Goal: Task Accomplishment & Management: Manage account settings

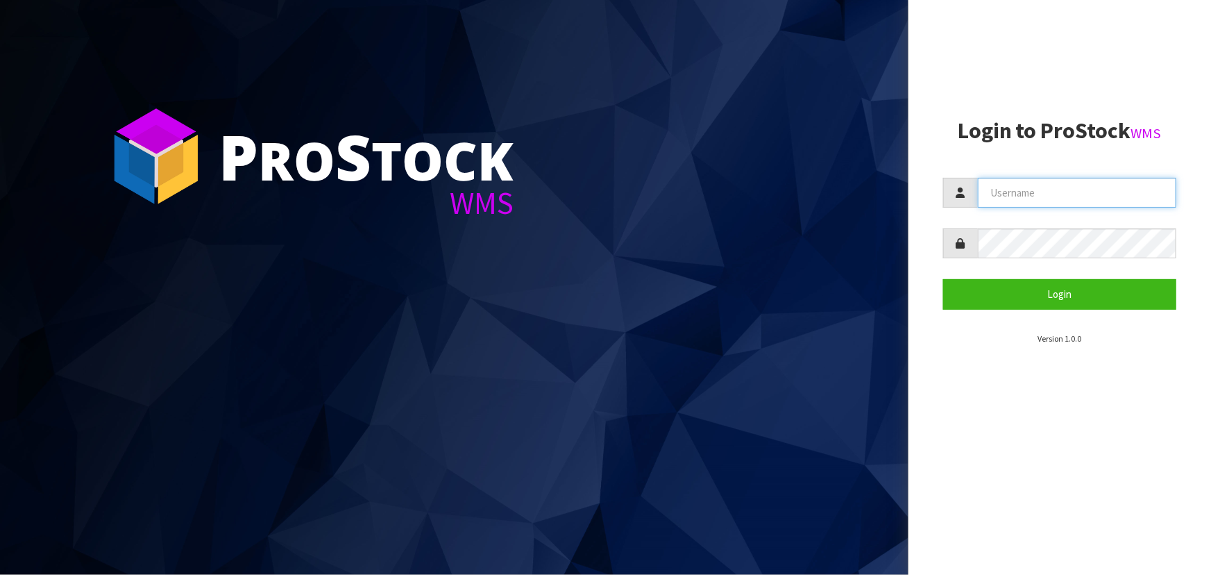
type input "priya"
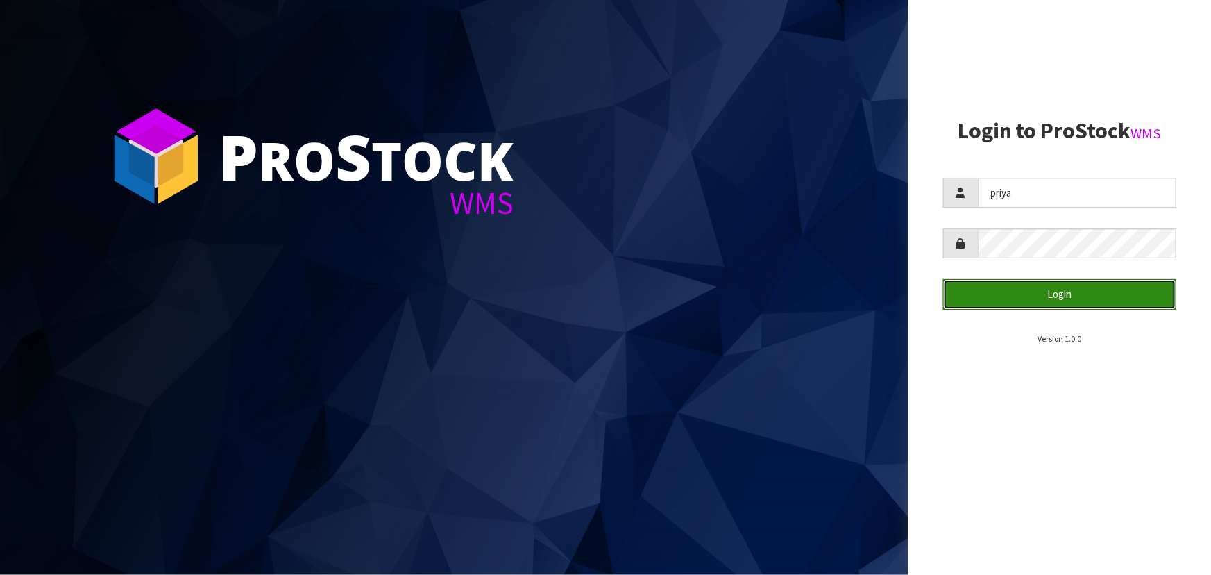
drag, startPoint x: 0, startPoint y: 0, endPoint x: 1068, endPoint y: 288, distance: 1105.8
click at [1068, 288] on button "Login" at bounding box center [1059, 294] width 233 height 30
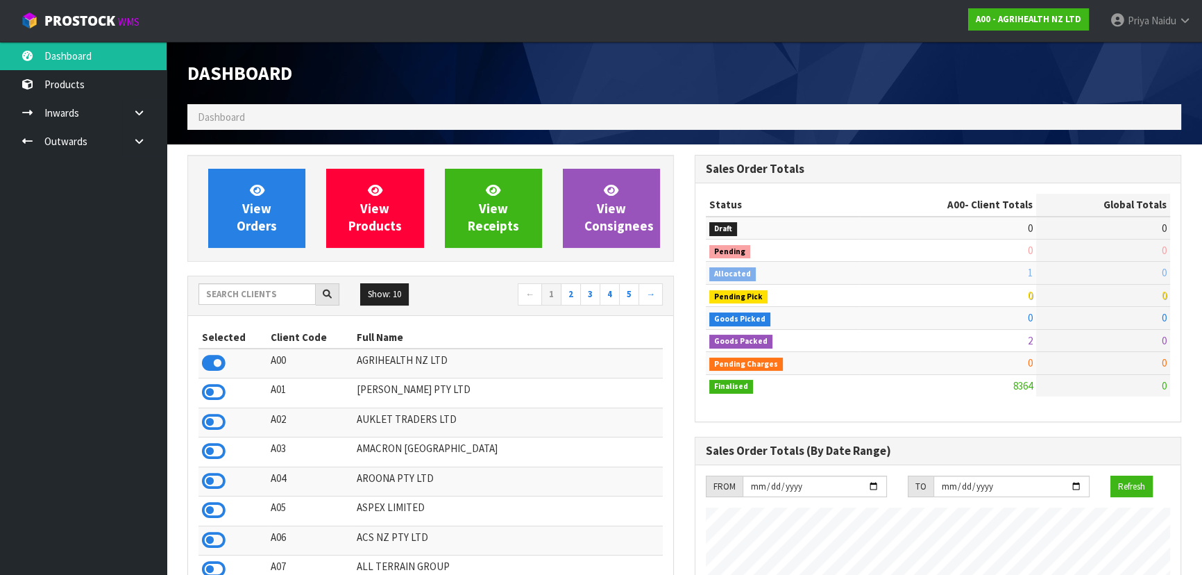
scroll to position [1050, 507]
click at [282, 295] on input "text" at bounding box center [257, 294] width 117 height 22
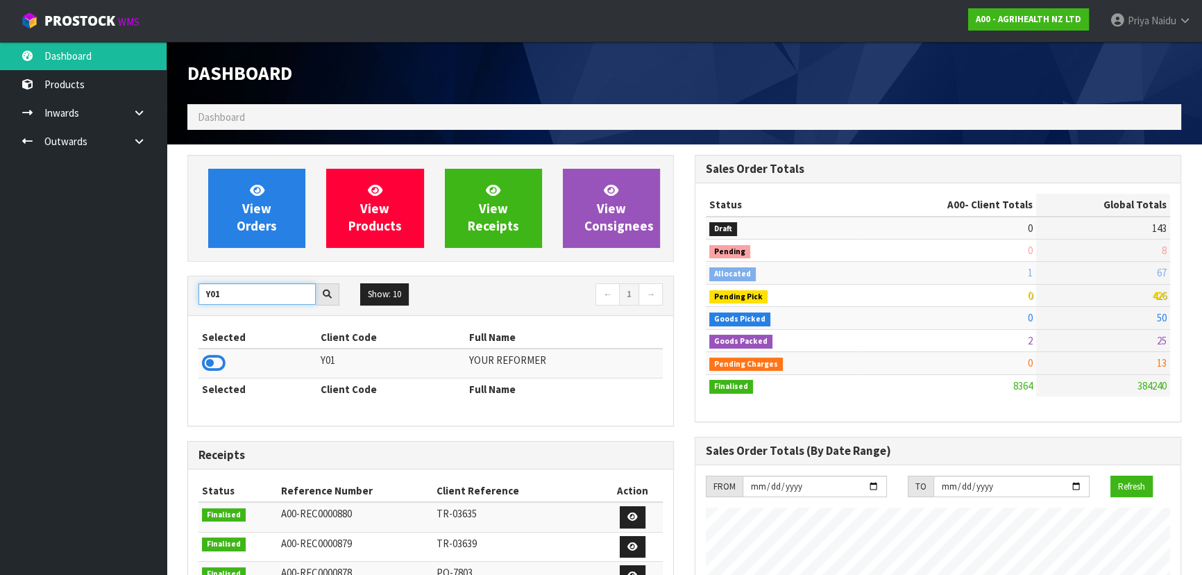
type input "Y01"
click at [226, 366] on td at bounding box center [258, 363] width 119 height 30
click at [218, 364] on icon at bounding box center [214, 363] width 24 height 21
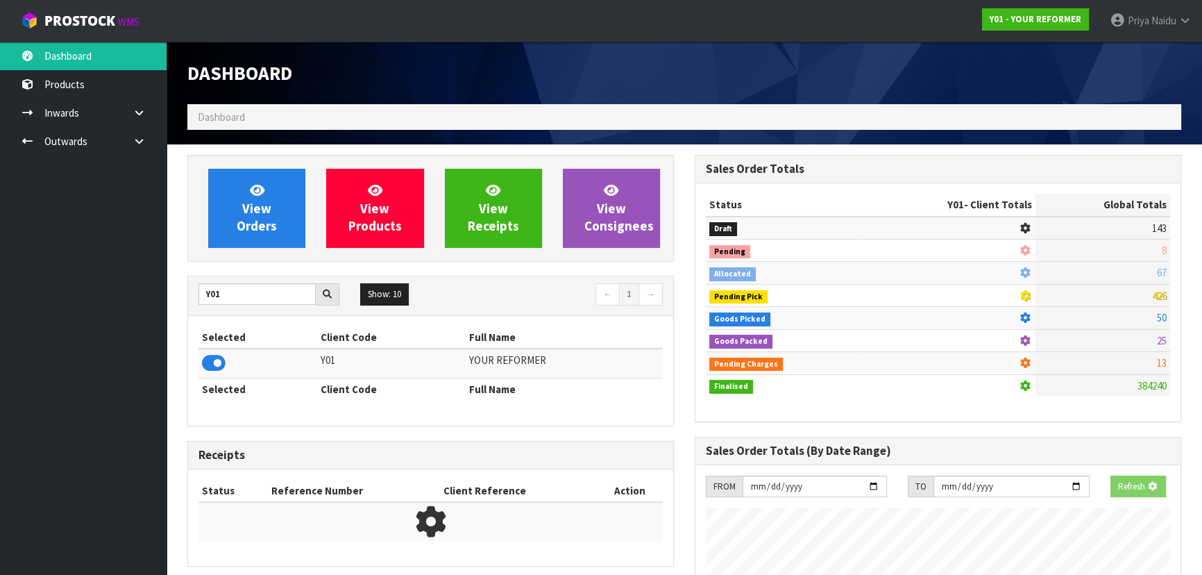
click at [246, 251] on div "View Orders View Products View Receipts View Consignees" at bounding box center [430, 208] width 487 height 107
click at [250, 230] on span "View Orders" at bounding box center [257, 208] width 40 height 52
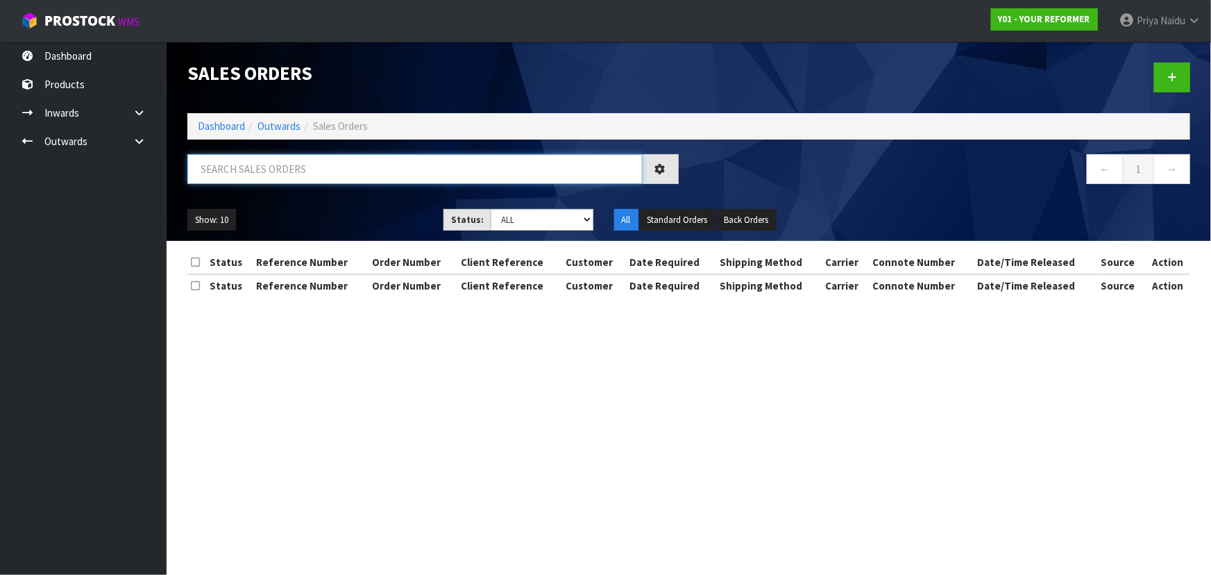
click at [274, 171] on input "text" at bounding box center [414, 169] width 455 height 30
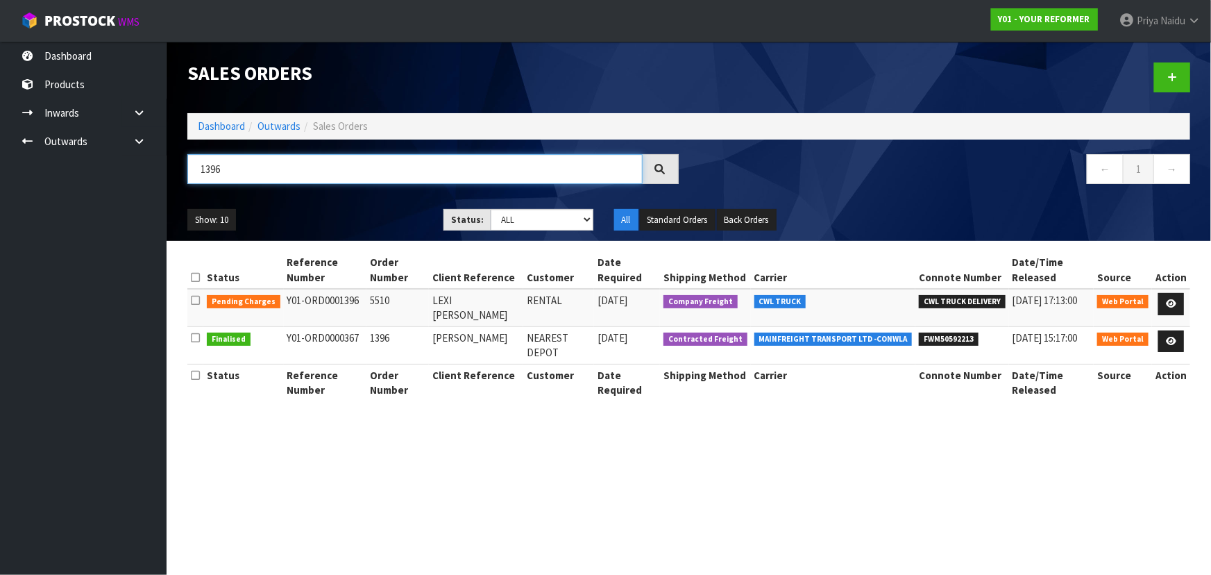
type input "1396"
click at [308, 205] on div "Show: 10 5 10 25 50 Status: Draft Pending Allocated Pending Pick Goods Picked G…" at bounding box center [689, 220] width 1024 height 43
click at [319, 217] on ul "Show: 10 5 10 25 50" at bounding box center [304, 220] width 235 height 22
click at [1172, 301] on icon at bounding box center [1171, 303] width 10 height 9
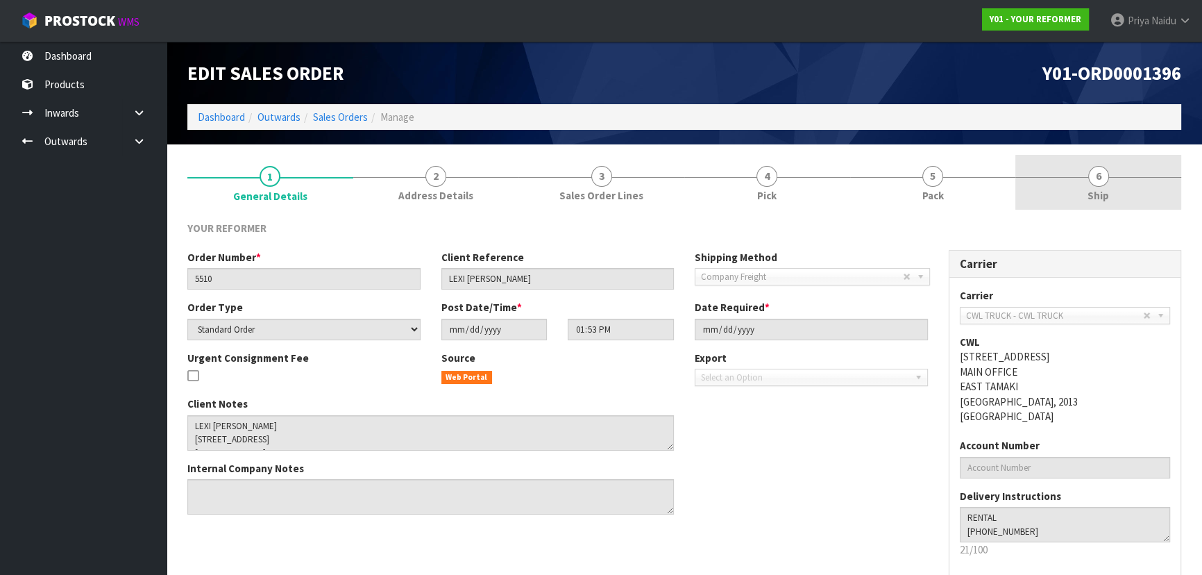
click at [1094, 189] on span "Ship" at bounding box center [1099, 195] width 22 height 15
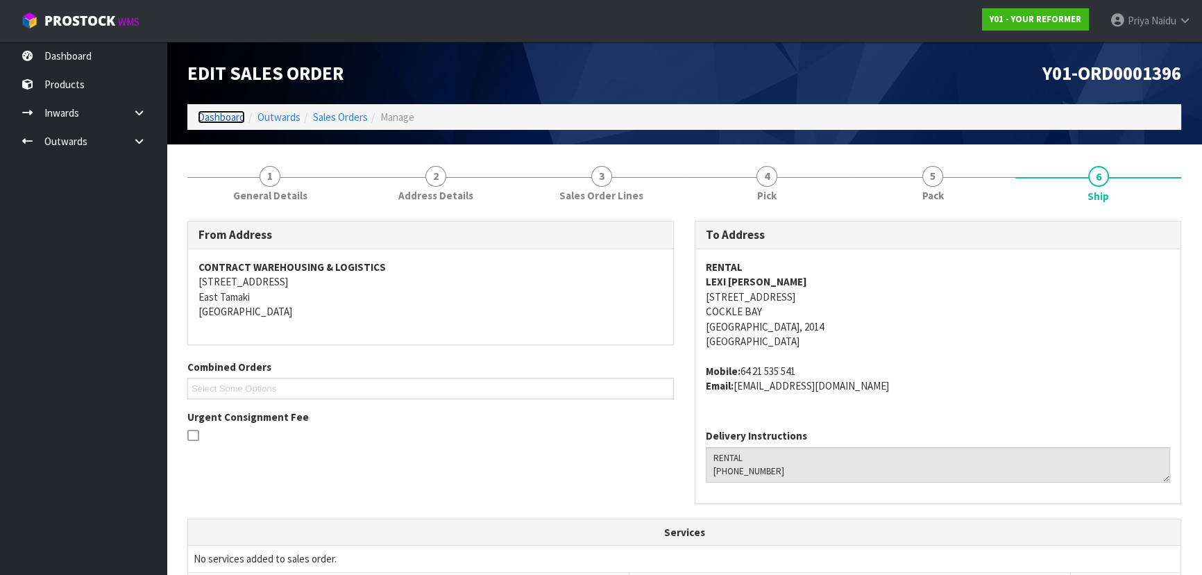
click at [232, 115] on link "Dashboard" at bounding box center [221, 116] width 47 height 13
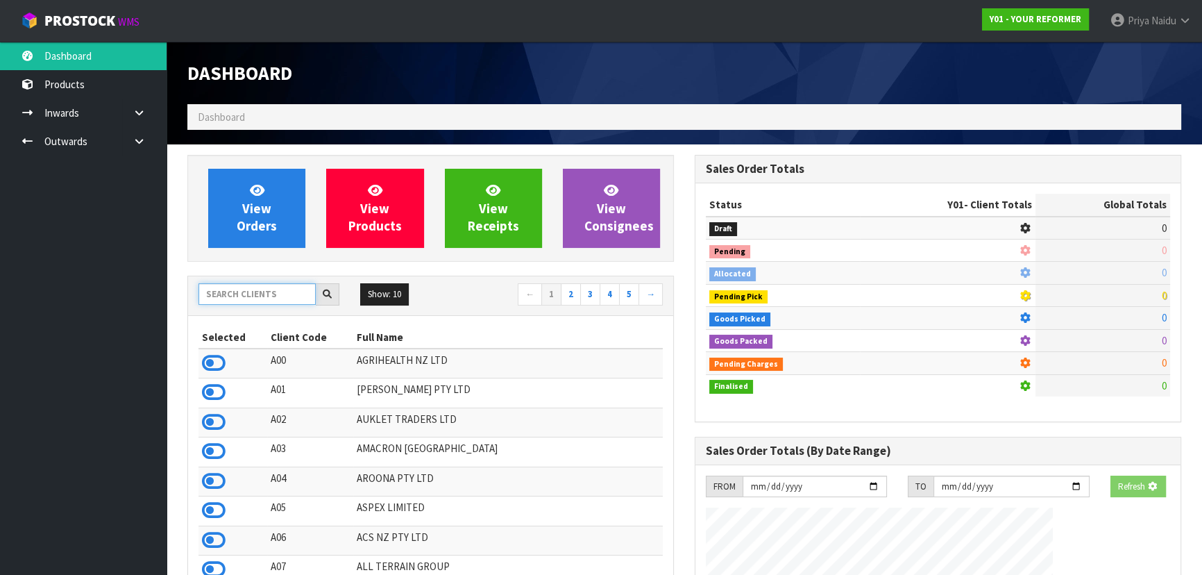
click at [243, 298] on input "text" at bounding box center [257, 294] width 117 height 22
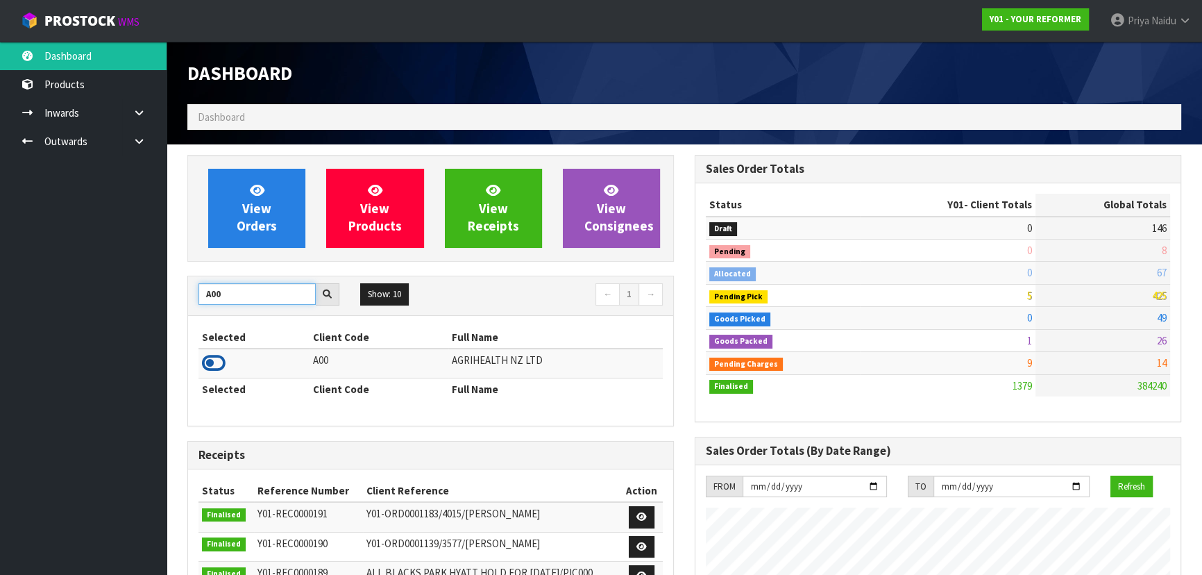
type input "A00"
click at [215, 360] on icon at bounding box center [214, 363] width 24 height 21
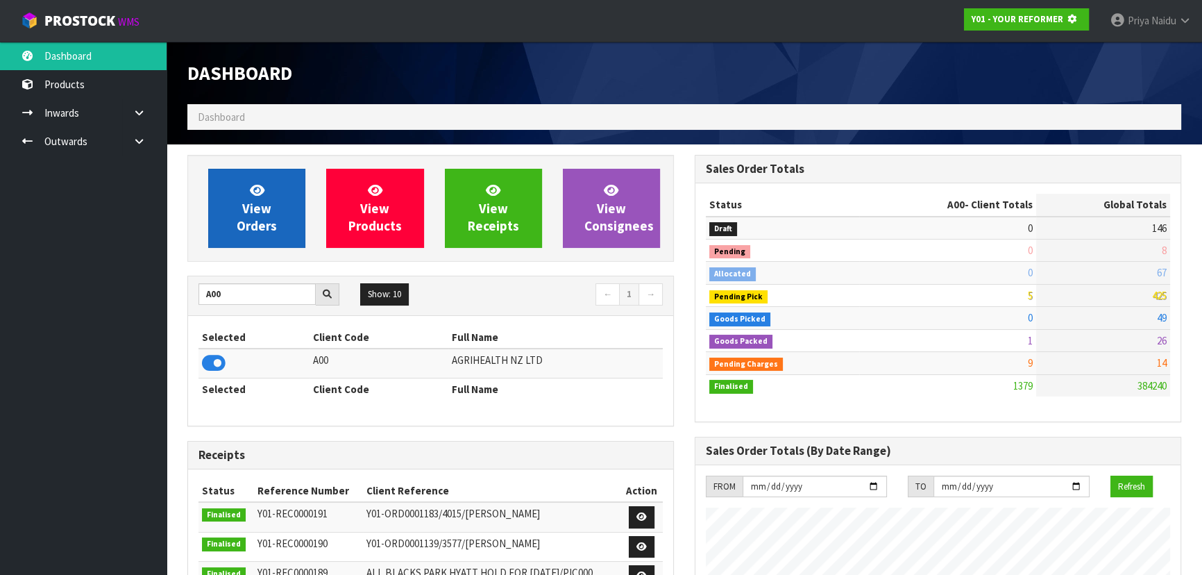
scroll to position [693296, 693653]
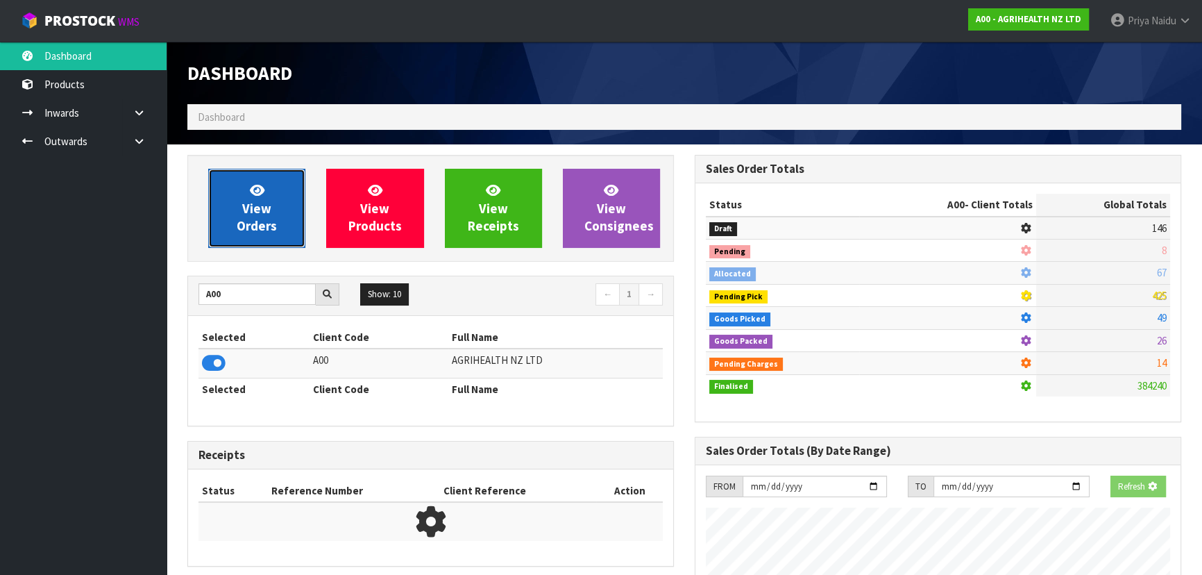
click at [254, 210] on span "View Orders" at bounding box center [257, 208] width 40 height 52
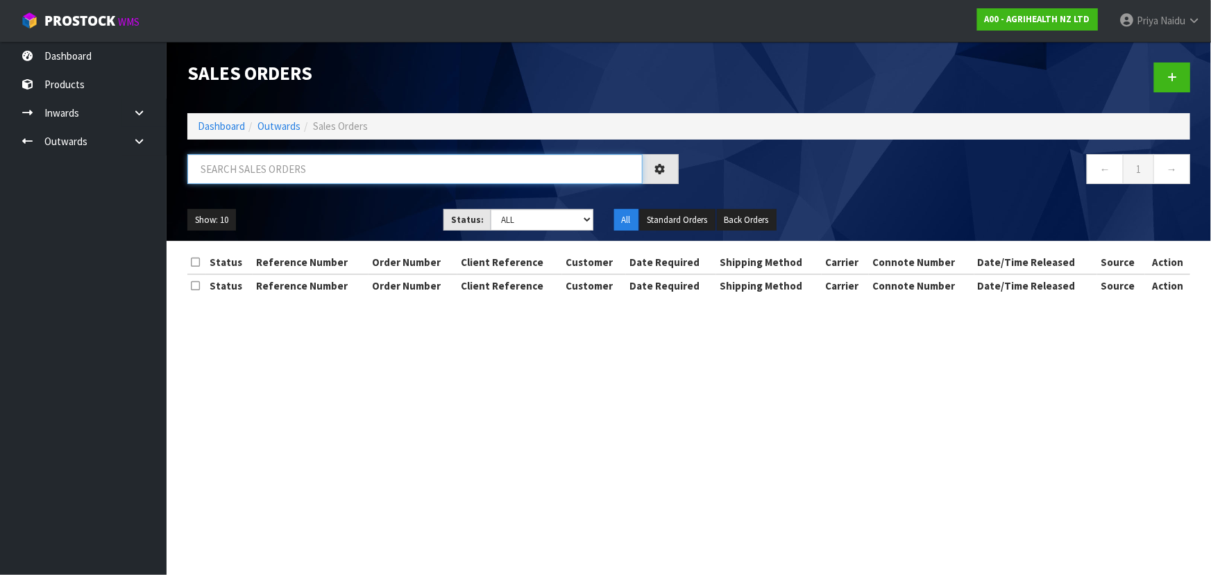
click at [279, 180] on input "text" at bounding box center [414, 169] width 455 height 30
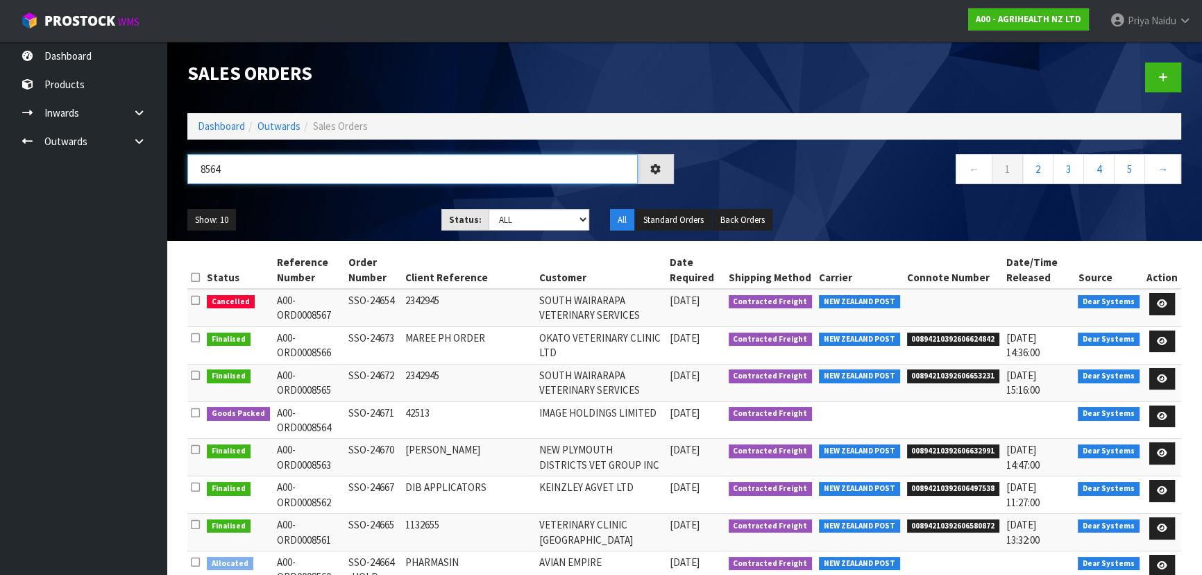
type input "8564"
click at [306, 203] on div "Show: 10 5 10 25 50 Status: Draft Pending Allocated Pending Pick Goods Picked G…" at bounding box center [684, 220] width 1015 height 43
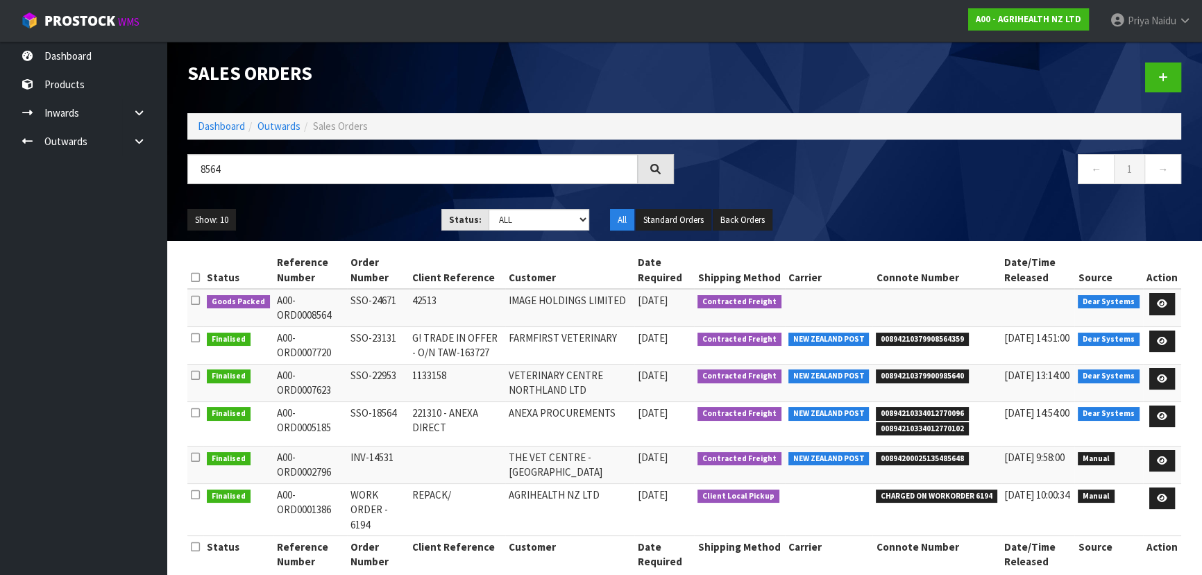
click at [312, 202] on div "Show: 10 5 10 25 50 Status: Draft Pending Allocated Pending Pick Goods Picked G…" at bounding box center [684, 220] width 1015 height 43
click at [479, 309] on td "42513" at bounding box center [457, 307] width 96 height 37
click at [933, 308] on td at bounding box center [937, 307] width 128 height 37
click at [918, 306] on td at bounding box center [937, 307] width 128 height 37
click at [921, 305] on td at bounding box center [937, 307] width 128 height 37
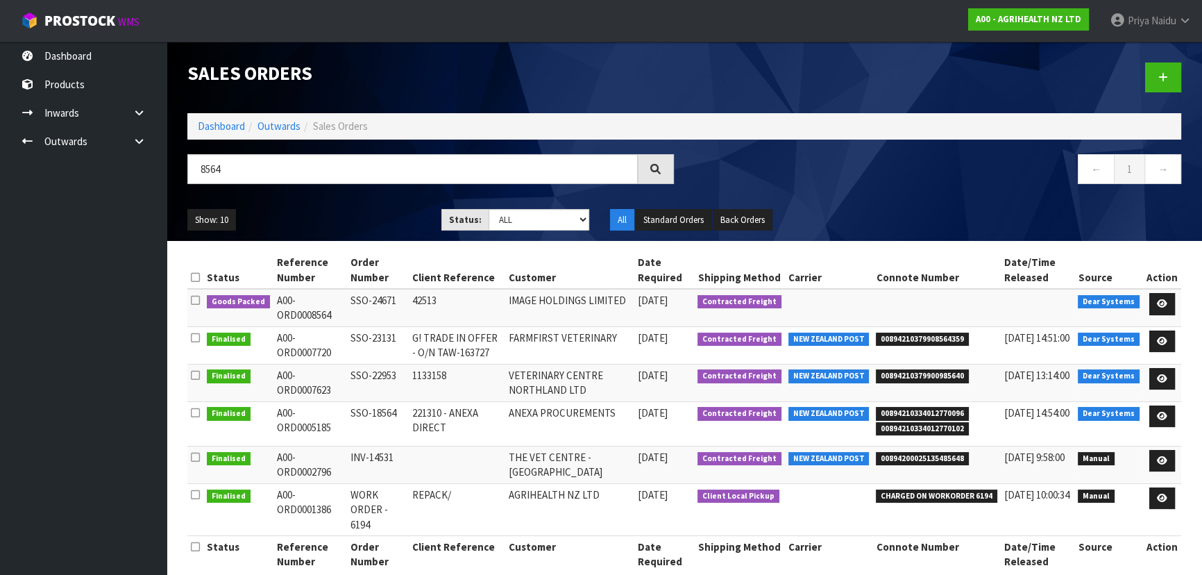
click at [923, 305] on td at bounding box center [937, 307] width 128 height 37
click at [272, 126] on link "Outwards" at bounding box center [279, 125] width 43 height 13
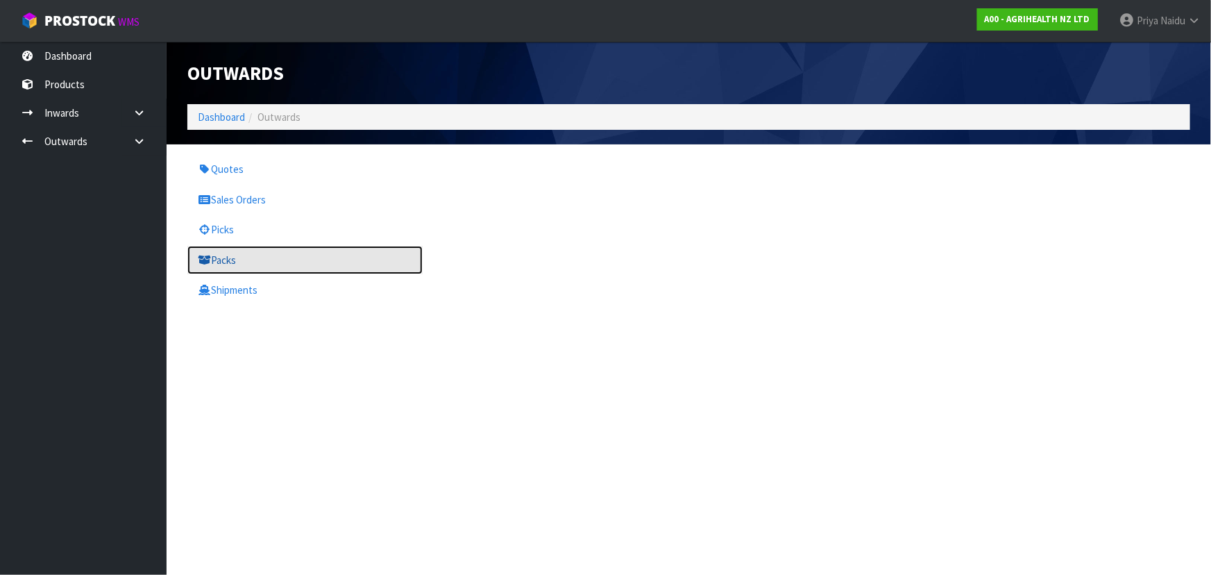
click at [293, 267] on link "Packs" at bounding box center [304, 260] width 235 height 28
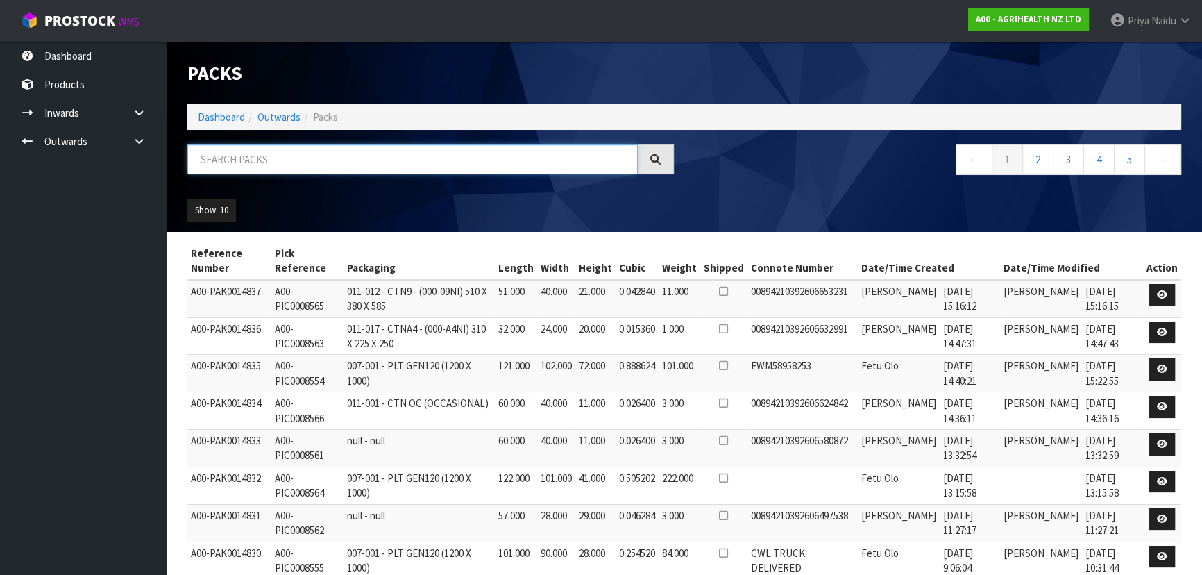
click at [323, 170] on input "text" at bounding box center [412, 159] width 451 height 30
type input "8564"
click at [345, 199] on ul "Show: 10 5 10 25 50" at bounding box center [303, 210] width 233 height 22
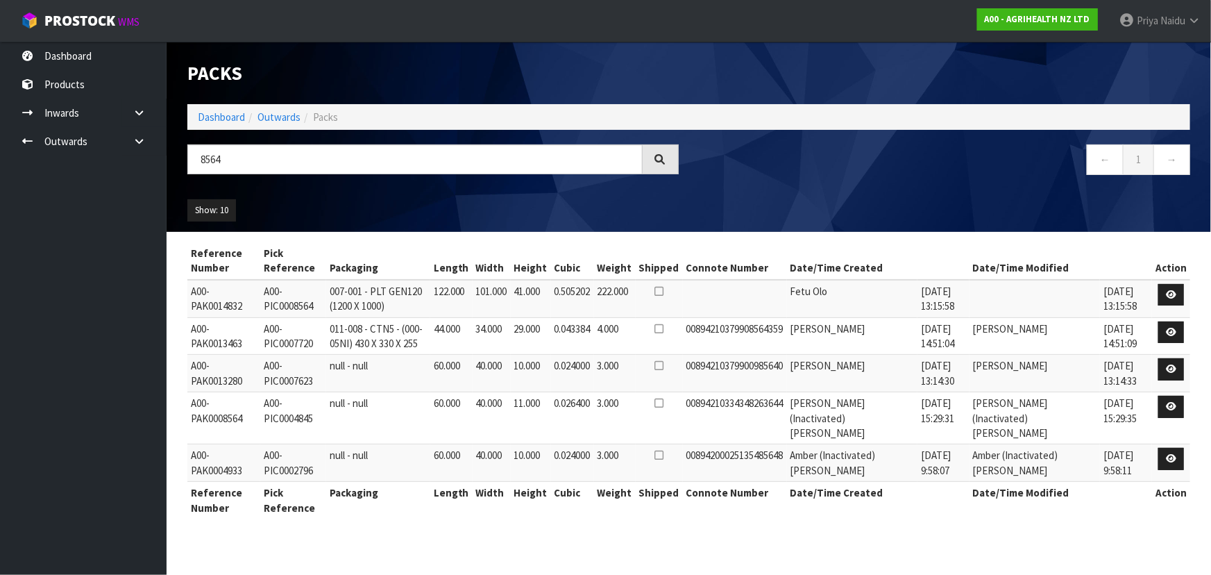
click at [1013, 292] on td at bounding box center [1035, 298] width 131 height 37
click at [235, 112] on link "Dashboard" at bounding box center [221, 116] width 47 height 13
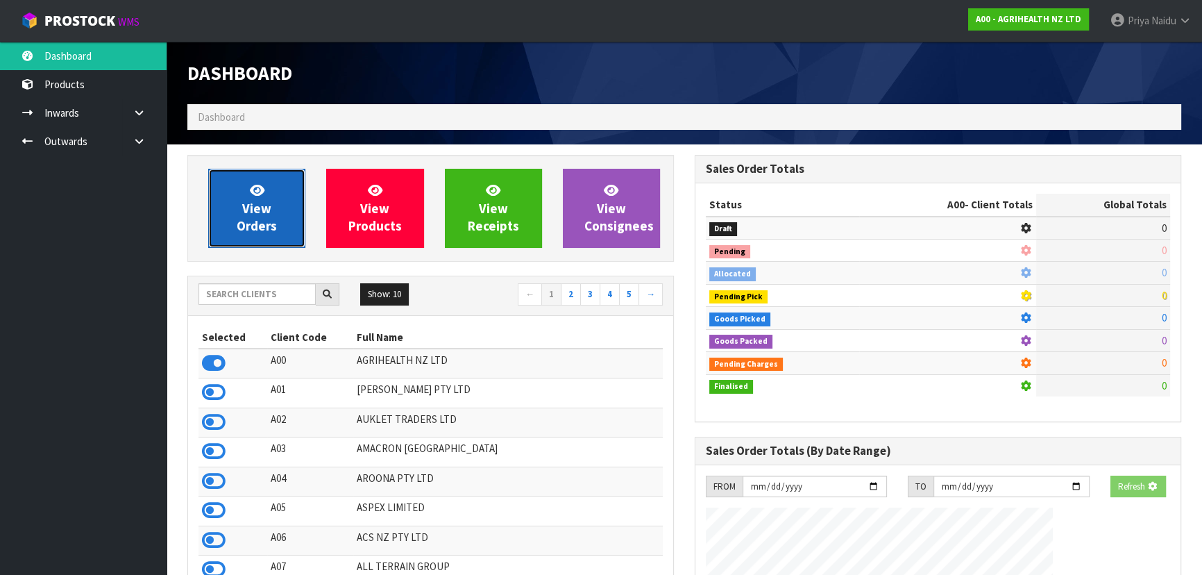
click at [258, 219] on span "View Orders" at bounding box center [257, 208] width 40 height 52
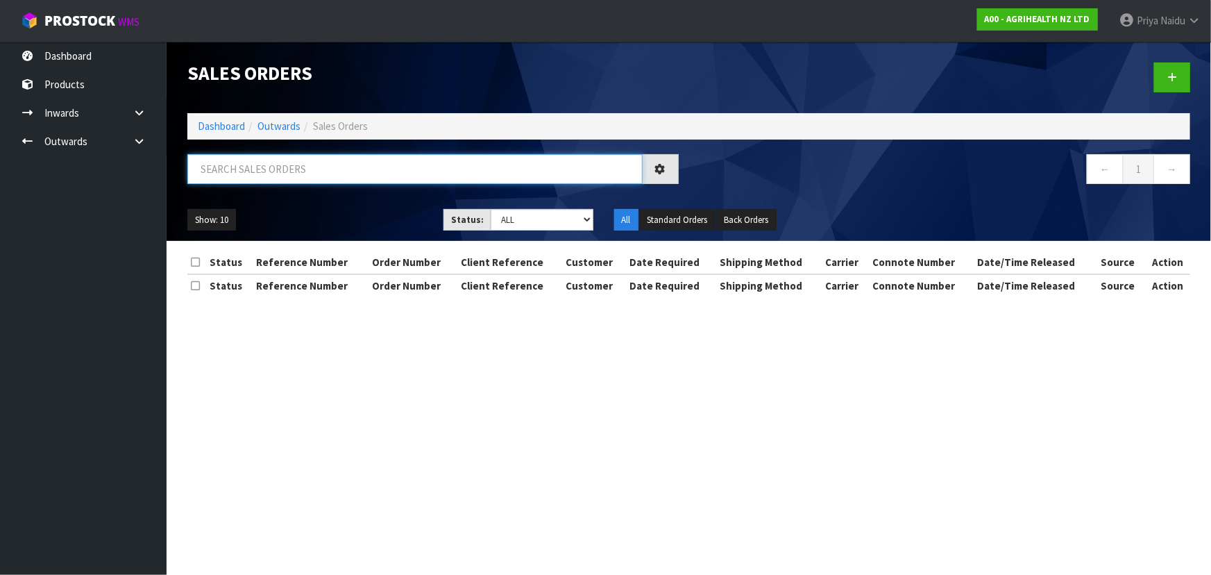
click at [283, 171] on input "text" at bounding box center [414, 169] width 455 height 30
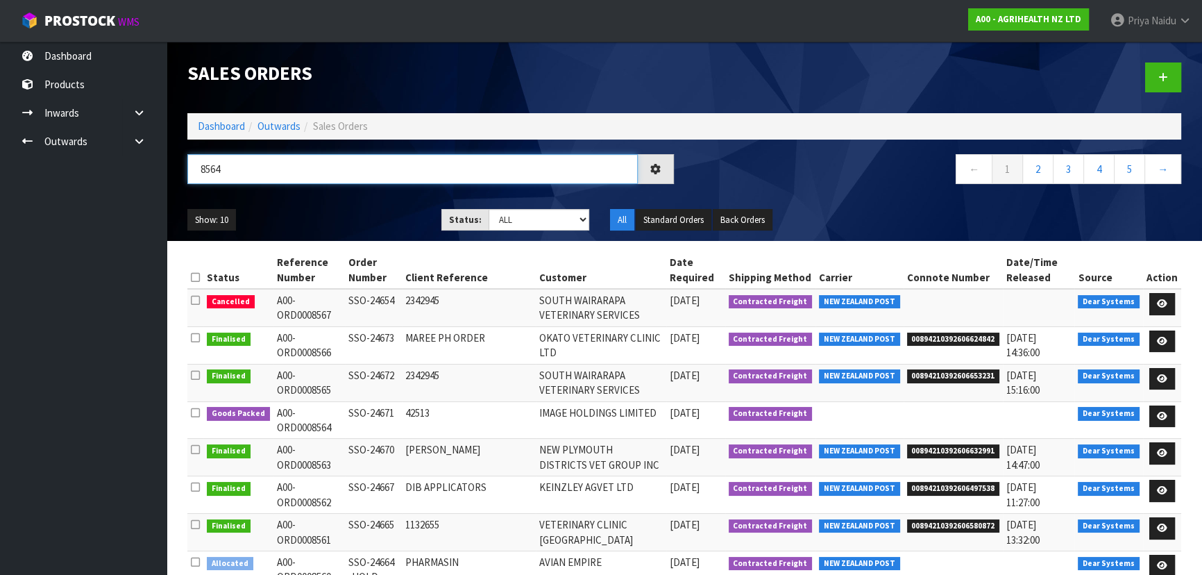
type input "8564"
click at [346, 199] on div "Show: 10 5 10 25 50 Status: Draft Pending Allocated Pending Pick Goods Picked G…" at bounding box center [684, 220] width 1015 height 43
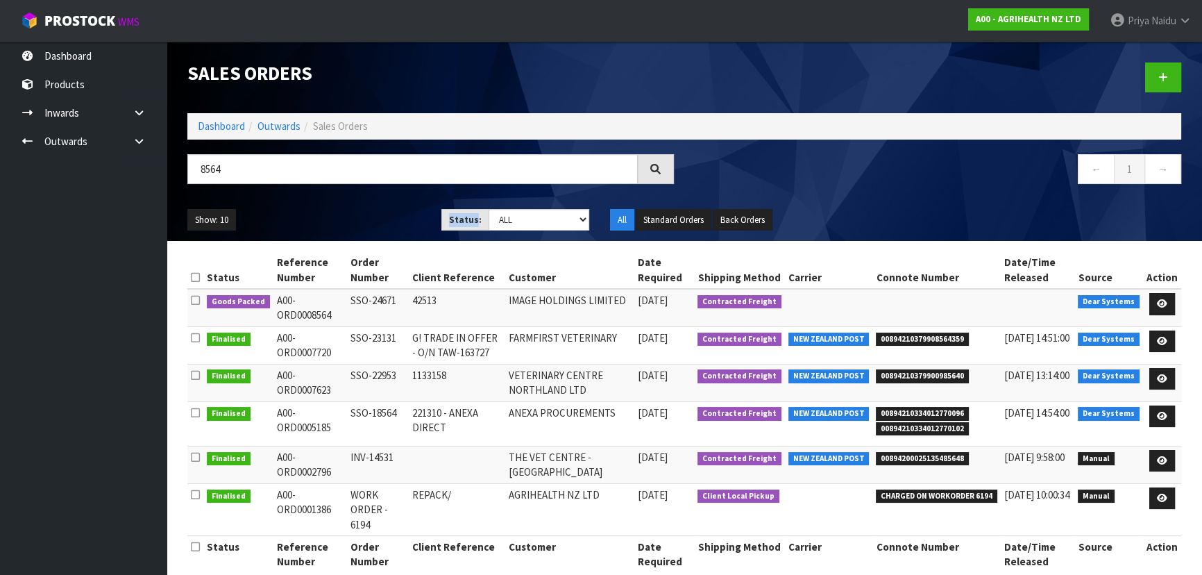
click at [346, 199] on div "Show: 10 5 10 25 50 Status: Draft Pending Allocated Pending Pick Goods Picked G…" at bounding box center [684, 220] width 1015 height 43
click at [351, 215] on ul "Show: 10 5 10 25 50" at bounding box center [303, 220] width 233 height 22
click at [341, 216] on ul "Show: 10 5 10 25 50" at bounding box center [303, 220] width 233 height 22
click at [345, 208] on div "Show: 10 5 10 25 50 Status: Draft Pending Allocated Pending Pick Goods Picked G…" at bounding box center [684, 220] width 1015 height 43
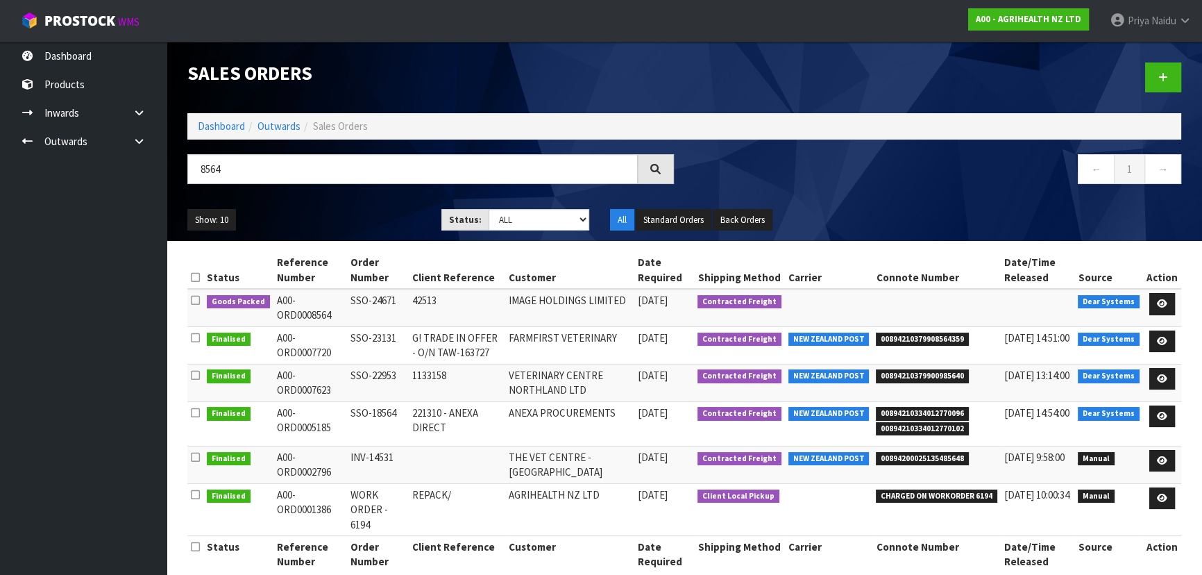
click at [345, 208] on div "Show: 10 5 10 25 50 Status: Draft Pending Allocated Pending Pick Goods Picked G…" at bounding box center [684, 220] width 1015 height 43
click at [339, 219] on ul "Show: 10 5 10 25 50" at bounding box center [303, 220] width 233 height 22
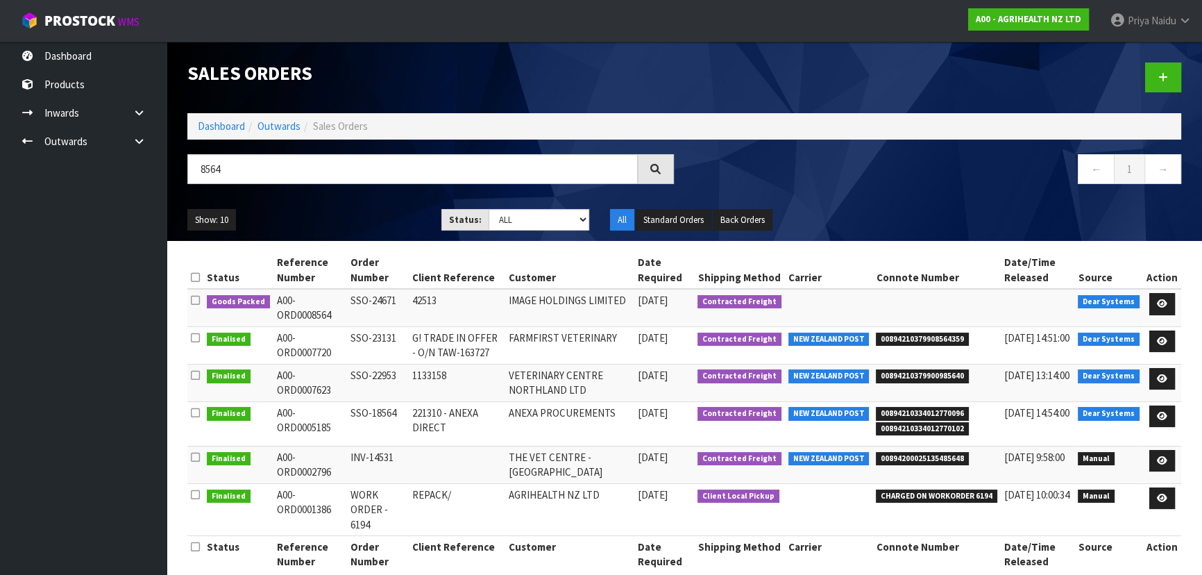
click at [326, 213] on ul "Show: 10 5 10 25 50" at bounding box center [303, 220] width 233 height 22
click at [363, 203] on div "Show: 10 5 10 25 50 Status: Draft Pending Allocated Pending Pick Goods Picked G…" at bounding box center [684, 220] width 1015 height 43
click at [224, 126] on link "Dashboard" at bounding box center [221, 125] width 47 height 13
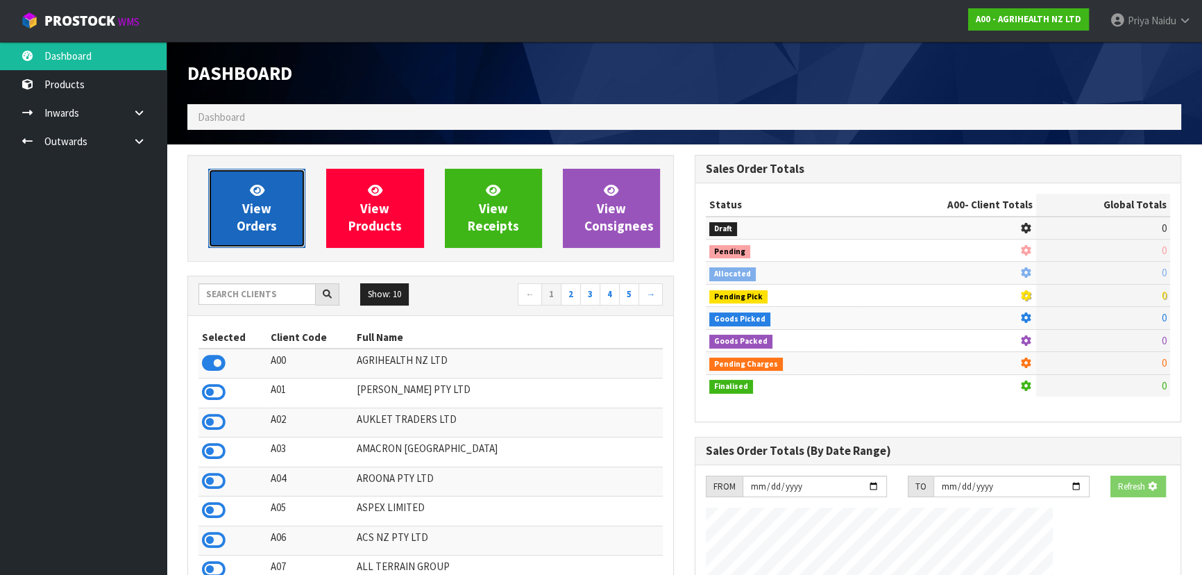
click at [260, 210] on span "View Orders" at bounding box center [257, 208] width 40 height 52
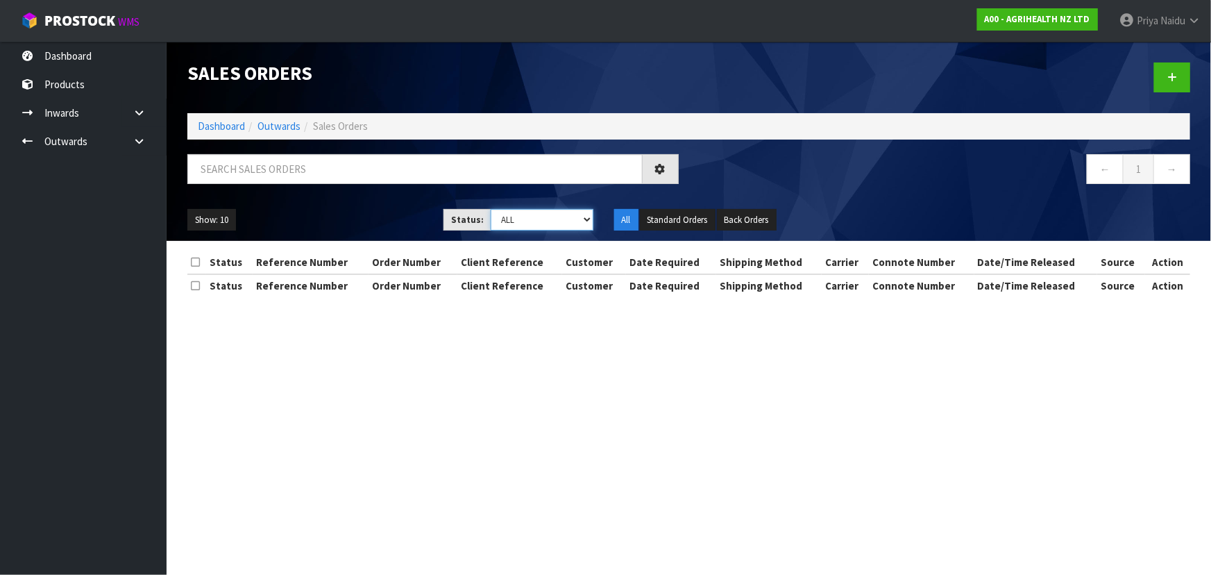
click at [543, 222] on select "Draft Pending Allocated Pending Pick Goods Picked Goods Packed Pending Charges …" at bounding box center [542, 220] width 103 height 22
click at [491, 209] on select "Draft Pending Allocated Pending Pick Goods Picked Goods Packed Pending Charges …" at bounding box center [542, 220] width 103 height 22
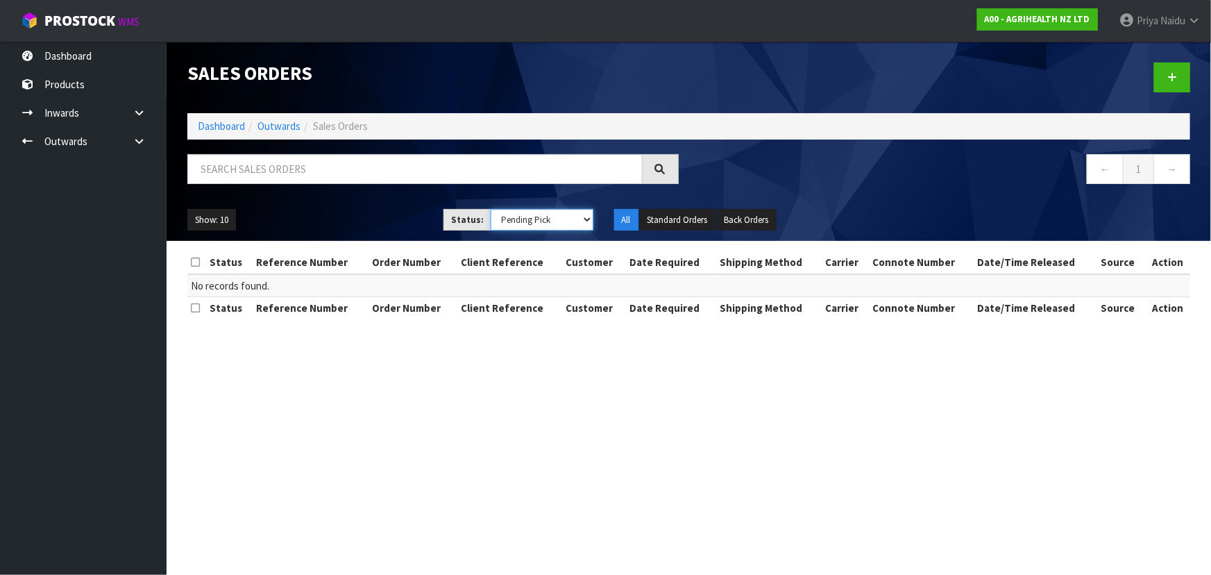
drag, startPoint x: 521, startPoint y: 217, endPoint x: 520, endPoint y: 229, distance: 11.8
click at [521, 217] on select "Draft Pending Allocated Pending Pick Goods Picked Goods Packed Pending Charges …" at bounding box center [542, 220] width 103 height 22
select select "string:4"
click at [491, 209] on select "Draft Pending Allocated Pending Pick Goods Picked Goods Packed Pending Charges …" at bounding box center [542, 220] width 103 height 22
click at [223, 128] on link "Dashboard" at bounding box center [221, 125] width 47 height 13
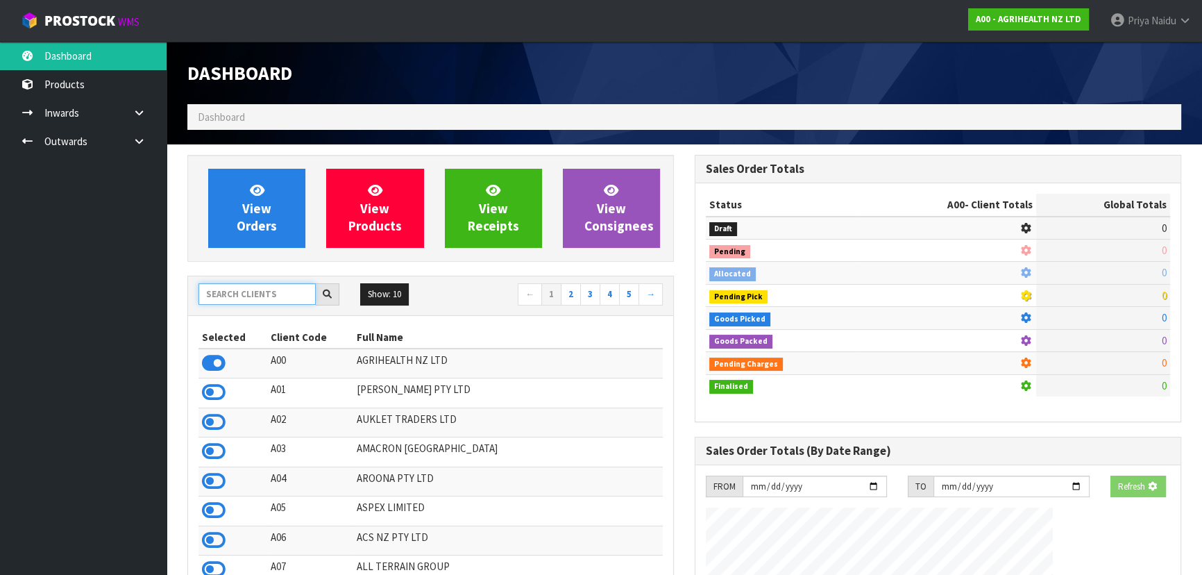
click at [242, 298] on input "text" at bounding box center [257, 294] width 117 height 22
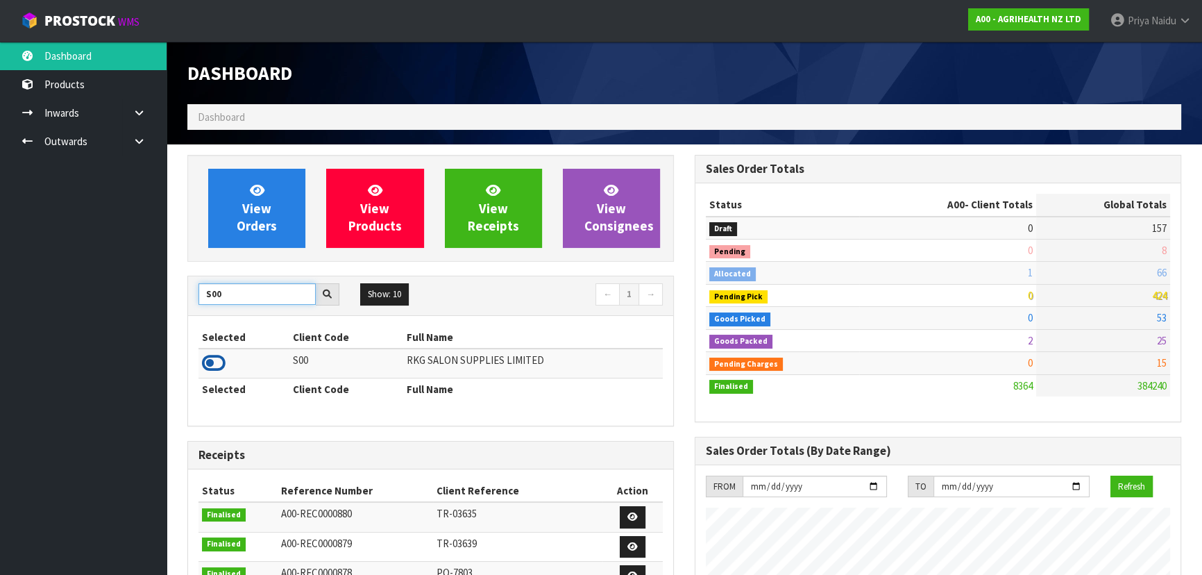
type input "S00"
click at [216, 359] on icon at bounding box center [214, 363] width 24 height 21
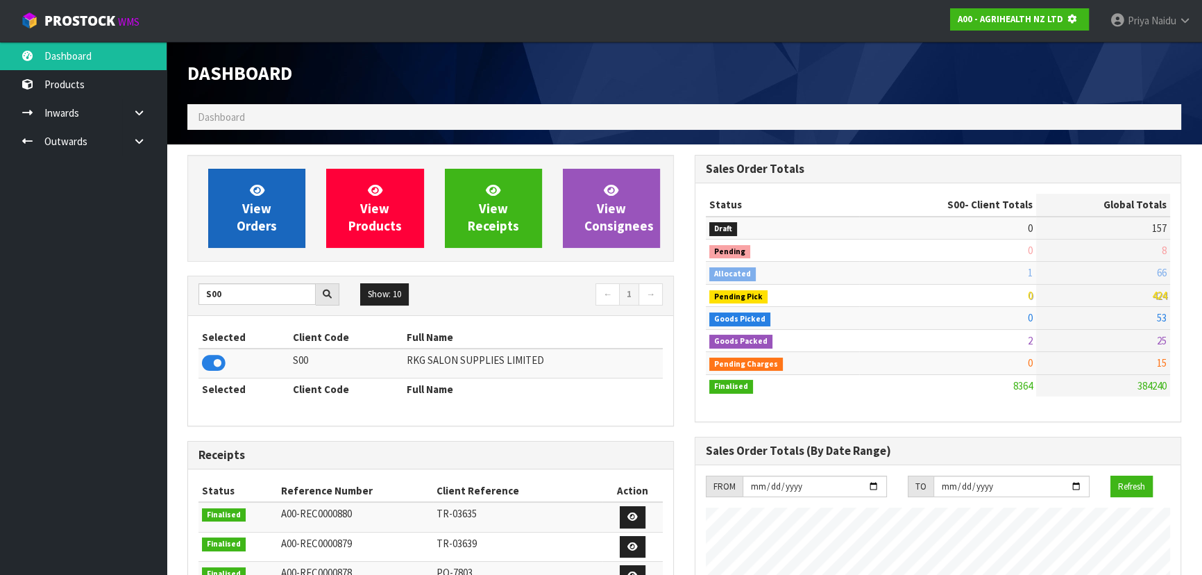
scroll to position [693296, 693653]
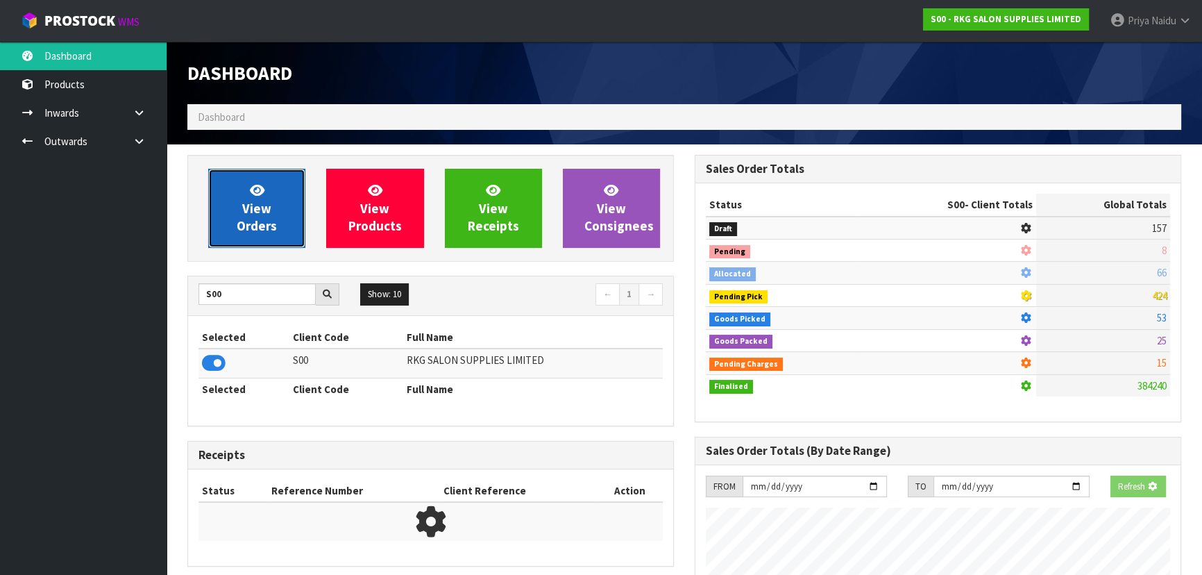
click at [247, 230] on span "View Orders" at bounding box center [257, 208] width 40 height 52
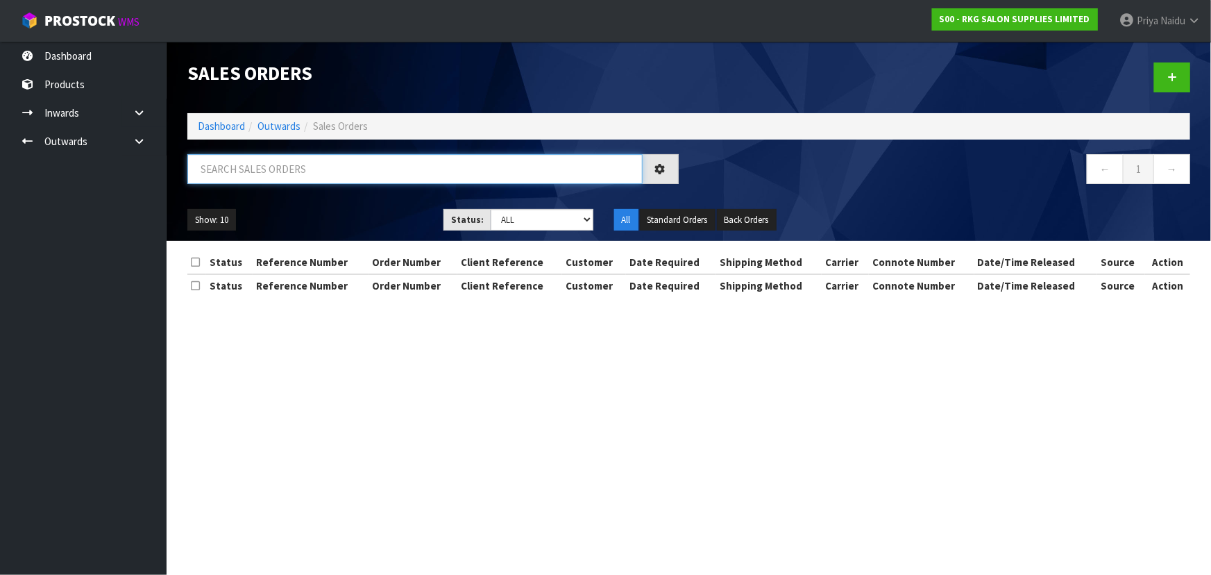
click at [289, 173] on input "text" at bounding box center [414, 169] width 455 height 30
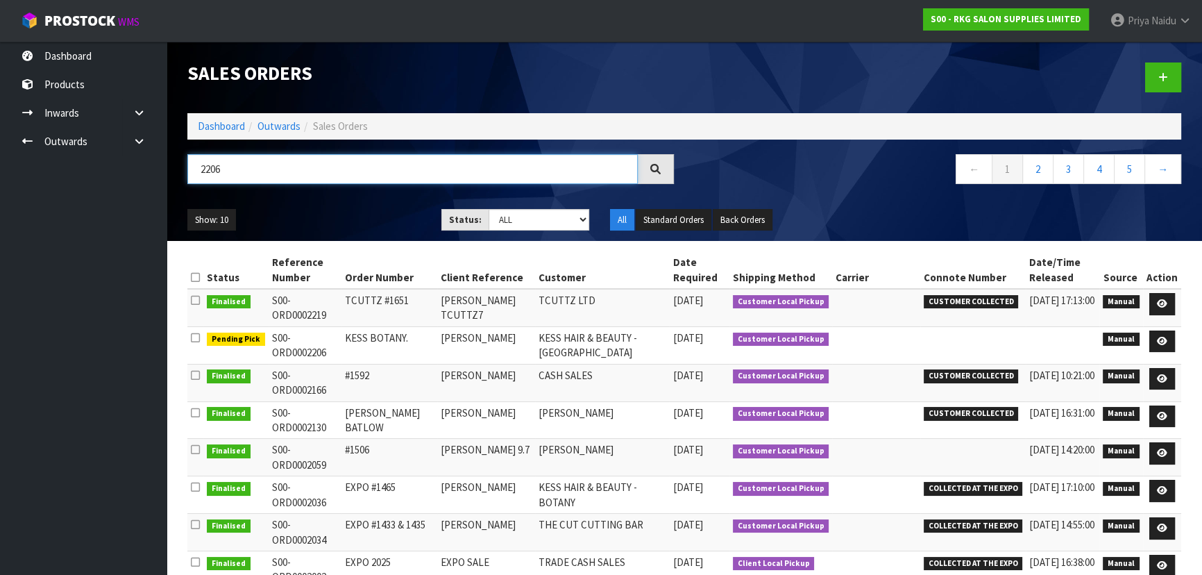
type input "2206"
click at [298, 203] on div "Show: 10 5 10 25 50 Status: Draft Pending Allocated Pending Pick Goods Picked G…" at bounding box center [684, 220] width 1015 height 43
click at [310, 211] on ul "Show: 10 5 10 25 50" at bounding box center [303, 220] width 233 height 22
click at [1164, 339] on icon at bounding box center [1162, 341] width 10 height 9
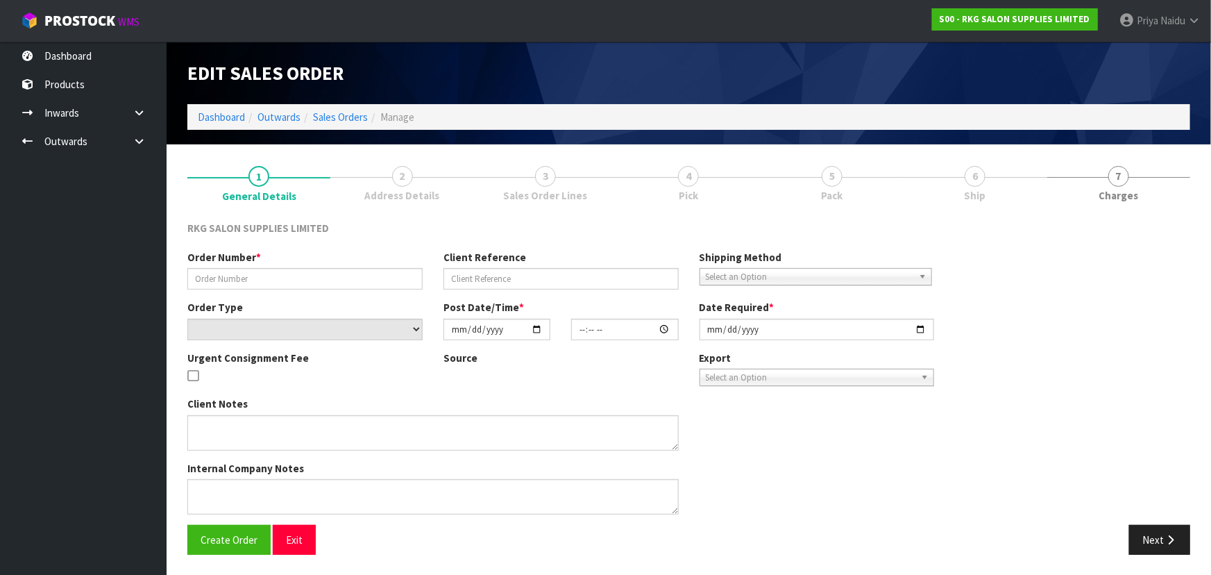
type input "KESS BOTANY."
type input "[PERSON_NAME]"
select select "number:0"
type input "[DATE]"
type input "08:46:00.000"
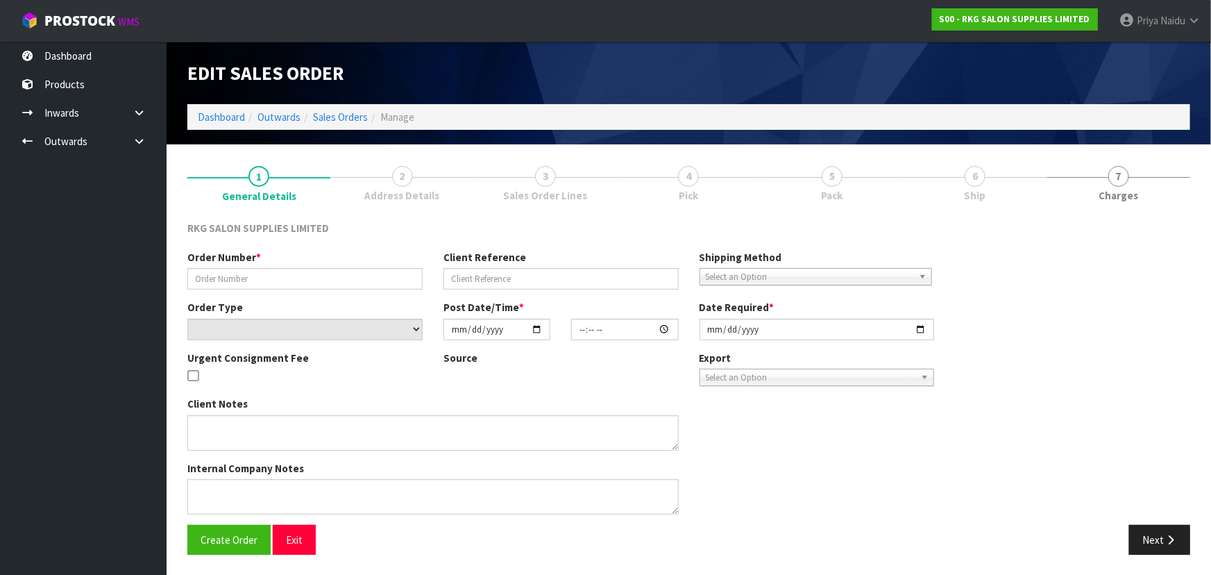
type input "[DATE]"
type textarea "FOR PICK UP [DATE]"
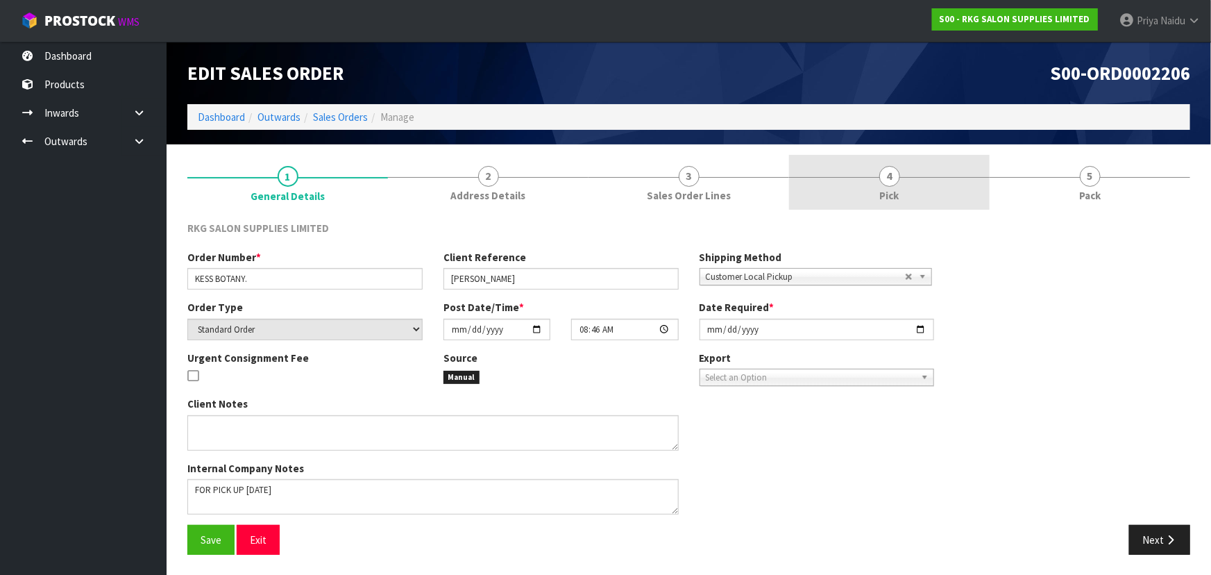
click at [923, 188] on link "4 Pick" at bounding box center [889, 182] width 201 height 55
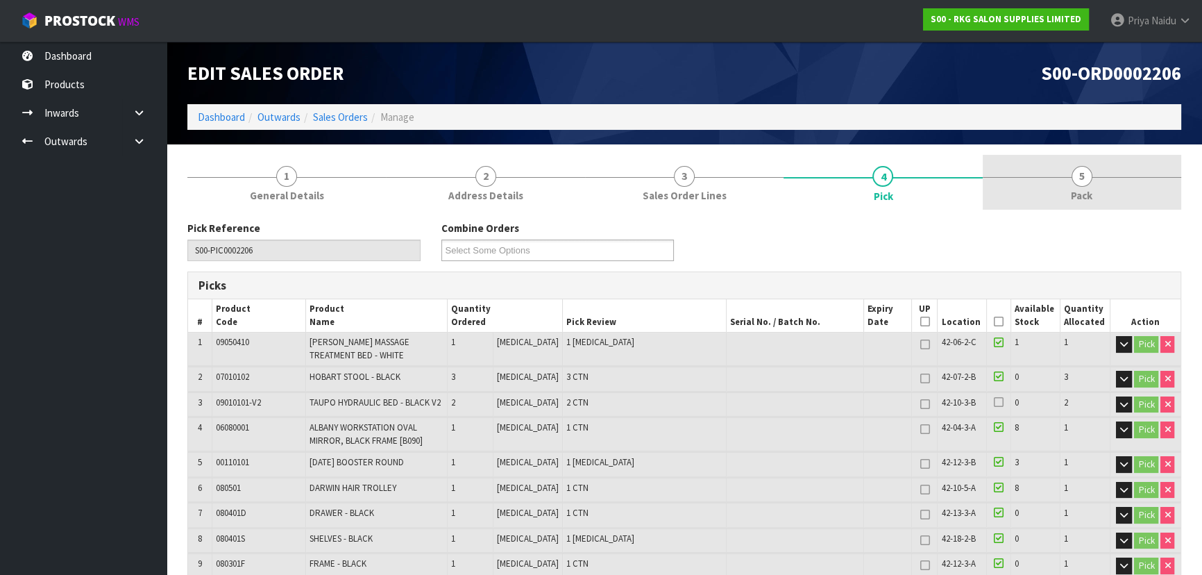
click at [1045, 187] on link "5 Pack" at bounding box center [1082, 182] width 199 height 55
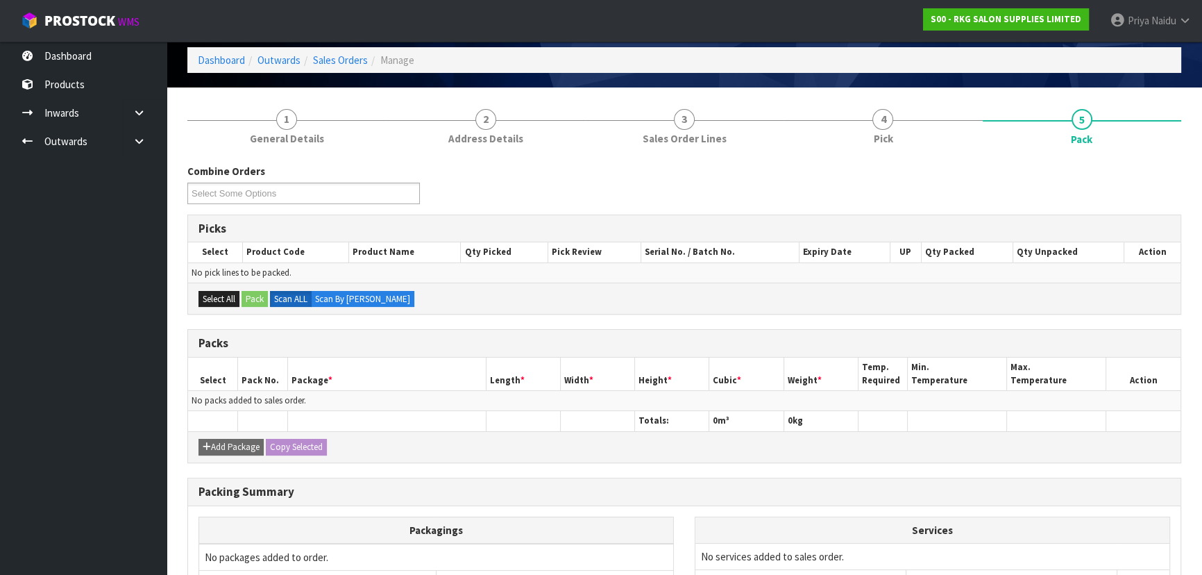
scroll to position [199, 0]
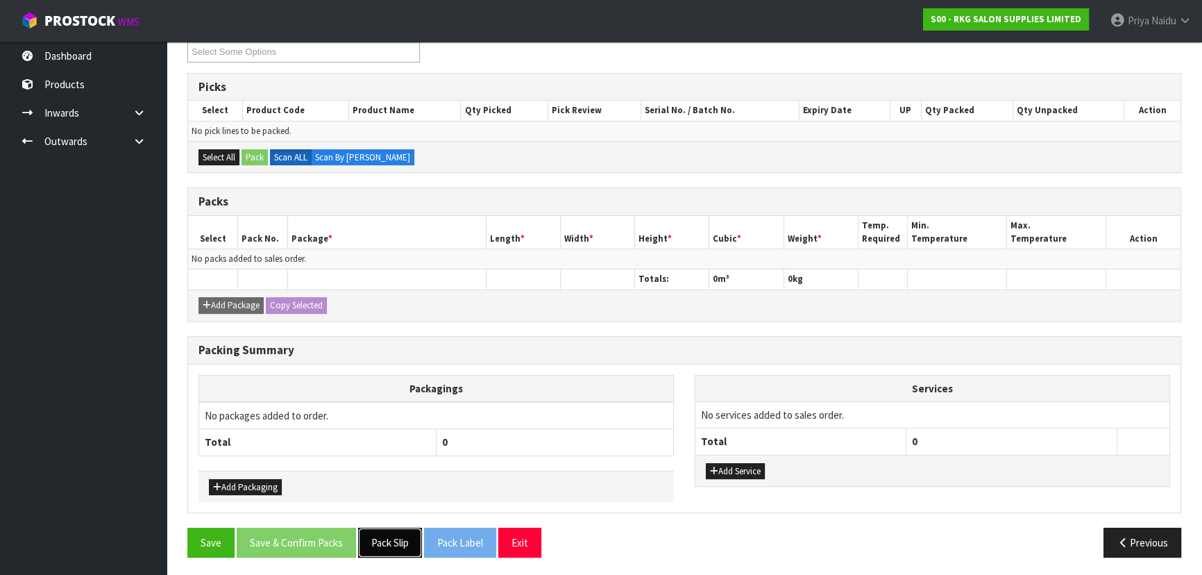
click at [392, 530] on button "Pack Slip" at bounding box center [390, 543] width 64 height 30
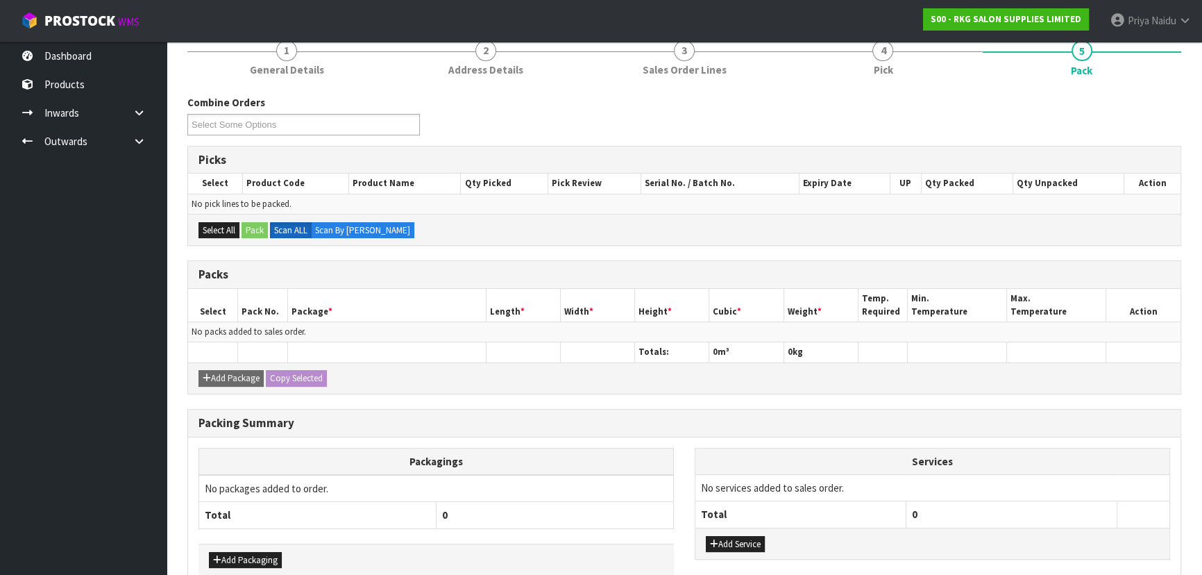
scroll to position [0, 0]
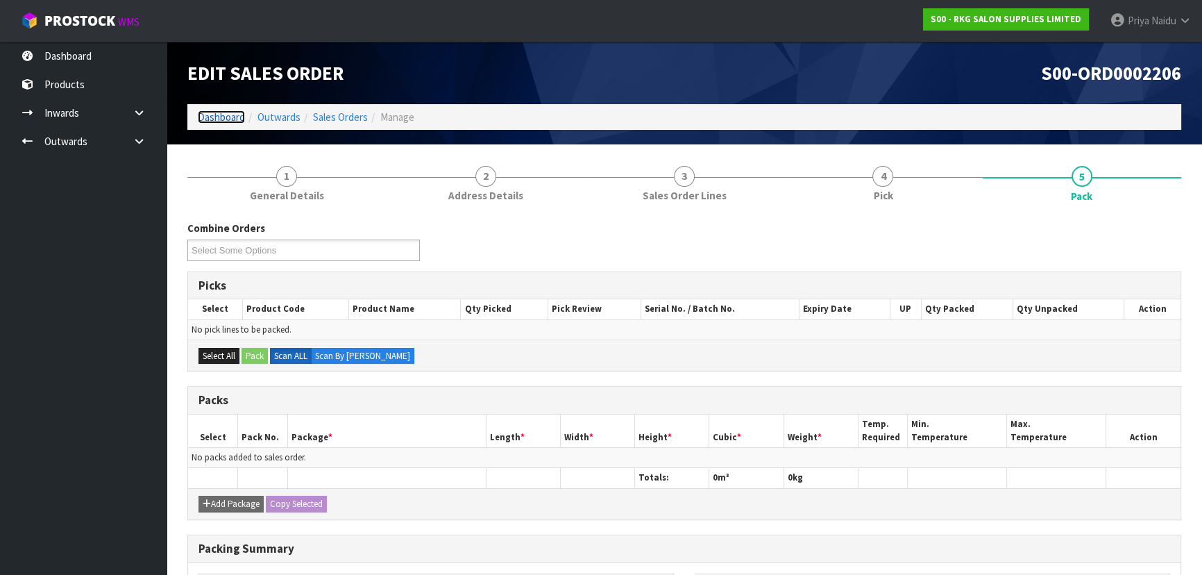
click at [224, 117] on link "Dashboard" at bounding box center [221, 116] width 47 height 13
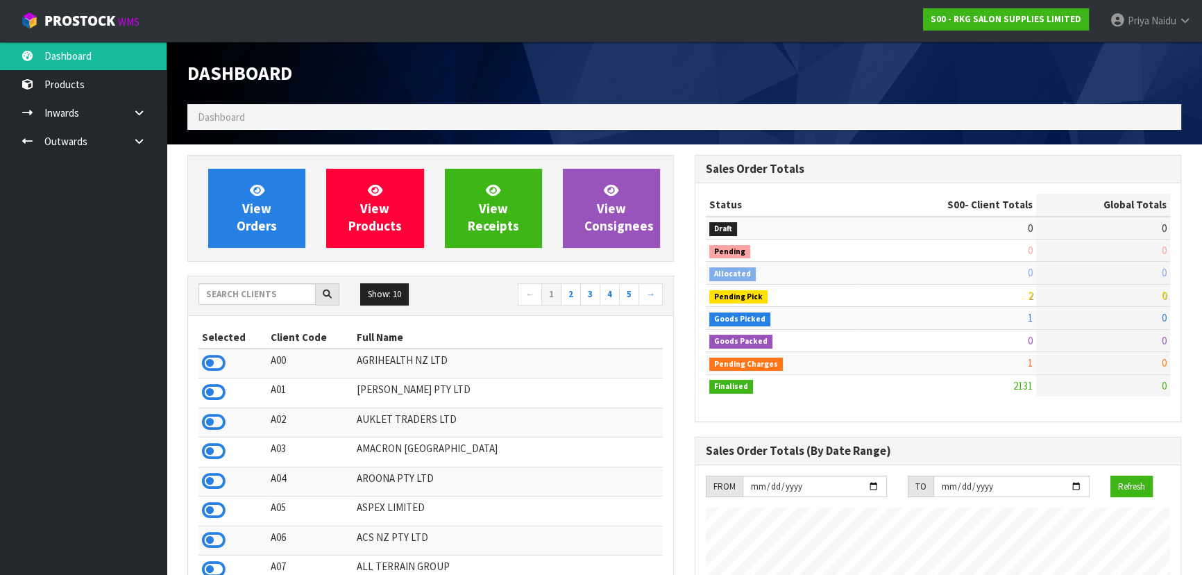
scroll to position [1050, 507]
click at [290, 292] on input "text" at bounding box center [257, 294] width 117 height 22
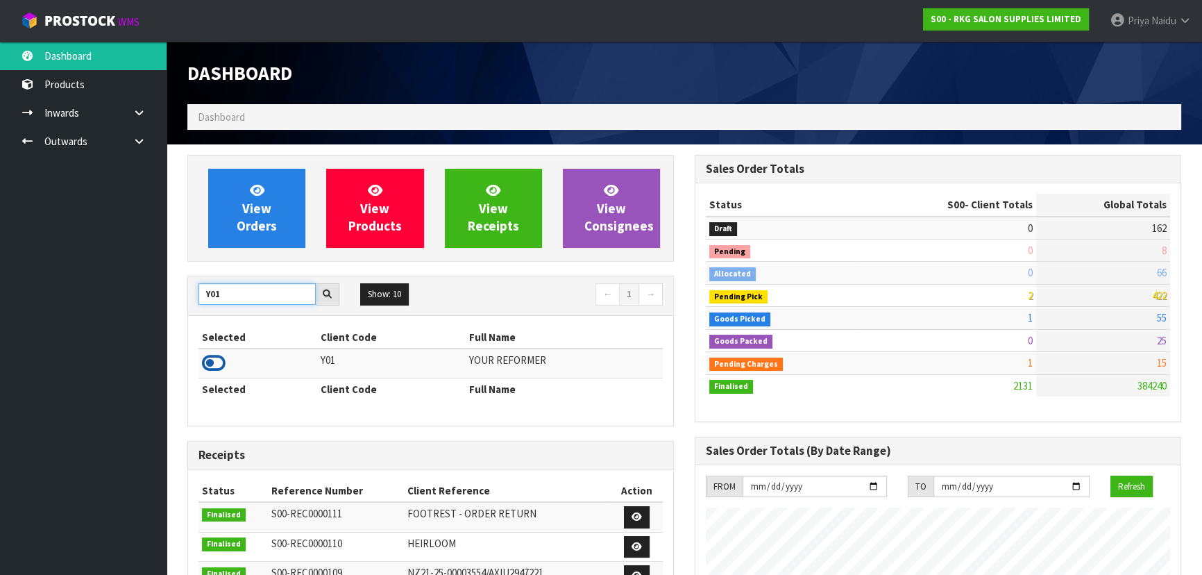
type input "Y01"
click at [213, 360] on icon at bounding box center [214, 363] width 24 height 21
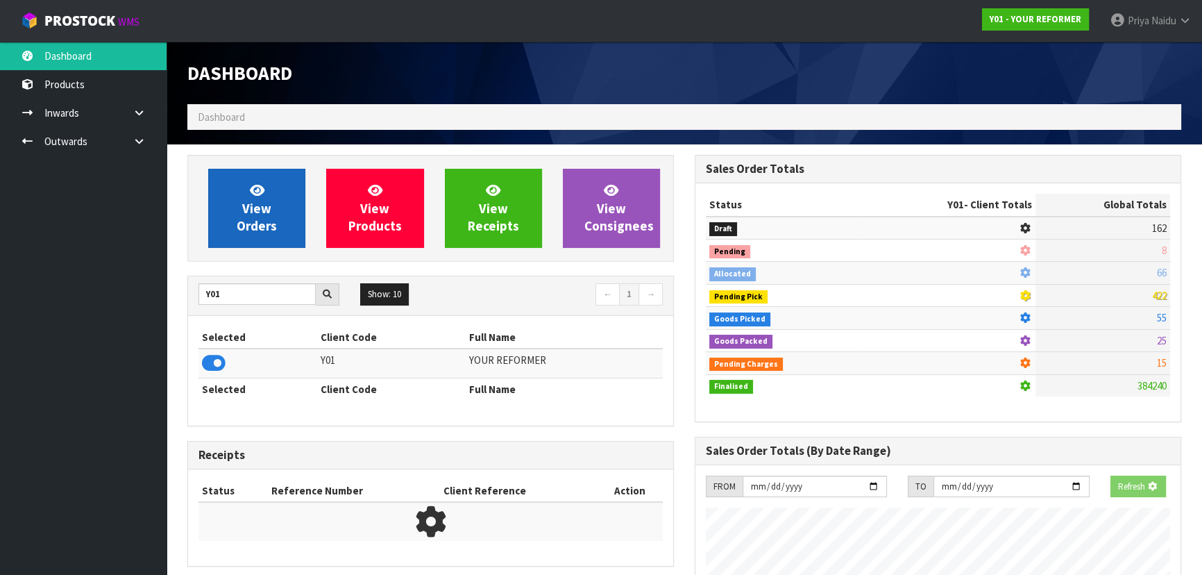
scroll to position [693296, 693653]
click at [256, 233] on span "View Orders" at bounding box center [257, 208] width 40 height 52
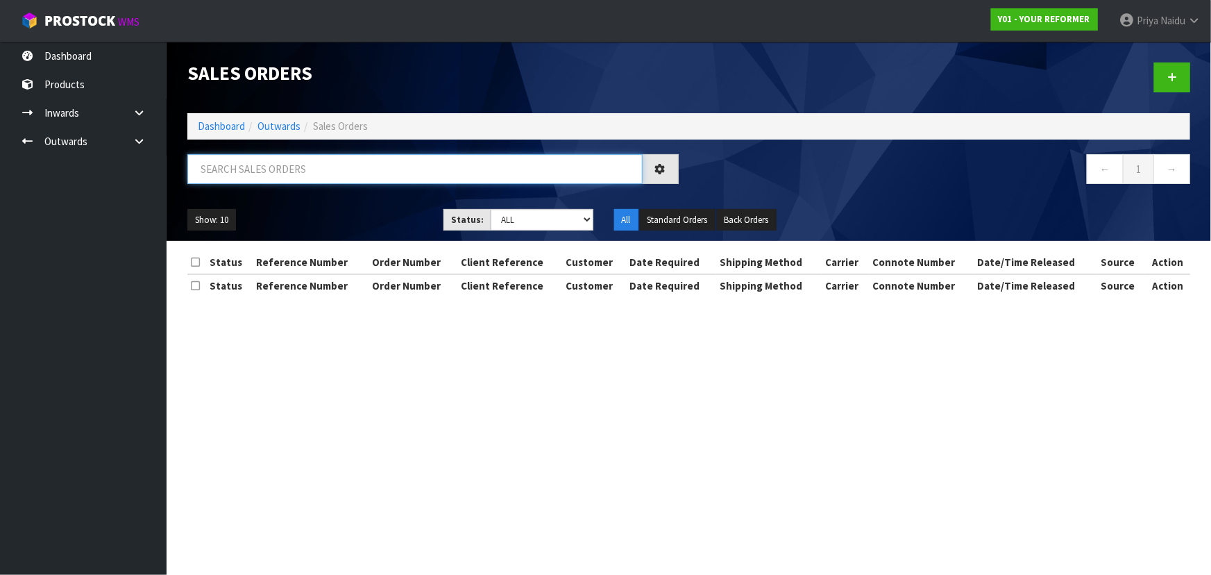
click at [278, 171] on input "text" at bounding box center [414, 169] width 455 height 30
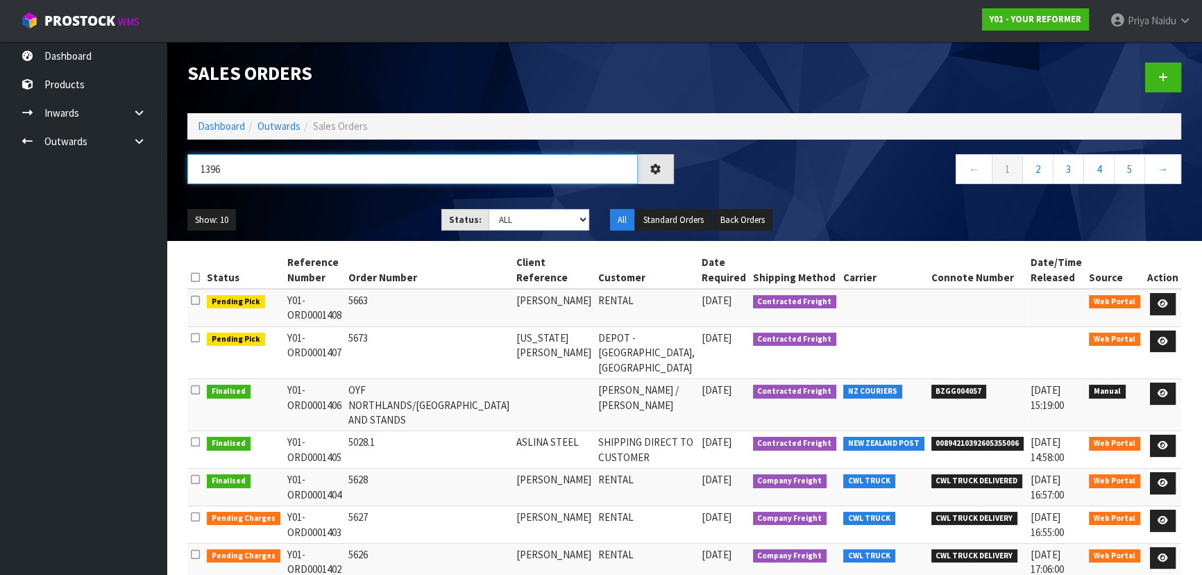
type input "1396"
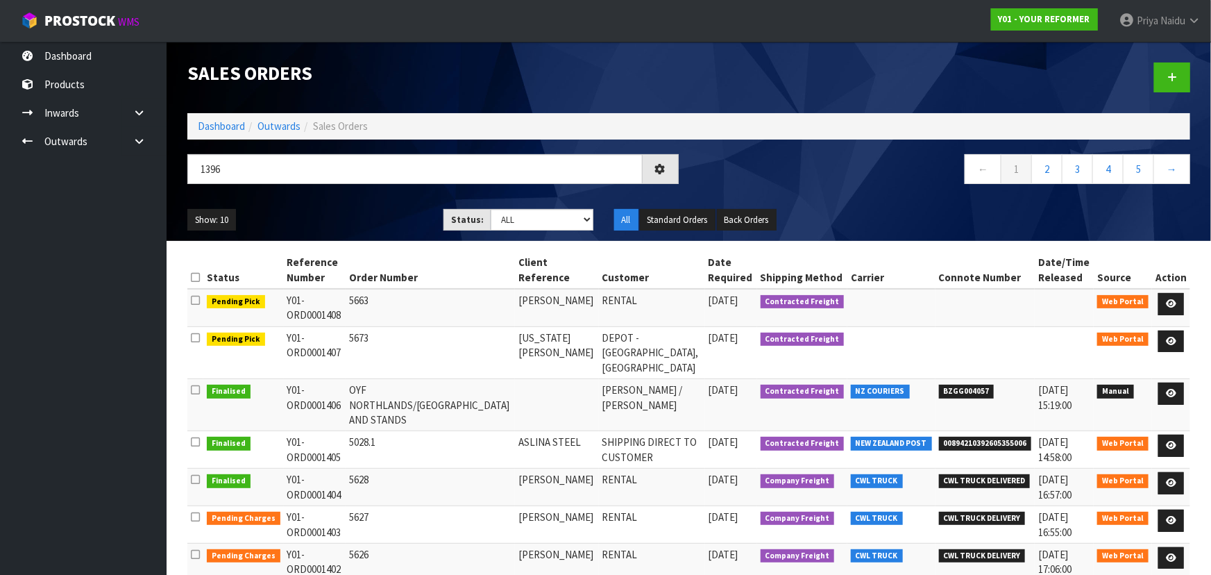
click at [378, 218] on ul "Show: 10 5 10 25 50" at bounding box center [304, 220] width 235 height 22
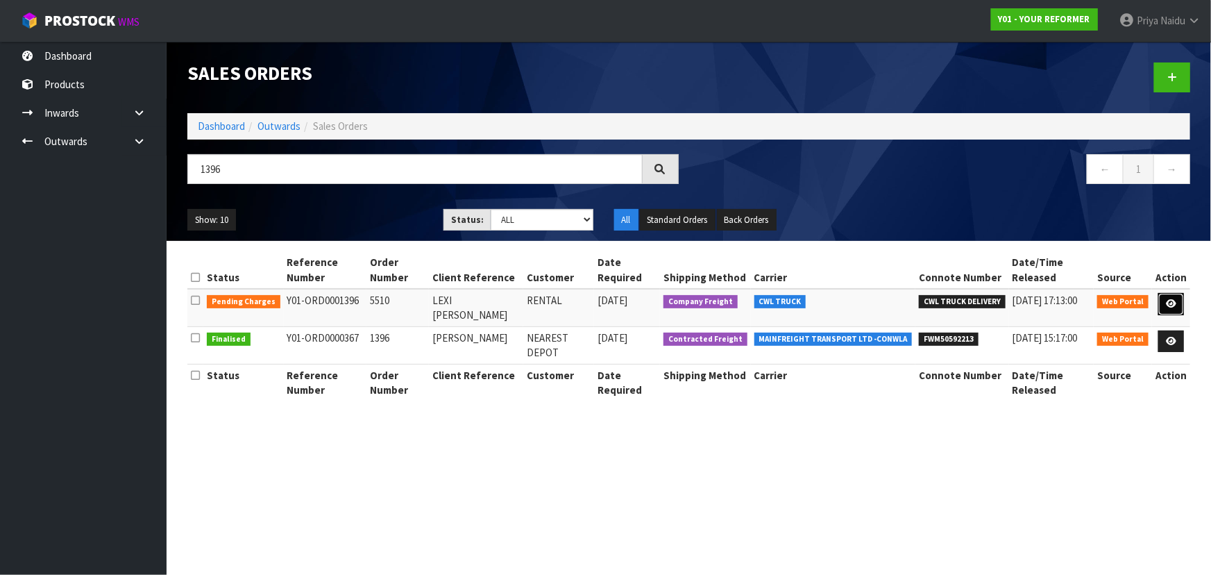
click at [1169, 298] on link at bounding box center [1172, 304] width 26 height 22
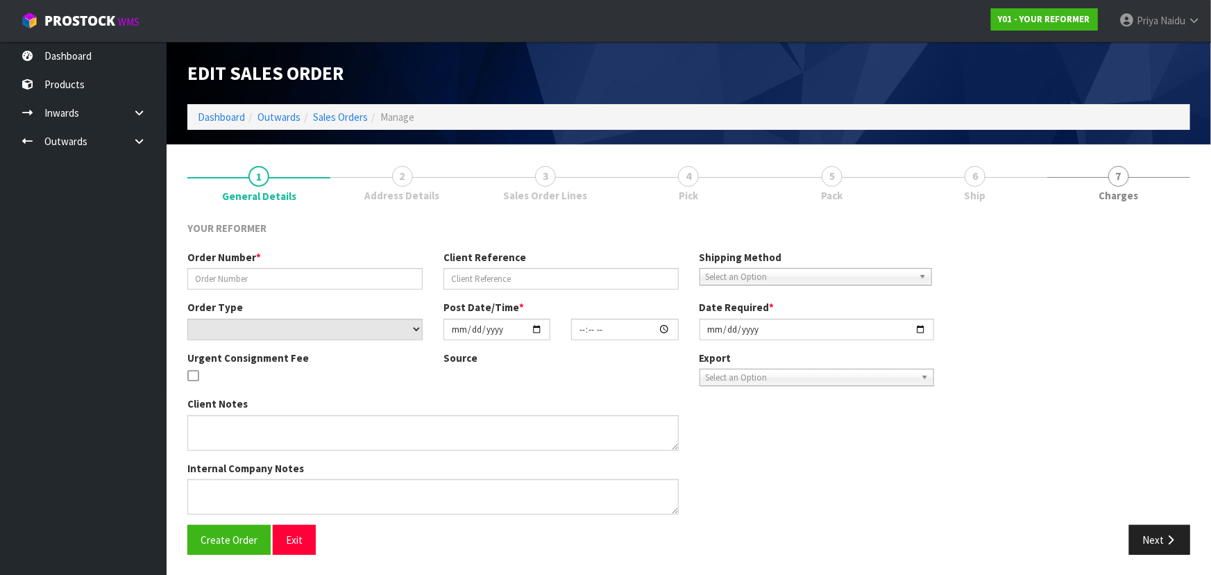
type input "5510"
type input "LEXI [PERSON_NAME]"
select select "number:0"
type input "[DATE]"
type input "13:53:00.000"
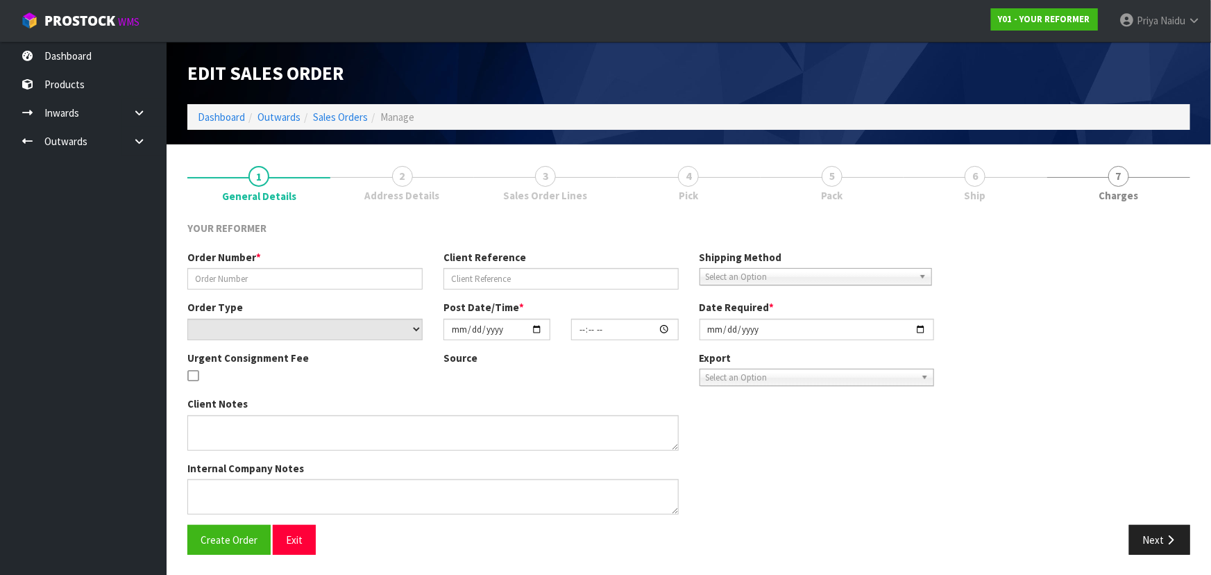
type input "[DATE]"
type textarea "LEXI [PERSON_NAME] [STREET_ADDRESS] [PHONE_NUMBER]"
click at [904, 180] on link "5 Pack" at bounding box center [832, 182] width 143 height 55
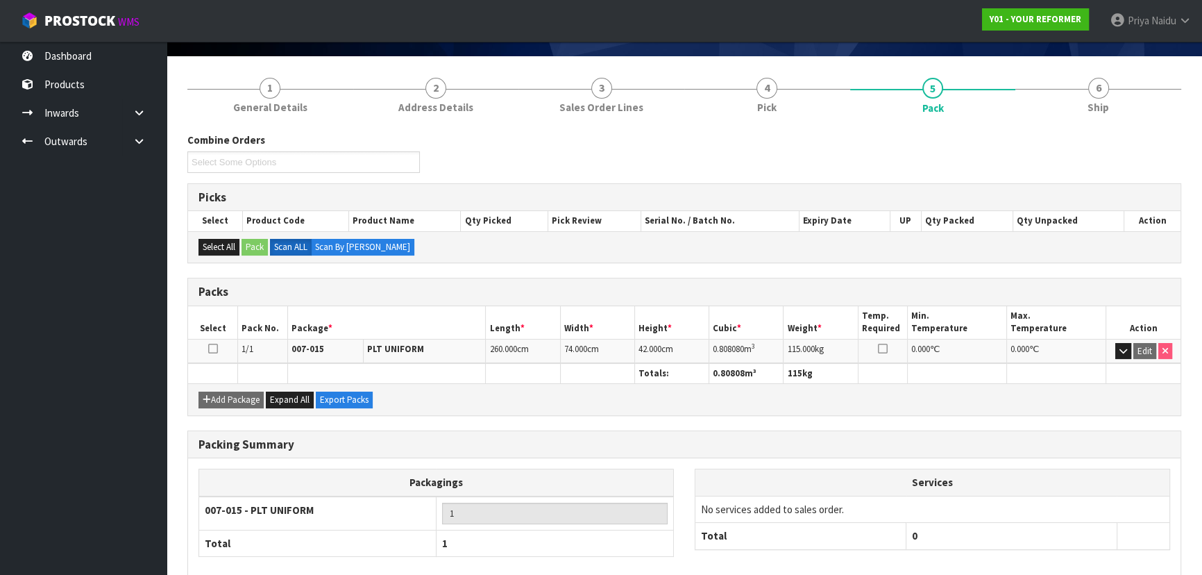
scroll to position [158, 0]
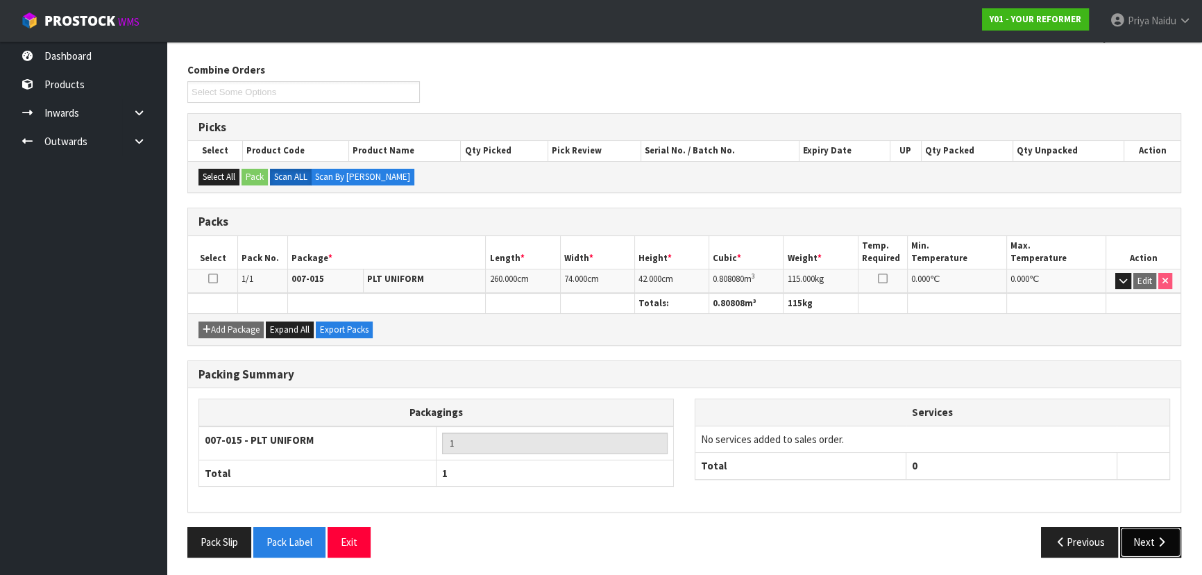
click at [1139, 537] on button "Next" at bounding box center [1150, 542] width 61 height 30
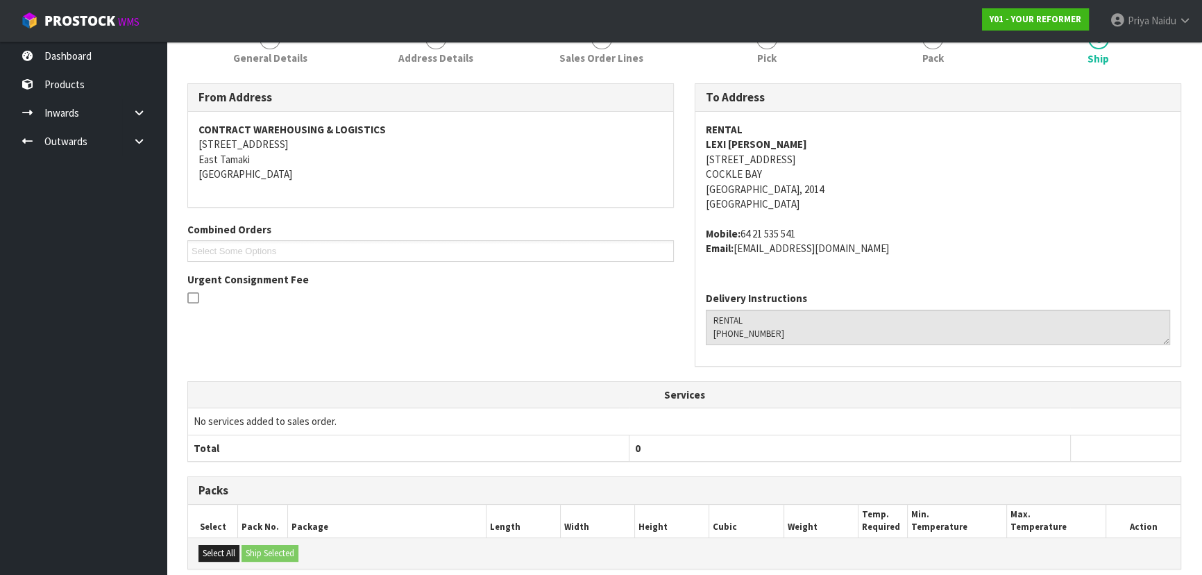
scroll to position [261, 0]
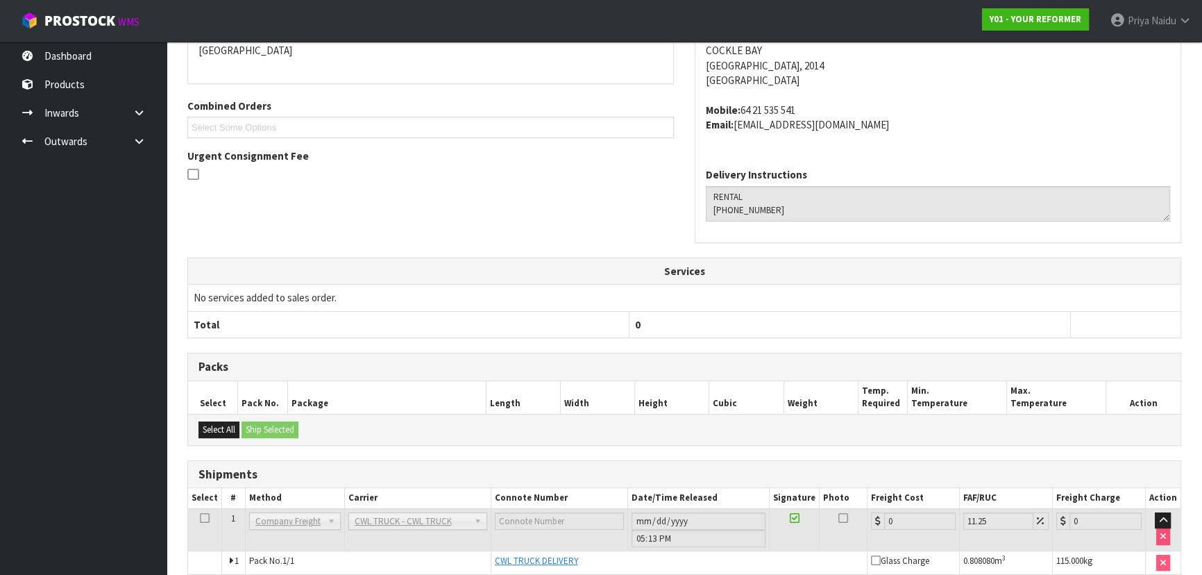
click at [640, 425] on div "Select All Ship Selected" at bounding box center [684, 429] width 993 height 31
click at [642, 425] on div "Select All Ship Selected" at bounding box center [684, 429] width 993 height 31
click at [707, 441] on div "Select All Ship Selected" at bounding box center [684, 429] width 993 height 31
click at [707, 443] on div "Select All Ship Selected" at bounding box center [684, 429] width 993 height 31
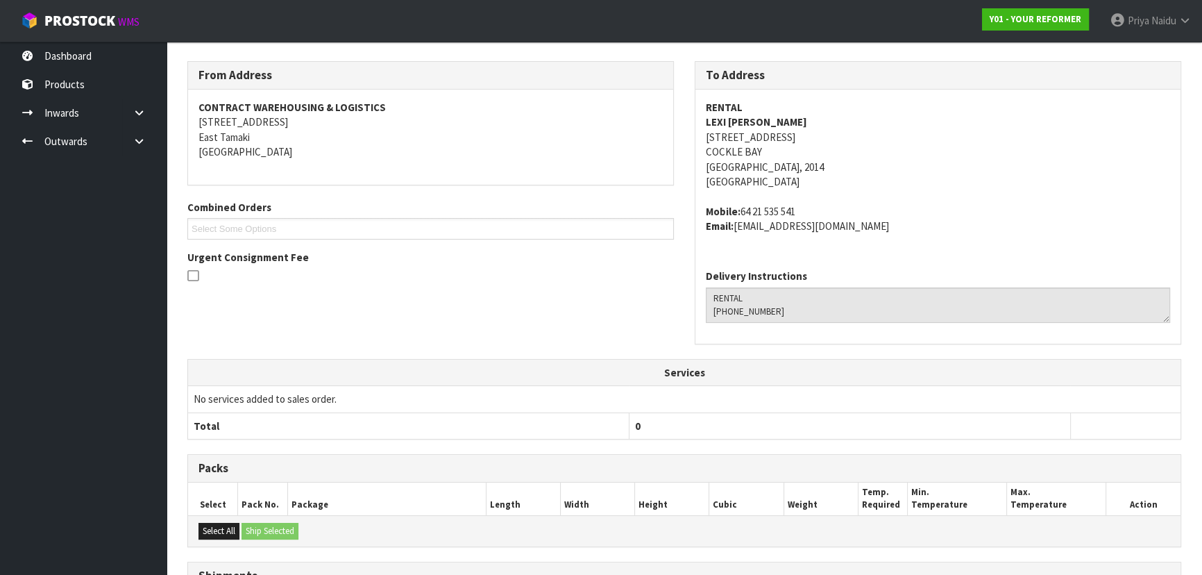
scroll to position [0, 0]
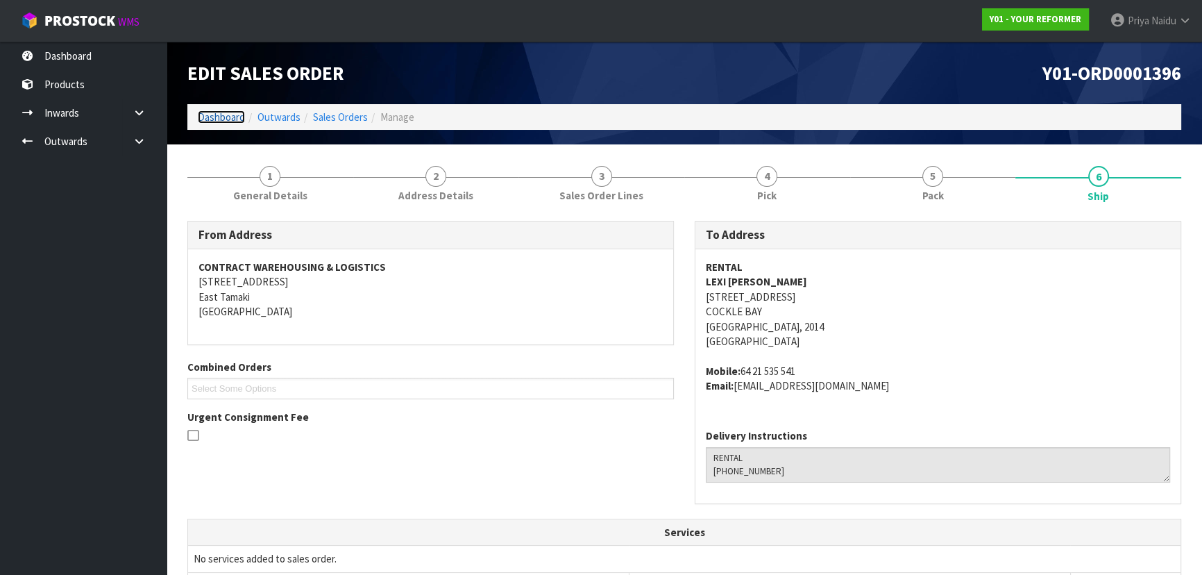
click at [224, 118] on link "Dashboard" at bounding box center [221, 116] width 47 height 13
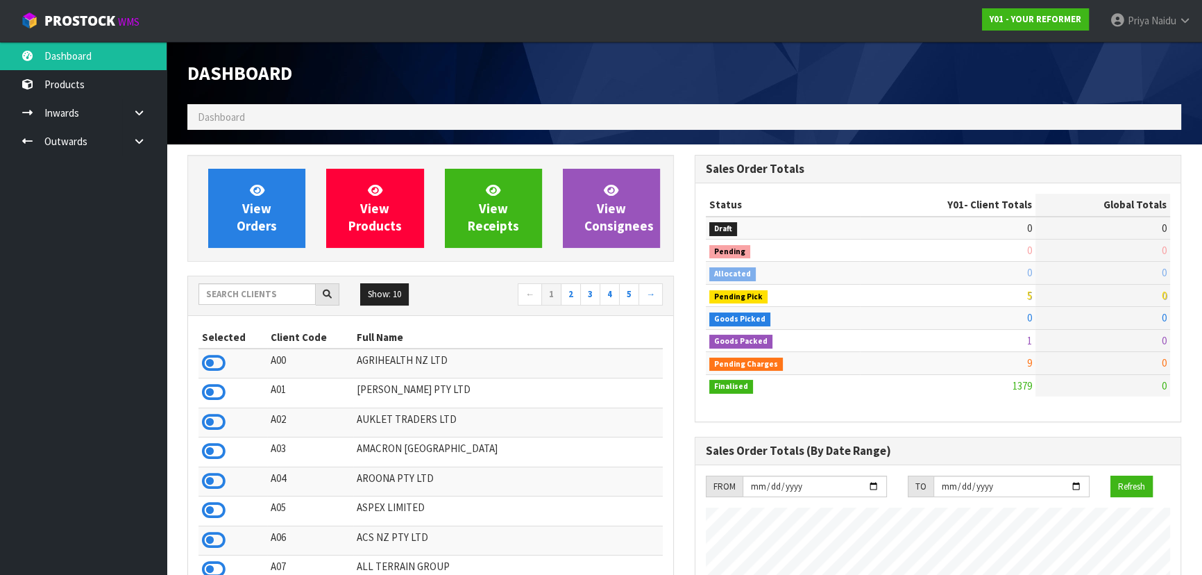
scroll to position [1004, 507]
click at [240, 293] on input "text" at bounding box center [257, 294] width 117 height 22
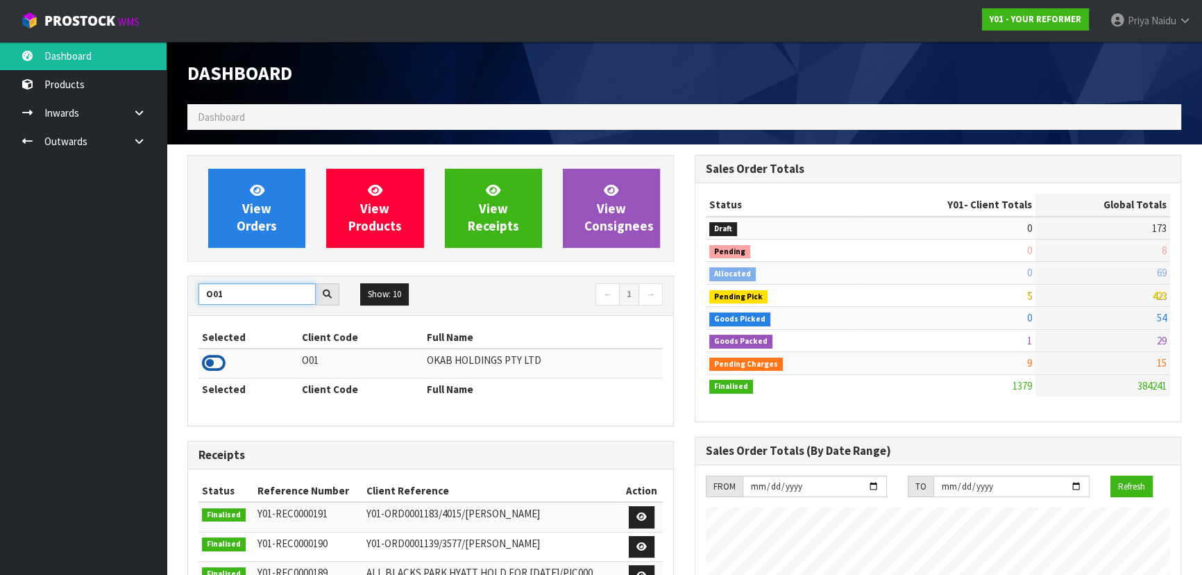
type input "O01"
click at [215, 363] on icon at bounding box center [214, 363] width 24 height 21
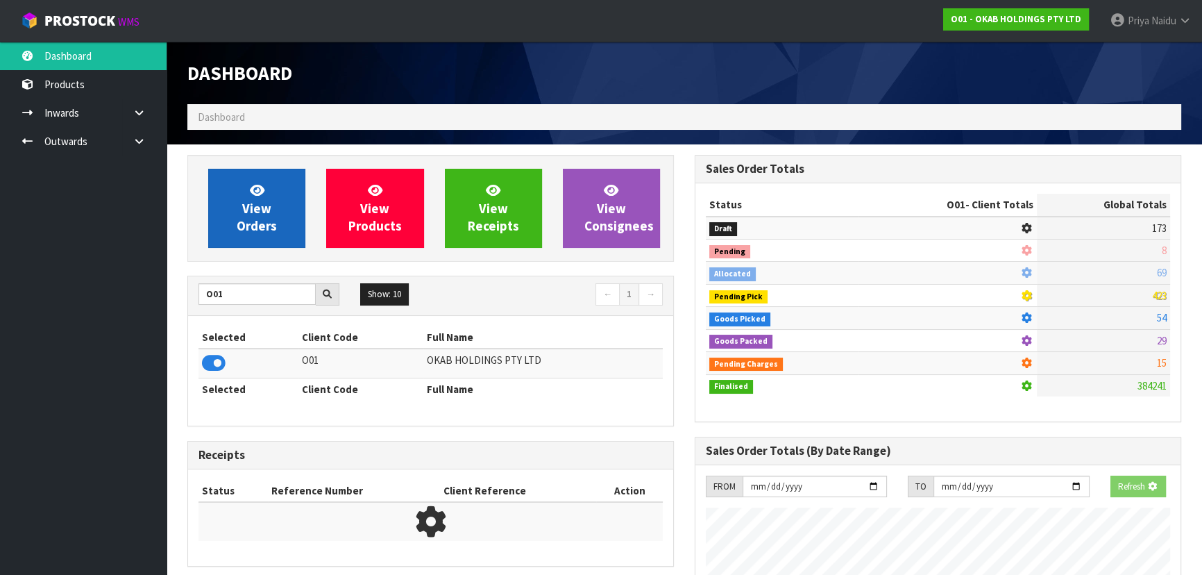
scroll to position [864, 507]
click at [278, 165] on div "View Orders View Products View Receipts View Consignees" at bounding box center [430, 208] width 487 height 107
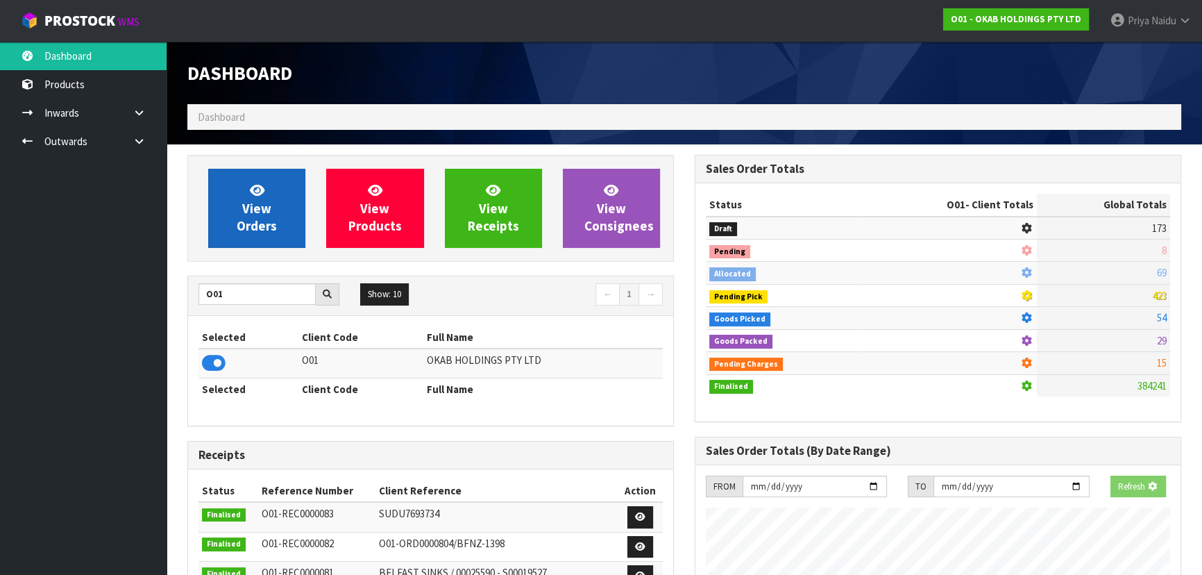
scroll to position [1109, 507]
click at [268, 203] on span "View Orders" at bounding box center [257, 208] width 40 height 52
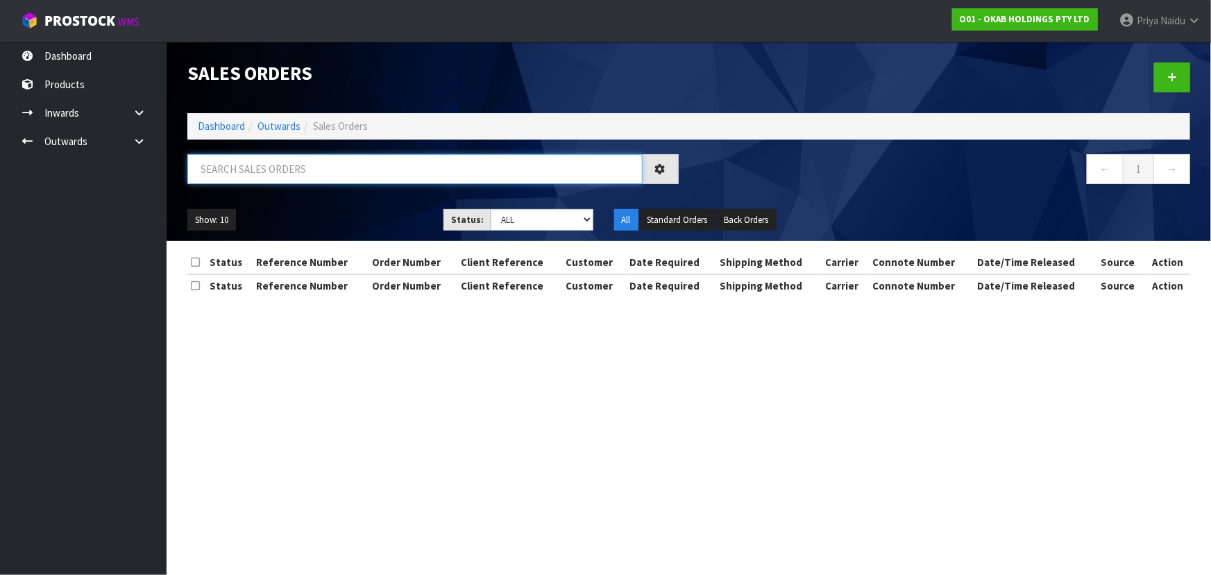
click at [292, 154] on input "text" at bounding box center [414, 169] width 455 height 30
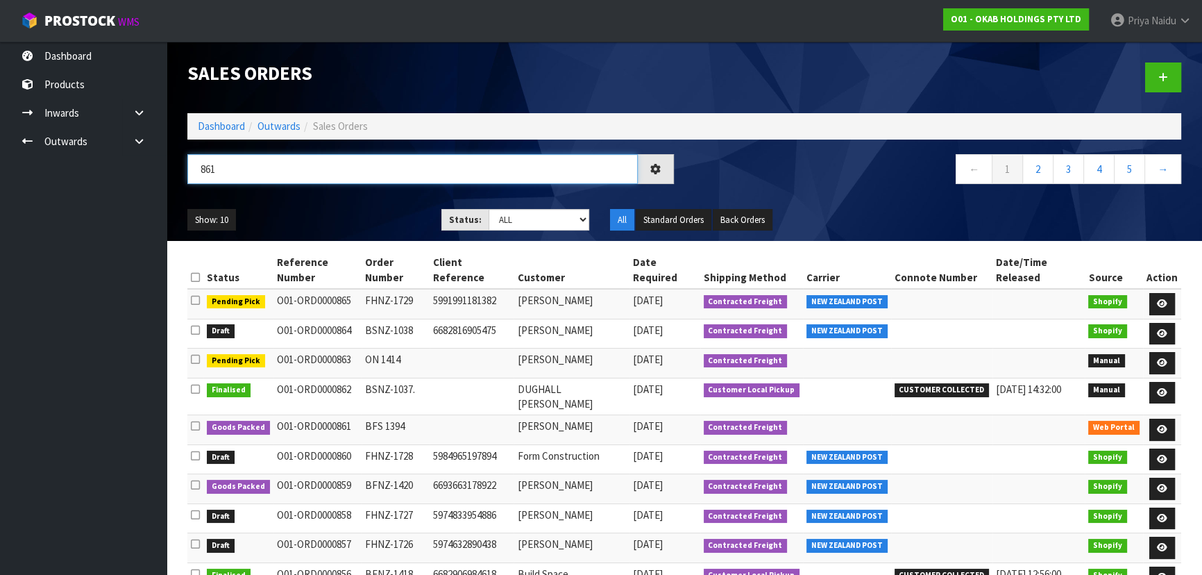
type input "861"
click at [329, 211] on ul "Show: 10 5 10 25 50" at bounding box center [303, 220] width 233 height 22
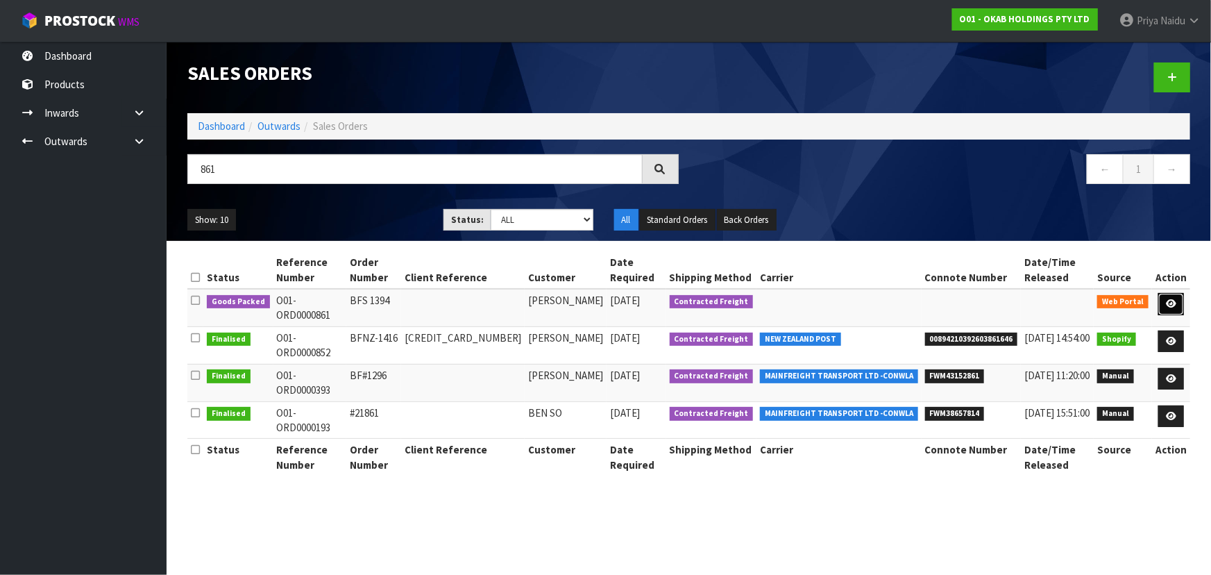
click at [1172, 299] on icon at bounding box center [1171, 303] width 10 height 9
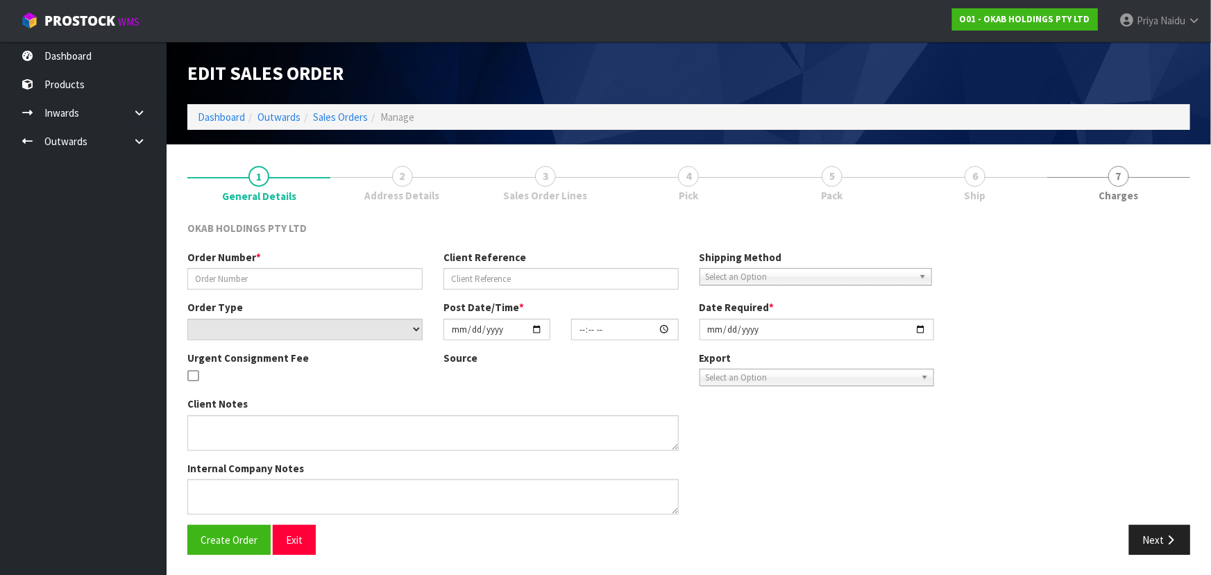
type input "BFS 1394"
select select "number:0"
type input "[DATE]"
type input "20:00:00.000"
type input "[DATE]"
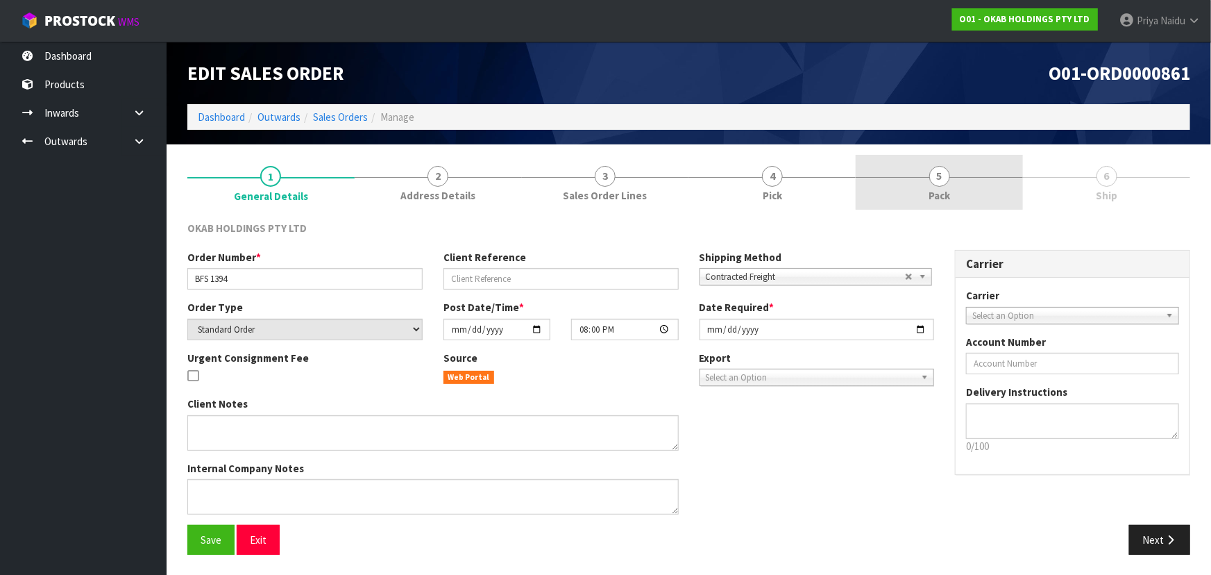
click at [950, 192] on span "Pack" at bounding box center [940, 195] width 22 height 15
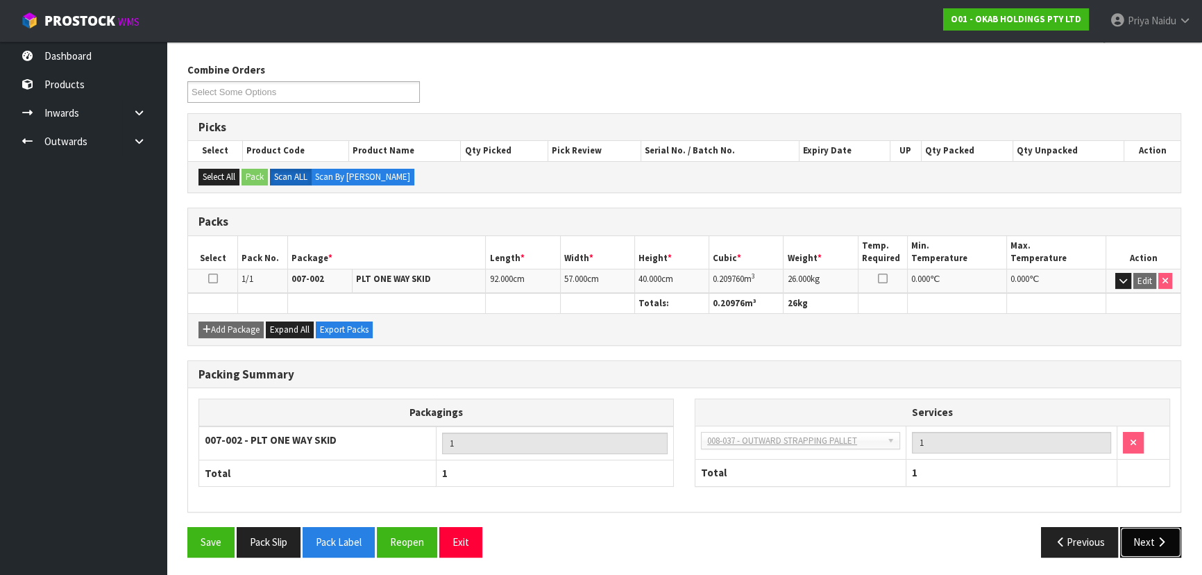
click at [1140, 535] on button "Next" at bounding box center [1150, 542] width 61 height 30
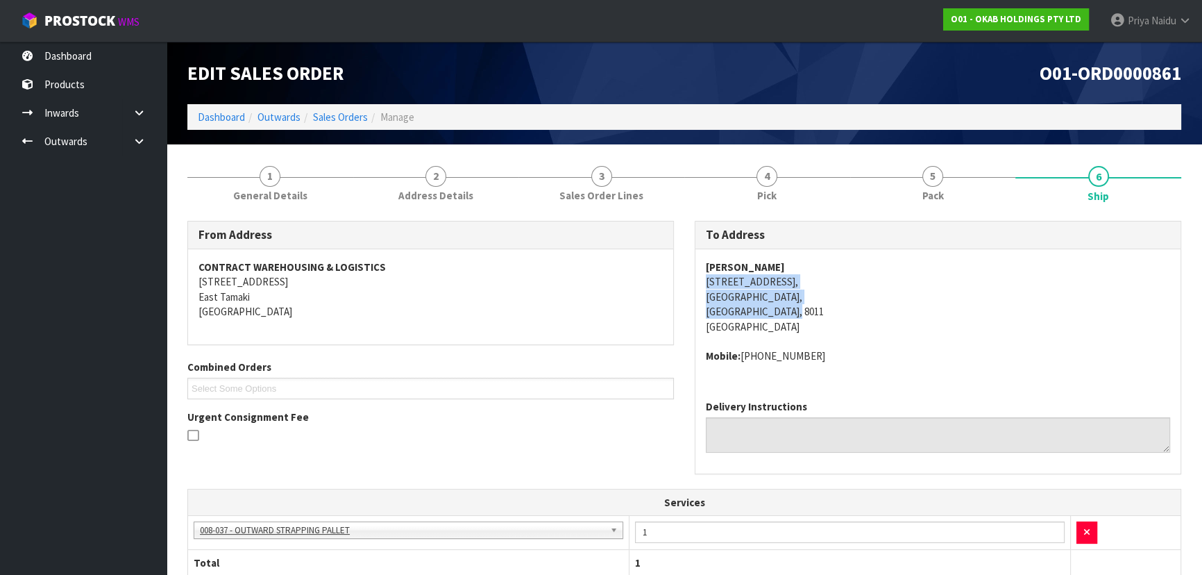
copy address "[STREET_ADDRESS]"
drag, startPoint x: 698, startPoint y: 283, endPoint x: 857, endPoint y: 312, distance: 161.7
click at [859, 312] on div "[PERSON_NAME] [STREET_ADDRESS] Mobile: [PHONE_NUMBER]" at bounding box center [938, 319] width 485 height 140
click at [890, 310] on address "[PERSON_NAME] [STREET_ADDRESS]" at bounding box center [938, 297] width 464 height 74
copy address "[STREET_ADDRESS],"
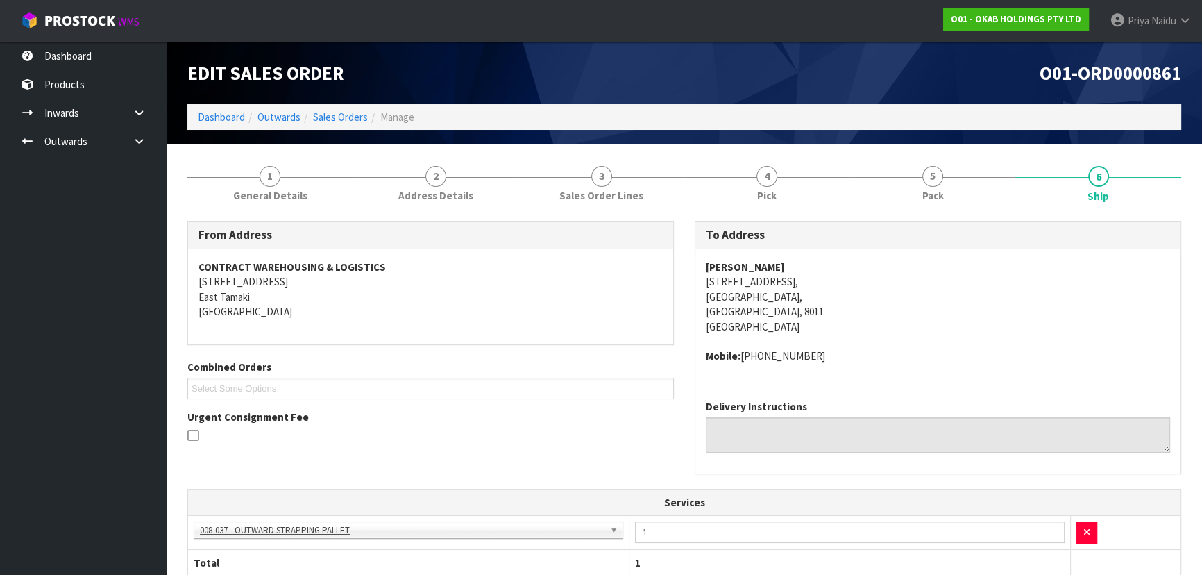
drag, startPoint x: 702, startPoint y: 277, endPoint x: 802, endPoint y: 276, distance: 100.0
click at [802, 276] on div "[PERSON_NAME] [STREET_ADDRESS] Mobile: [PHONE_NUMBER]" at bounding box center [938, 319] width 485 height 140
copy strong "[PERSON_NAME]"
drag, startPoint x: 698, startPoint y: 264, endPoint x: 791, endPoint y: 262, distance: 93.1
click at [791, 262] on div "[PERSON_NAME] [STREET_ADDRESS] Mobile: [PHONE_NUMBER]" at bounding box center [938, 319] width 485 height 140
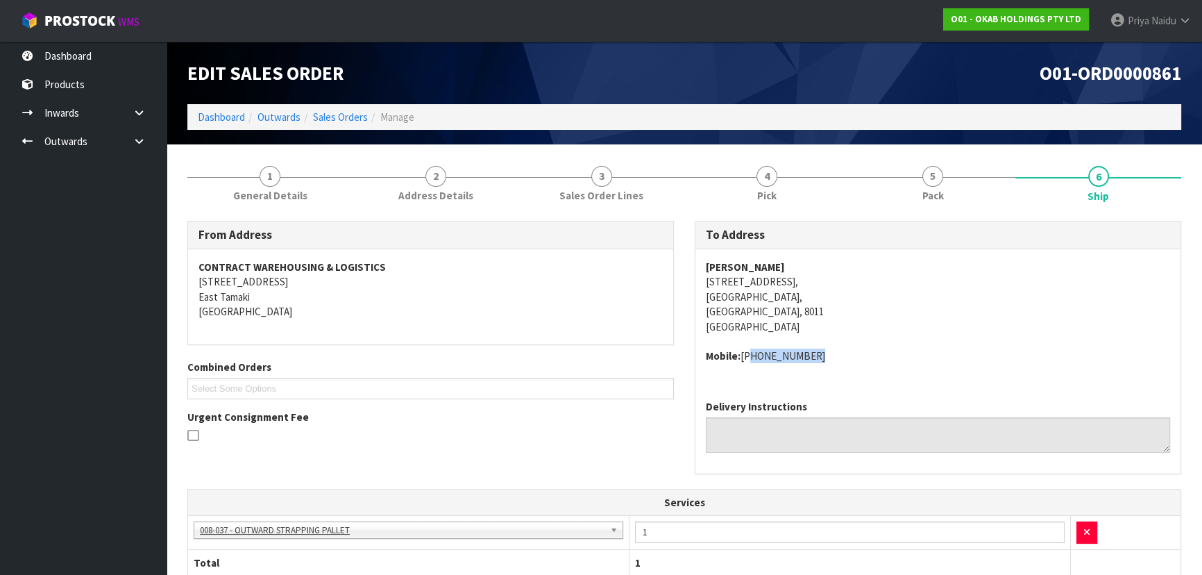
copy address "[PHONE_NUMBER]"
drag, startPoint x: 743, startPoint y: 355, endPoint x: 819, endPoint y: 361, distance: 76.6
click at [819, 361] on address "Mobile: [PHONE_NUMBER]" at bounding box center [938, 355] width 464 height 15
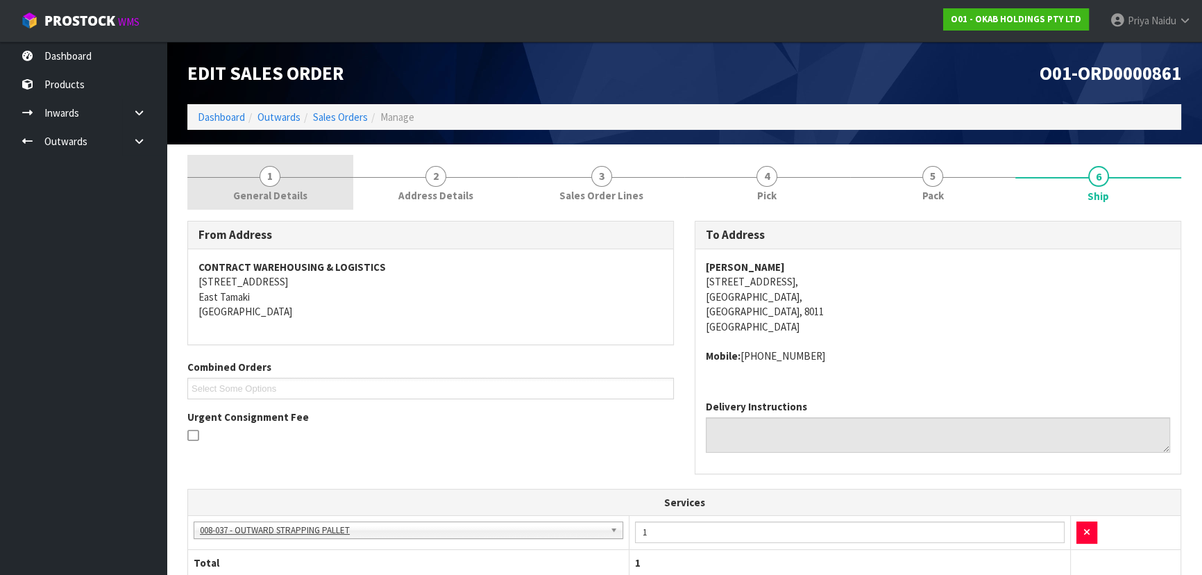
drag, startPoint x: 263, startPoint y: 194, endPoint x: 253, endPoint y: 208, distance: 17.4
click at [263, 194] on span "General Details" at bounding box center [270, 195] width 74 height 15
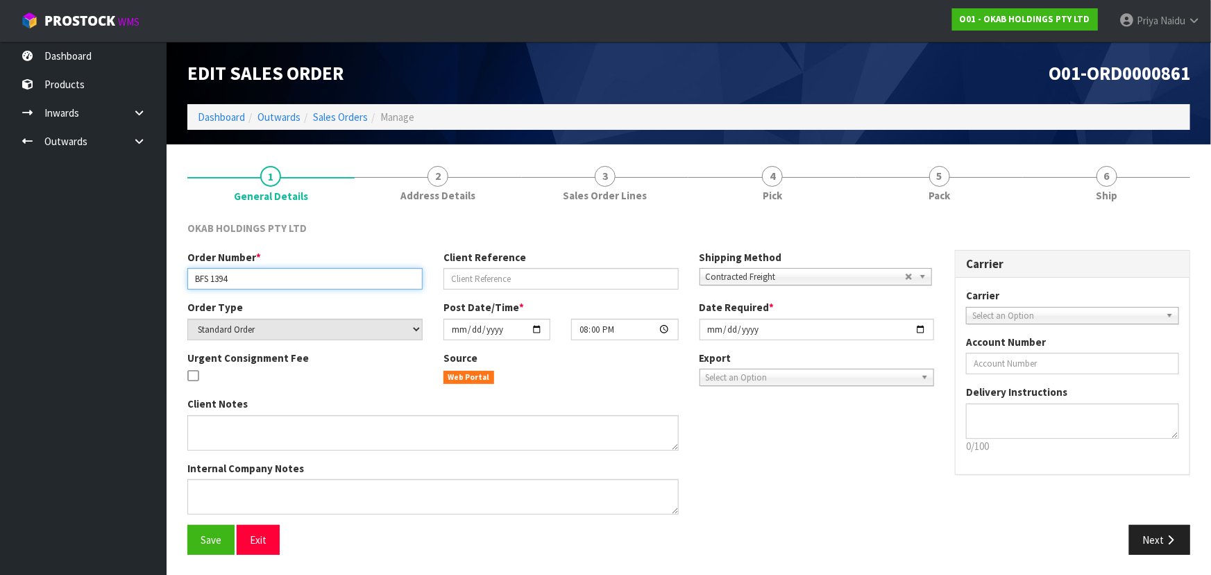
drag, startPoint x: 191, startPoint y: 276, endPoint x: 265, endPoint y: 276, distance: 74.3
click at [265, 276] on input "BFS 1394" at bounding box center [304, 279] width 235 height 22
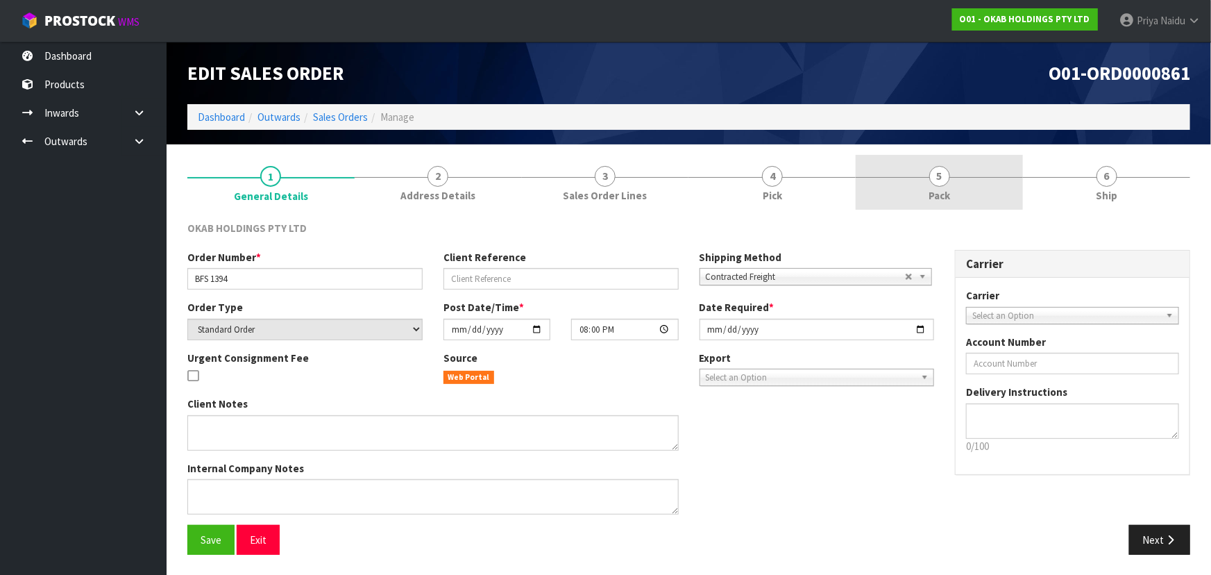
click at [942, 208] on link "5 Pack" at bounding box center [939, 182] width 167 height 55
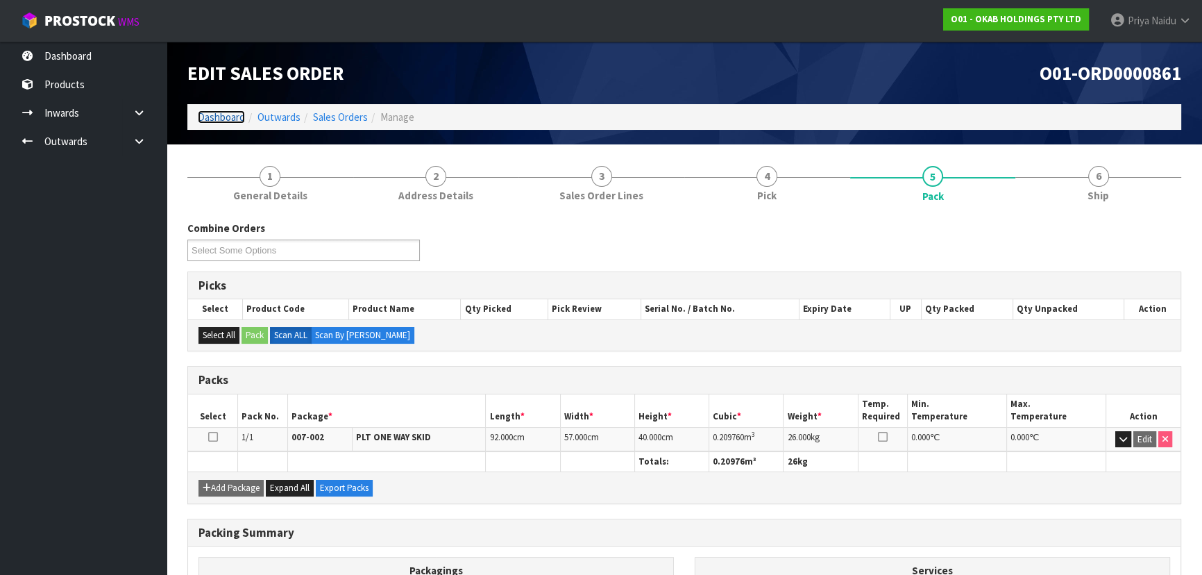
click at [224, 118] on link "Dashboard" at bounding box center [221, 116] width 47 height 13
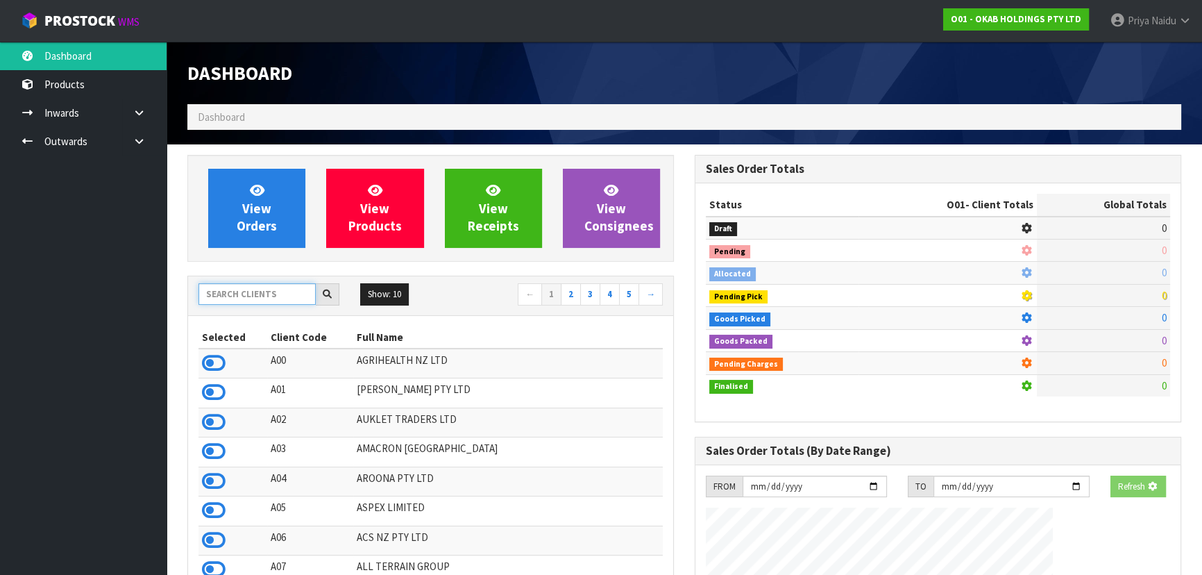
click at [258, 296] on input "text" at bounding box center [257, 294] width 117 height 22
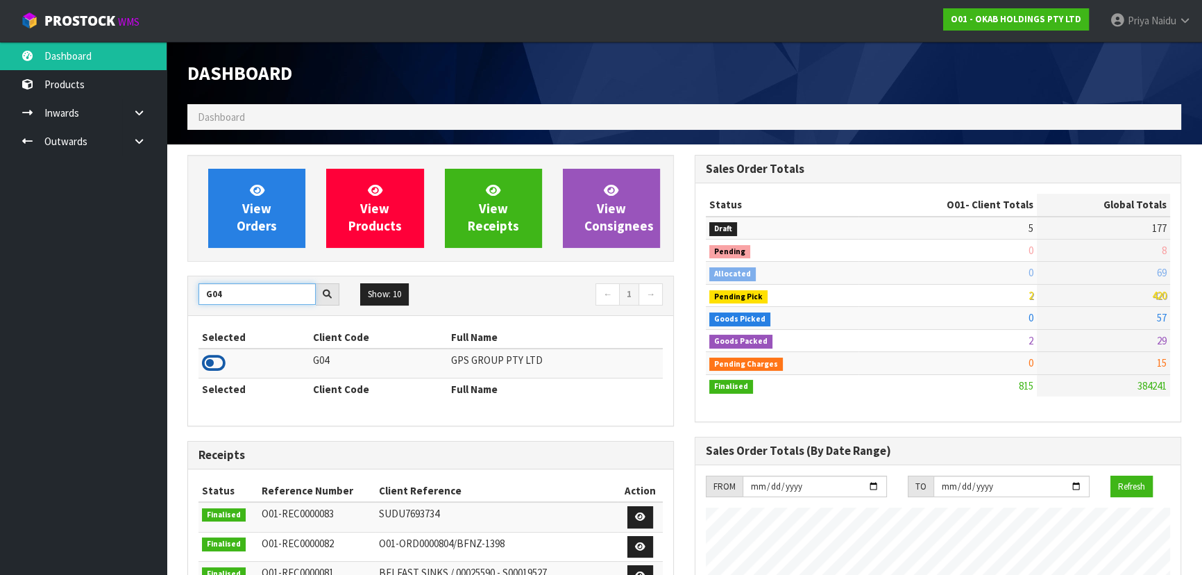
type input "G04"
click at [208, 364] on icon at bounding box center [214, 363] width 24 height 21
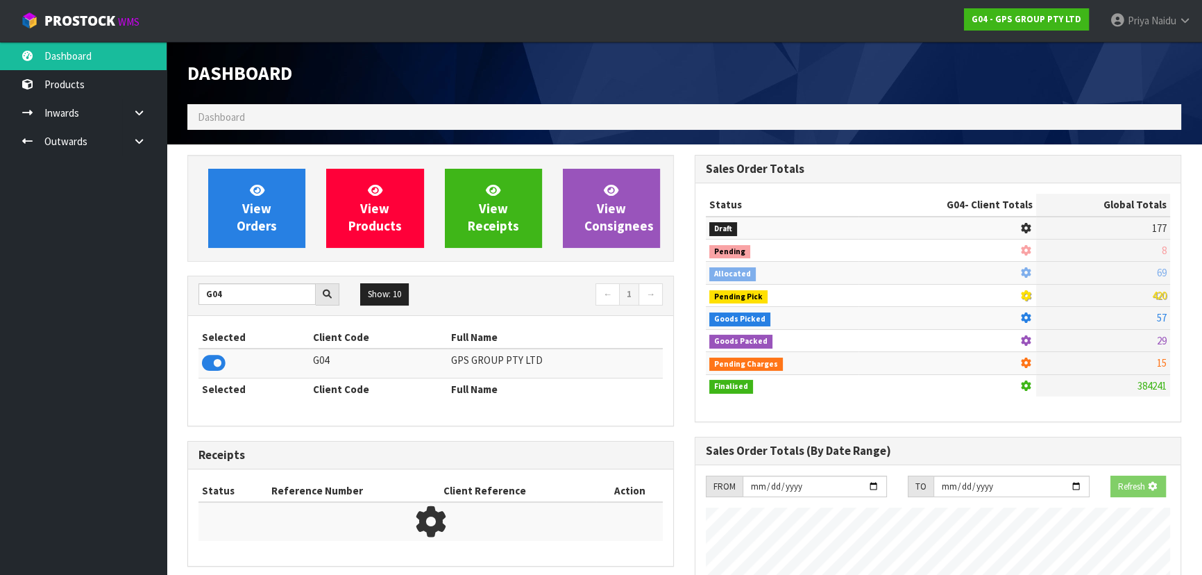
scroll to position [693313, 693653]
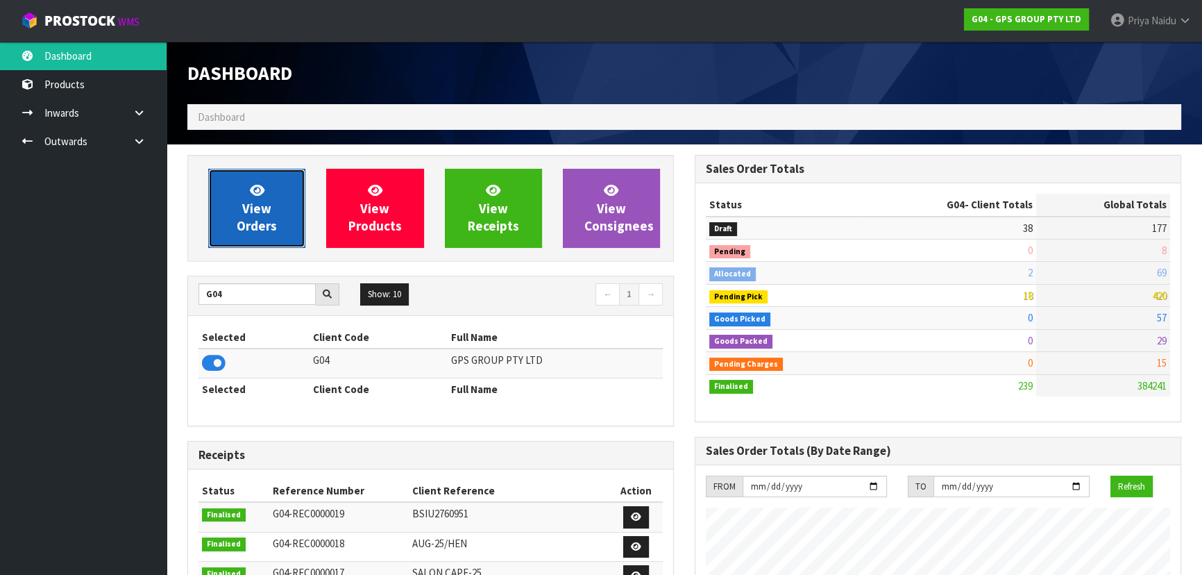
click at [244, 206] on span "View Orders" at bounding box center [257, 208] width 40 height 52
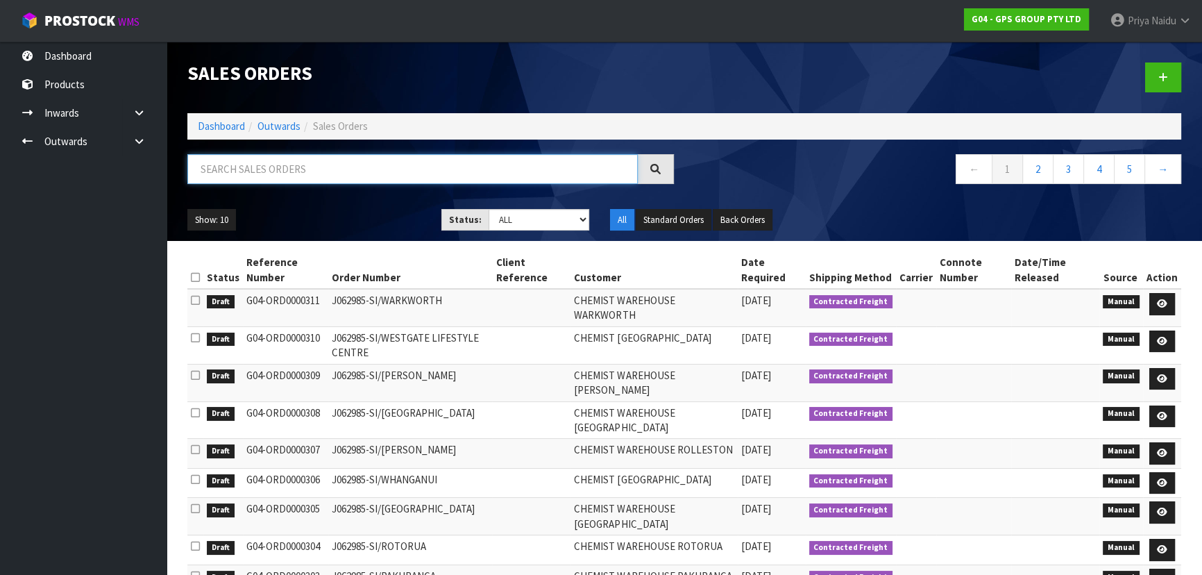
click at [273, 154] on input "text" at bounding box center [412, 169] width 451 height 30
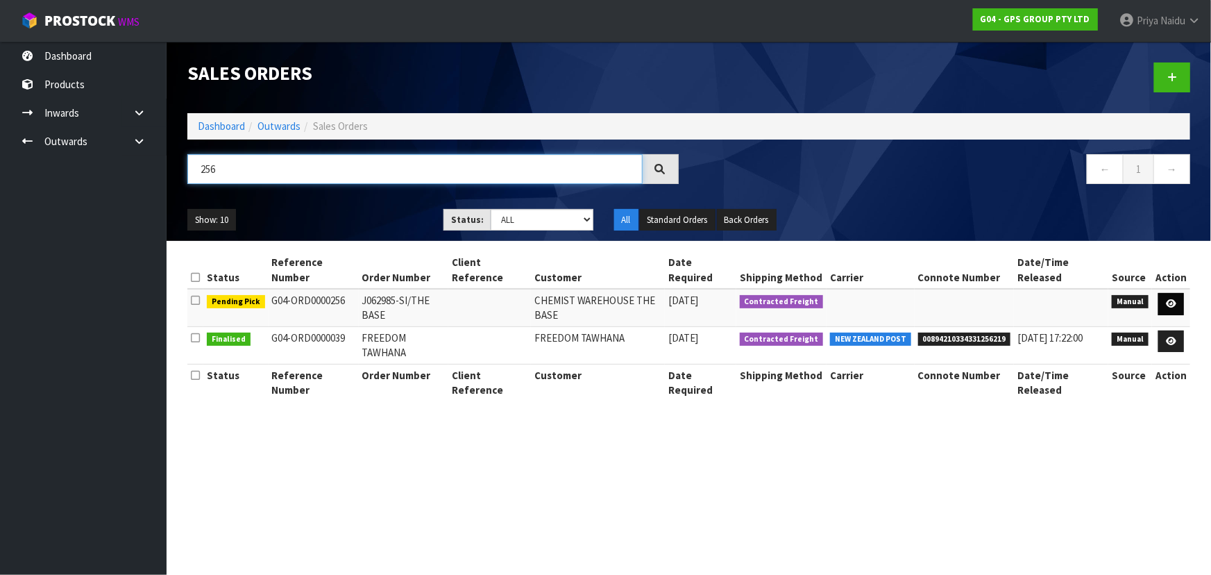
type input "256"
click at [1173, 299] on icon at bounding box center [1171, 303] width 10 height 9
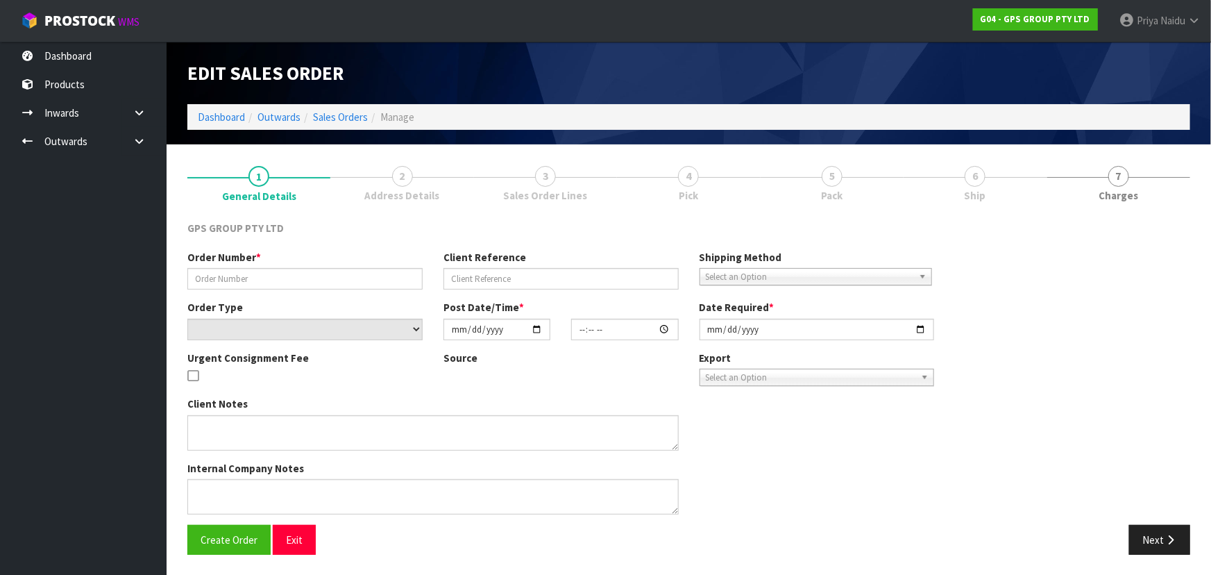
type input "J062985-SI/THE BASE"
select select "number:0"
type input "[DATE]"
type input "16:36:00.000"
type input "[DATE]"
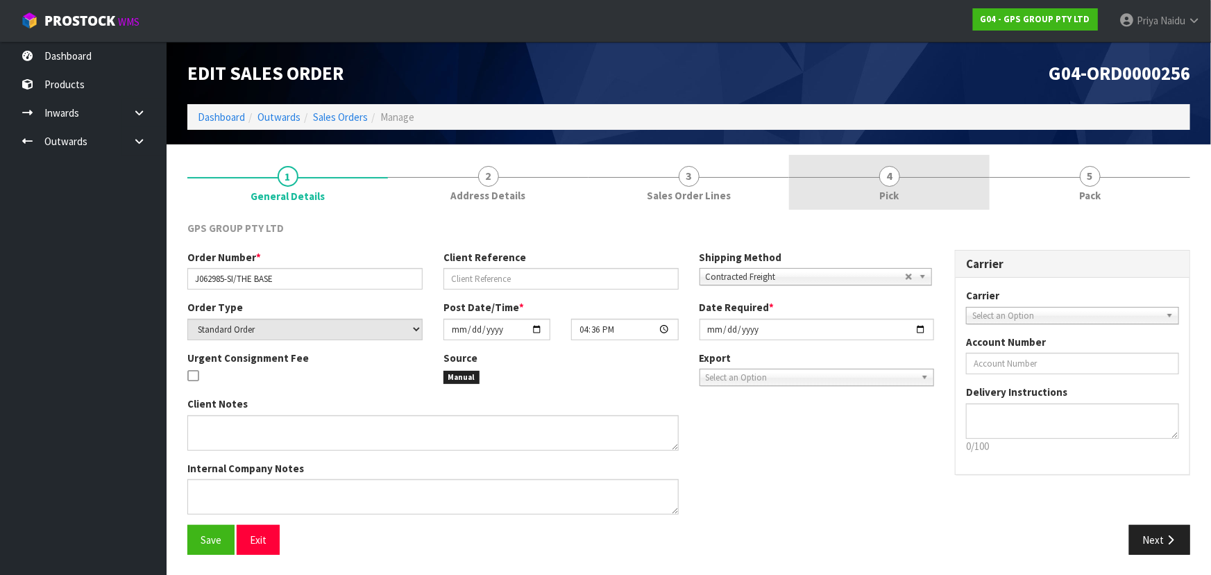
click at [915, 190] on link "4 Pick" at bounding box center [889, 182] width 201 height 55
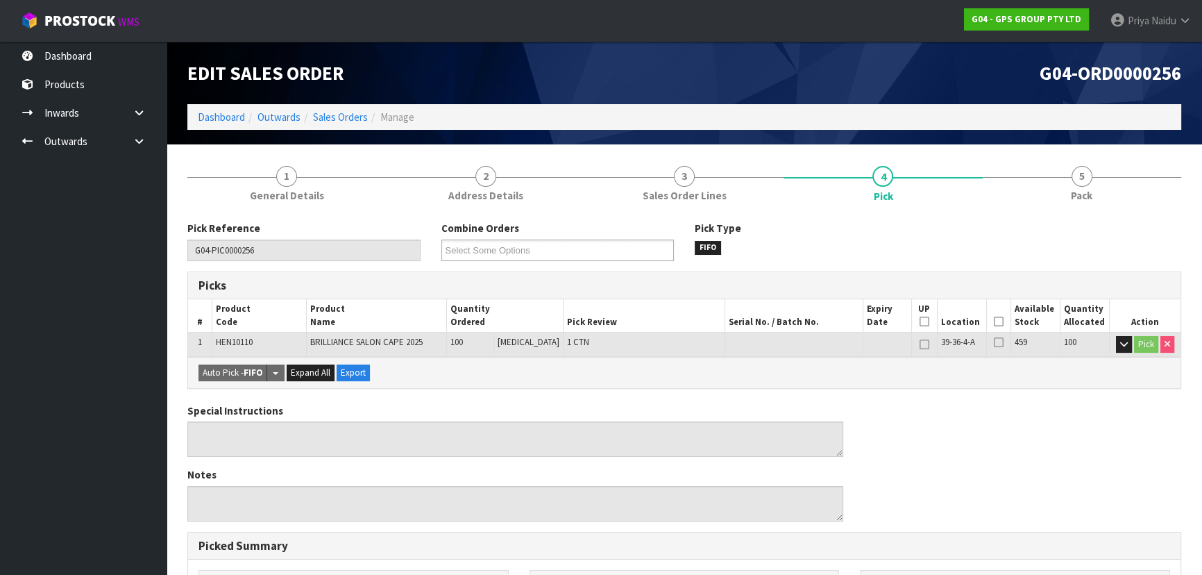
click at [994, 321] on icon at bounding box center [999, 321] width 10 height 1
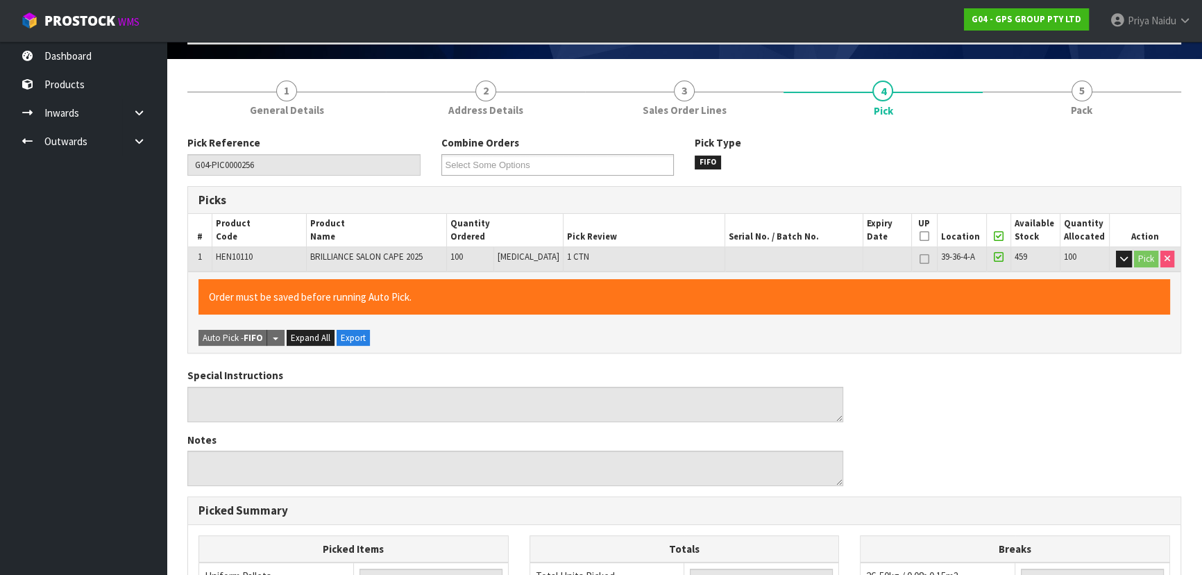
scroll to position [378, 0]
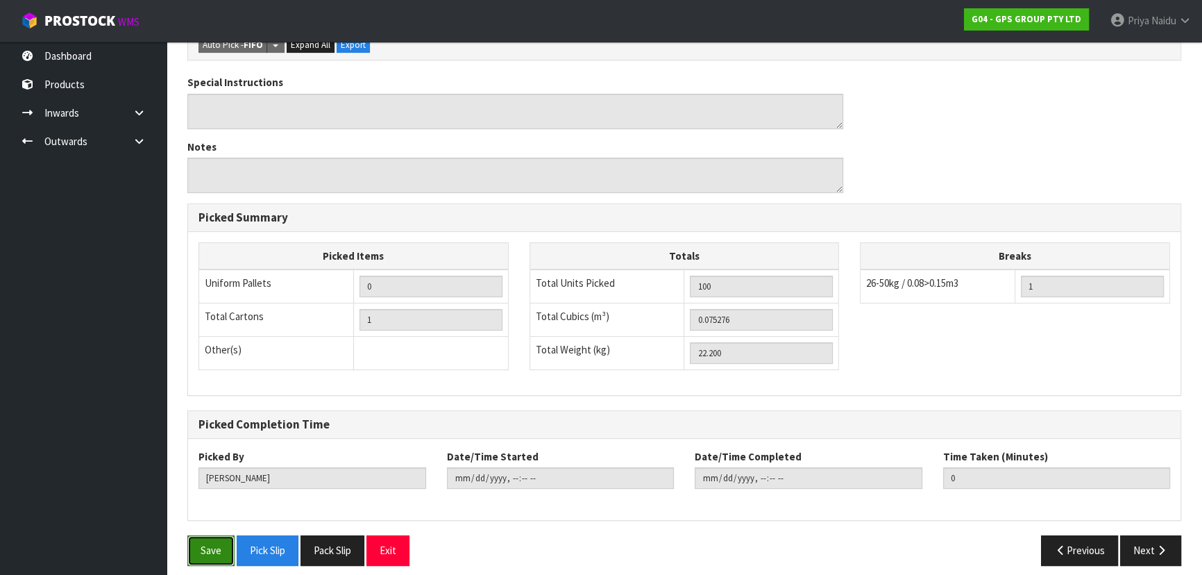
click at [198, 541] on button "Save" at bounding box center [210, 550] width 47 height 30
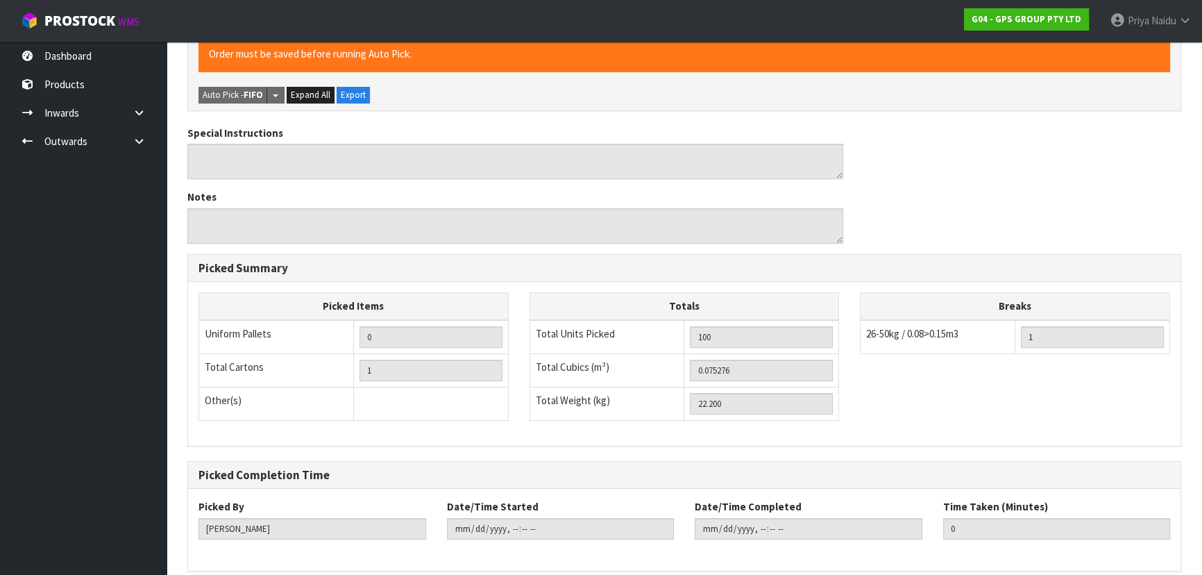
scroll to position [0, 0]
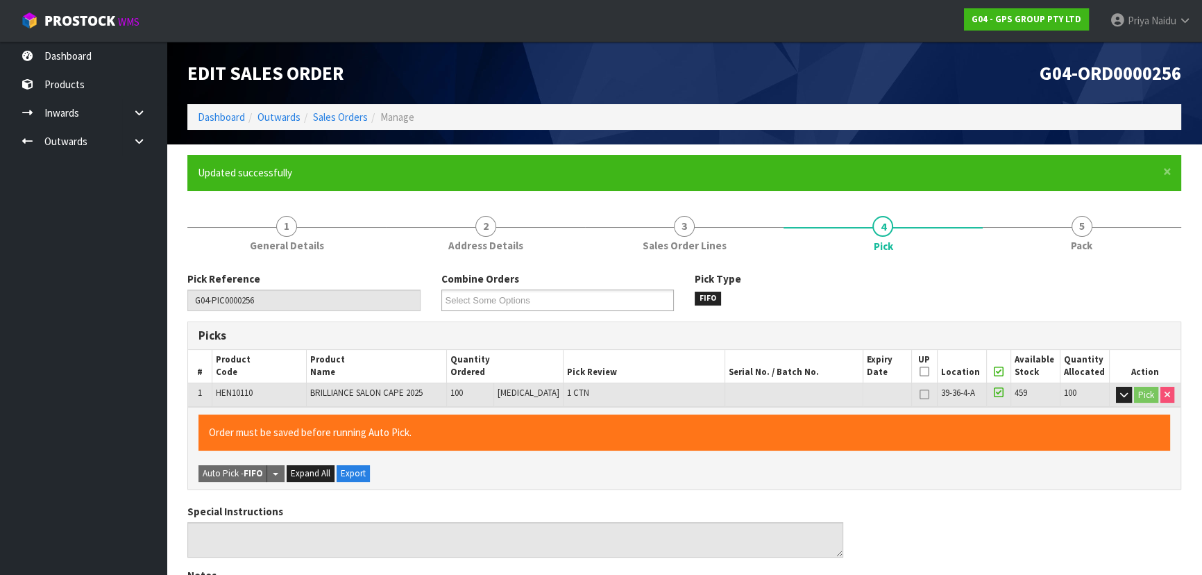
type input "[PERSON_NAME]"
type input "[DATE]T09:45:41"
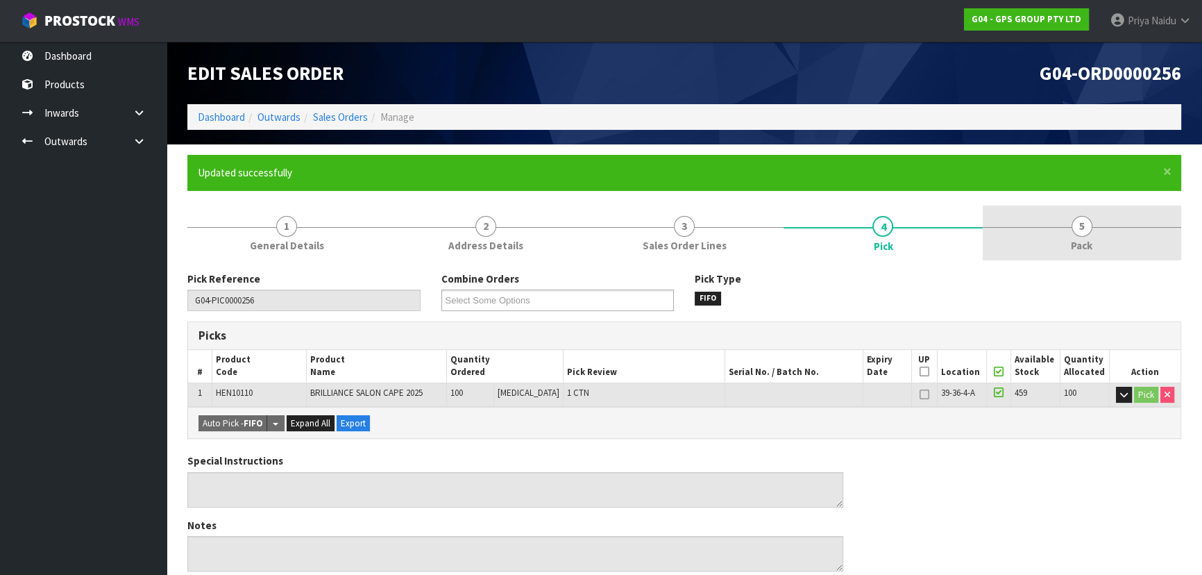
click at [1053, 247] on link "5 Pack" at bounding box center [1082, 232] width 199 height 55
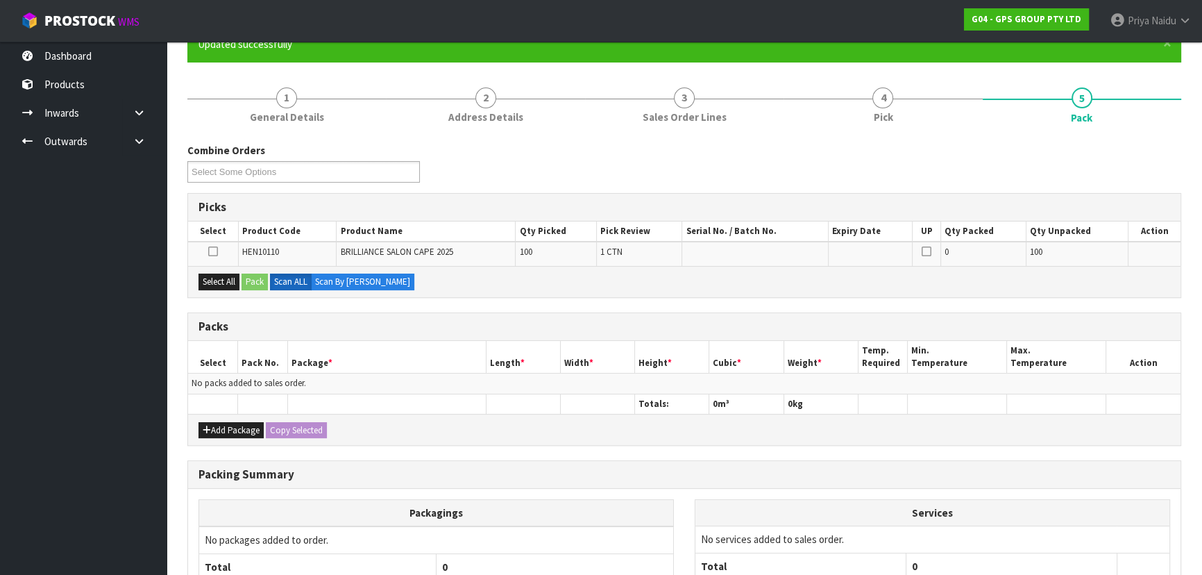
scroll to position [253, 0]
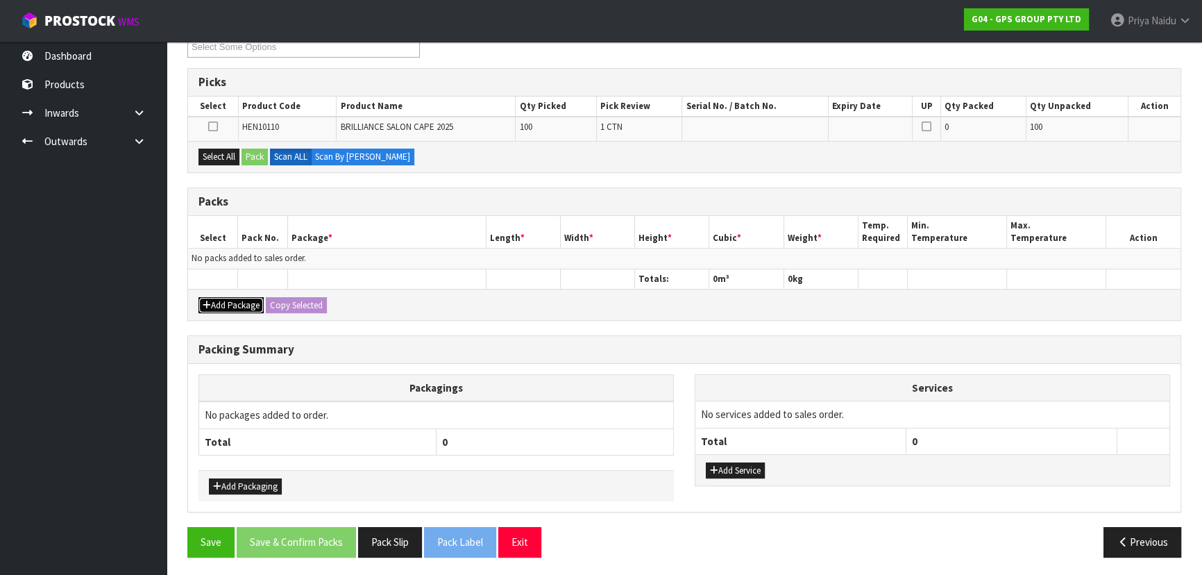
click at [236, 297] on button "Add Package" at bounding box center [231, 305] width 65 height 17
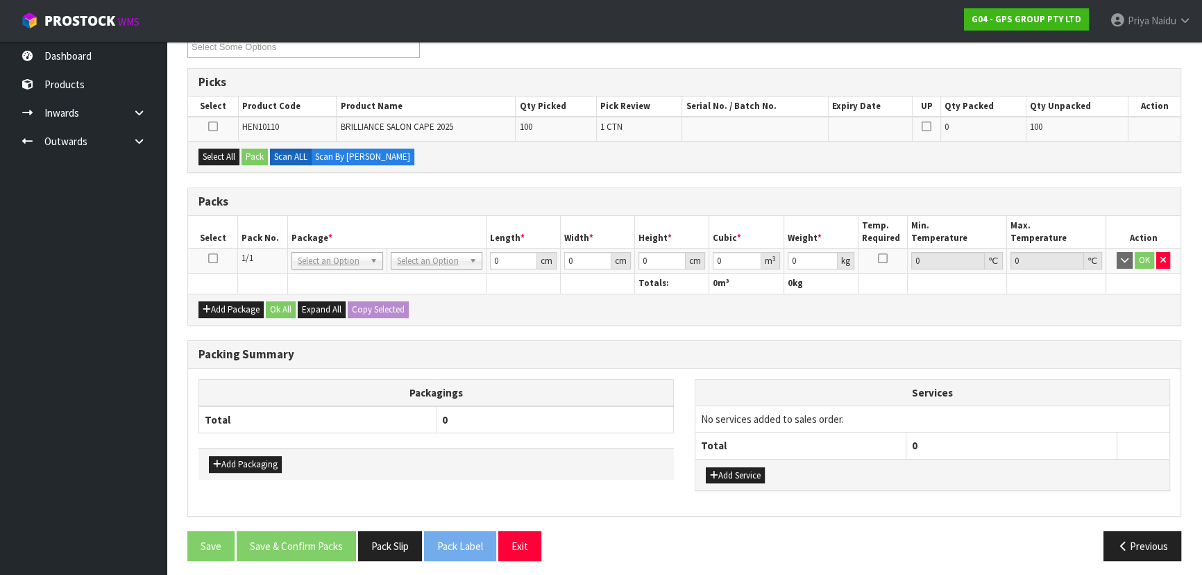
click at [215, 258] on icon at bounding box center [213, 258] width 10 height 1
click at [216, 159] on button "Select All" at bounding box center [219, 157] width 41 height 17
click at [256, 155] on button "Pack" at bounding box center [255, 157] width 26 height 17
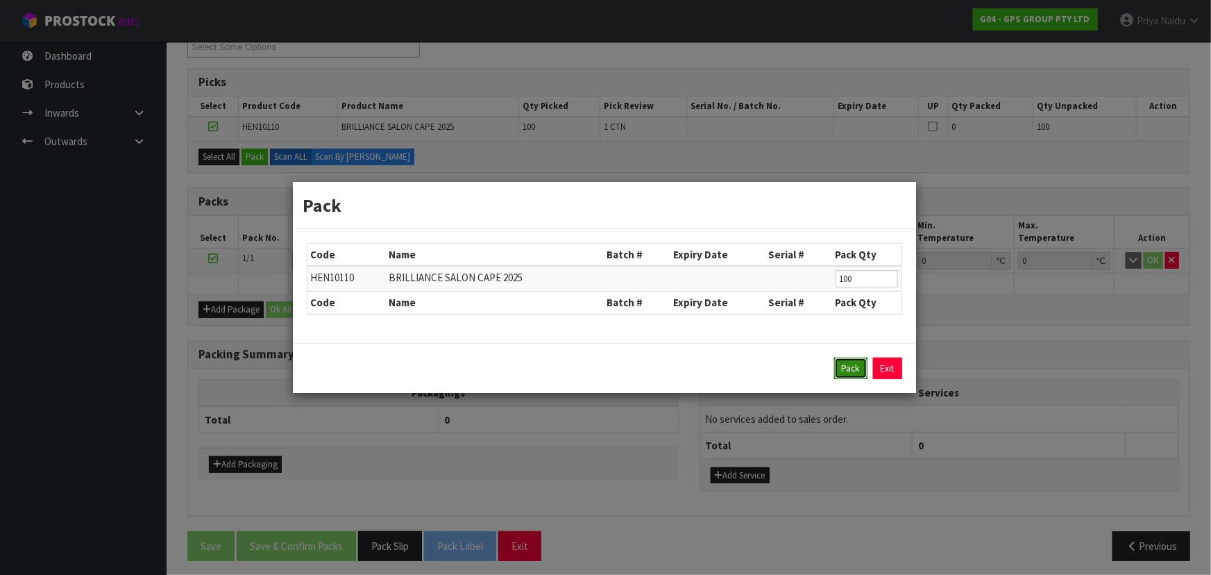
click at [841, 367] on button "Pack" at bounding box center [850, 368] width 33 height 22
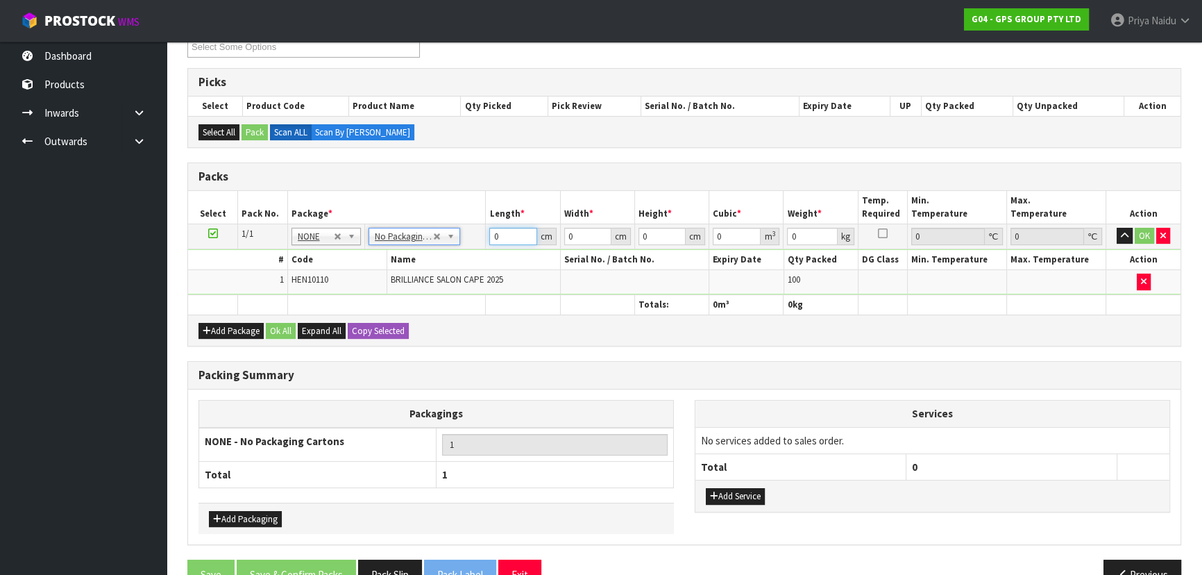
click at [515, 236] on input "0" at bounding box center [512, 236] width 47 height 17
type input "49"
type input "34"
type input "4"
type input "0.006664"
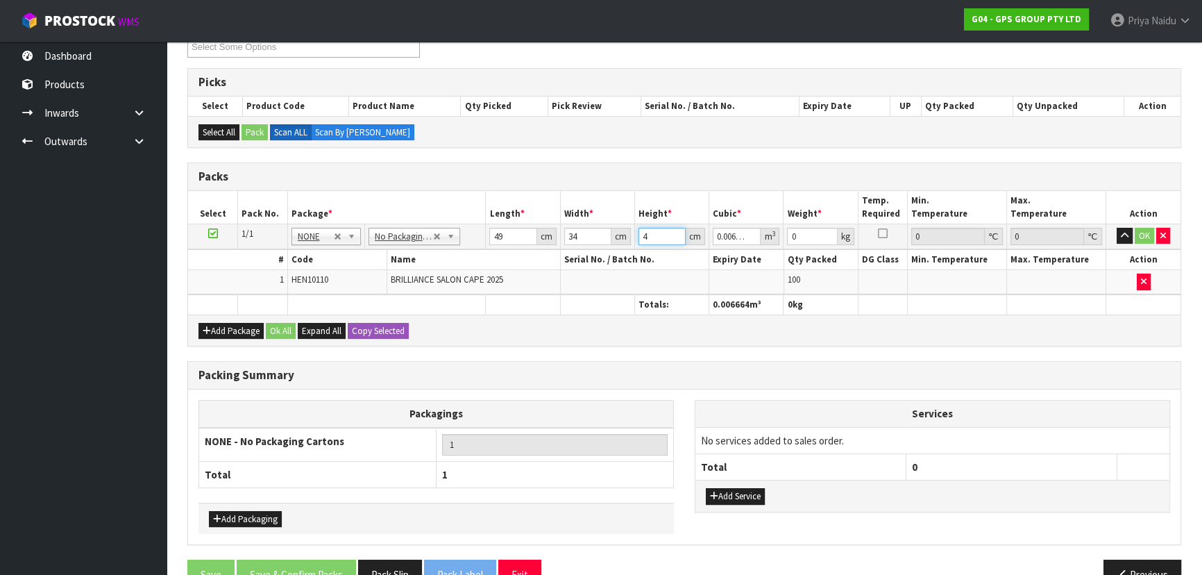
type input "40"
type input "0.06664"
type input "40"
type input "23"
click at [1147, 233] on button "OK" at bounding box center [1144, 236] width 19 height 17
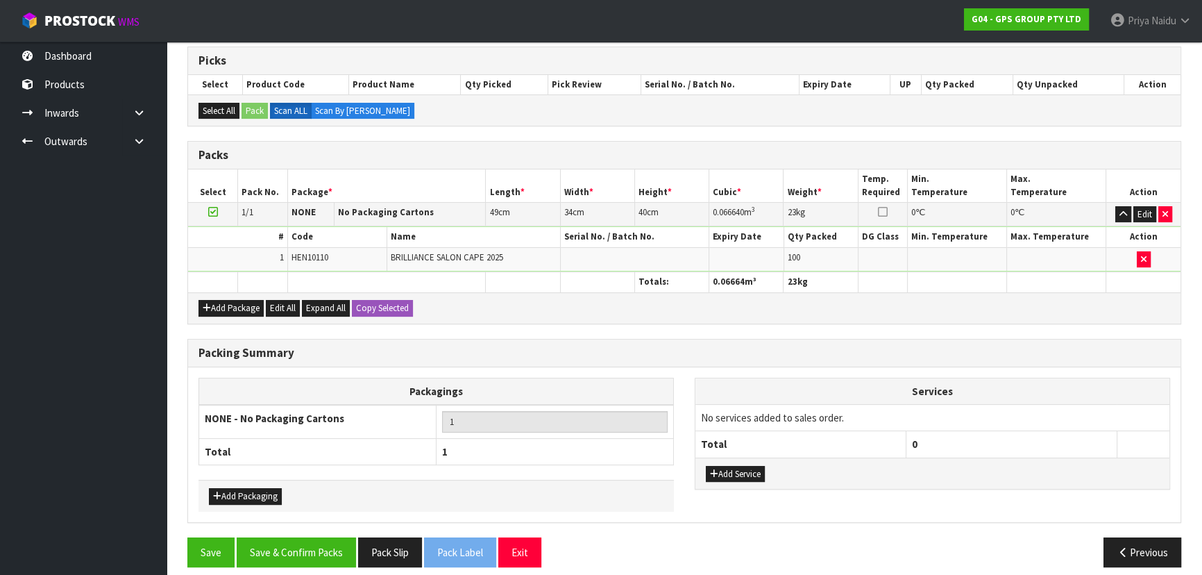
scroll to position [285, 0]
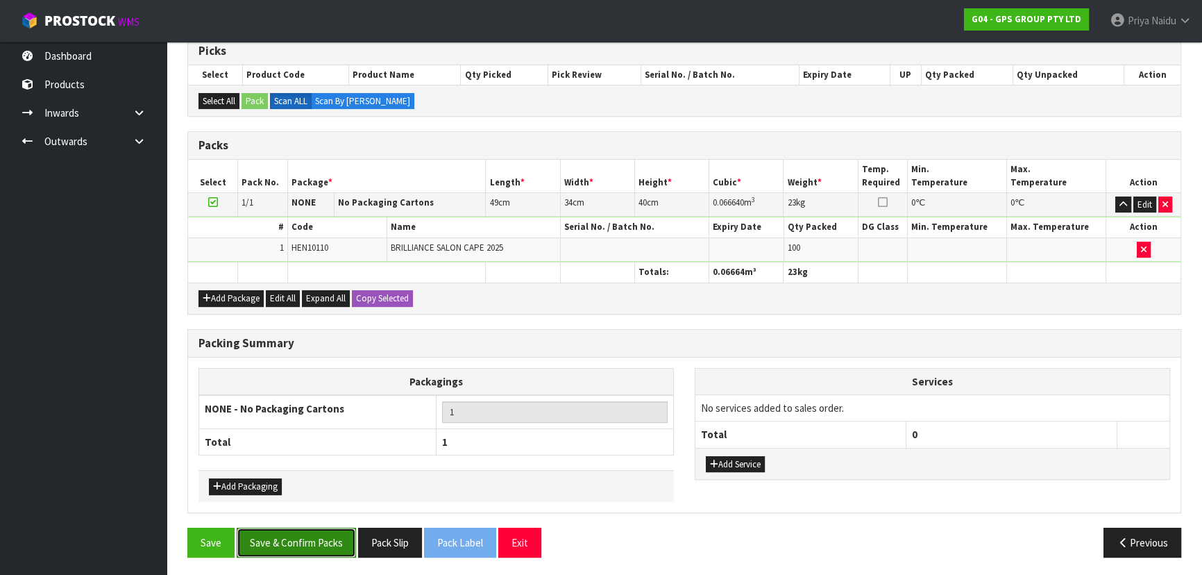
click at [272, 549] on button "Save & Confirm Packs" at bounding box center [296, 543] width 119 height 30
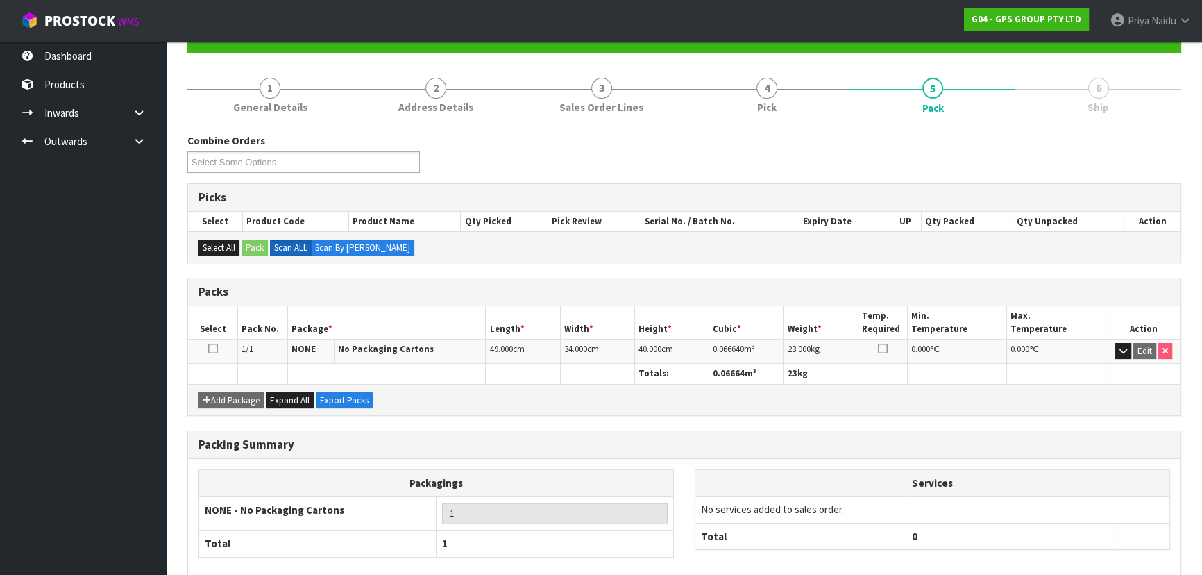
scroll to position [208, 0]
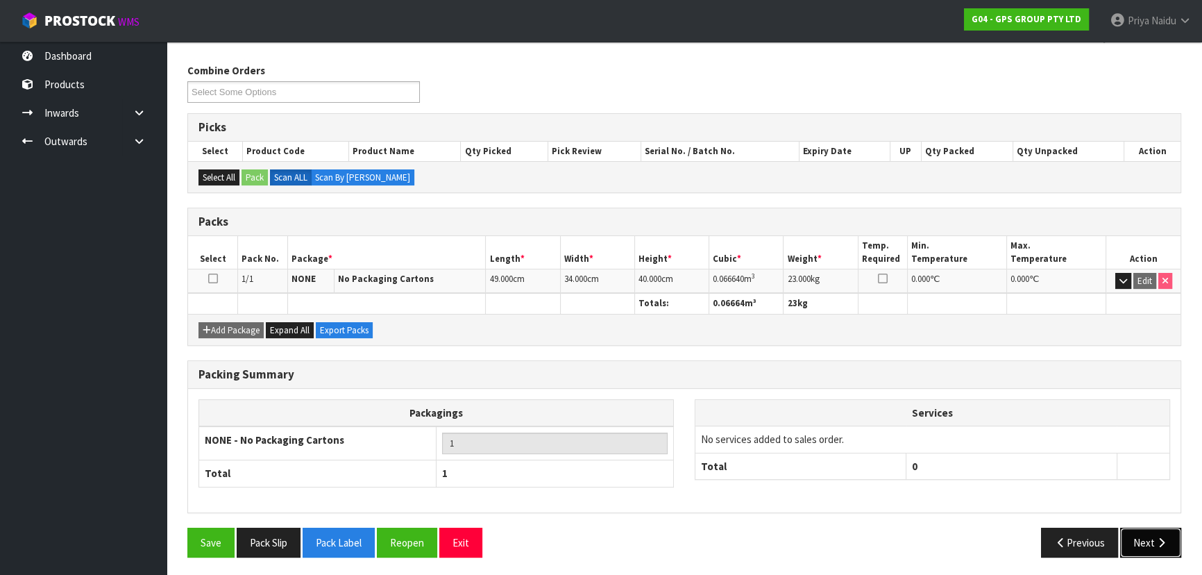
click at [1141, 528] on button "Next" at bounding box center [1150, 543] width 61 height 30
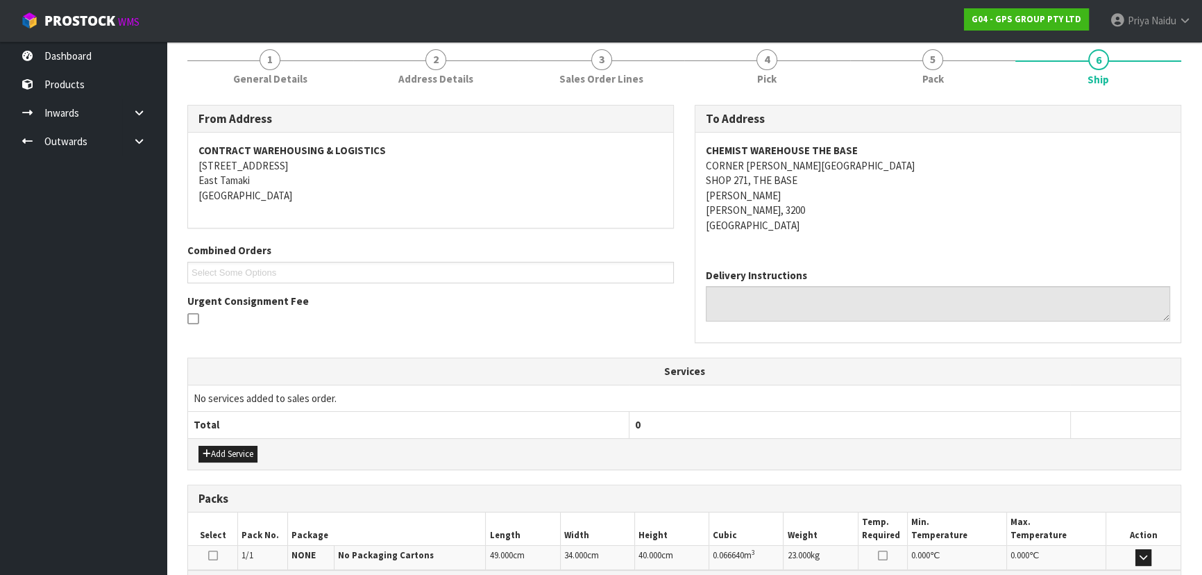
scroll to position [340, 0]
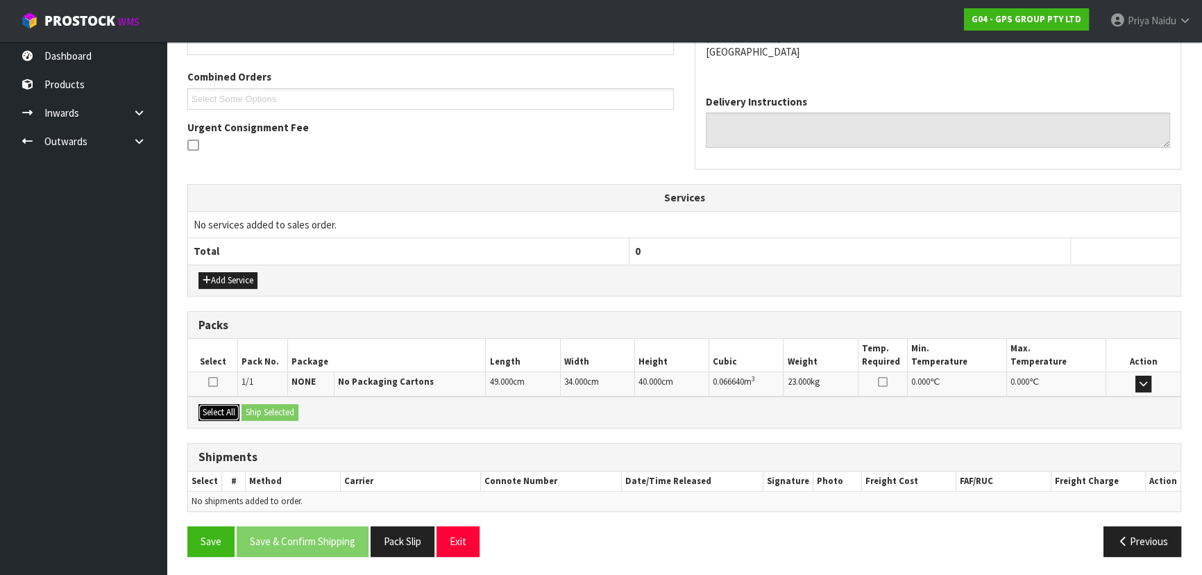
click at [224, 415] on button "Select All" at bounding box center [219, 412] width 41 height 17
click at [257, 416] on button "Ship Selected" at bounding box center [270, 412] width 57 height 17
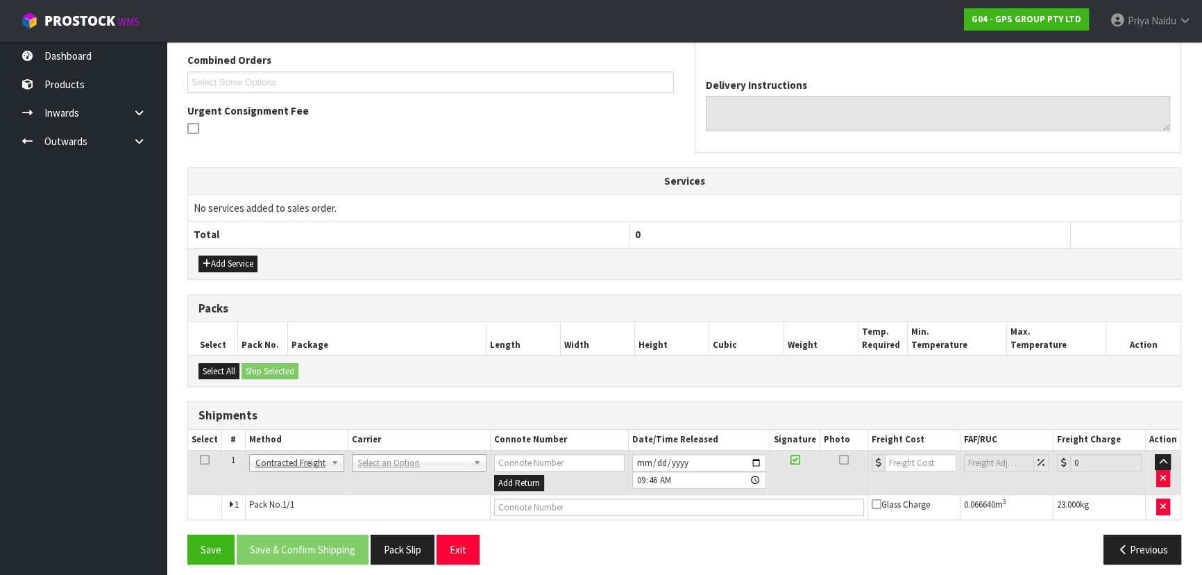
scroll to position [364, 0]
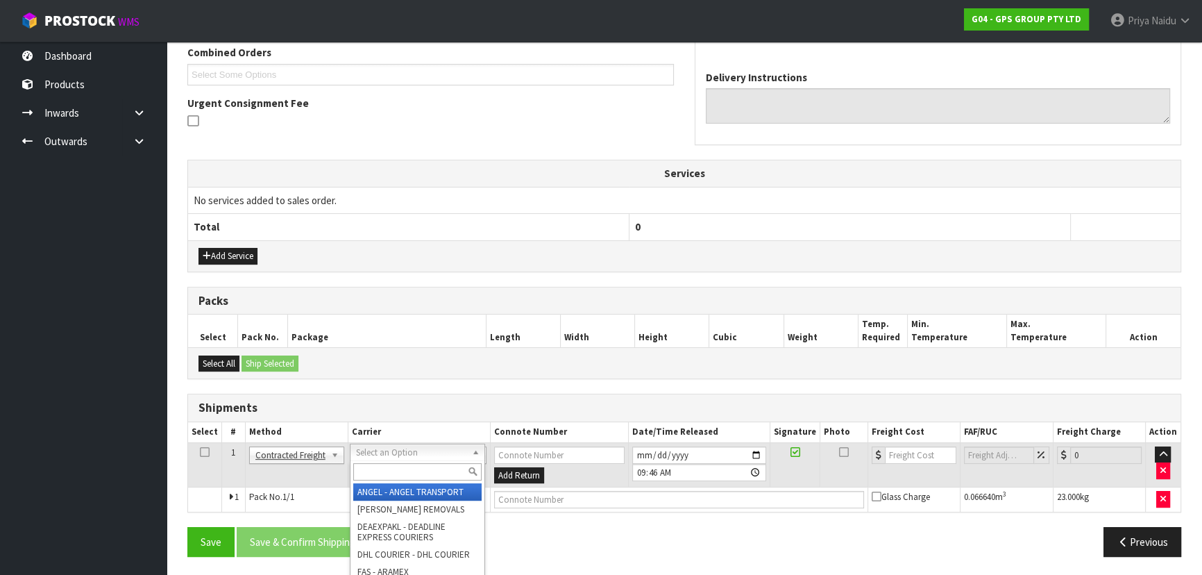
click at [368, 473] on input "text" at bounding box center [417, 471] width 128 height 17
type input "nzp"
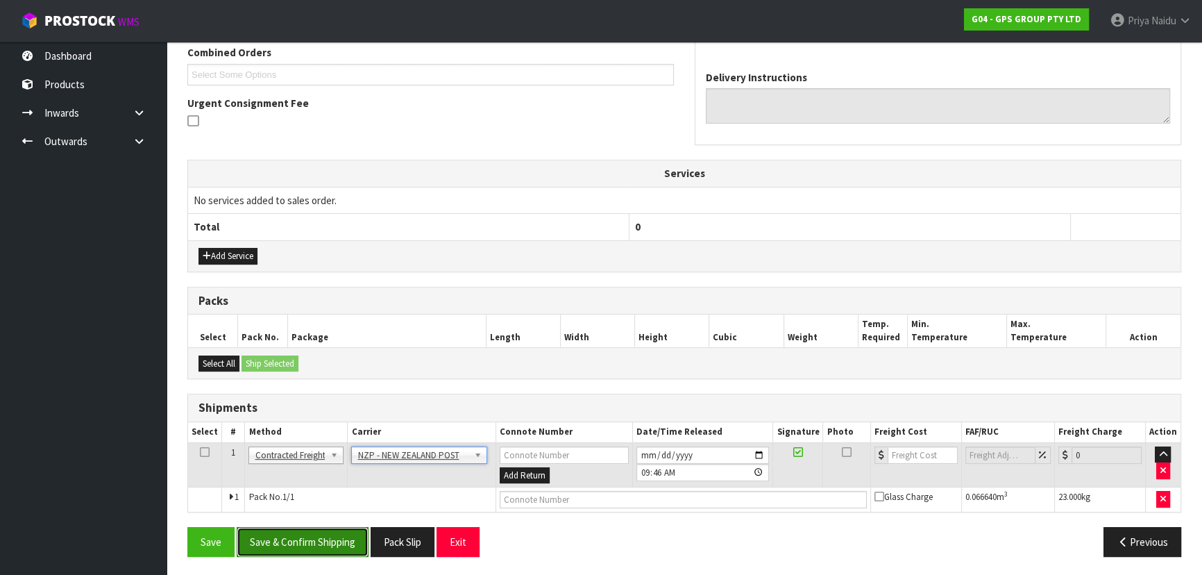
click at [347, 539] on button "Save & Confirm Shipping" at bounding box center [303, 542] width 132 height 30
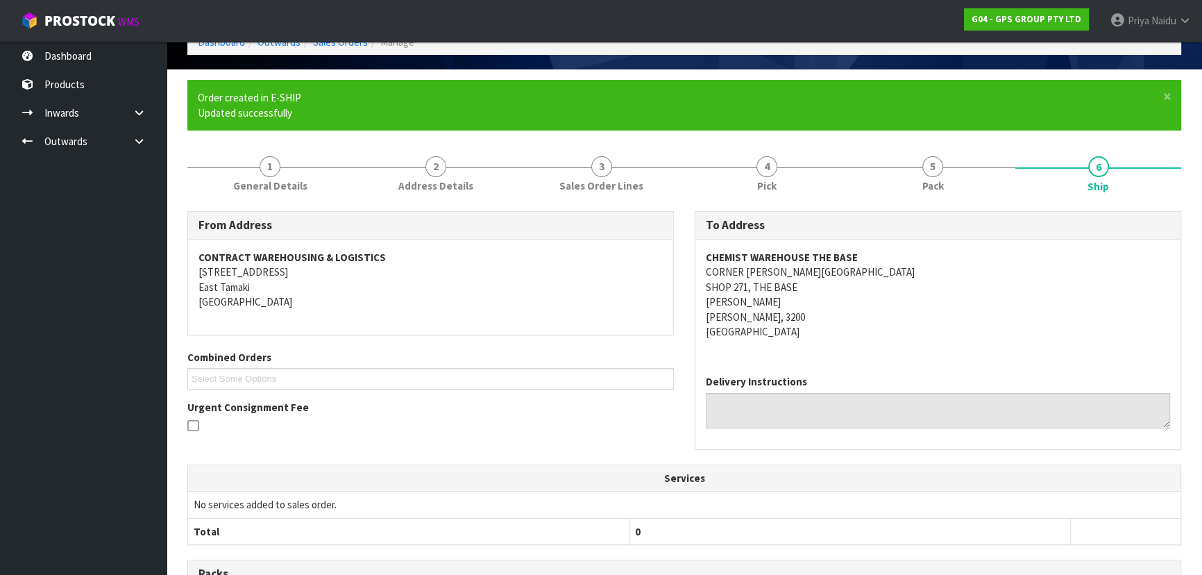
scroll to position [345, 0]
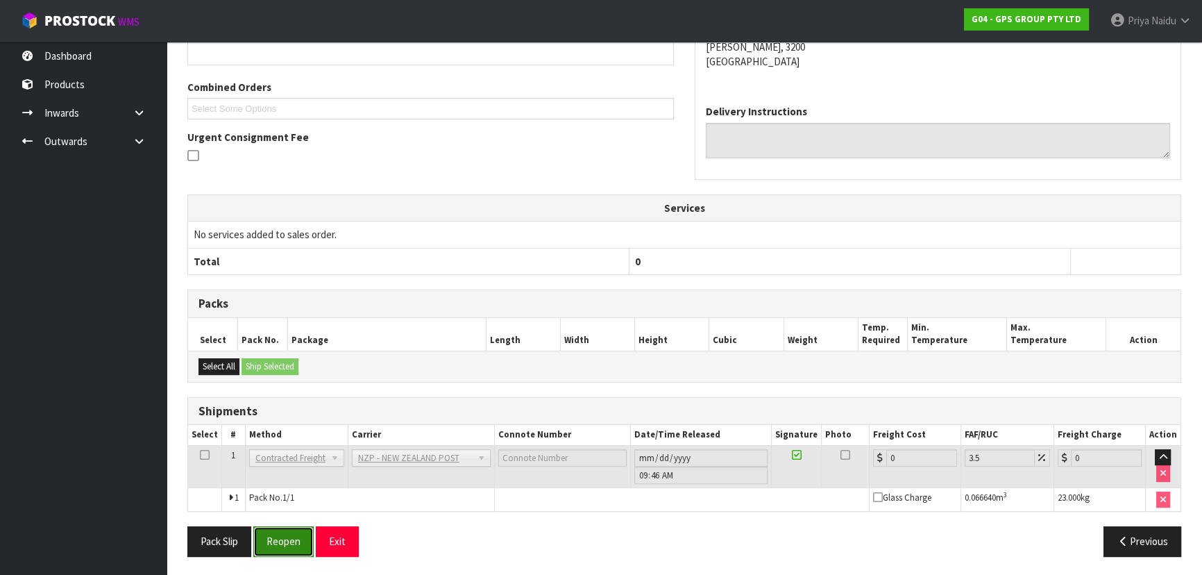
drag, startPoint x: 287, startPoint y: 534, endPoint x: 306, endPoint y: 529, distance: 19.4
click at [287, 535] on button "Reopen" at bounding box center [283, 541] width 60 height 30
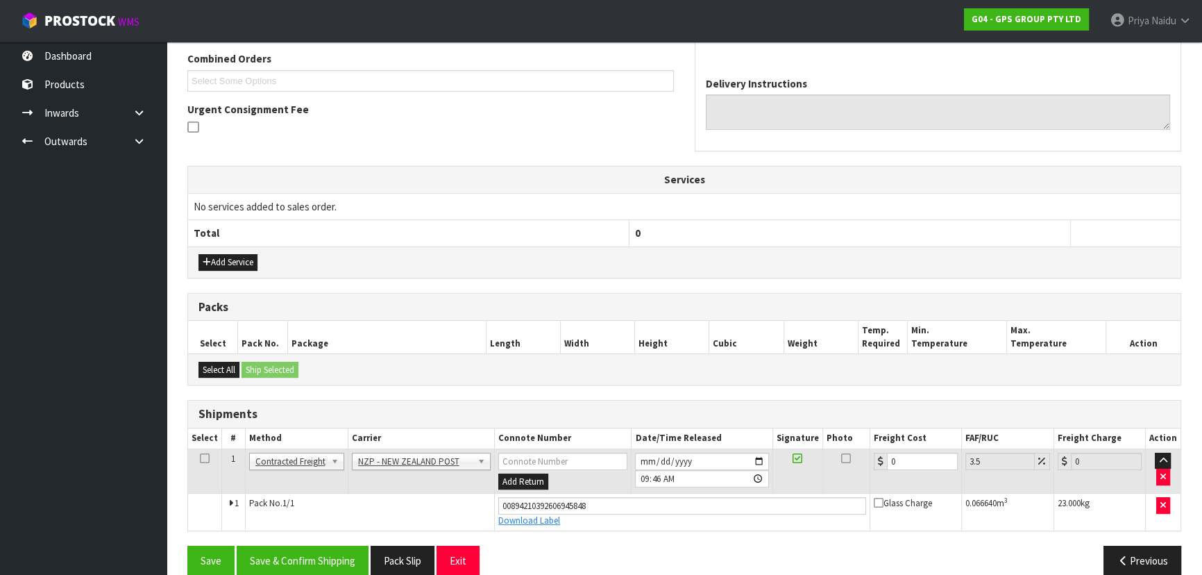
scroll to position [377, 0]
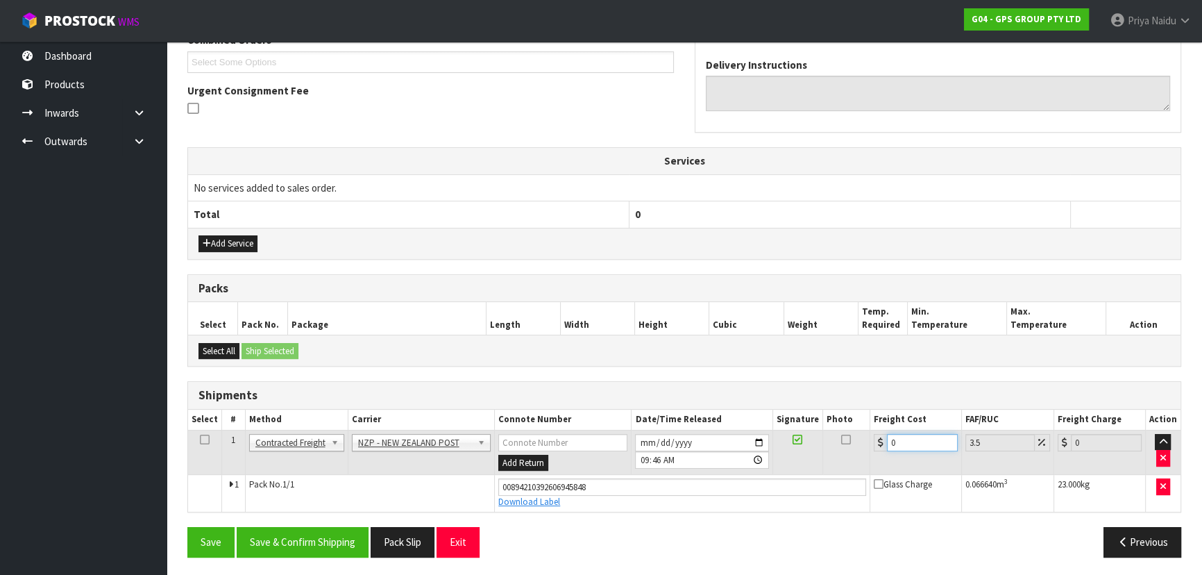
click at [913, 434] on input "0" at bounding box center [922, 442] width 71 height 17
type input "1"
type input "1.03"
type input "10"
type input "10.35"
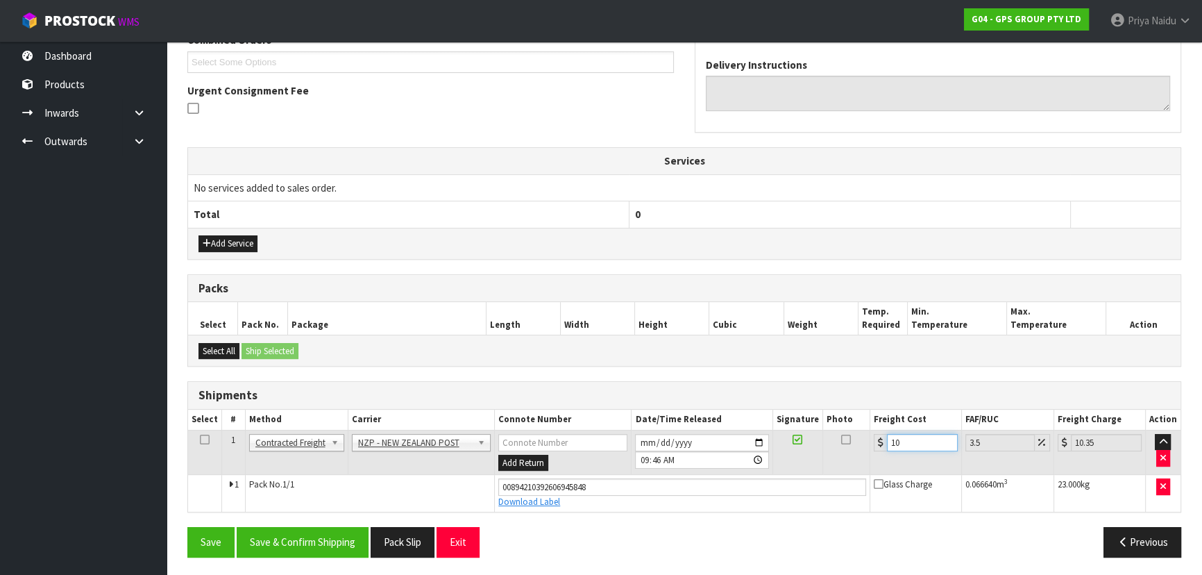
type input "10.5"
type input "10.87"
type input "10.55"
type input "10.92"
type input "10.55"
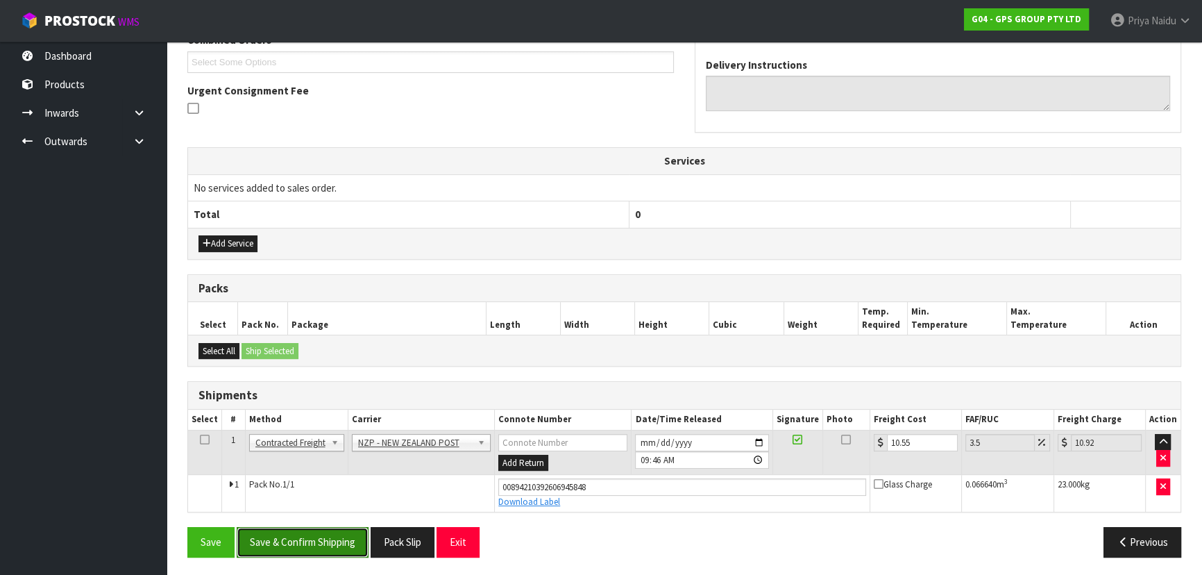
click at [273, 527] on button "Save & Confirm Shipping" at bounding box center [303, 542] width 132 height 30
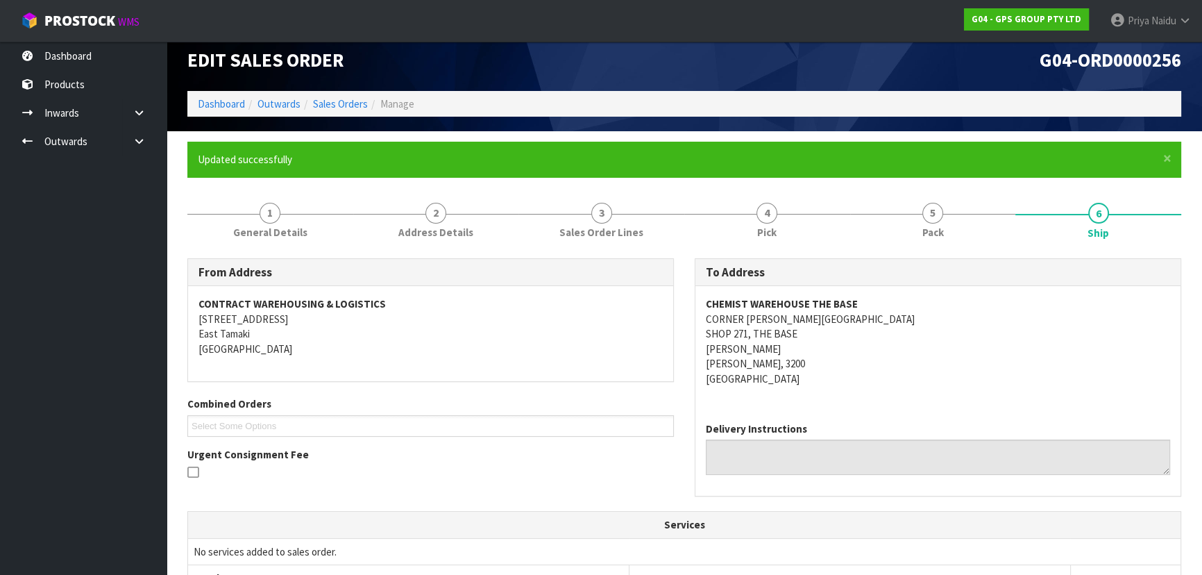
scroll to position [0, 0]
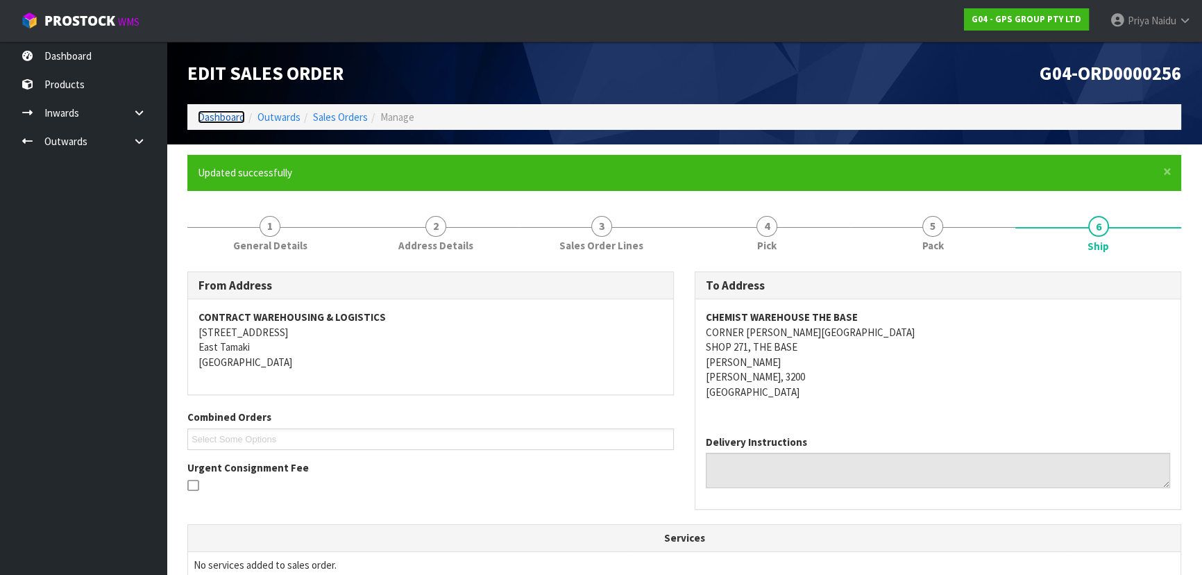
click at [217, 120] on link "Dashboard" at bounding box center [221, 116] width 47 height 13
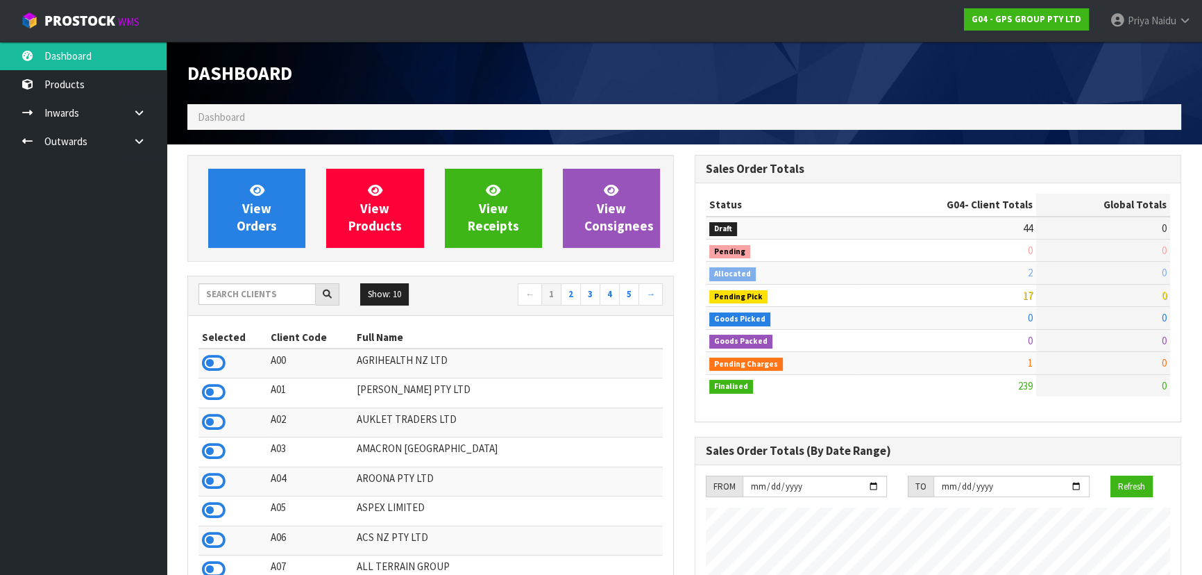
scroll to position [848, 507]
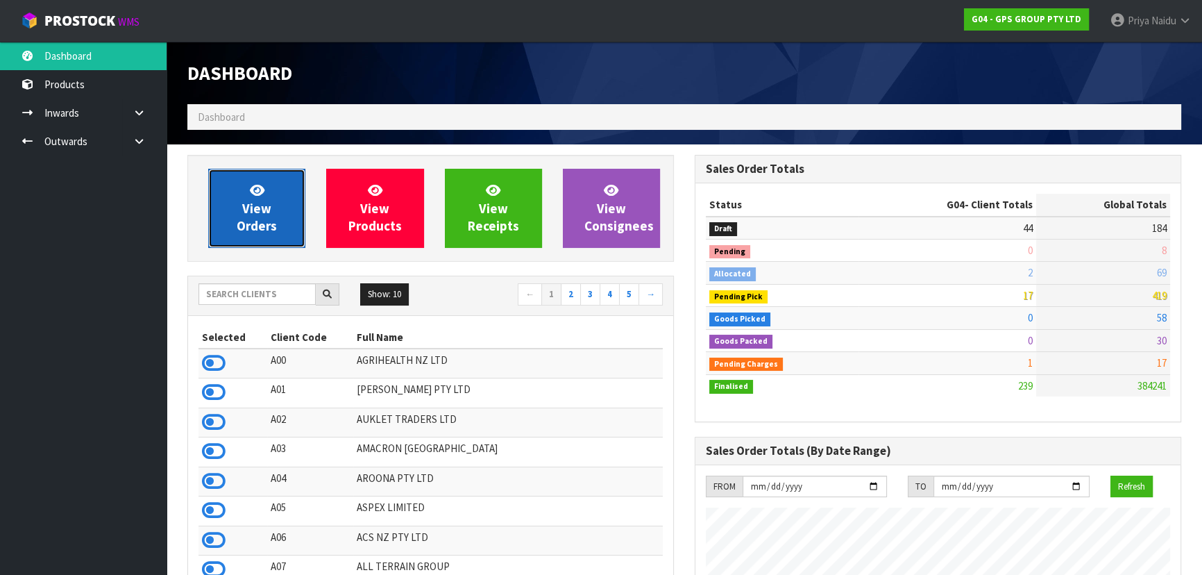
click at [239, 189] on link "View Orders" at bounding box center [256, 208] width 97 height 79
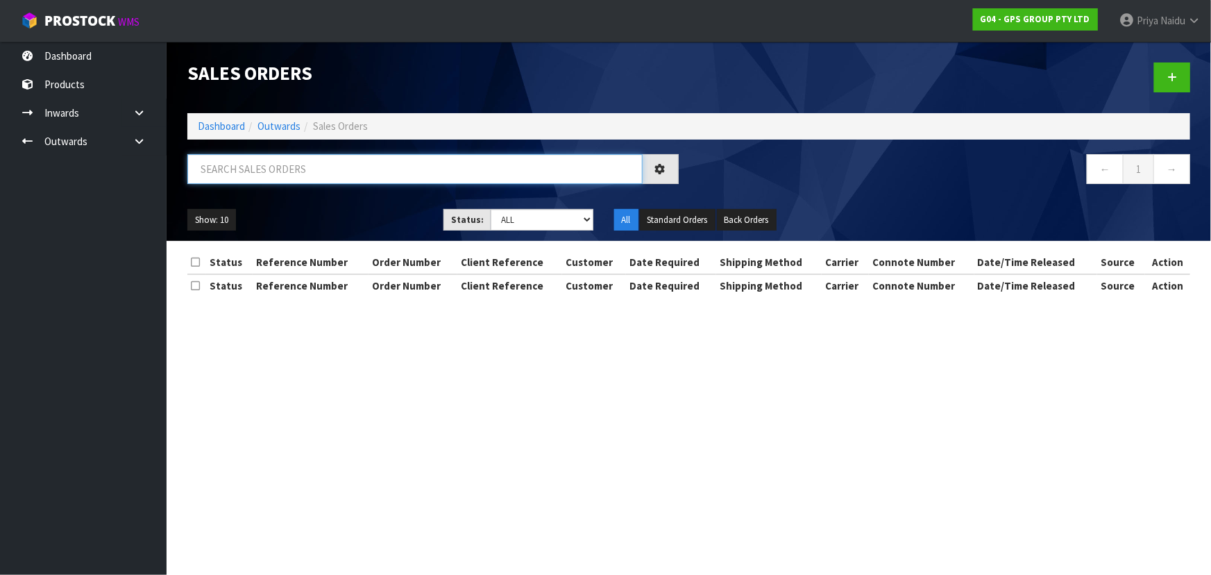
click at [253, 164] on input "text" at bounding box center [414, 169] width 455 height 30
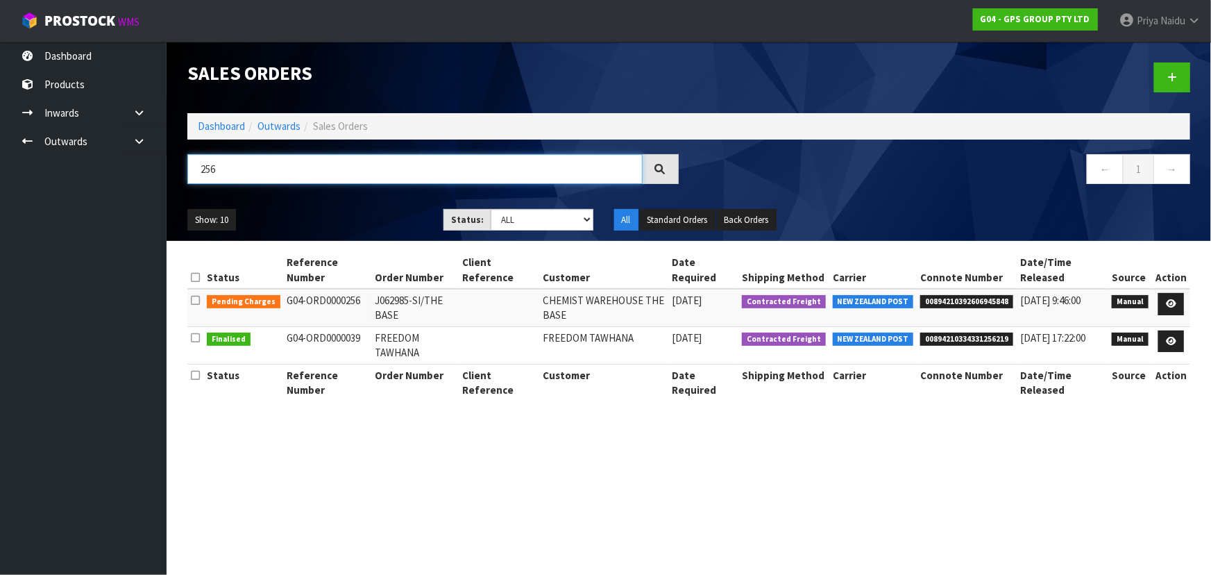
type input "256"
click at [313, 211] on ul "Show: 10 5 10 25 50" at bounding box center [304, 220] width 235 height 22
click at [1169, 302] on icon at bounding box center [1171, 303] width 10 height 9
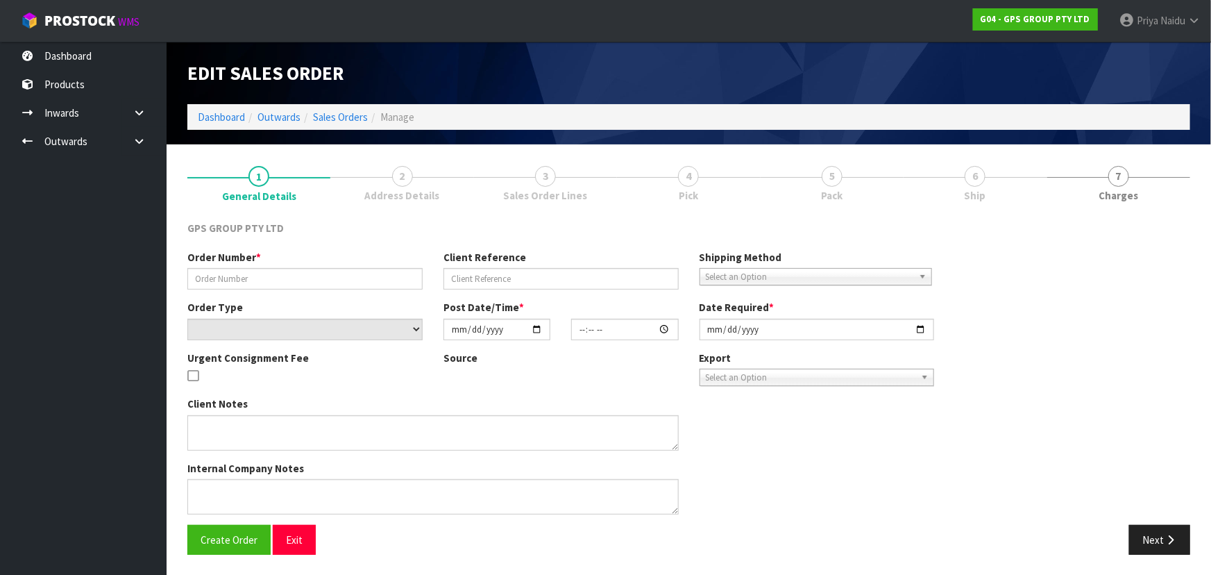
type input "J062985-SI/THE BASE"
select select "number:0"
type input "[DATE]"
type input "16:36:00.000"
type input "[DATE]"
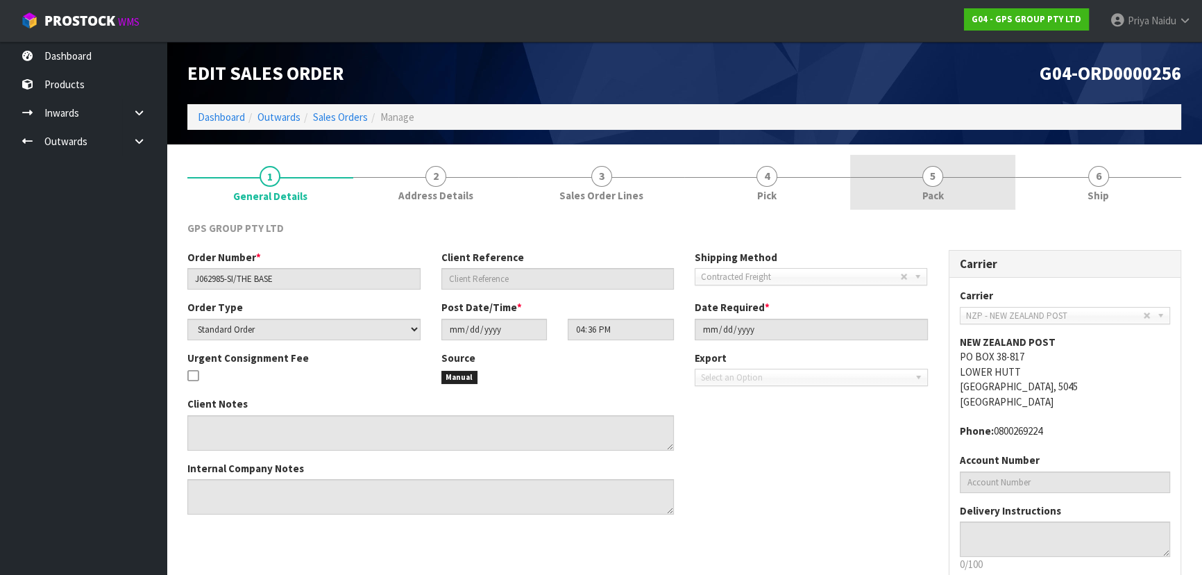
click at [920, 188] on link "5 Pack" at bounding box center [933, 182] width 166 height 55
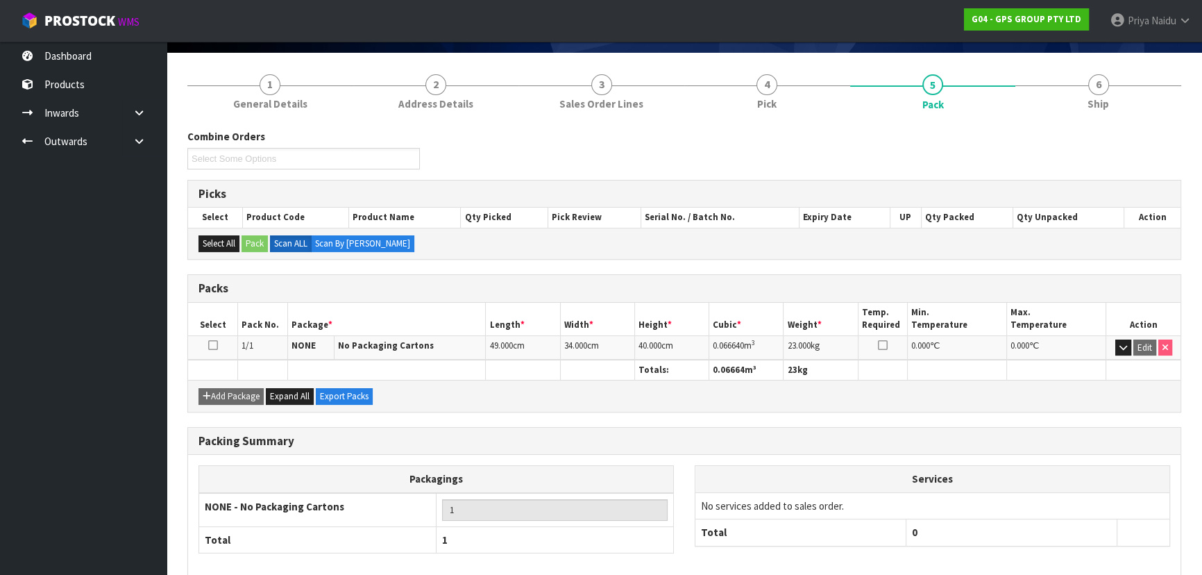
scroll to position [158, 0]
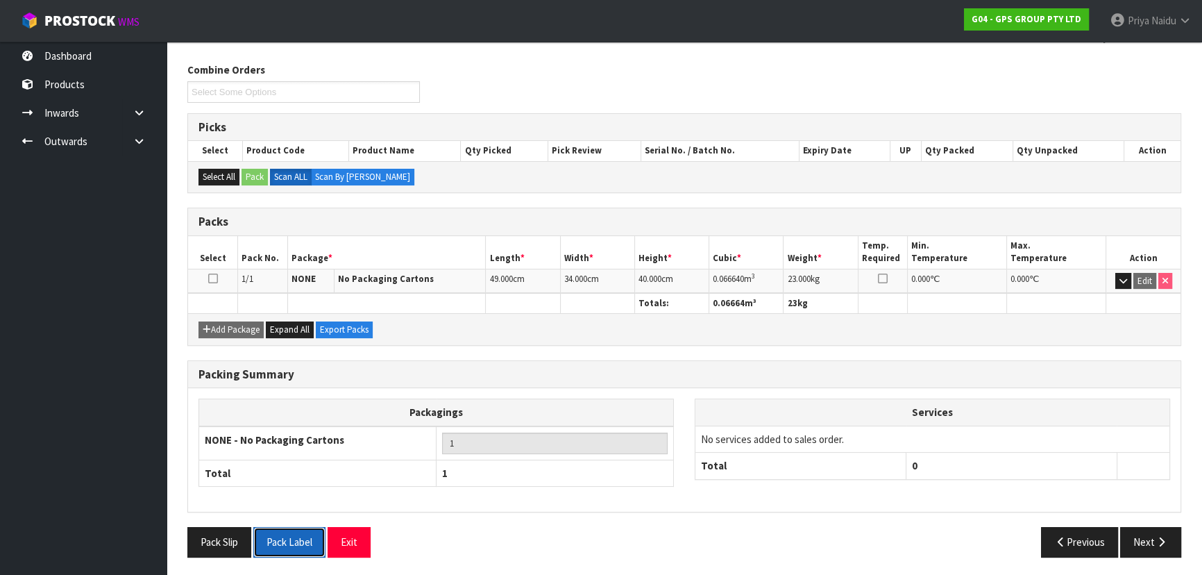
click at [287, 533] on button "Pack Label" at bounding box center [289, 542] width 72 height 30
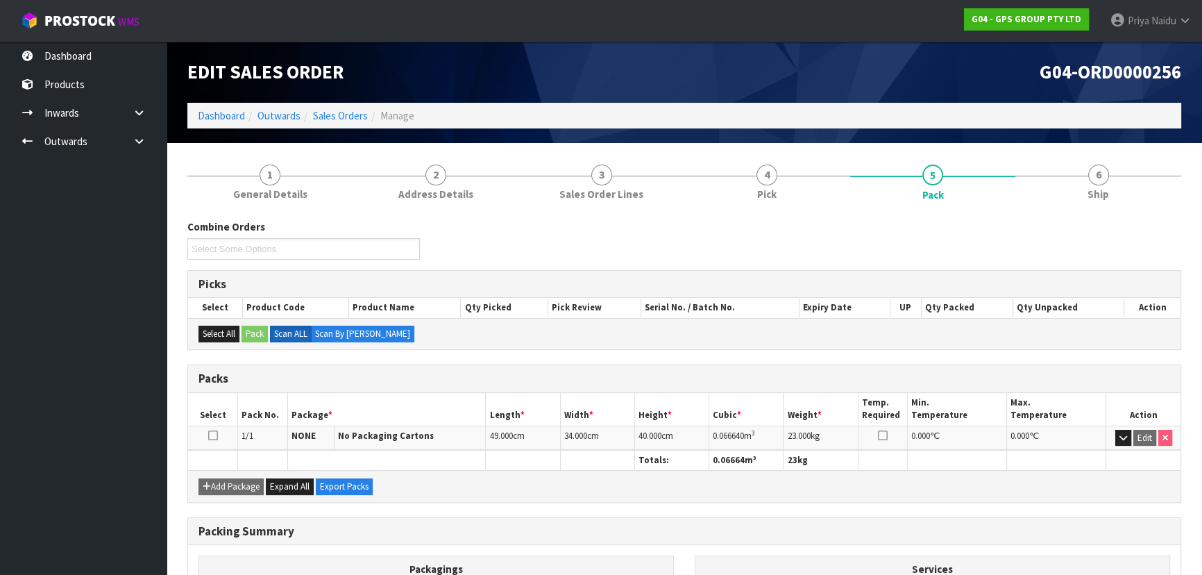
scroll to position [0, 0]
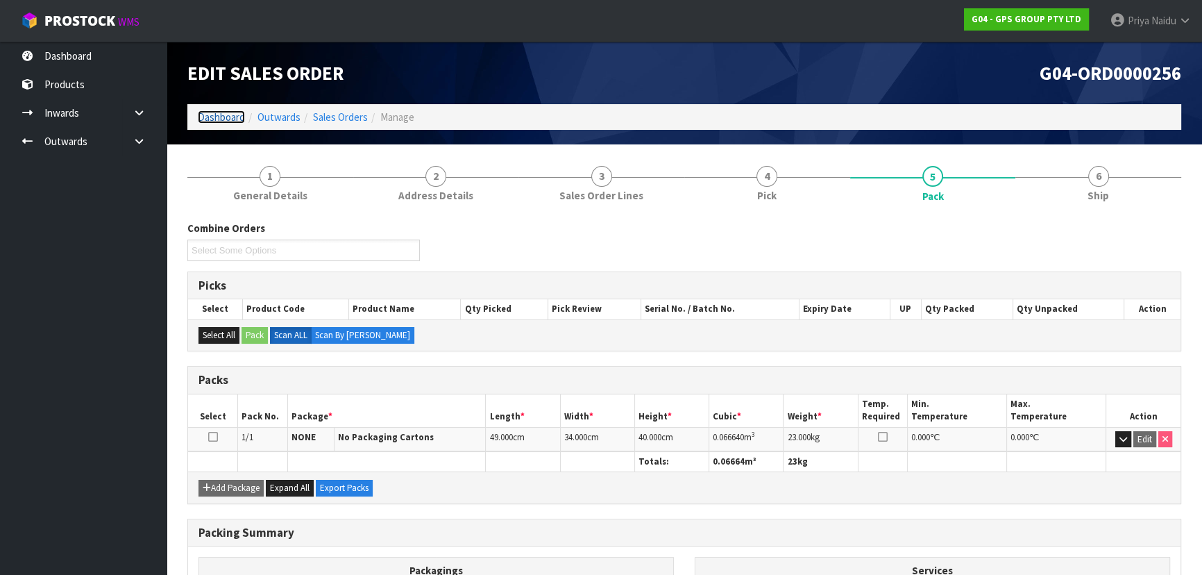
click at [217, 116] on link "Dashboard" at bounding box center [221, 116] width 47 height 13
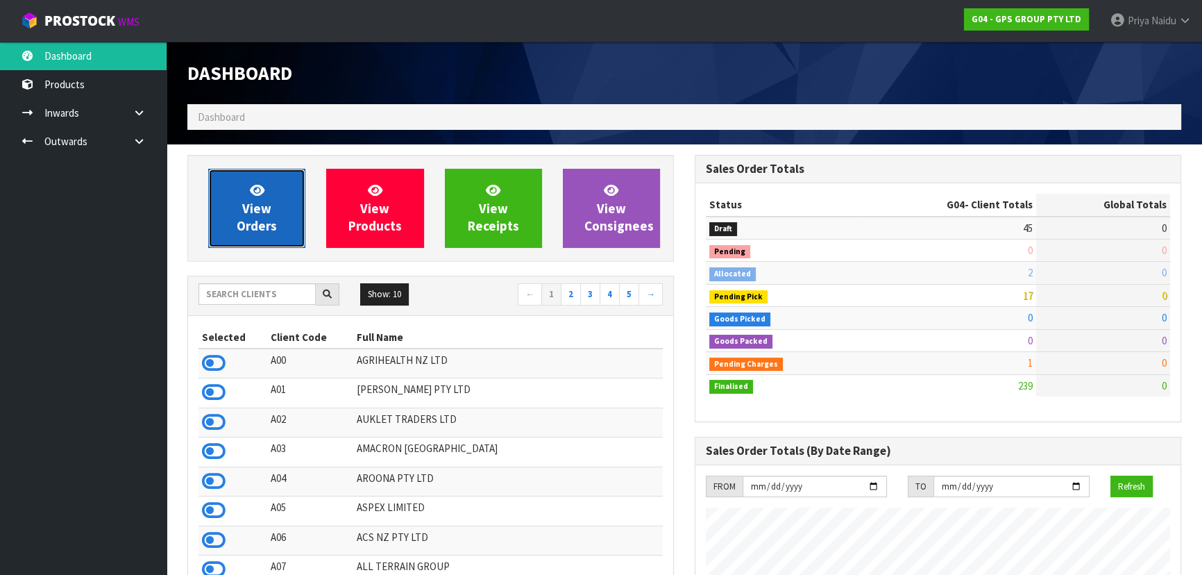
scroll to position [848, 507]
click at [242, 228] on span "View Orders" at bounding box center [257, 208] width 40 height 52
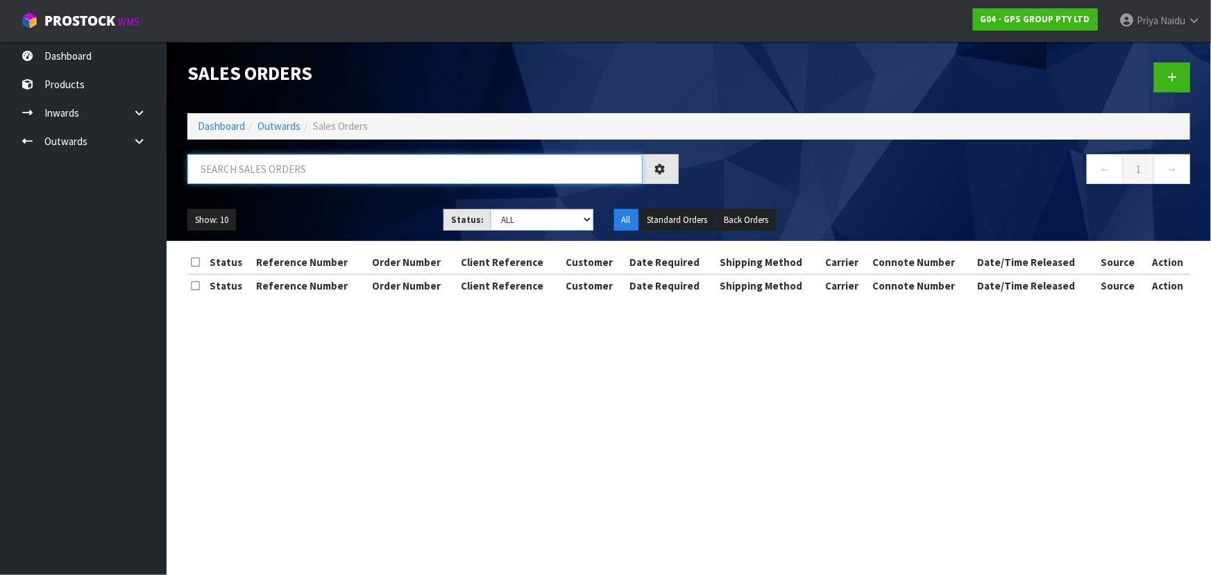
click at [299, 168] on input "text" at bounding box center [414, 169] width 455 height 30
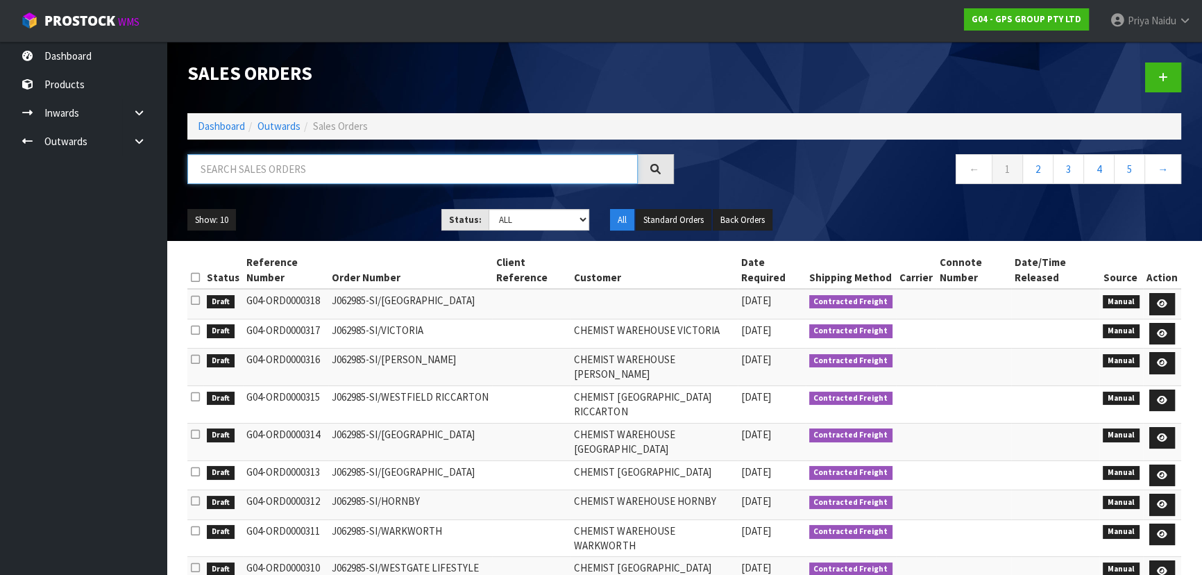
click at [321, 164] on input "text" at bounding box center [412, 169] width 451 height 30
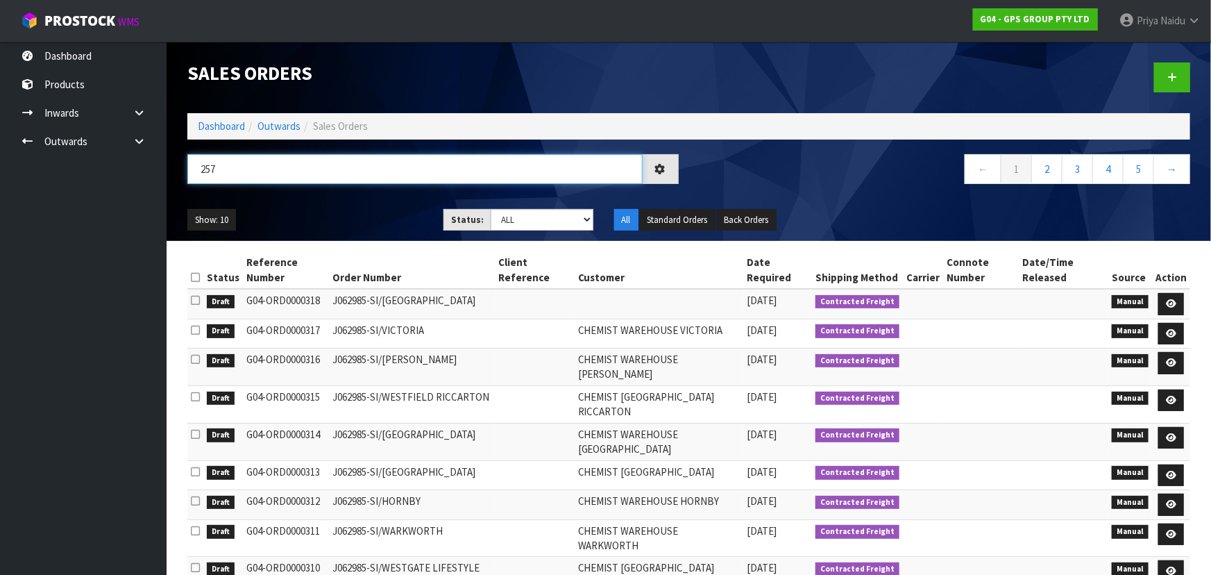
type input "257"
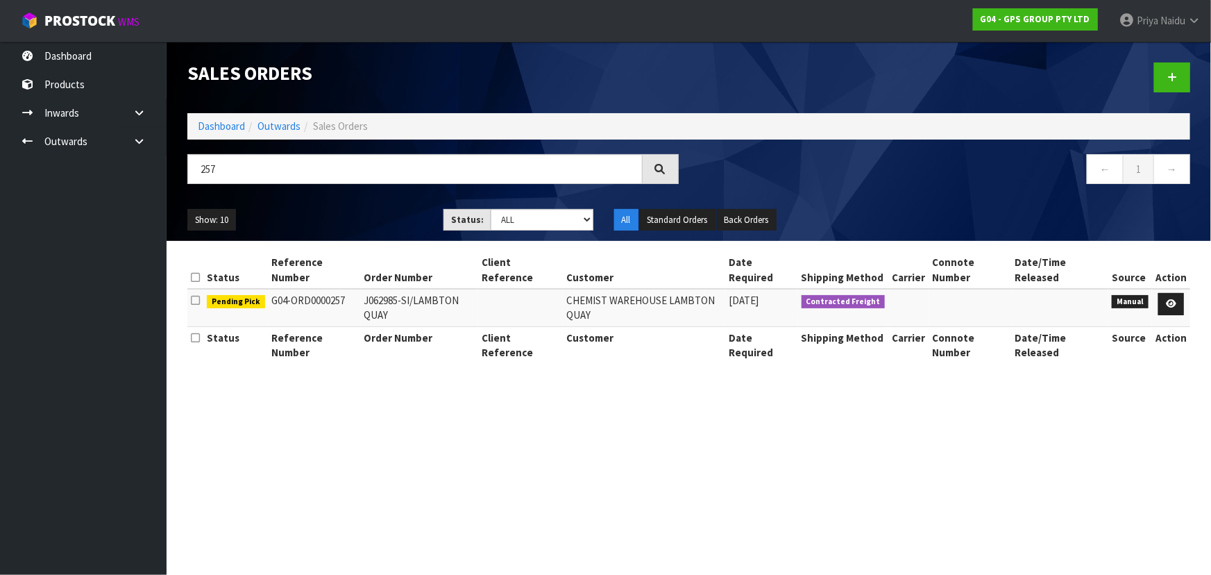
click at [355, 218] on ul "Show: 10 5 10 25 50" at bounding box center [304, 220] width 235 height 22
click at [1179, 303] on link at bounding box center [1172, 304] width 26 height 22
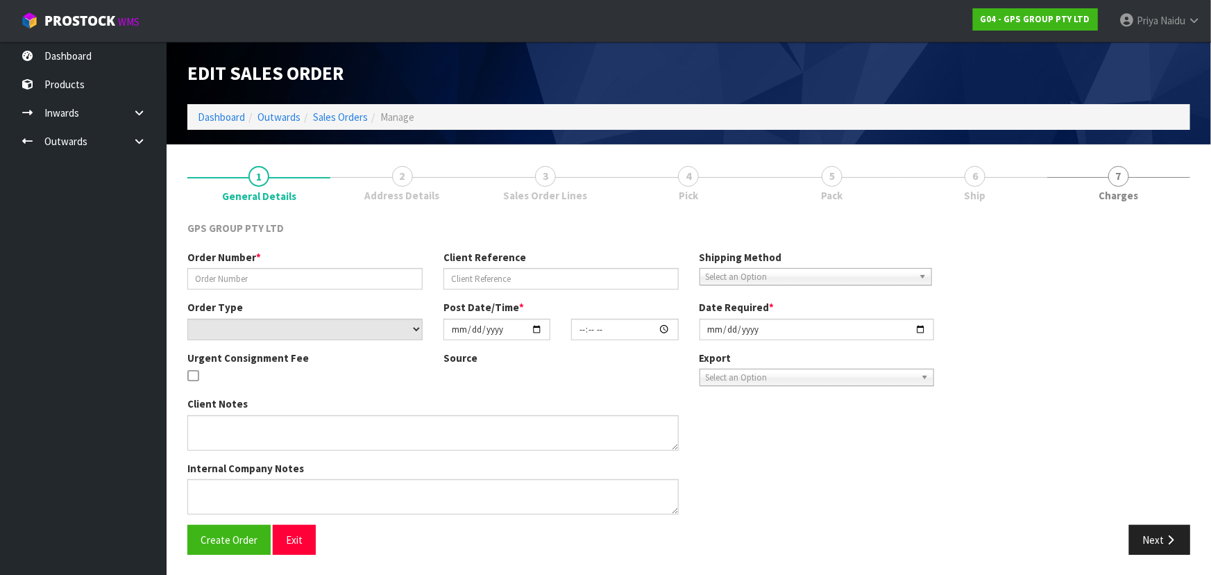
type input "J062985-SI/LAMBTON QUAY"
select select "number:0"
type input "[DATE]"
type input "16:37:00.000"
type input "[DATE]"
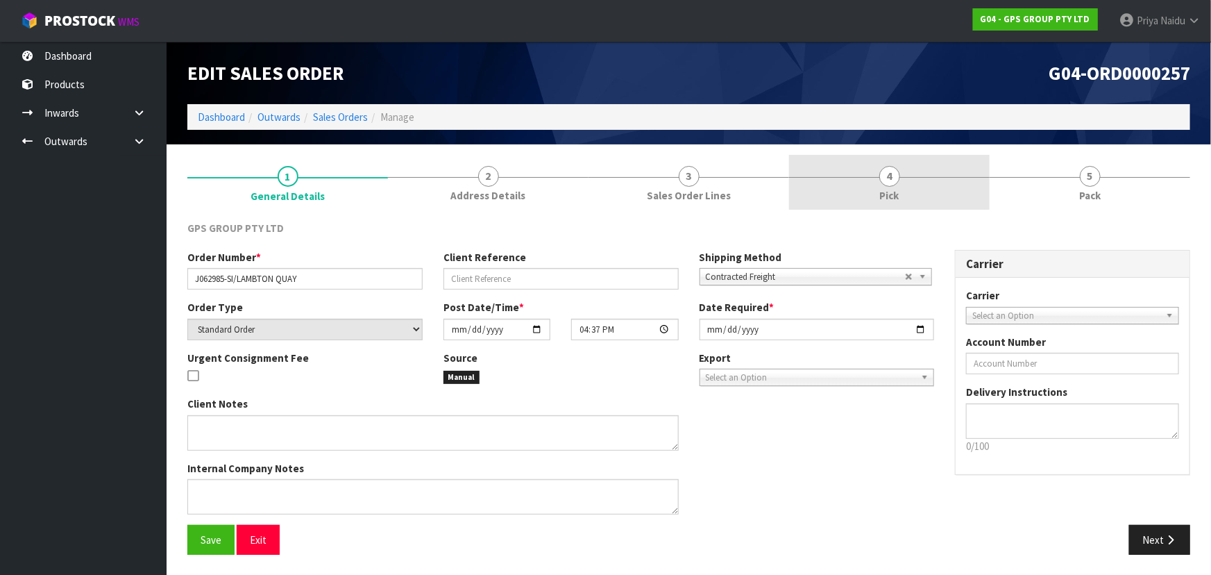
click at [883, 176] on span "4" at bounding box center [890, 176] width 21 height 21
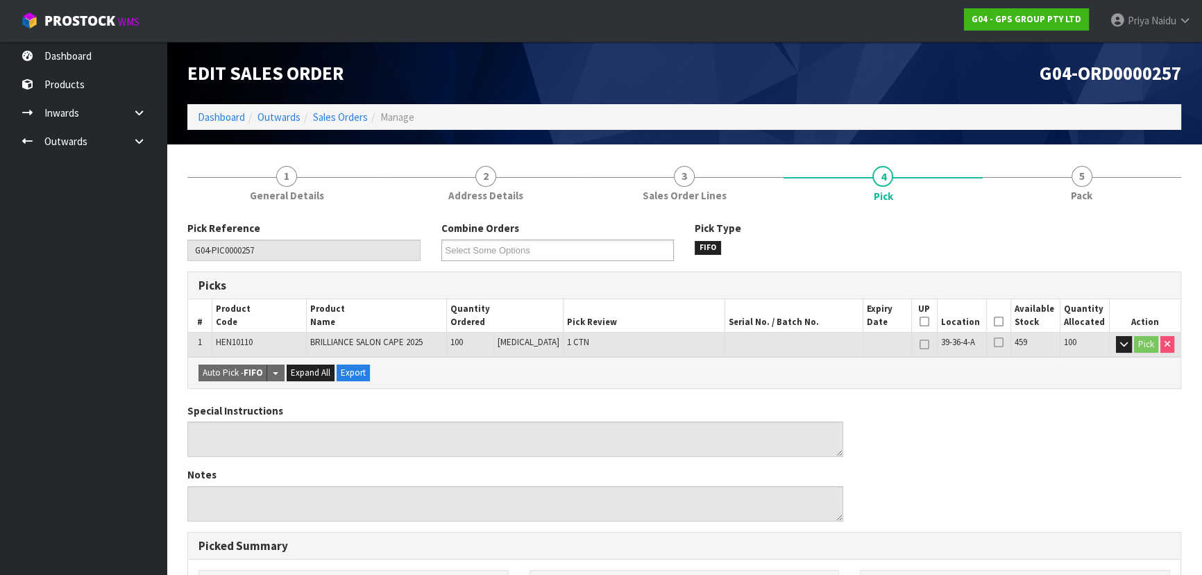
click at [994, 321] on icon at bounding box center [999, 321] width 10 height 1
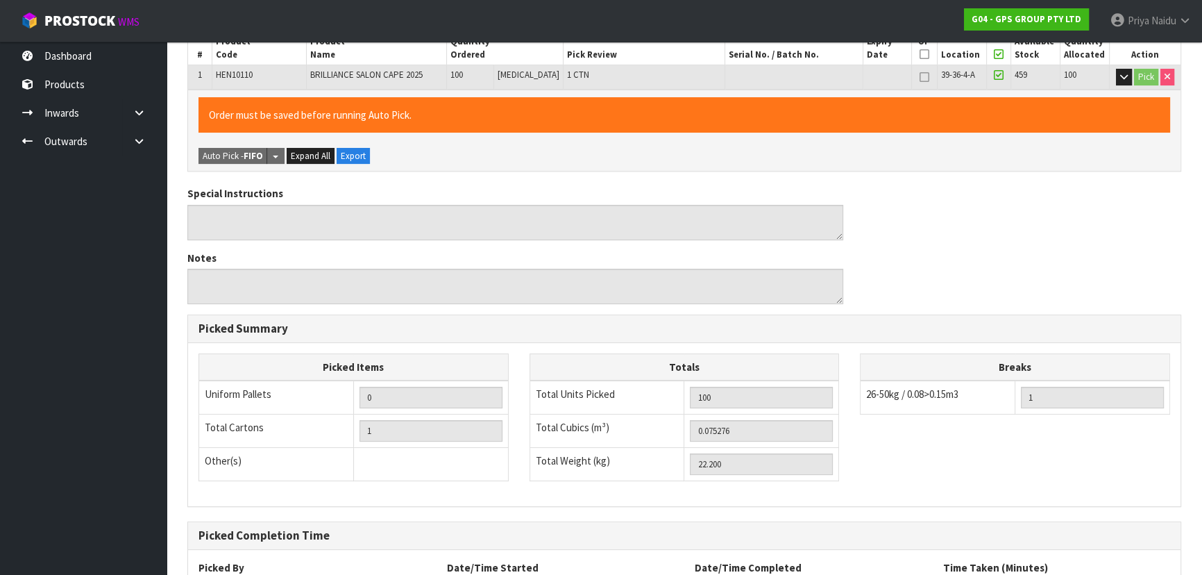
scroll to position [387, 0]
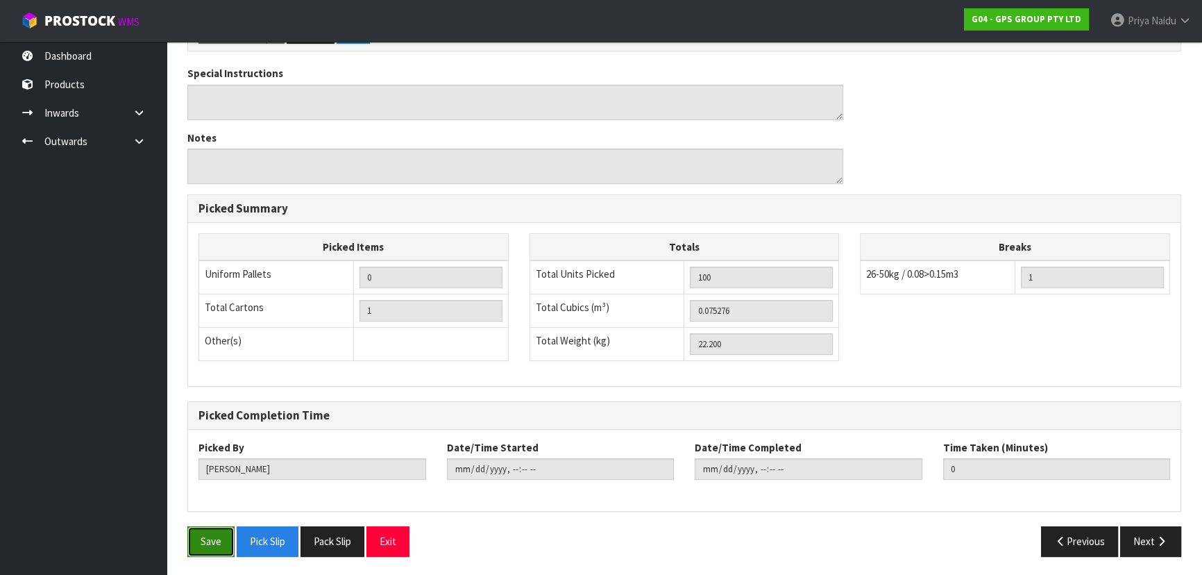
click at [220, 546] on button "Save" at bounding box center [210, 541] width 47 height 30
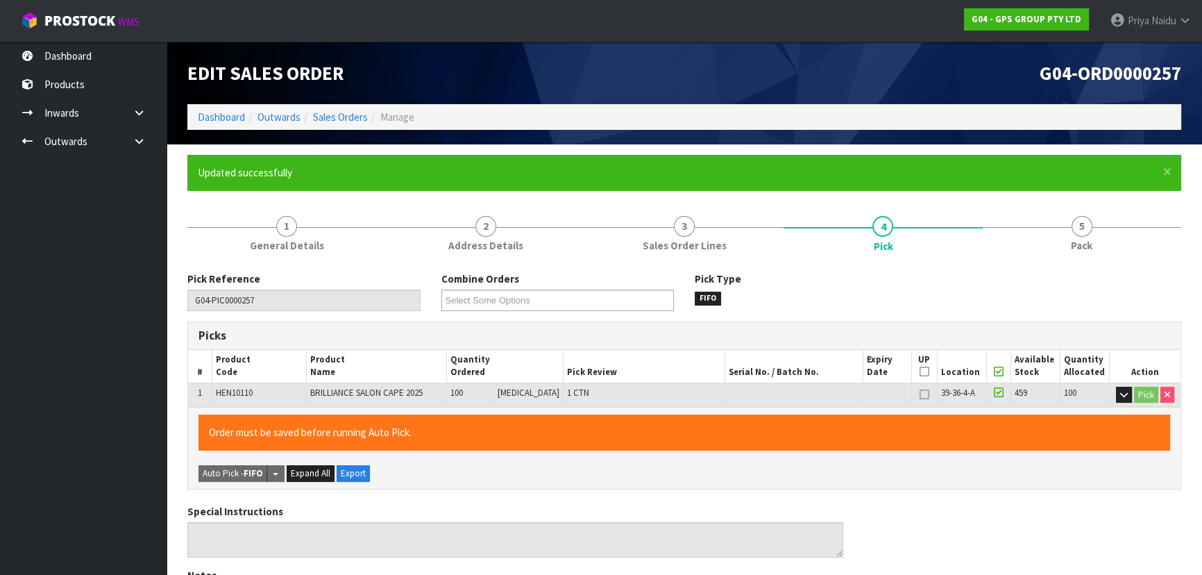
type input "[PERSON_NAME]"
type input "[DATE]T09:48:43"
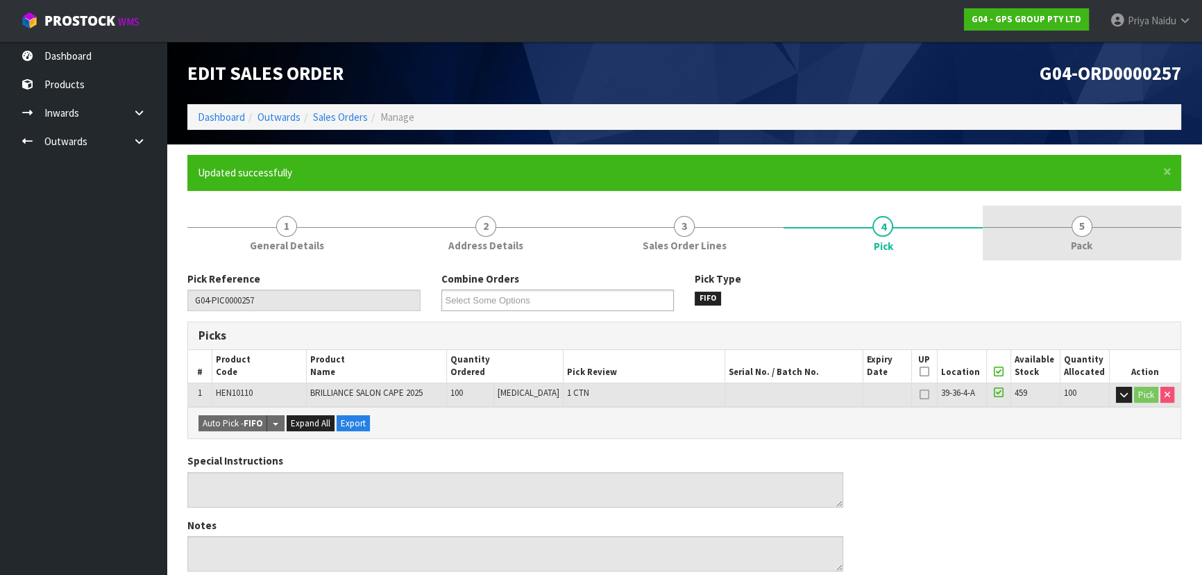
click at [1062, 249] on link "5 Pack" at bounding box center [1082, 232] width 199 height 55
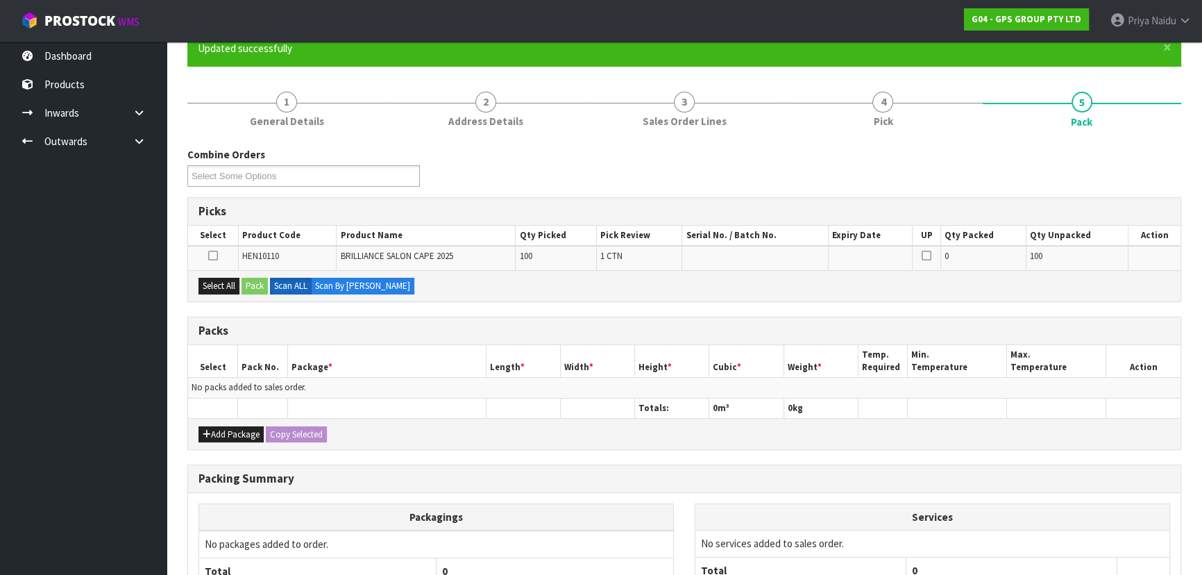
scroll to position [253, 0]
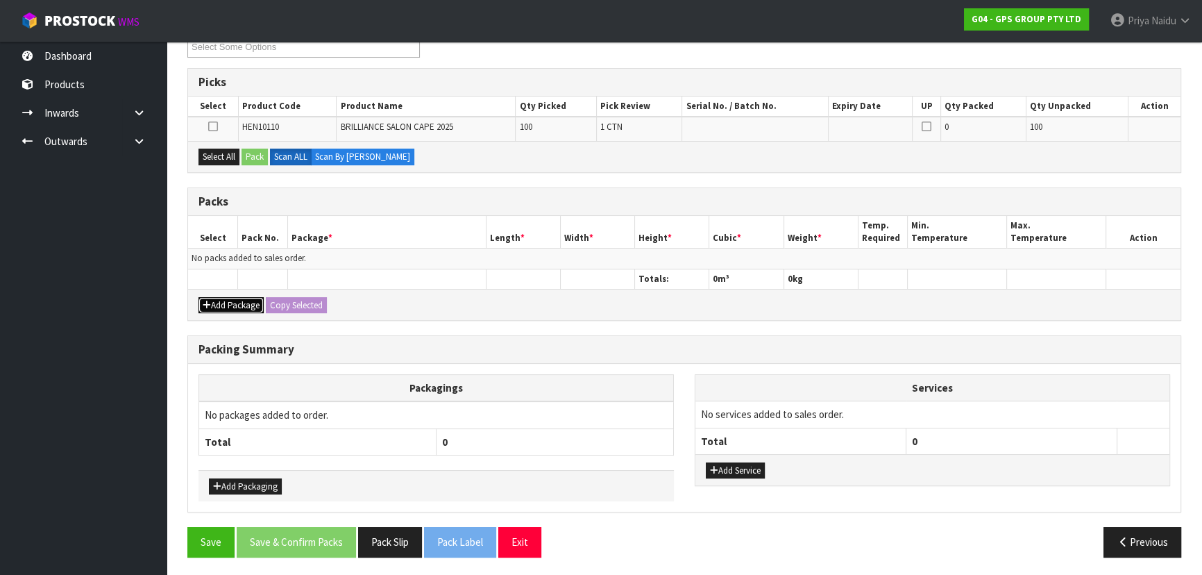
click at [249, 305] on button "Add Package" at bounding box center [231, 305] width 65 height 17
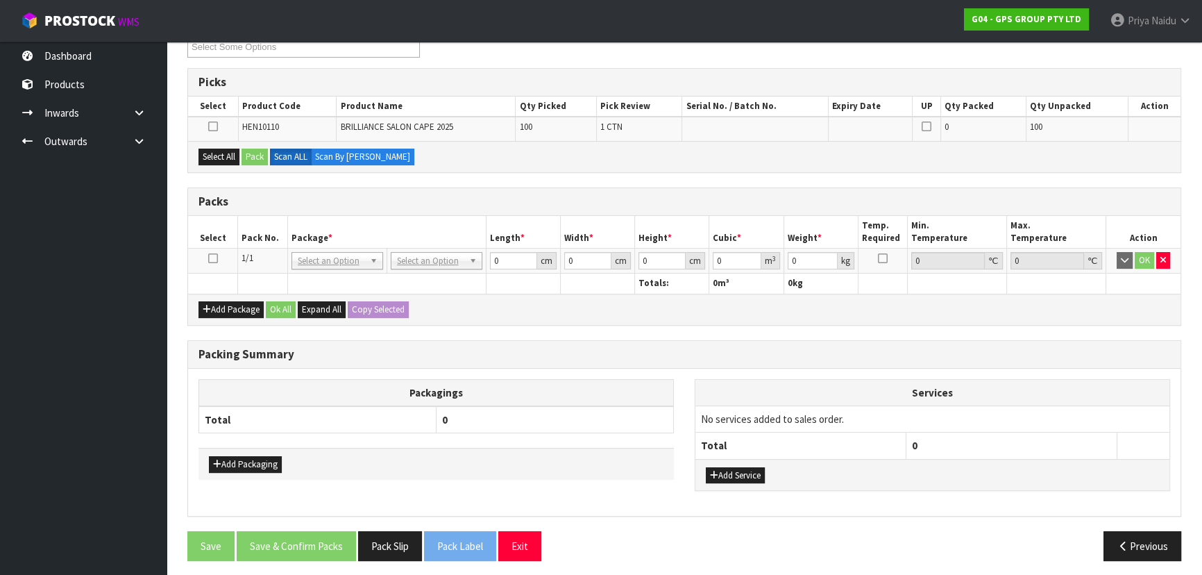
click at [213, 258] on icon at bounding box center [213, 258] width 10 height 1
click at [225, 154] on button "Select All" at bounding box center [219, 157] width 41 height 17
click at [250, 152] on button "Pack" at bounding box center [255, 157] width 26 height 17
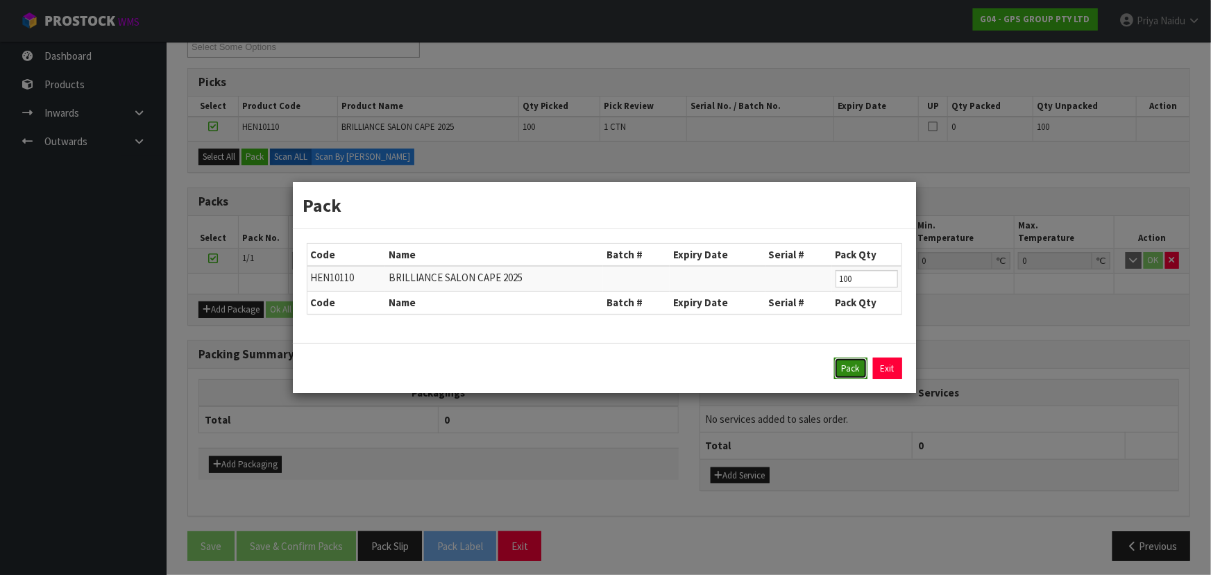
click at [855, 368] on button "Pack" at bounding box center [850, 368] width 33 height 22
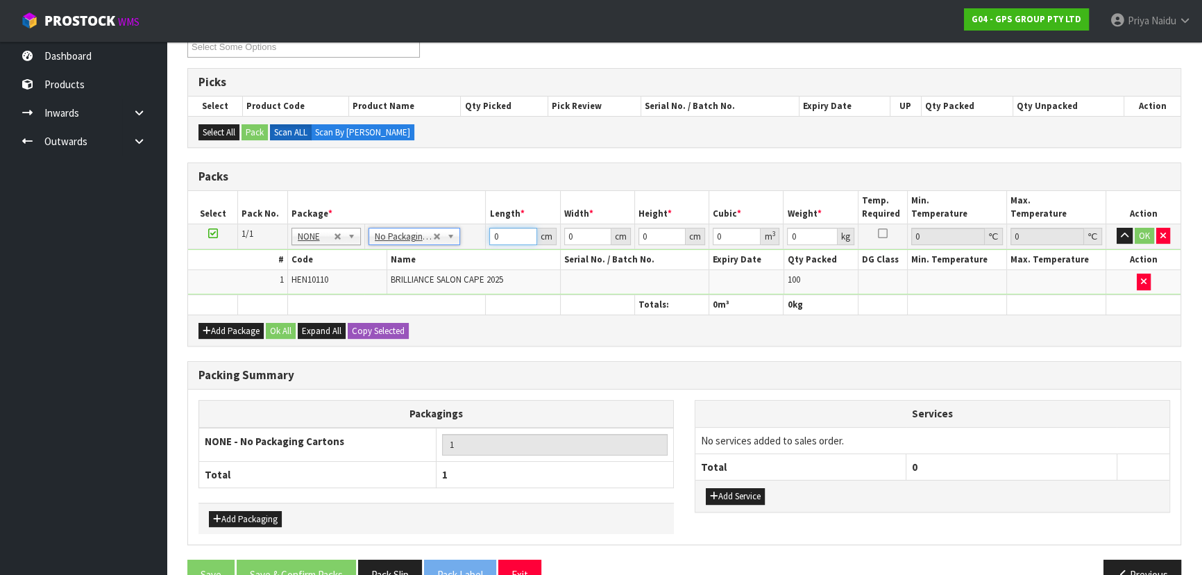
click at [507, 237] on input "0" at bounding box center [512, 236] width 47 height 17
type input "49"
type input "34"
type input "4"
type input "0.006664"
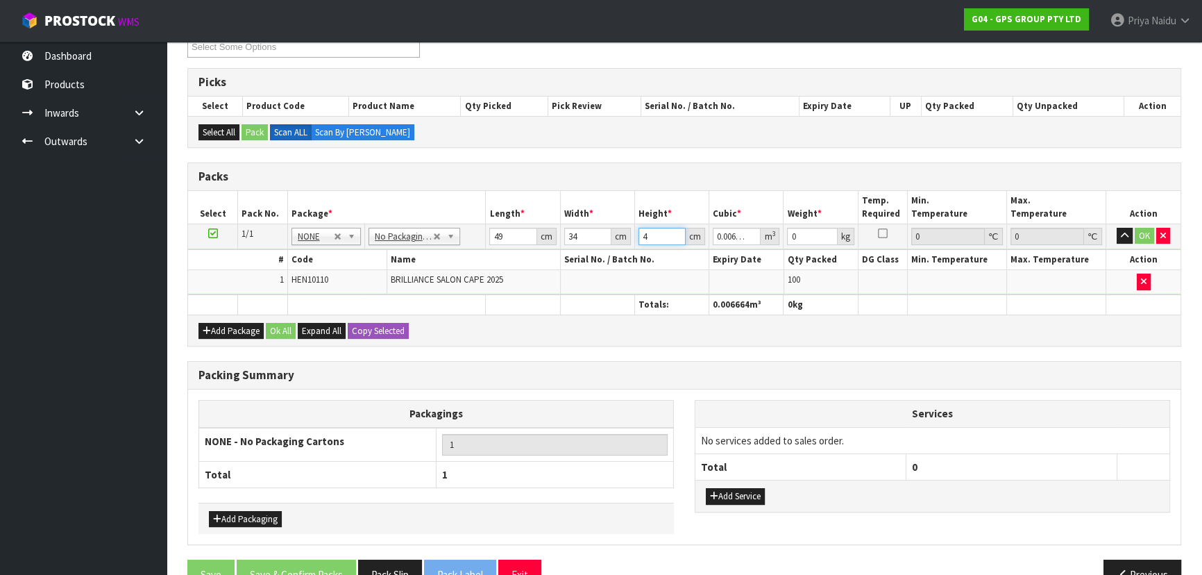
type input "40"
type input "0.06664"
type input "40"
type input "23"
click button "OK" at bounding box center [1144, 236] width 19 height 17
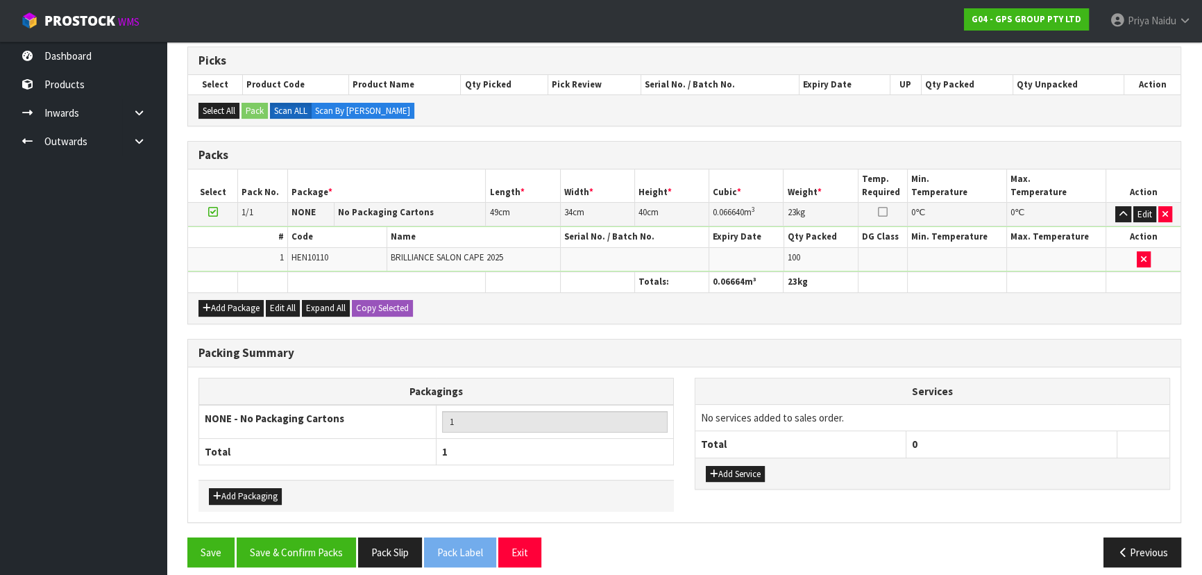
scroll to position [285, 0]
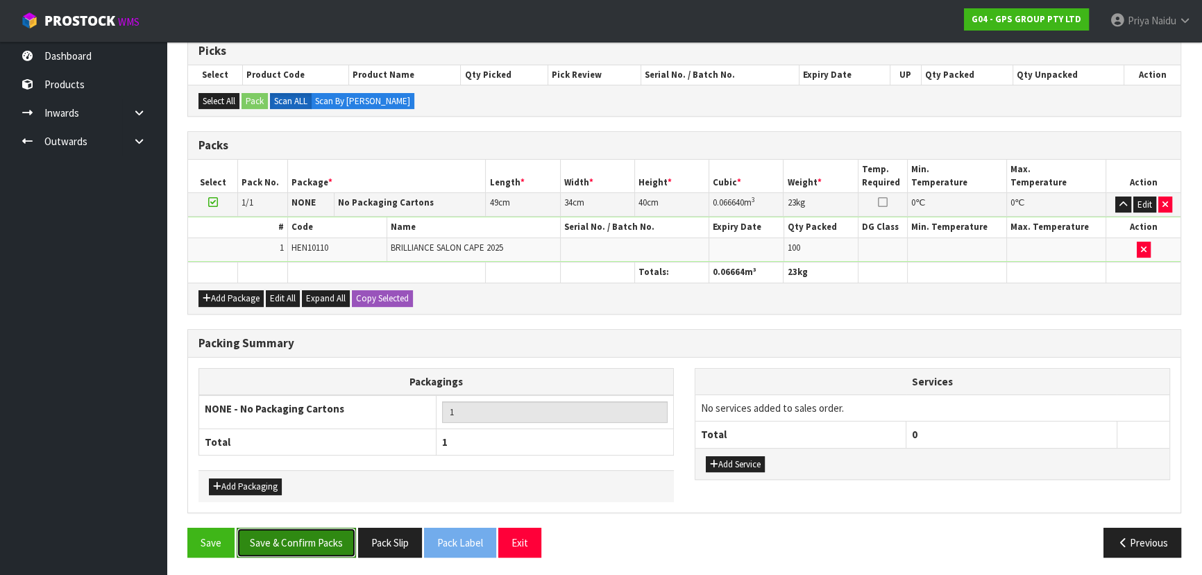
click at [312, 540] on button "Save & Confirm Packs" at bounding box center [296, 543] width 119 height 30
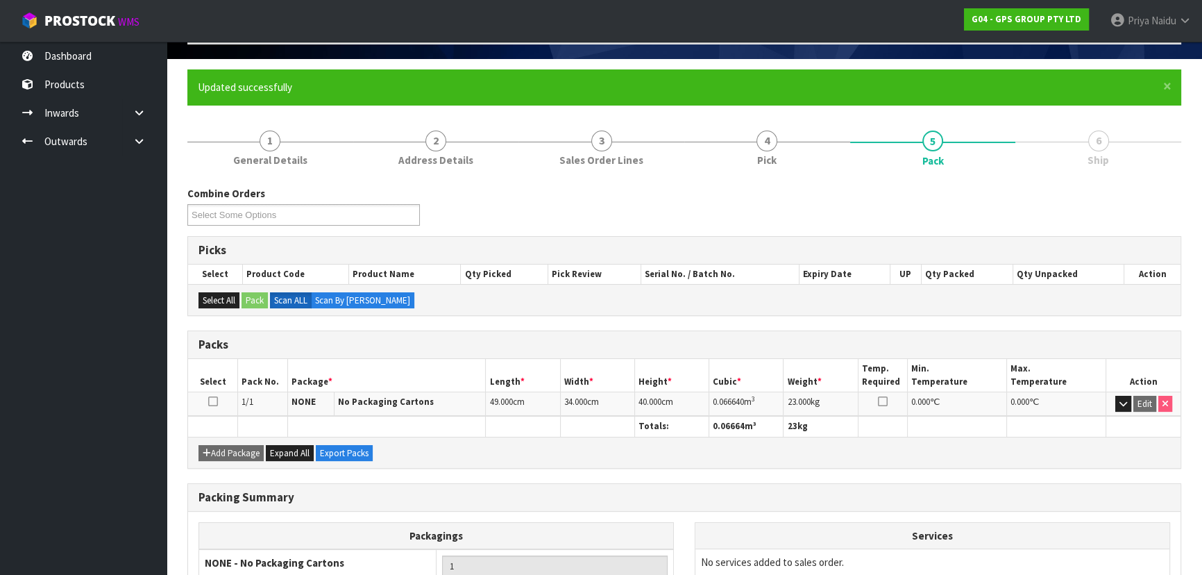
scroll to position [208, 0]
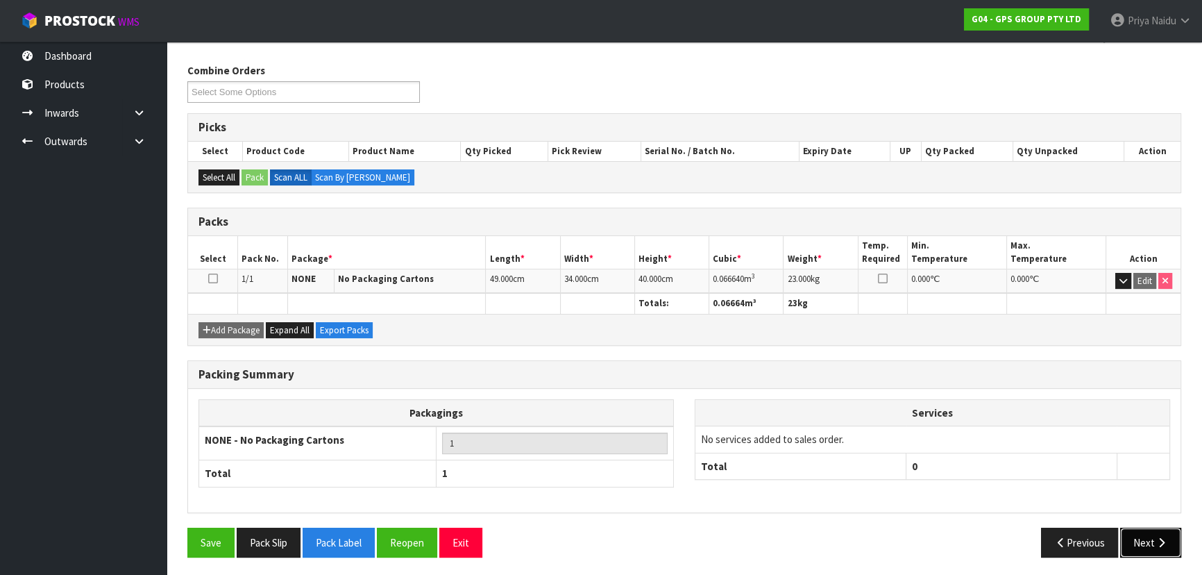
click at [1146, 539] on button "Next" at bounding box center [1150, 543] width 61 height 30
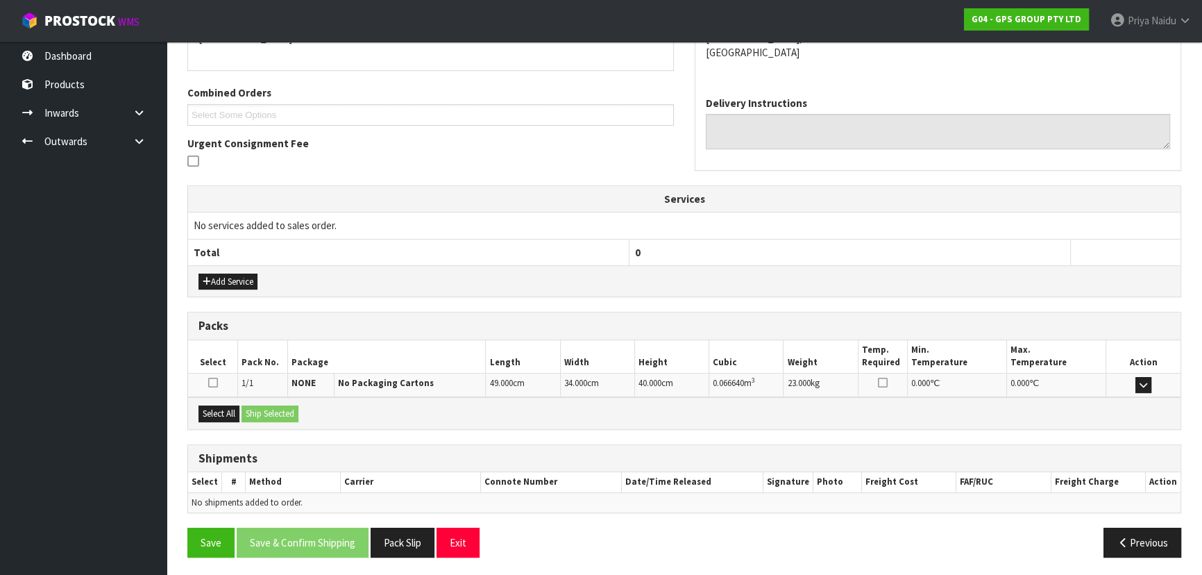
scroll to position [325, 0]
click at [214, 407] on button "Select All" at bounding box center [219, 413] width 41 height 17
click at [276, 407] on button "Ship Selected" at bounding box center [270, 413] width 57 height 17
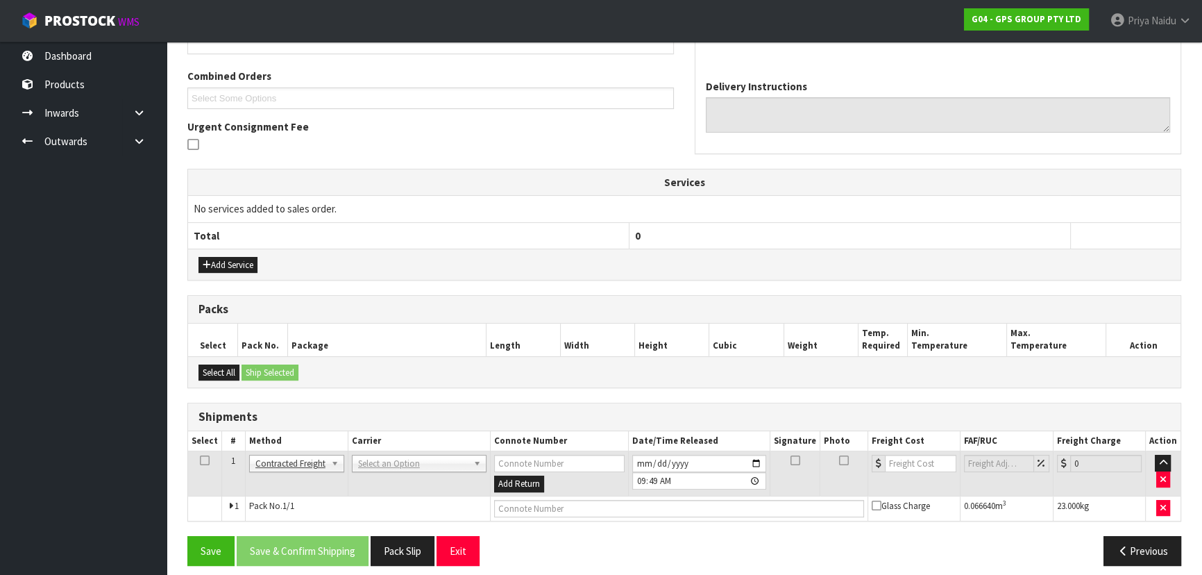
scroll to position [350, 0]
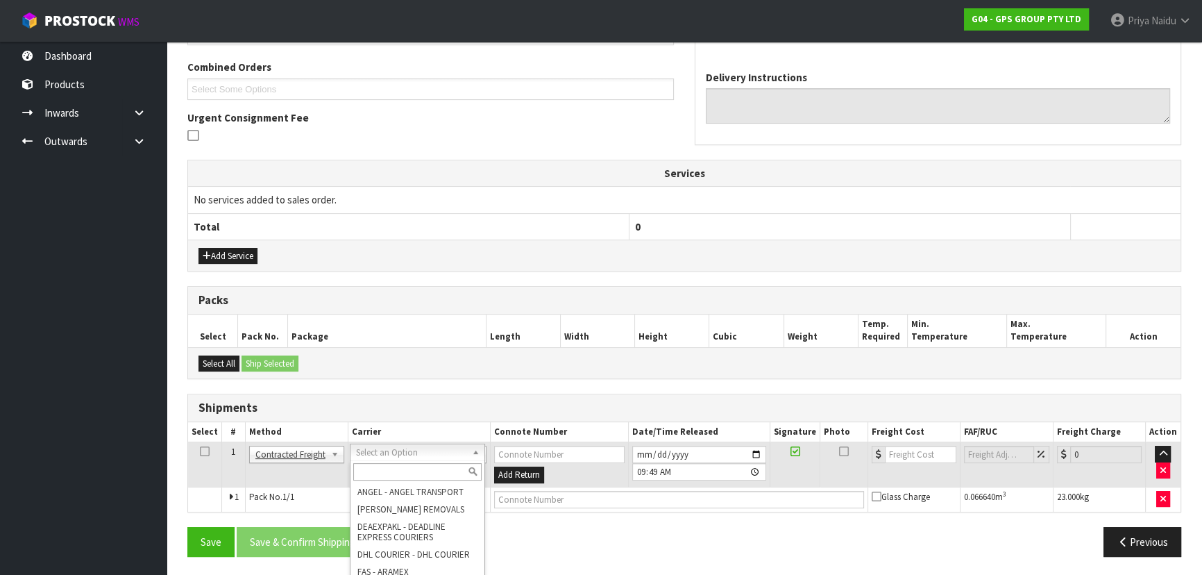
click at [377, 474] on input "text" at bounding box center [417, 471] width 128 height 17
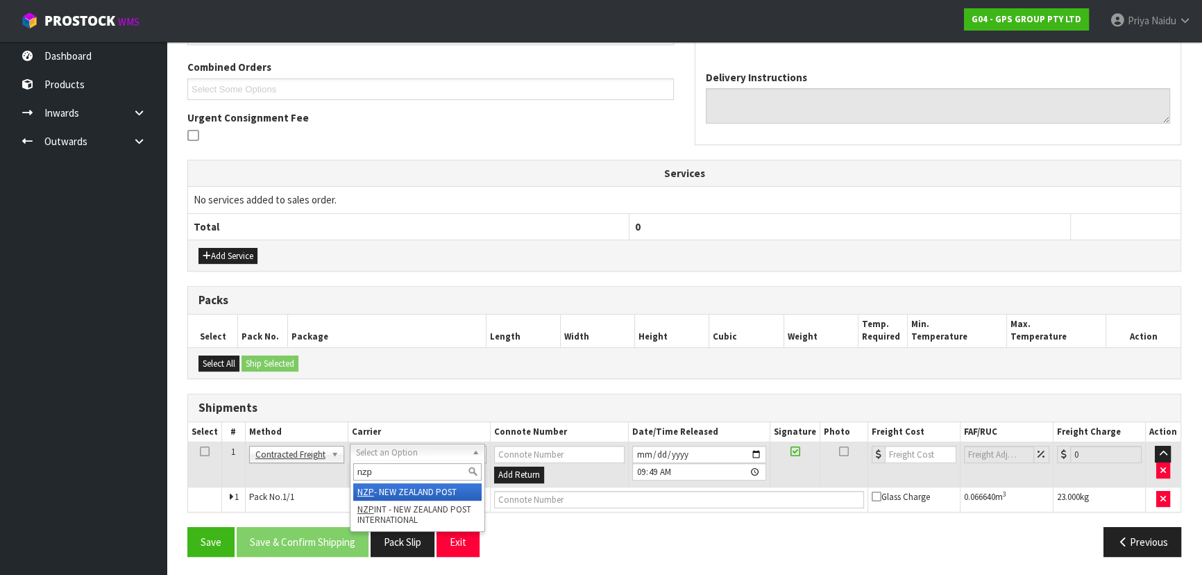
type input "nzp"
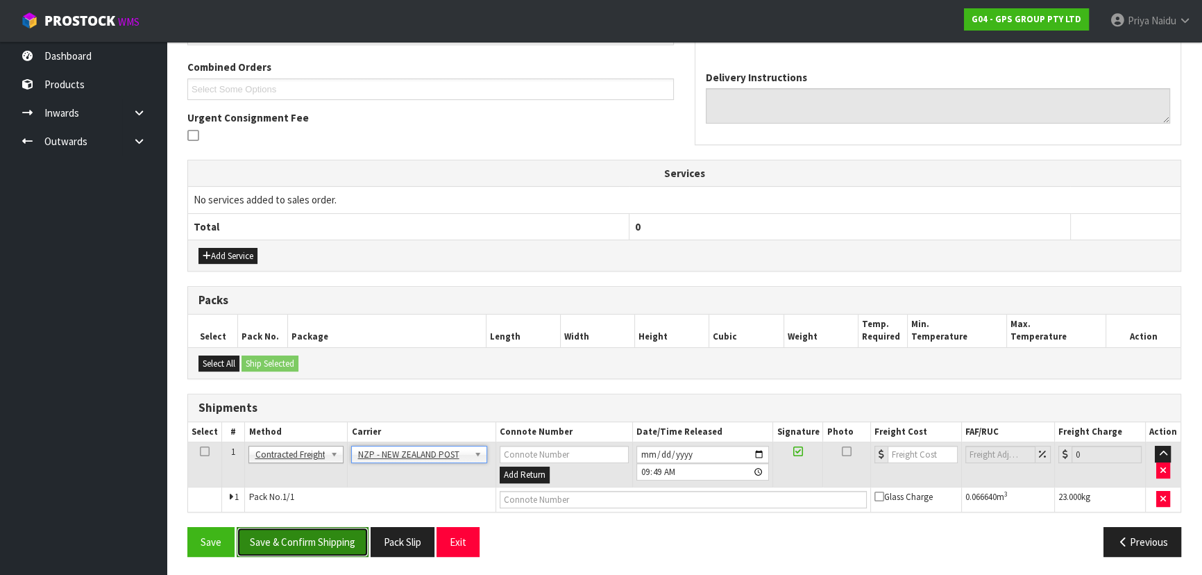
click at [326, 540] on button "Save & Confirm Shipping" at bounding box center [303, 542] width 132 height 30
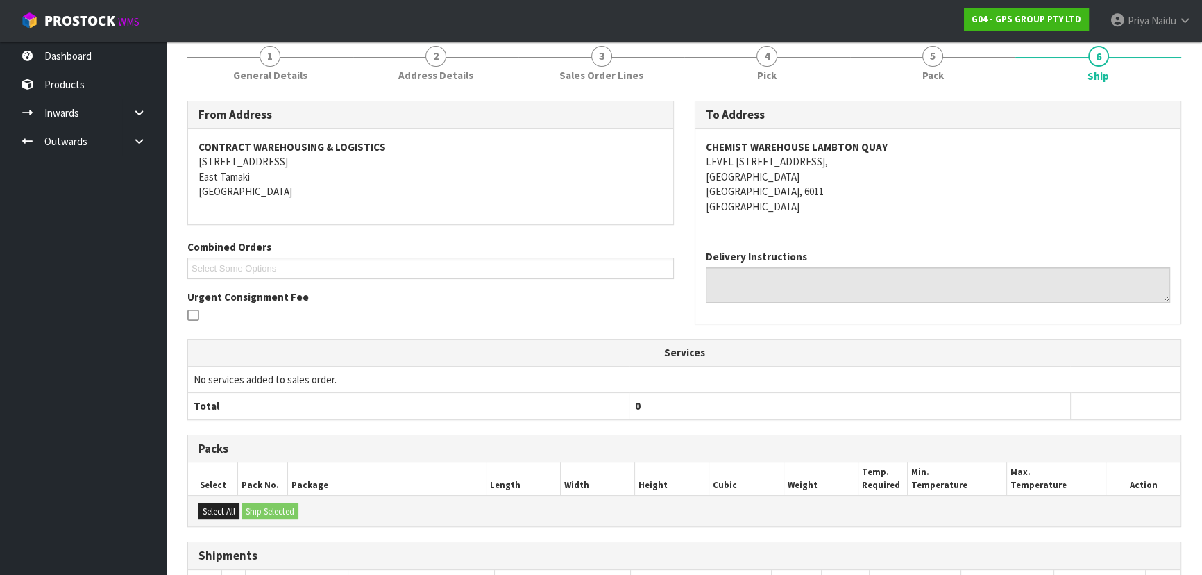
scroll to position [330, 0]
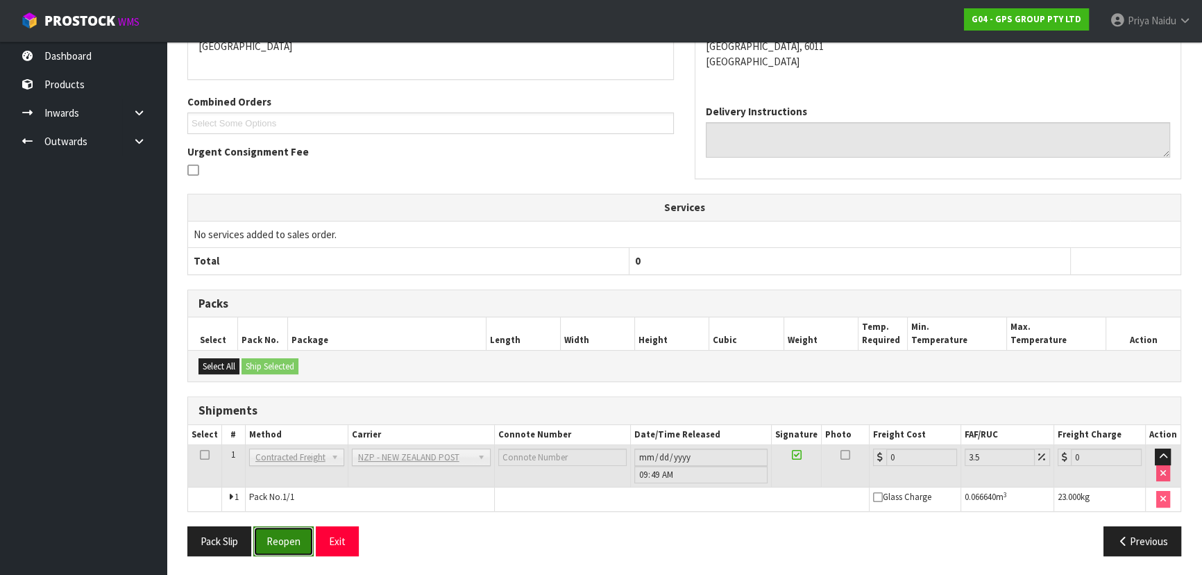
click at [280, 541] on button "Reopen" at bounding box center [283, 541] width 60 height 30
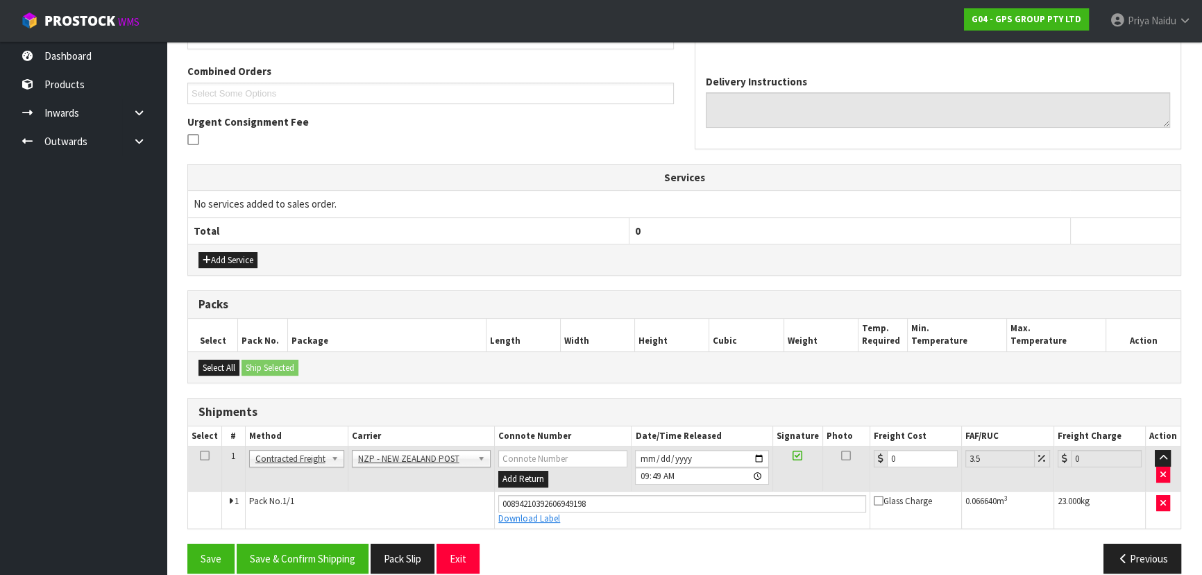
scroll to position [362, 0]
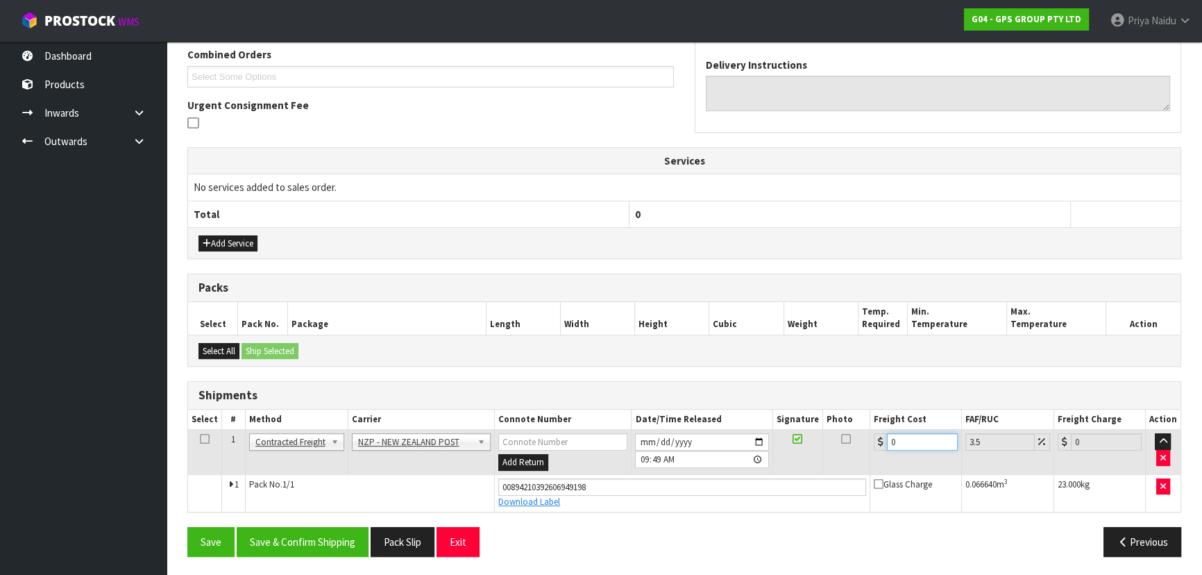
click at [913, 440] on input "0" at bounding box center [922, 441] width 71 height 17
type input "1"
type input "1.03"
type input "19"
type input "19.66"
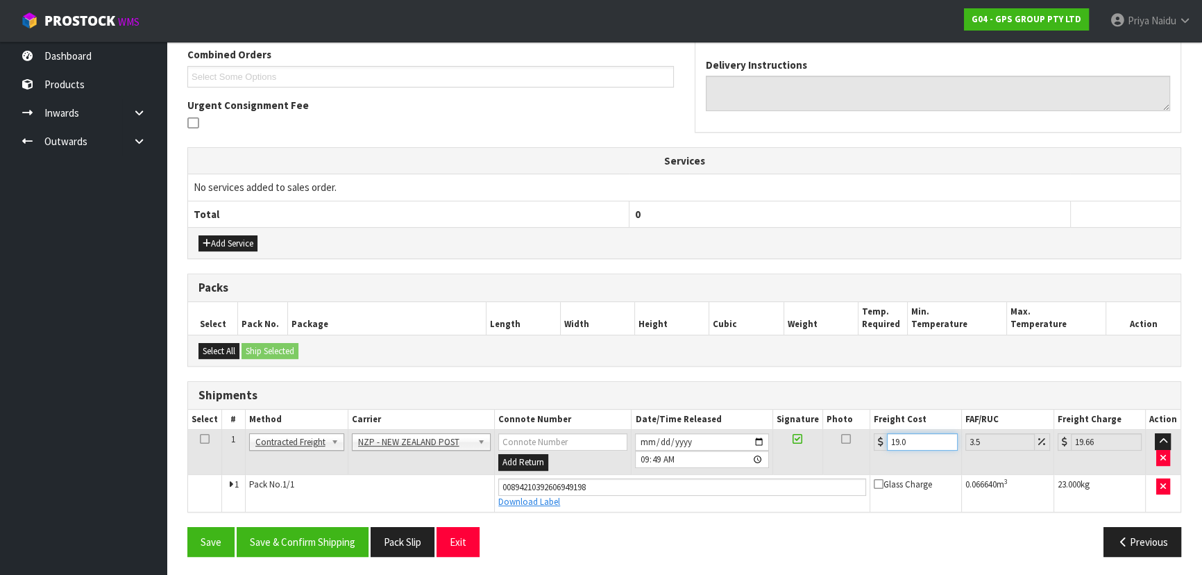
type input "19.02"
type input "19.69"
type input "19.02"
click at [309, 533] on button "Save & Confirm Shipping" at bounding box center [303, 542] width 132 height 30
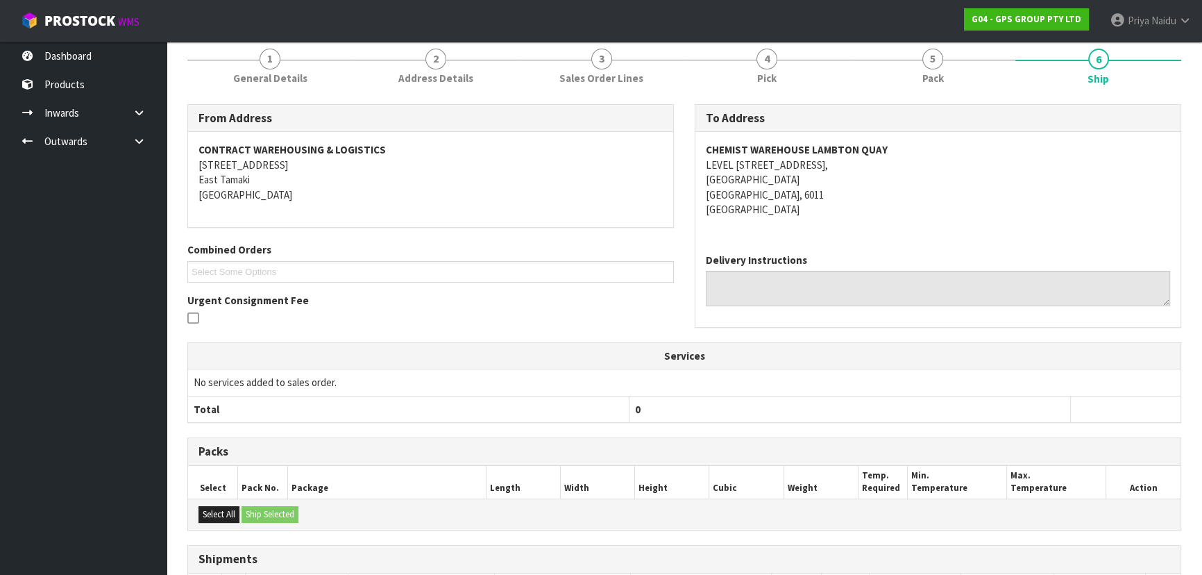
scroll to position [0, 0]
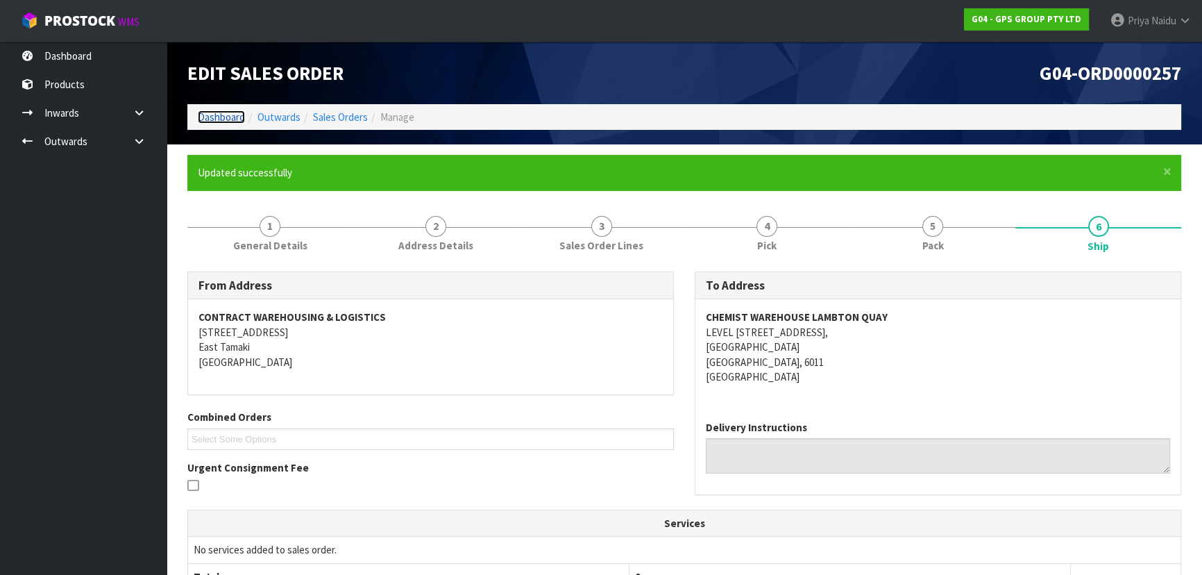
click at [230, 118] on link "Dashboard" at bounding box center [221, 116] width 47 height 13
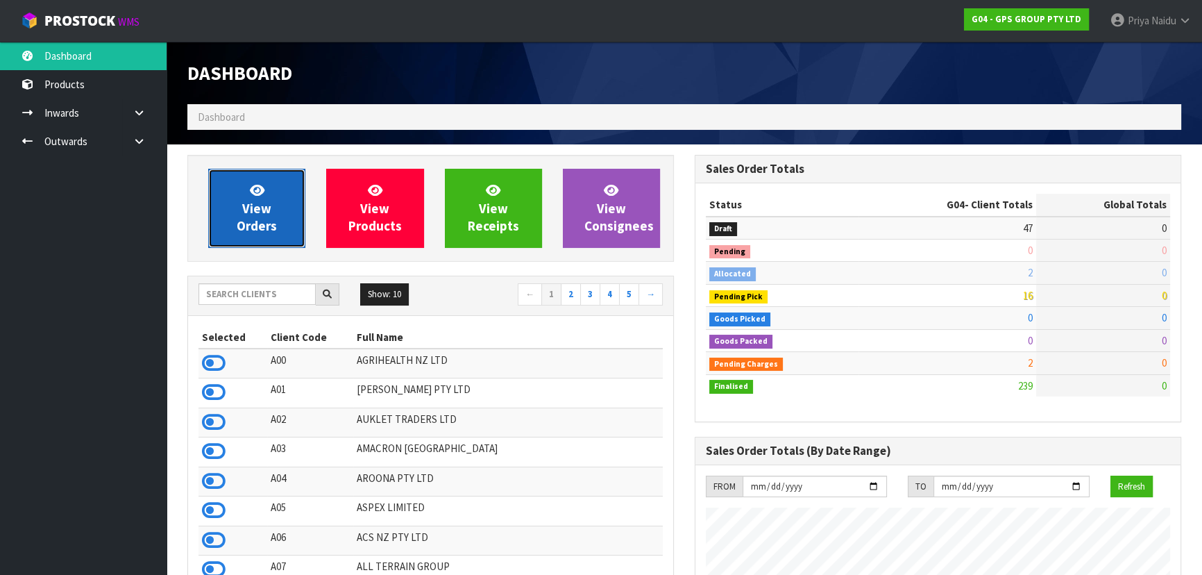
drag, startPoint x: 230, startPoint y: 204, endPoint x: 257, endPoint y: 182, distance: 34.5
click at [232, 204] on link "View Orders" at bounding box center [256, 208] width 97 height 79
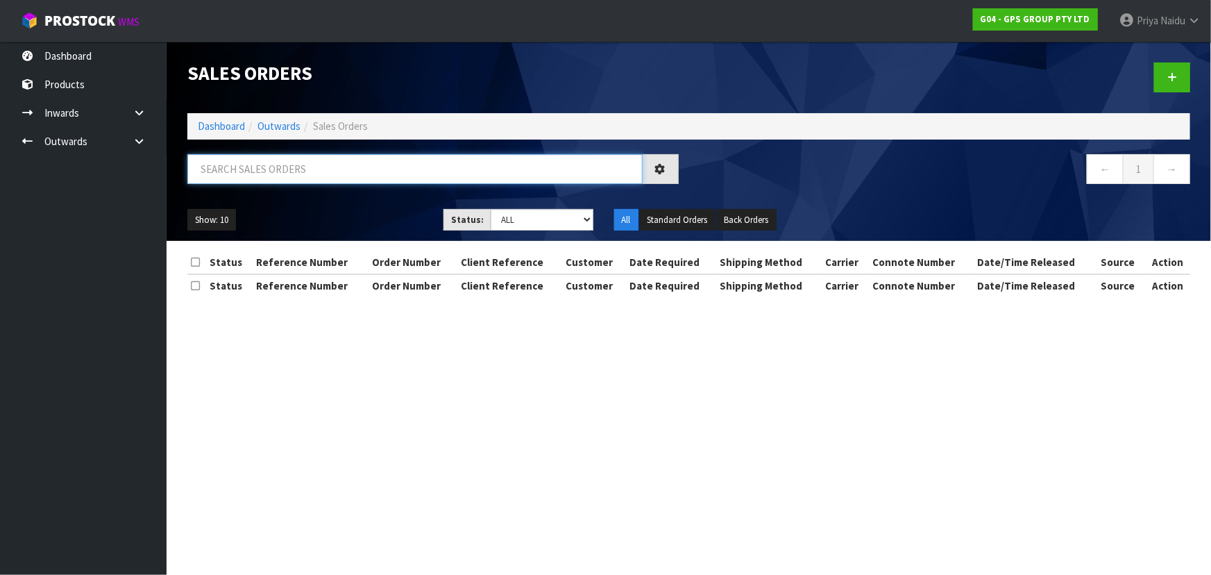
click at [275, 162] on input "text" at bounding box center [414, 169] width 455 height 30
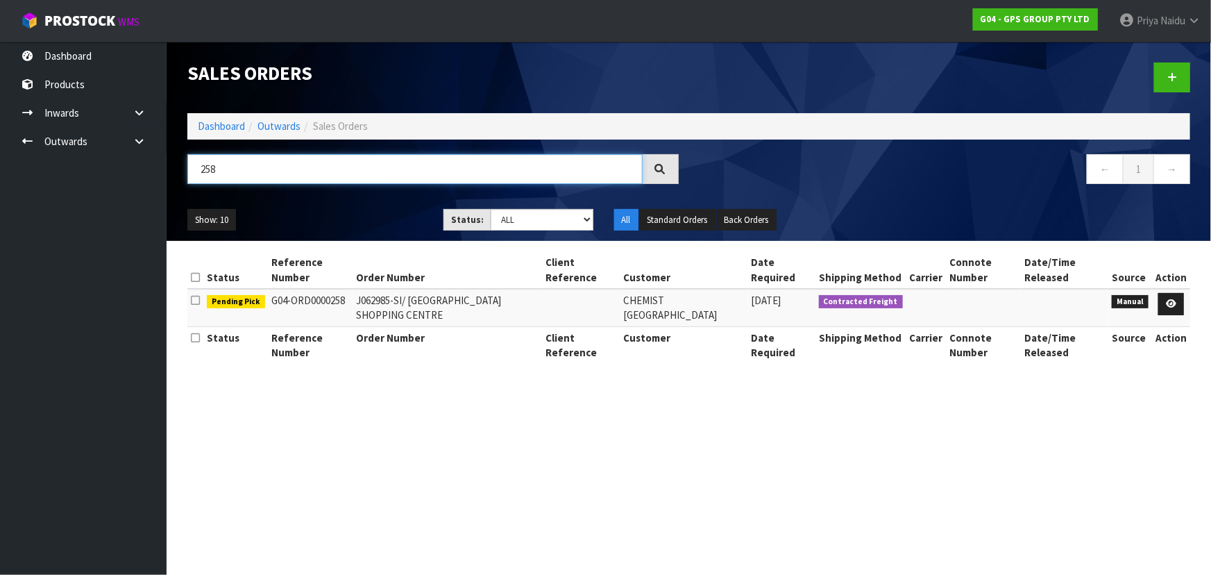
type input "258"
click at [351, 203] on div "Show: 10 5 10 25 50 Status: Draft Pending Allocated Pending Pick Goods Picked G…" at bounding box center [689, 220] width 1024 height 43
click at [1173, 305] on icon at bounding box center [1171, 303] width 10 height 9
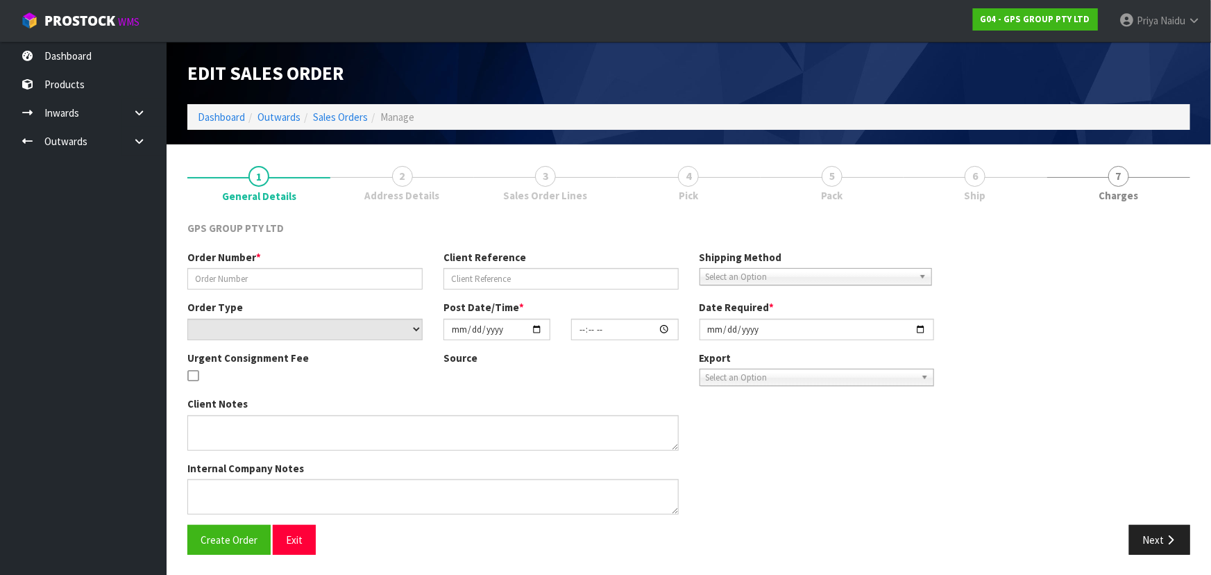
type input "J062985-SI/ [GEOGRAPHIC_DATA] SHOPPING CENTRE"
select select "number:0"
type input "[DATE]"
type input "16:38:00.000"
type input "[DATE]"
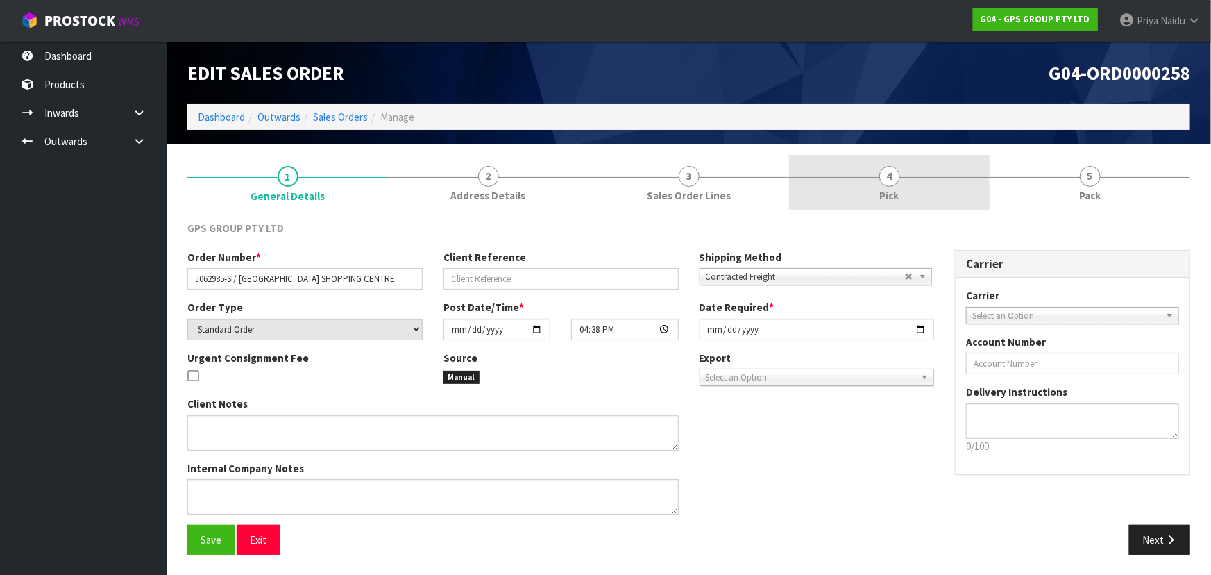
click at [916, 197] on link "4 Pick" at bounding box center [889, 182] width 201 height 55
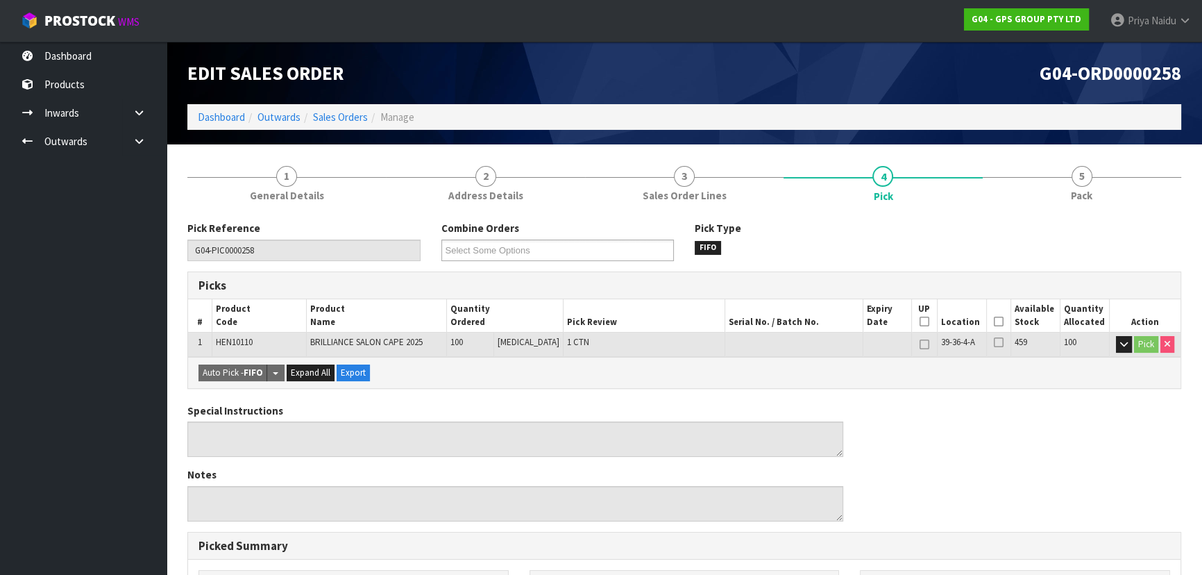
click at [999, 321] on icon at bounding box center [999, 321] width 10 height 1
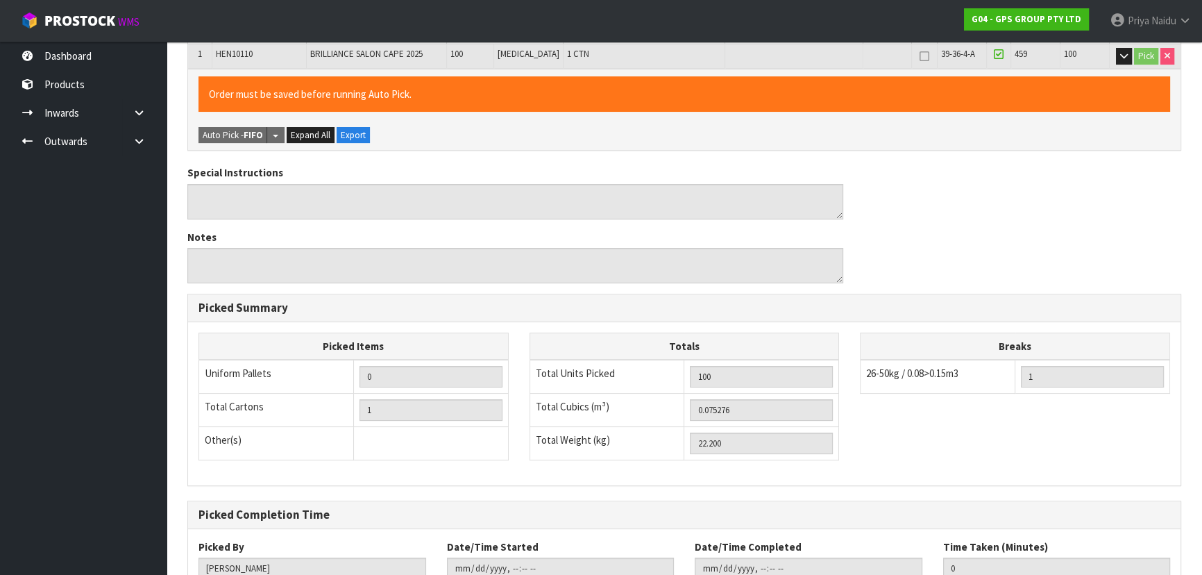
scroll to position [378, 0]
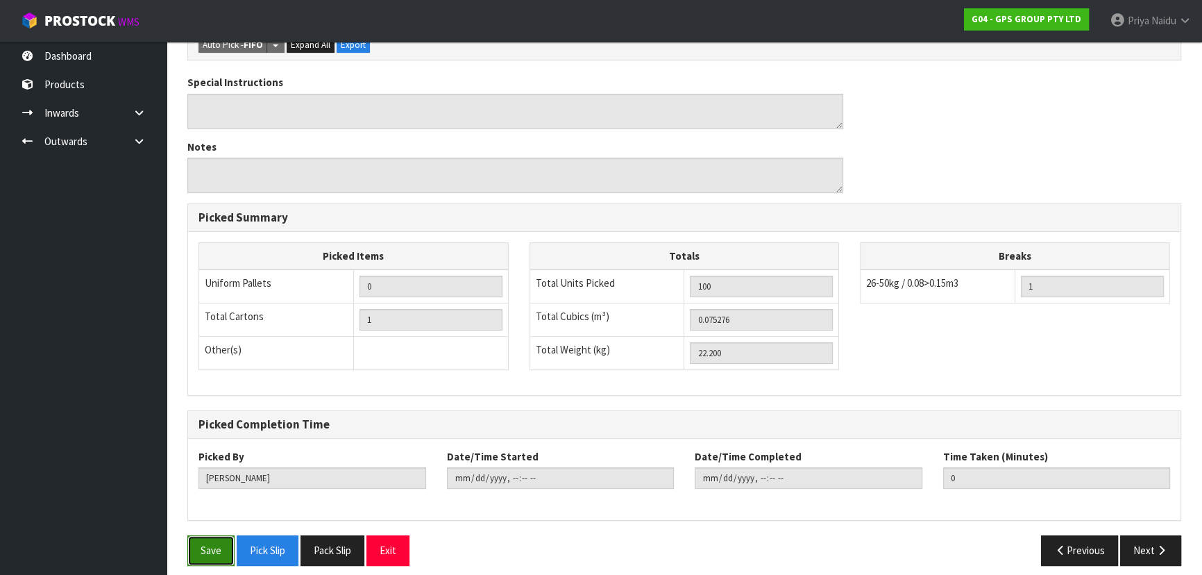
click at [215, 544] on button "Save" at bounding box center [210, 550] width 47 height 30
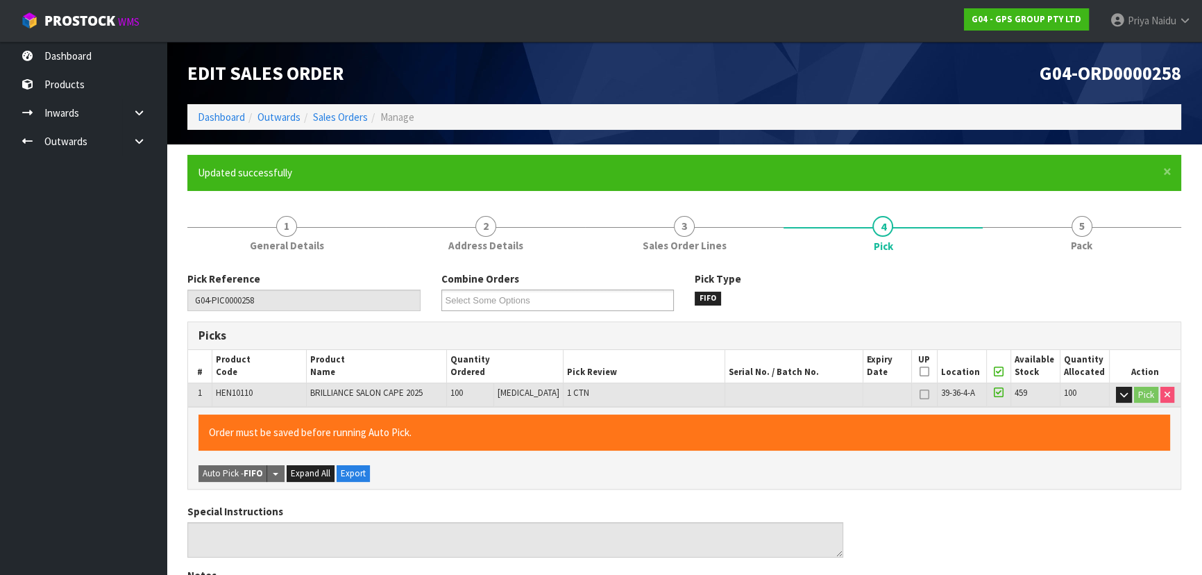
type input "[PERSON_NAME]"
type input "[DATE]T09:51:33"
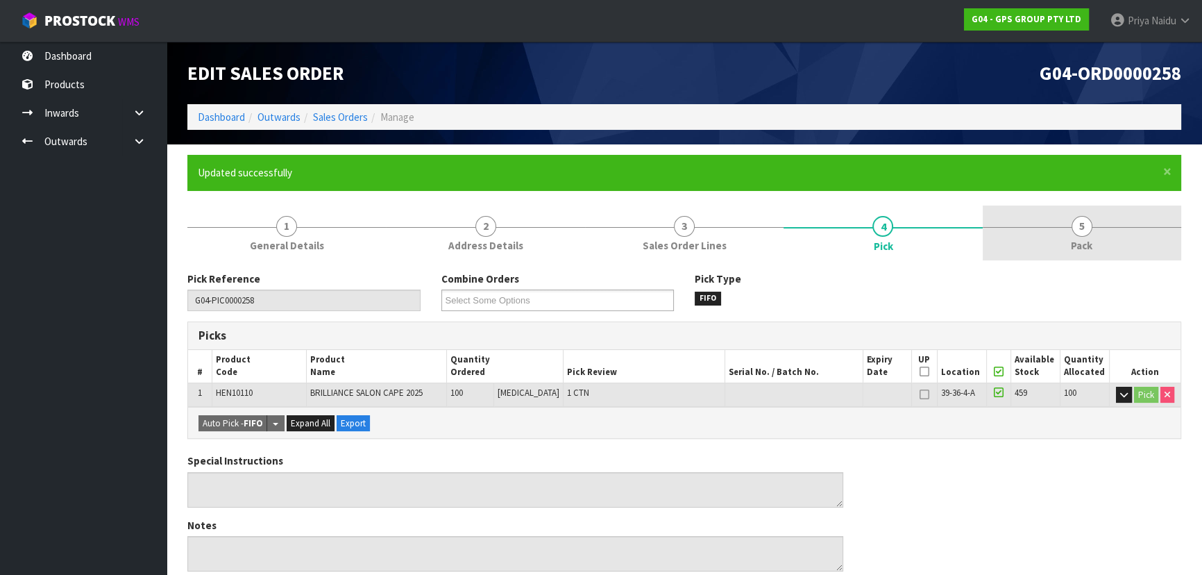
click at [1082, 235] on span "5" at bounding box center [1082, 226] width 21 height 21
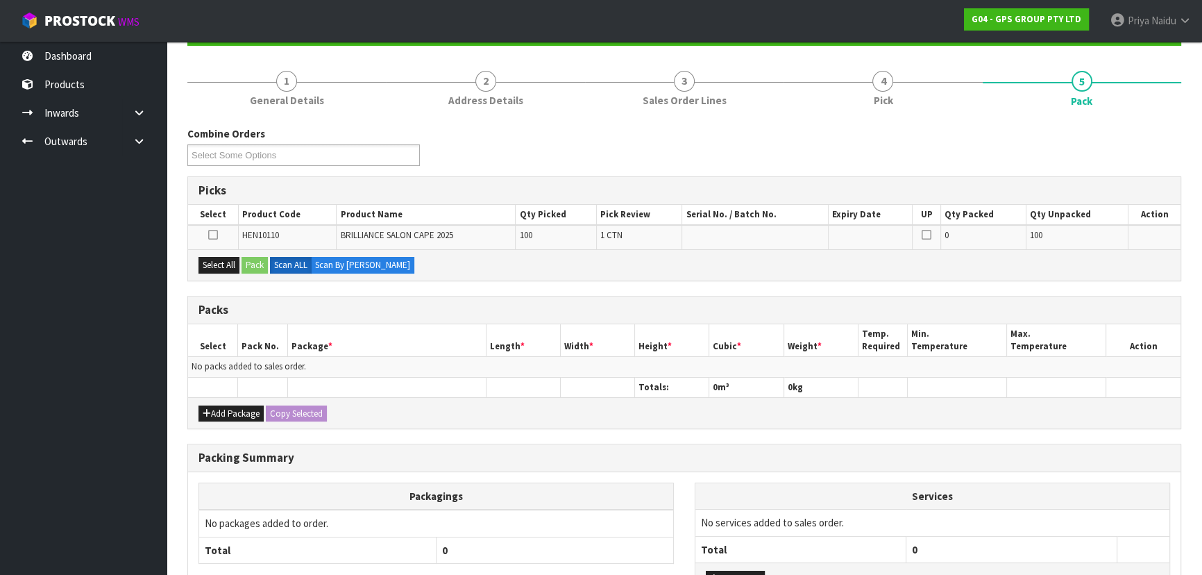
scroll to position [252, 0]
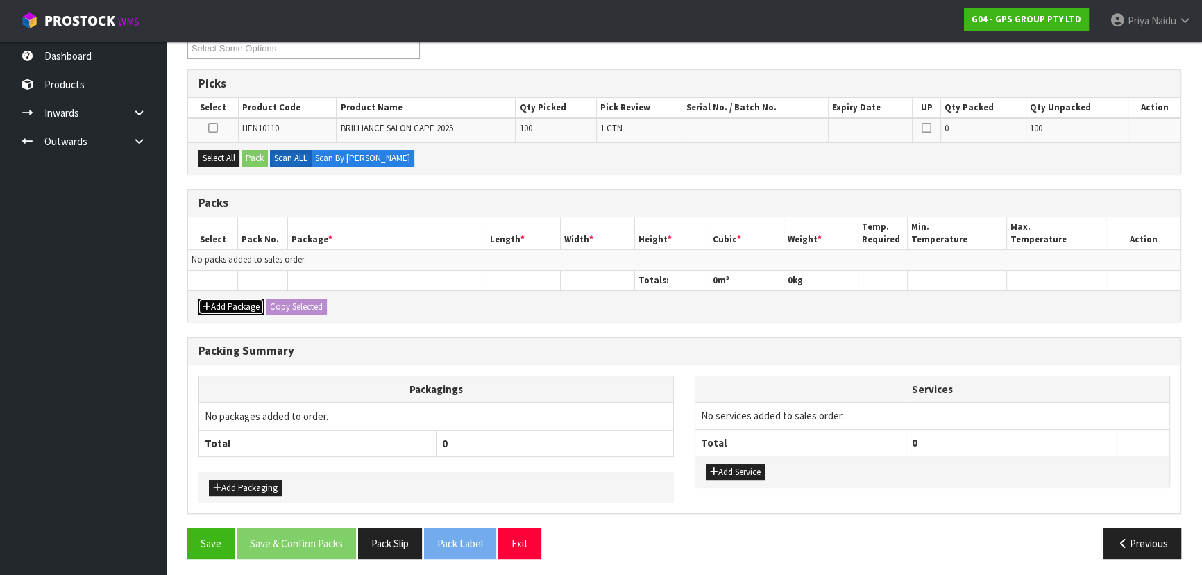
click at [245, 303] on button "Add Package" at bounding box center [231, 306] width 65 height 17
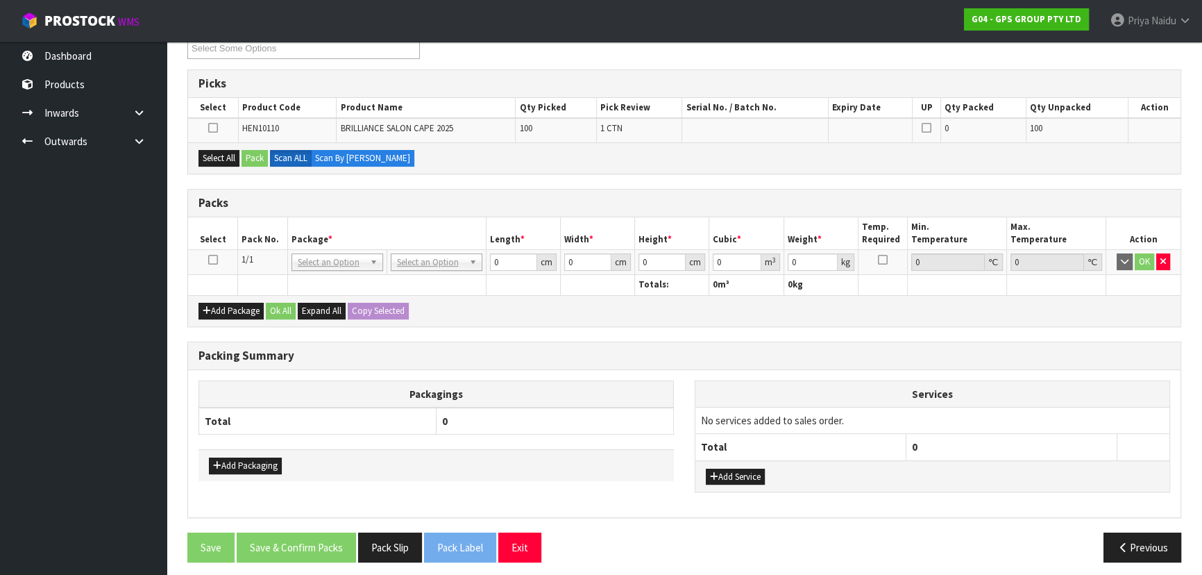
drag, startPoint x: 213, startPoint y: 258, endPoint x: 216, endPoint y: 217, distance: 40.4
click at [214, 260] on icon at bounding box center [213, 260] width 10 height 1
click at [224, 159] on button "Select All" at bounding box center [219, 158] width 41 height 17
click at [249, 157] on button "Pack" at bounding box center [255, 158] width 26 height 17
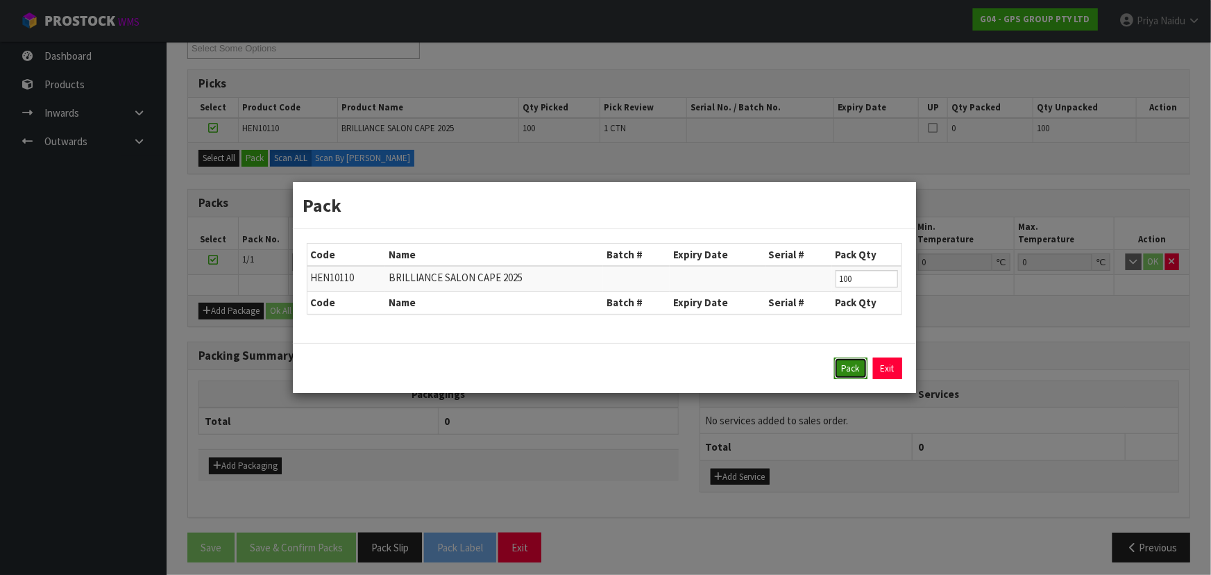
click at [851, 364] on button "Pack" at bounding box center [850, 368] width 33 height 22
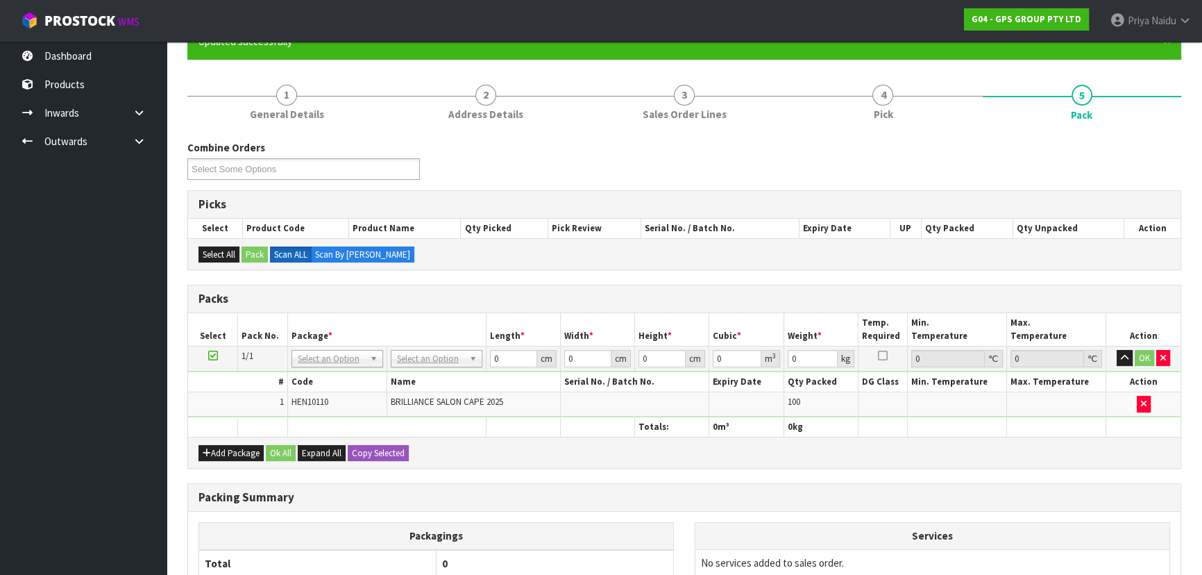
scroll to position [126, 0]
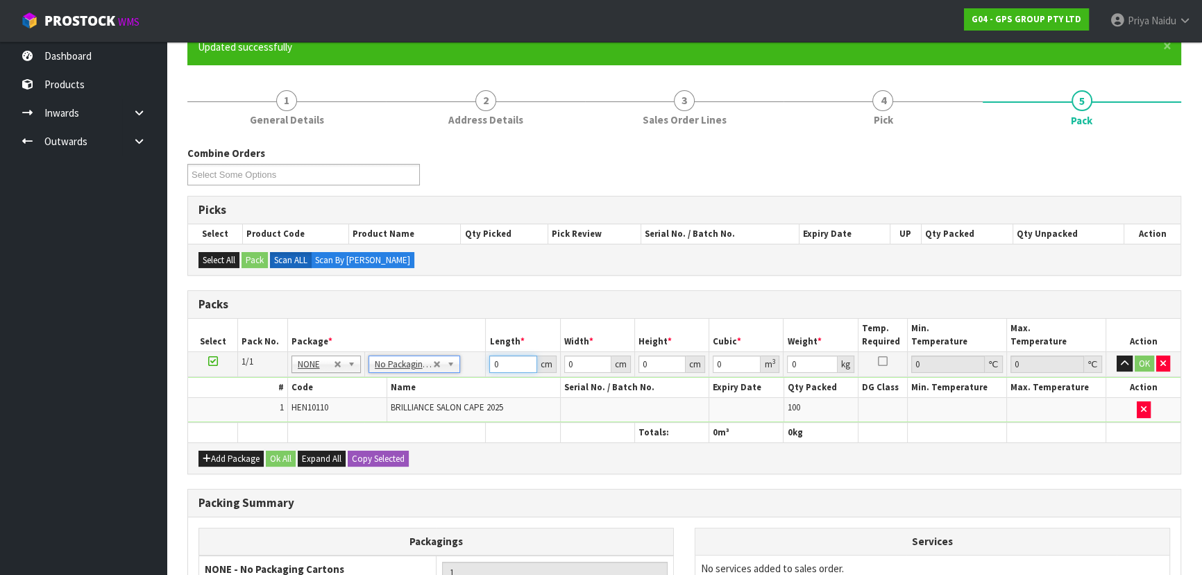
click at [506, 366] on input "0" at bounding box center [512, 363] width 47 height 17
type input "49"
type input "34"
type input "4"
type input "0.006664"
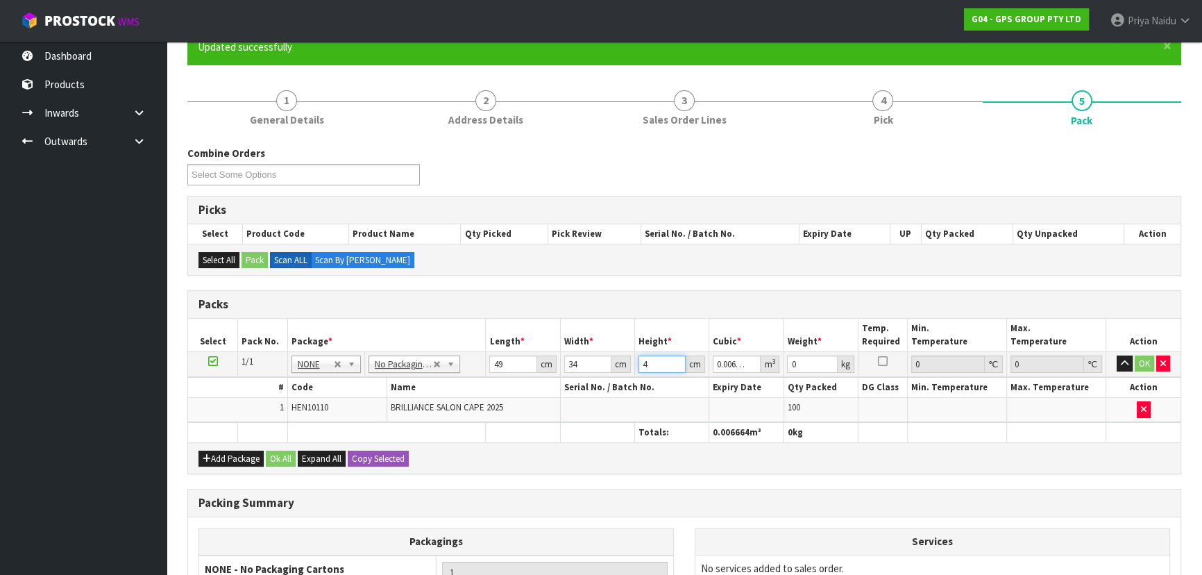
type input "40"
type input "0.06664"
type input "40"
type input "23"
click at [1143, 357] on button "OK" at bounding box center [1144, 363] width 19 height 17
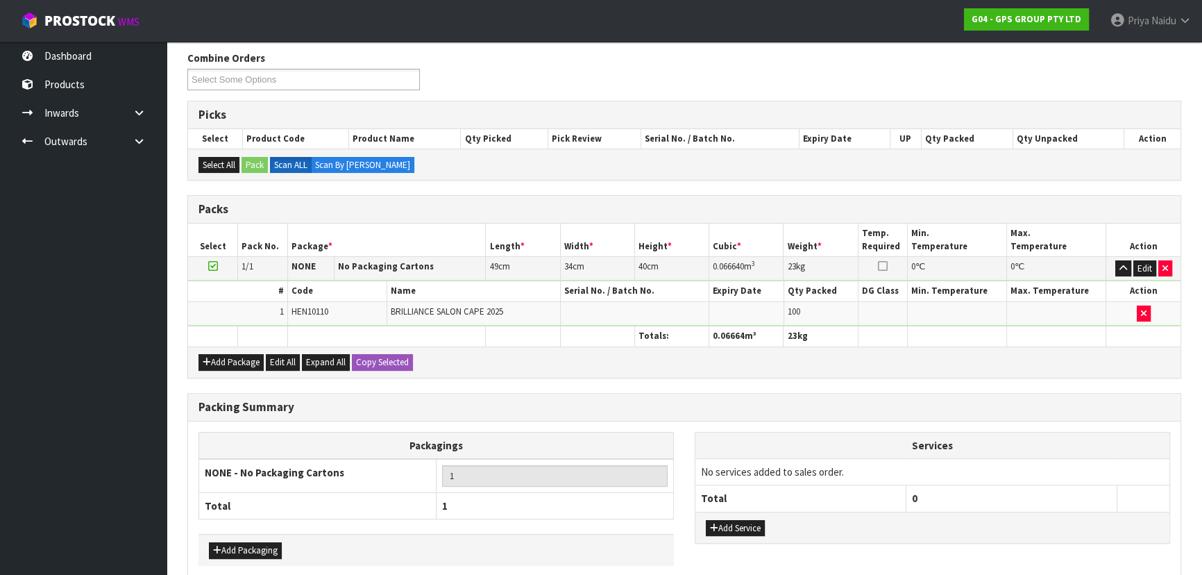
scroll to position [285, 0]
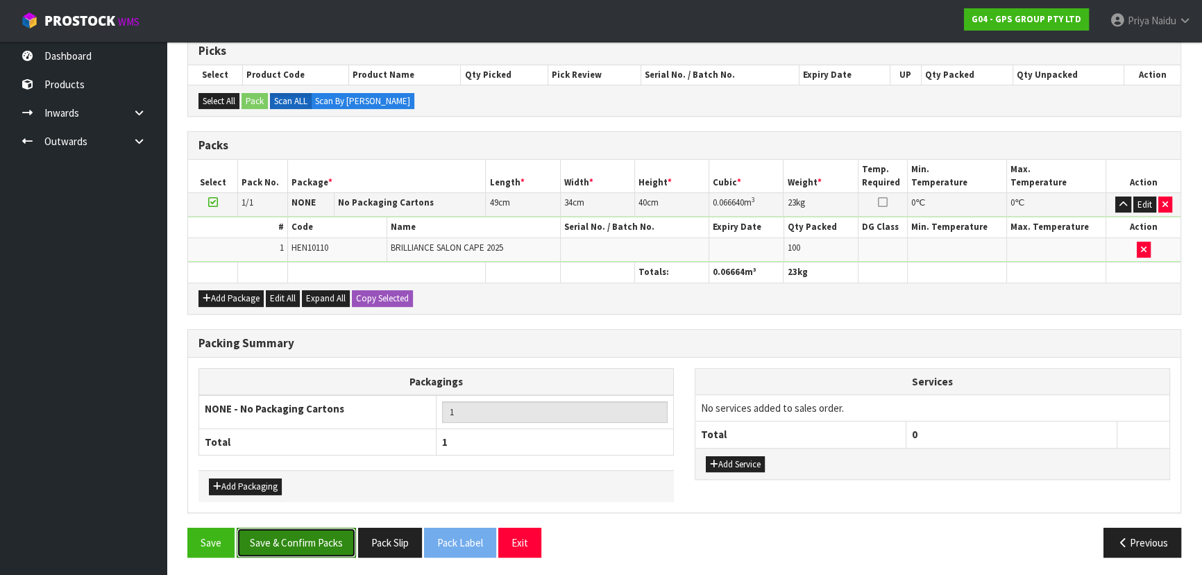
drag, startPoint x: 298, startPoint y: 535, endPoint x: 305, endPoint y: 535, distance: 7.7
click at [300, 535] on button "Save & Confirm Packs" at bounding box center [296, 543] width 119 height 30
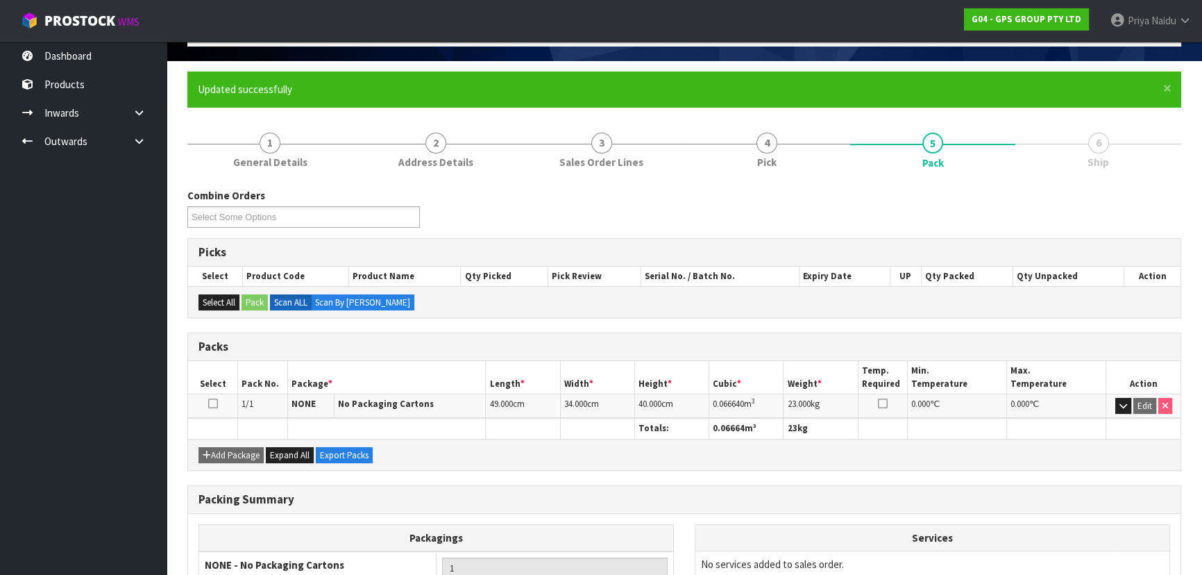
scroll to position [208, 0]
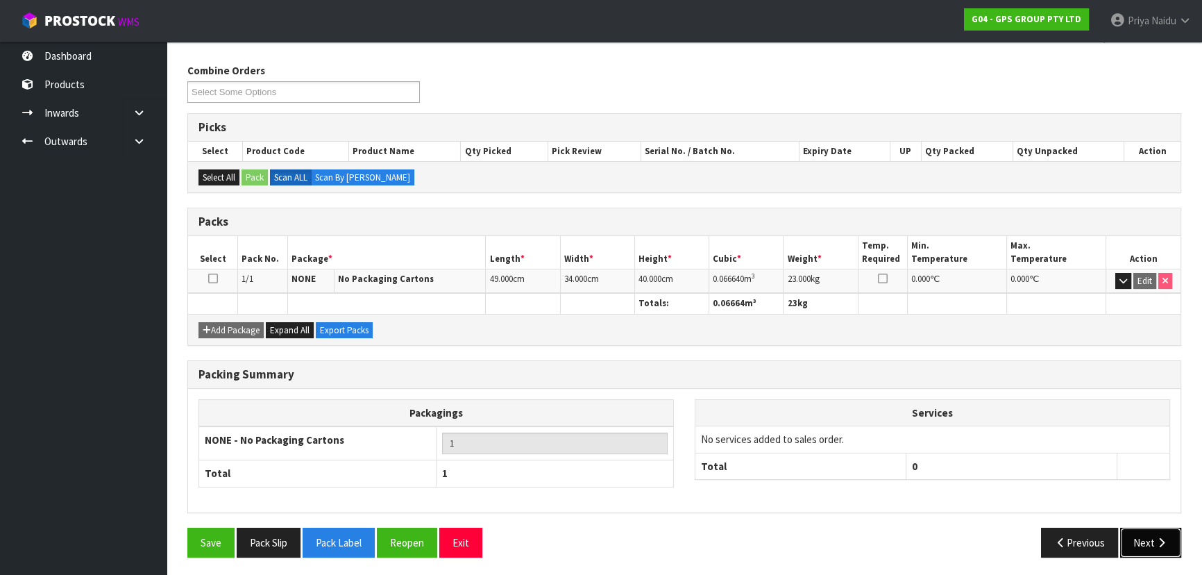
click at [1141, 535] on button "Next" at bounding box center [1150, 543] width 61 height 30
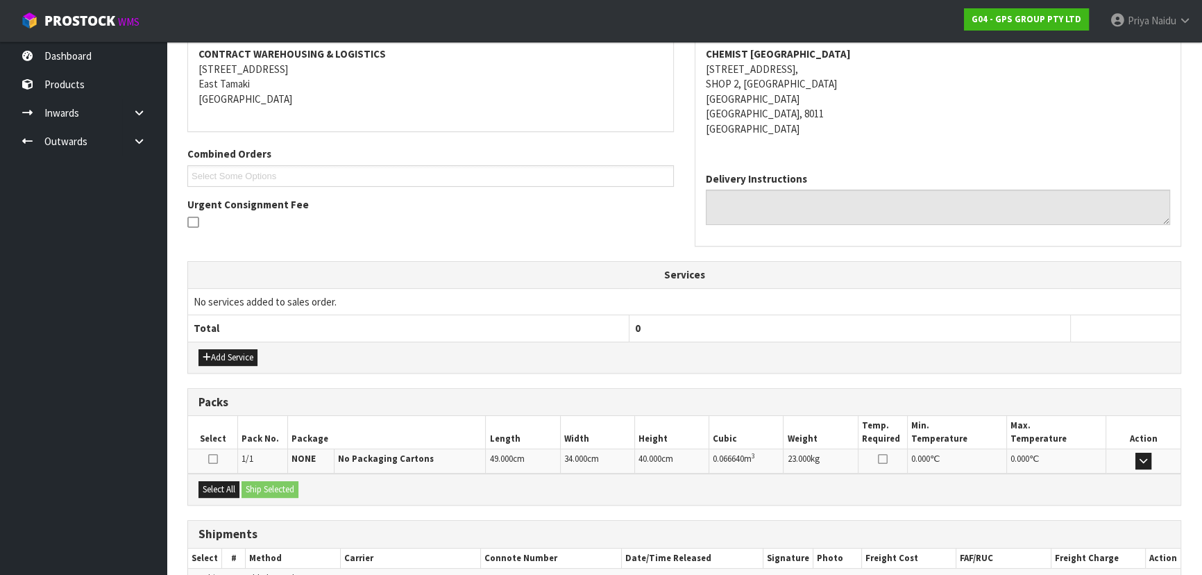
scroll to position [340, 0]
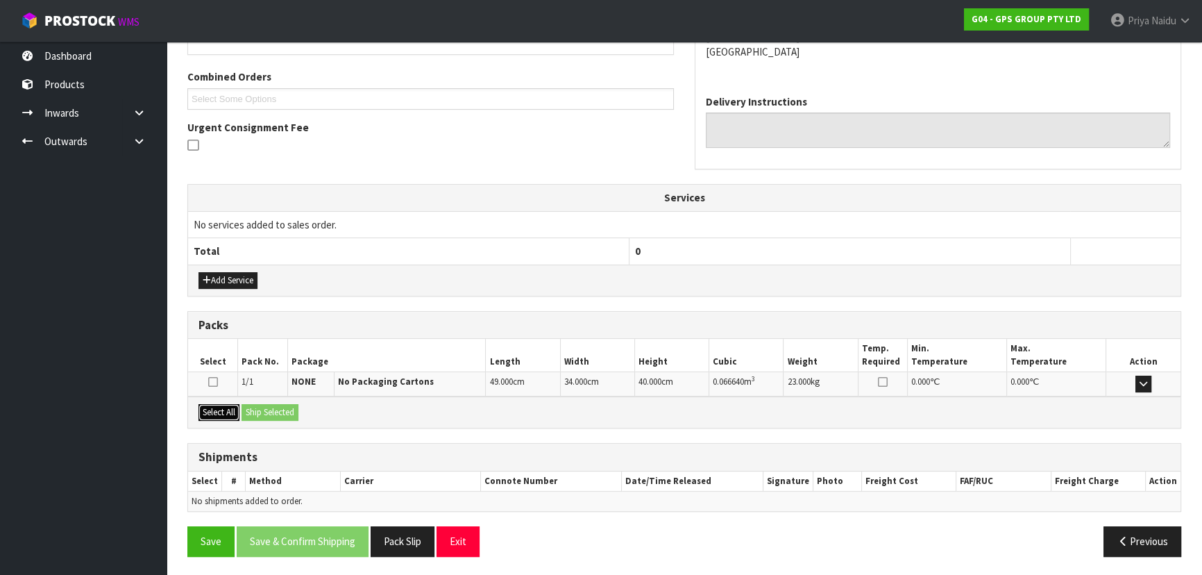
click at [230, 412] on button "Select All" at bounding box center [219, 412] width 41 height 17
click at [251, 415] on button "Ship Selected" at bounding box center [270, 412] width 57 height 17
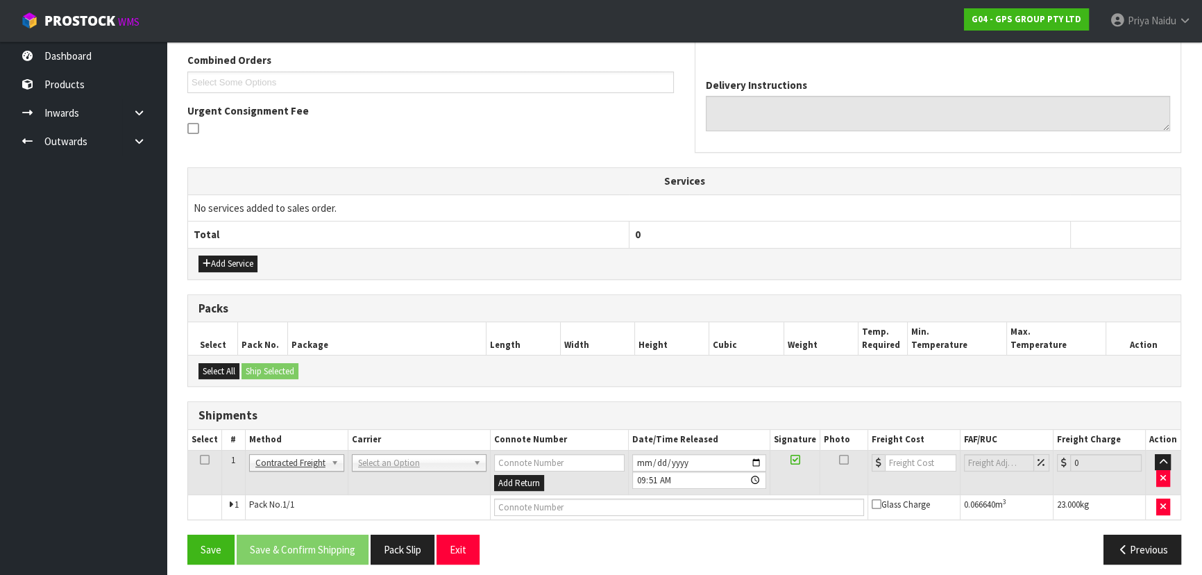
scroll to position [364, 0]
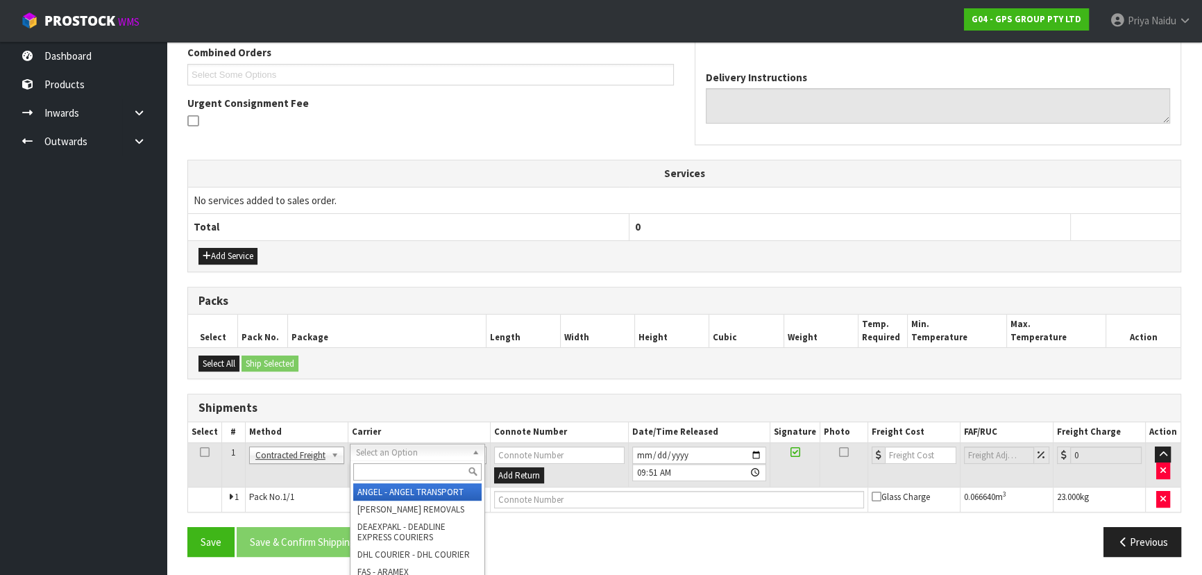
click at [383, 470] on input "text" at bounding box center [417, 471] width 128 height 17
type input "nzp"
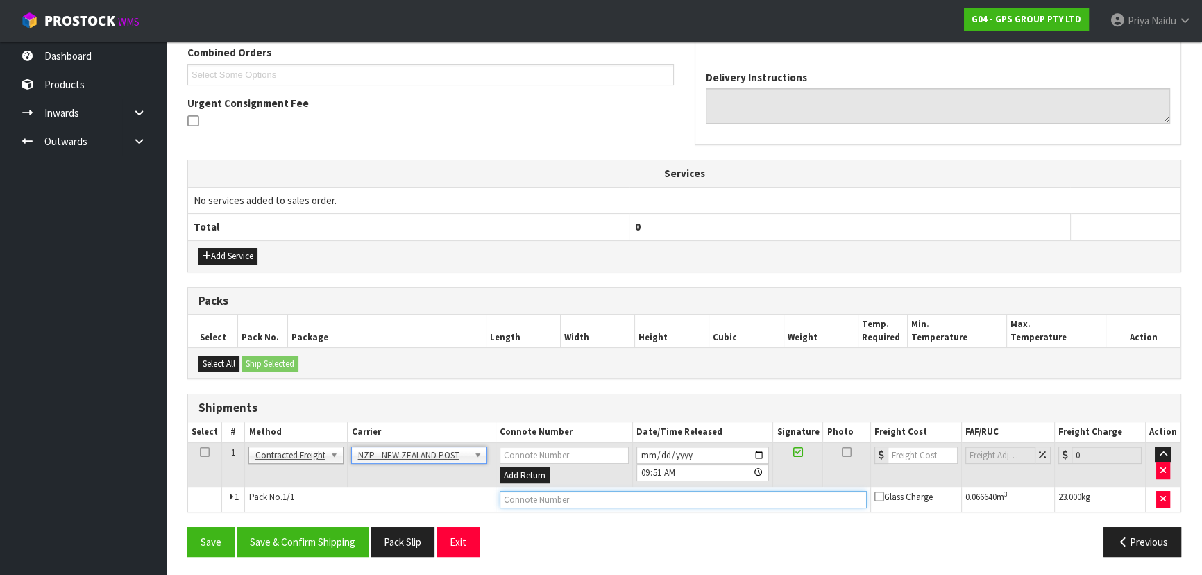
click at [532, 500] on input "text" at bounding box center [683, 499] width 367 height 17
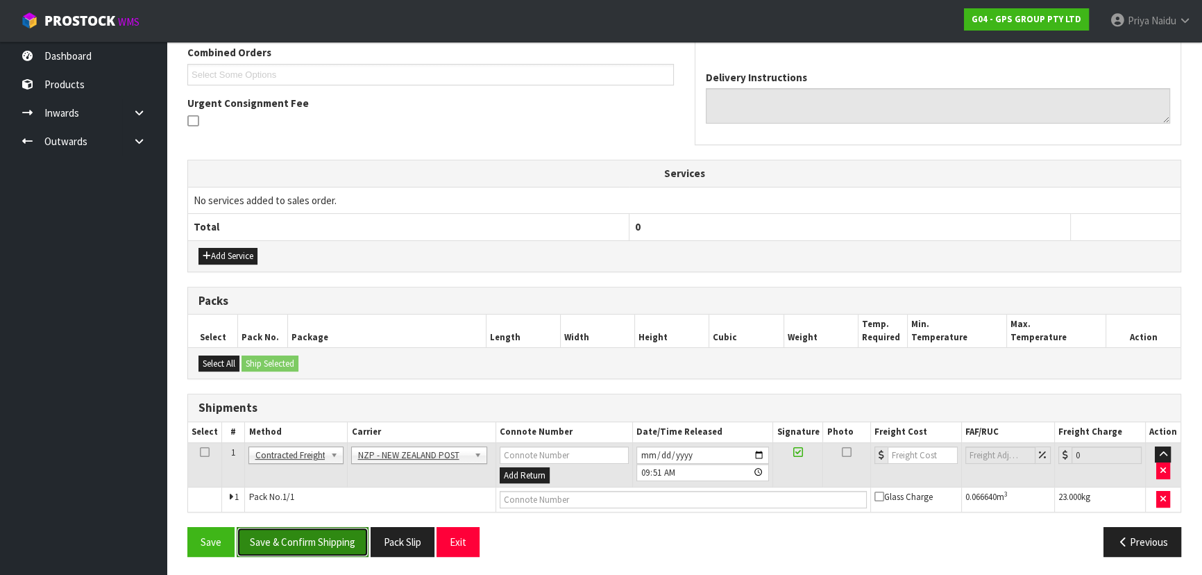
click at [323, 535] on button "Save & Confirm Shipping" at bounding box center [303, 542] width 132 height 30
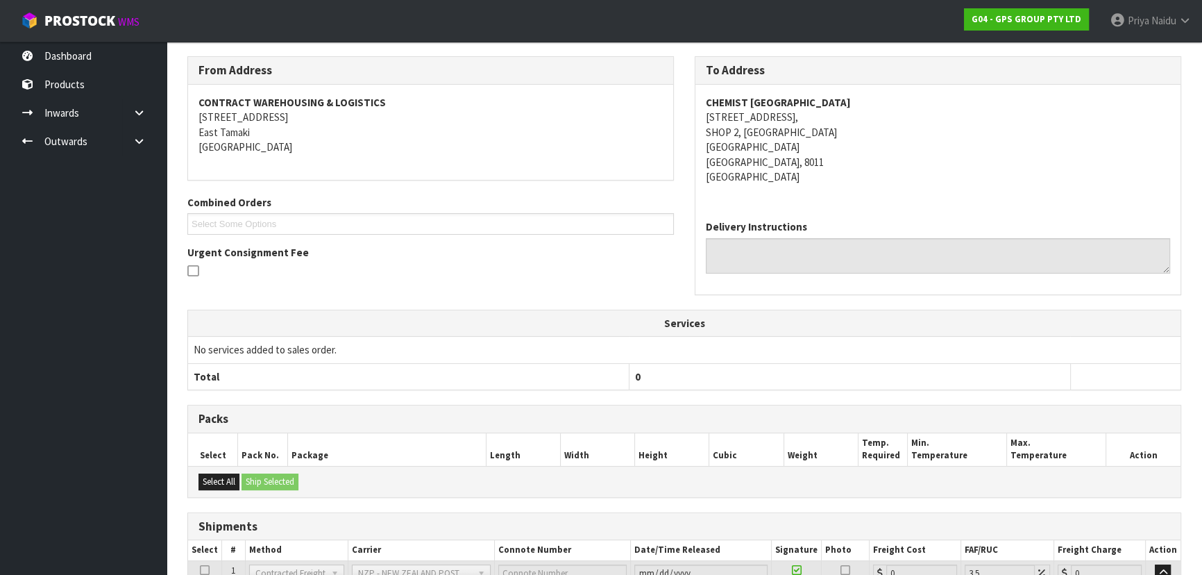
scroll to position [345, 0]
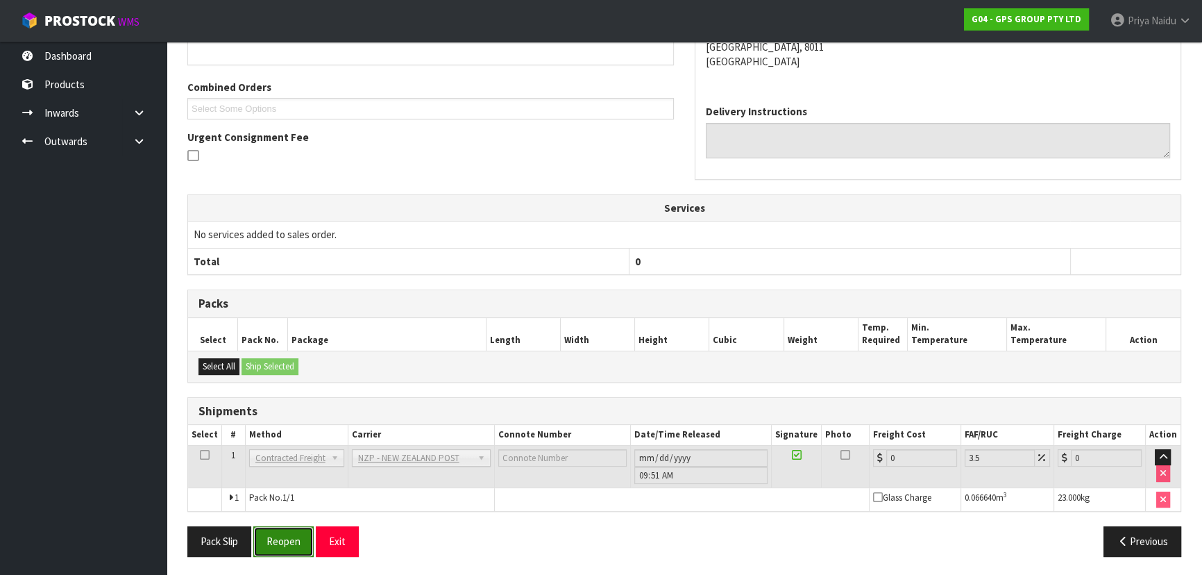
click at [299, 536] on button "Reopen" at bounding box center [283, 541] width 60 height 30
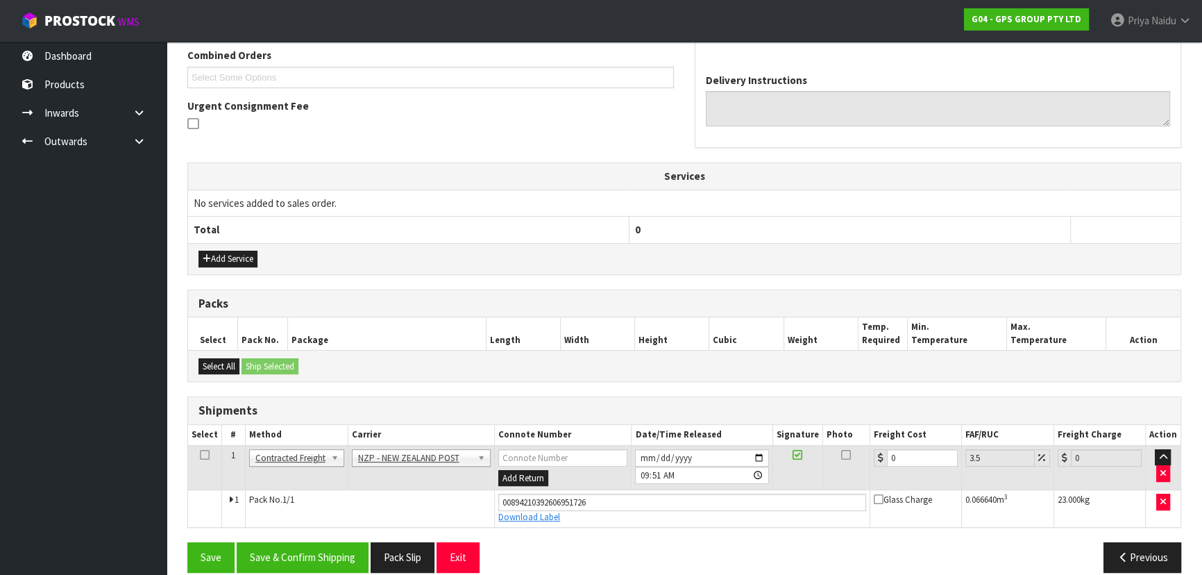
scroll to position [377, 0]
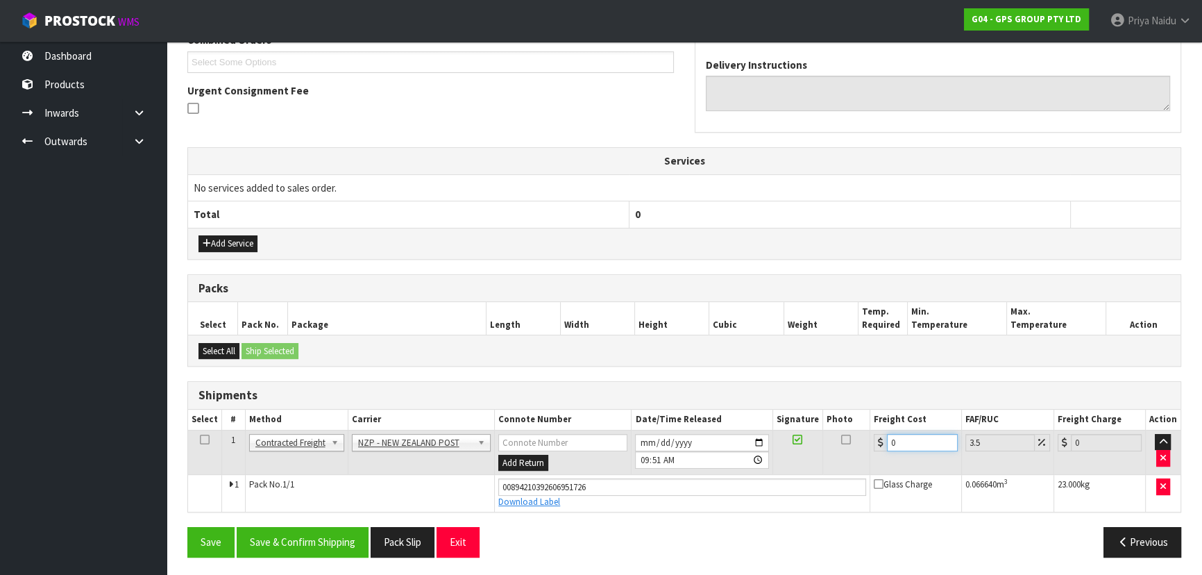
click at [922, 438] on input "0" at bounding box center [922, 442] width 71 height 17
type input "3"
type input "3.1"
type input "33"
type input "34.15"
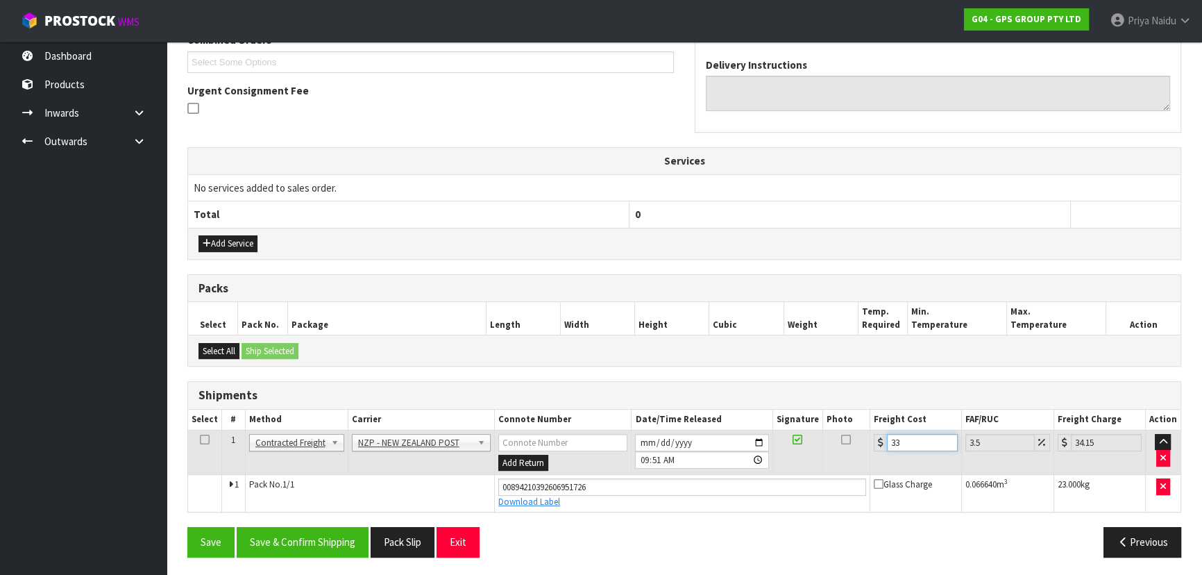
type input "33.2"
type input "34.36"
type input "33.28"
type input "34.44"
type input "33.28"
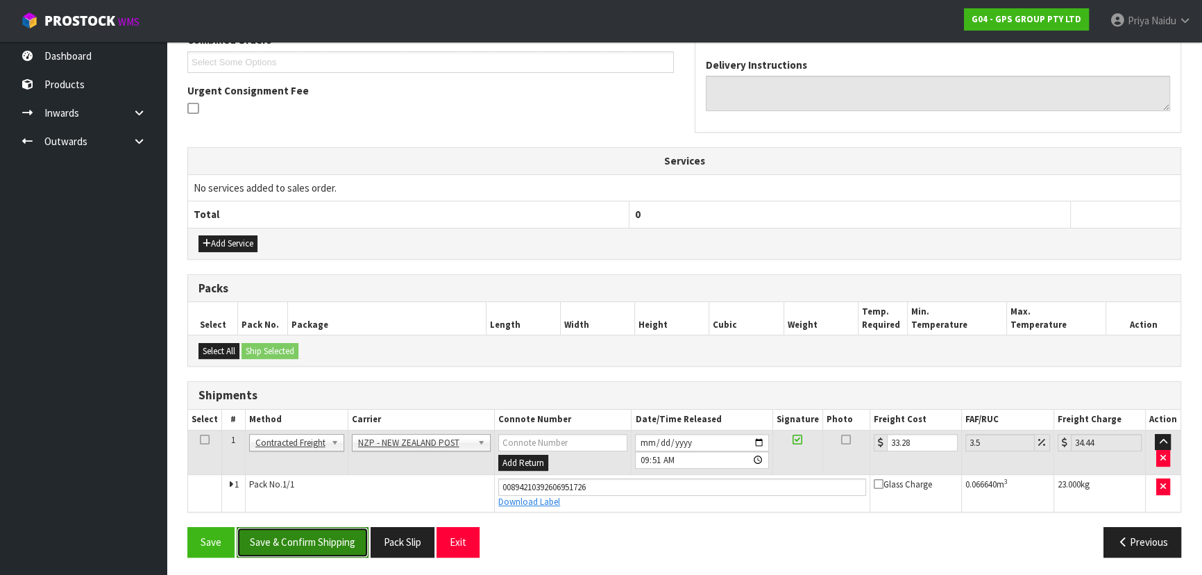
click at [297, 532] on button "Save & Confirm Shipping" at bounding box center [303, 542] width 132 height 30
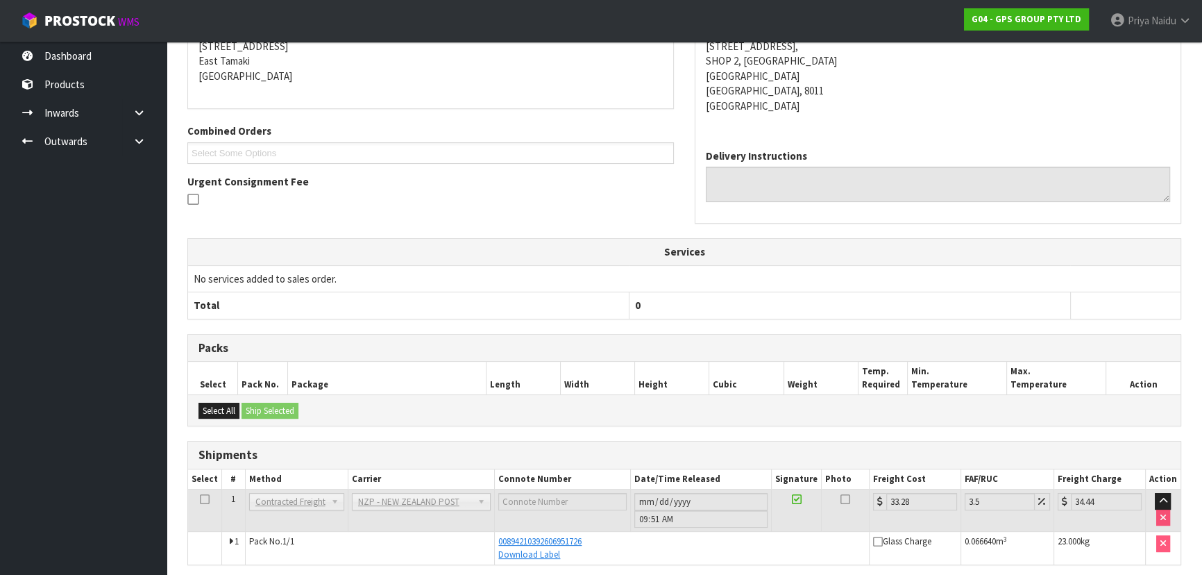
scroll to position [0, 0]
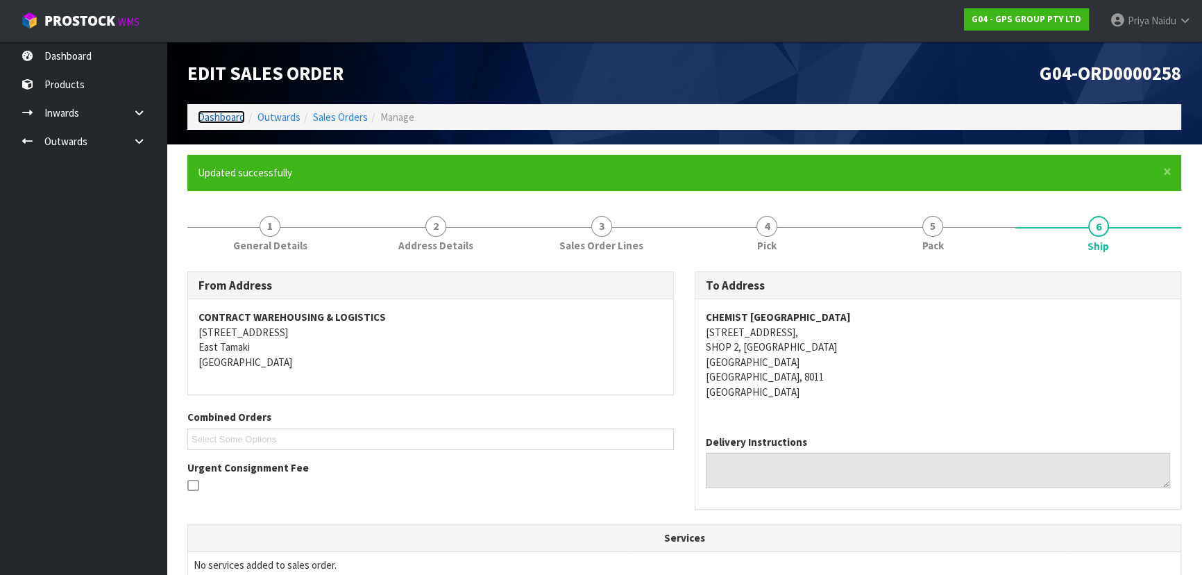
click at [215, 115] on link "Dashboard" at bounding box center [221, 116] width 47 height 13
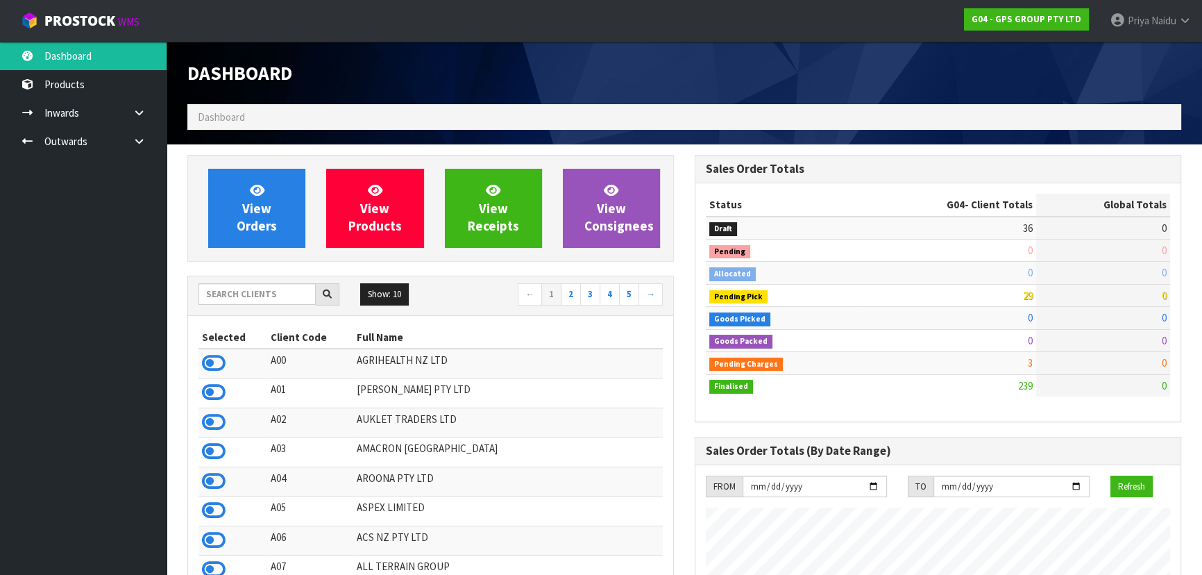
scroll to position [848, 507]
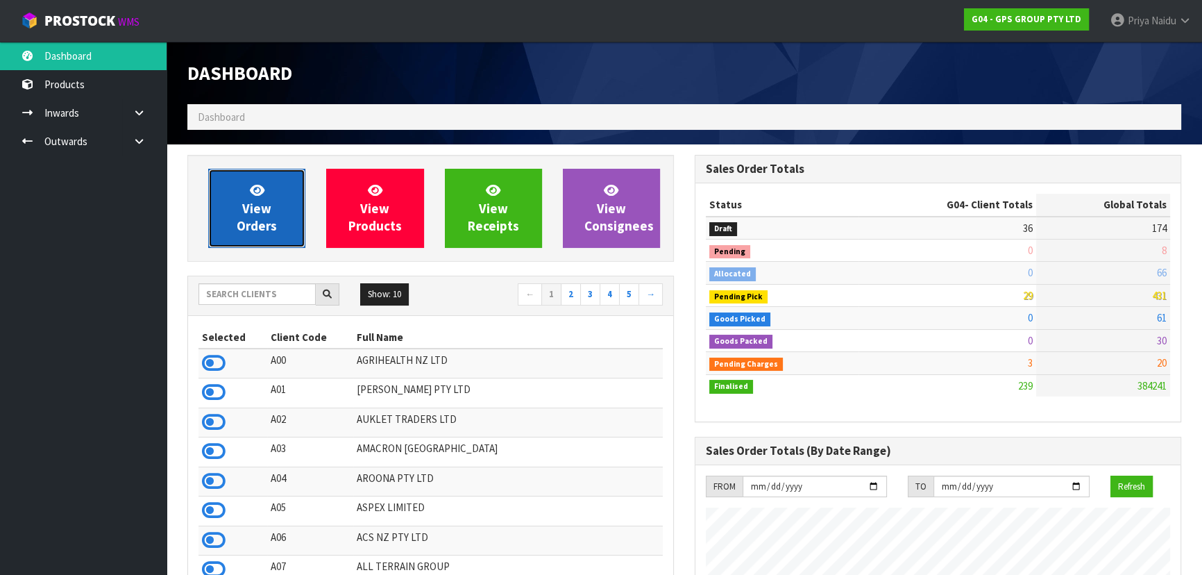
click at [257, 176] on link "View Orders" at bounding box center [256, 208] width 97 height 79
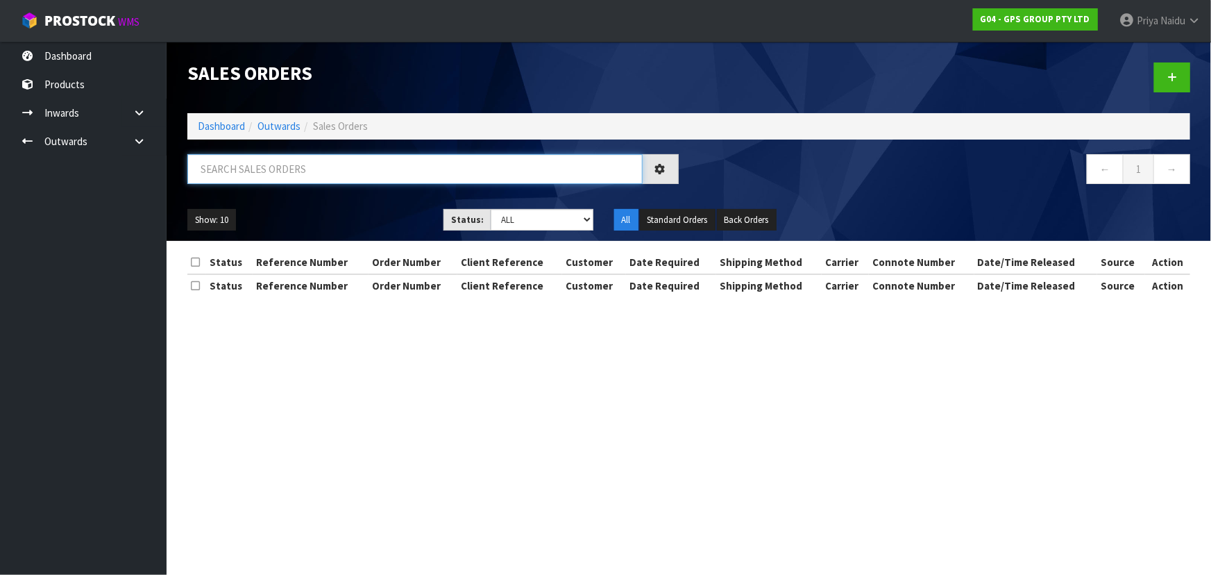
click at [281, 159] on input "text" at bounding box center [414, 169] width 455 height 30
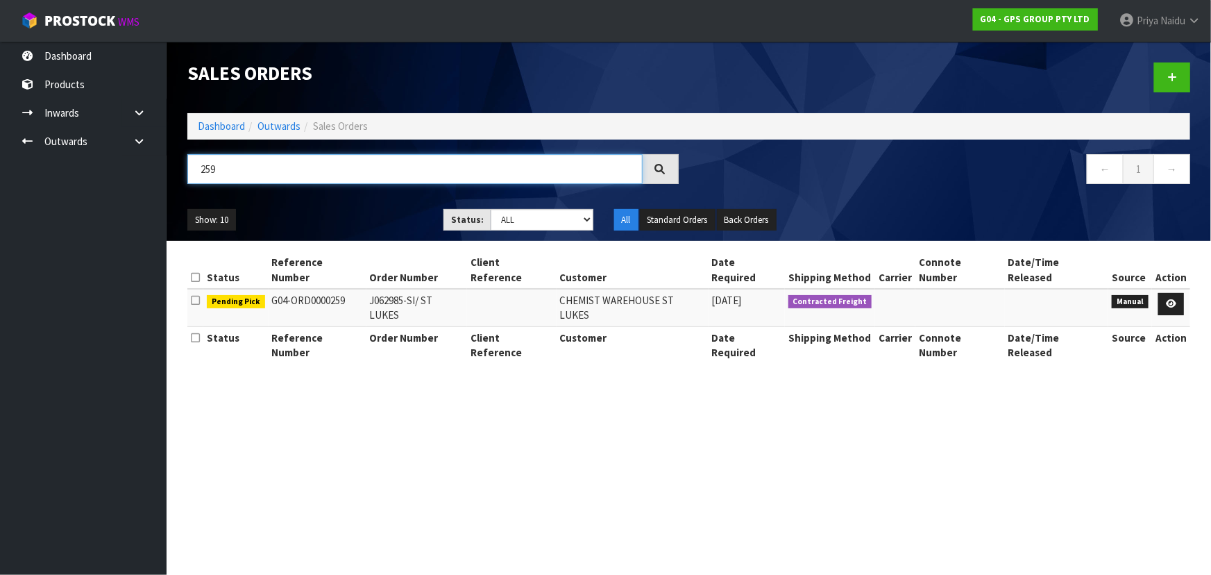
type input "259"
click at [312, 199] on div "Show: 10 5 10 25 50 Status: Draft Pending Allocated Pending Pick Goods Picked G…" at bounding box center [689, 220] width 1024 height 43
click at [1173, 299] on icon at bounding box center [1171, 303] width 10 height 9
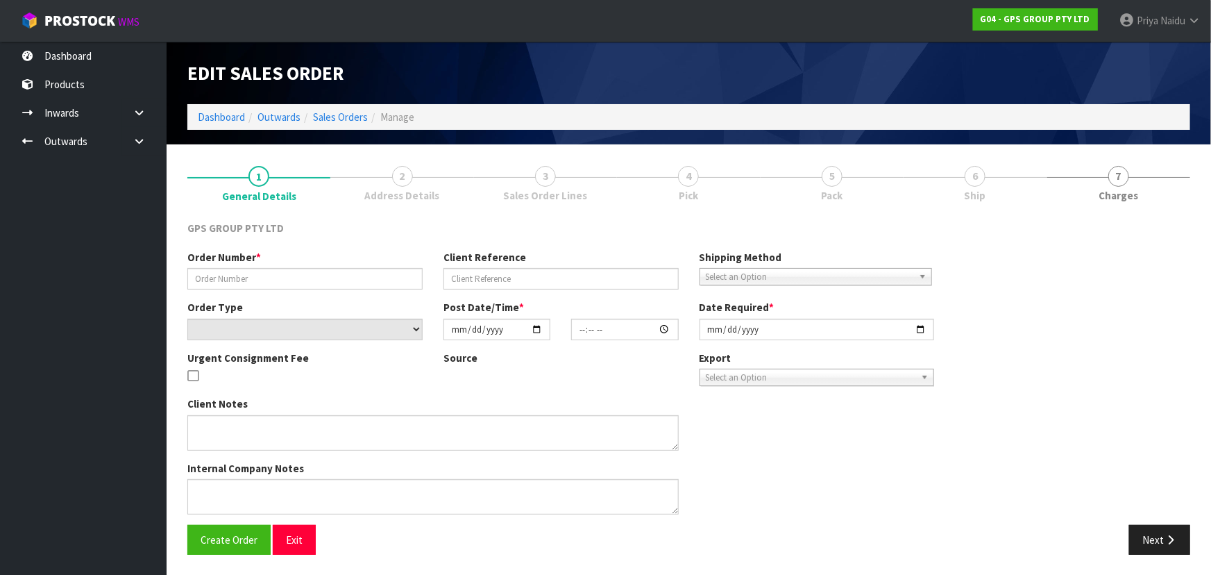
type input "J062985-SI/ ST LUKES"
select select "number:0"
type input "[DATE]"
type input "16:40:00.000"
type input "[DATE]"
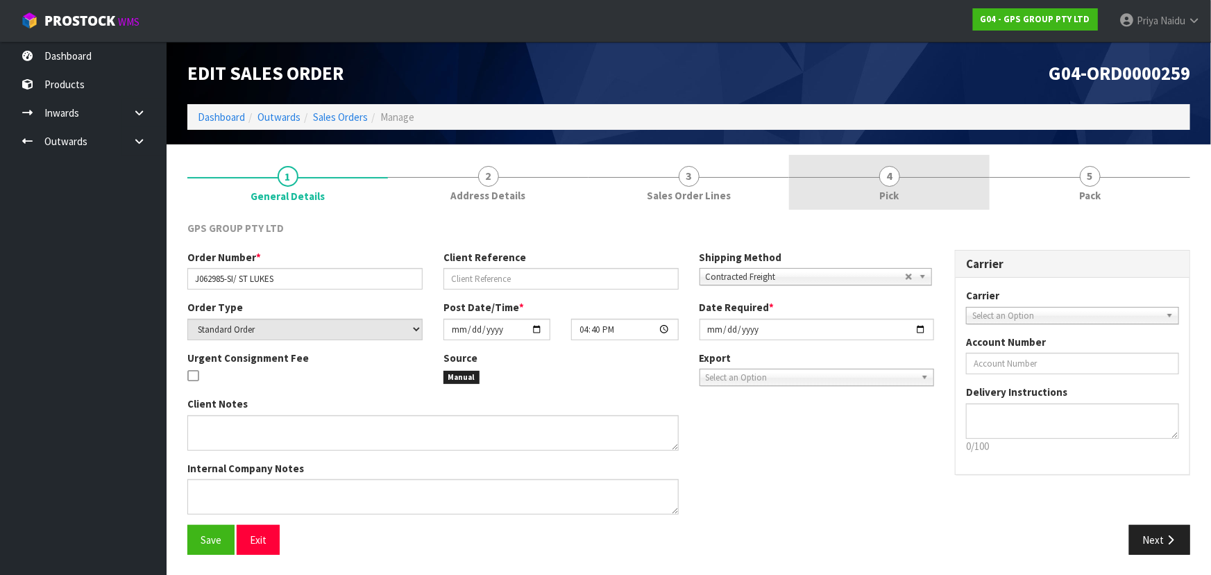
click at [939, 180] on link "4 Pick" at bounding box center [889, 182] width 201 height 55
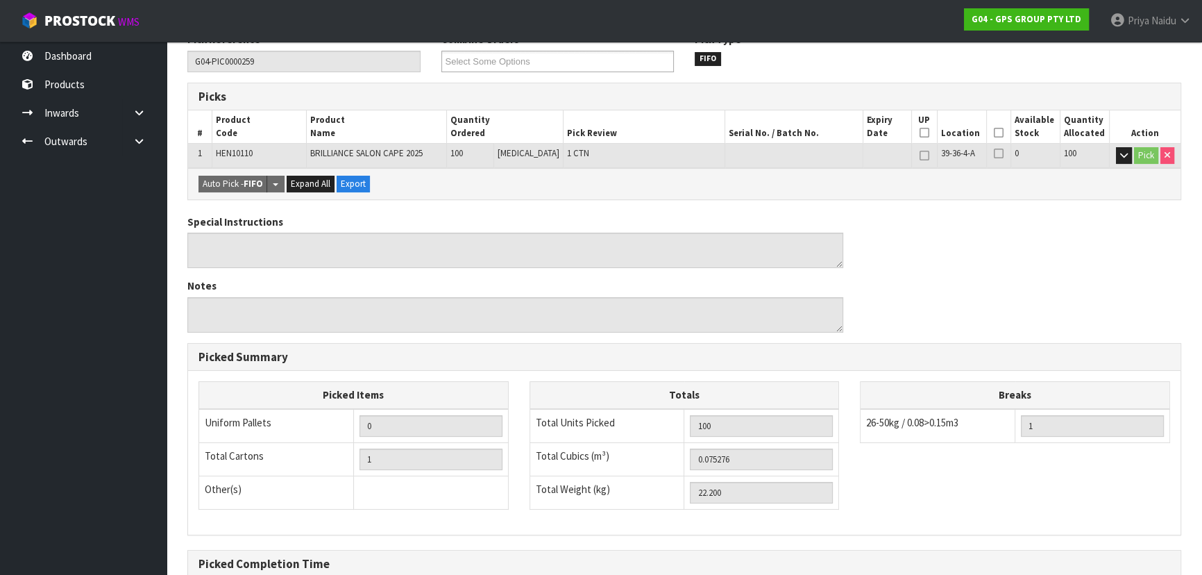
scroll to position [85, 0]
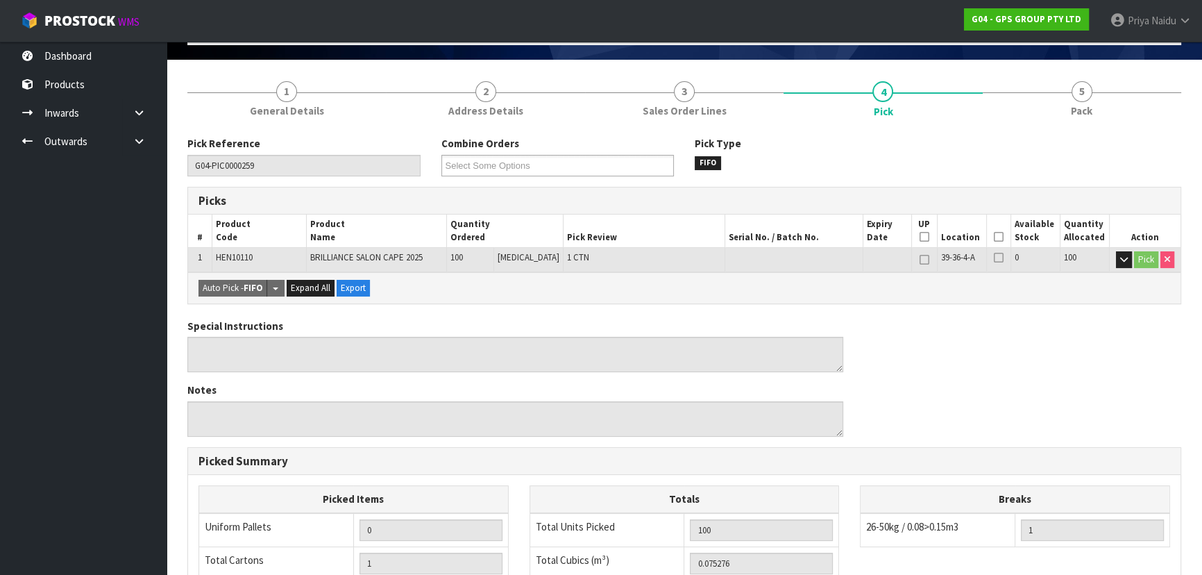
click at [994, 237] on icon at bounding box center [999, 237] width 10 height 1
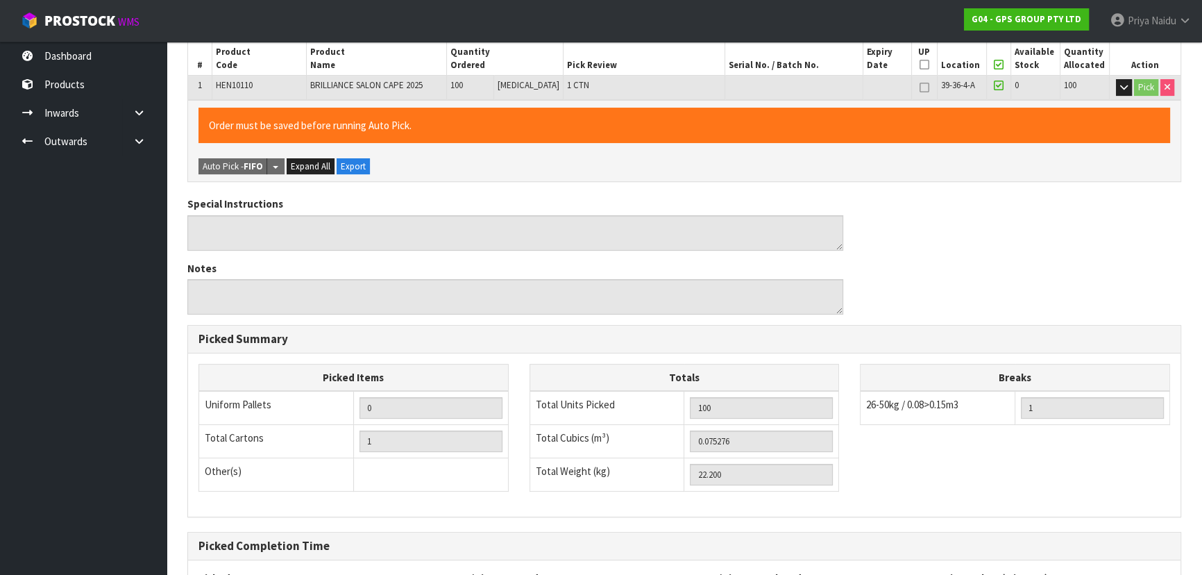
scroll to position [387, 0]
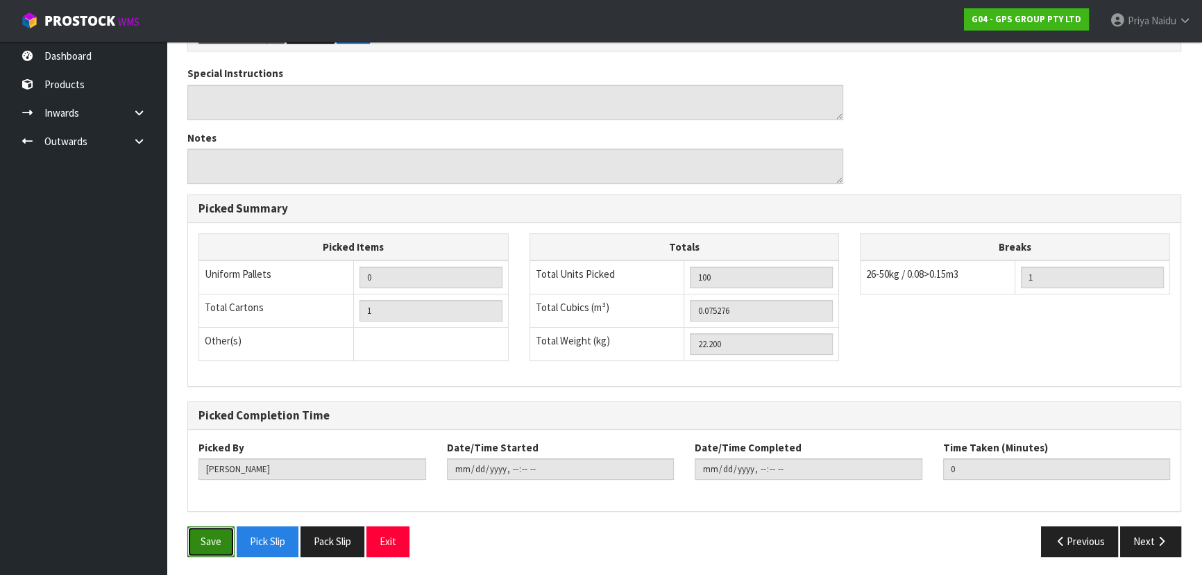
drag, startPoint x: 205, startPoint y: 553, endPoint x: 252, endPoint y: 533, distance: 51.0
click at [205, 553] on button "Save" at bounding box center [210, 541] width 47 height 30
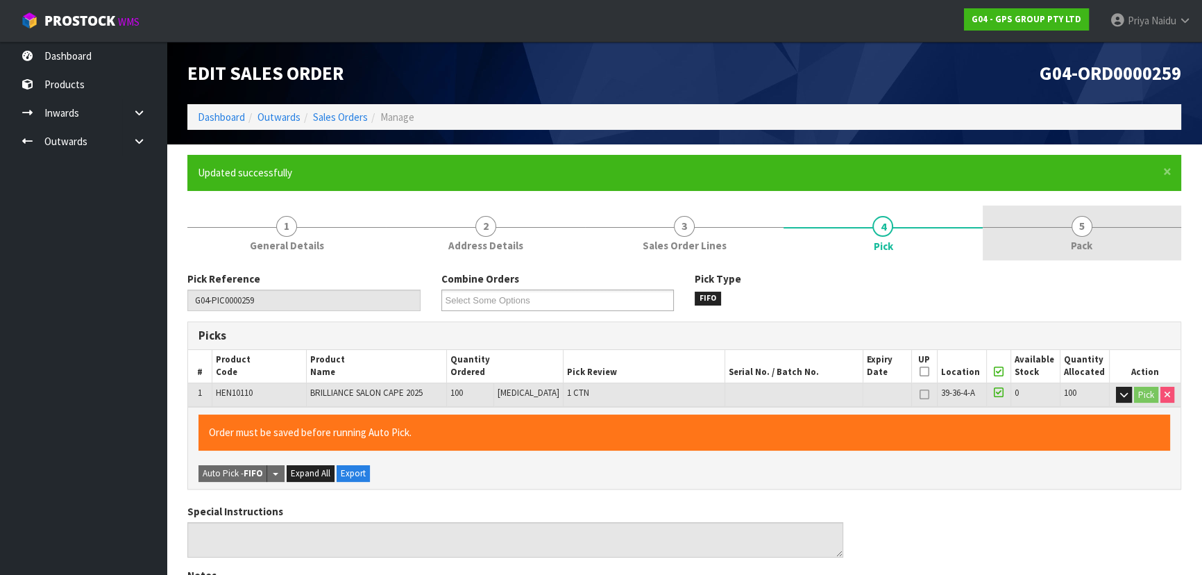
type input "[PERSON_NAME]"
type input "[DATE]T10:00:37"
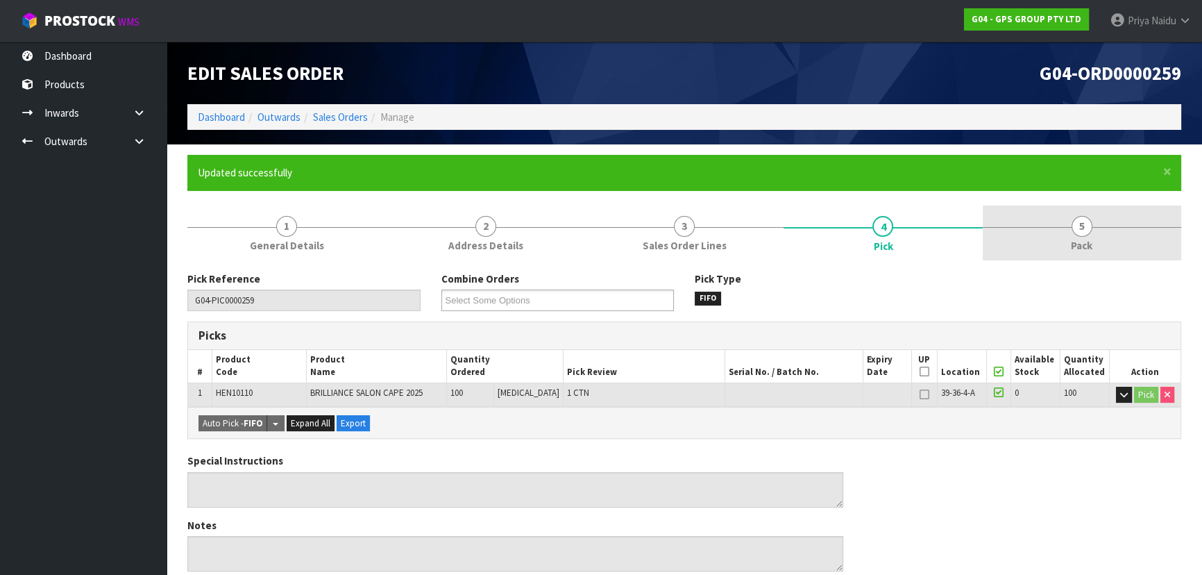
click at [1101, 226] on link "5 Pack" at bounding box center [1082, 232] width 199 height 55
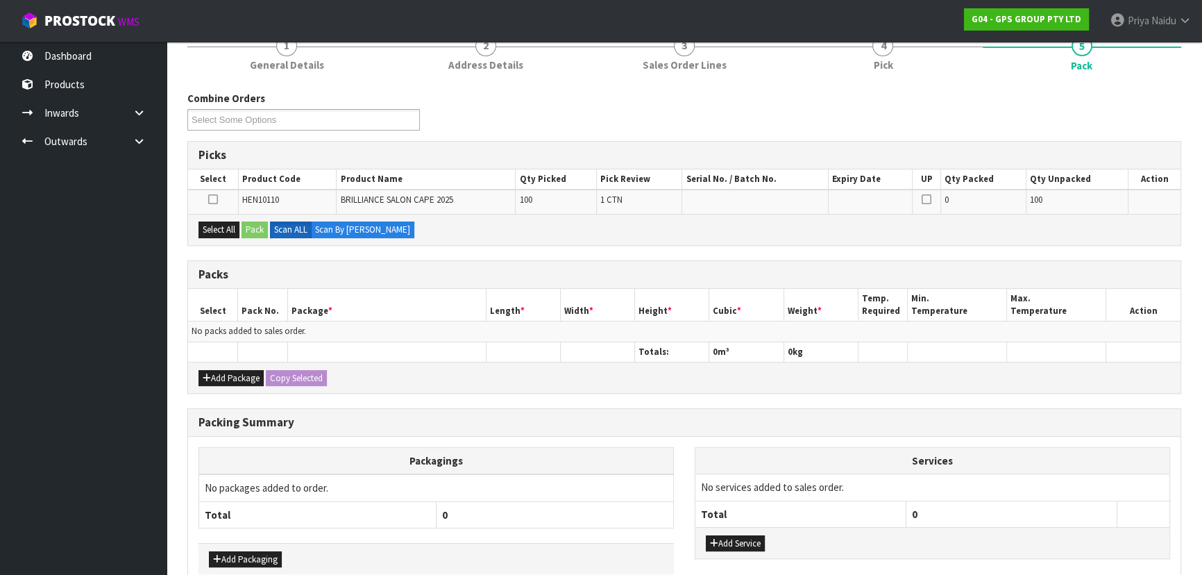
scroll to position [252, 0]
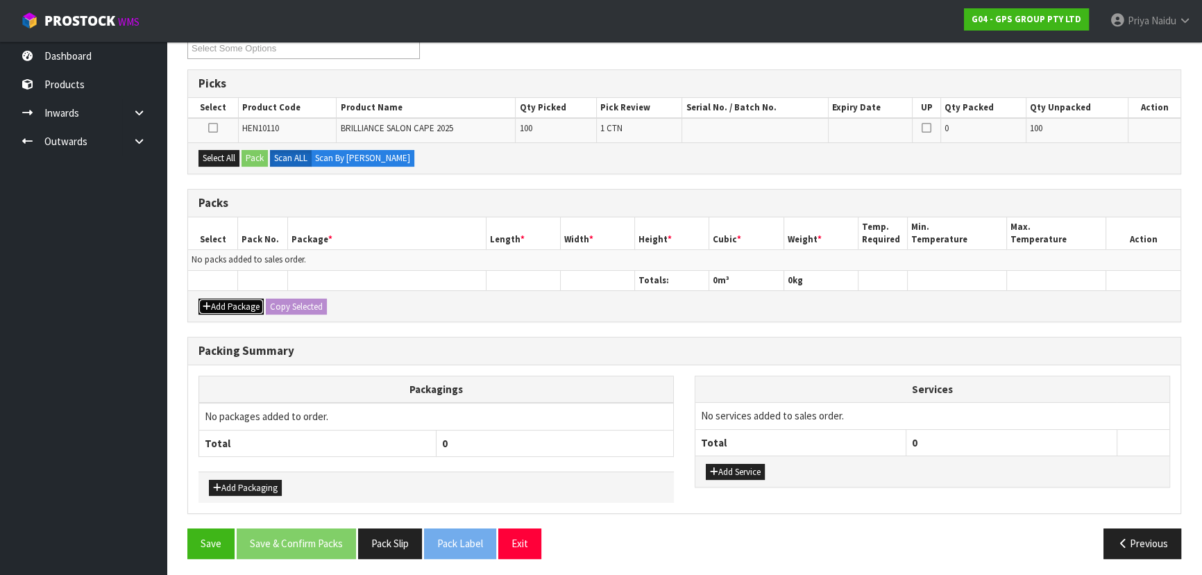
click at [248, 301] on button "Add Package" at bounding box center [231, 306] width 65 height 17
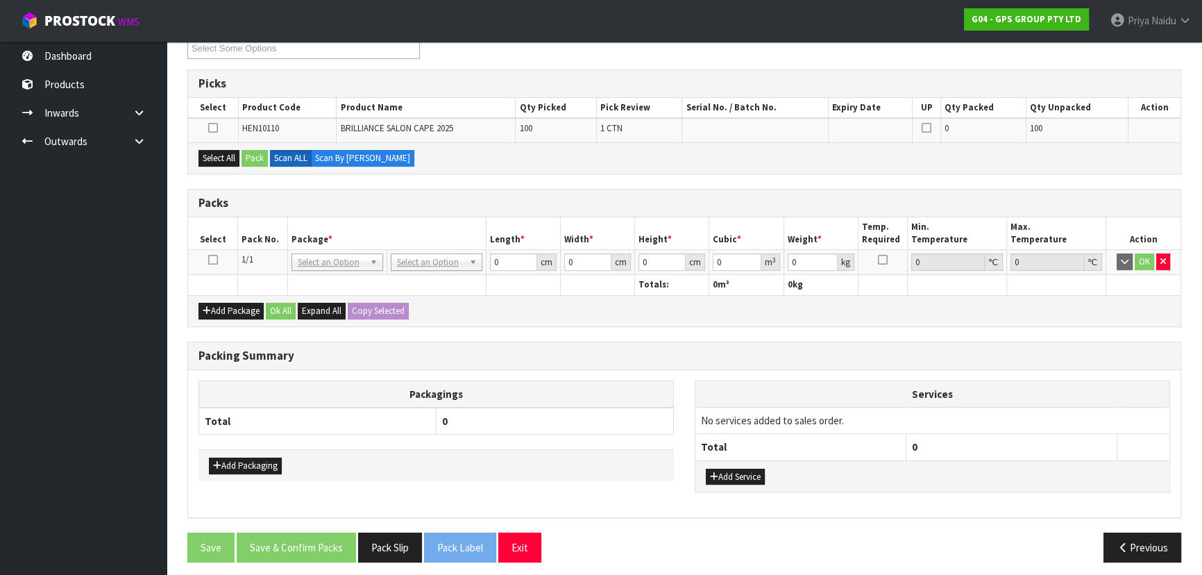
click at [211, 260] on icon at bounding box center [213, 260] width 10 height 1
click at [221, 155] on button "Select All" at bounding box center [219, 158] width 41 height 17
click at [254, 151] on button "Pack" at bounding box center [255, 158] width 26 height 17
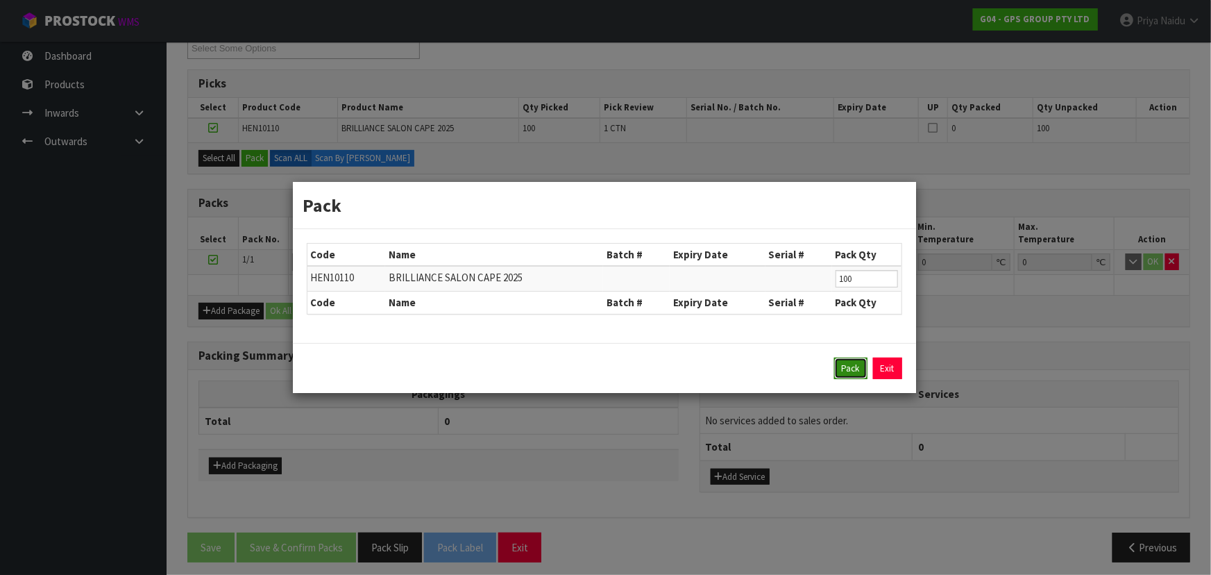
click at [837, 364] on button "Pack" at bounding box center [850, 368] width 33 height 22
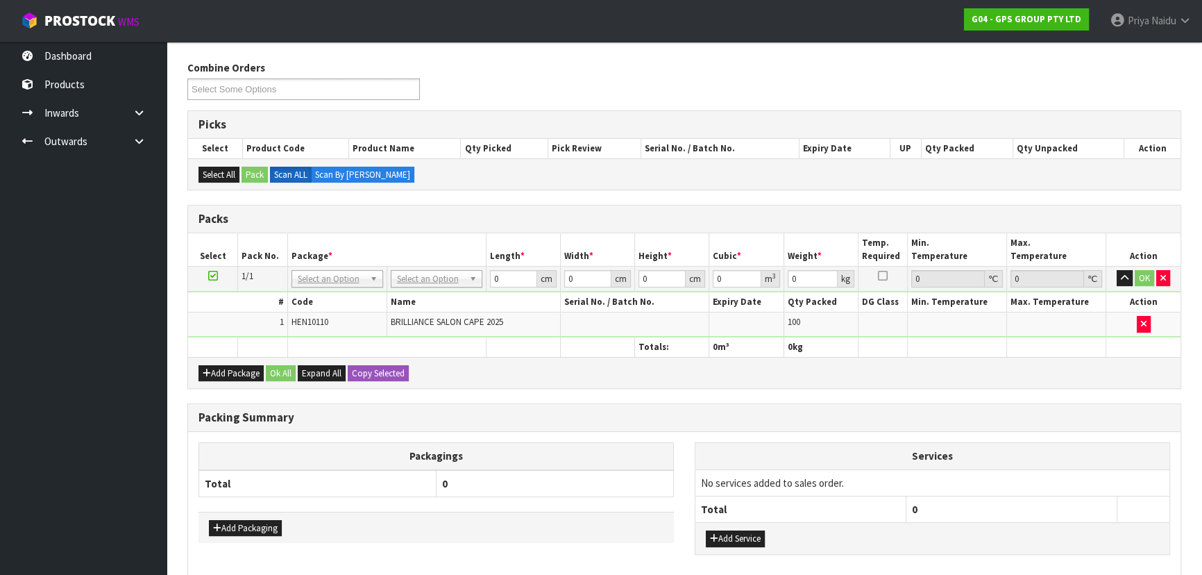
scroll to position [189, 0]
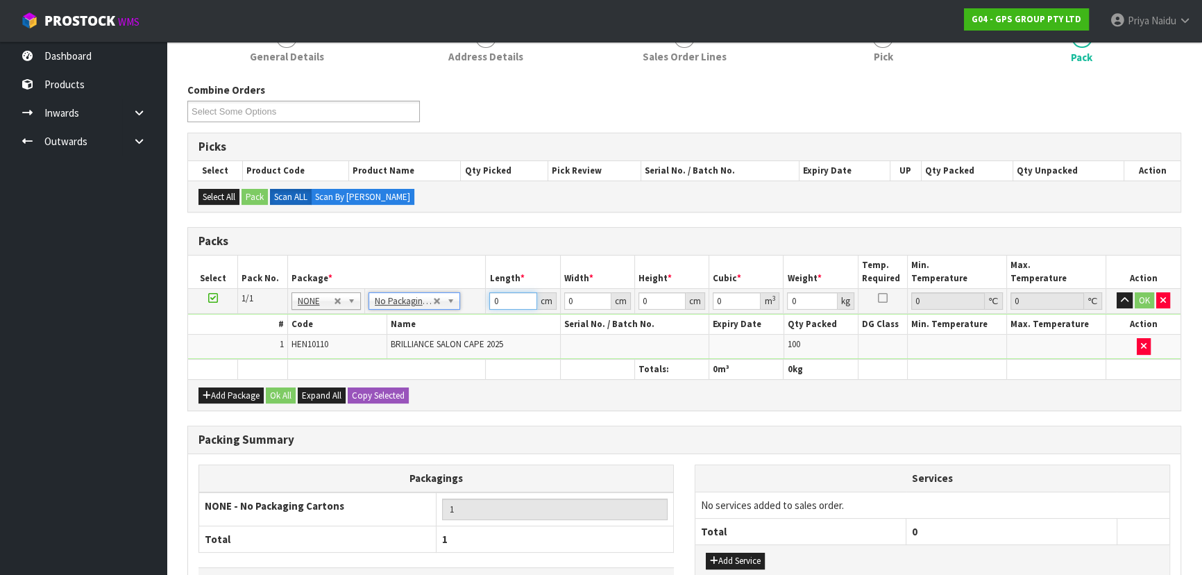
click at [507, 301] on input "0" at bounding box center [512, 300] width 47 height 17
type input "49"
type input "34"
type input "4"
type input "0.006664"
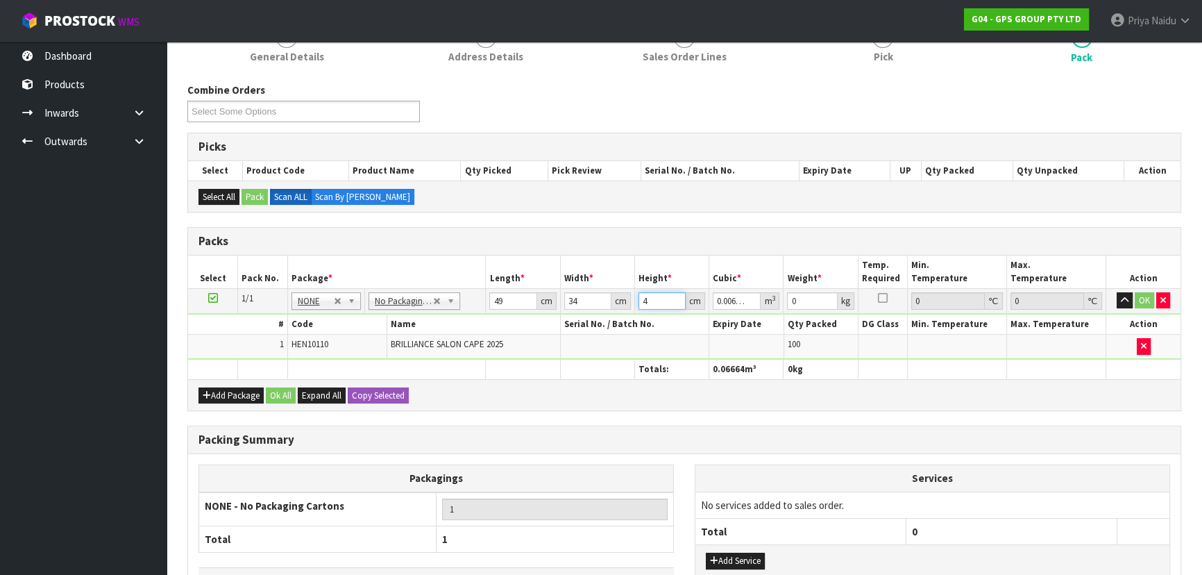
type input "40"
type input "0.06664"
type input "40"
type input "23"
click at [1144, 296] on button "OK" at bounding box center [1144, 300] width 19 height 17
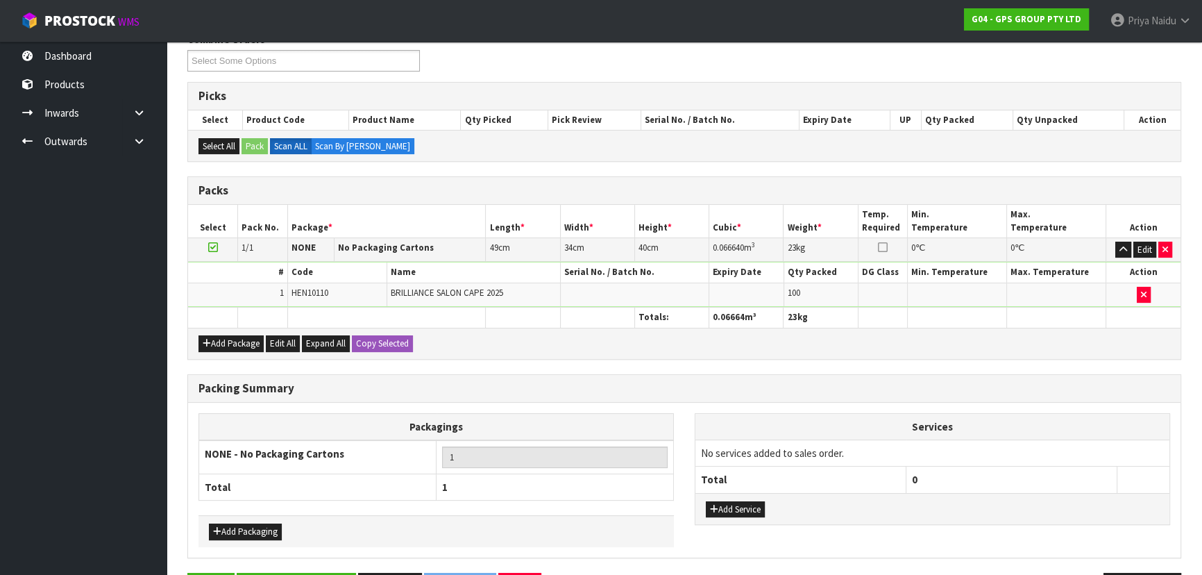
scroll to position [285, 0]
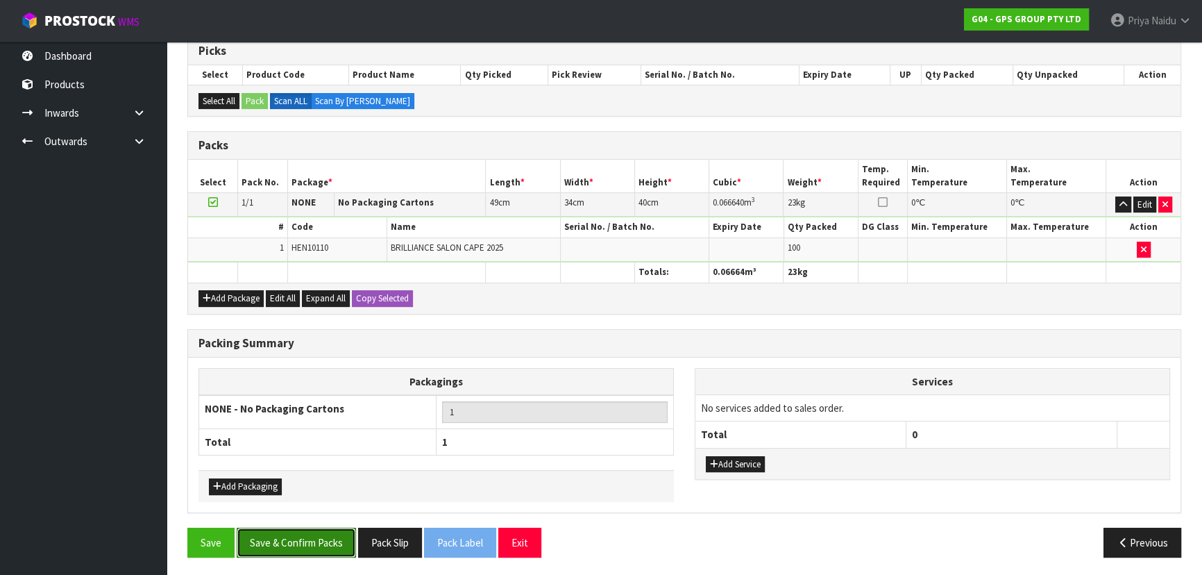
click at [267, 532] on button "Save & Confirm Packs" at bounding box center [296, 543] width 119 height 30
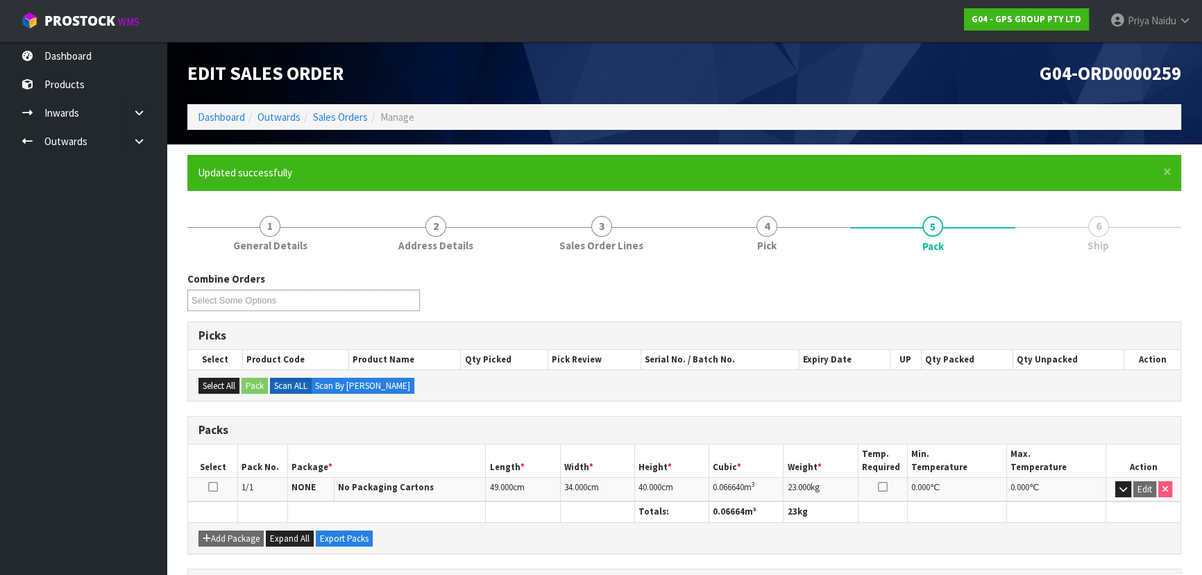
scroll to position [0, 0]
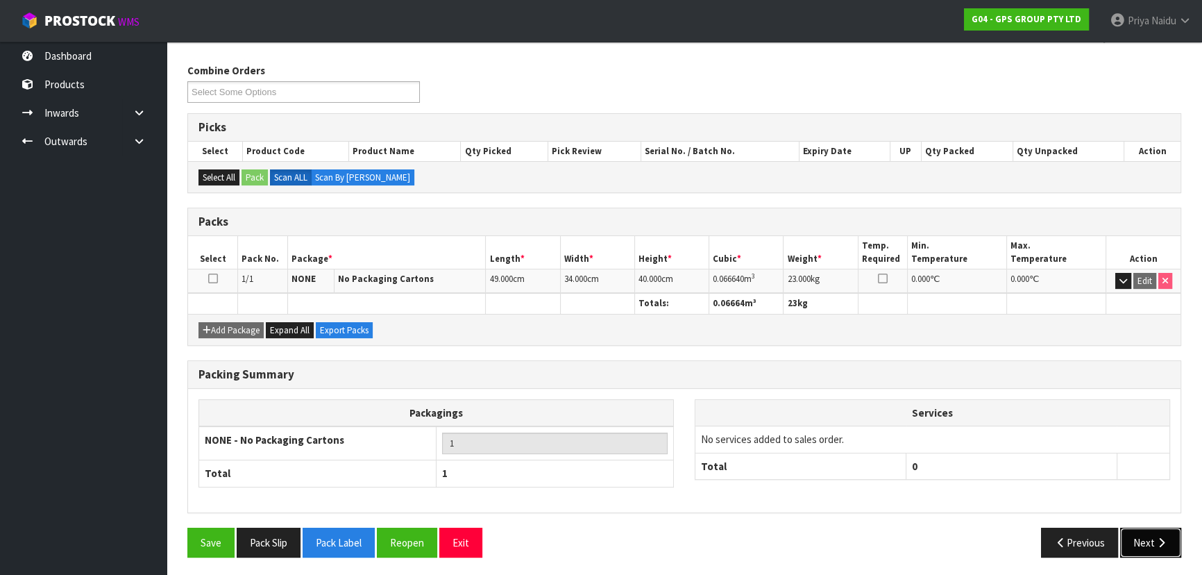
click at [1152, 528] on button "Next" at bounding box center [1150, 543] width 61 height 30
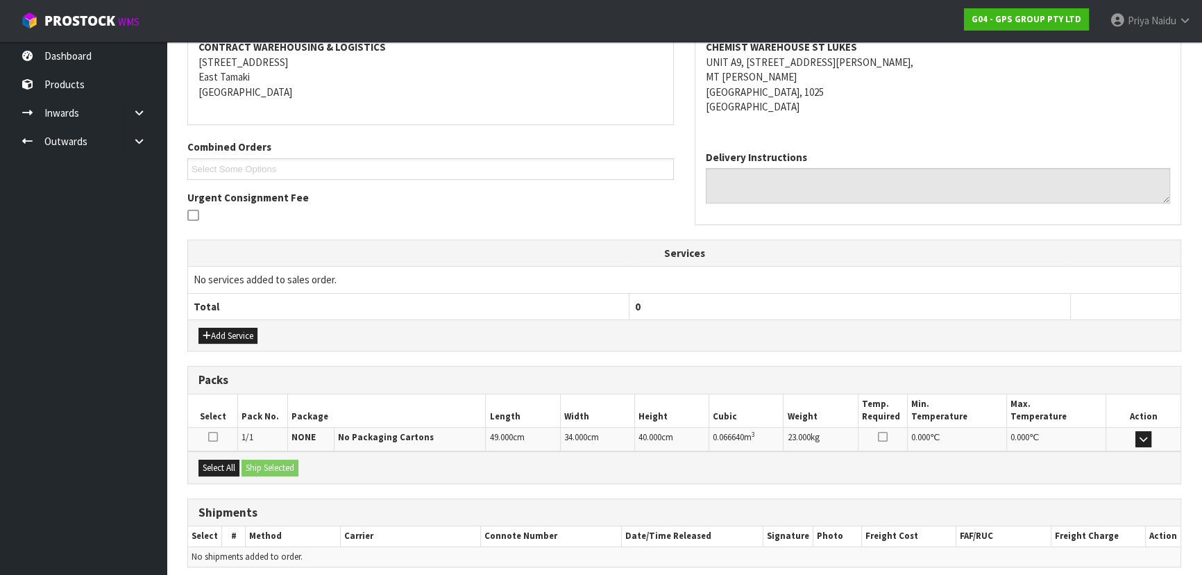
scroll to position [325, 0]
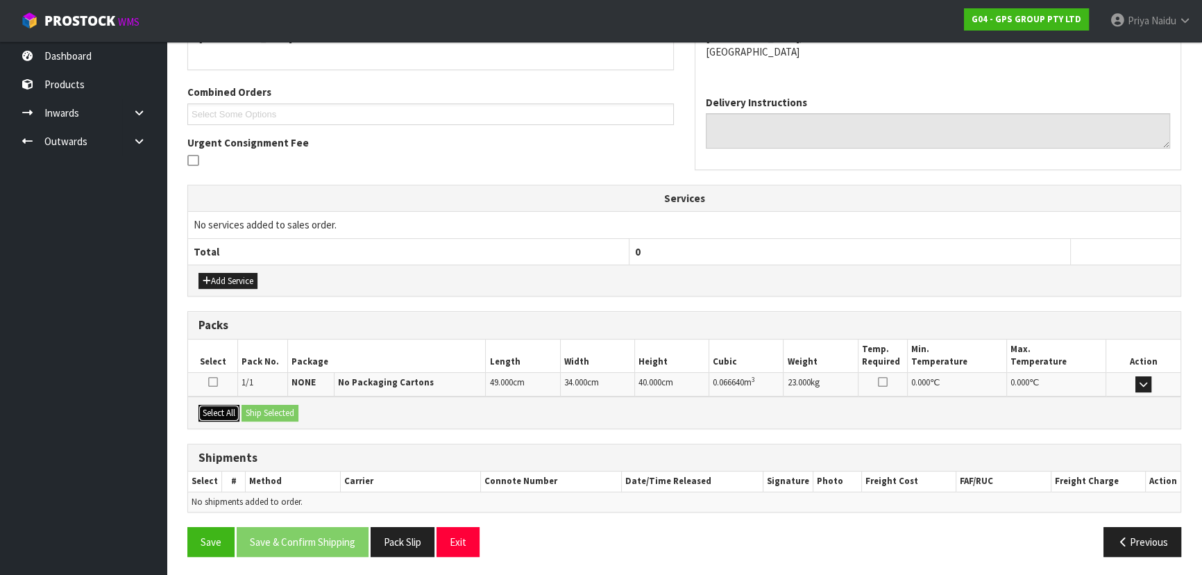
drag, startPoint x: 215, startPoint y: 410, endPoint x: 237, endPoint y: 401, distance: 23.3
click at [216, 410] on button "Select All" at bounding box center [219, 413] width 41 height 17
click at [266, 405] on button "Ship Selected" at bounding box center [270, 413] width 57 height 17
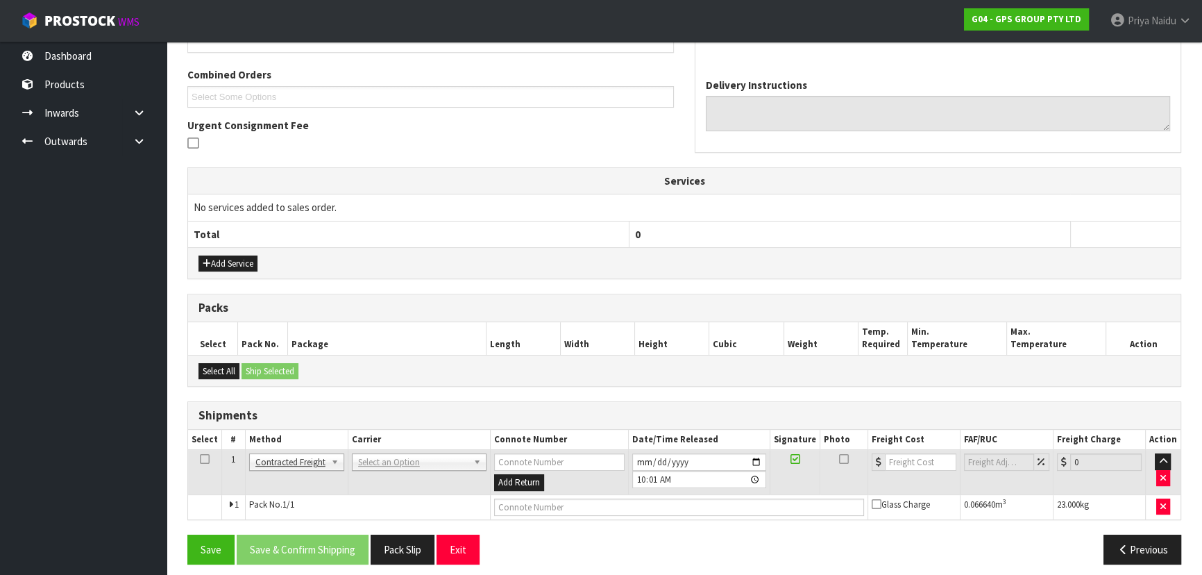
scroll to position [350, 0]
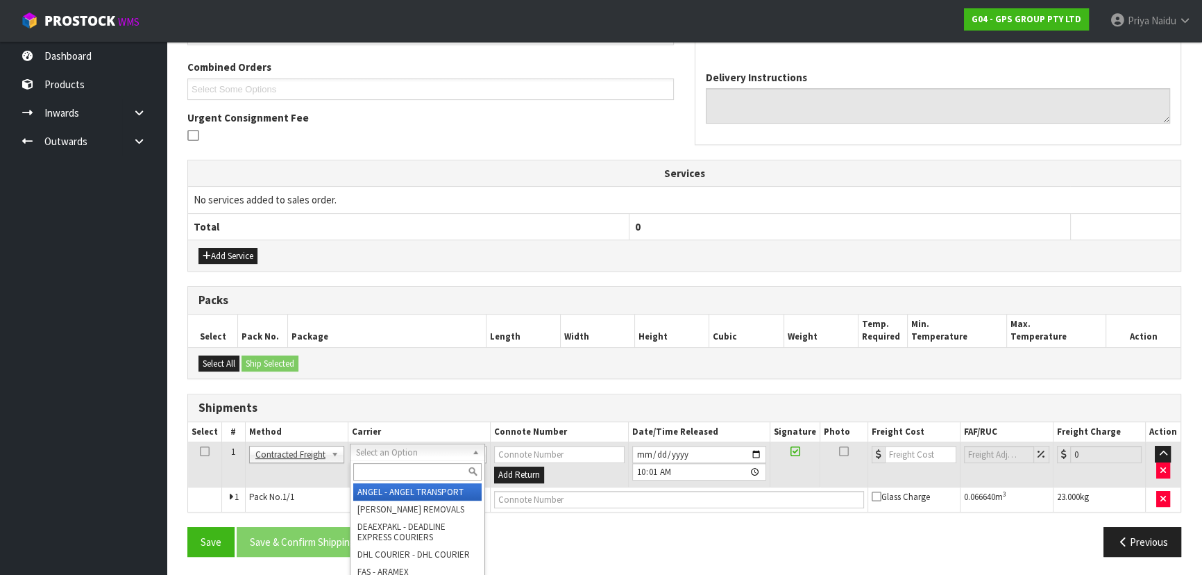
click at [387, 465] on input "text" at bounding box center [417, 471] width 128 height 17
type input "nzp"
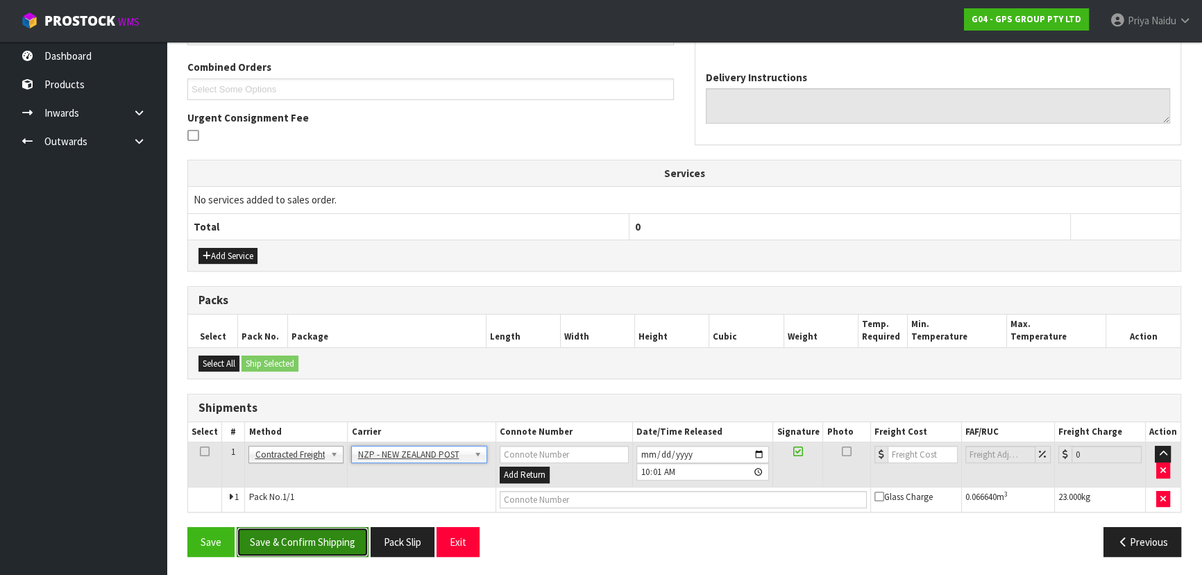
click at [305, 537] on button "Save & Confirm Shipping" at bounding box center [303, 542] width 132 height 30
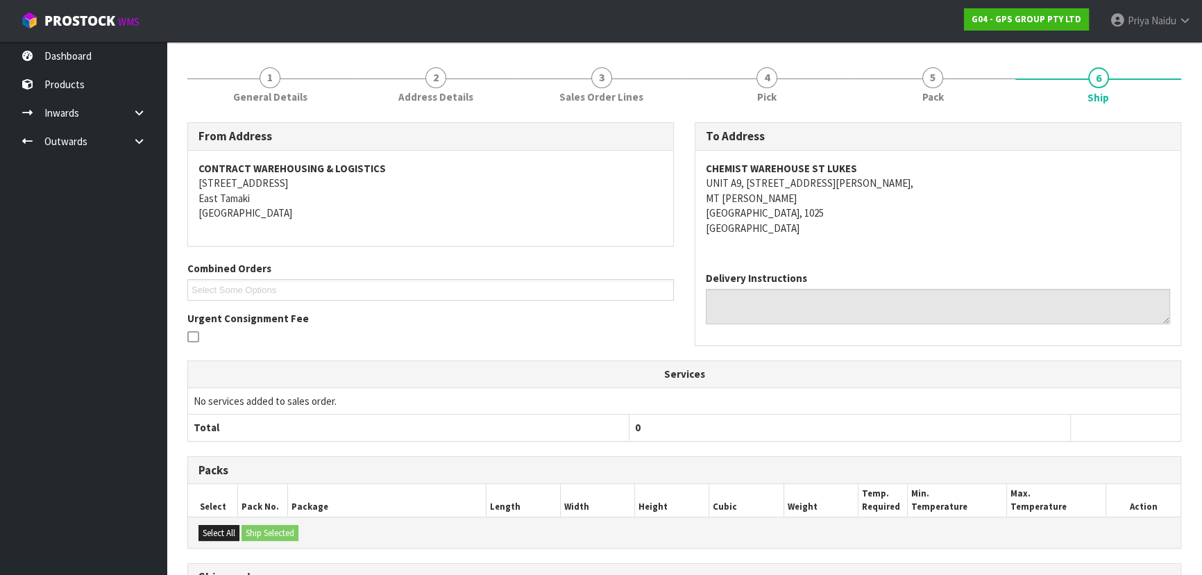
scroll to position [330, 0]
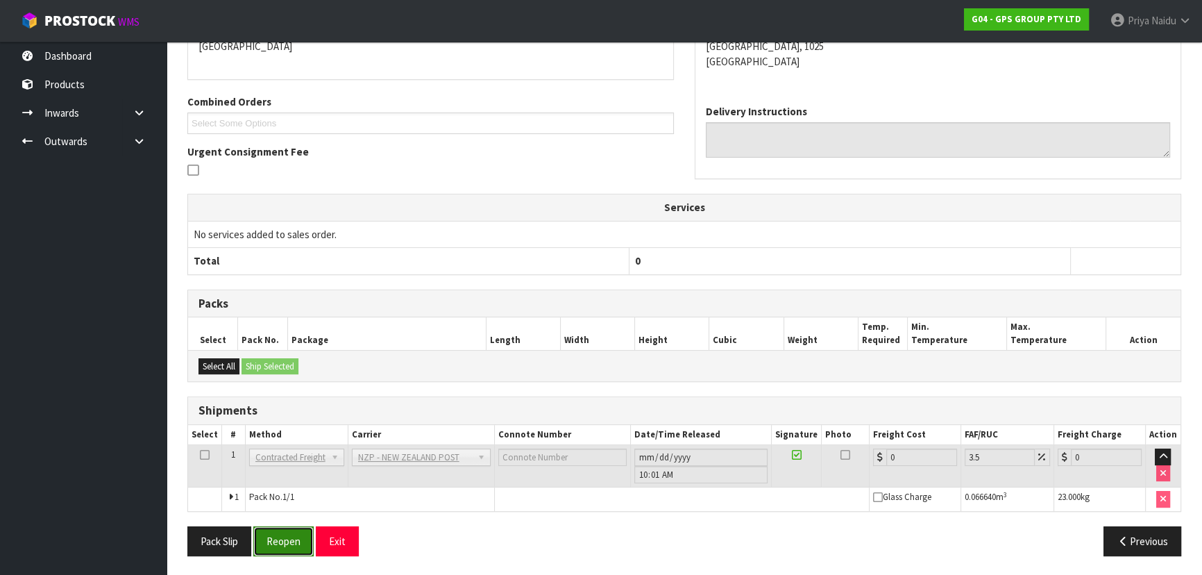
drag, startPoint x: 287, startPoint y: 540, endPoint x: 327, endPoint y: 521, distance: 44.1
click at [289, 540] on button "Reopen" at bounding box center [283, 541] width 60 height 30
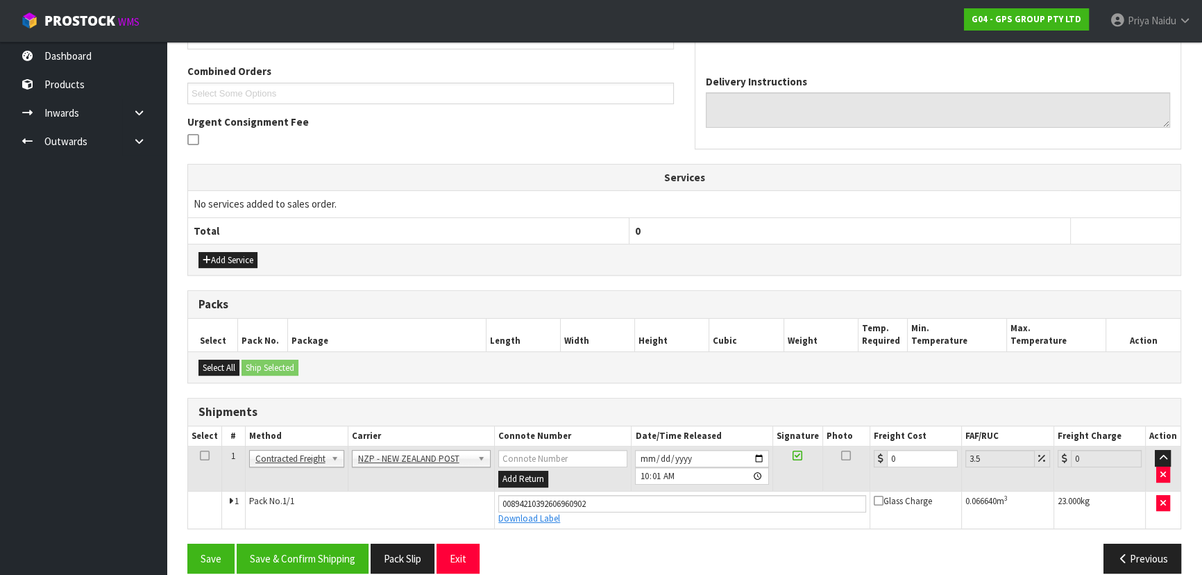
scroll to position [362, 0]
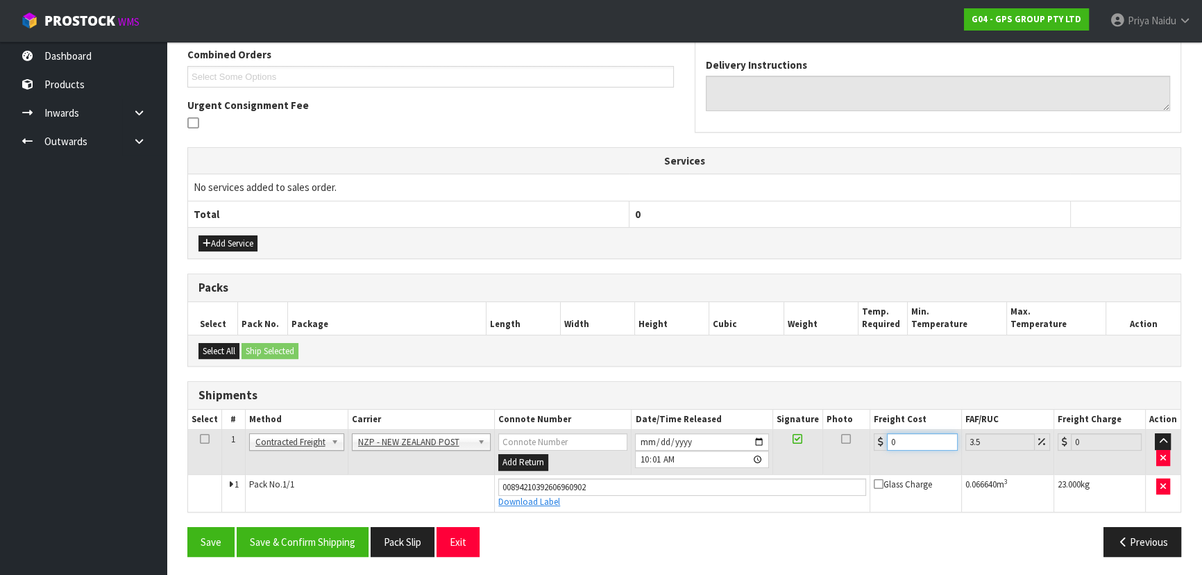
click at [911, 435] on input "0" at bounding box center [922, 441] width 71 height 17
type input "4"
type input "4.14"
type input "4.3"
type input "4.45"
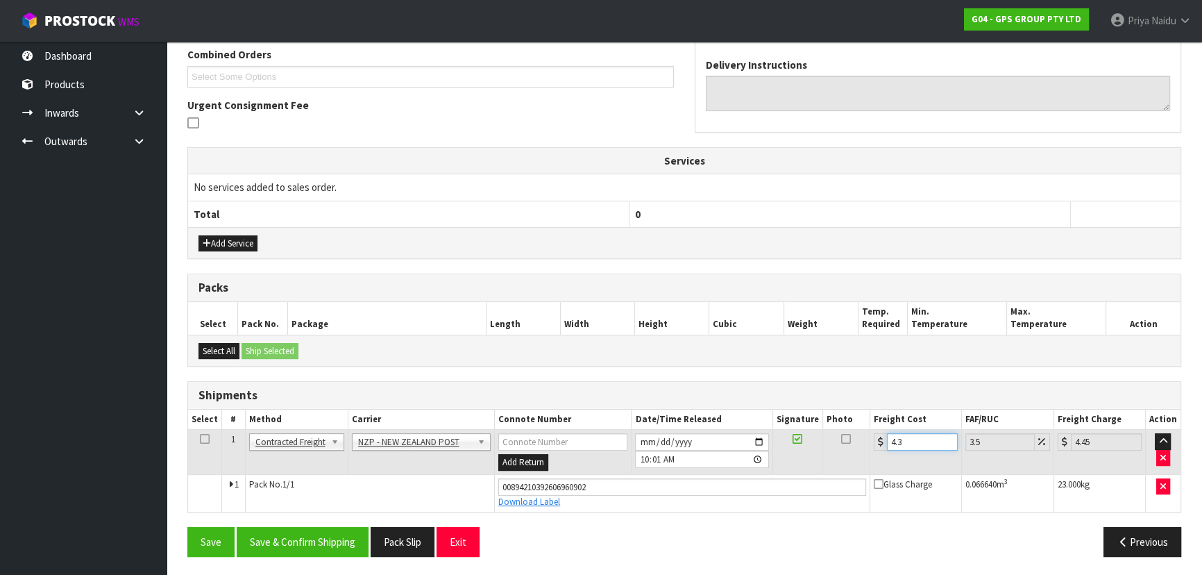
type input "4.33"
type input "4.48"
type input "4.33"
click at [292, 551] on button "Save & Confirm Shipping" at bounding box center [303, 542] width 132 height 30
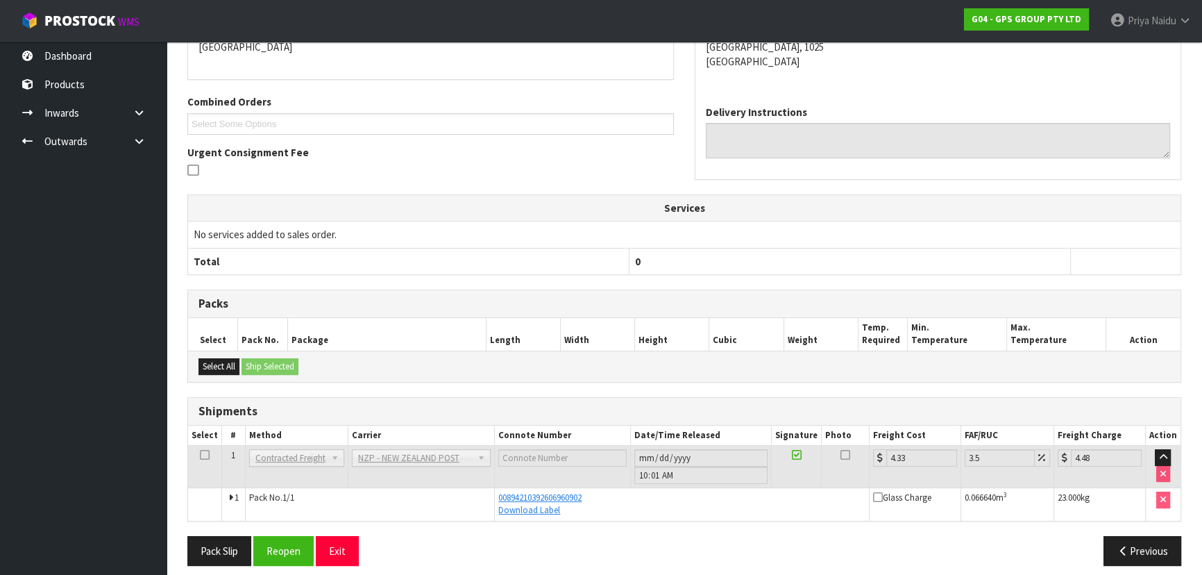
scroll to position [0, 0]
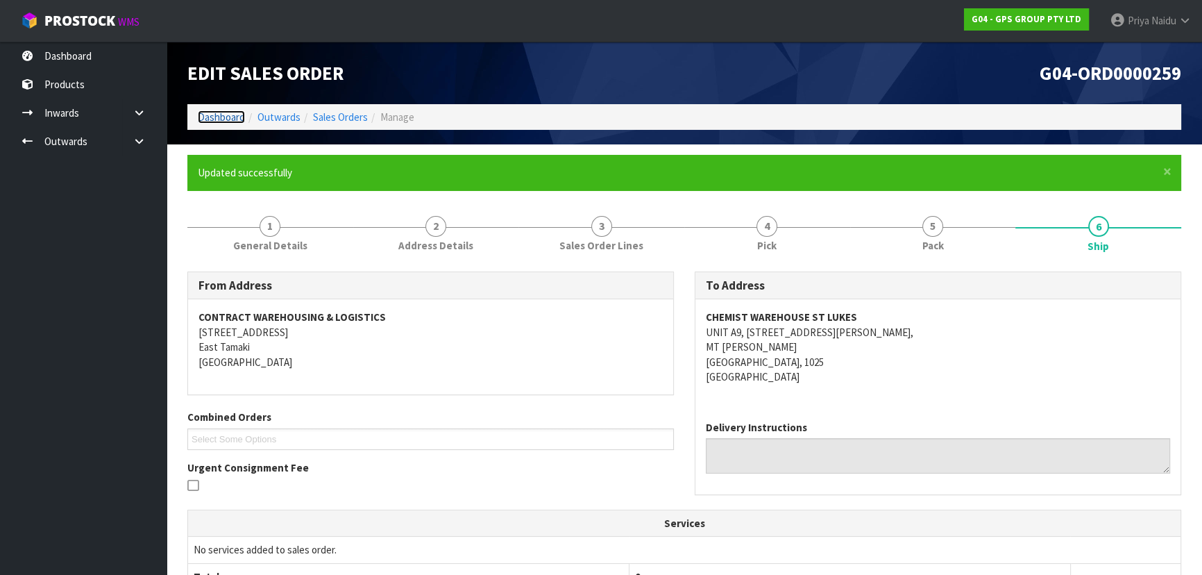
click at [224, 112] on link "Dashboard" at bounding box center [221, 116] width 47 height 13
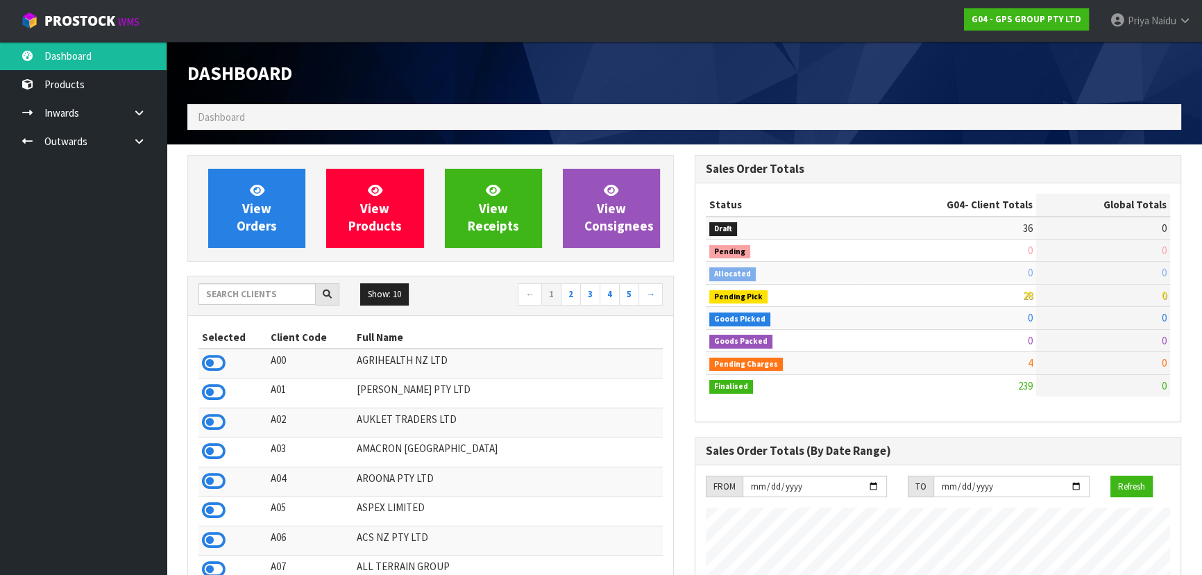
scroll to position [848, 507]
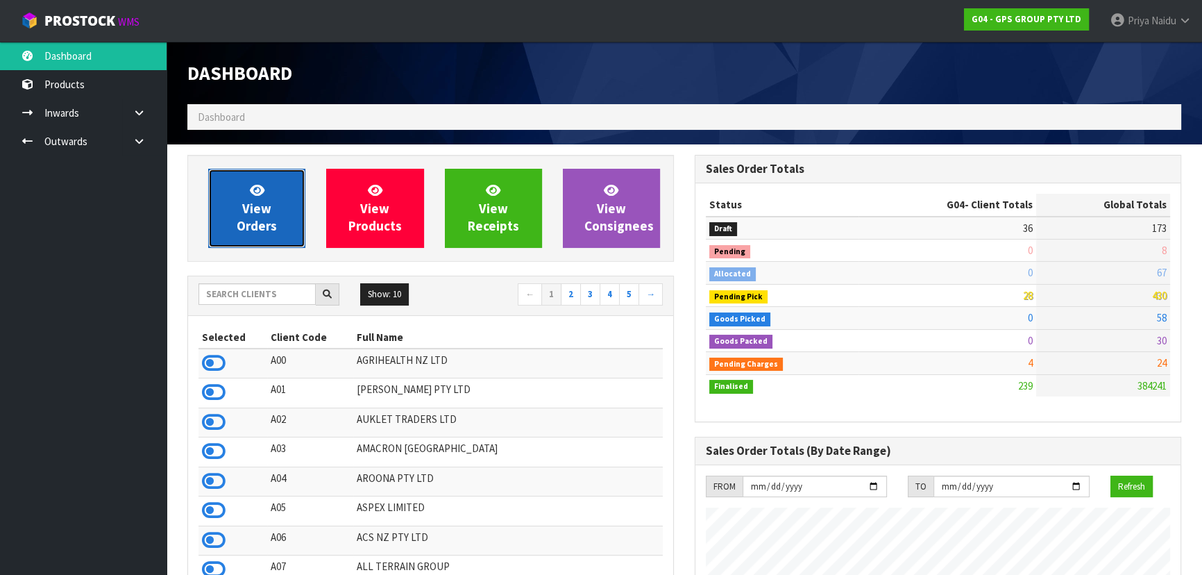
click at [262, 217] on span "View Orders" at bounding box center [257, 208] width 40 height 52
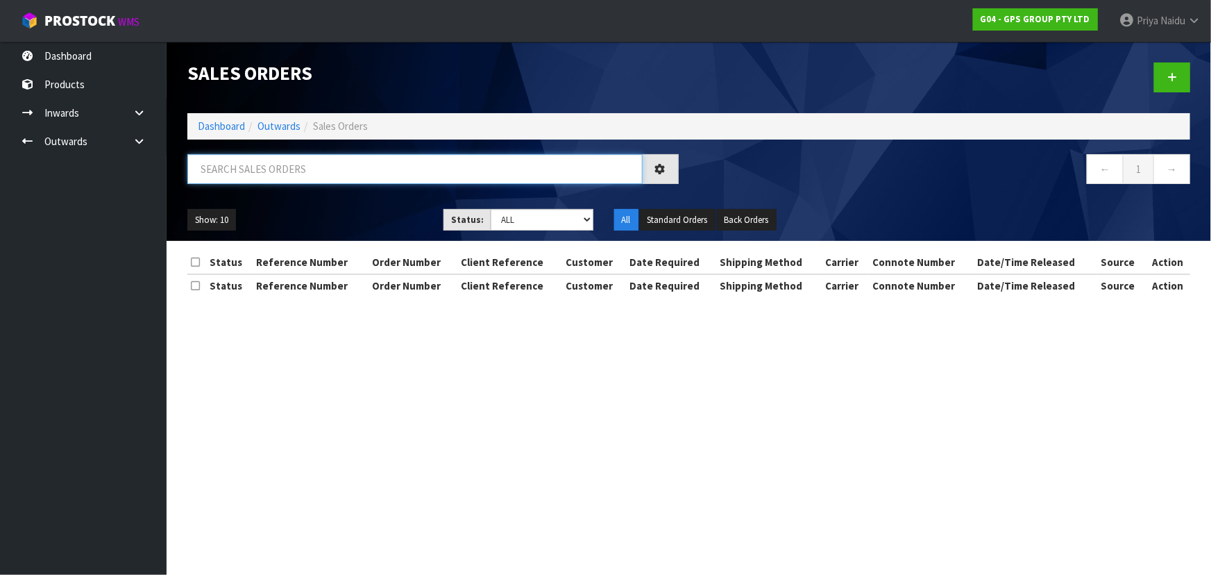
click at [280, 173] on input "text" at bounding box center [414, 169] width 455 height 30
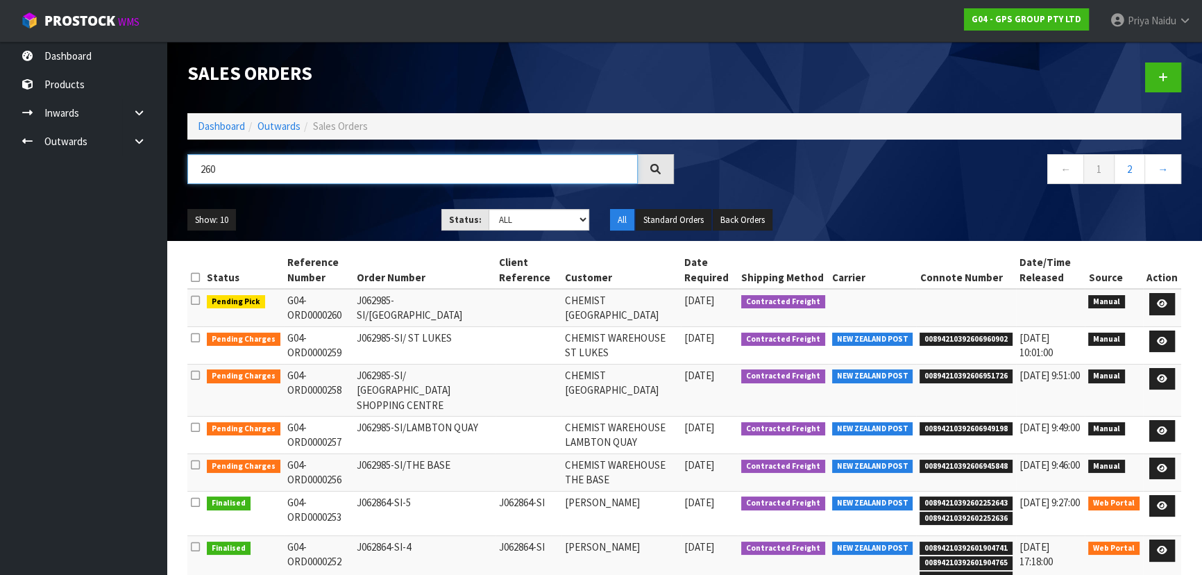
type input "260"
click at [374, 209] on ul "Show: 10 5 10 25 50" at bounding box center [303, 220] width 233 height 22
click at [1164, 301] on icon at bounding box center [1162, 303] width 10 height 9
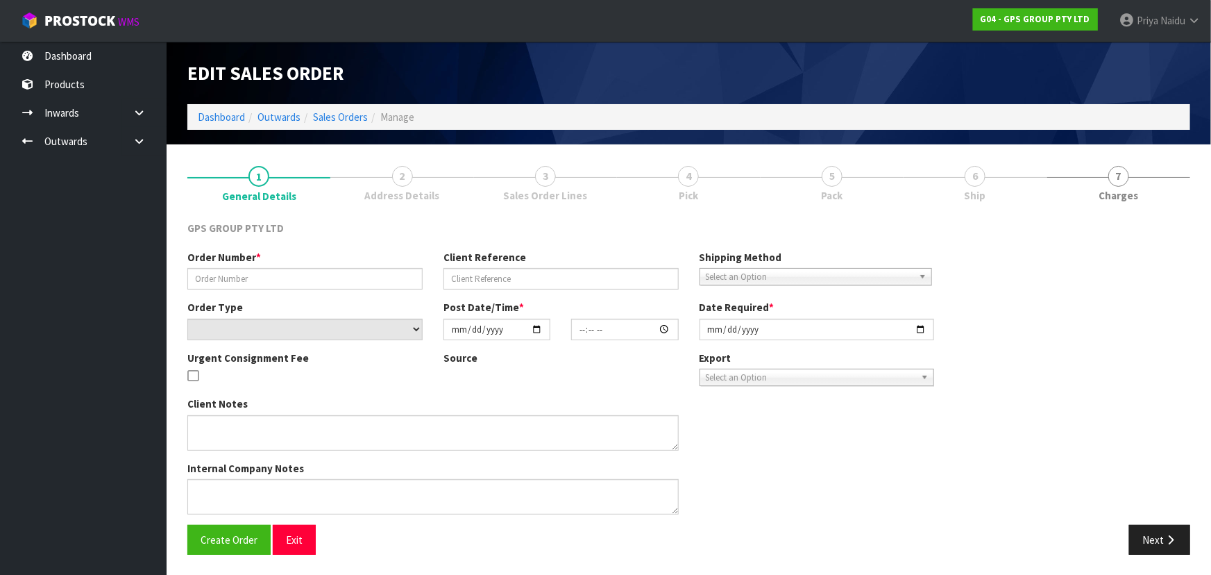
type input "J062985-SI/[GEOGRAPHIC_DATA]"
select select "number:0"
type input "[DATE]"
type input "16:41:00.000"
type input "[DATE]"
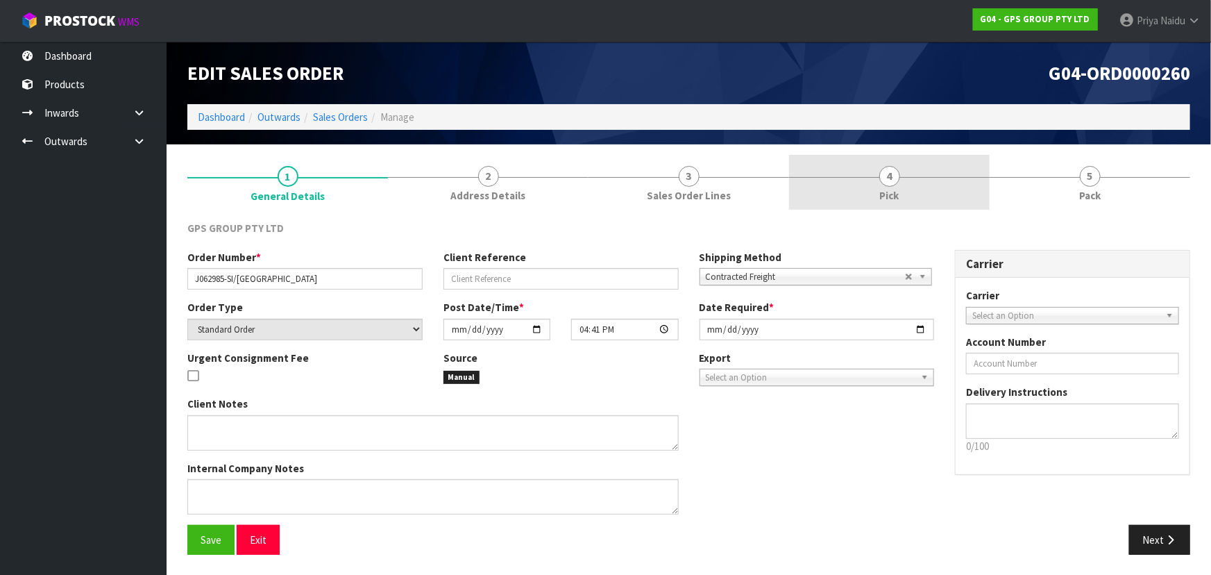
click at [935, 187] on link "4 Pick" at bounding box center [889, 182] width 201 height 55
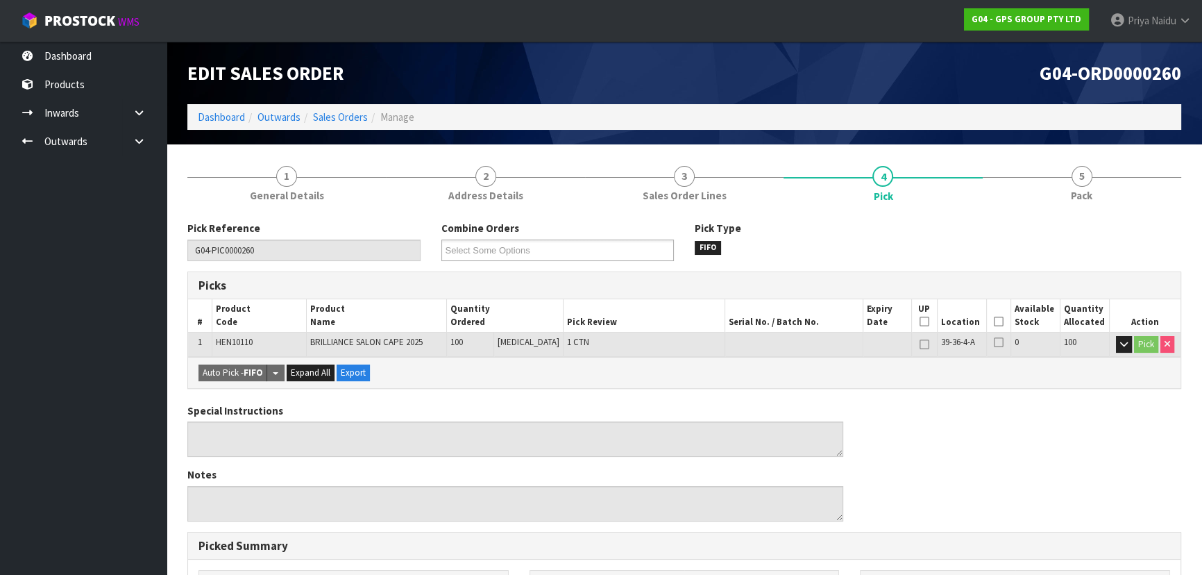
click at [994, 321] on icon at bounding box center [999, 321] width 10 height 1
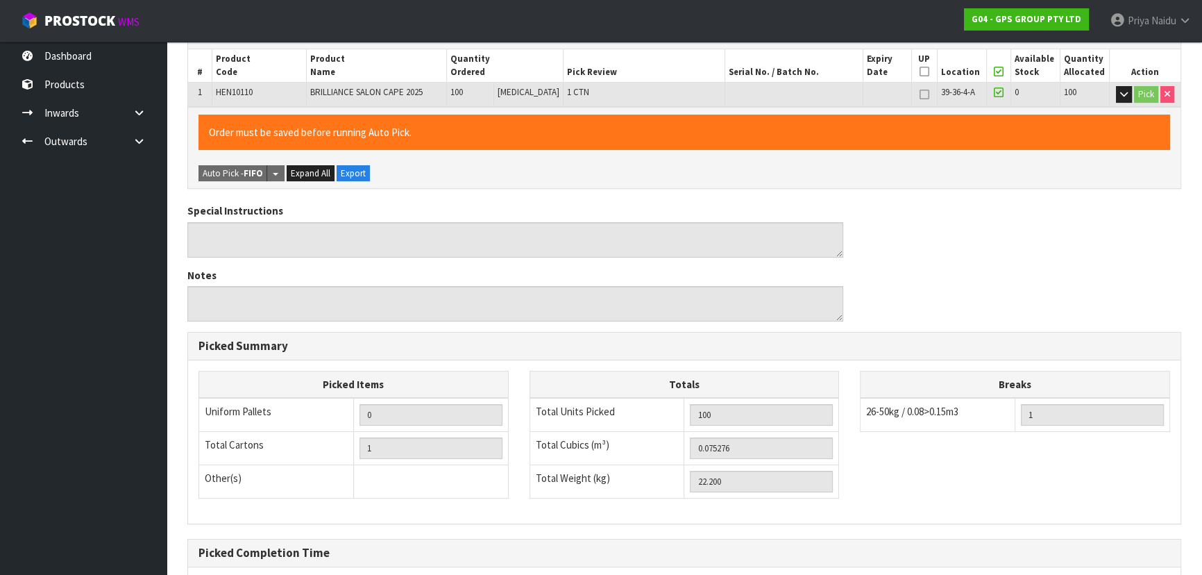
scroll to position [378, 0]
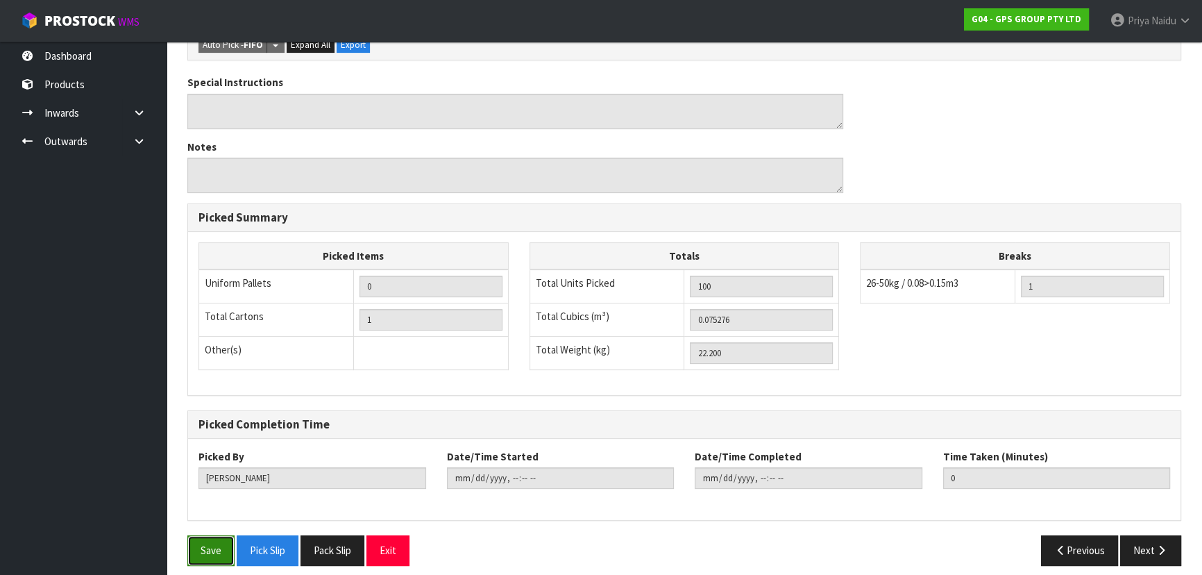
click at [214, 554] on button "Save" at bounding box center [210, 550] width 47 height 30
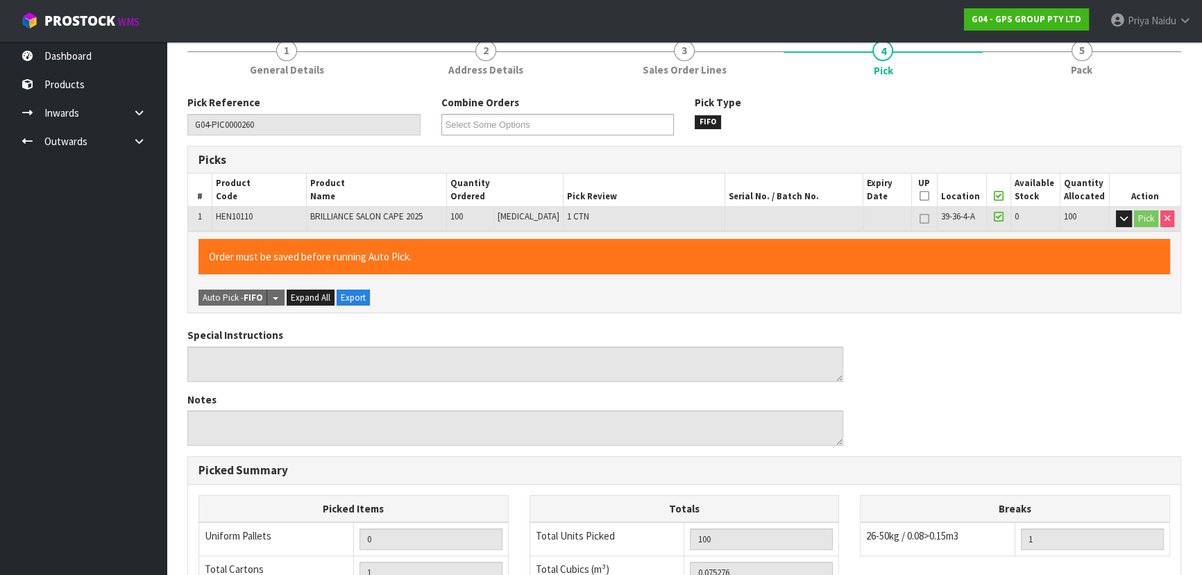
scroll to position [0, 0]
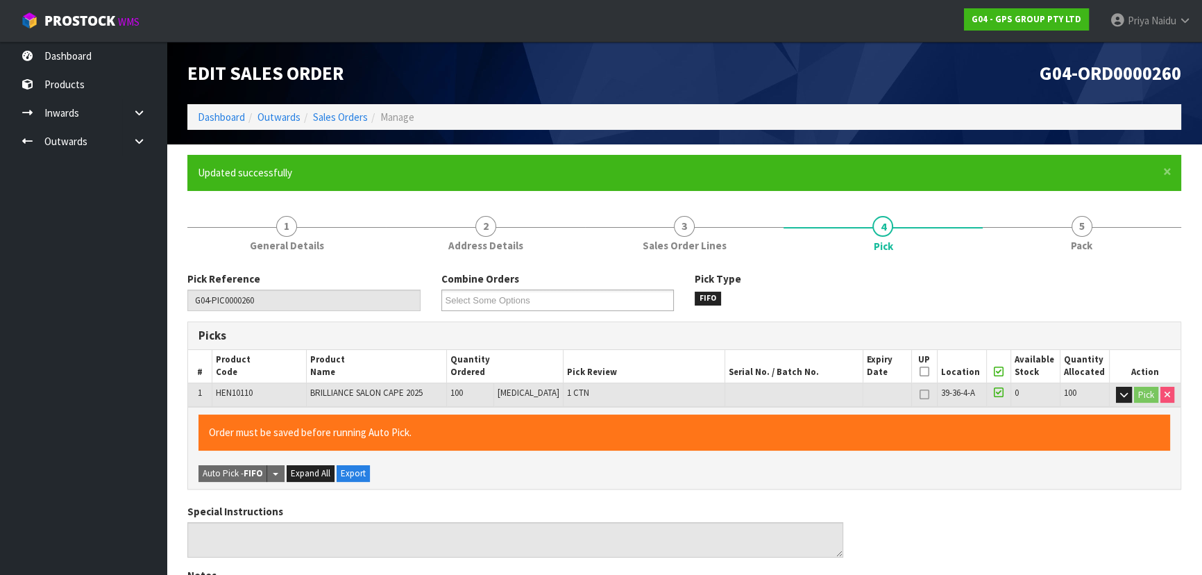
click at [1081, 199] on form "× Close Updated successfully 1 General Details 2 Address Details 3 Sales Order …" at bounding box center [684, 580] width 994 height 850
type input "[PERSON_NAME]"
type input "[DATE]T10:03:01"
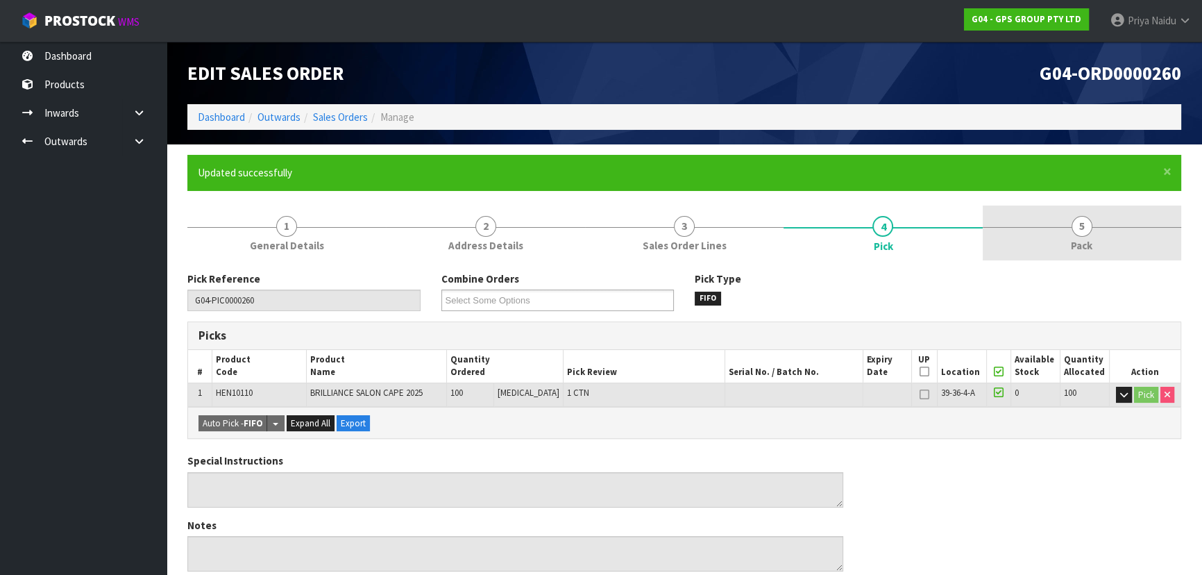
click at [1076, 222] on span "5" at bounding box center [1082, 226] width 21 height 21
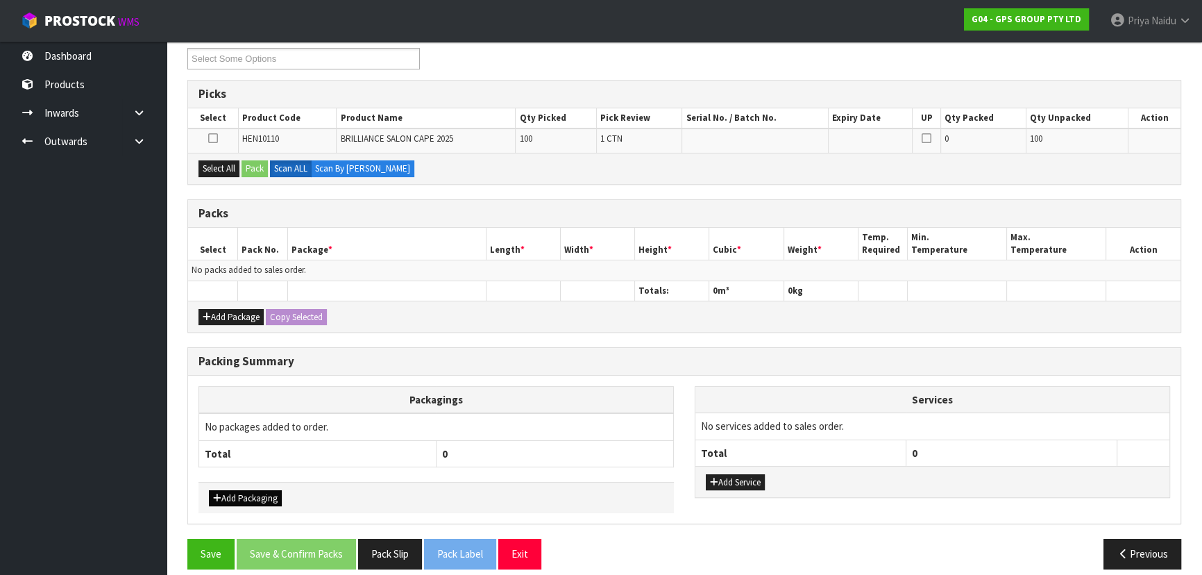
scroll to position [252, 0]
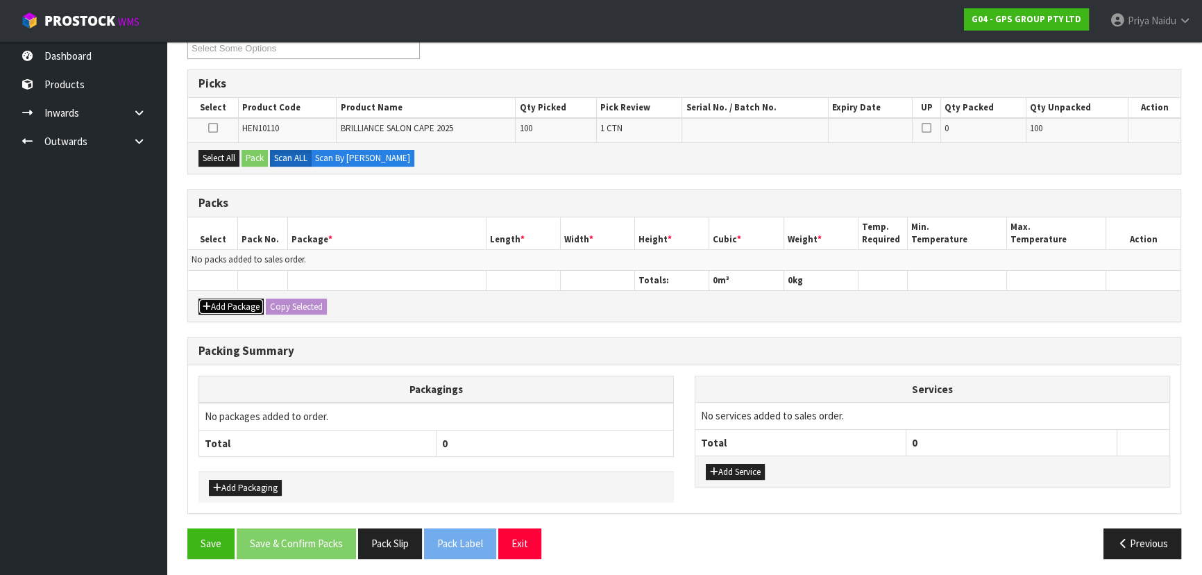
click at [248, 300] on button "Add Package" at bounding box center [231, 306] width 65 height 17
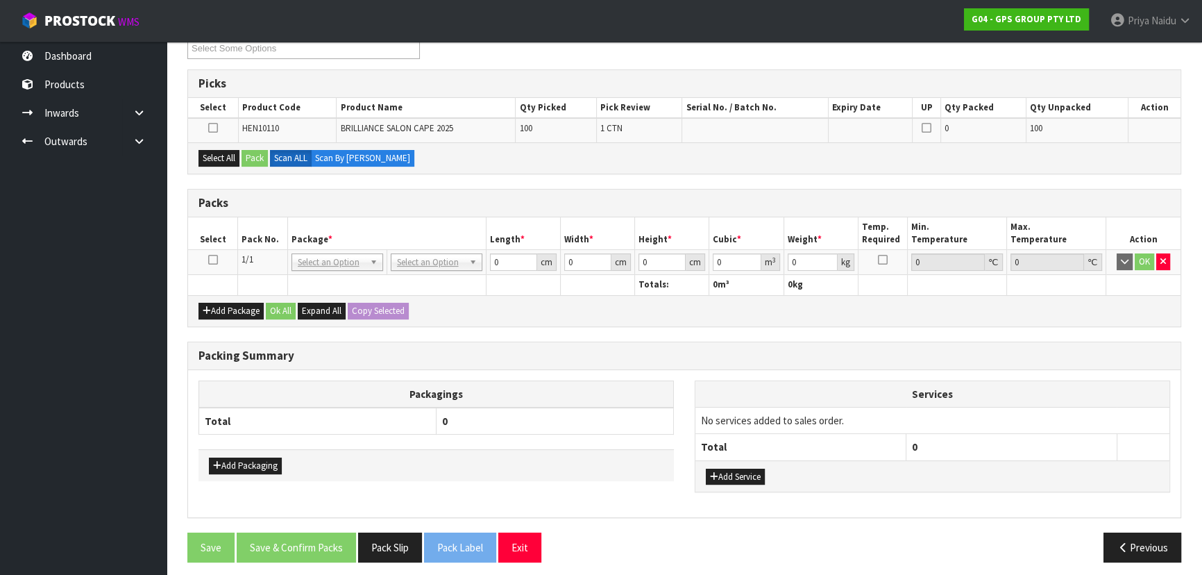
click at [213, 128] on icon at bounding box center [213, 128] width 10 height 1
click at [0, 0] on input "checkbox" at bounding box center [0, 0] width 0 height 0
click at [259, 160] on button "Pack" at bounding box center [255, 158] width 26 height 17
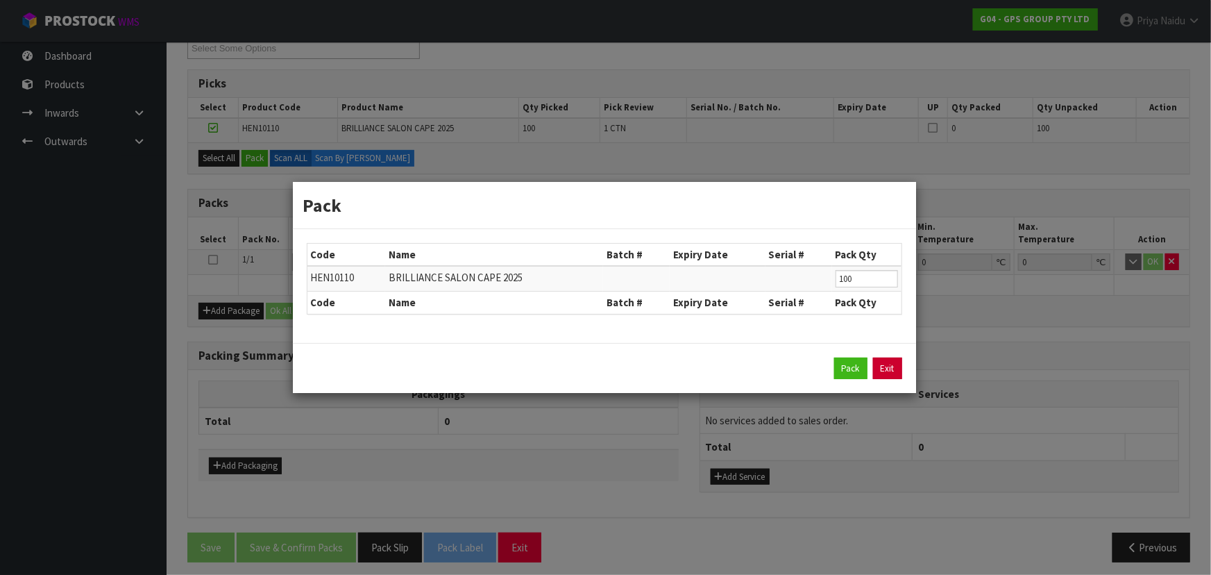
click at [896, 365] on link "Exit" at bounding box center [887, 368] width 29 height 22
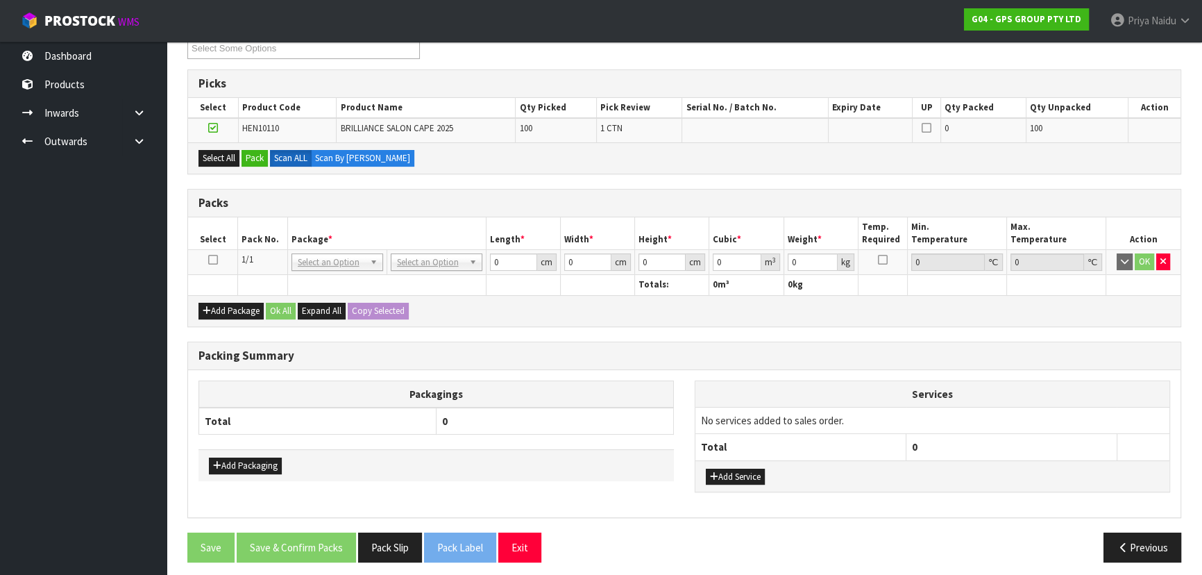
click at [210, 260] on icon at bounding box center [213, 260] width 10 height 1
click at [222, 152] on button "Select All" at bounding box center [219, 158] width 41 height 17
click at [257, 160] on button "Pack" at bounding box center [255, 158] width 26 height 17
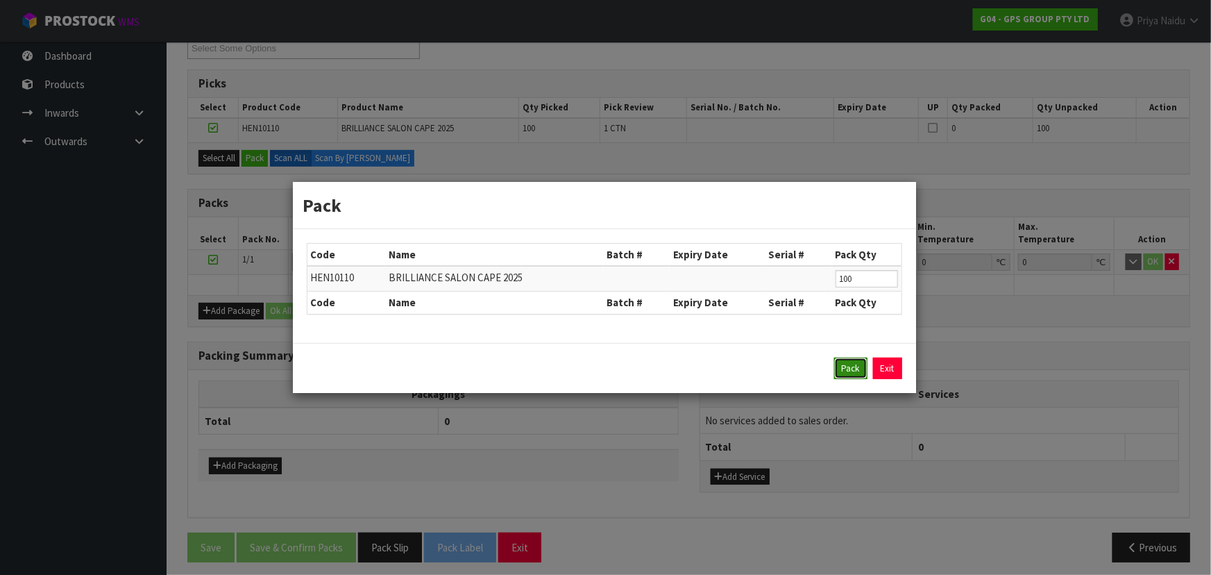
click at [852, 366] on button "Pack" at bounding box center [850, 368] width 33 height 22
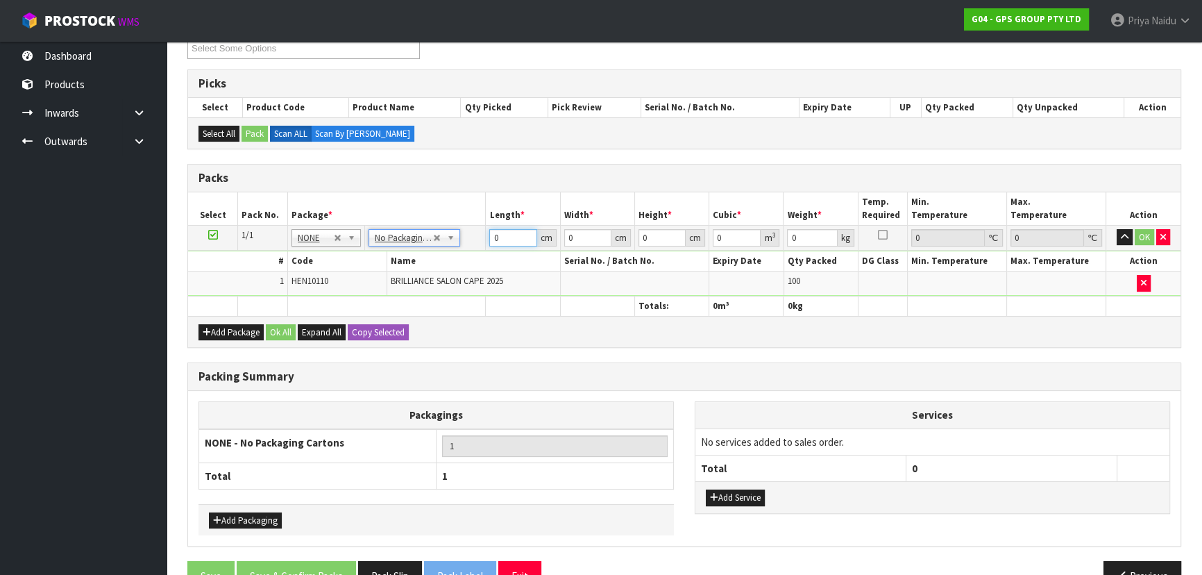
click at [506, 244] on input "0" at bounding box center [512, 237] width 47 height 17
type input "49"
type input "34"
type input "4"
type input "0.006664"
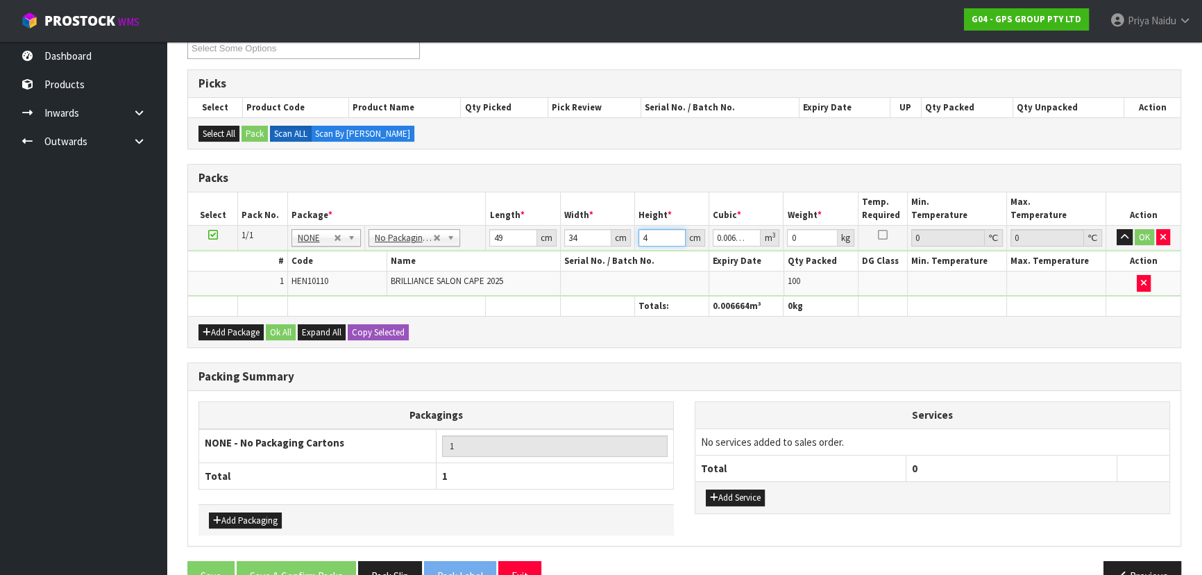
type input "40"
type input "0.06664"
type input "40"
type input "23"
click at [1144, 235] on button "OK" at bounding box center [1144, 237] width 19 height 17
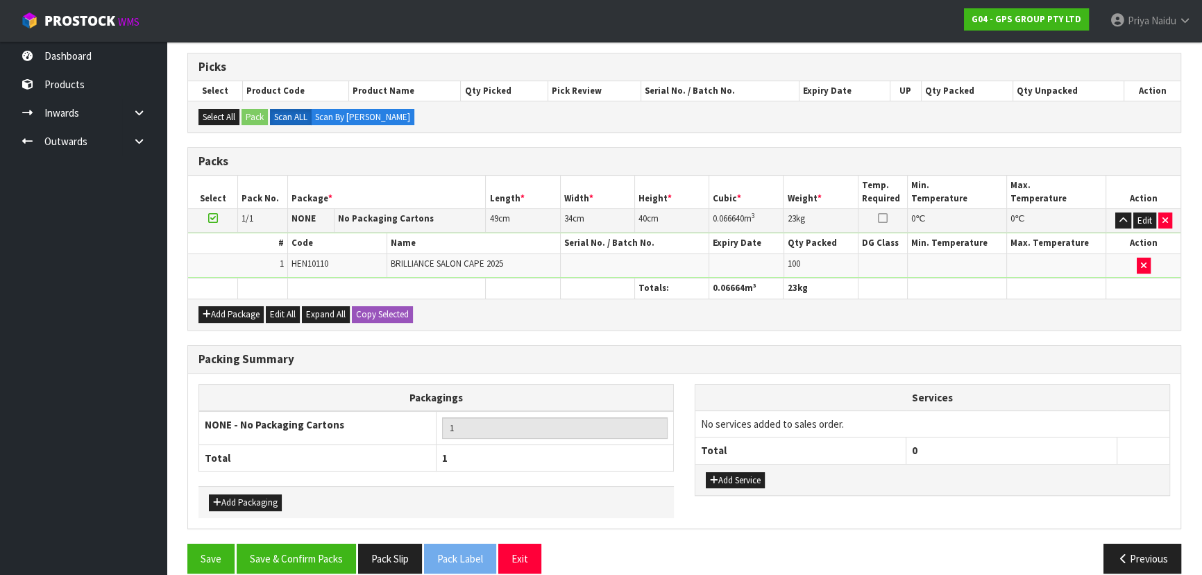
scroll to position [285, 0]
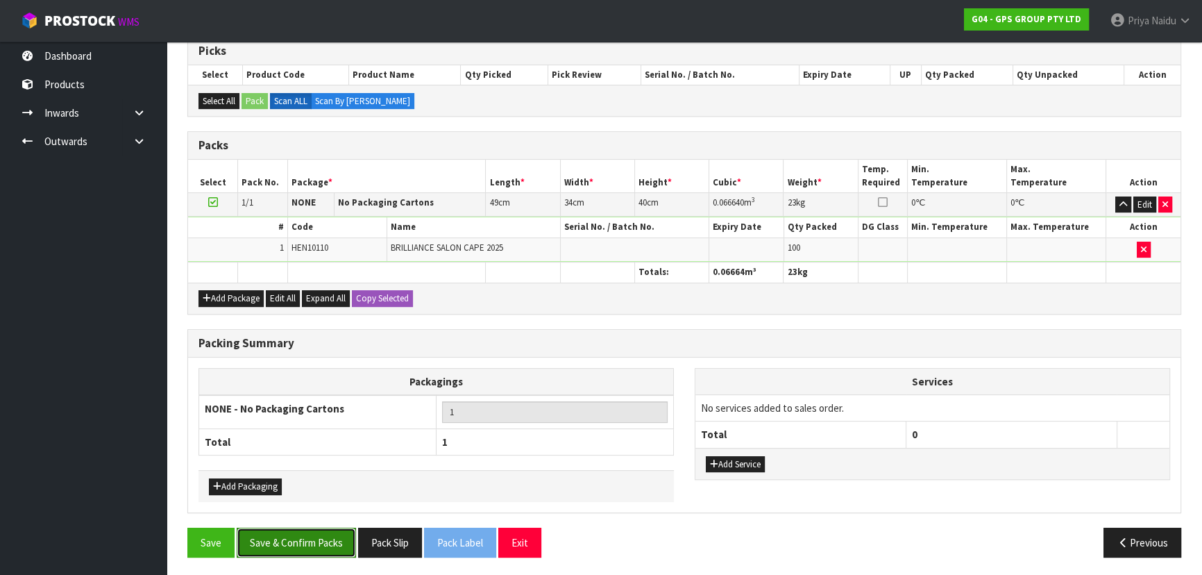
click at [289, 553] on button "Save & Confirm Packs" at bounding box center [296, 543] width 119 height 30
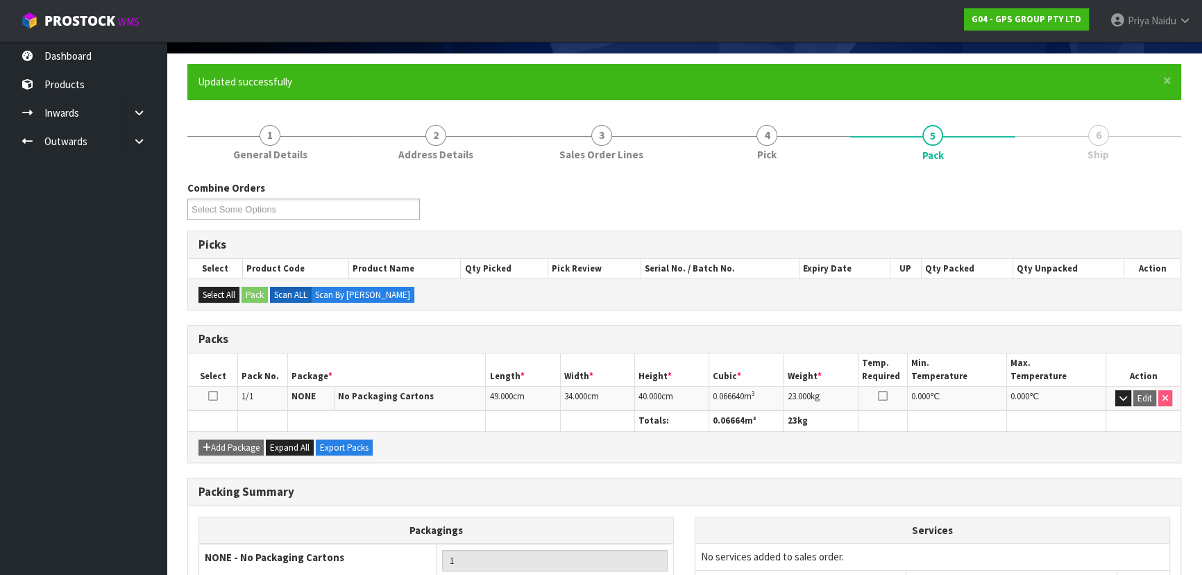
scroll to position [208, 0]
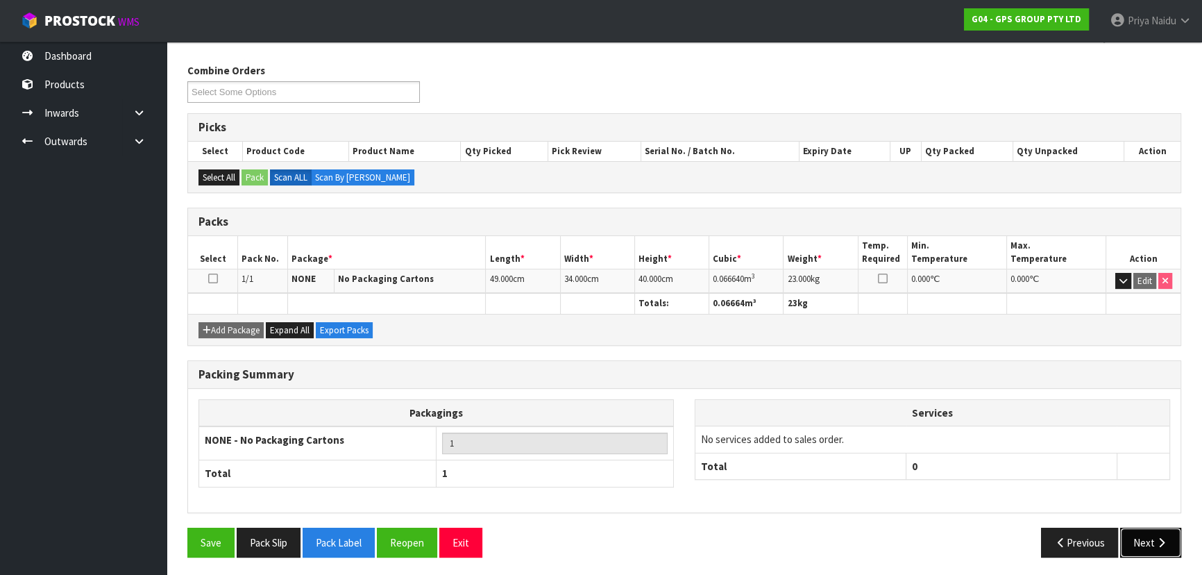
click at [1140, 546] on button "Next" at bounding box center [1150, 543] width 61 height 30
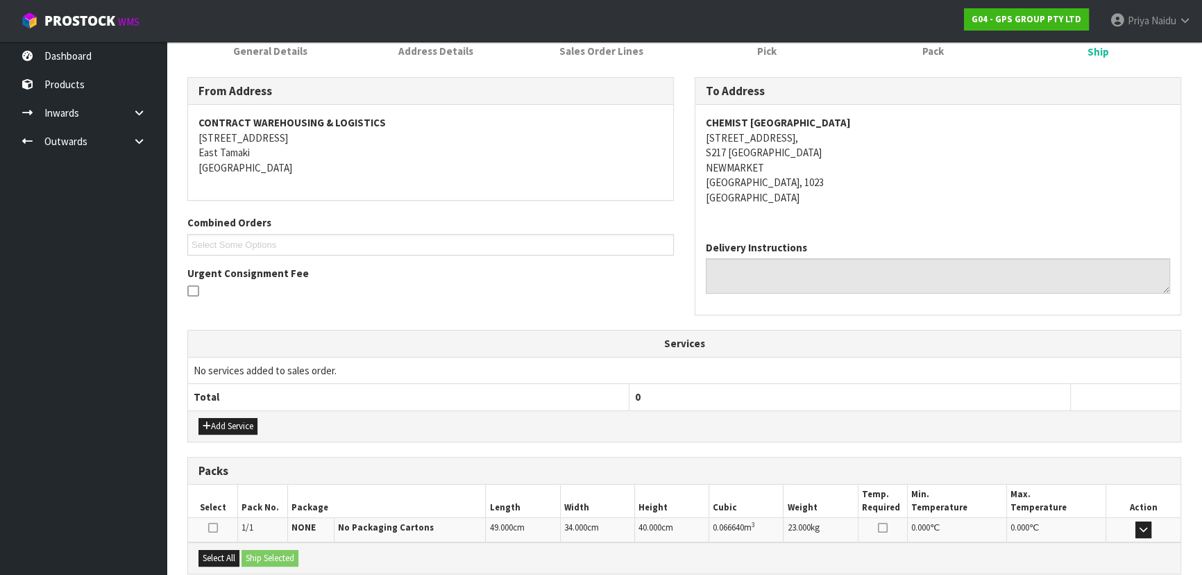
scroll to position [315, 0]
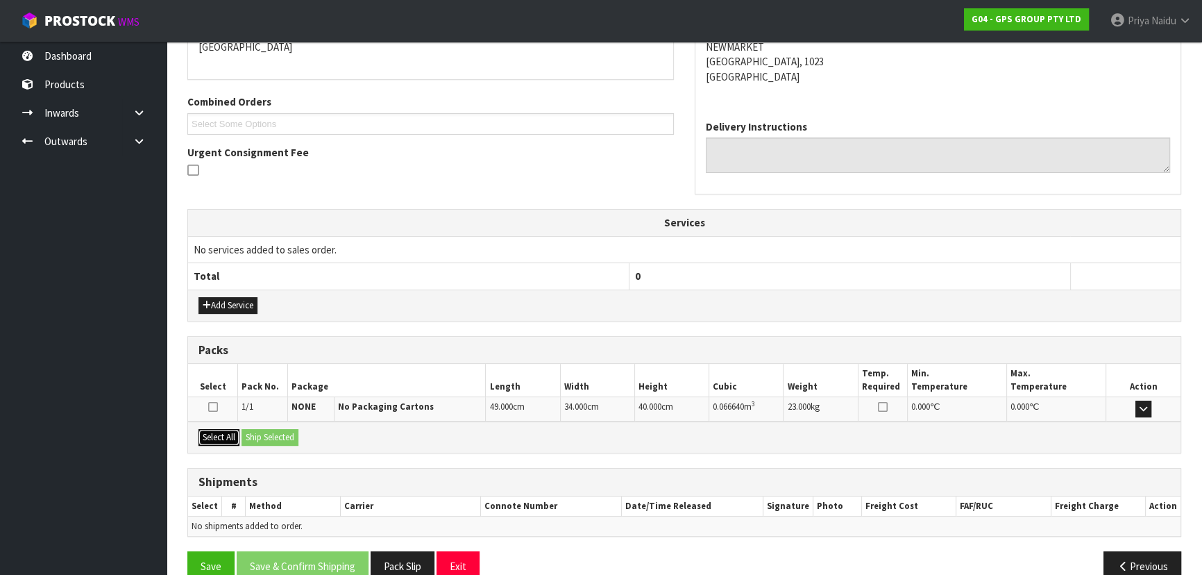
click at [227, 430] on button "Select All" at bounding box center [219, 437] width 41 height 17
click at [260, 430] on button "Ship Selected" at bounding box center [270, 437] width 57 height 17
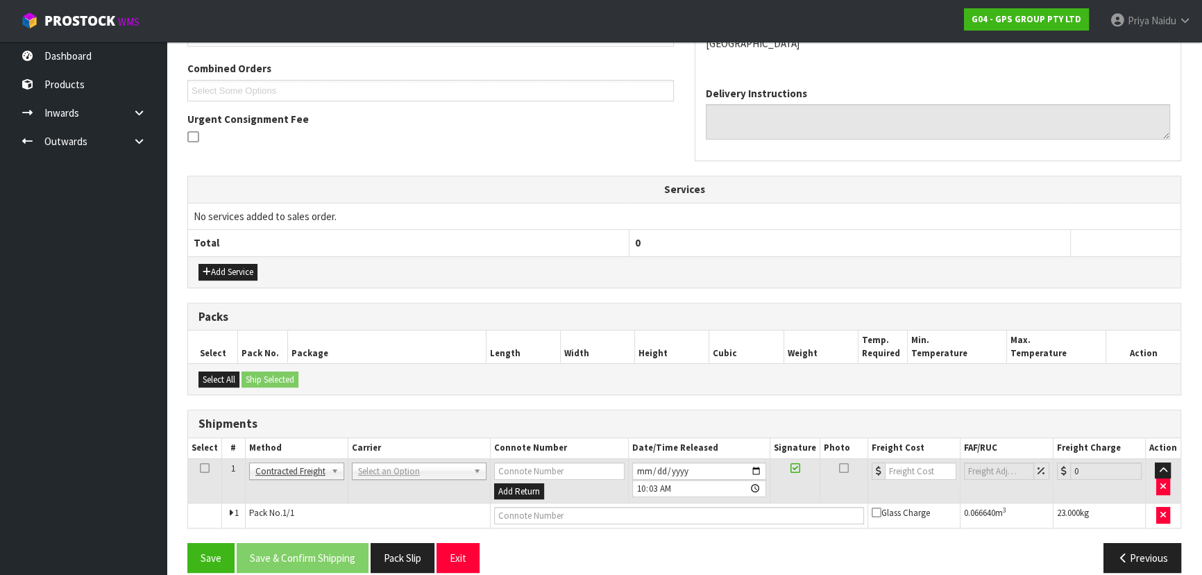
scroll to position [364, 0]
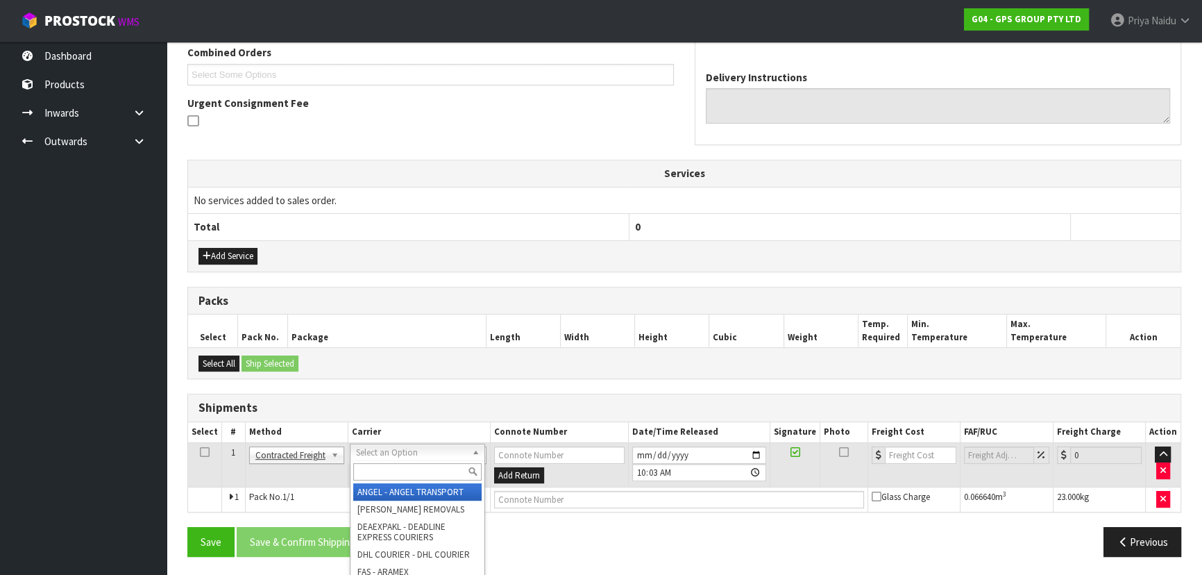
click at [388, 464] on input "text" at bounding box center [417, 471] width 128 height 17
type input "nzp"
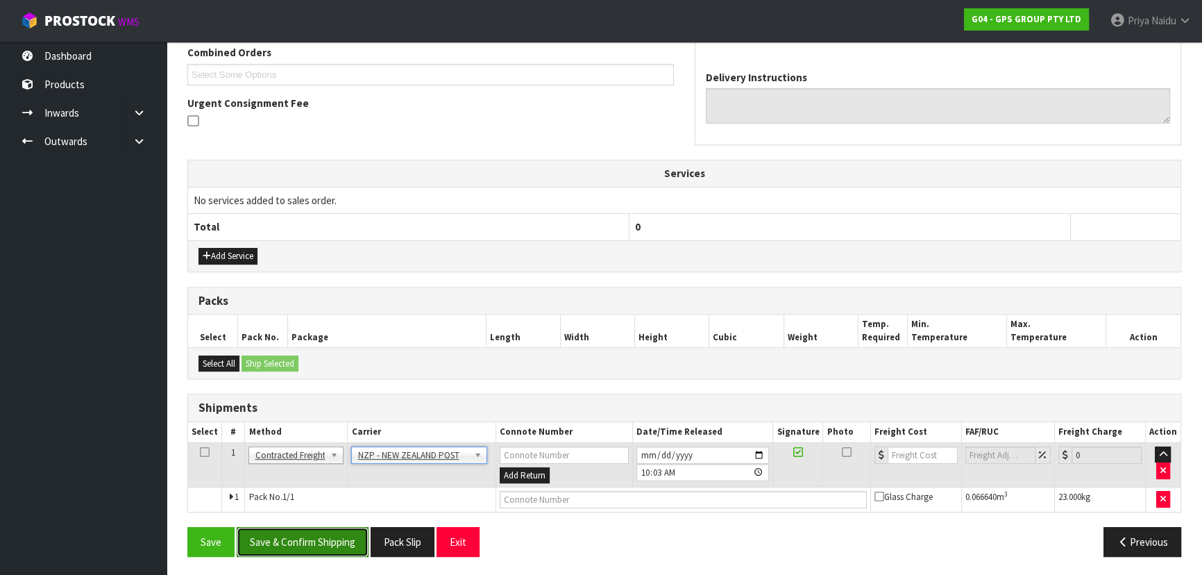
click at [278, 540] on button "Save & Confirm Shipping" at bounding box center [303, 542] width 132 height 30
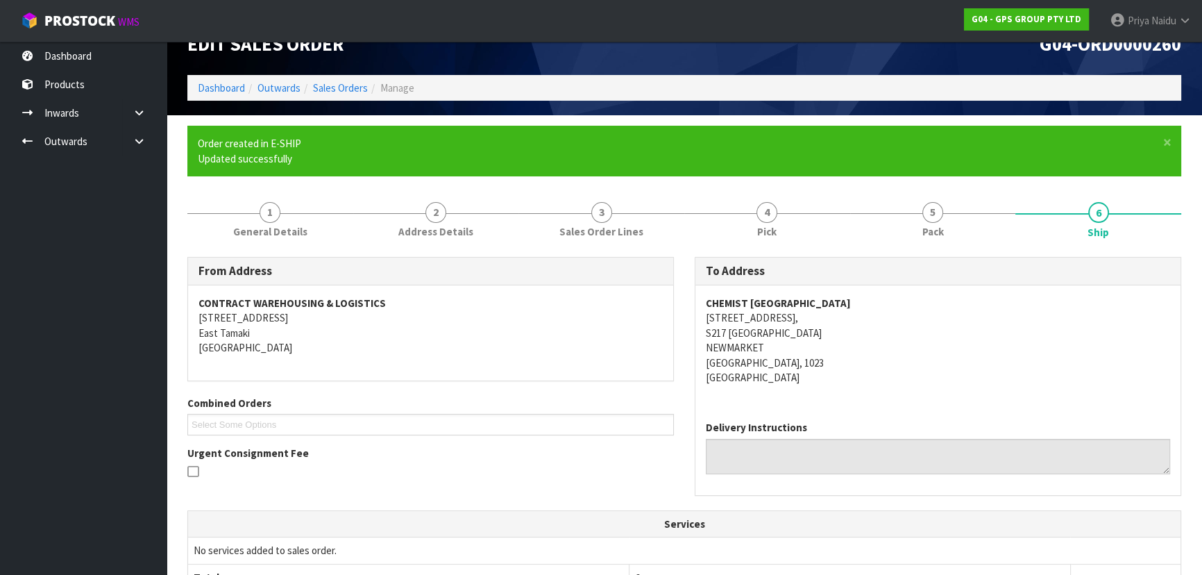
scroll to position [345, 0]
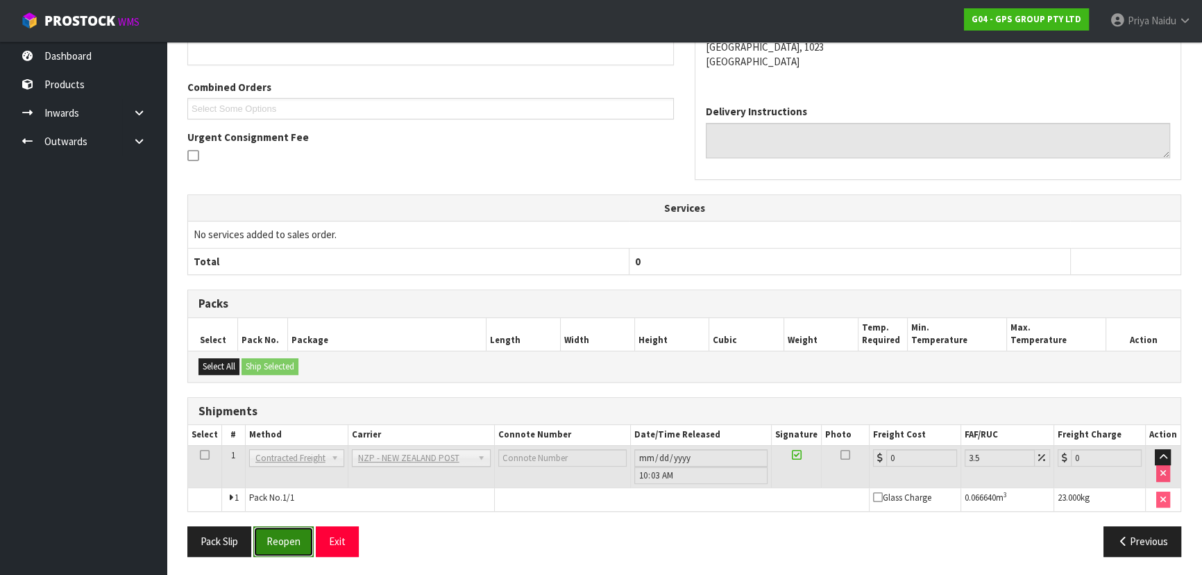
click at [283, 529] on button "Reopen" at bounding box center [283, 541] width 60 height 30
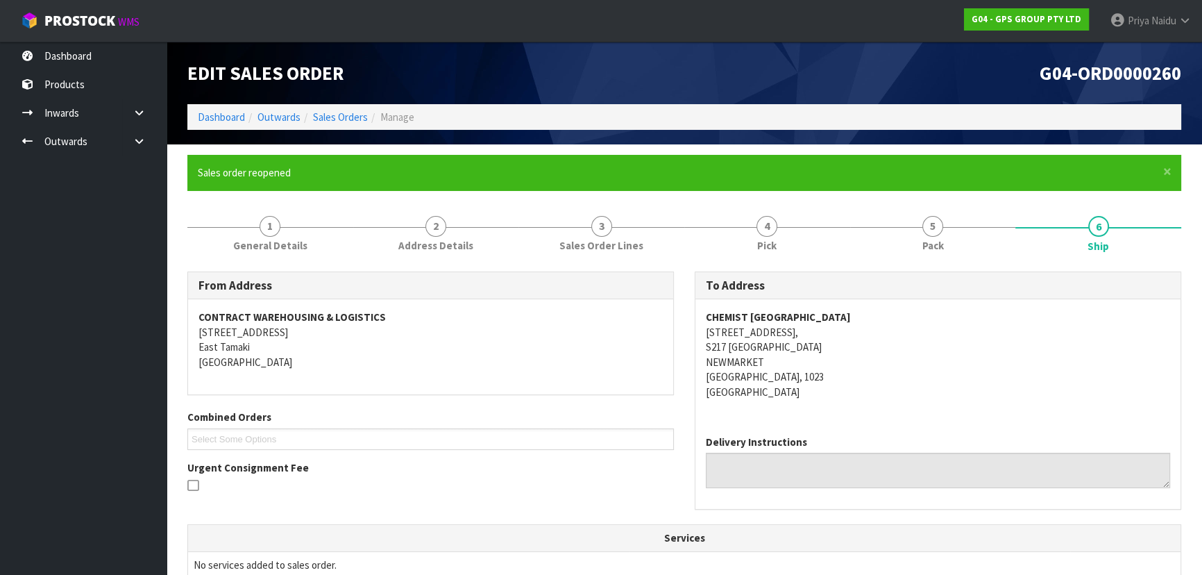
scroll to position [377, 0]
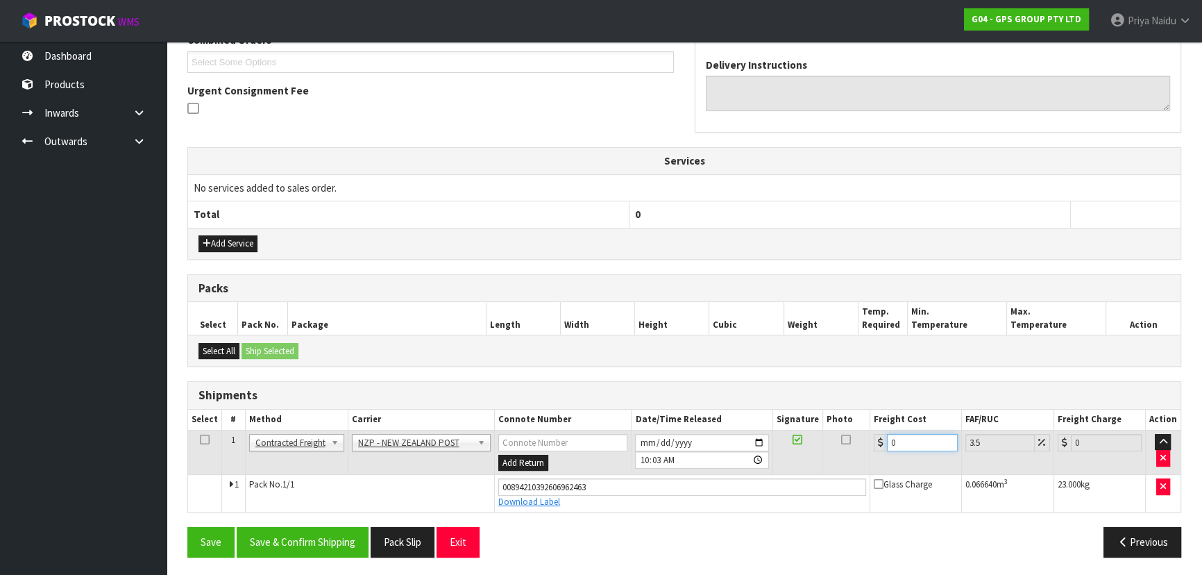
click at [900, 441] on input "0" at bounding box center [922, 442] width 71 height 17
type input "4"
type input "4.14"
type input "4.3"
type input "4.45"
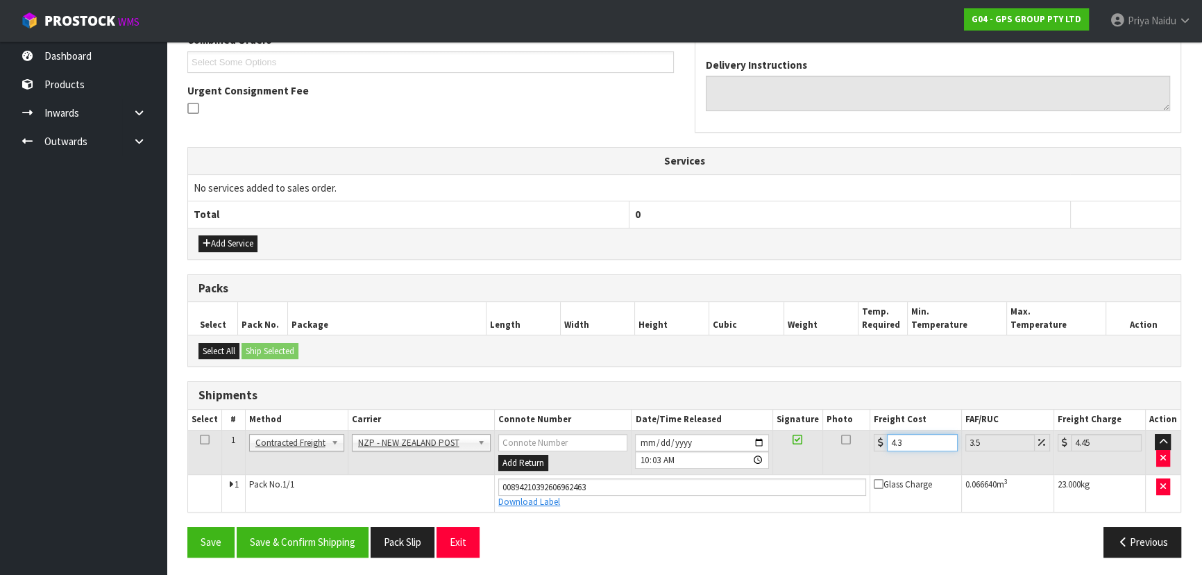
type input "4.33"
type input "4.48"
type input "4.33"
click at [309, 531] on button "Save & Confirm Shipping" at bounding box center [303, 542] width 132 height 30
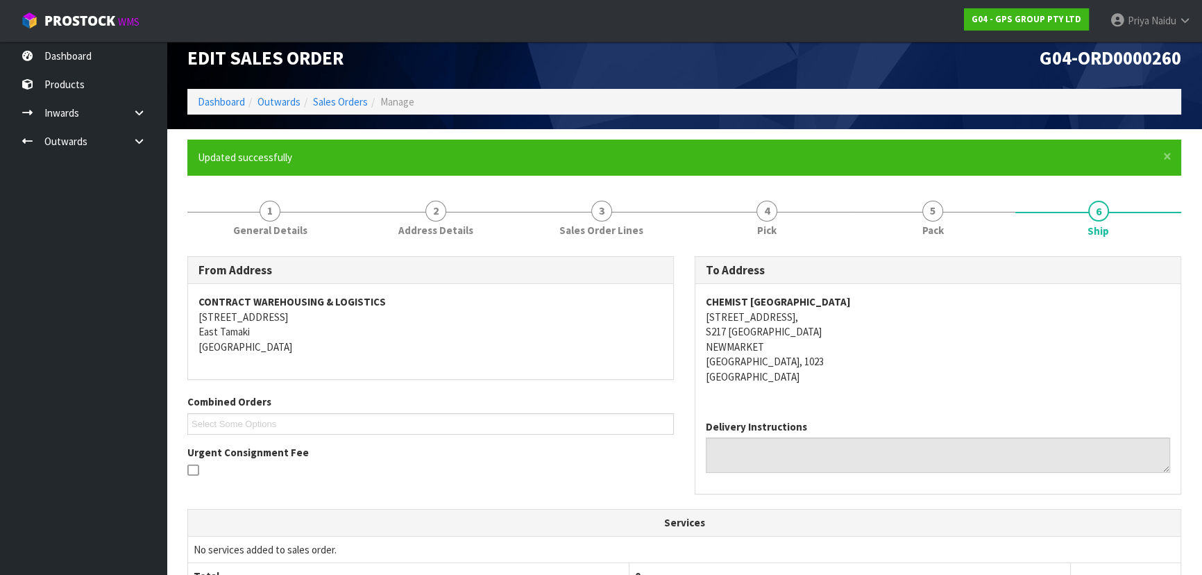
scroll to position [0, 0]
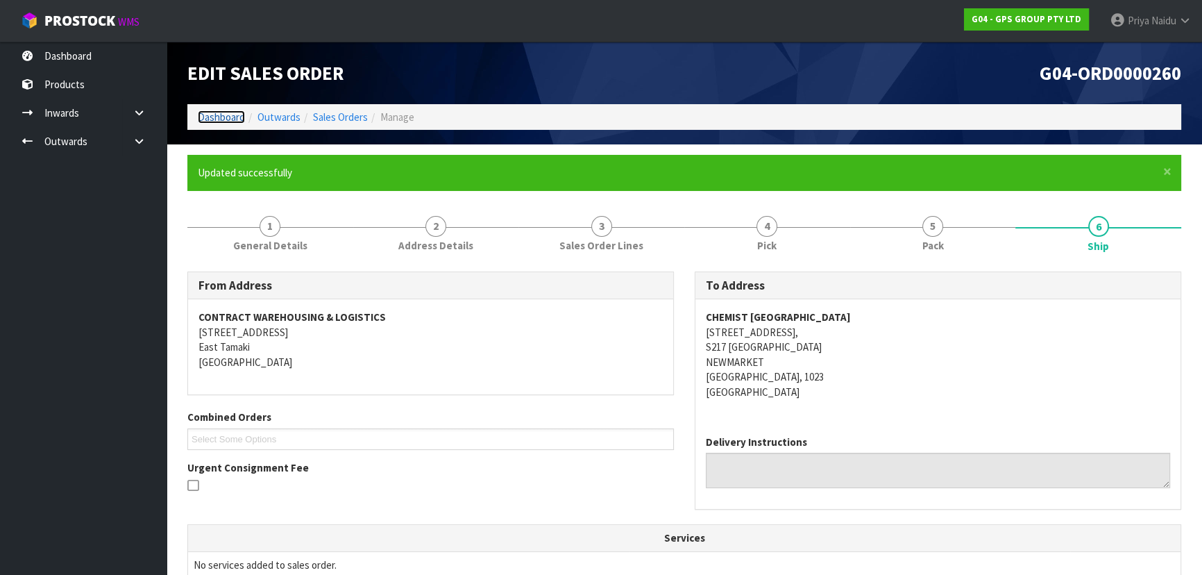
click at [227, 117] on link "Dashboard" at bounding box center [221, 116] width 47 height 13
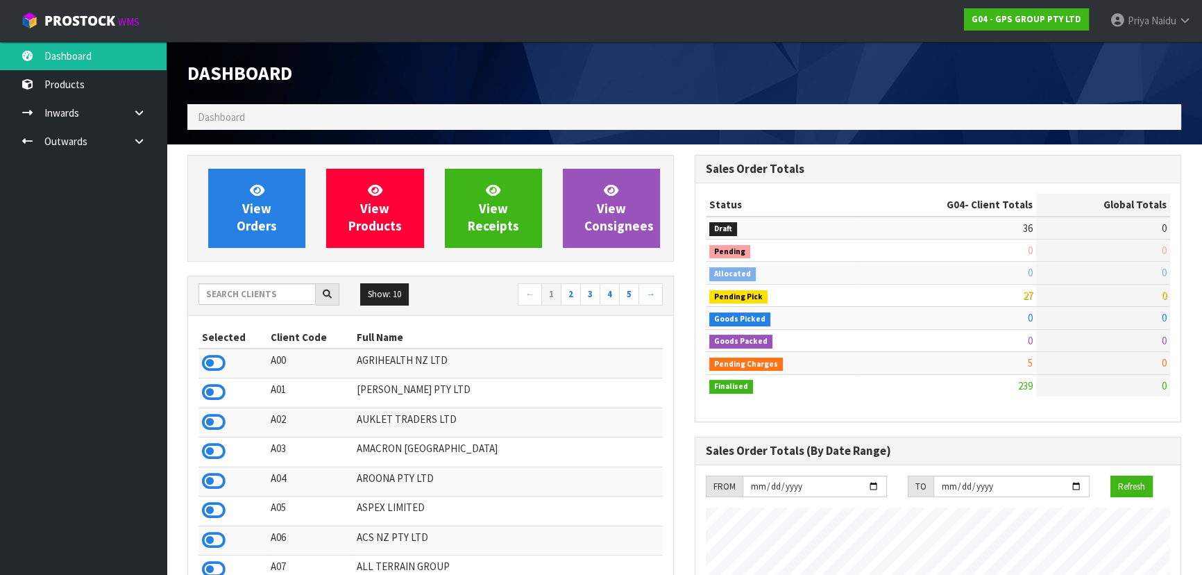
scroll to position [848, 507]
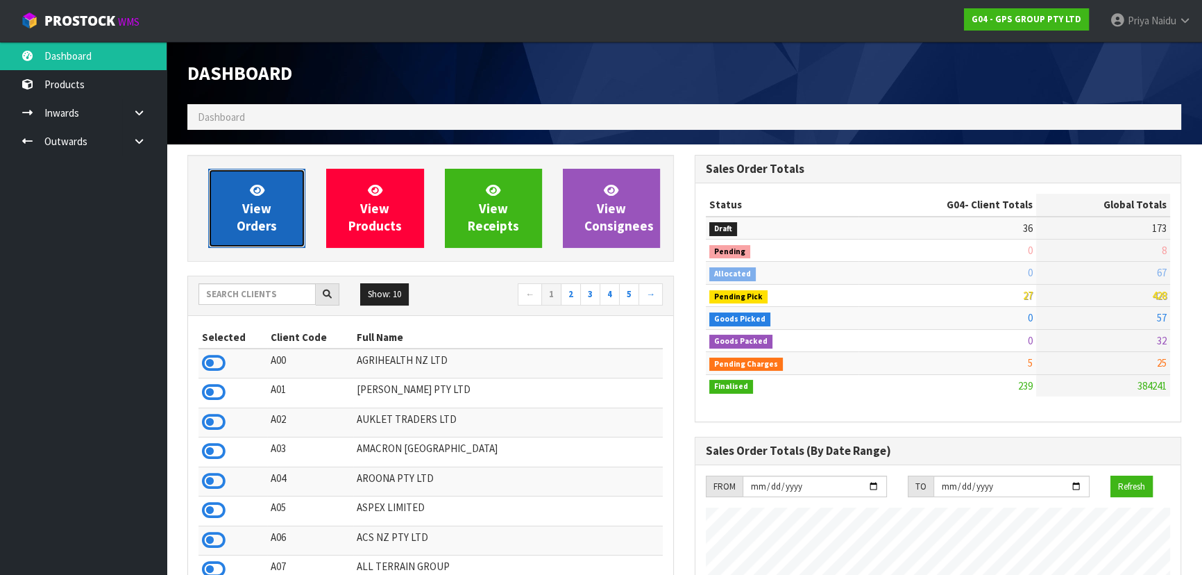
click at [264, 215] on span "View Orders" at bounding box center [257, 208] width 40 height 52
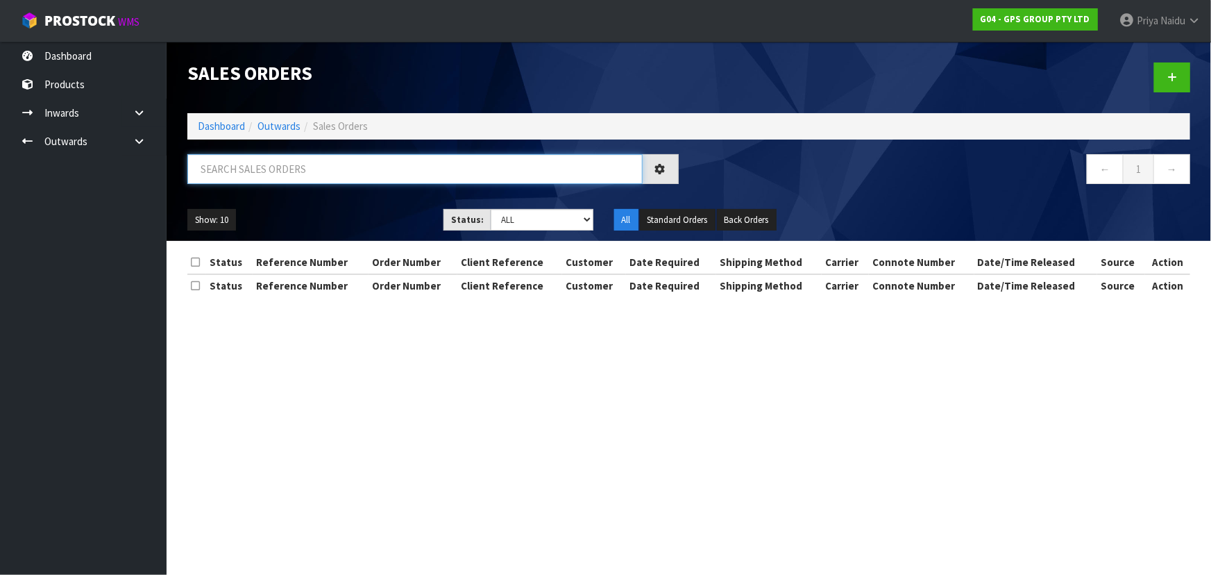
click at [303, 179] on input "text" at bounding box center [414, 169] width 455 height 30
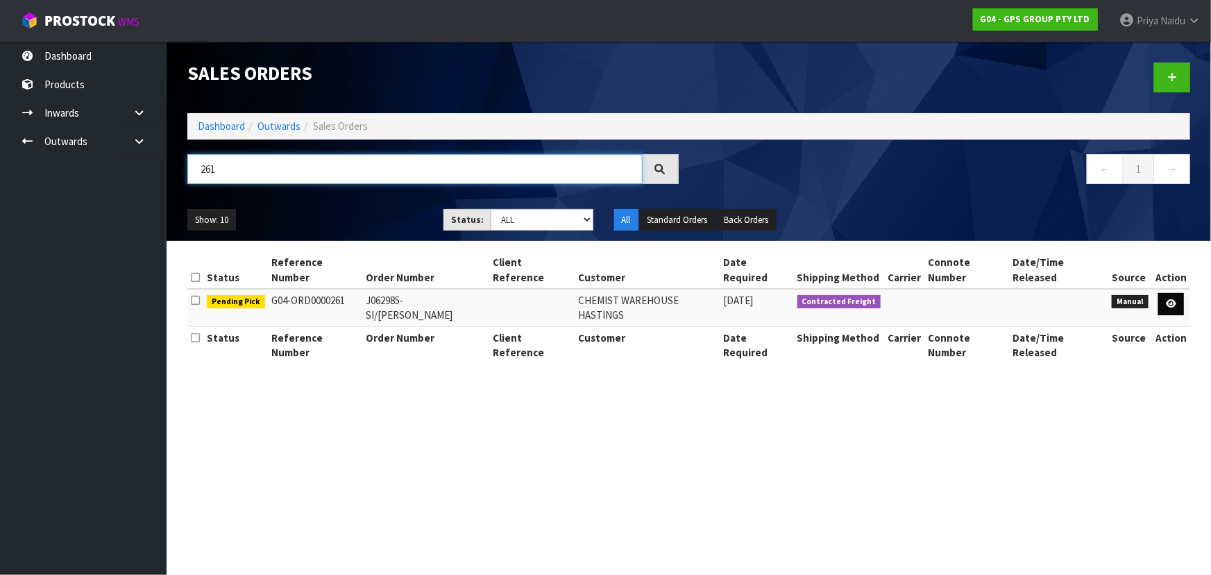
type input "261"
click at [1171, 299] on icon at bounding box center [1171, 303] width 10 height 9
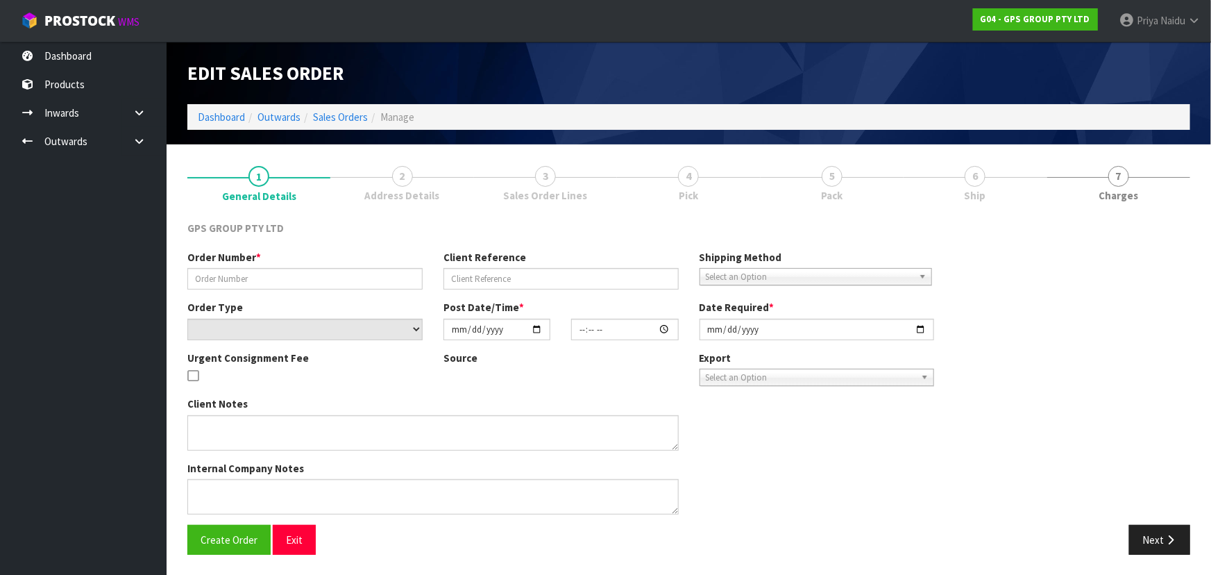
type input "J062985-SI/[PERSON_NAME]"
select select "number:0"
type input "[DATE]"
type input "16:42:00.000"
type input "[DATE]"
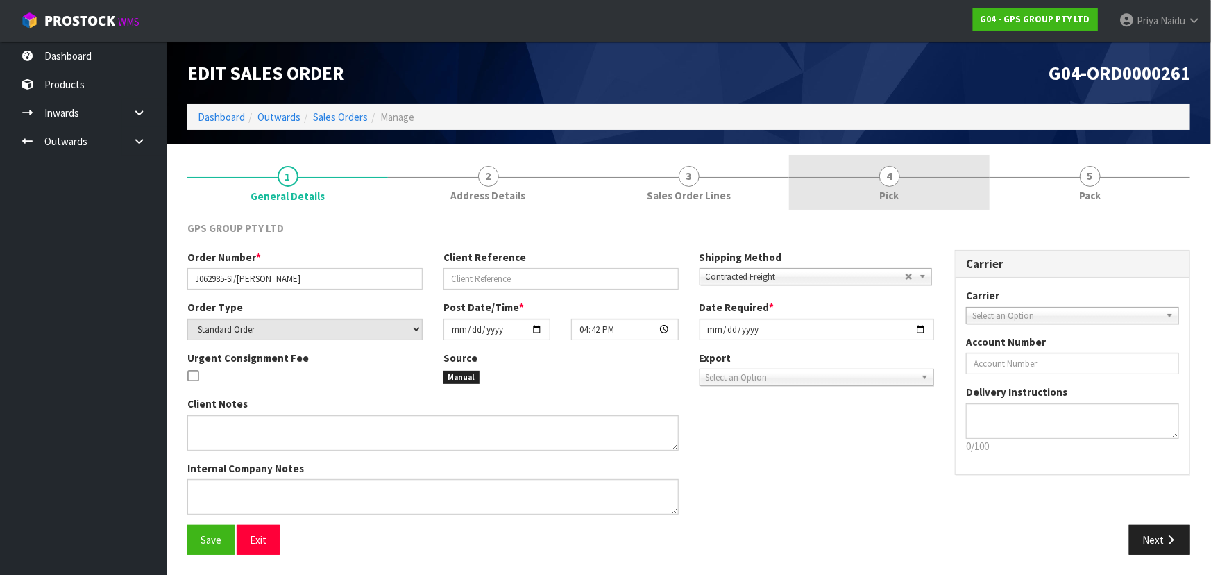
click at [892, 173] on span "4" at bounding box center [890, 176] width 21 height 21
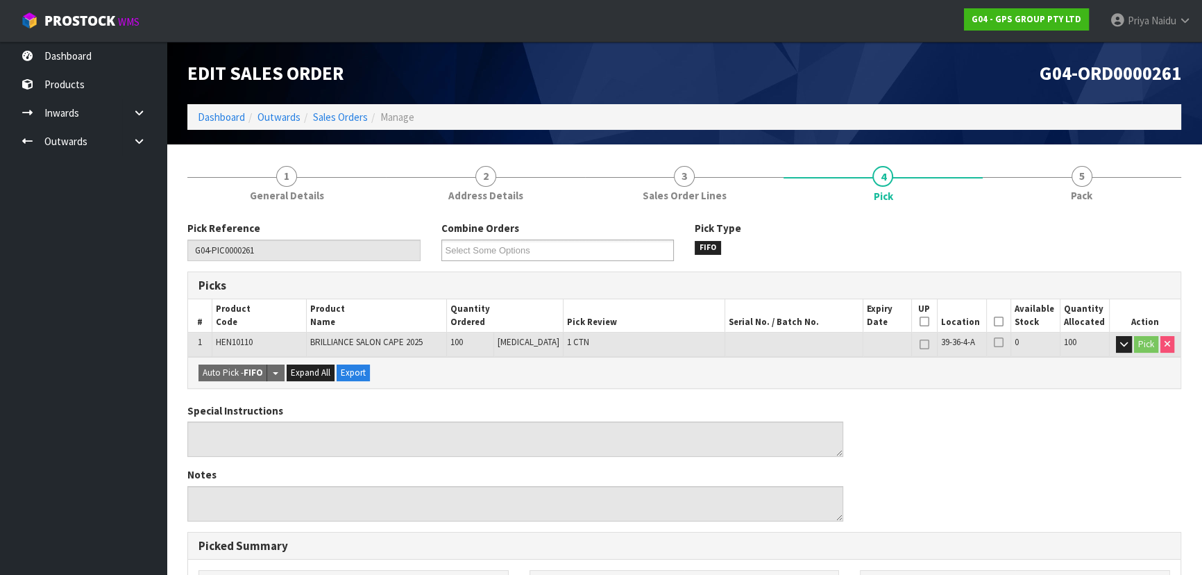
click at [994, 321] on icon at bounding box center [999, 321] width 10 height 1
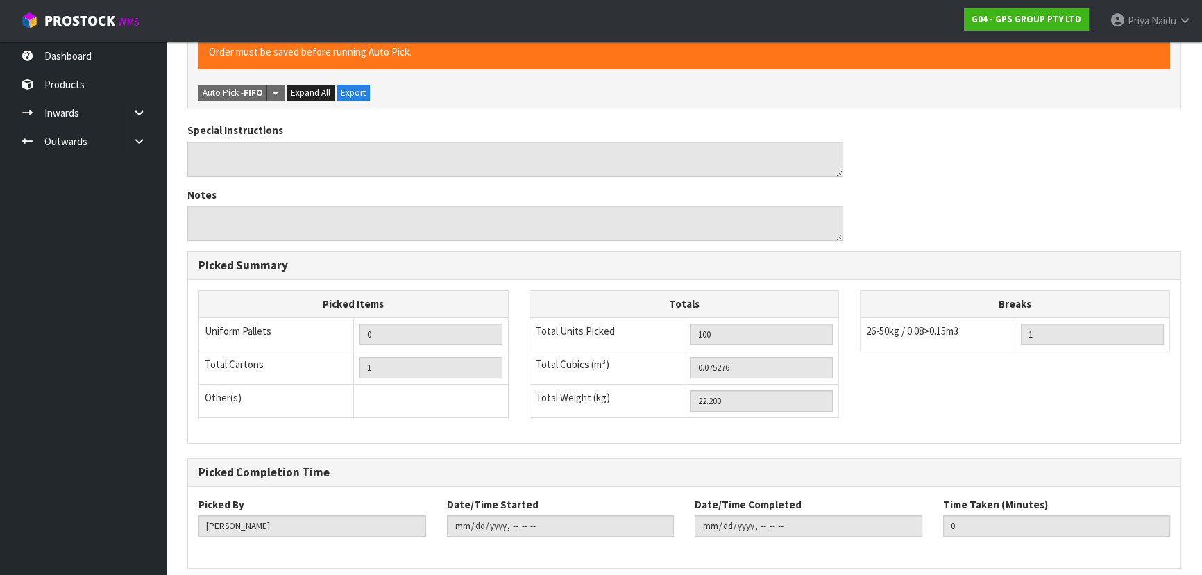
scroll to position [387, 0]
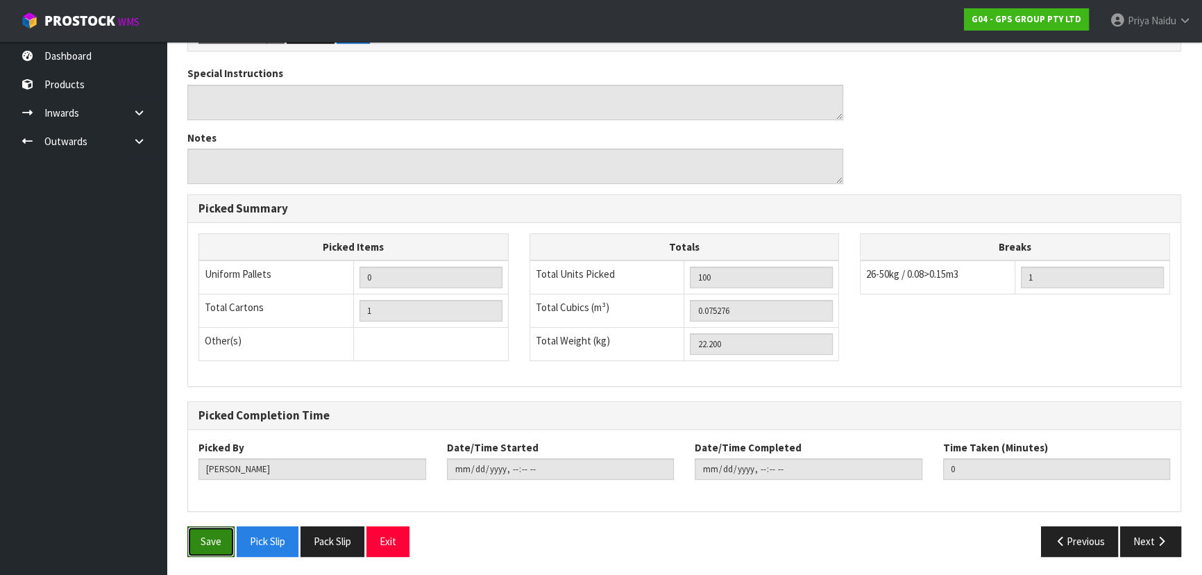
drag, startPoint x: 219, startPoint y: 526, endPoint x: 278, endPoint y: 510, distance: 61.8
click at [233, 521] on div "Pick Reference G04-PIC0000261 Combine Orders G04-ORD0000254 G04-ORD0000255 G04-…" at bounding box center [684, 200] width 994 height 734
click at [212, 541] on button "Save" at bounding box center [210, 541] width 47 height 30
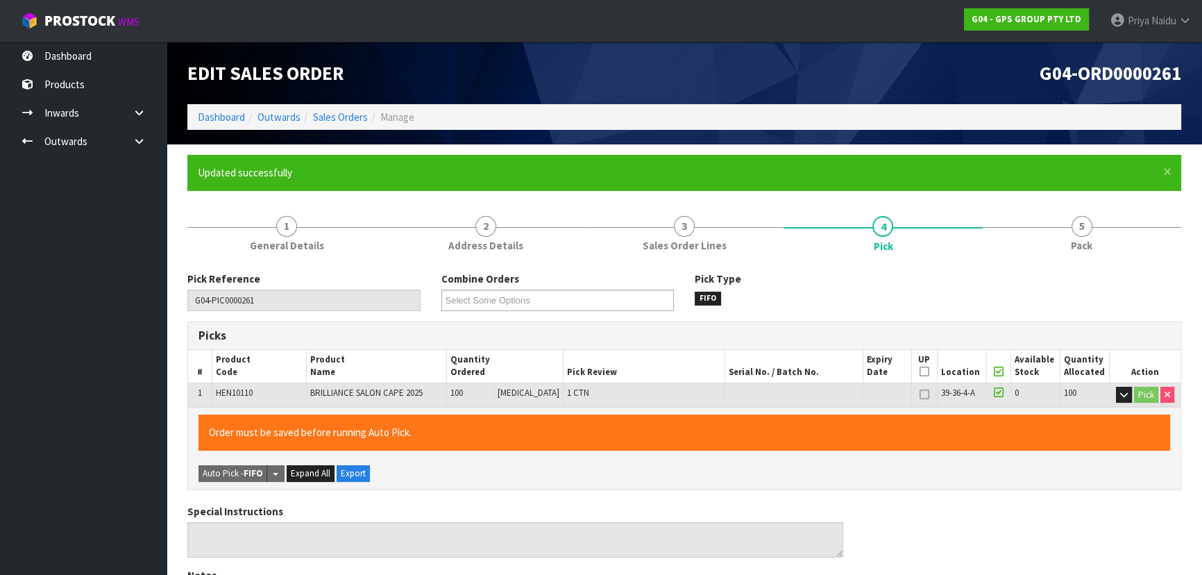
type input "[PERSON_NAME]"
type input "[DATE]T10:05:17"
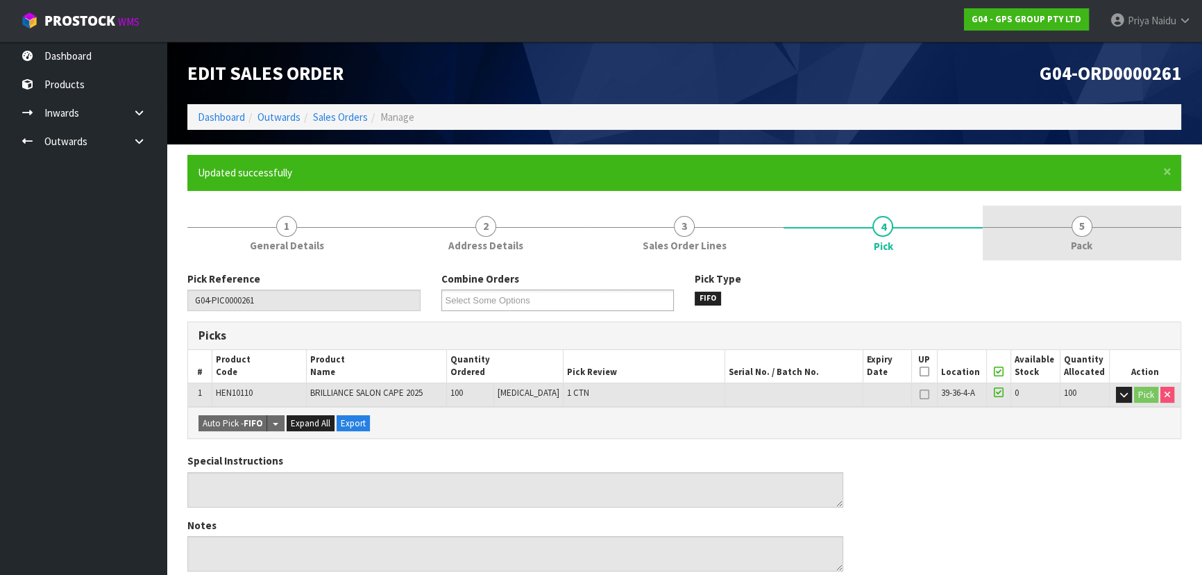
click at [1090, 253] on link "5 Pack" at bounding box center [1082, 232] width 199 height 55
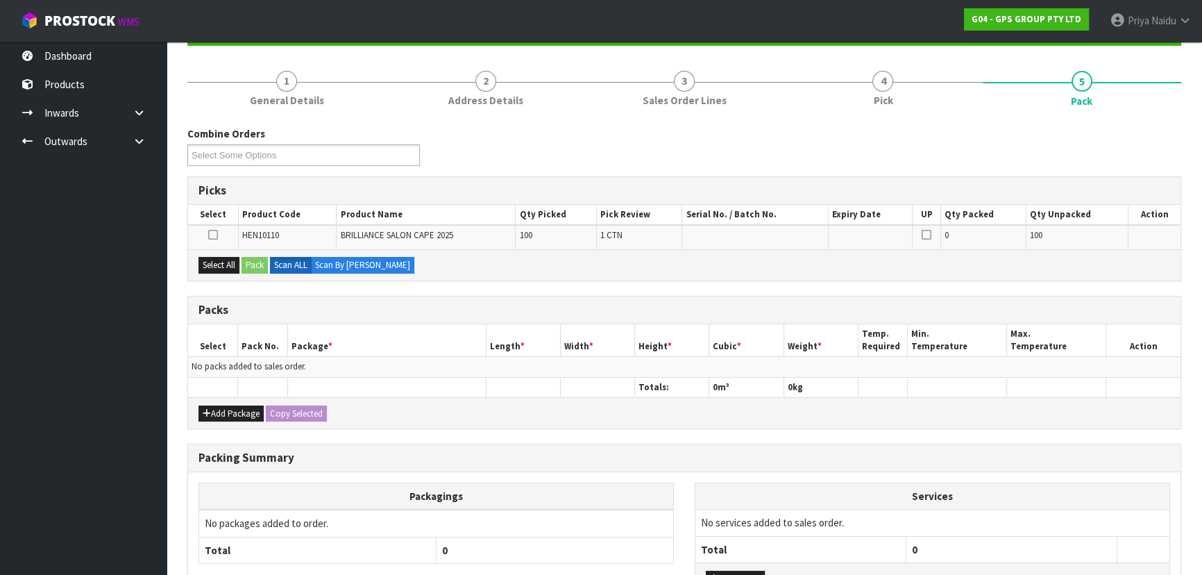
scroll to position [253, 0]
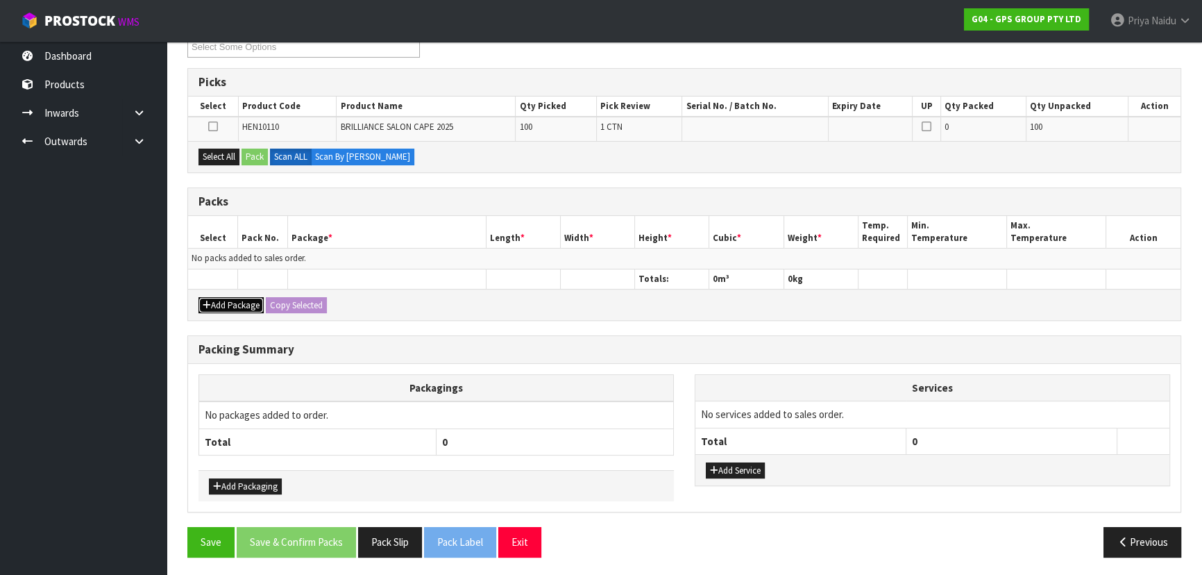
click at [241, 301] on button "Add Package" at bounding box center [231, 305] width 65 height 17
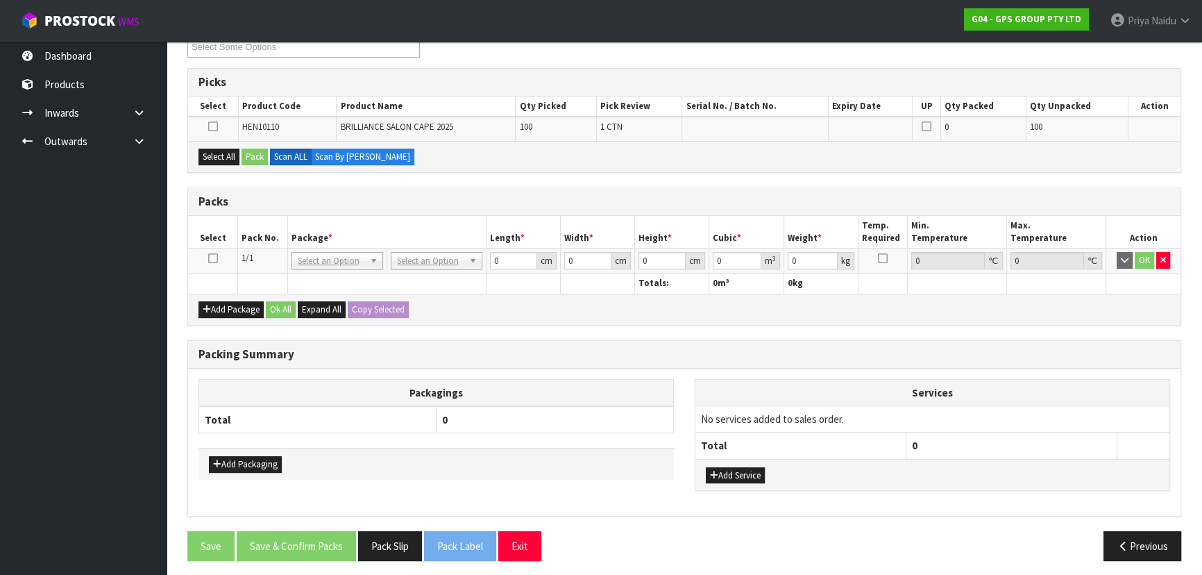
click at [210, 258] on icon at bounding box center [213, 258] width 10 height 1
click at [214, 150] on button "Select All" at bounding box center [219, 157] width 41 height 17
click at [252, 152] on button "Pack" at bounding box center [255, 157] width 26 height 17
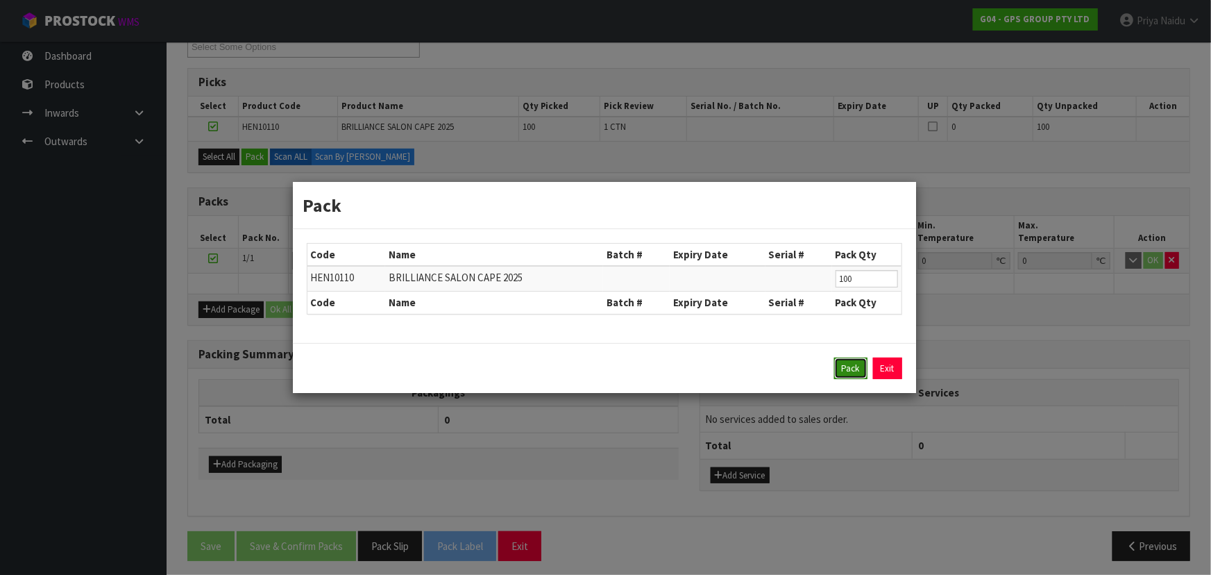
click at [846, 361] on button "Pack" at bounding box center [850, 368] width 33 height 22
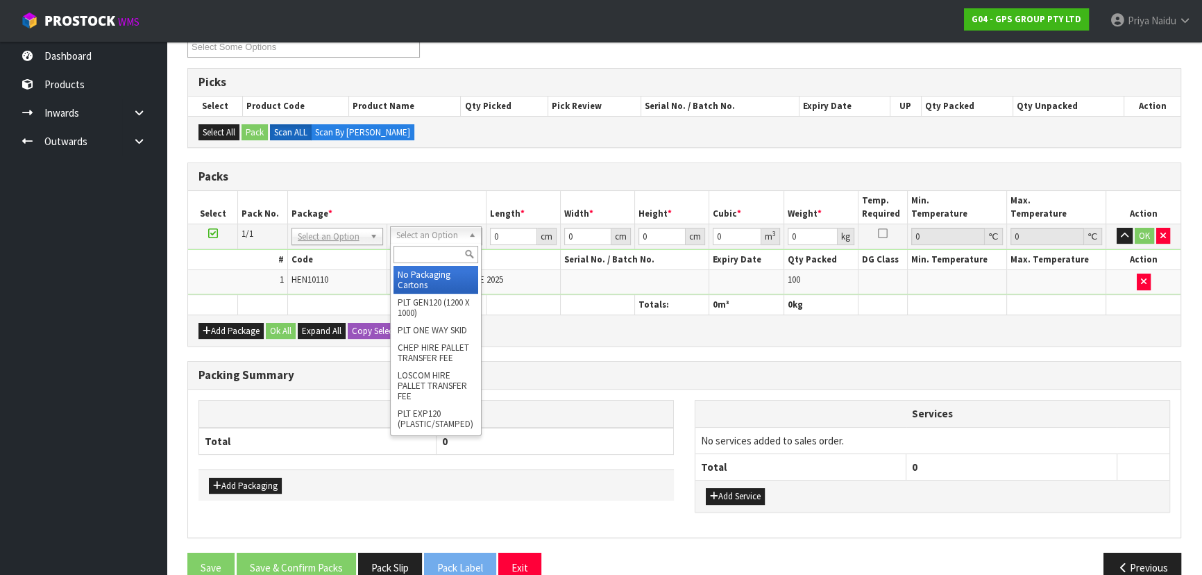
drag, startPoint x: 460, startPoint y: 241, endPoint x: 462, endPoint y: 273, distance: 32.0
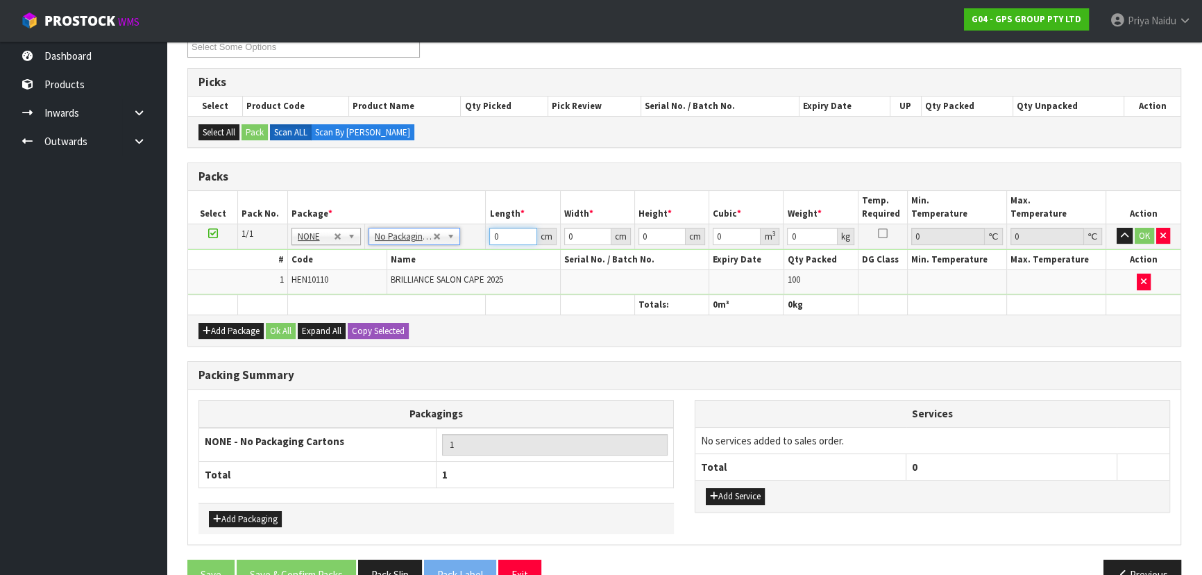
click at [500, 229] on input "0" at bounding box center [512, 236] width 47 height 17
type input "49"
type input "34"
type input "4"
type input "0.006664"
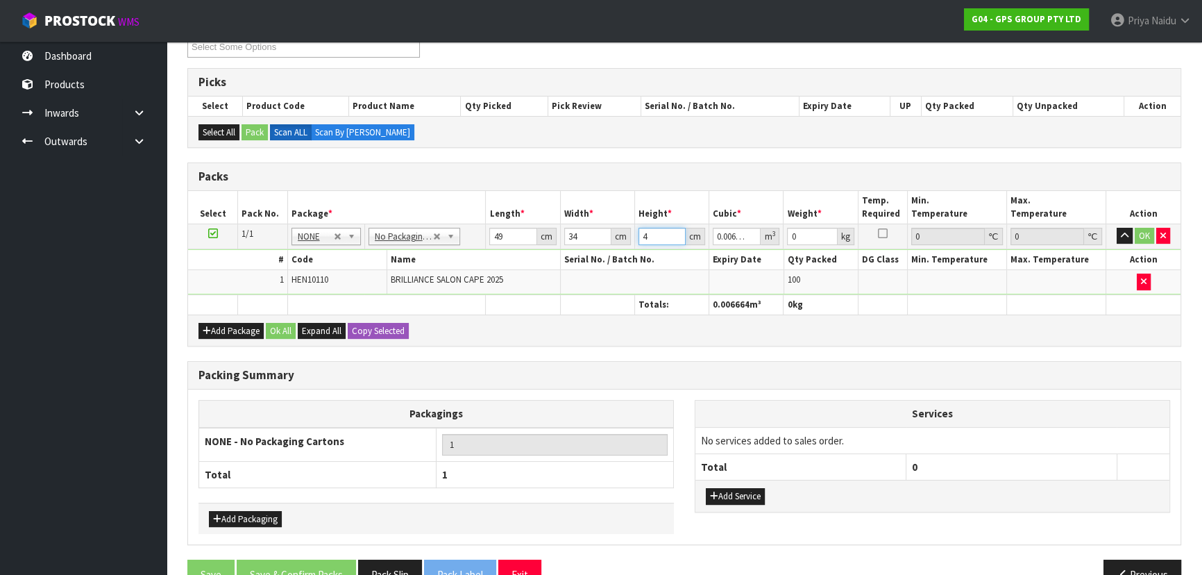
type input "40"
type input "0.06664"
type input "40"
type input "23"
click at [1135, 228] on button "OK" at bounding box center [1144, 236] width 19 height 17
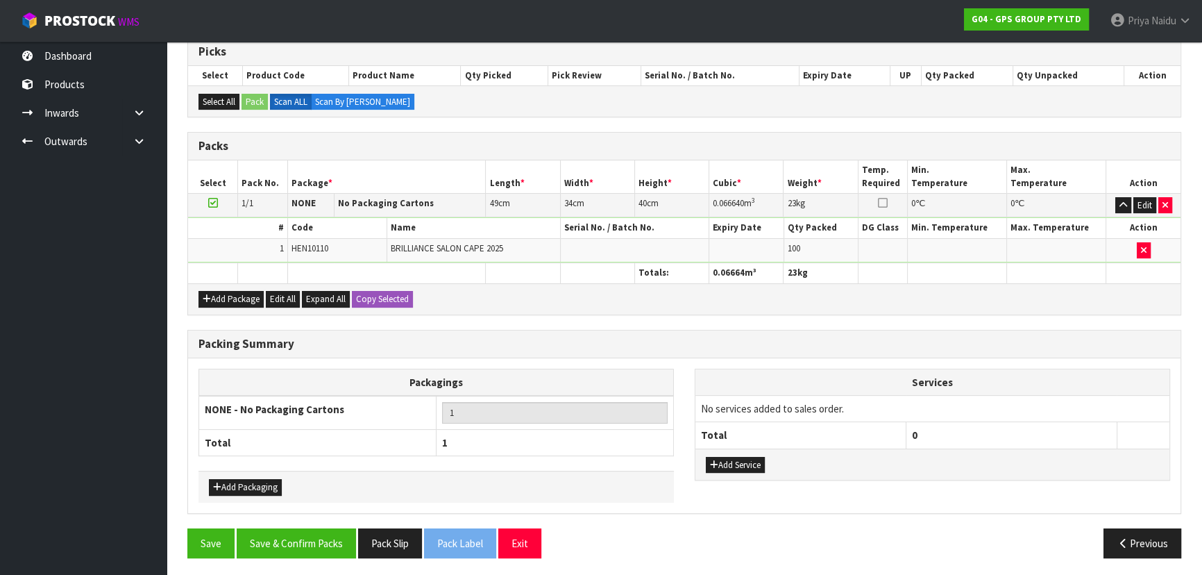
scroll to position [285, 0]
click at [308, 537] on button "Save & Confirm Packs" at bounding box center [296, 543] width 119 height 30
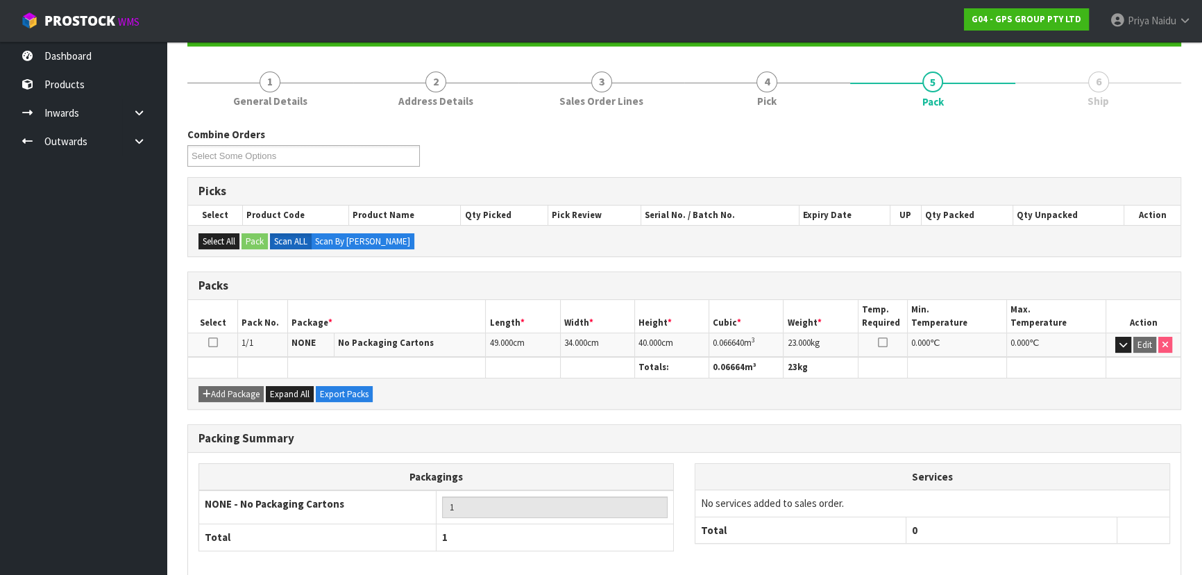
scroll to position [208, 0]
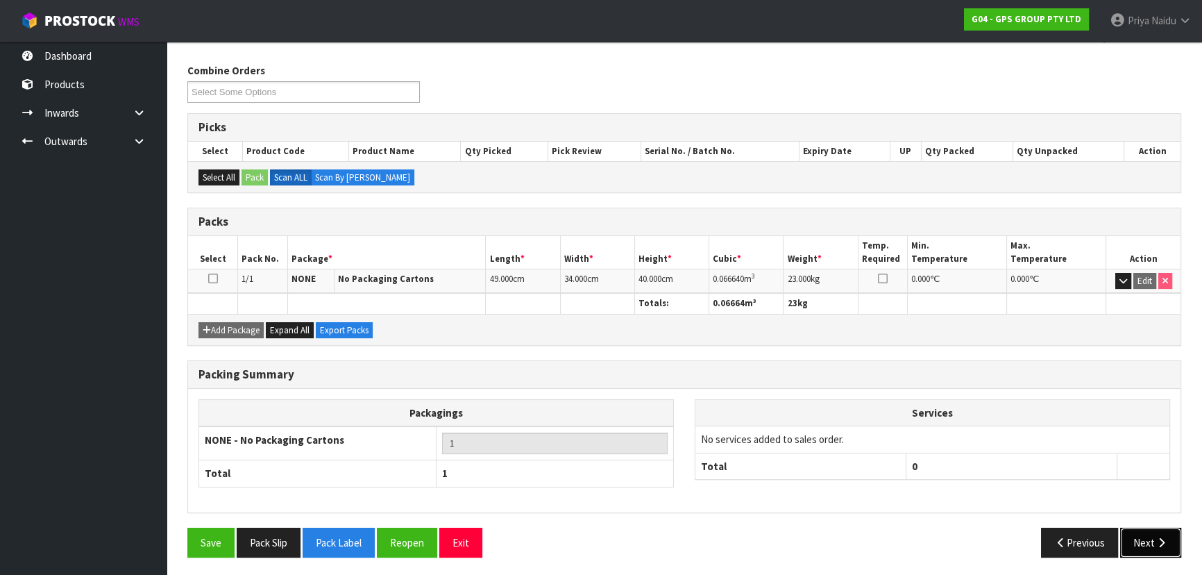
click at [1141, 534] on button "Next" at bounding box center [1150, 543] width 61 height 30
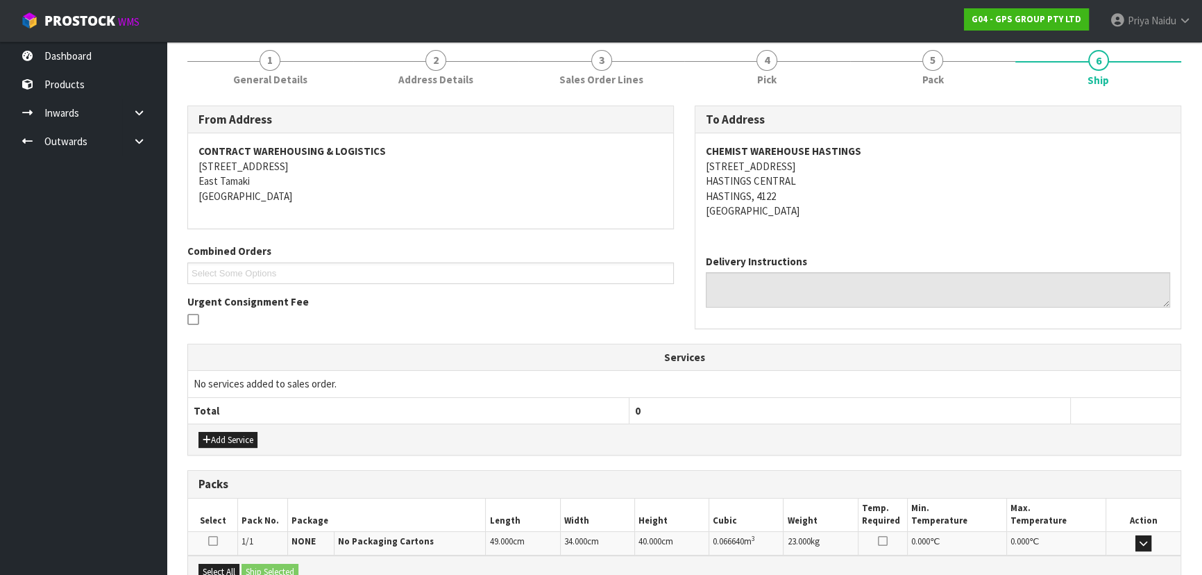
scroll to position [325, 0]
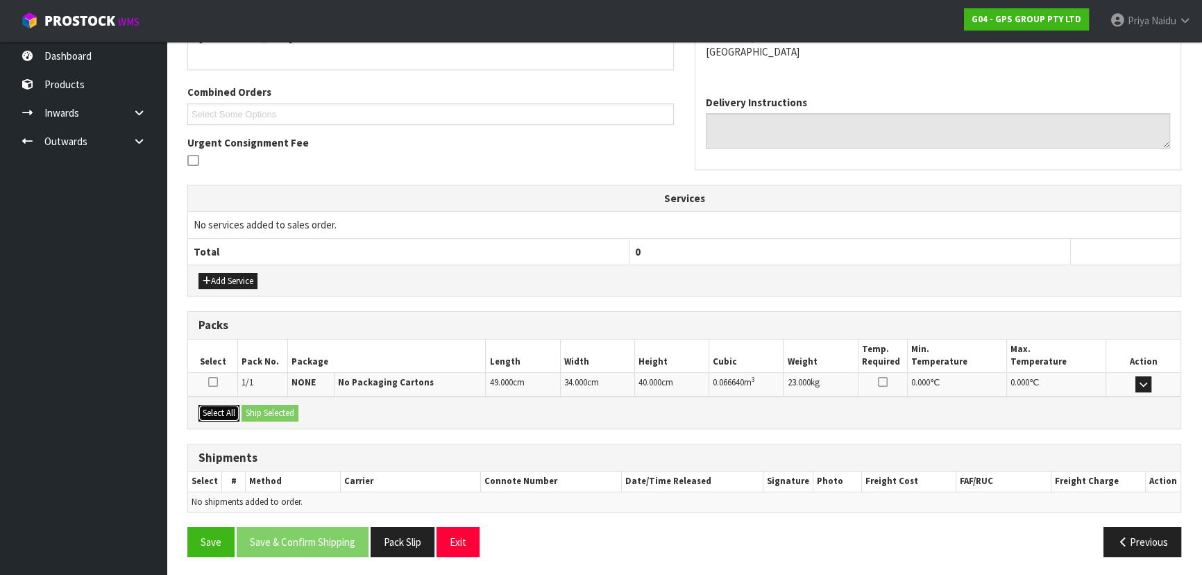
drag, startPoint x: 219, startPoint y: 406, endPoint x: 286, endPoint y: 414, distance: 67.8
click at [221, 407] on button "Select All" at bounding box center [219, 413] width 41 height 17
click at [294, 415] on button "Ship Selected" at bounding box center [270, 413] width 57 height 17
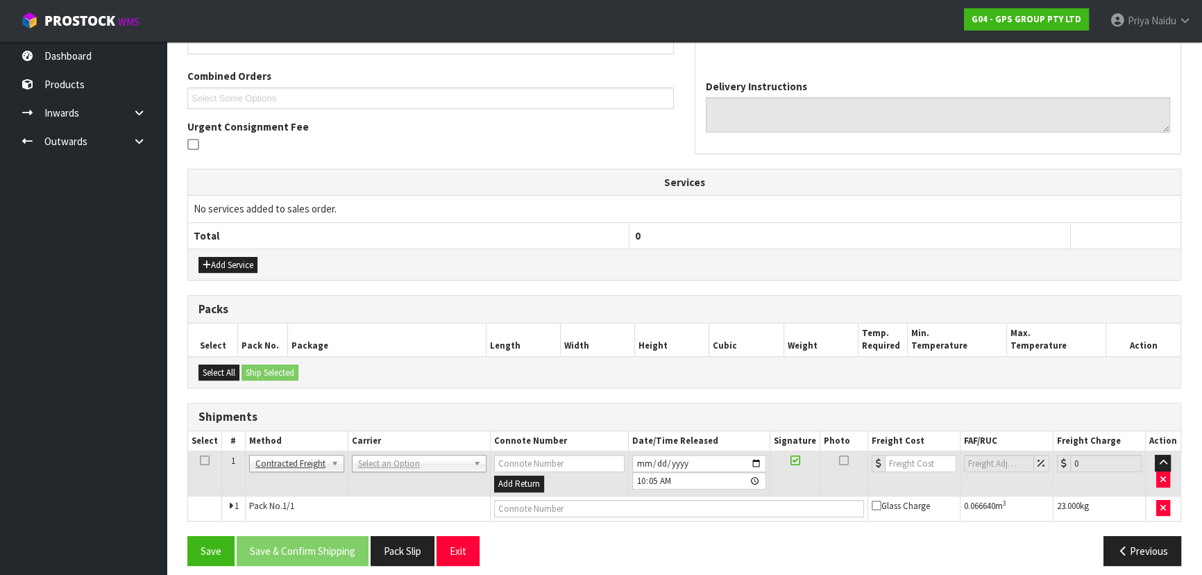
scroll to position [350, 0]
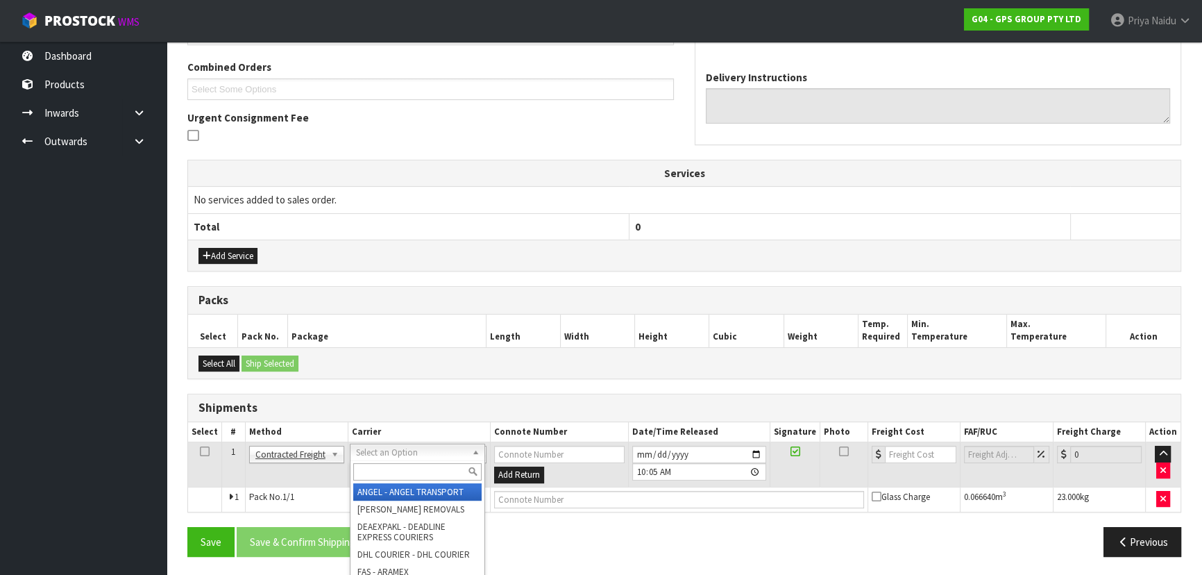
click at [385, 468] on input "text" at bounding box center [417, 471] width 128 height 17
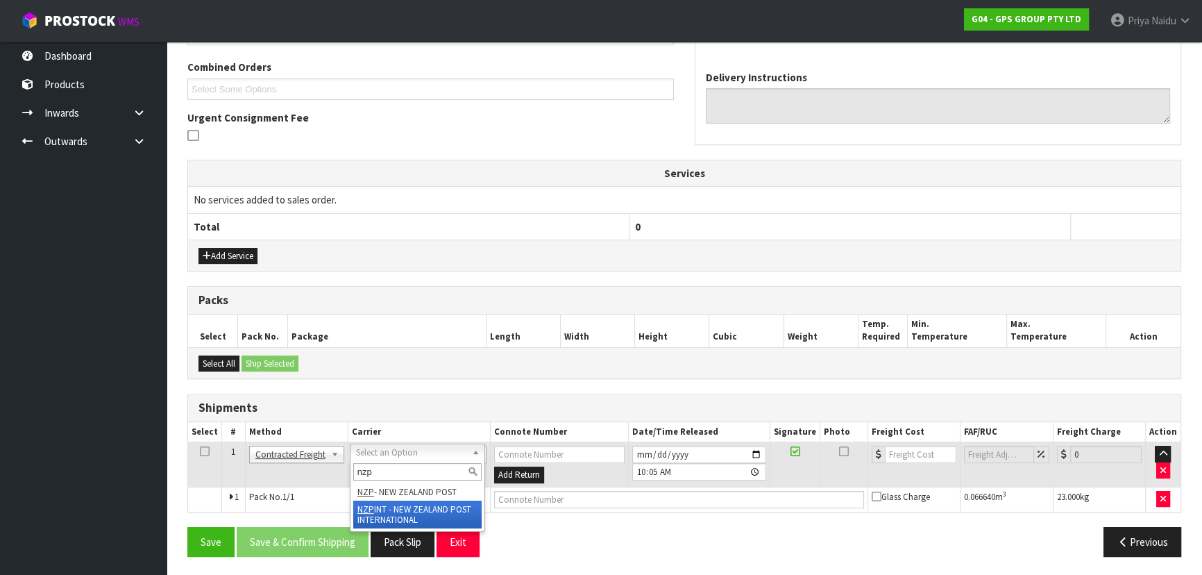
type input "nzp"
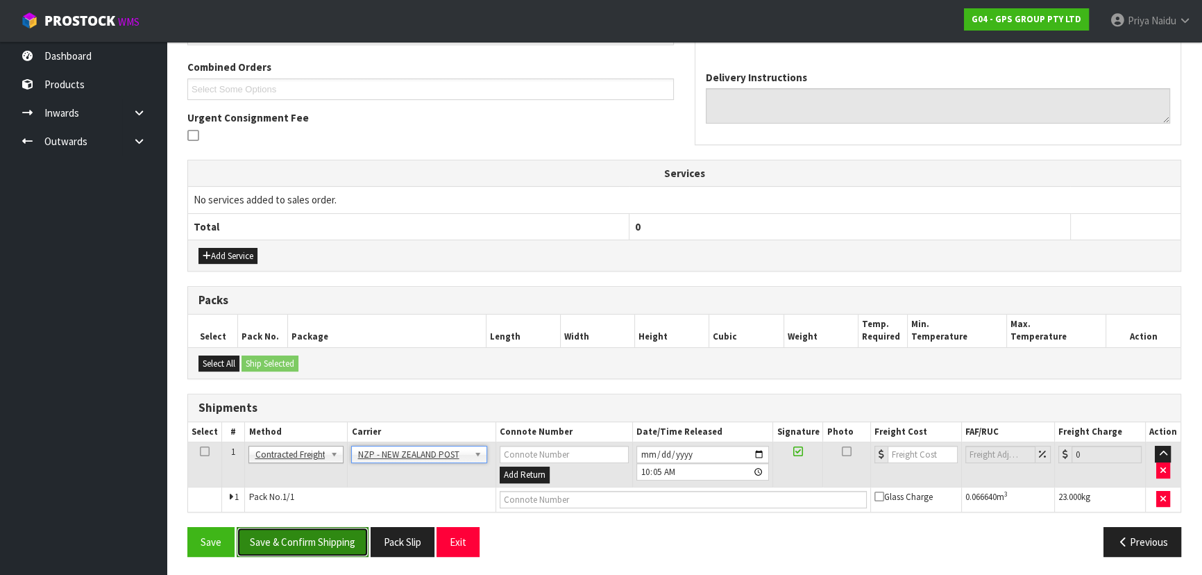
click at [326, 544] on button "Save & Confirm Shipping" at bounding box center [303, 542] width 132 height 30
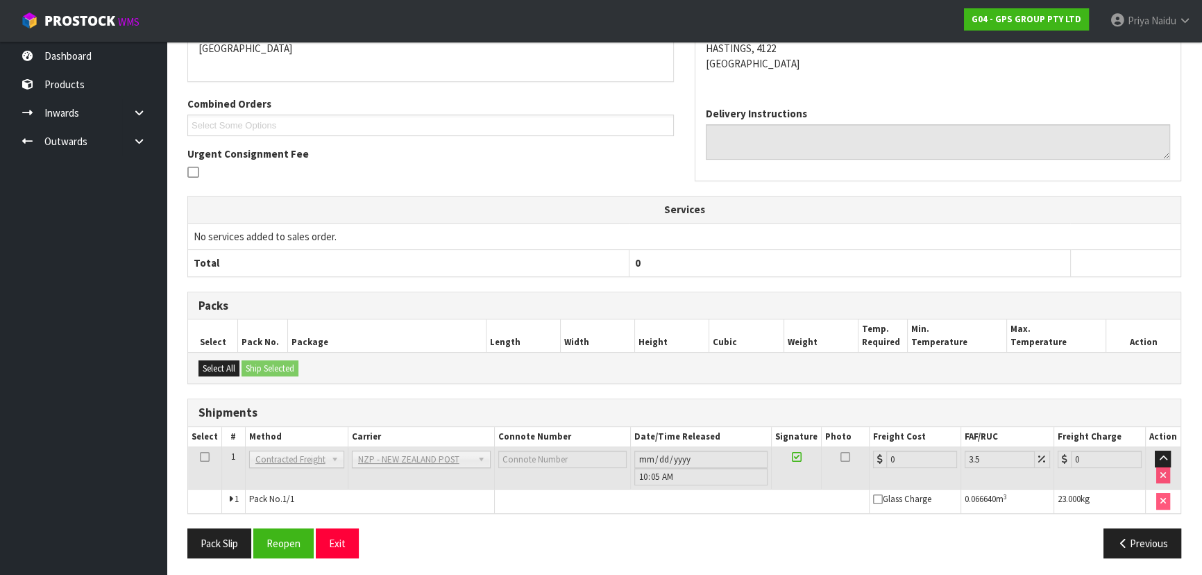
scroll to position [330, 0]
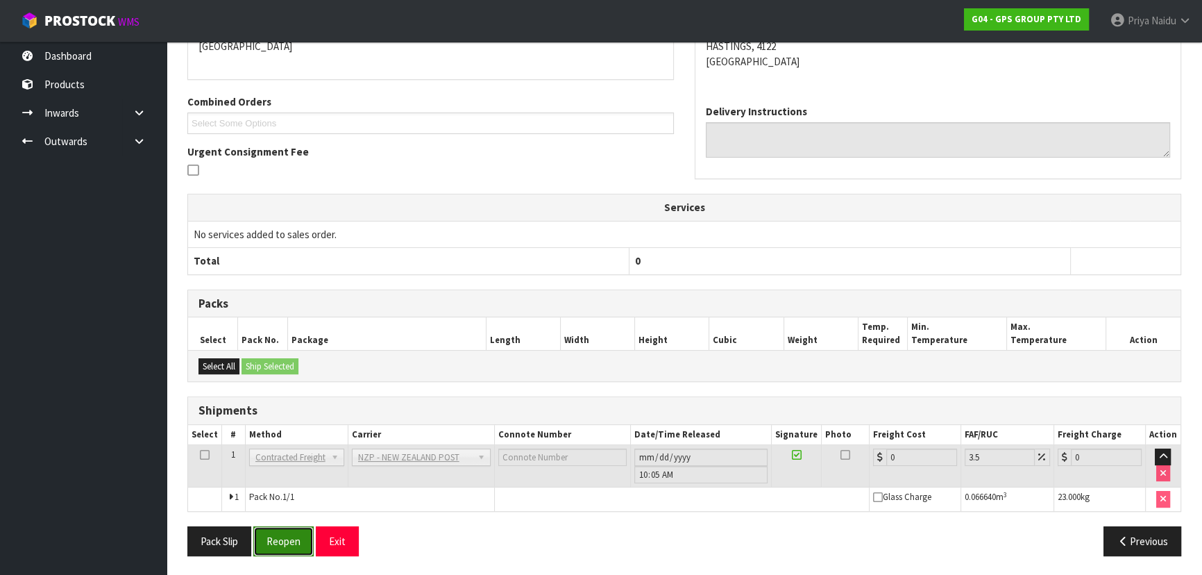
click at [298, 540] on button "Reopen" at bounding box center [283, 541] width 60 height 30
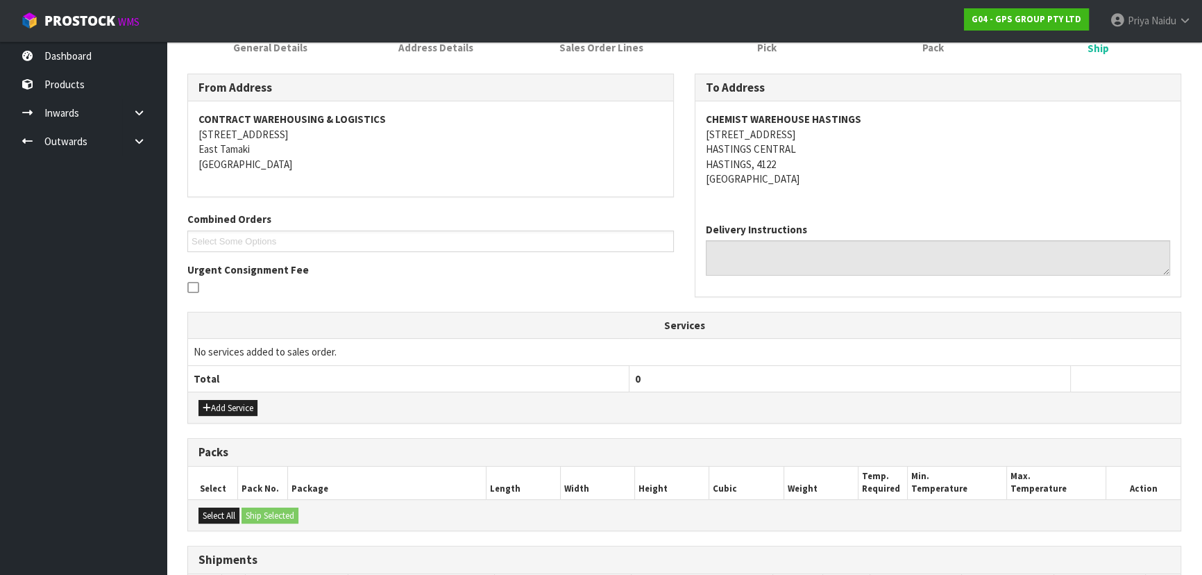
scroll to position [362, 0]
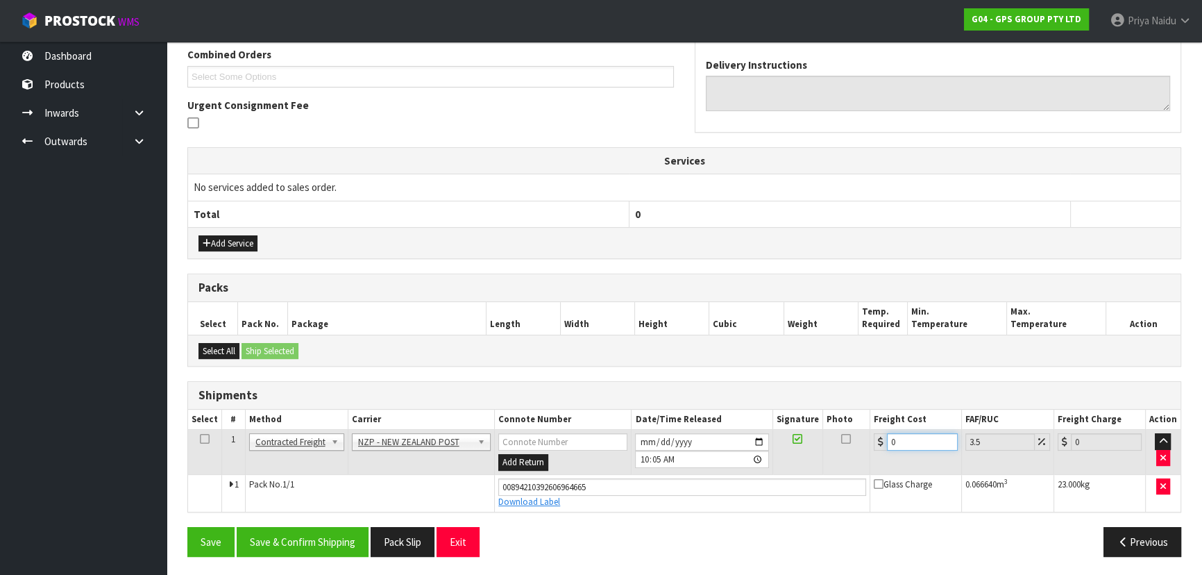
click at [907, 439] on input "0" at bounding box center [922, 441] width 71 height 17
type input "1"
type input "1.03"
type input "19"
type input "19.66"
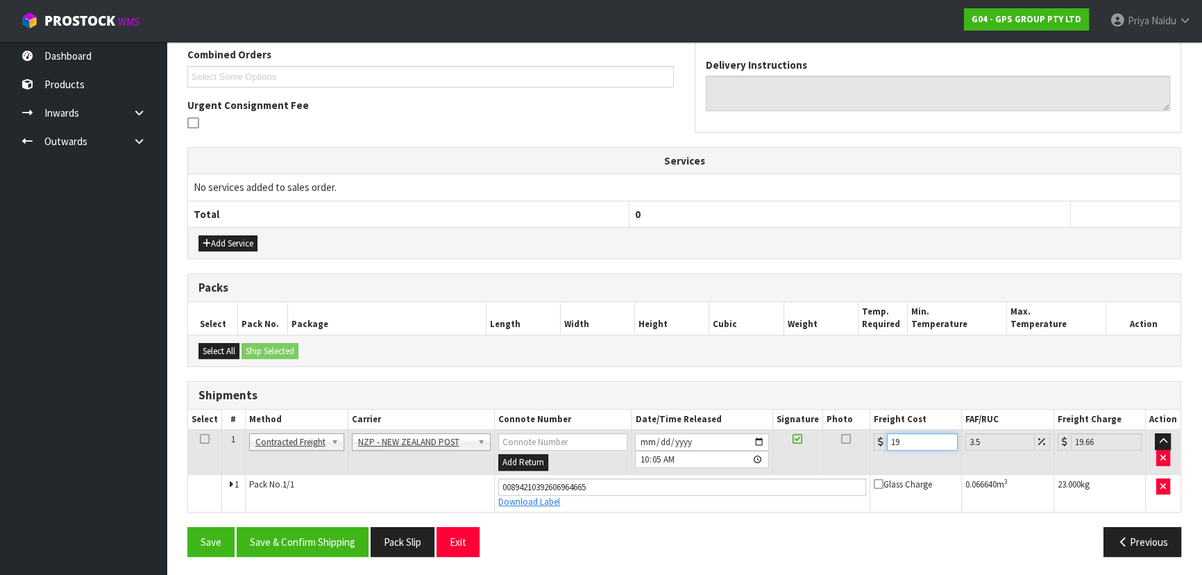
type input "190"
type input "196.65"
type input "19"
type input "19.66"
type input "19.02"
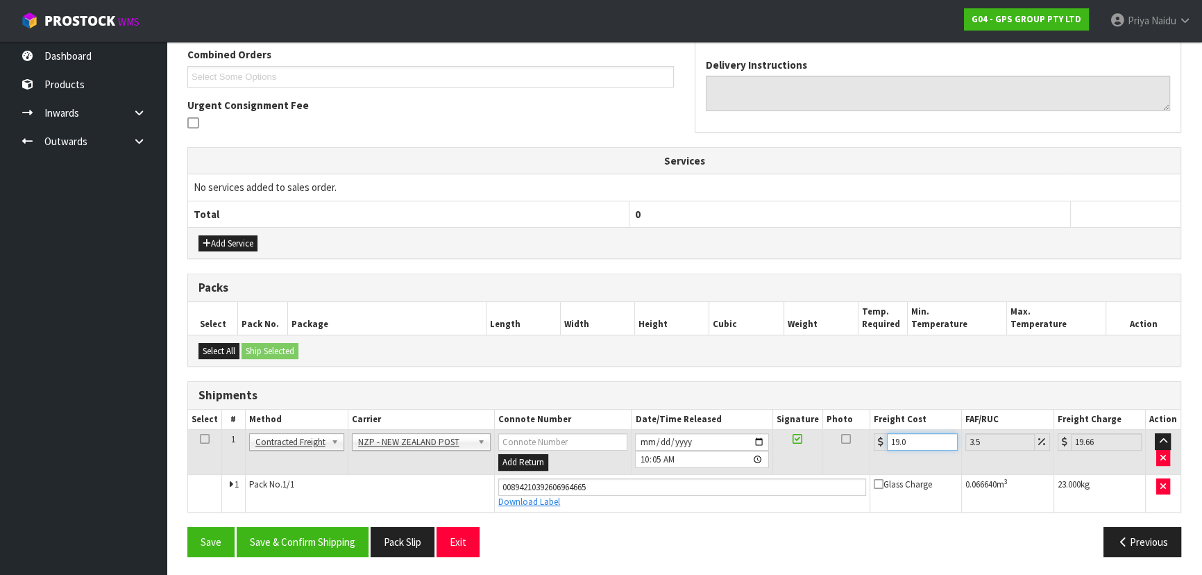
type input "19.69"
type input "19.02"
click at [312, 539] on button "Save & Confirm Shipping" at bounding box center [303, 542] width 132 height 30
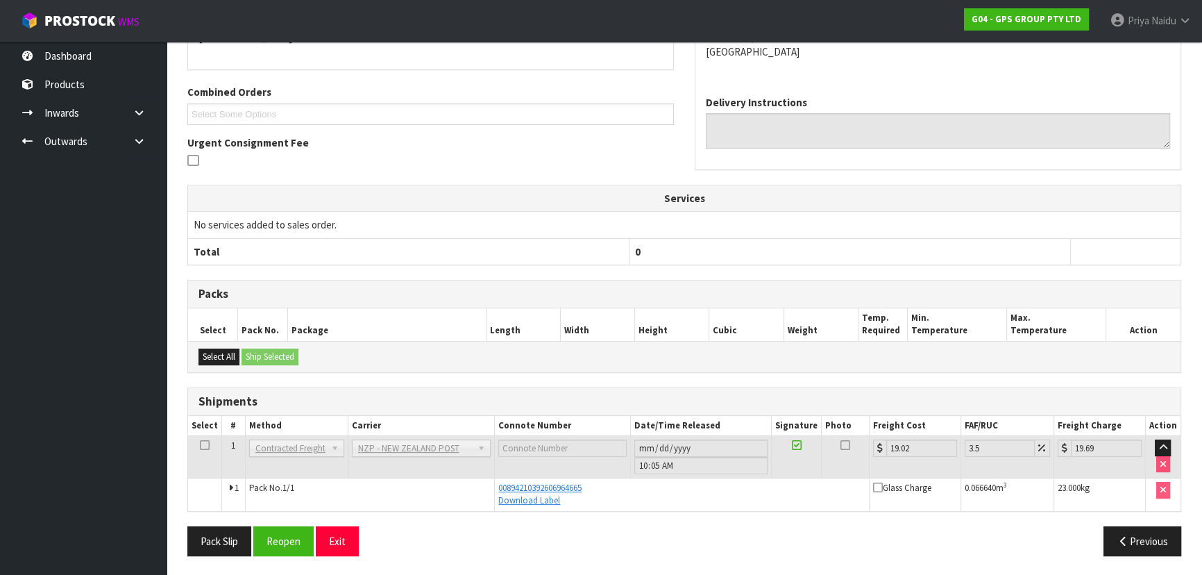
scroll to position [0, 0]
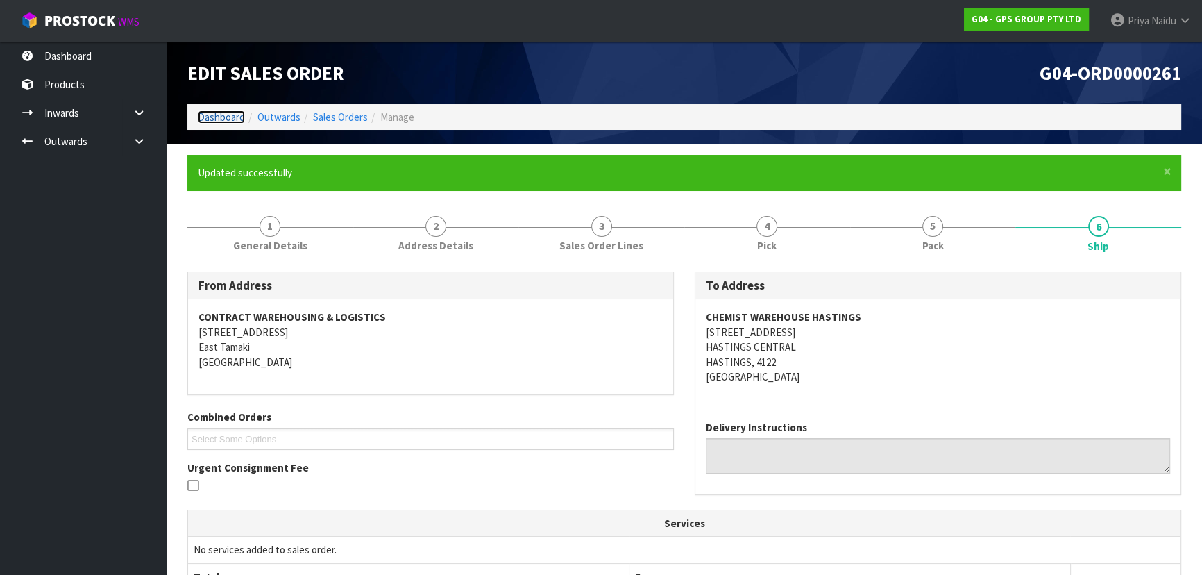
click at [214, 117] on link "Dashboard" at bounding box center [221, 116] width 47 height 13
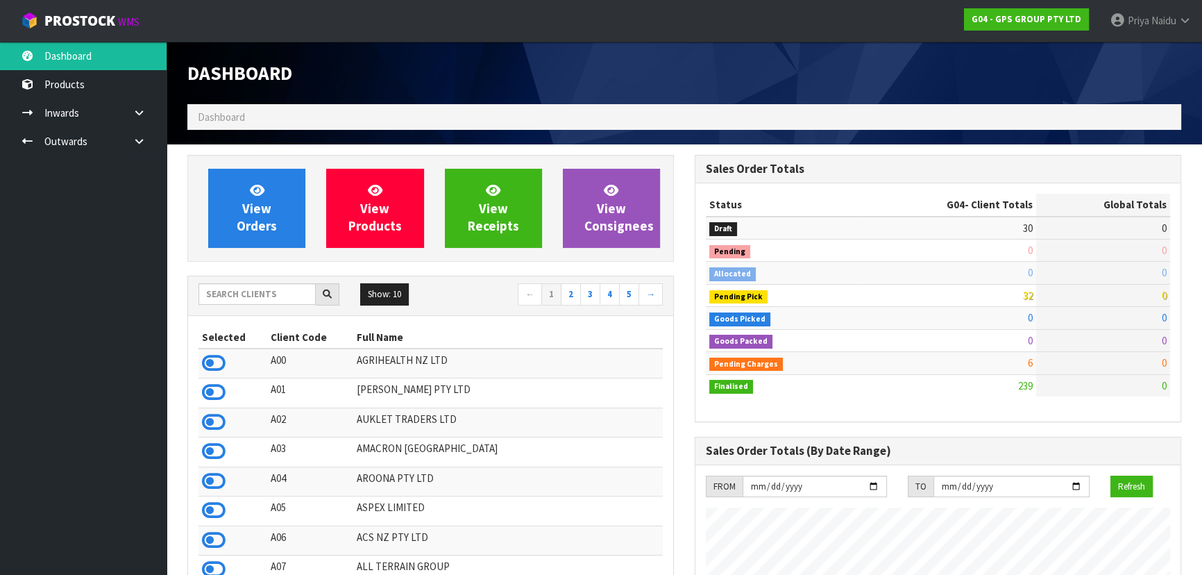
scroll to position [693313, 693653]
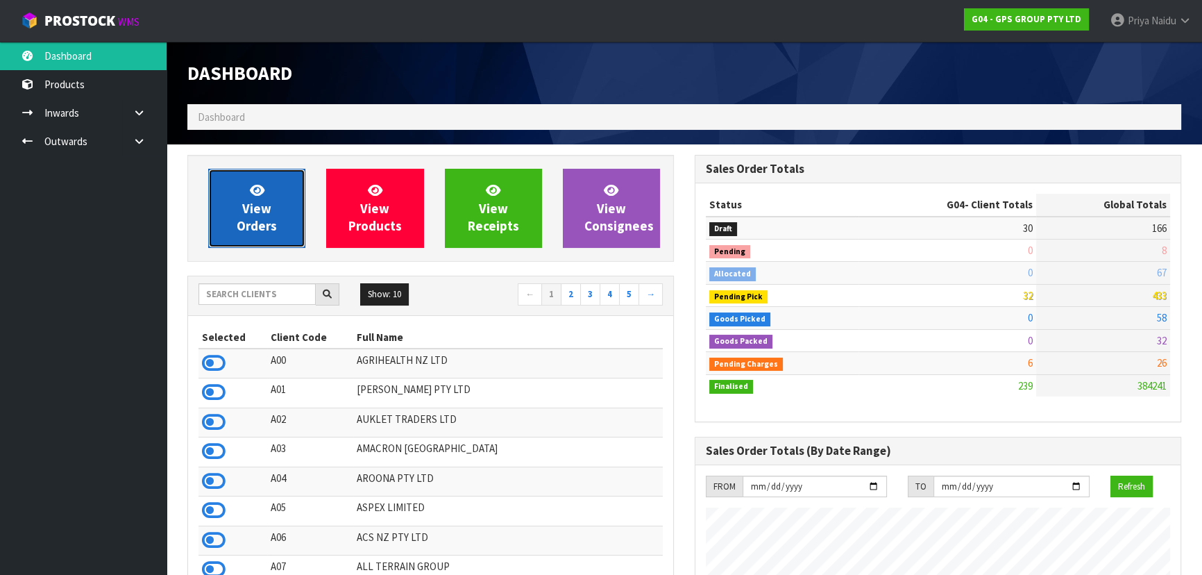
click at [276, 219] on span "View Orders" at bounding box center [257, 208] width 40 height 52
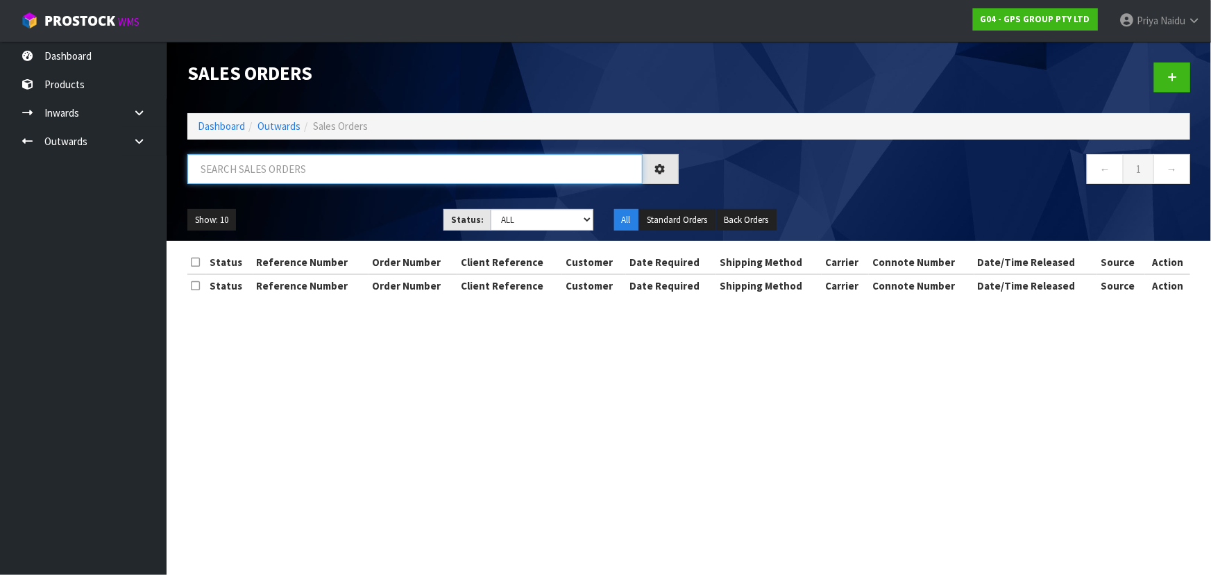
click at [321, 174] on input "text" at bounding box center [414, 169] width 455 height 30
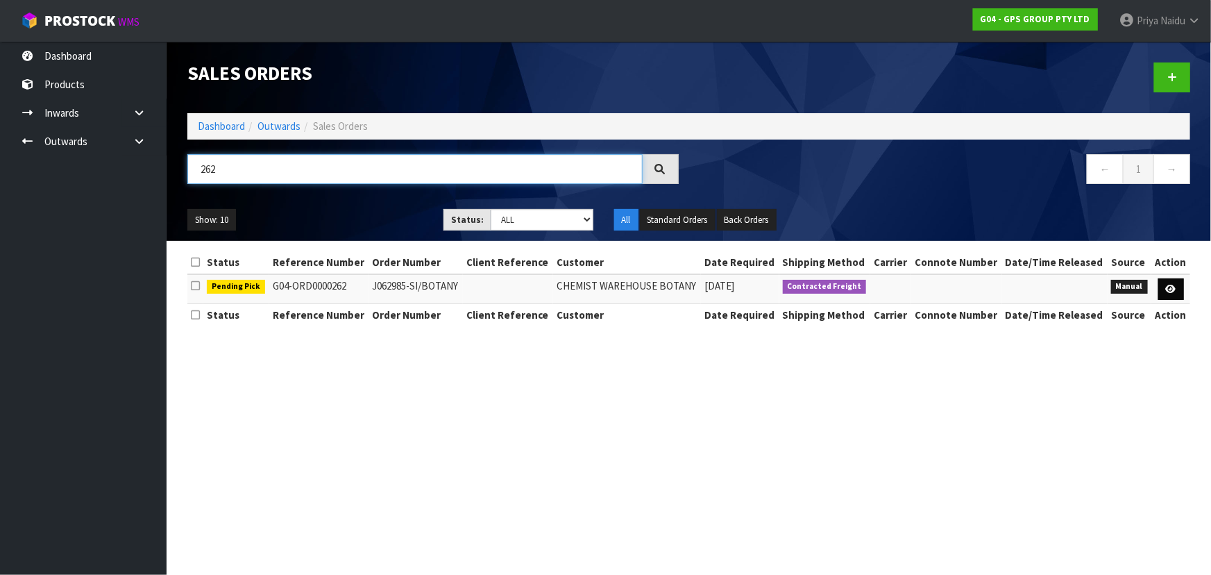
type input "262"
click at [1173, 285] on icon at bounding box center [1171, 289] width 10 height 9
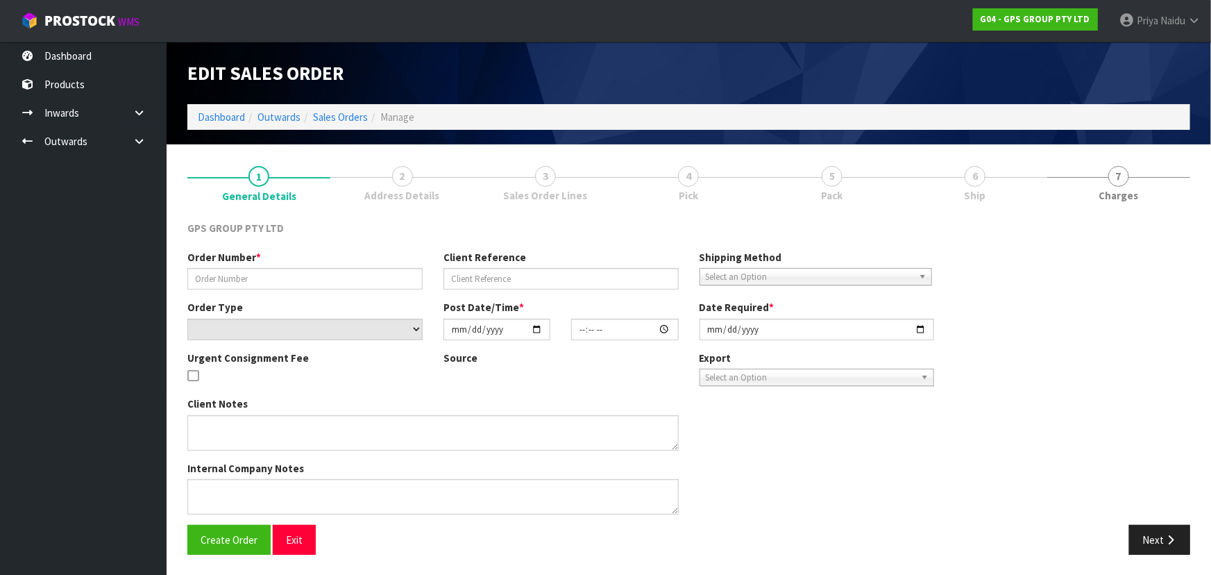
type input "J062985-SI/BOTANY"
select select "number:0"
type input "[DATE]"
type input "16:43:00.000"
type input "[DATE]"
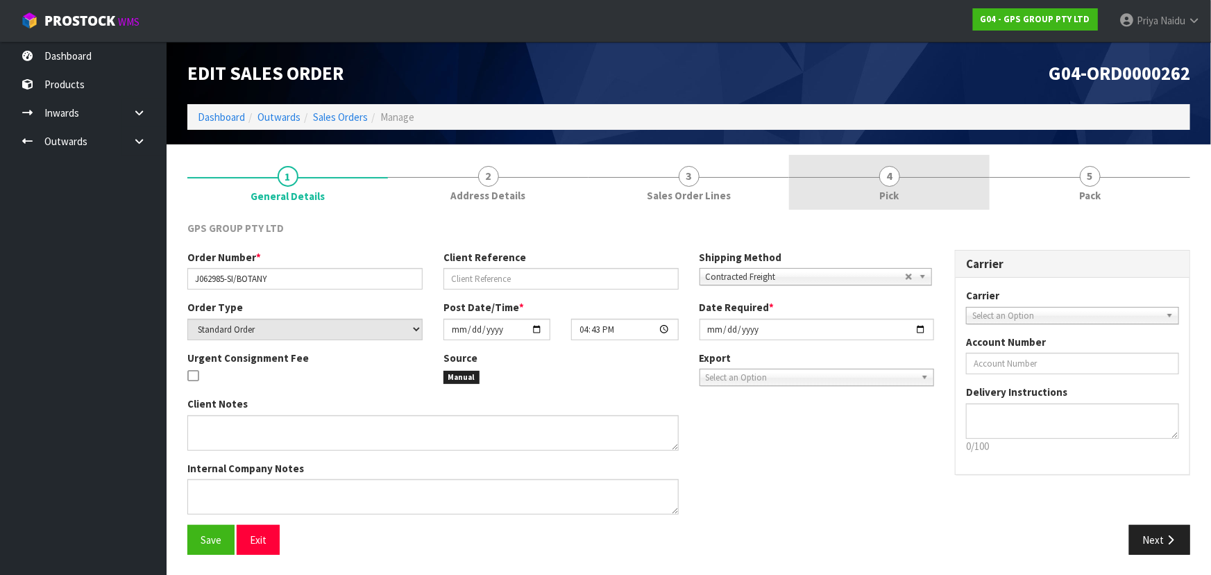
click at [877, 187] on link "4 Pick" at bounding box center [889, 182] width 201 height 55
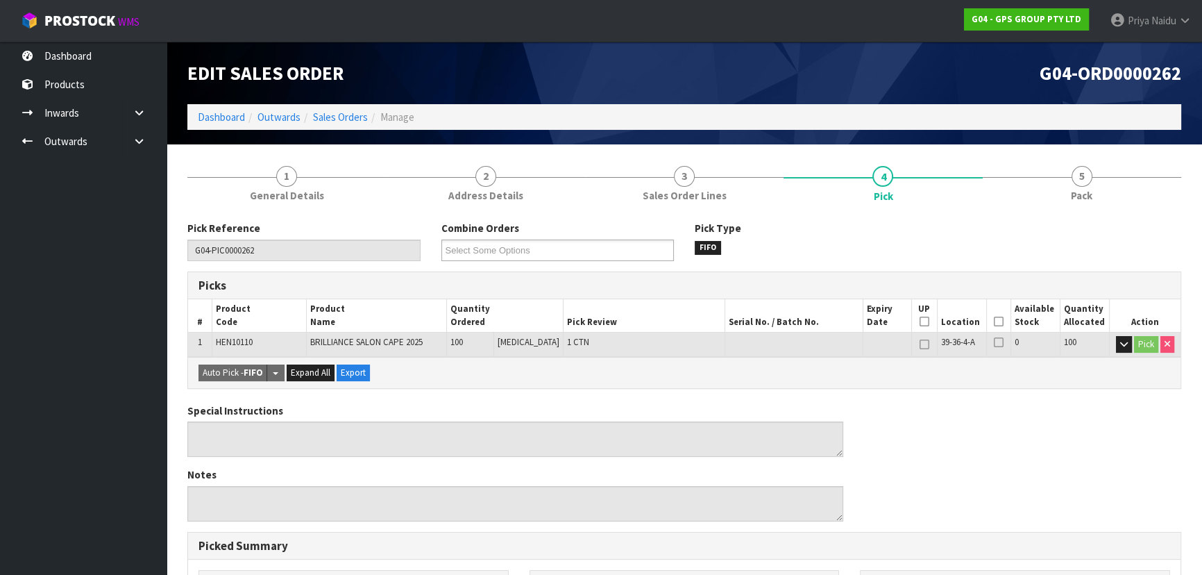
click at [994, 321] on icon at bounding box center [999, 321] width 10 height 1
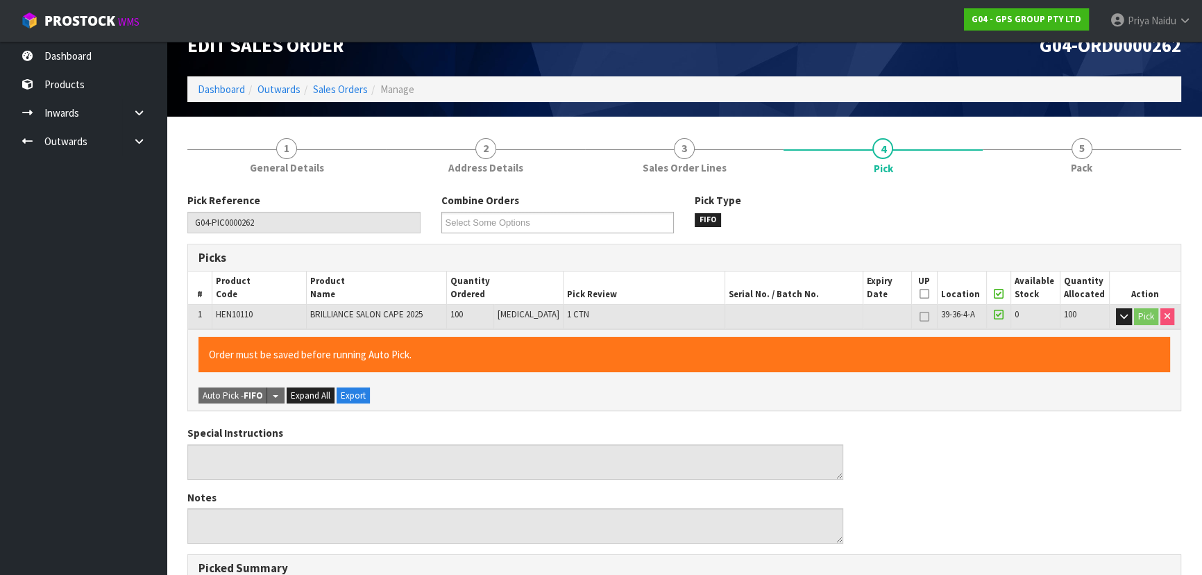
scroll to position [378, 0]
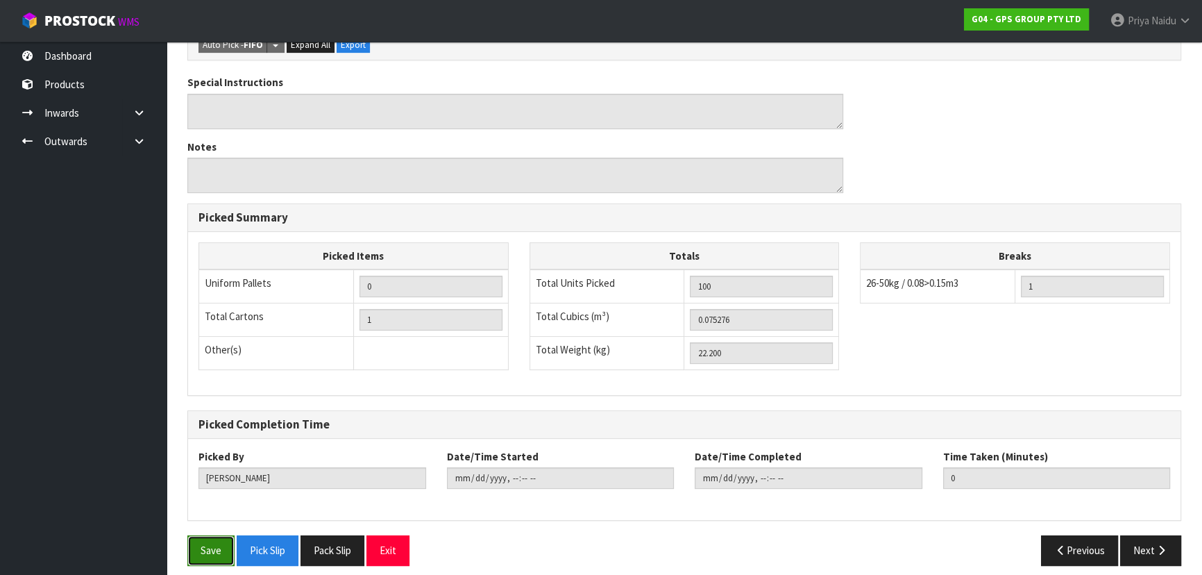
click at [222, 550] on button "Save" at bounding box center [210, 550] width 47 height 30
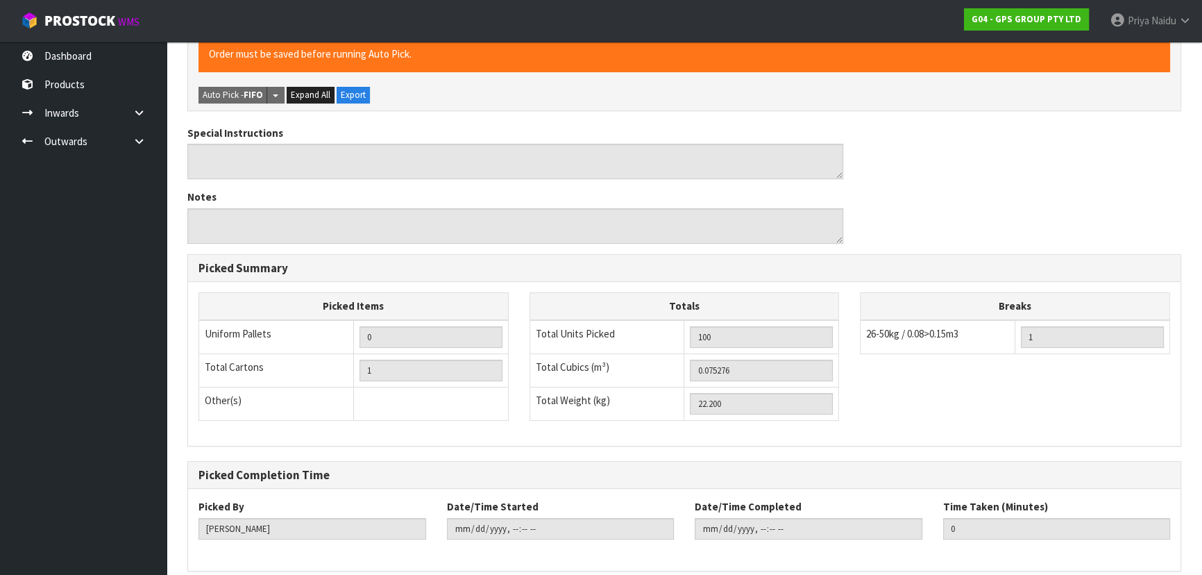
scroll to position [0, 0]
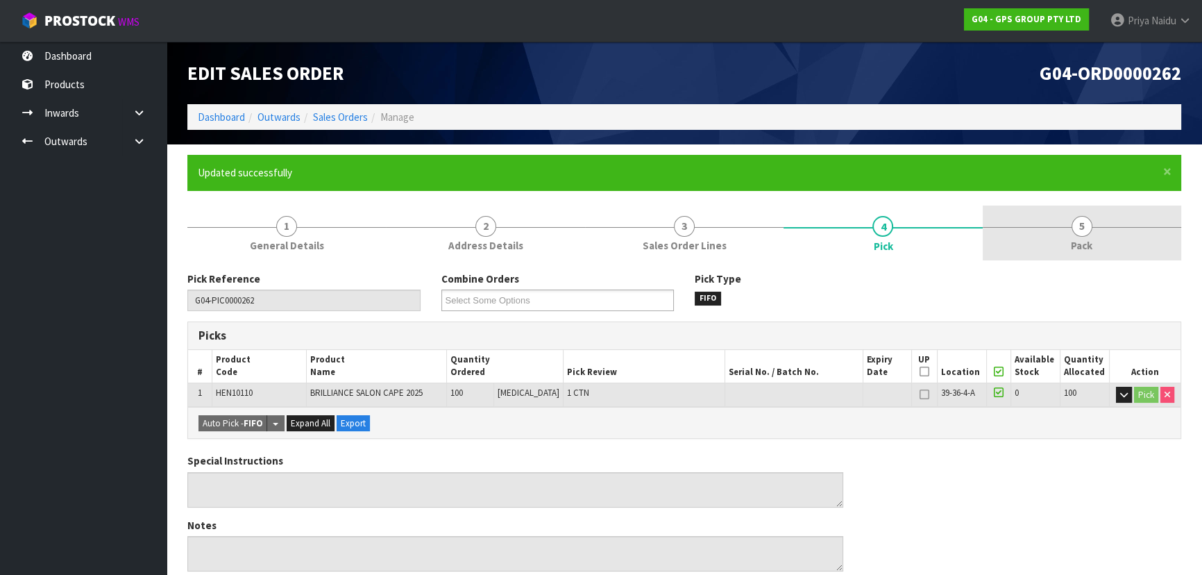
click at [1090, 229] on span "5" at bounding box center [1082, 226] width 21 height 21
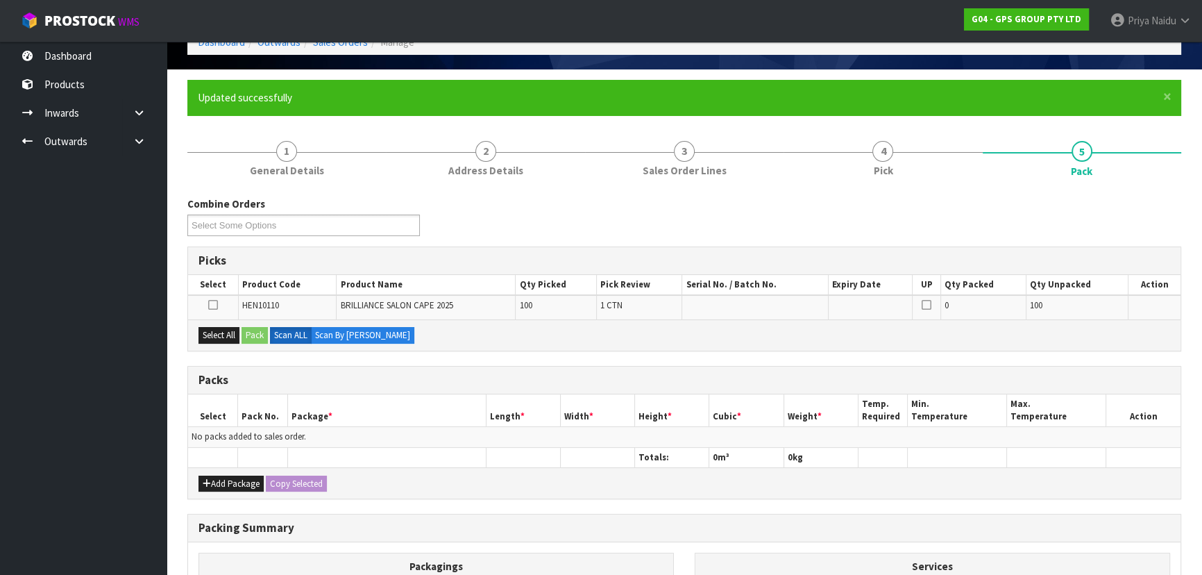
scroll to position [62, 0]
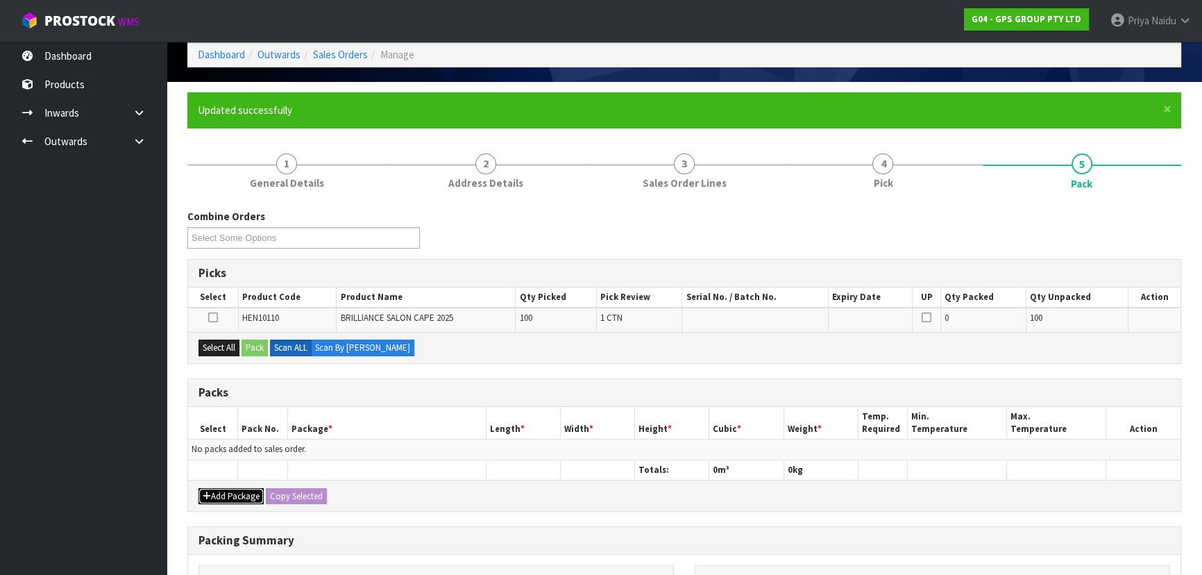
click at [238, 489] on button "Add Package" at bounding box center [231, 496] width 65 height 17
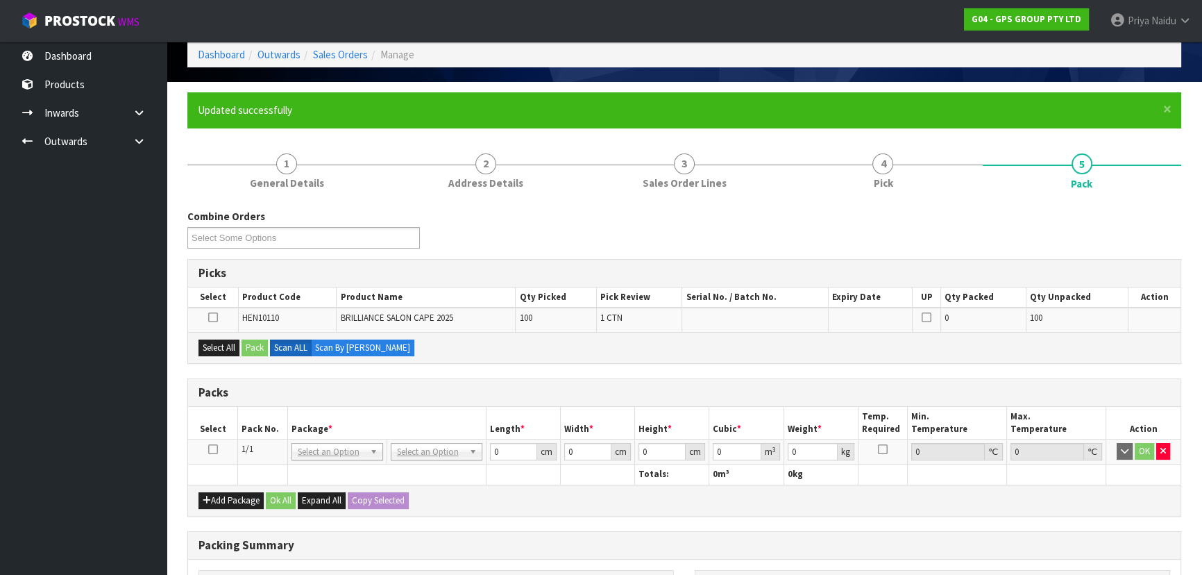
click at [208, 449] on icon at bounding box center [213, 449] width 10 height 1
click at [228, 344] on button "Select All" at bounding box center [219, 347] width 41 height 17
click at [251, 343] on button "Pack" at bounding box center [255, 347] width 26 height 17
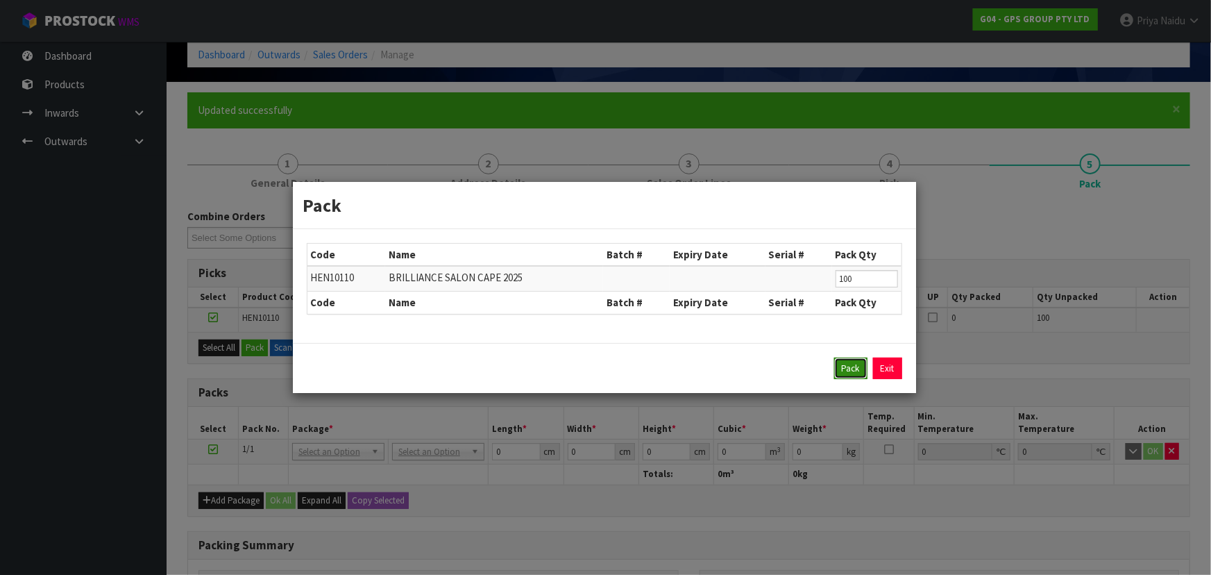
click at [850, 373] on button "Pack" at bounding box center [850, 368] width 33 height 22
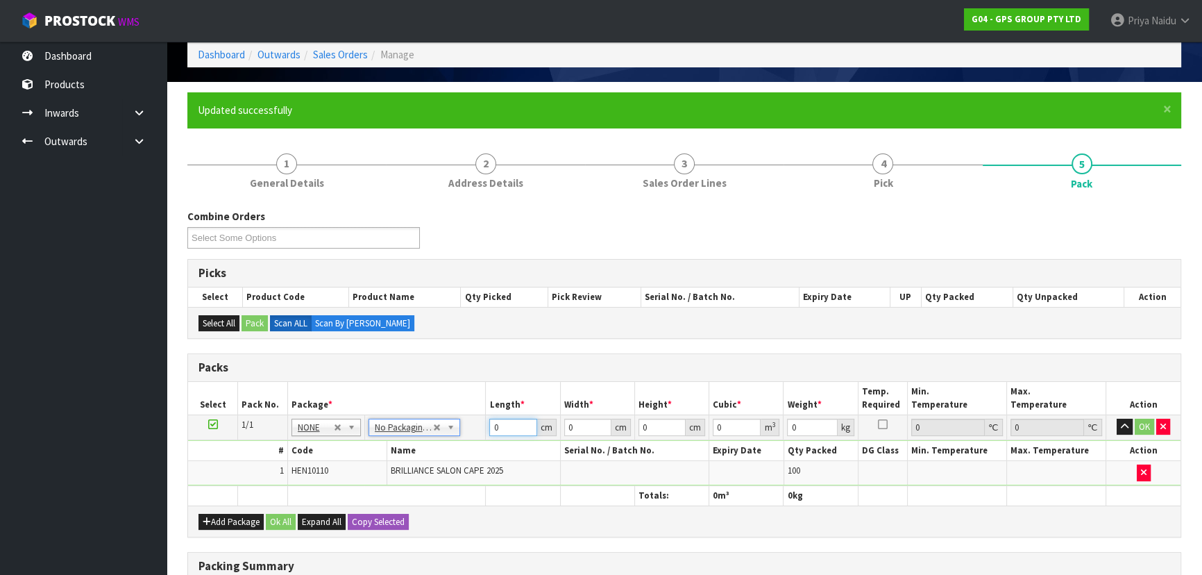
click at [499, 428] on input "0" at bounding box center [512, 427] width 47 height 17
click at [1144, 423] on button "OK" at bounding box center [1144, 427] width 19 height 17
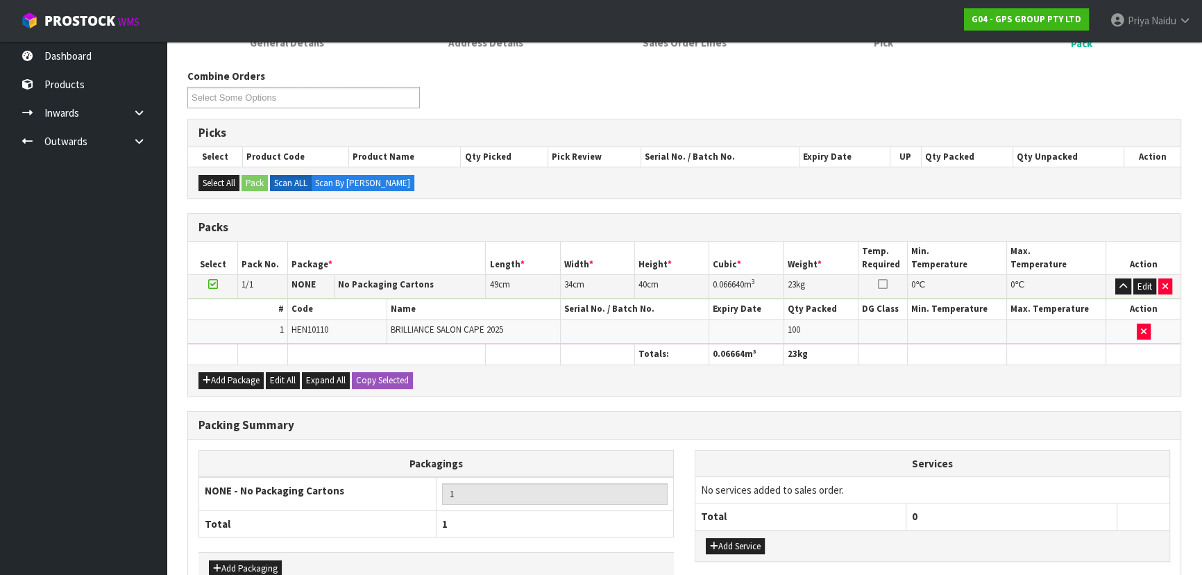
scroll to position [285, 0]
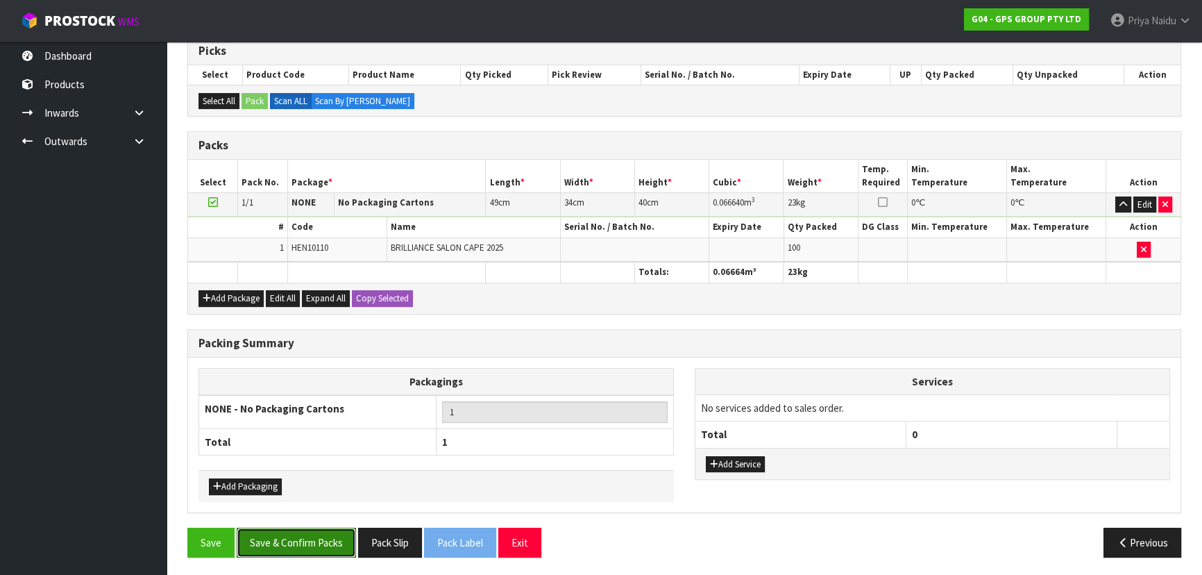
click at [319, 541] on button "Save & Confirm Packs" at bounding box center [296, 543] width 119 height 30
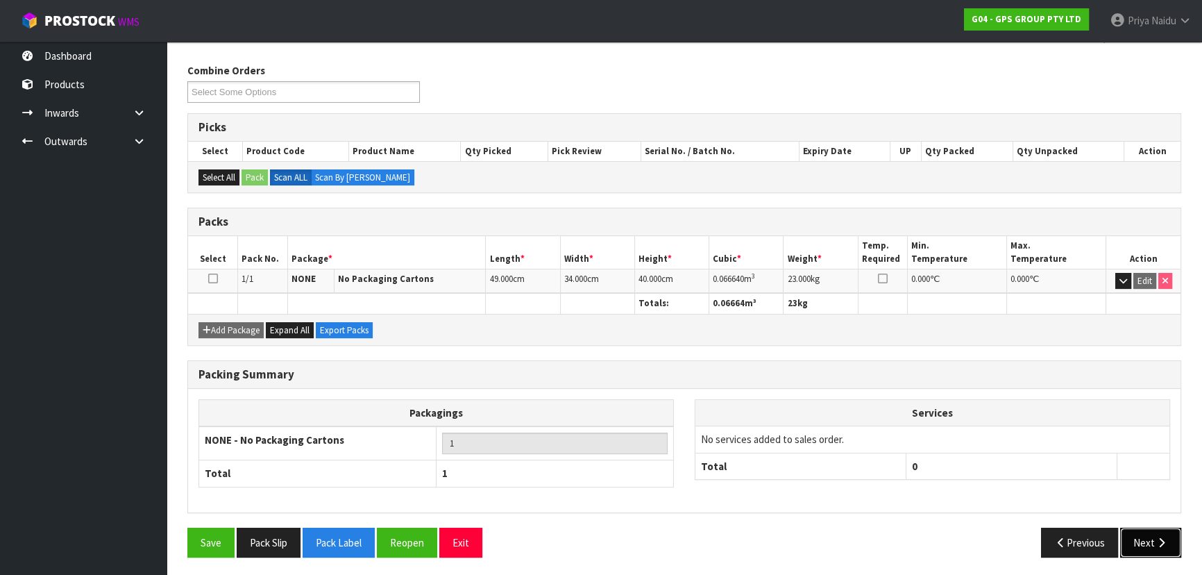
click at [1151, 535] on button "Next" at bounding box center [1150, 543] width 61 height 30
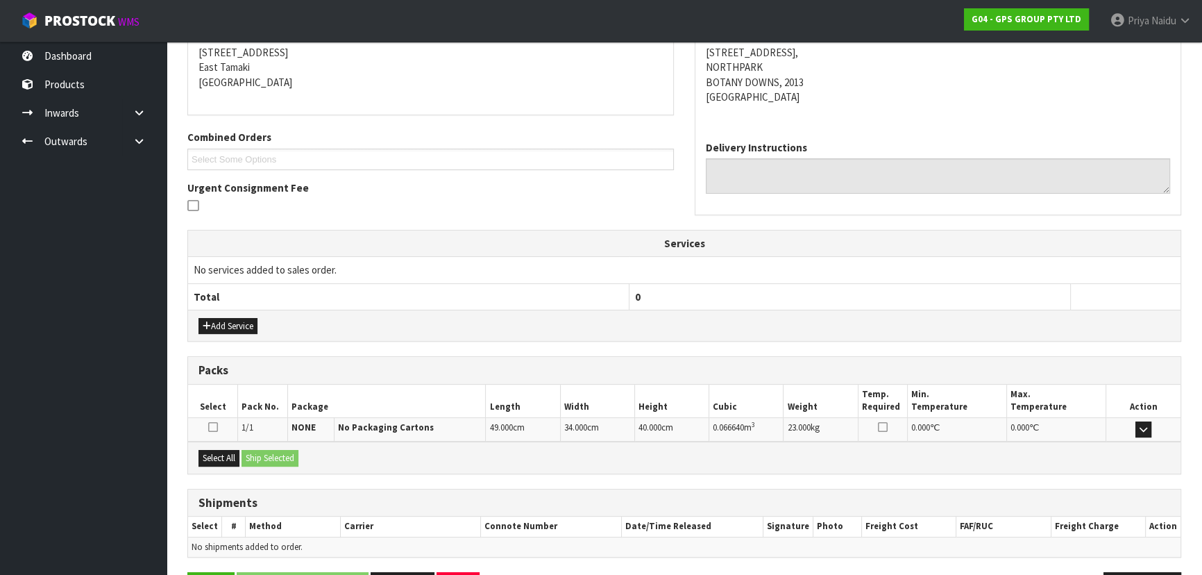
scroll to position [325, 0]
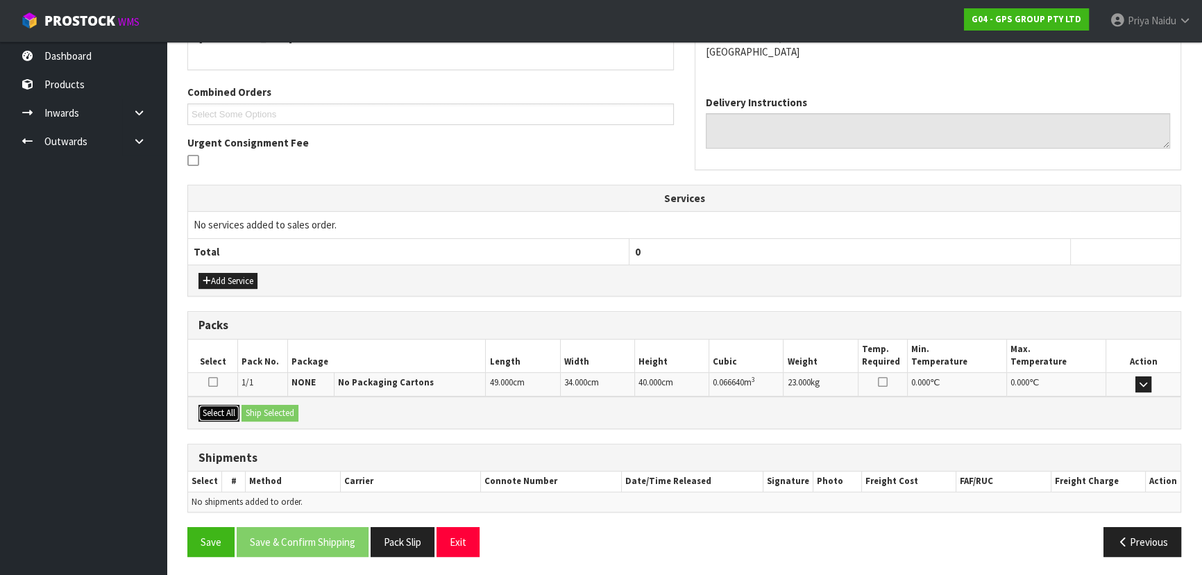
click at [230, 411] on button "Select All" at bounding box center [219, 413] width 41 height 17
click at [255, 409] on button "Ship Selected" at bounding box center [270, 413] width 57 height 17
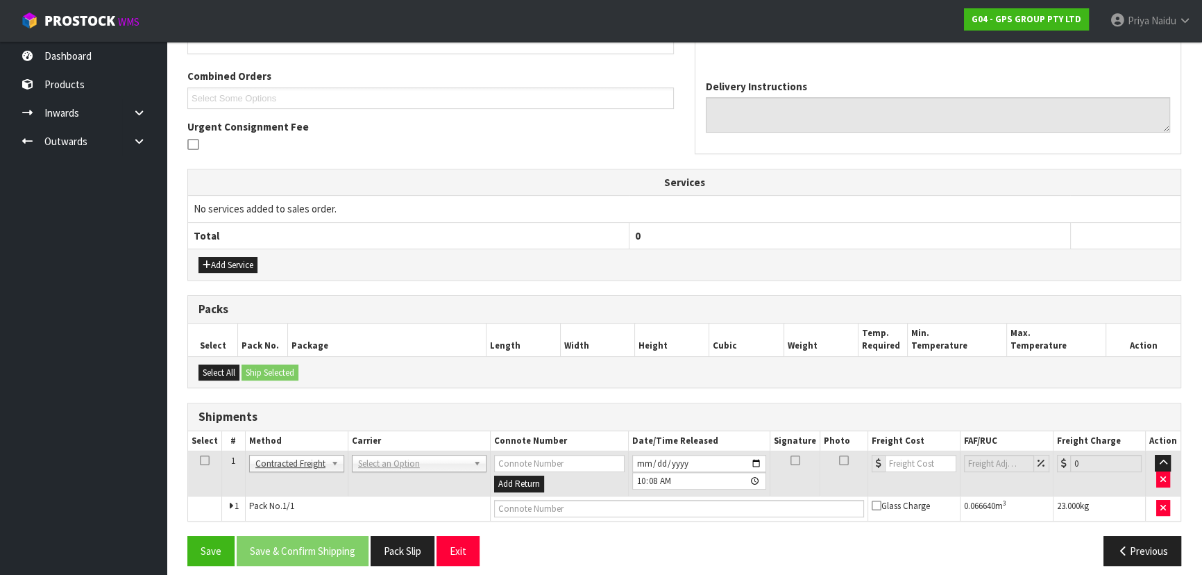
scroll to position [350, 0]
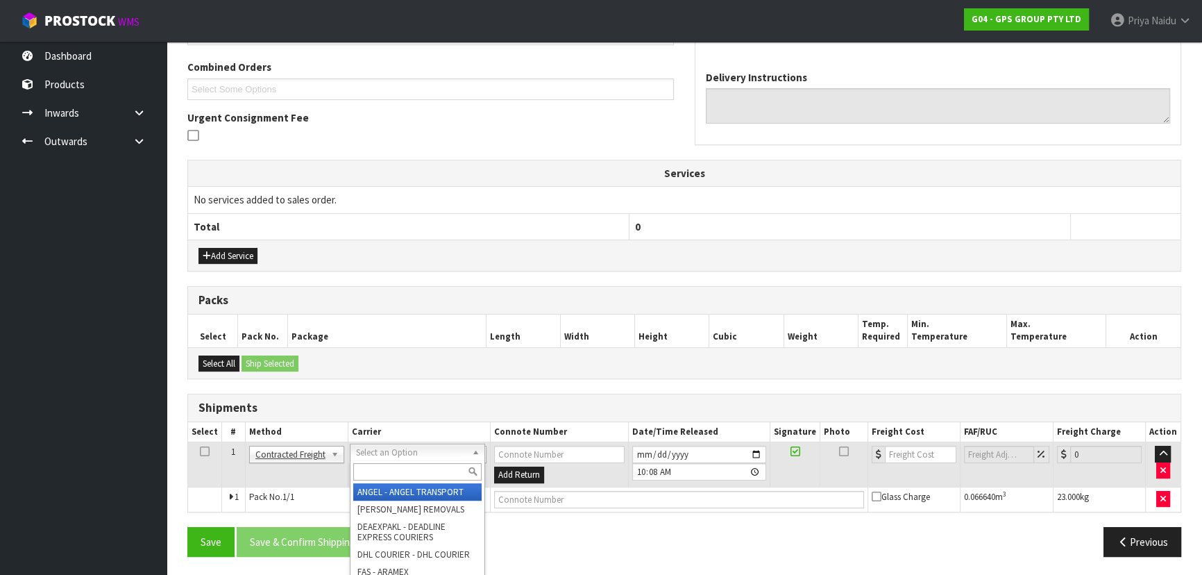
click at [381, 469] on input "text" at bounding box center [417, 471] width 128 height 17
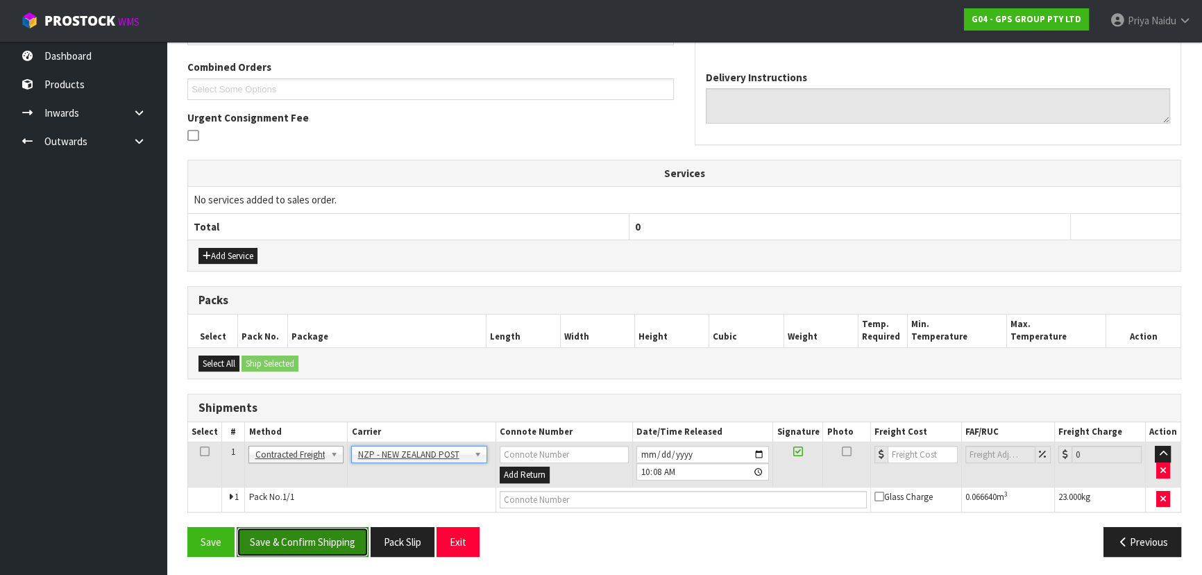
click at [303, 535] on button "Save & Confirm Shipping" at bounding box center [303, 542] width 132 height 30
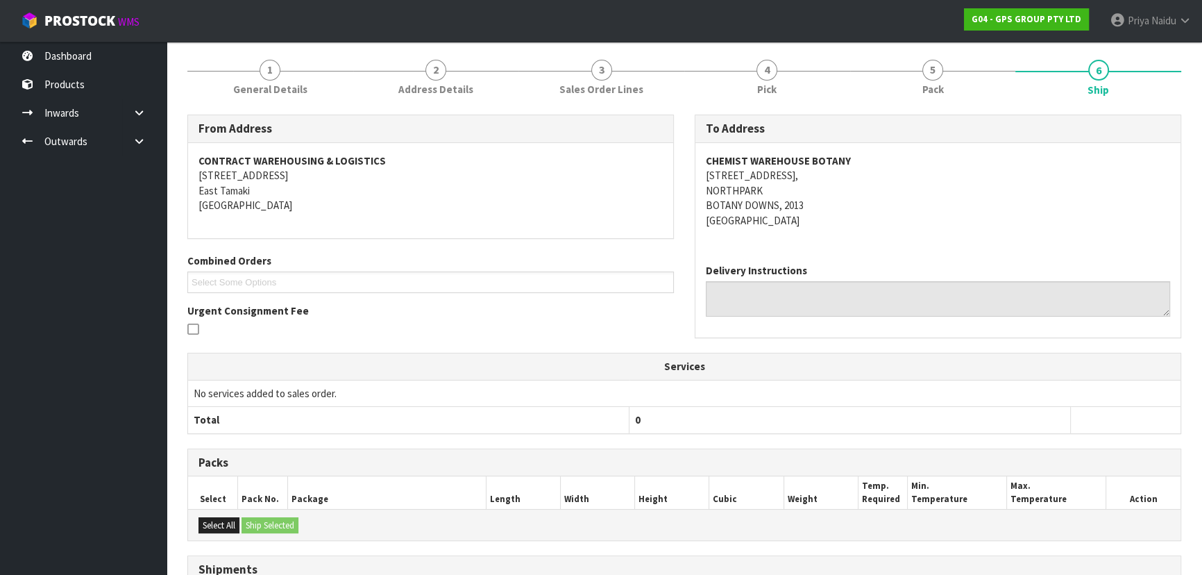
scroll to position [330, 0]
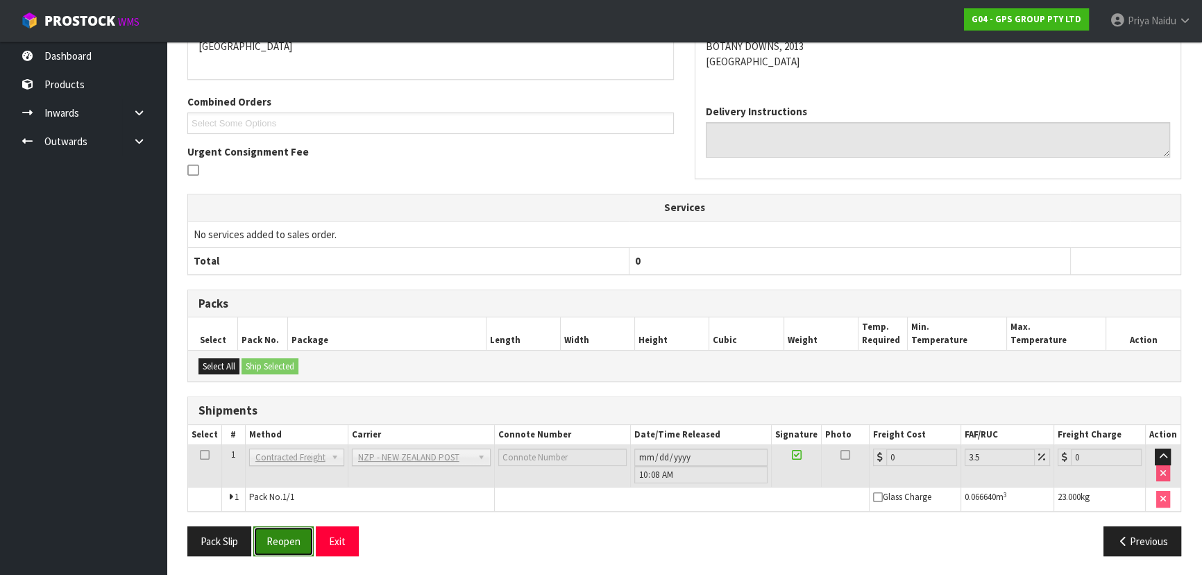
click at [288, 541] on button "Reopen" at bounding box center [283, 541] width 60 height 30
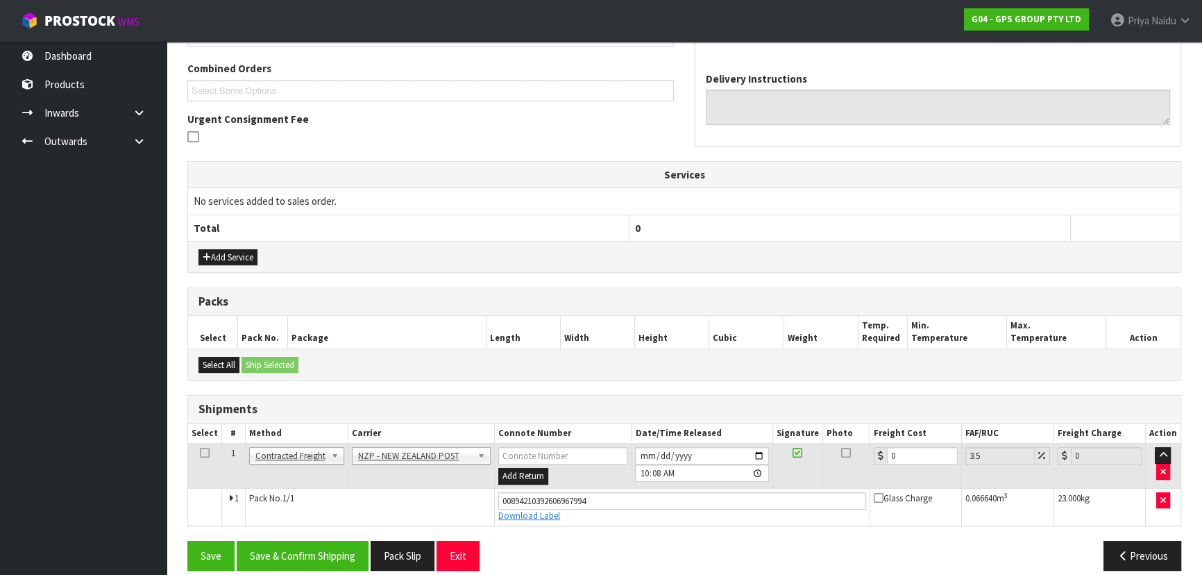
scroll to position [362, 0]
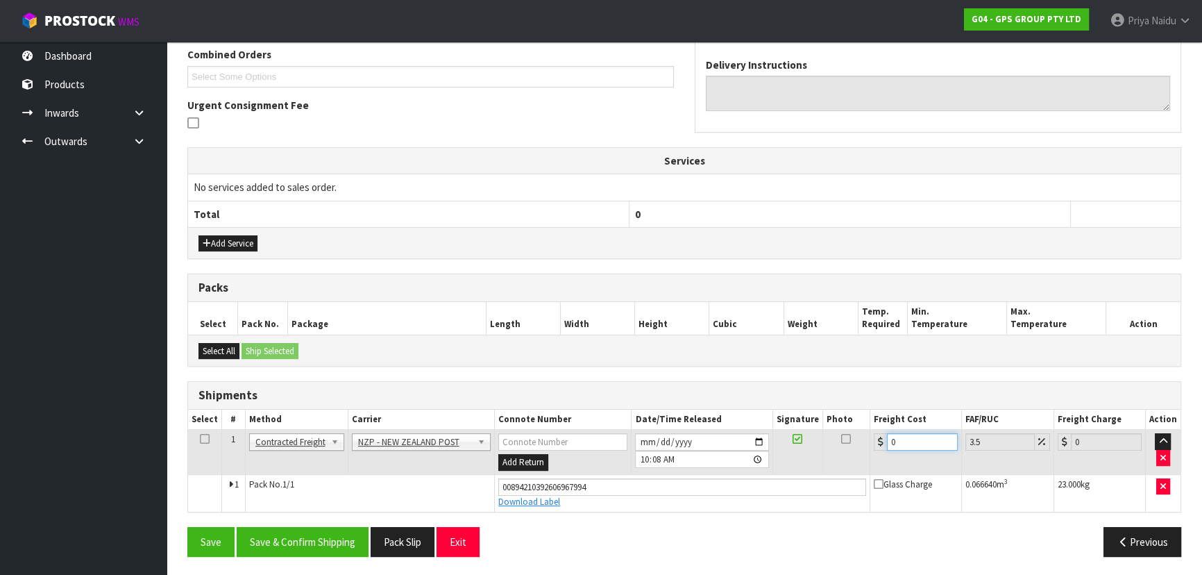
drag, startPoint x: 909, startPoint y: 440, endPoint x: 912, endPoint y: 425, distance: 15.5
click at [909, 439] on input "0" at bounding box center [922, 441] width 71 height 17
click at [187, 527] on button "Save" at bounding box center [210, 542] width 47 height 30
click at [904, 445] on input "0" at bounding box center [922, 441] width 71 height 17
click at [328, 524] on div "From Address CONTRACT WAREHOUSING & LOGISTICS [STREET_ADDRESS] Combined Orders …" at bounding box center [684, 238] width 994 height 659
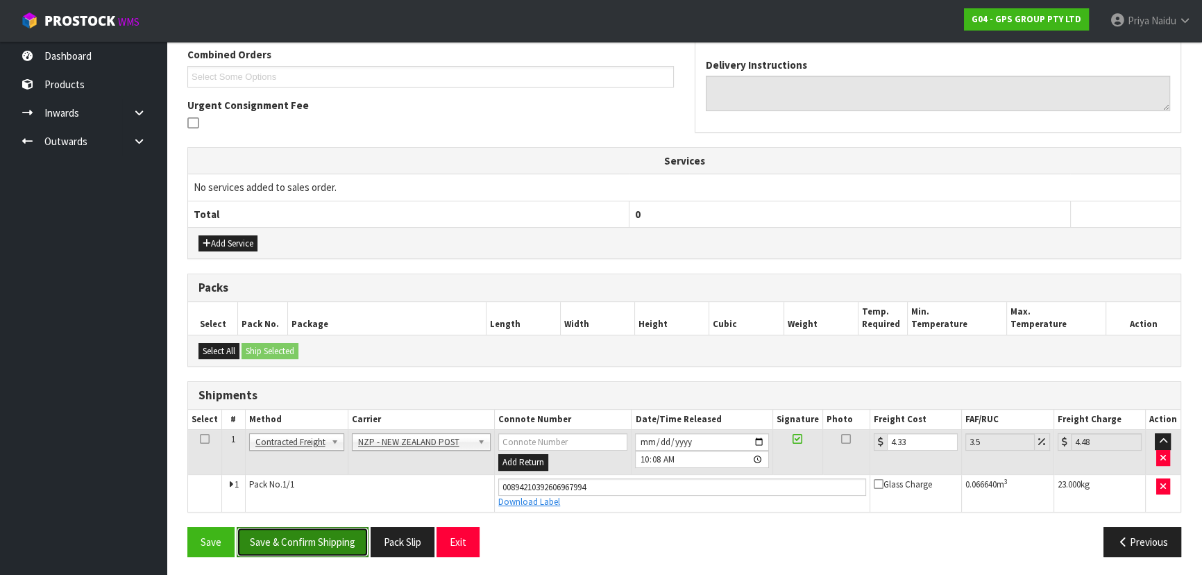
click at [331, 550] on button "Save & Confirm Shipping" at bounding box center [303, 542] width 132 height 30
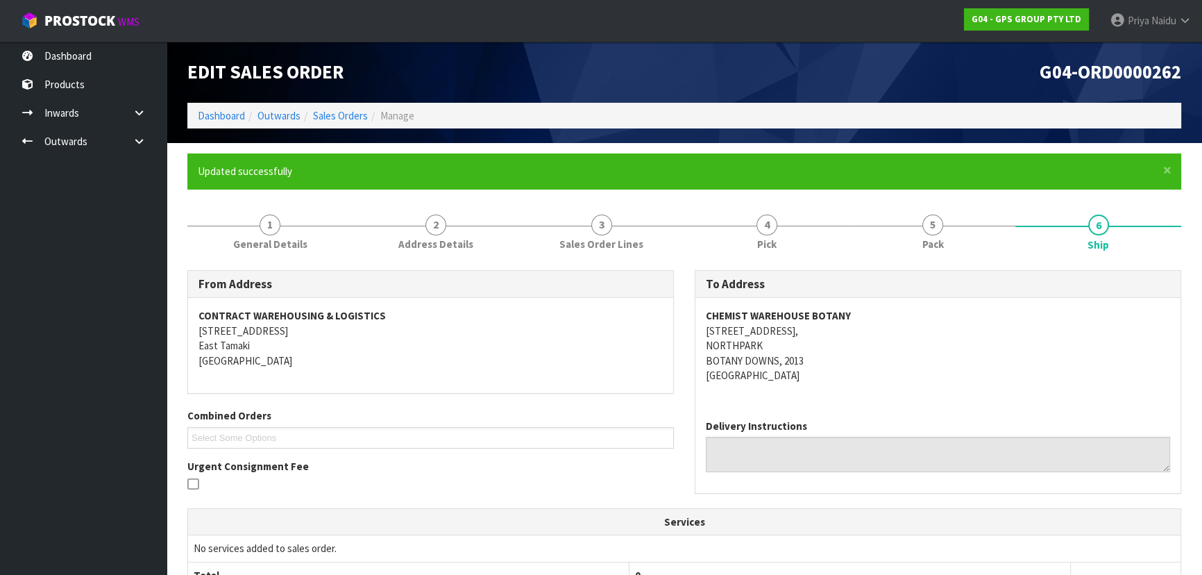
scroll to position [0, 0]
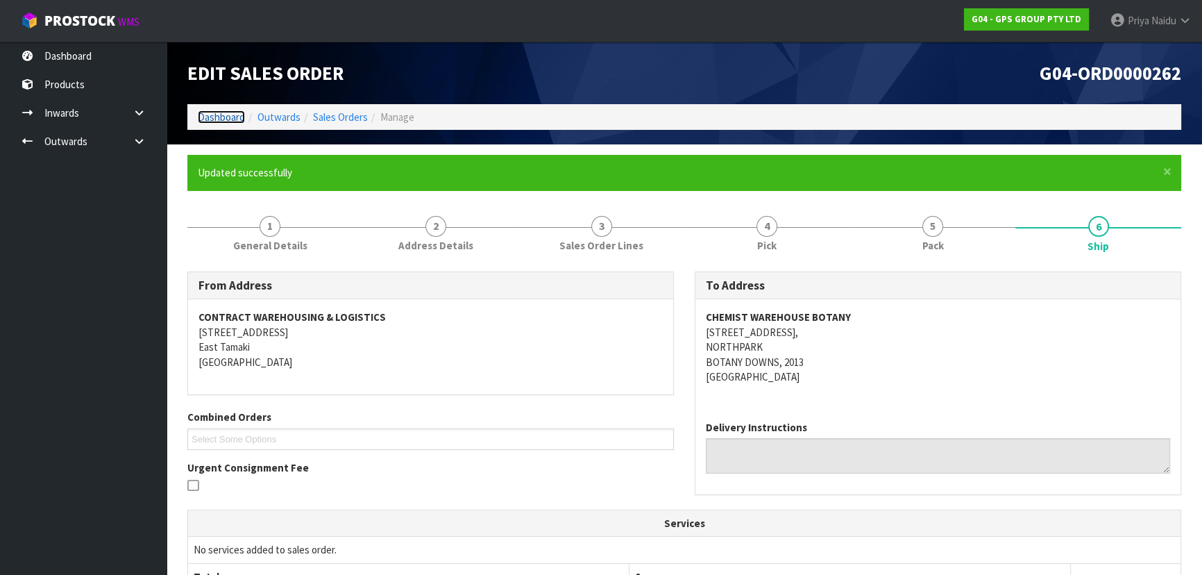
click at [236, 114] on link "Dashboard" at bounding box center [221, 116] width 47 height 13
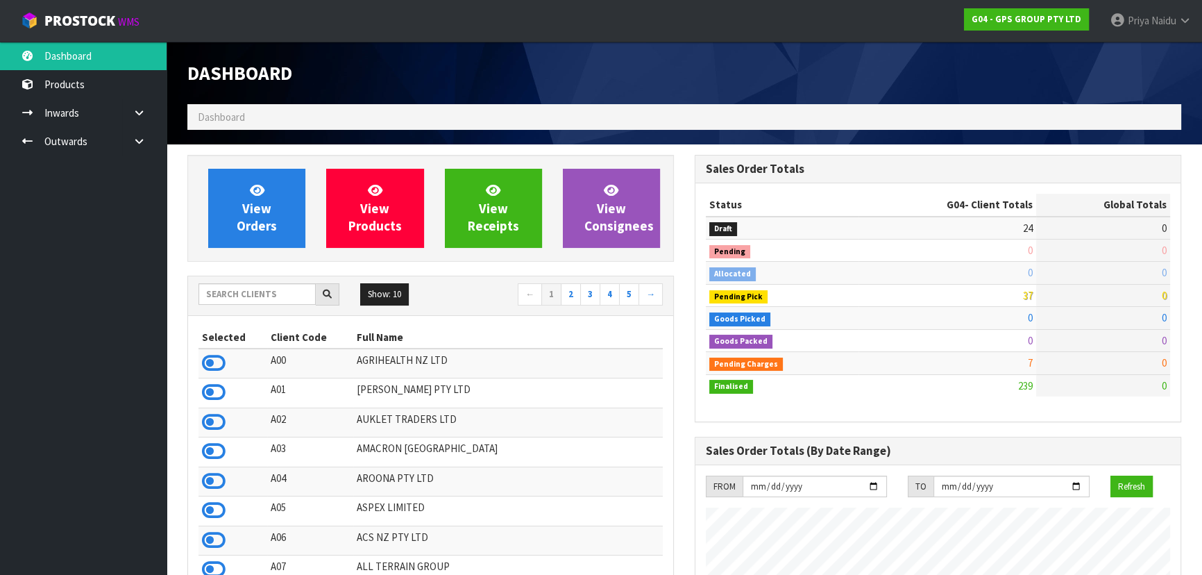
scroll to position [693313, 693653]
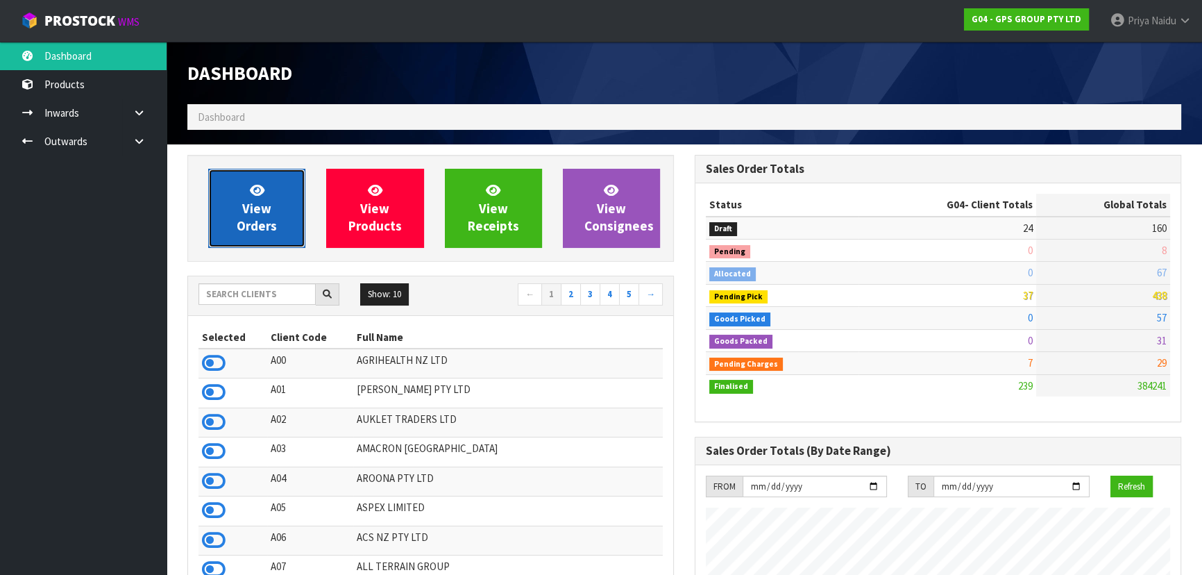
click at [246, 195] on link "View Orders" at bounding box center [256, 208] width 97 height 79
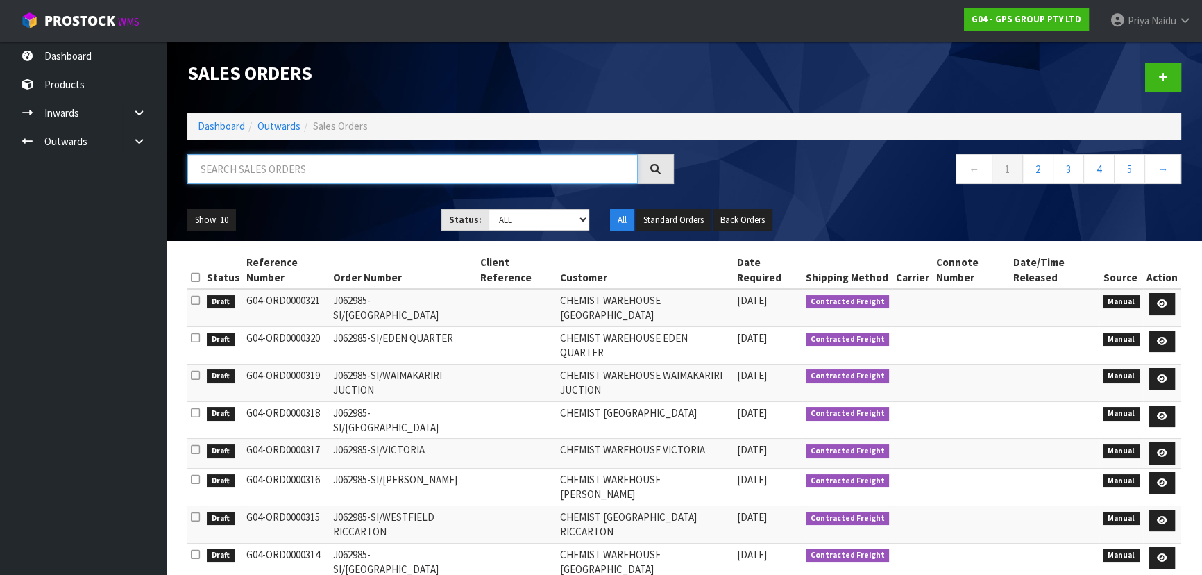
click at [294, 156] on input "text" at bounding box center [412, 169] width 451 height 30
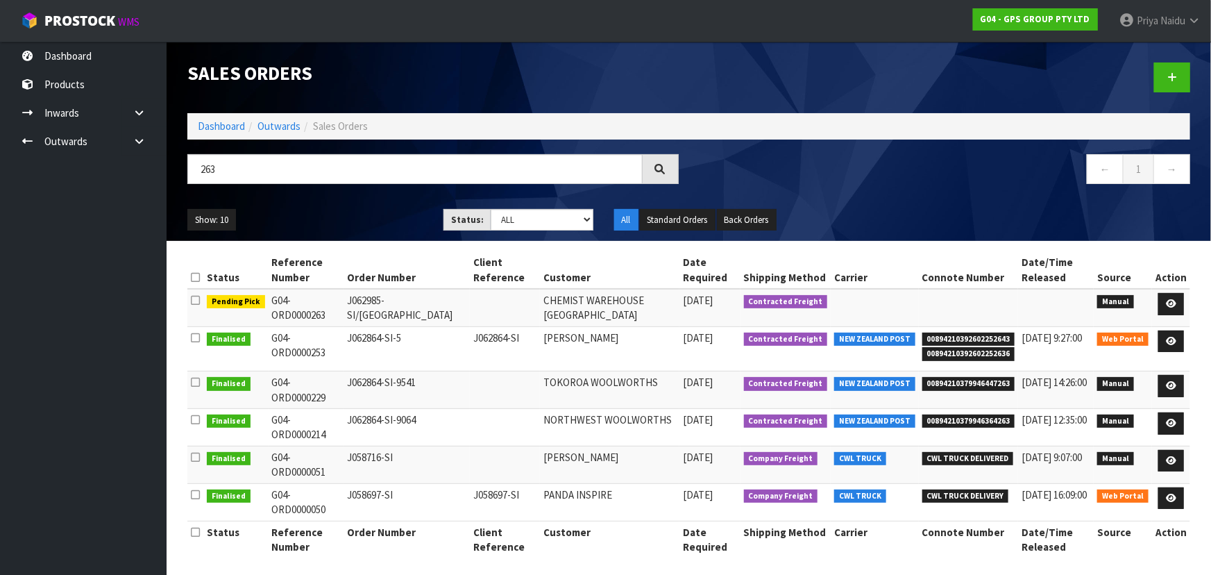
click at [364, 203] on div "Show: 10 5 10 25 50 Status: Draft Pending Allocated Pending Pick Goods Picked G…" at bounding box center [689, 220] width 1024 height 43
click at [1175, 301] on icon at bounding box center [1171, 303] width 10 height 9
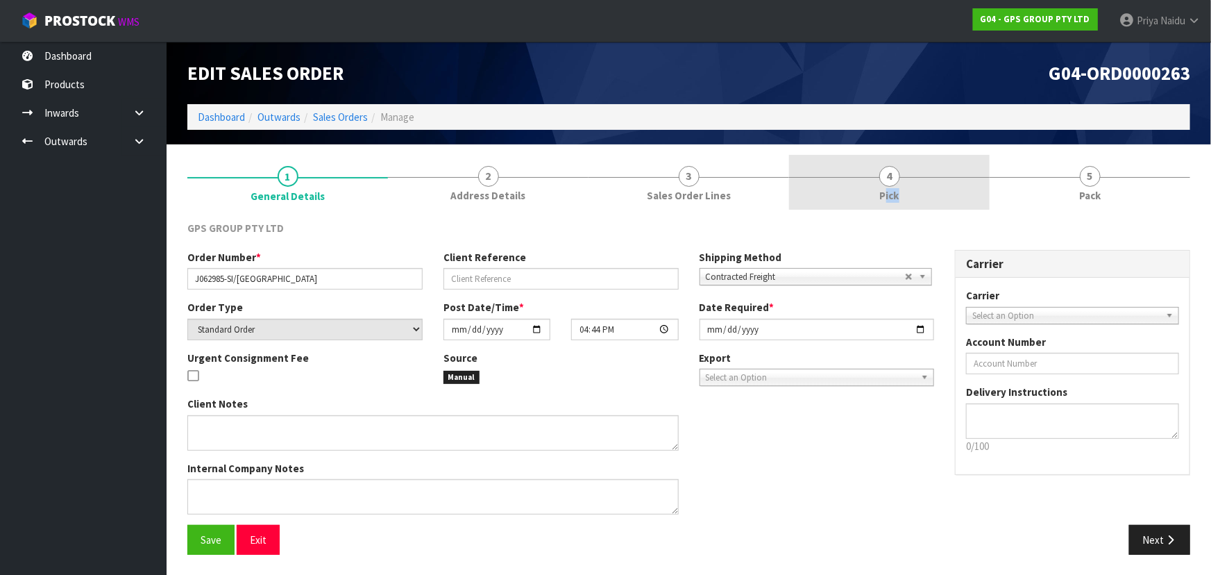
click at [886, 202] on link "4 Pick" at bounding box center [889, 182] width 201 height 55
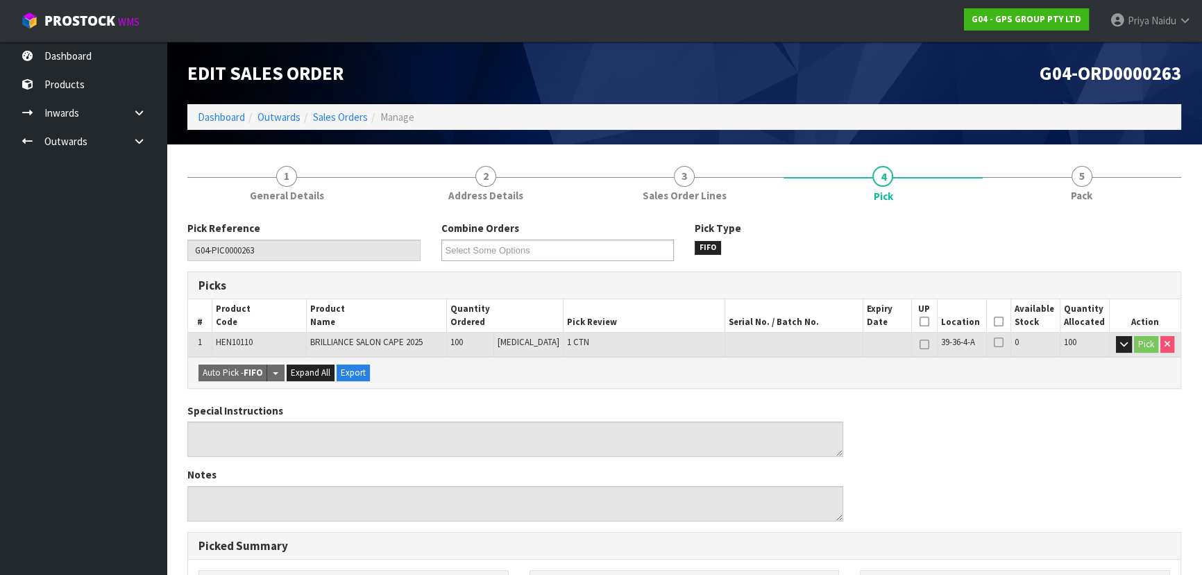
drag, startPoint x: 993, startPoint y: 323, endPoint x: 918, endPoint y: 321, distance: 74.3
click at [994, 322] on icon at bounding box center [999, 321] width 10 height 1
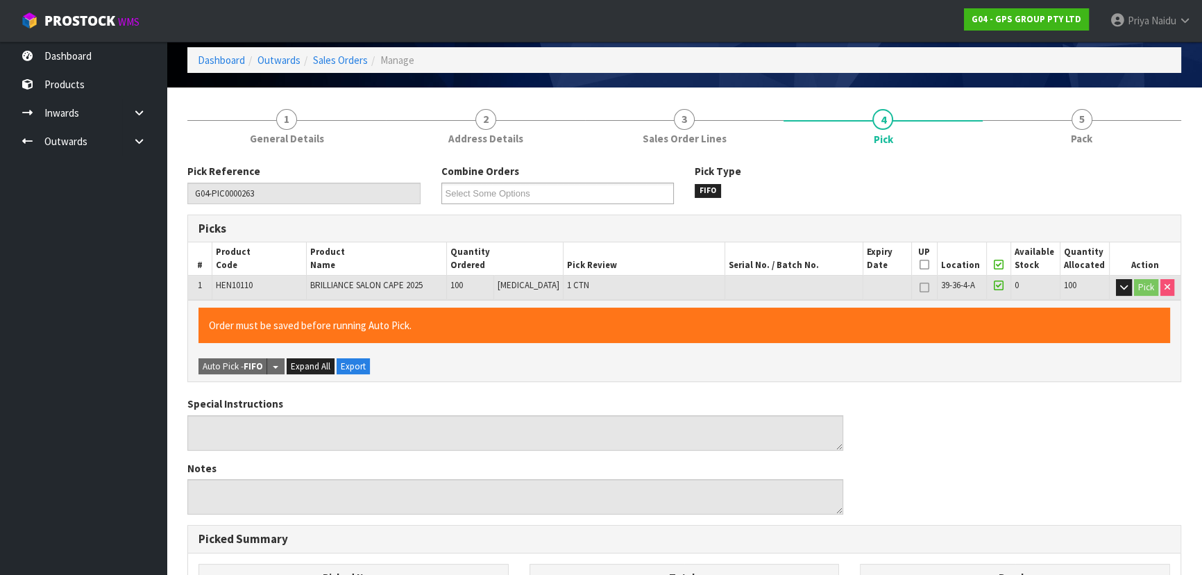
scroll to position [387, 0]
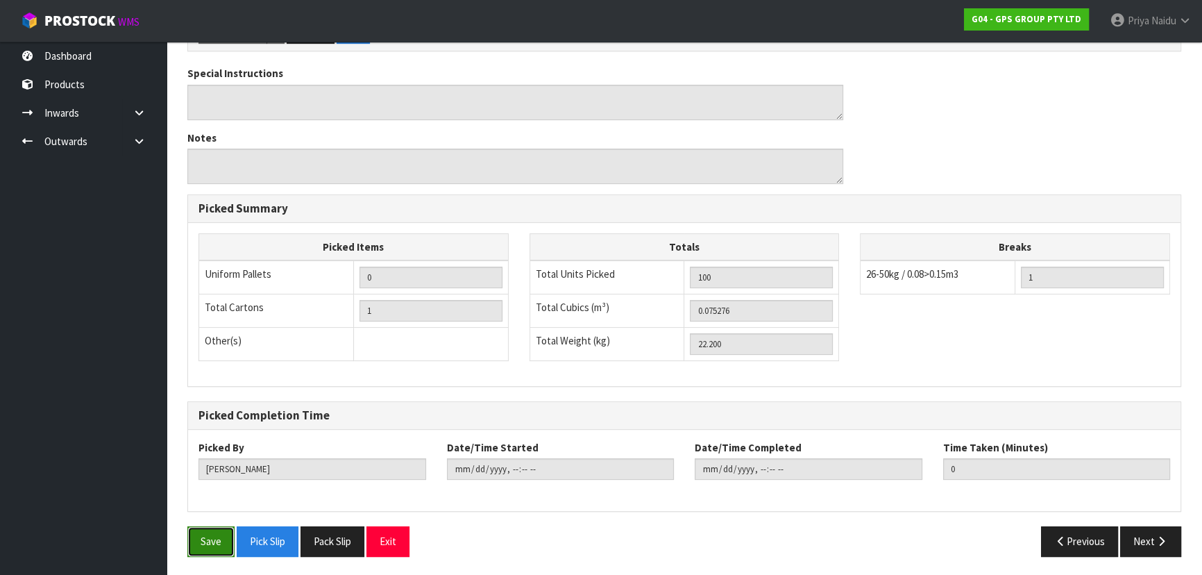
click at [223, 546] on button "Save" at bounding box center [210, 541] width 47 height 30
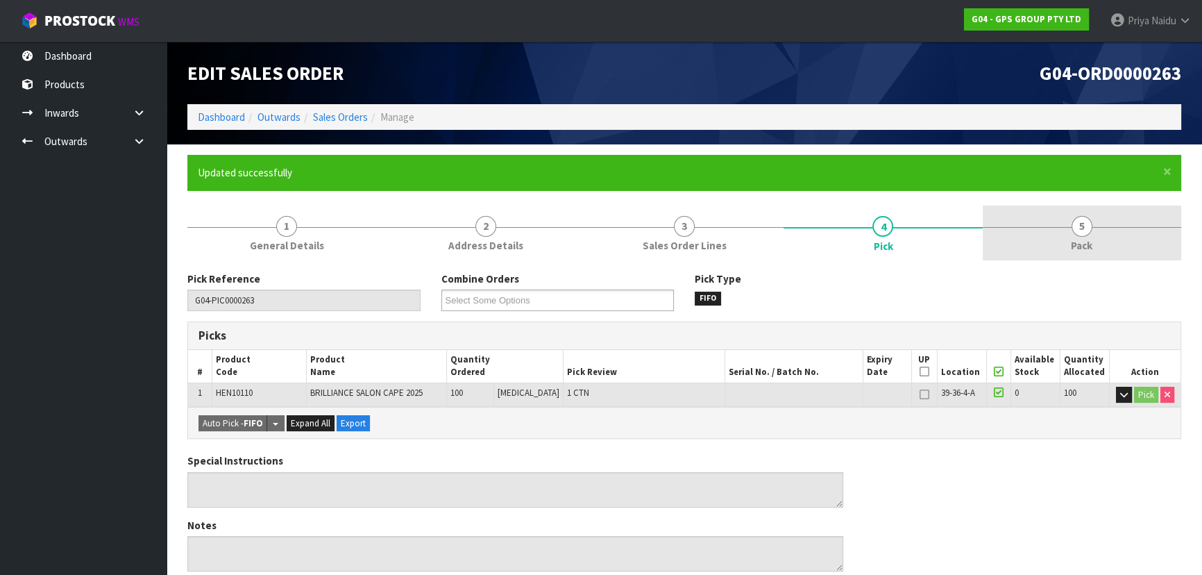
click at [1076, 246] on span "Pack" at bounding box center [1082, 245] width 22 height 15
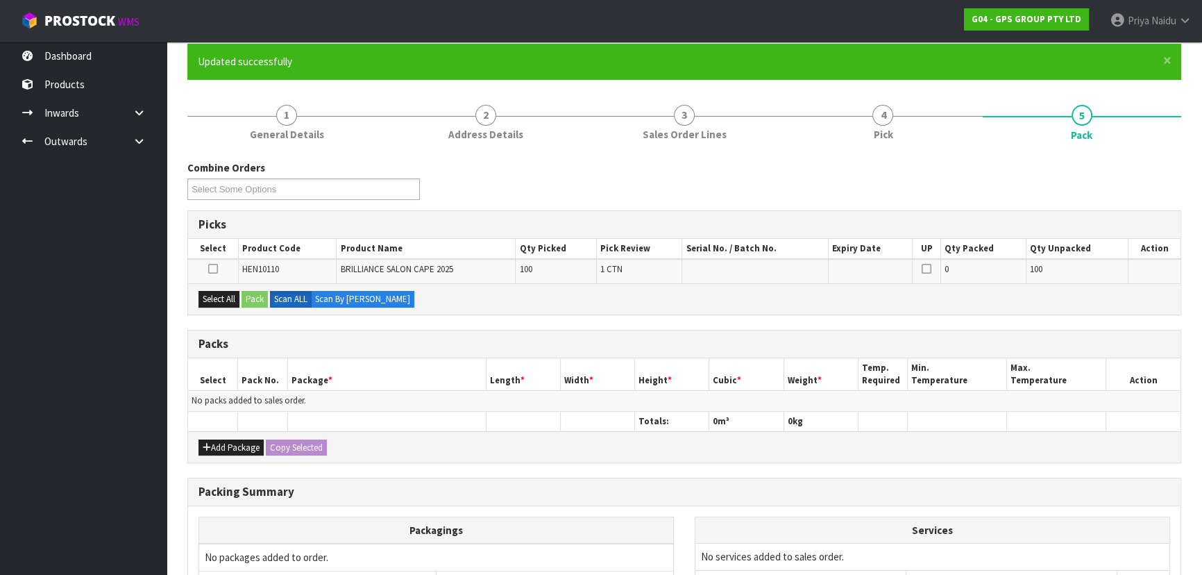
scroll to position [253, 0]
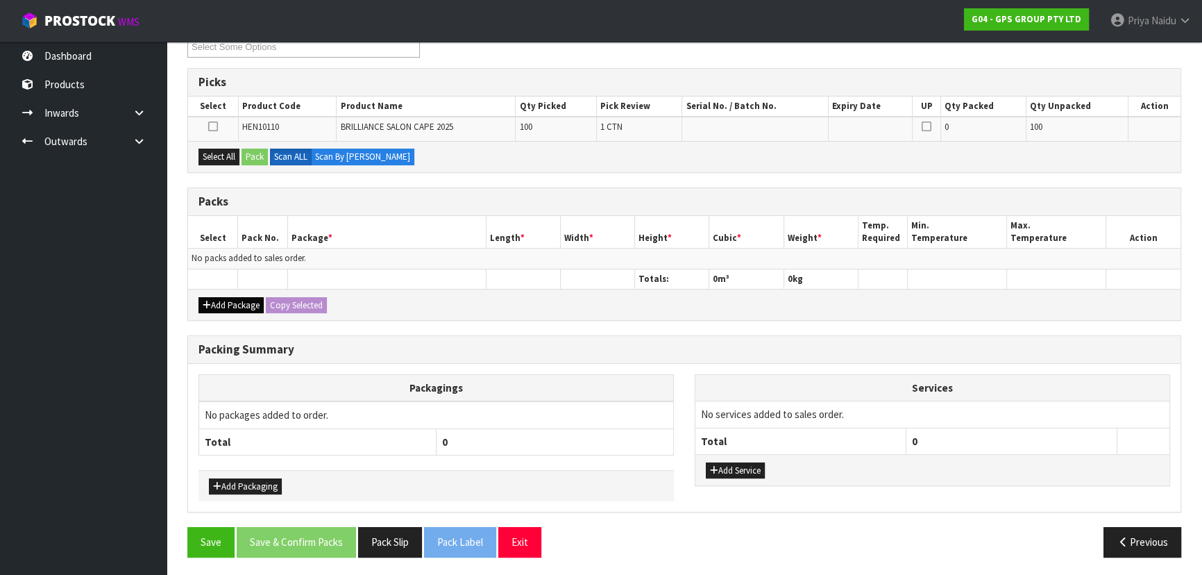
click at [240, 310] on div "Add Package Copy Selected" at bounding box center [684, 304] width 993 height 31
click at [225, 304] on button "Add Package" at bounding box center [231, 305] width 65 height 17
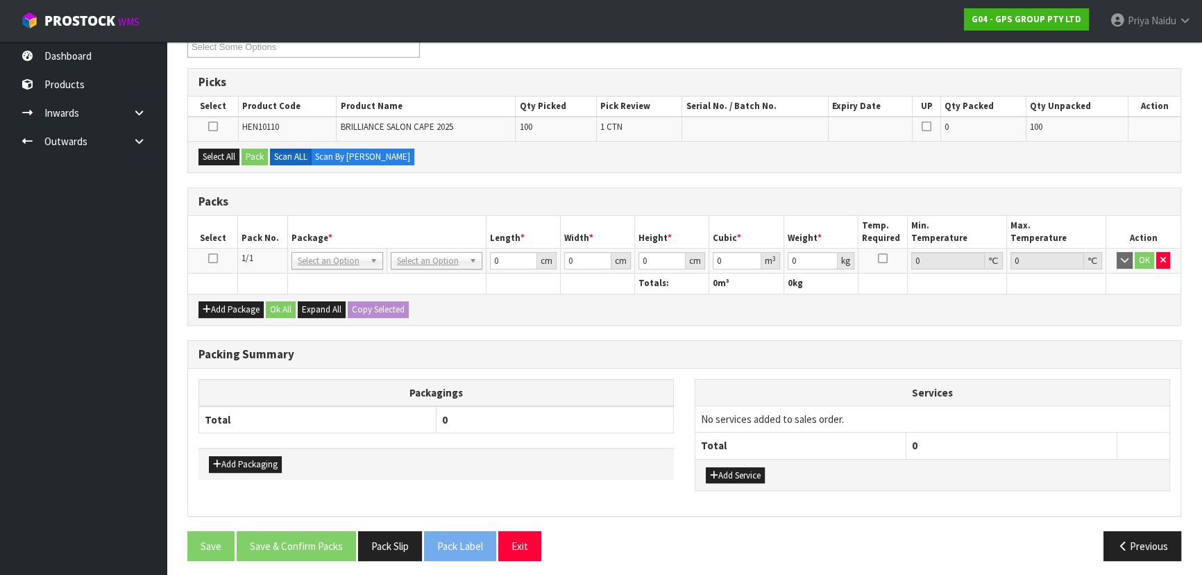
click at [211, 258] on icon at bounding box center [213, 258] width 10 height 1
click at [227, 162] on button "Select All" at bounding box center [219, 157] width 41 height 17
click at [261, 153] on button "Pack" at bounding box center [255, 157] width 26 height 17
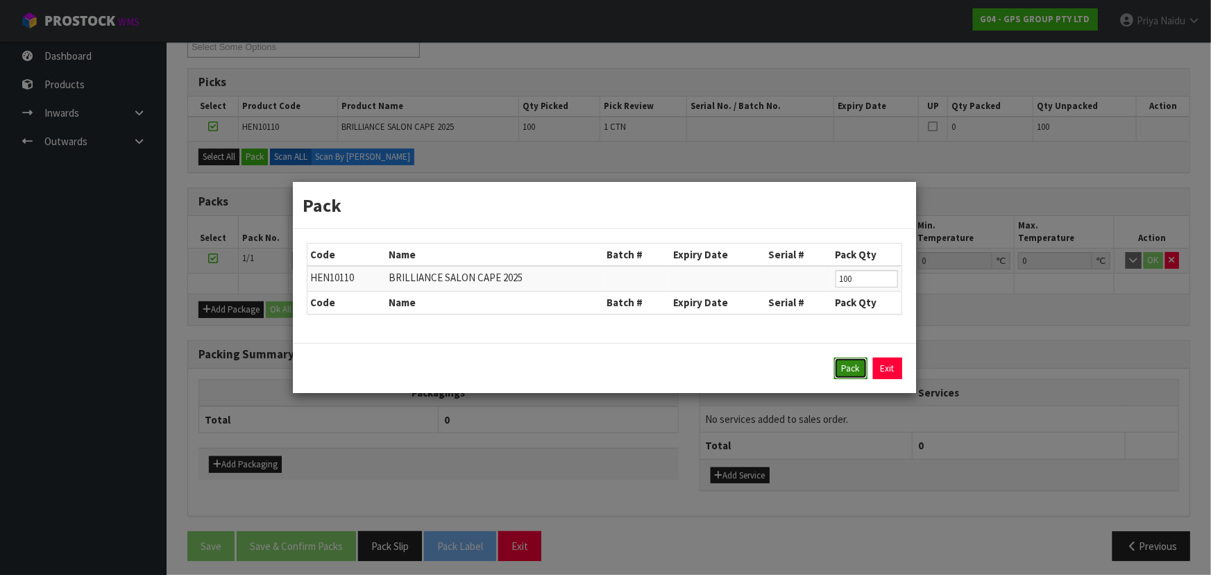
click at [855, 368] on button "Pack" at bounding box center [850, 368] width 33 height 22
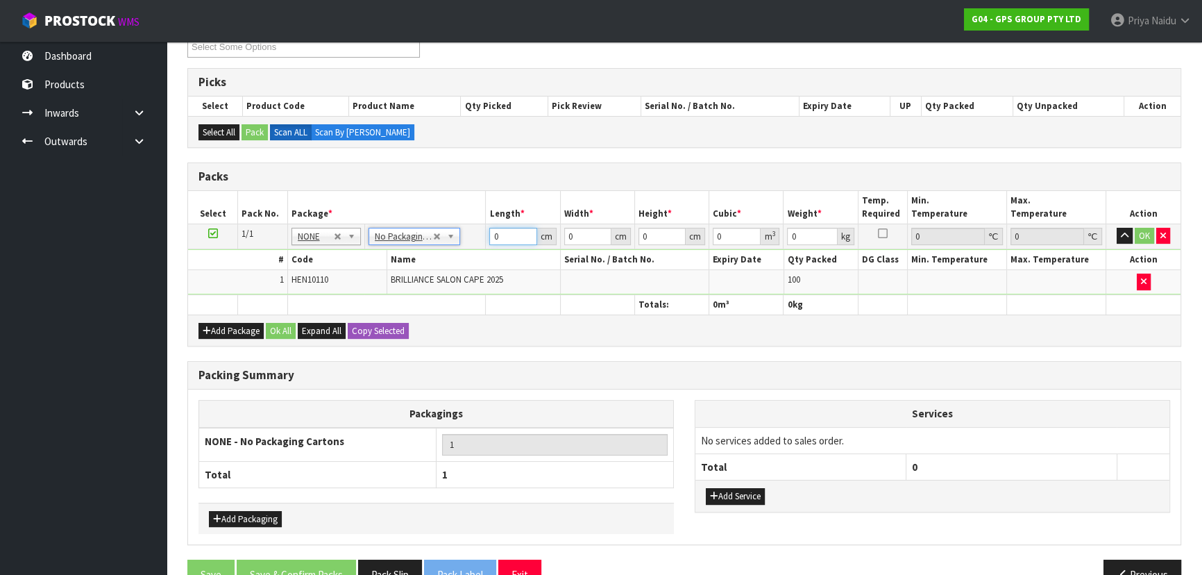
click at [511, 235] on input "0" at bounding box center [512, 236] width 47 height 17
click at [1148, 237] on button "OK" at bounding box center [1144, 236] width 19 height 17
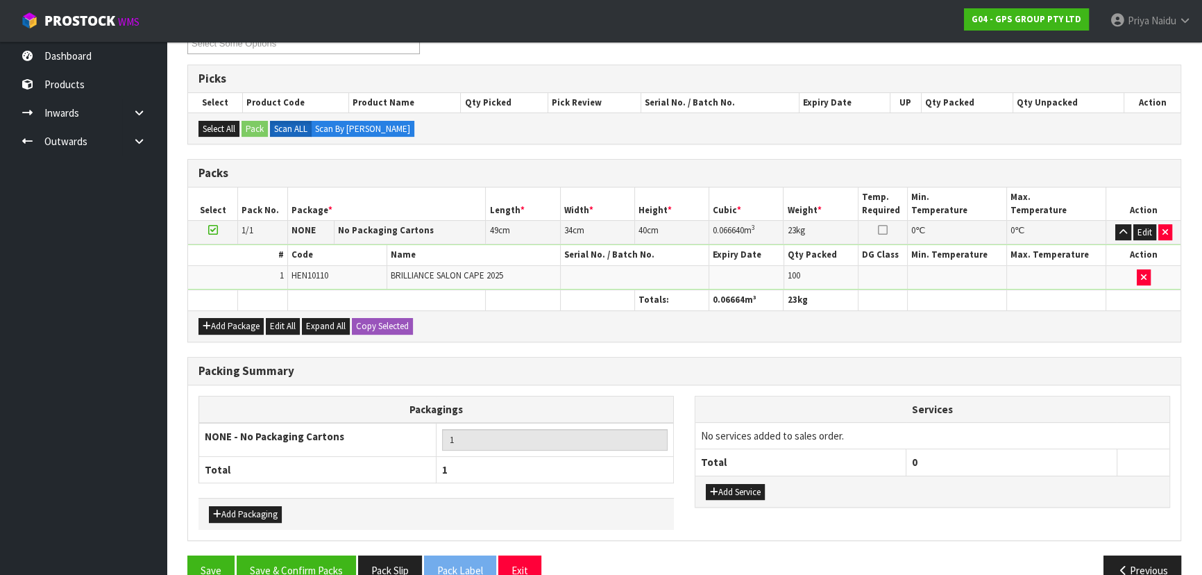
scroll to position [285, 0]
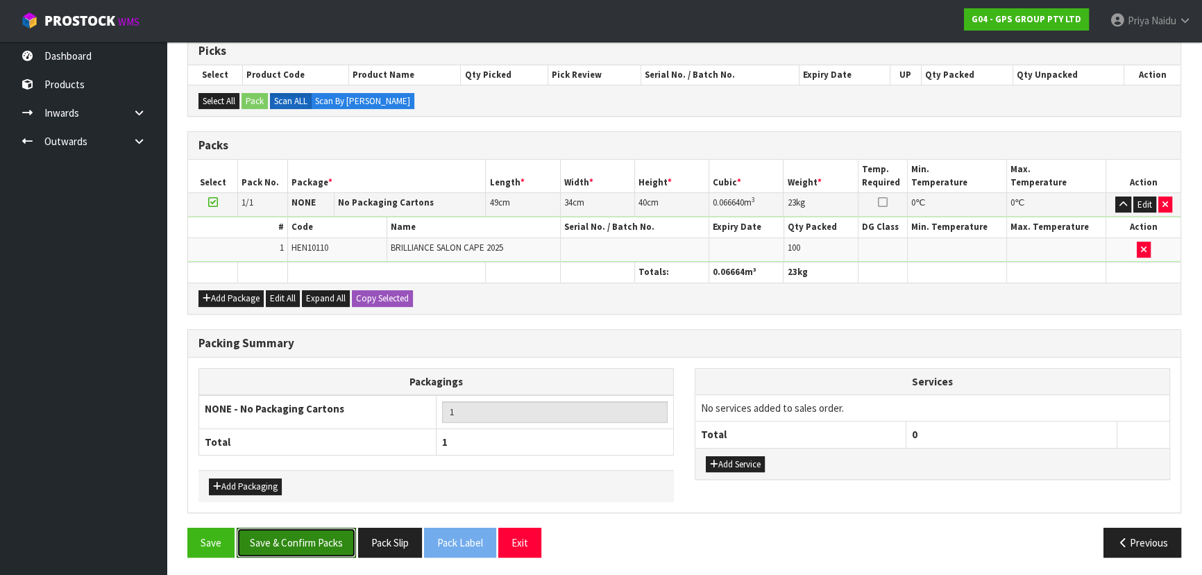
drag, startPoint x: 298, startPoint y: 528, endPoint x: 308, endPoint y: 521, distance: 11.6
click at [297, 529] on button "Save & Confirm Packs" at bounding box center [296, 543] width 119 height 30
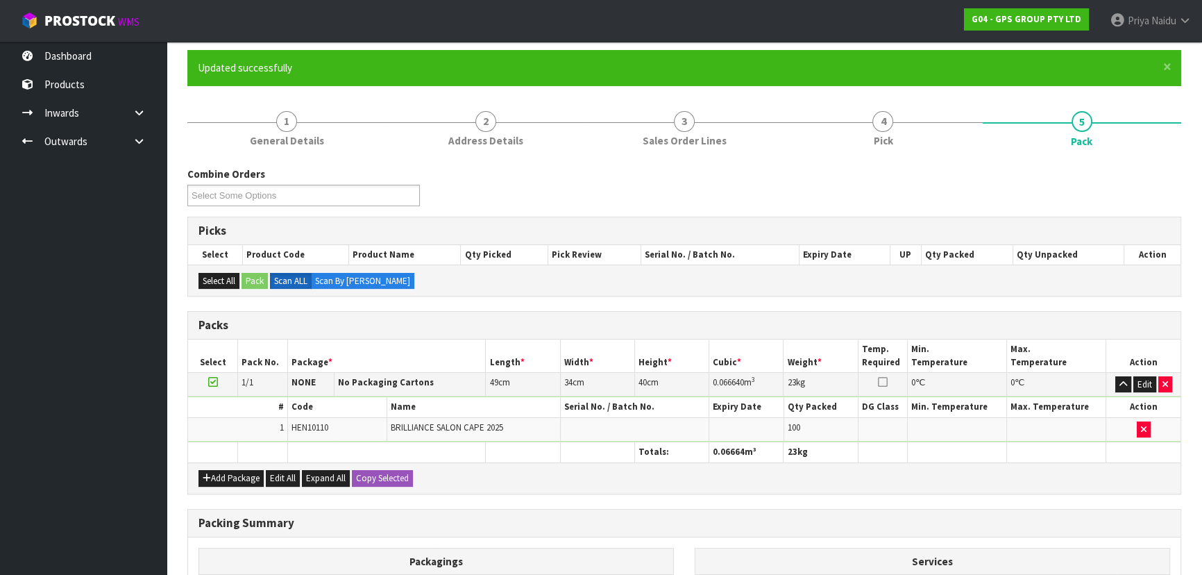
scroll to position [208, 0]
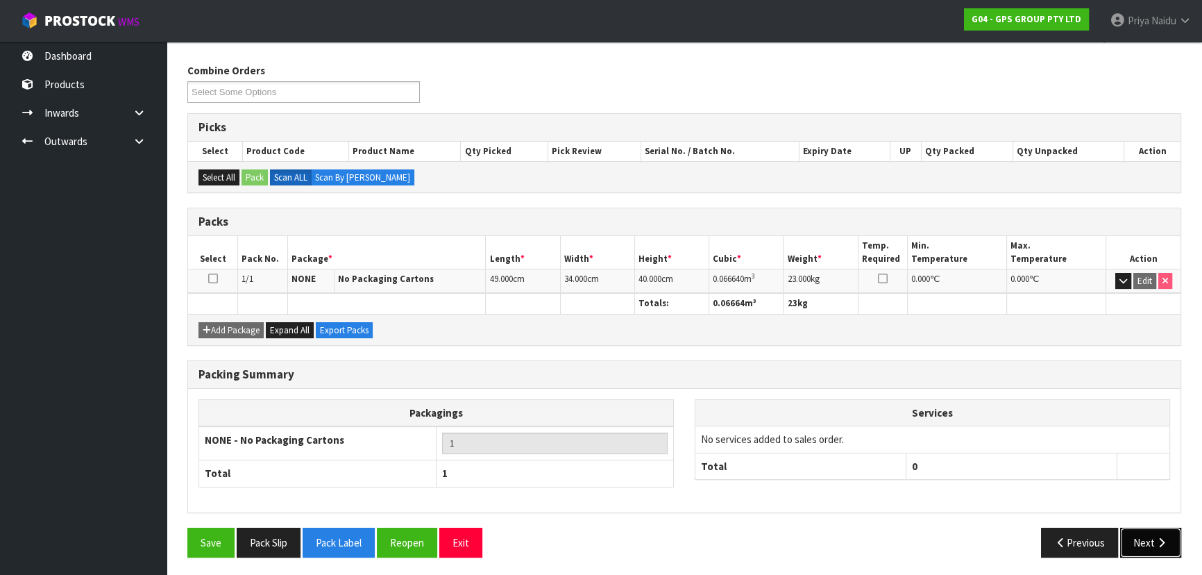
click at [1145, 530] on button "Next" at bounding box center [1150, 543] width 61 height 30
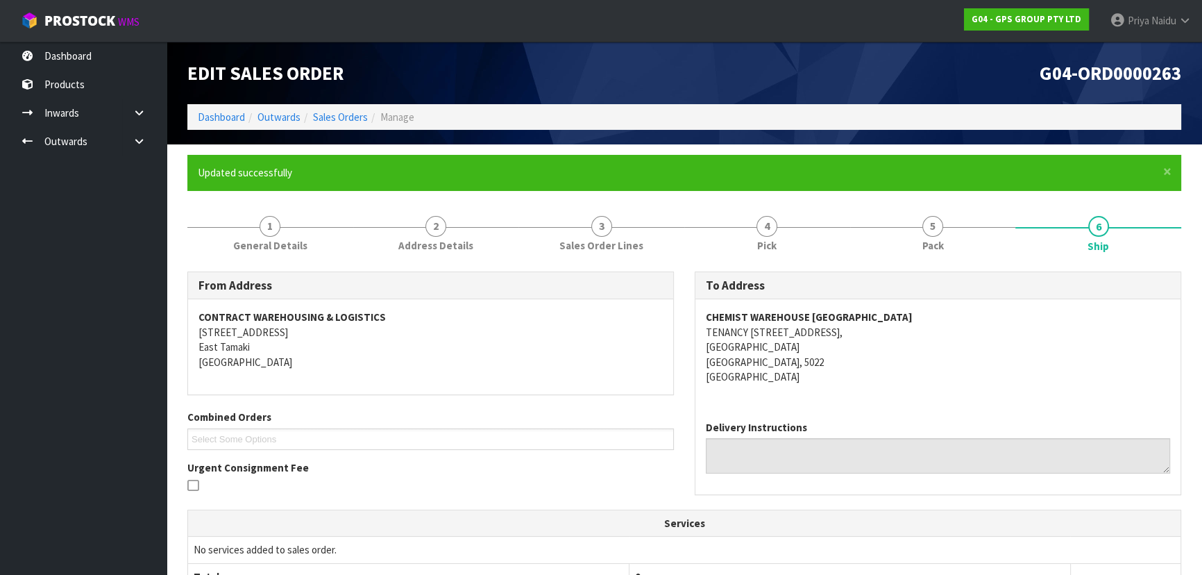
scroll to position [325, 0]
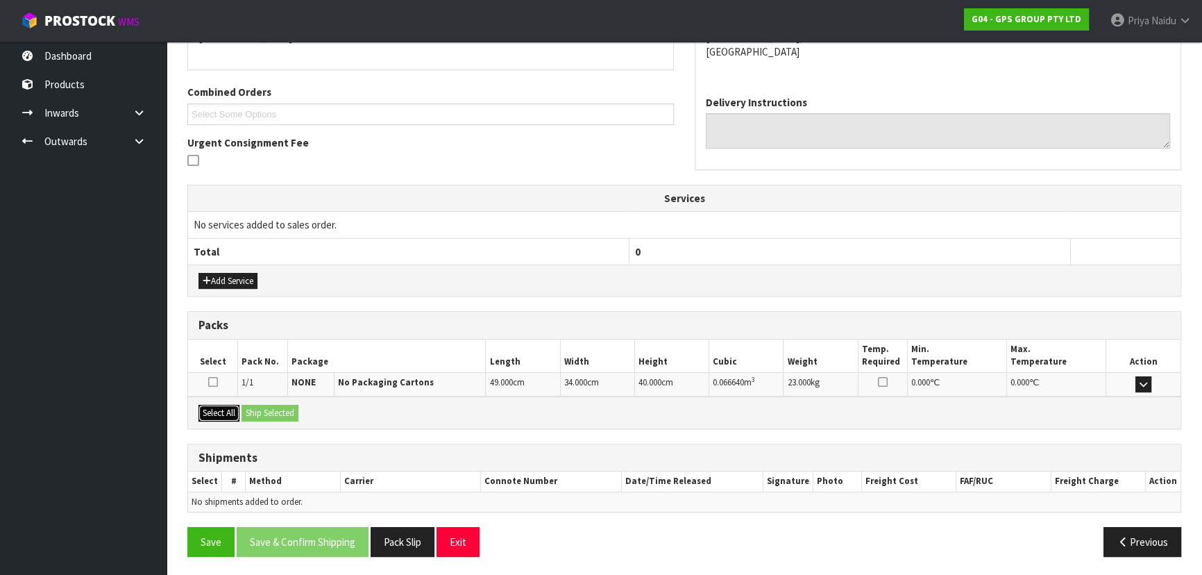
drag, startPoint x: 228, startPoint y: 413, endPoint x: 255, endPoint y: 409, distance: 27.4
click at [228, 414] on button "Select All" at bounding box center [219, 413] width 41 height 17
click at [265, 406] on button "Ship Selected" at bounding box center [270, 413] width 57 height 17
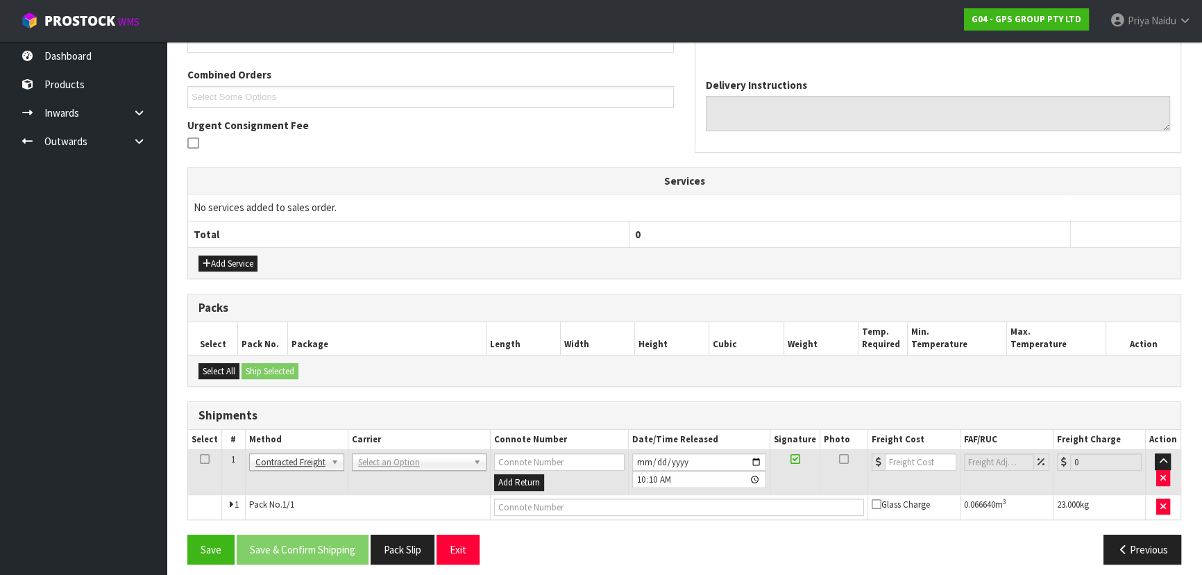
scroll to position [350, 0]
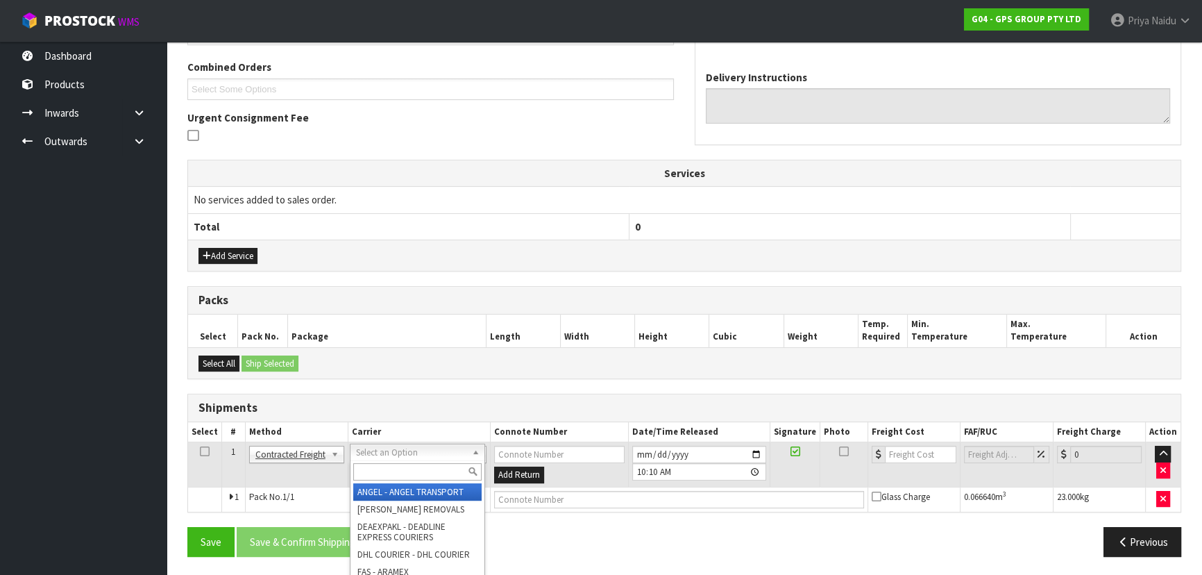
click at [376, 470] on input "text" at bounding box center [417, 471] width 128 height 17
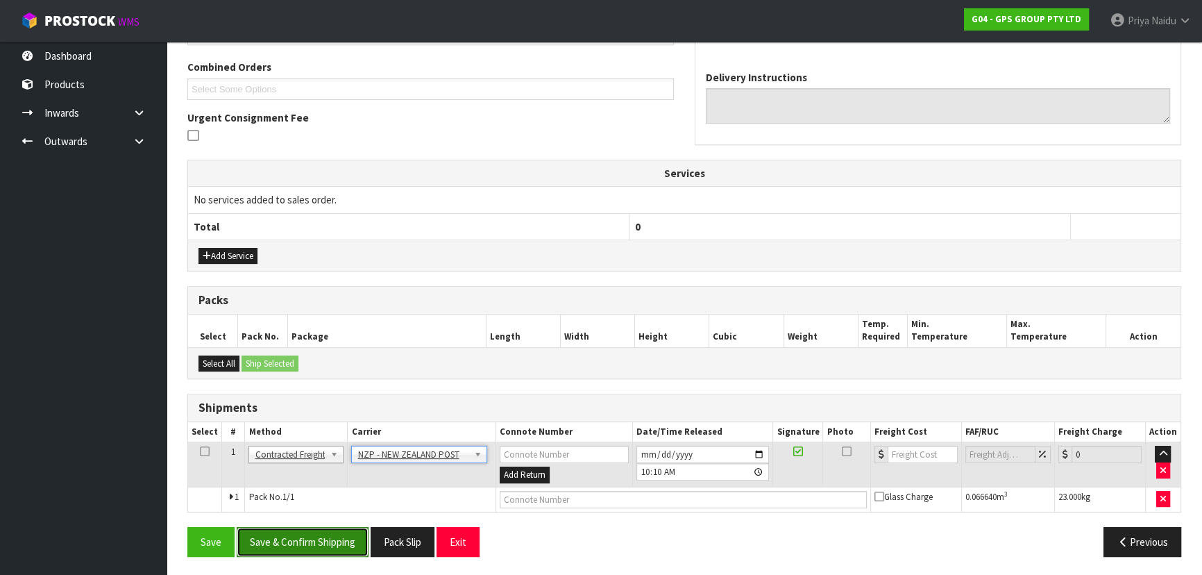
click at [305, 544] on button "Save & Confirm Shipping" at bounding box center [303, 542] width 132 height 30
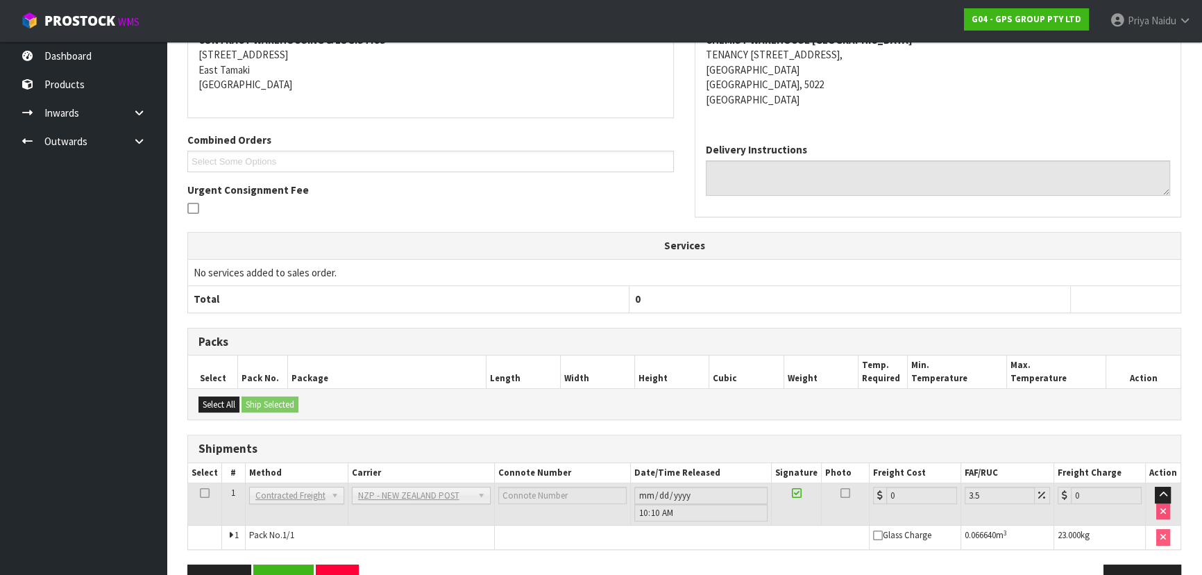
scroll to position [330, 0]
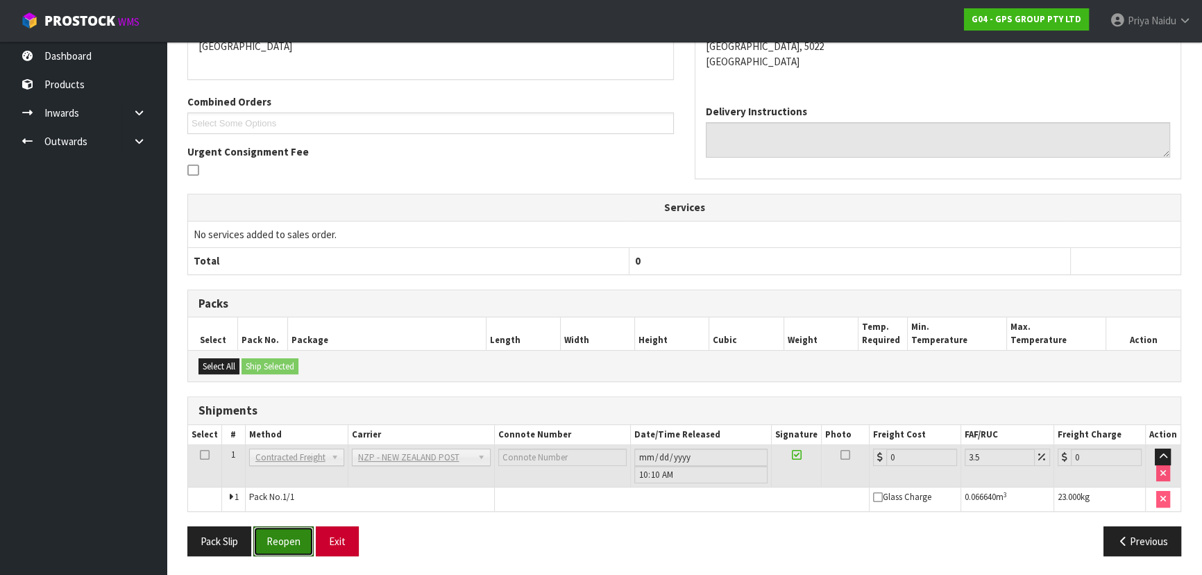
drag, startPoint x: 289, startPoint y: 546, endPoint x: 342, endPoint y: 535, distance: 54.6
click at [291, 548] on button "Reopen" at bounding box center [283, 541] width 60 height 30
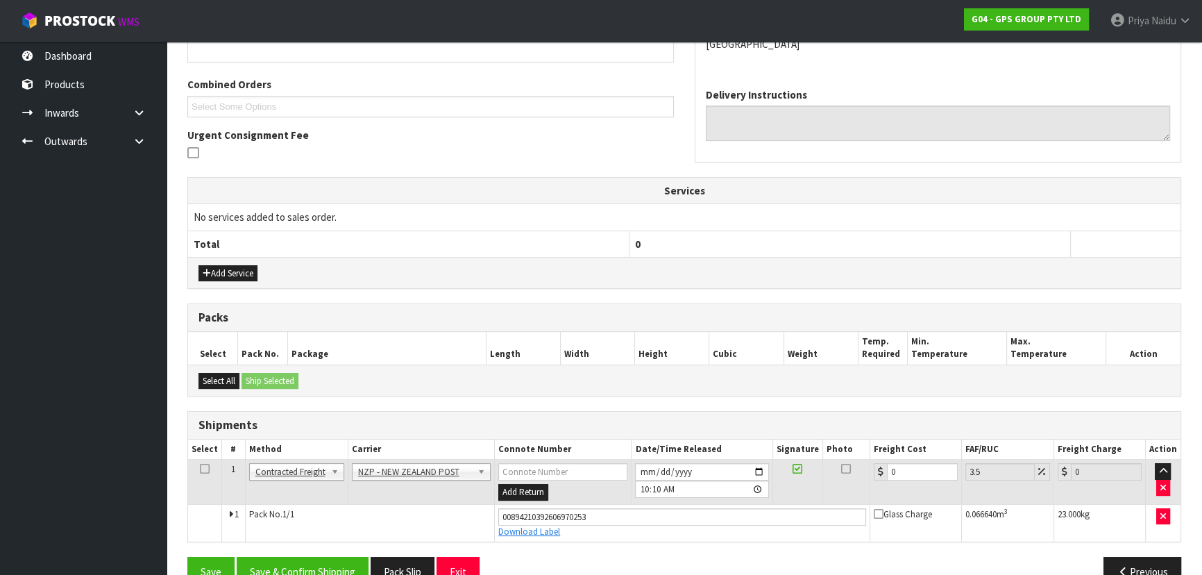
scroll to position [362, 0]
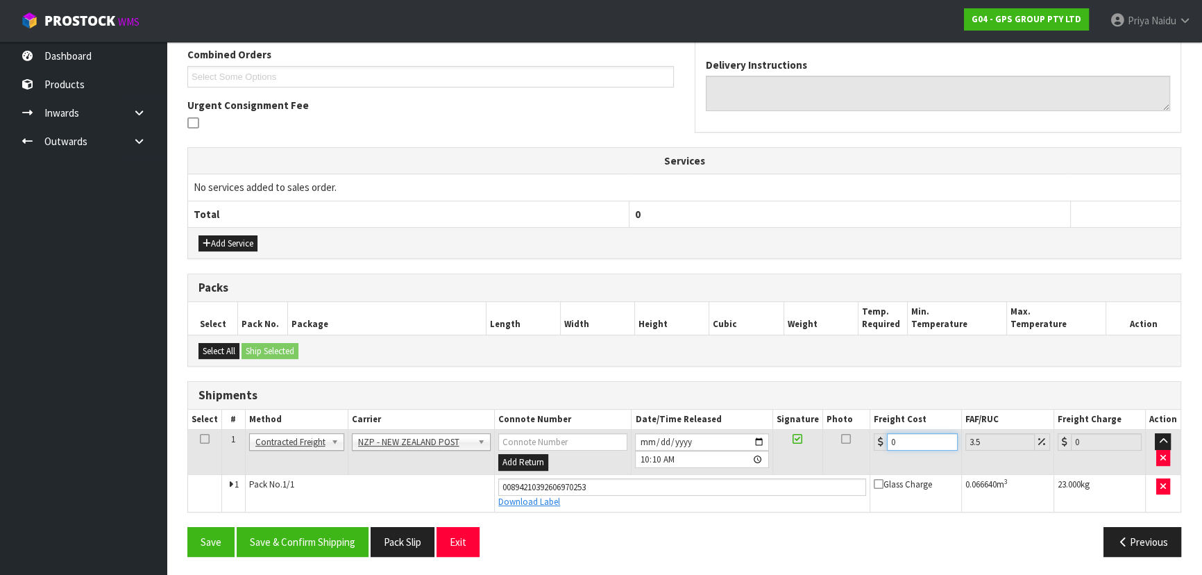
click at [922, 444] on input "0" at bounding box center [922, 441] width 71 height 17
click at [298, 539] on button "Save & Confirm Shipping" at bounding box center [303, 542] width 132 height 30
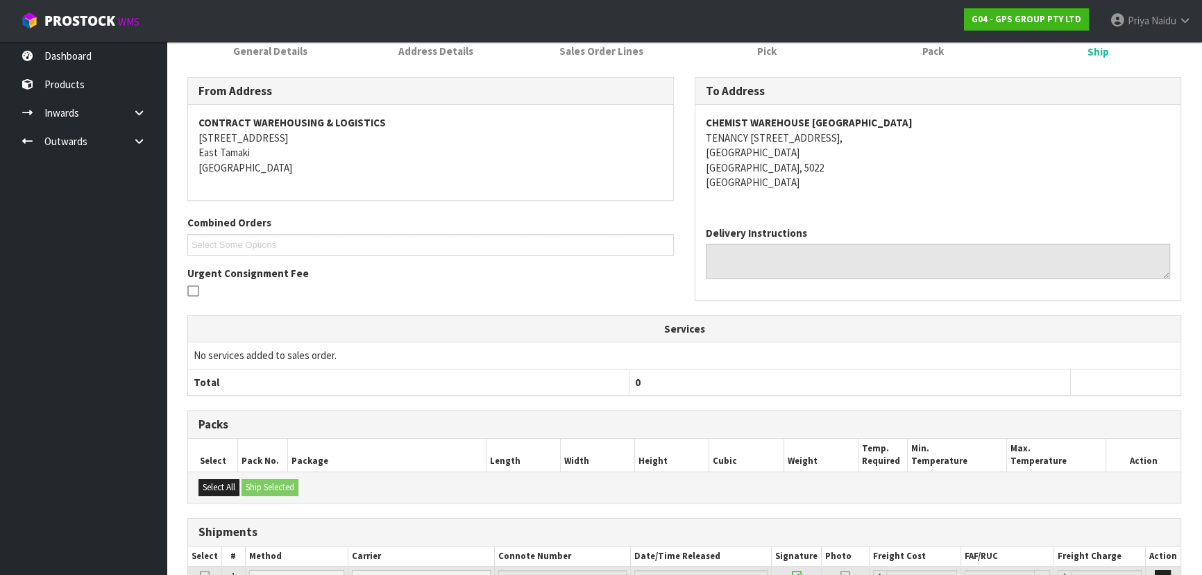
scroll to position [0, 0]
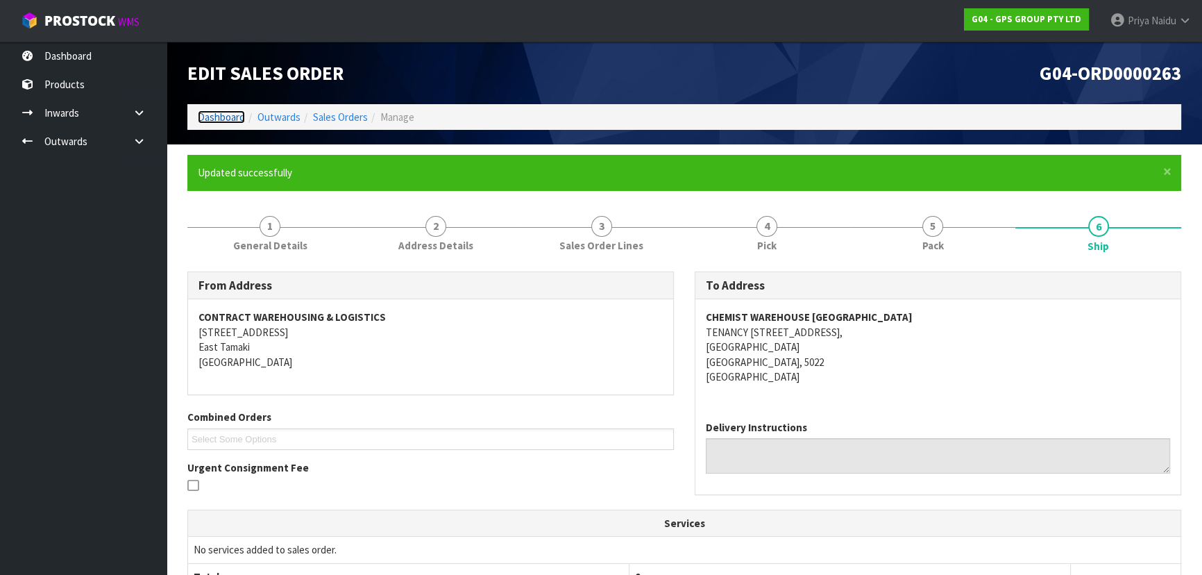
click at [208, 121] on link "Dashboard" at bounding box center [221, 116] width 47 height 13
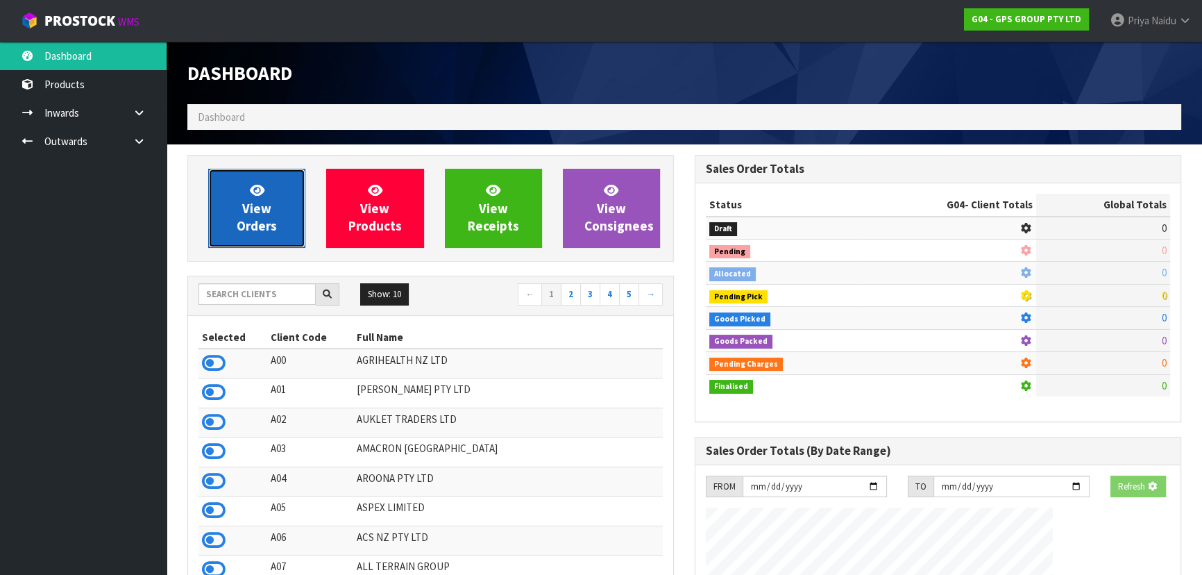
click at [246, 224] on span "View Orders" at bounding box center [257, 208] width 40 height 52
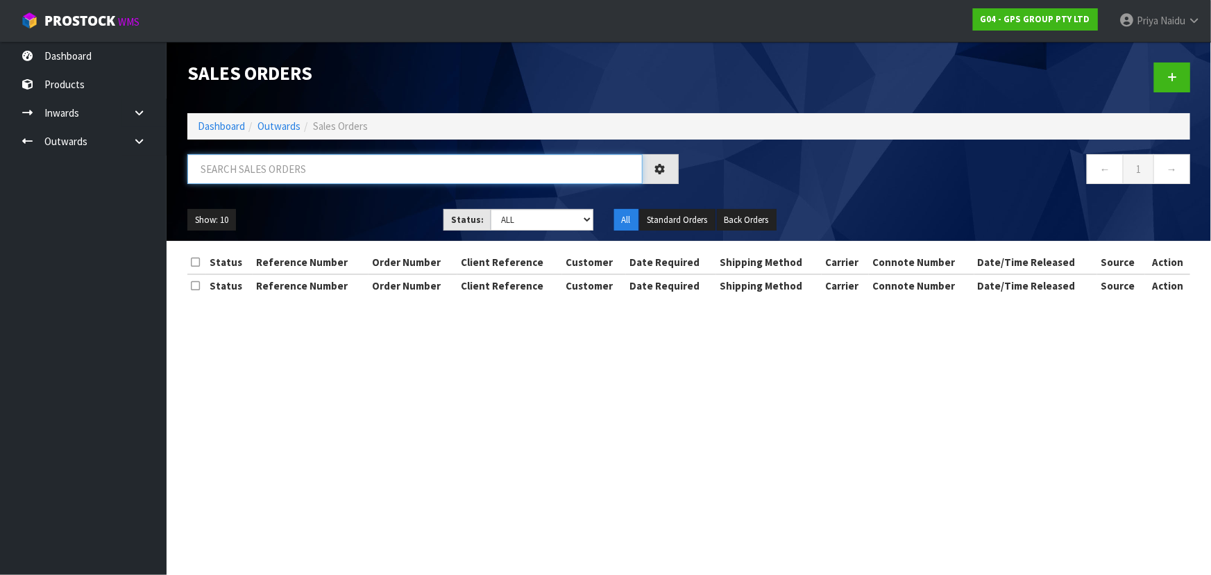
click at [276, 176] on input "text" at bounding box center [414, 169] width 455 height 30
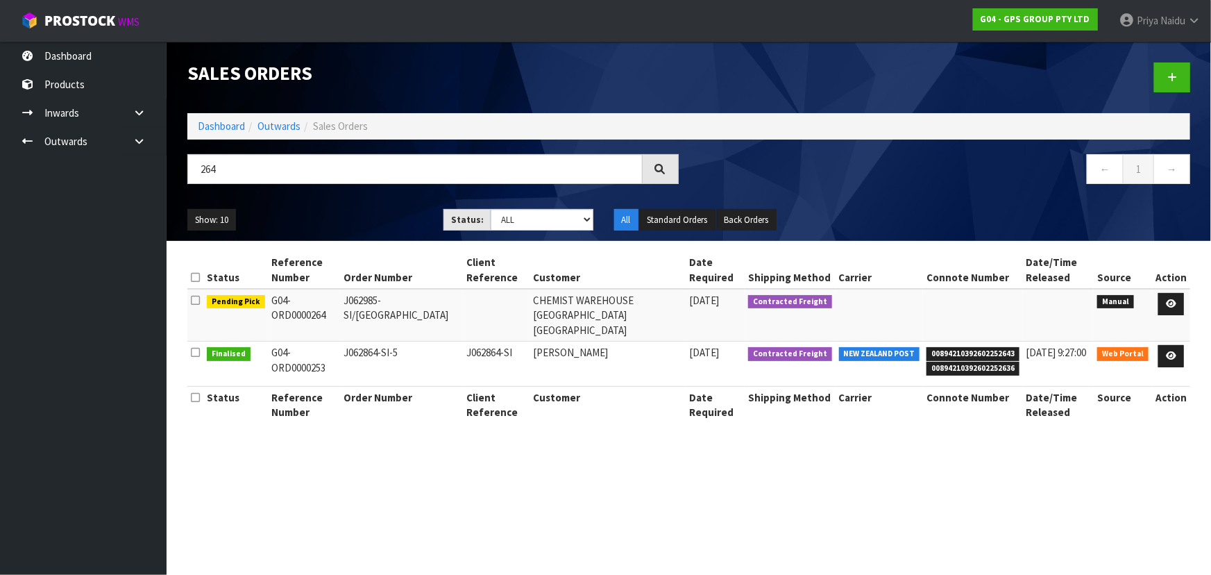
click at [301, 205] on div "Show: 10 5 10 25 50 Status: Draft Pending Allocated Pending Pick Goods Picked G…" at bounding box center [689, 220] width 1024 height 43
click at [1168, 301] on icon at bounding box center [1171, 303] width 10 height 9
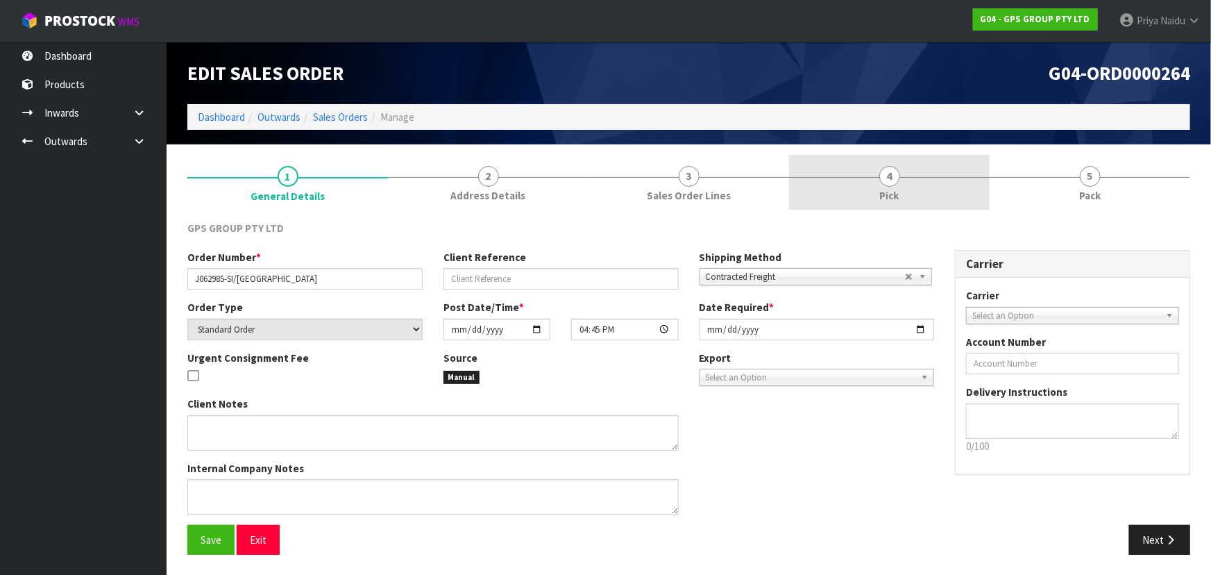
click at [923, 189] on link "4 Pick" at bounding box center [889, 182] width 201 height 55
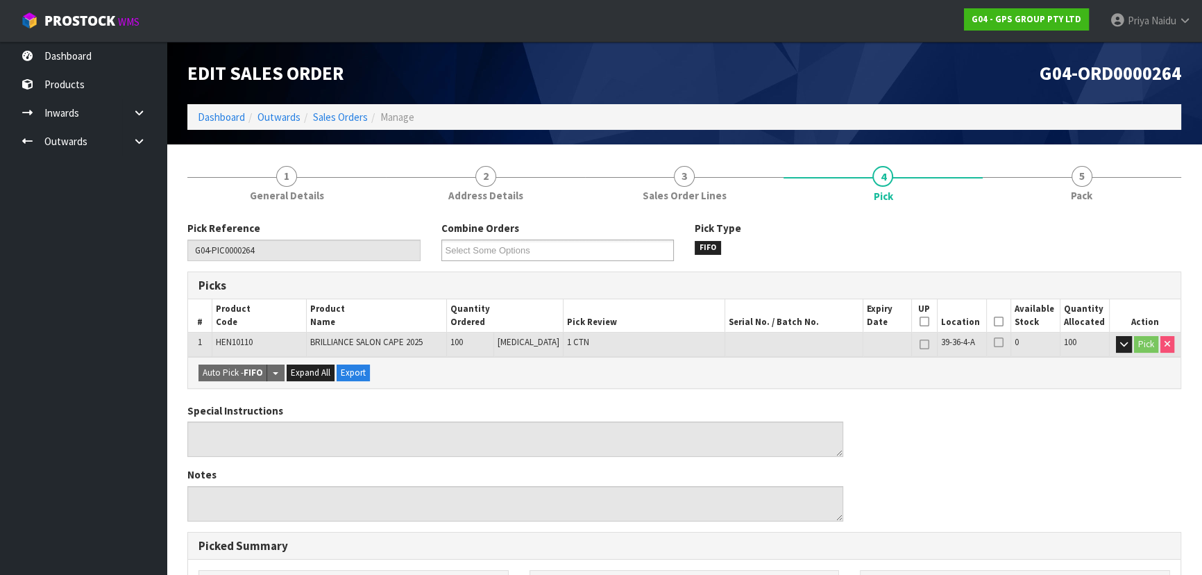
click at [995, 321] on icon at bounding box center [999, 321] width 10 height 1
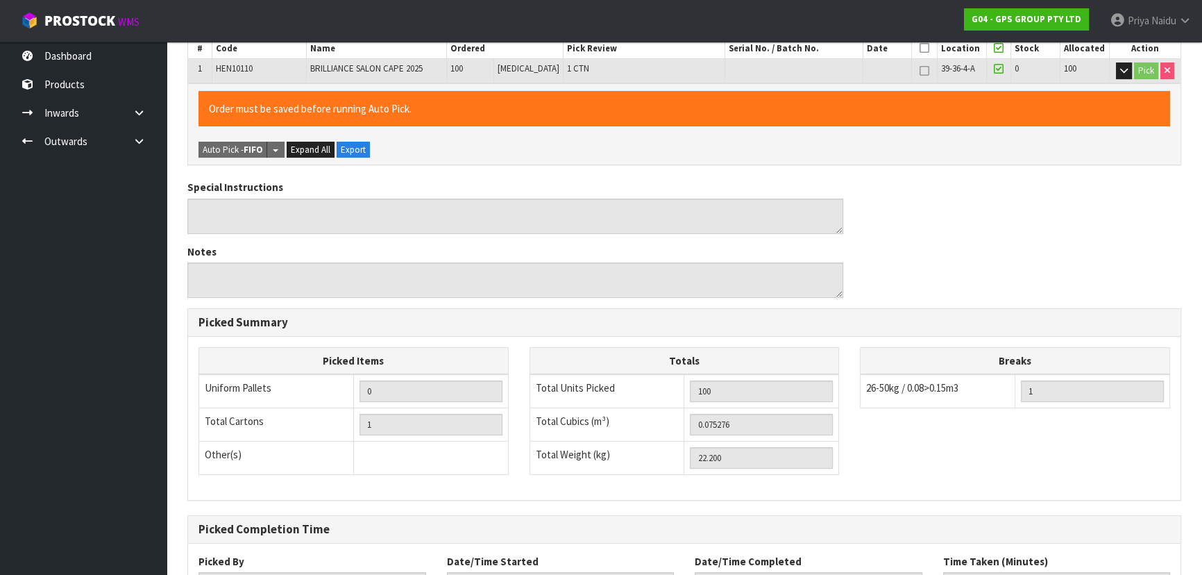
scroll to position [387, 0]
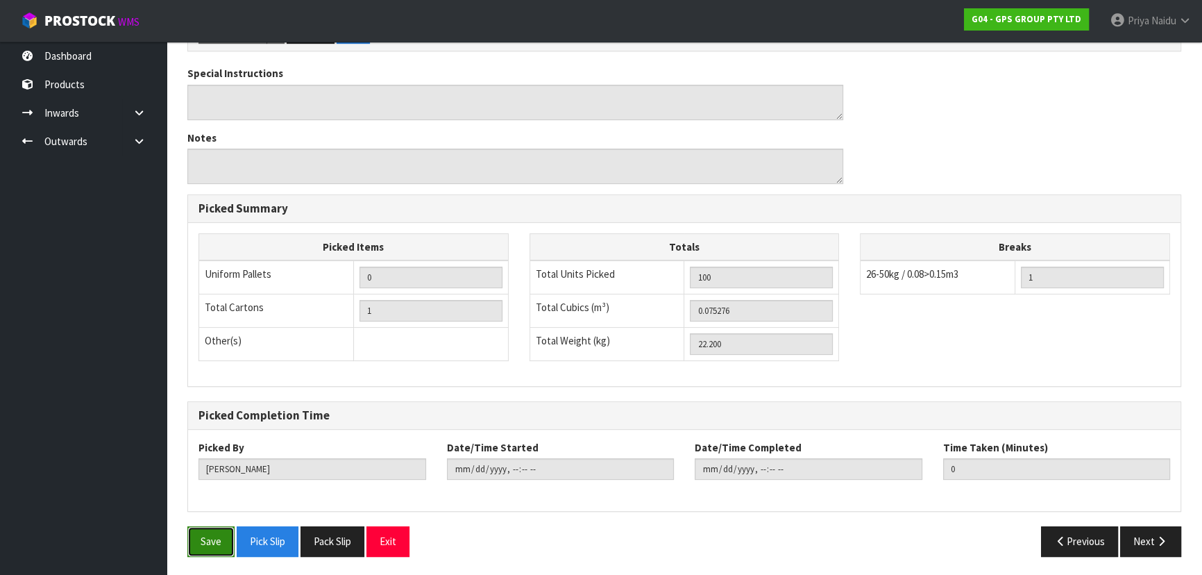
click at [210, 542] on button "Save" at bounding box center [210, 541] width 47 height 30
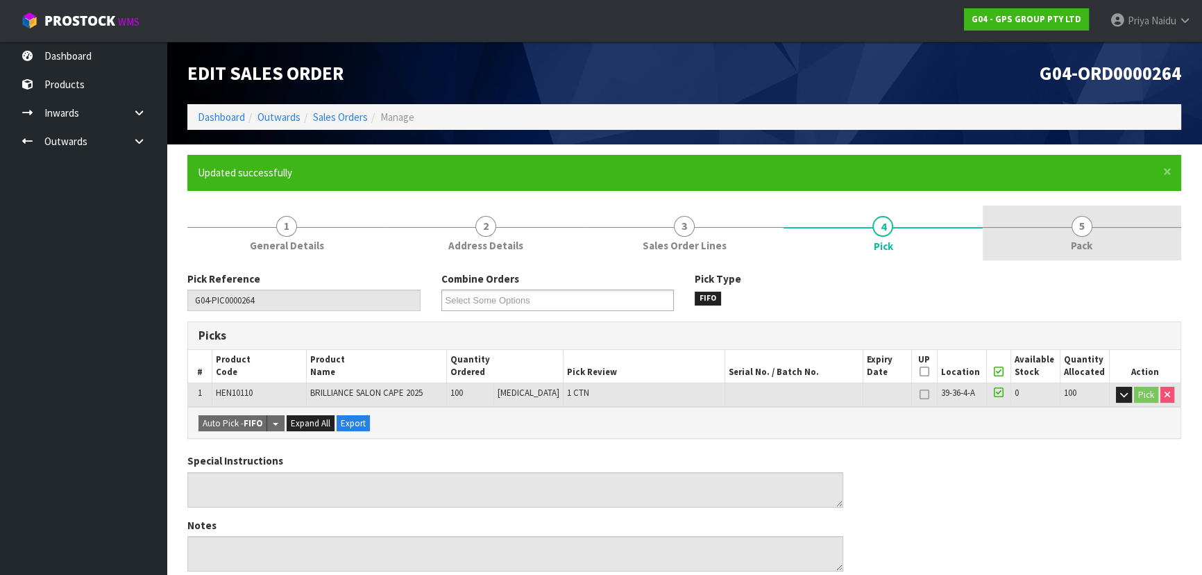
click at [1103, 222] on link "5 Pack" at bounding box center [1082, 232] width 199 height 55
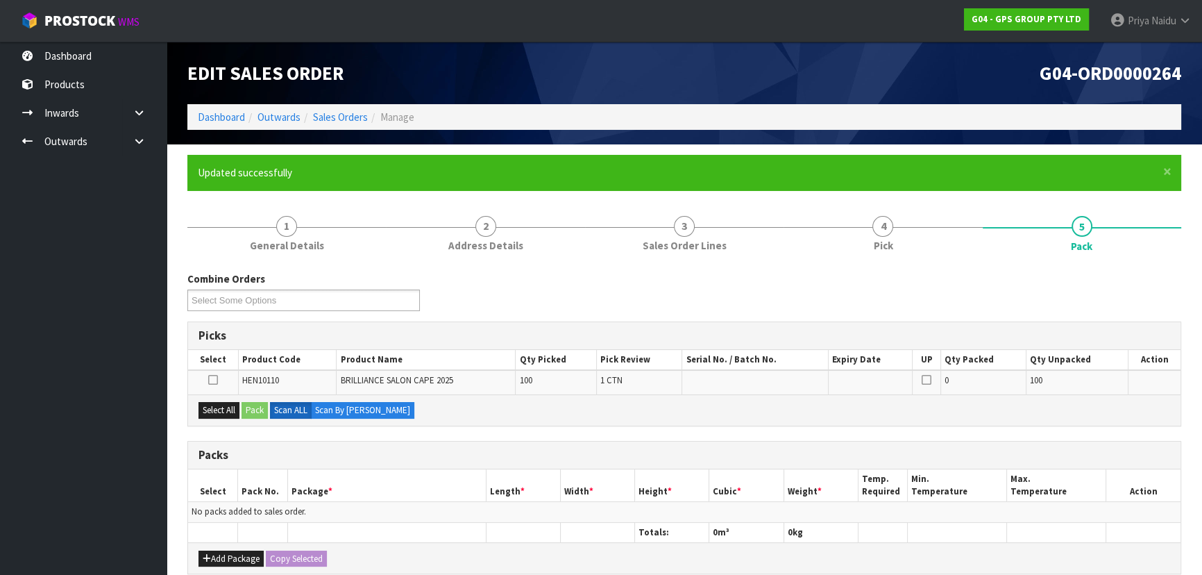
scroll to position [253, 0]
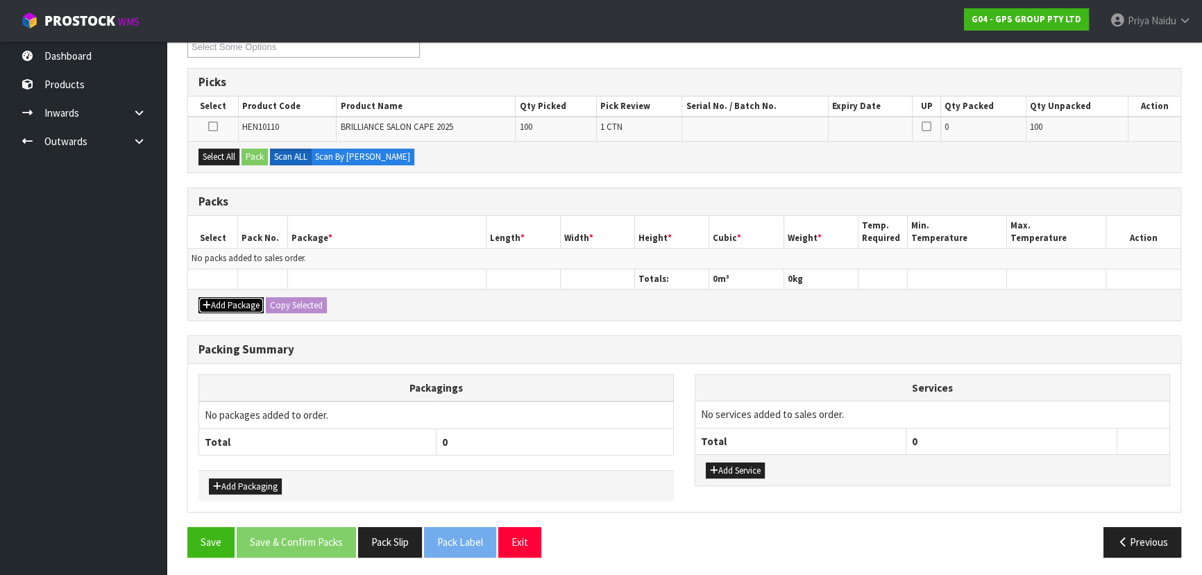
click at [244, 301] on button "Add Package" at bounding box center [231, 305] width 65 height 17
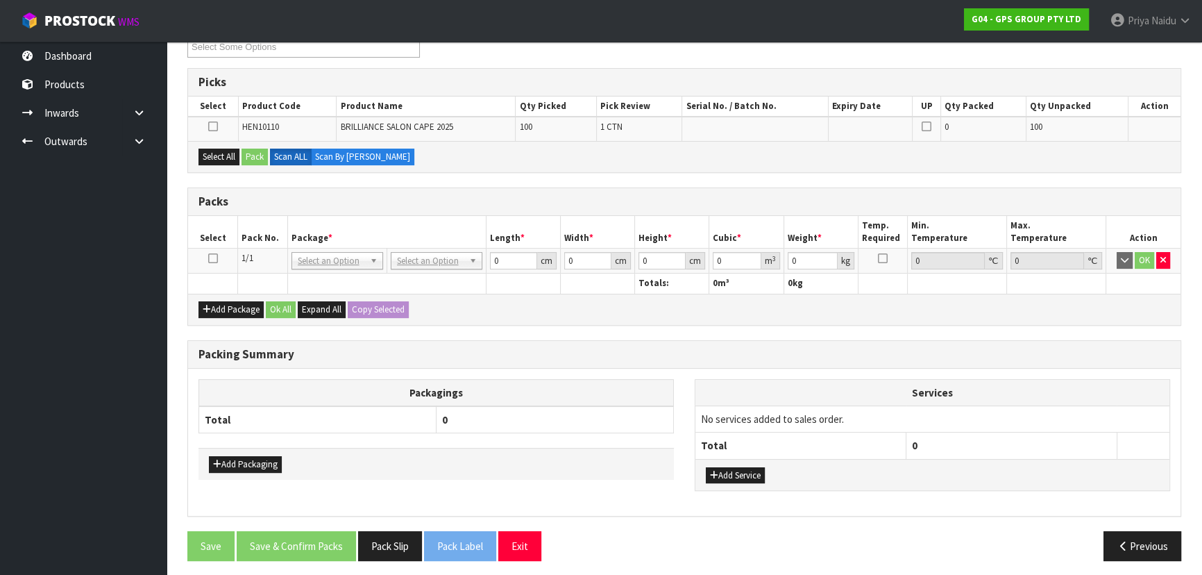
click at [214, 258] on icon at bounding box center [213, 258] width 10 height 1
click at [228, 160] on button "Select All" at bounding box center [219, 157] width 41 height 17
click at [242, 158] on div "Select All Pack Scan ALL Scan By [PERSON_NAME]" at bounding box center [684, 156] width 993 height 31
click at [259, 153] on button "Pack" at bounding box center [255, 157] width 26 height 17
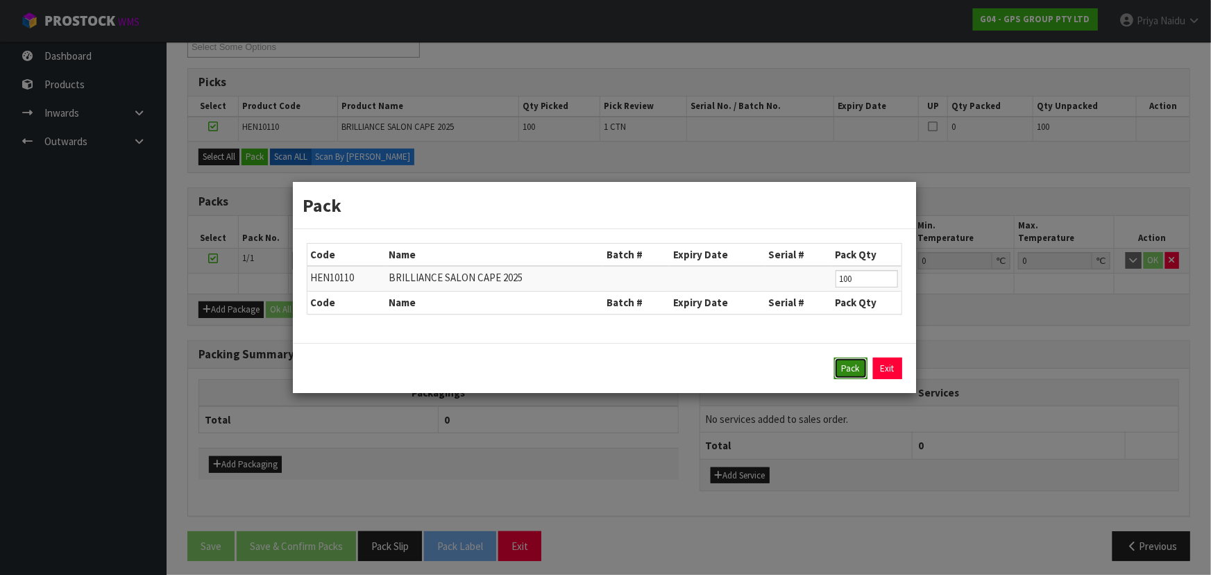
click at [843, 361] on button "Pack" at bounding box center [850, 368] width 33 height 22
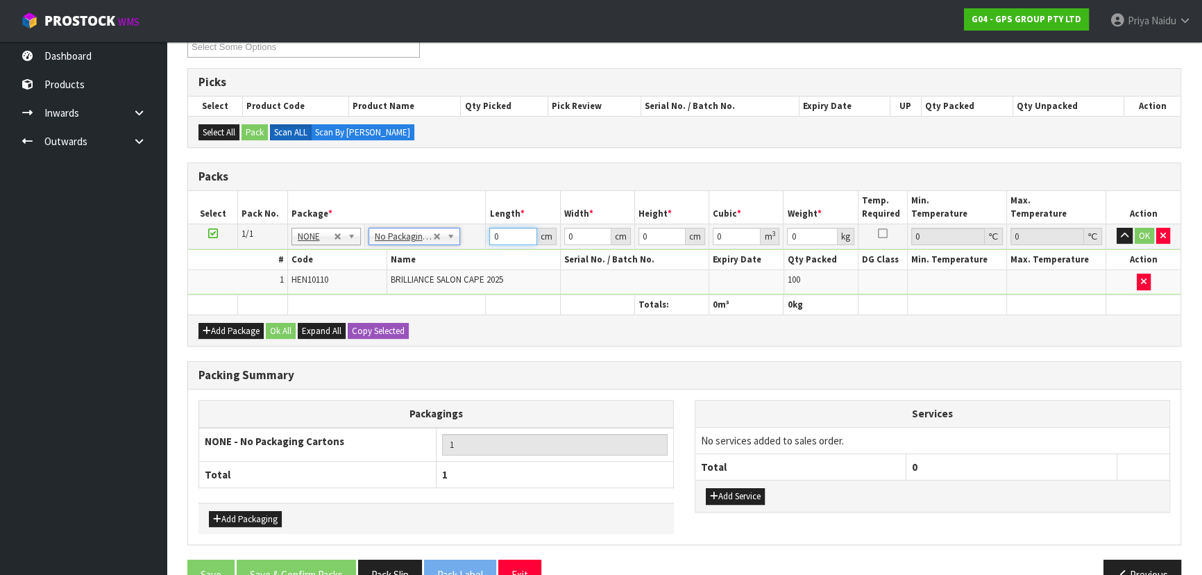
click at [503, 238] on input "0" at bounding box center [512, 236] width 47 height 17
click at [1146, 231] on button "OK" at bounding box center [1144, 236] width 19 height 17
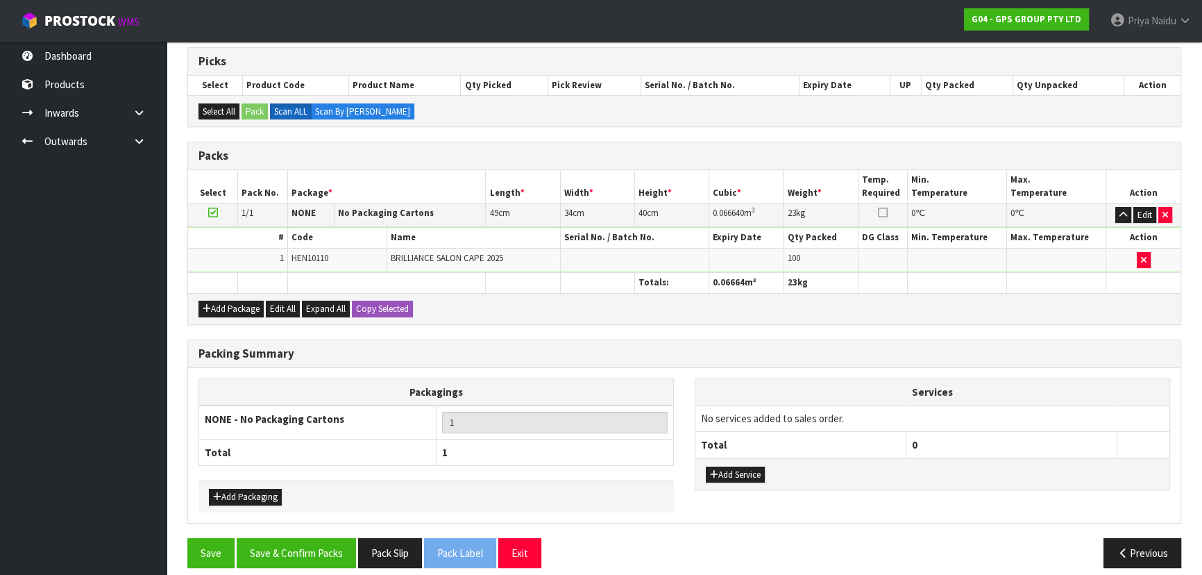
scroll to position [285, 0]
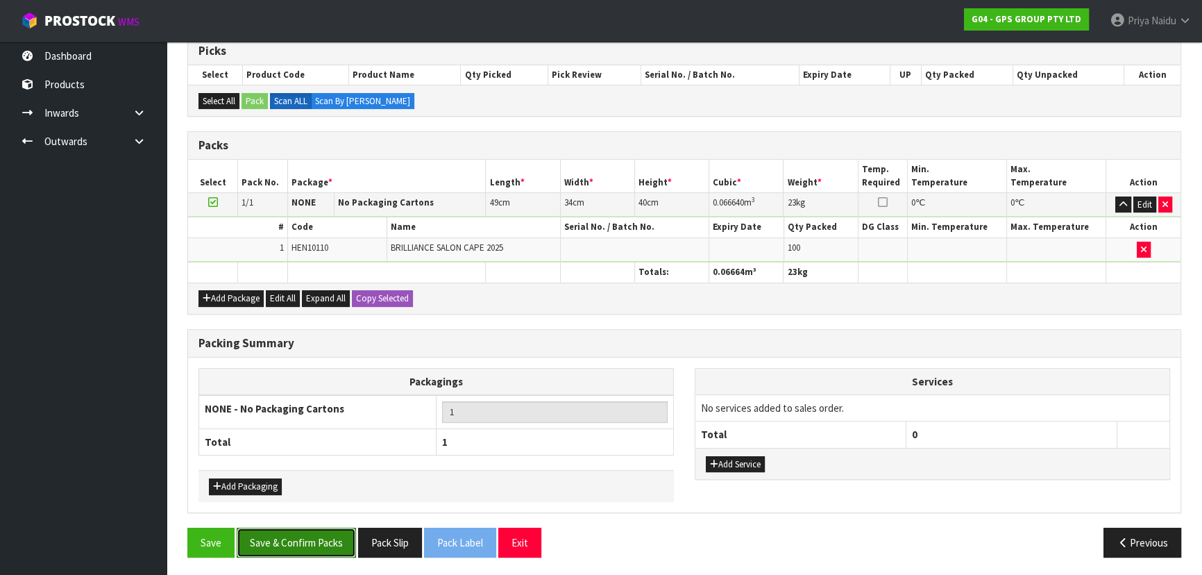
click at [278, 548] on button "Save & Confirm Packs" at bounding box center [296, 543] width 119 height 30
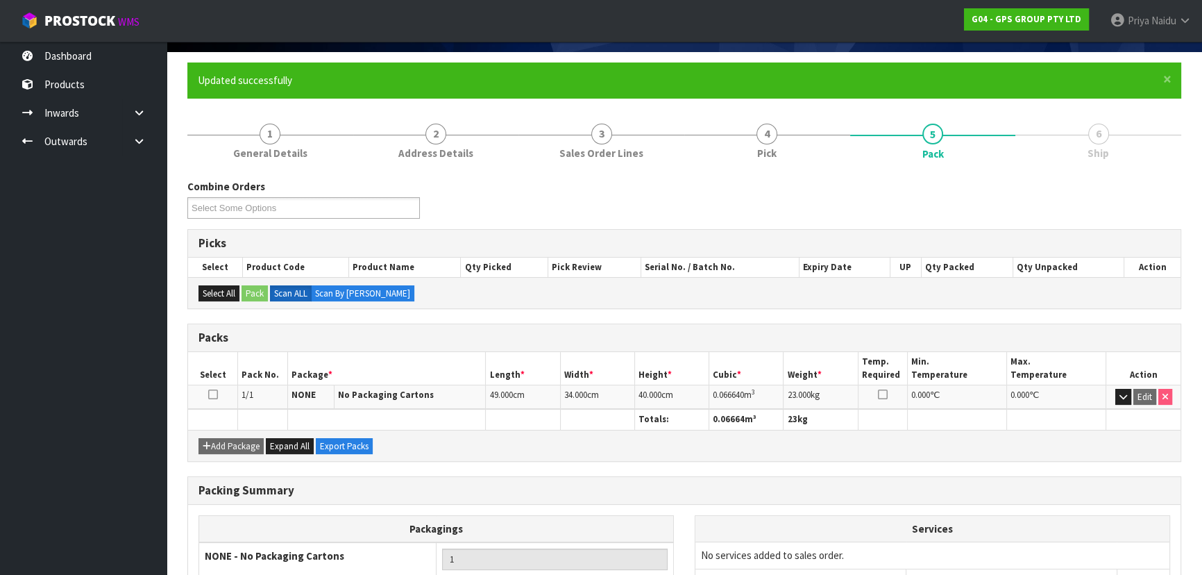
scroll to position [208, 0]
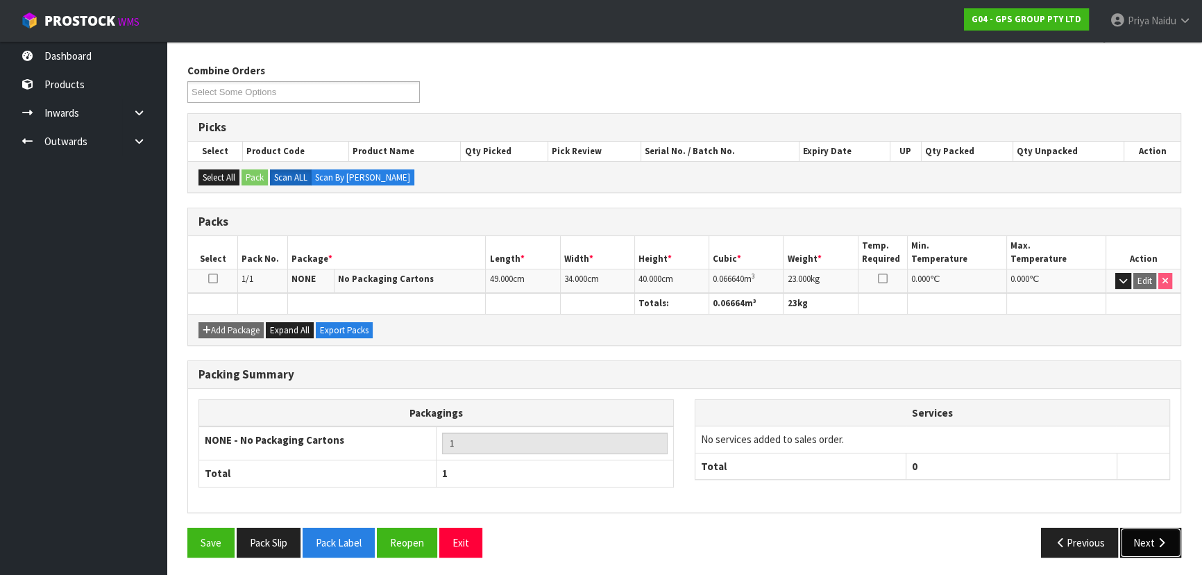
click at [1152, 535] on button "Next" at bounding box center [1150, 543] width 61 height 30
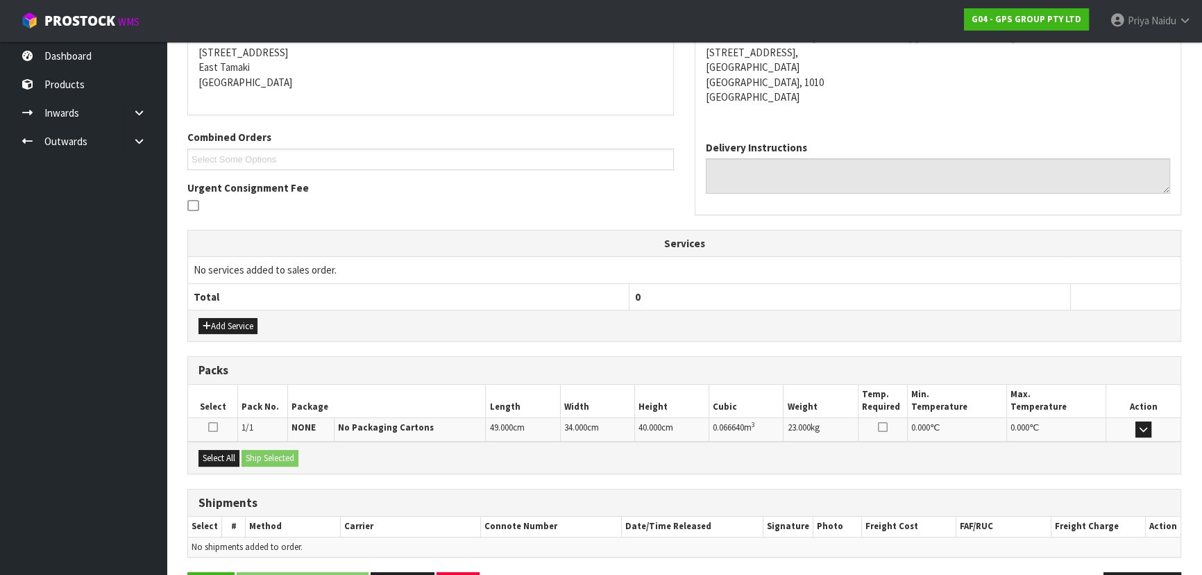
scroll to position [325, 0]
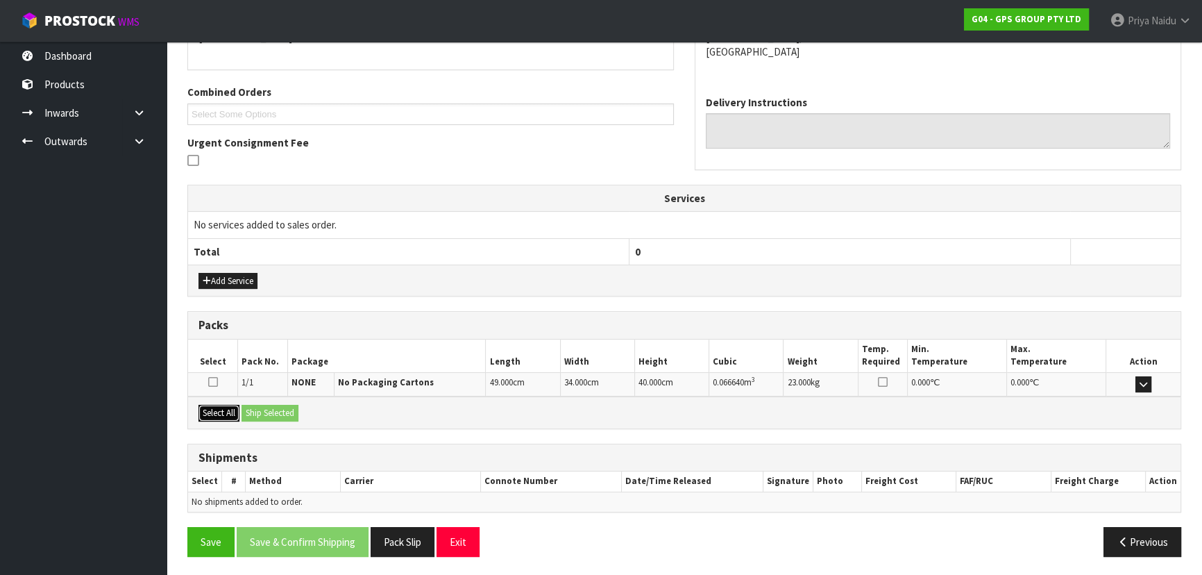
drag, startPoint x: 224, startPoint y: 408, endPoint x: 244, endPoint y: 405, distance: 20.3
click at [224, 408] on button "Select All" at bounding box center [219, 413] width 41 height 17
click at [265, 409] on button "Ship Selected" at bounding box center [270, 413] width 57 height 17
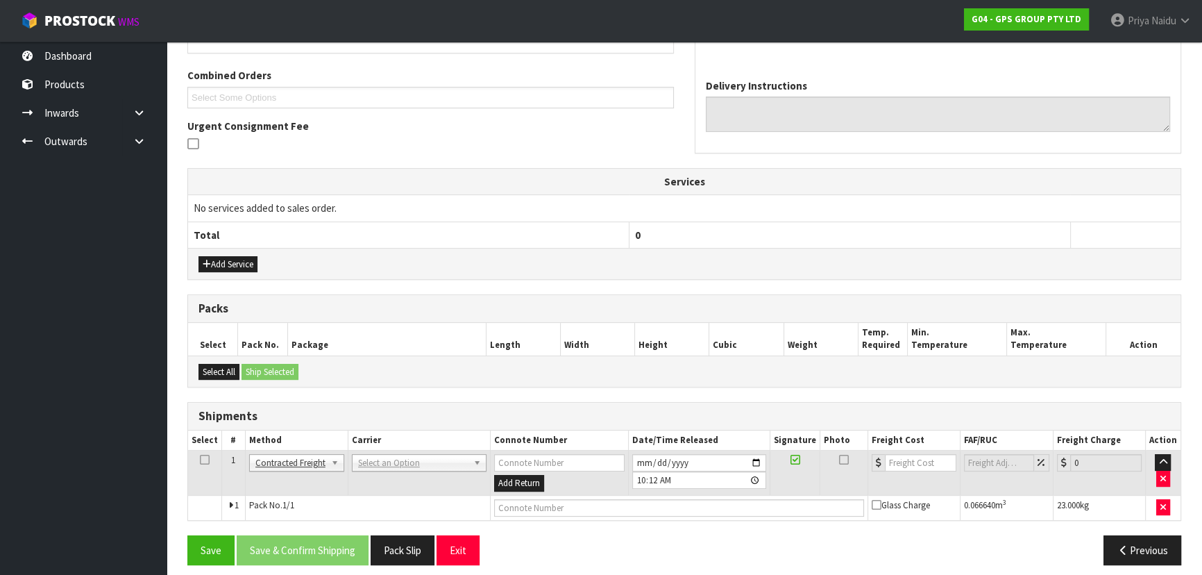
scroll to position [350, 0]
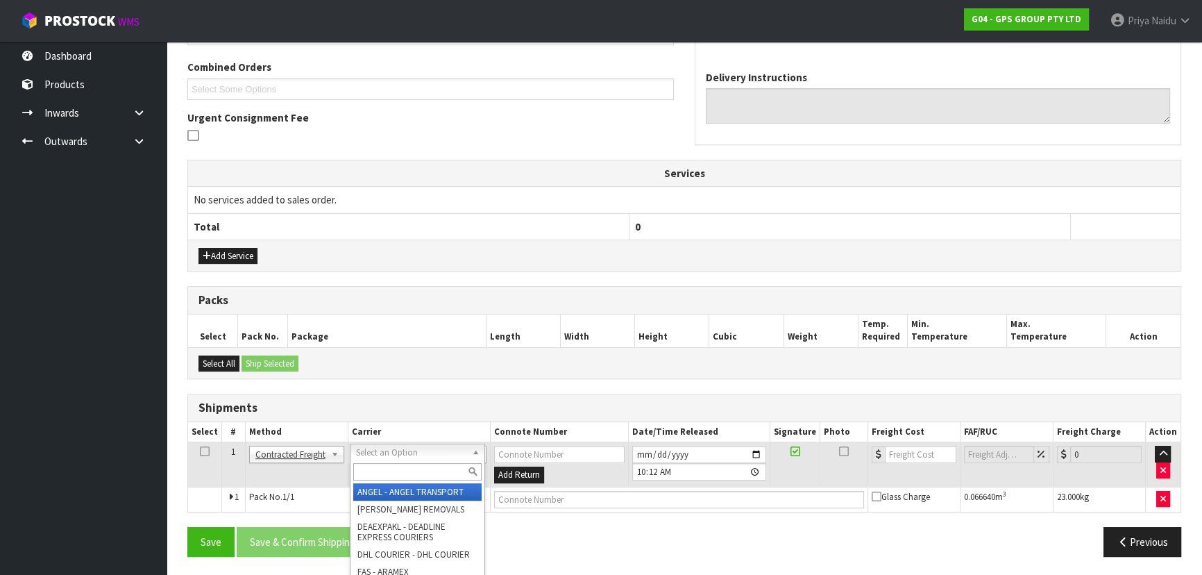
click at [373, 470] on input "text" at bounding box center [417, 471] width 128 height 17
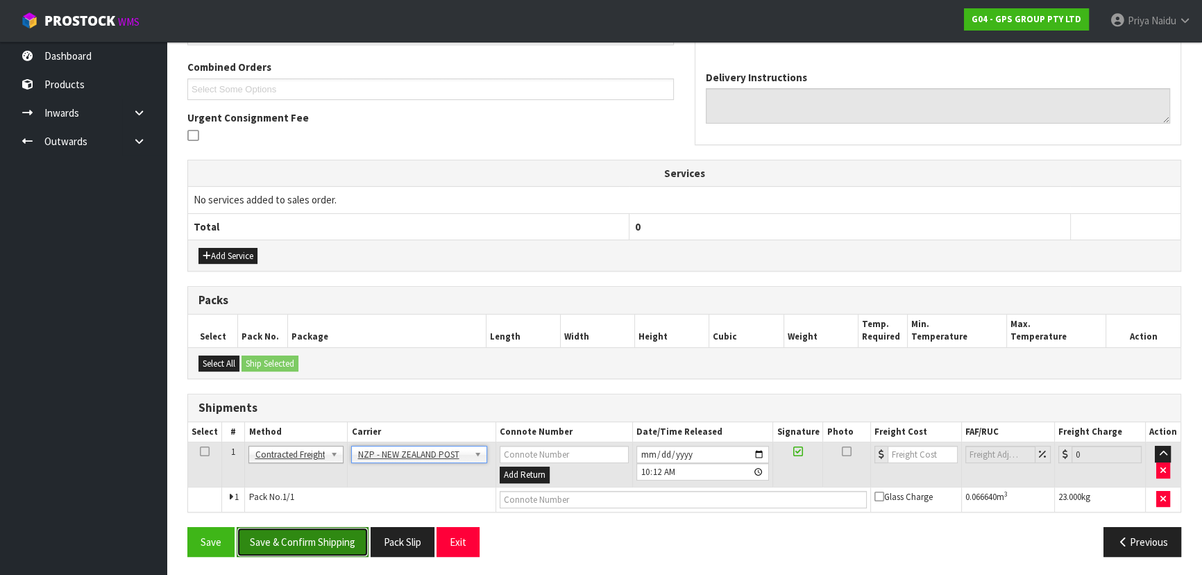
click at [321, 528] on button "Save & Confirm Shipping" at bounding box center [303, 542] width 132 height 30
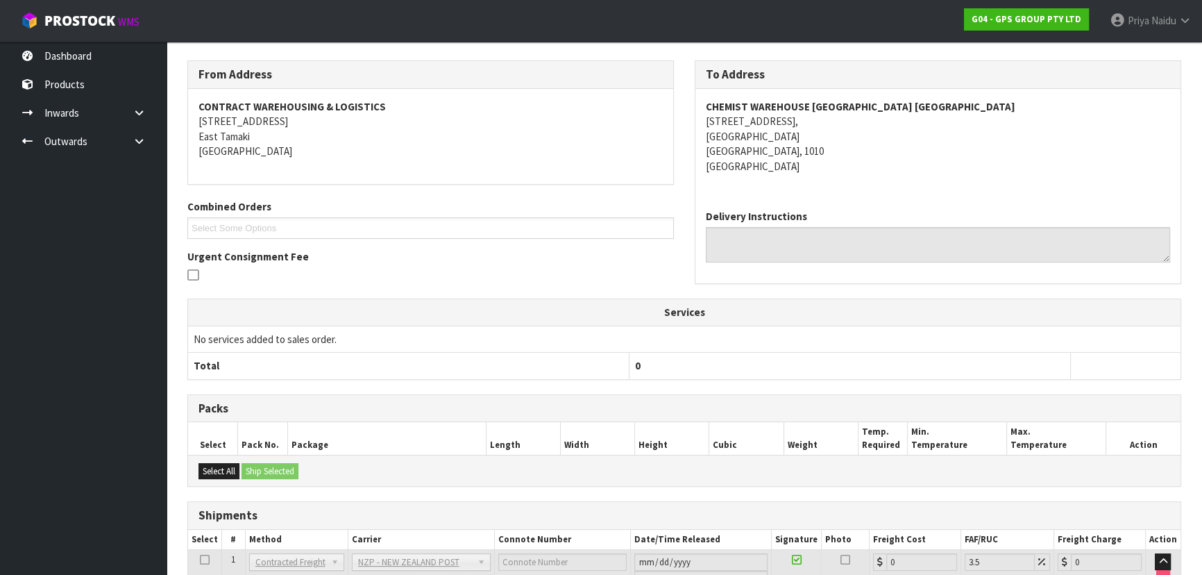
scroll to position [330, 0]
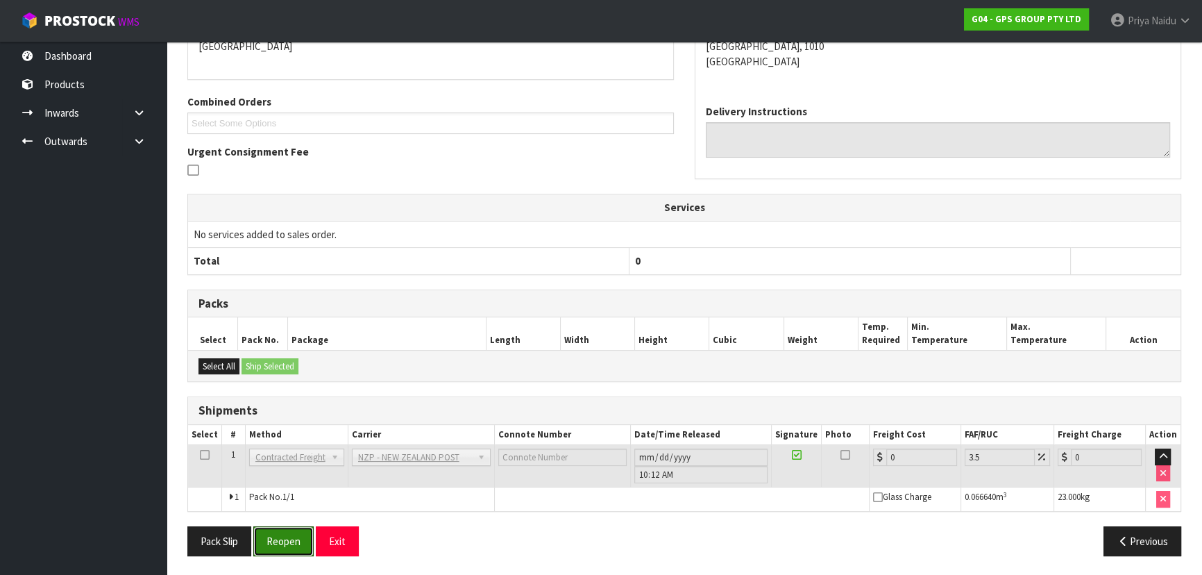
drag, startPoint x: 298, startPoint y: 541, endPoint x: 421, endPoint y: 498, distance: 130.4
click at [298, 542] on button "Reopen" at bounding box center [283, 541] width 60 height 30
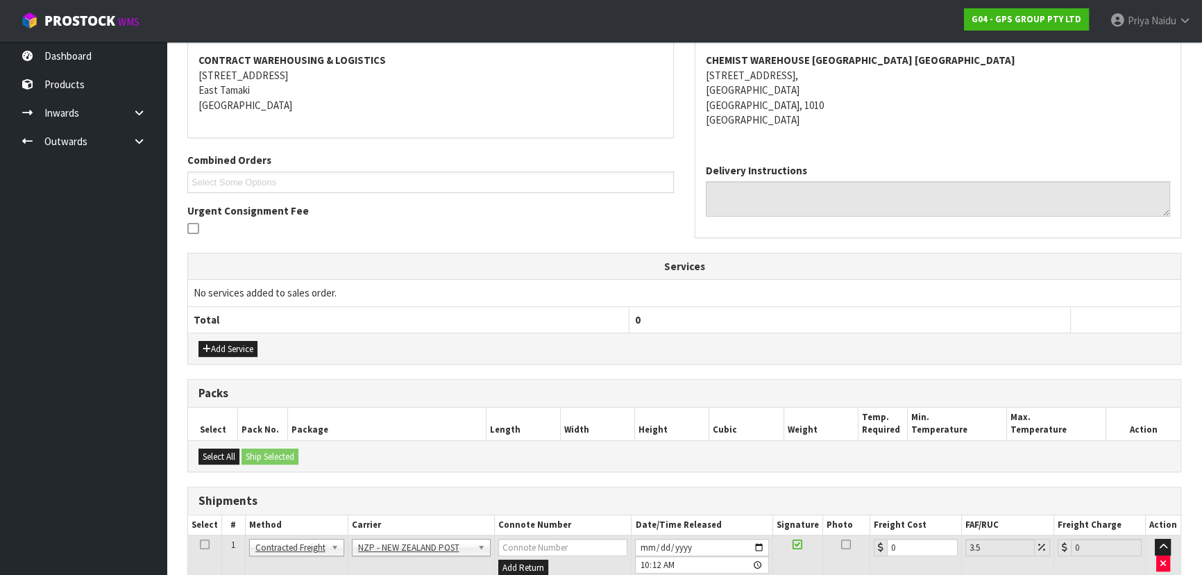
scroll to position [362, 0]
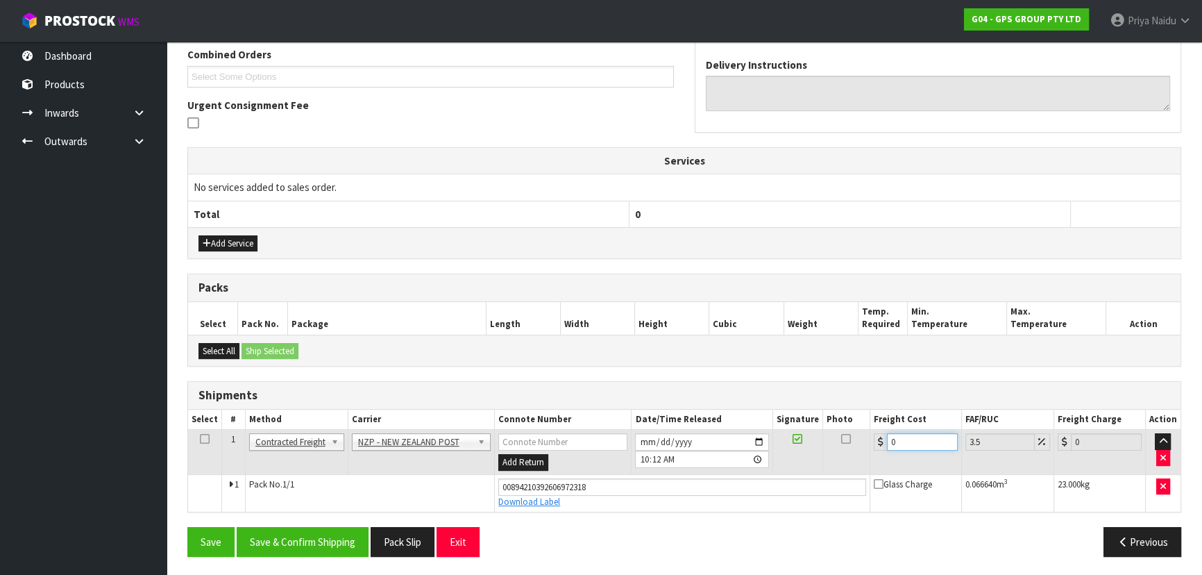
click at [913, 433] on input "0" at bounding box center [922, 441] width 71 height 17
drag, startPoint x: 311, startPoint y: 546, endPoint x: 324, endPoint y: 528, distance: 22.4
click at [310, 546] on button "Save & Confirm Shipping" at bounding box center [303, 542] width 132 height 30
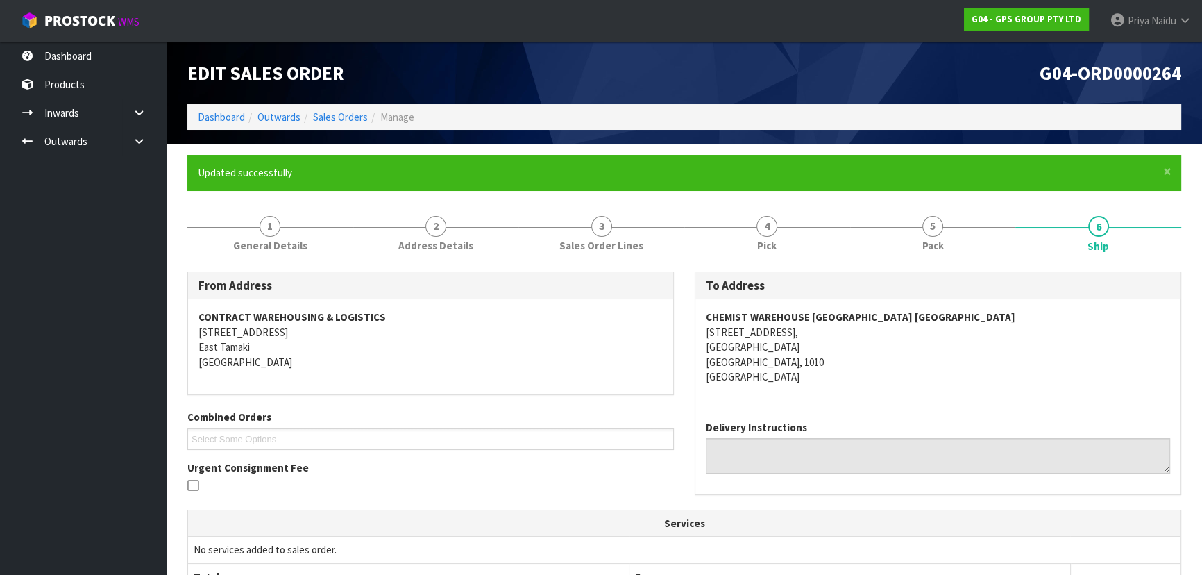
scroll to position [0, 0]
click at [219, 116] on link "Dashboard" at bounding box center [221, 116] width 47 height 13
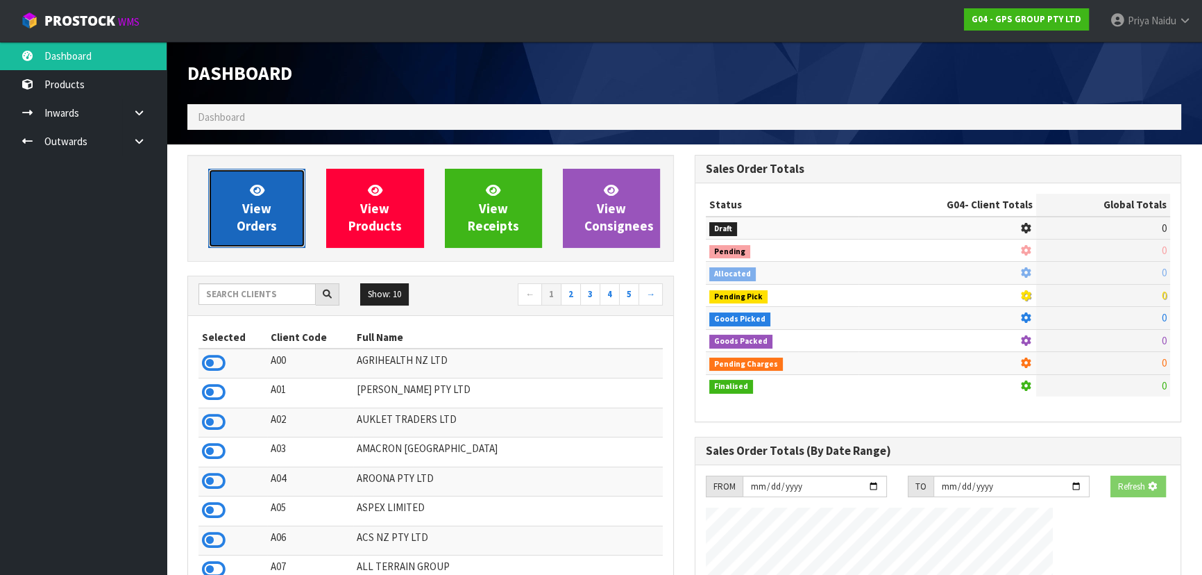
click at [269, 229] on span "View Orders" at bounding box center [257, 208] width 40 height 52
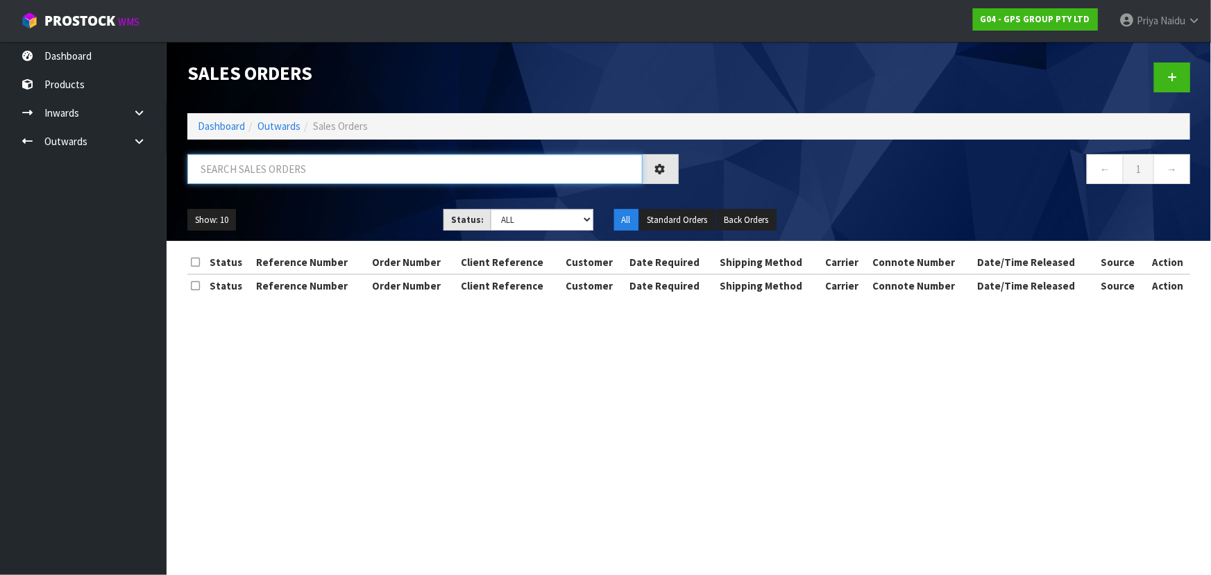
click at [283, 177] on input "text" at bounding box center [414, 169] width 455 height 30
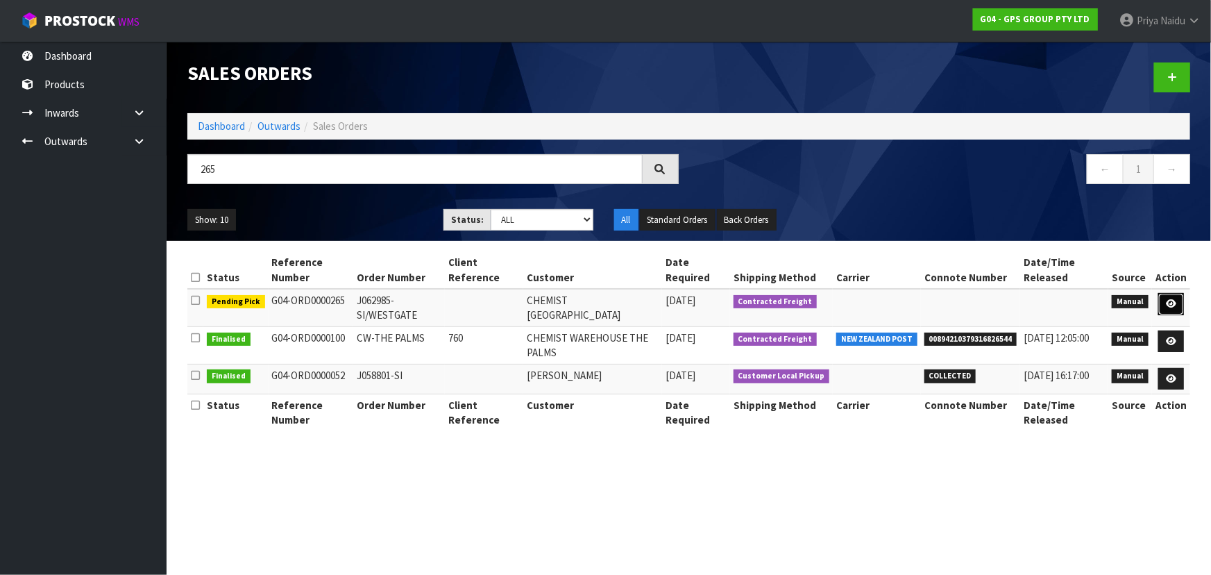
click at [1172, 296] on link at bounding box center [1172, 304] width 26 height 22
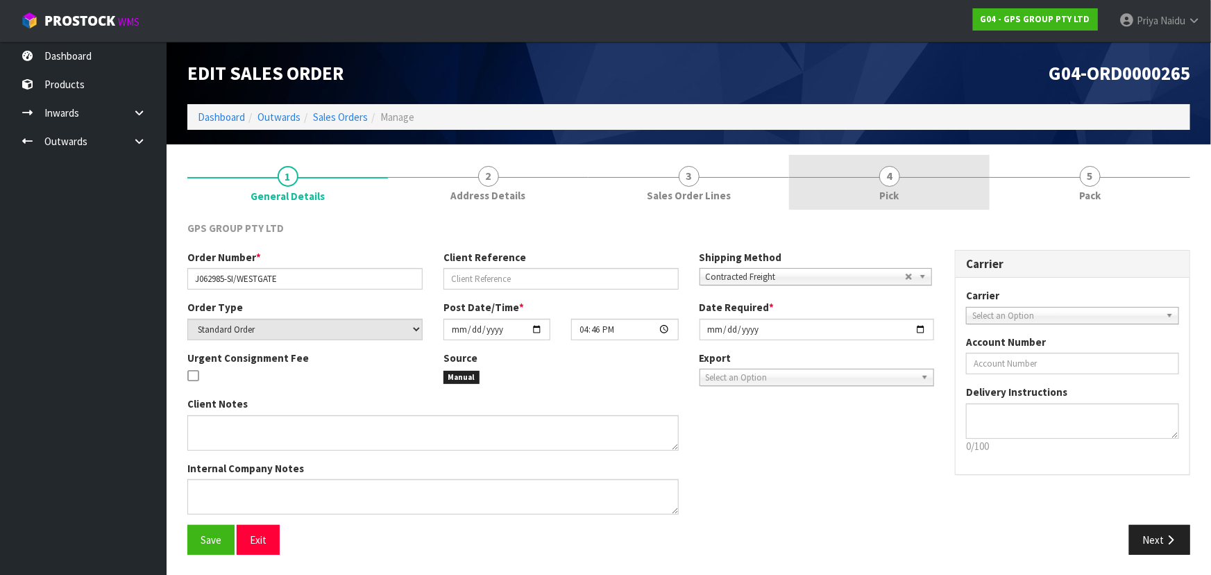
click at [907, 203] on link "4 Pick" at bounding box center [889, 182] width 201 height 55
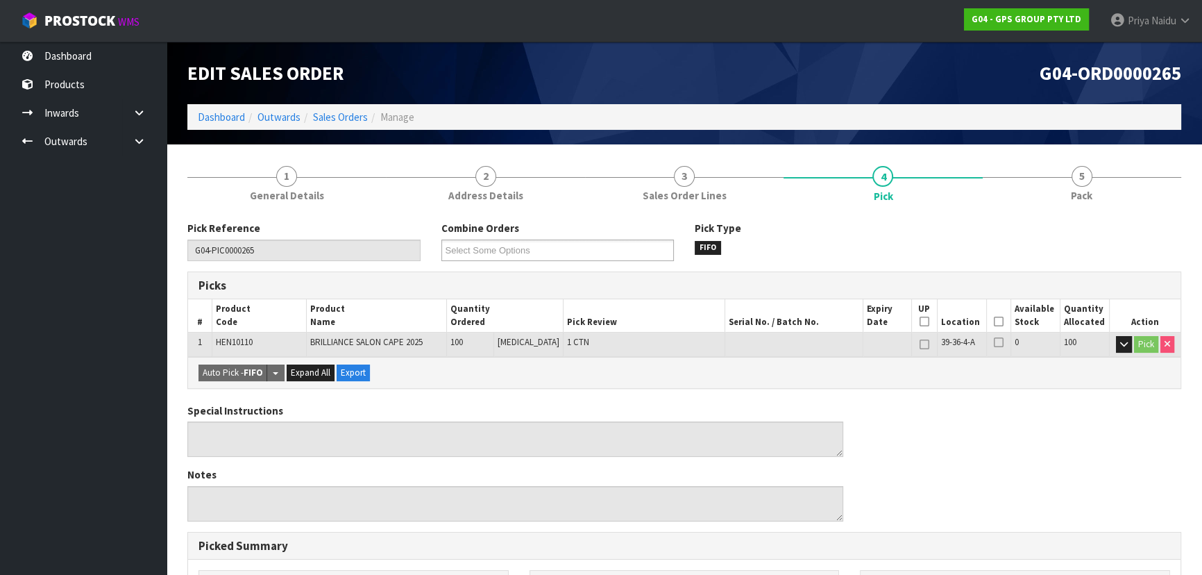
click at [994, 321] on icon at bounding box center [999, 321] width 10 height 1
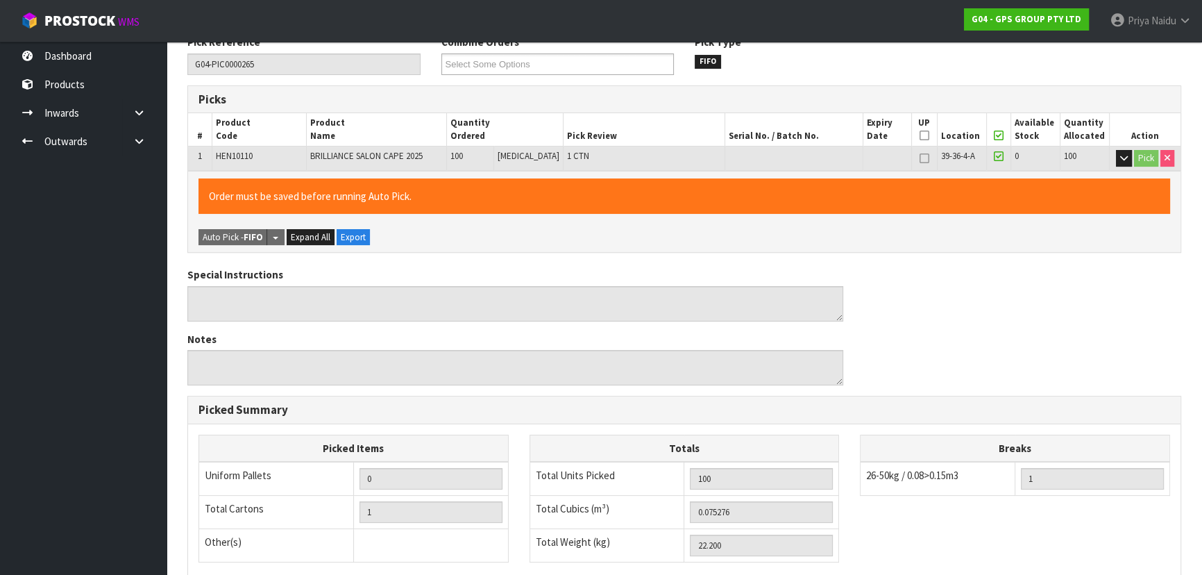
scroll to position [387, 0]
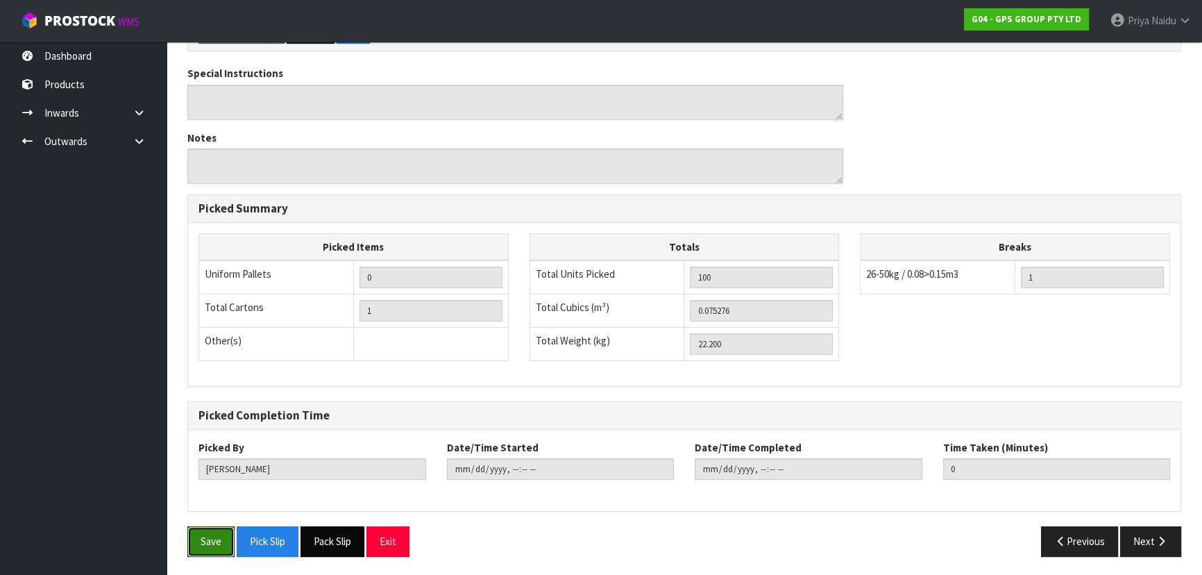
drag, startPoint x: 203, startPoint y: 544, endPoint x: 322, endPoint y: 527, distance: 120.6
click at [203, 544] on button "Save" at bounding box center [210, 541] width 47 height 30
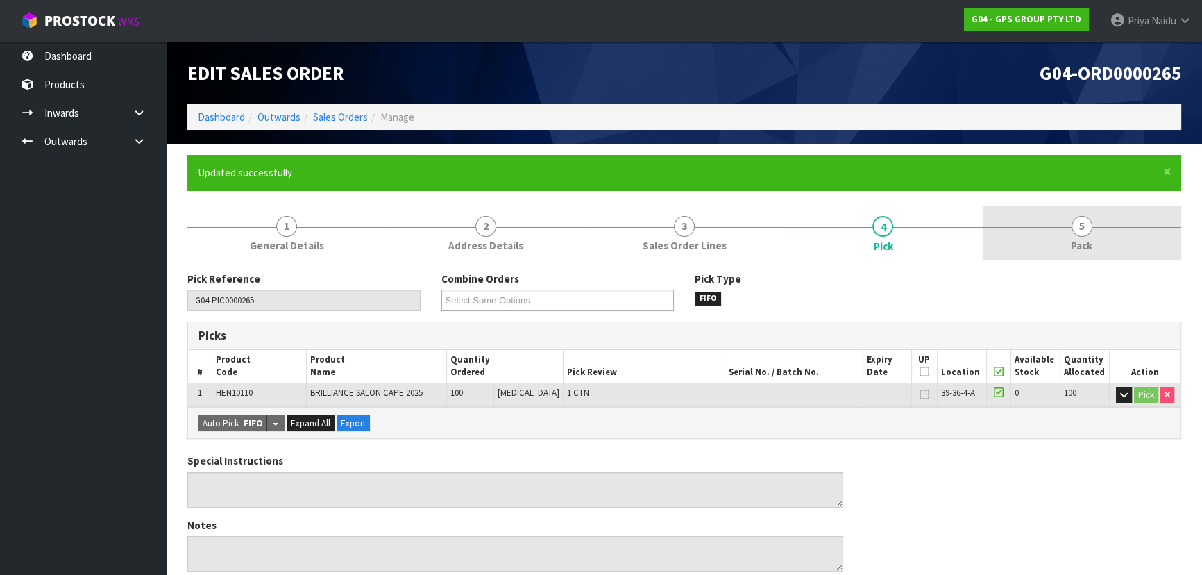
click at [1069, 255] on link "5 Pack" at bounding box center [1082, 232] width 199 height 55
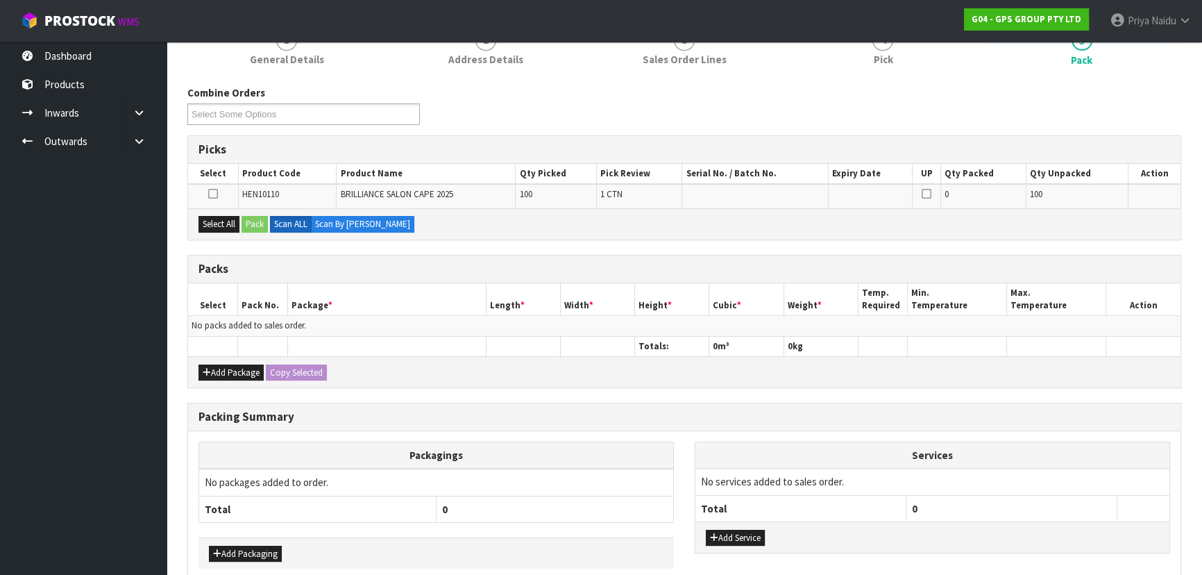
scroll to position [189, 0]
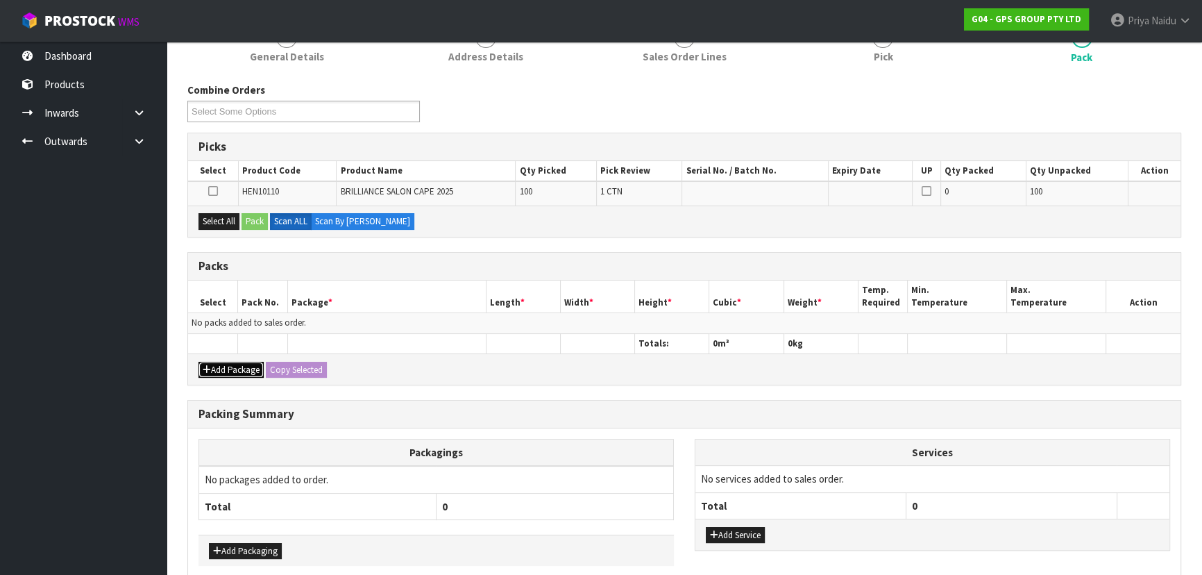
click at [226, 366] on button "Add Package" at bounding box center [231, 370] width 65 height 17
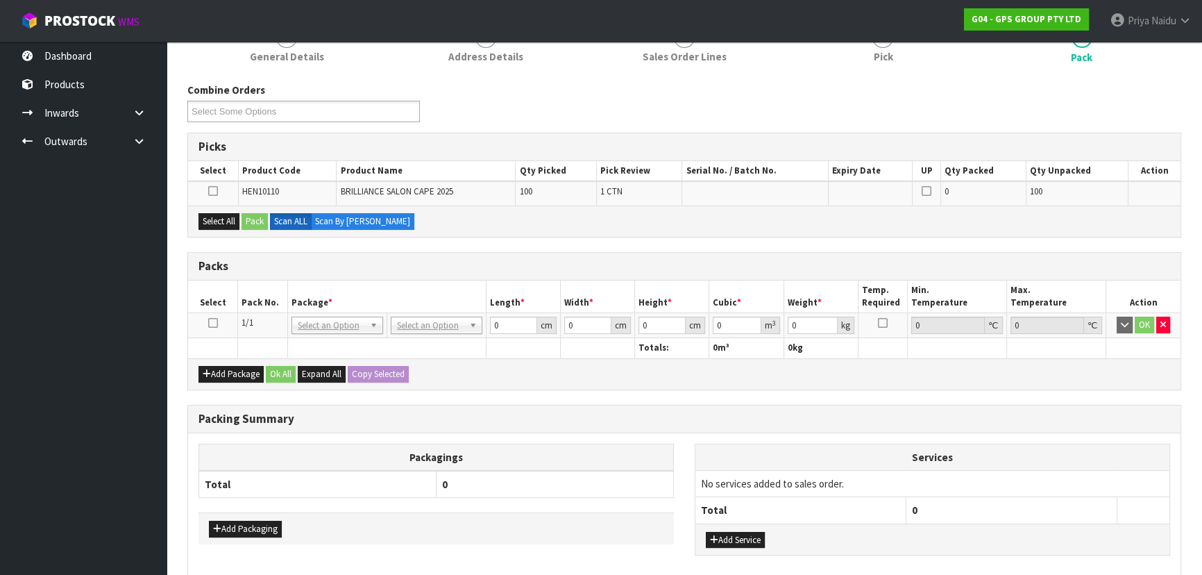
click at [215, 323] on icon at bounding box center [213, 323] width 10 height 1
click at [229, 214] on button "Select All" at bounding box center [219, 221] width 41 height 17
click at [258, 221] on button "Pack" at bounding box center [255, 221] width 26 height 17
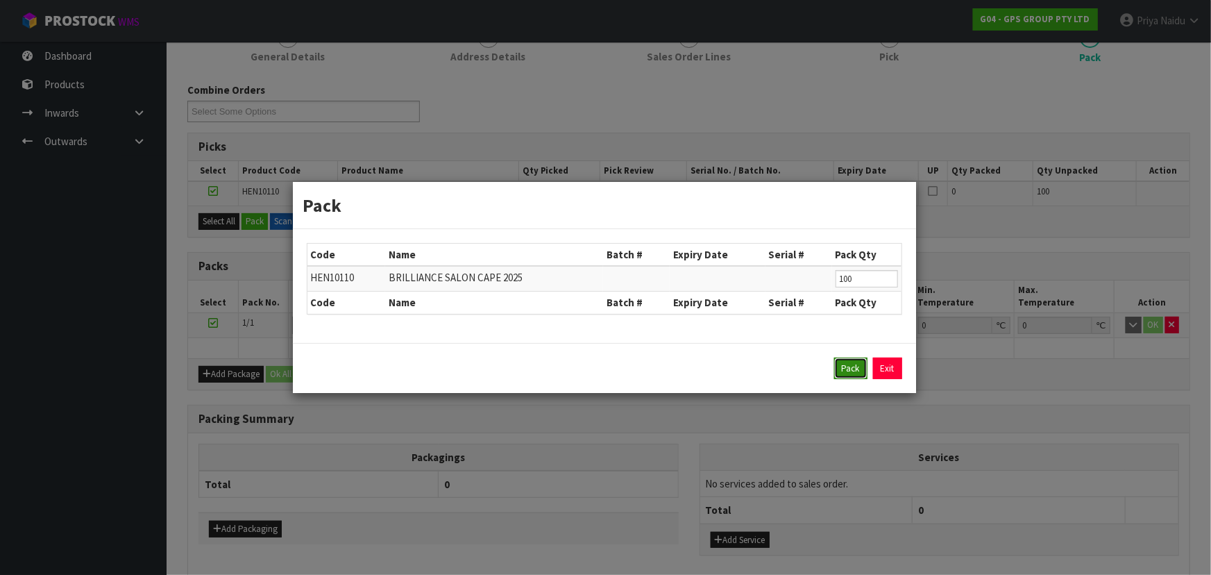
click at [857, 367] on button "Pack" at bounding box center [850, 368] width 33 height 22
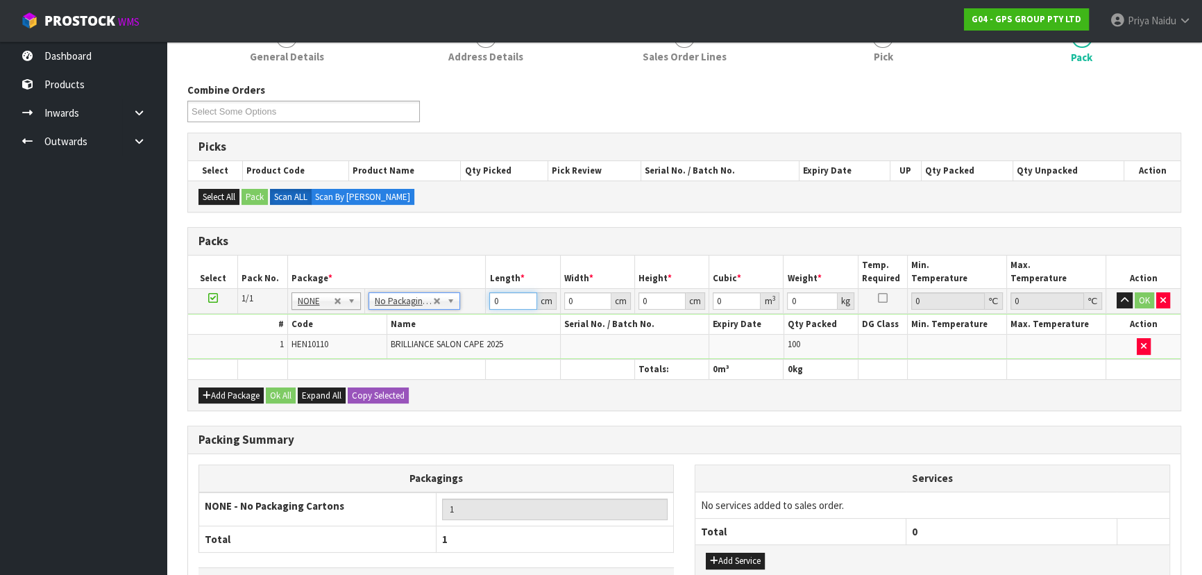
click at [505, 300] on input "0" at bounding box center [512, 300] width 47 height 17
click at [1145, 297] on button "OK" at bounding box center [1144, 300] width 19 height 17
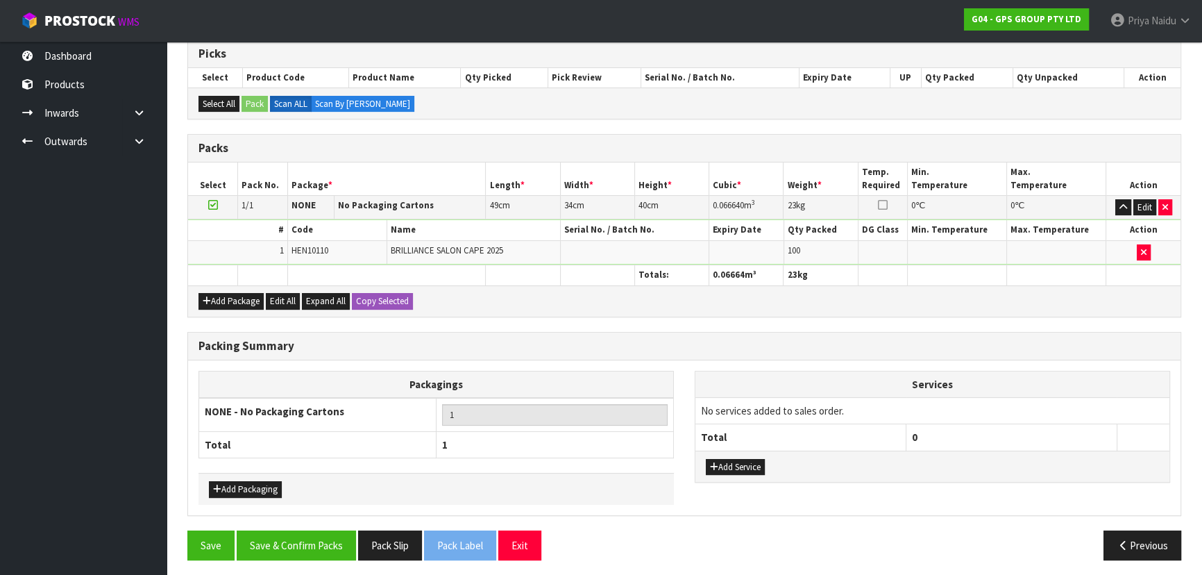
scroll to position [285, 0]
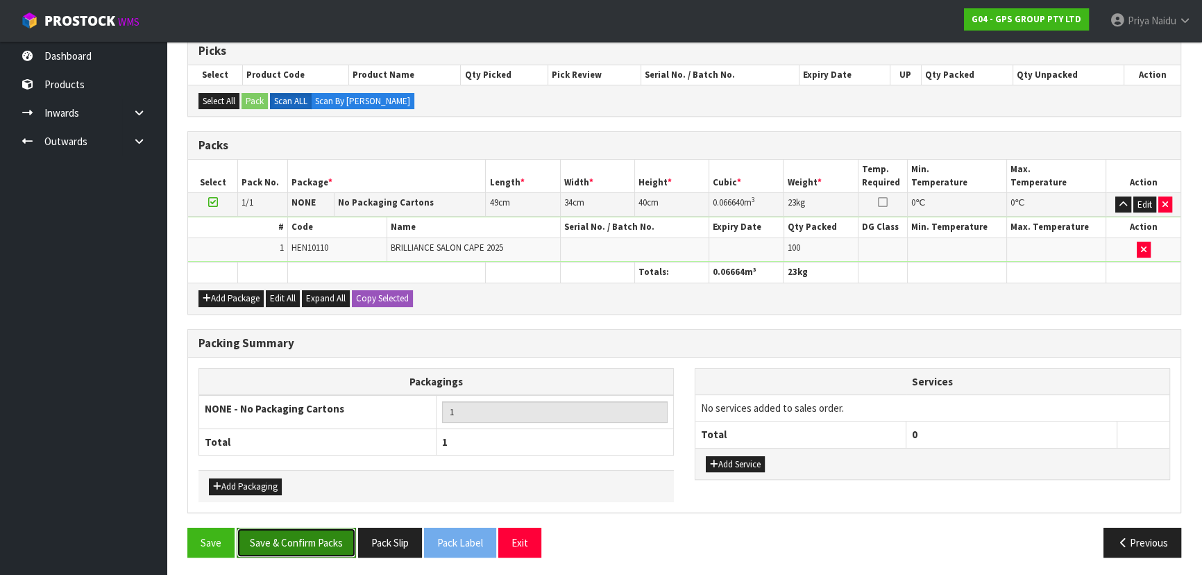
click at [280, 536] on button "Save & Confirm Packs" at bounding box center [296, 543] width 119 height 30
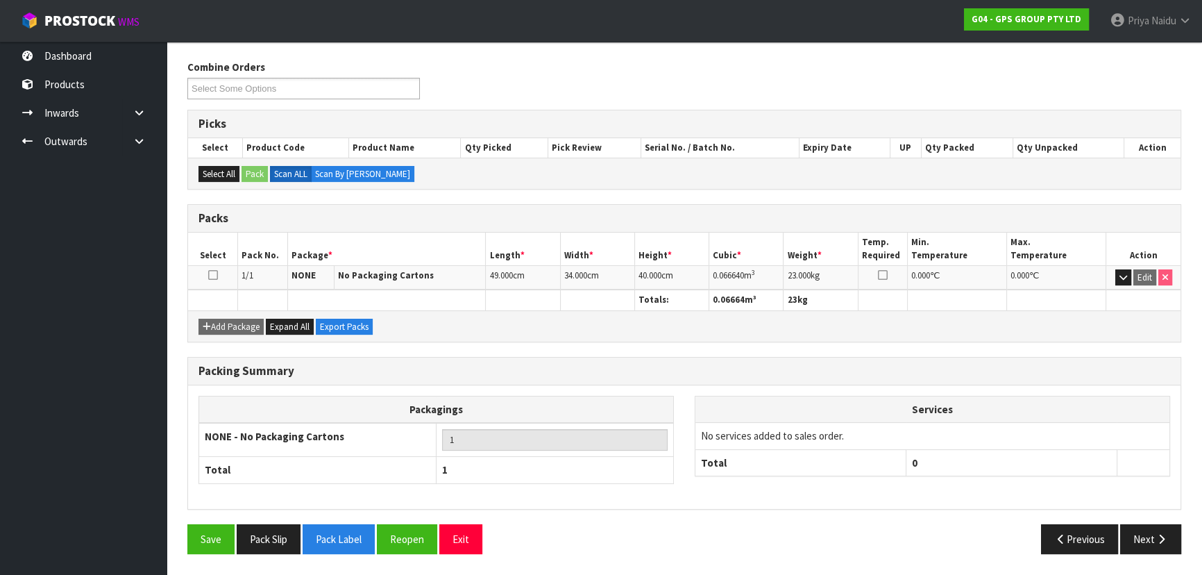
scroll to position [208, 0]
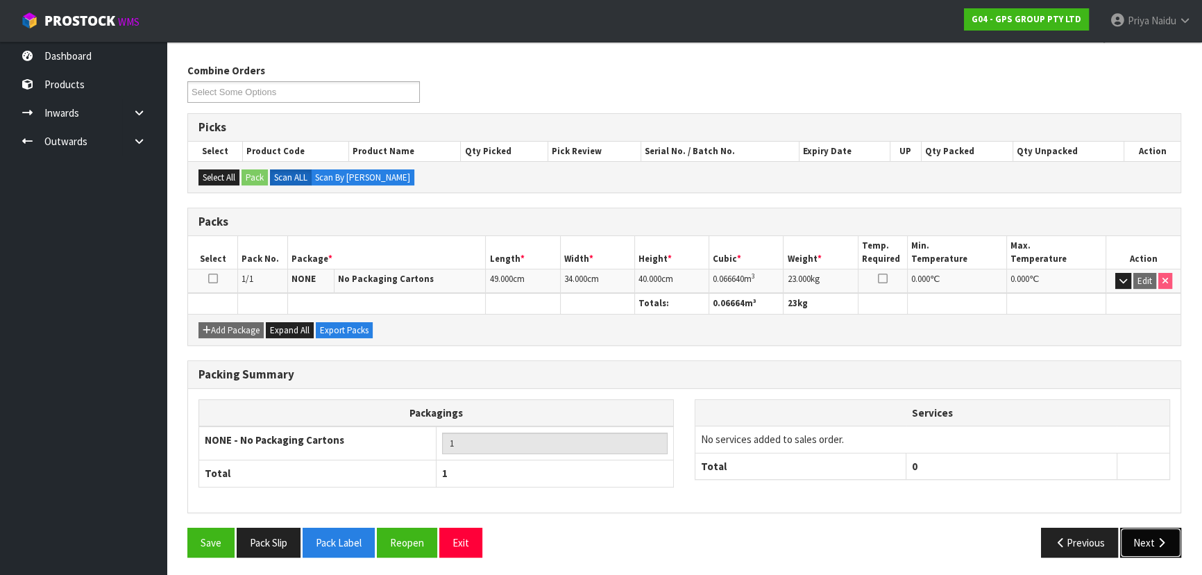
click at [1167, 542] on icon "button" at bounding box center [1161, 542] width 13 height 10
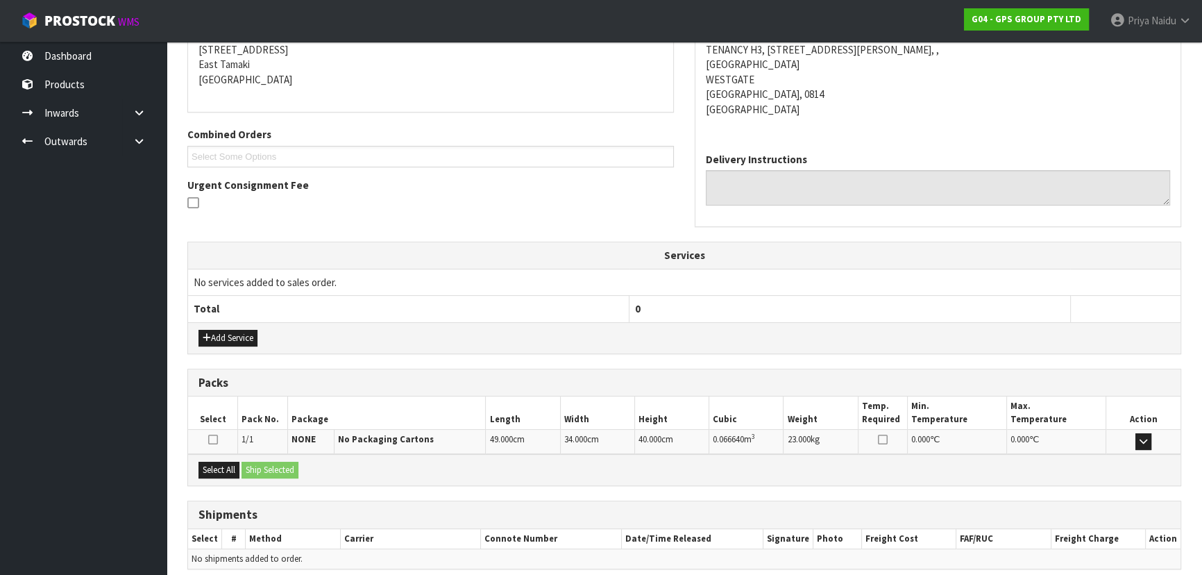
scroll to position [340, 0]
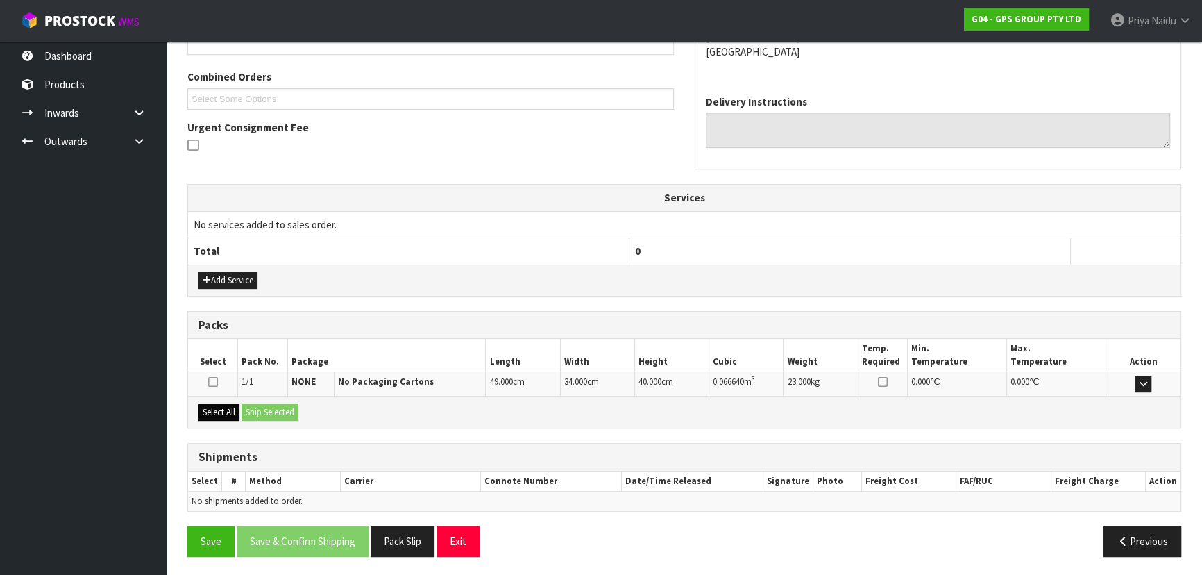
click at [229, 417] on div "Select All Ship Selected" at bounding box center [684, 411] width 993 height 31
click at [229, 411] on button "Select All" at bounding box center [219, 412] width 41 height 17
click at [261, 411] on button "Ship Selected" at bounding box center [270, 412] width 57 height 17
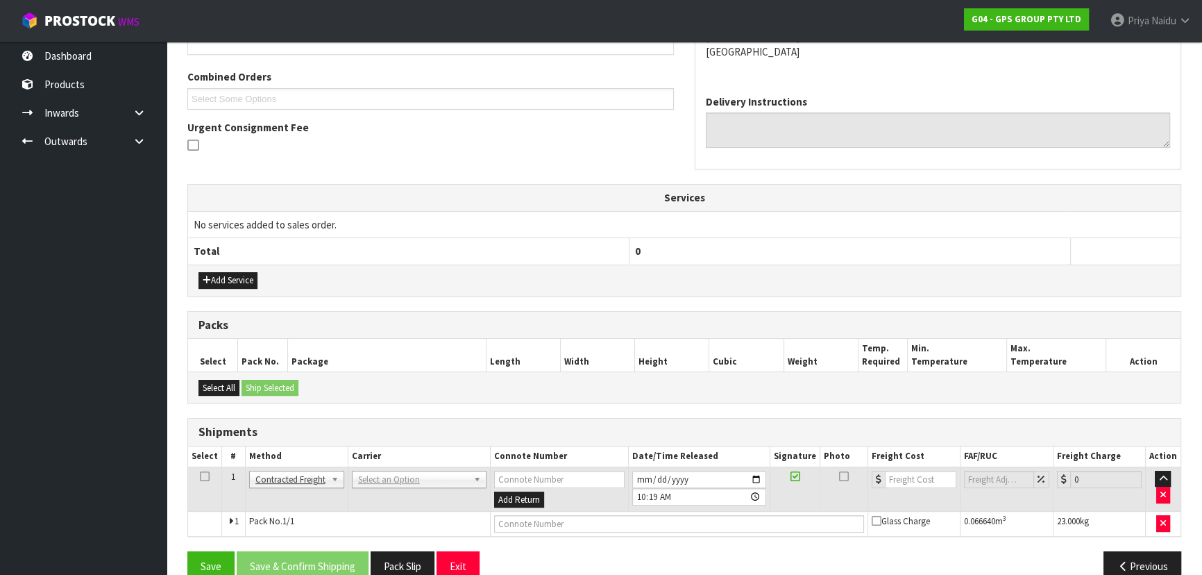
scroll to position [364, 0]
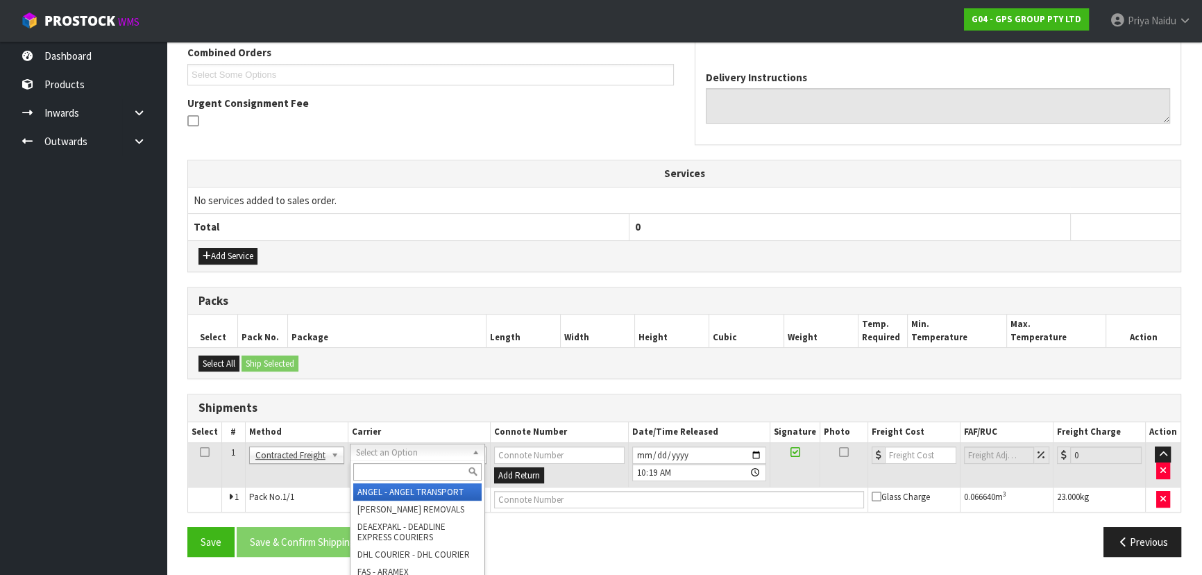
click at [389, 469] on input "text" at bounding box center [417, 471] width 128 height 17
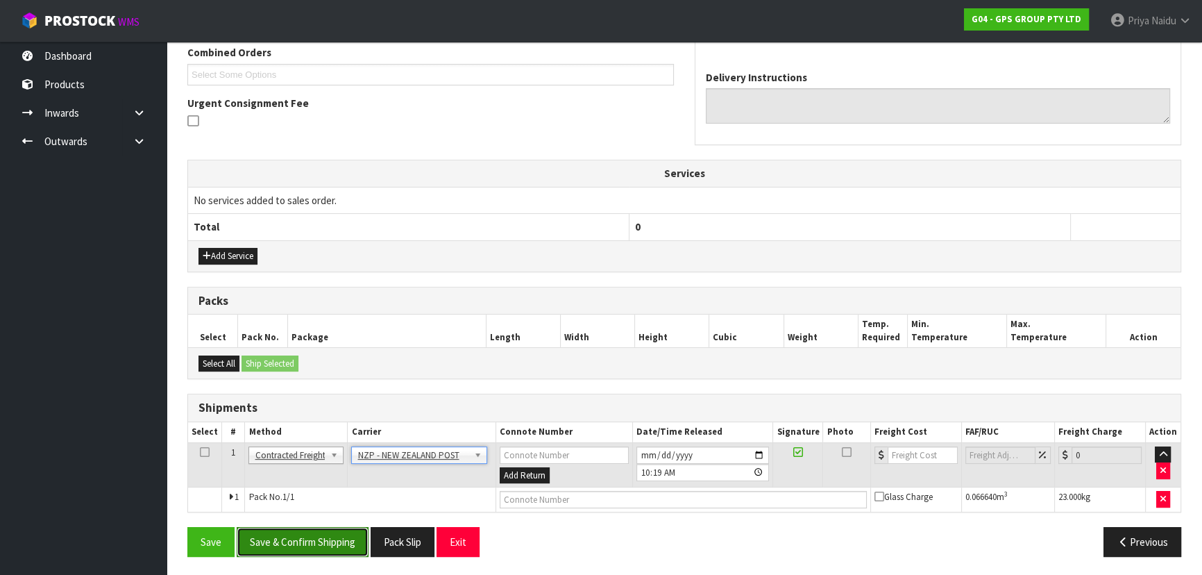
click at [328, 535] on button "Save & Confirm Shipping" at bounding box center [303, 542] width 132 height 30
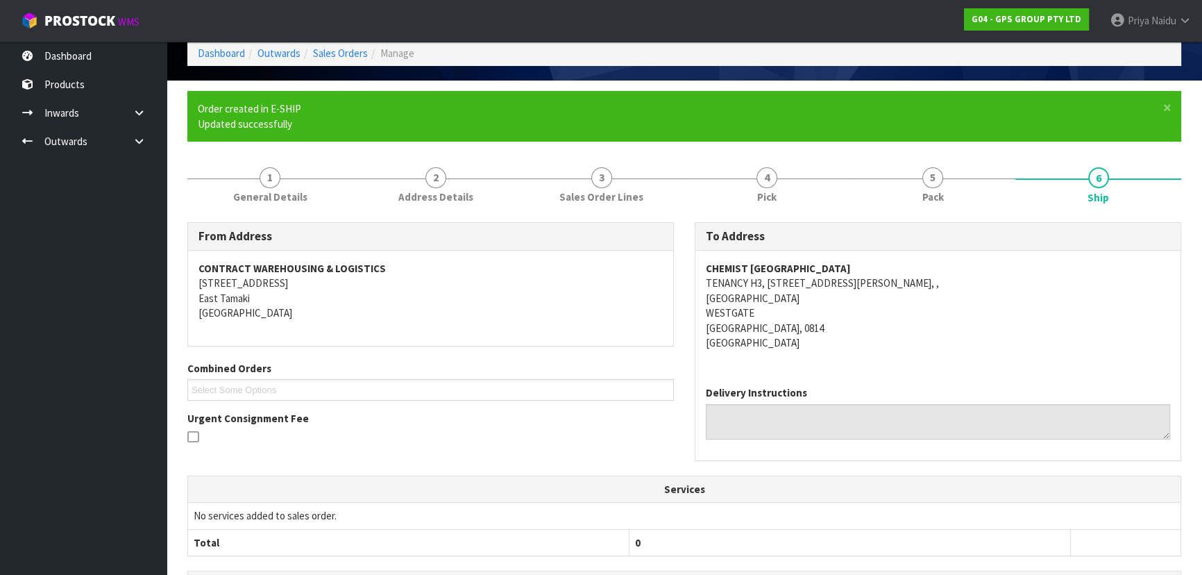
scroll to position [345, 0]
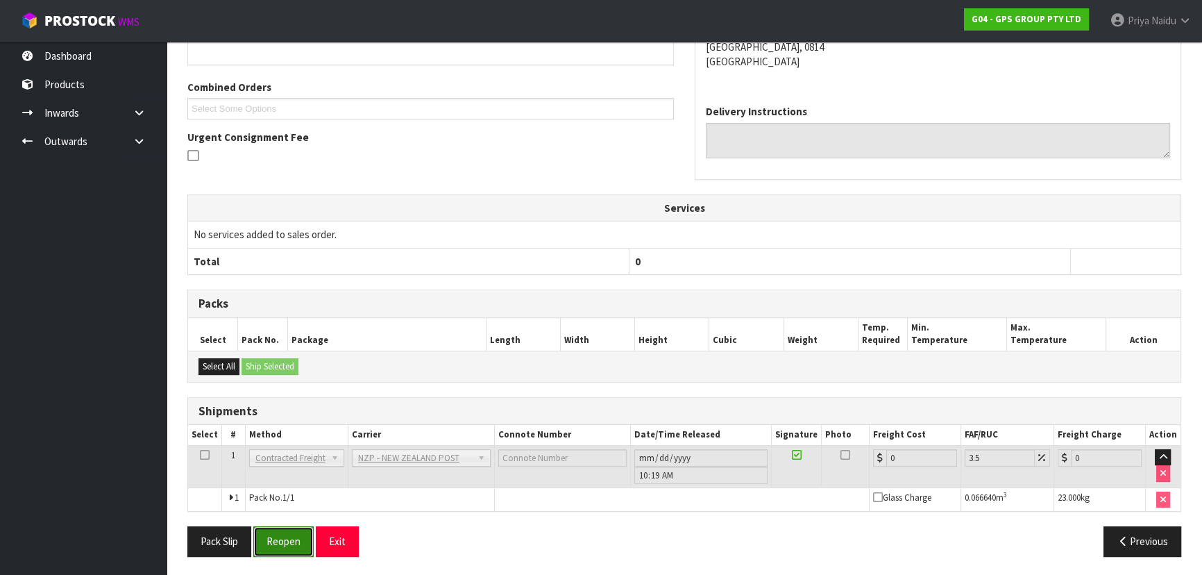
click at [300, 547] on button "Reopen" at bounding box center [283, 541] width 60 height 30
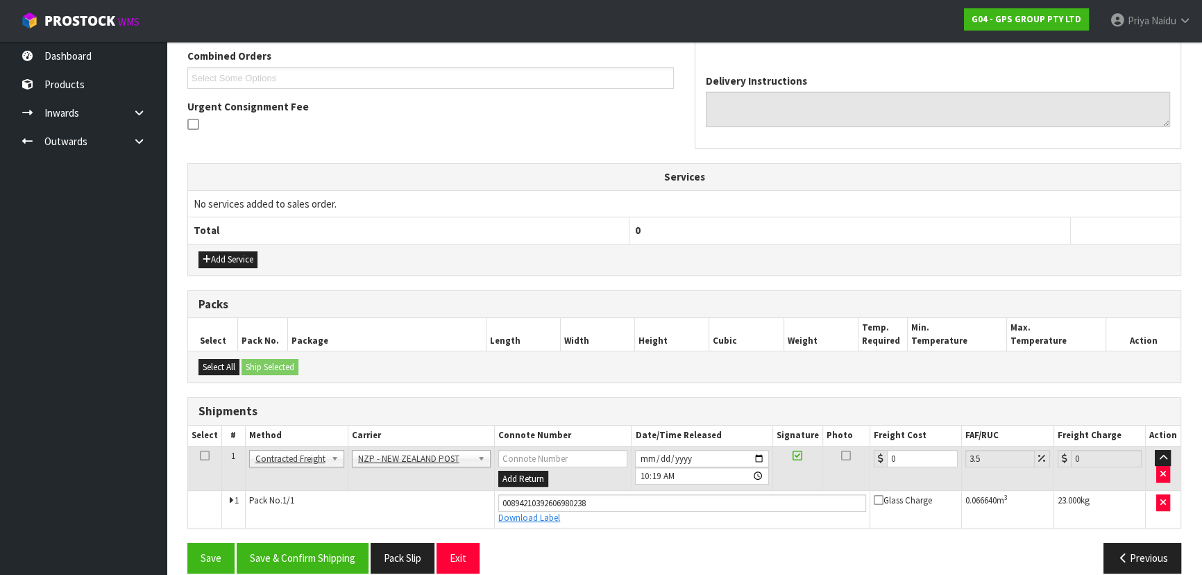
scroll to position [377, 0]
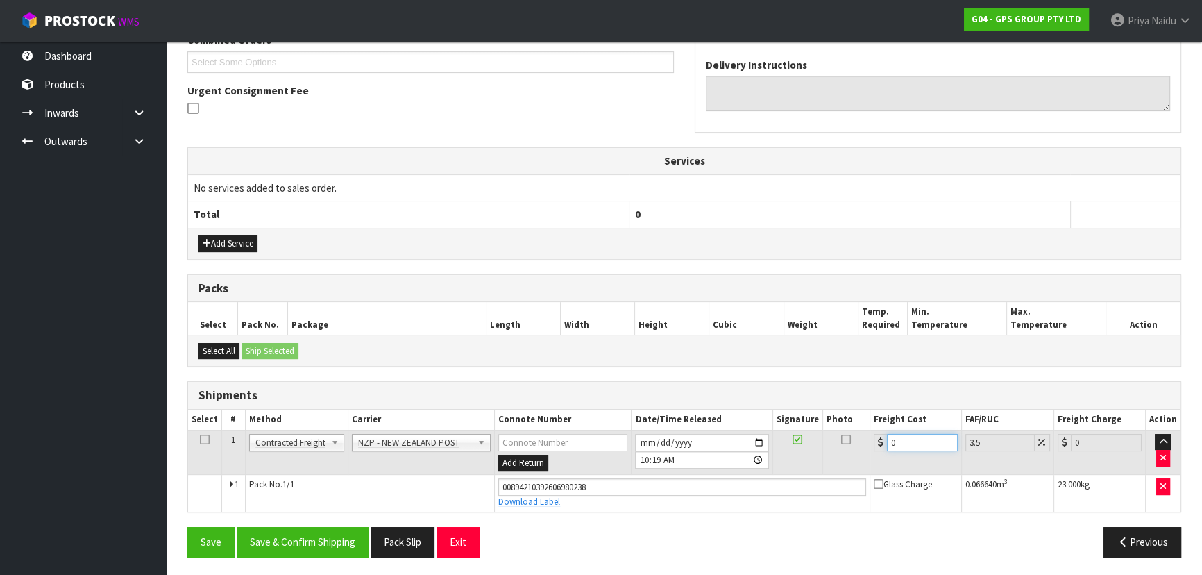
click at [906, 437] on input "0" at bounding box center [922, 442] width 71 height 17
click at [305, 548] on button "Save & Confirm Shipping" at bounding box center [303, 542] width 132 height 30
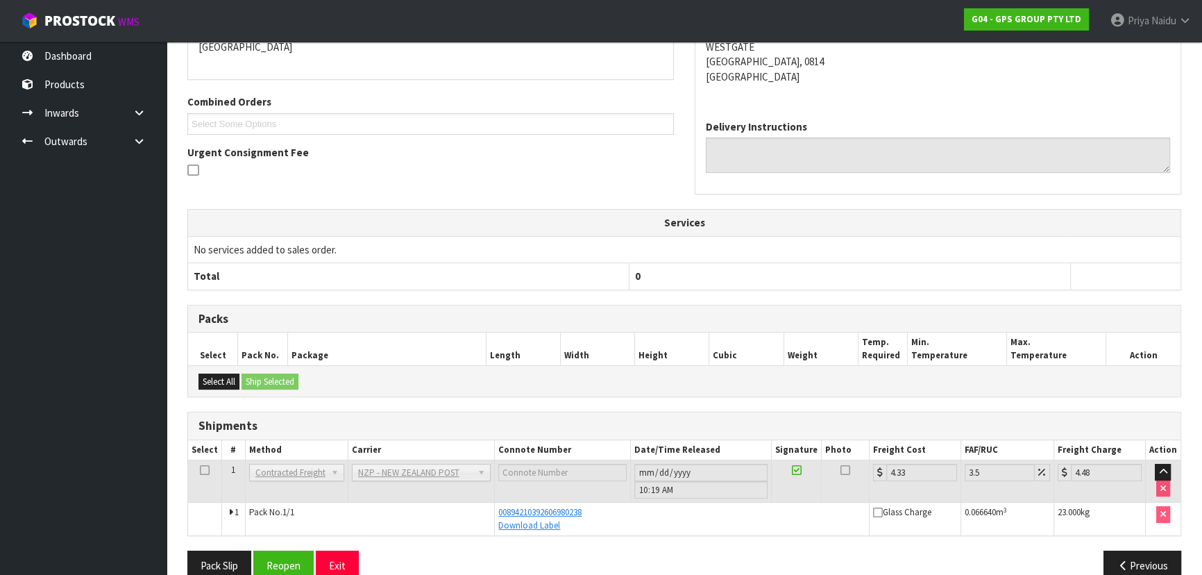
scroll to position [0, 0]
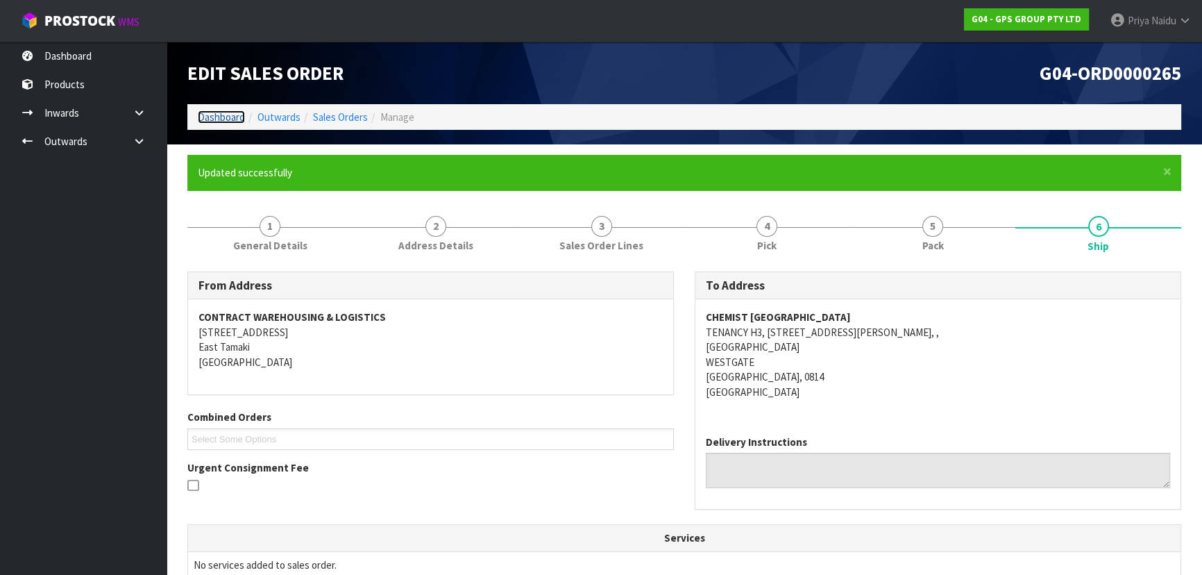
click at [219, 121] on link "Dashboard" at bounding box center [221, 116] width 47 height 13
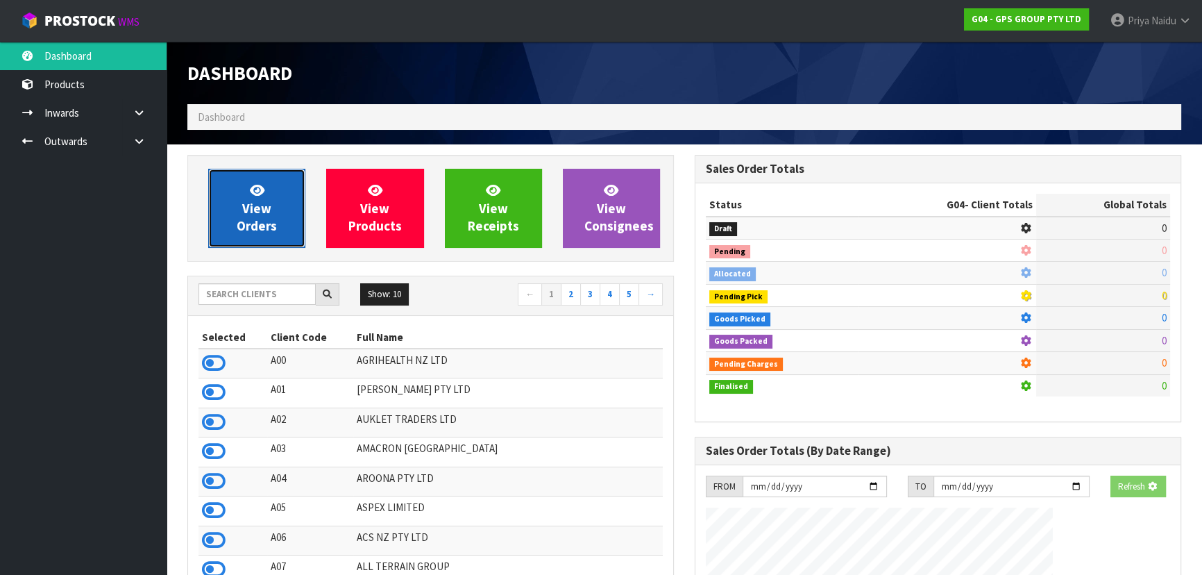
click at [271, 221] on span "View Orders" at bounding box center [257, 208] width 40 height 52
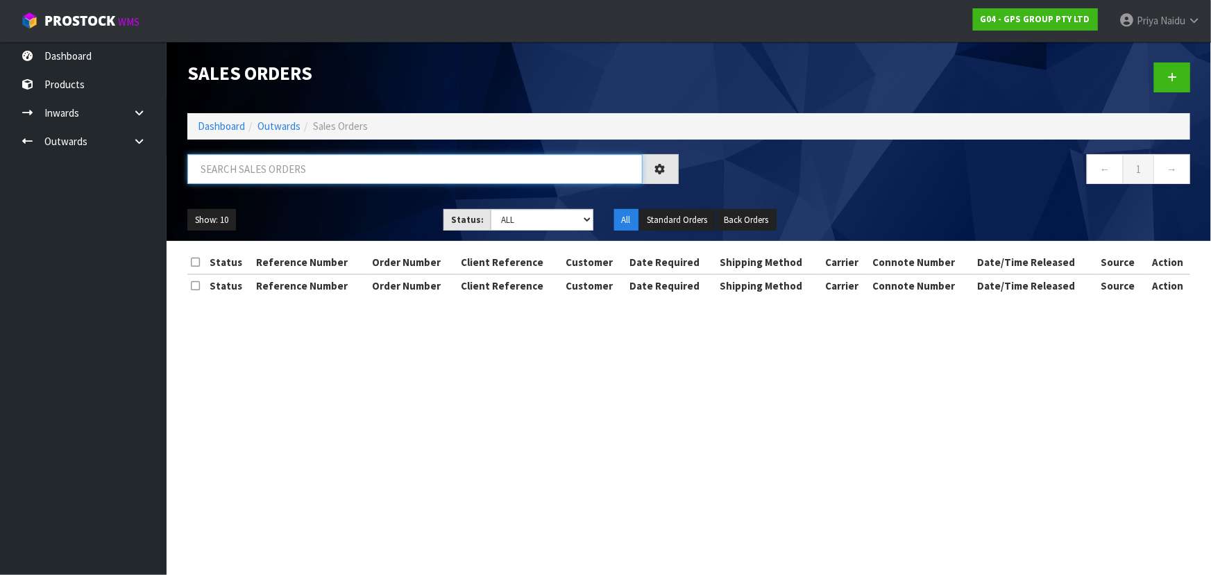
click at [287, 161] on input "text" at bounding box center [414, 169] width 455 height 30
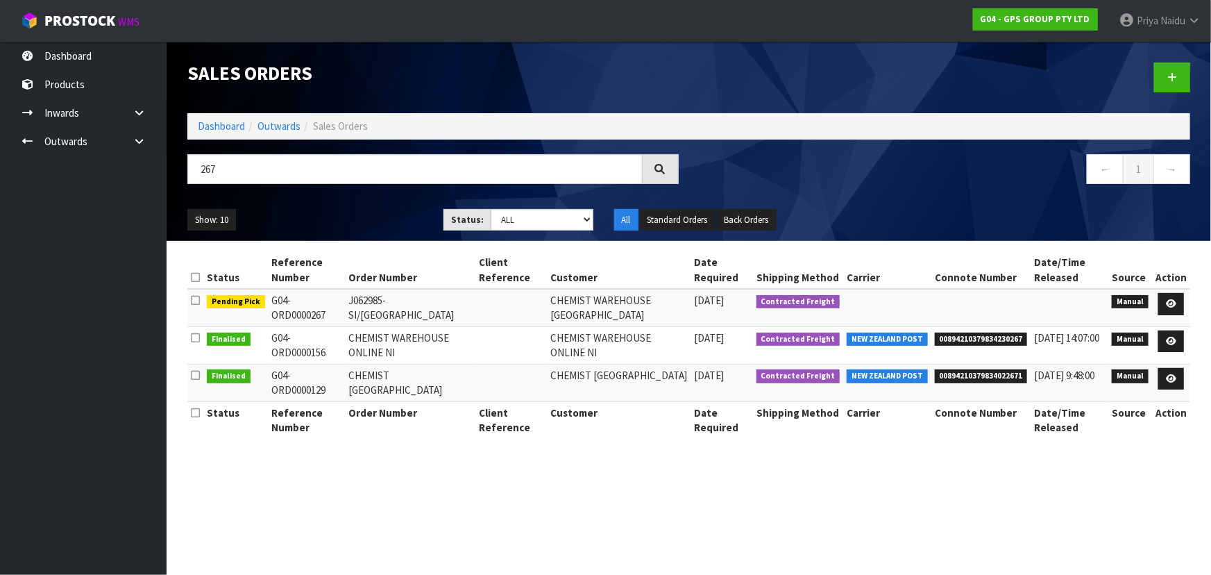
click at [322, 199] on div "Show: 10 5 10 25 50 Status: Draft Pending Allocated Pending Pick Goods Picked G…" at bounding box center [689, 220] width 1024 height 43
click at [1172, 301] on icon at bounding box center [1171, 303] width 10 height 9
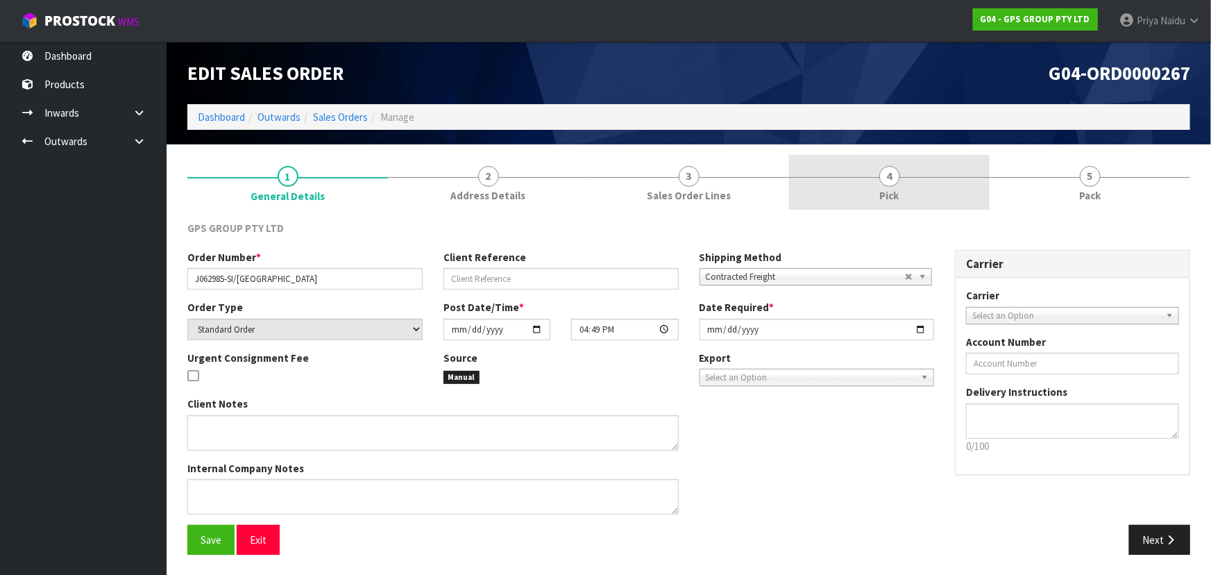
click at [900, 175] on link "4 Pick" at bounding box center [889, 182] width 201 height 55
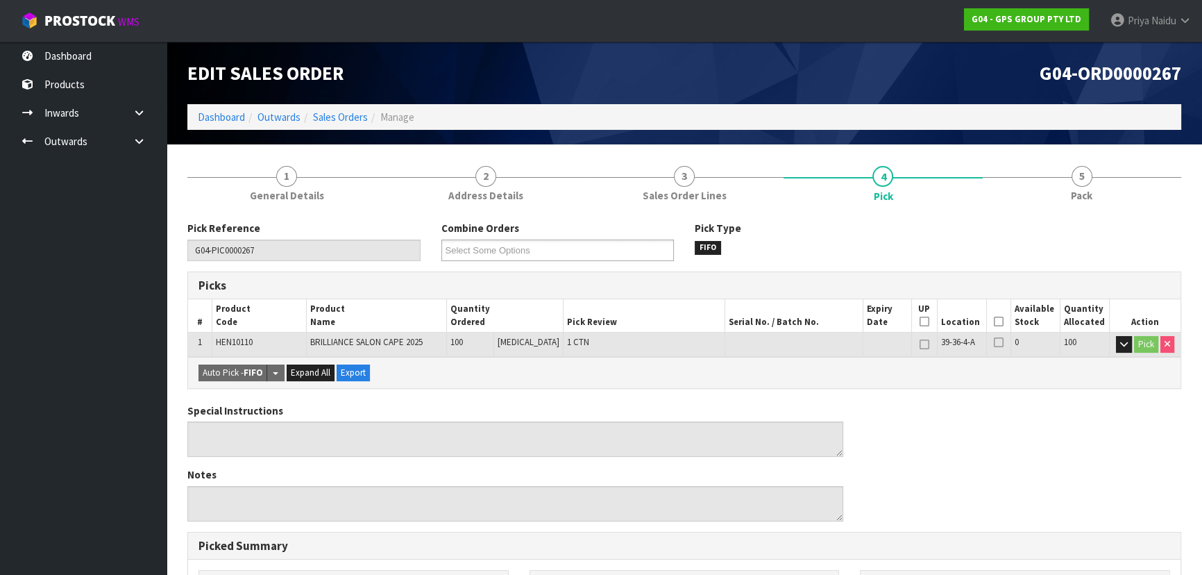
click at [994, 321] on icon at bounding box center [999, 321] width 10 height 1
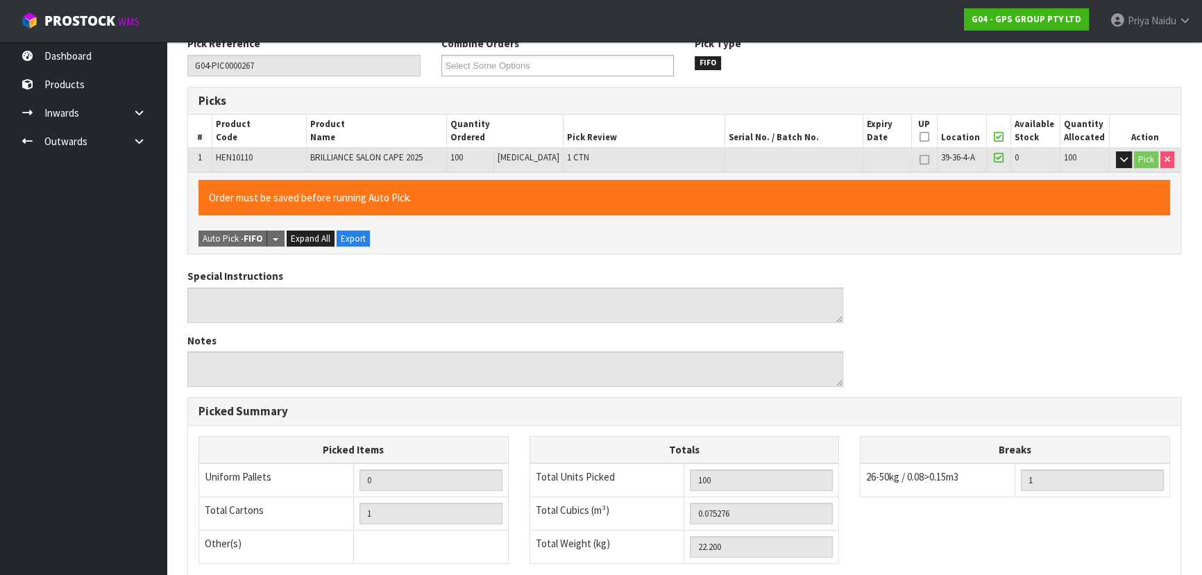
scroll to position [387, 0]
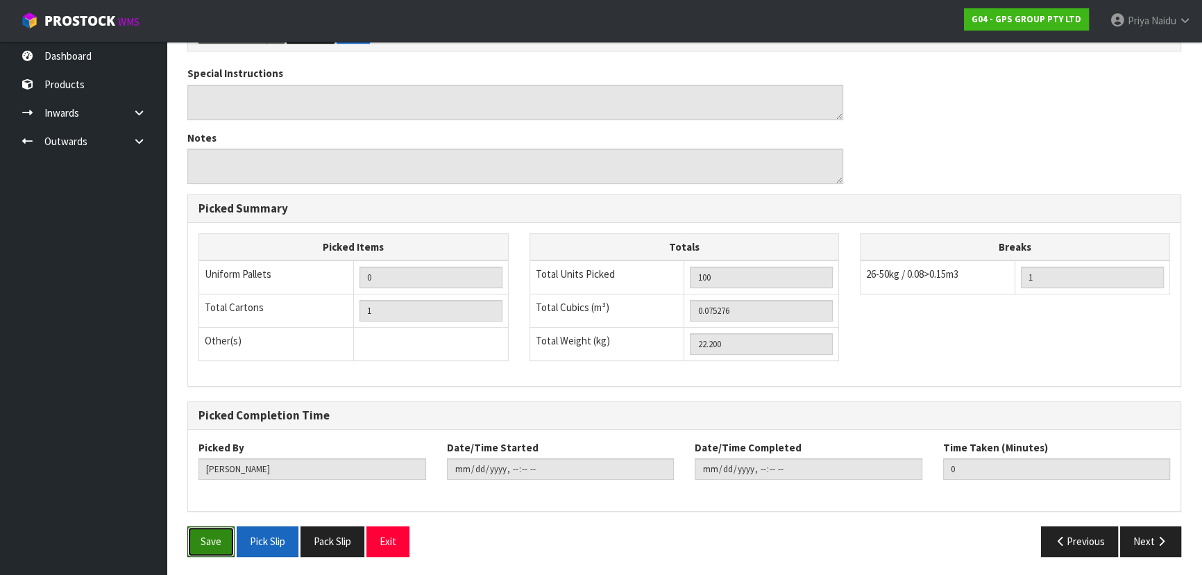
click at [209, 546] on button "Save" at bounding box center [210, 541] width 47 height 30
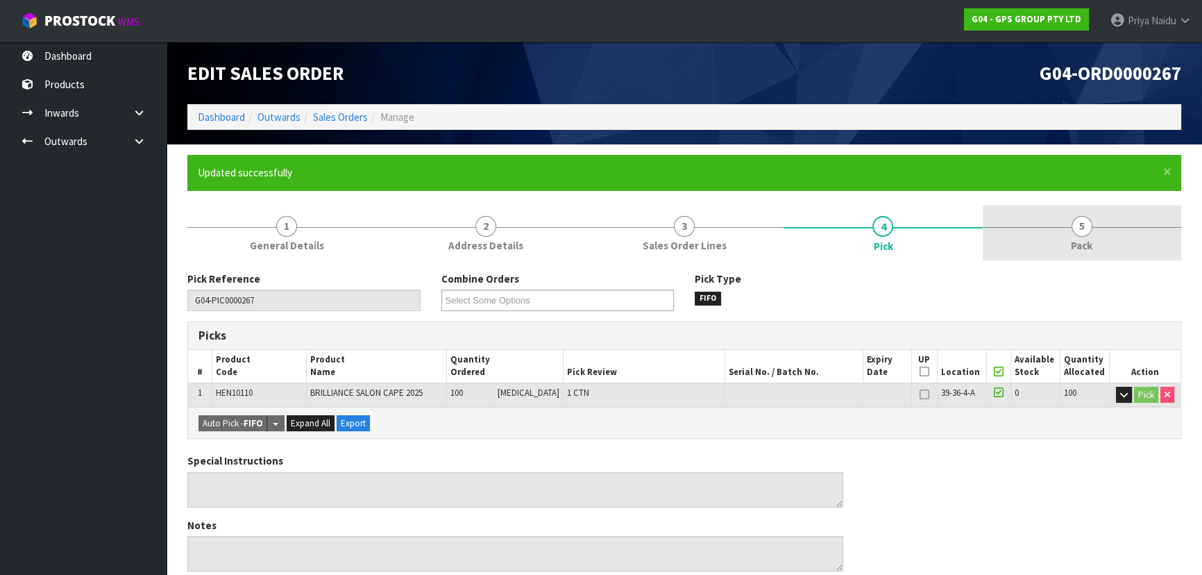
click at [1013, 228] on link "5 Pack" at bounding box center [1082, 232] width 199 height 55
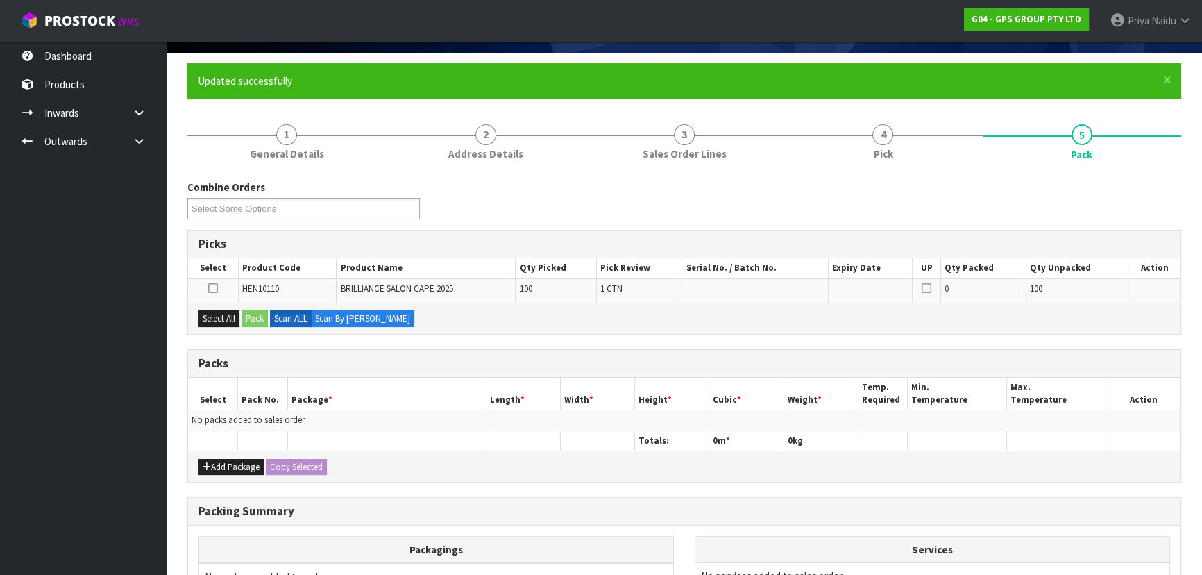
scroll to position [189, 0]
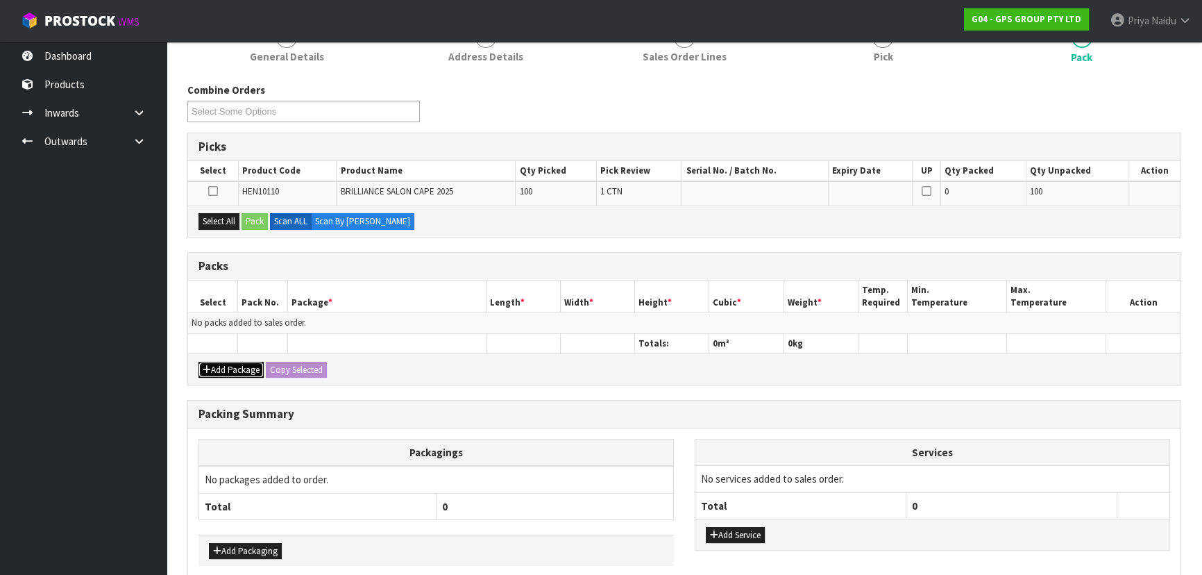
click at [236, 362] on button "Add Package" at bounding box center [231, 370] width 65 height 17
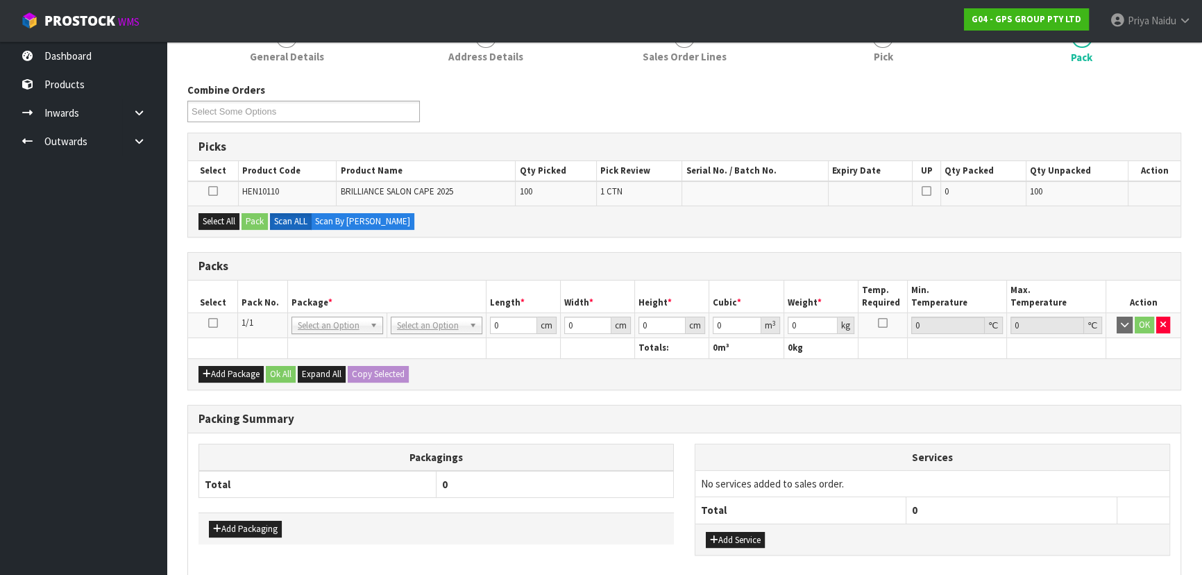
click at [210, 323] on icon at bounding box center [213, 323] width 10 height 1
click at [233, 218] on button "Select All" at bounding box center [219, 221] width 41 height 17
click at [253, 218] on button "Pack" at bounding box center [255, 221] width 26 height 17
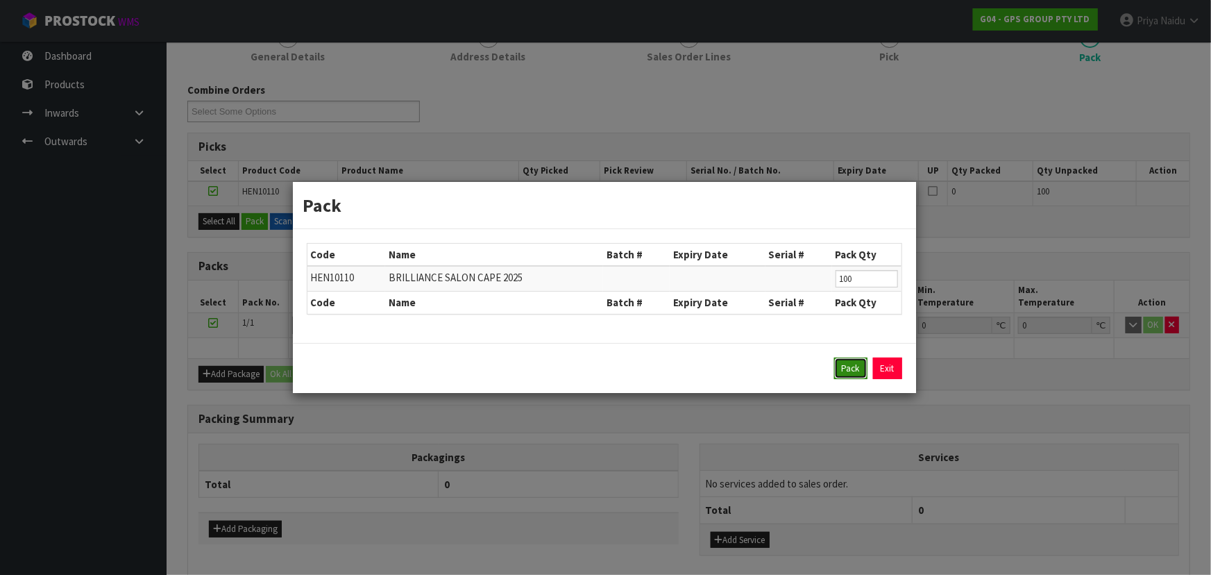
click at [853, 367] on button "Pack" at bounding box center [850, 368] width 33 height 22
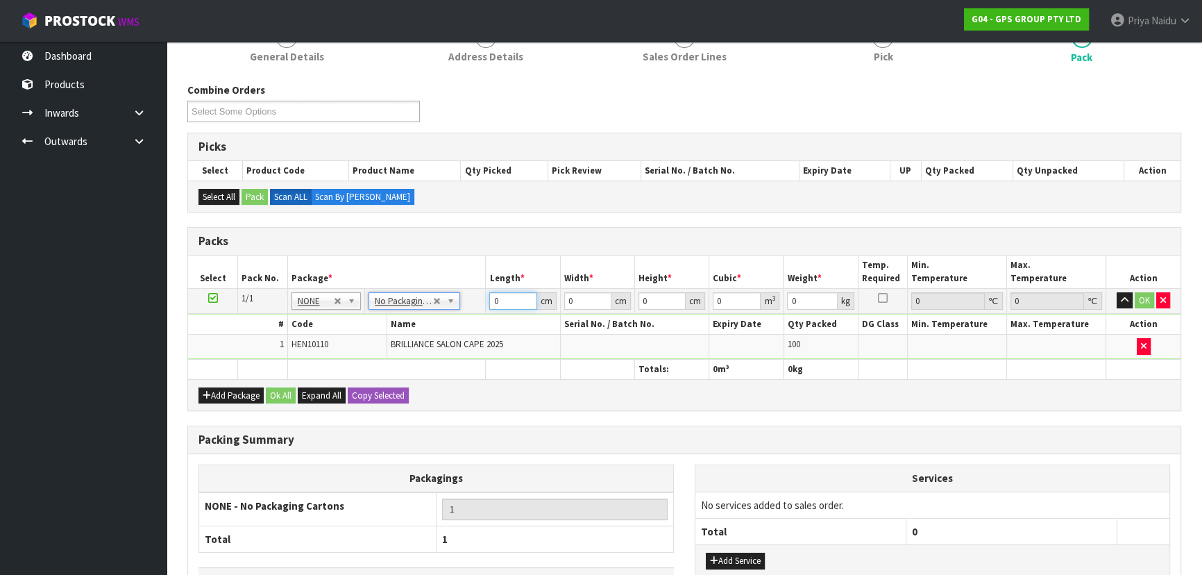
click at [507, 303] on input "0" at bounding box center [512, 300] width 47 height 17
click at [1145, 295] on button "OK" at bounding box center [1144, 300] width 19 height 17
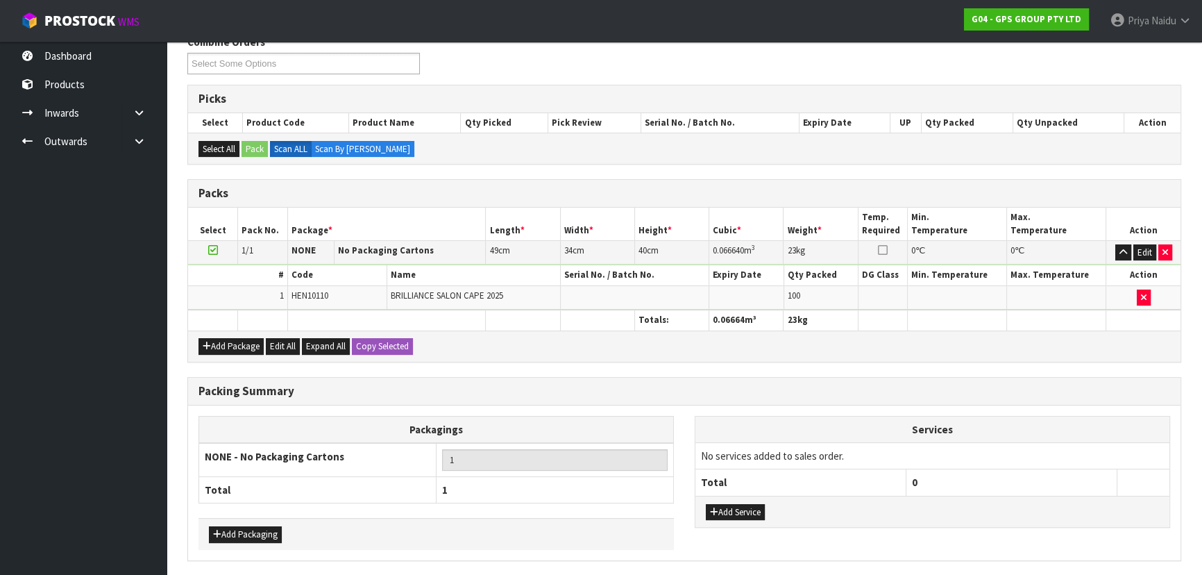
scroll to position [285, 0]
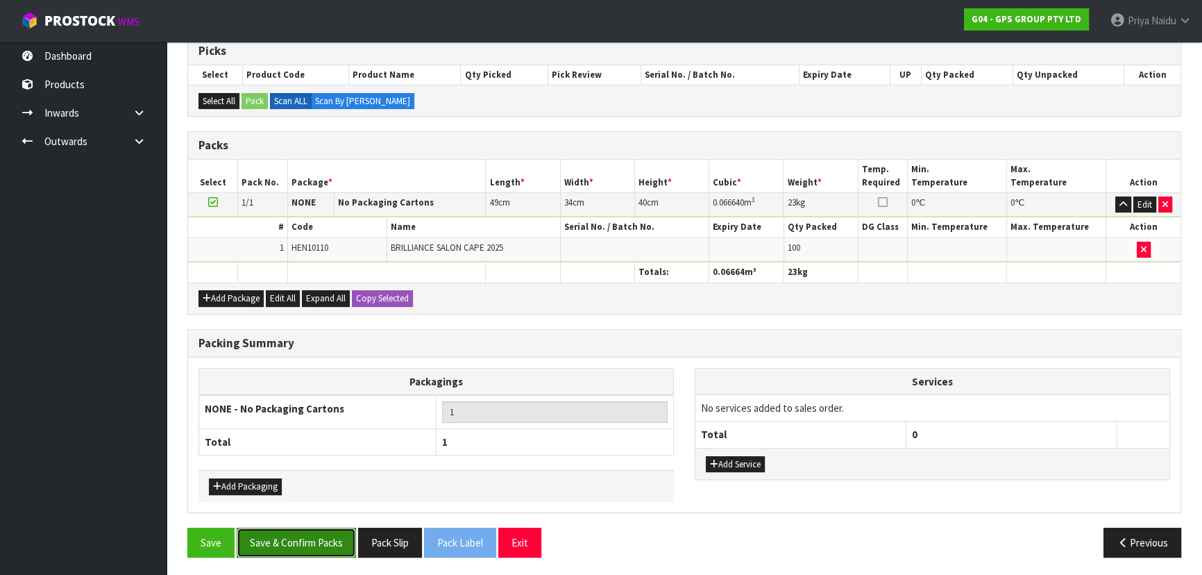
click at [328, 529] on button "Save & Confirm Packs" at bounding box center [296, 543] width 119 height 30
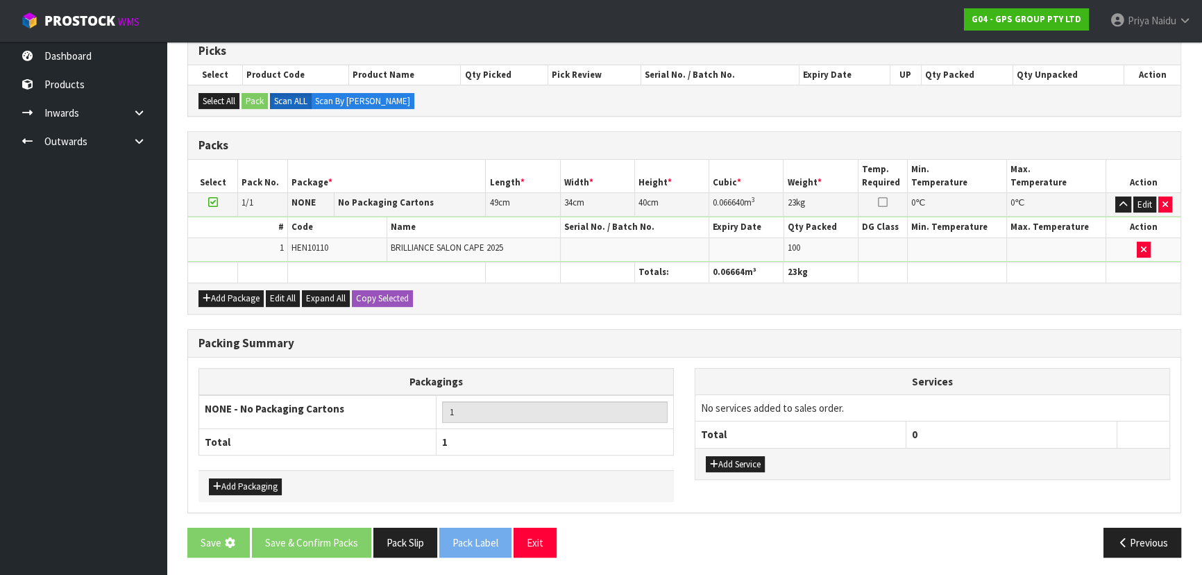
scroll to position [0, 0]
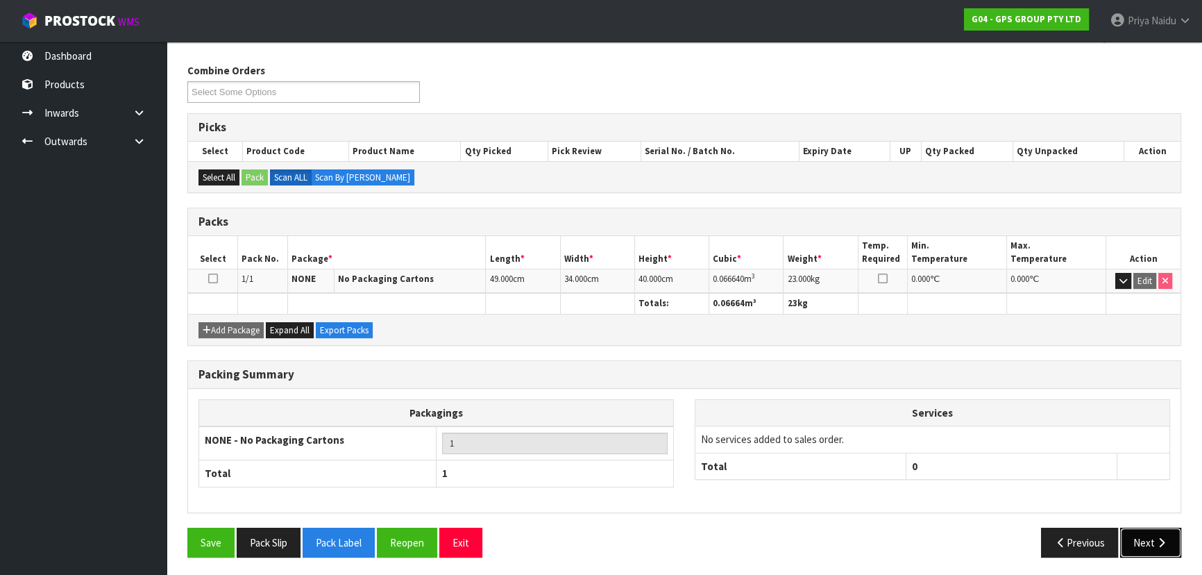
click at [1161, 543] on icon "button" at bounding box center [1161, 542] width 13 height 10
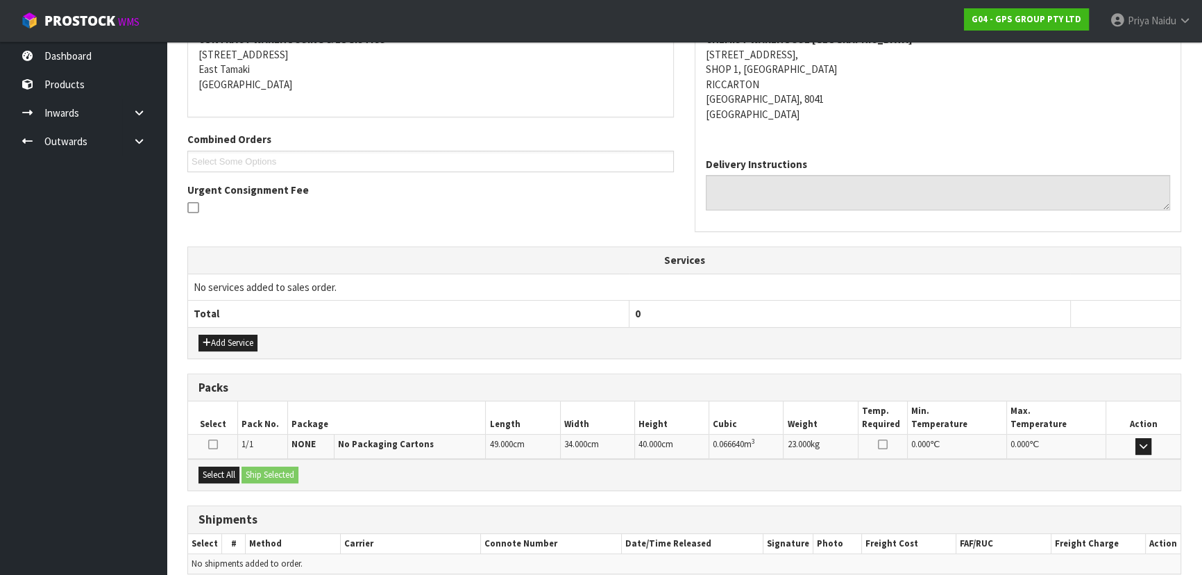
scroll to position [340, 0]
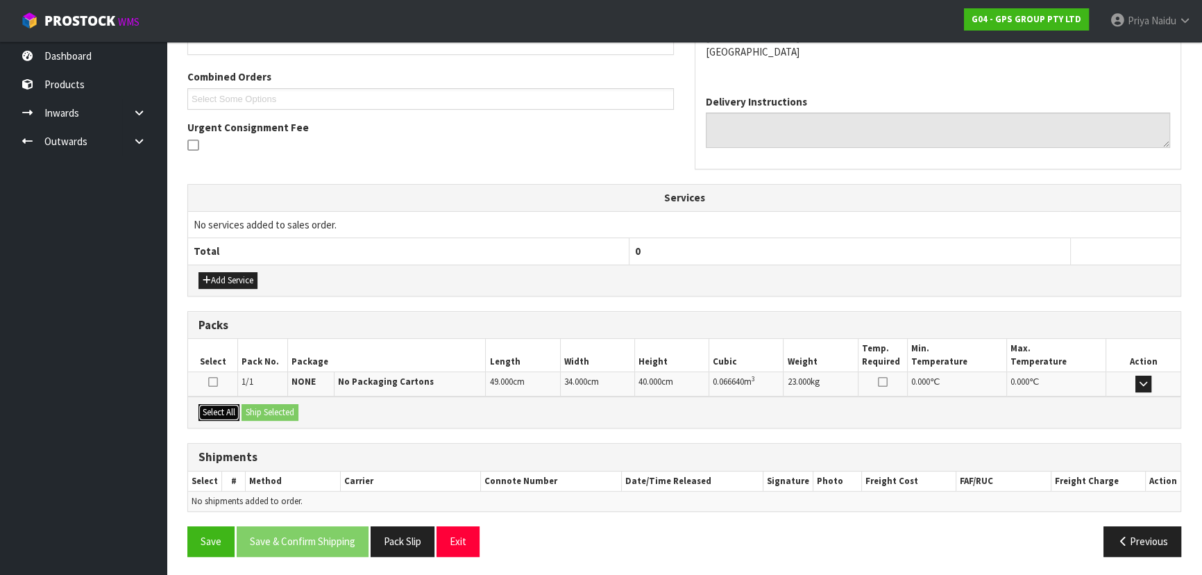
click at [230, 414] on button "Select All" at bounding box center [219, 412] width 41 height 17
click at [292, 414] on button "Ship Selected" at bounding box center [270, 412] width 57 height 17
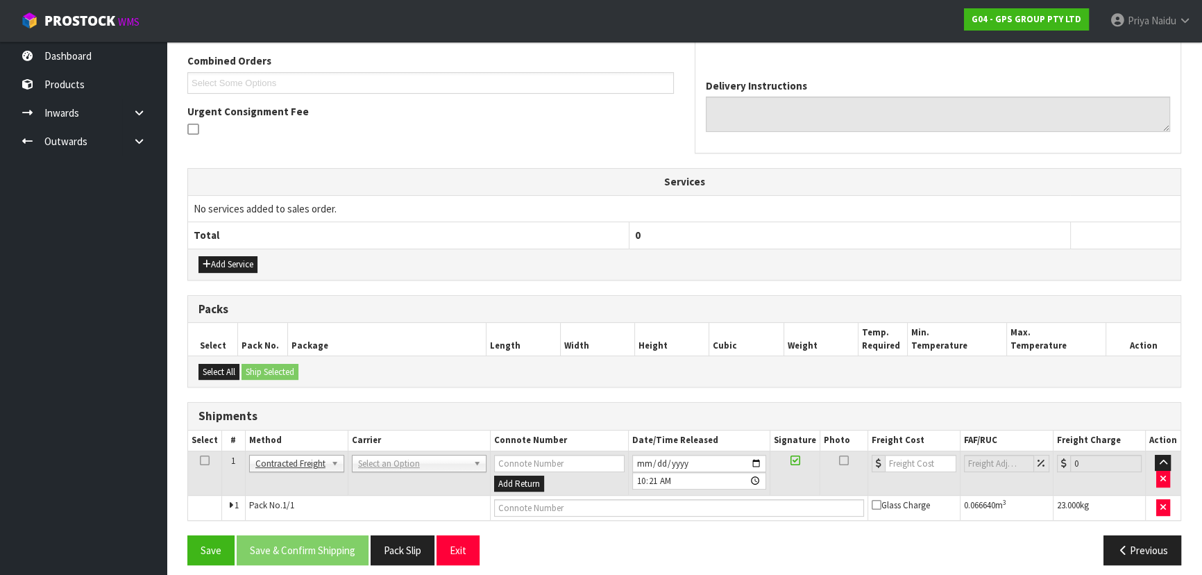
scroll to position [364, 0]
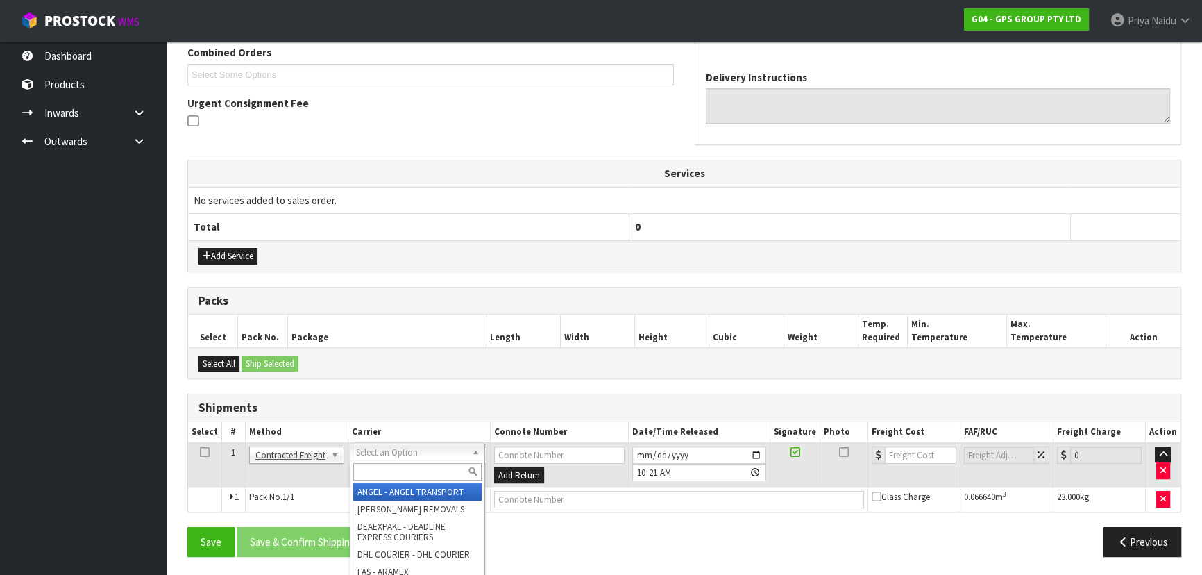
click at [371, 472] on input "text" at bounding box center [417, 471] width 128 height 17
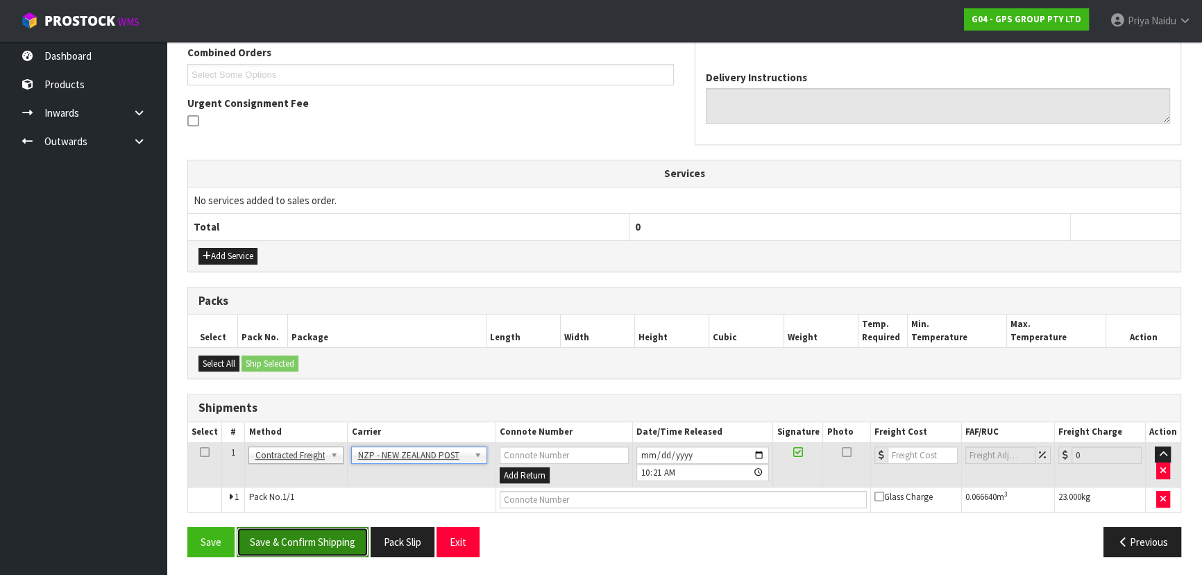
click at [321, 532] on button "Save & Confirm Shipping" at bounding box center [303, 542] width 132 height 30
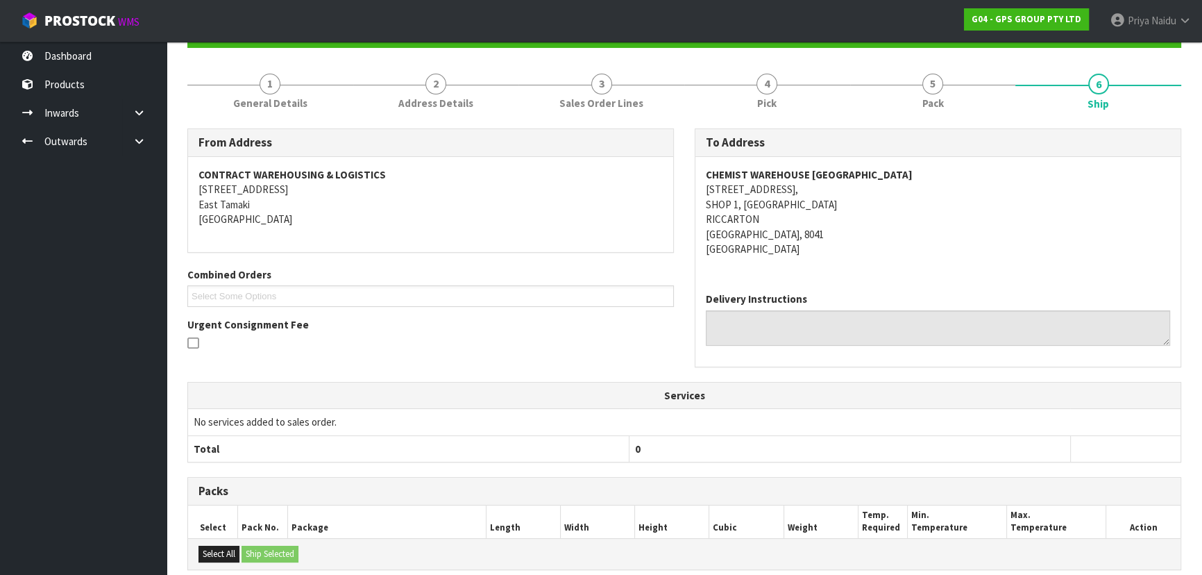
scroll to position [345, 0]
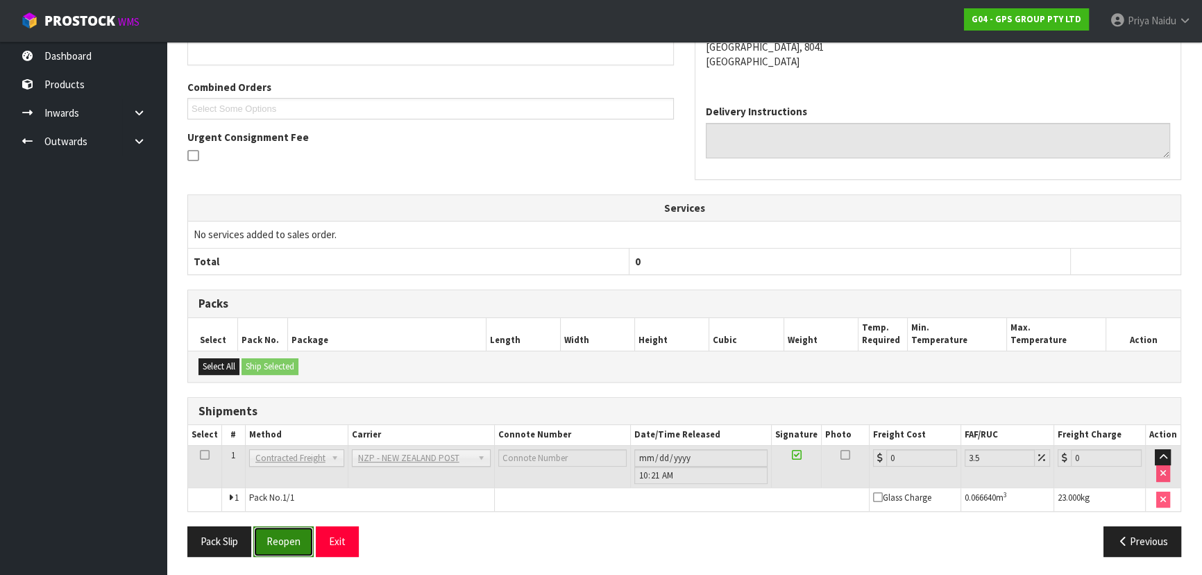
click at [298, 526] on button "Reopen" at bounding box center [283, 541] width 60 height 30
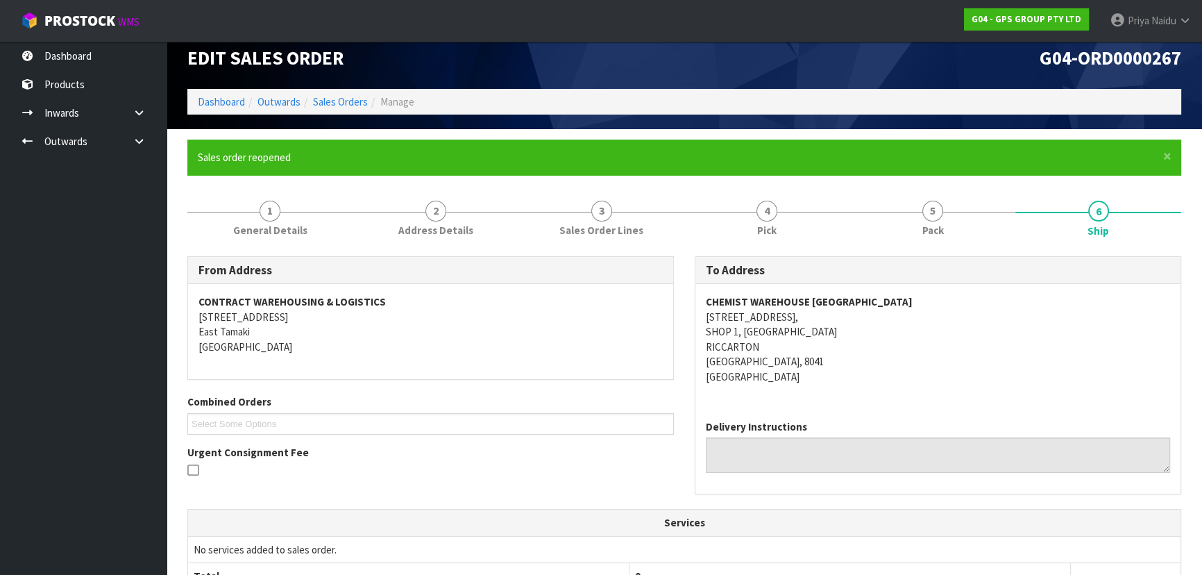
scroll to position [330, 0]
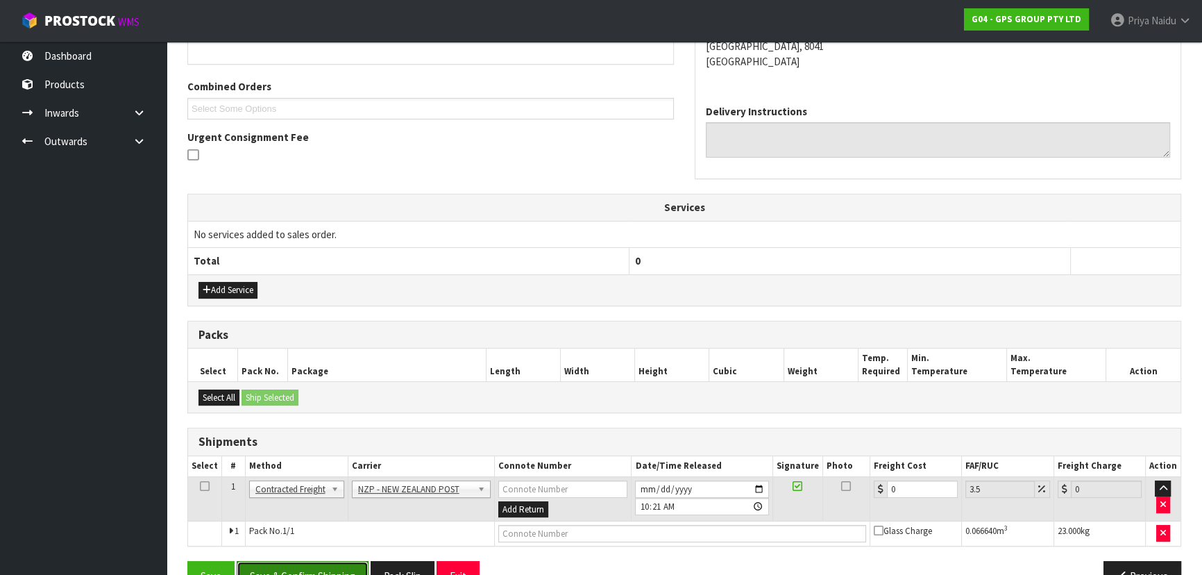
click at [342, 566] on button "Save & Confirm Shipping" at bounding box center [303, 576] width 132 height 30
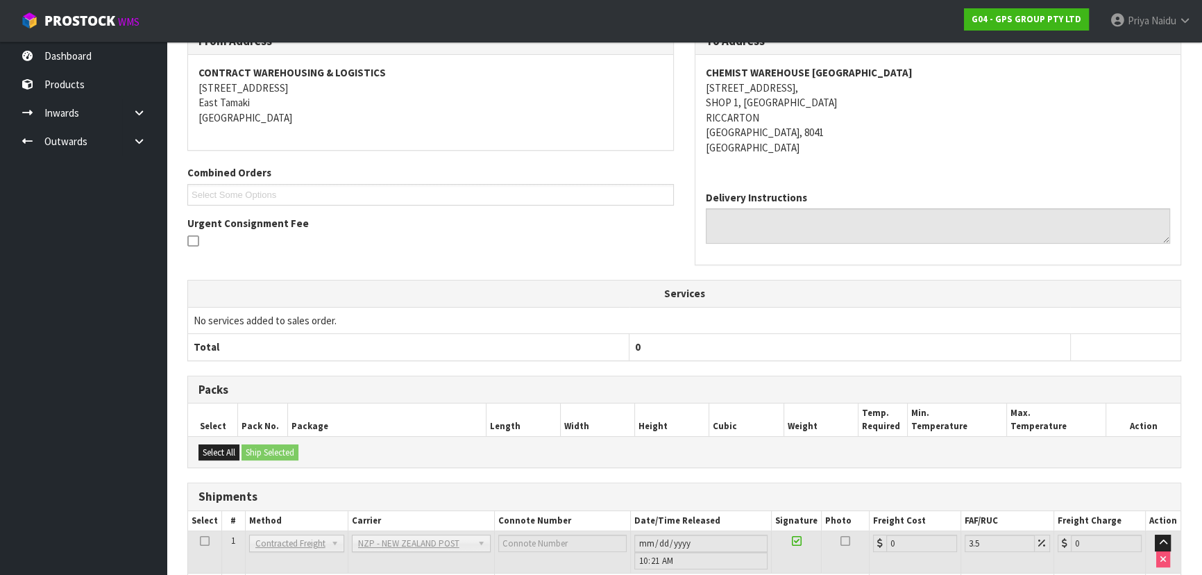
scroll to position [340, 0]
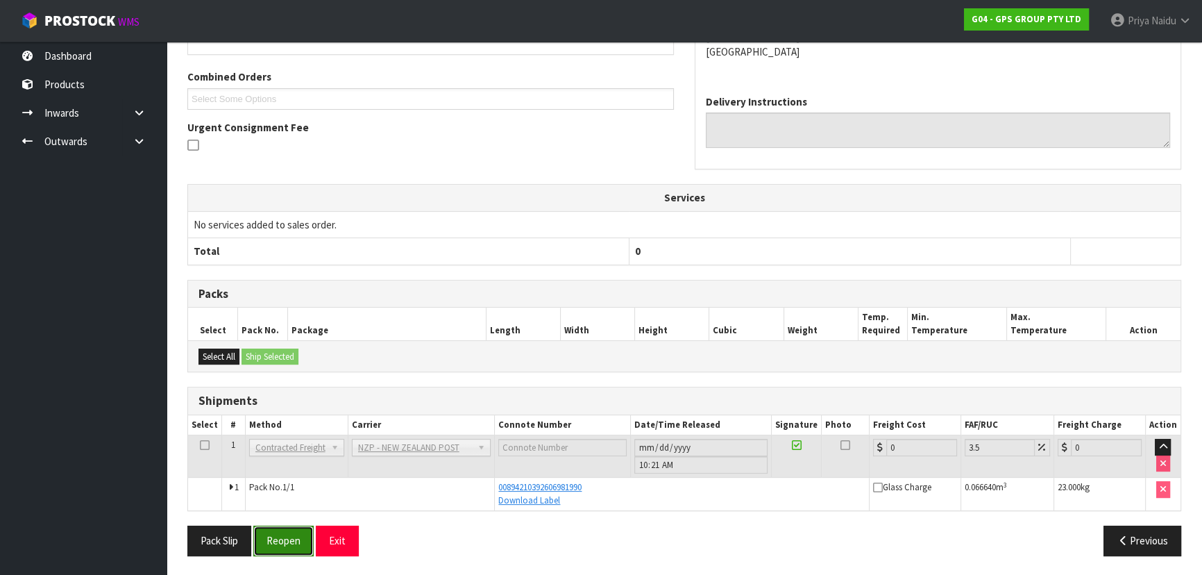
click at [291, 527] on button "Reopen" at bounding box center [283, 540] width 60 height 30
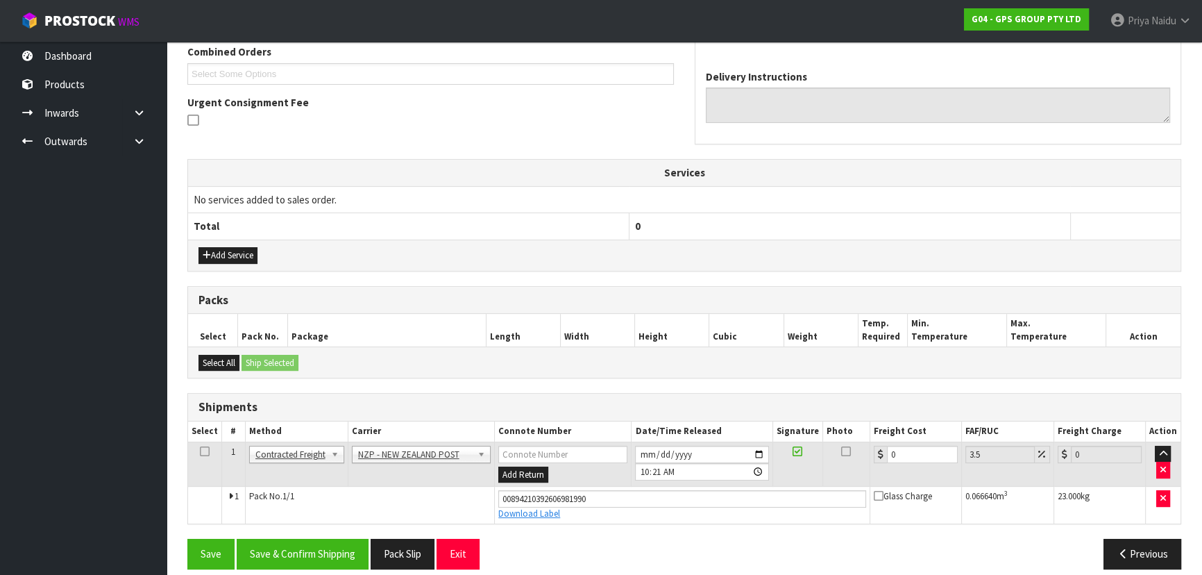
scroll to position [377, 0]
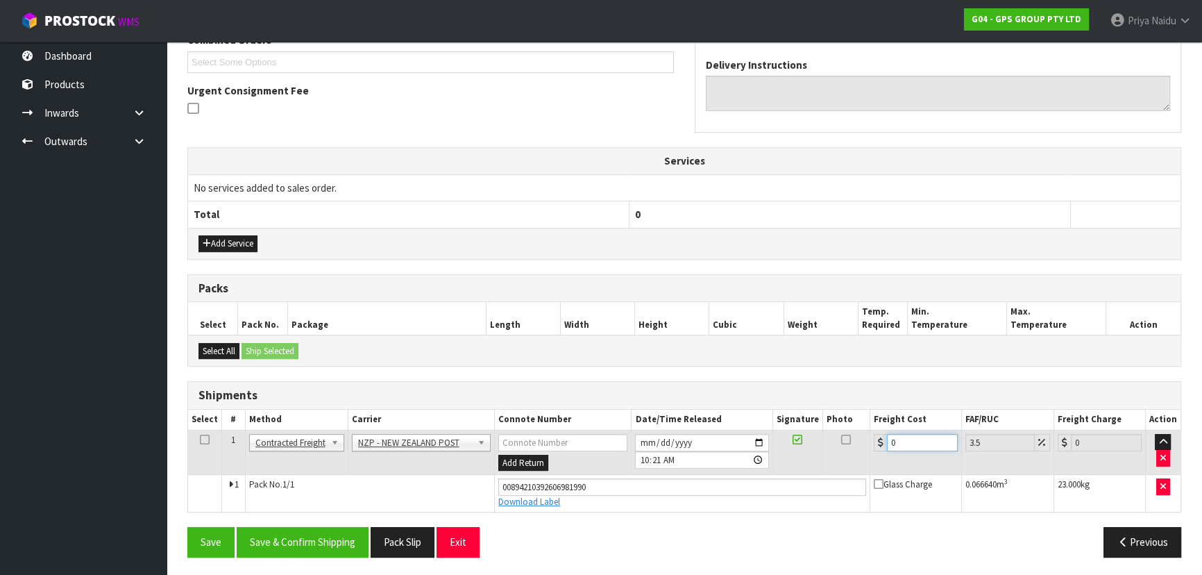
click at [909, 440] on input "0" at bounding box center [922, 442] width 71 height 17
click at [328, 538] on button "Save & Confirm Shipping" at bounding box center [303, 542] width 132 height 30
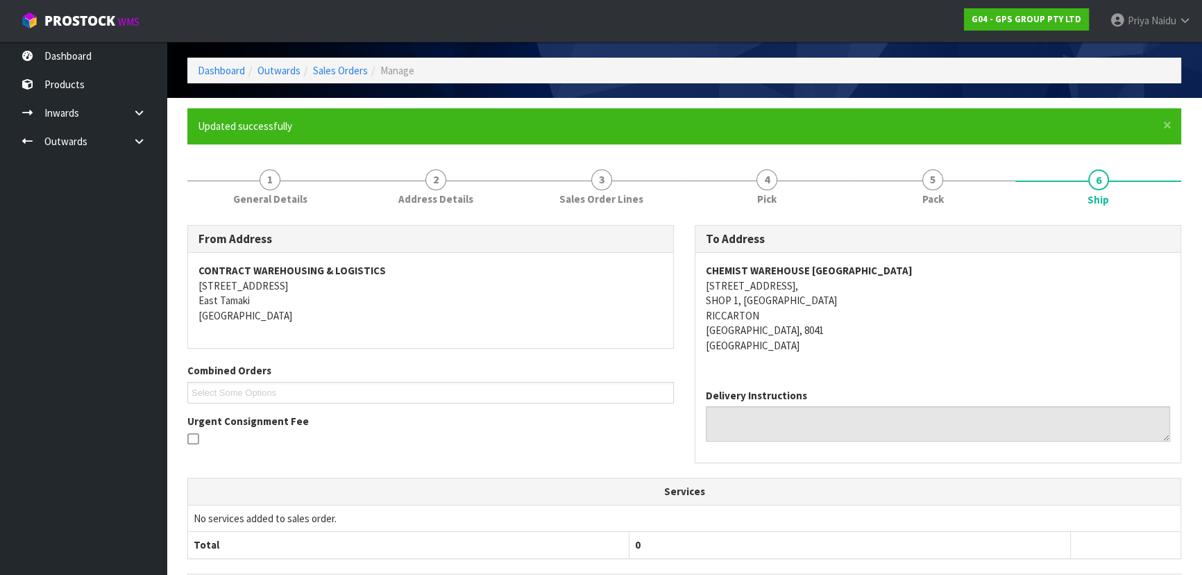
scroll to position [0, 0]
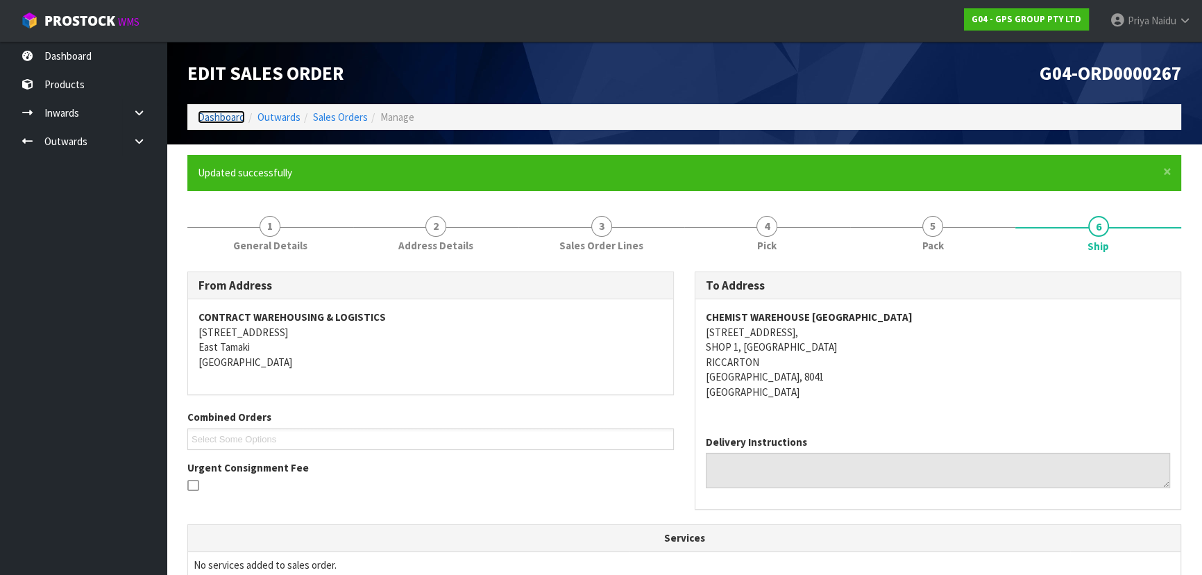
click at [226, 115] on link "Dashboard" at bounding box center [221, 116] width 47 height 13
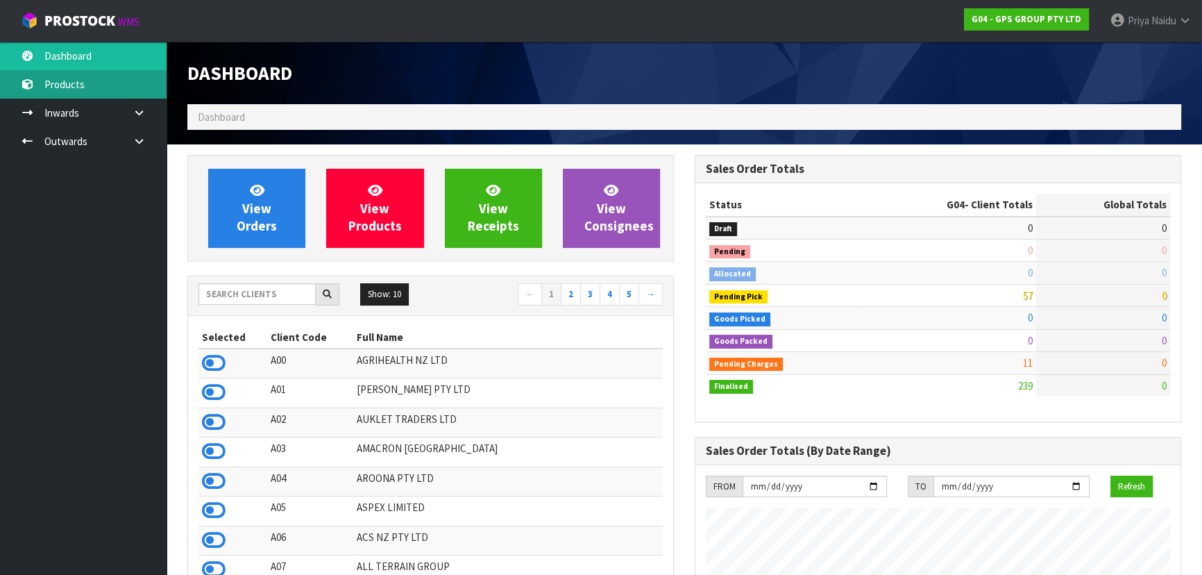
scroll to position [848, 507]
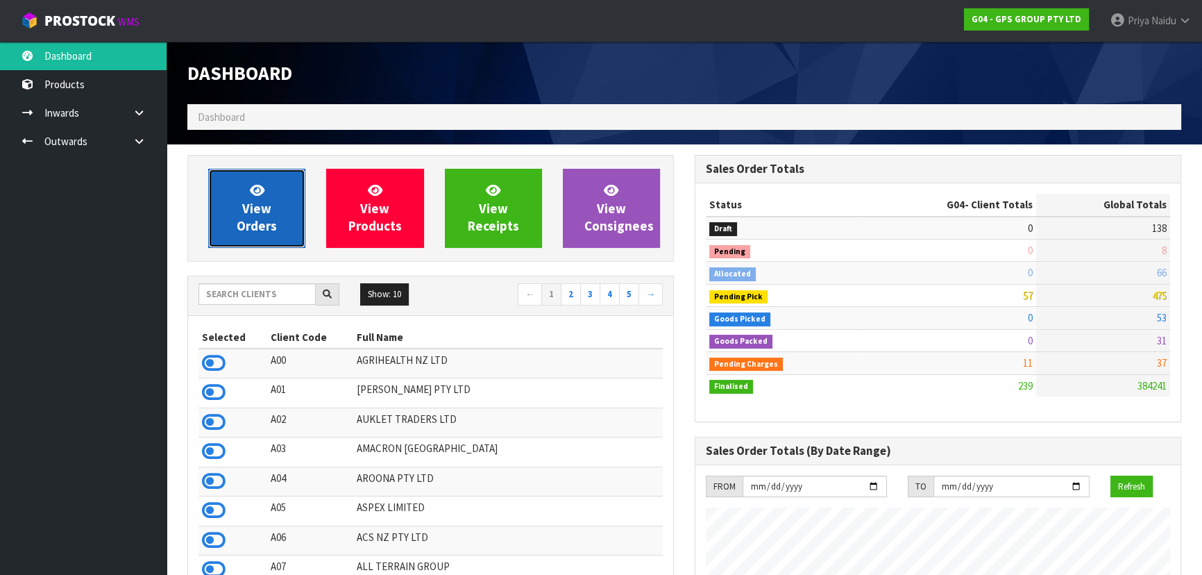
click at [250, 230] on span "View Orders" at bounding box center [257, 208] width 40 height 52
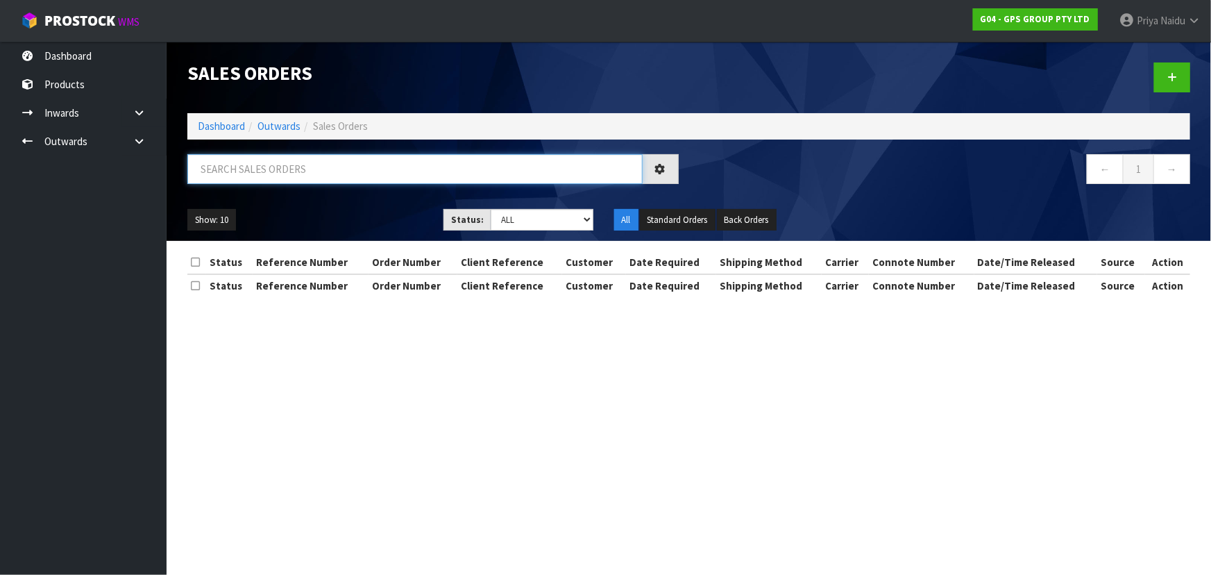
click at [278, 165] on input "text" at bounding box center [414, 169] width 455 height 30
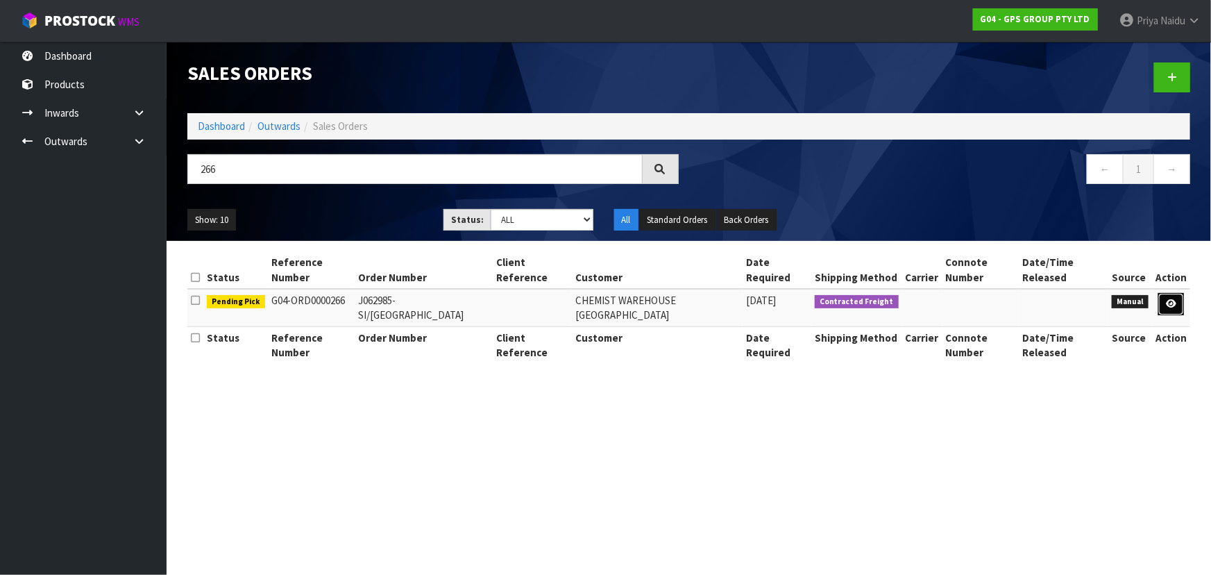
click at [1168, 299] on icon at bounding box center [1171, 303] width 10 height 9
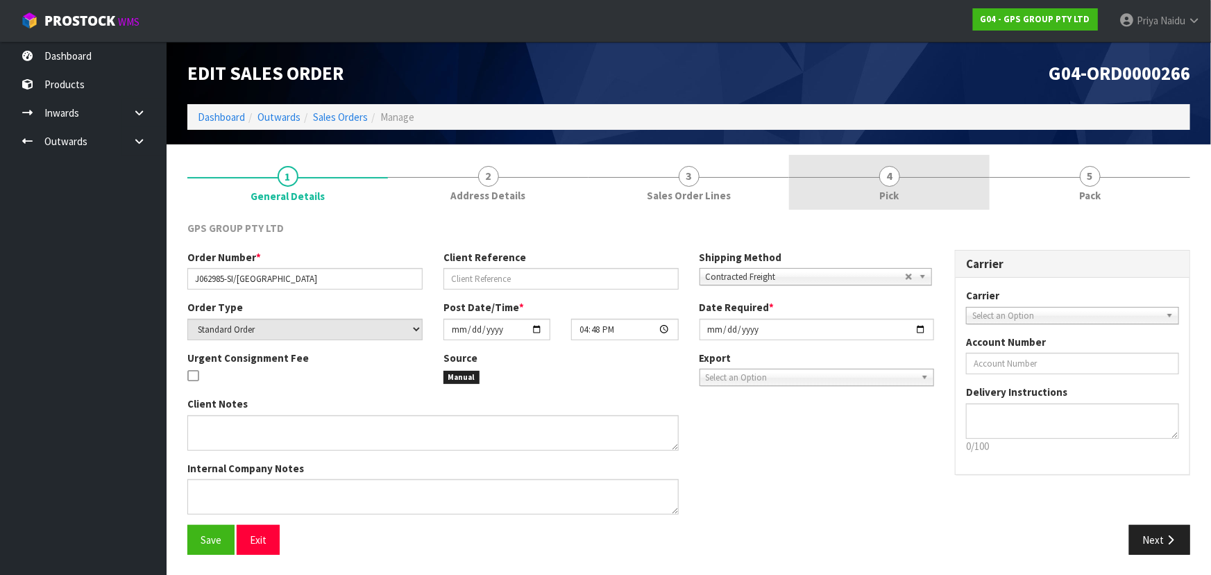
click at [894, 178] on span "4" at bounding box center [890, 176] width 21 height 21
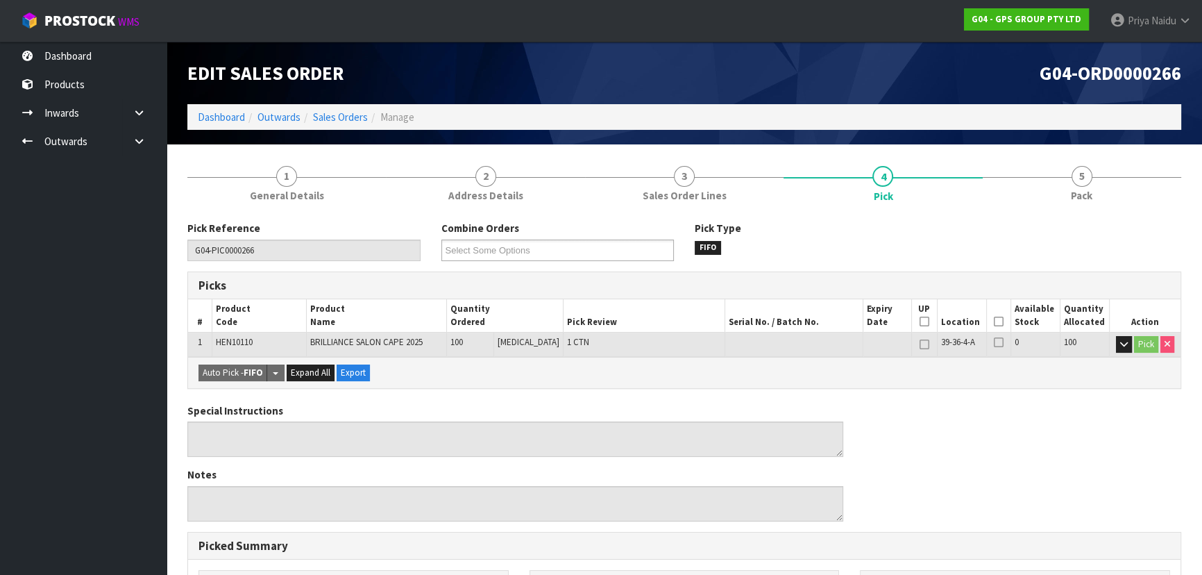
click at [994, 321] on icon at bounding box center [999, 321] width 10 height 1
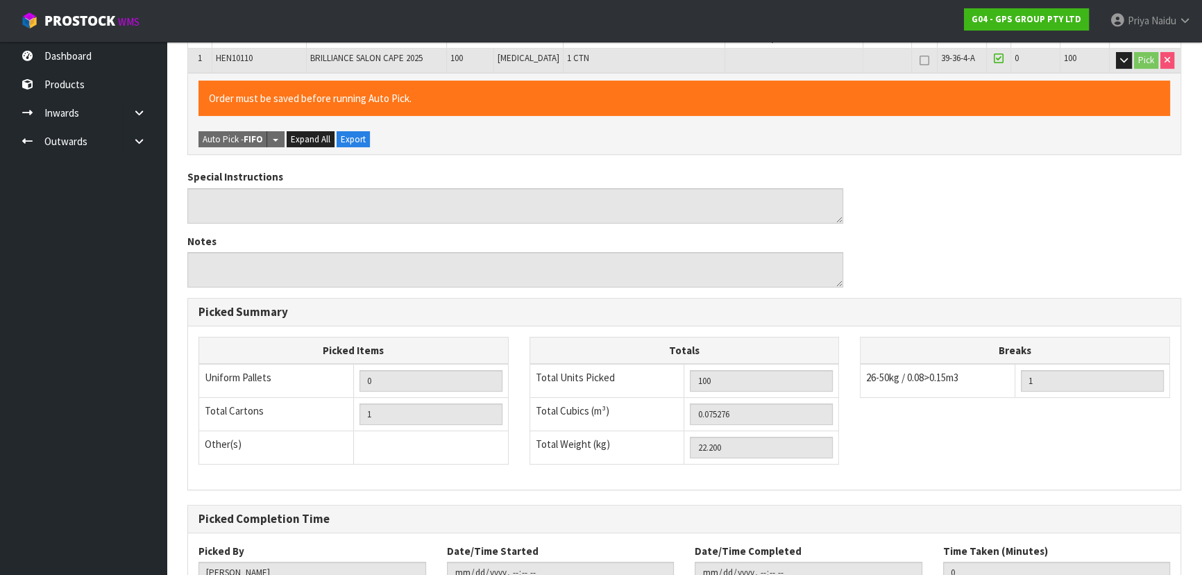
scroll to position [387, 0]
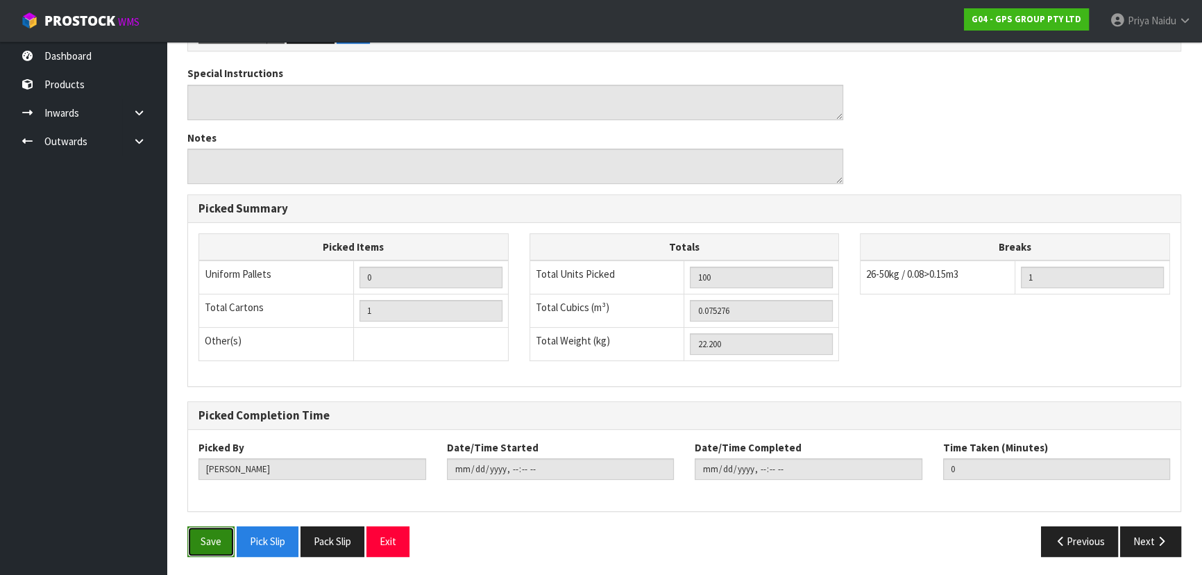
click at [218, 538] on button "Save" at bounding box center [210, 541] width 47 height 30
click at [1146, 539] on button "Next" at bounding box center [1150, 541] width 61 height 30
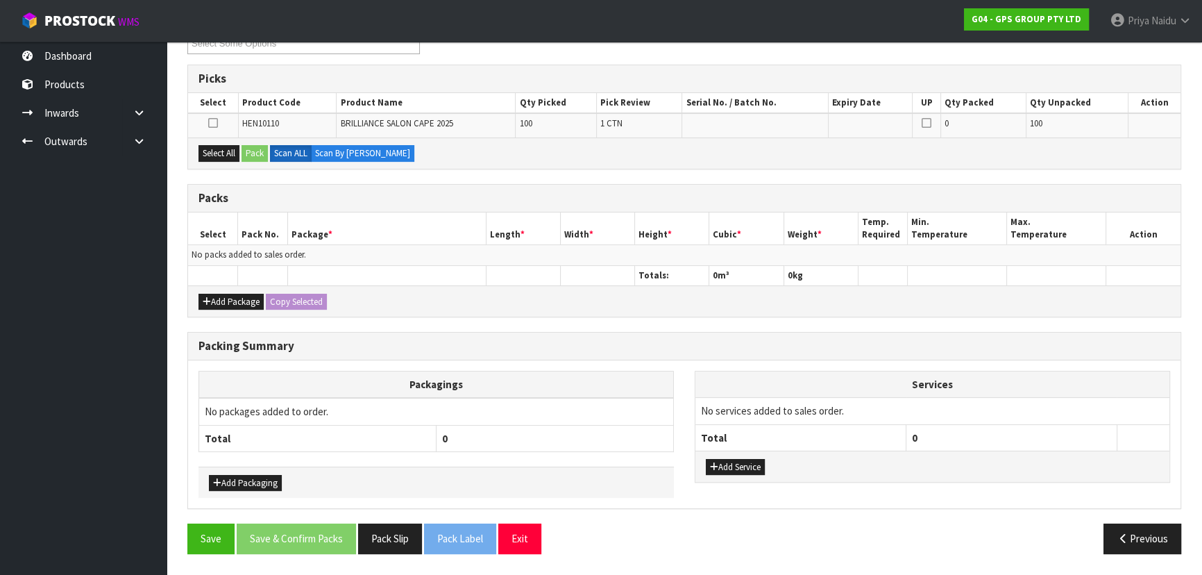
scroll to position [0, 0]
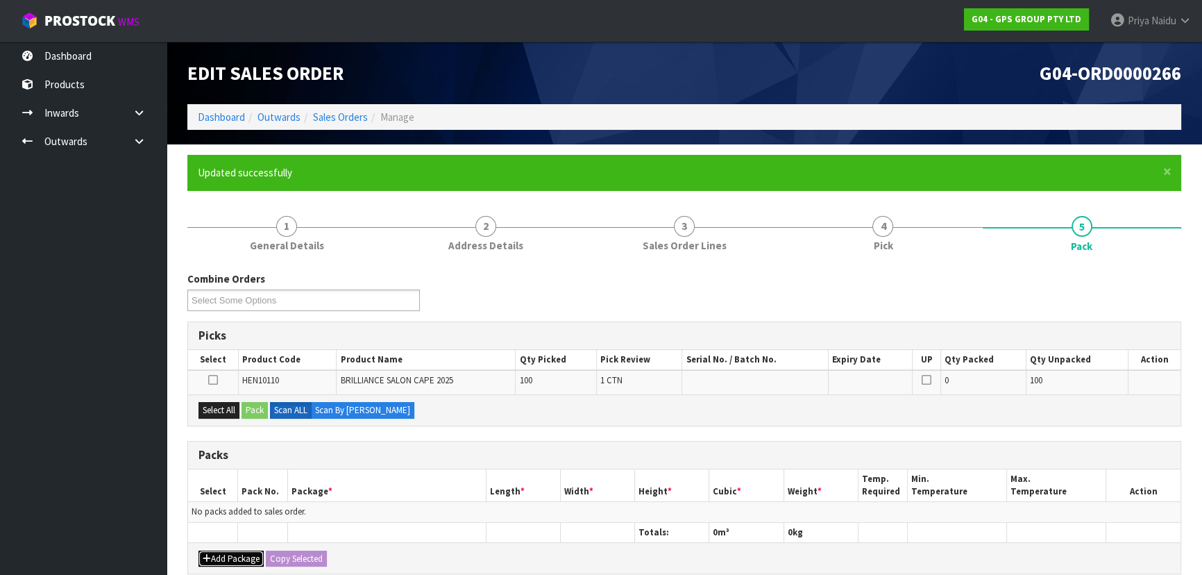
click at [239, 554] on button "Add Package" at bounding box center [231, 558] width 65 height 17
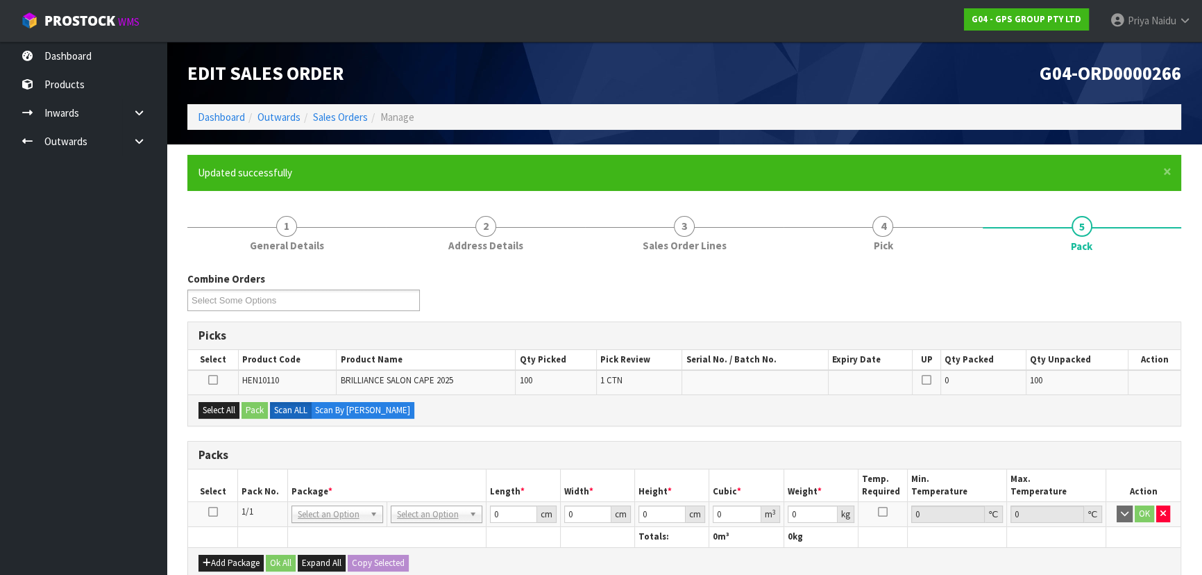
click at [212, 512] on icon at bounding box center [213, 512] width 10 height 1
click at [228, 413] on button "Select All" at bounding box center [219, 410] width 41 height 17
click at [264, 406] on button "Pack" at bounding box center [255, 410] width 26 height 17
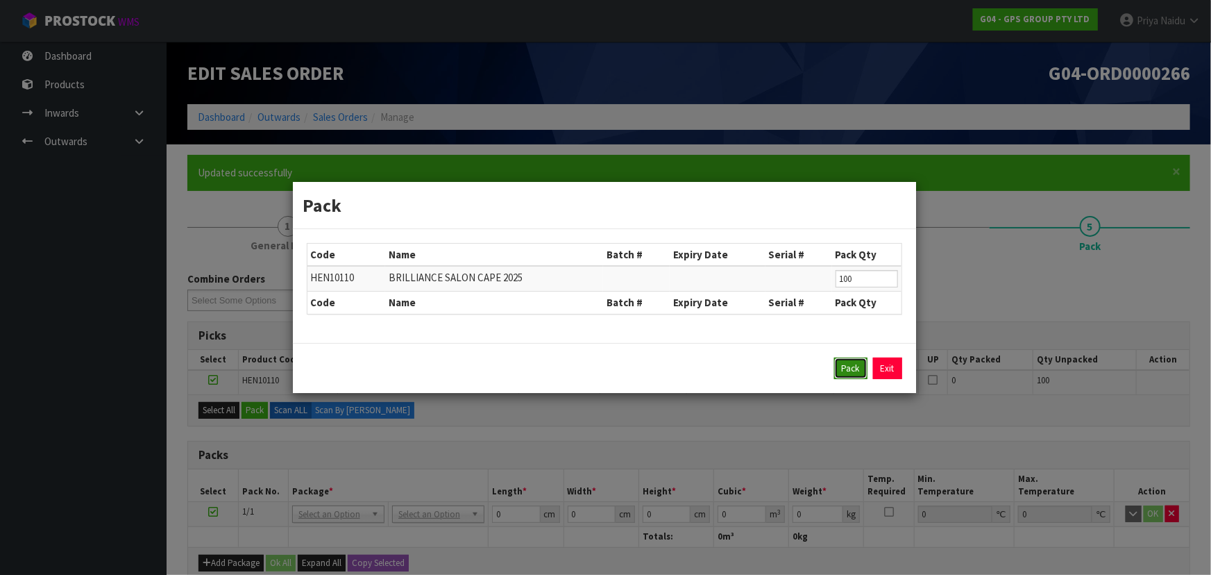
click at [854, 367] on button "Pack" at bounding box center [850, 368] width 33 height 22
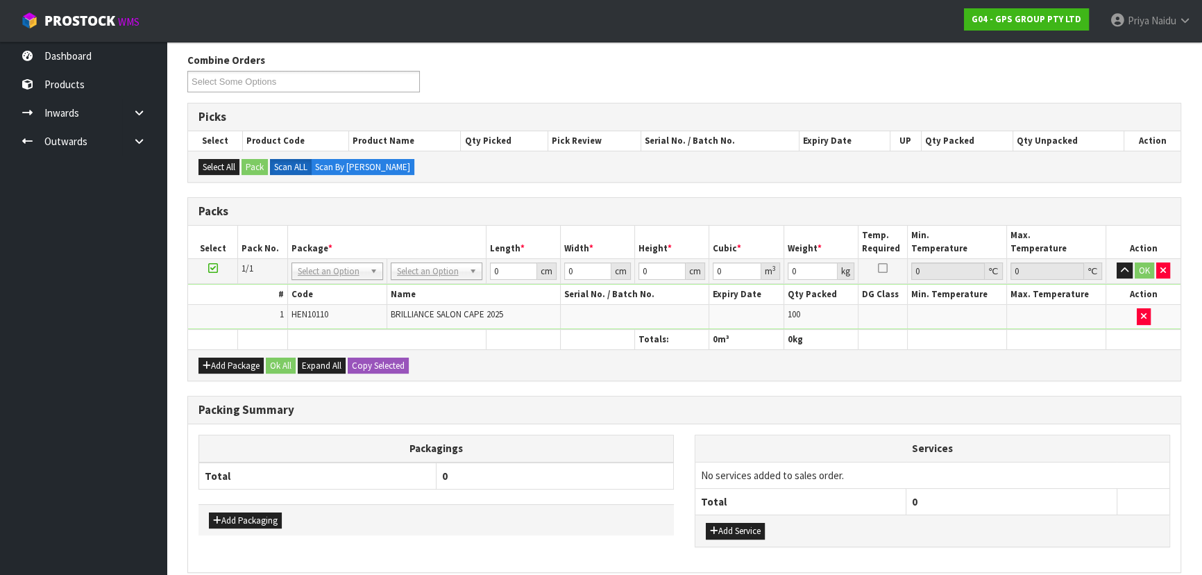
scroll to position [252, 0]
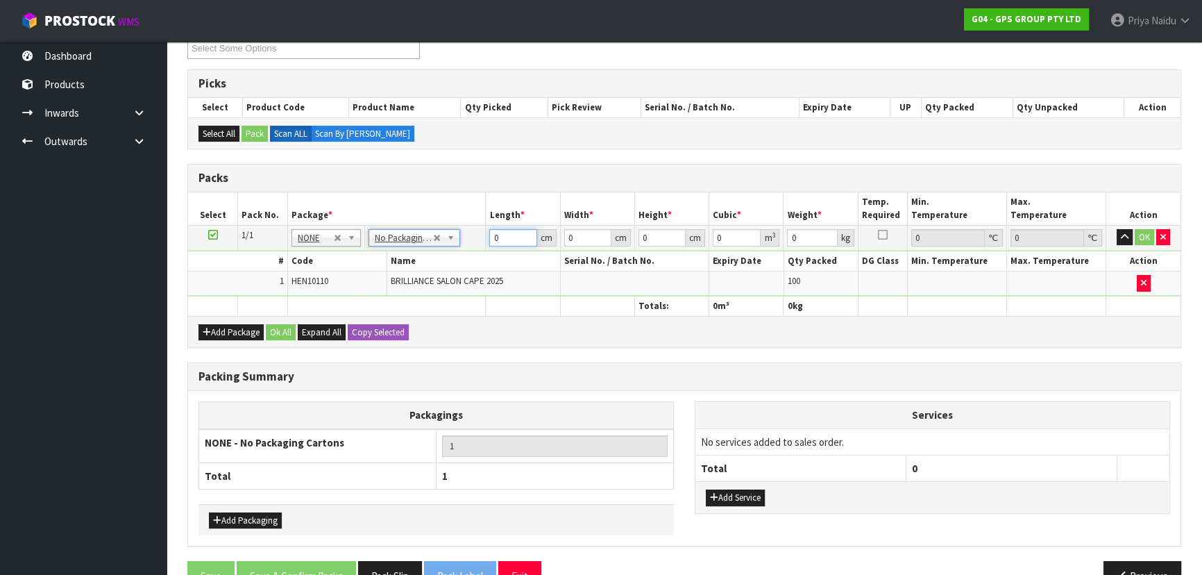
click at [510, 232] on input "0" at bounding box center [512, 237] width 47 height 17
click at [1138, 229] on button "OK" at bounding box center [1144, 237] width 19 height 17
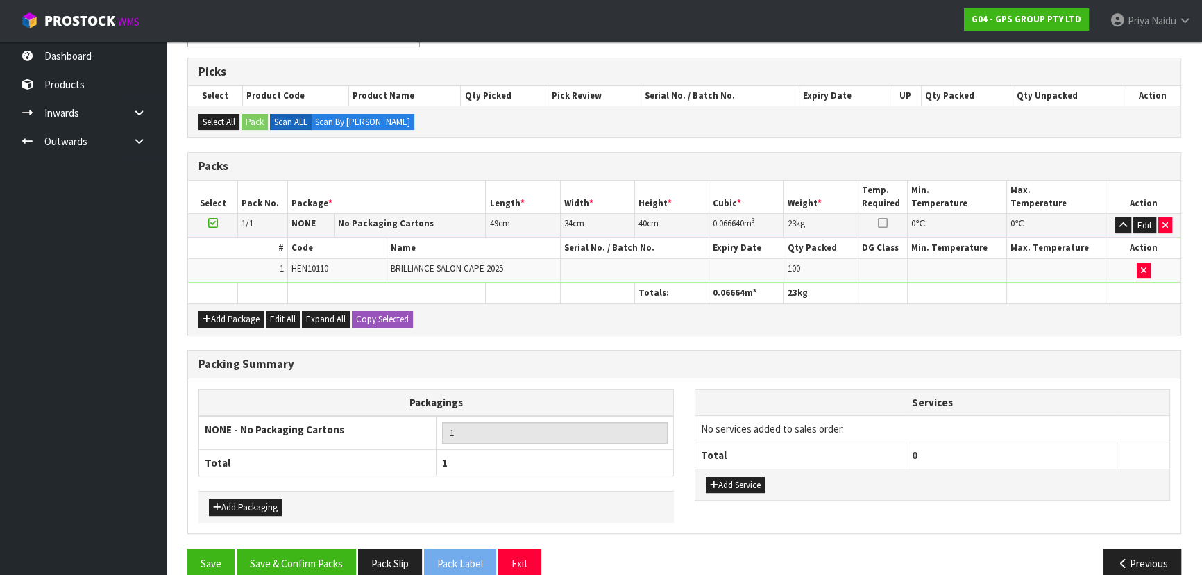
scroll to position [285, 0]
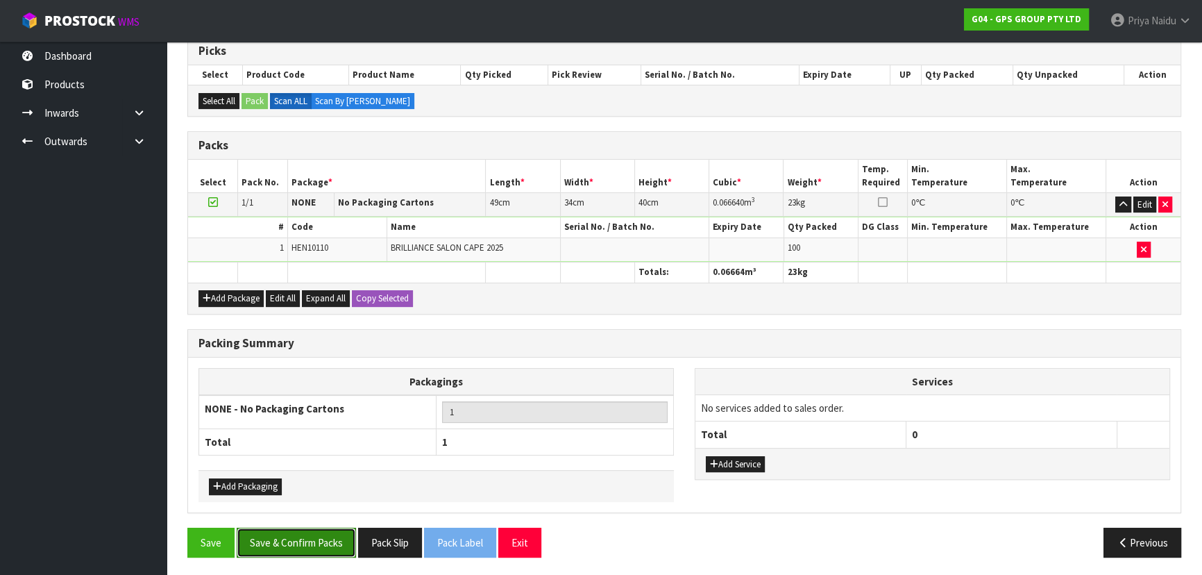
click at [318, 532] on button "Save & Confirm Packs" at bounding box center [296, 543] width 119 height 30
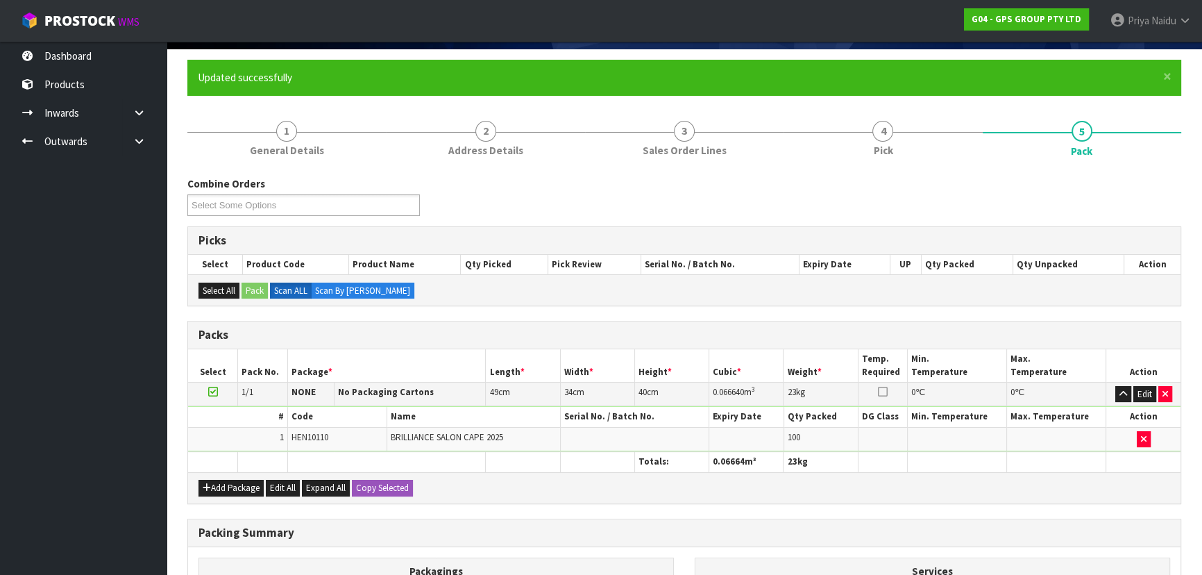
scroll to position [208, 0]
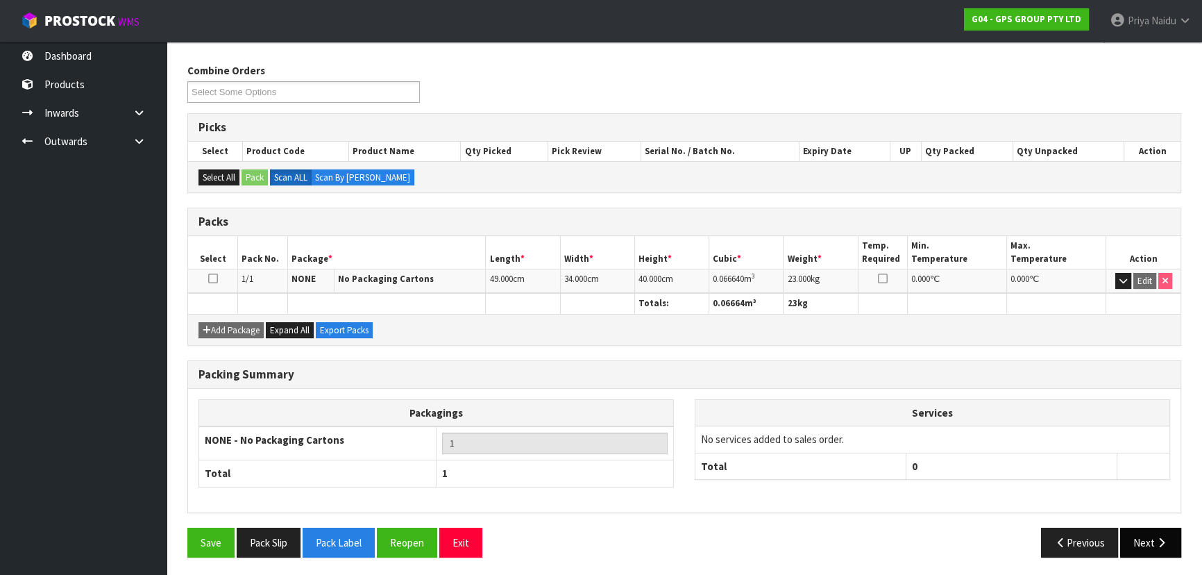
drag, startPoint x: 1163, startPoint y: 557, endPoint x: 1150, endPoint y: 548, distance: 16.2
click at [1163, 557] on div "Save Pack Slip Pack Label Reopen Exit Previous Next" at bounding box center [684, 548] width 1015 height 40
click at [1118, 528] on button "Previous" at bounding box center [1080, 543] width 78 height 30
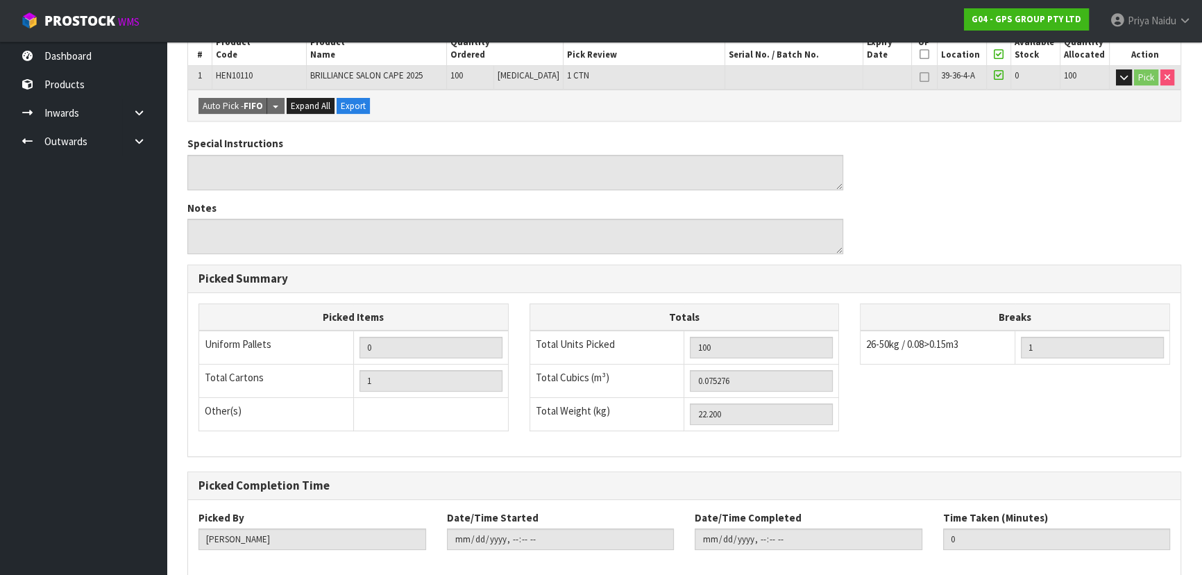
scroll to position [387, 0]
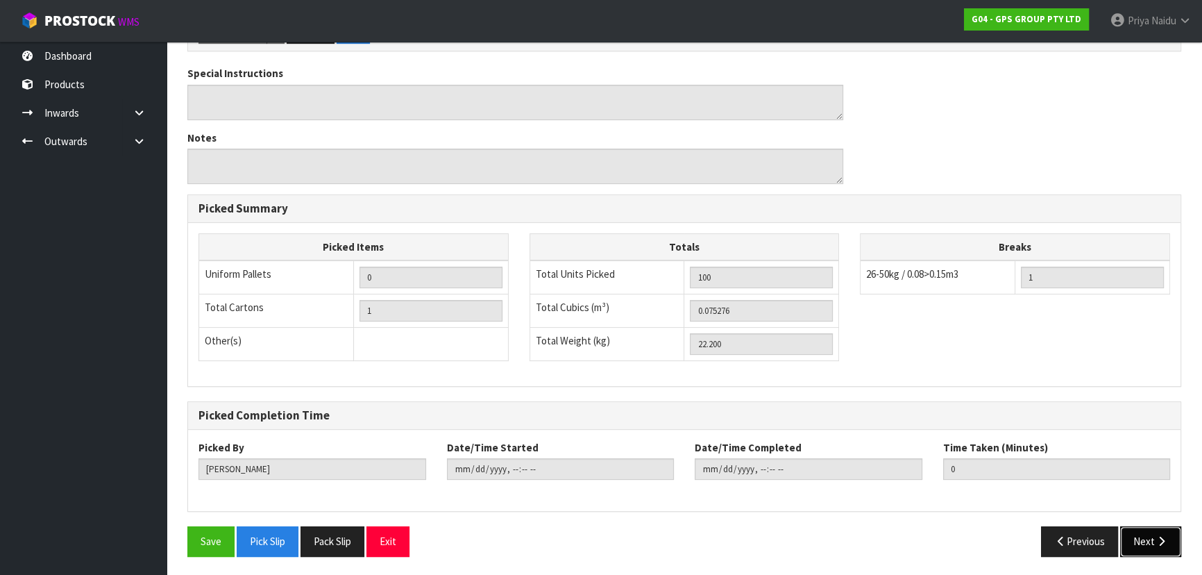
click at [1159, 548] on button "Next" at bounding box center [1150, 541] width 61 height 30
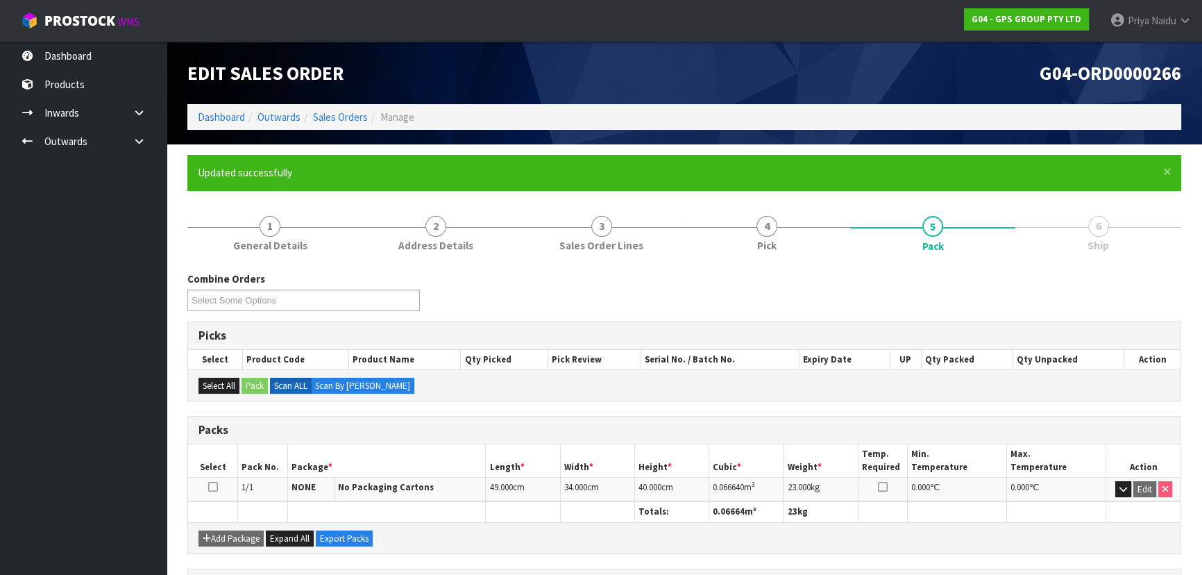
scroll to position [208, 0]
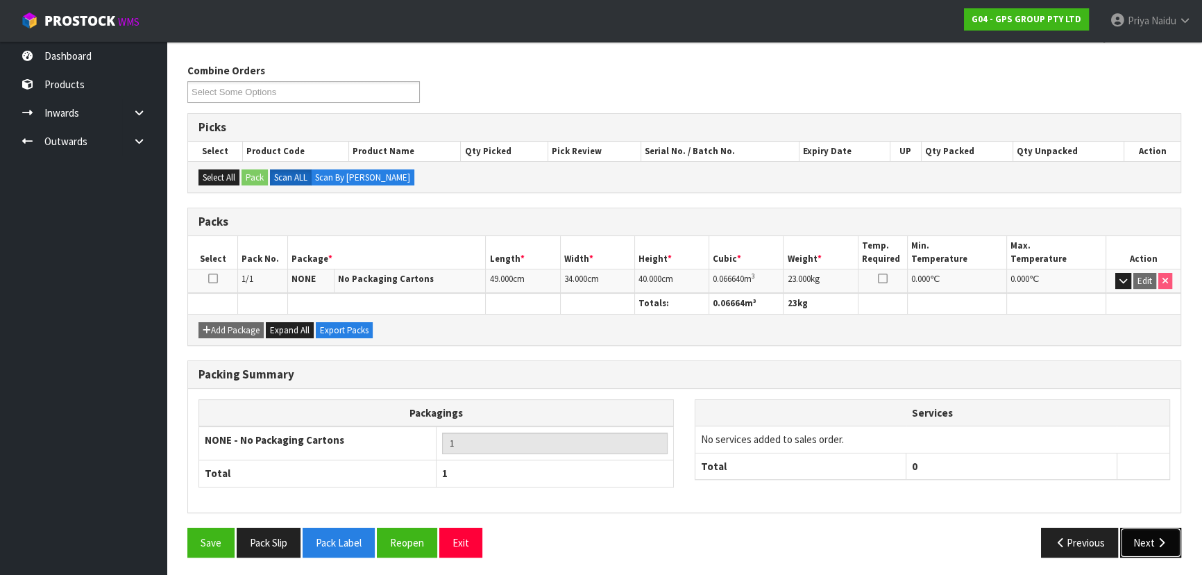
click at [1147, 546] on button "Next" at bounding box center [1150, 543] width 61 height 30
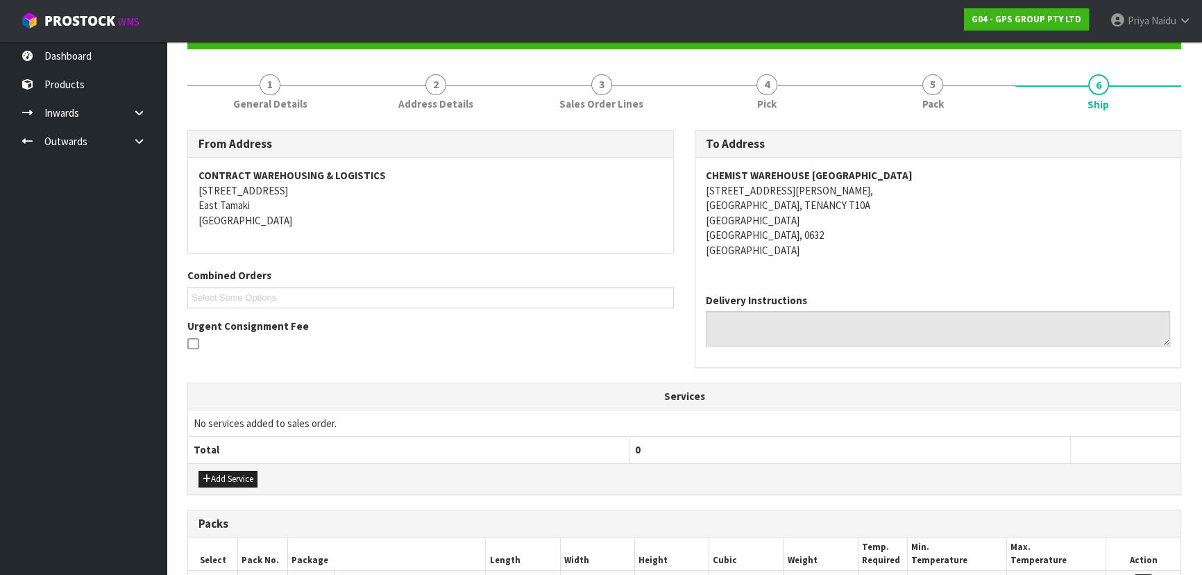
scroll to position [340, 0]
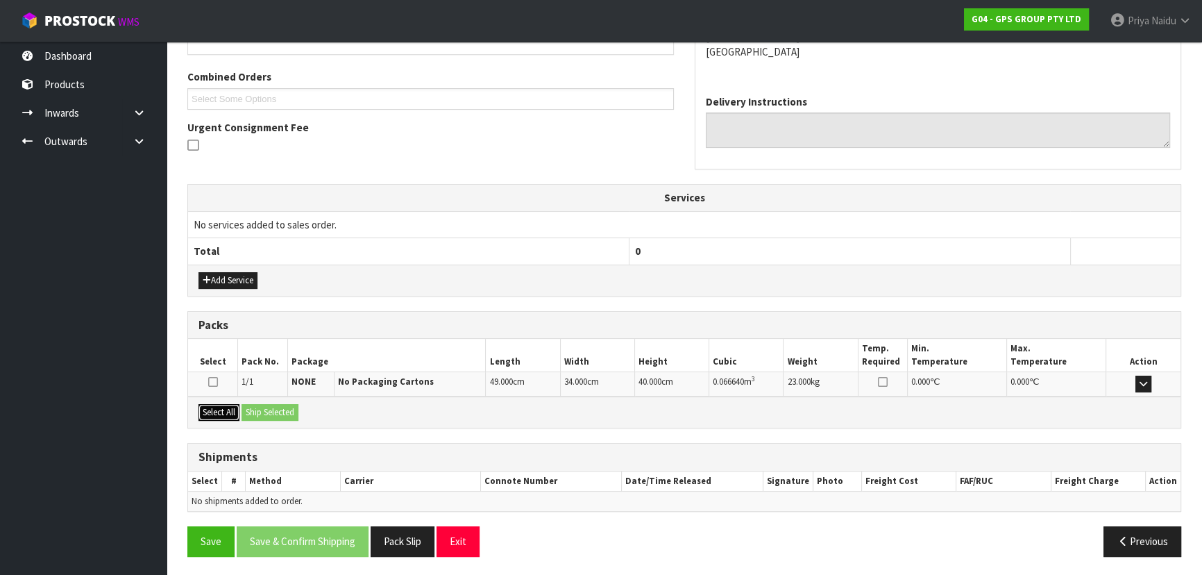
click at [226, 410] on button "Select All" at bounding box center [219, 412] width 41 height 17
drag, startPoint x: 255, startPoint y: 407, endPoint x: 302, endPoint y: 414, distance: 46.9
click at [257, 407] on button "Ship Selected" at bounding box center [270, 412] width 57 height 17
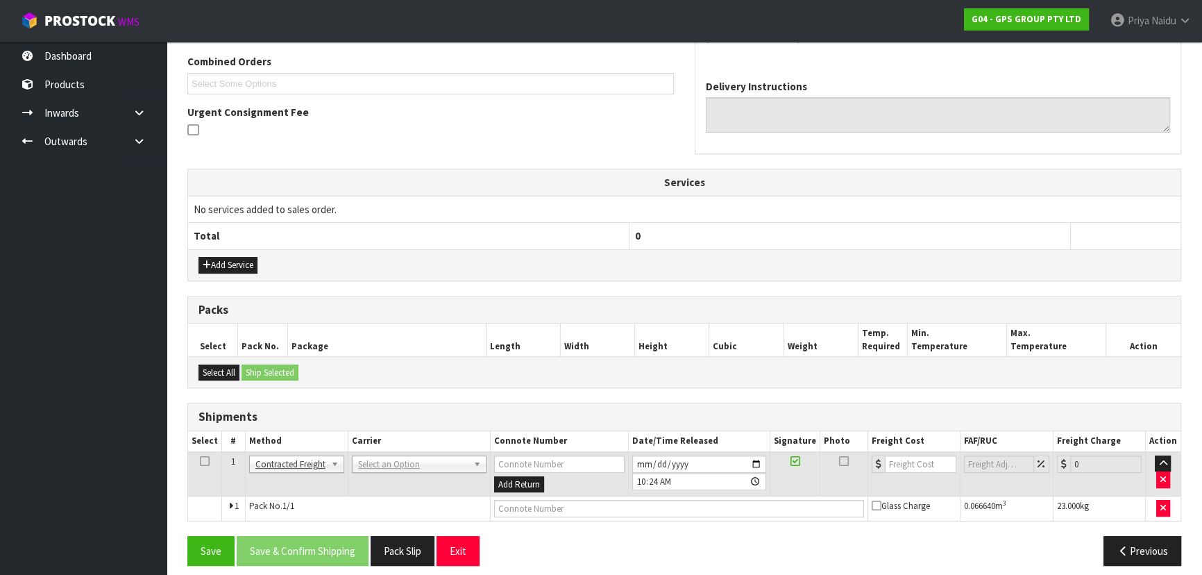
scroll to position [364, 0]
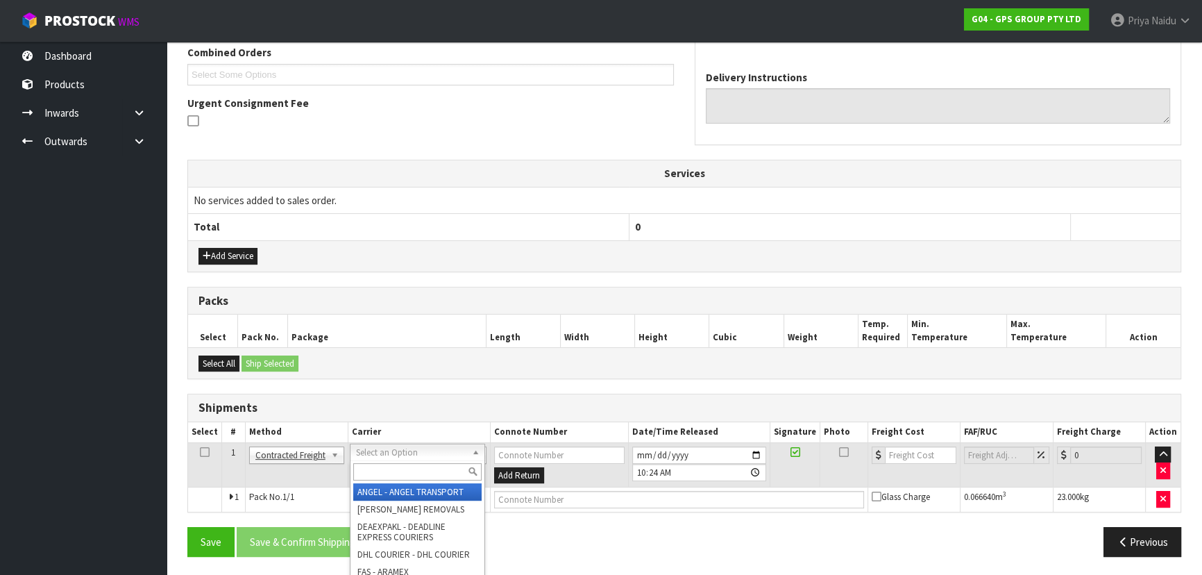
click at [382, 475] on input "text" at bounding box center [417, 471] width 128 height 17
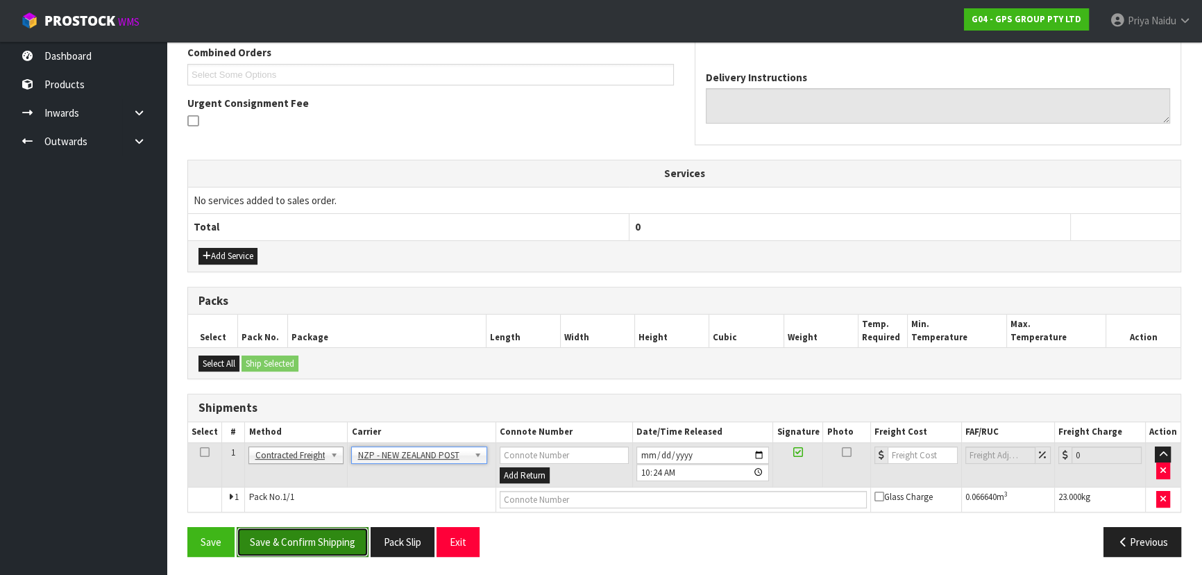
click at [304, 537] on button "Save & Confirm Shipping" at bounding box center [303, 542] width 132 height 30
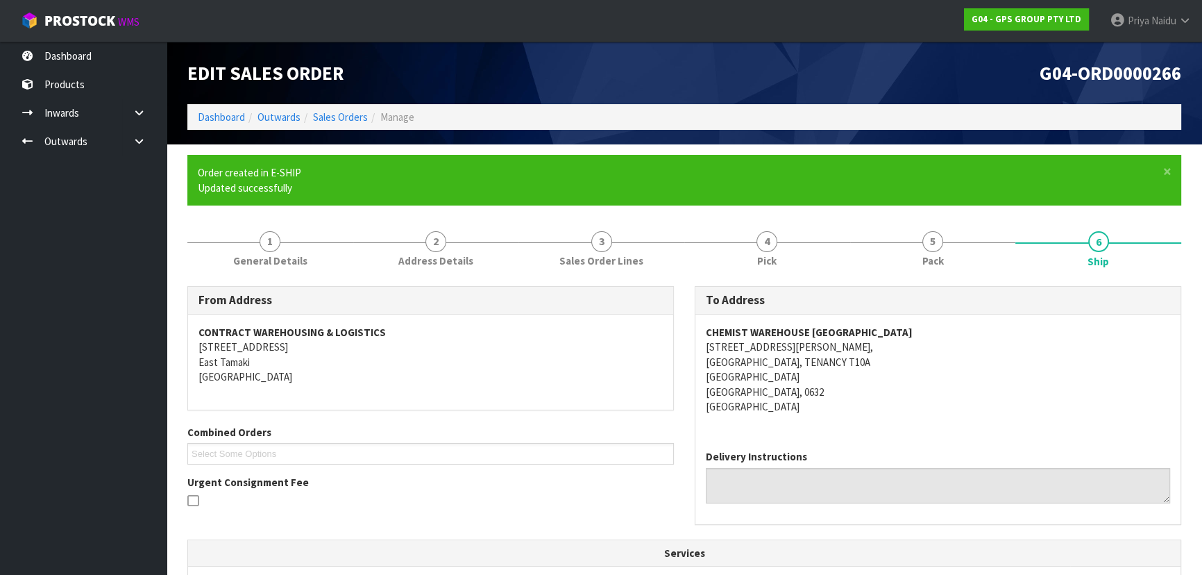
scroll to position [345, 0]
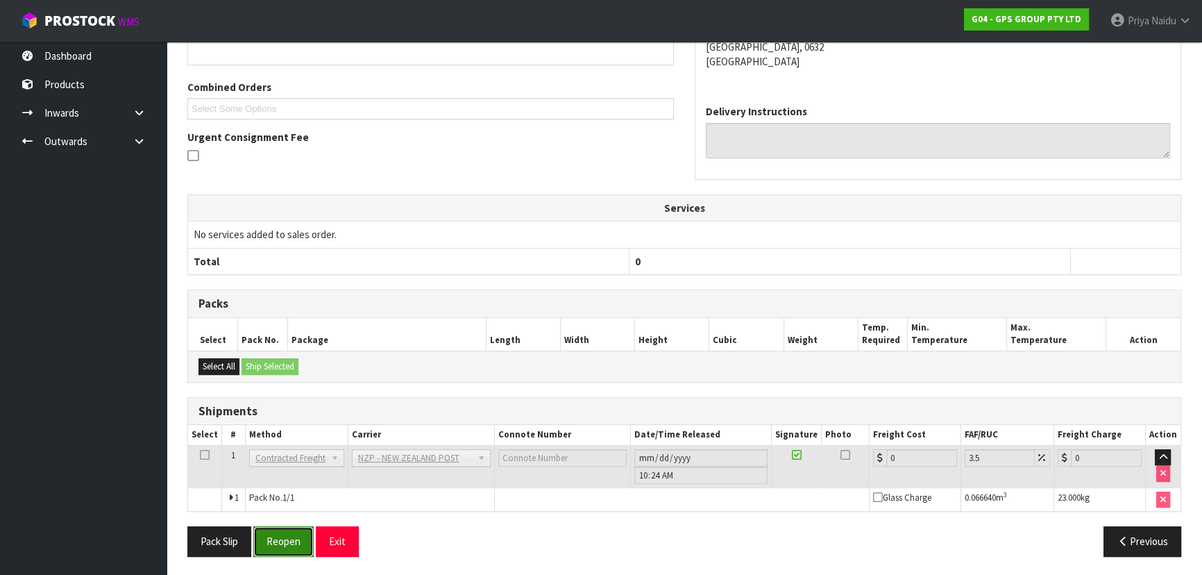
click at [290, 537] on button "Reopen" at bounding box center [283, 541] width 60 height 30
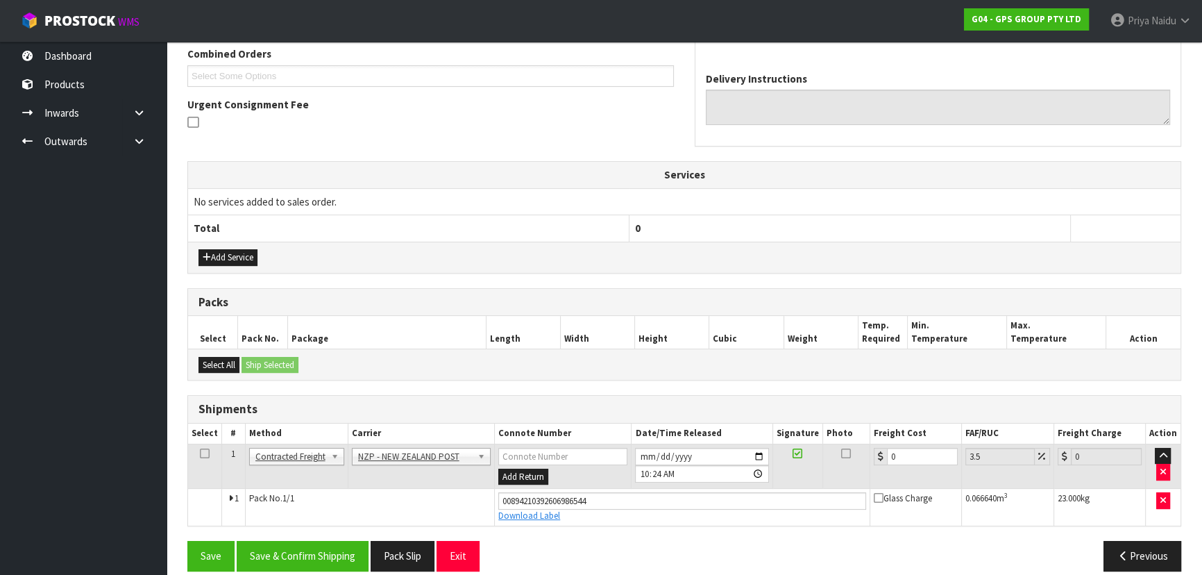
scroll to position [377, 0]
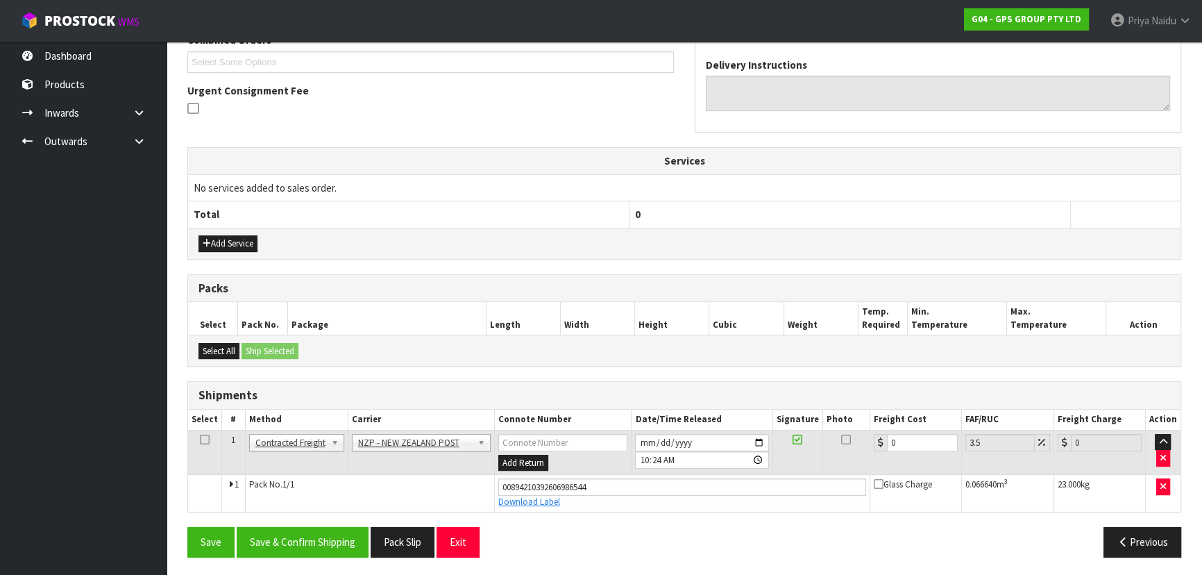
click at [909, 430] on td "0" at bounding box center [916, 452] width 92 height 45
click at [907, 440] on input "0" at bounding box center [922, 442] width 71 height 17
click at [331, 545] on button "Save & Confirm Shipping" at bounding box center [303, 542] width 132 height 30
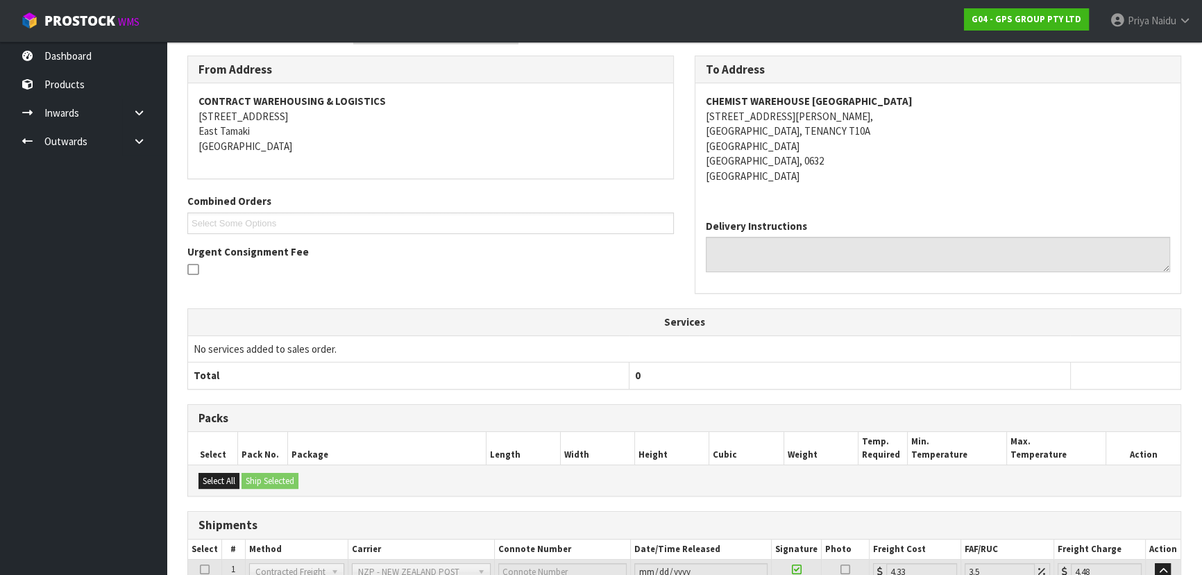
scroll to position [0, 0]
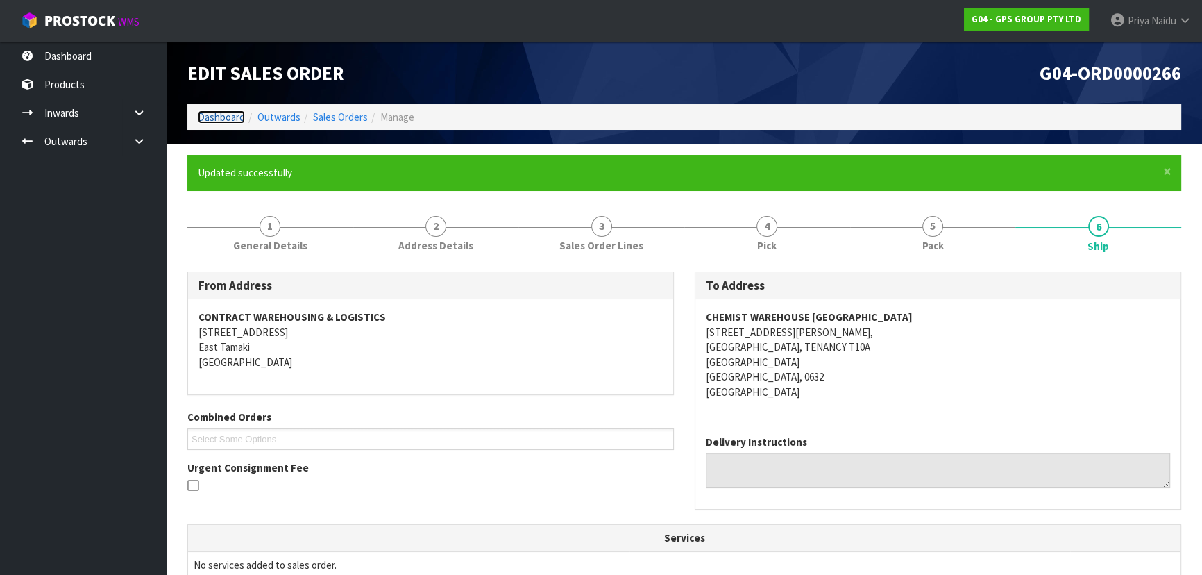
click at [222, 116] on link "Dashboard" at bounding box center [221, 116] width 47 height 13
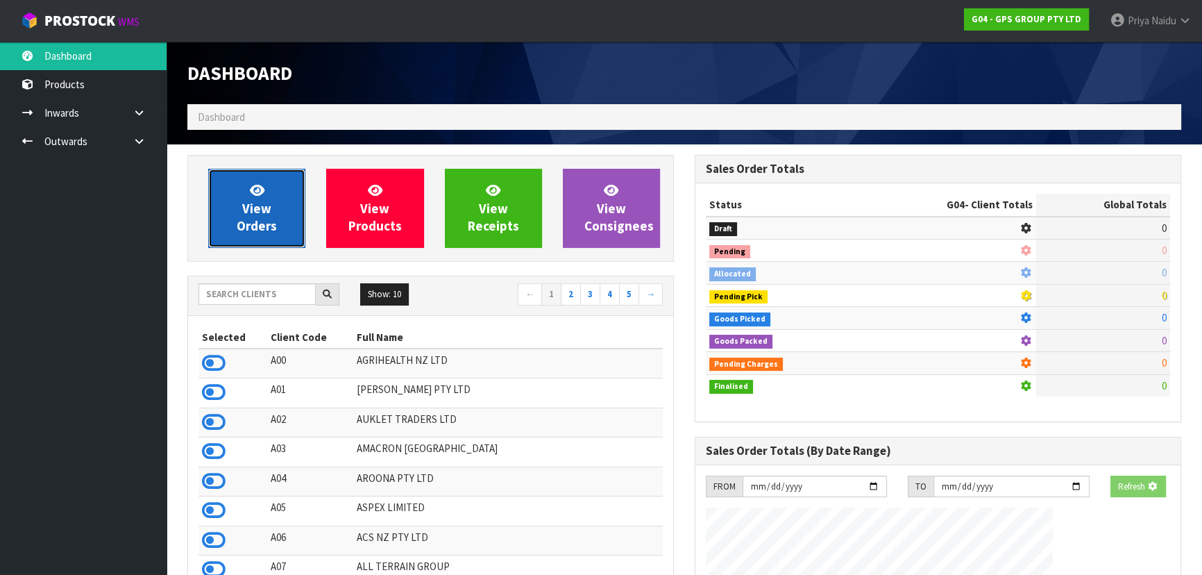
click at [281, 218] on link "View Orders" at bounding box center [256, 208] width 97 height 79
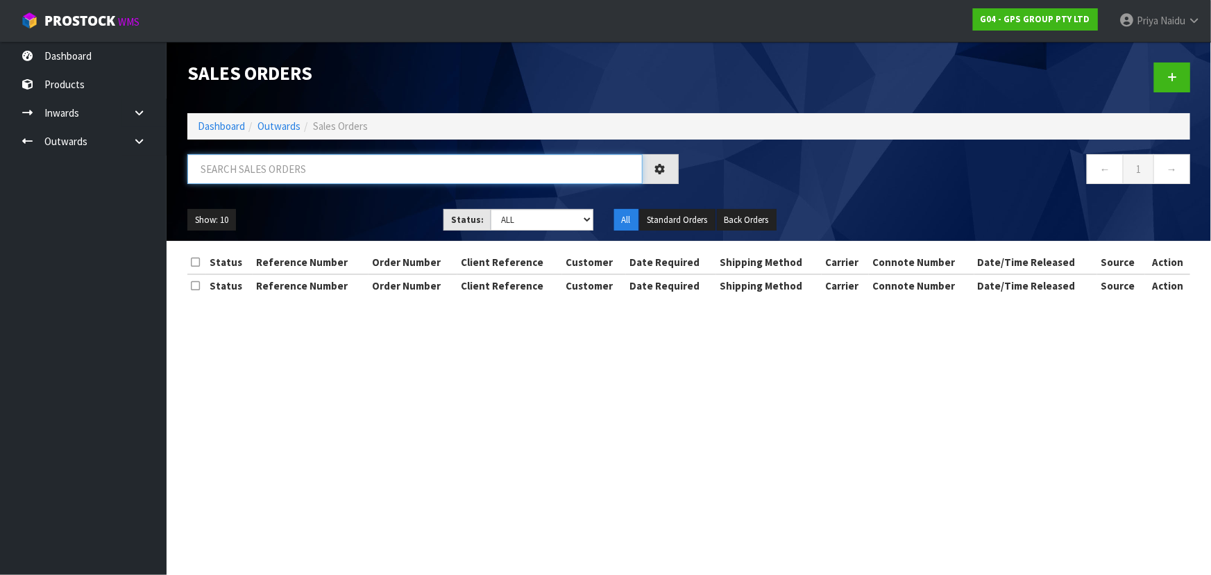
click at [294, 176] on input "text" at bounding box center [414, 169] width 455 height 30
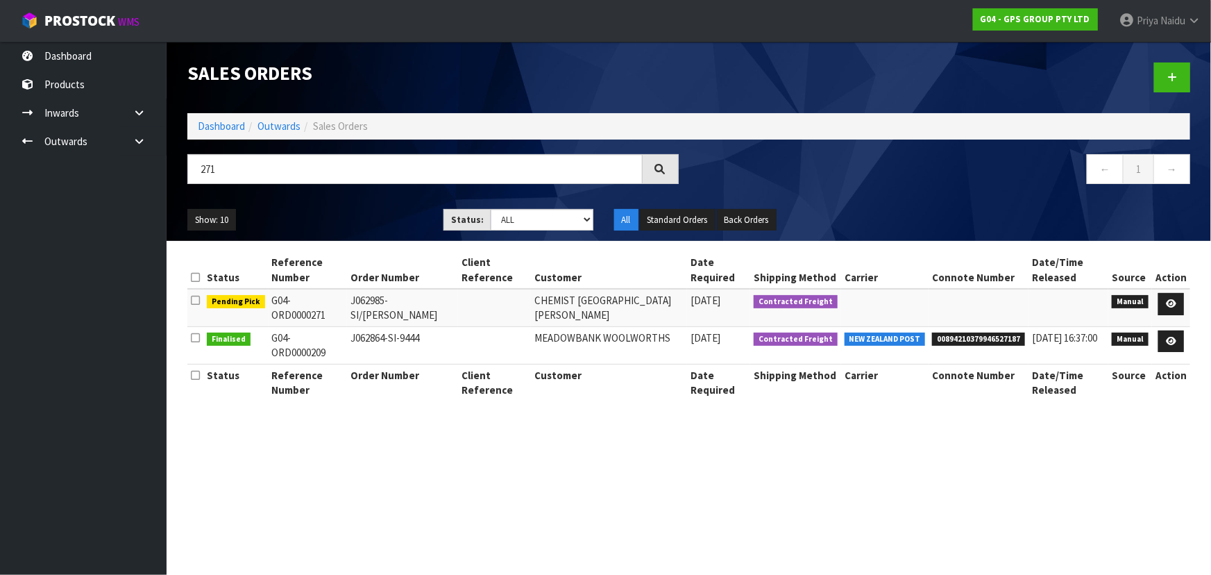
click at [332, 200] on div "Show: 10 5 10 25 50 Status: Draft Pending Allocated Pending Pick Goods Picked G…" at bounding box center [689, 220] width 1024 height 43
click at [1177, 303] on icon at bounding box center [1171, 303] width 10 height 9
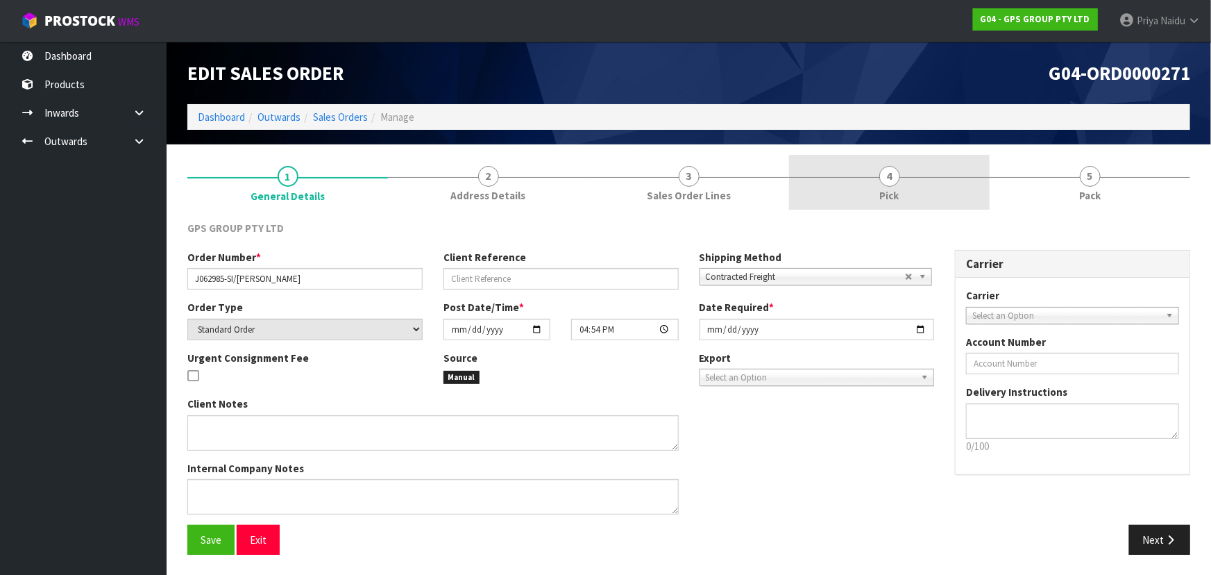
click at [891, 194] on span "Pick" at bounding box center [889, 195] width 19 height 15
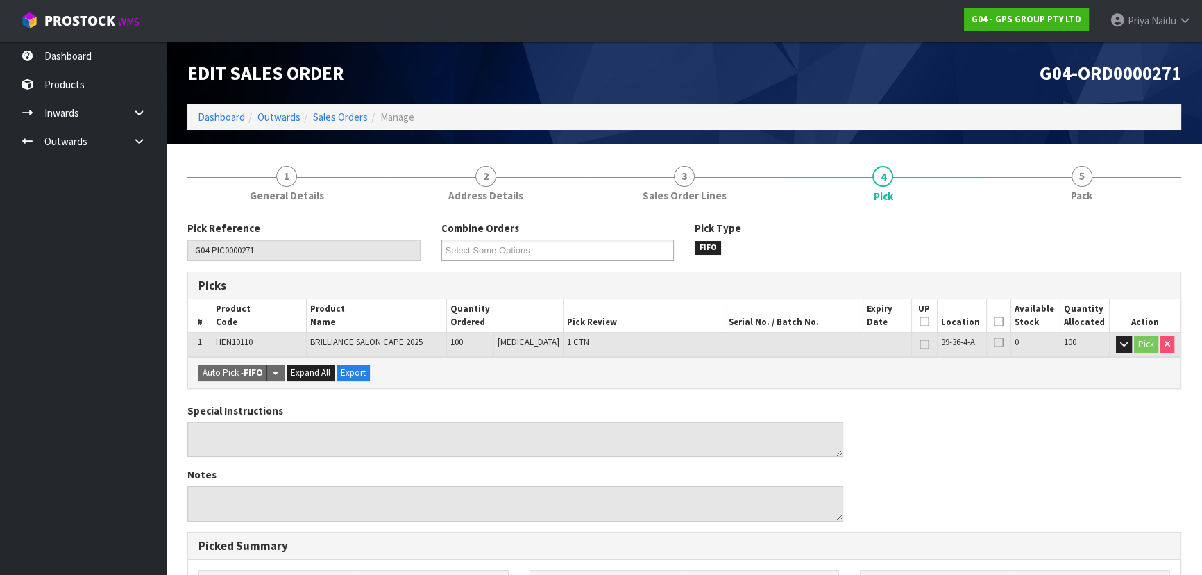
click at [994, 322] on icon at bounding box center [999, 321] width 10 height 1
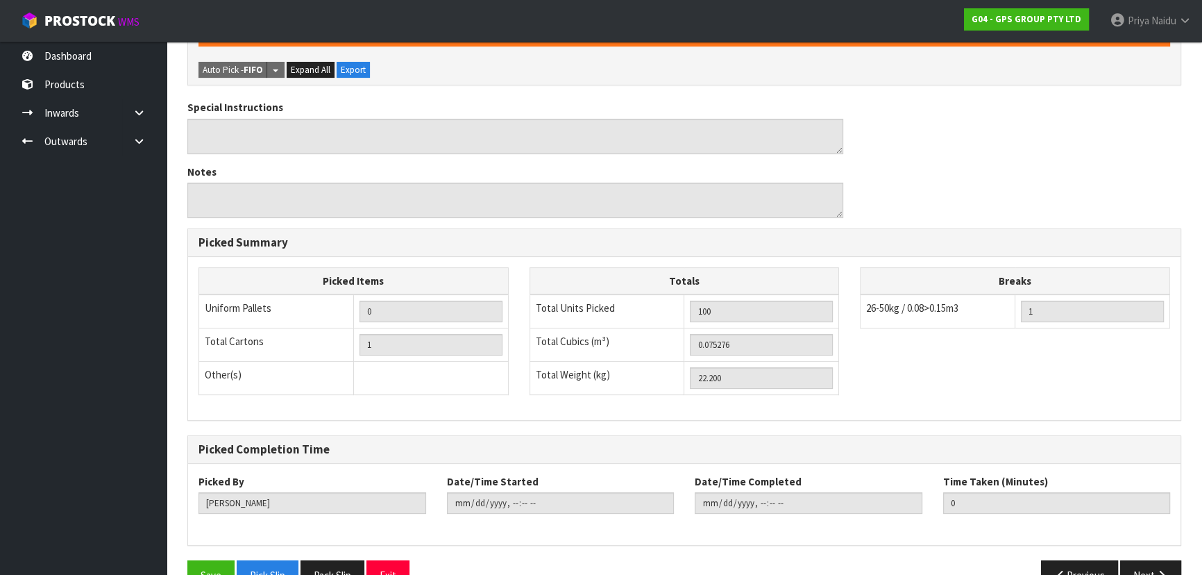
scroll to position [387, 0]
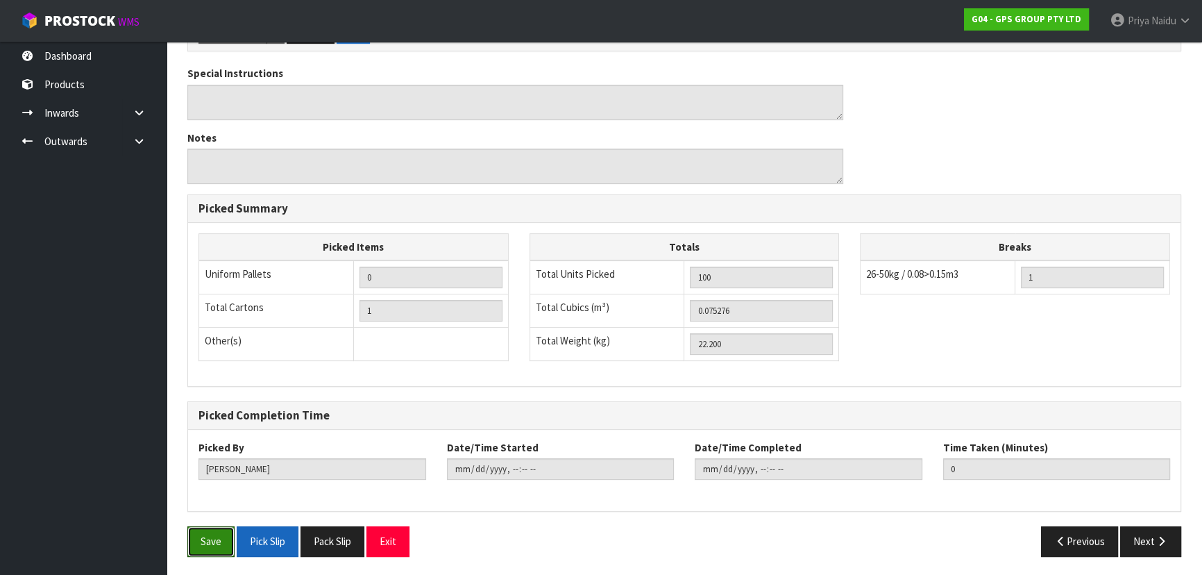
drag, startPoint x: 206, startPoint y: 545, endPoint x: 253, endPoint y: 532, distance: 48.2
click at [205, 546] on button "Save" at bounding box center [210, 541] width 47 height 30
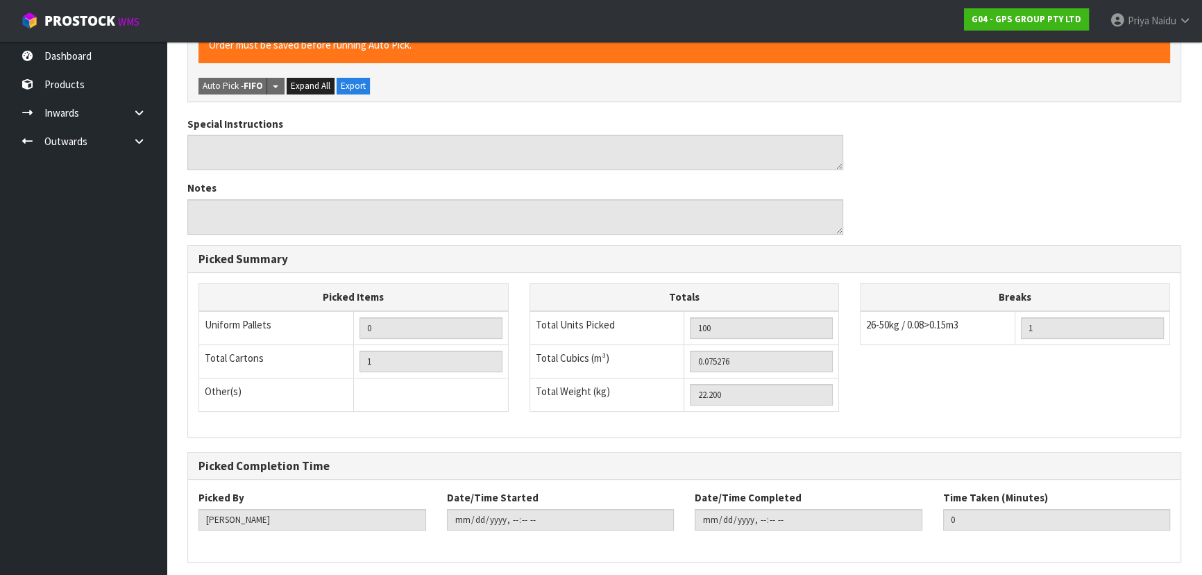
scroll to position [0, 0]
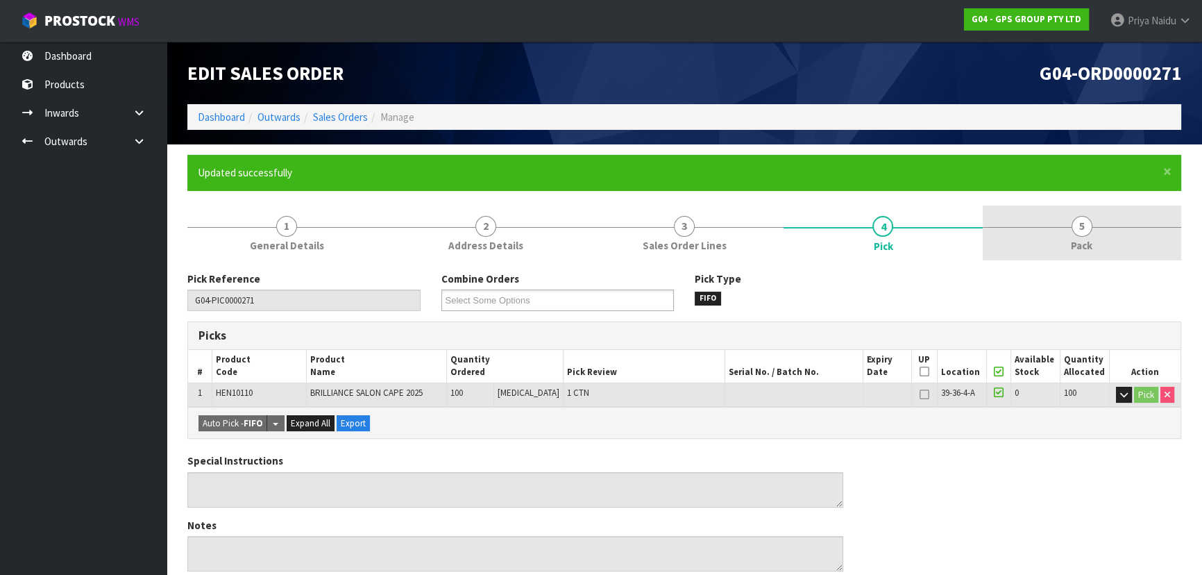
click at [1079, 255] on link "5 Pack" at bounding box center [1082, 232] width 199 height 55
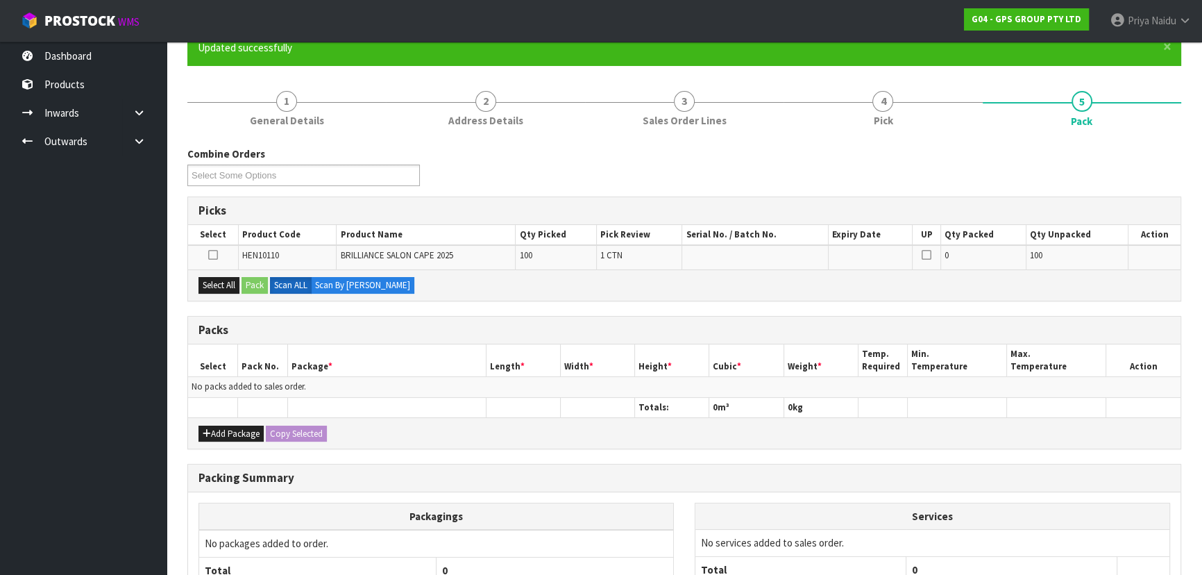
scroll to position [126, 0]
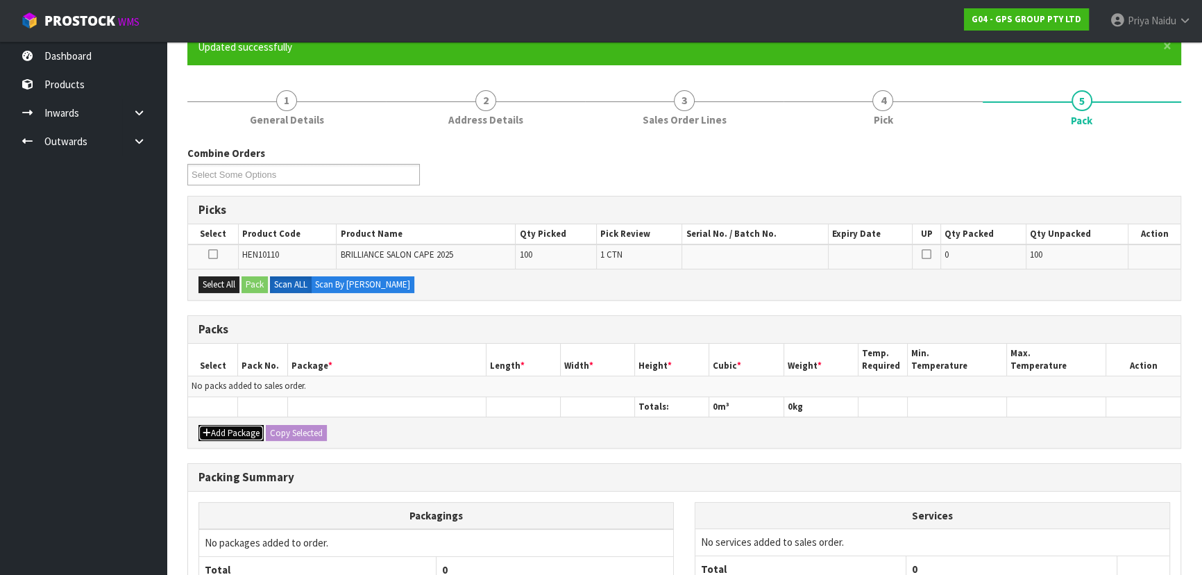
click at [229, 435] on button "Add Package" at bounding box center [231, 433] width 65 height 17
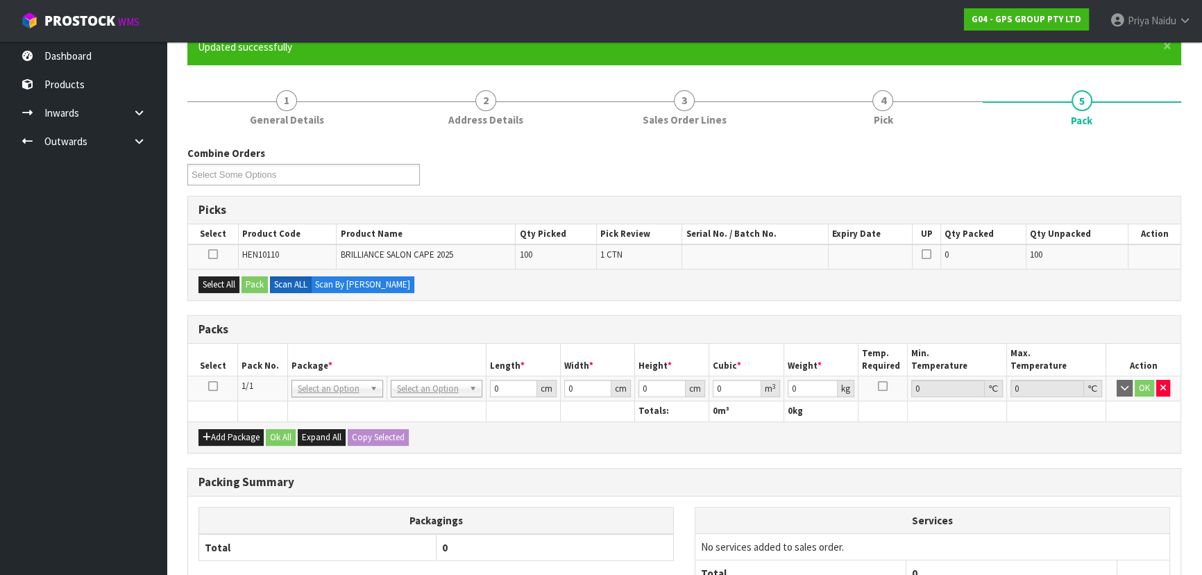
click at [209, 386] on icon at bounding box center [213, 386] width 10 height 1
click at [224, 285] on button "Select All" at bounding box center [219, 284] width 41 height 17
click at [253, 282] on button "Pack" at bounding box center [255, 284] width 26 height 17
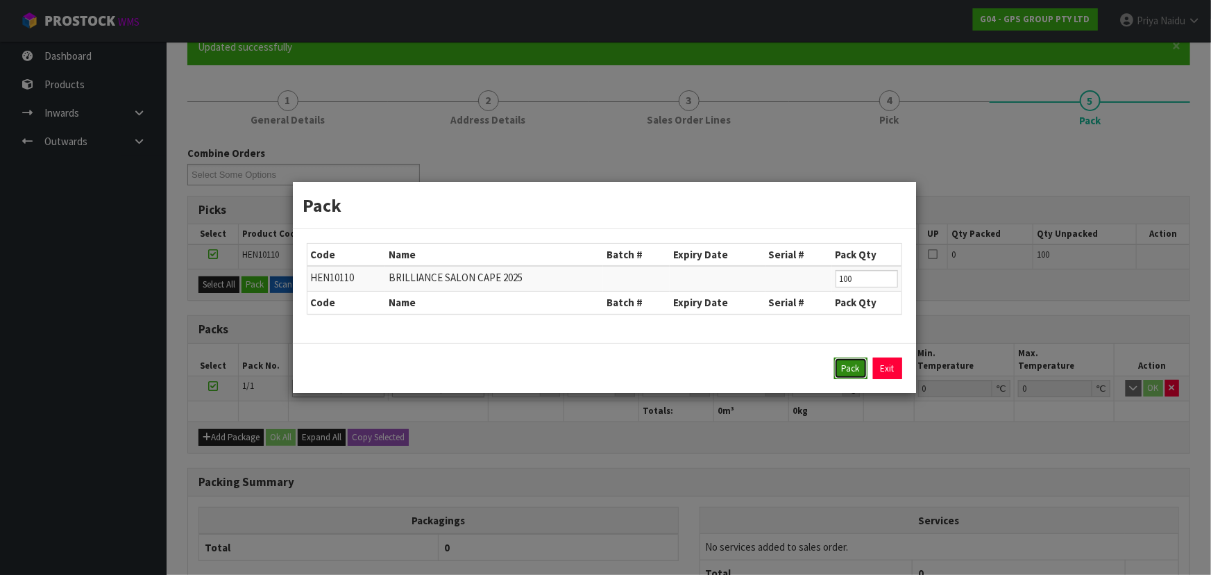
click at [846, 362] on button "Pack" at bounding box center [850, 368] width 33 height 22
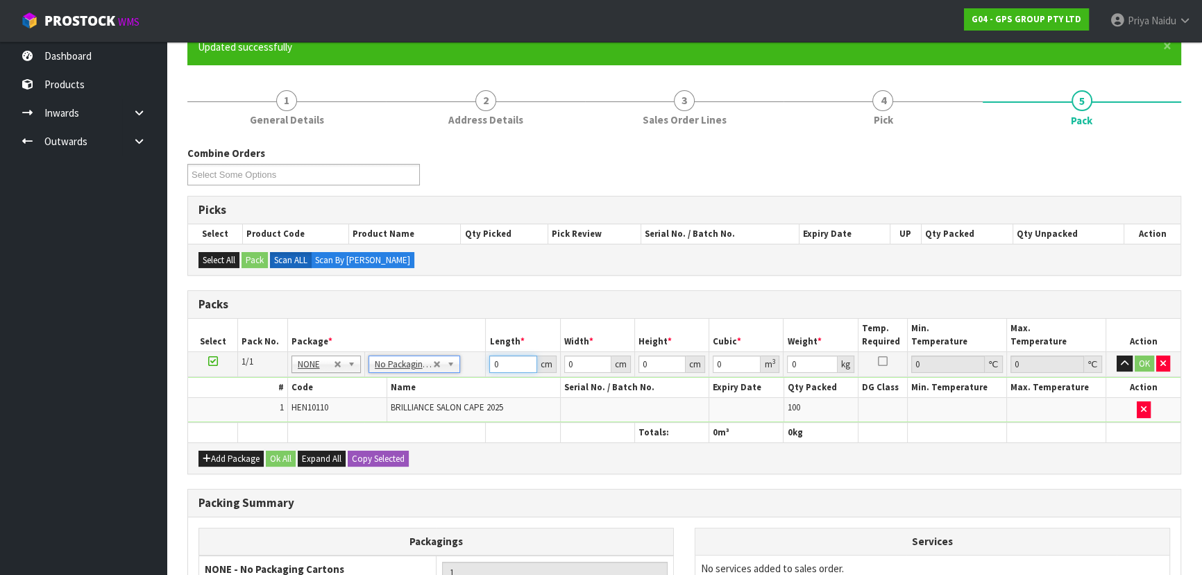
click at [503, 361] on input "0" at bounding box center [512, 363] width 47 height 17
click at [1141, 361] on button "OK" at bounding box center [1144, 363] width 19 height 17
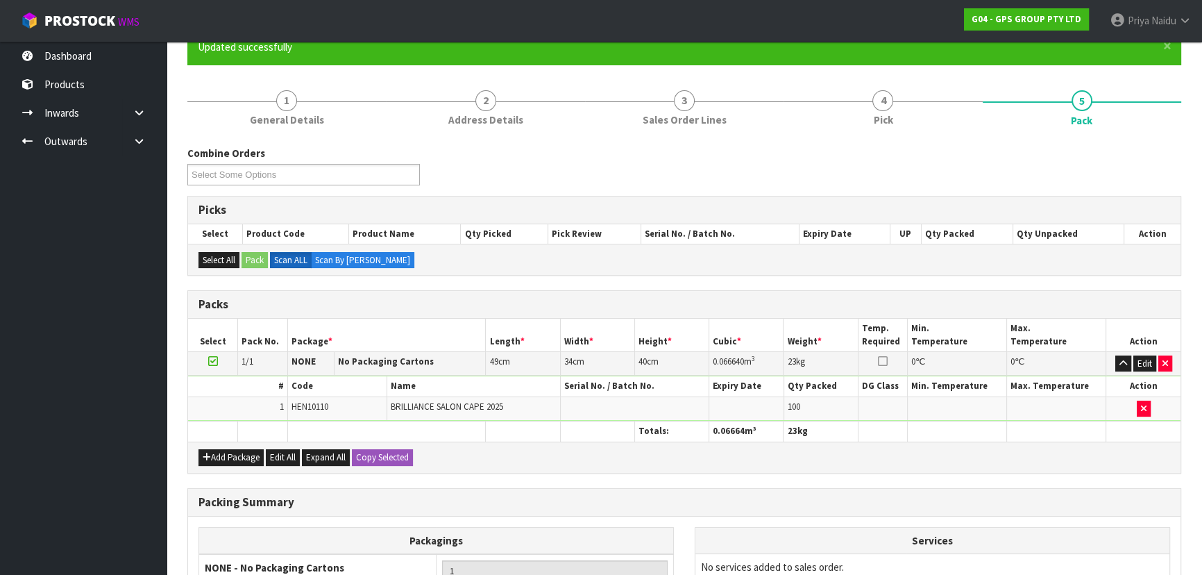
scroll to position [285, 0]
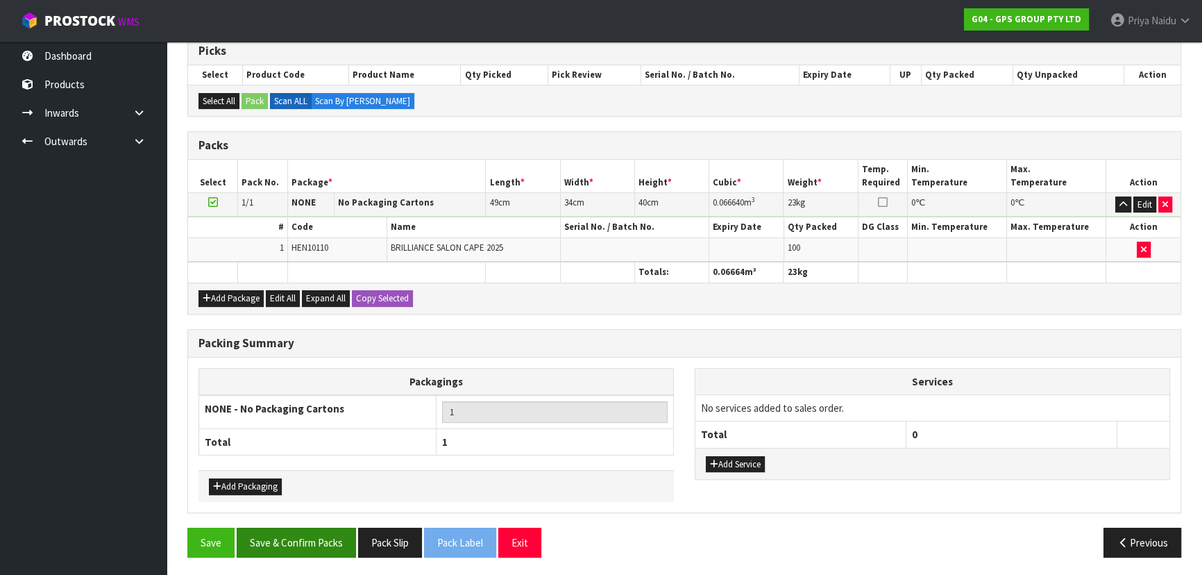
click at [296, 525] on div "Combine Orders G04-ORD0000254 G04-ORD0000255 G04-ORD0000268 G04-ORD0000269 G04-…" at bounding box center [684, 277] width 994 height 581
click at [294, 549] on button "Save & Confirm Packs" at bounding box center [296, 543] width 119 height 30
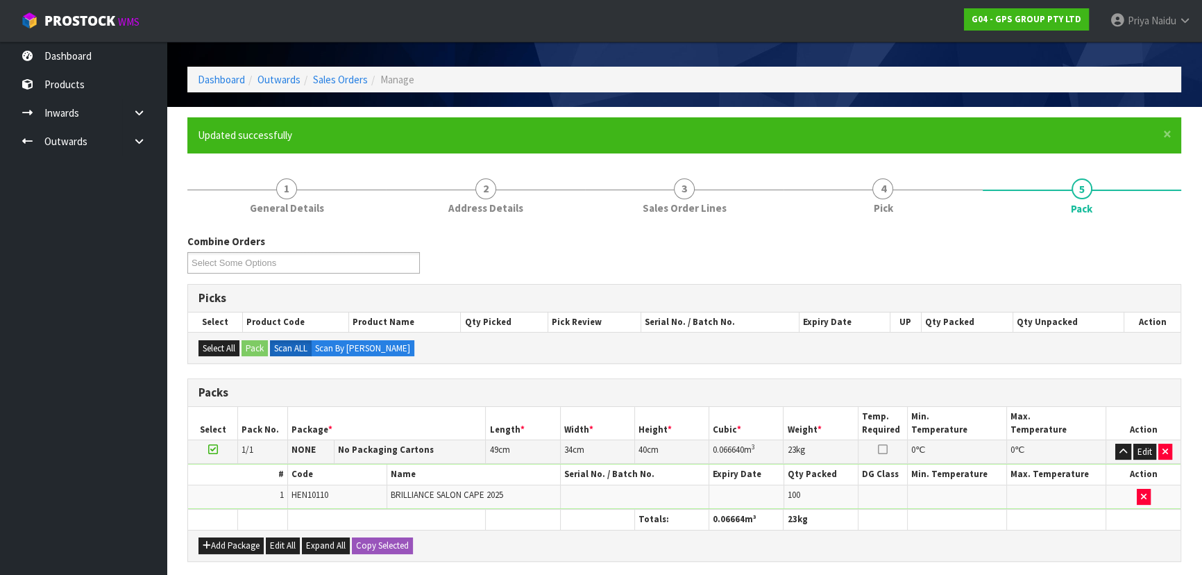
scroll to position [208, 0]
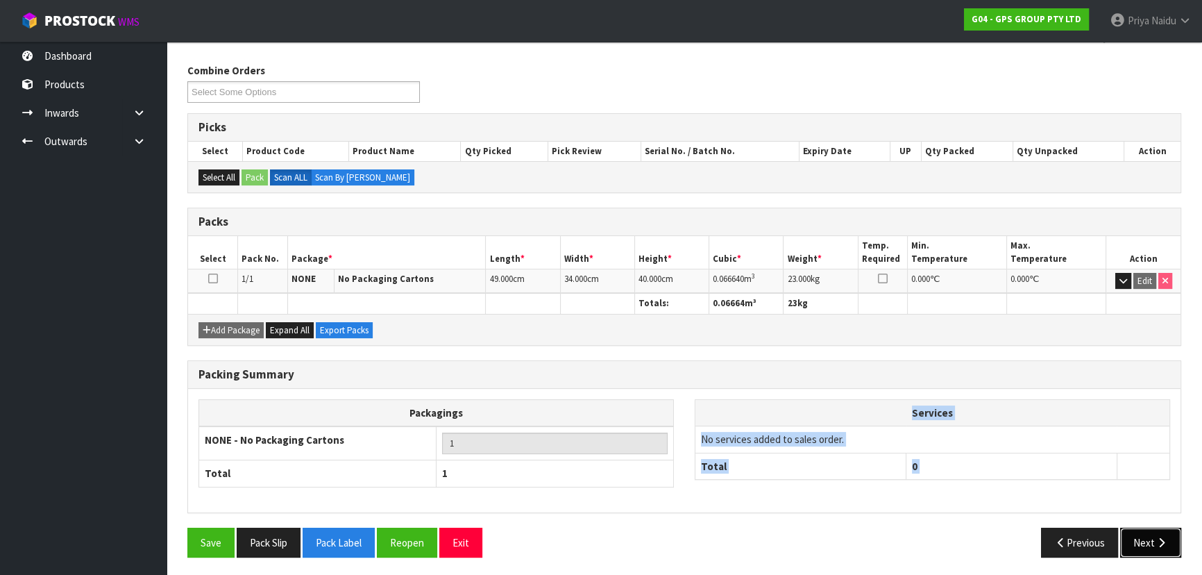
click at [1161, 532] on button "Next" at bounding box center [1150, 543] width 61 height 30
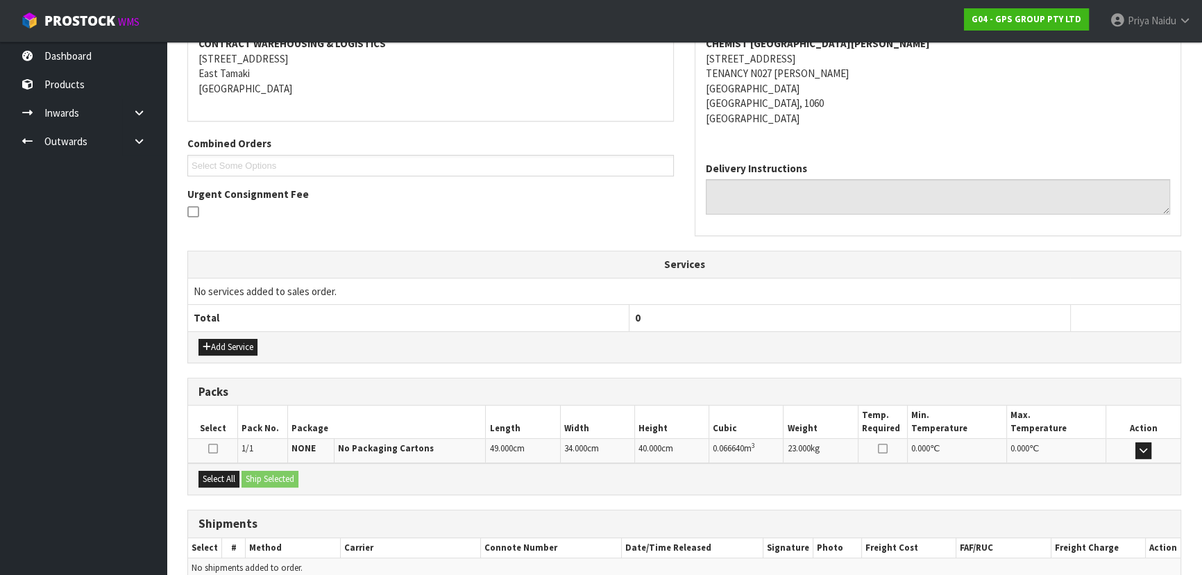
scroll to position [340, 0]
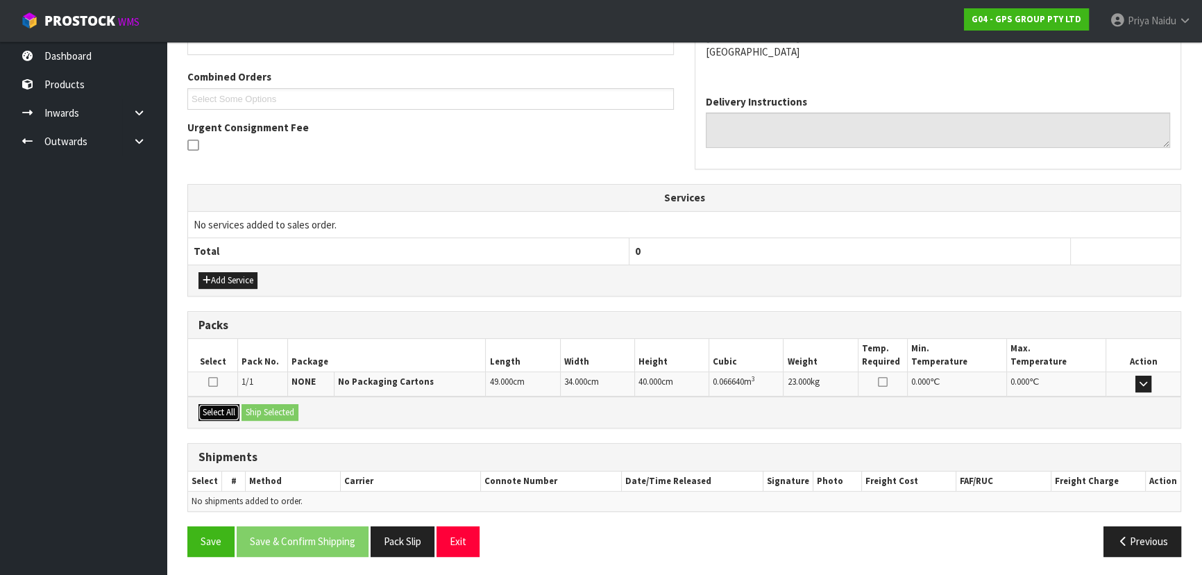
click at [220, 409] on button "Select All" at bounding box center [219, 412] width 41 height 17
click at [258, 405] on button "Ship Selected" at bounding box center [270, 412] width 57 height 17
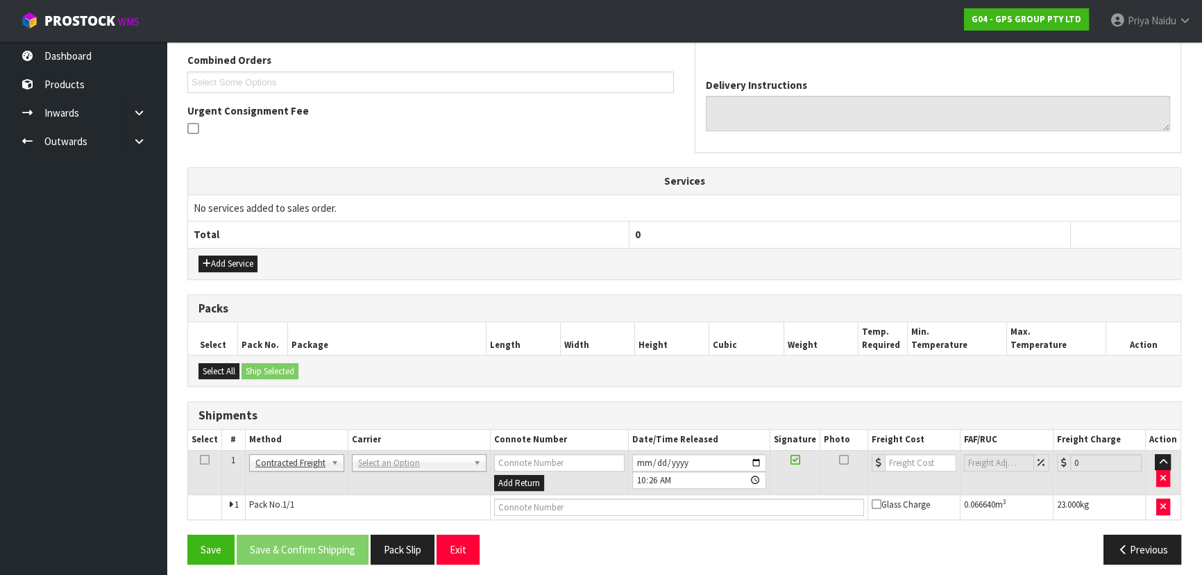
scroll to position [364, 0]
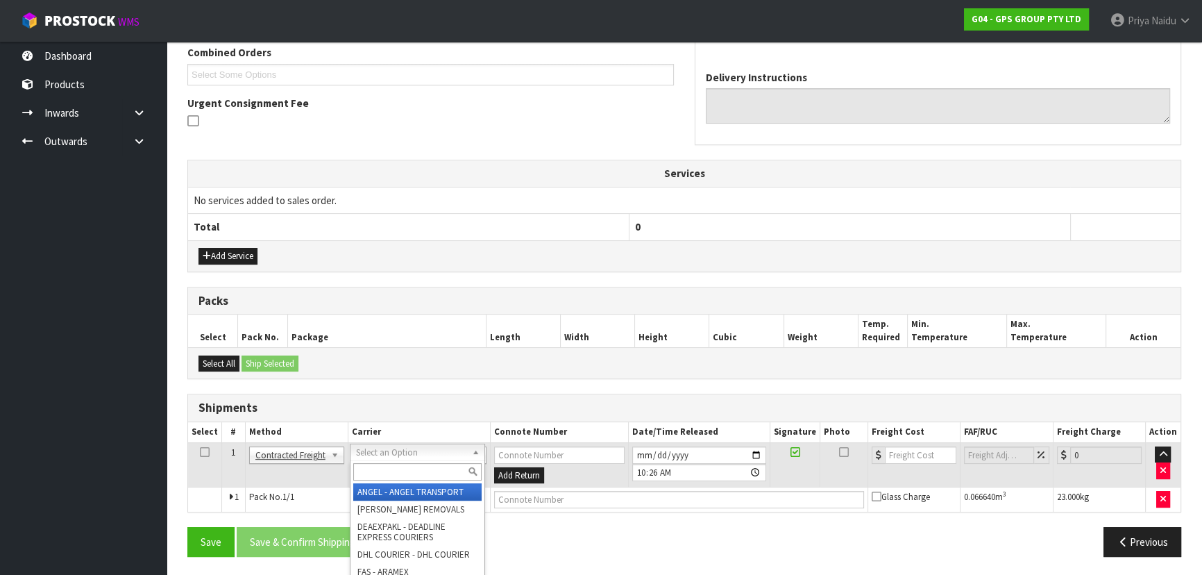
click at [377, 478] on input "text" at bounding box center [417, 471] width 128 height 17
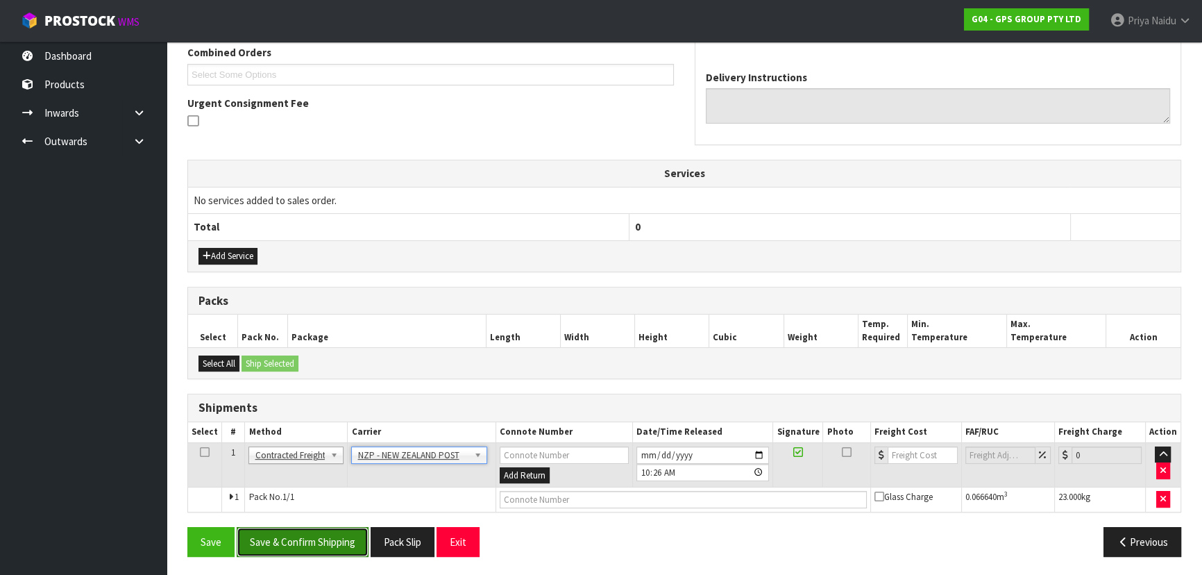
click at [323, 539] on button "Save & Confirm Shipping" at bounding box center [303, 542] width 132 height 30
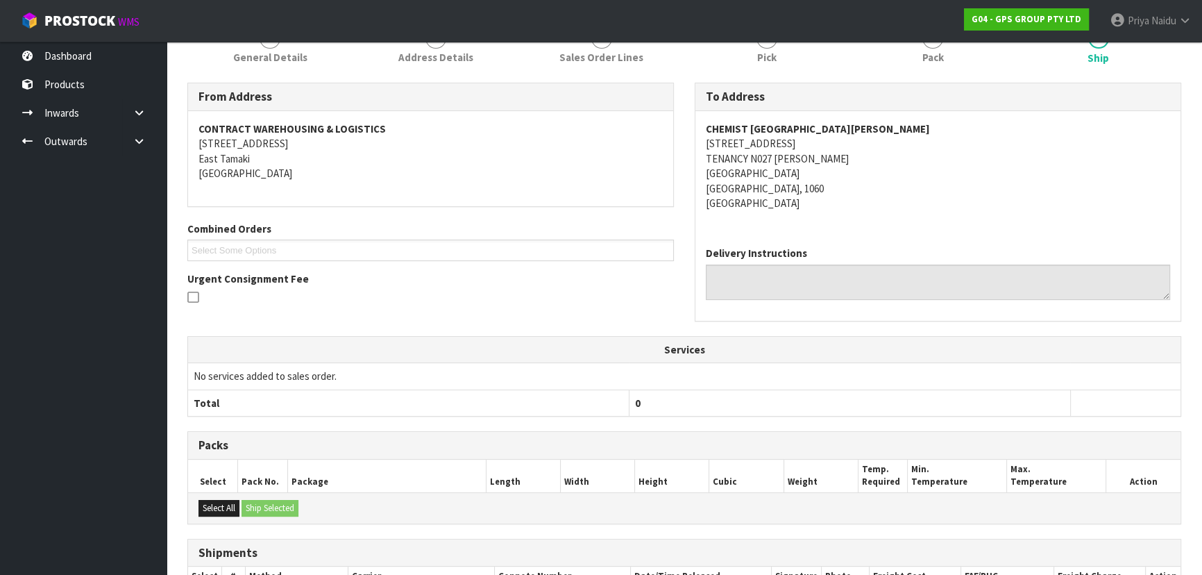
scroll to position [345, 0]
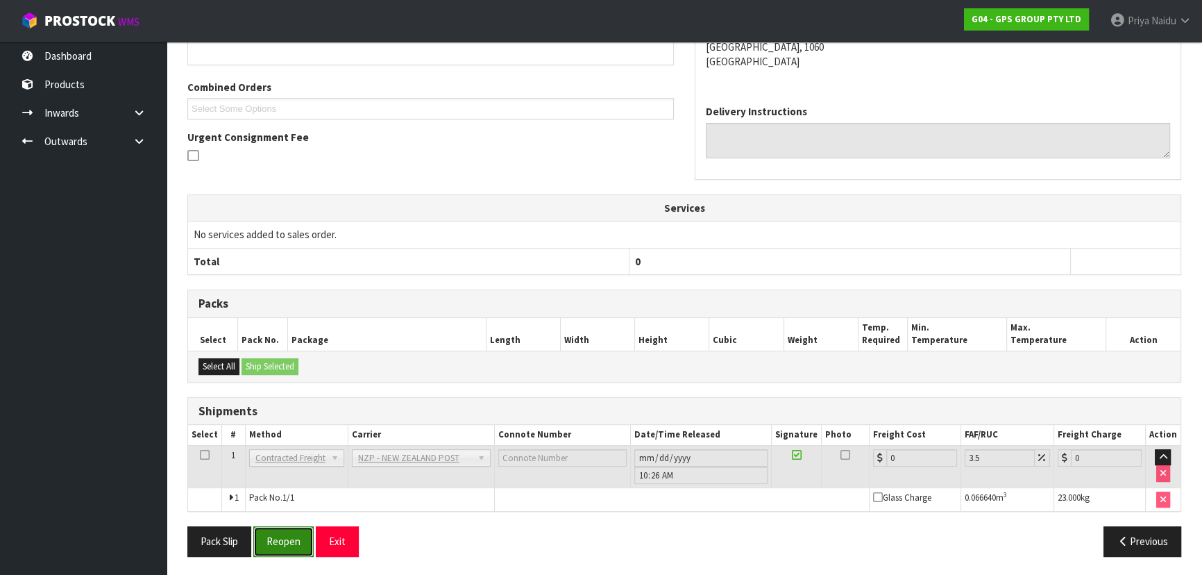
click at [305, 546] on button "Reopen" at bounding box center [283, 541] width 60 height 30
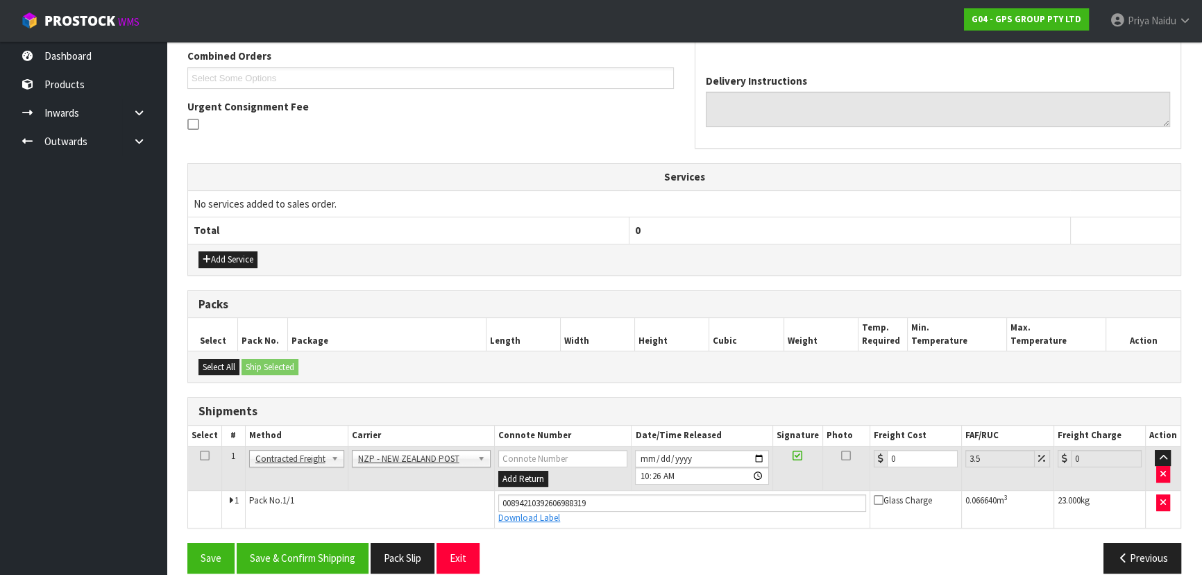
scroll to position [377, 0]
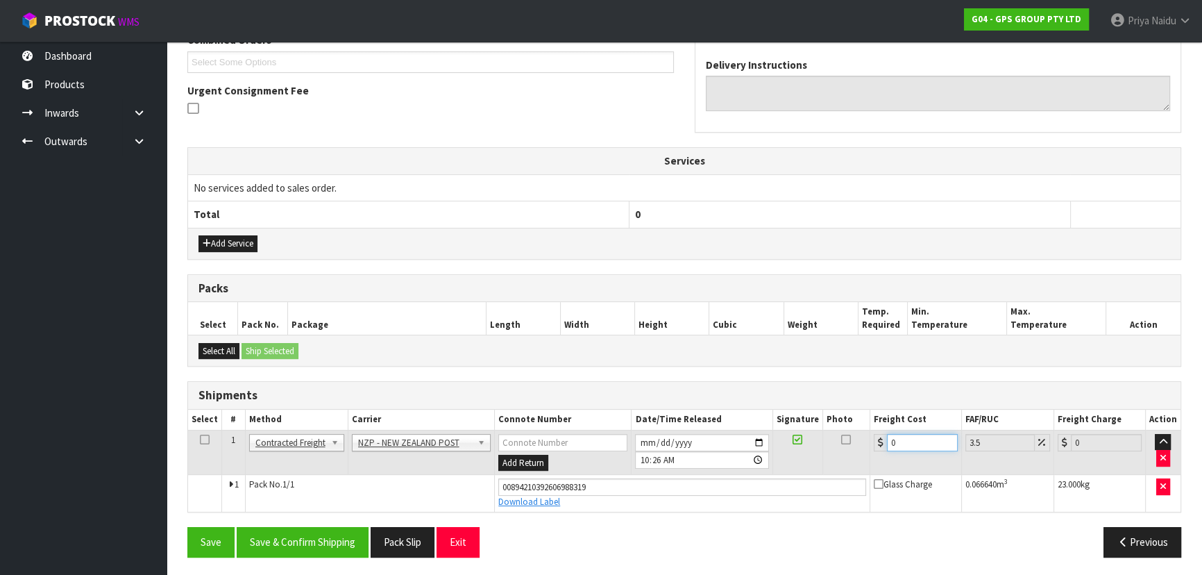
click at [911, 445] on input "0" at bounding box center [922, 442] width 71 height 17
click at [323, 537] on button "Save & Confirm Shipping" at bounding box center [303, 542] width 132 height 30
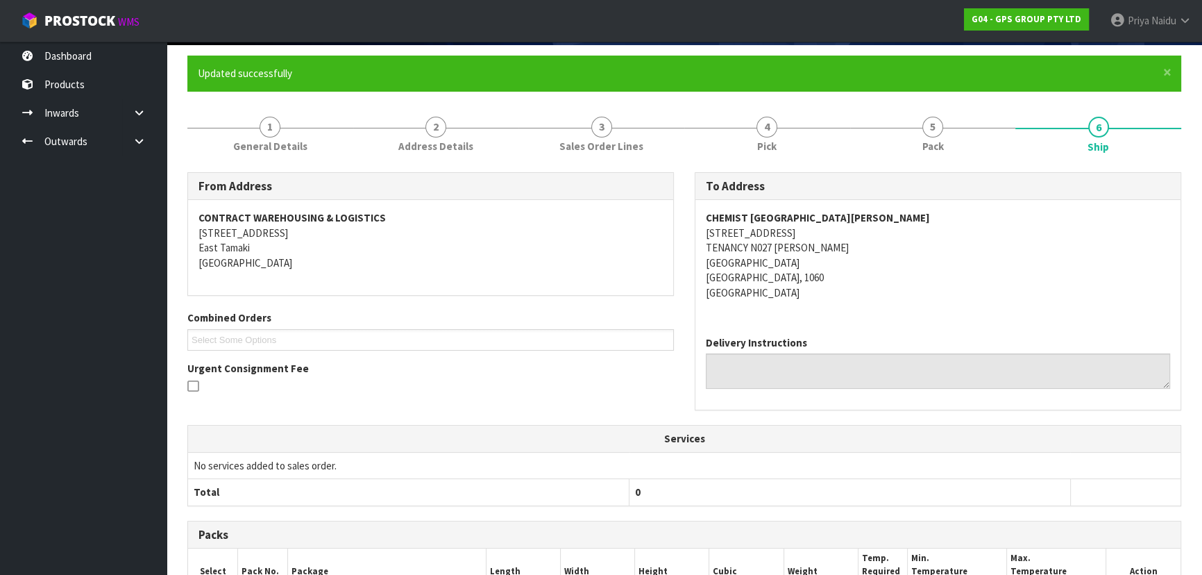
scroll to position [0, 0]
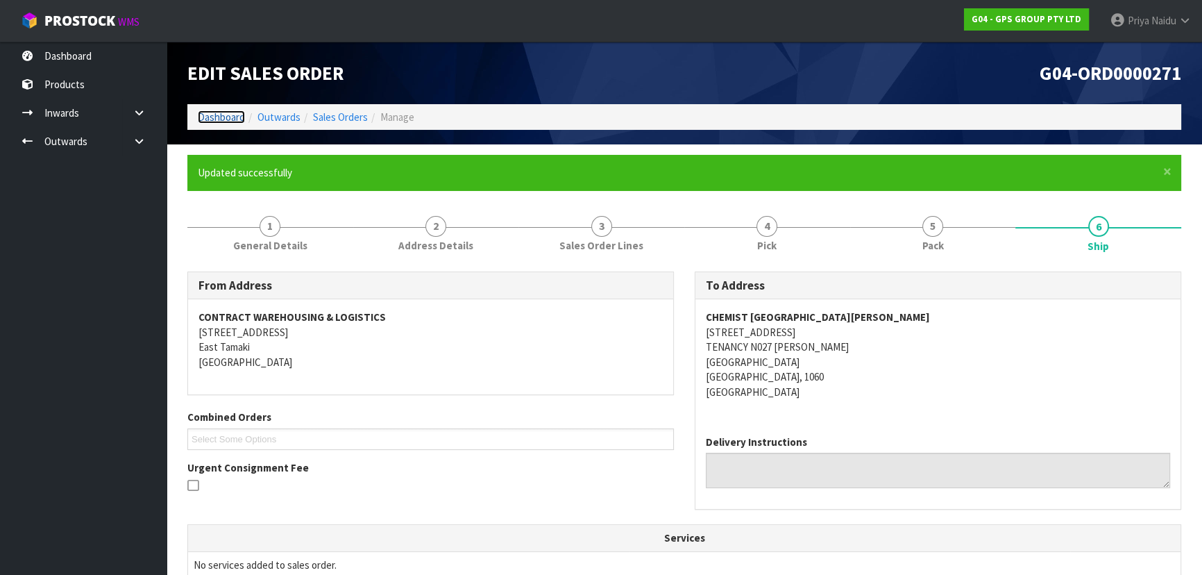
click at [226, 121] on link "Dashboard" at bounding box center [221, 116] width 47 height 13
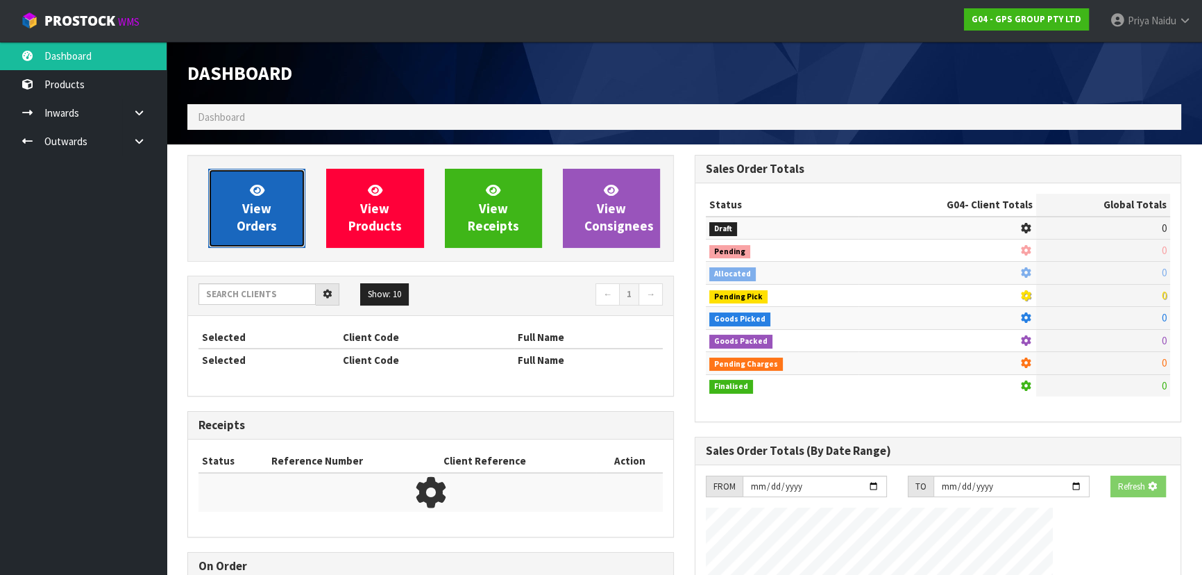
click at [261, 194] on icon at bounding box center [257, 189] width 15 height 13
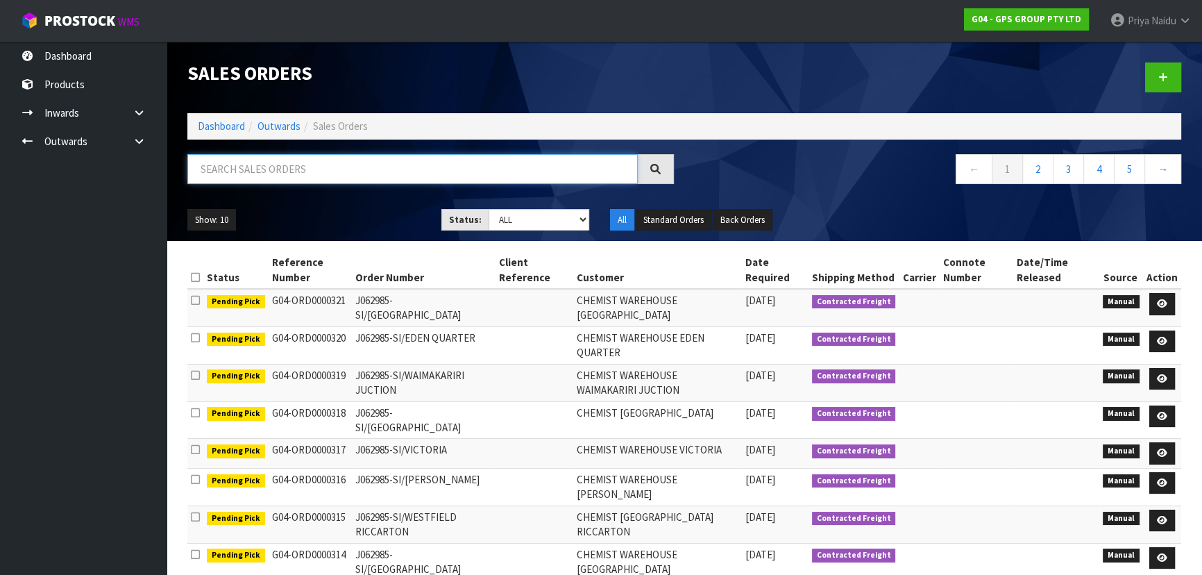
click at [277, 165] on input "text" at bounding box center [412, 169] width 451 height 30
click at [302, 208] on div "Show: 10 5 10 25 50 Status: Draft Pending Allocated Pending Pick Goods Picked G…" at bounding box center [684, 220] width 1015 height 43
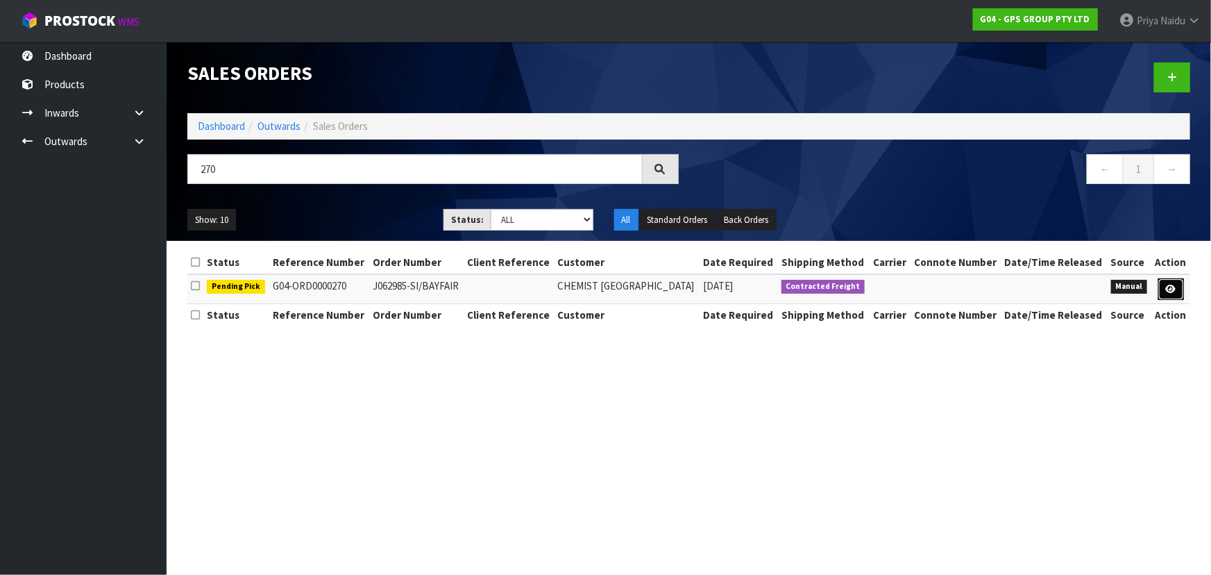
click at [1173, 287] on icon at bounding box center [1171, 289] width 10 height 9
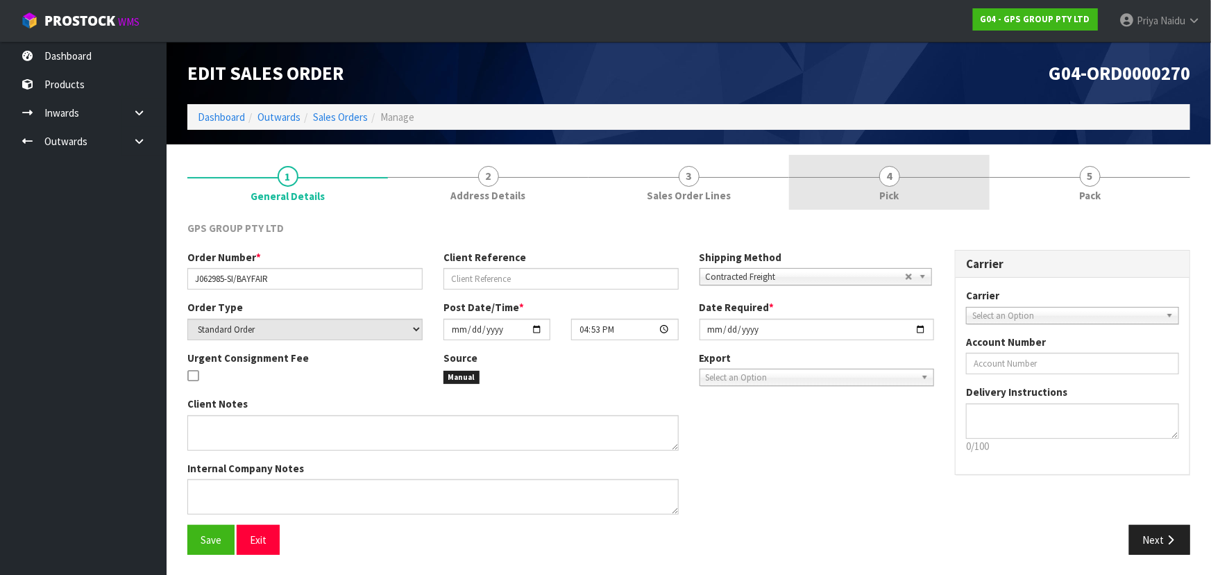
click at [904, 194] on link "4 Pick" at bounding box center [889, 182] width 201 height 55
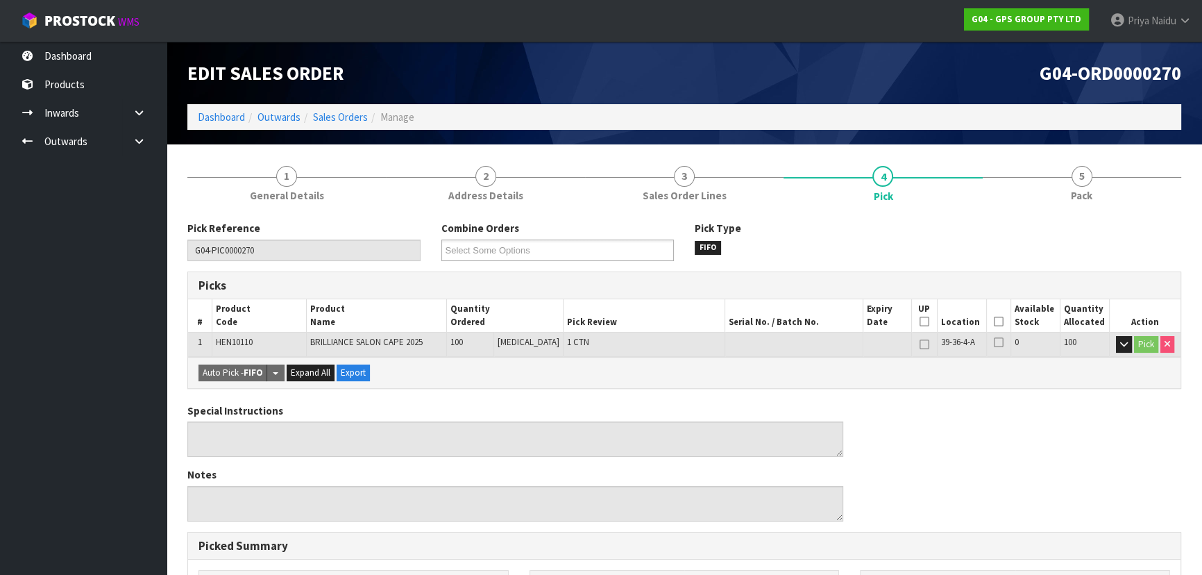
click at [994, 321] on icon at bounding box center [999, 321] width 10 height 1
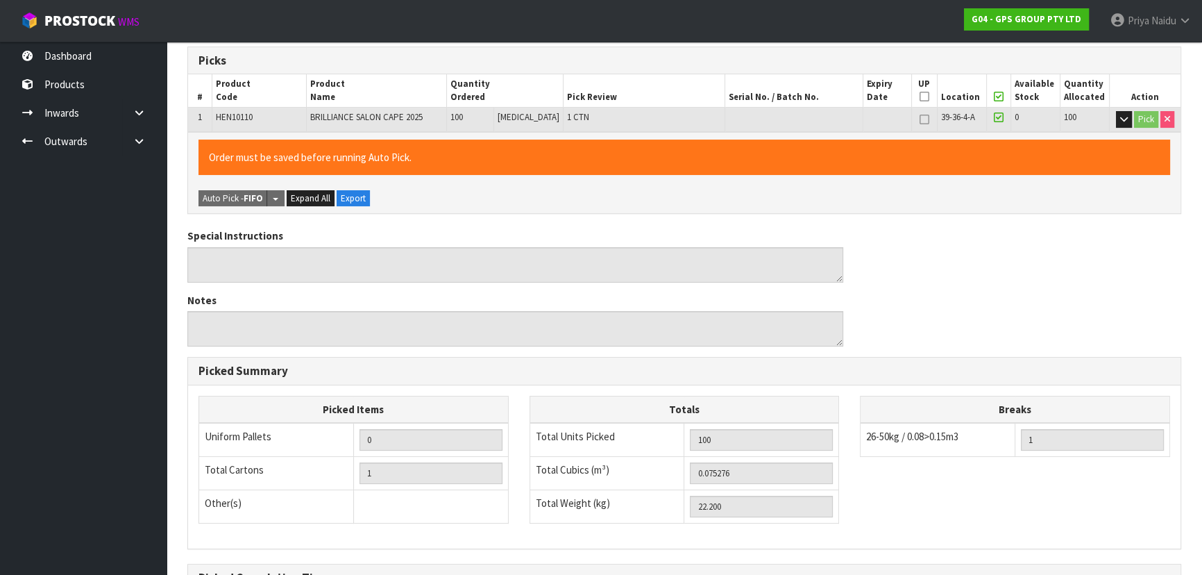
scroll to position [387, 0]
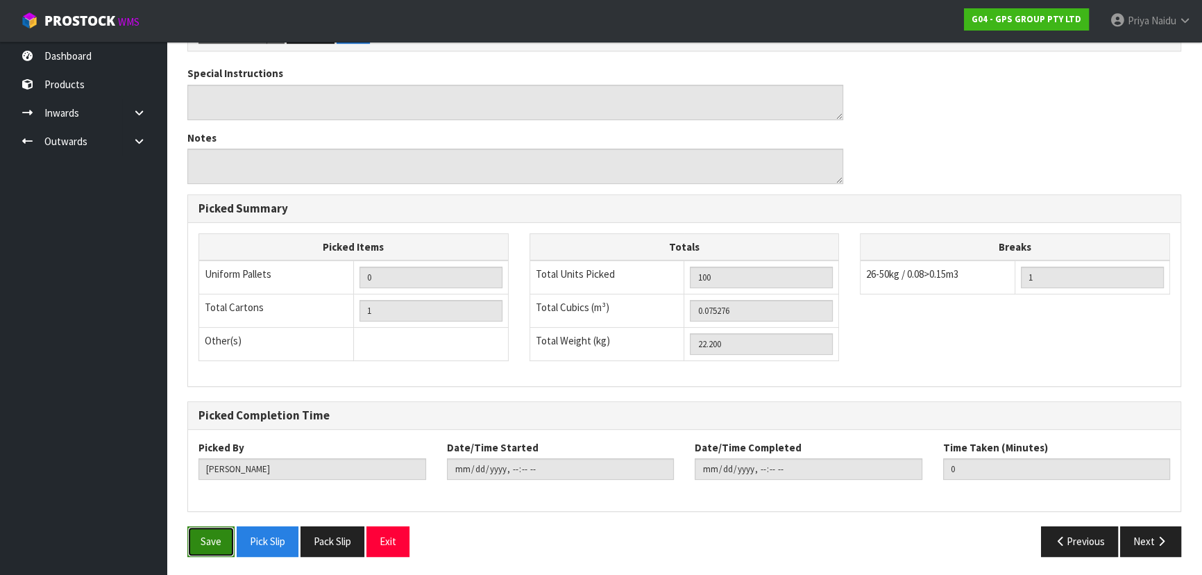
click at [220, 535] on button "Save" at bounding box center [210, 541] width 47 height 30
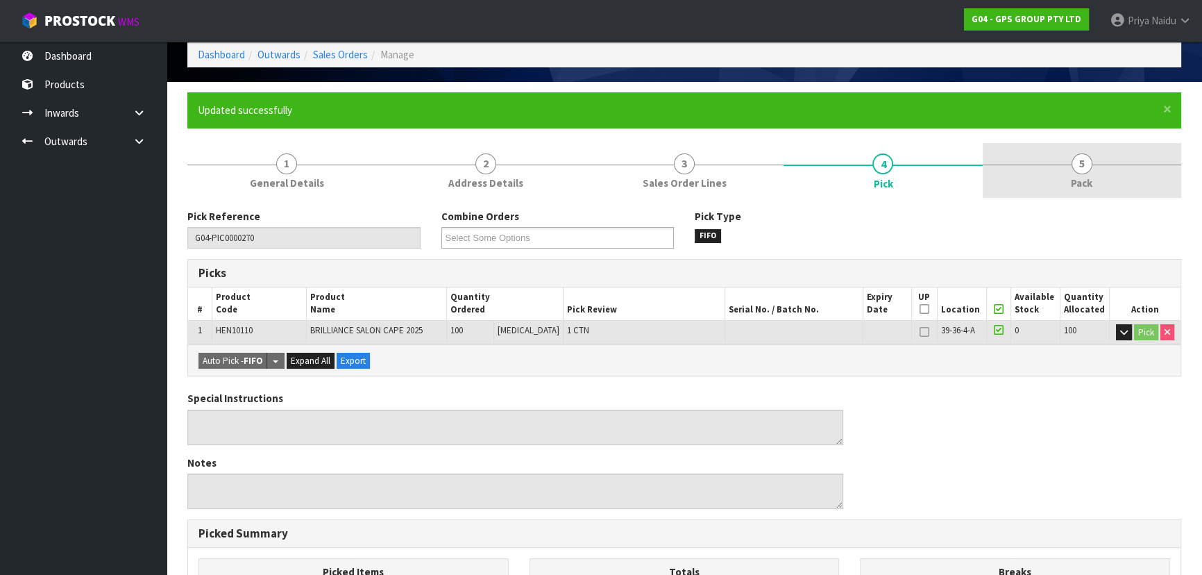
scroll to position [62, 0]
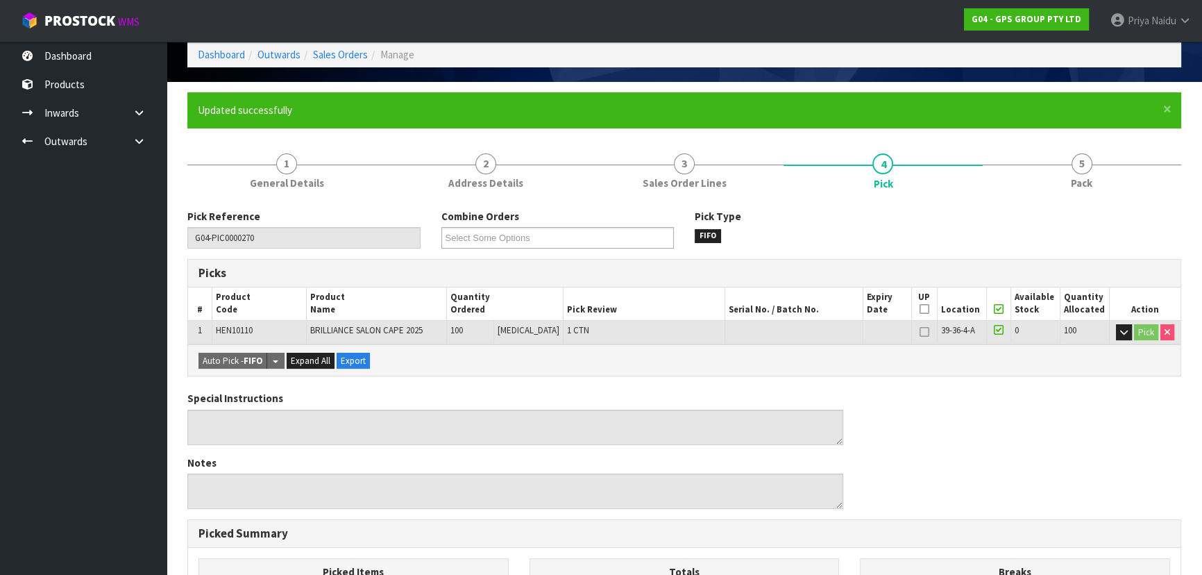
click at [1104, 117] on ul "Updated successfully" at bounding box center [677, 110] width 959 height 15
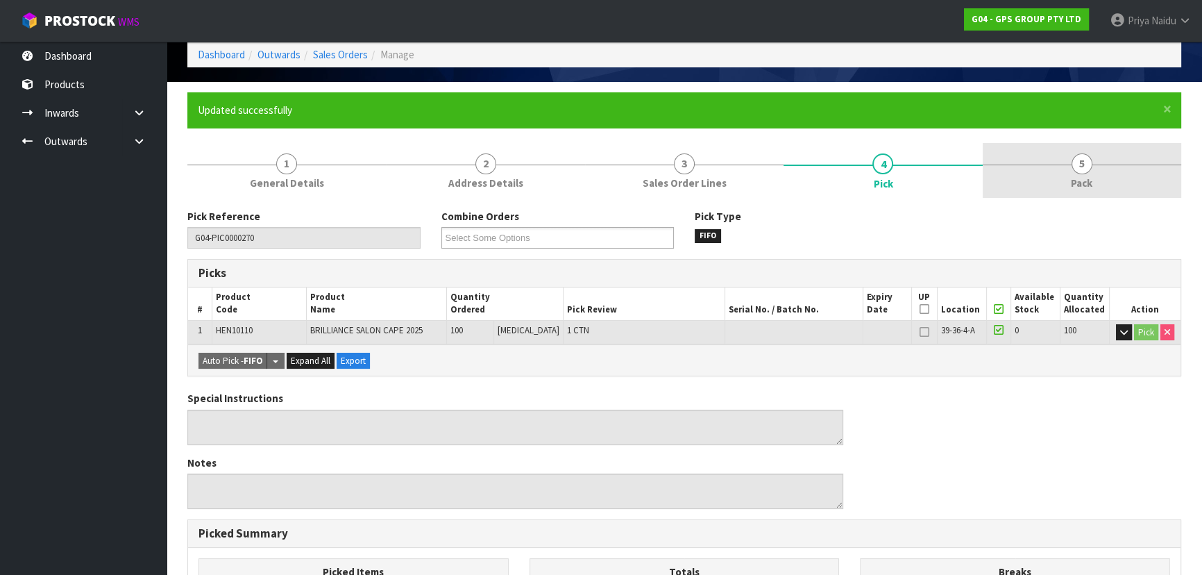
click at [1095, 167] on link "5 Pack" at bounding box center [1082, 170] width 199 height 55
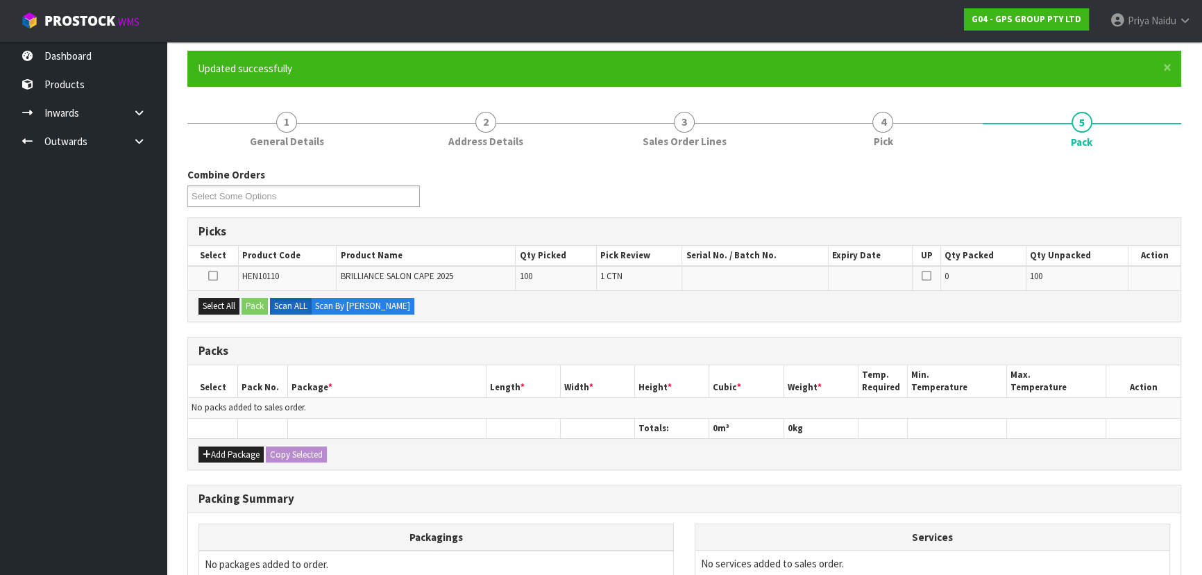
scroll to position [126, 0]
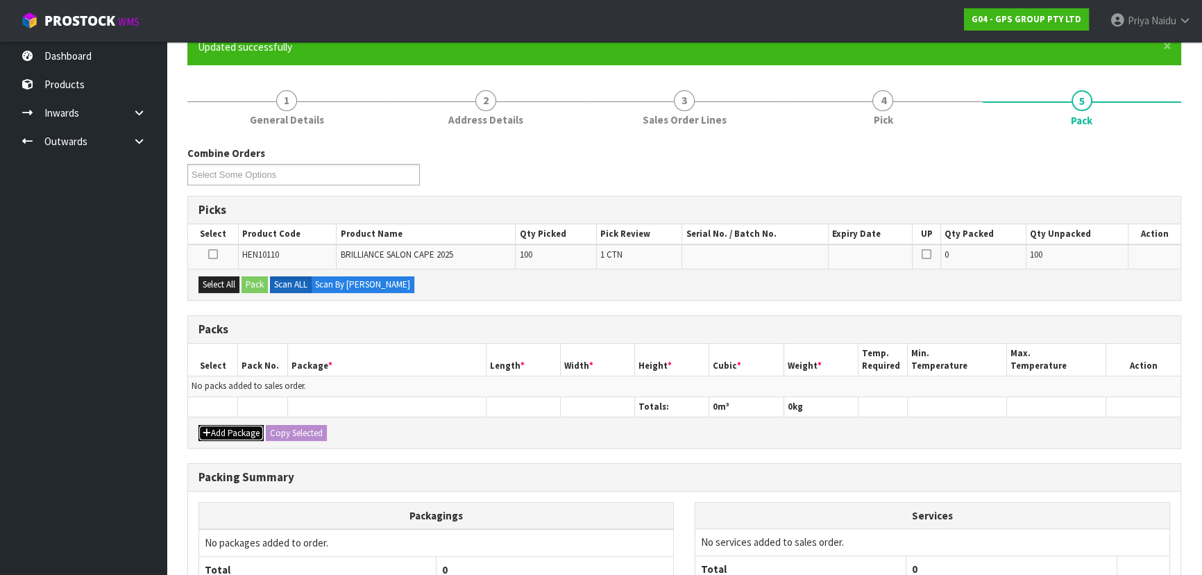
click at [222, 428] on button "Add Package" at bounding box center [231, 433] width 65 height 17
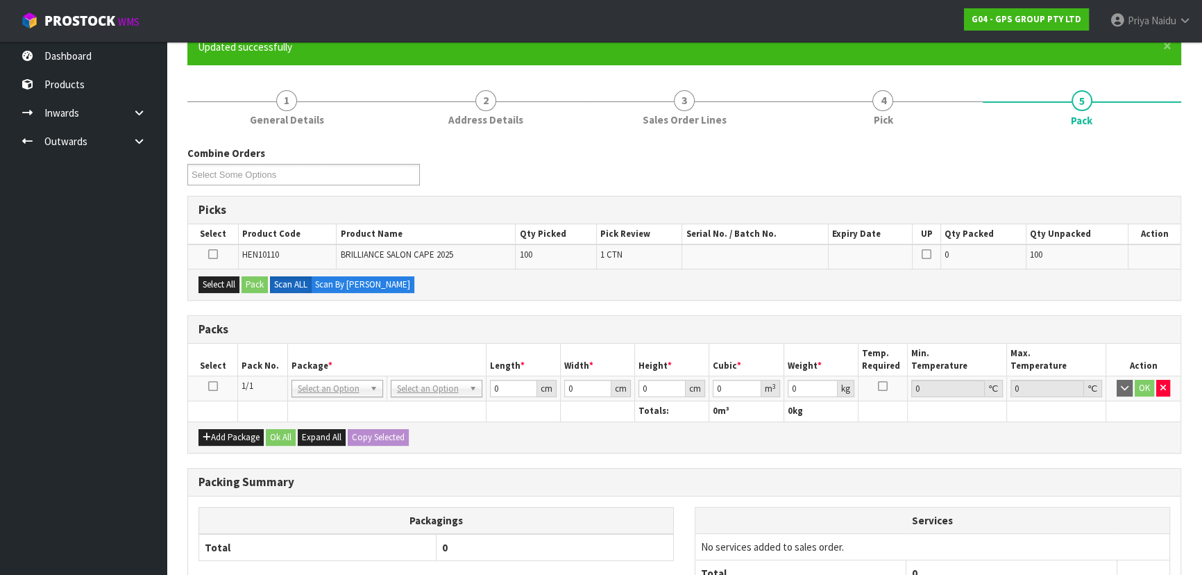
click at [214, 386] on icon at bounding box center [213, 386] width 10 height 1
click at [217, 282] on button "Select All" at bounding box center [219, 284] width 41 height 17
click at [253, 279] on button "Pack" at bounding box center [255, 284] width 26 height 17
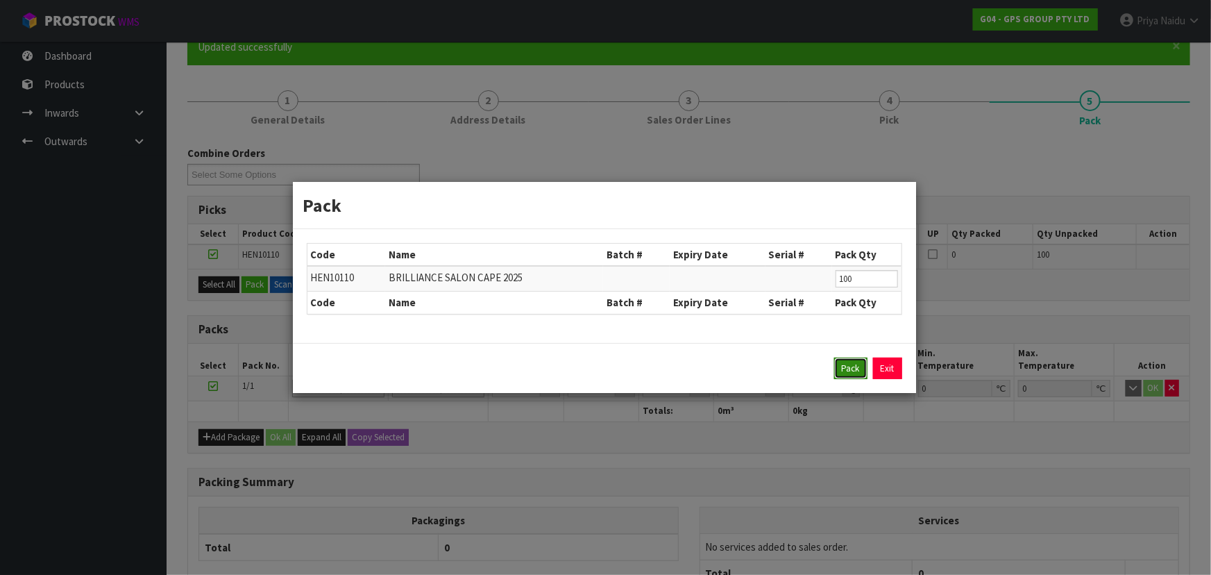
click at [838, 369] on button "Pack" at bounding box center [850, 368] width 33 height 22
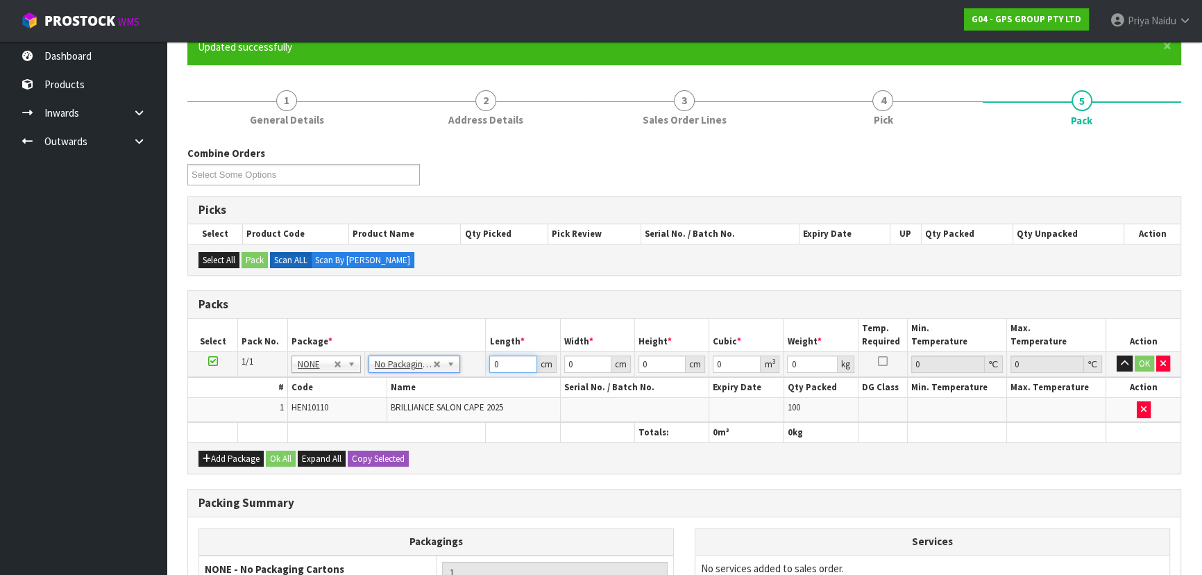
click at [516, 365] on input "0" at bounding box center [512, 363] width 47 height 17
click at [1152, 360] on button "OK" at bounding box center [1144, 363] width 19 height 17
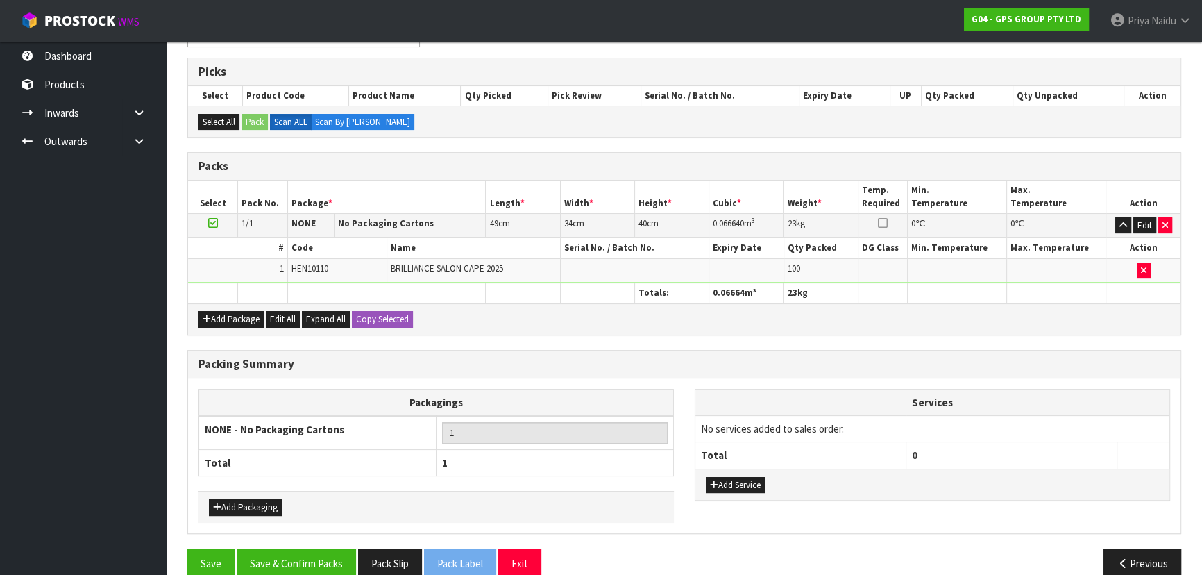
scroll to position [285, 0]
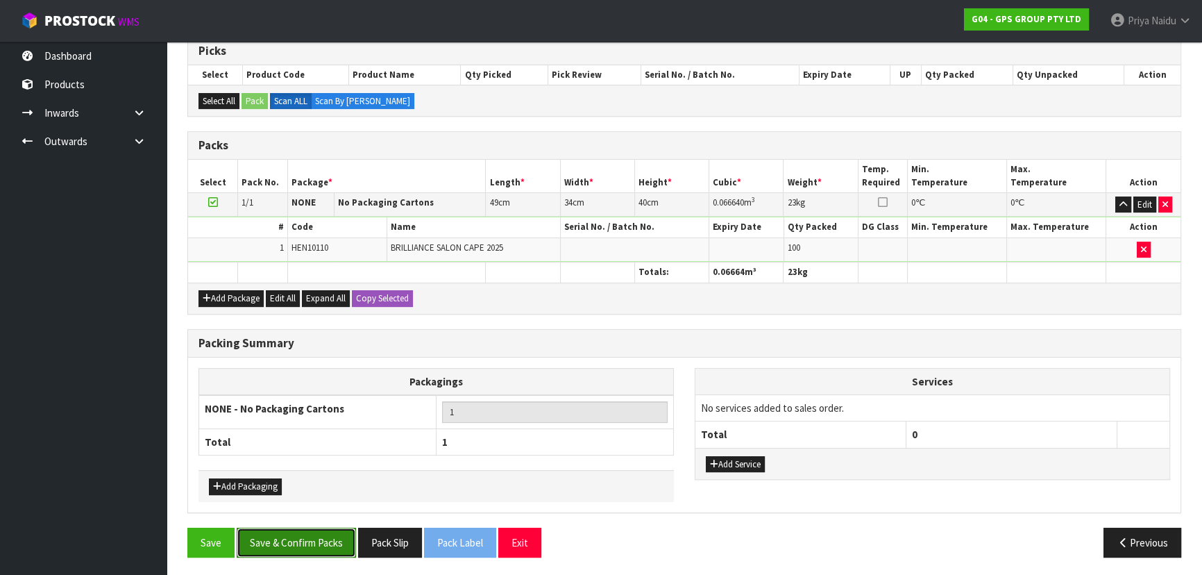
click at [292, 542] on button "Save & Confirm Packs" at bounding box center [296, 543] width 119 height 30
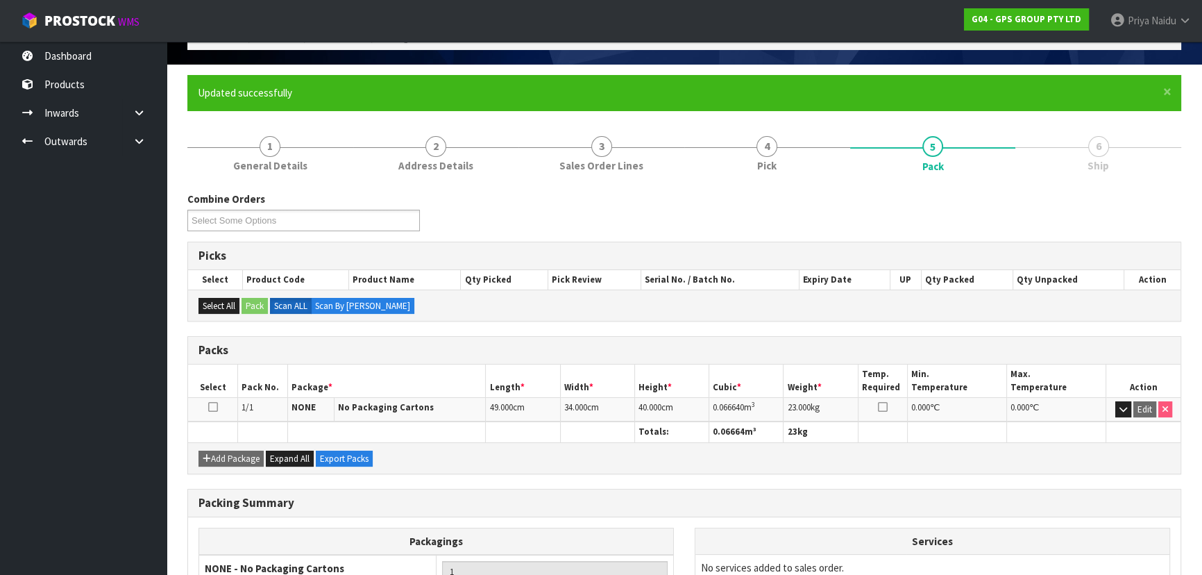
scroll to position [208, 0]
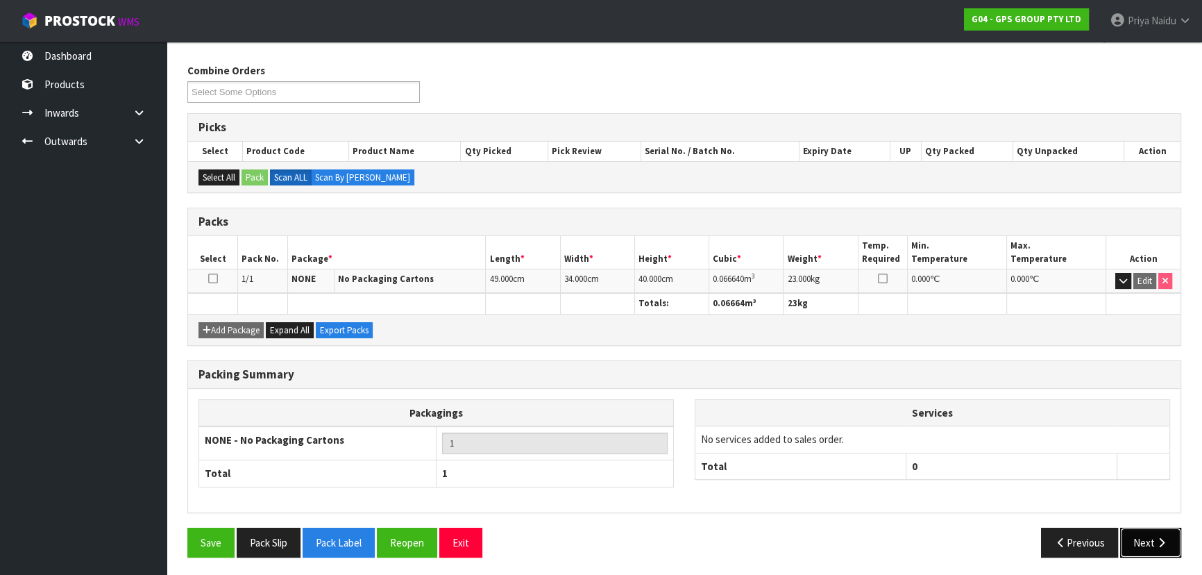
click at [1145, 542] on button "Next" at bounding box center [1150, 543] width 61 height 30
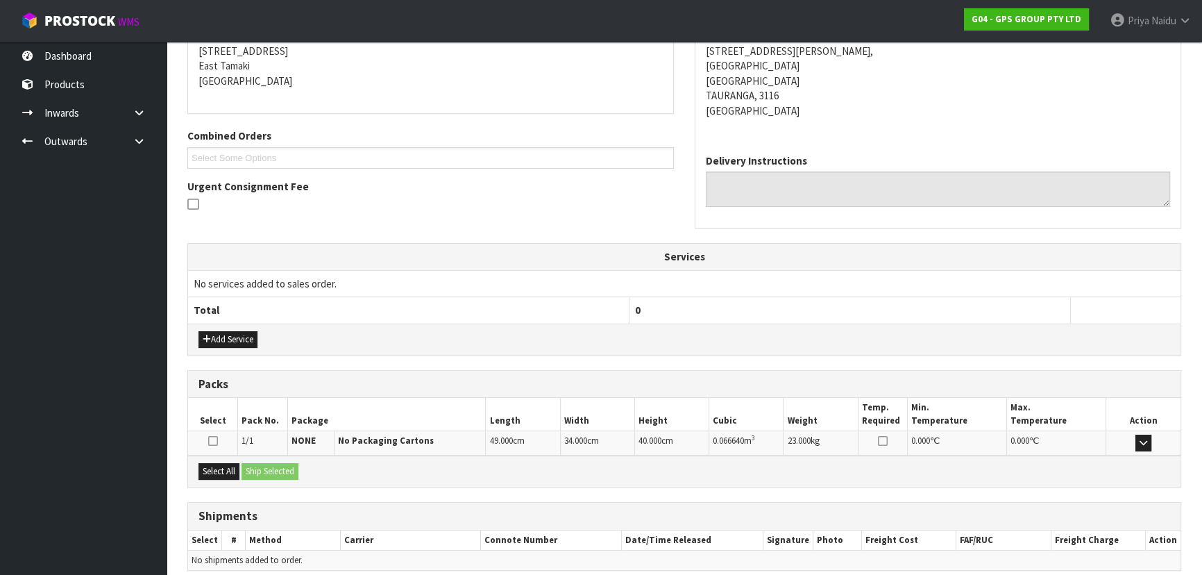
scroll to position [340, 0]
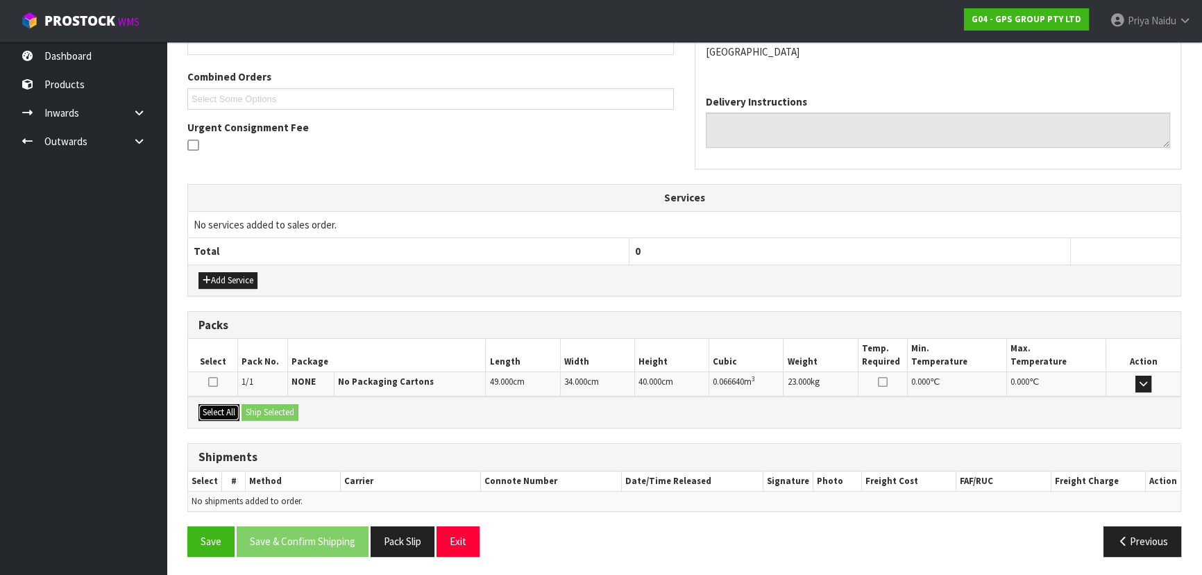
drag, startPoint x: 230, startPoint y: 405, endPoint x: 253, endPoint y: 405, distance: 22.9
click at [230, 405] on button "Select All" at bounding box center [219, 412] width 41 height 17
click at [253, 405] on button "Ship Selected" at bounding box center [270, 412] width 57 height 17
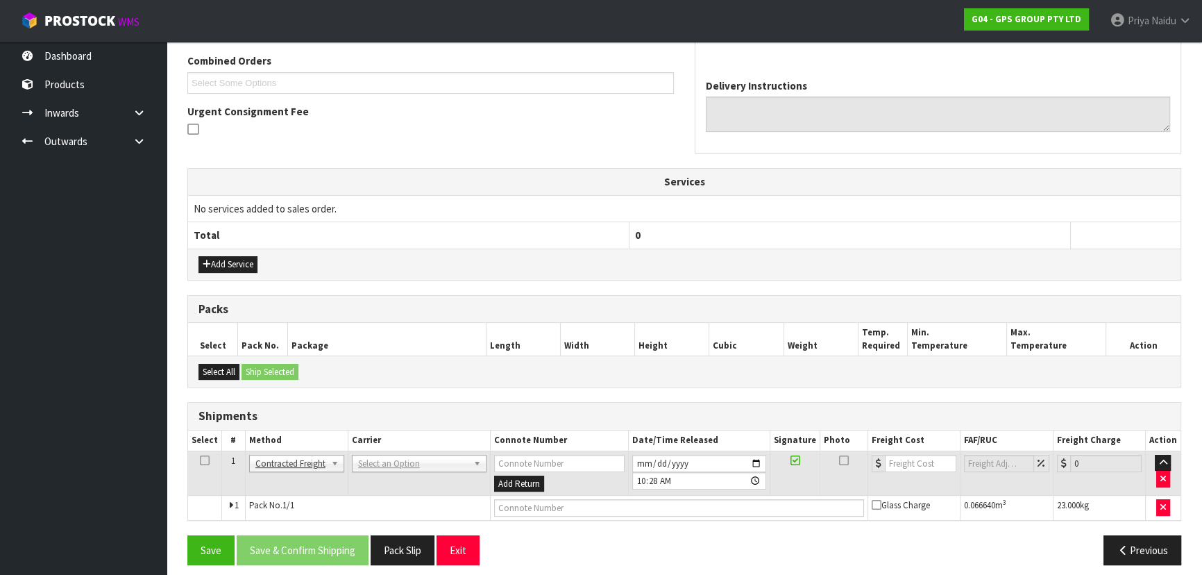
scroll to position [364, 0]
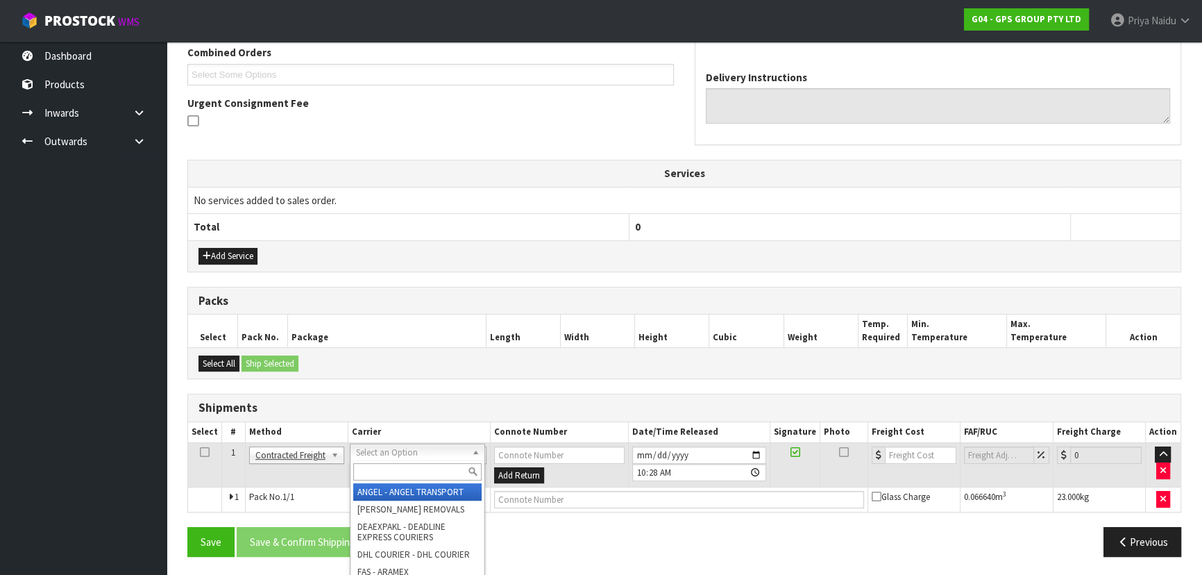
click at [371, 465] on input "text" at bounding box center [417, 471] width 128 height 17
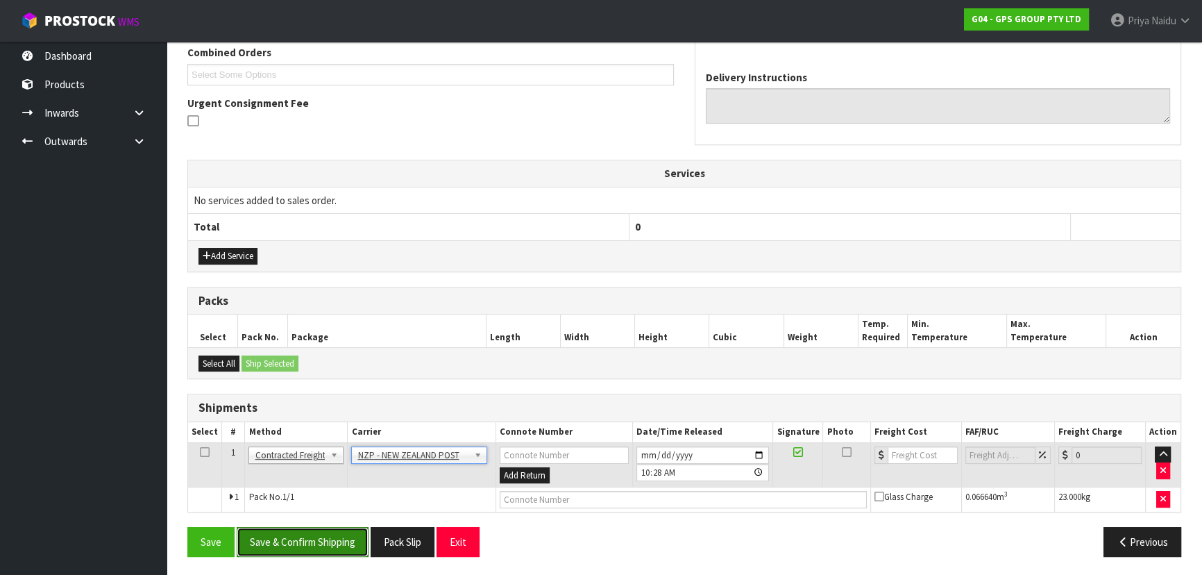
click at [315, 544] on button "Save & Confirm Shipping" at bounding box center [303, 542] width 132 height 30
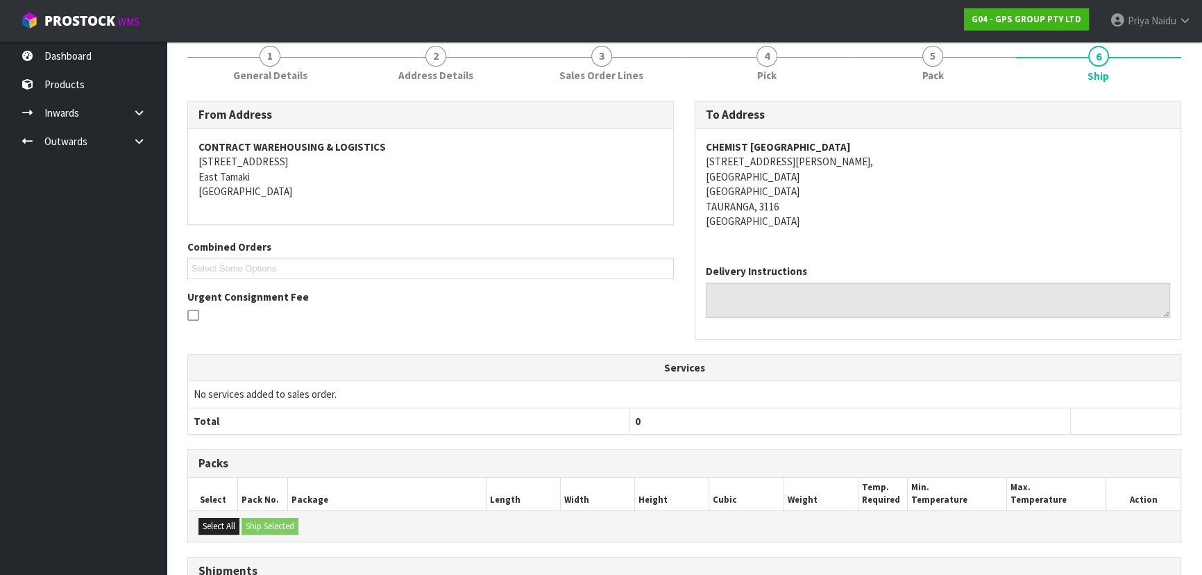
scroll to position [345, 0]
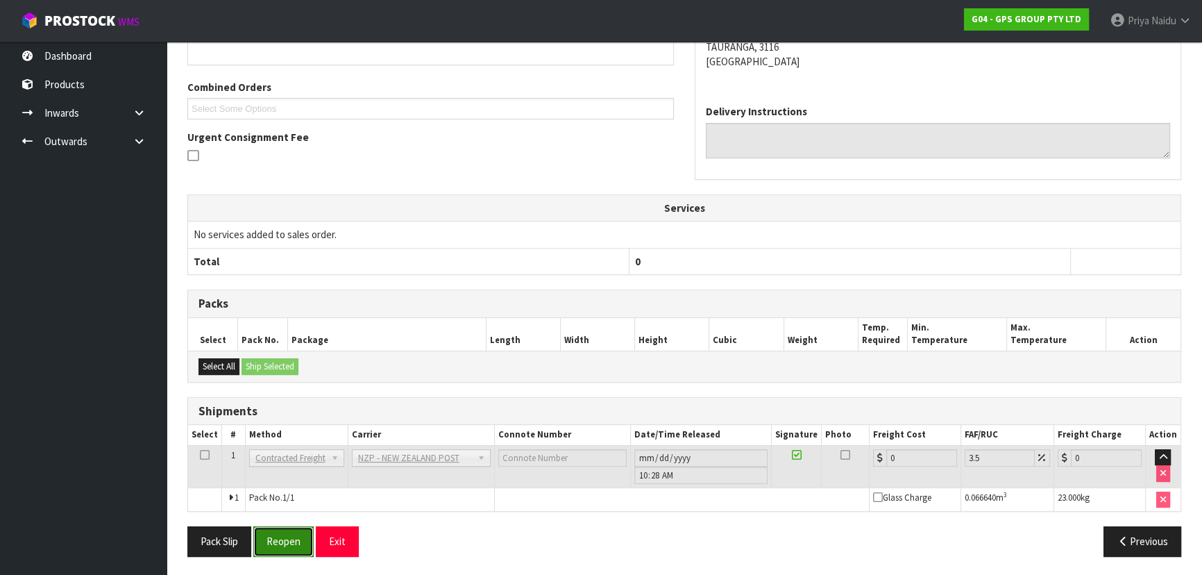
click at [285, 539] on button "Reopen" at bounding box center [283, 541] width 60 height 30
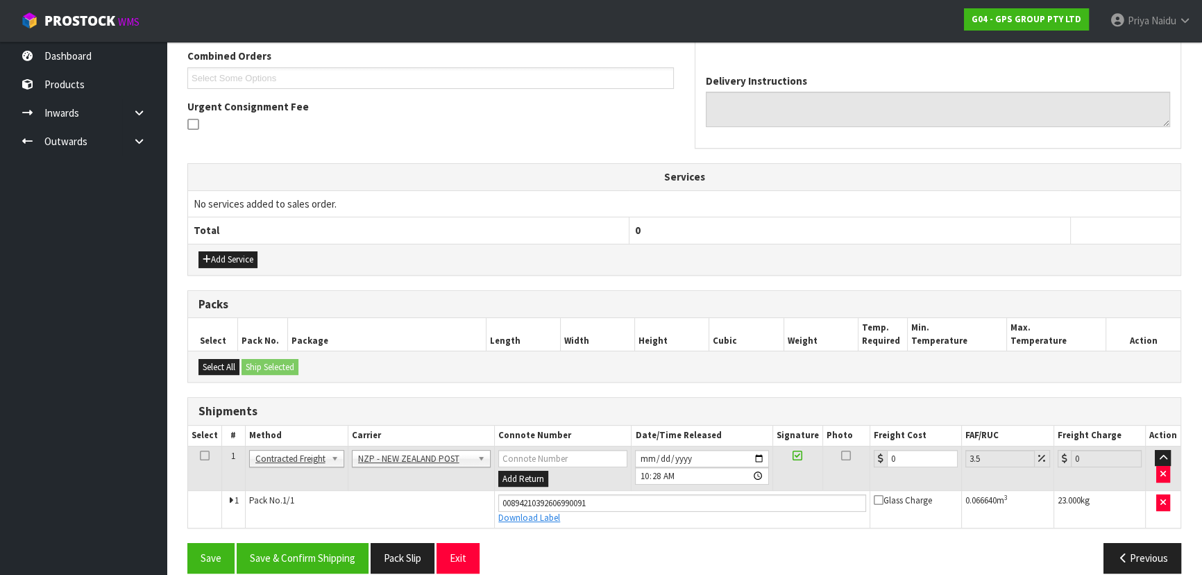
scroll to position [377, 0]
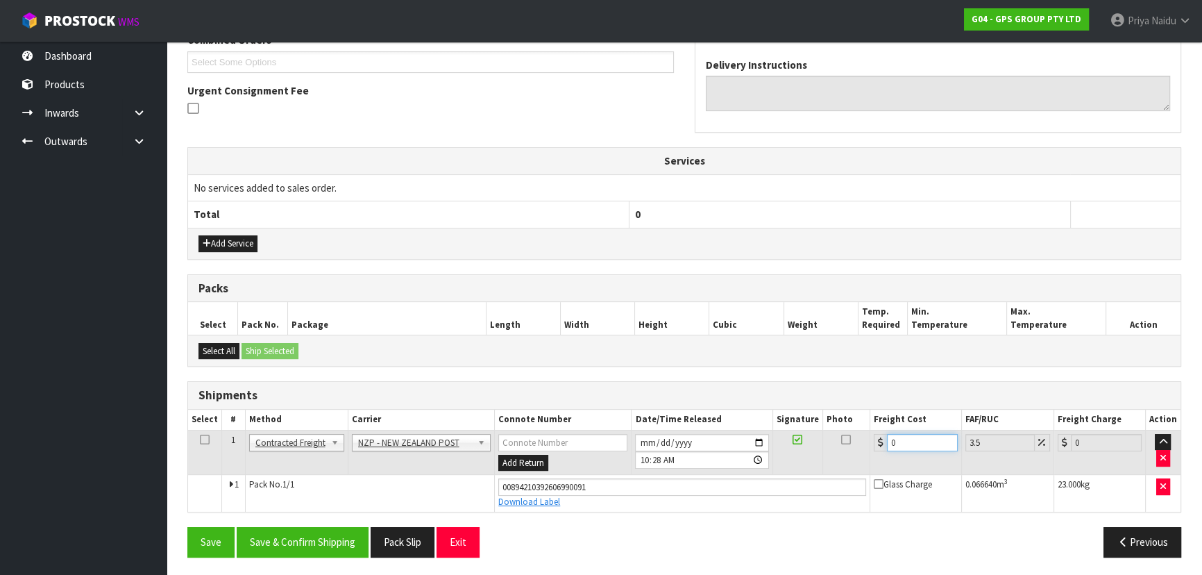
click at [919, 437] on input "0" at bounding box center [922, 442] width 71 height 17
click at [305, 538] on button "Save & Confirm Shipping" at bounding box center [303, 542] width 132 height 30
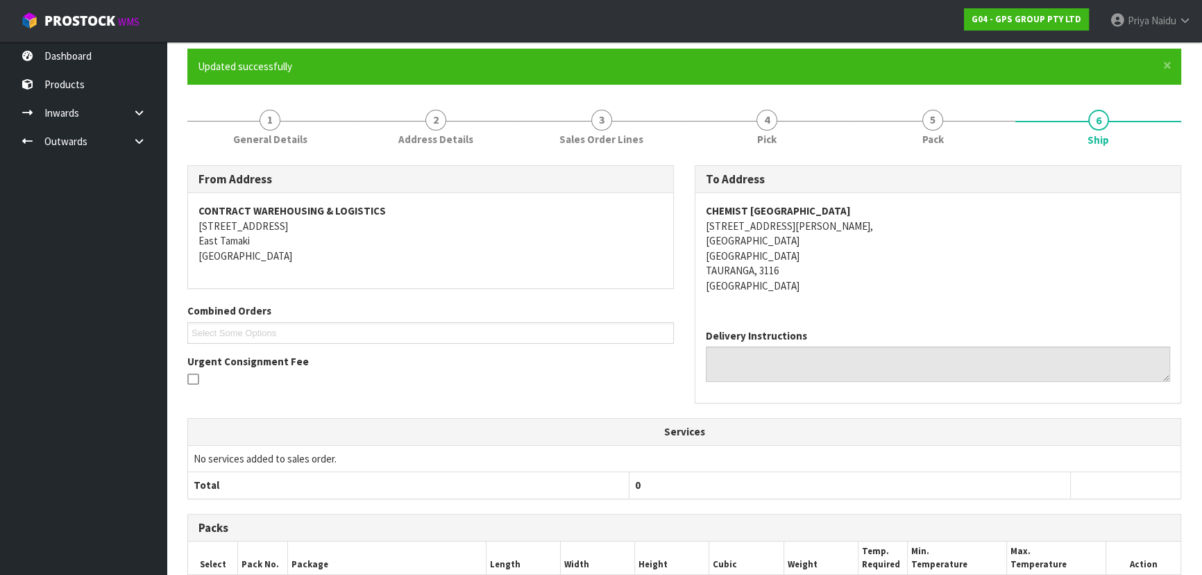
scroll to position [0, 0]
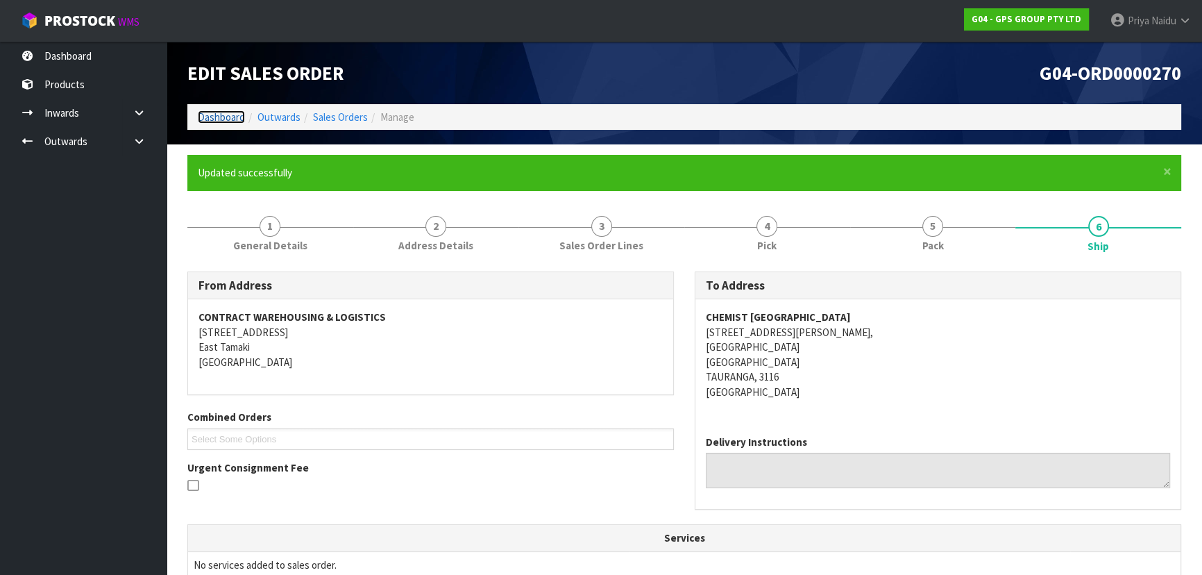
click at [230, 114] on link "Dashboard" at bounding box center [221, 116] width 47 height 13
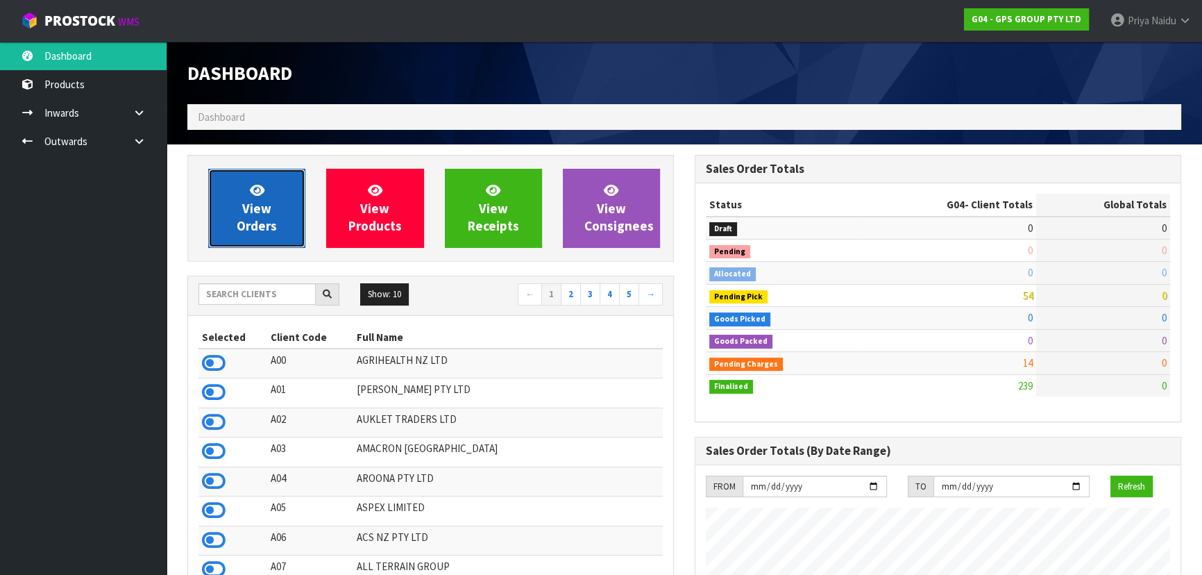
click at [274, 224] on span "View Orders" at bounding box center [257, 208] width 40 height 52
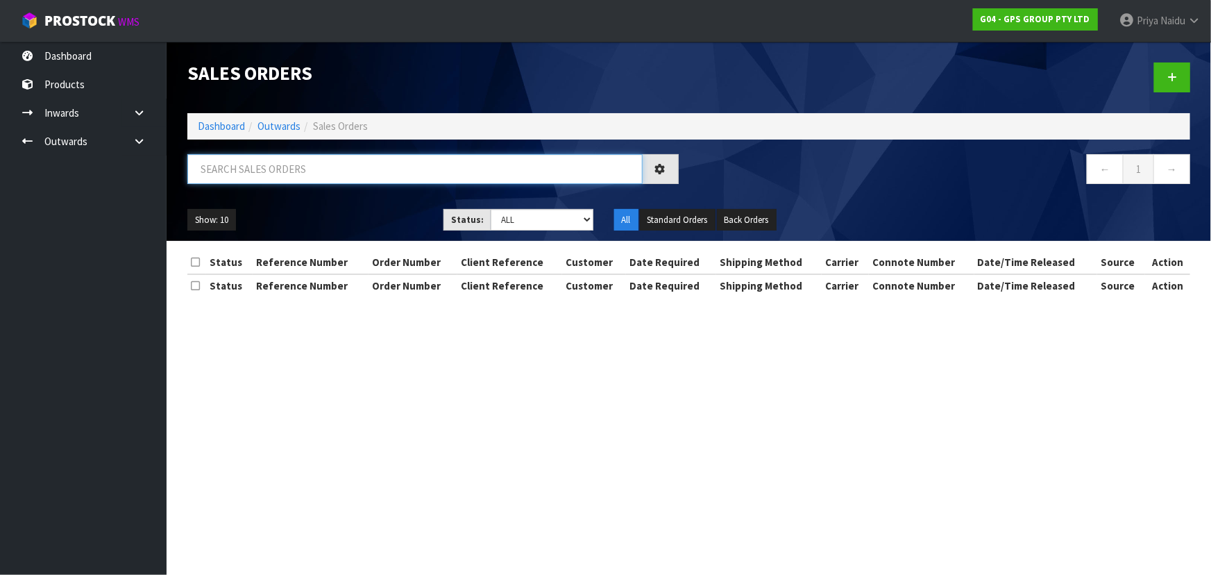
drag, startPoint x: 275, startPoint y: 210, endPoint x: 298, endPoint y: 166, distance: 50.3
click at [296, 163] on input "text" at bounding box center [414, 169] width 455 height 30
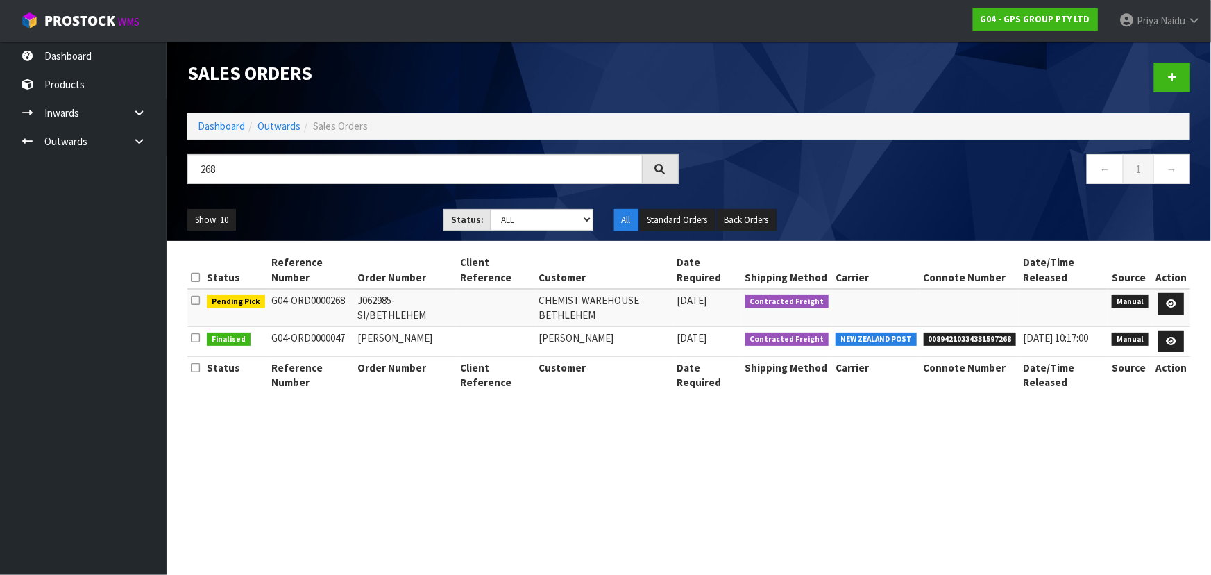
click at [333, 216] on ul "Show: 10 5 10 25 50" at bounding box center [304, 220] width 235 height 22
click at [1173, 299] on icon at bounding box center [1171, 303] width 10 height 9
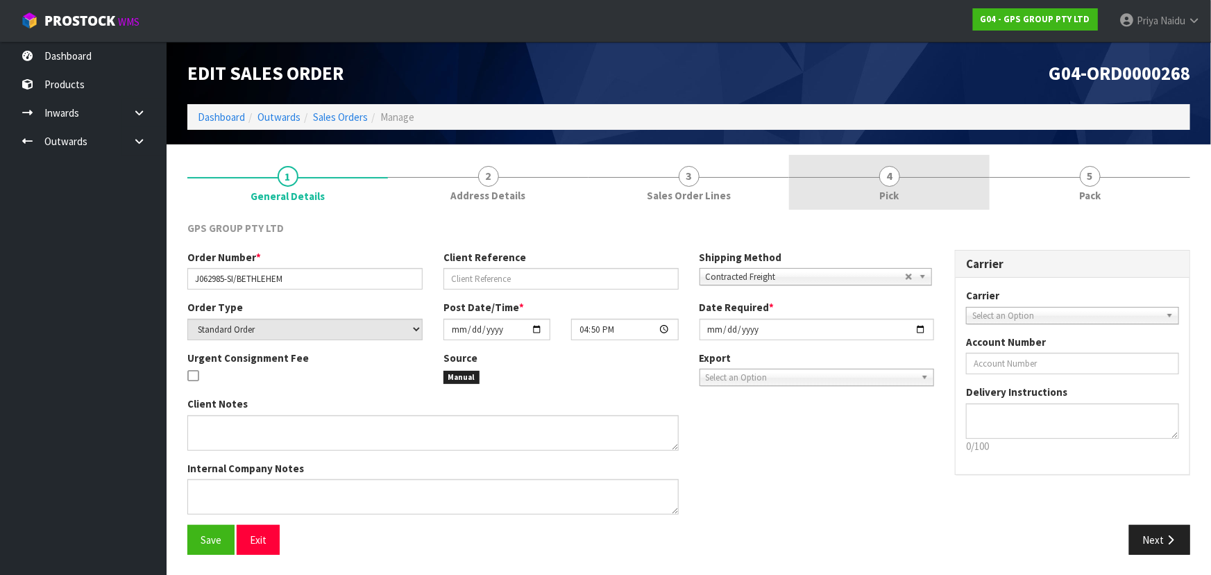
click at [936, 190] on link "4 Pick" at bounding box center [889, 182] width 201 height 55
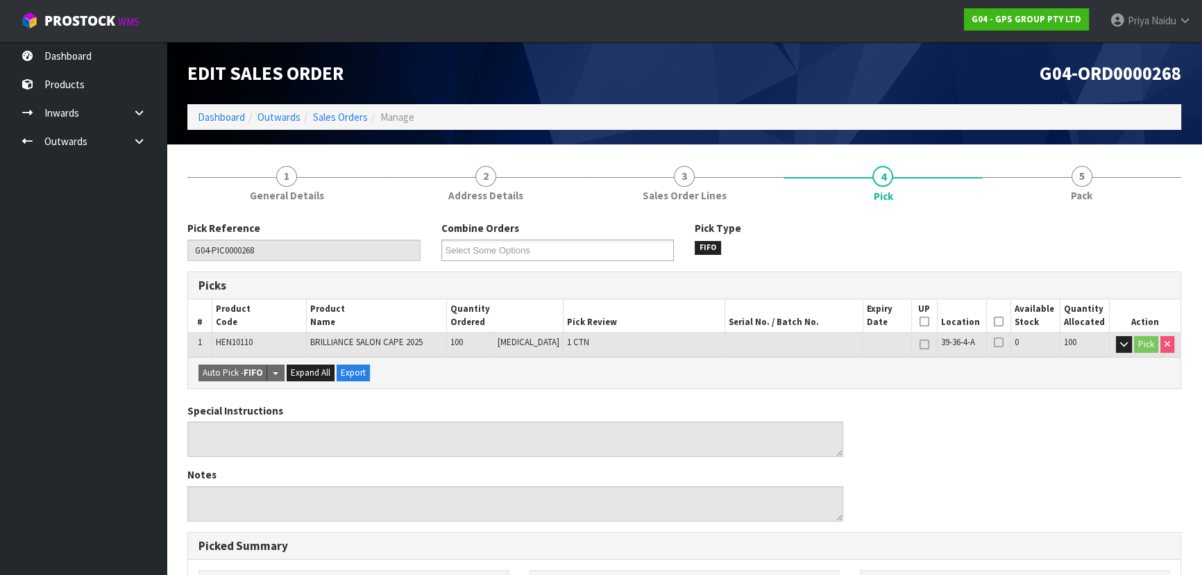
click at [999, 321] on icon at bounding box center [999, 321] width 10 height 1
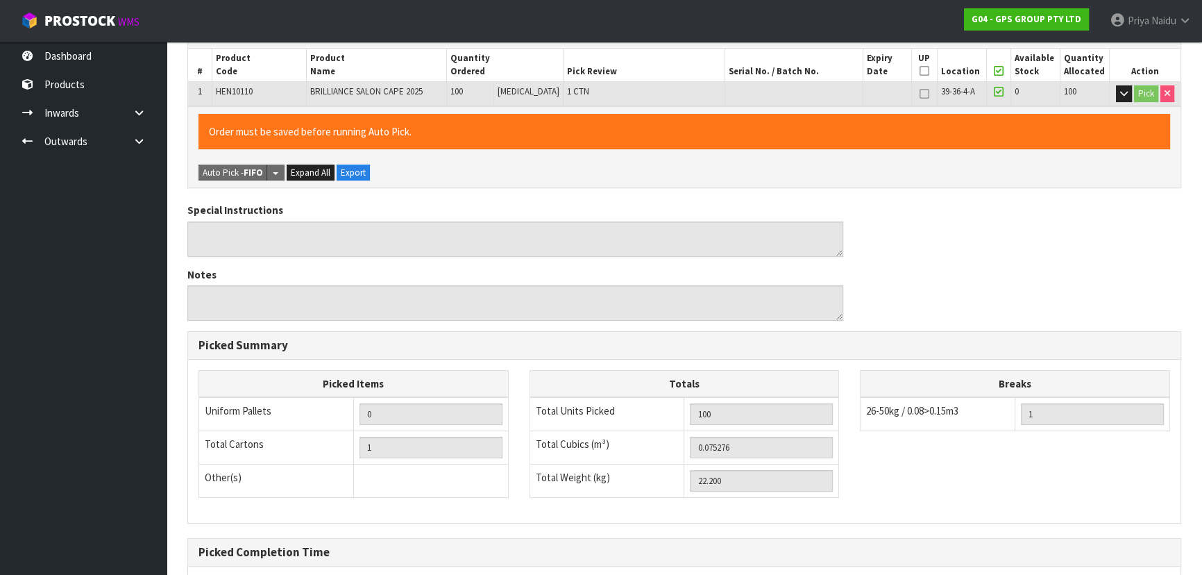
scroll to position [387, 0]
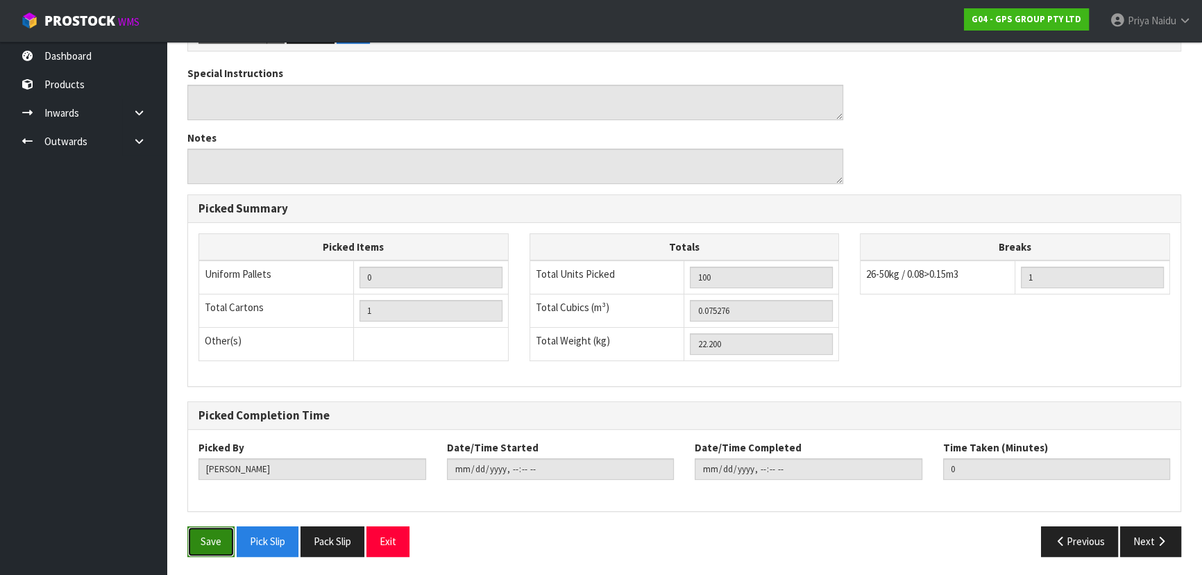
click at [229, 545] on button "Save" at bounding box center [210, 541] width 47 height 30
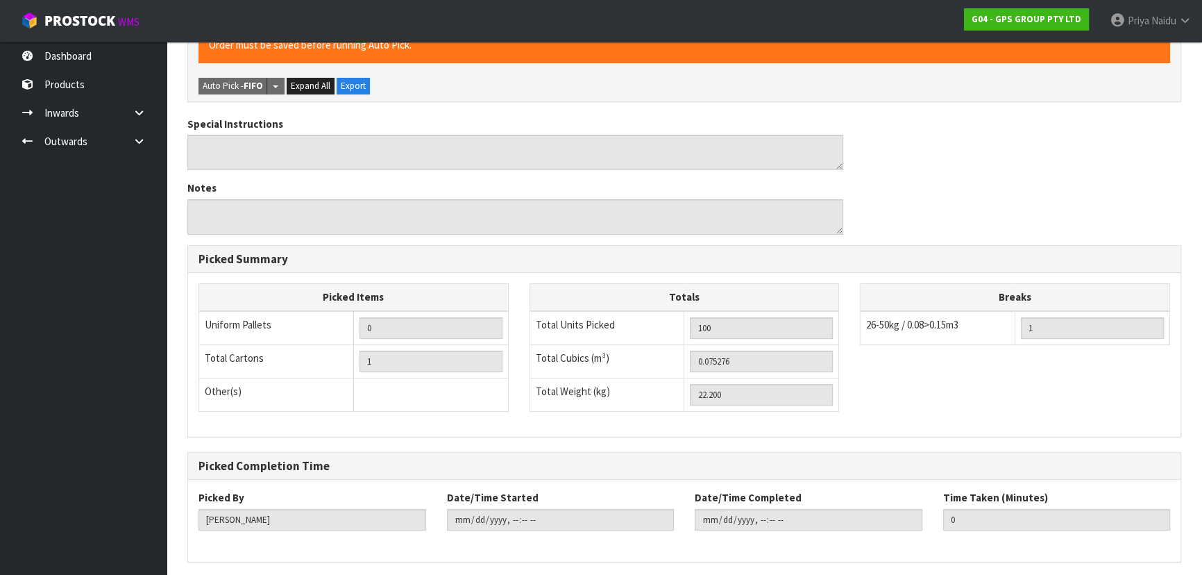
scroll to position [0, 0]
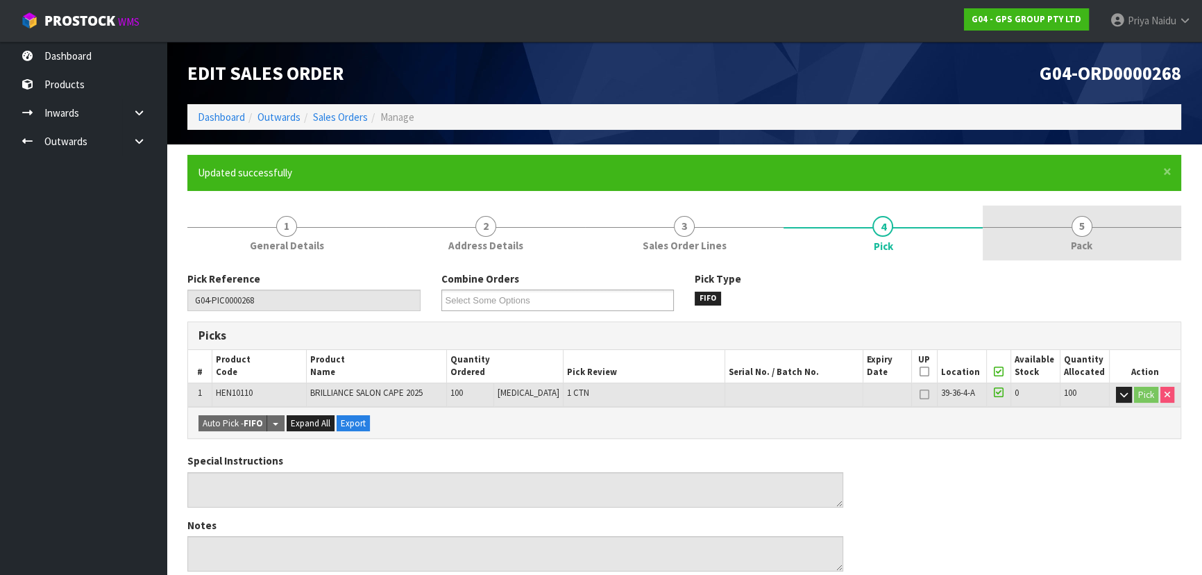
click at [1095, 234] on link "5 Pack" at bounding box center [1082, 232] width 199 height 55
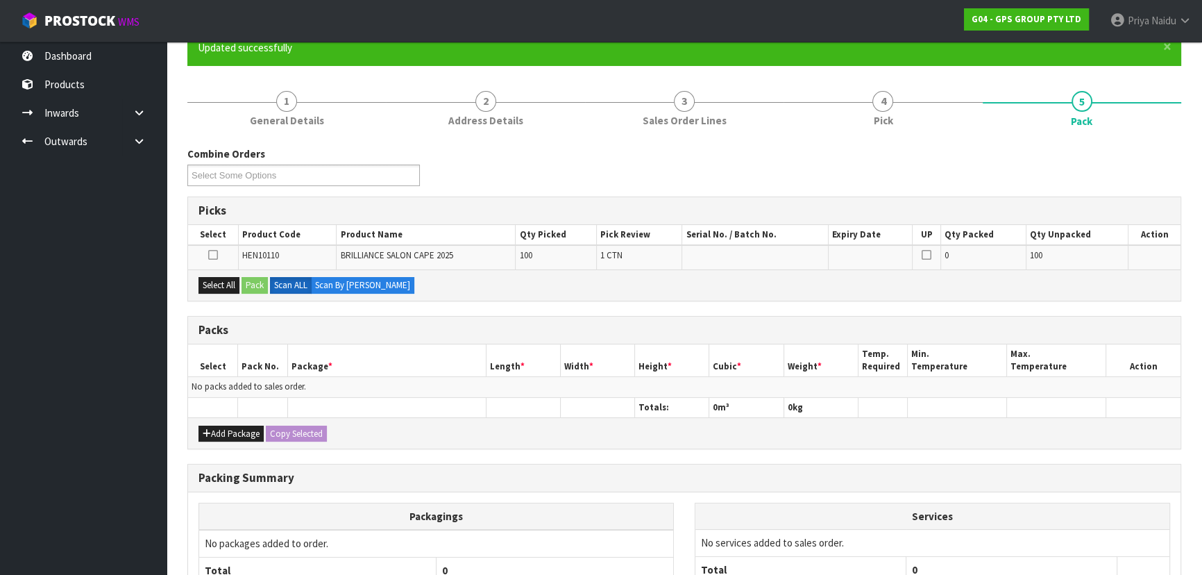
scroll to position [126, 0]
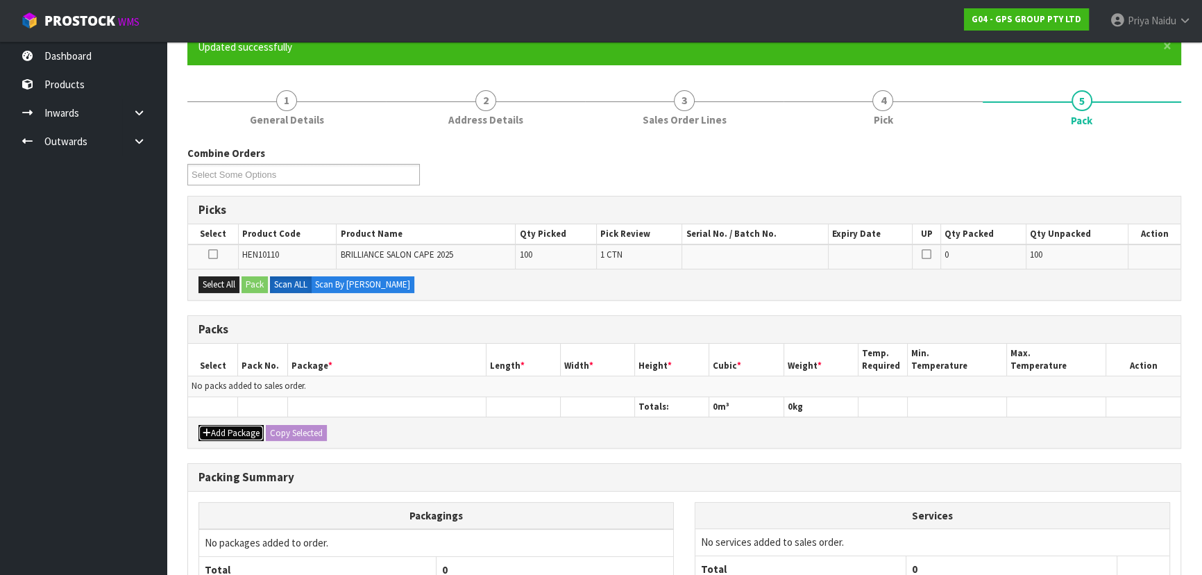
click at [237, 432] on button "Add Package" at bounding box center [231, 433] width 65 height 17
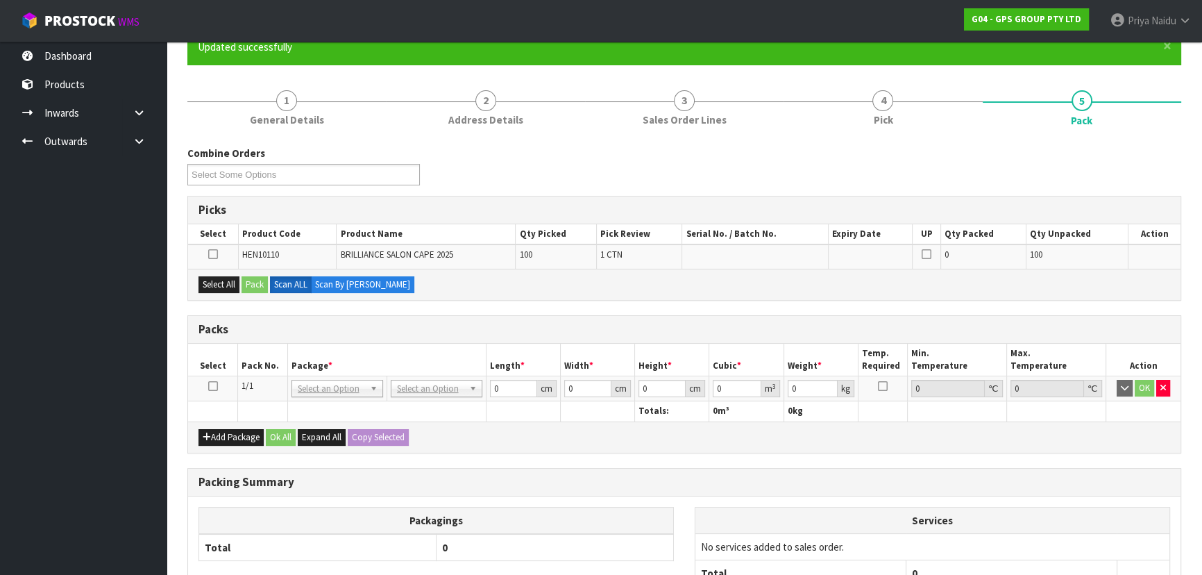
click at [218, 377] on td at bounding box center [213, 388] width 50 height 25
click at [212, 386] on icon at bounding box center [213, 386] width 10 height 1
click at [230, 278] on button "Select All" at bounding box center [219, 284] width 41 height 17
click at [260, 278] on button "Pack" at bounding box center [255, 284] width 26 height 17
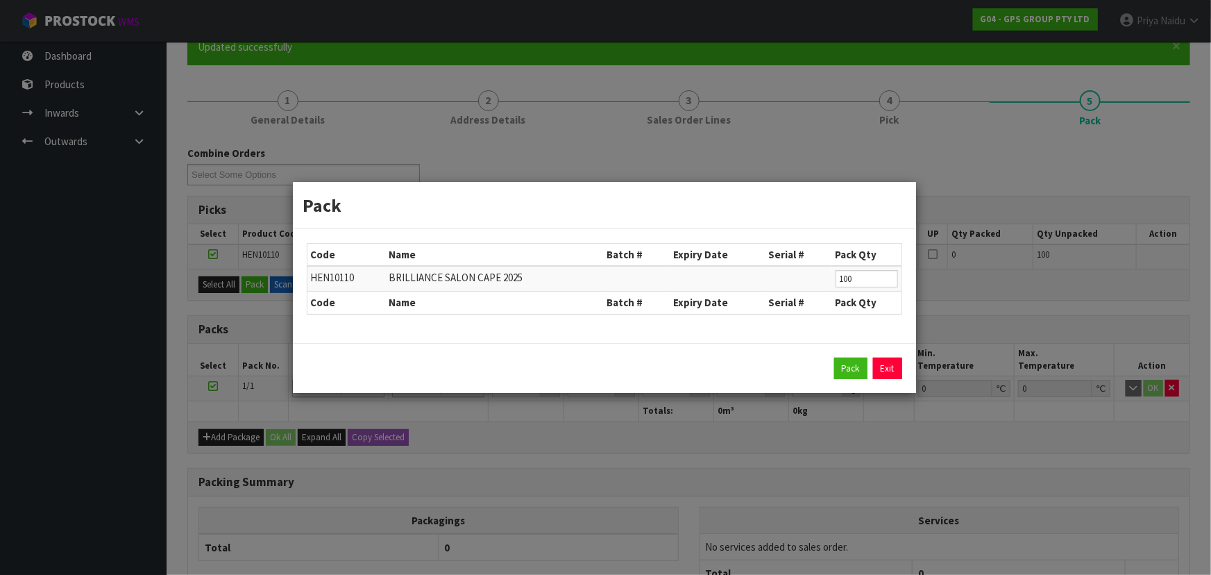
click at [835, 351] on div "Pack Exit" at bounding box center [604, 368] width 623 height 51
click at [856, 363] on button "Pack" at bounding box center [850, 368] width 33 height 22
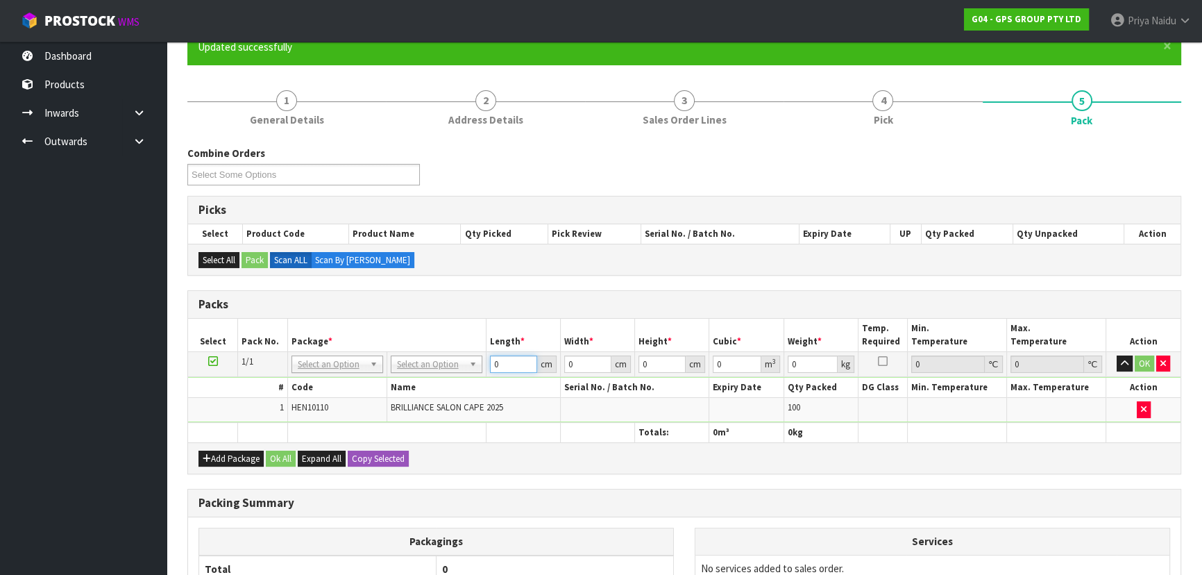
click at [515, 362] on input "0" at bounding box center [513, 363] width 47 height 17
click at [505, 362] on input "0" at bounding box center [512, 363] width 47 height 17
click at [1144, 357] on button "OK" at bounding box center [1144, 363] width 19 height 17
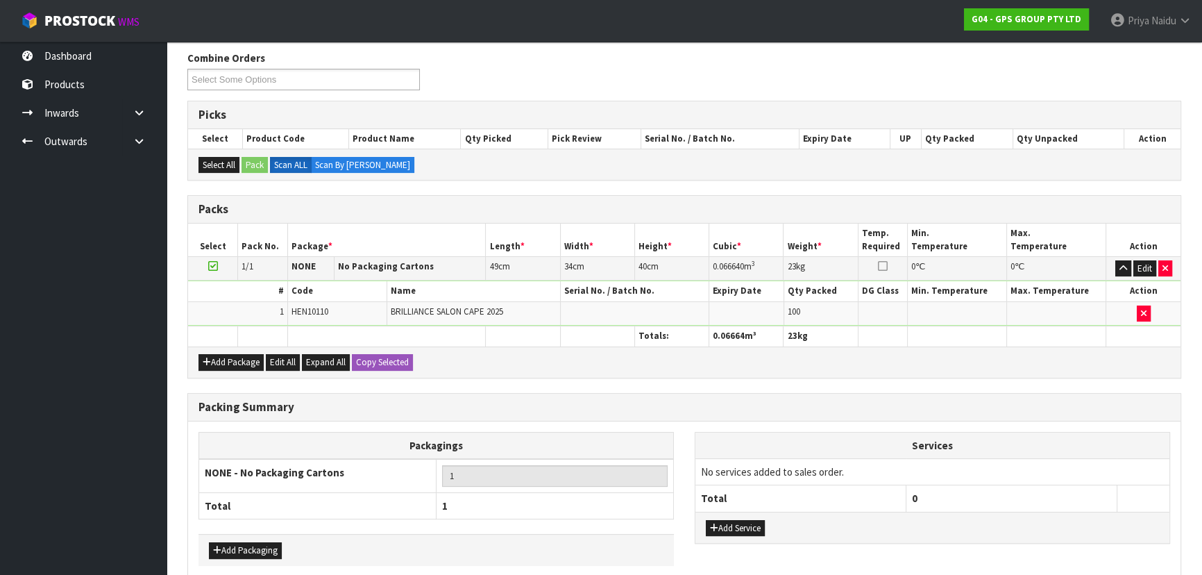
scroll to position [285, 0]
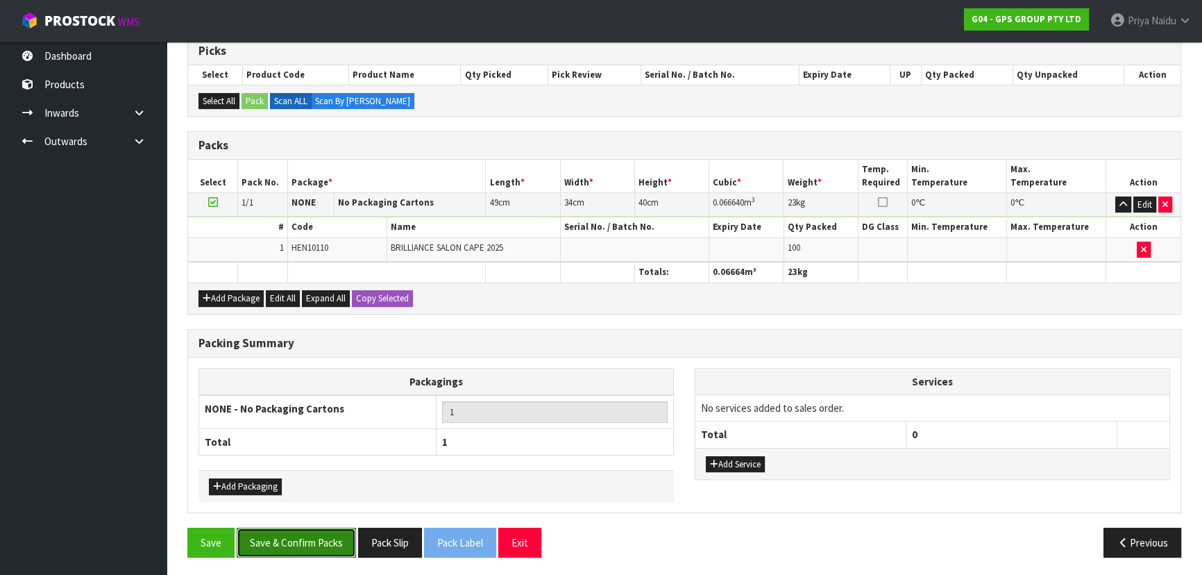
click at [310, 539] on button "Save & Confirm Packs" at bounding box center [296, 543] width 119 height 30
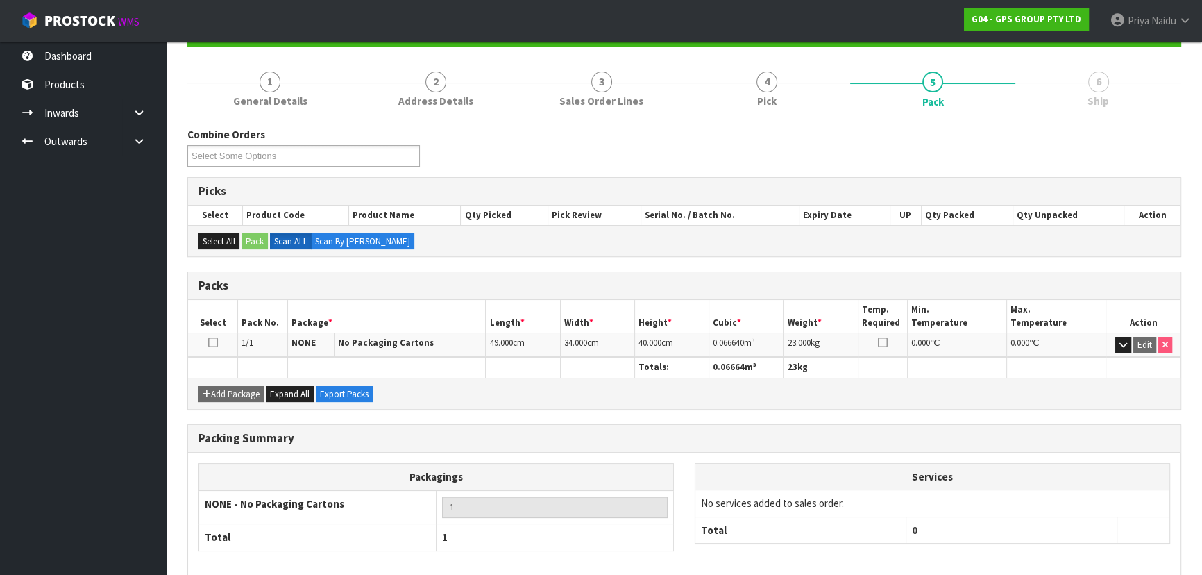
scroll to position [208, 0]
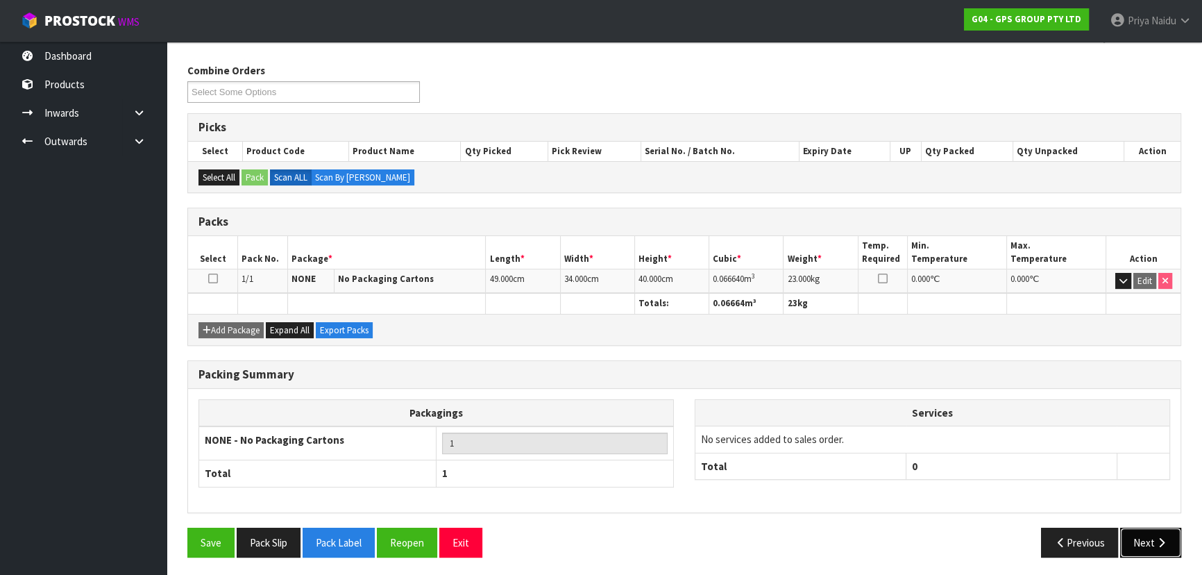
click at [1132, 541] on button "Next" at bounding box center [1150, 543] width 61 height 30
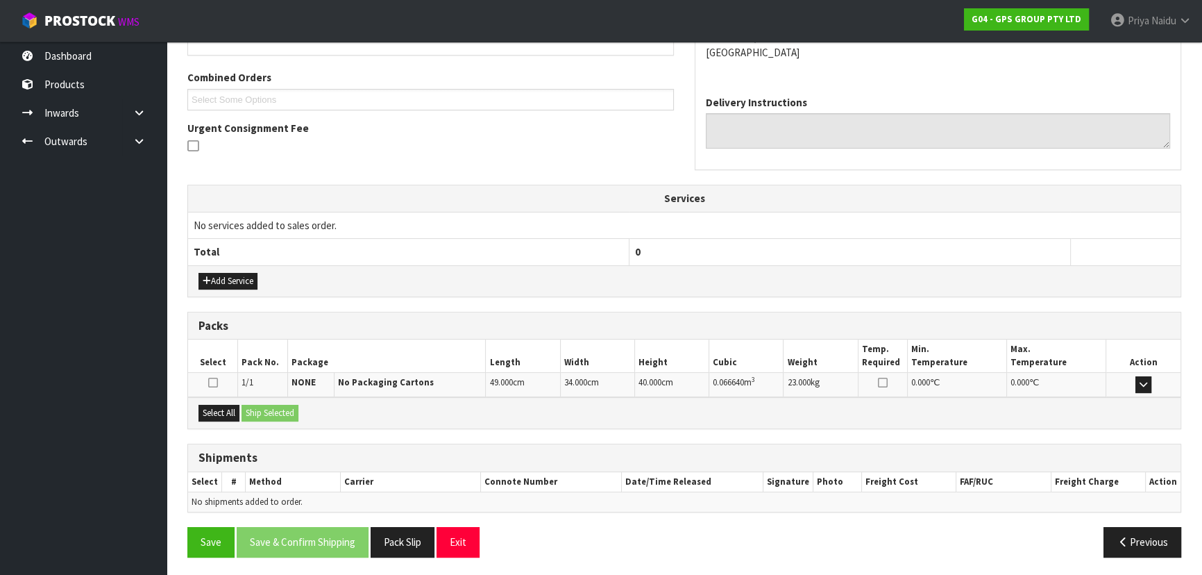
scroll to position [340, 0]
click at [230, 413] on button "Select All" at bounding box center [219, 412] width 41 height 17
click at [272, 414] on button "Ship Selected" at bounding box center [270, 412] width 57 height 17
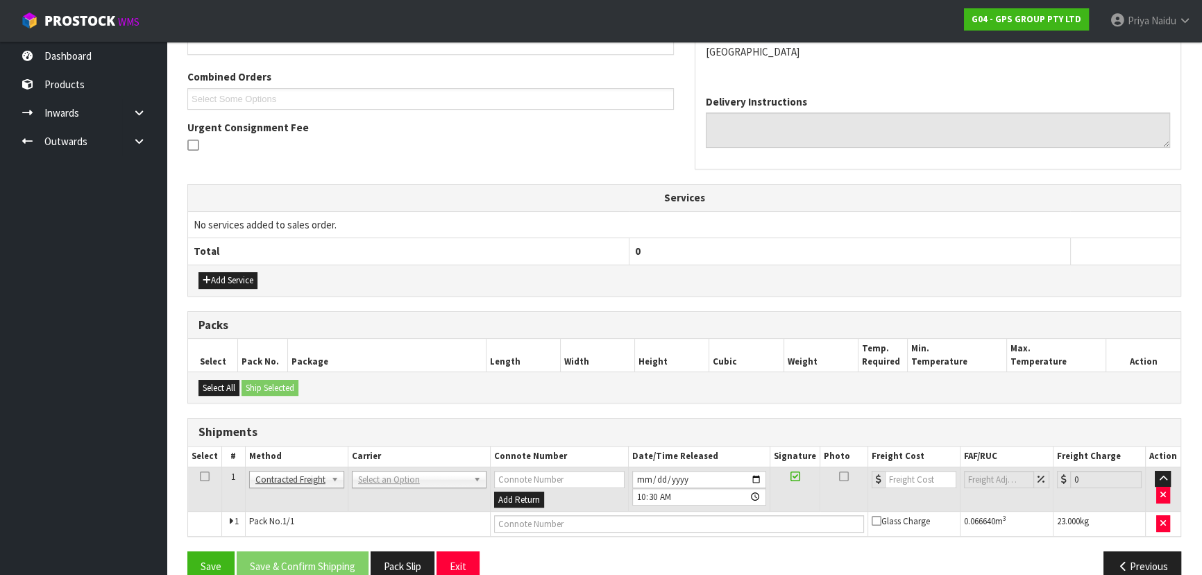
scroll to position [364, 0]
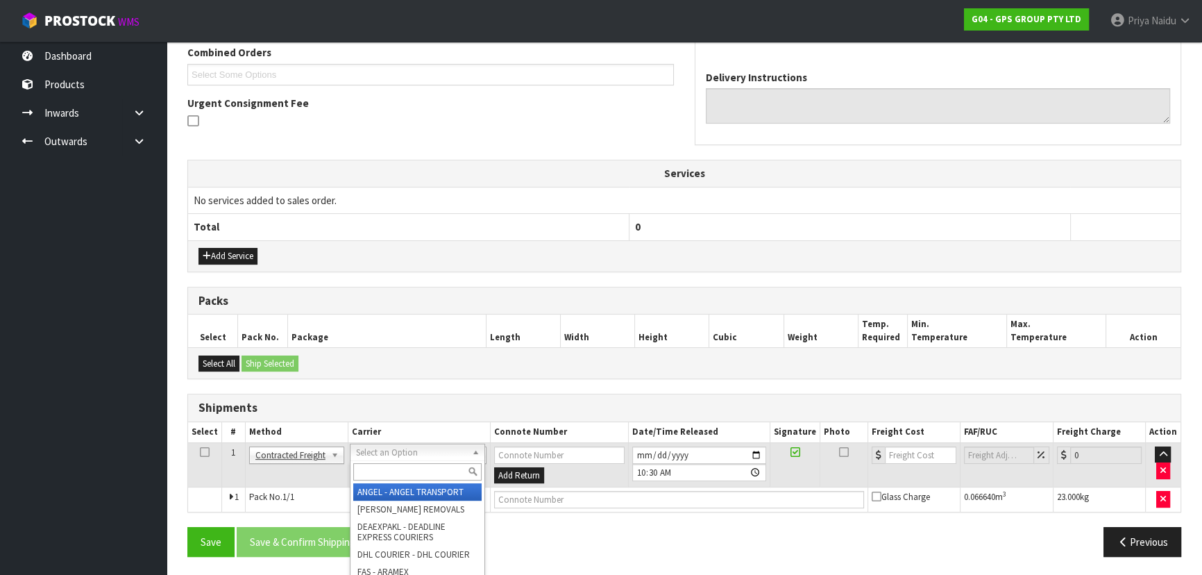
click at [389, 463] on input "text" at bounding box center [417, 471] width 128 height 17
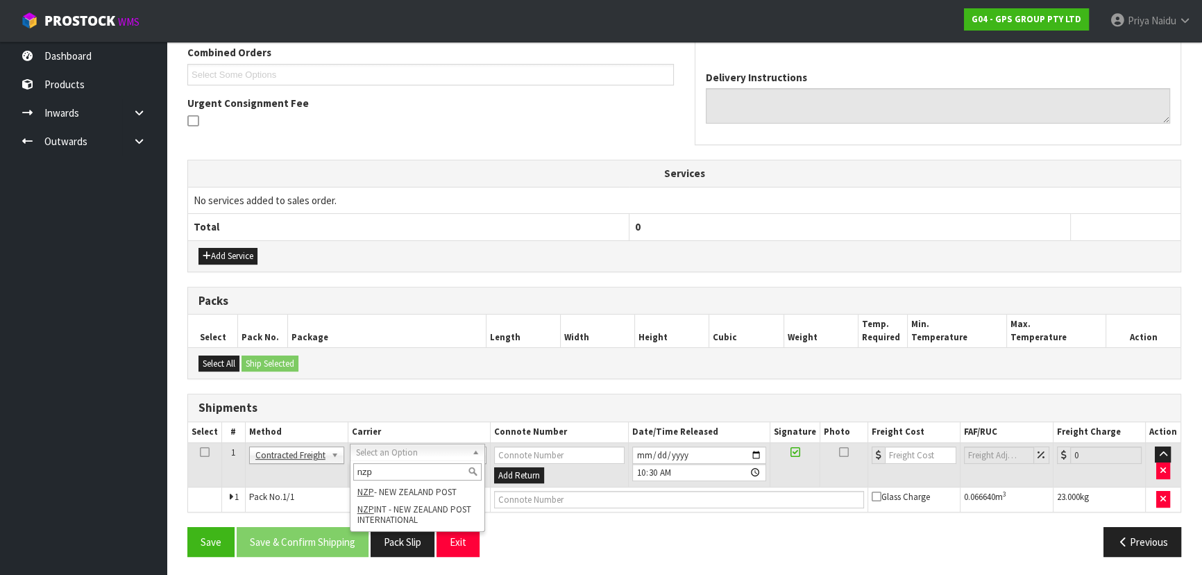
click at [440, 480] on div "nzp" at bounding box center [418, 471] width 134 height 23
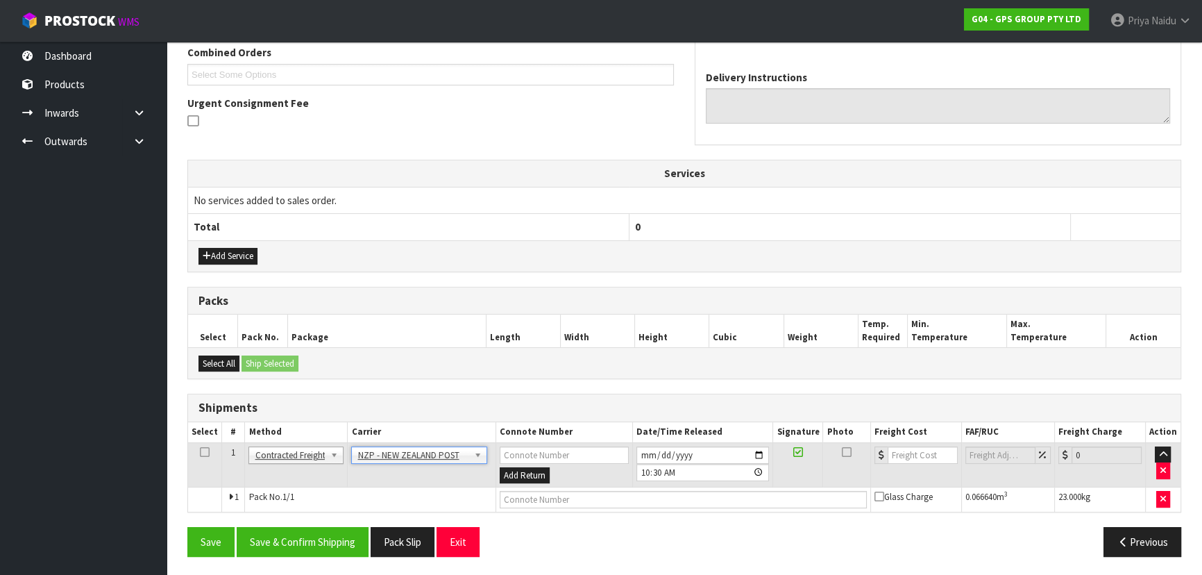
click at [313, 556] on div "Save Save & Confirm Shipping Pack Slip Exit Previous" at bounding box center [684, 547] width 1015 height 40
click at [318, 555] on div "Save Save & Confirm Shipping Pack Slip Exit Previous" at bounding box center [684, 547] width 1015 height 40
click at [335, 548] on button "Save & Confirm Shipping" at bounding box center [303, 542] width 132 height 30
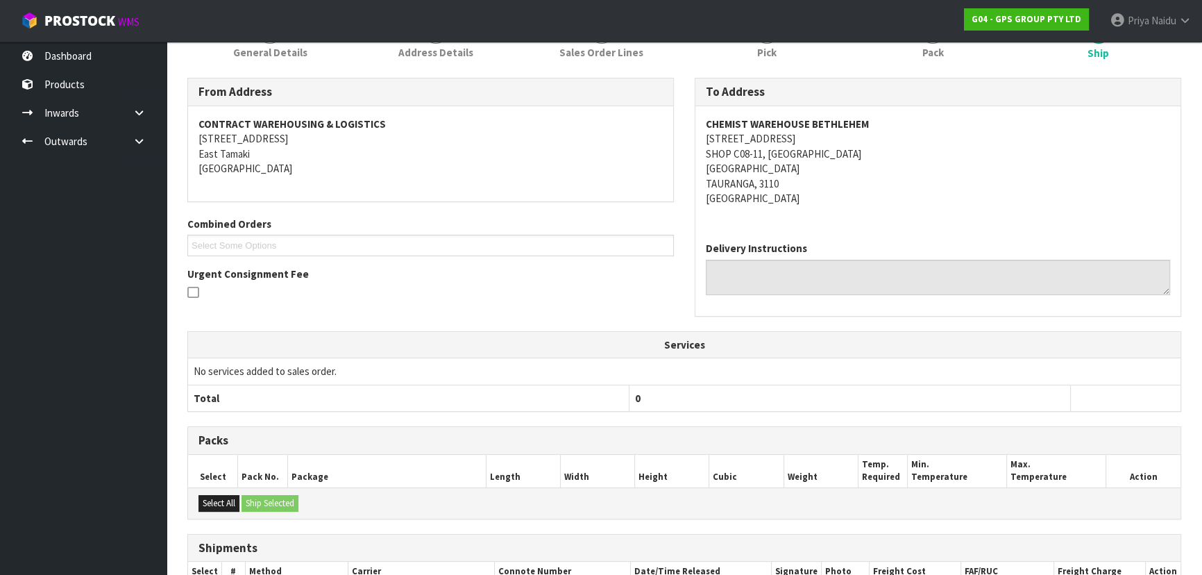
scroll to position [345, 0]
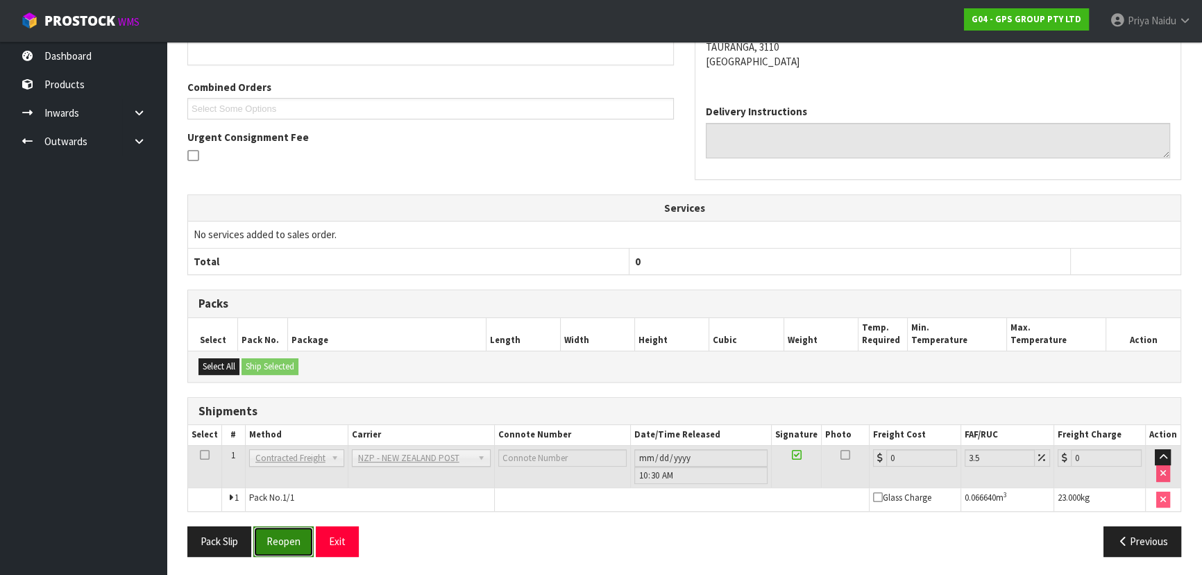
click at [289, 529] on button "Reopen" at bounding box center [283, 541] width 60 height 30
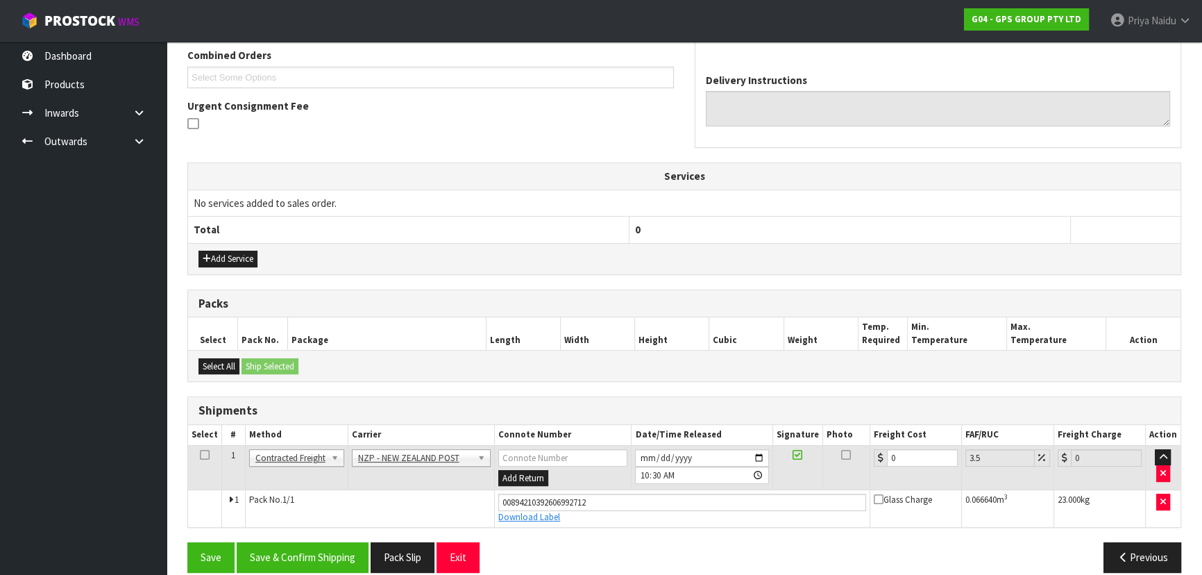
scroll to position [377, 0]
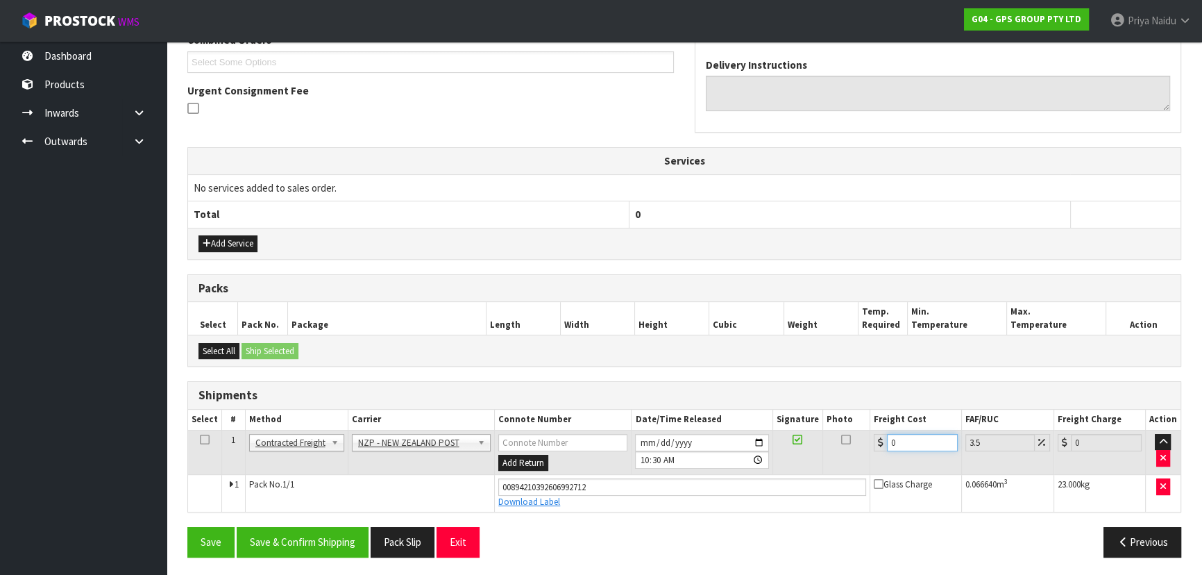
click at [902, 446] on input "0" at bounding box center [922, 442] width 71 height 17
click at [320, 554] on div "Save Save & Confirm Shipping Pack Slip Exit Previous" at bounding box center [684, 547] width 1015 height 40
click at [319, 539] on button "Save & Confirm Shipping" at bounding box center [303, 542] width 132 height 30
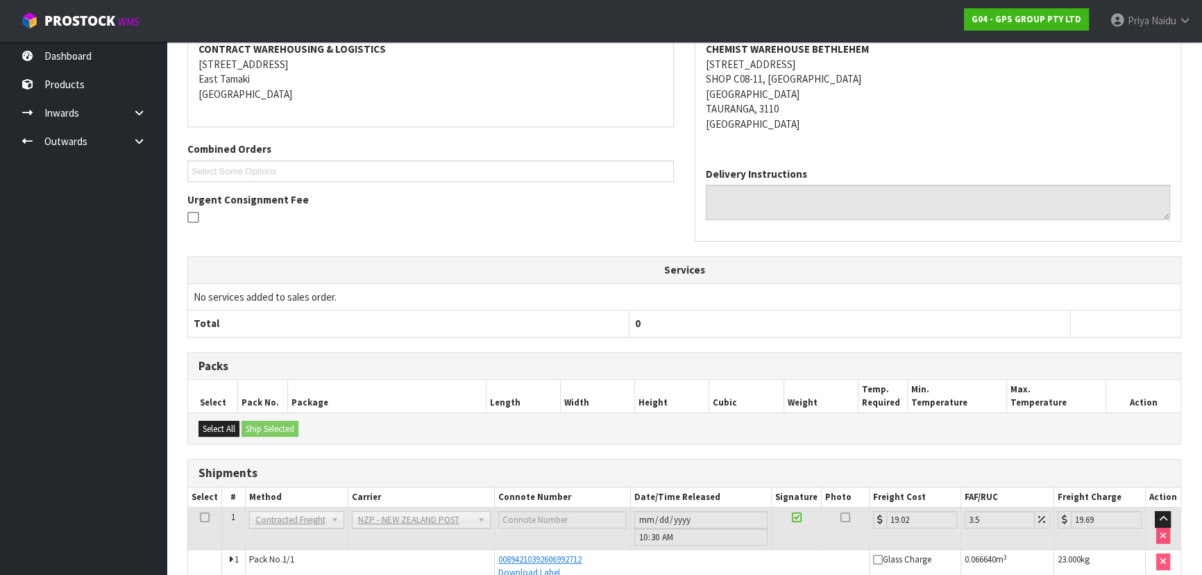
scroll to position [0, 0]
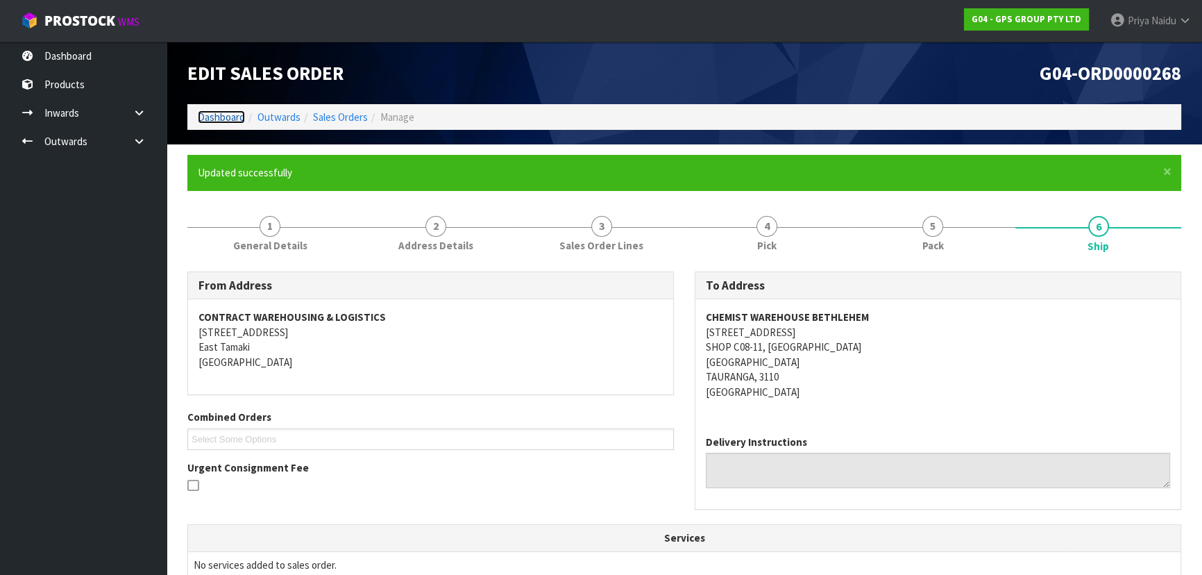
click at [233, 117] on link "Dashboard" at bounding box center [221, 116] width 47 height 13
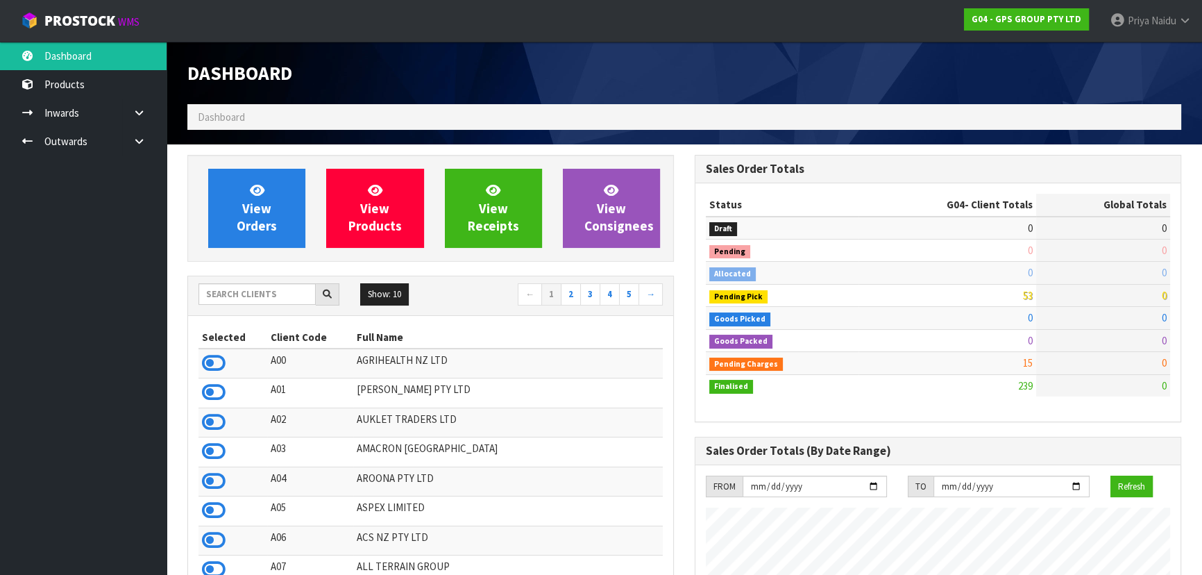
scroll to position [848, 507]
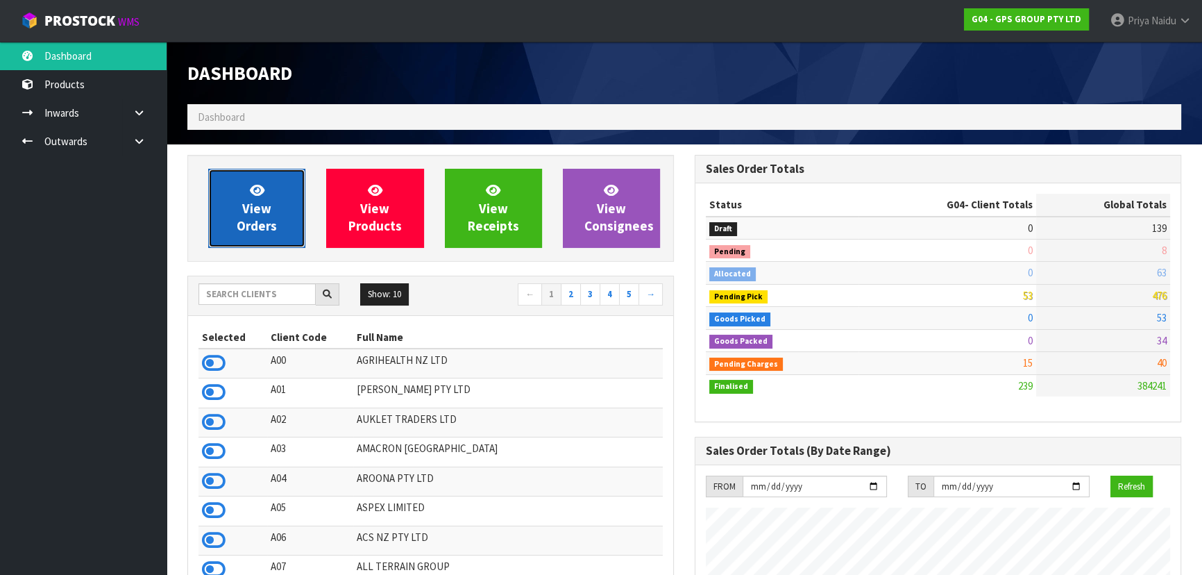
click at [255, 224] on span "View Orders" at bounding box center [257, 208] width 40 height 52
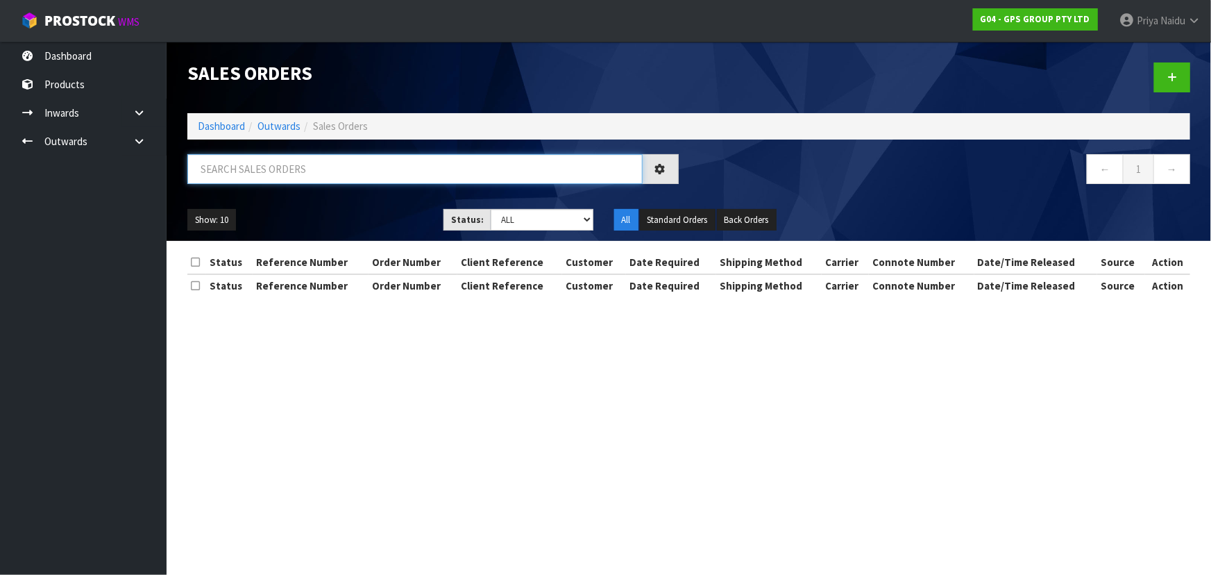
click at [280, 174] on input "text" at bounding box center [414, 169] width 455 height 30
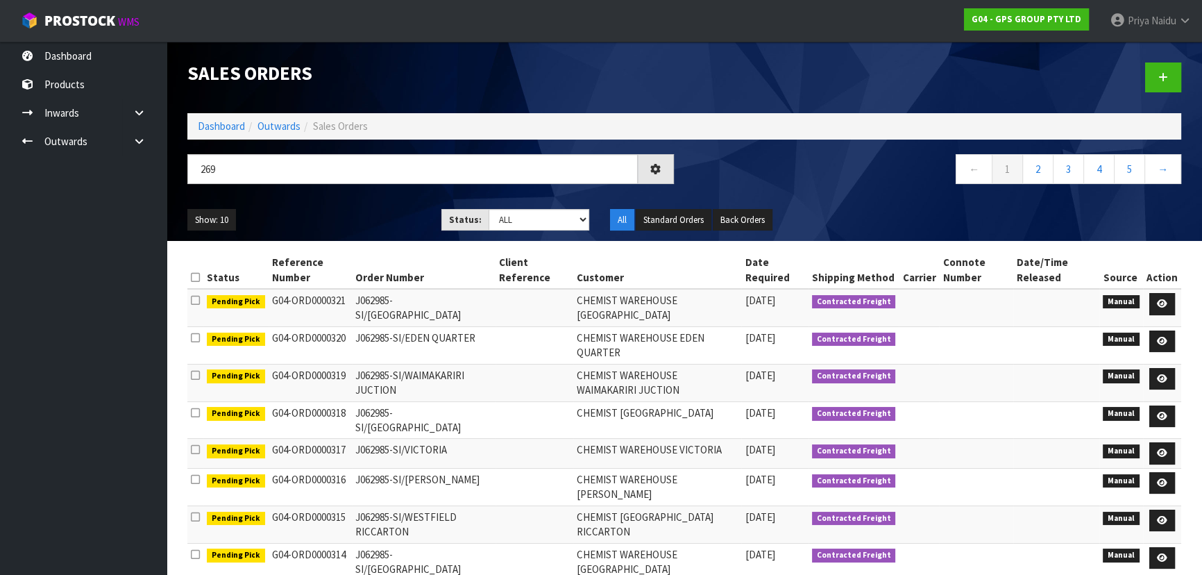
click at [355, 197] on div "269 ← 1 2 3 4 5 →" at bounding box center [684, 176] width 1015 height 44
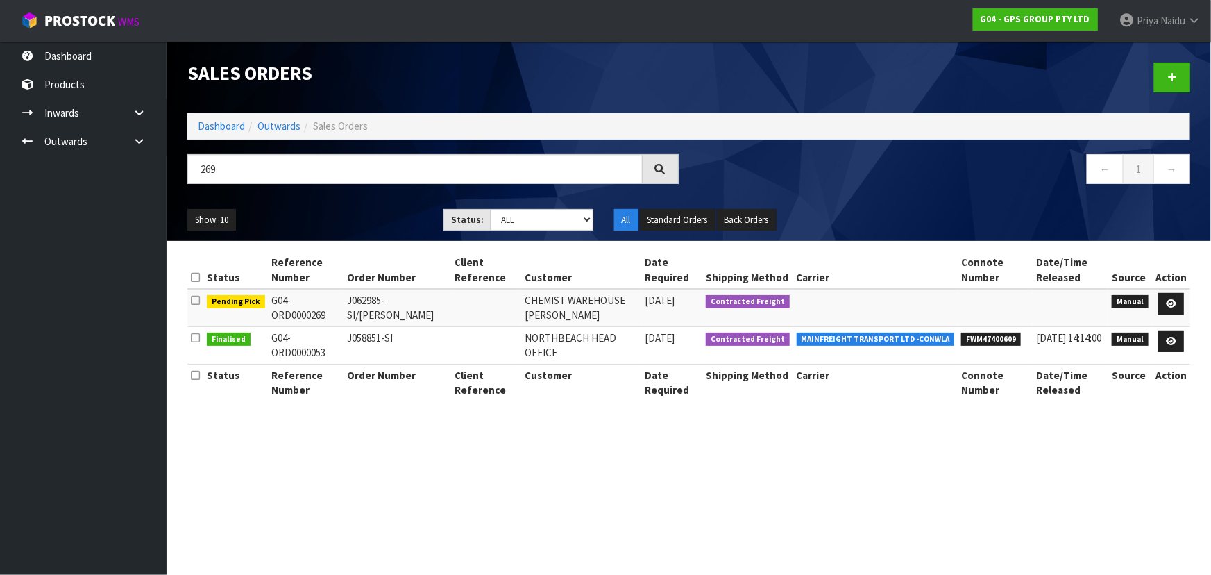
click at [355, 197] on div "269 ← 1 →" at bounding box center [689, 176] width 1024 height 44
click at [1168, 301] on icon at bounding box center [1171, 303] width 10 height 9
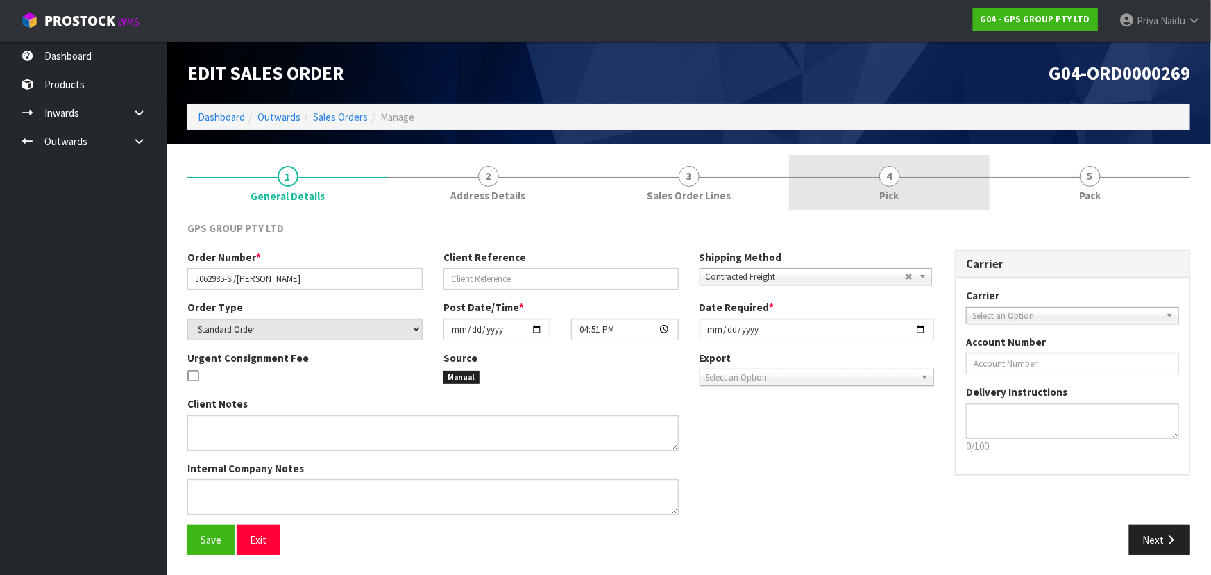
click at [893, 201] on span "Pick" at bounding box center [889, 195] width 19 height 15
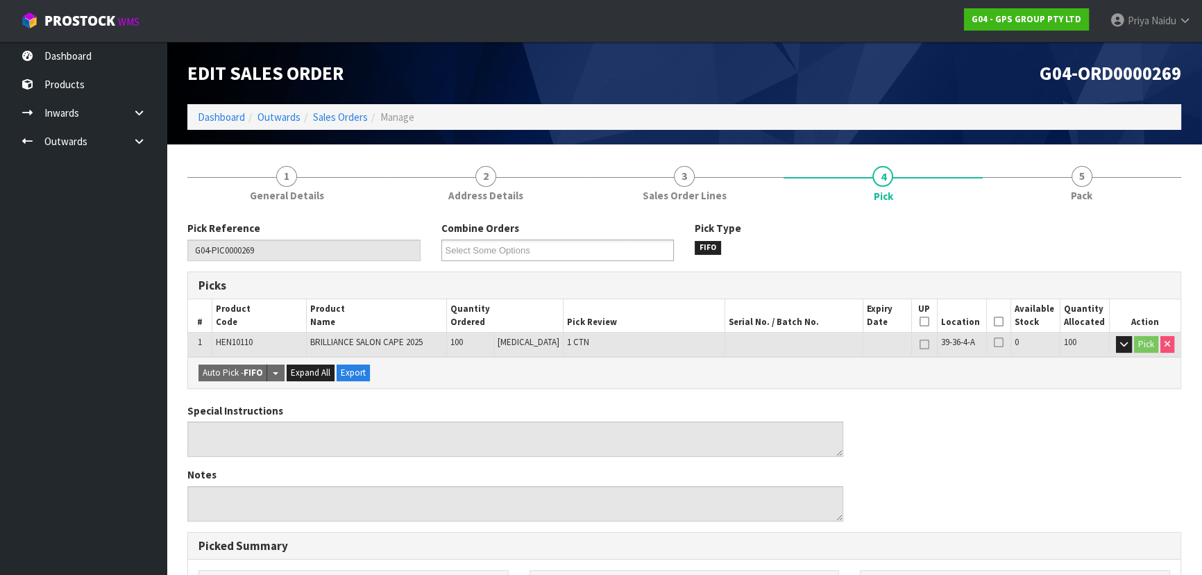
click at [994, 321] on icon at bounding box center [999, 321] width 10 height 1
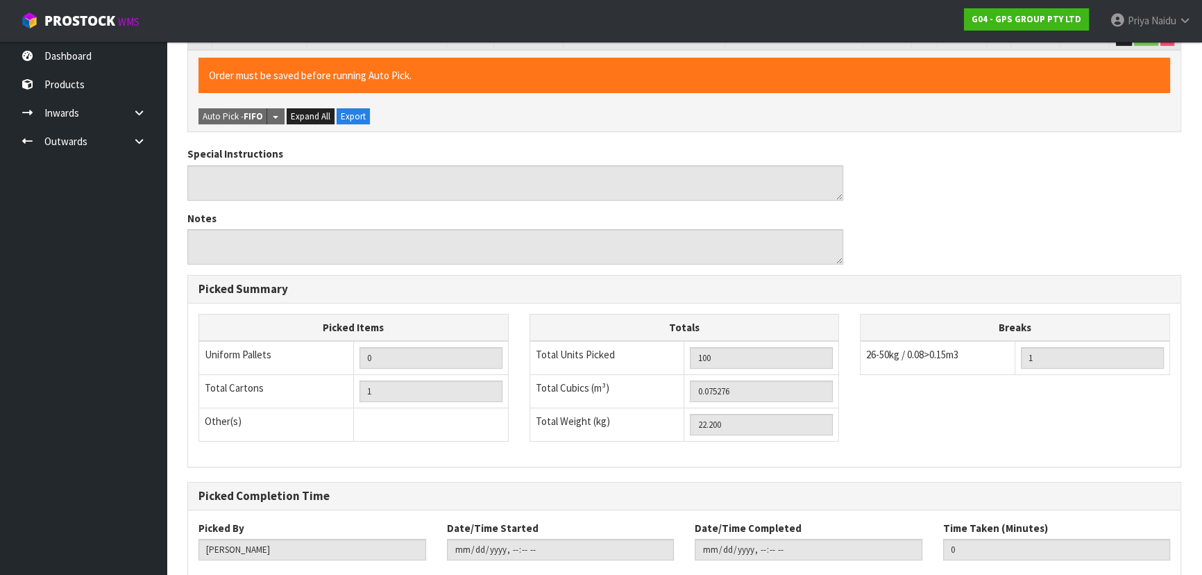
scroll to position [387, 0]
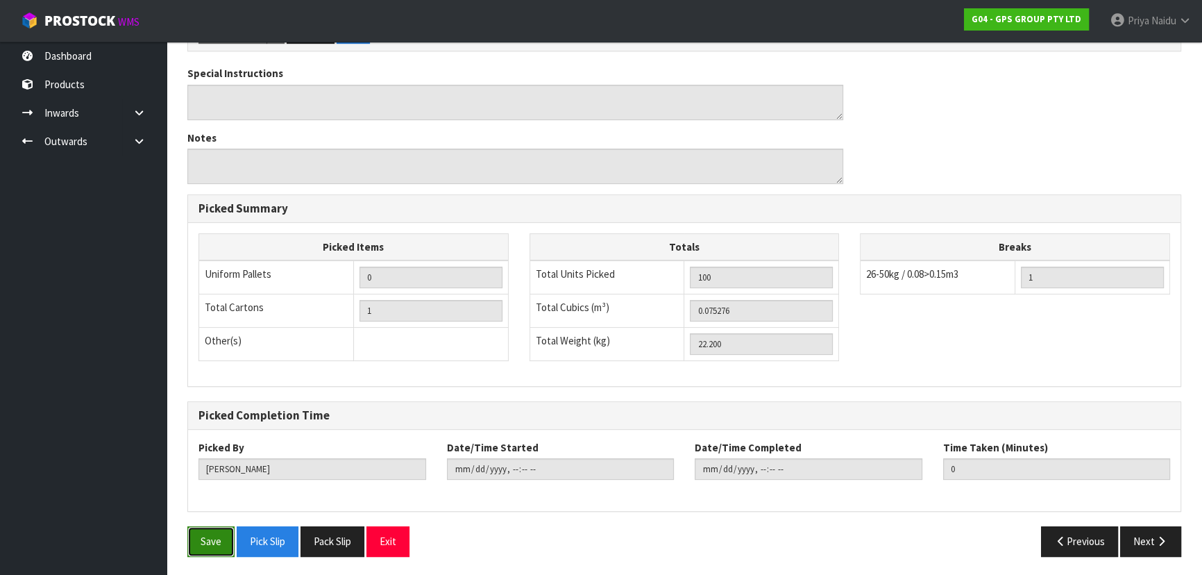
click at [210, 539] on button "Save" at bounding box center [210, 541] width 47 height 30
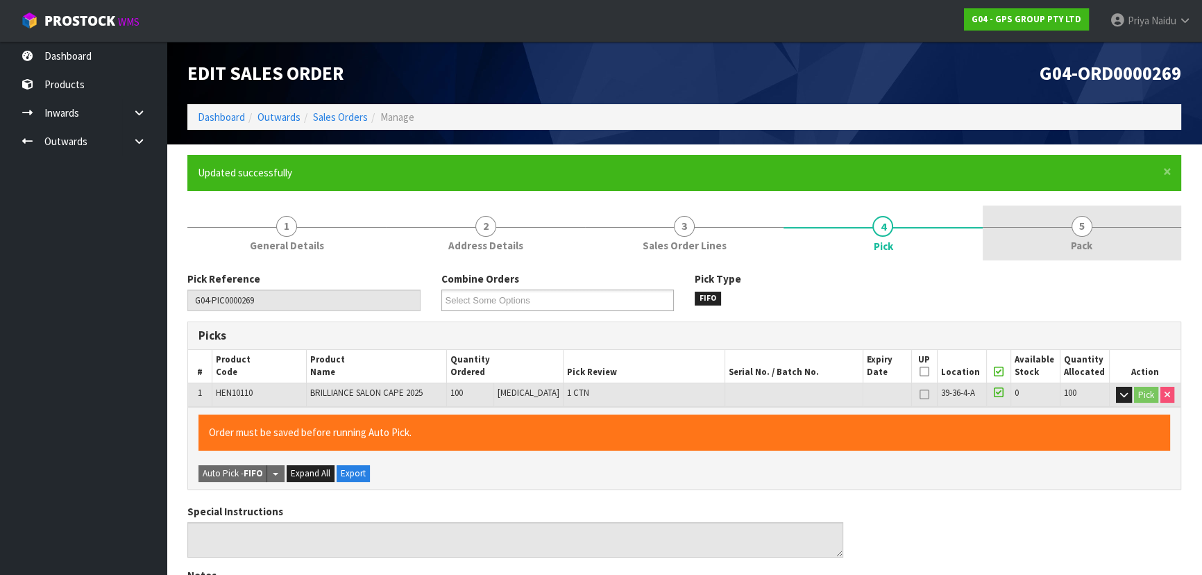
click at [1068, 256] on link "5 Pack" at bounding box center [1082, 232] width 199 height 55
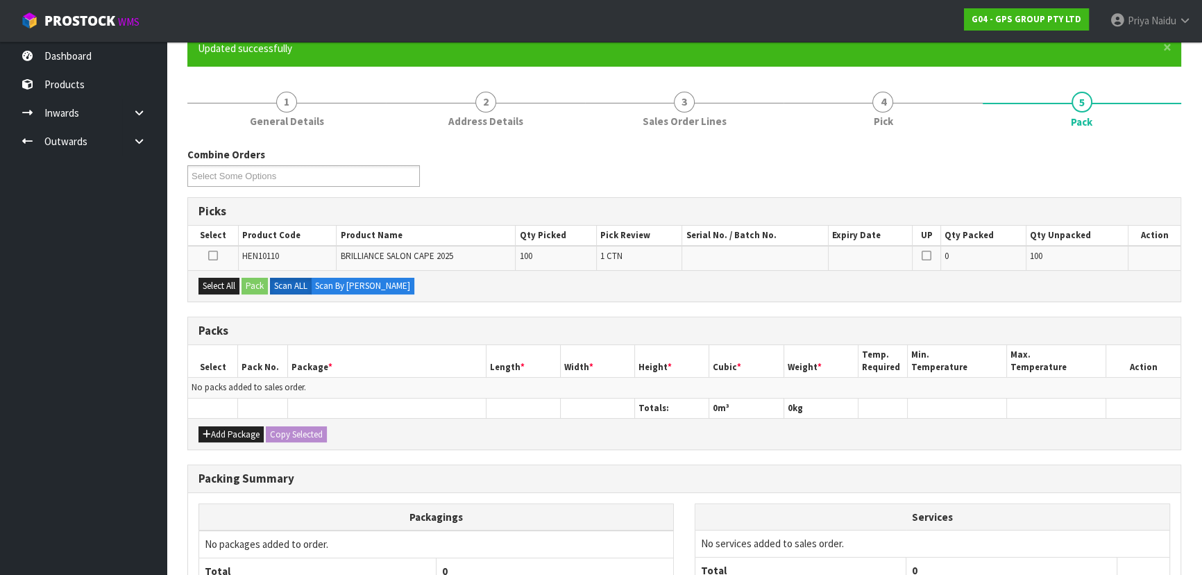
scroll to position [253, 0]
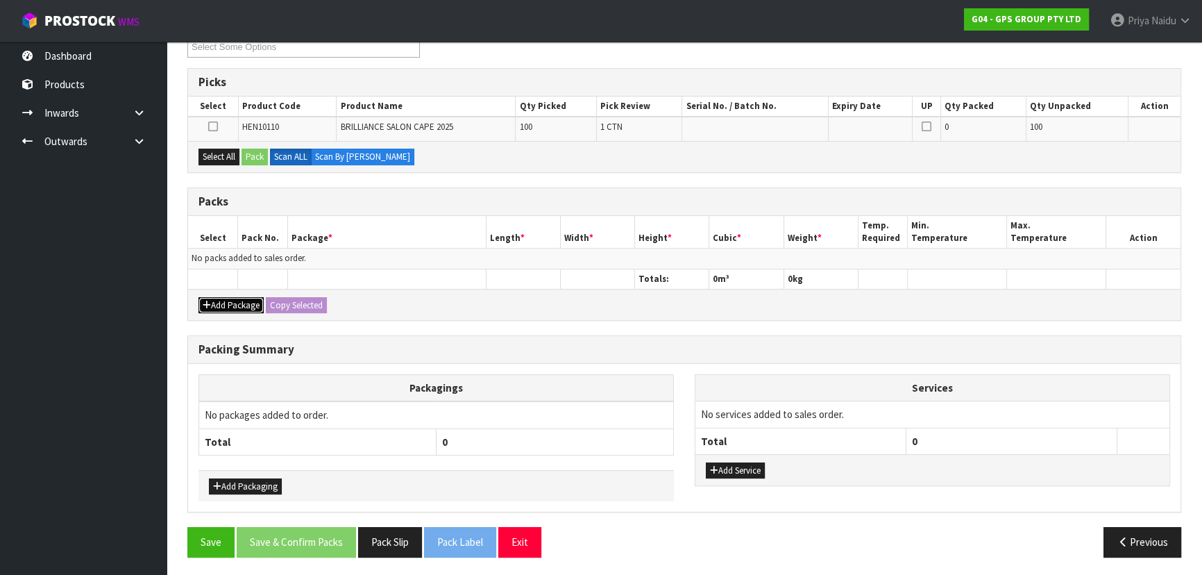
click at [231, 297] on button "Add Package" at bounding box center [231, 305] width 65 height 17
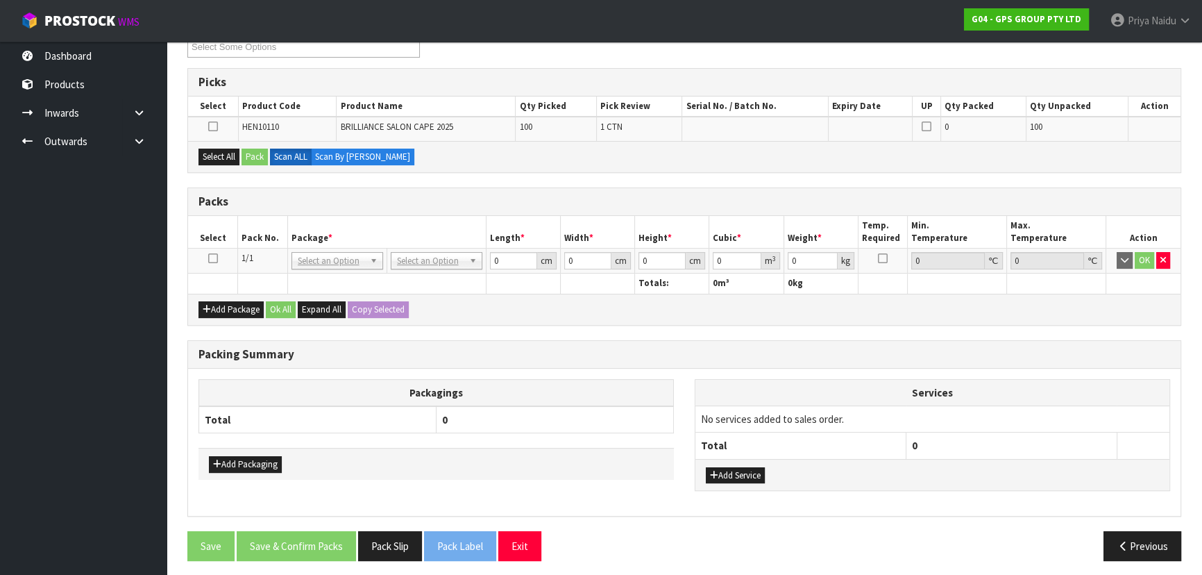
click at [208, 258] on icon at bounding box center [213, 258] width 10 height 1
click at [221, 165] on div "Select All Pack Scan ALL Scan By [PERSON_NAME]" at bounding box center [684, 156] width 993 height 31
click at [222, 160] on button "Select All" at bounding box center [219, 157] width 41 height 17
click at [255, 160] on button "Pack" at bounding box center [255, 157] width 26 height 17
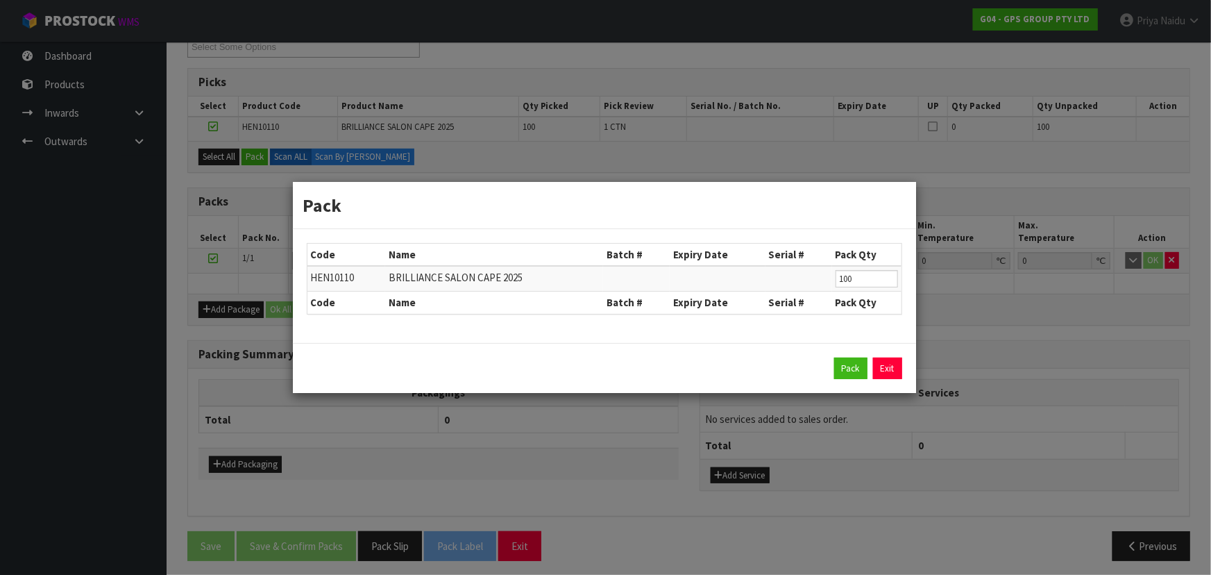
click at [844, 356] on div "Pack Exit" at bounding box center [604, 368] width 623 height 51
click at [842, 370] on button "Pack" at bounding box center [850, 368] width 33 height 22
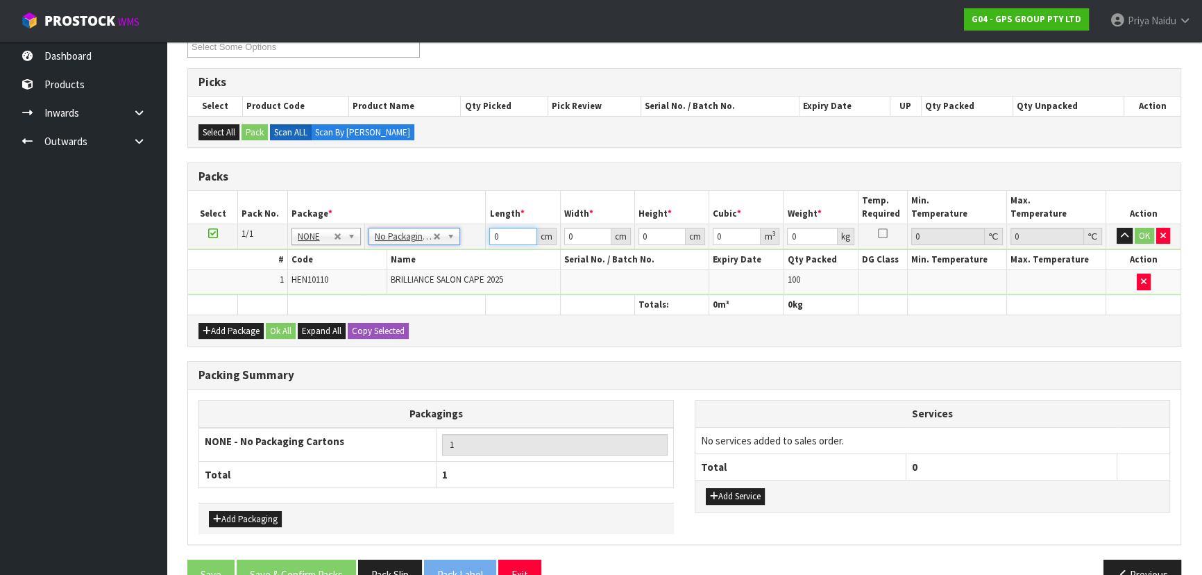
click at [516, 233] on input "0" at bounding box center [512, 236] width 47 height 17
click at [1144, 234] on button "OK" at bounding box center [1144, 236] width 19 height 17
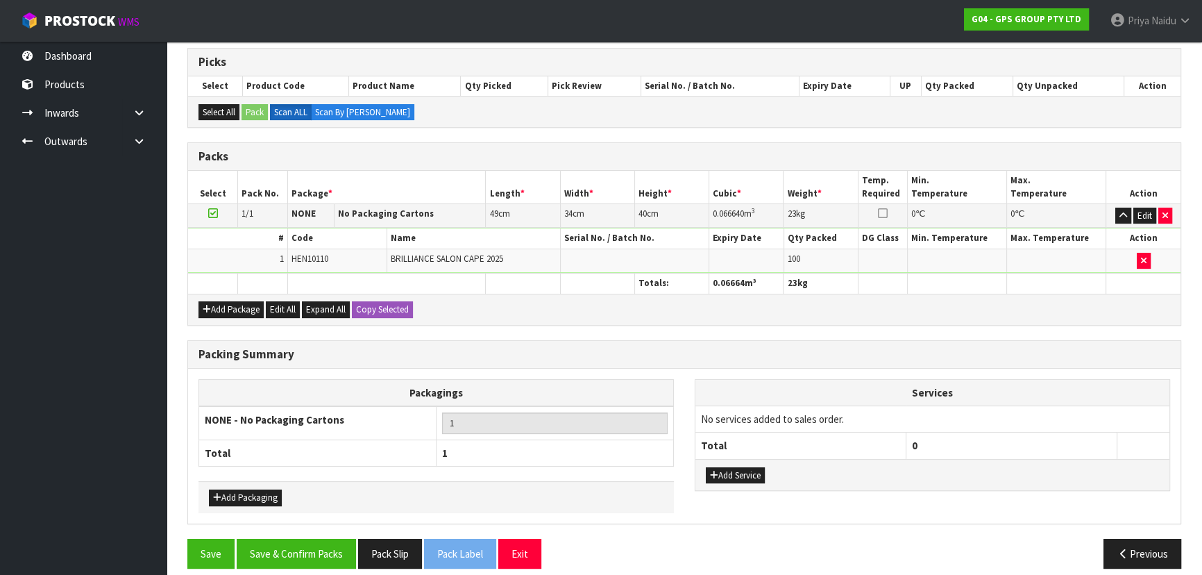
scroll to position [285, 0]
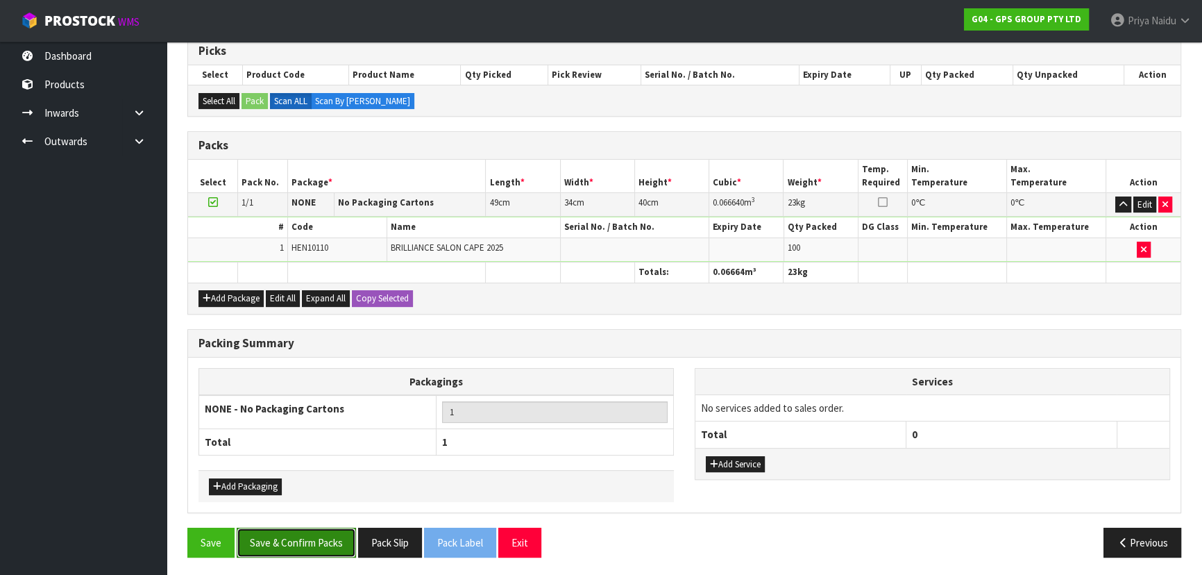
click at [309, 535] on button "Save & Confirm Packs" at bounding box center [296, 543] width 119 height 30
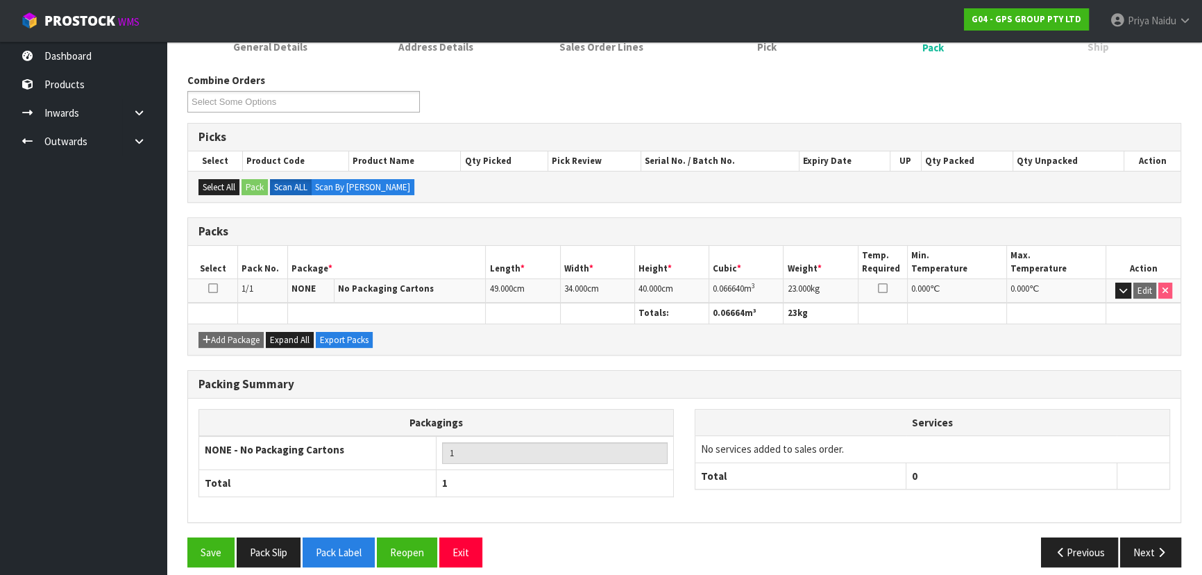
scroll to position [208, 0]
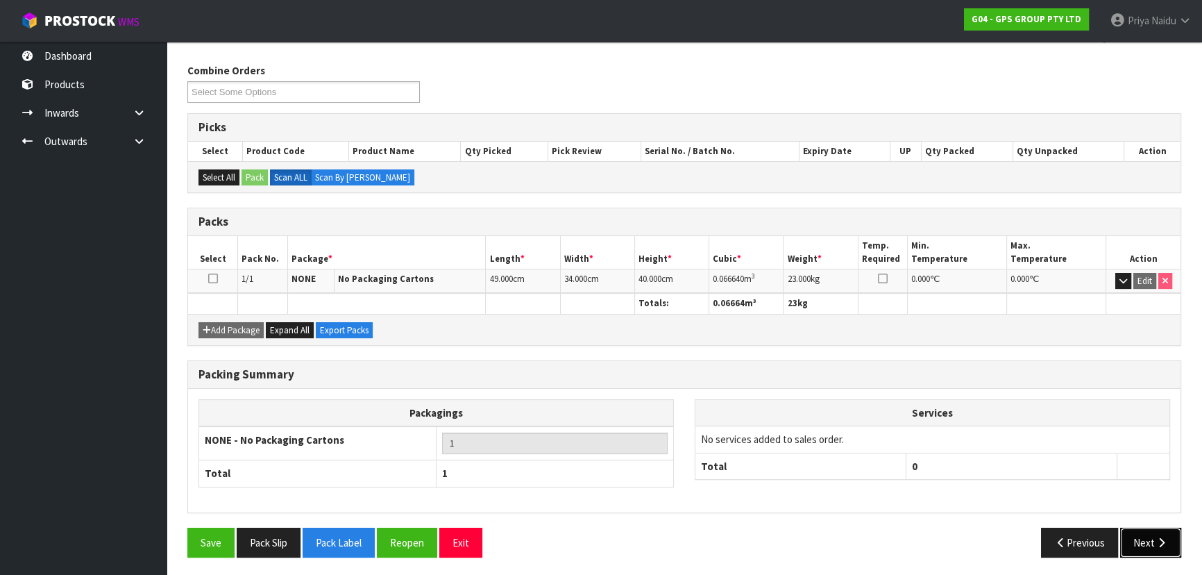
click at [1143, 541] on button "Next" at bounding box center [1150, 543] width 61 height 30
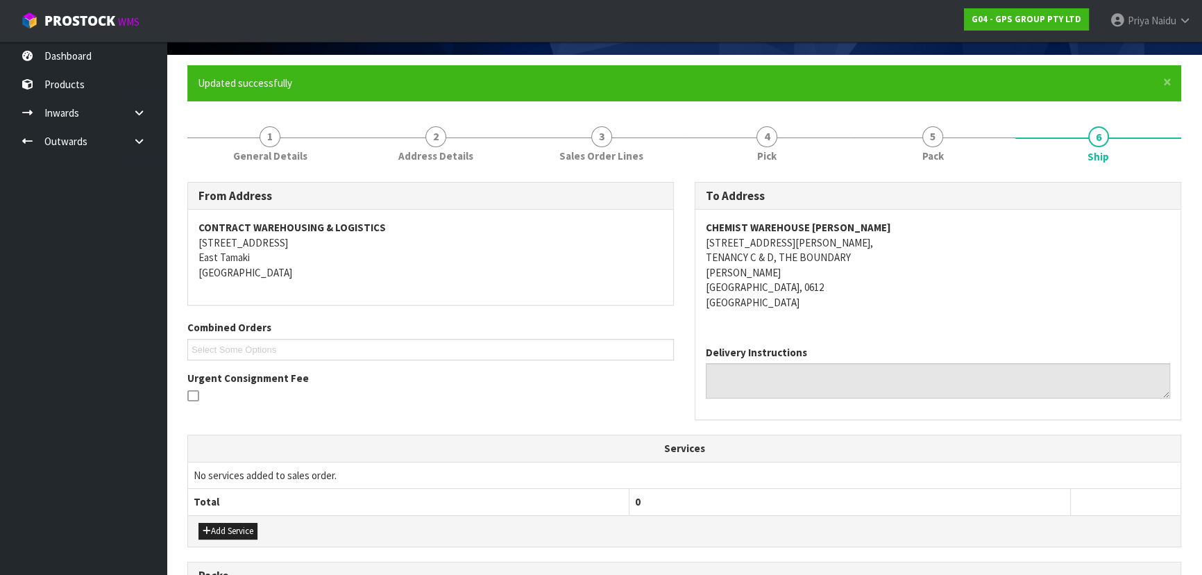
scroll to position [340, 0]
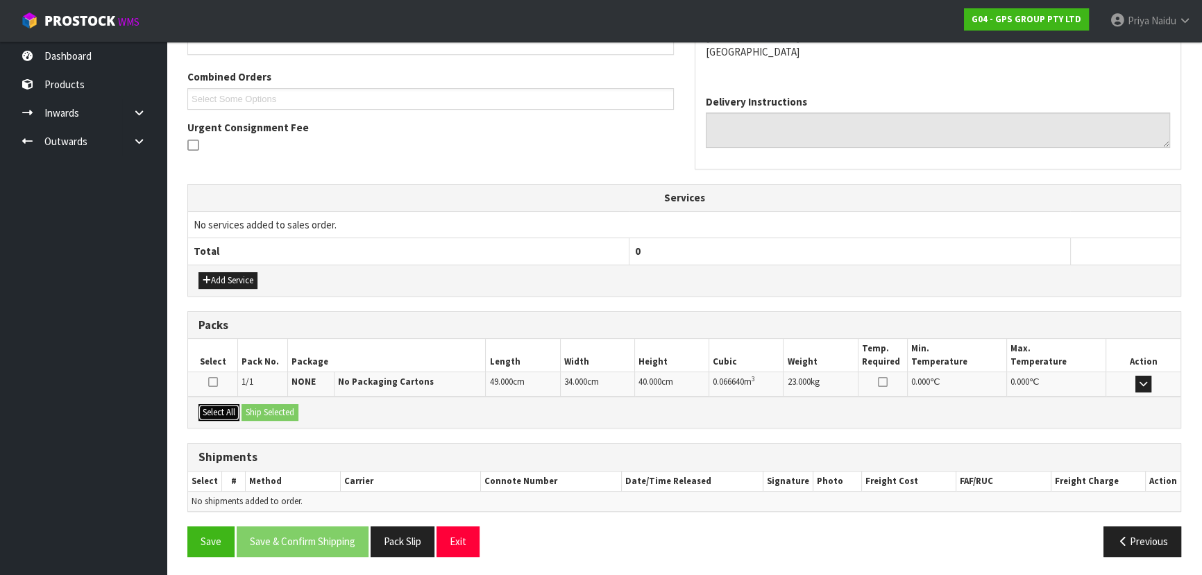
click at [233, 410] on button "Select All" at bounding box center [219, 412] width 41 height 17
click at [251, 414] on button "Ship Selected" at bounding box center [270, 412] width 57 height 17
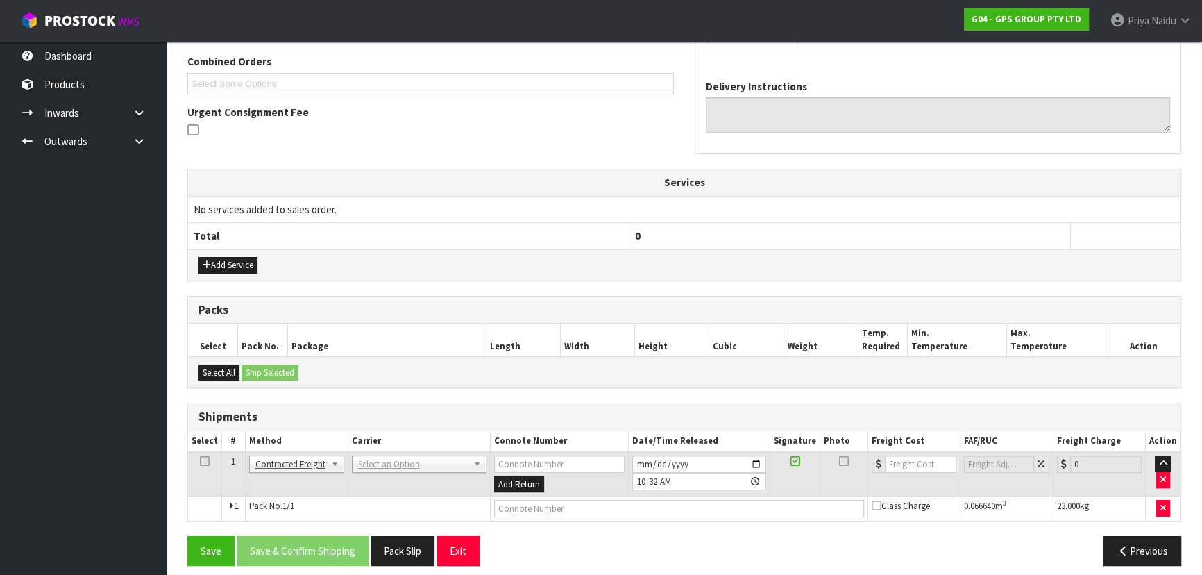
scroll to position [364, 0]
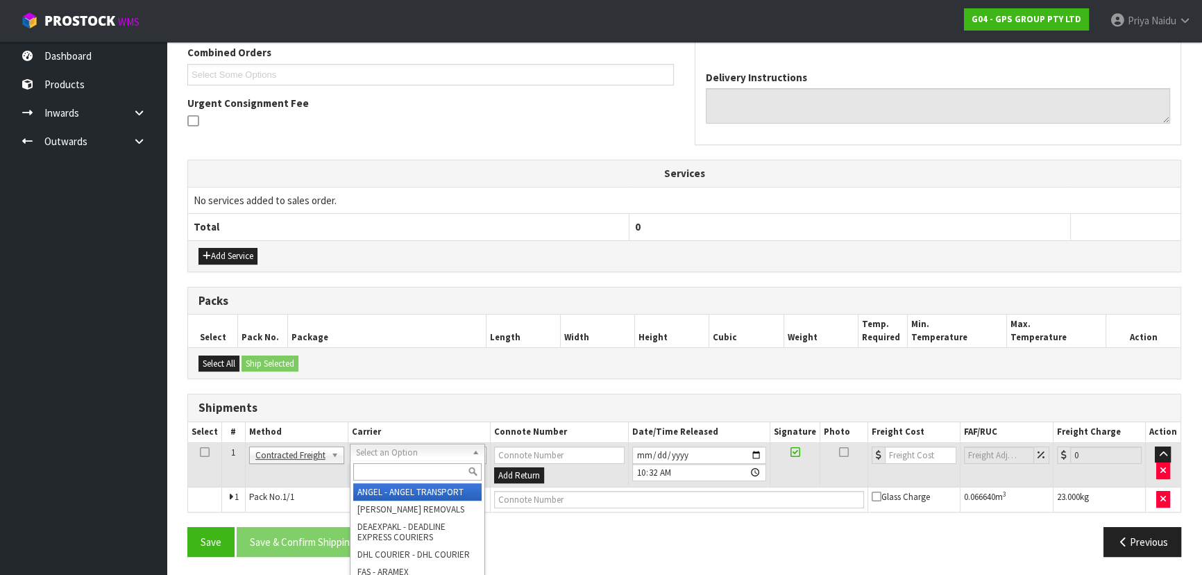
click at [373, 465] on input "text" at bounding box center [417, 471] width 128 height 17
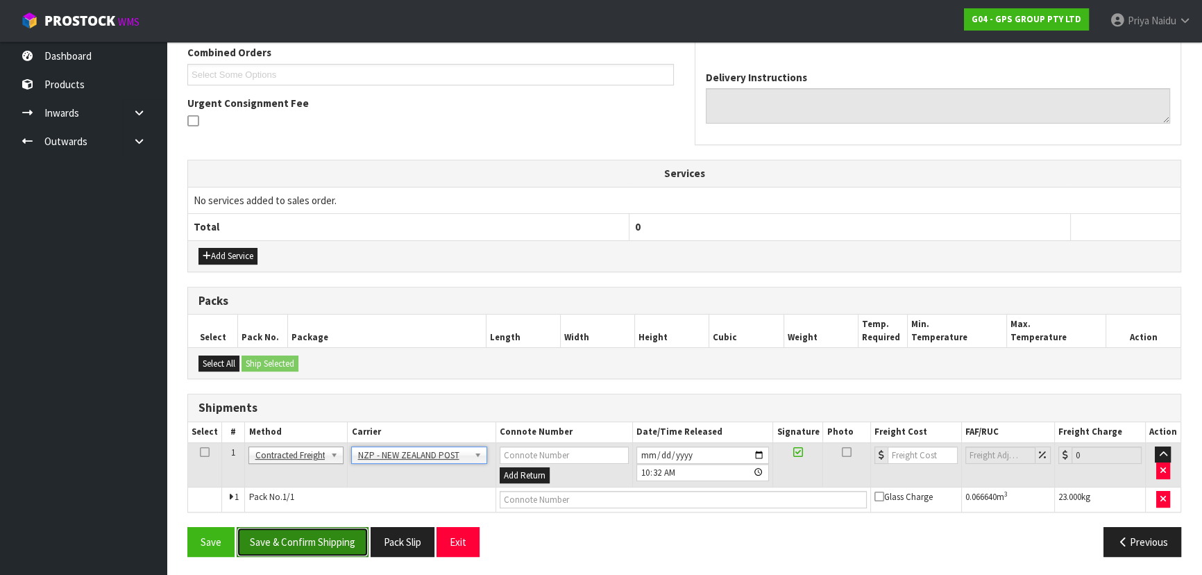
click at [317, 536] on button "Save & Confirm Shipping" at bounding box center [303, 542] width 132 height 30
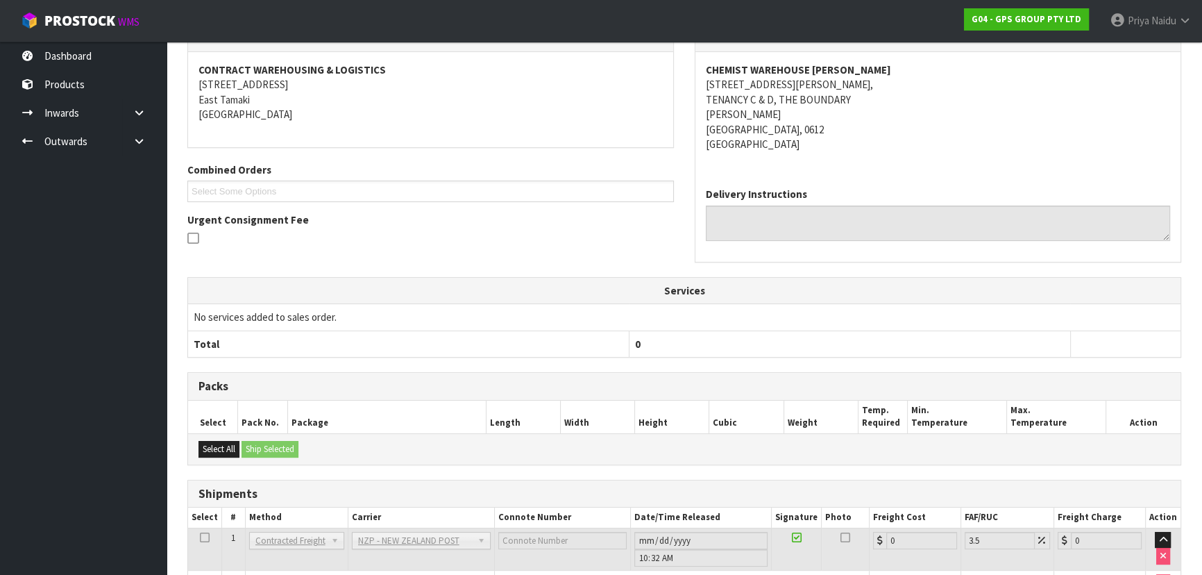
scroll to position [345, 0]
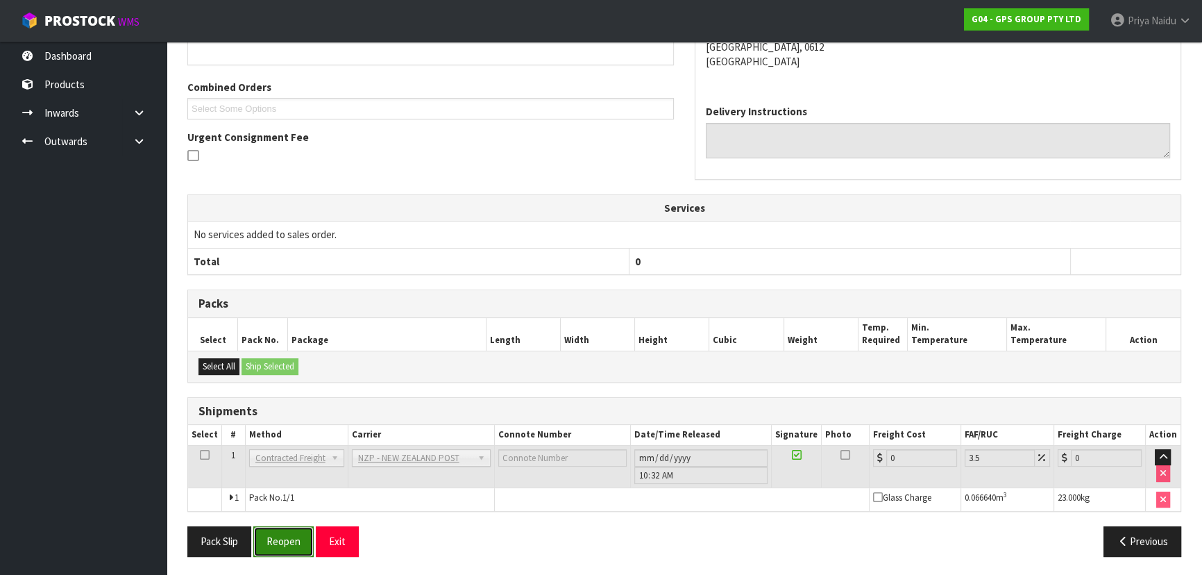
click at [292, 541] on button "Reopen" at bounding box center [283, 541] width 60 height 30
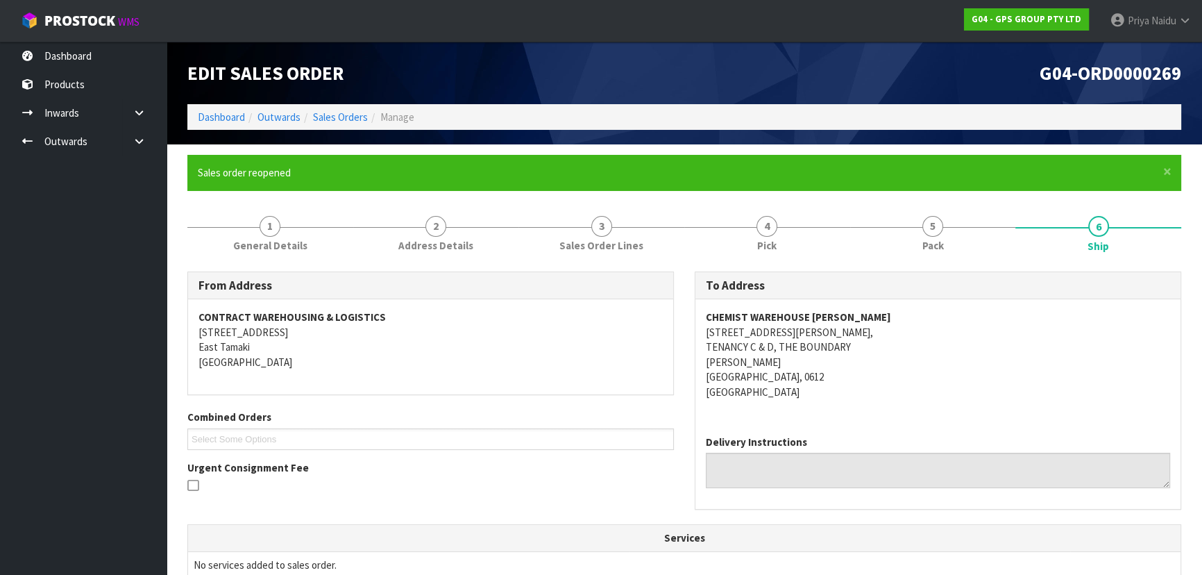
scroll to position [377, 0]
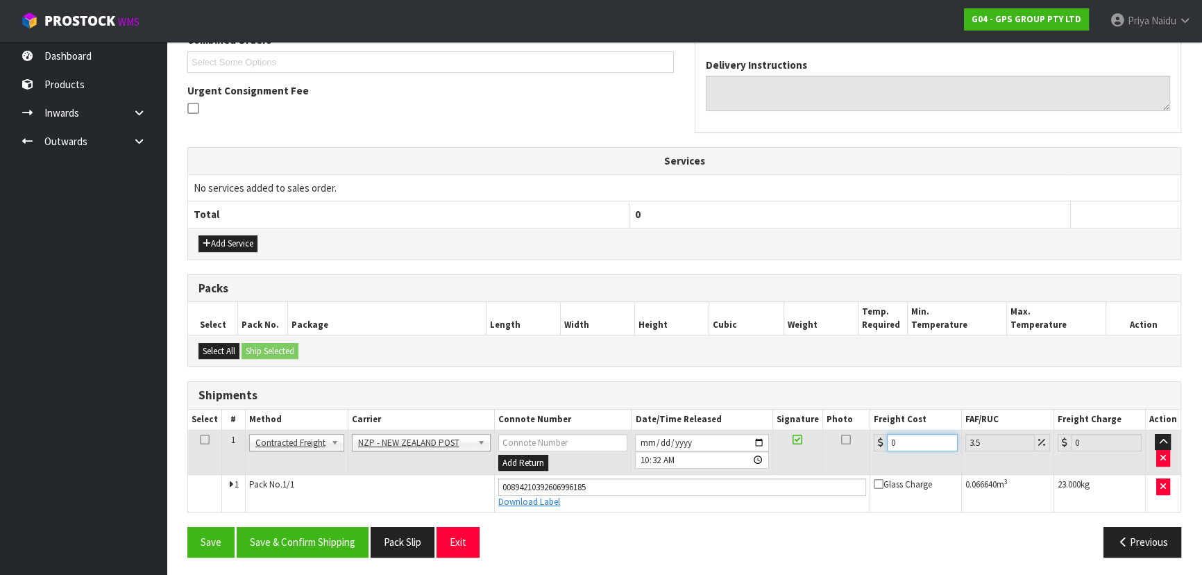
click at [907, 444] on input "0" at bounding box center [922, 442] width 71 height 17
click at [342, 537] on button "Save & Confirm Shipping" at bounding box center [303, 542] width 132 height 30
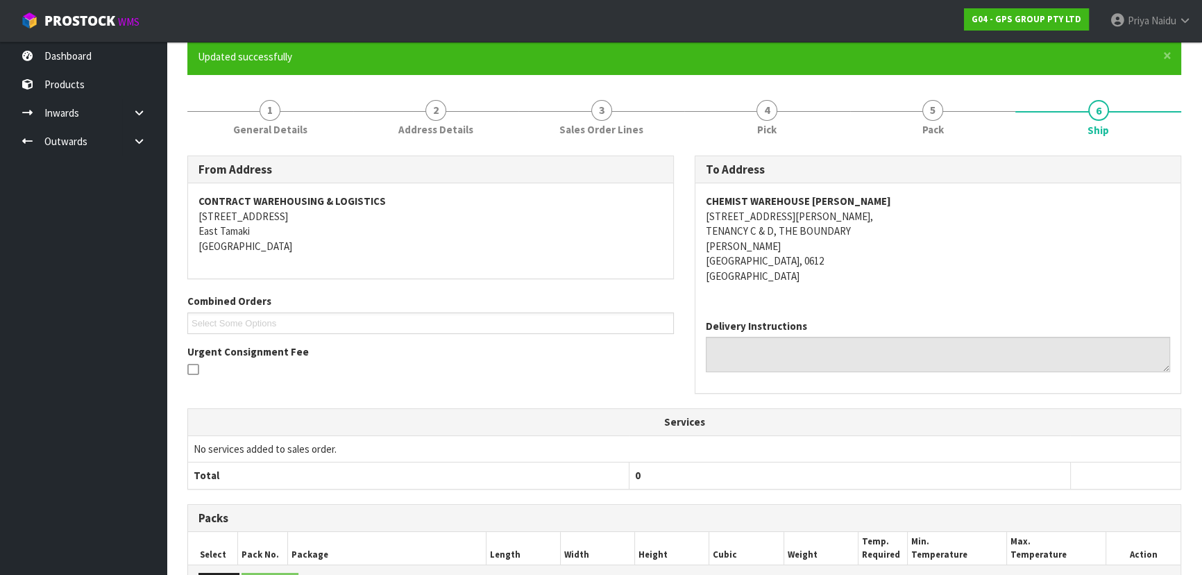
scroll to position [0, 0]
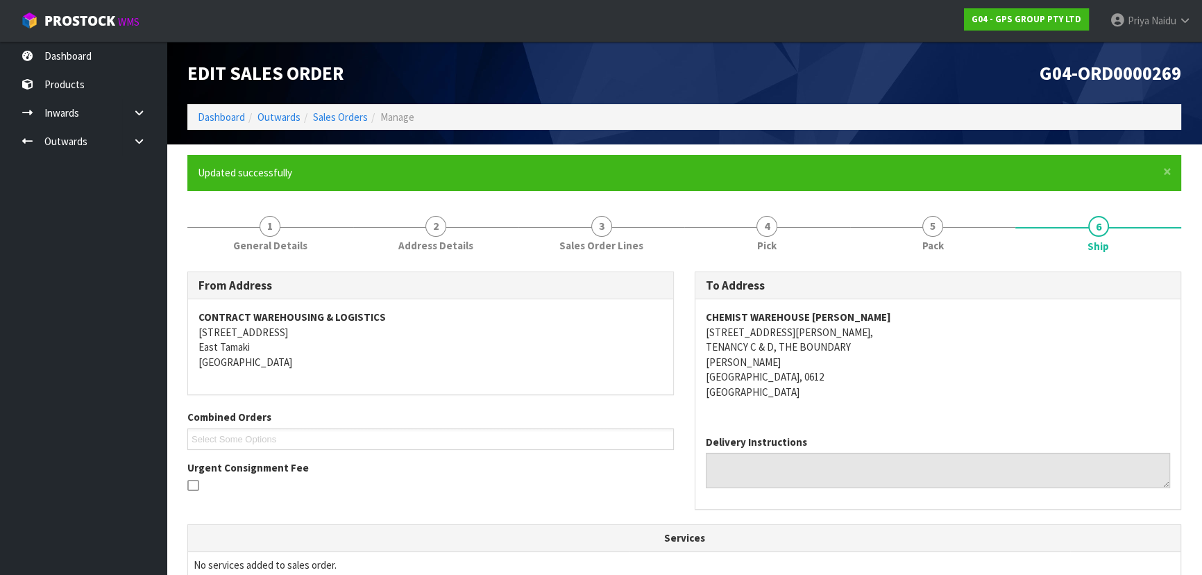
click at [220, 125] on ol "Dashboard Outwards Sales Orders Manage" at bounding box center [684, 117] width 994 height 26
click at [221, 118] on link "Dashboard" at bounding box center [221, 116] width 47 height 13
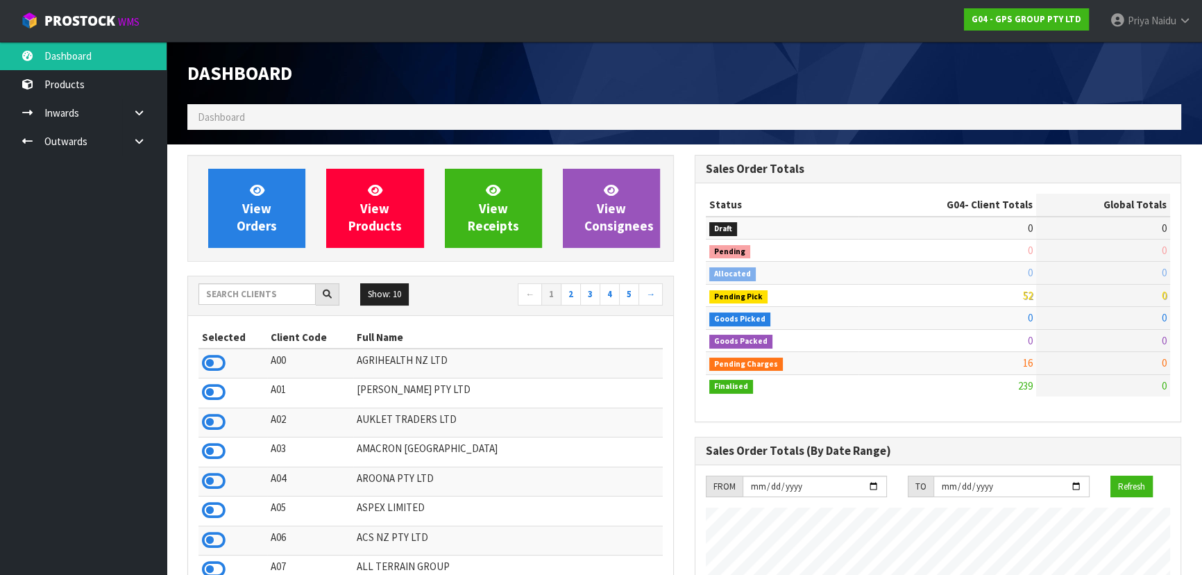
scroll to position [848, 507]
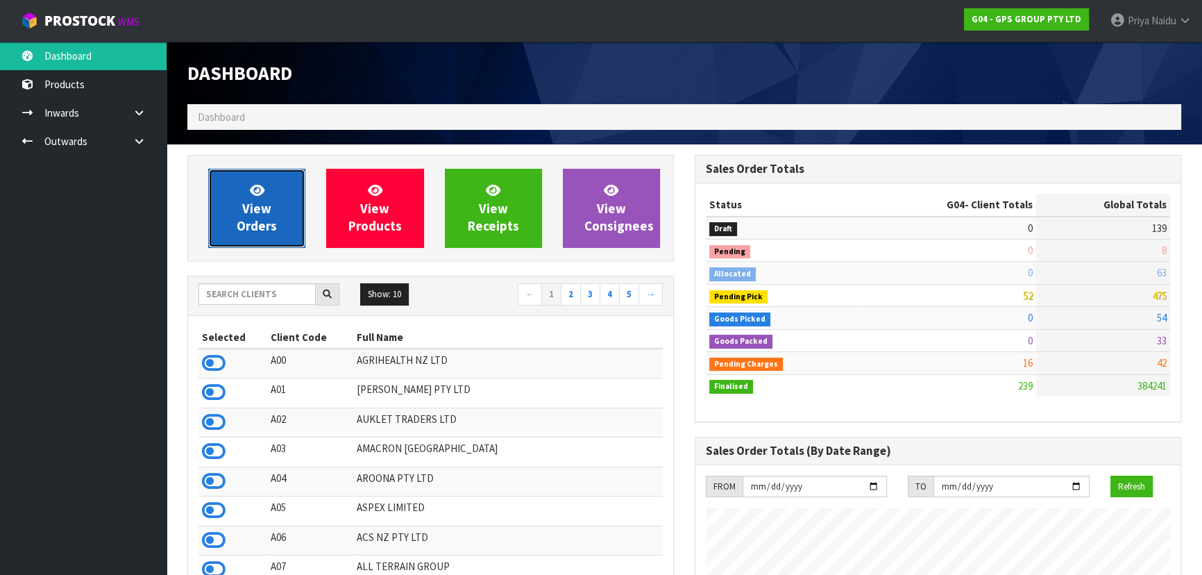
click at [261, 214] on span "View Orders" at bounding box center [257, 208] width 40 height 52
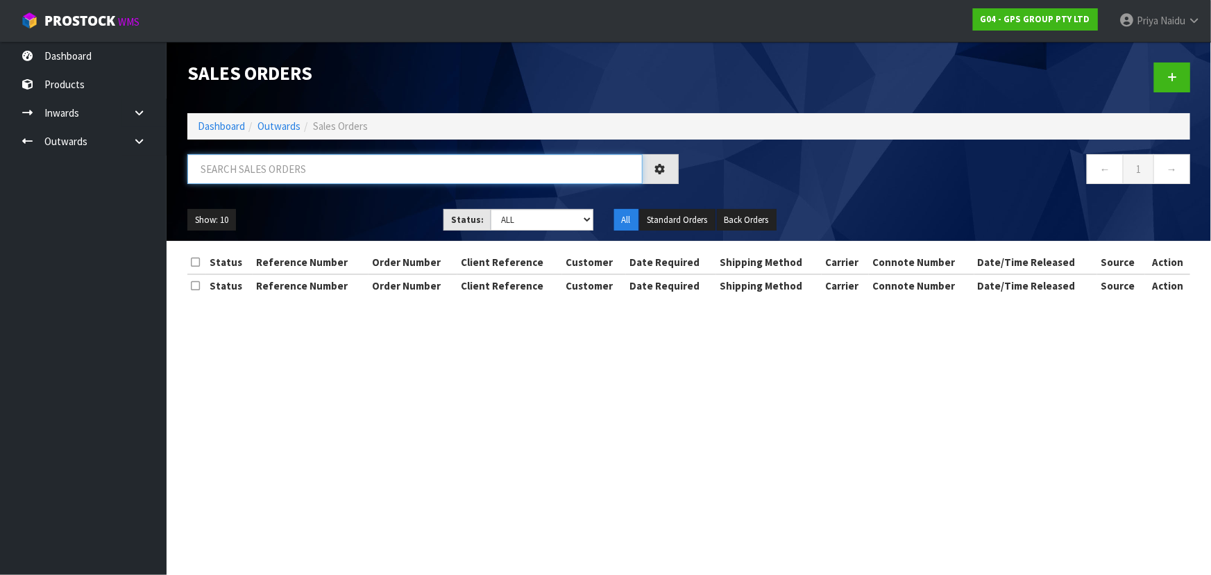
click at [275, 174] on input "text" at bounding box center [414, 169] width 455 height 30
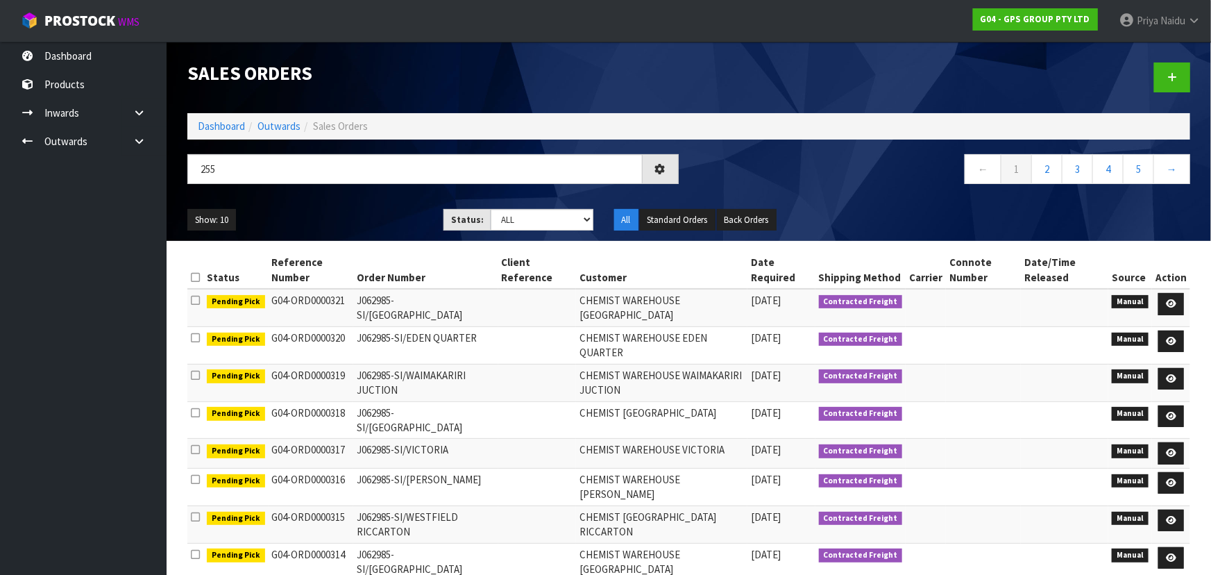
click at [346, 210] on ul "Show: 10 5 10 25 50" at bounding box center [304, 220] width 235 height 22
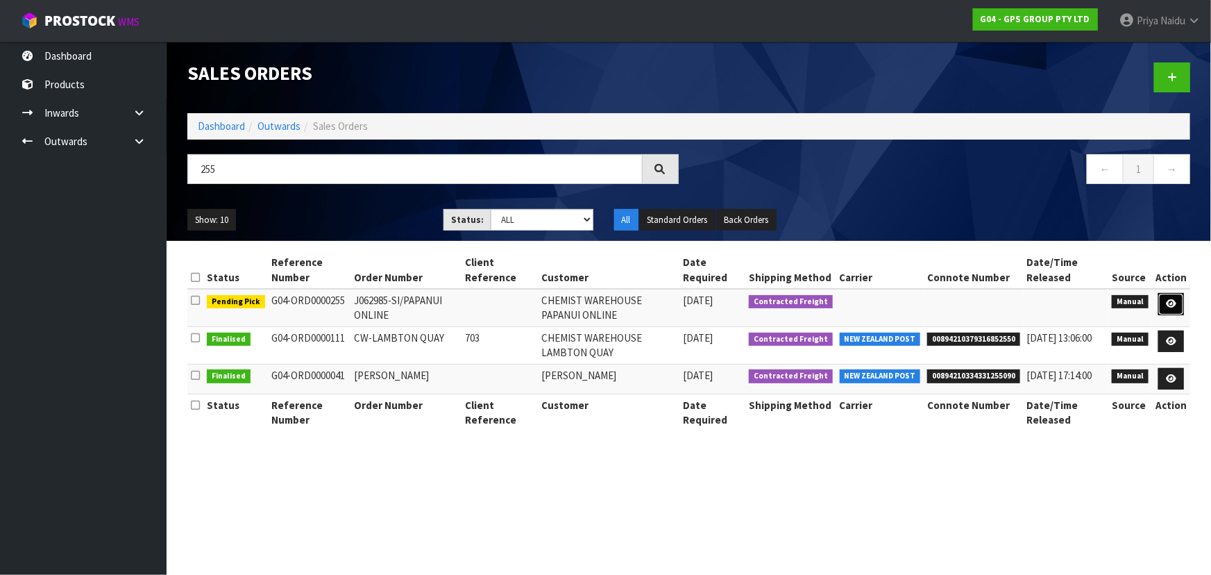
click at [1181, 304] on link at bounding box center [1172, 304] width 26 height 22
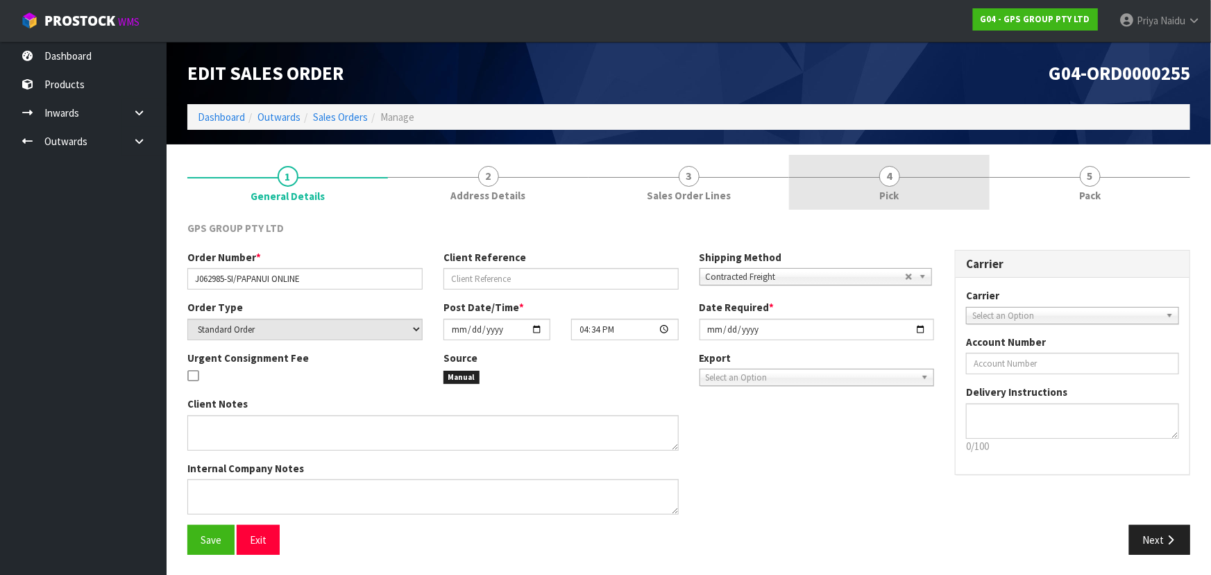
click at [914, 187] on link "4 Pick" at bounding box center [889, 182] width 201 height 55
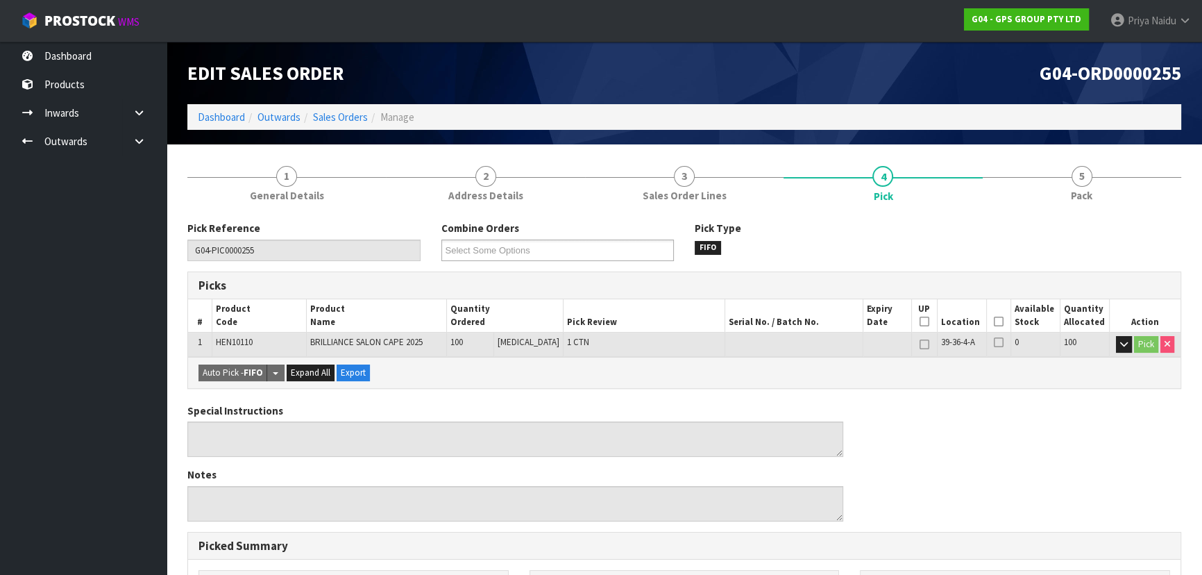
click at [998, 321] on icon at bounding box center [999, 321] width 10 height 1
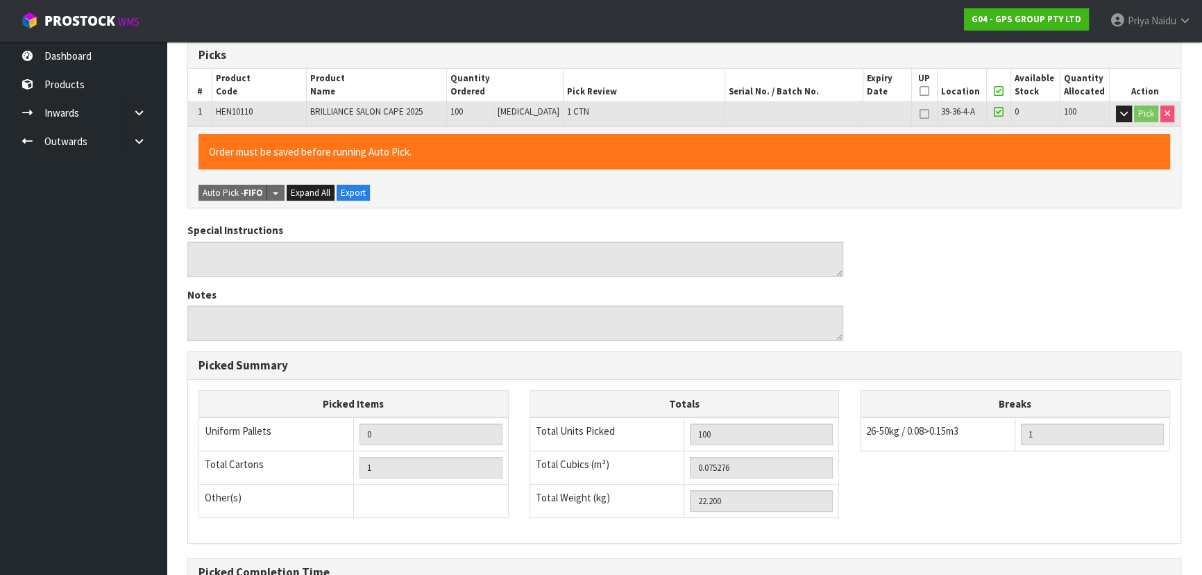
scroll to position [378, 0]
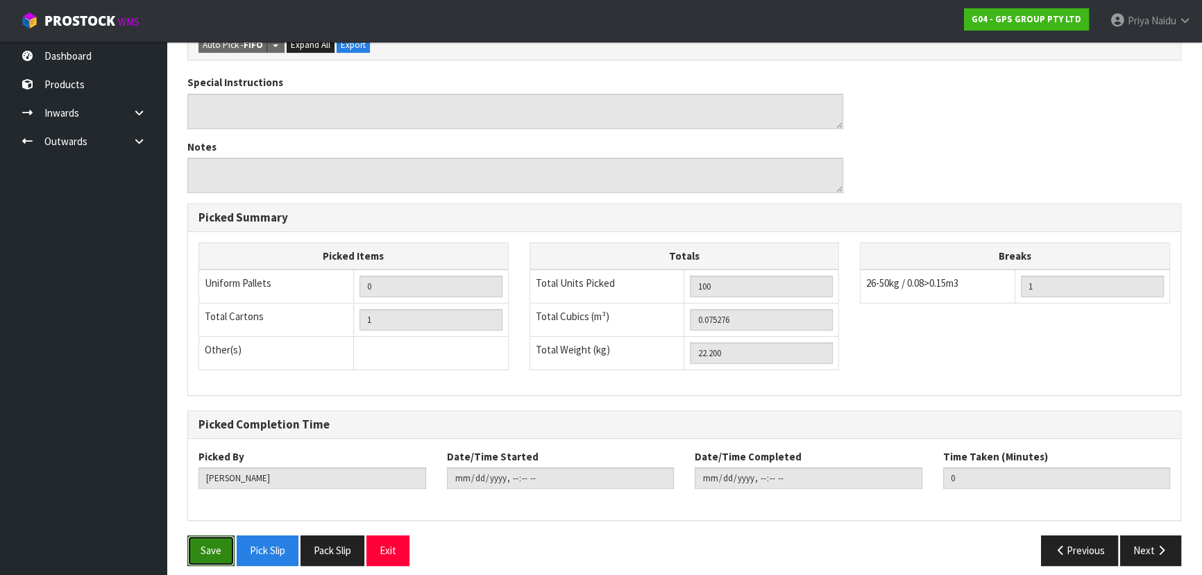
drag, startPoint x: 207, startPoint y: 546, endPoint x: 256, endPoint y: 519, distance: 55.9
click at [210, 542] on button "Save" at bounding box center [210, 550] width 47 height 30
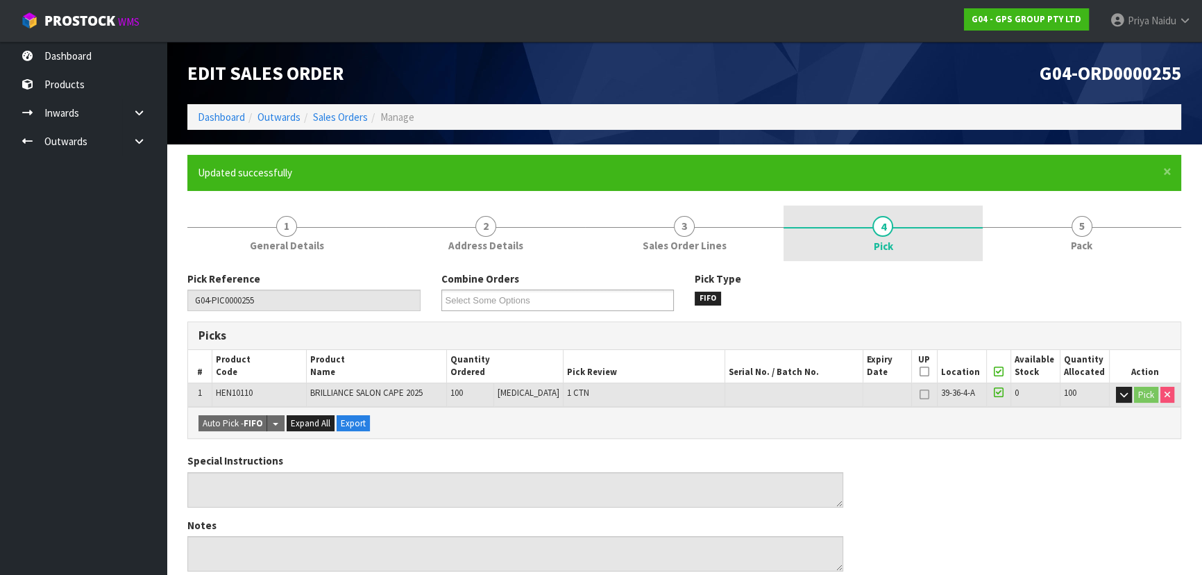
click at [920, 230] on link "4 Pick" at bounding box center [883, 233] width 199 height 56
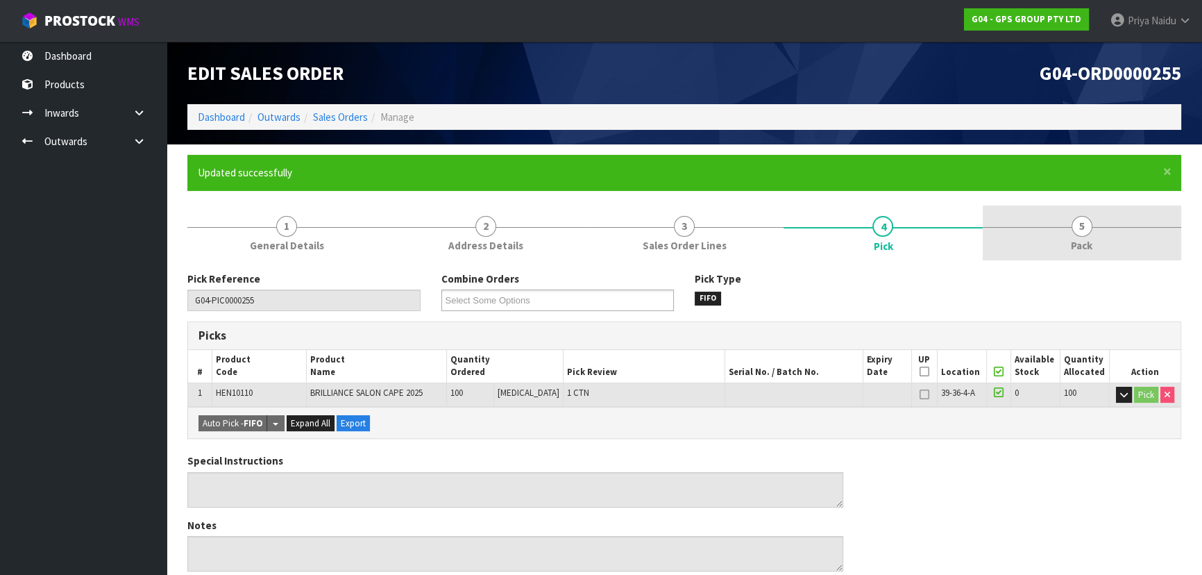
click at [1075, 229] on span "5" at bounding box center [1082, 226] width 21 height 21
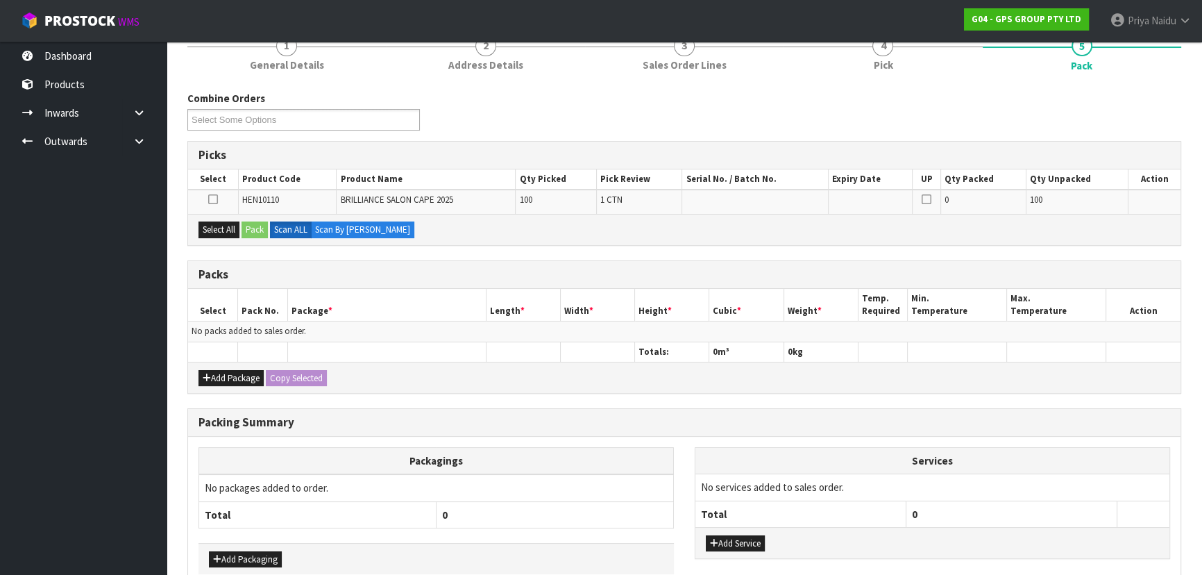
scroll to position [253, 0]
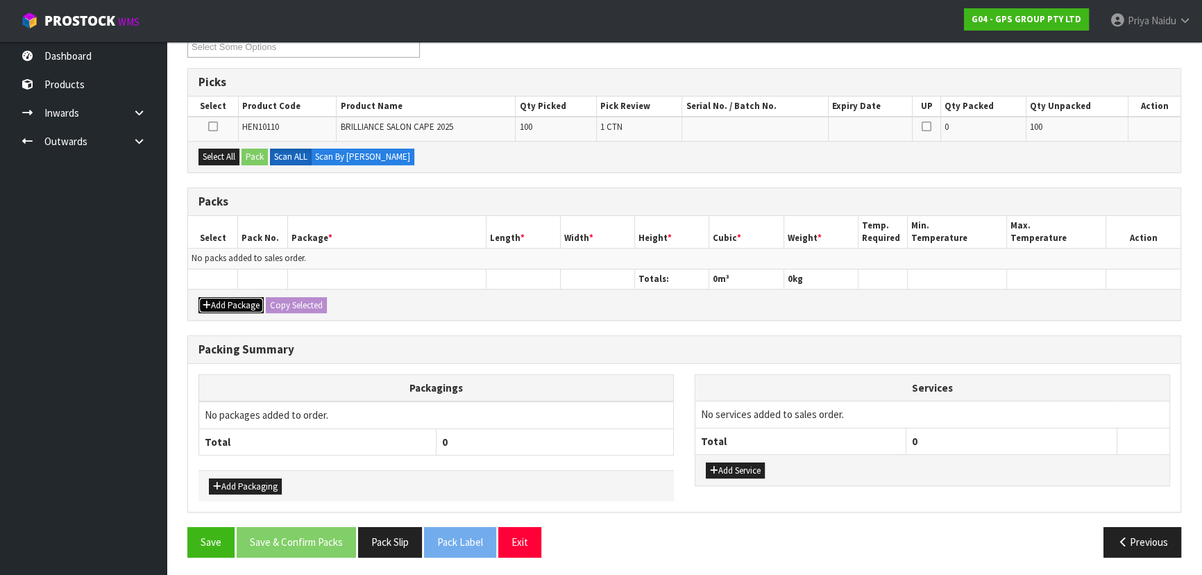
click at [244, 307] on button "Add Package" at bounding box center [231, 305] width 65 height 17
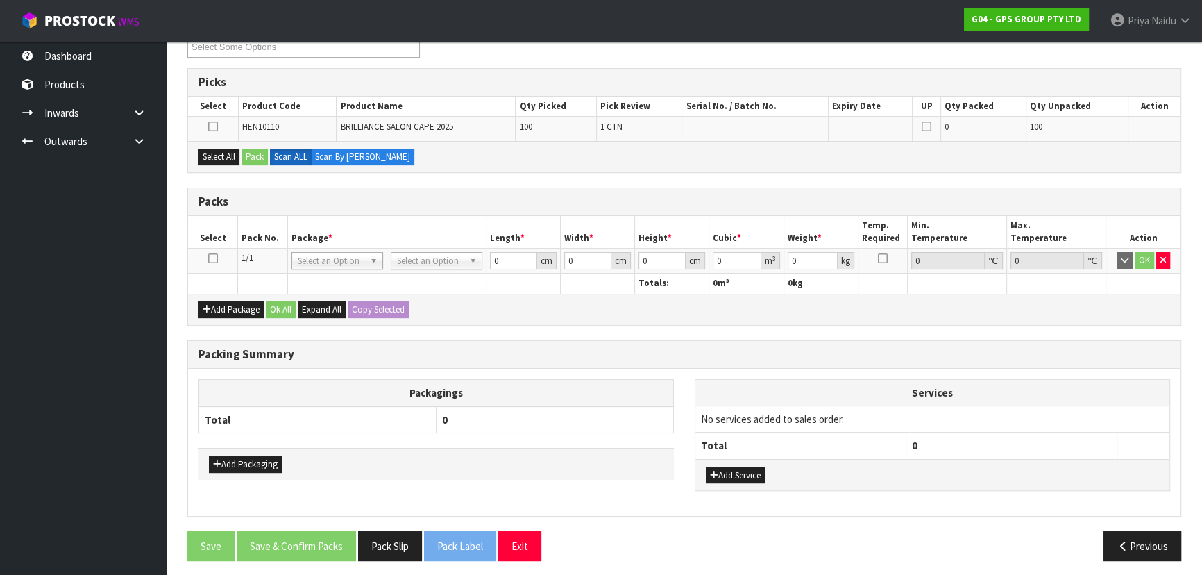
click at [210, 258] on icon at bounding box center [213, 258] width 10 height 1
click at [227, 155] on button "Select All" at bounding box center [219, 157] width 41 height 17
click at [249, 158] on button "Pack" at bounding box center [255, 157] width 26 height 17
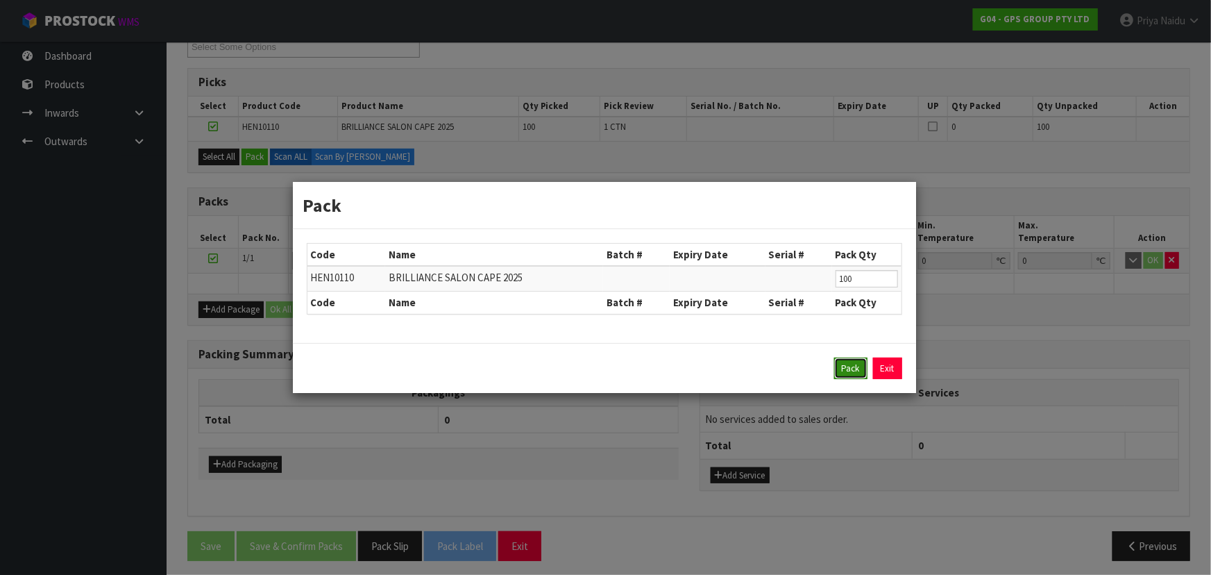
click at [851, 364] on button "Pack" at bounding box center [850, 368] width 33 height 22
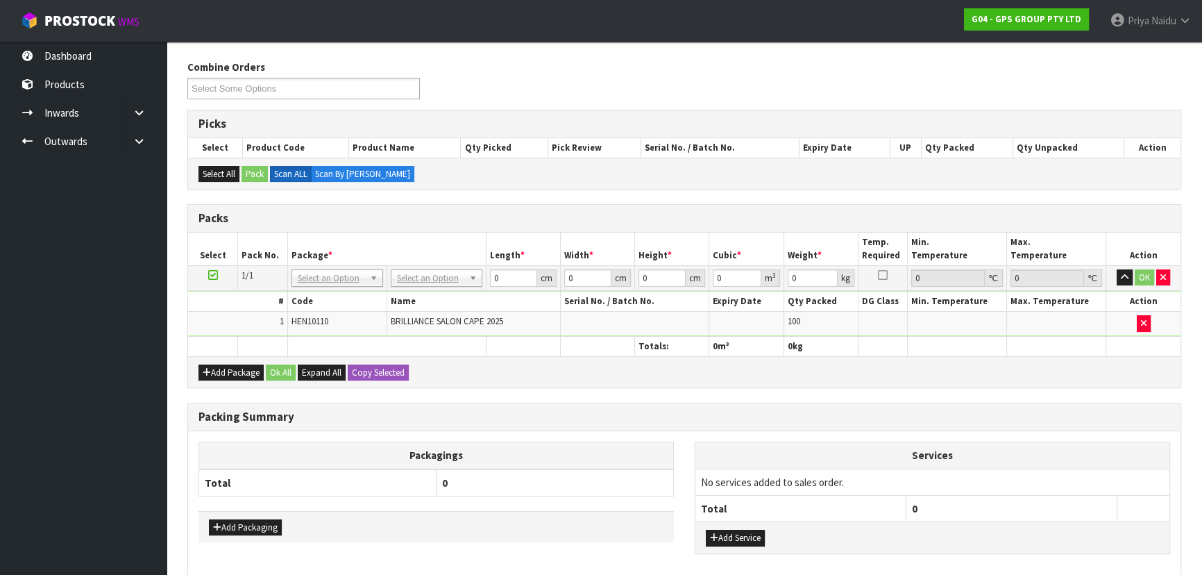
scroll to position [127, 0]
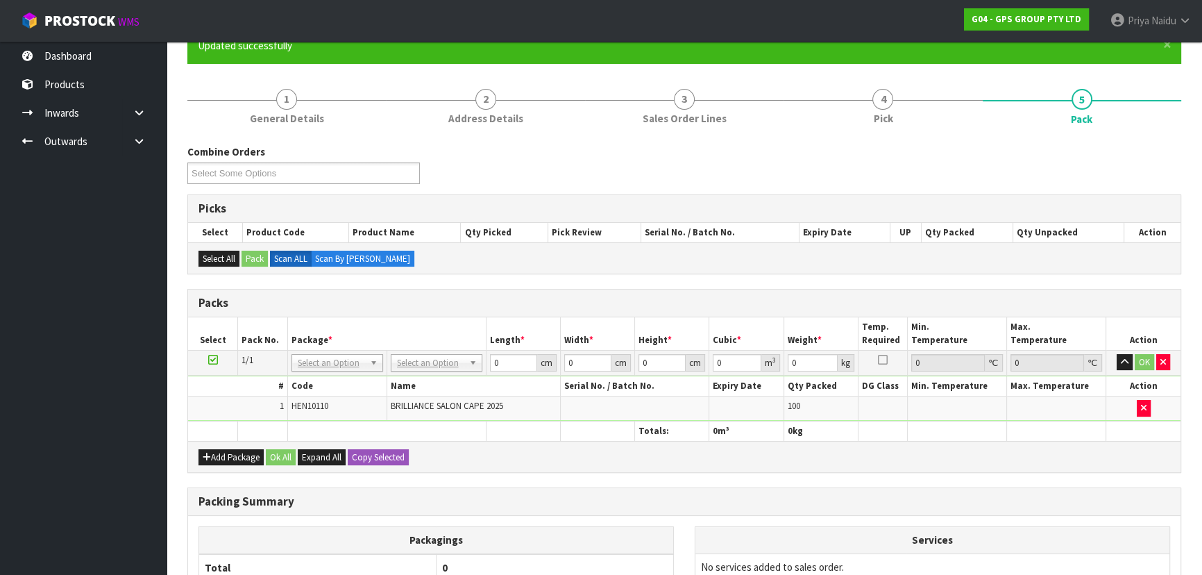
drag, startPoint x: 433, startPoint y: 361, endPoint x: 435, endPoint y: 376, distance: 14.7
click at [503, 356] on input "0" at bounding box center [512, 362] width 47 height 17
click at [1143, 355] on button "OK" at bounding box center [1144, 362] width 19 height 17
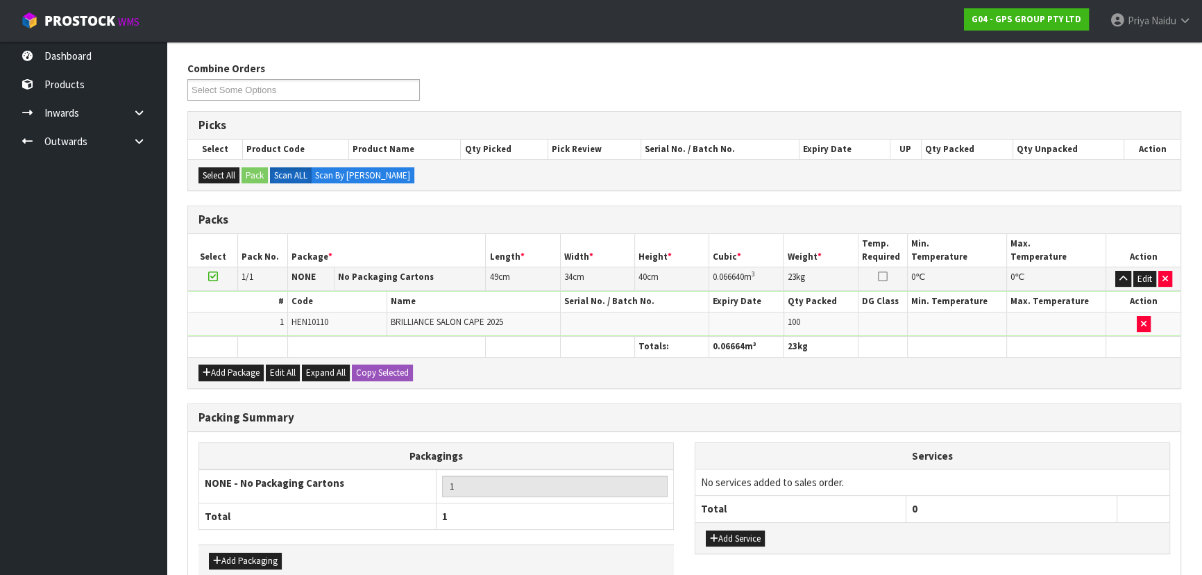
scroll to position [285, 0]
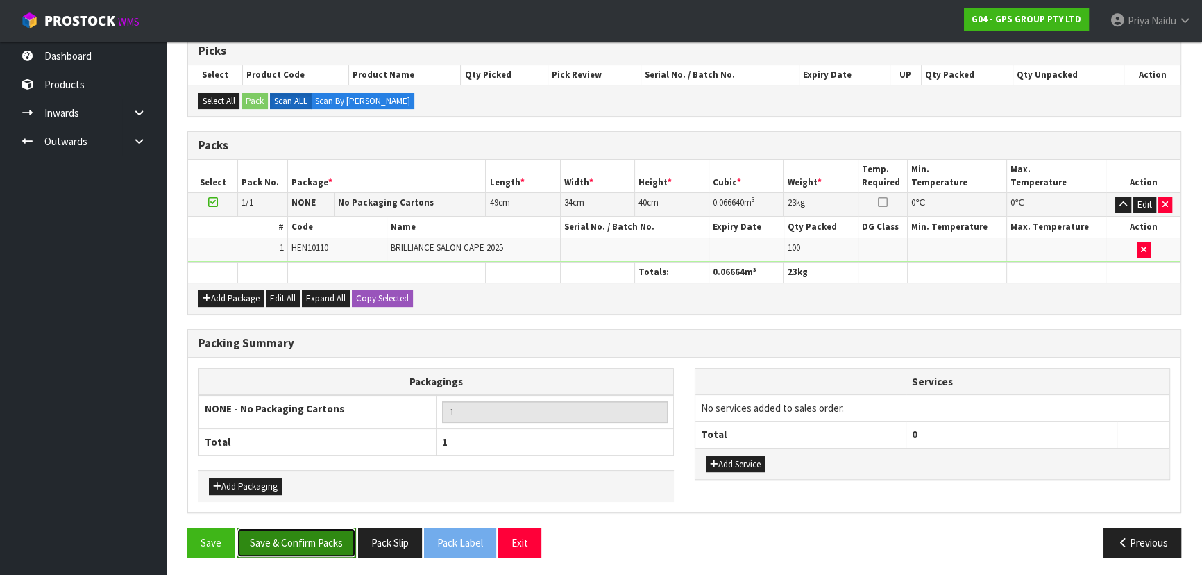
click at [286, 536] on button "Save & Confirm Packs" at bounding box center [296, 543] width 119 height 30
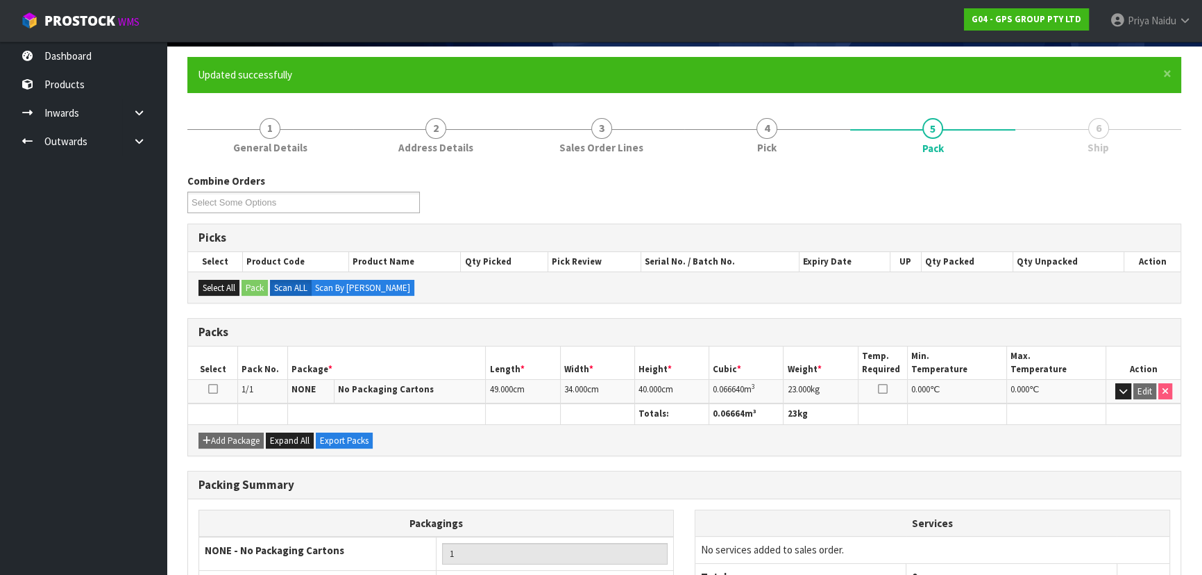
scroll to position [208, 0]
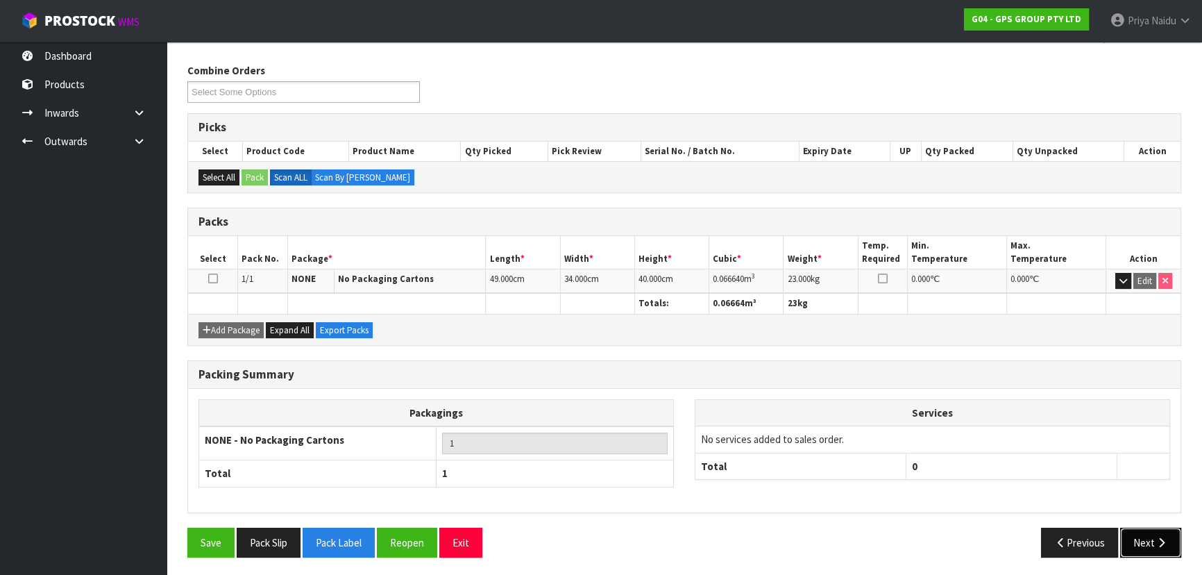
click at [1143, 532] on button "Next" at bounding box center [1150, 543] width 61 height 30
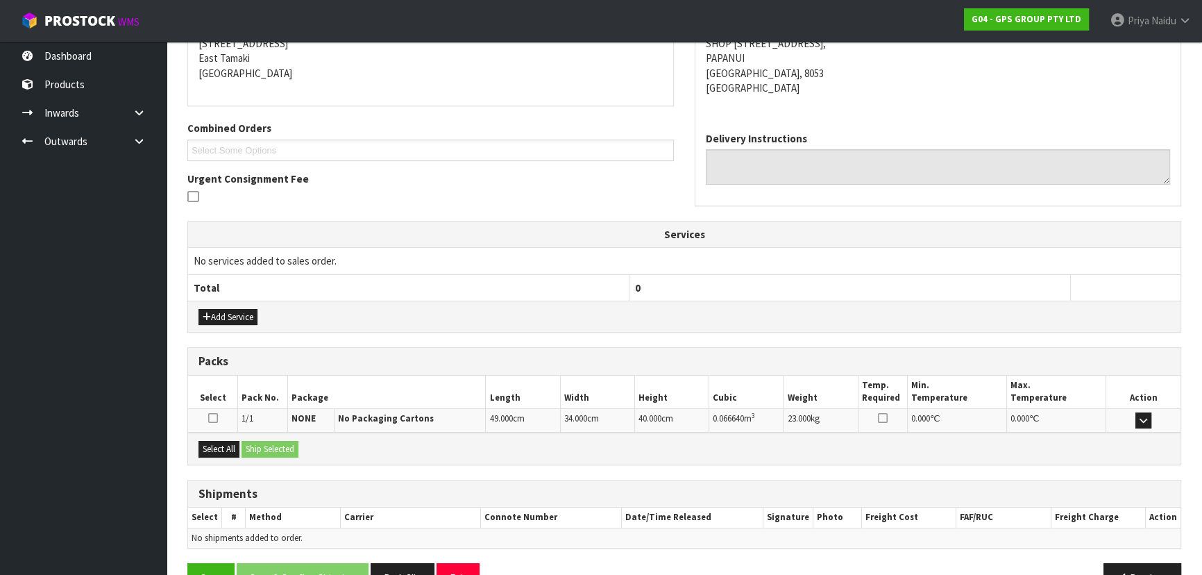
scroll to position [325, 0]
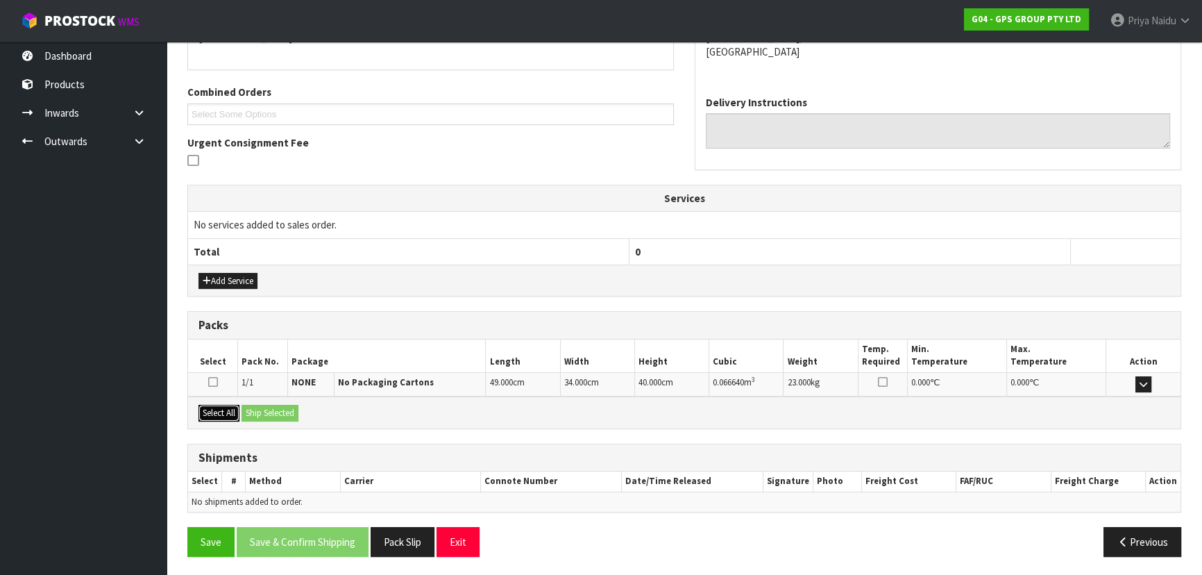
click at [221, 412] on button "Select All" at bounding box center [219, 413] width 41 height 17
click at [267, 406] on button "Ship Selected" at bounding box center [270, 413] width 57 height 17
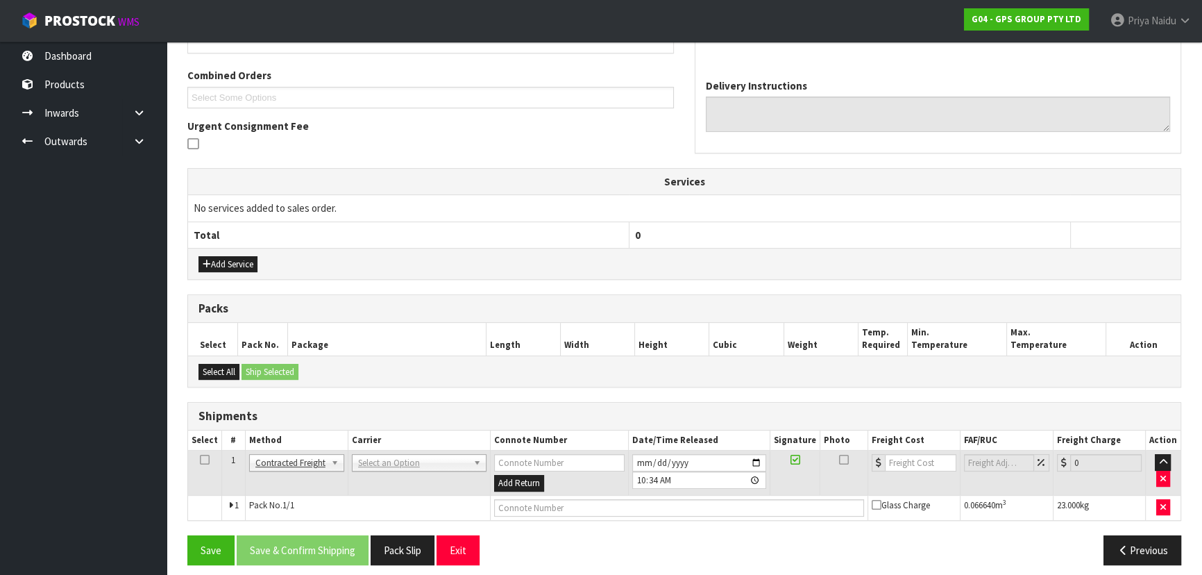
scroll to position [350, 0]
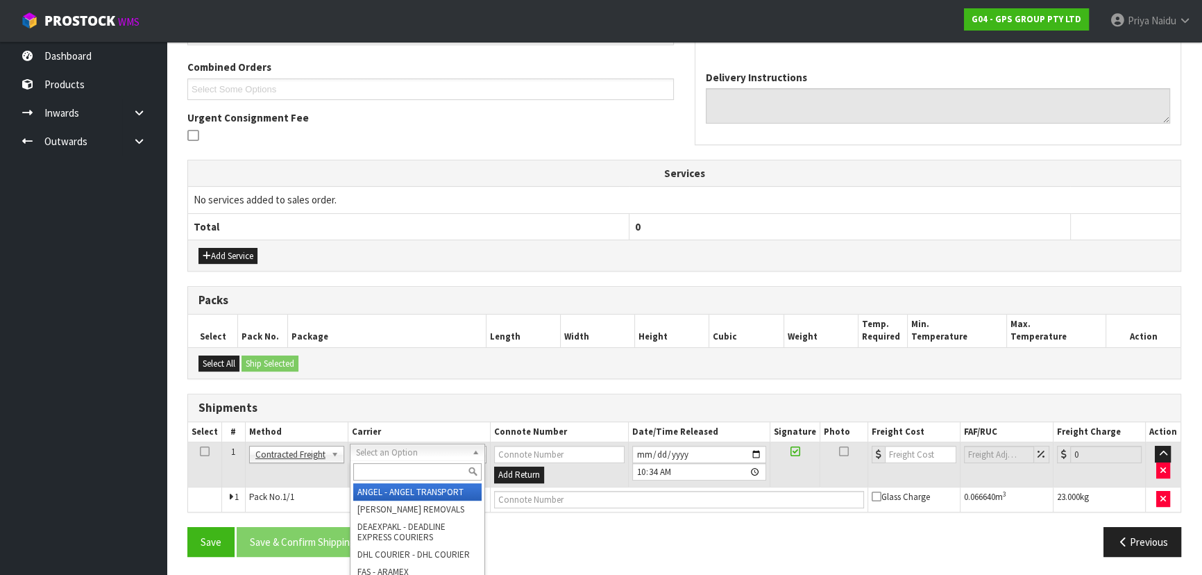
click at [392, 468] on input "text" at bounding box center [417, 471] width 128 height 17
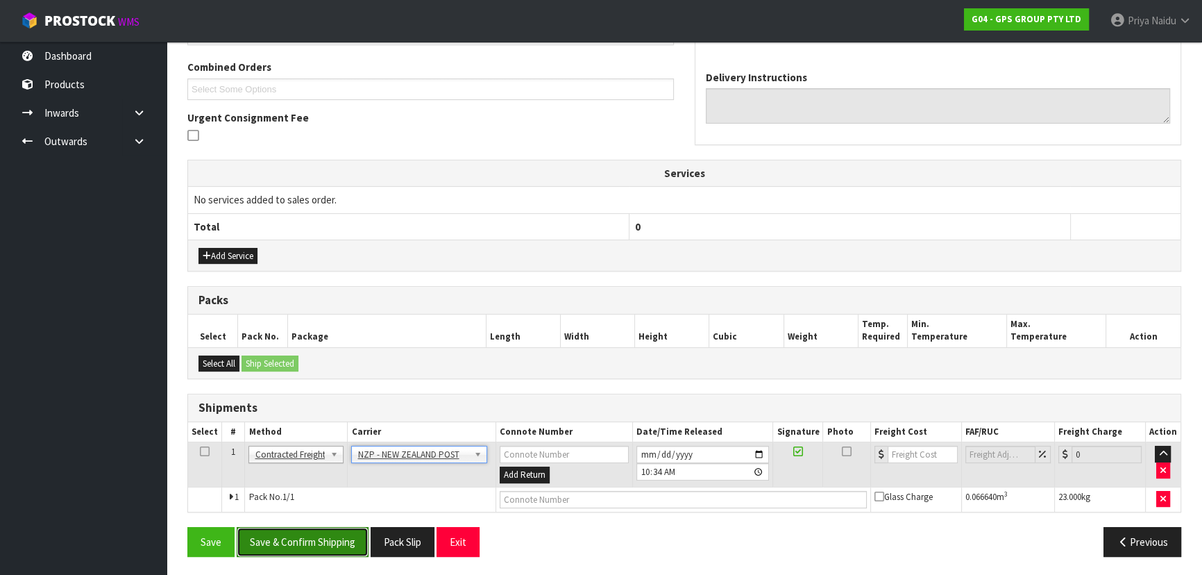
click at [283, 541] on button "Save & Confirm Shipping" at bounding box center [303, 542] width 132 height 30
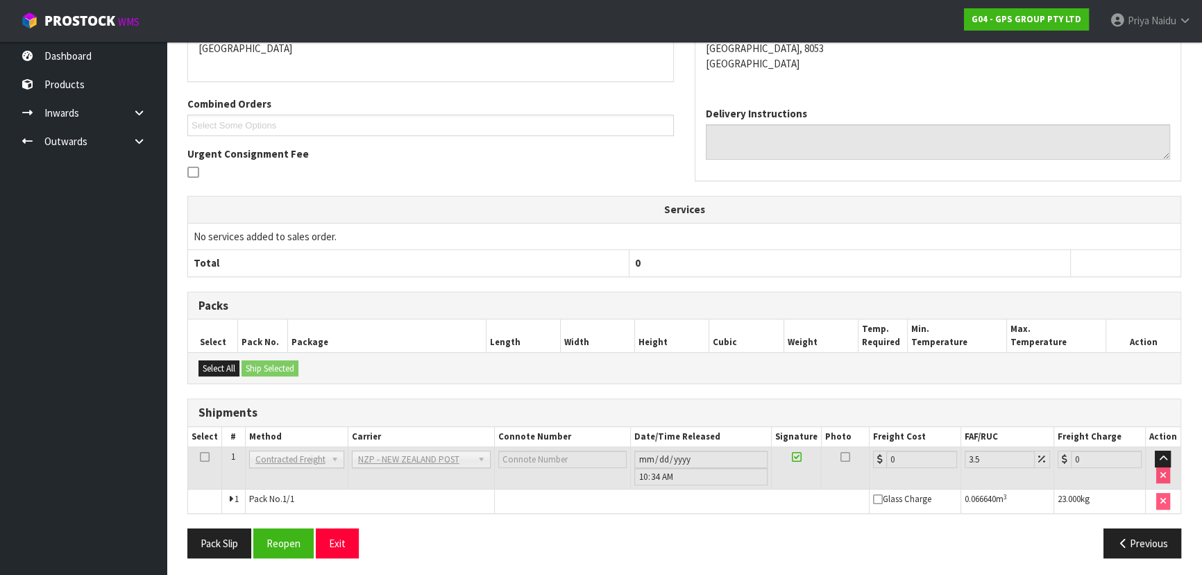
scroll to position [330, 0]
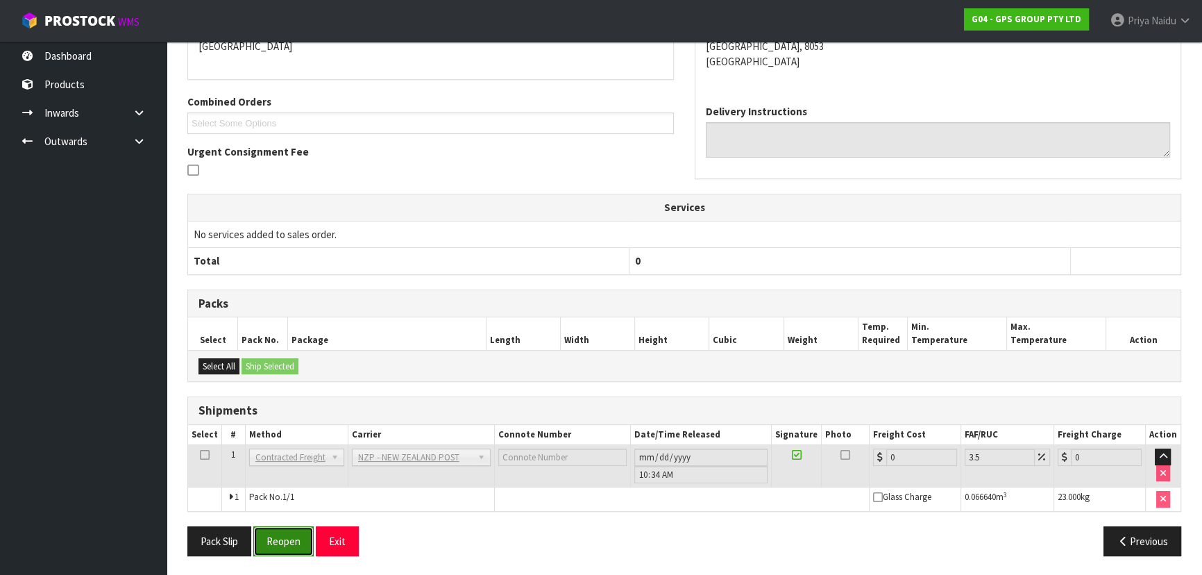
click at [279, 531] on button "Reopen" at bounding box center [283, 541] width 60 height 30
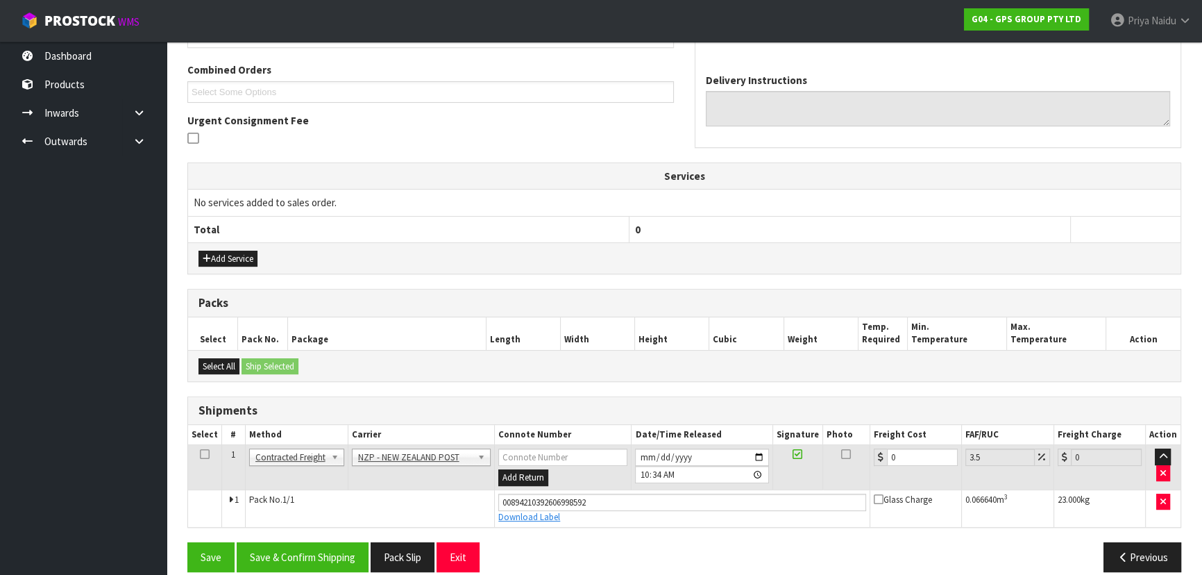
scroll to position [362, 0]
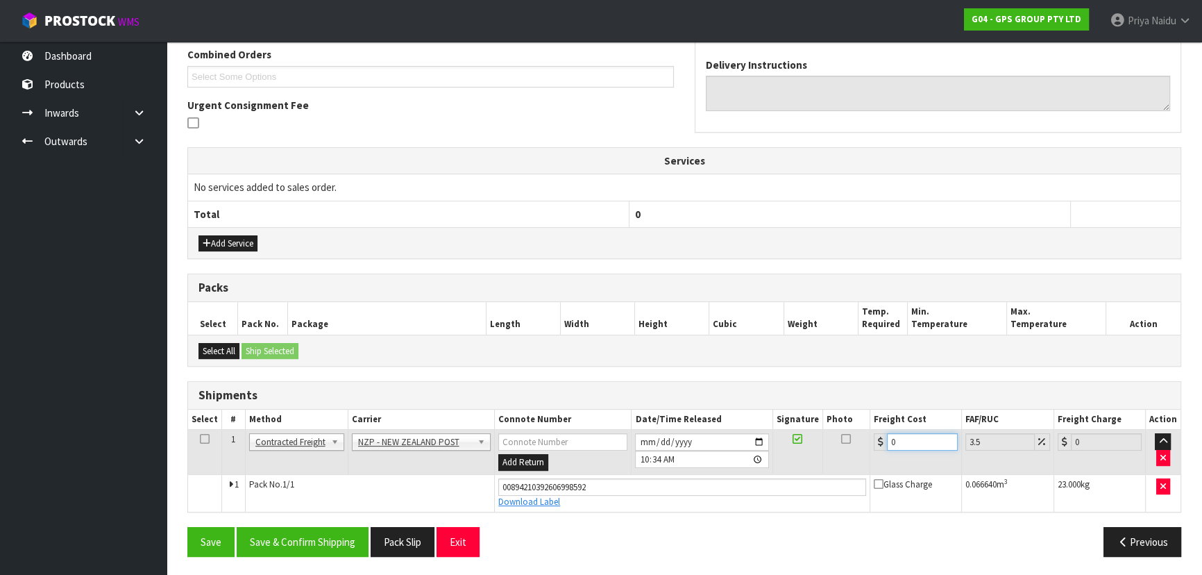
click at [916, 437] on input "0" at bounding box center [922, 441] width 71 height 17
click at [319, 541] on button "Save & Confirm Shipping" at bounding box center [303, 542] width 132 height 30
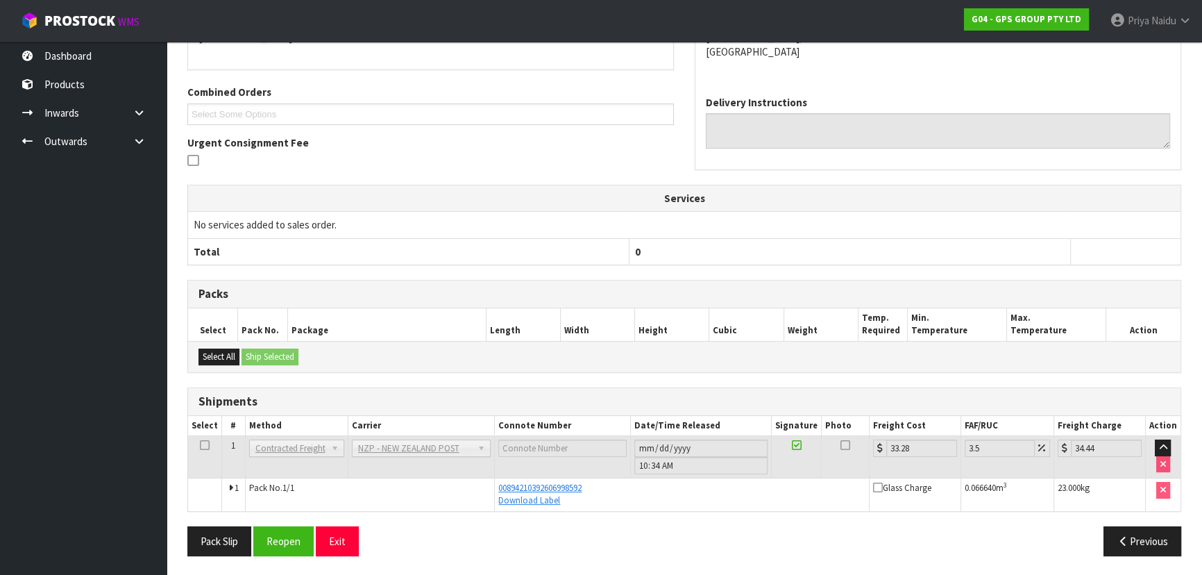
scroll to position [0, 0]
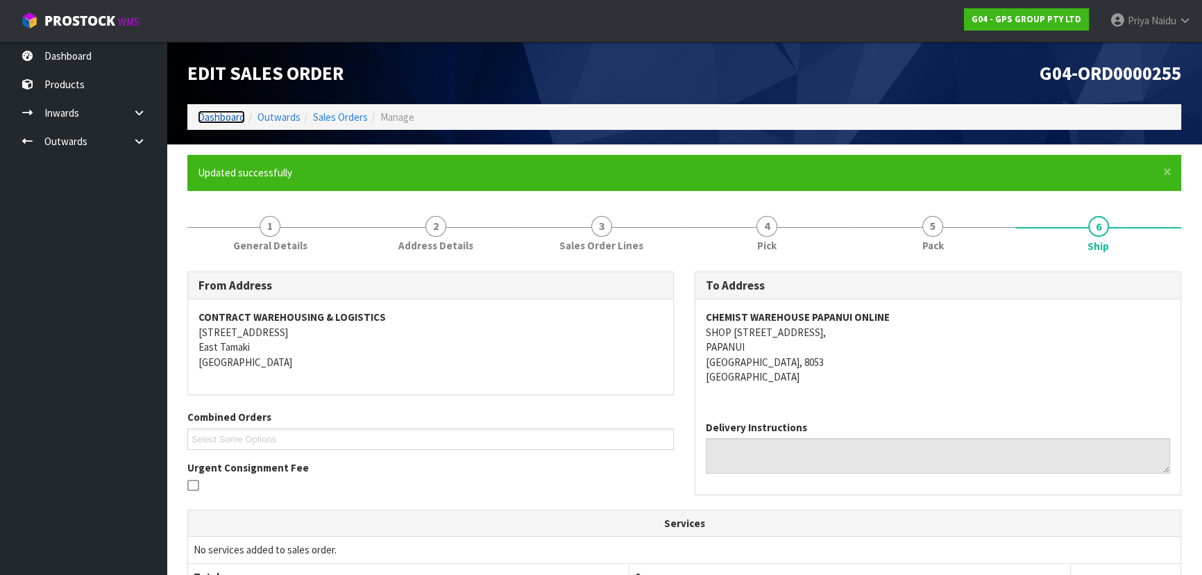
click at [243, 112] on link "Dashboard" at bounding box center [221, 116] width 47 height 13
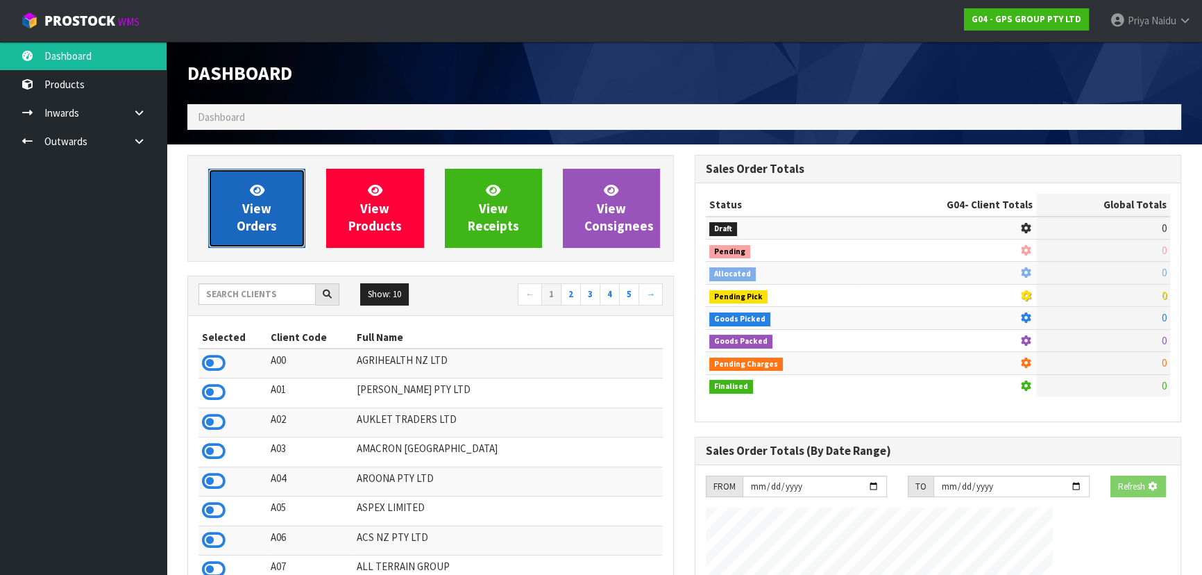
click at [239, 199] on link "View Orders" at bounding box center [256, 208] width 97 height 79
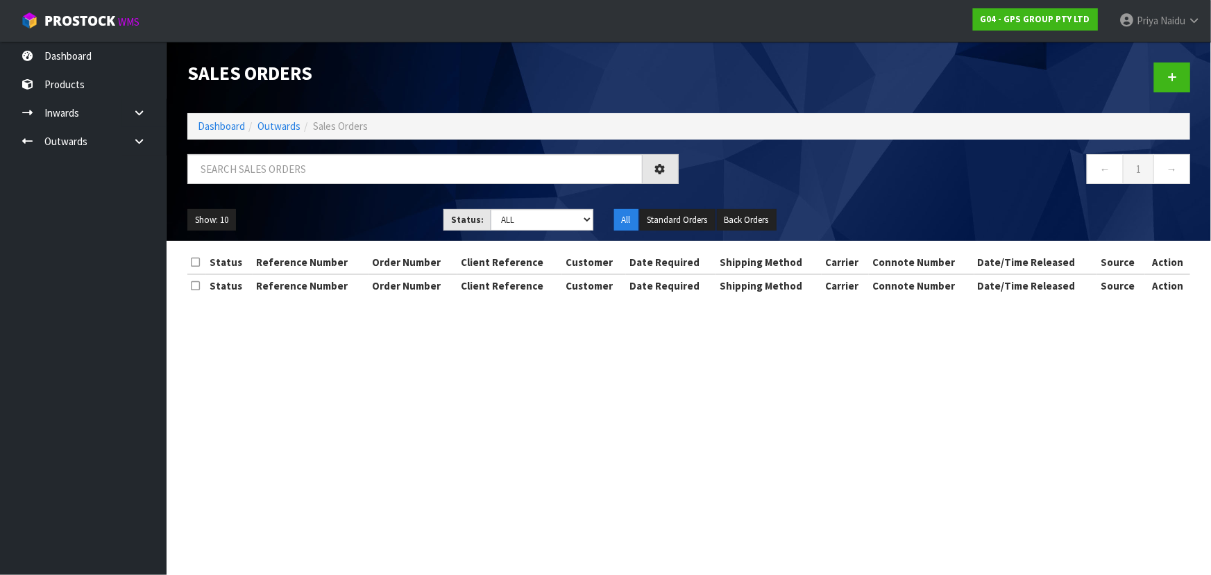
click at [278, 165] on input "text" at bounding box center [414, 169] width 455 height 30
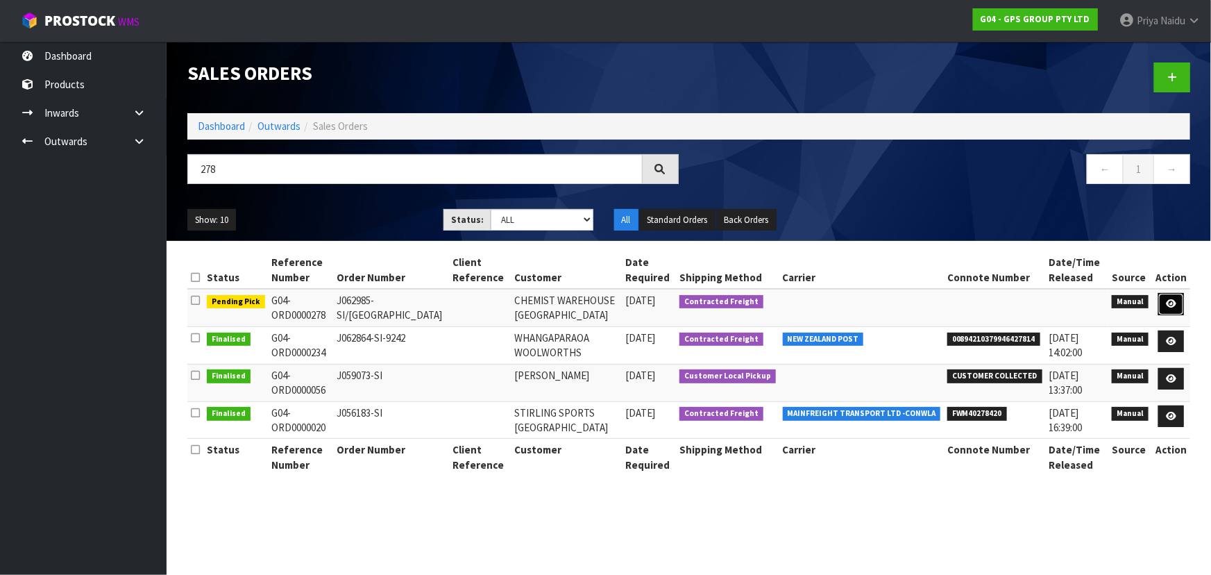
click at [1168, 305] on icon at bounding box center [1171, 303] width 10 height 9
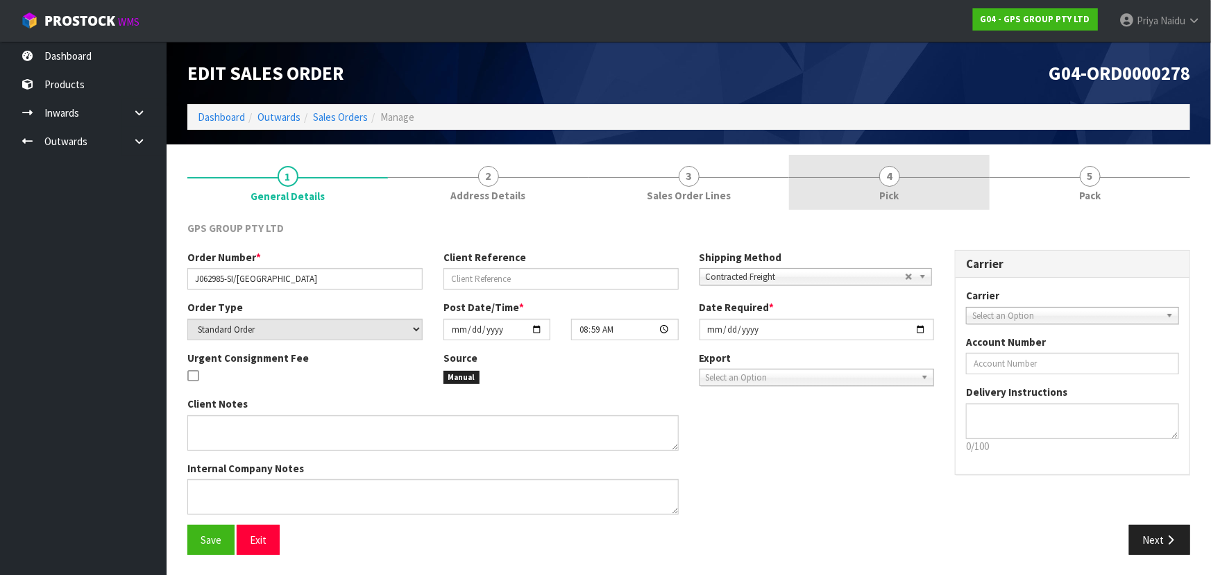
click at [898, 162] on link "4 Pick" at bounding box center [889, 182] width 201 height 55
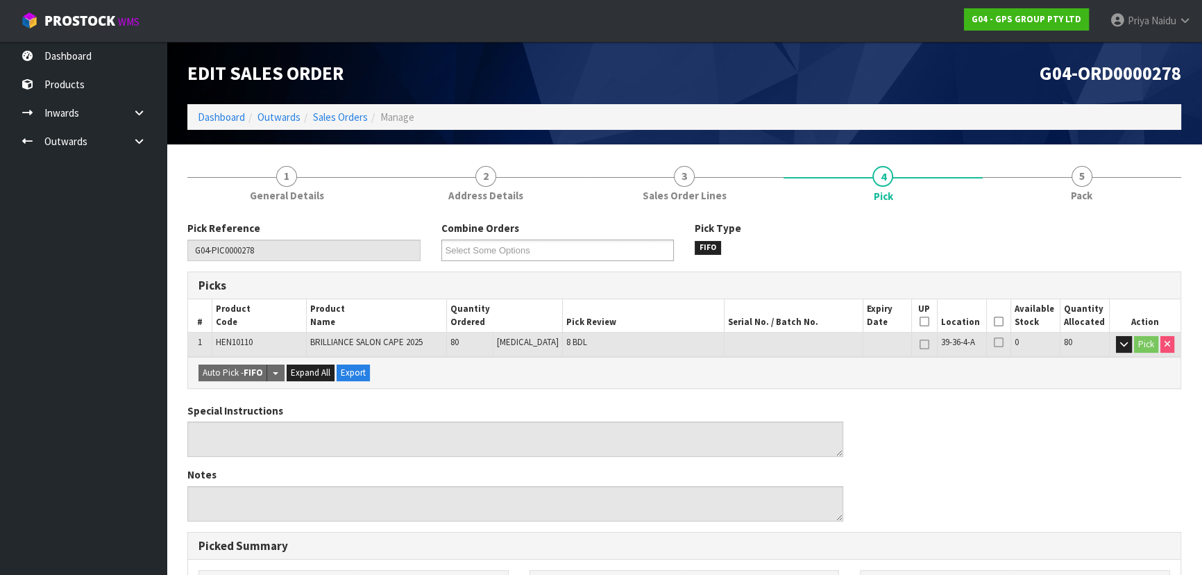
click at [998, 322] on th "Picked" at bounding box center [998, 315] width 24 height 33
click at [998, 322] on icon at bounding box center [999, 321] width 10 height 1
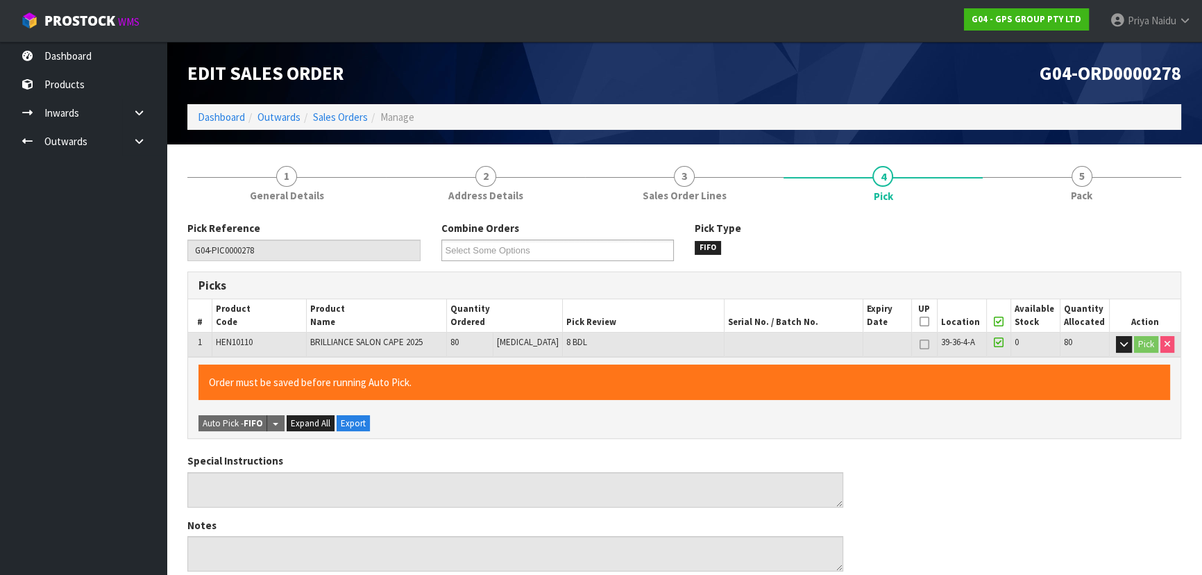
scroll to position [387, 0]
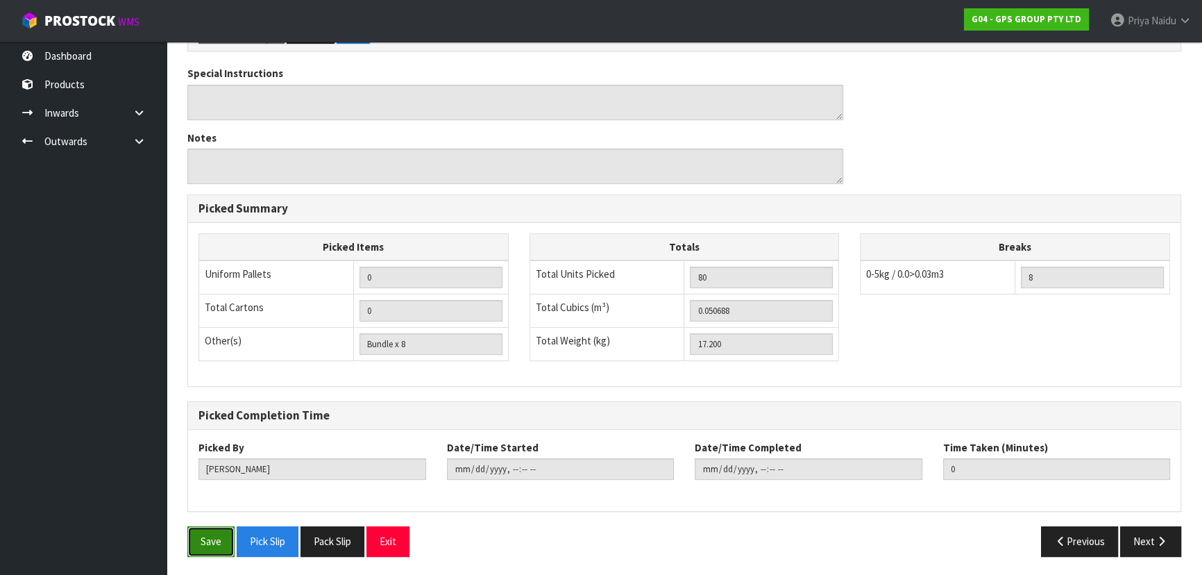
click at [208, 540] on button "Save" at bounding box center [210, 541] width 47 height 30
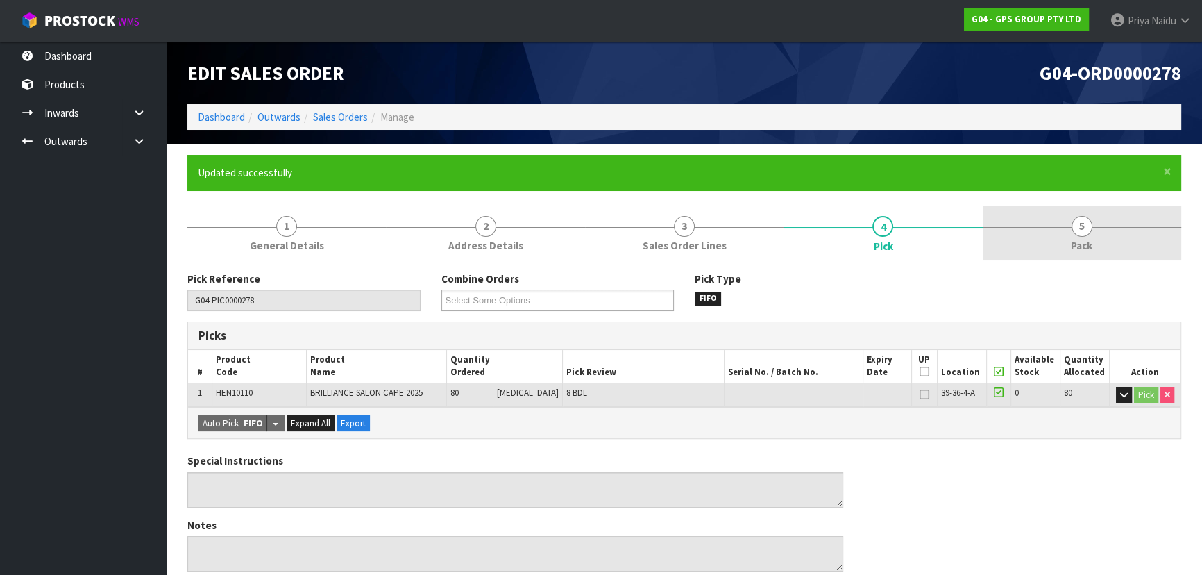
click at [1105, 243] on link "5 Pack" at bounding box center [1082, 232] width 199 height 55
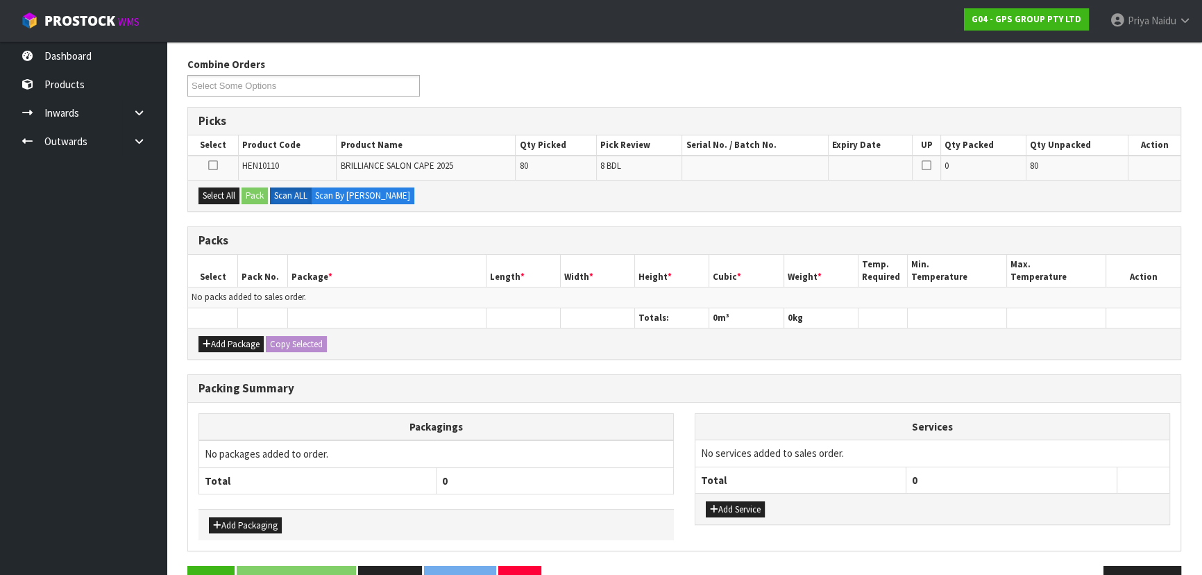
scroll to position [253, 0]
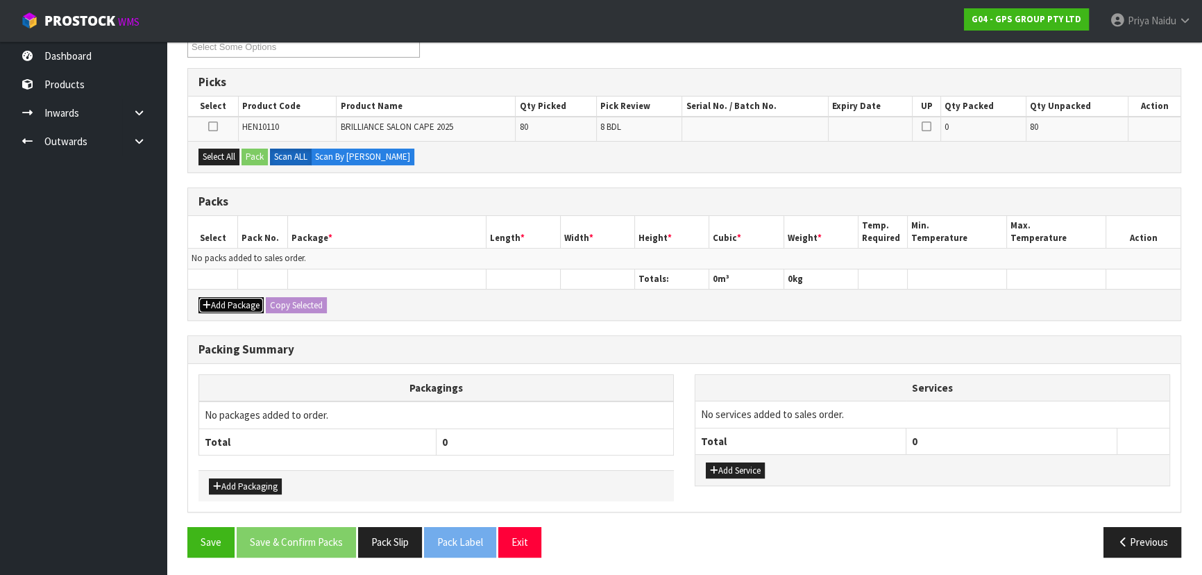
click at [247, 305] on button "Add Package" at bounding box center [231, 305] width 65 height 17
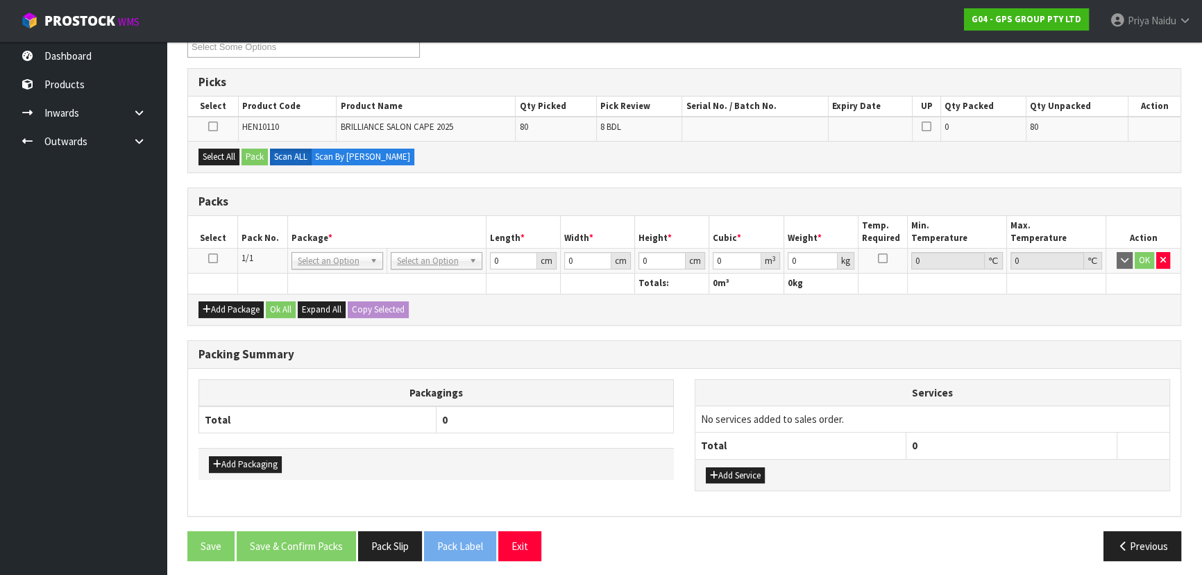
click at [210, 258] on icon at bounding box center [213, 258] width 10 height 1
click at [220, 153] on button "Select All" at bounding box center [219, 157] width 41 height 17
click at [259, 158] on button "Pack" at bounding box center [255, 157] width 26 height 17
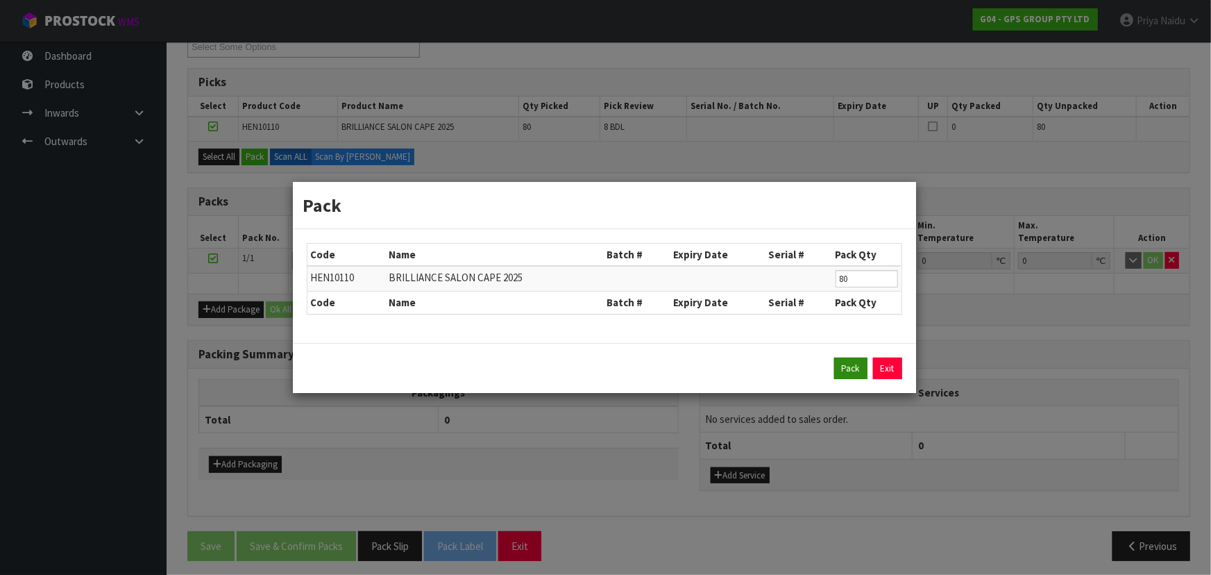
click at [848, 356] on div "Pack Exit" at bounding box center [604, 368] width 623 height 51
click at [842, 371] on button "Pack" at bounding box center [850, 368] width 33 height 22
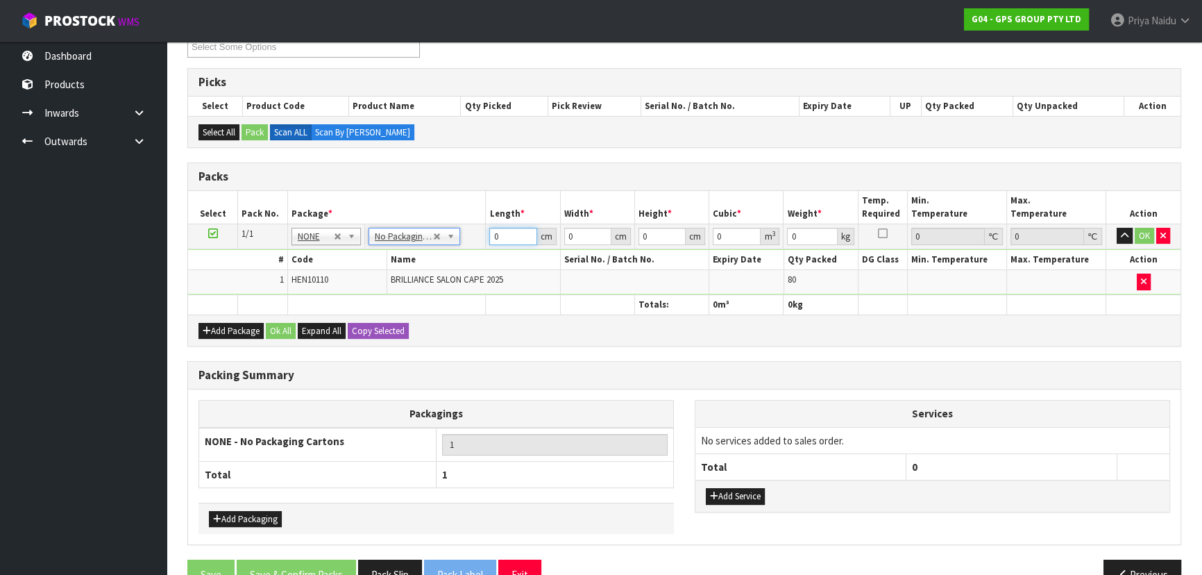
click at [505, 238] on input "0" at bounding box center [512, 236] width 47 height 17
click at [1143, 231] on button "OK" at bounding box center [1144, 236] width 19 height 17
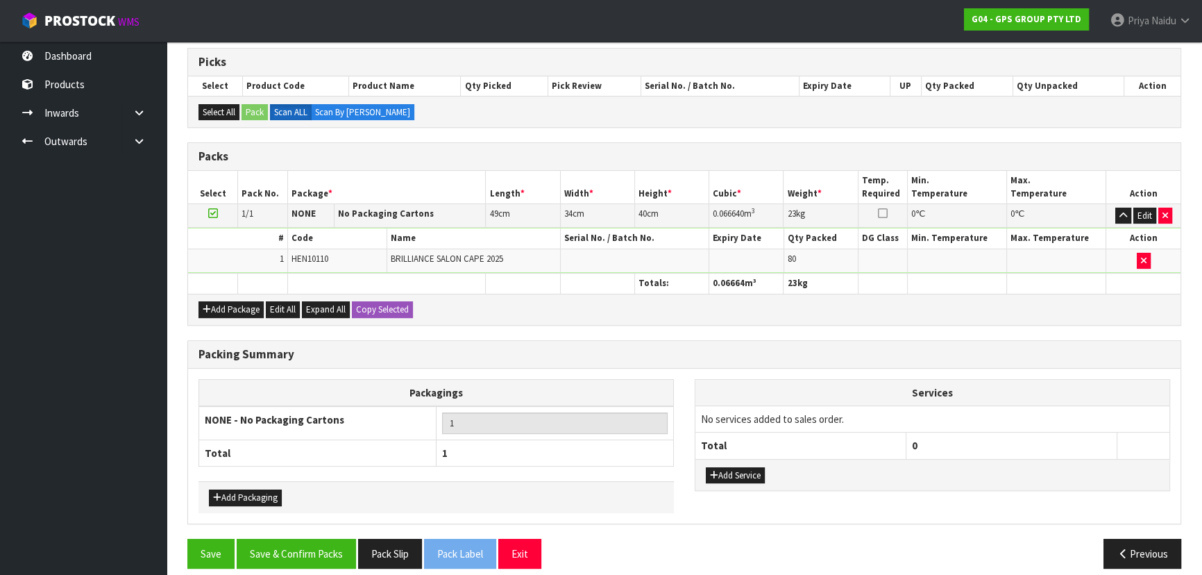
scroll to position [285, 0]
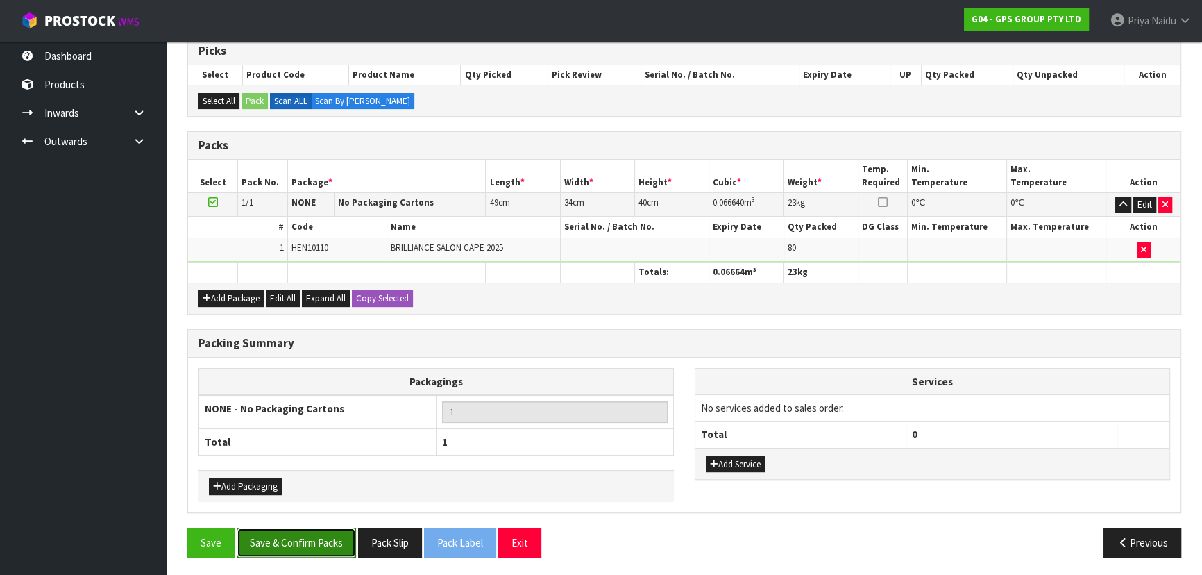
click at [278, 542] on button "Save & Confirm Packs" at bounding box center [296, 543] width 119 height 30
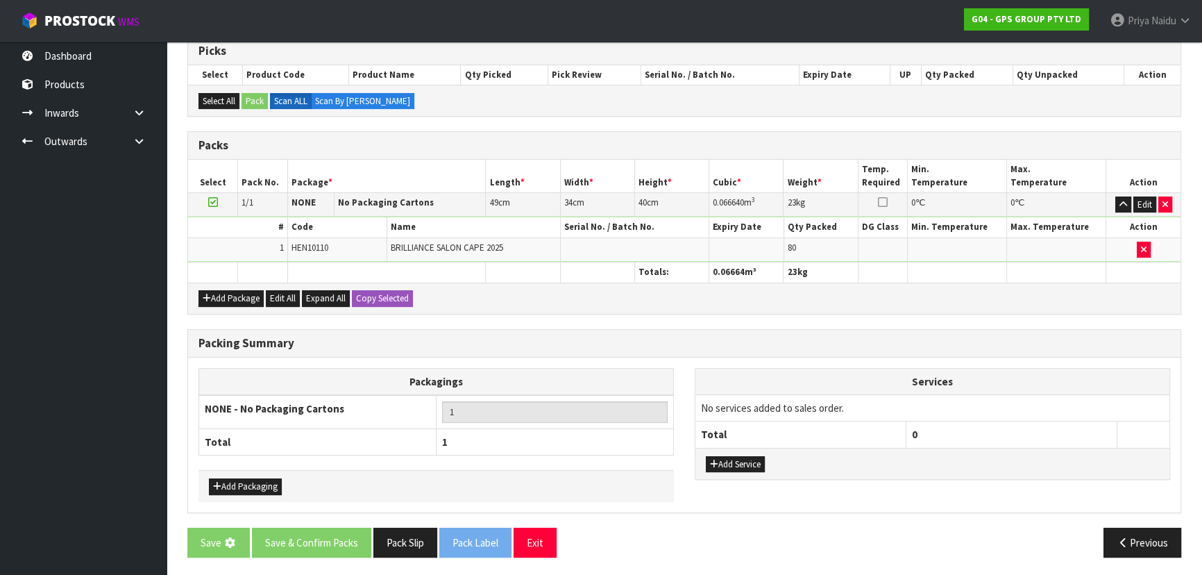
scroll to position [0, 0]
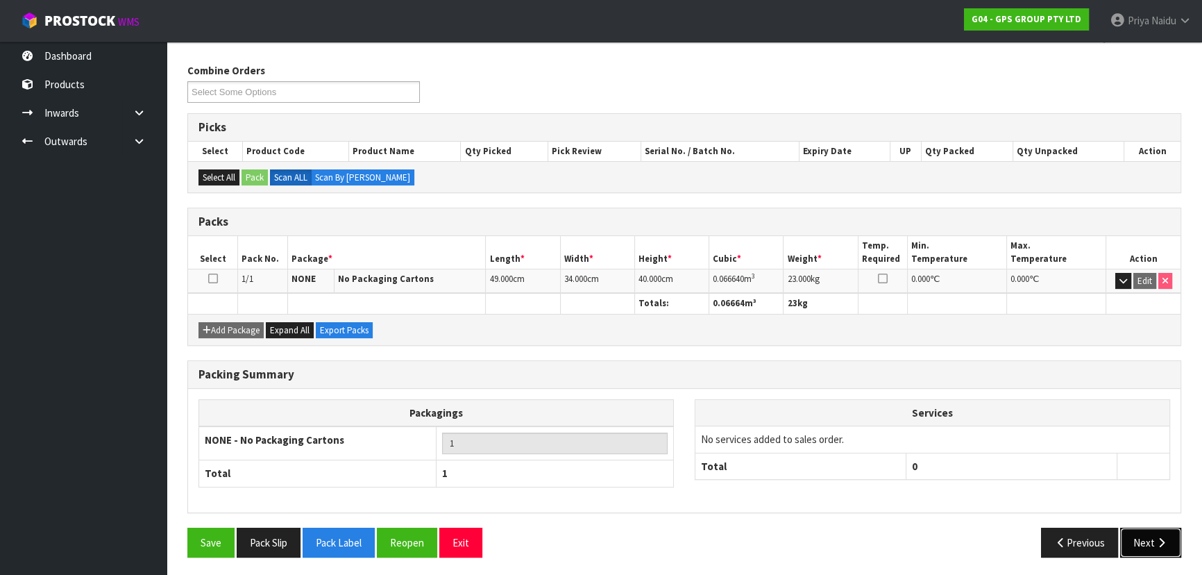
click at [1138, 531] on button "Next" at bounding box center [1150, 543] width 61 height 30
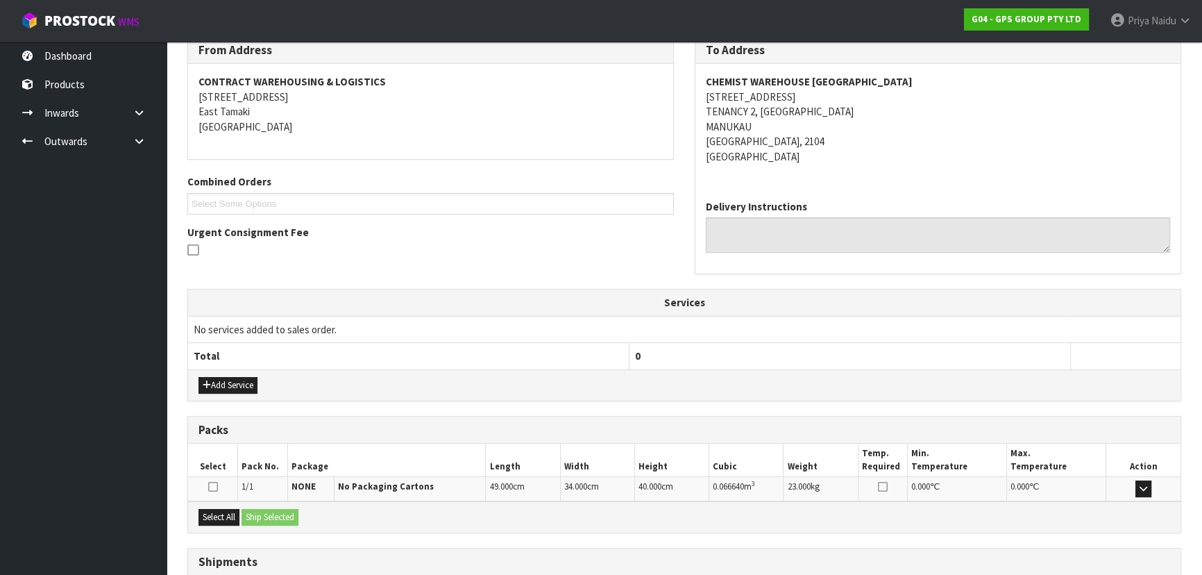
scroll to position [340, 0]
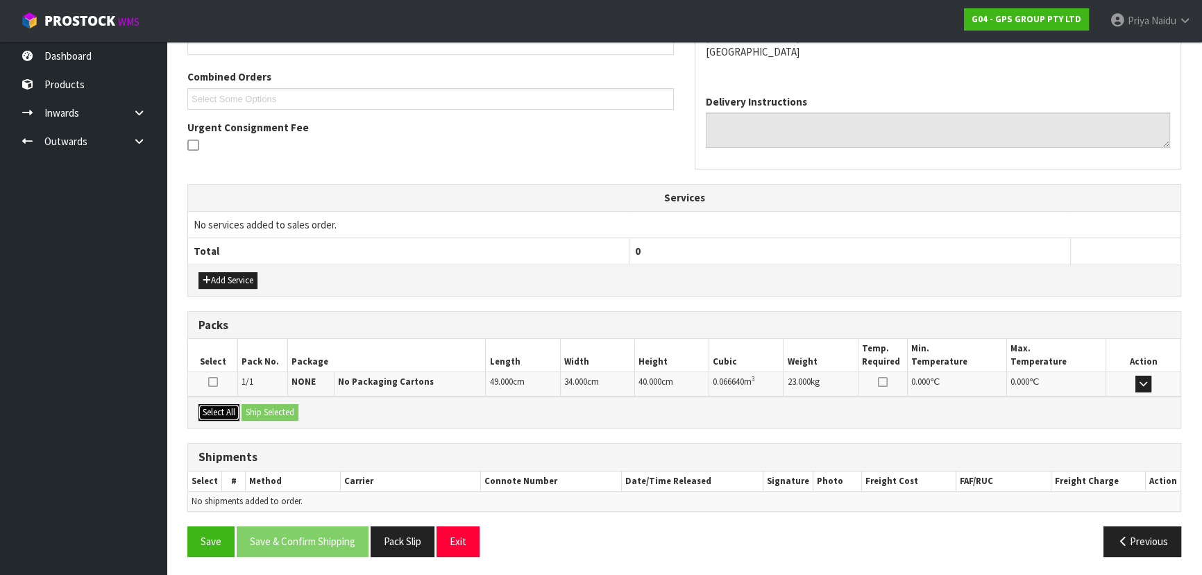
click at [233, 414] on button "Select All" at bounding box center [219, 412] width 41 height 17
click at [261, 410] on button "Ship Selected" at bounding box center [270, 412] width 57 height 17
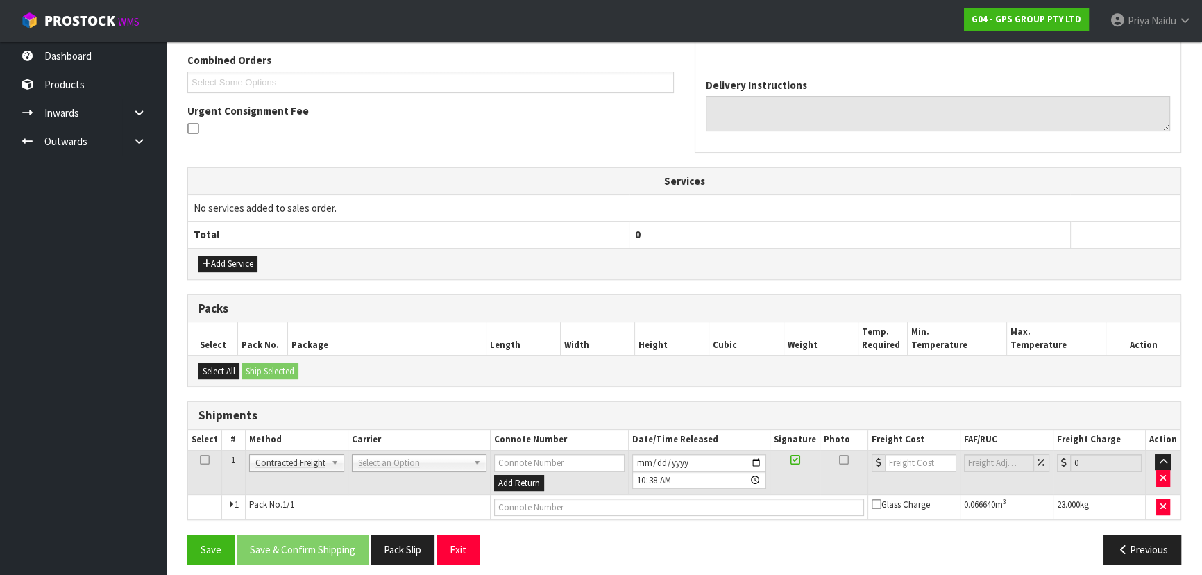
scroll to position [364, 0]
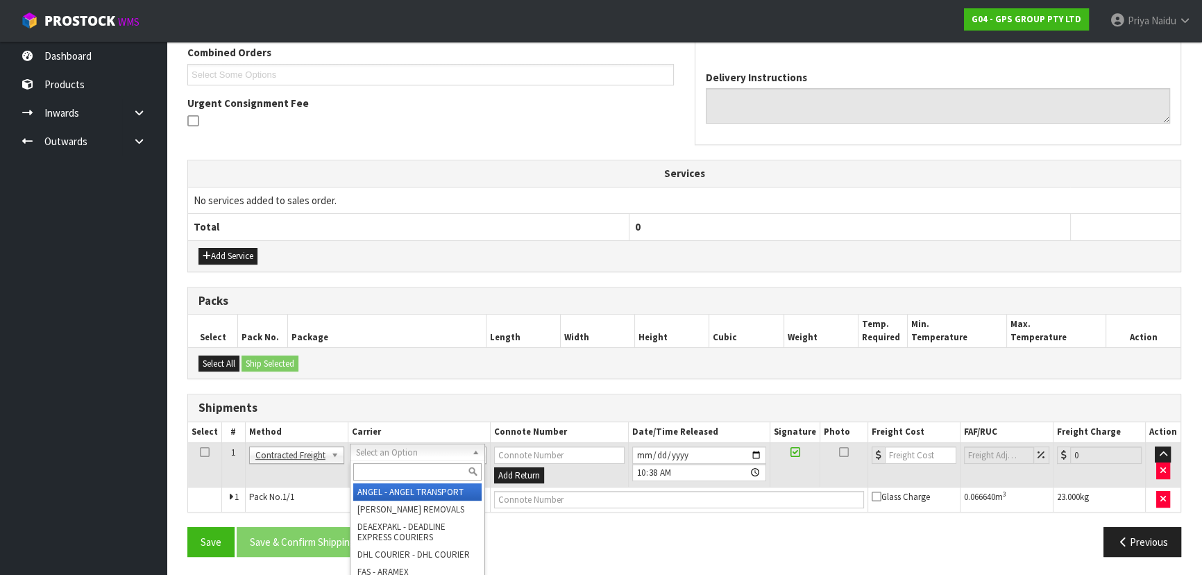
click at [382, 466] on input "text" at bounding box center [417, 471] width 128 height 17
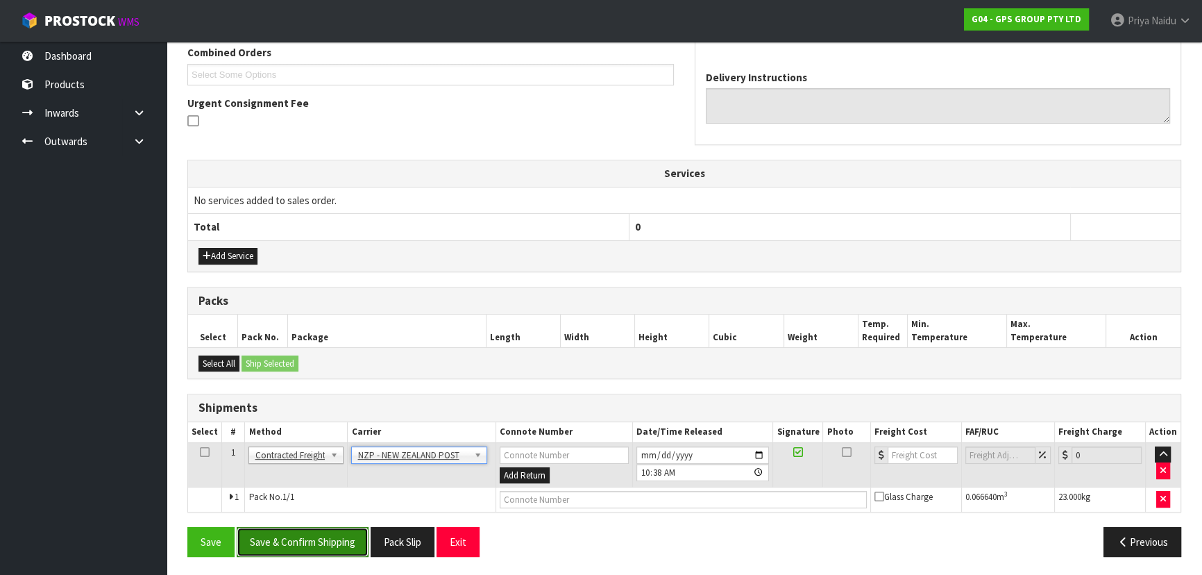
click at [307, 528] on button "Save & Confirm Shipping" at bounding box center [303, 542] width 132 height 30
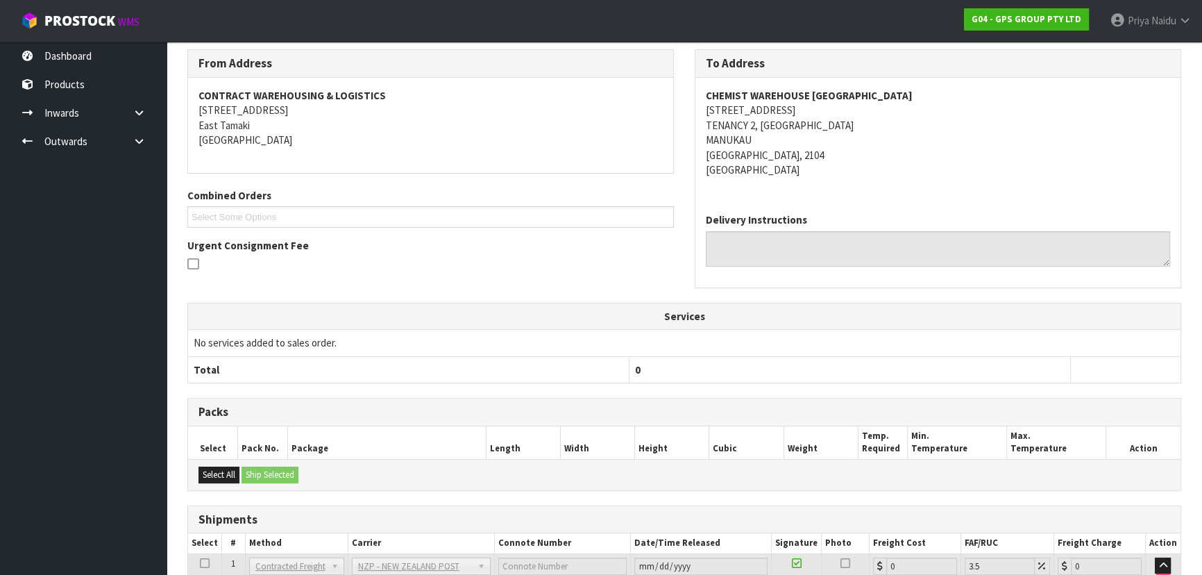
scroll to position [345, 0]
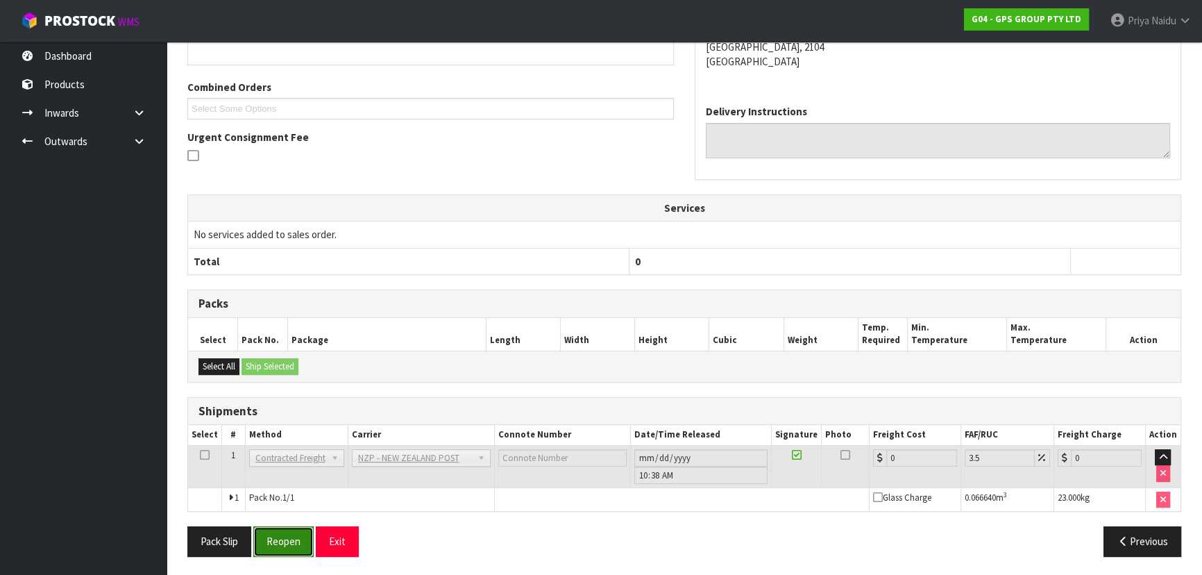
click at [287, 546] on button "Reopen" at bounding box center [283, 541] width 60 height 30
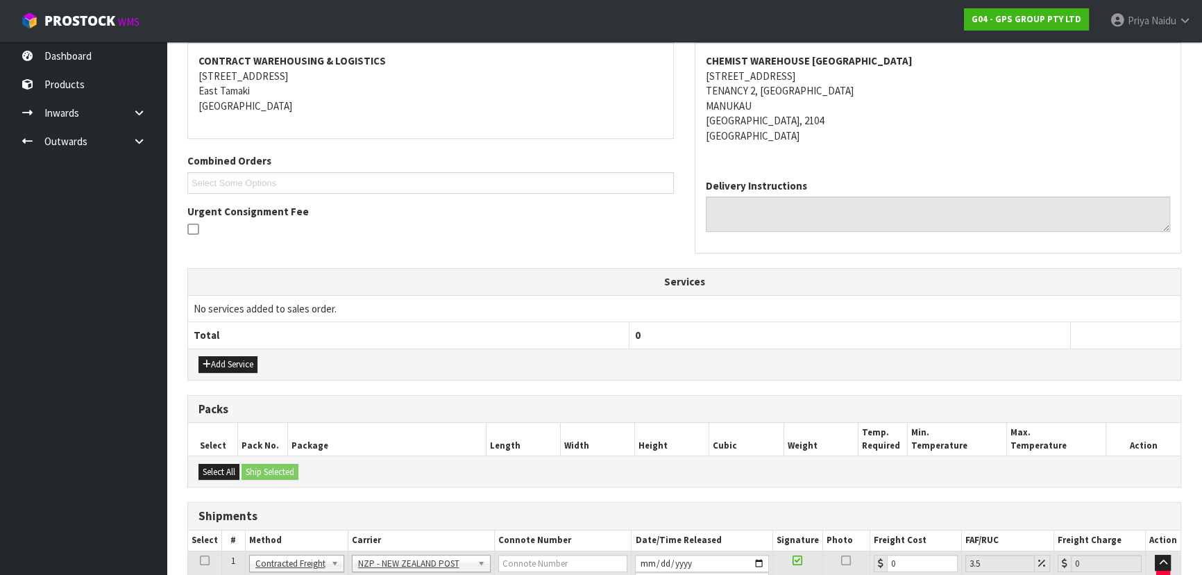
scroll to position [377, 0]
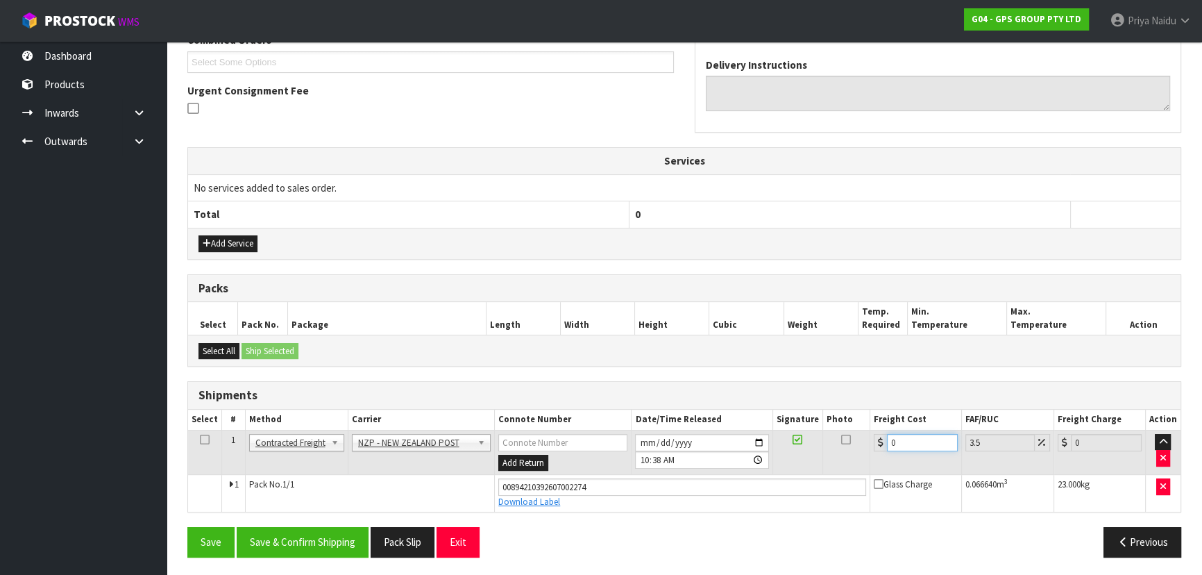
click at [907, 439] on input "0" at bounding box center [922, 442] width 71 height 17
click at [338, 537] on button "Save & Confirm Shipping" at bounding box center [303, 542] width 132 height 30
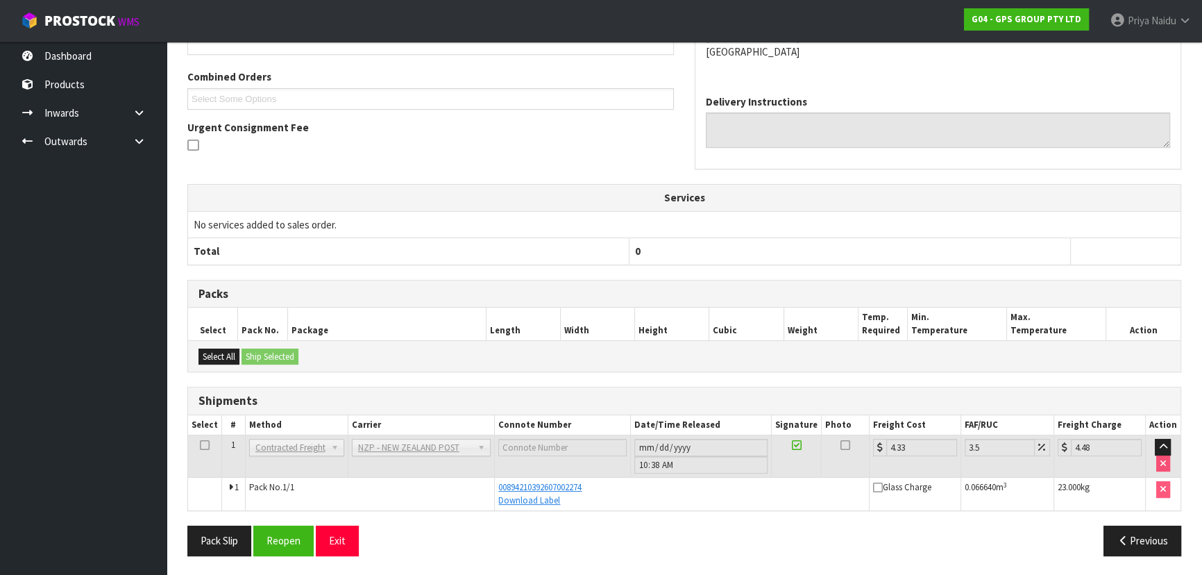
scroll to position [0, 0]
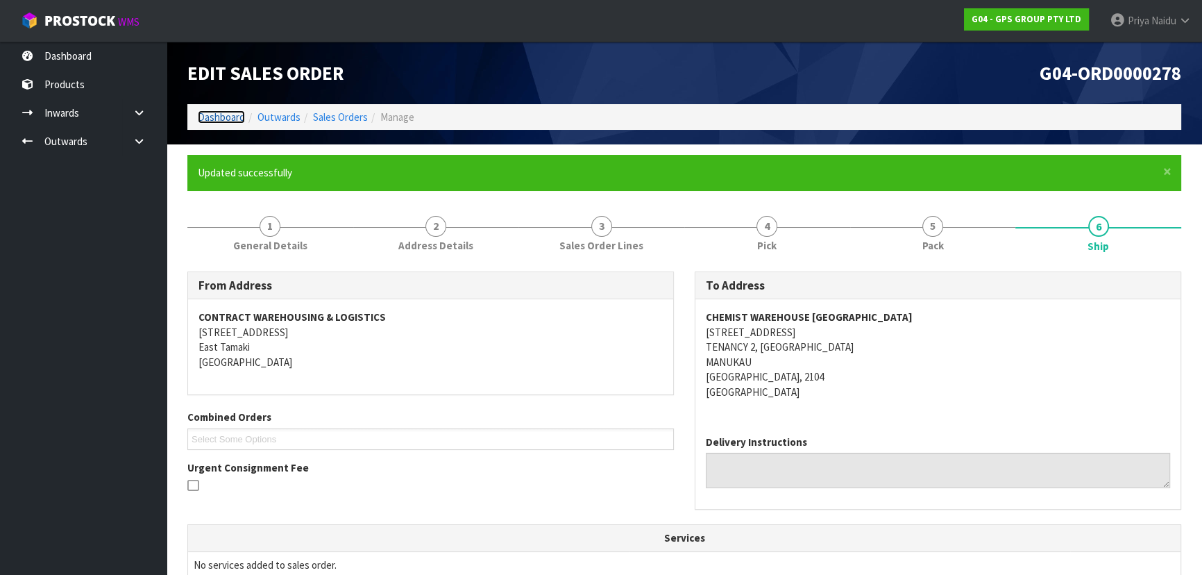
click at [217, 111] on link "Dashboard" at bounding box center [221, 116] width 47 height 13
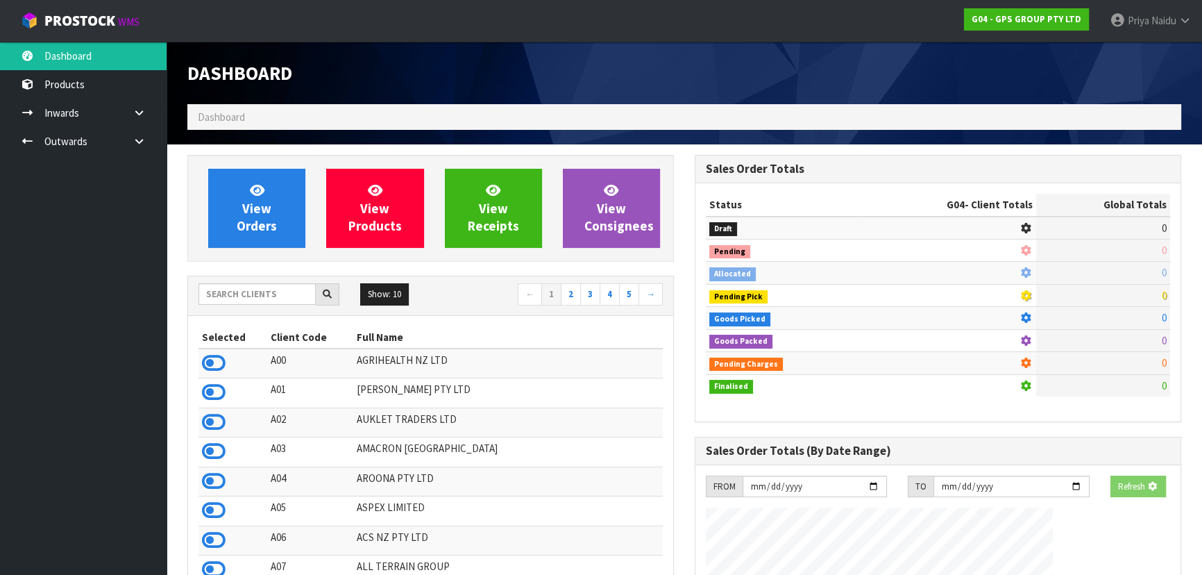
click at [264, 158] on div "View Orders View Products View Receipts View Consignees" at bounding box center [430, 208] width 487 height 107
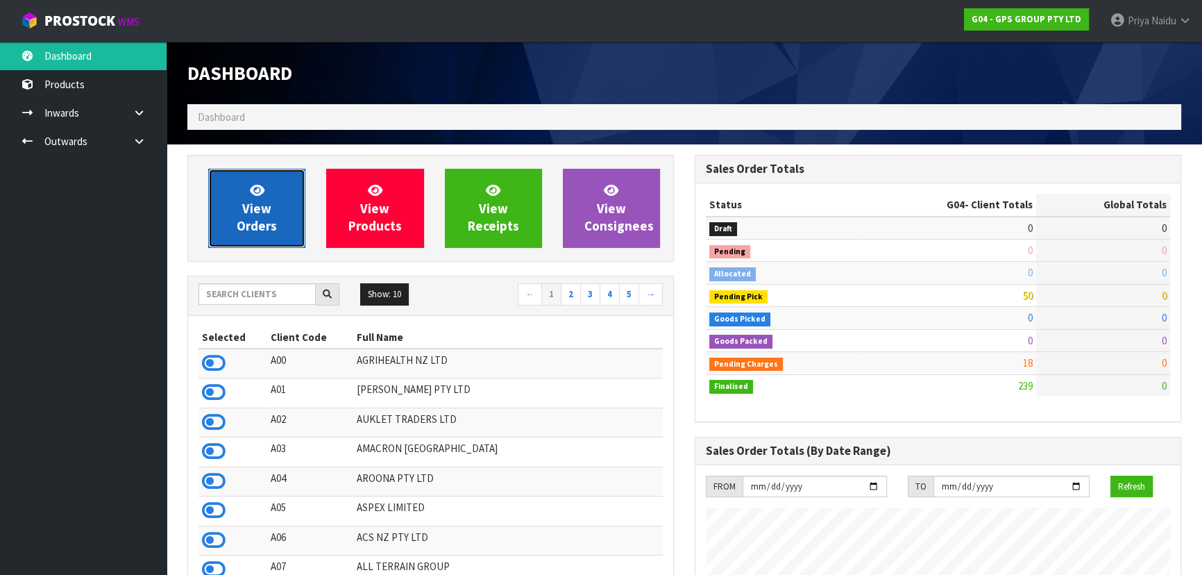
click at [264, 201] on span "View Orders" at bounding box center [257, 208] width 40 height 52
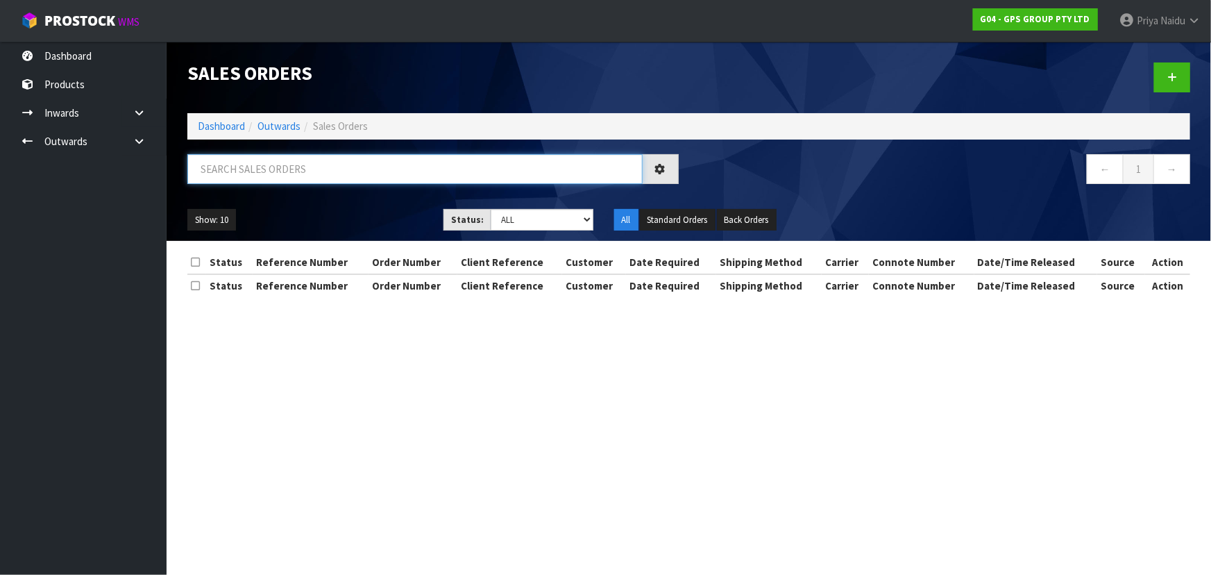
click at [290, 171] on input "text" at bounding box center [414, 169] width 455 height 30
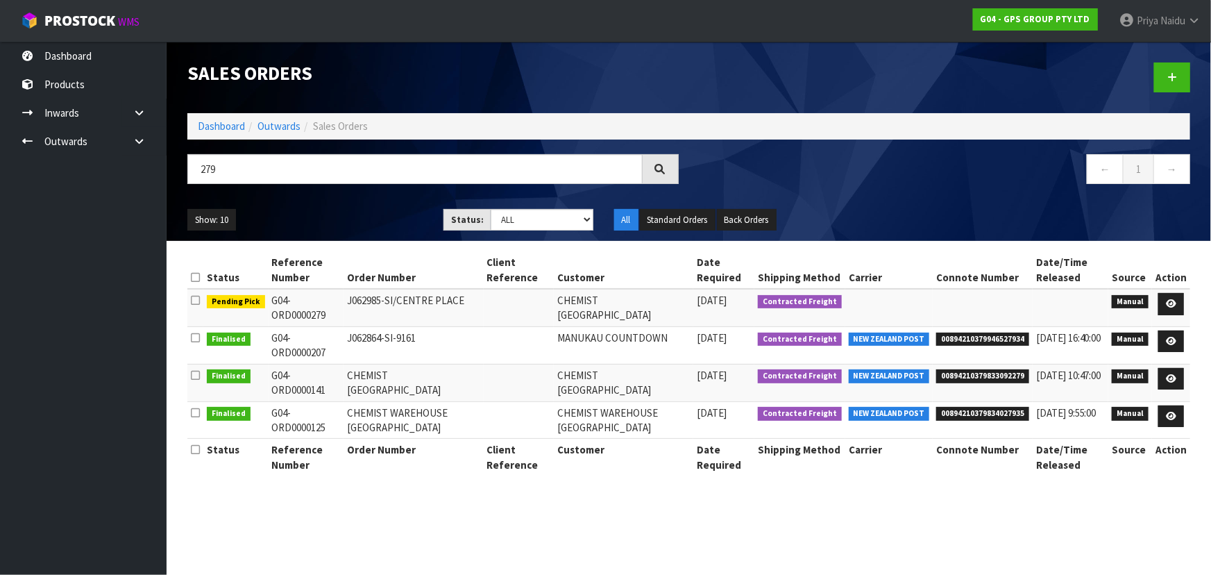
click at [319, 211] on ul "Show: 10 5 10 25 50" at bounding box center [304, 220] width 235 height 22
click at [1177, 304] on icon at bounding box center [1171, 303] width 10 height 9
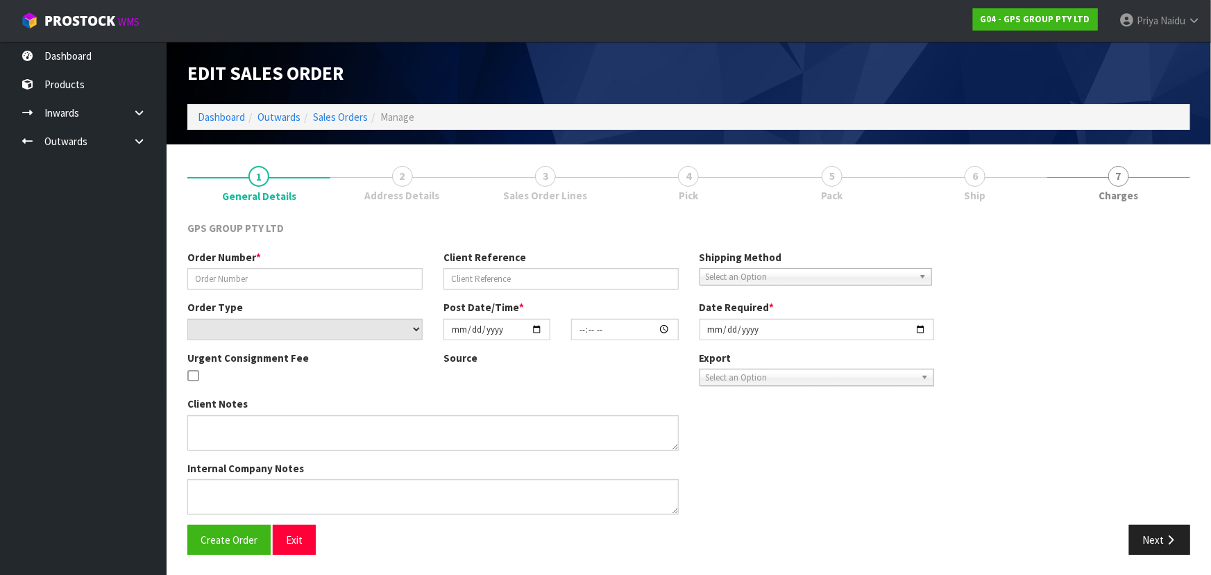
click at [959, 179] on link "6 Ship" at bounding box center [975, 182] width 143 height 55
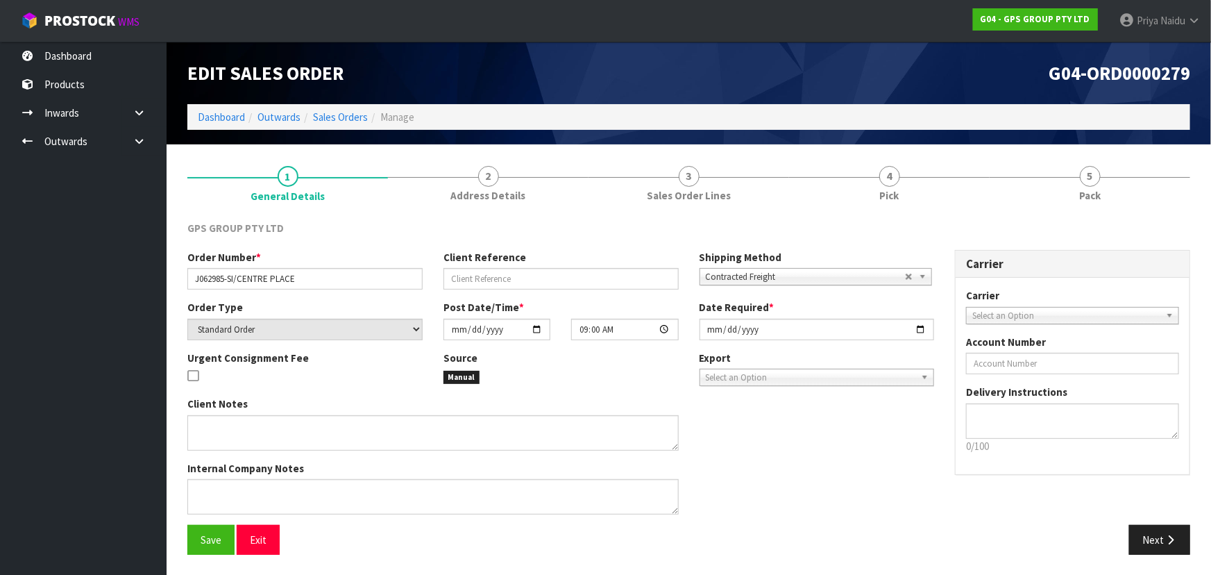
click at [959, 179] on link "4 Pick" at bounding box center [889, 182] width 201 height 55
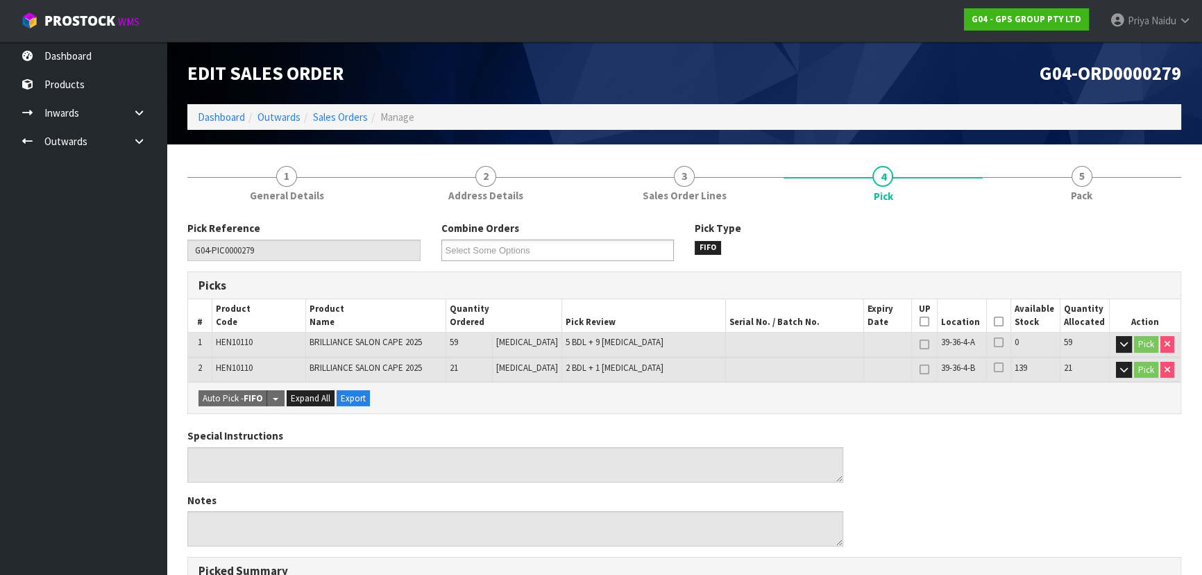
click at [994, 321] on icon at bounding box center [999, 321] width 10 height 1
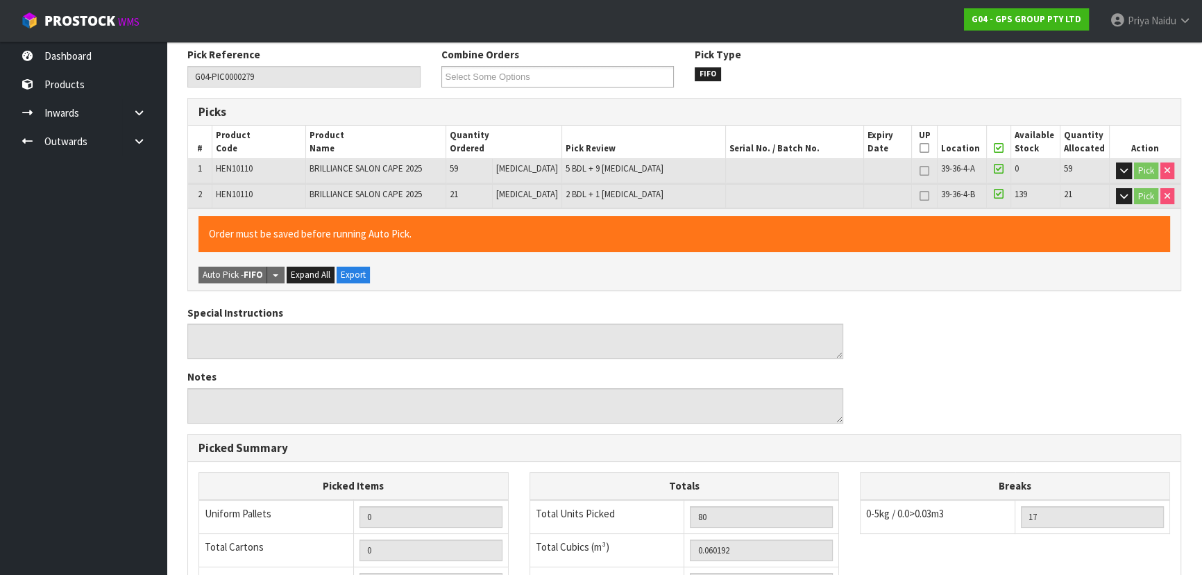
scroll to position [434, 0]
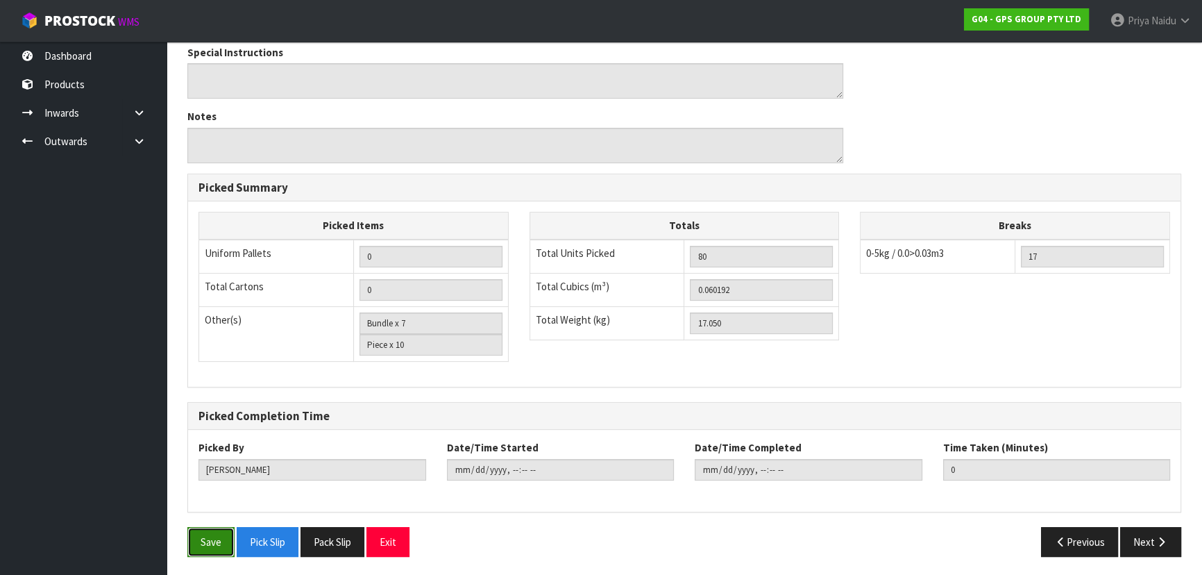
click at [196, 534] on button "Save" at bounding box center [210, 542] width 47 height 30
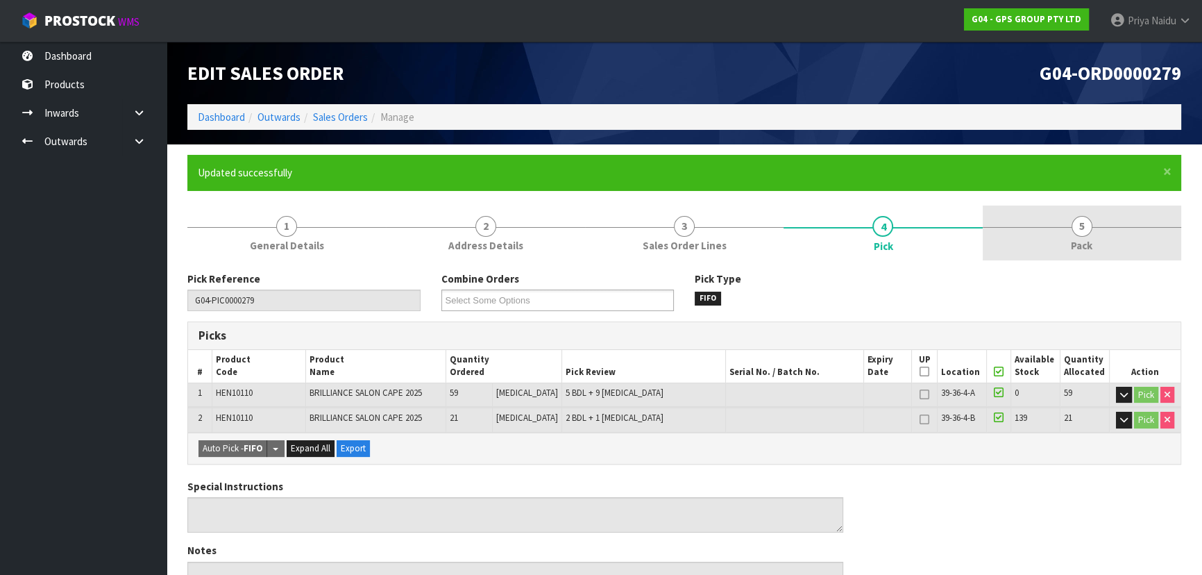
click at [1076, 250] on span "Pack" at bounding box center [1082, 245] width 22 height 15
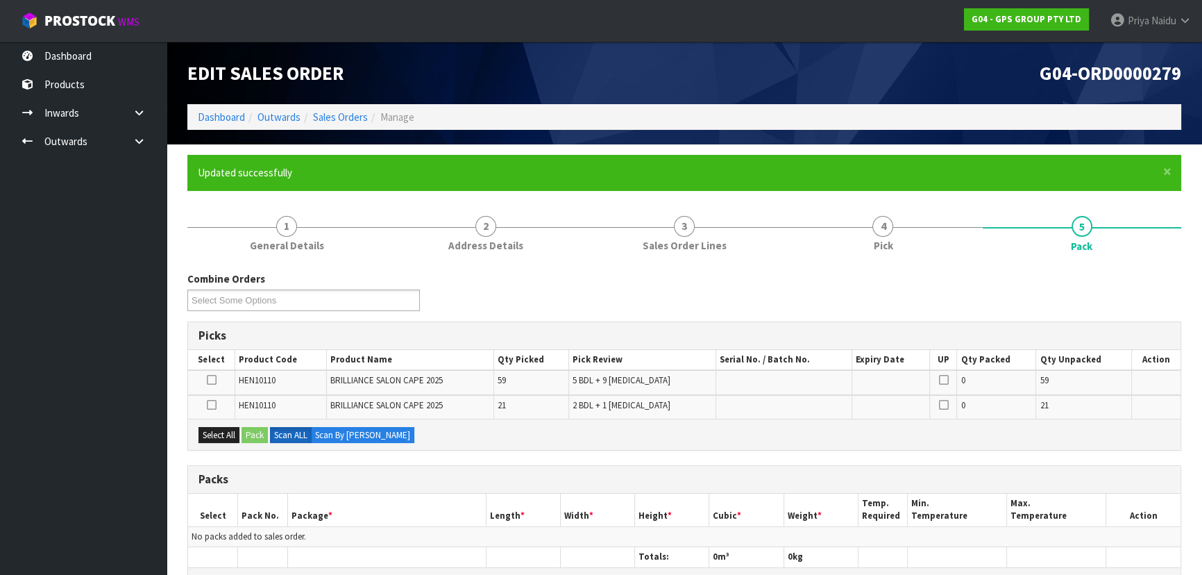
click at [939, 377] on icon at bounding box center [944, 379] width 10 height 11
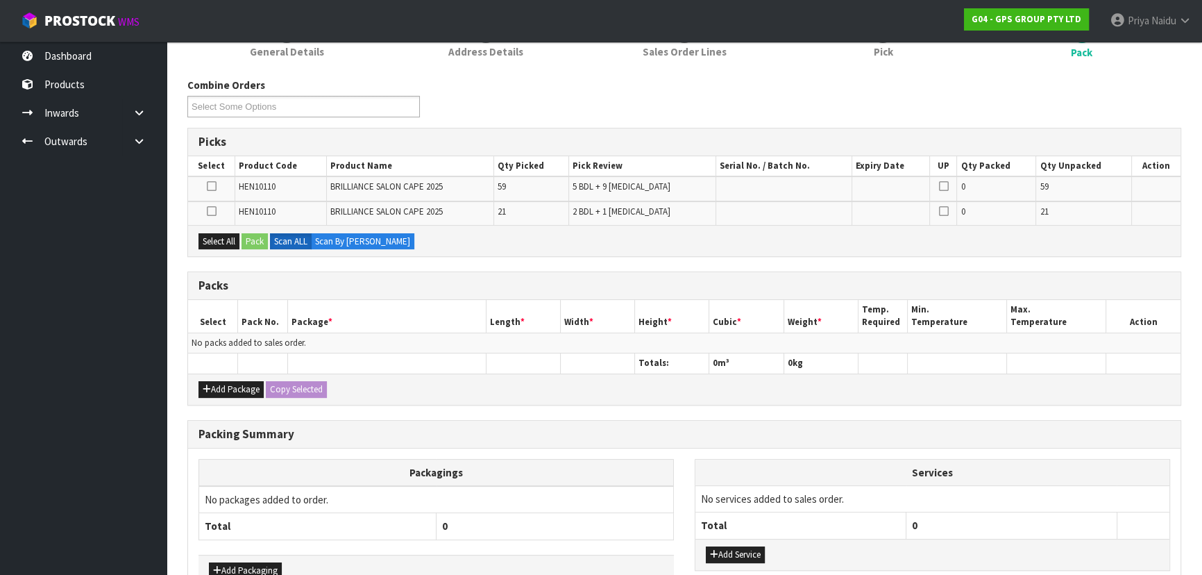
scroll to position [278, 0]
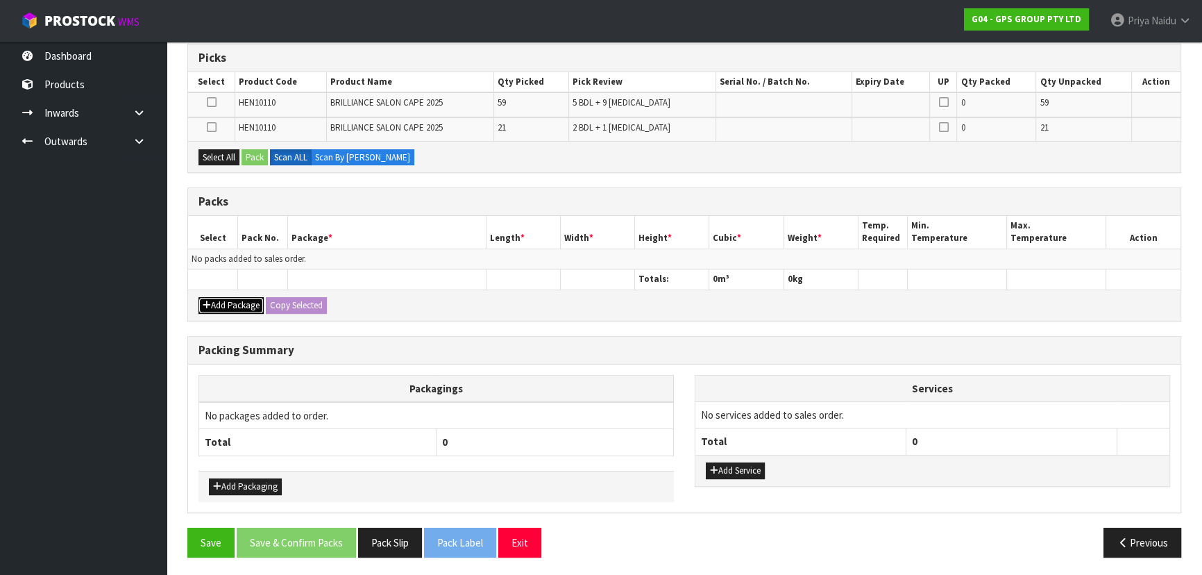
drag, startPoint x: 236, startPoint y: 303, endPoint x: 225, endPoint y: 281, distance: 24.2
click at [236, 301] on button "Add Package" at bounding box center [231, 305] width 65 height 17
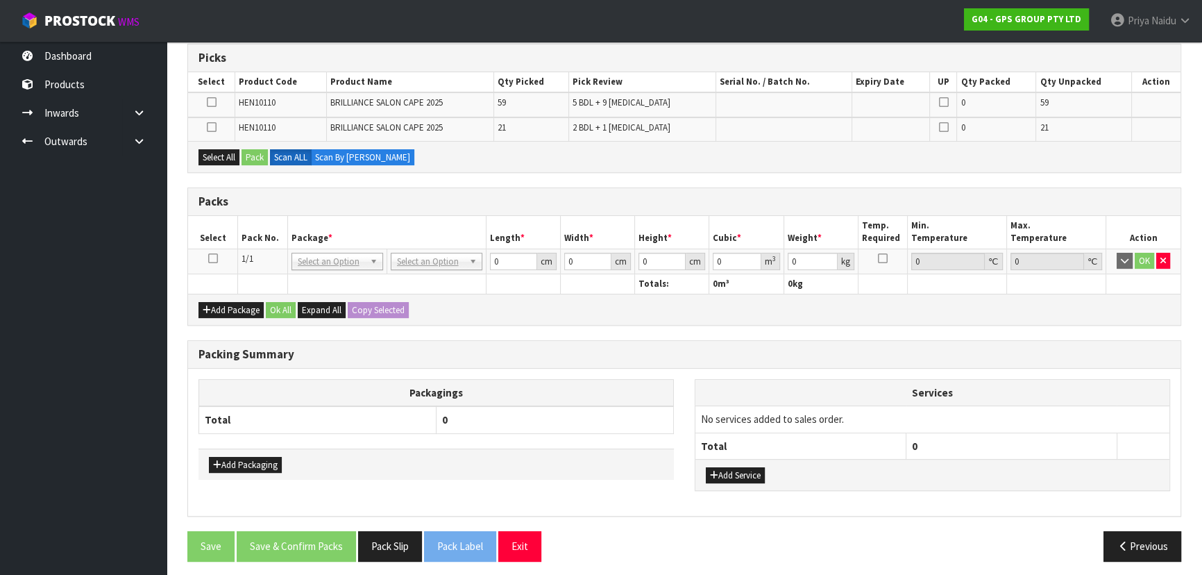
click at [214, 258] on icon at bounding box center [213, 258] width 10 height 1
click at [228, 159] on button "Select All" at bounding box center [219, 157] width 41 height 17
click at [239, 156] on button "Select All" at bounding box center [219, 157] width 41 height 17
click at [265, 162] on button "Pack" at bounding box center [255, 157] width 26 height 17
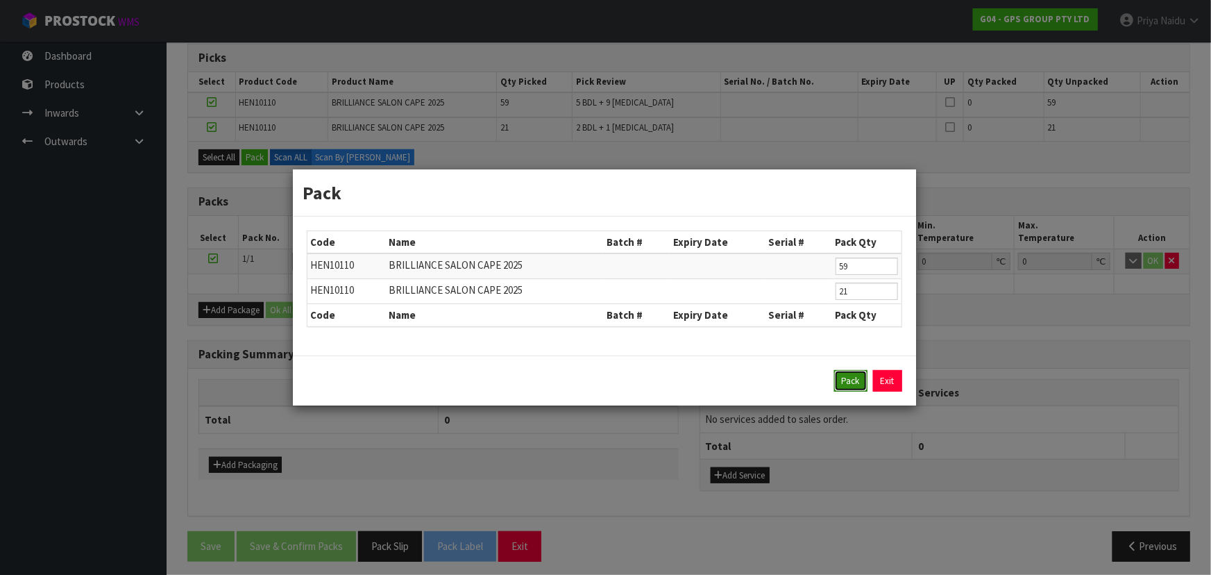
click at [846, 374] on button "Pack" at bounding box center [850, 381] width 33 height 22
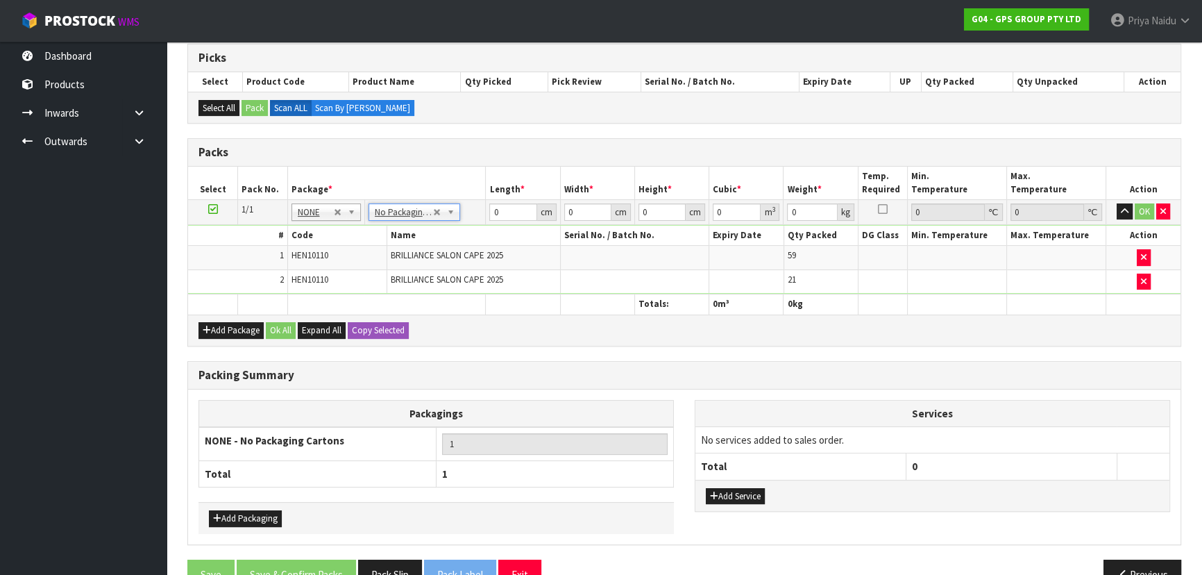
click at [506, 219] on td "0 cm" at bounding box center [523, 211] width 74 height 25
click at [506, 214] on input "0" at bounding box center [512, 211] width 47 height 17
click at [1146, 206] on button "OK" at bounding box center [1144, 211] width 19 height 17
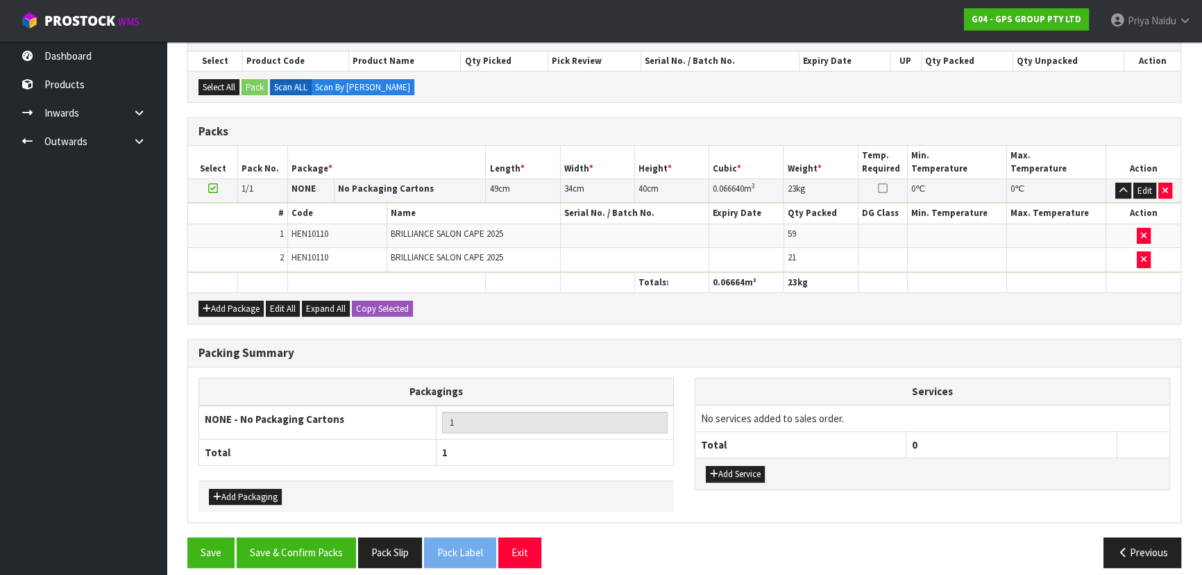
scroll to position [308, 0]
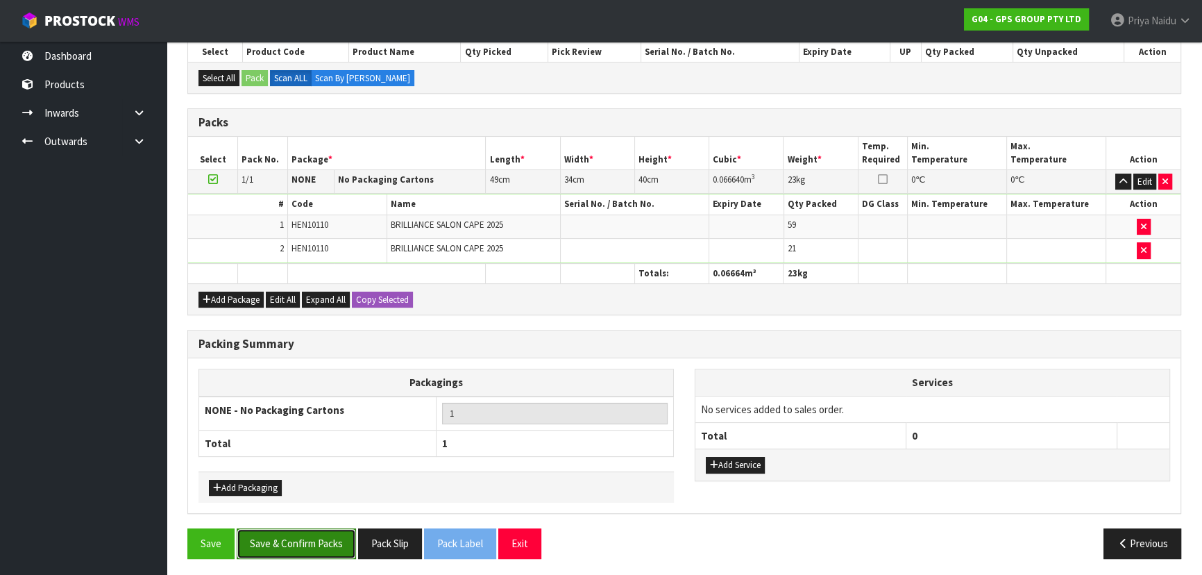
click at [317, 535] on button "Save & Confirm Packs" at bounding box center [296, 543] width 119 height 30
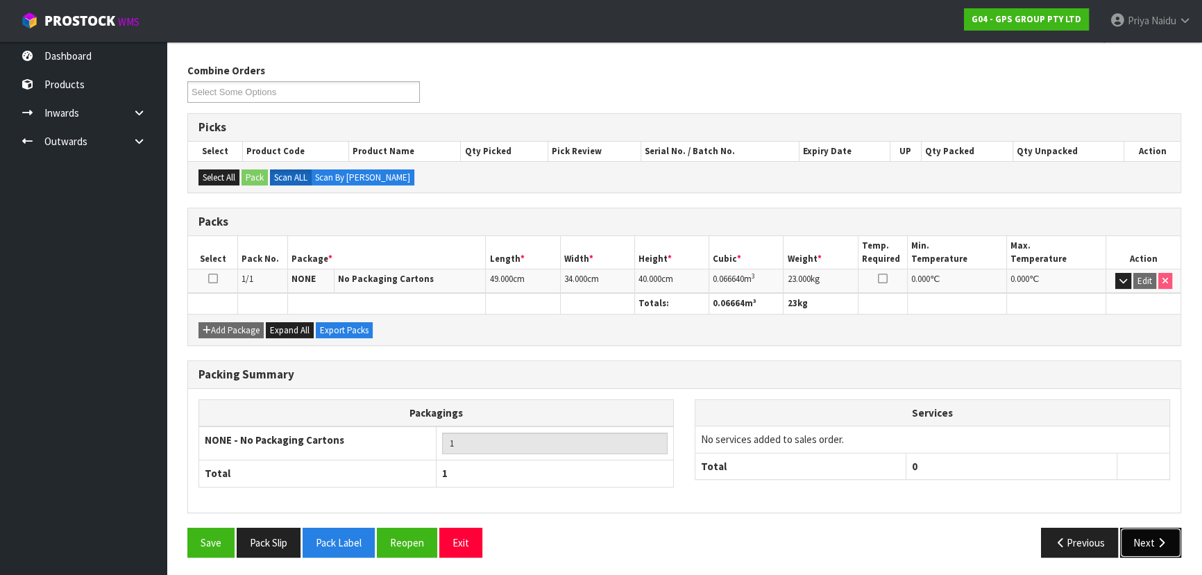
click at [1145, 533] on button "Next" at bounding box center [1150, 543] width 61 height 30
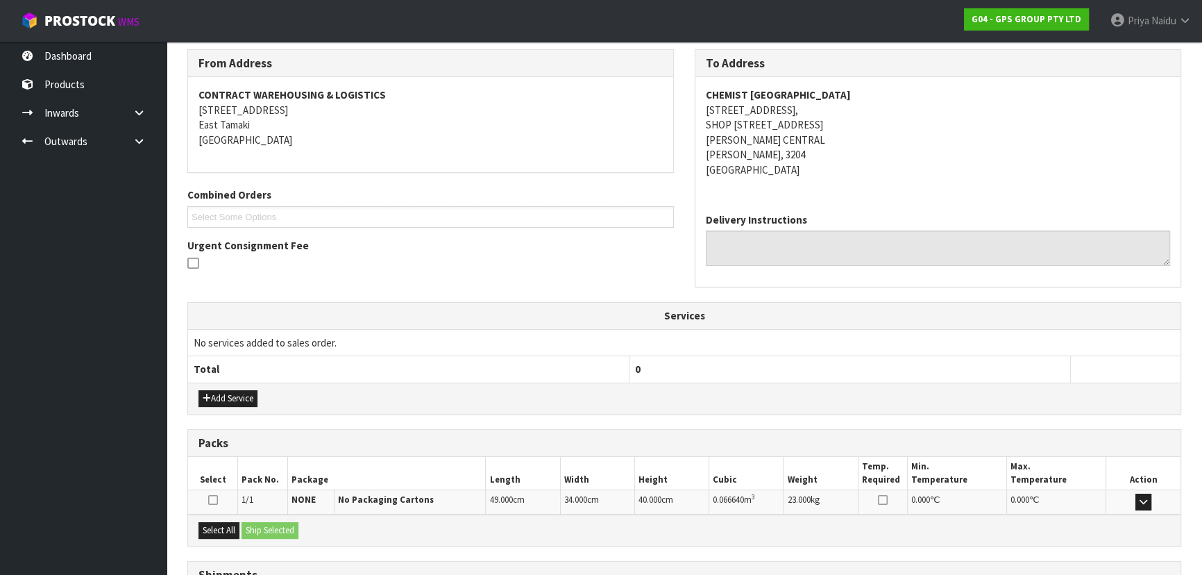
scroll to position [340, 0]
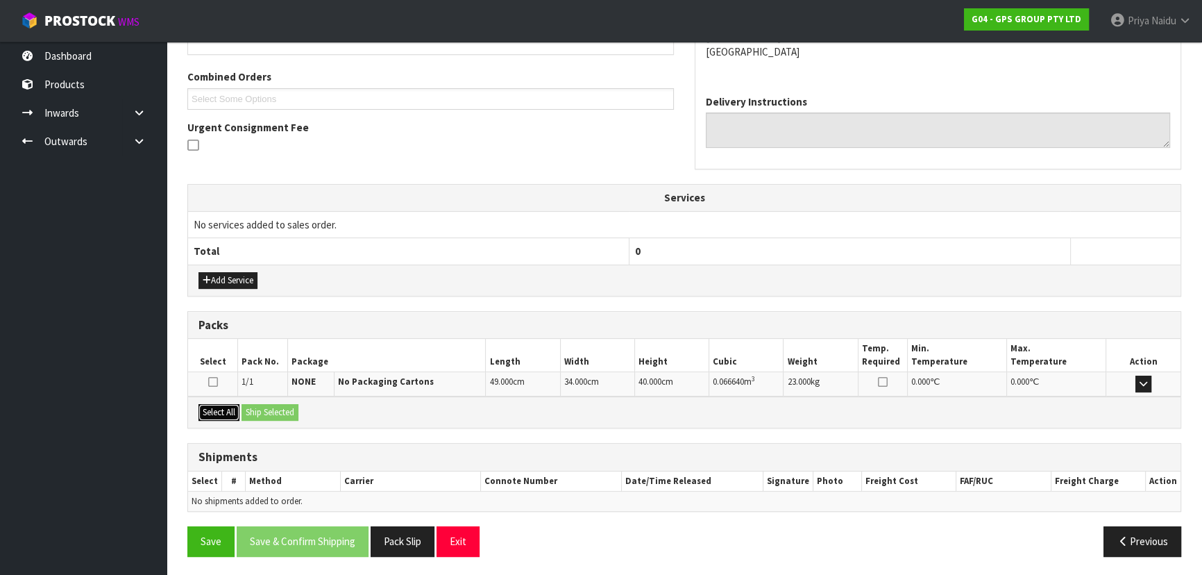
drag, startPoint x: 224, startPoint y: 407, endPoint x: 250, endPoint y: 410, distance: 26.5
click at [226, 408] on button "Select All" at bounding box center [219, 412] width 41 height 17
drag, startPoint x: 262, startPoint y: 412, endPoint x: 305, endPoint y: 424, distance: 44.8
click at [262, 412] on button "Ship Selected" at bounding box center [270, 412] width 57 height 17
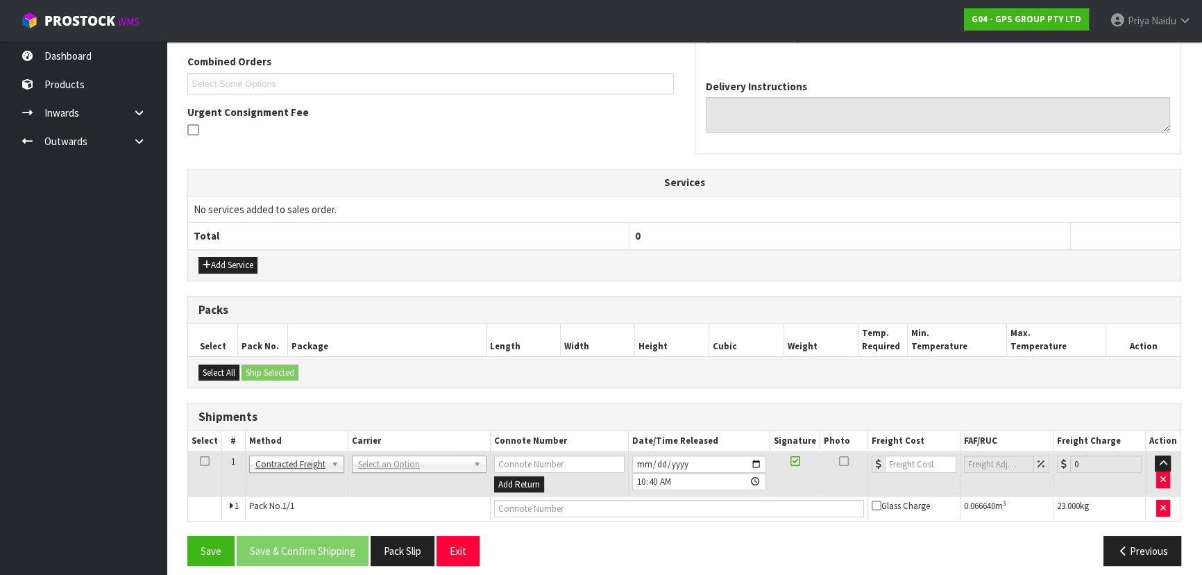
scroll to position [364, 0]
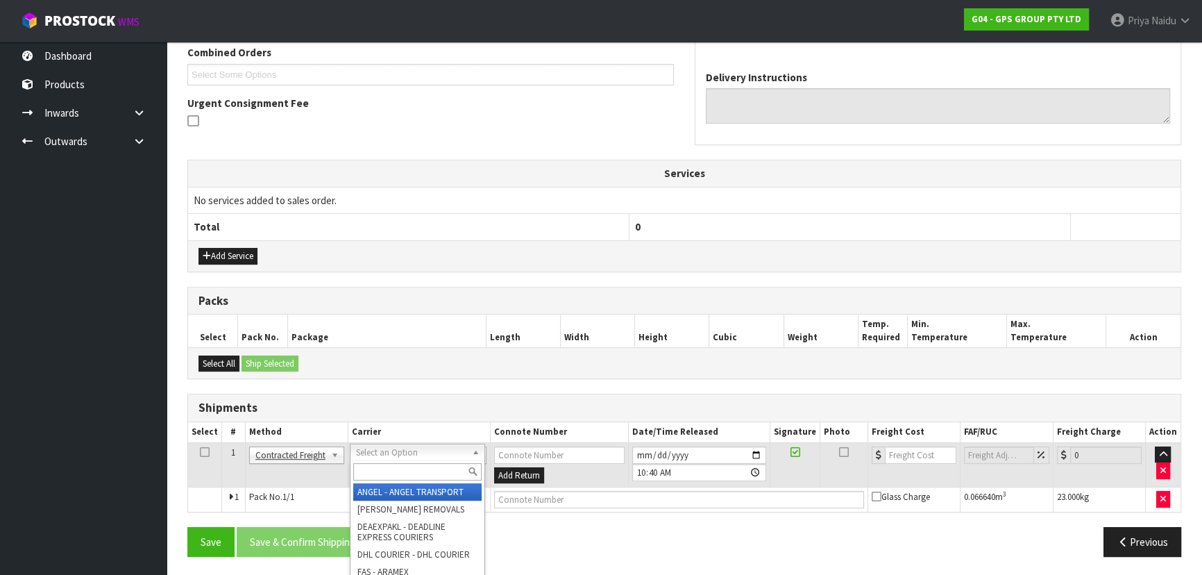
click at [410, 469] on input "text" at bounding box center [417, 471] width 128 height 17
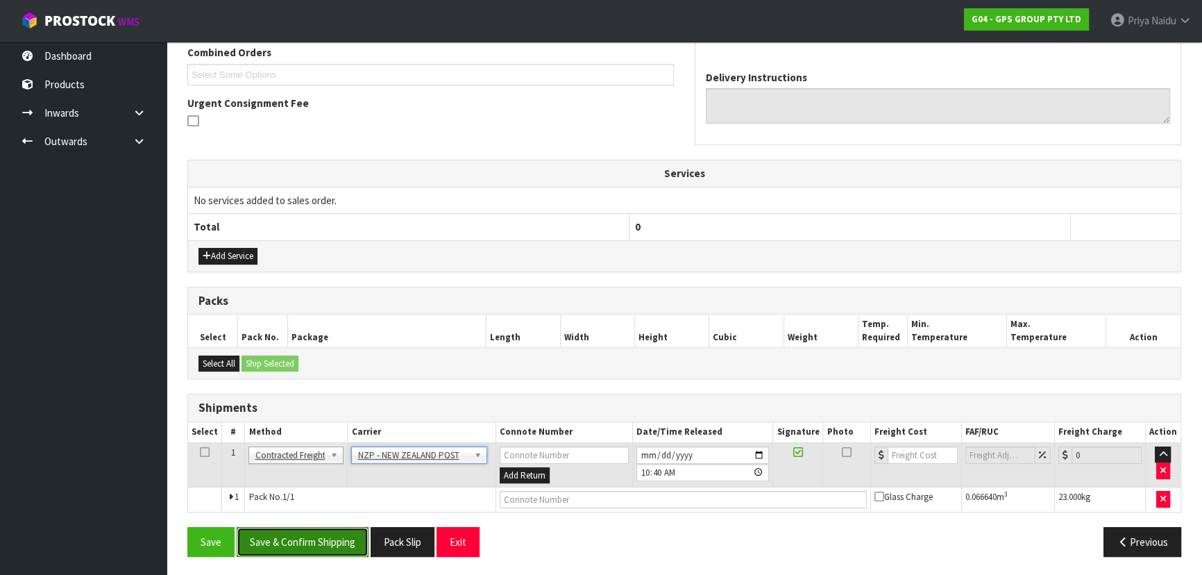
click at [289, 540] on button "Save & Confirm Shipping" at bounding box center [303, 542] width 132 height 30
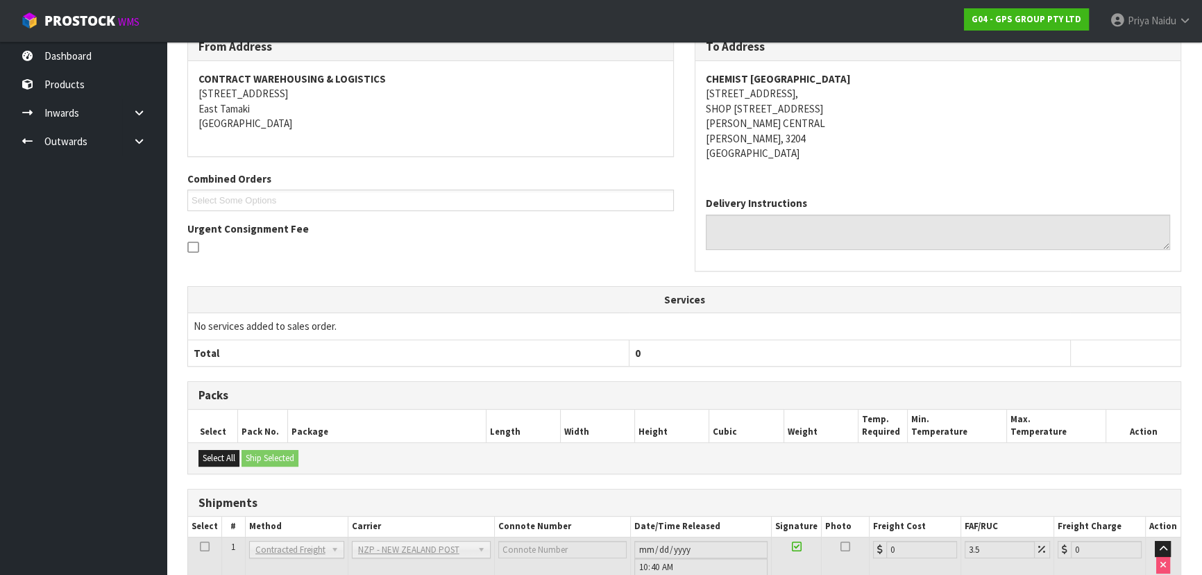
scroll to position [345, 0]
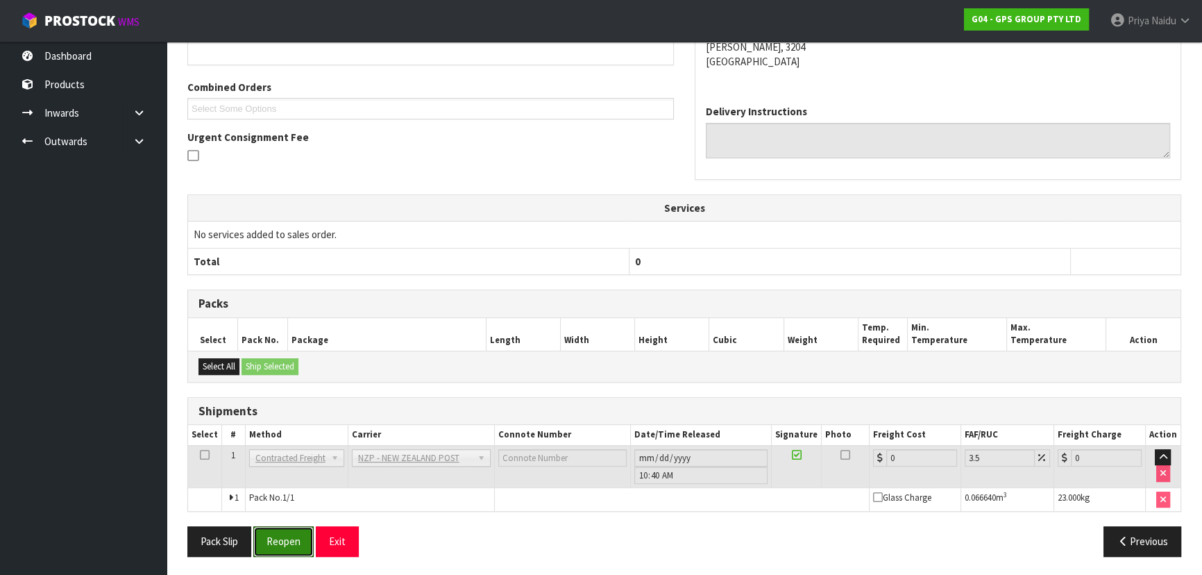
drag, startPoint x: 275, startPoint y: 541, endPoint x: 271, endPoint y: 555, distance: 14.3
click at [267, 556] on div "Pack Slip Reopen Exit Previous" at bounding box center [684, 546] width 1015 height 40
click at [289, 541] on button "Reopen" at bounding box center [283, 541] width 60 height 30
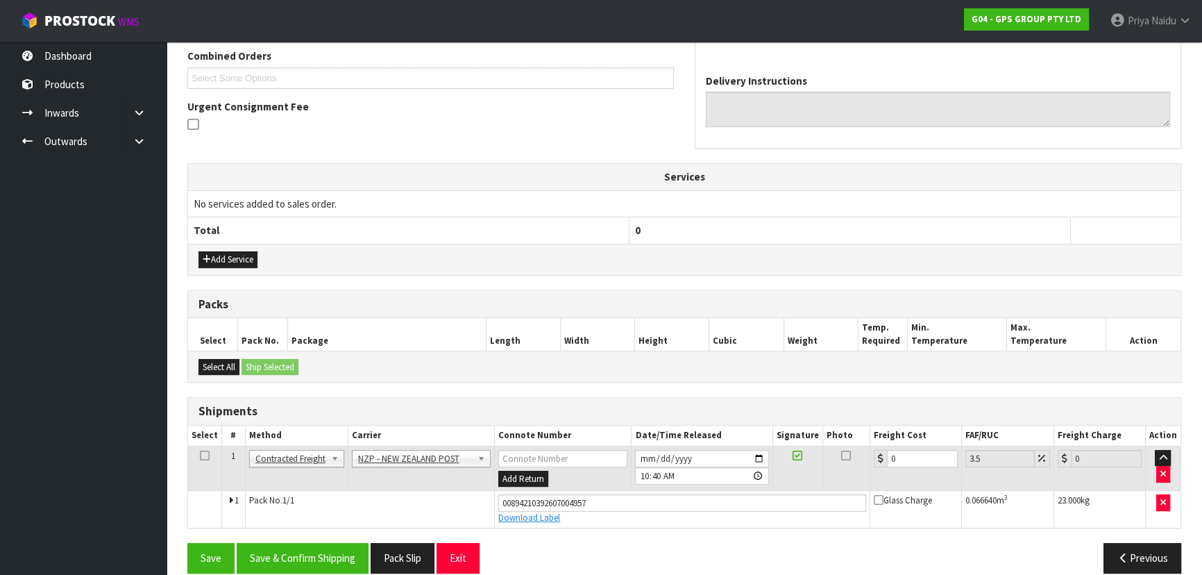
scroll to position [377, 0]
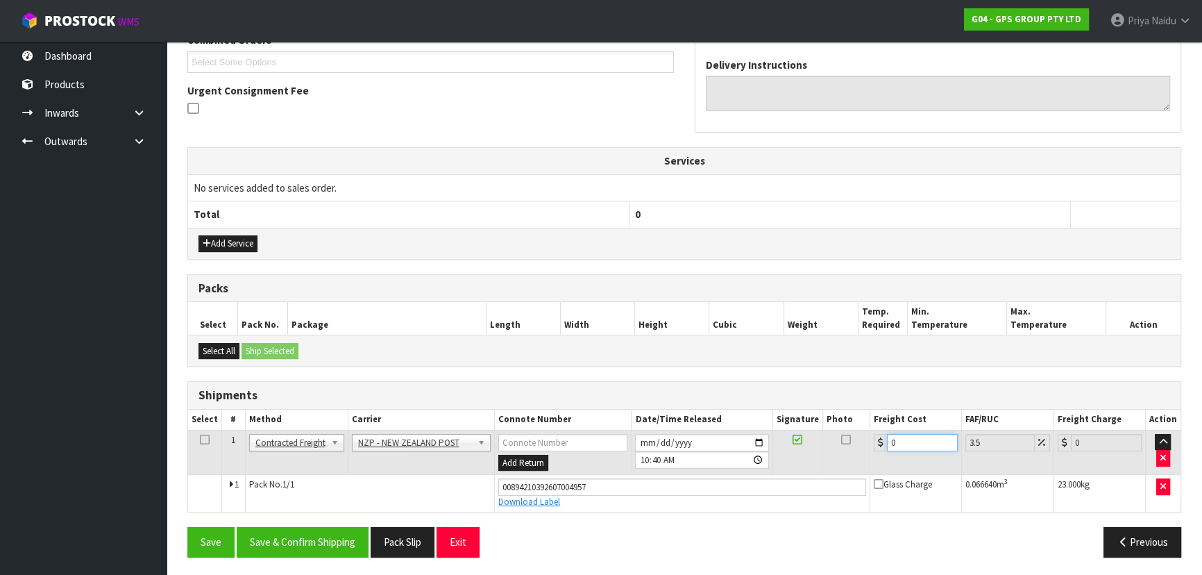
click at [913, 434] on input "0" at bounding box center [922, 442] width 71 height 17
click at [298, 539] on button "Save & Confirm Shipping" at bounding box center [303, 542] width 132 height 30
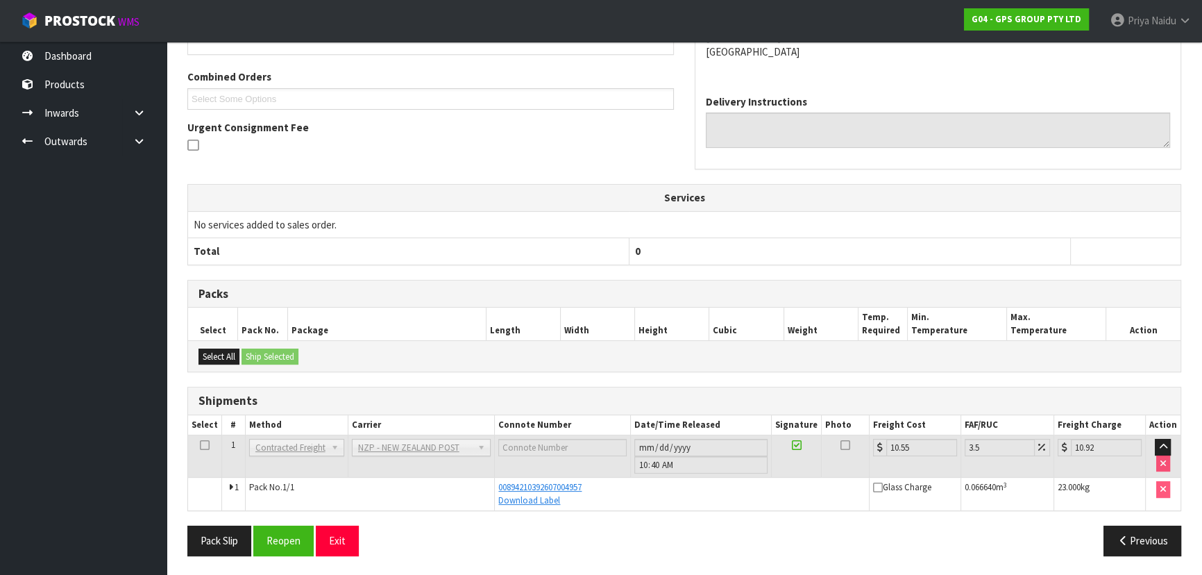
scroll to position [0, 0]
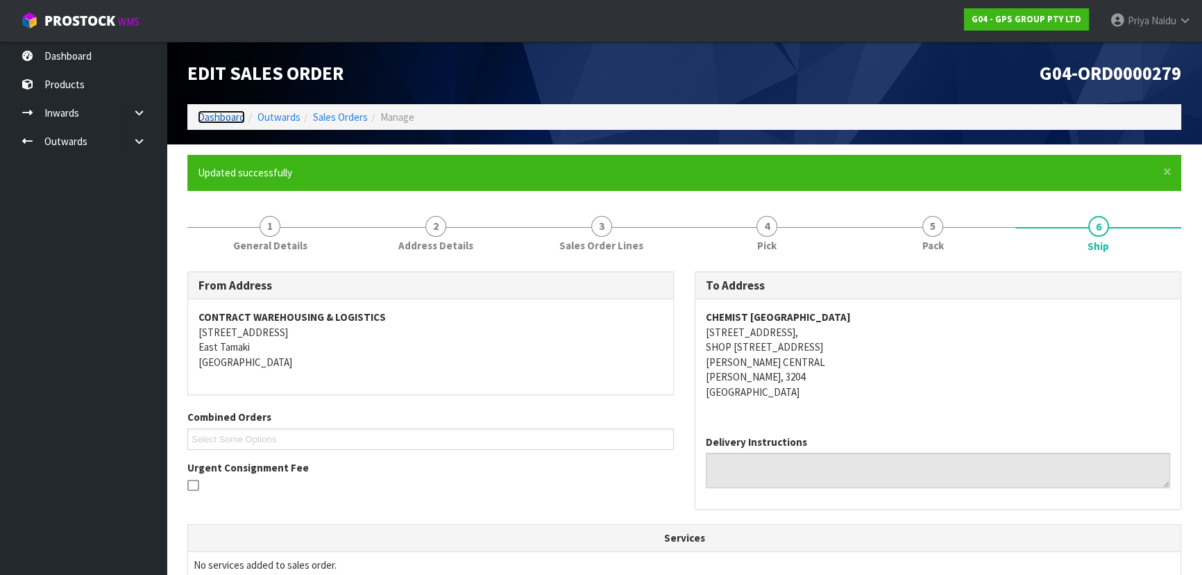
click at [233, 115] on link "Dashboard" at bounding box center [221, 116] width 47 height 13
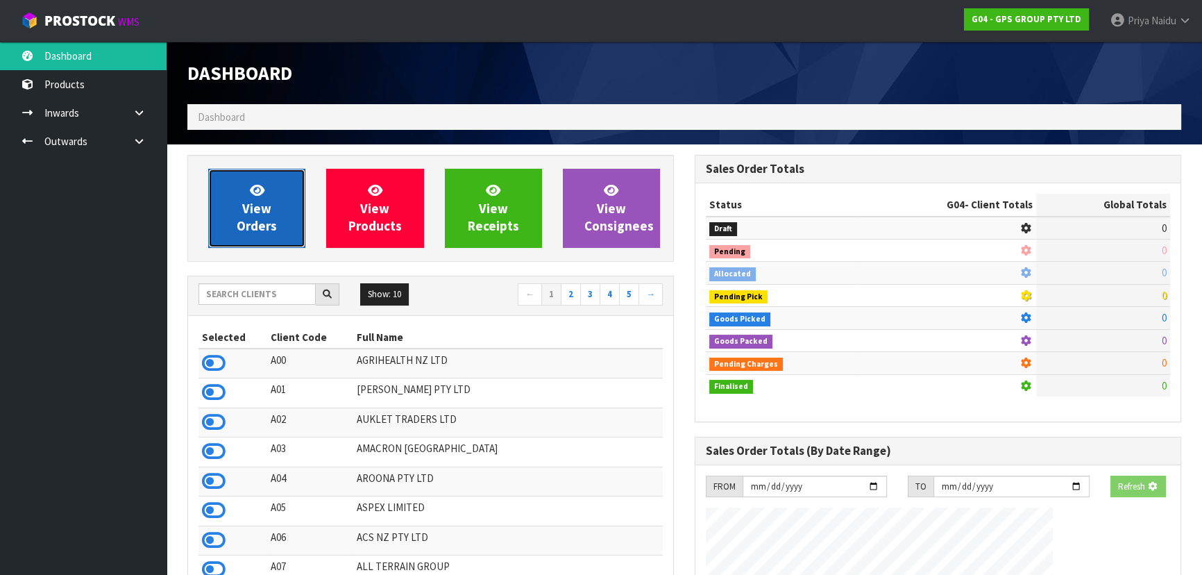
click at [259, 221] on span "View Orders" at bounding box center [257, 208] width 40 height 52
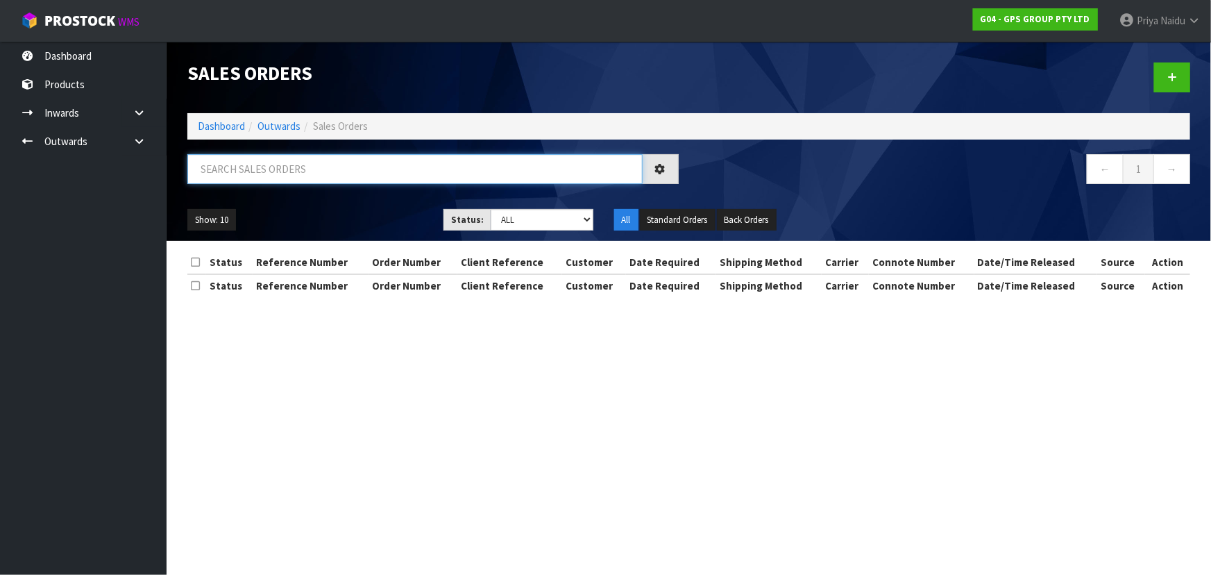
click at [277, 170] on input "text" at bounding box center [414, 169] width 455 height 30
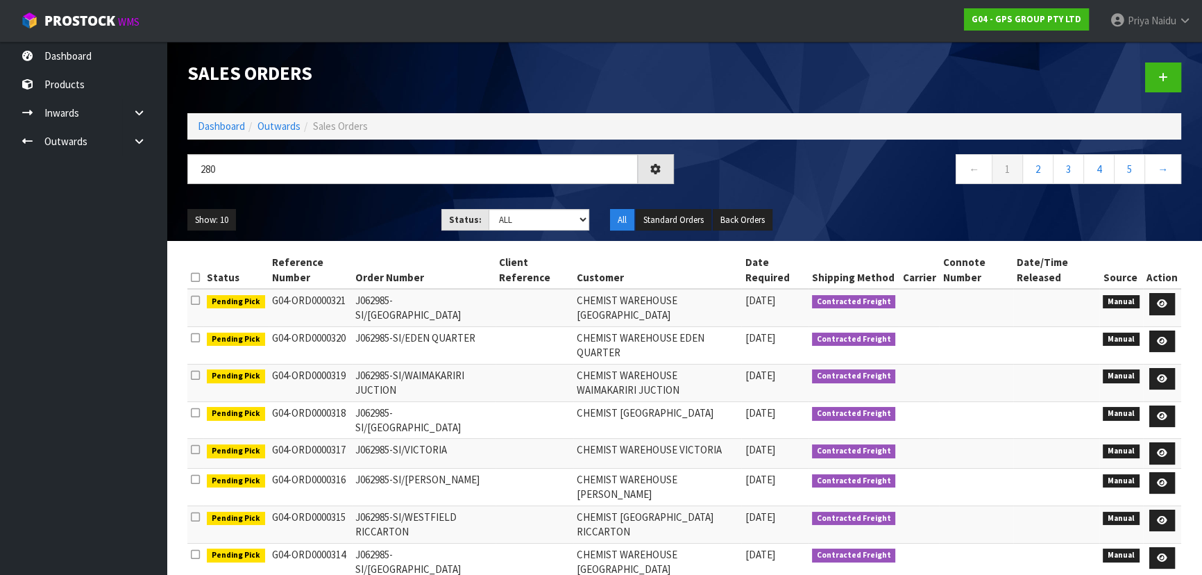
click at [314, 199] on div "Show: 10 5 10 25 50 Status: Draft Pending Allocated Pending Pick Goods Picked G…" at bounding box center [684, 220] width 1015 height 43
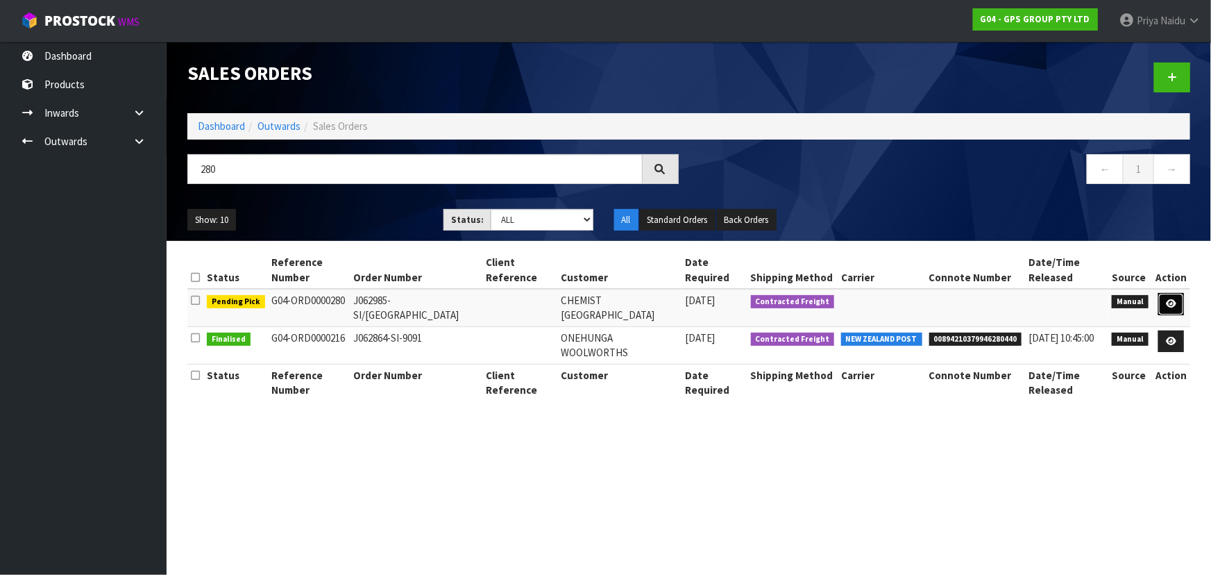
click at [1173, 301] on icon at bounding box center [1171, 303] width 10 height 9
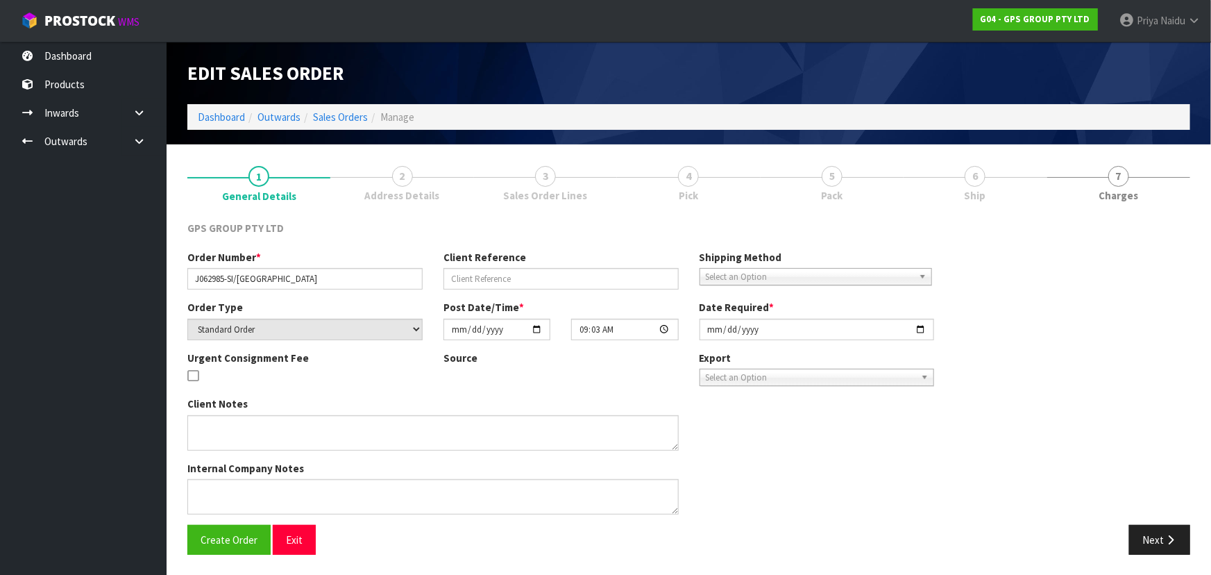
click at [760, 184] on link "4 Pick" at bounding box center [688, 182] width 143 height 55
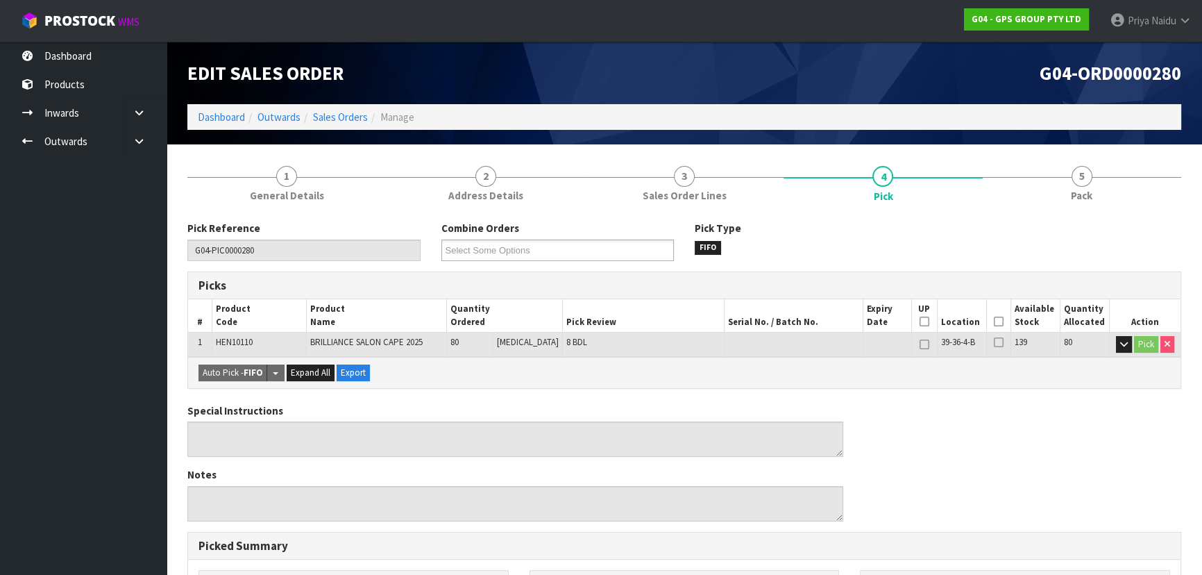
click at [994, 322] on icon at bounding box center [999, 321] width 10 height 1
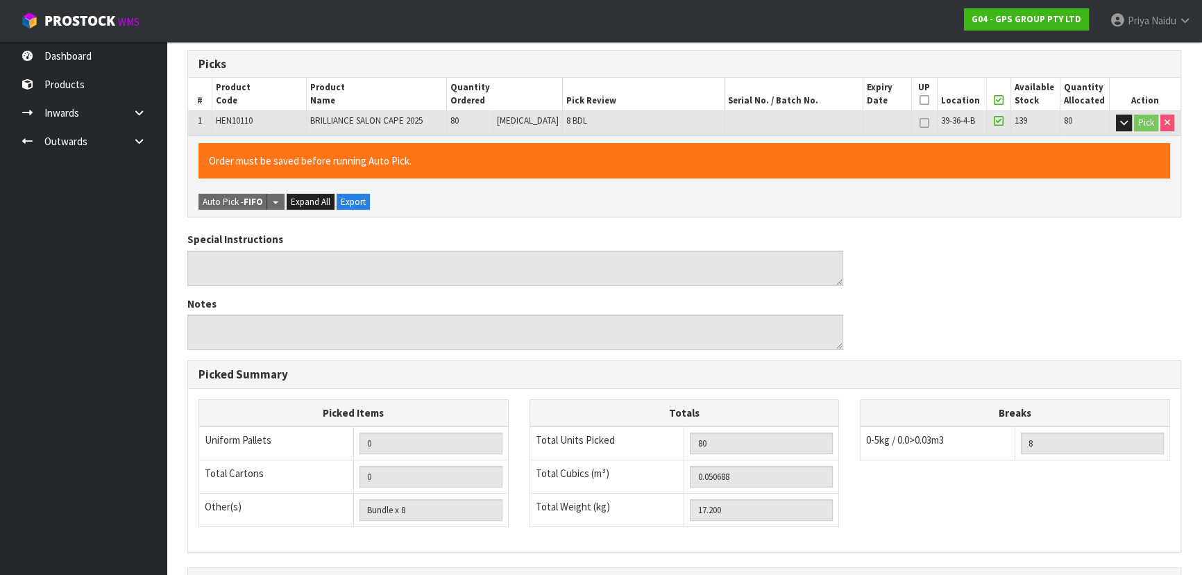
scroll to position [387, 0]
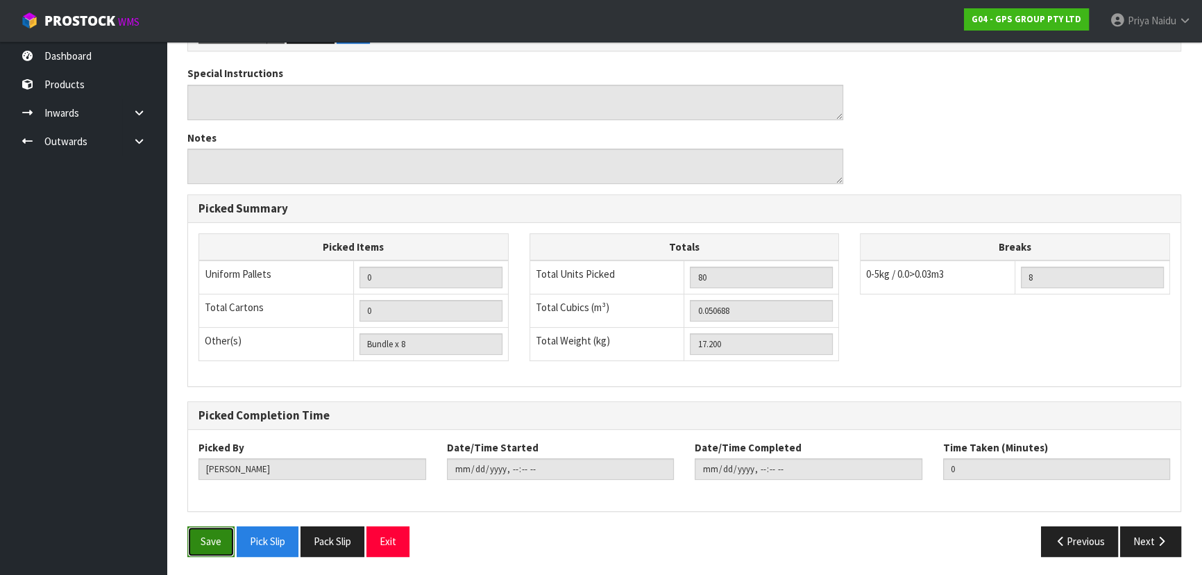
click at [219, 541] on button "Save" at bounding box center [210, 541] width 47 height 30
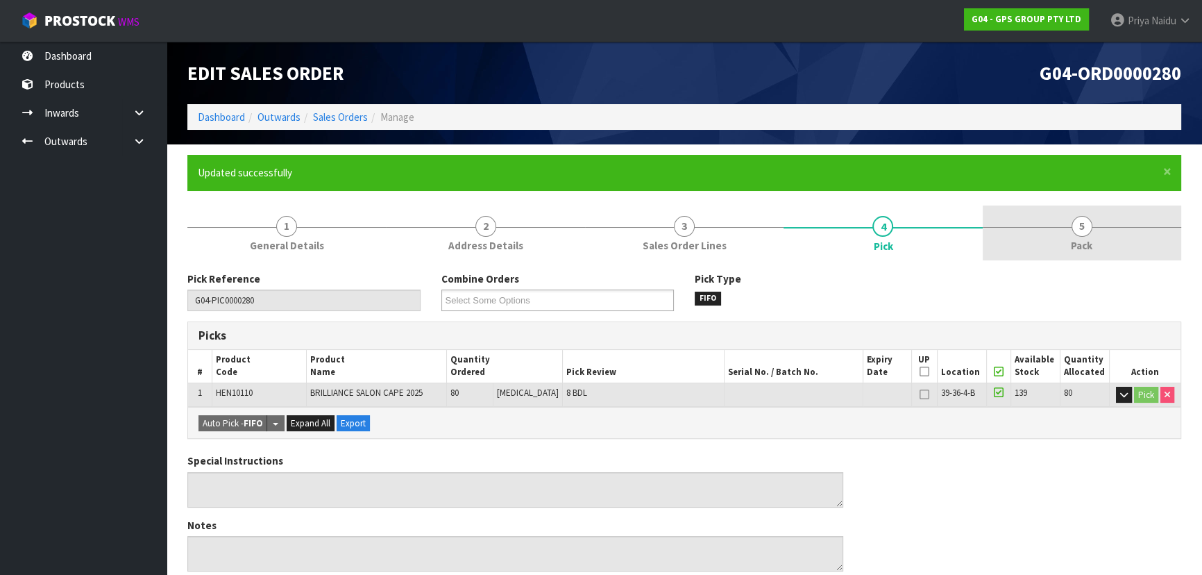
click at [1102, 236] on link "5 Pack" at bounding box center [1082, 232] width 199 height 55
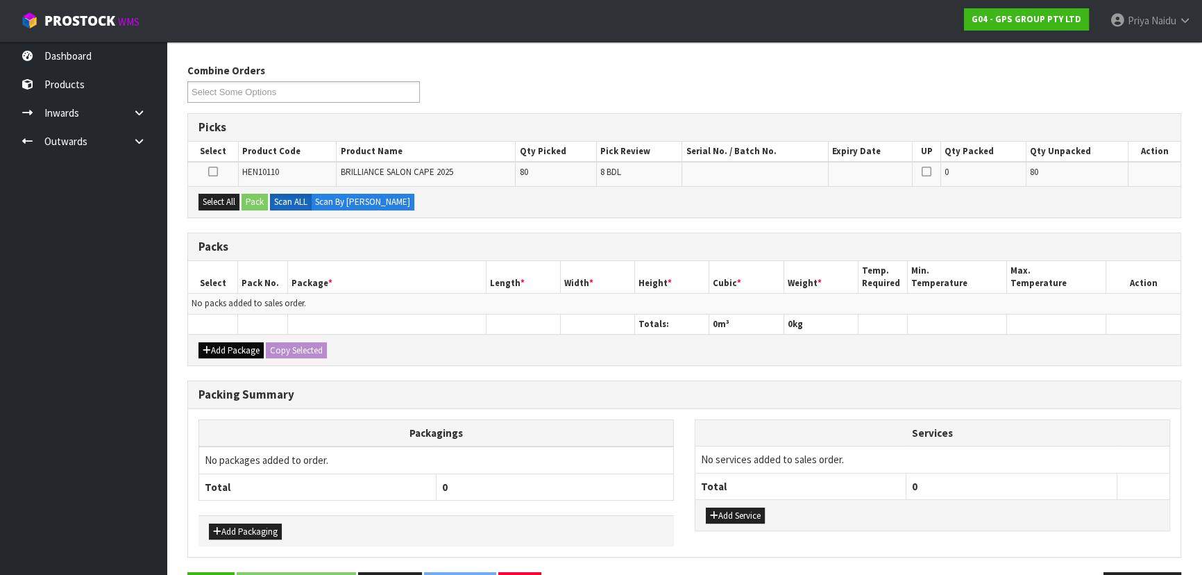
scroll to position [253, 0]
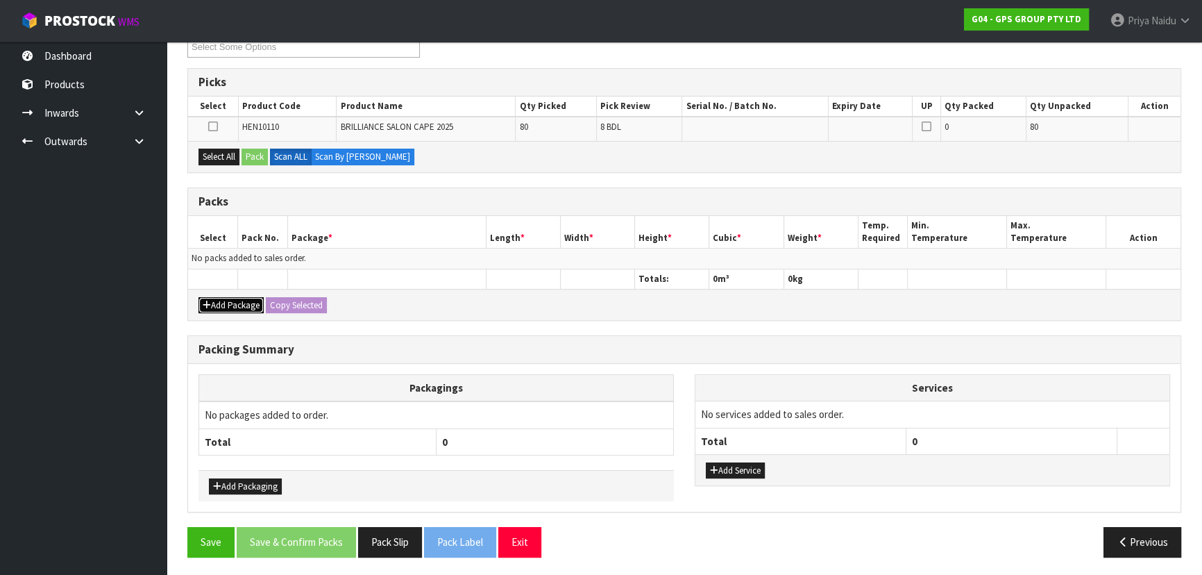
click at [248, 299] on button "Add Package" at bounding box center [231, 305] width 65 height 17
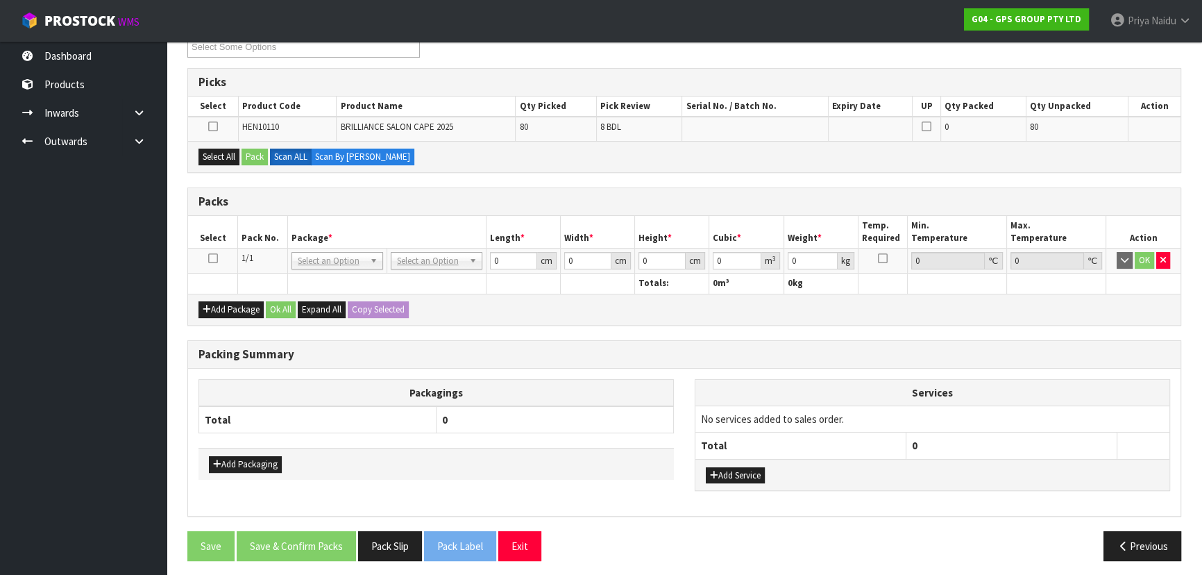
drag, startPoint x: 215, startPoint y: 259, endPoint x: 213, endPoint y: 242, distance: 17.5
click at [216, 259] on icon at bounding box center [213, 258] width 10 height 1
click at [214, 153] on button "Select All" at bounding box center [219, 157] width 41 height 17
click at [253, 155] on button "Pack" at bounding box center [255, 157] width 26 height 17
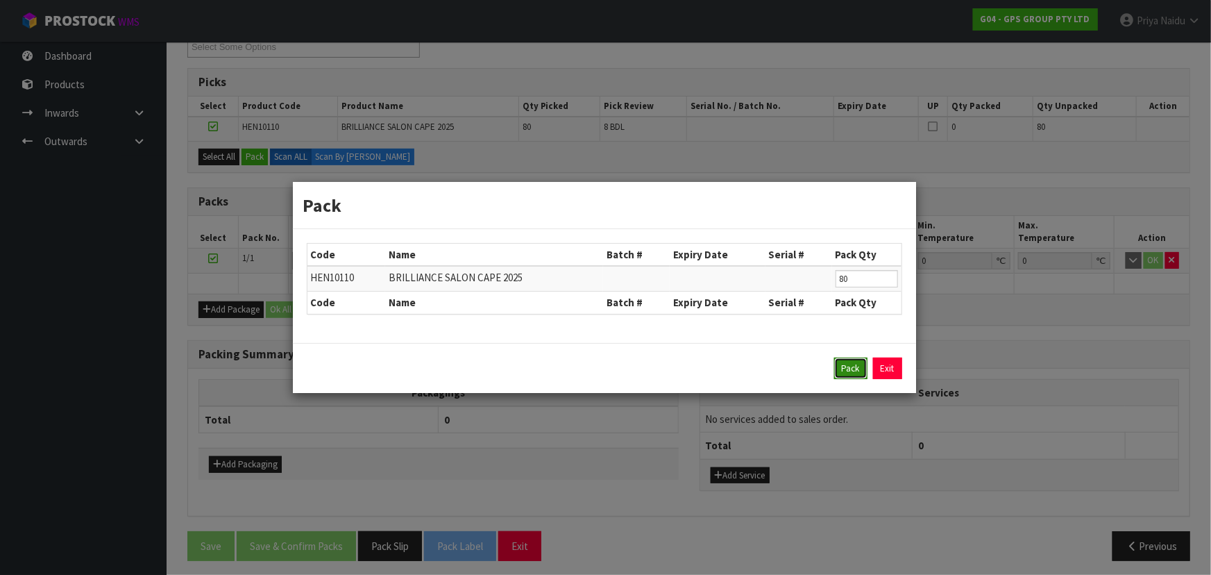
click at [837, 368] on button "Pack" at bounding box center [850, 368] width 33 height 22
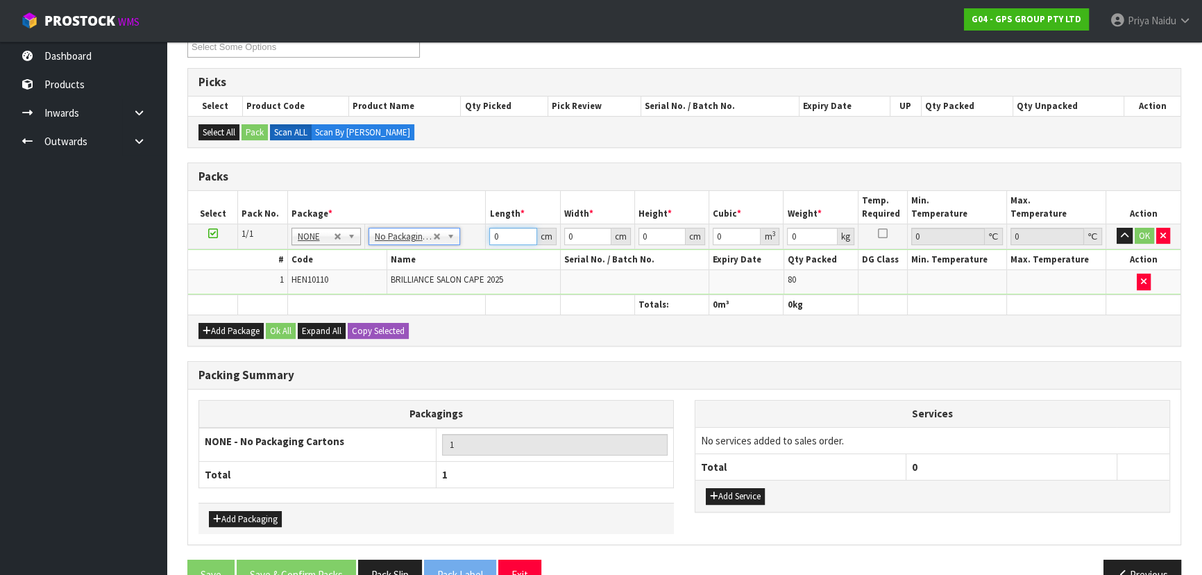
click at [506, 238] on input "0" at bounding box center [512, 236] width 47 height 17
click at [1138, 230] on button "OK" at bounding box center [1144, 236] width 19 height 17
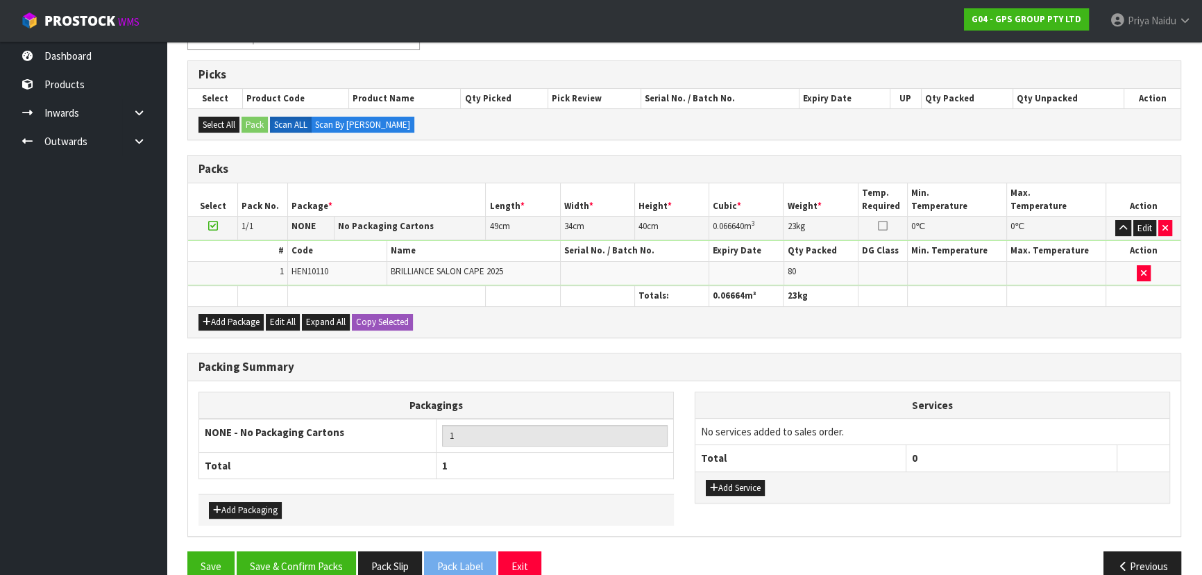
scroll to position [285, 0]
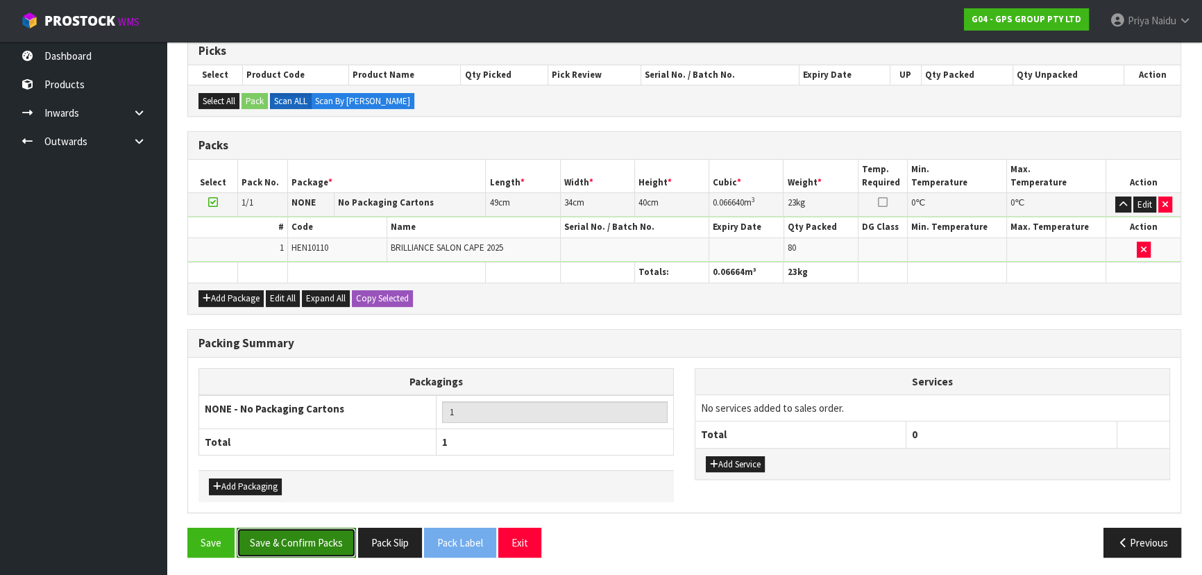
click at [310, 537] on button "Save & Confirm Packs" at bounding box center [296, 543] width 119 height 30
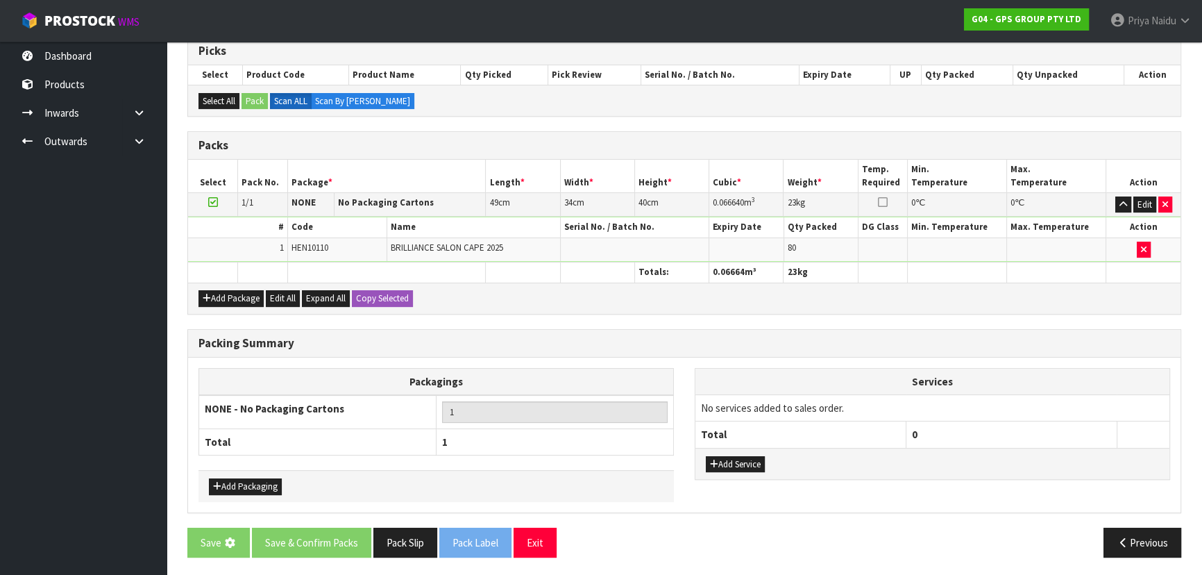
scroll to position [0, 0]
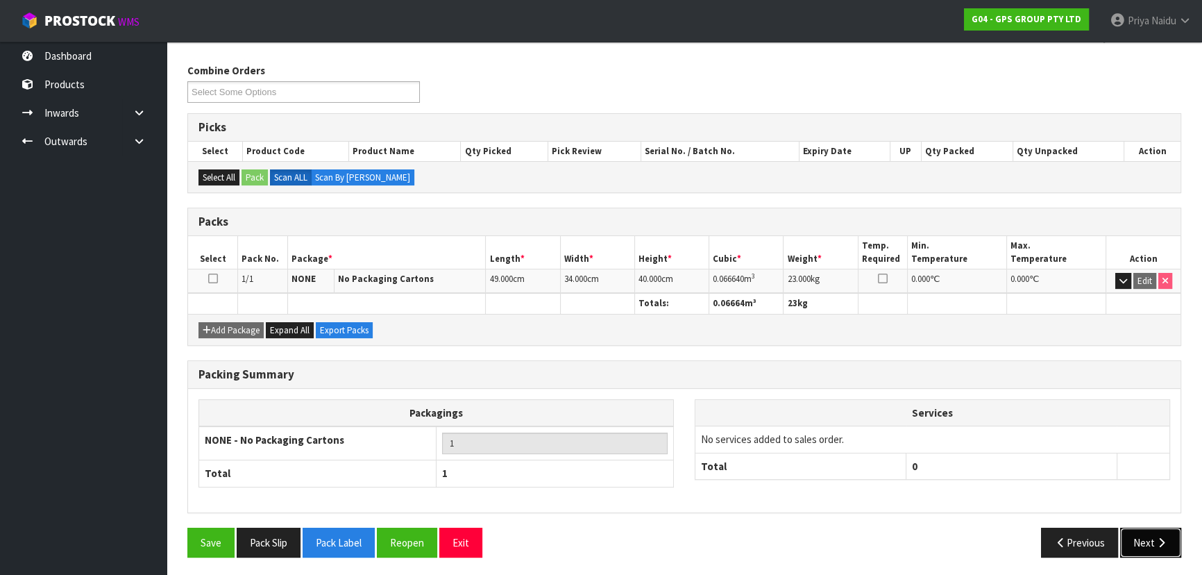
click at [1162, 546] on button "Next" at bounding box center [1150, 543] width 61 height 30
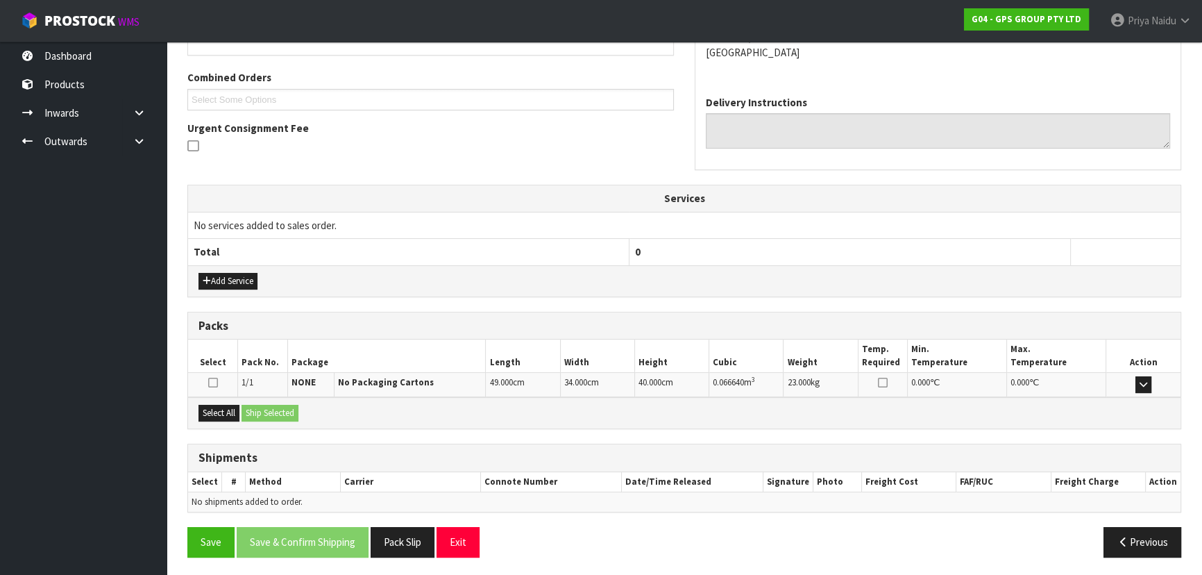
scroll to position [340, 0]
click at [233, 406] on button "Select All" at bounding box center [219, 412] width 41 height 17
drag, startPoint x: 264, startPoint y: 404, endPoint x: 318, endPoint y: 414, distance: 55.1
click at [264, 404] on button "Ship Selected" at bounding box center [270, 412] width 57 height 17
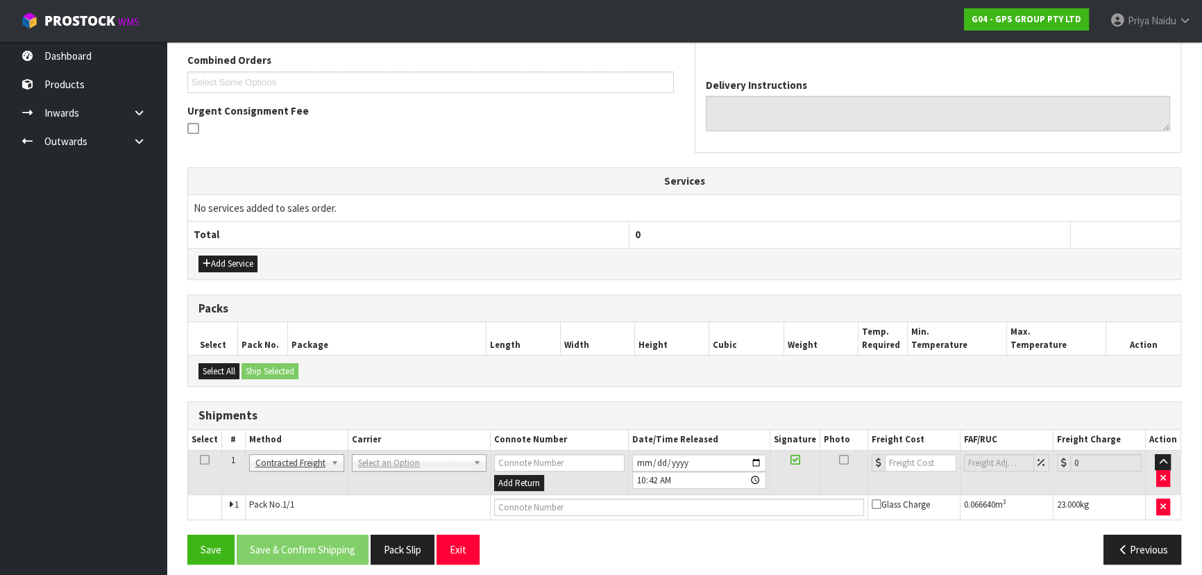
scroll to position [364, 0]
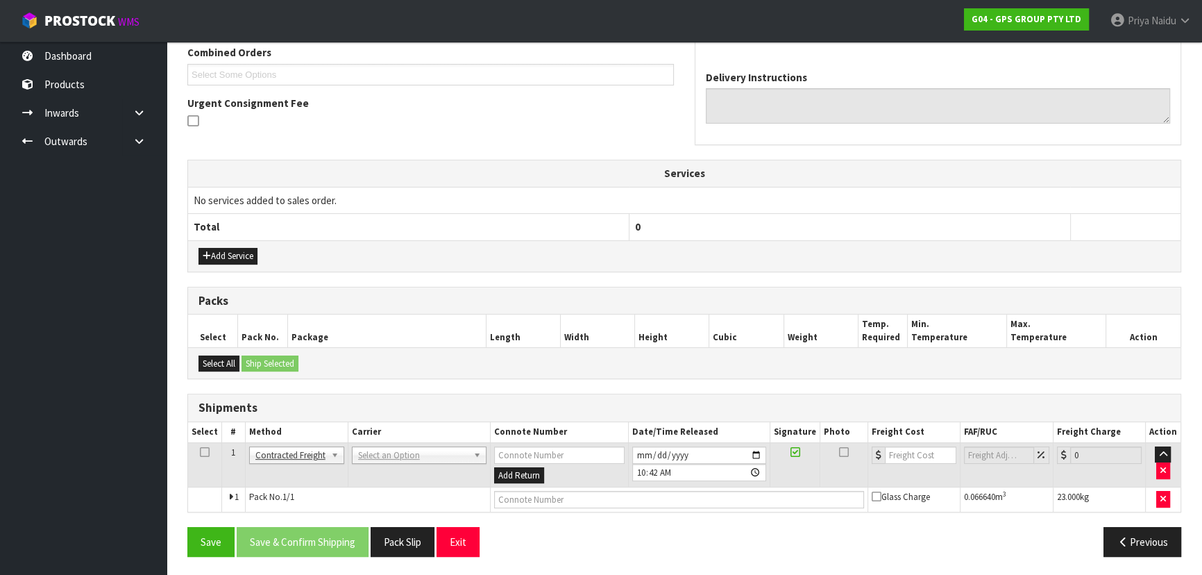
drag, startPoint x: 360, startPoint y: 453, endPoint x: 369, endPoint y: 454, distance: 9.7
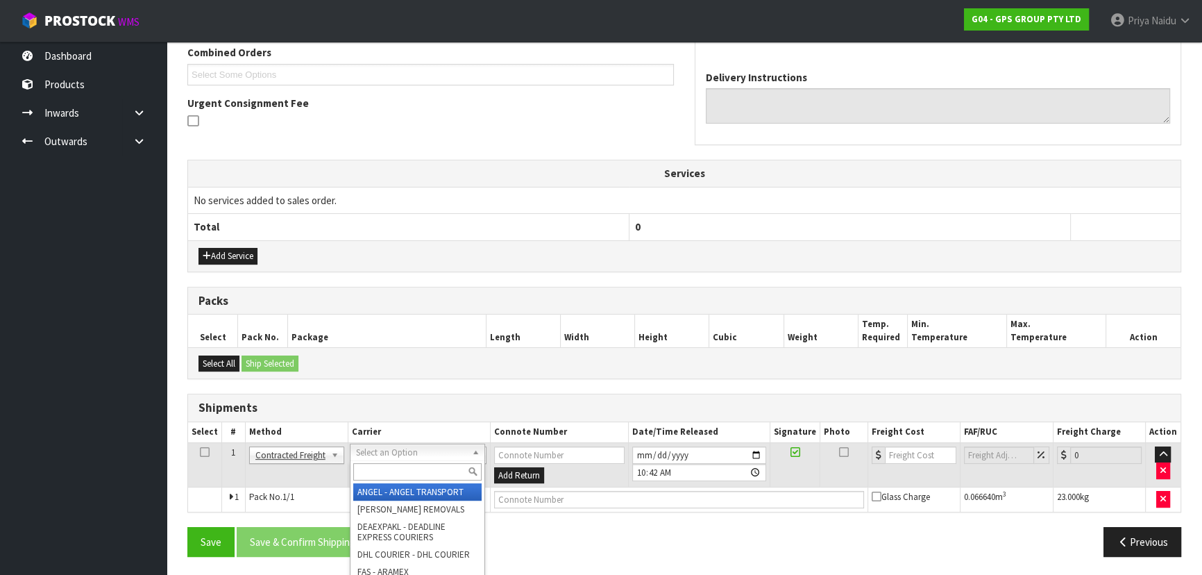
click at [375, 478] on input "text" at bounding box center [417, 471] width 128 height 17
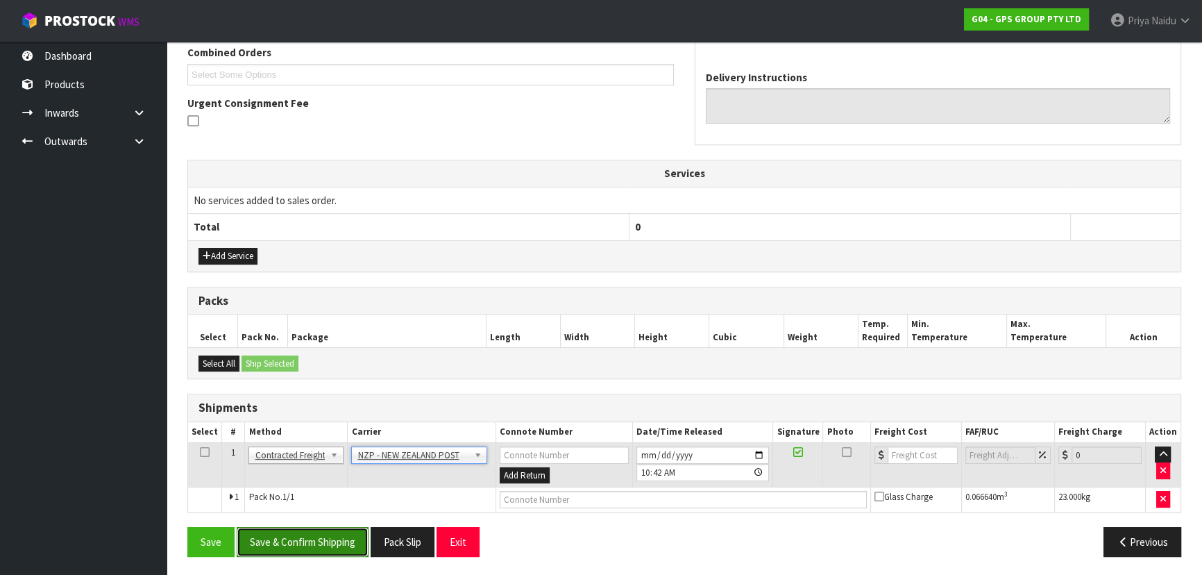
click at [292, 548] on button "Save & Confirm Shipping" at bounding box center [303, 542] width 132 height 30
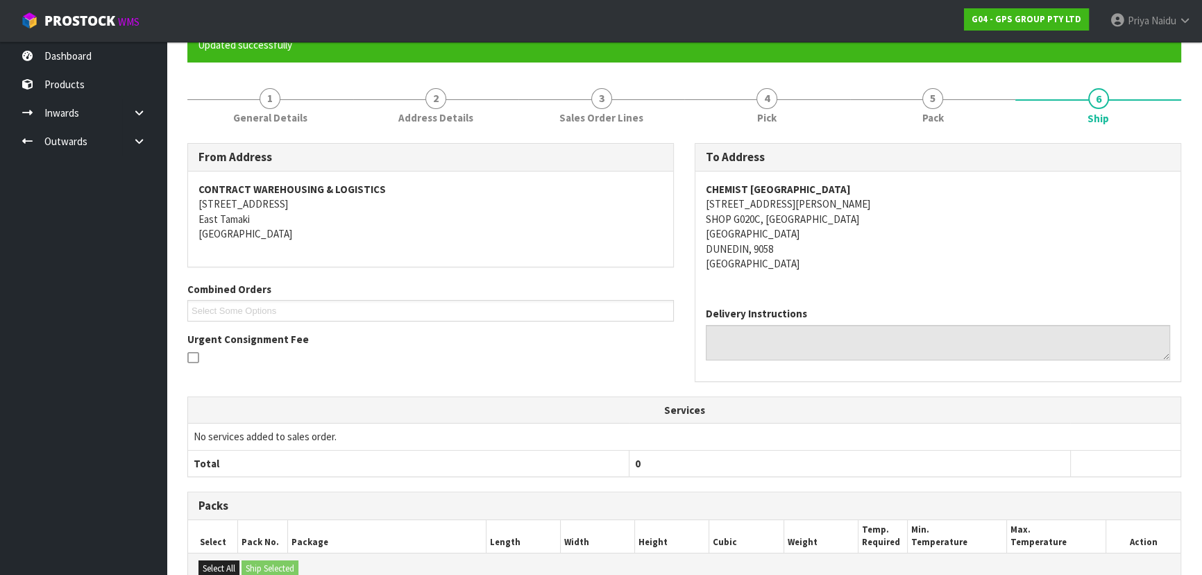
scroll to position [345, 0]
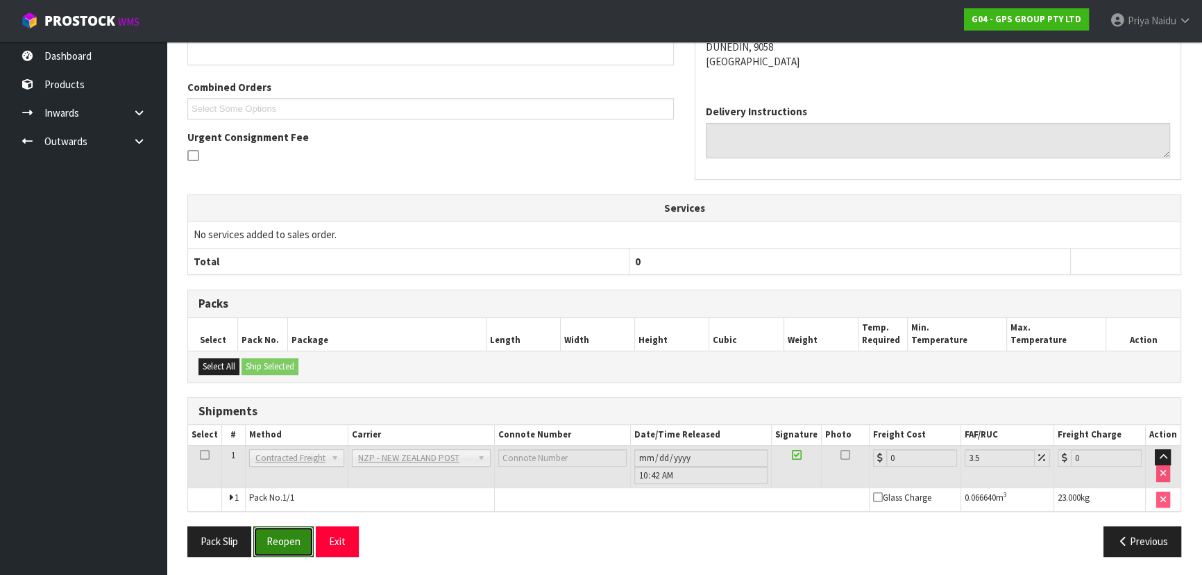
drag, startPoint x: 282, startPoint y: 537, endPoint x: 435, endPoint y: 472, distance: 166.4
click at [282, 537] on button "Reopen" at bounding box center [283, 541] width 60 height 30
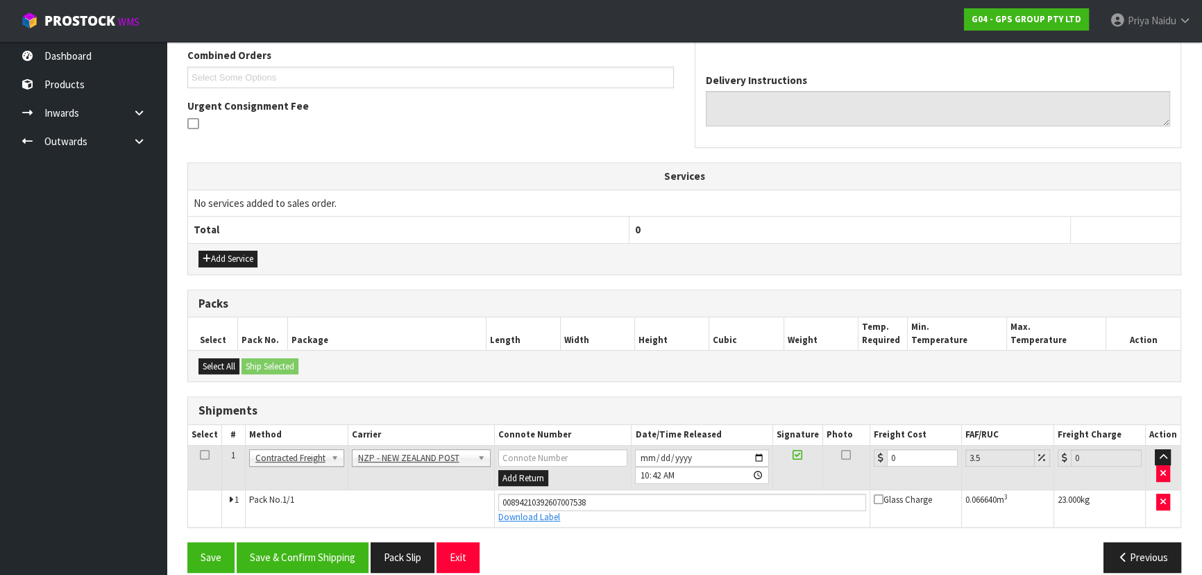
scroll to position [377, 0]
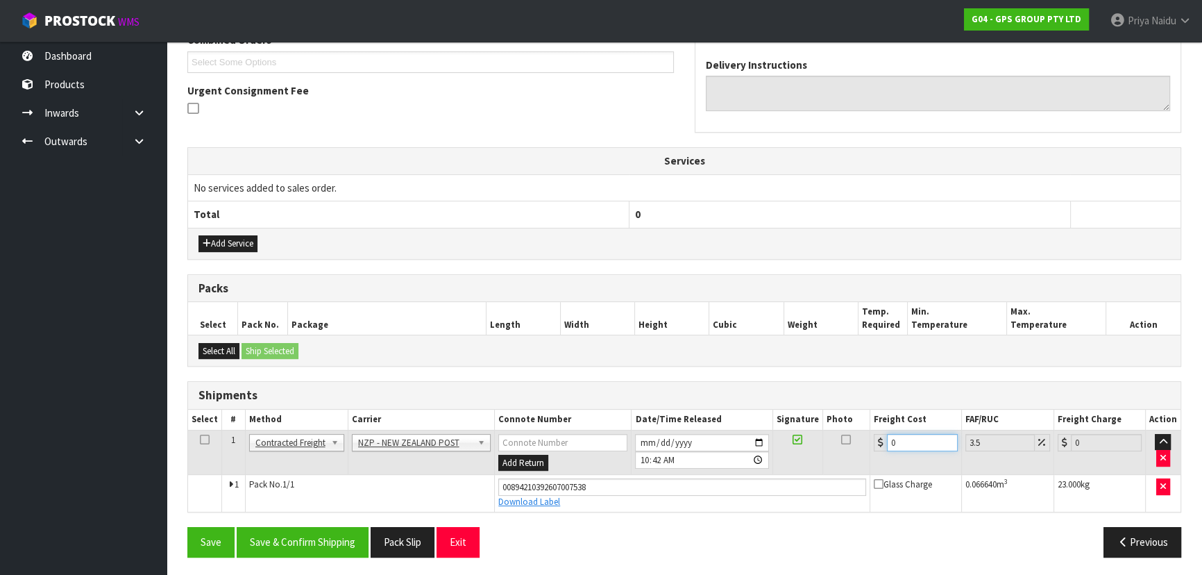
click at [903, 434] on input "0" at bounding box center [922, 442] width 71 height 17
click at [314, 530] on button "Save & Confirm Shipping" at bounding box center [303, 542] width 132 height 30
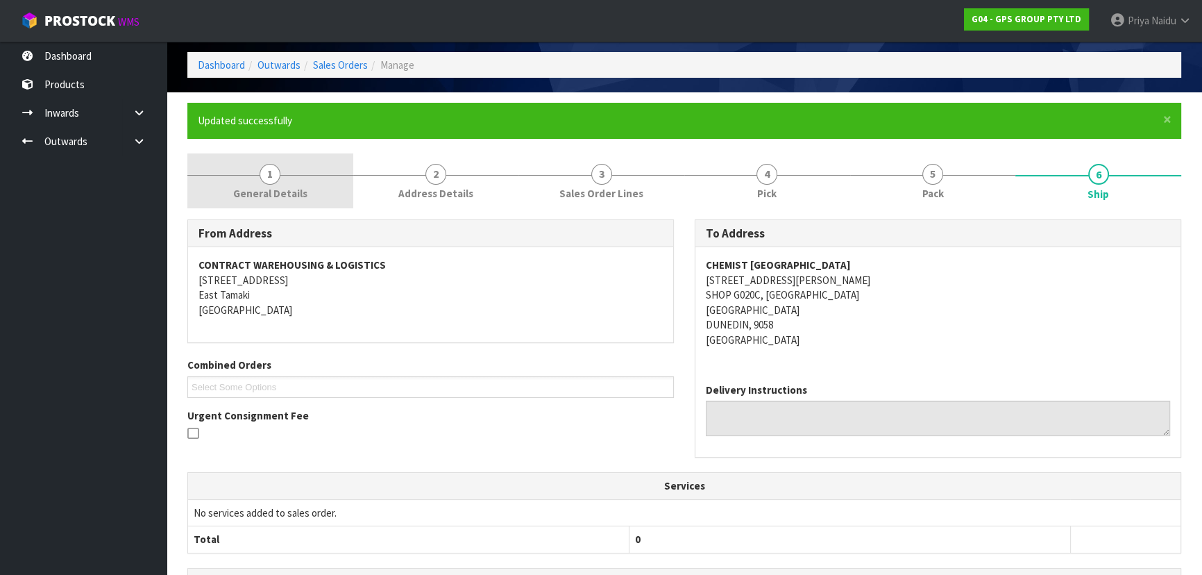
scroll to position [0, 0]
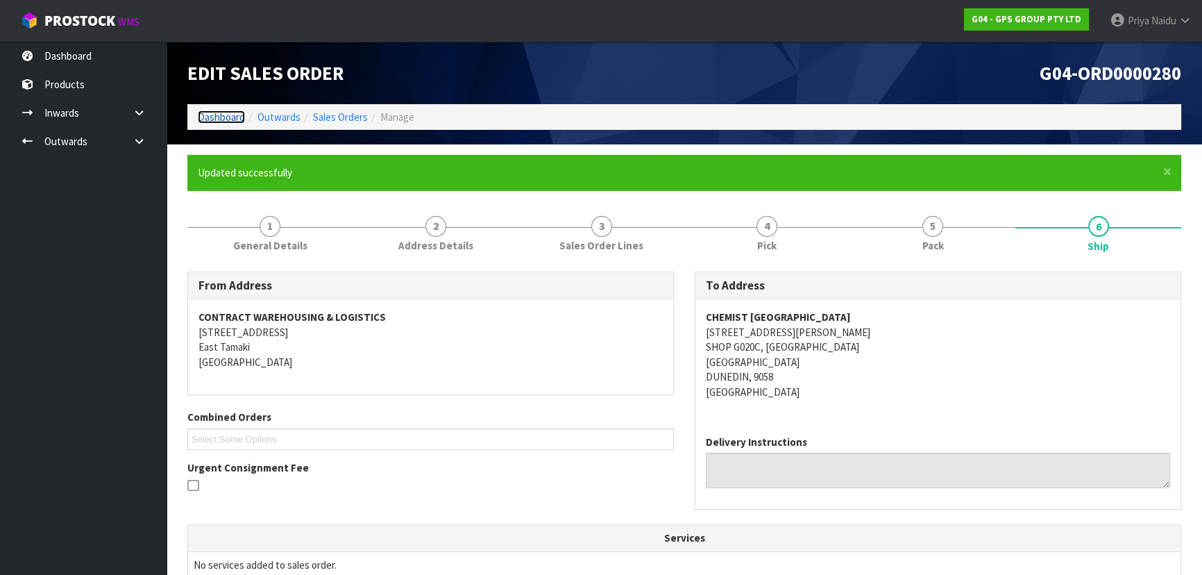
click at [233, 122] on link "Dashboard" at bounding box center [221, 116] width 47 height 13
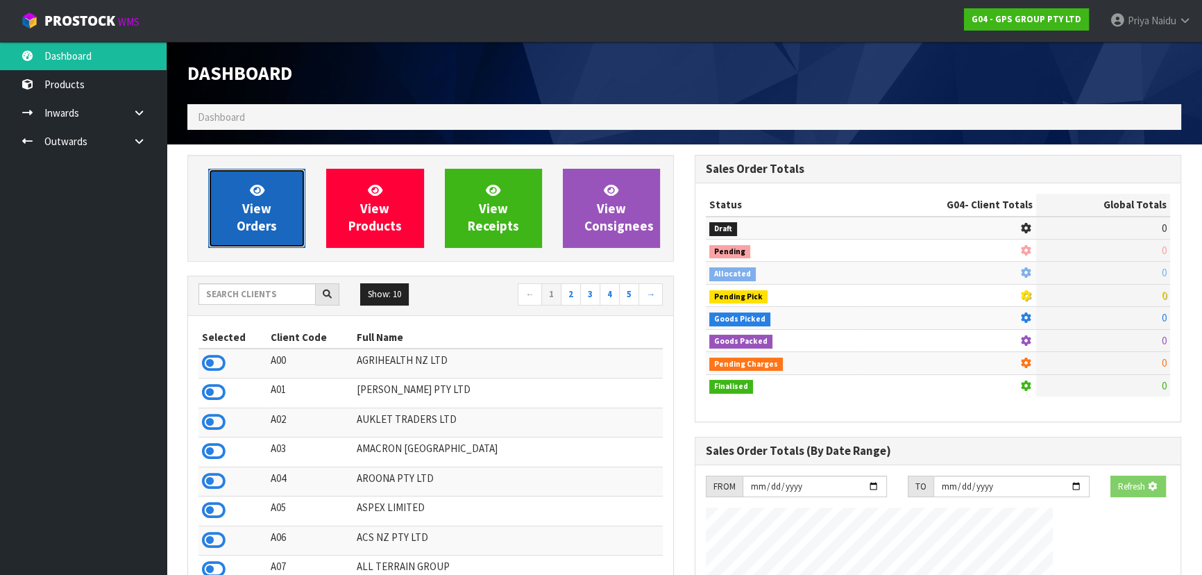
click at [257, 212] on span "View Orders" at bounding box center [257, 208] width 40 height 52
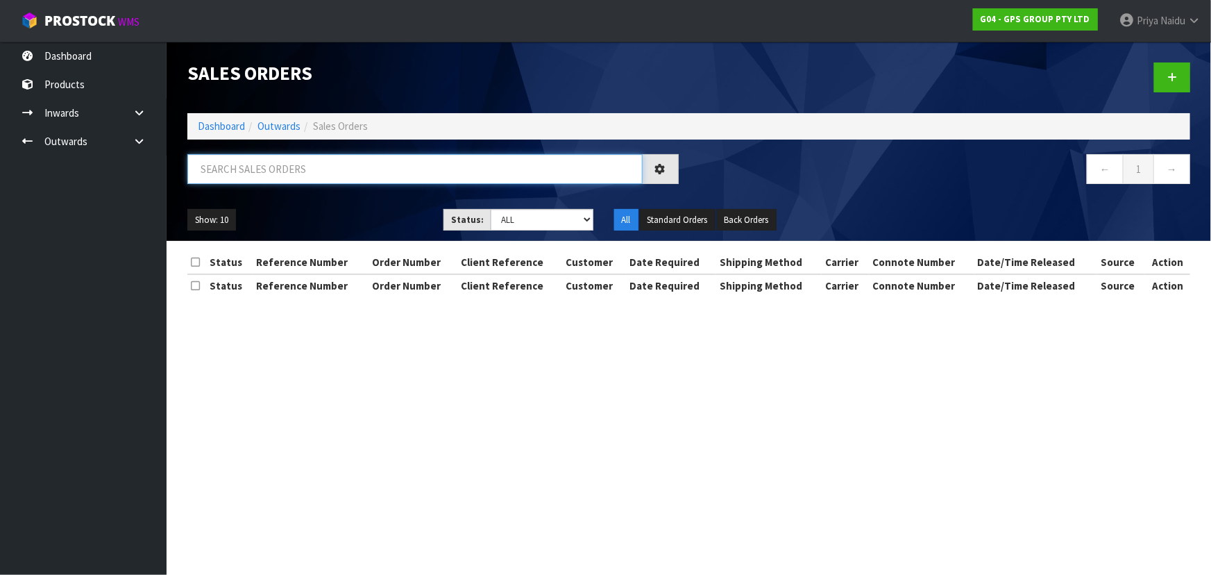
click at [276, 172] on input "text" at bounding box center [414, 169] width 455 height 30
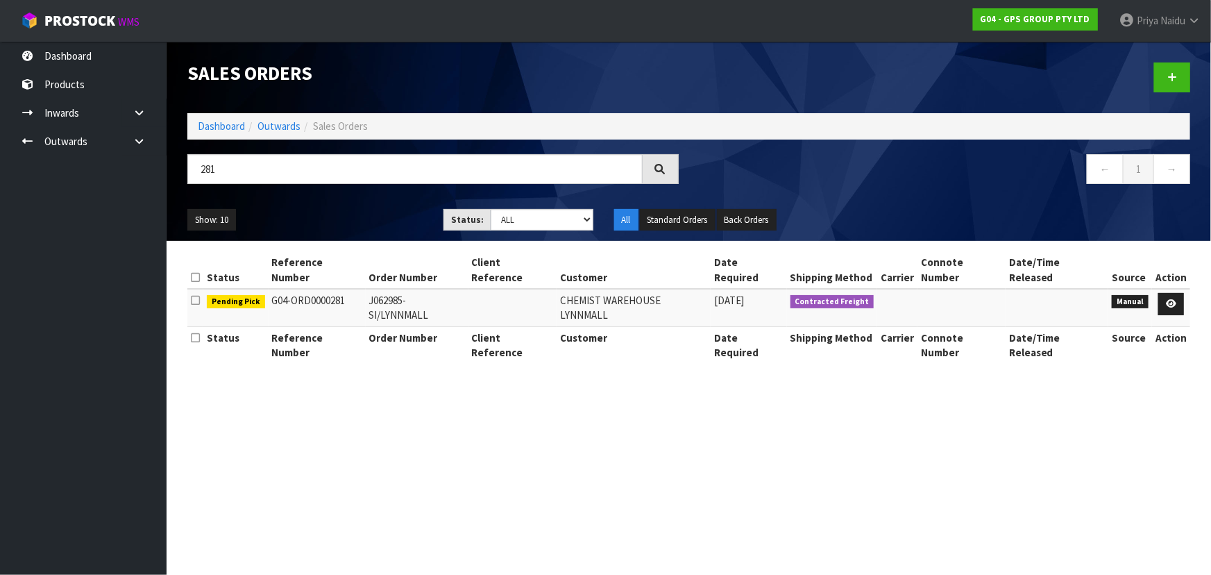
click at [377, 184] on div "281" at bounding box center [433, 174] width 512 height 40
click at [363, 219] on ul "Show: 10 5 10 25 50" at bounding box center [304, 220] width 235 height 22
click at [361, 214] on ul "Show: 10 5 10 25 50" at bounding box center [304, 220] width 235 height 22
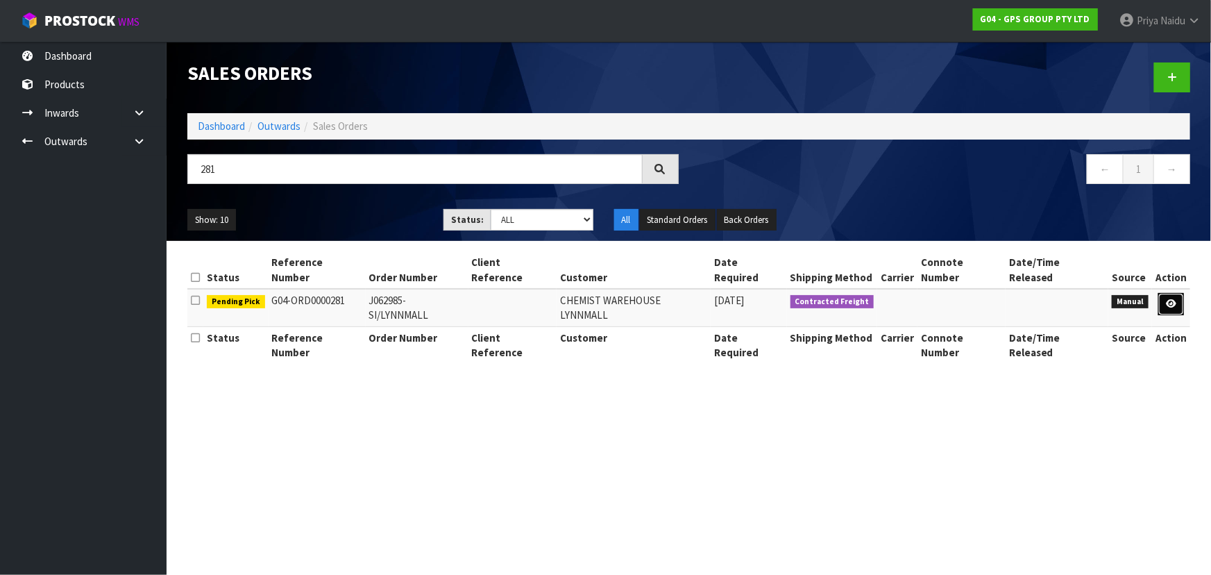
click at [1166, 293] on link at bounding box center [1172, 304] width 26 height 22
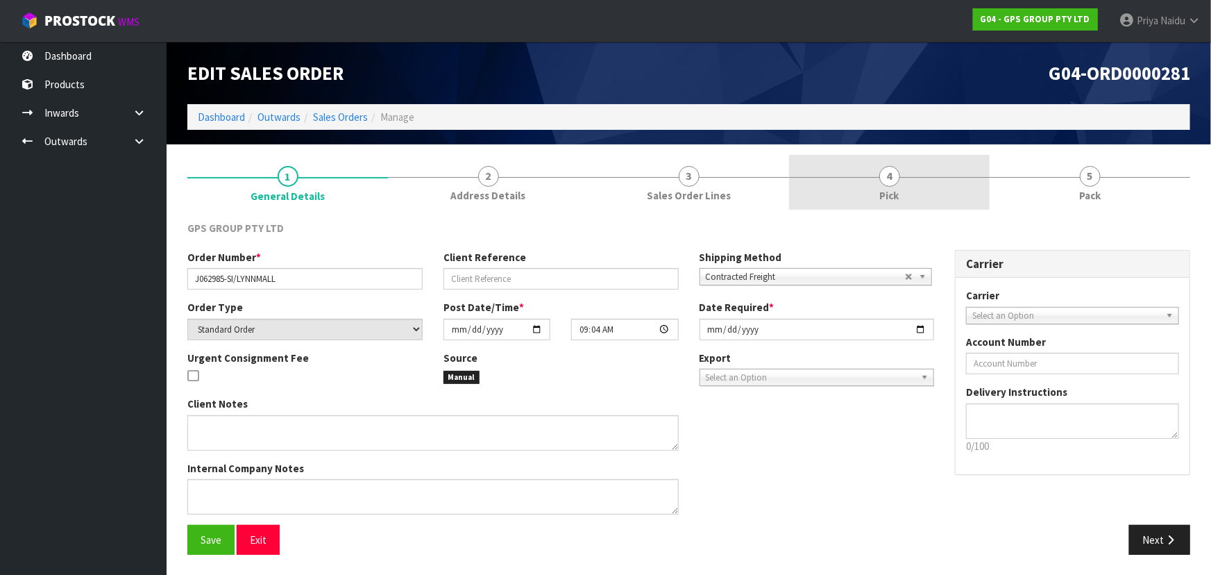
click at [939, 181] on link "4 Pick" at bounding box center [889, 182] width 201 height 55
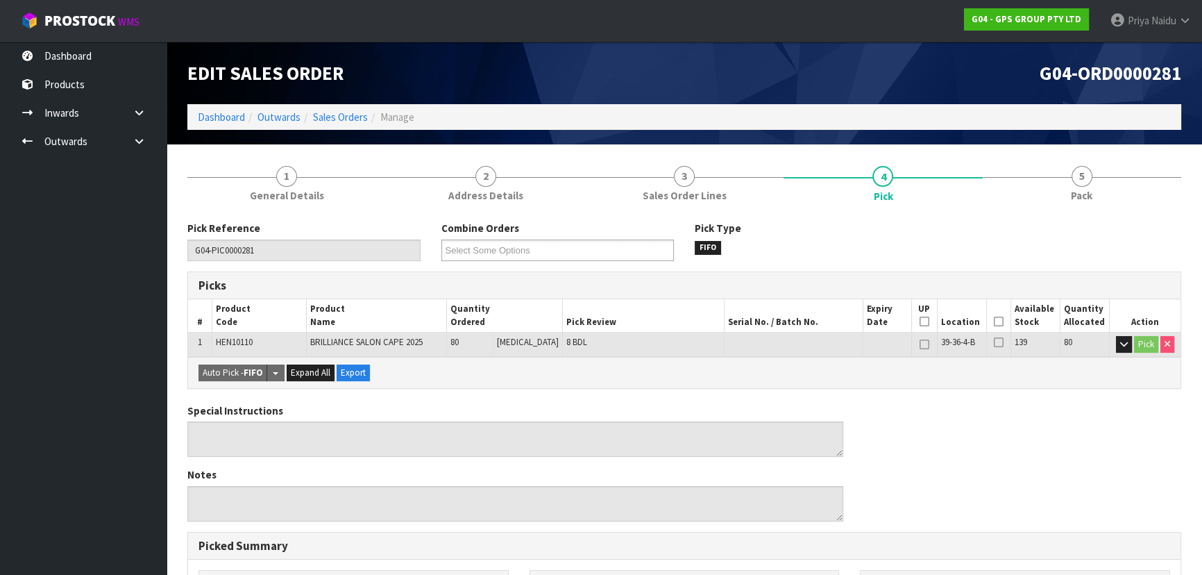
click at [994, 321] on icon at bounding box center [999, 321] width 10 height 1
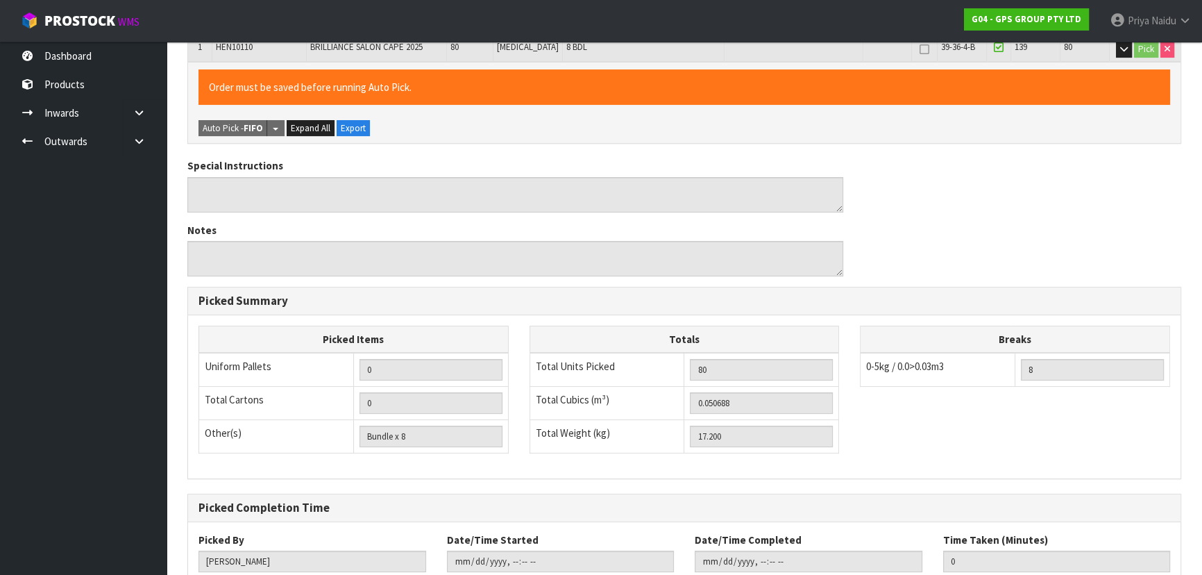
scroll to position [387, 0]
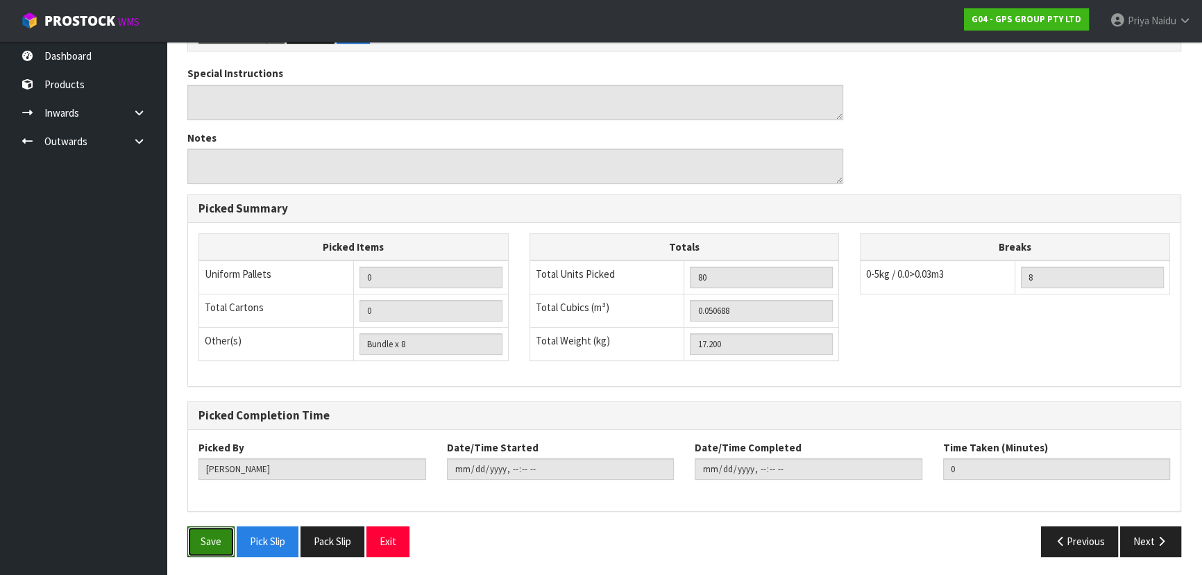
drag, startPoint x: 199, startPoint y: 535, endPoint x: 292, endPoint y: 510, distance: 96.1
click at [201, 535] on button "Save" at bounding box center [210, 541] width 47 height 30
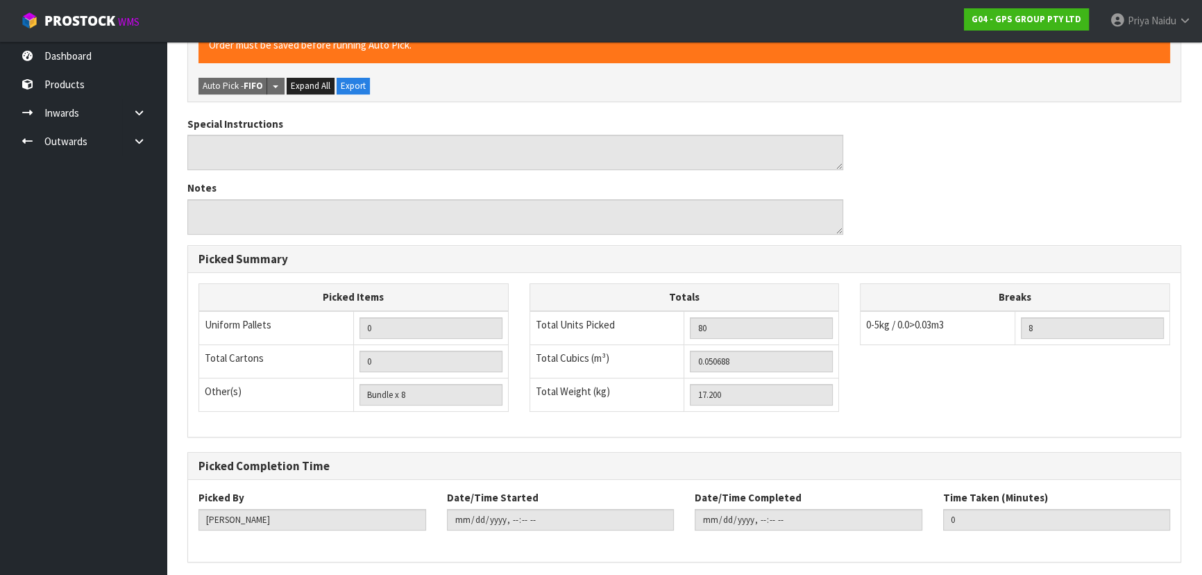
scroll to position [0, 0]
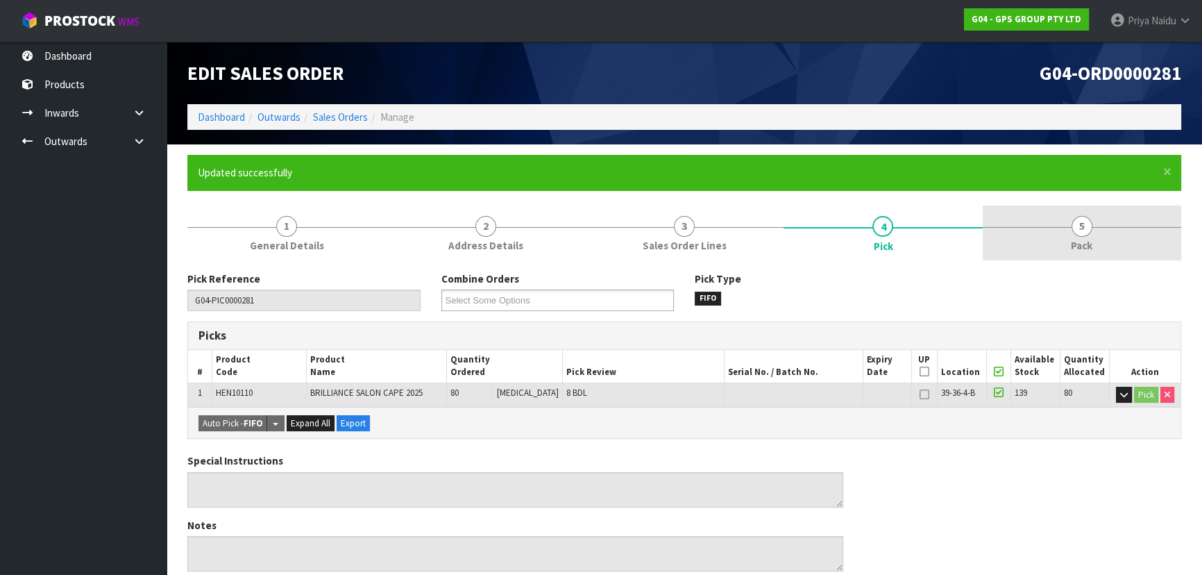
click at [1108, 229] on link "5 Pack" at bounding box center [1082, 232] width 199 height 55
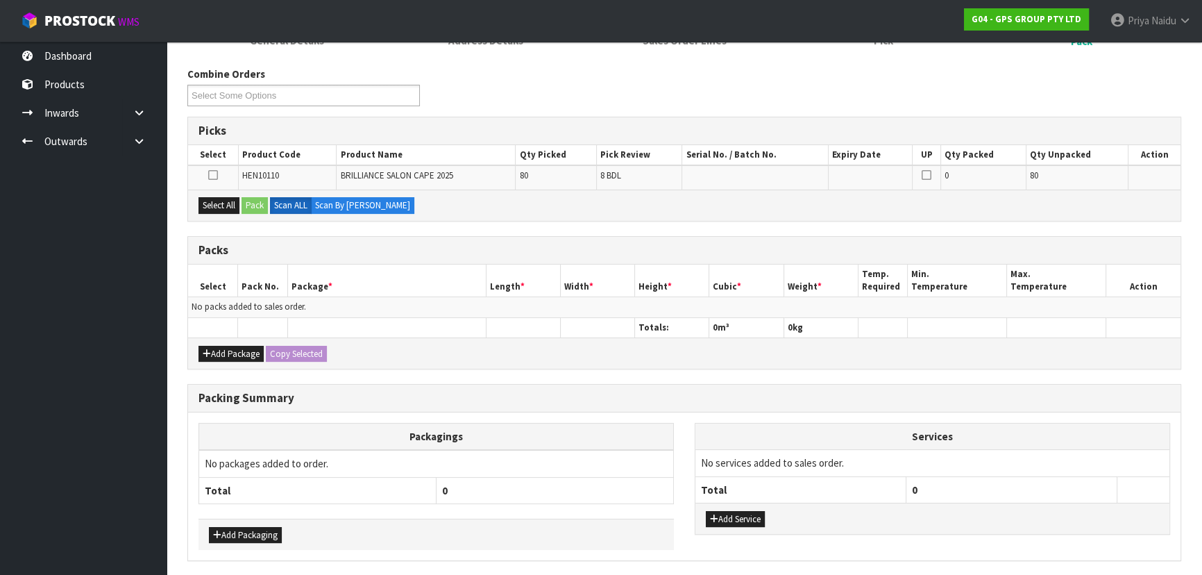
scroll to position [253, 0]
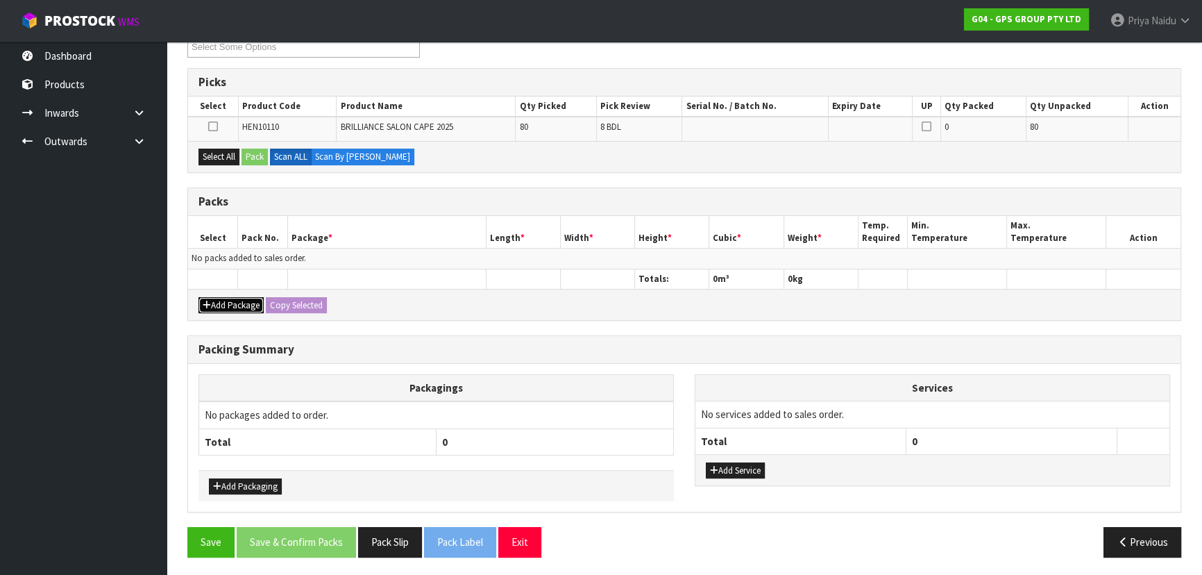
click at [246, 306] on button "Add Package" at bounding box center [231, 305] width 65 height 17
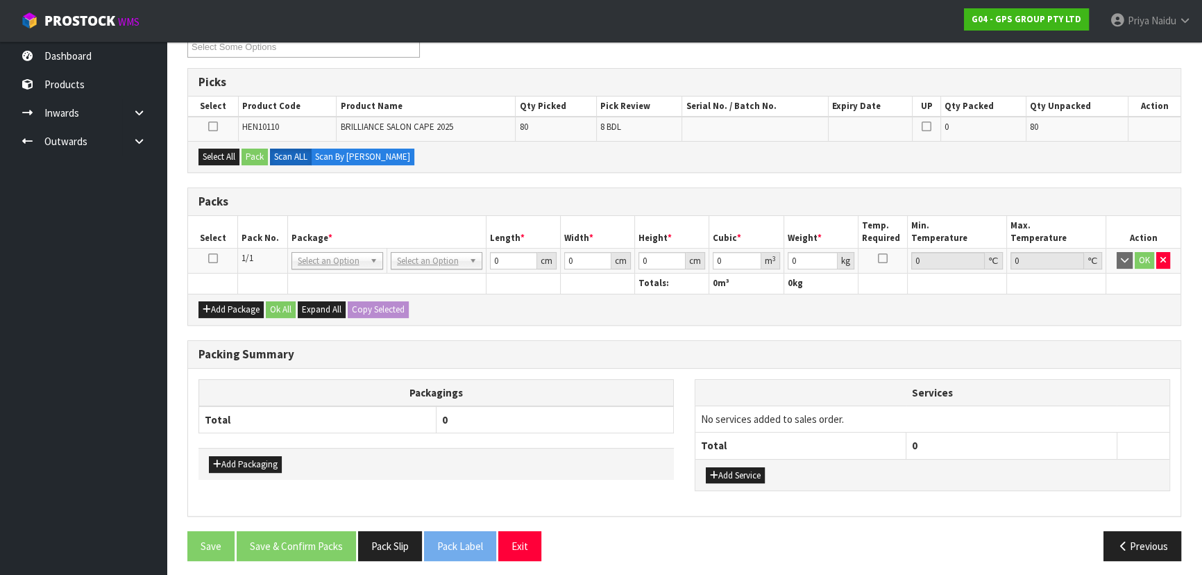
click at [214, 258] on icon at bounding box center [213, 258] width 10 height 1
drag, startPoint x: 208, startPoint y: 147, endPoint x: 235, endPoint y: 159, distance: 28.9
click at [208, 149] on button "Select All" at bounding box center [219, 157] width 41 height 17
click at [252, 162] on button "Pack" at bounding box center [255, 157] width 26 height 17
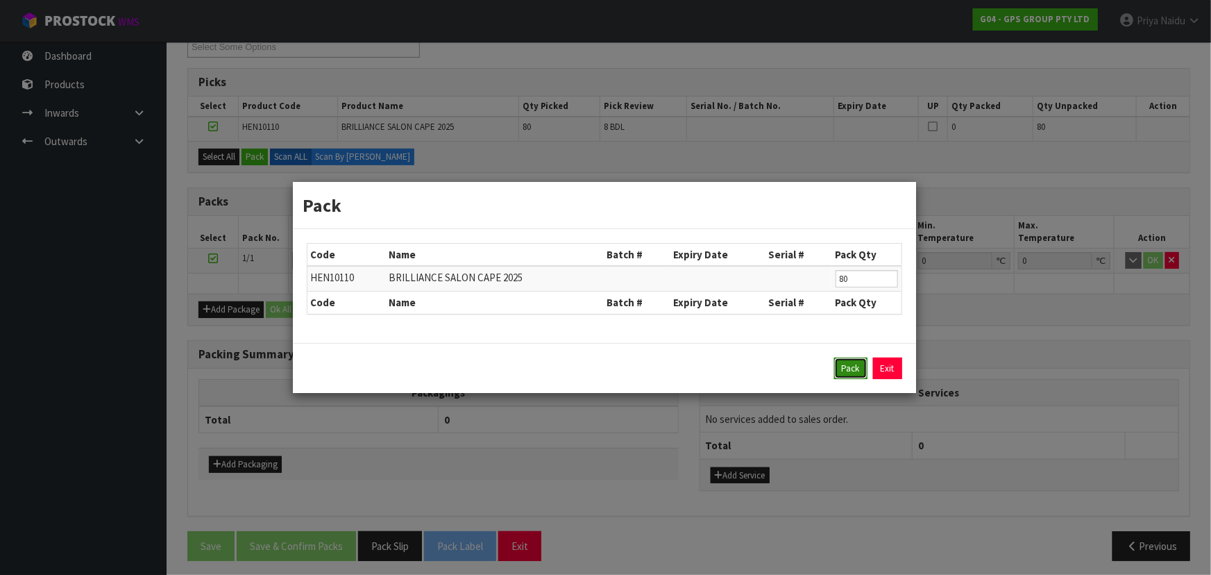
click at [860, 371] on button "Pack" at bounding box center [850, 368] width 33 height 22
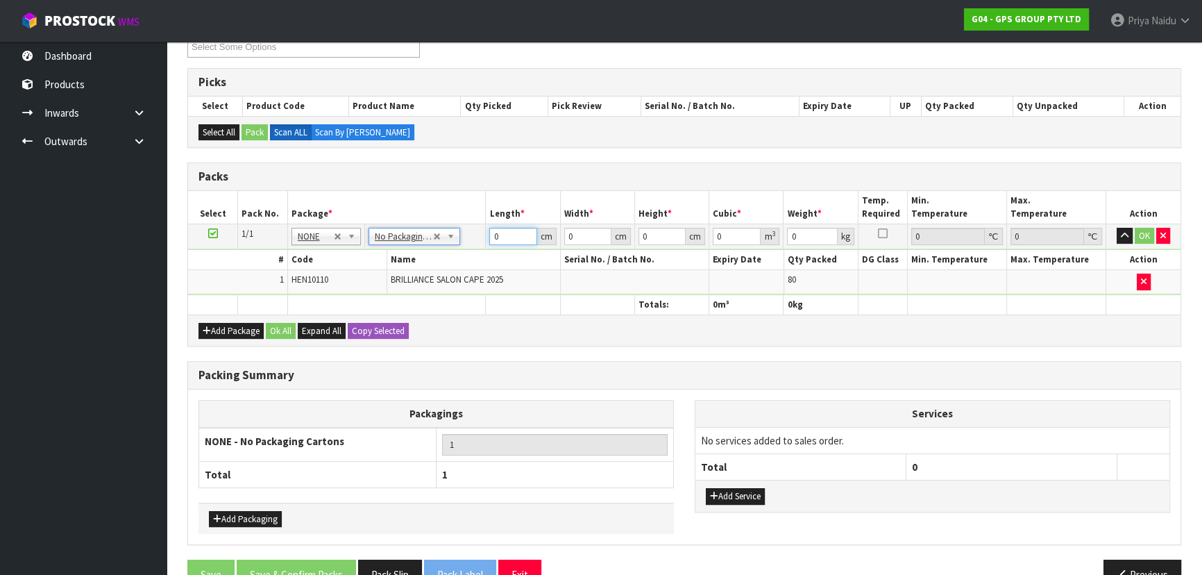
click at [521, 233] on input "0" at bounding box center [512, 236] width 47 height 17
click at [1142, 231] on button "OK" at bounding box center [1144, 236] width 19 height 17
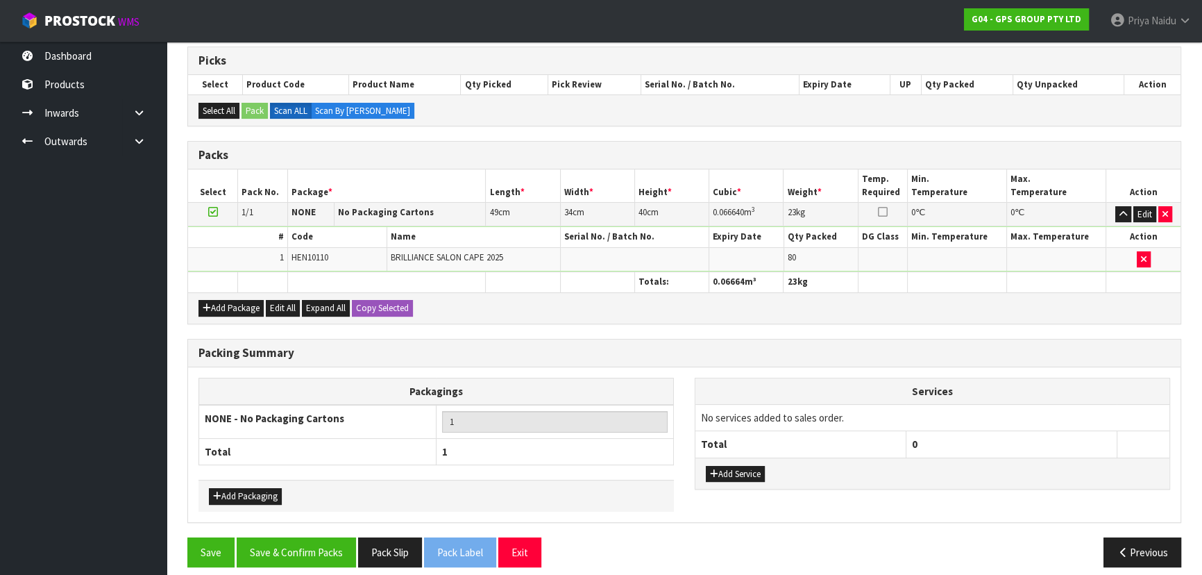
scroll to position [285, 0]
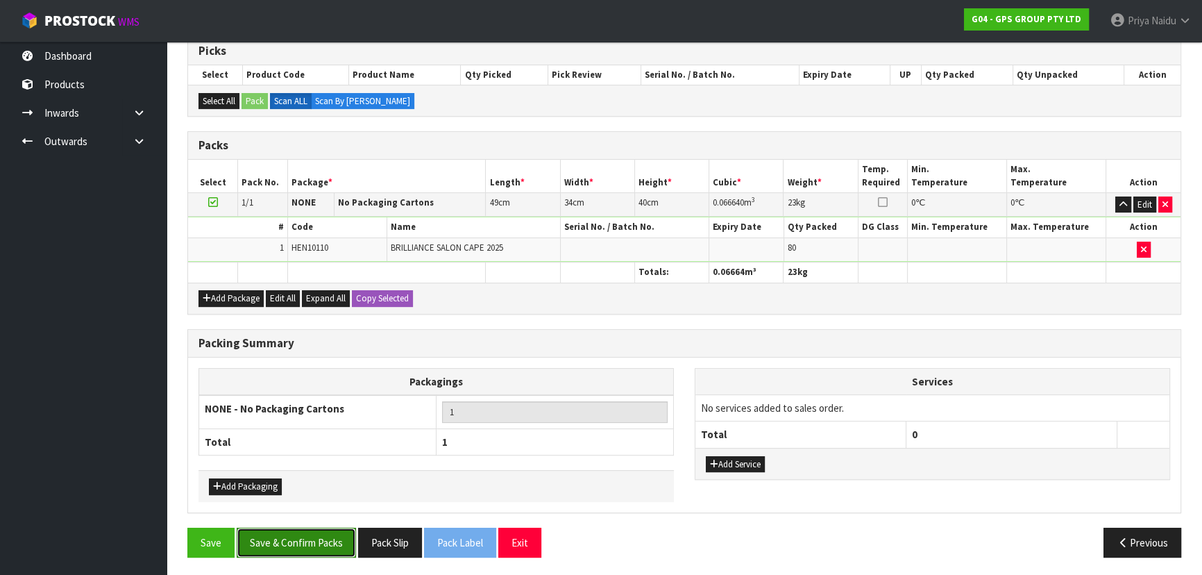
click at [310, 532] on button "Save & Confirm Packs" at bounding box center [296, 543] width 119 height 30
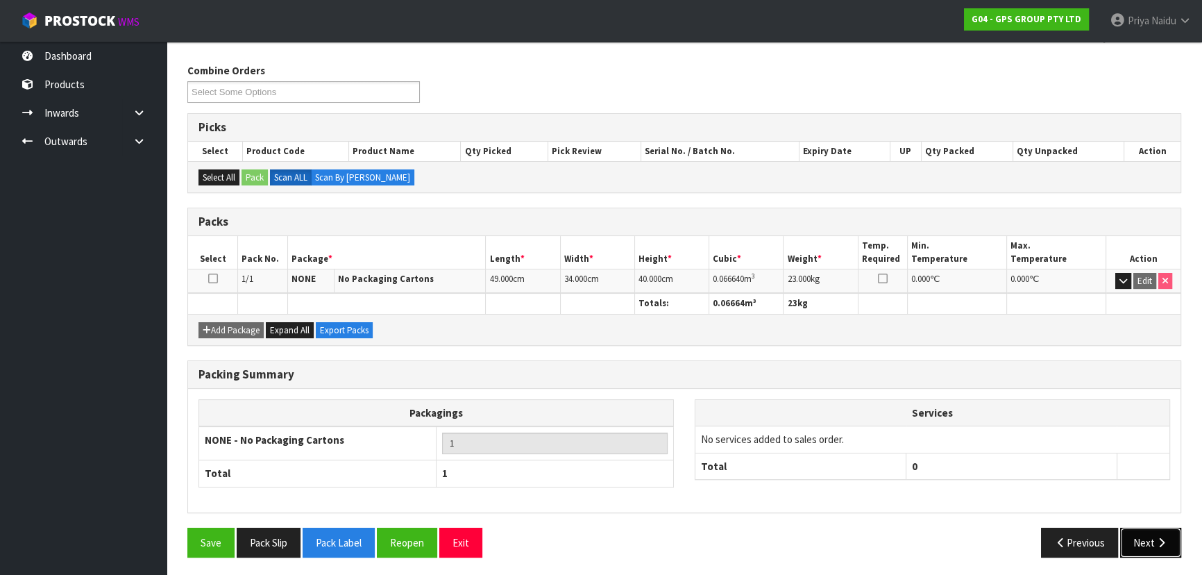
click at [1172, 544] on button "Next" at bounding box center [1150, 543] width 61 height 30
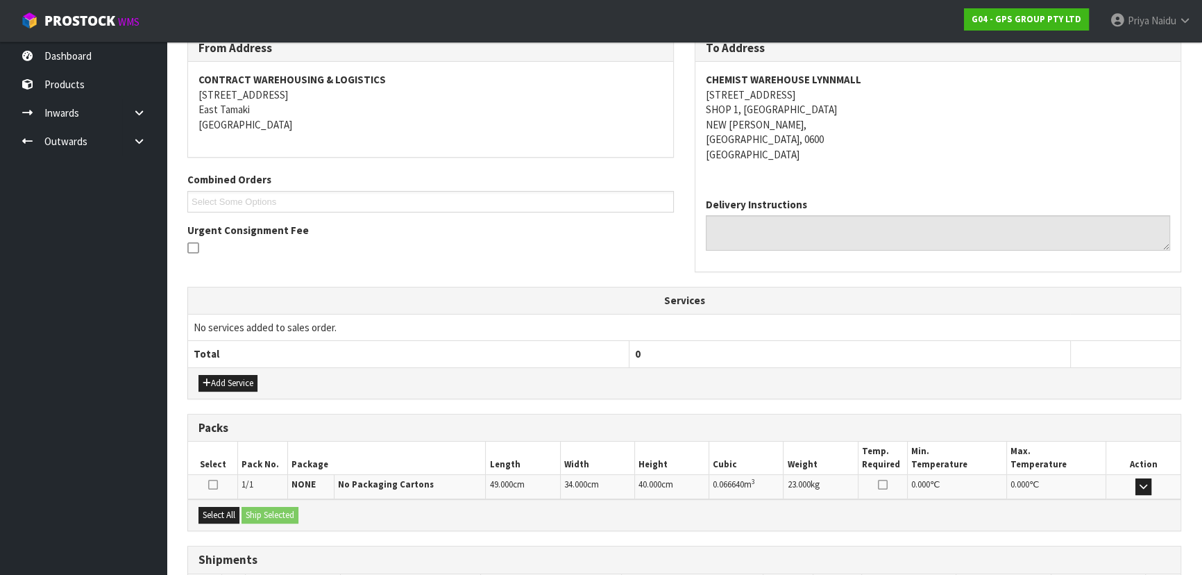
scroll to position [340, 0]
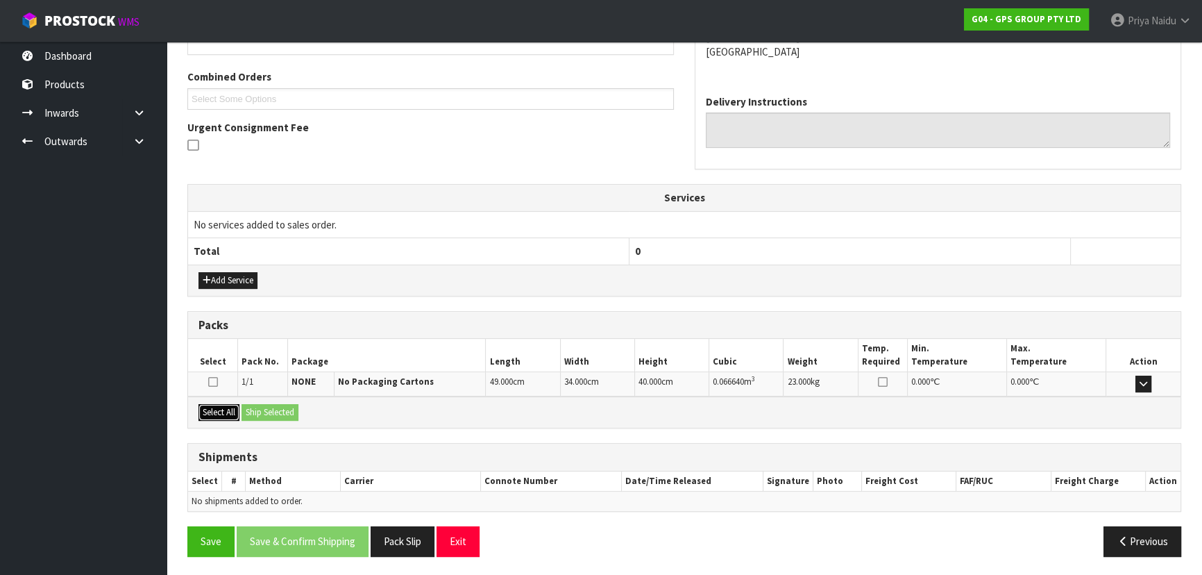
click at [222, 410] on button "Select All" at bounding box center [219, 412] width 41 height 17
click at [283, 414] on button "Ship Selected" at bounding box center [270, 412] width 57 height 17
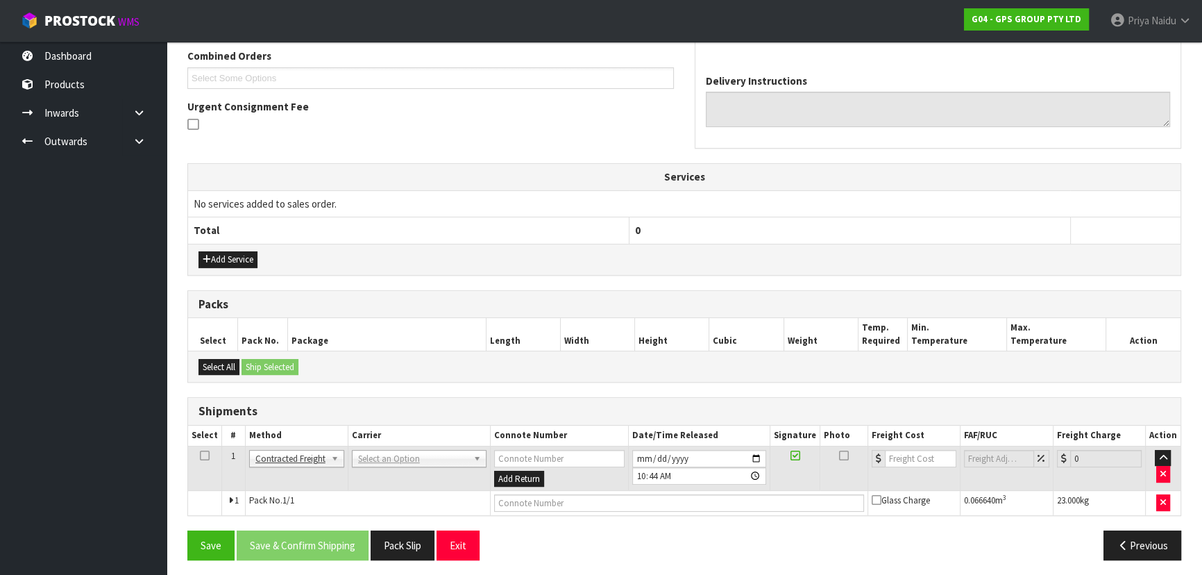
scroll to position [364, 0]
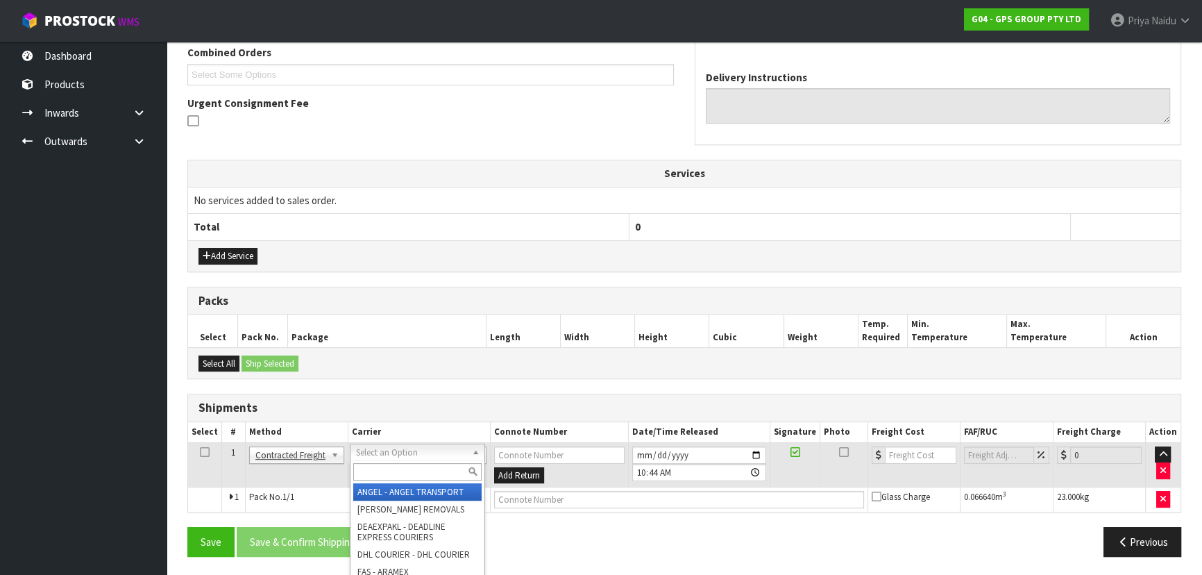
click at [376, 463] on input "text" at bounding box center [417, 471] width 128 height 17
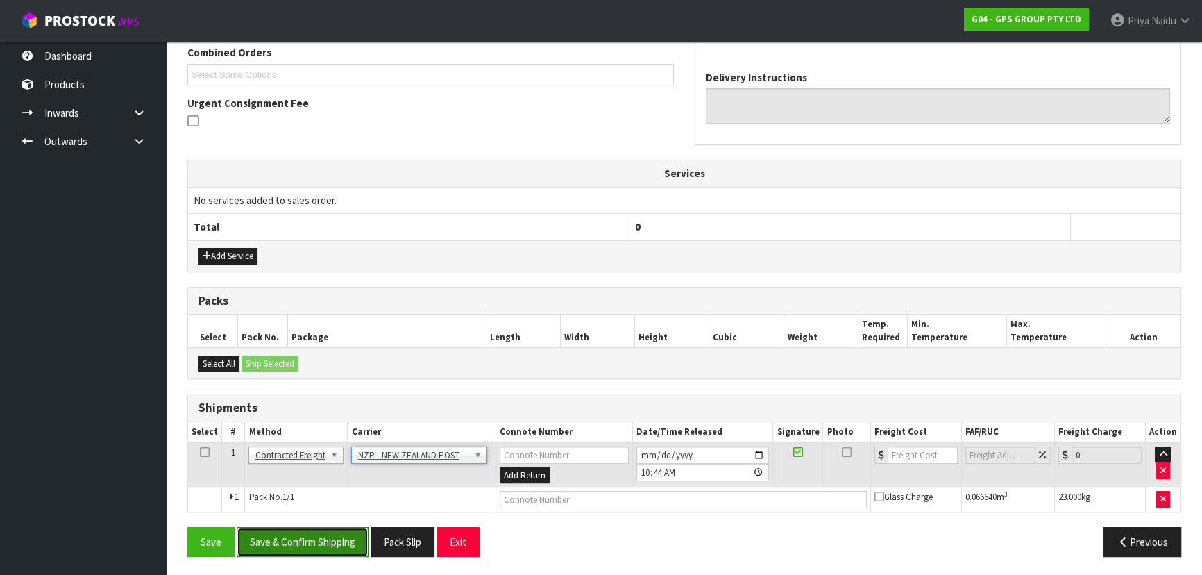
click at [314, 541] on button "Save & Confirm Shipping" at bounding box center [303, 542] width 132 height 30
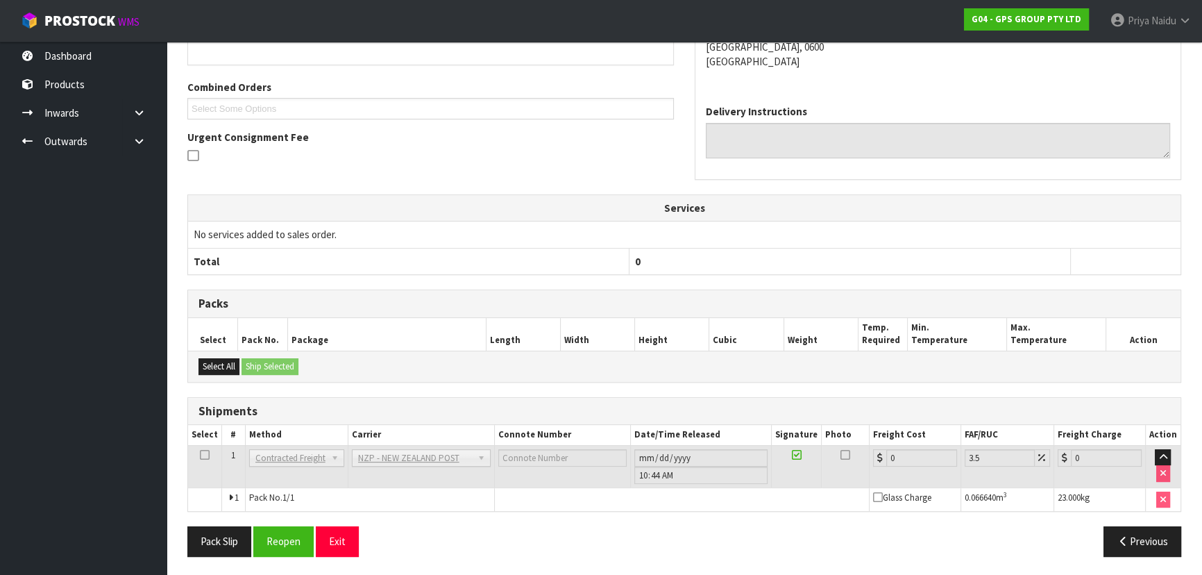
scroll to position [0, 0]
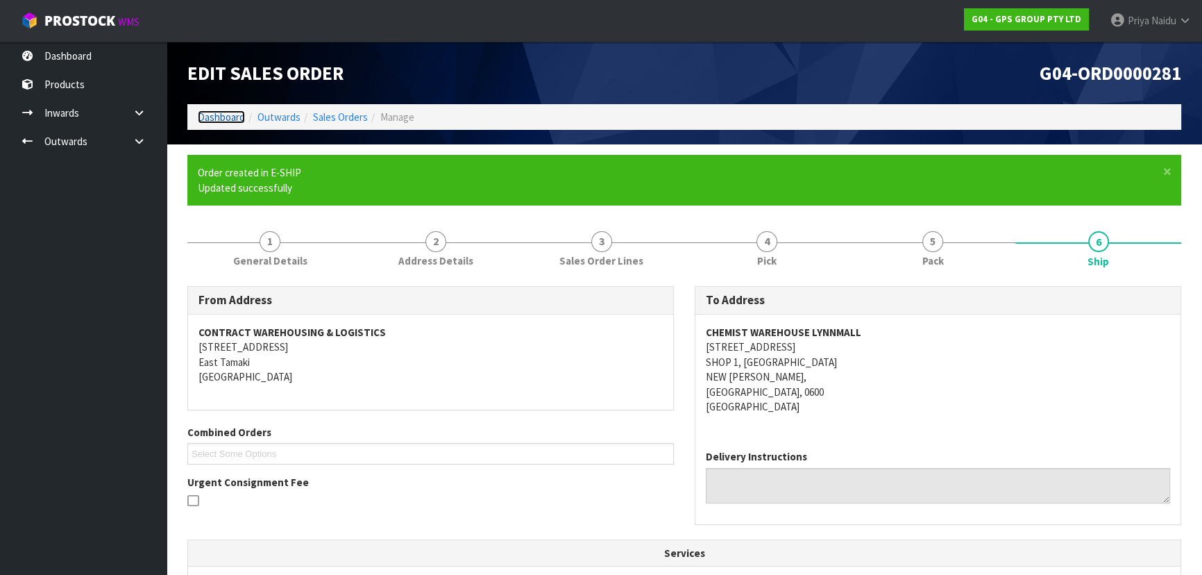
click at [234, 121] on link "Dashboard" at bounding box center [221, 116] width 47 height 13
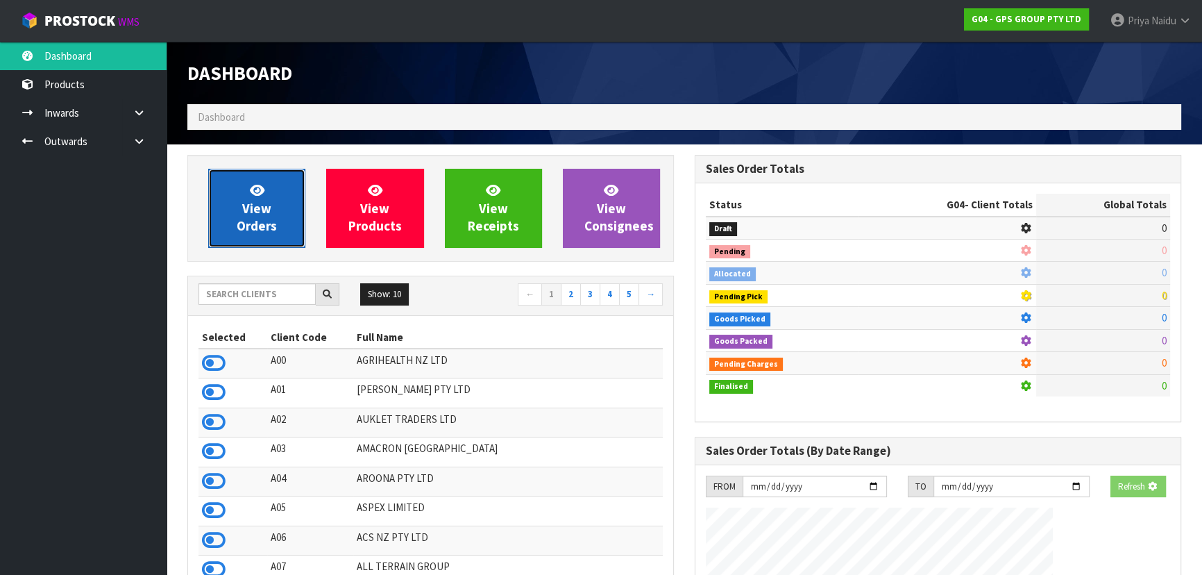
click at [276, 224] on span "View Orders" at bounding box center [257, 208] width 40 height 52
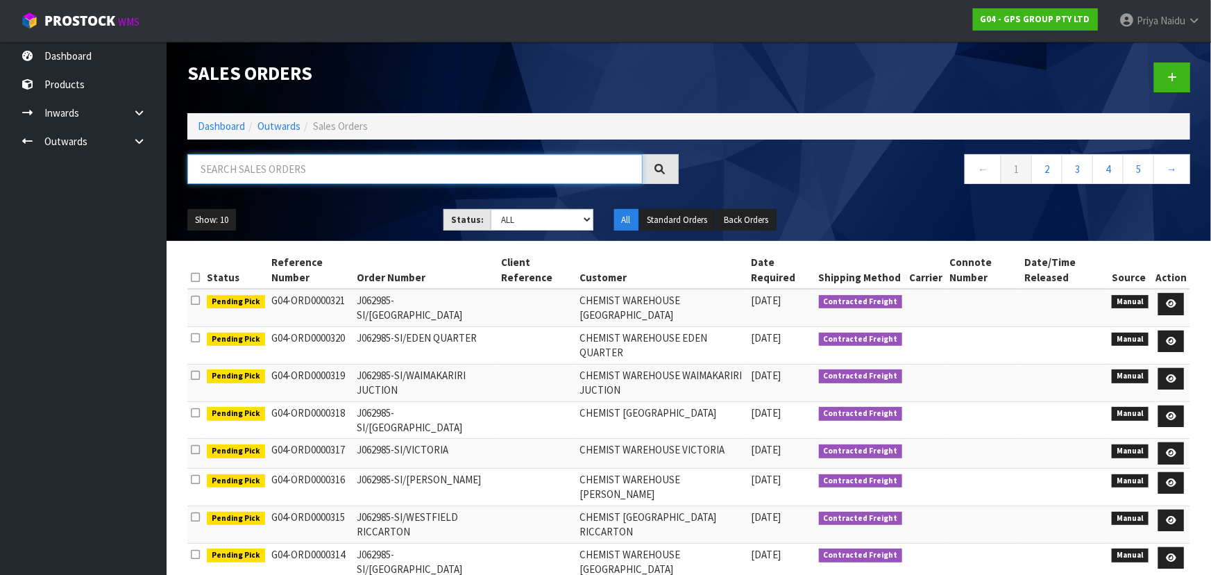
click at [287, 165] on input "text" at bounding box center [414, 169] width 455 height 30
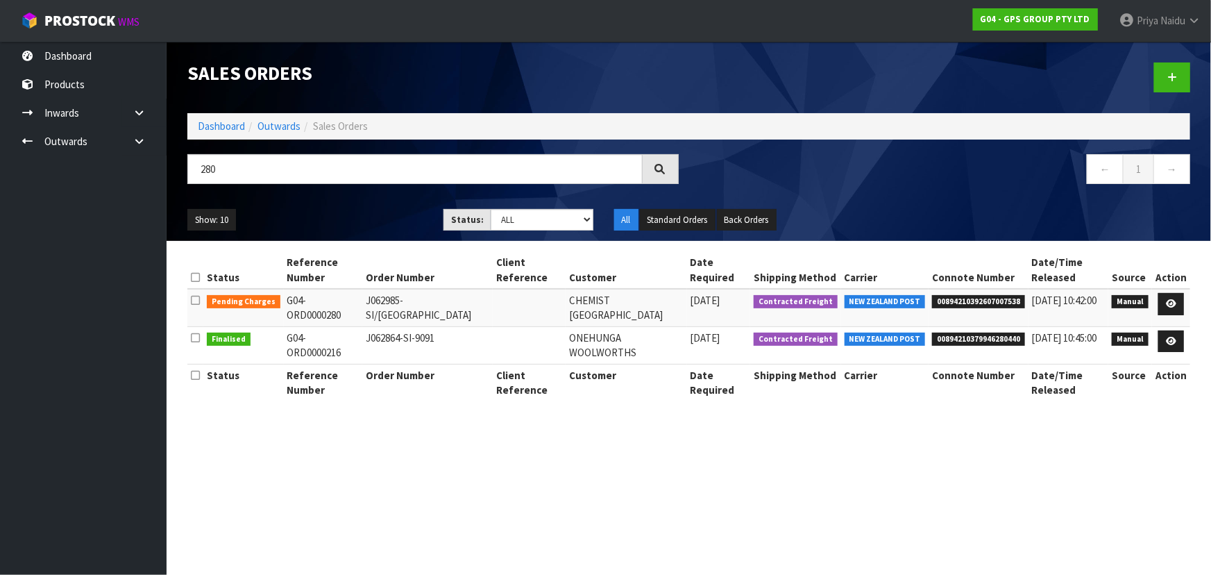
click at [371, 211] on ul "Show: 10 5 10 25 50" at bounding box center [304, 220] width 235 height 22
click at [1168, 300] on icon at bounding box center [1171, 303] width 10 height 9
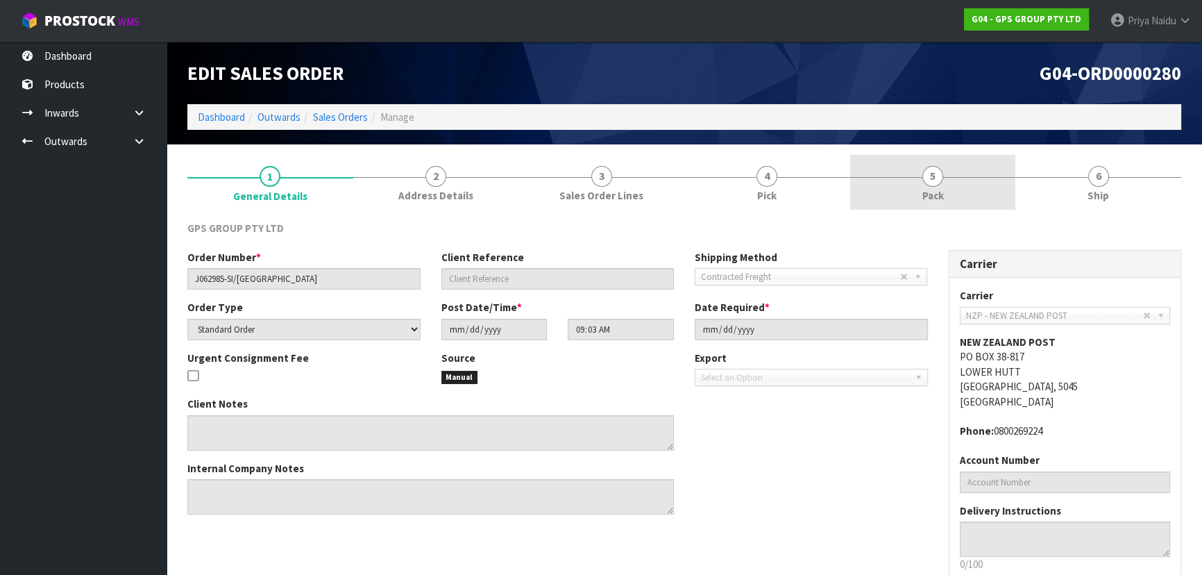
click at [943, 178] on link "5 Pack" at bounding box center [933, 182] width 166 height 55
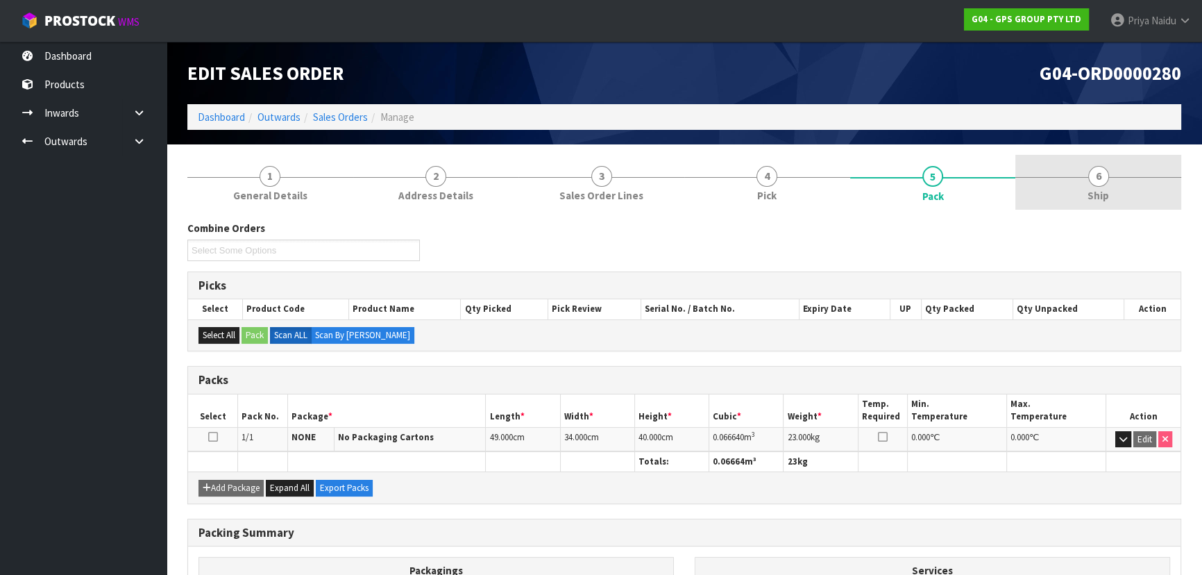
click at [1042, 169] on link "6 Ship" at bounding box center [1099, 182] width 166 height 55
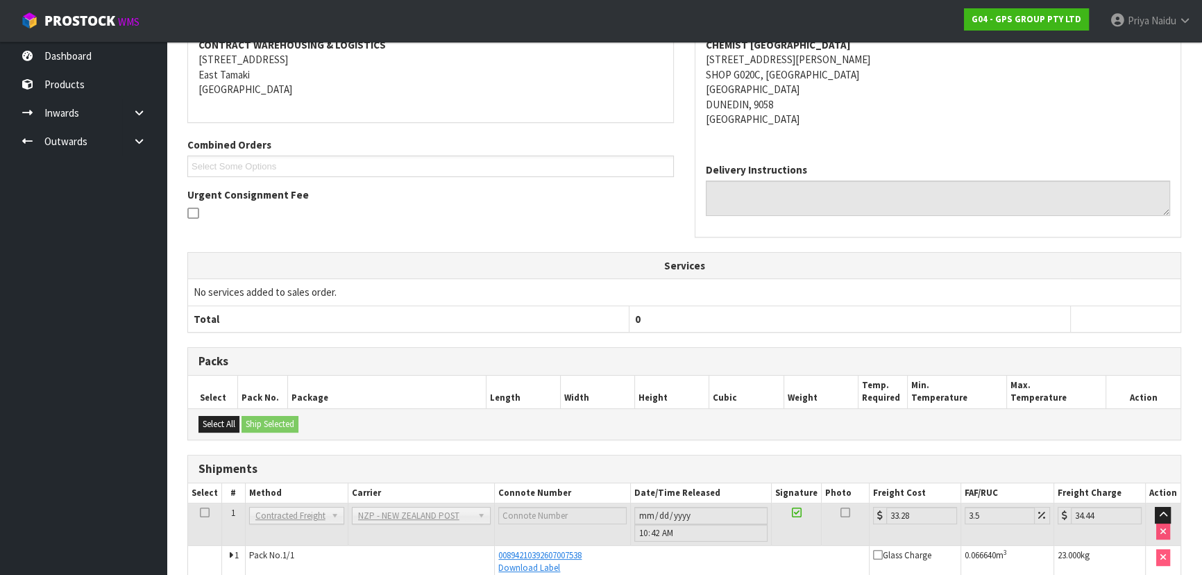
scroll to position [289, 0]
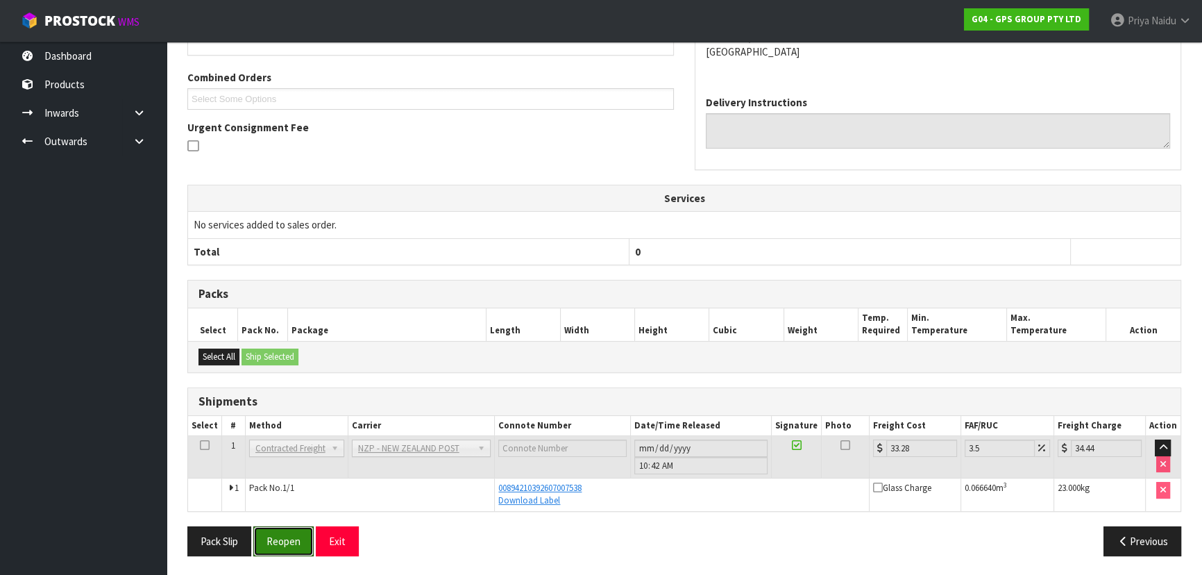
drag, startPoint x: 273, startPoint y: 538, endPoint x: 302, endPoint y: 506, distance: 43.2
click at [273, 535] on button "Reopen" at bounding box center [283, 541] width 60 height 30
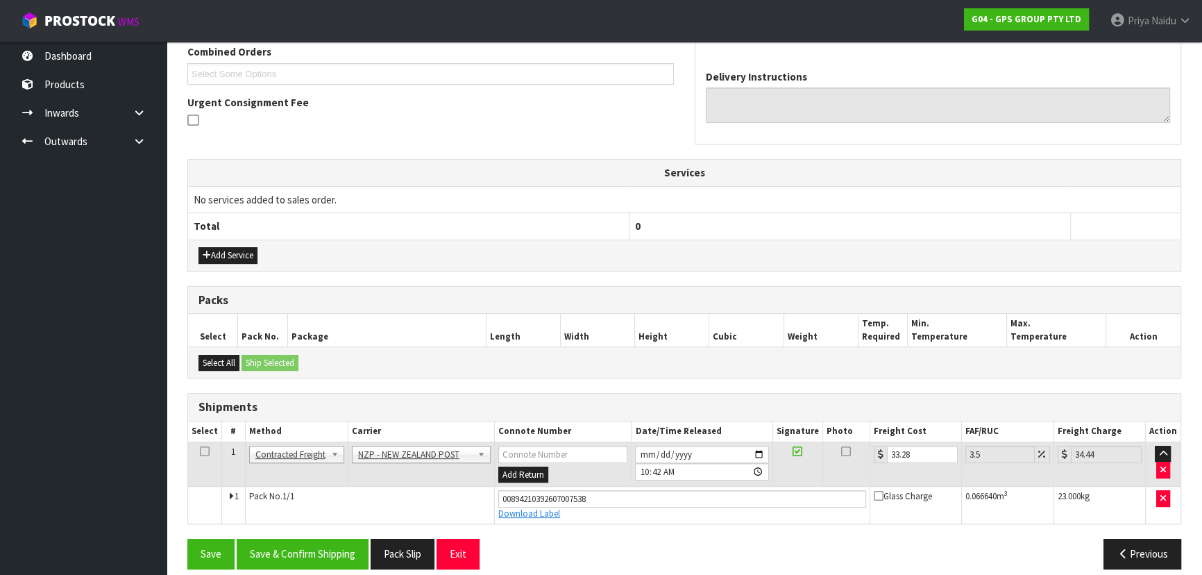
scroll to position [377, 0]
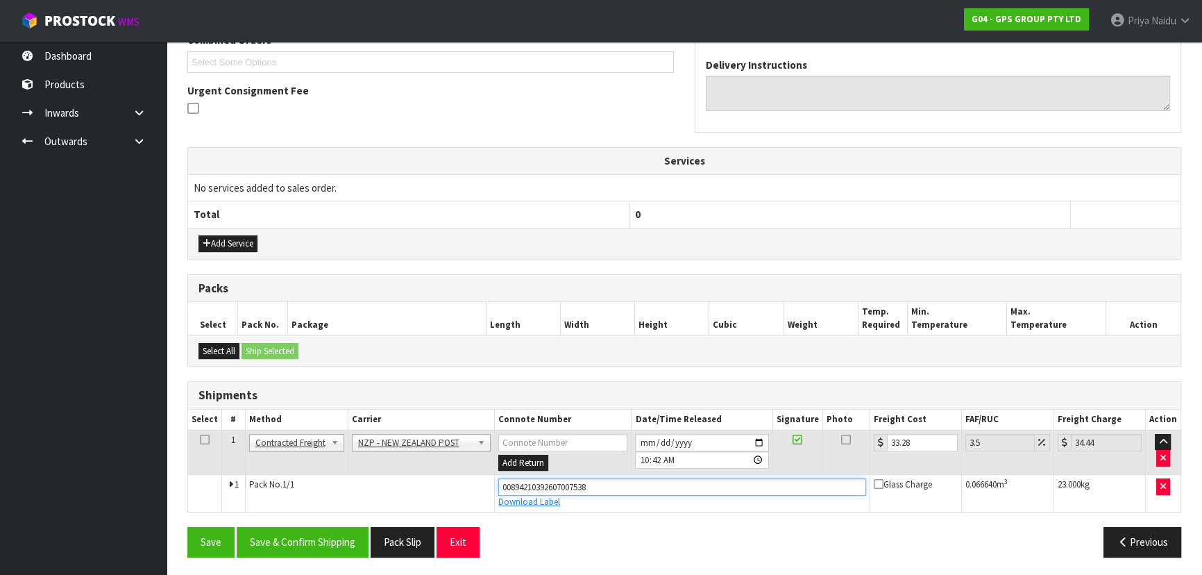
click at [599, 487] on input "00894210392607007538" at bounding box center [682, 486] width 368 height 17
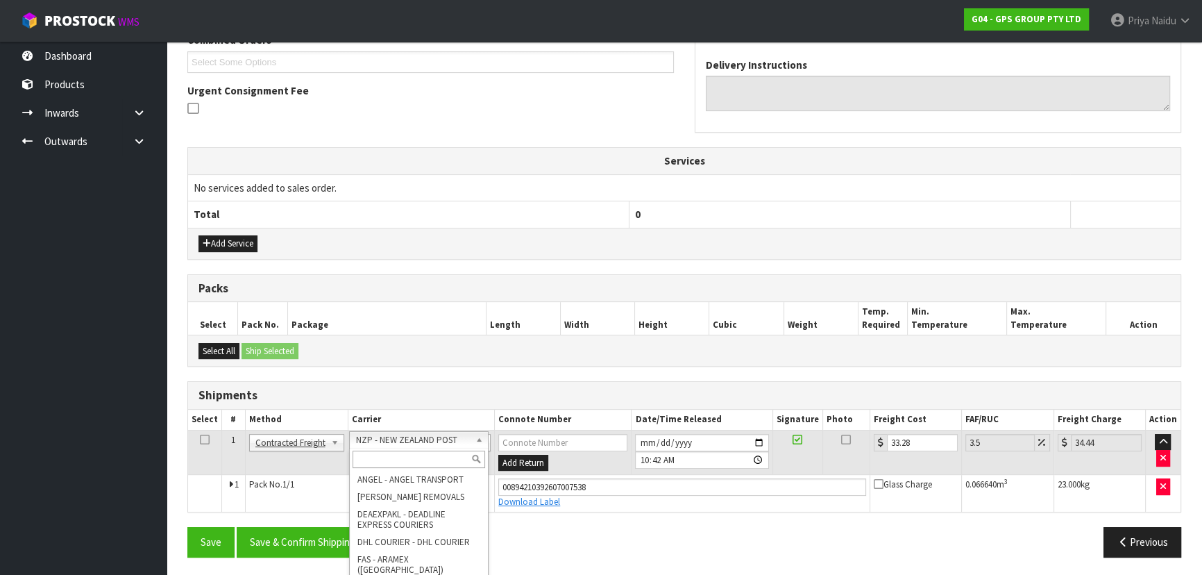
click at [414, 456] on input "text" at bounding box center [419, 459] width 133 height 17
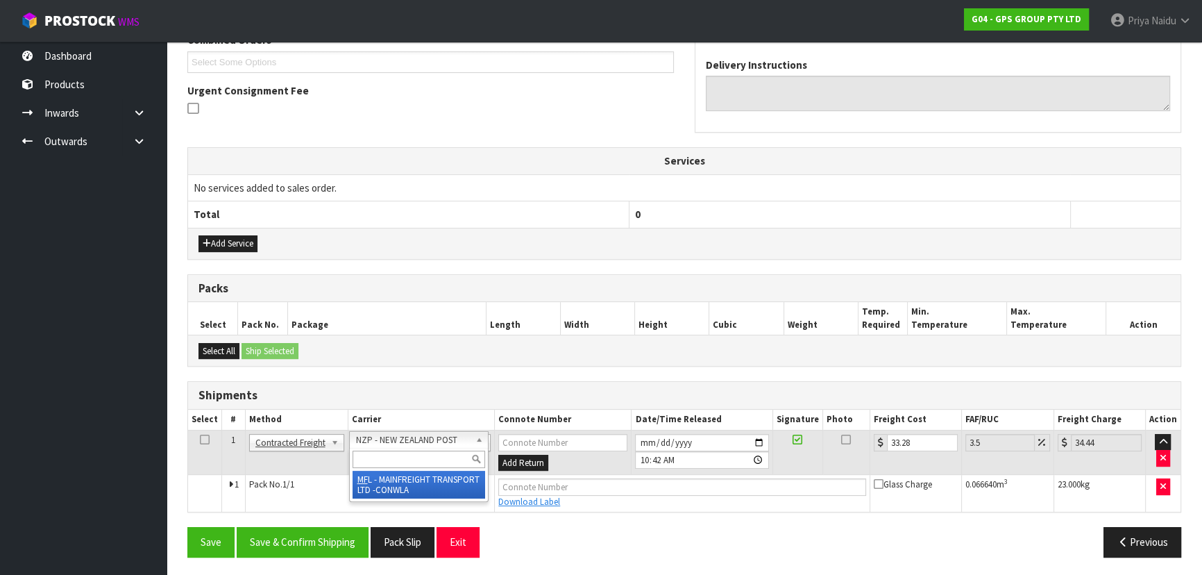
scroll to position [364, 0]
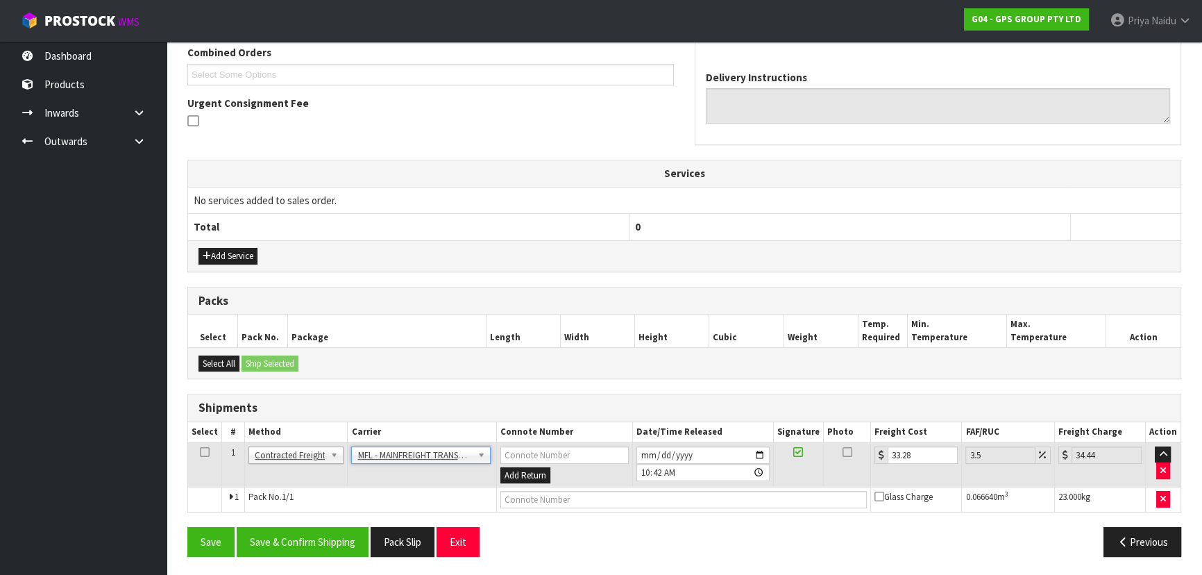
click at [466, 331] on th "Package" at bounding box center [386, 330] width 199 height 33
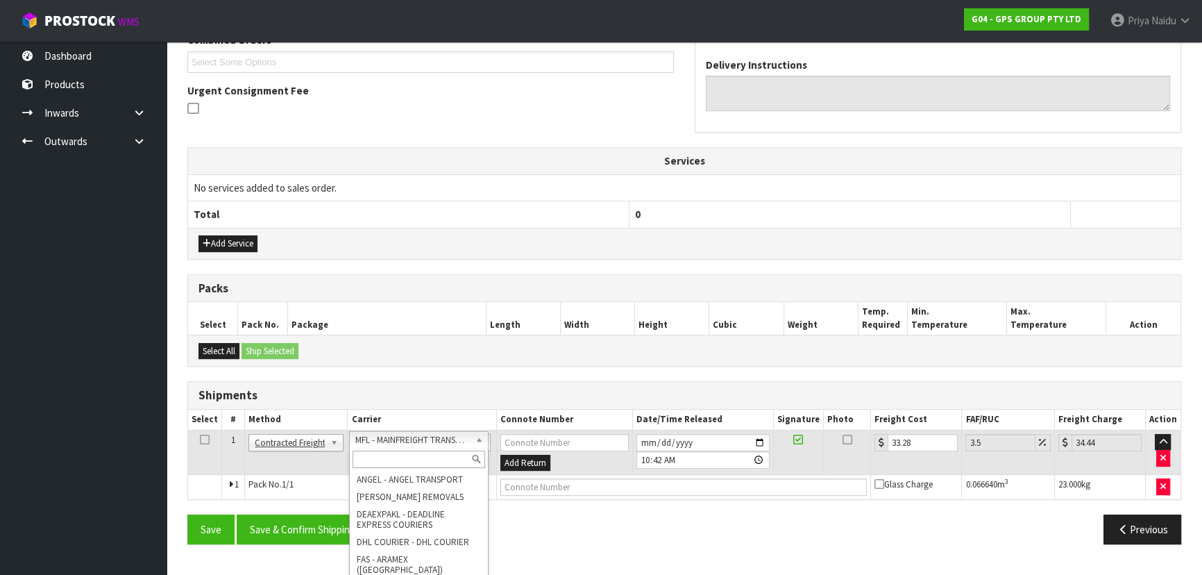
click at [394, 460] on input "text" at bounding box center [419, 459] width 133 height 17
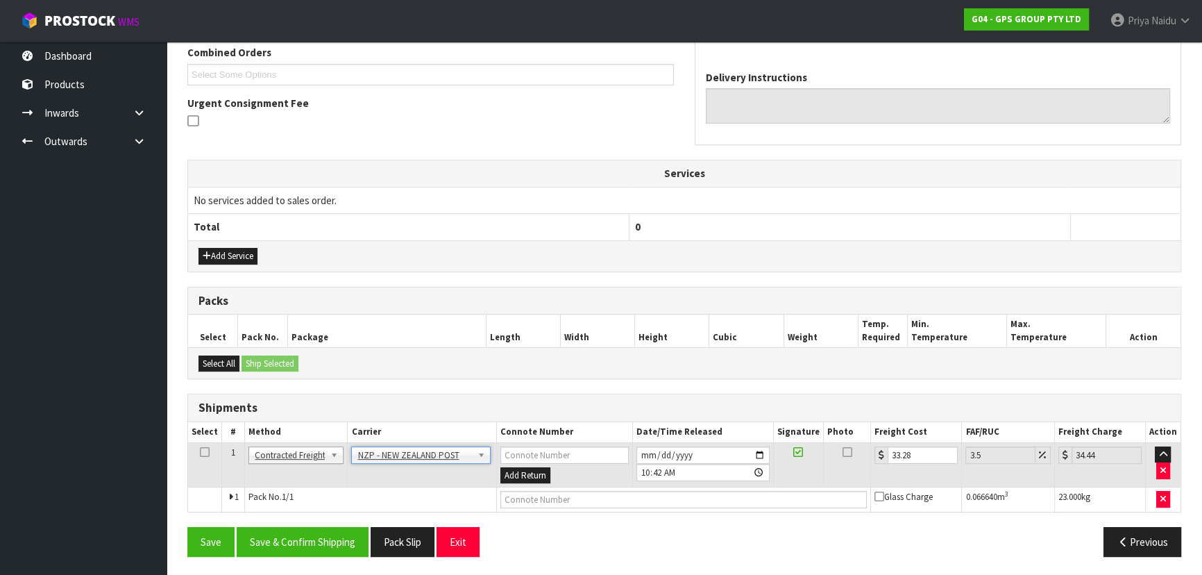
click at [662, 521] on div "From Address CONTRACT WAREHOUSING & LOGISTICS [STREET_ADDRESS] Combined Orders …" at bounding box center [684, 237] width 994 height 661
click at [918, 454] on input "33.28" at bounding box center [923, 454] width 70 height 17
click at [216, 541] on button "Save" at bounding box center [210, 542] width 47 height 30
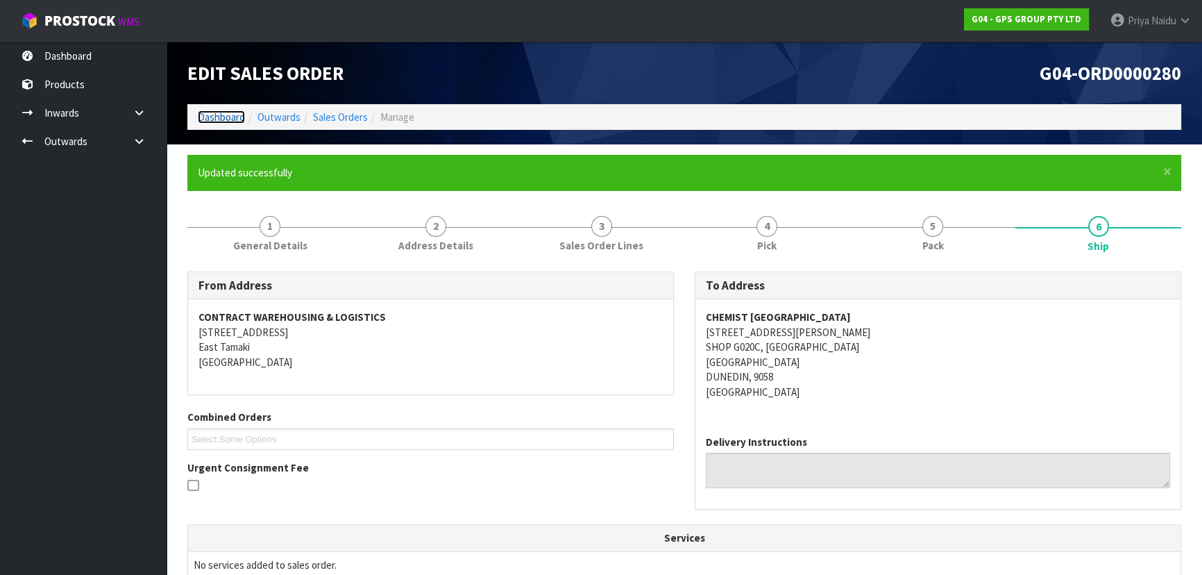
click at [228, 121] on link "Dashboard" at bounding box center [221, 116] width 47 height 13
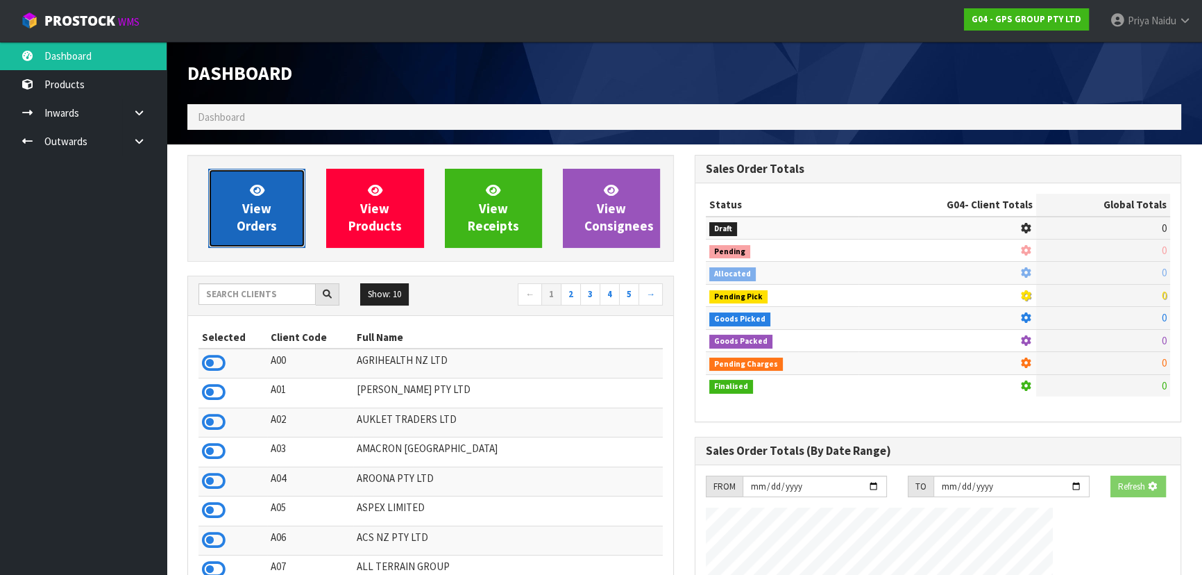
click at [244, 198] on link "View Orders" at bounding box center [256, 208] width 97 height 79
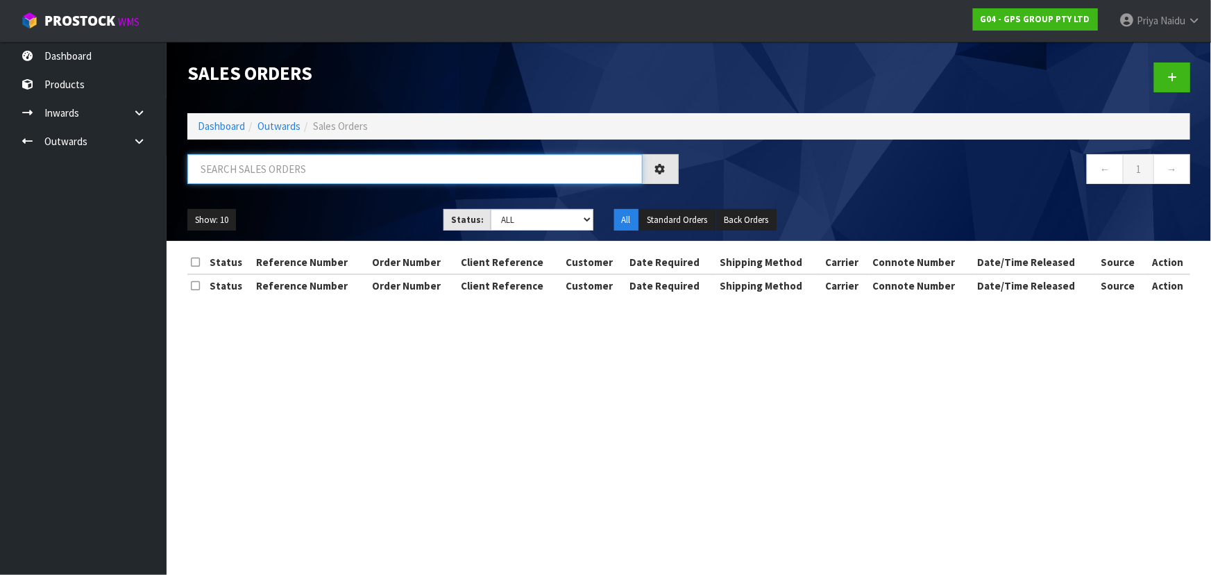
click at [269, 166] on input "text" at bounding box center [414, 169] width 455 height 30
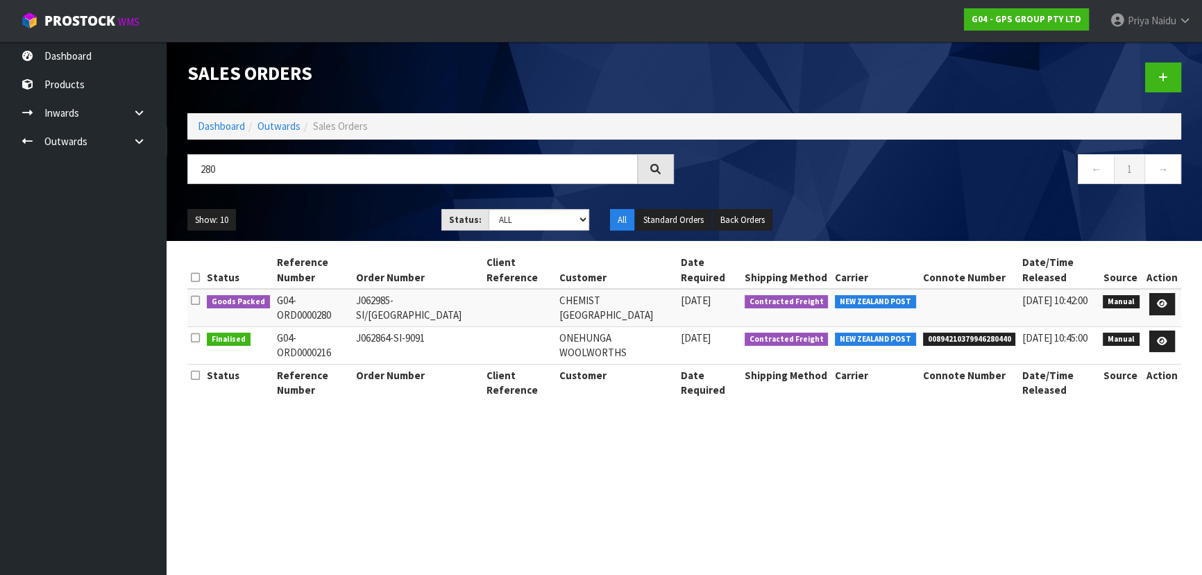
click at [333, 199] on div "Show: 10 5 10 25 50 Status: Draft Pending Allocated Pending Pick Goods Picked G…" at bounding box center [684, 220] width 1015 height 43
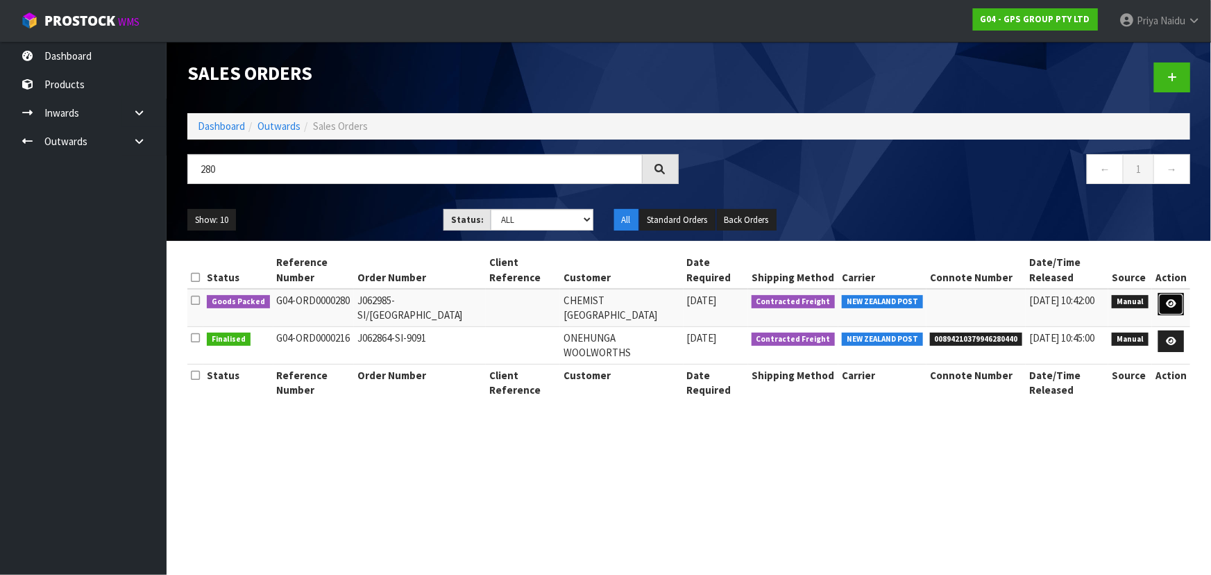
click at [1170, 308] on link at bounding box center [1172, 304] width 26 height 22
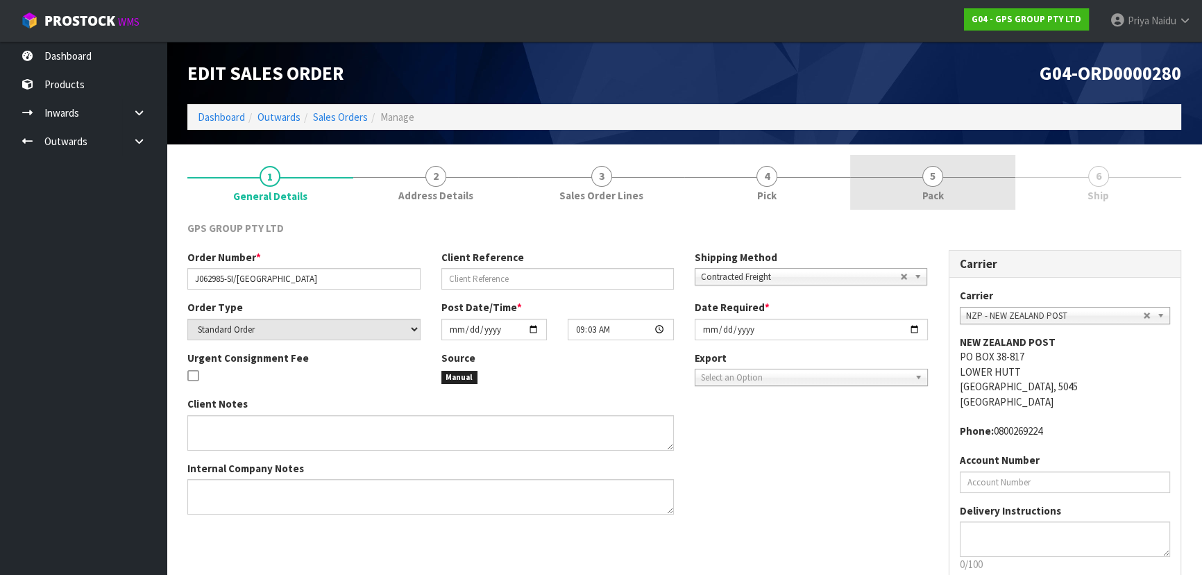
click at [930, 172] on span "5" at bounding box center [933, 176] width 21 height 21
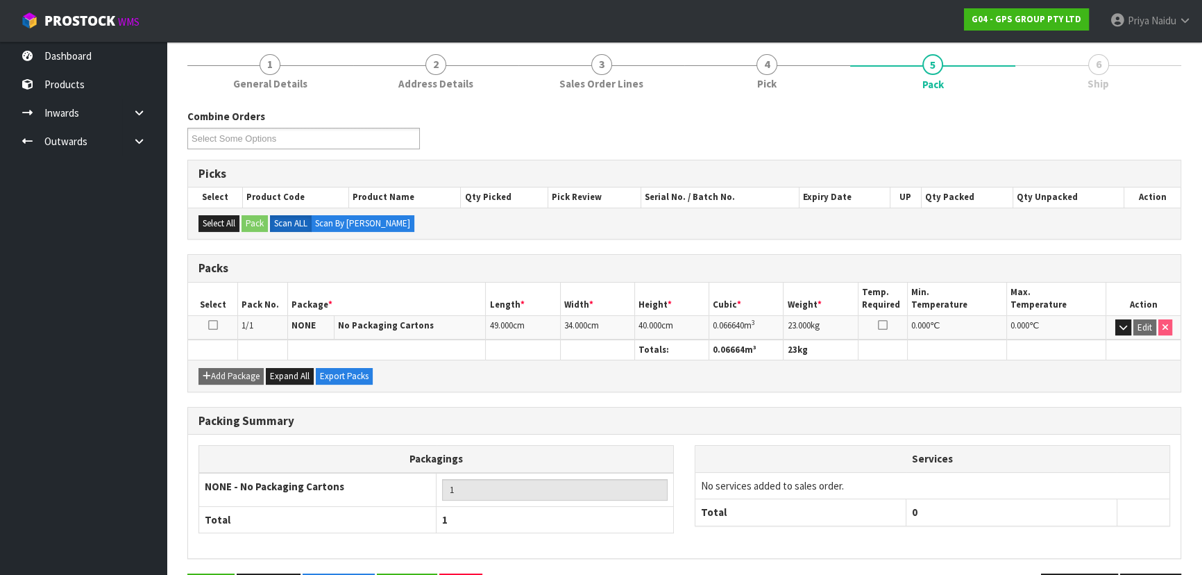
scroll to position [158, 0]
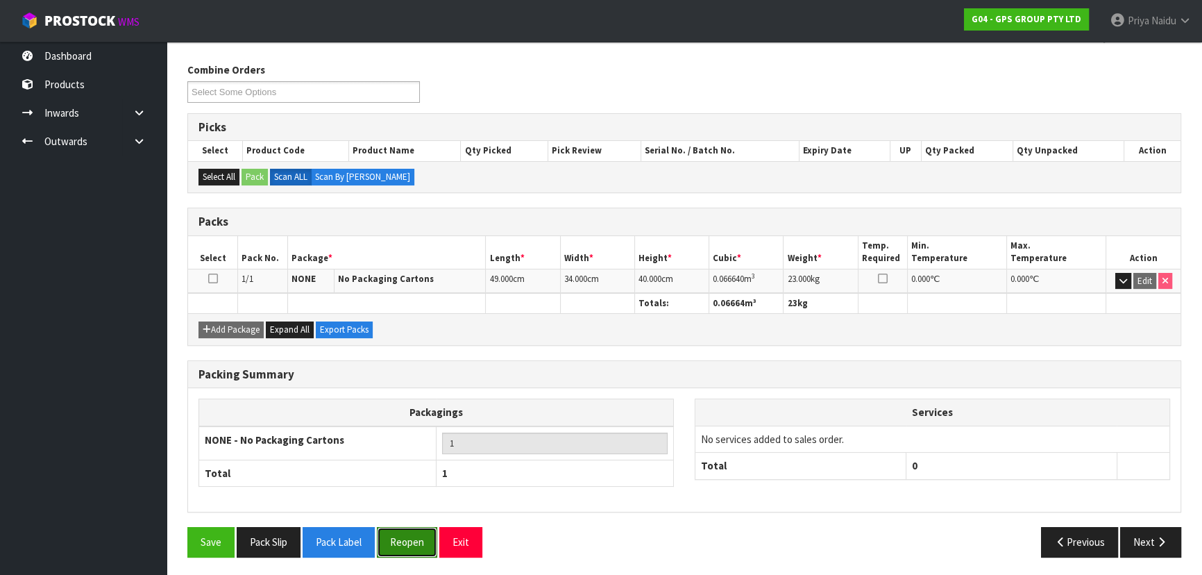
click at [417, 527] on button "Reopen" at bounding box center [407, 542] width 60 height 30
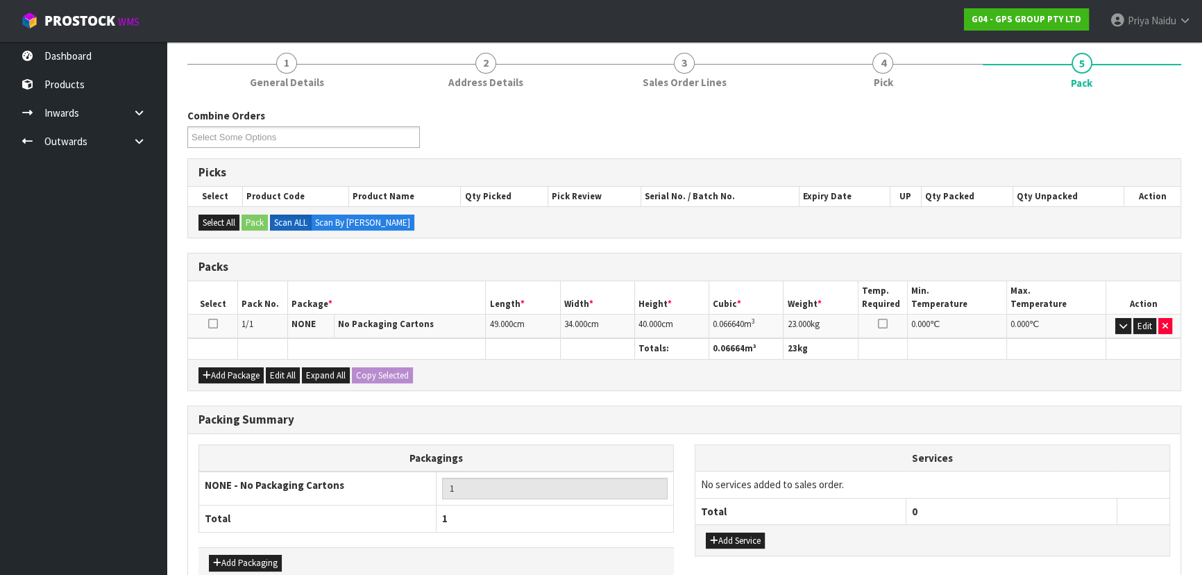
scroll to position [239, 0]
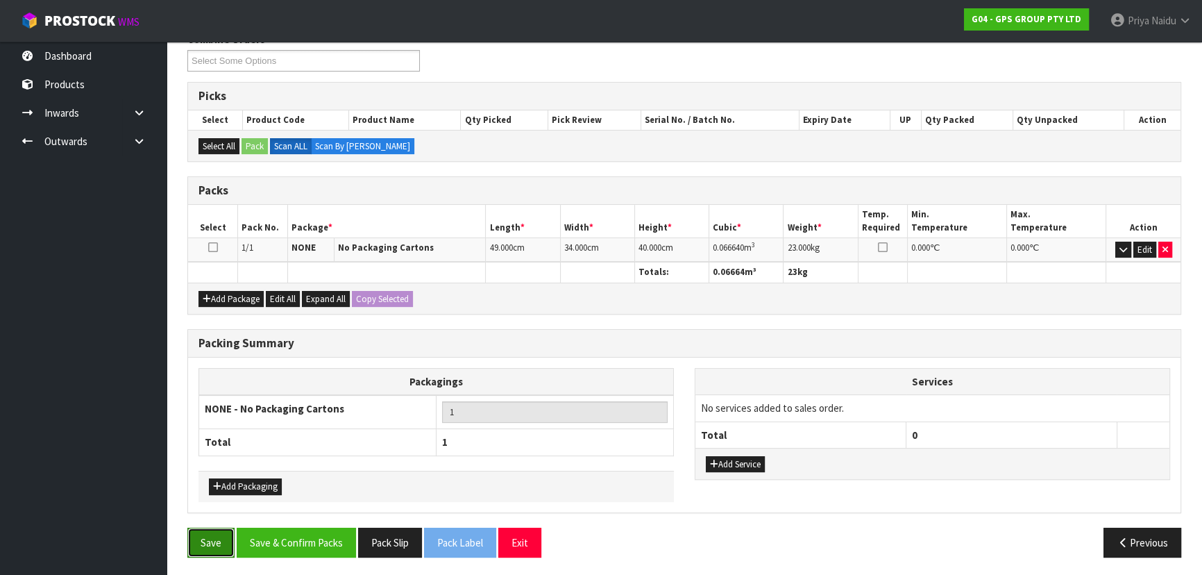
click at [190, 535] on button "Save" at bounding box center [210, 543] width 47 height 30
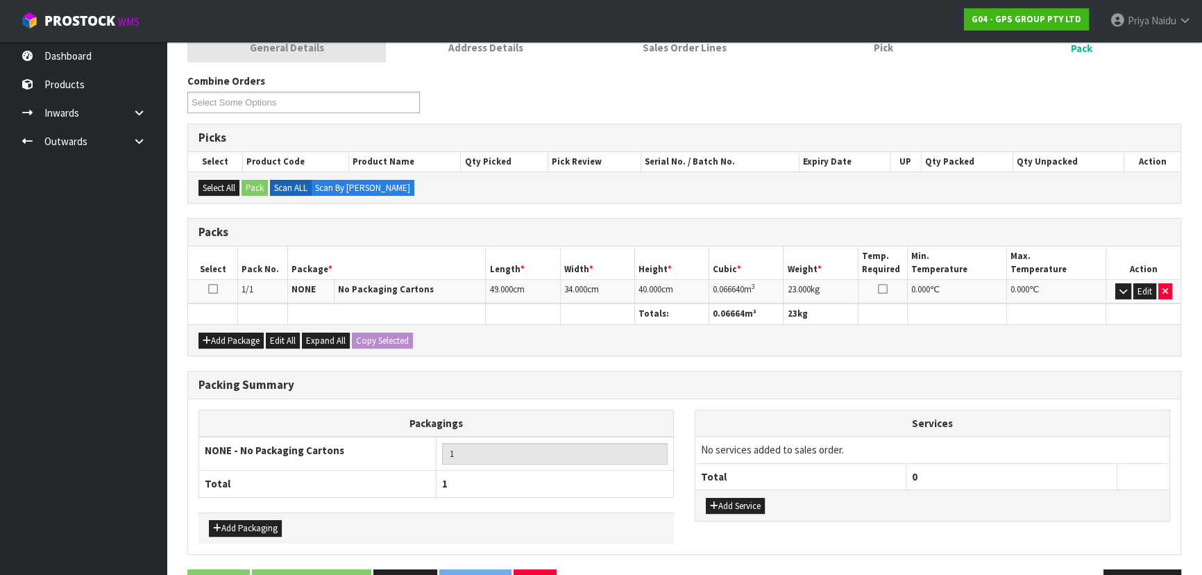
scroll to position [0, 0]
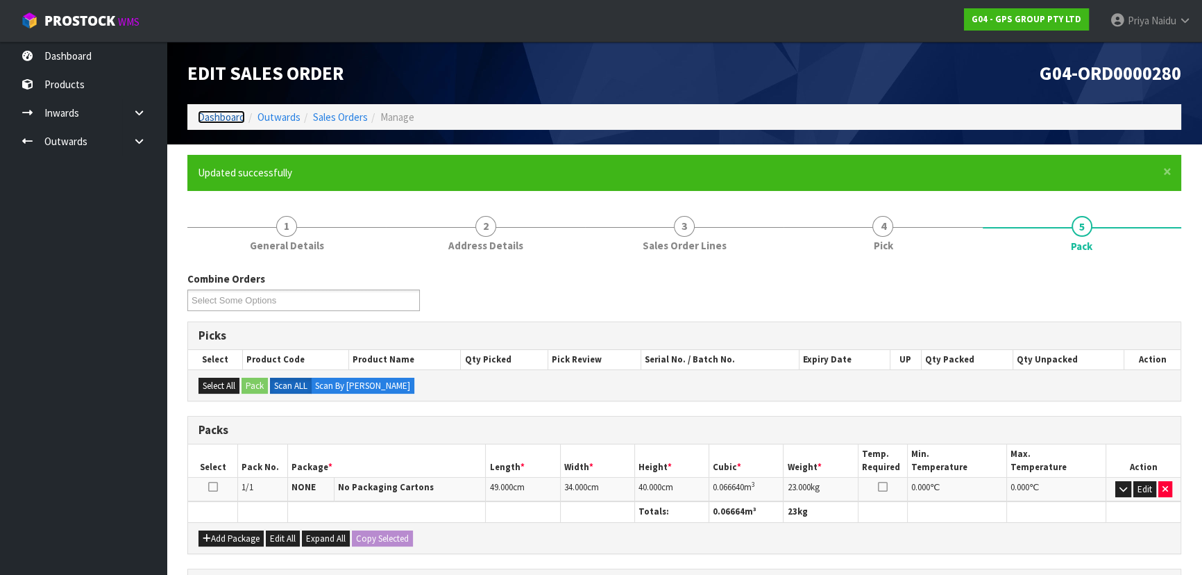
click at [233, 120] on link "Dashboard" at bounding box center [221, 116] width 47 height 13
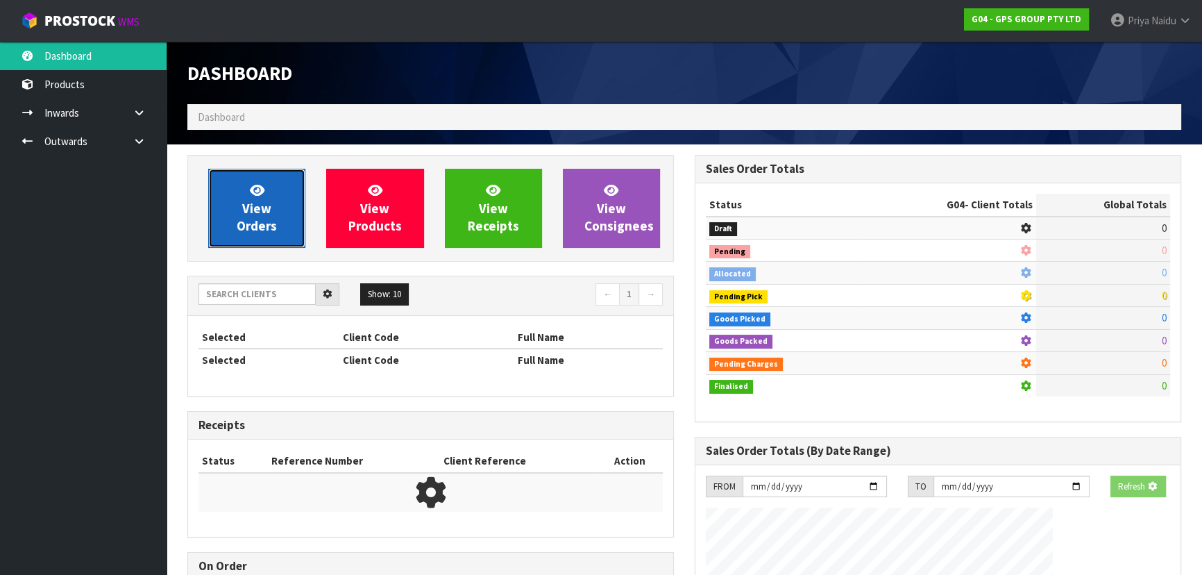
drag, startPoint x: 237, startPoint y: 194, endPoint x: 252, endPoint y: 187, distance: 17.1
click at [237, 195] on link "View Orders" at bounding box center [256, 208] width 97 height 79
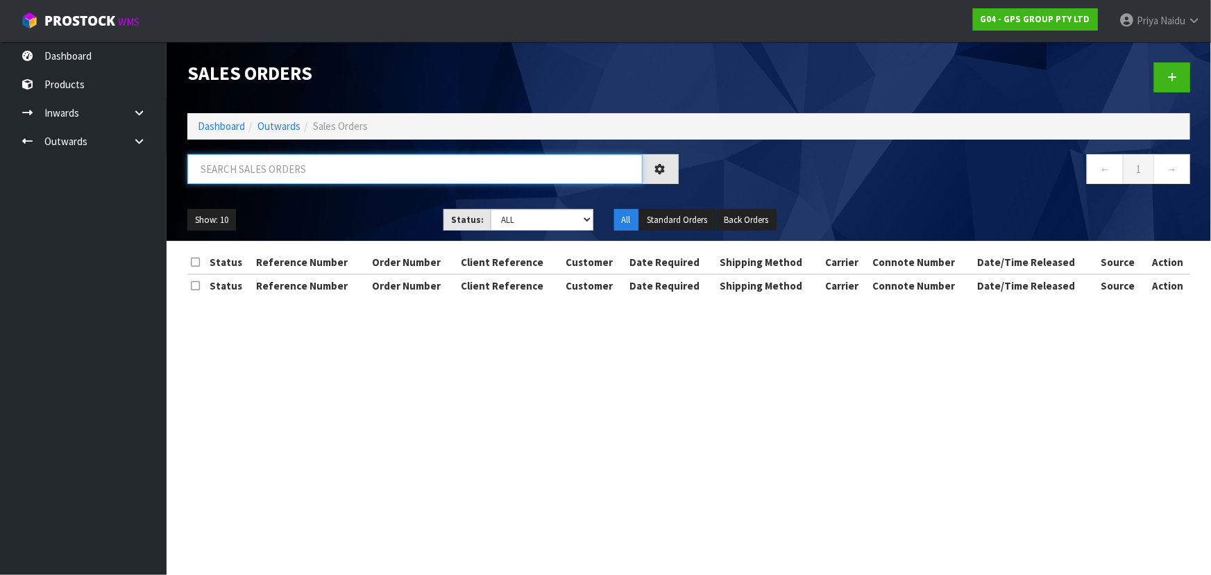
click at [283, 162] on input "text" at bounding box center [414, 169] width 455 height 30
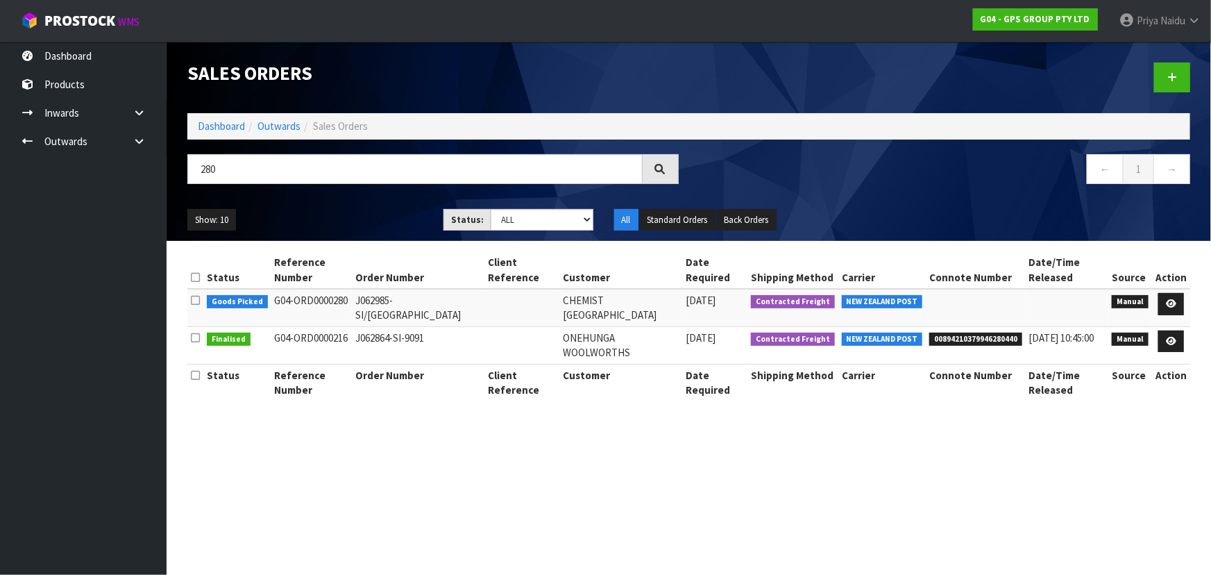
click at [353, 233] on div "Show: 10 5 10 25 50 Status: Draft Pending Allocated Pending Pick Goods Picked G…" at bounding box center [689, 220] width 1024 height 43
click at [222, 128] on link "Dashboard" at bounding box center [221, 125] width 47 height 13
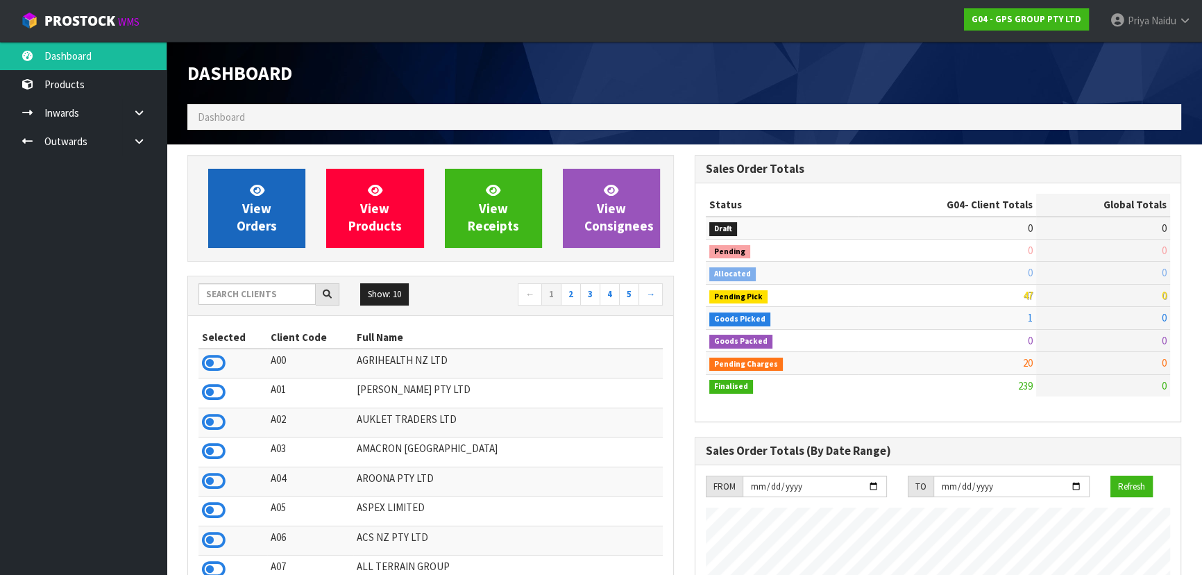
scroll to position [848, 507]
click at [251, 224] on span "View Orders" at bounding box center [257, 208] width 40 height 52
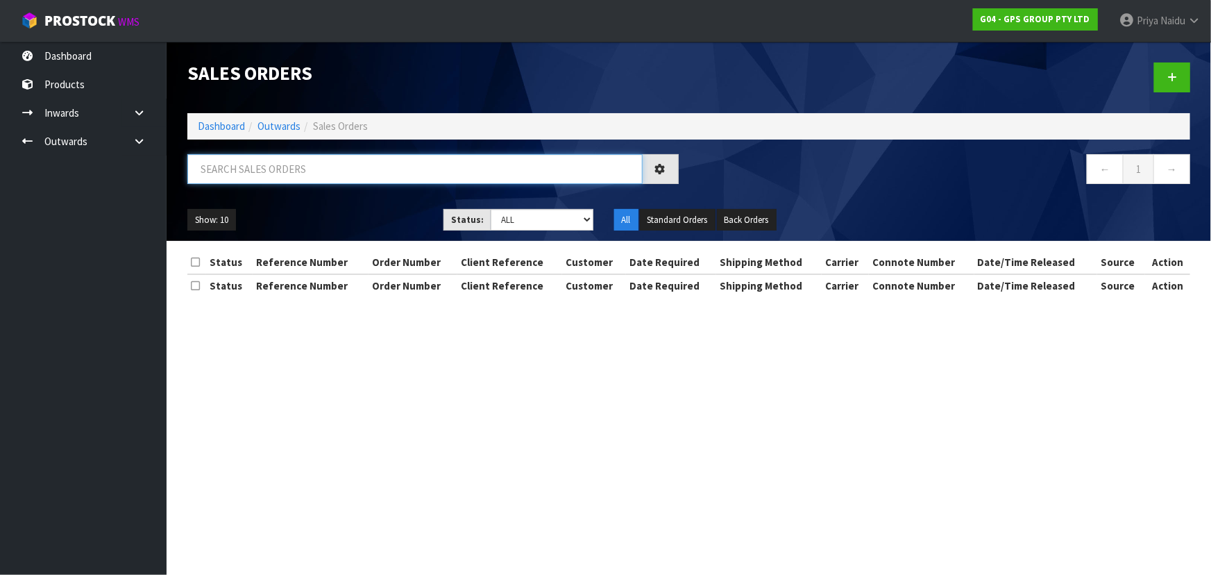
click at [273, 171] on input "text" at bounding box center [414, 169] width 455 height 30
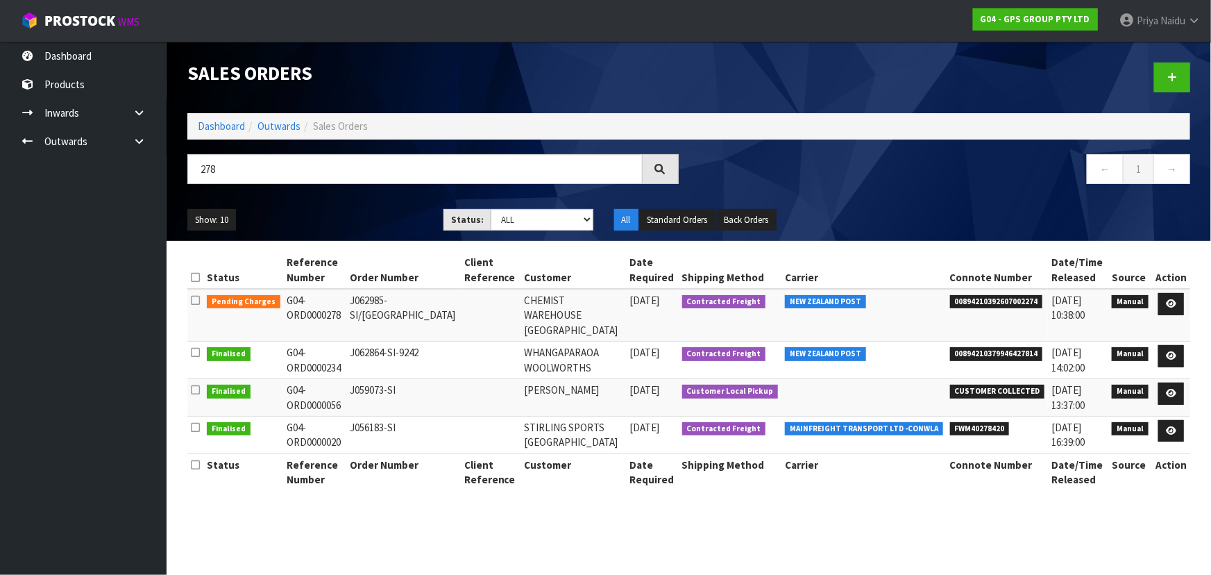
click at [338, 207] on div "Show: 10 5 10 25 50 Status: Draft Pending Allocated Pending Pick Goods Picked G…" at bounding box center [689, 220] width 1024 height 43
click at [1174, 300] on icon at bounding box center [1171, 303] width 10 height 9
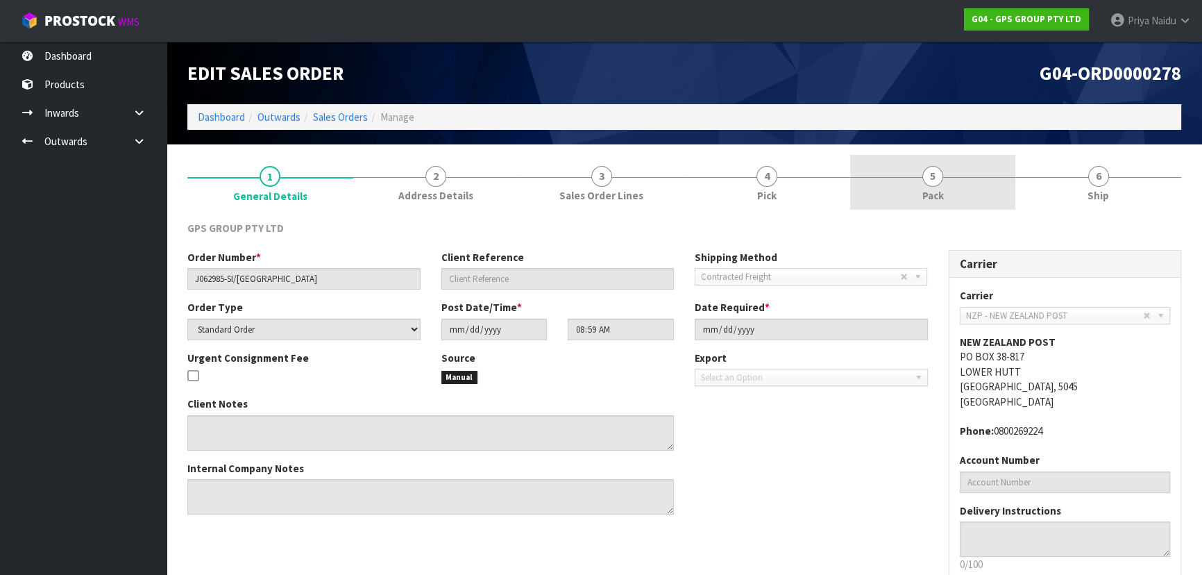
click at [930, 198] on span "Pack" at bounding box center [934, 195] width 22 height 15
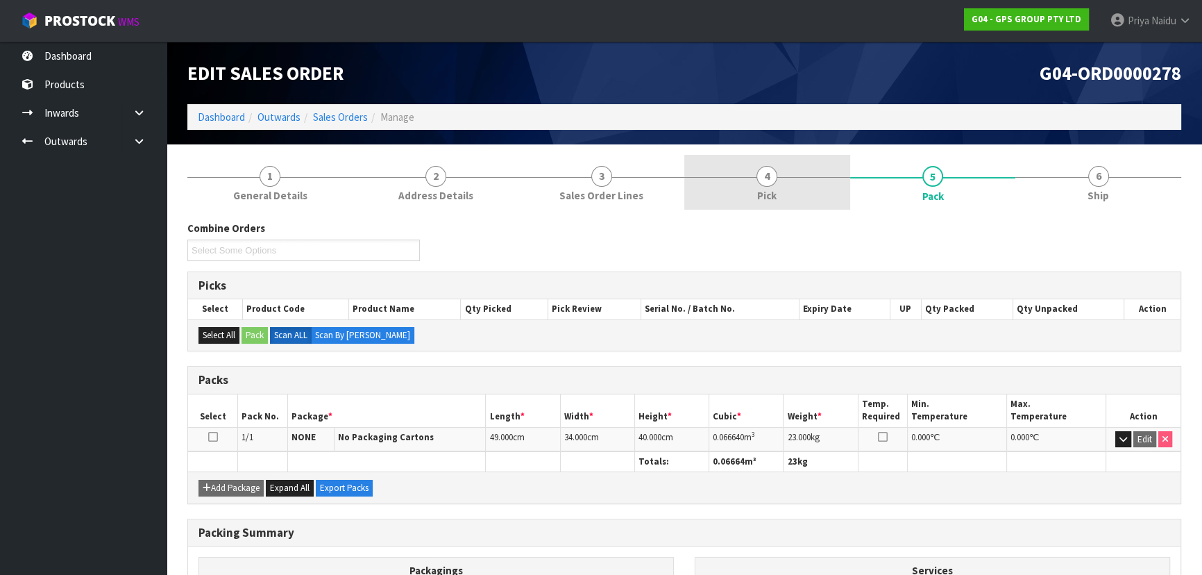
drag, startPoint x: 1111, startPoint y: 194, endPoint x: 819, endPoint y: 205, distance: 291.7
click at [1111, 194] on link "6 Ship" at bounding box center [1099, 182] width 166 height 55
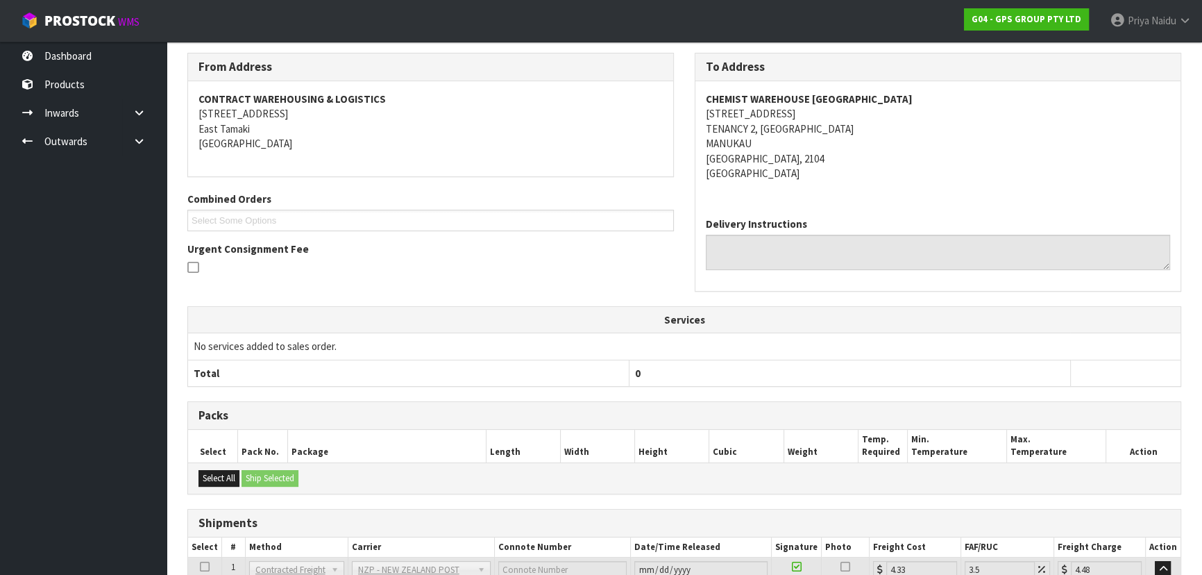
scroll to position [289, 0]
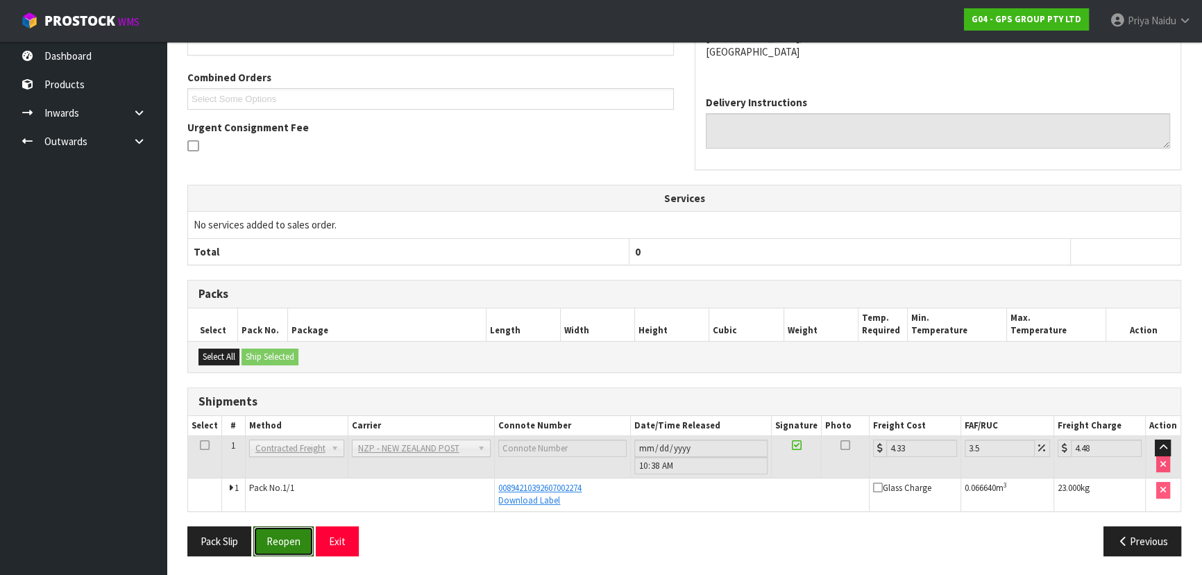
drag, startPoint x: 290, startPoint y: 535, endPoint x: 317, endPoint y: 523, distance: 29.8
click at [292, 535] on button "Reopen" at bounding box center [283, 541] width 60 height 30
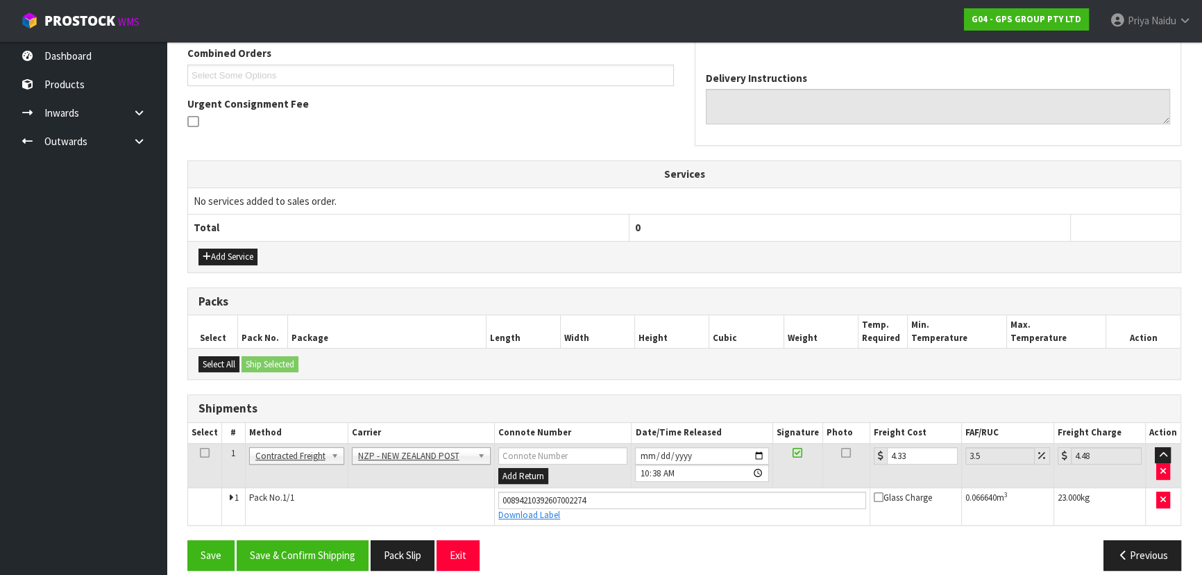
scroll to position [377, 0]
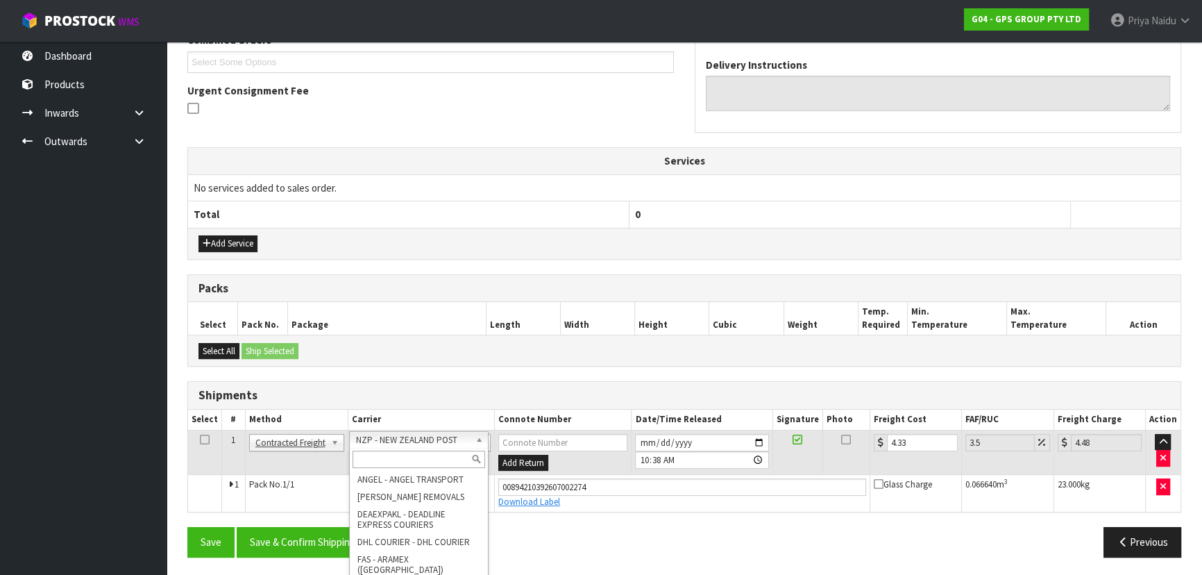
click at [399, 459] on input "text" at bounding box center [419, 459] width 133 height 17
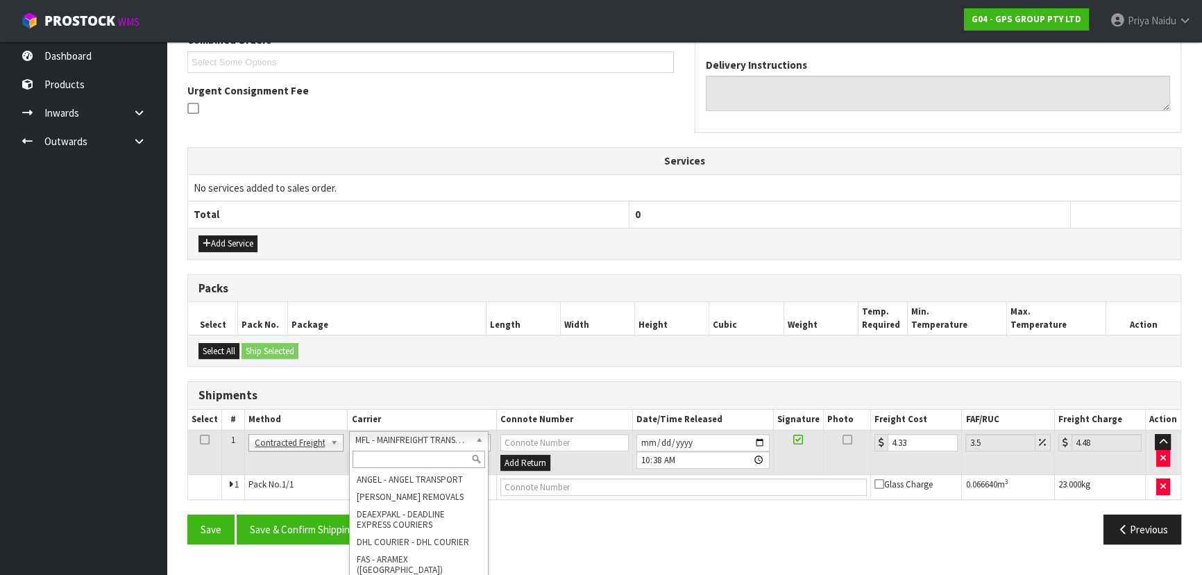
click at [408, 458] on input "text" at bounding box center [419, 459] width 133 height 17
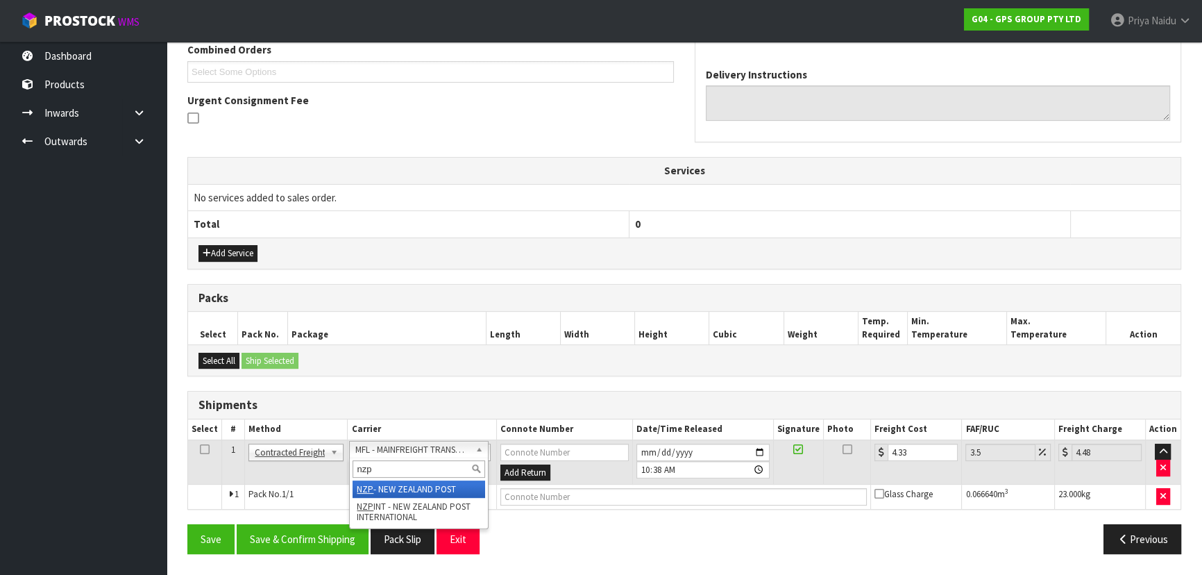
scroll to position [364, 0]
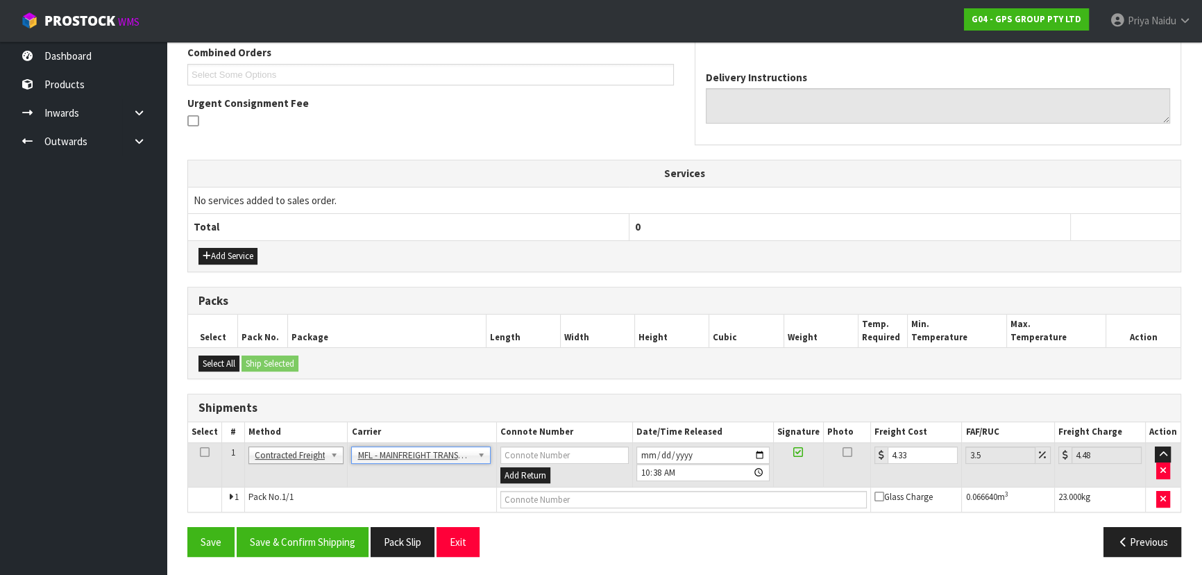
drag, startPoint x: 423, startPoint y: 451, endPoint x: 399, endPoint y: 472, distance: 31.5
click at [909, 451] on input "4.33" at bounding box center [923, 454] width 70 height 17
drag, startPoint x: 211, startPoint y: 519, endPoint x: 245, endPoint y: 513, distance: 34.5
click at [213, 521] on div "From Address CONTRACT WAREHOUSING & LOGISTICS [STREET_ADDRESS] Combined Orders …" at bounding box center [684, 237] width 994 height 661
click at [209, 535] on button "Save" at bounding box center [210, 542] width 47 height 30
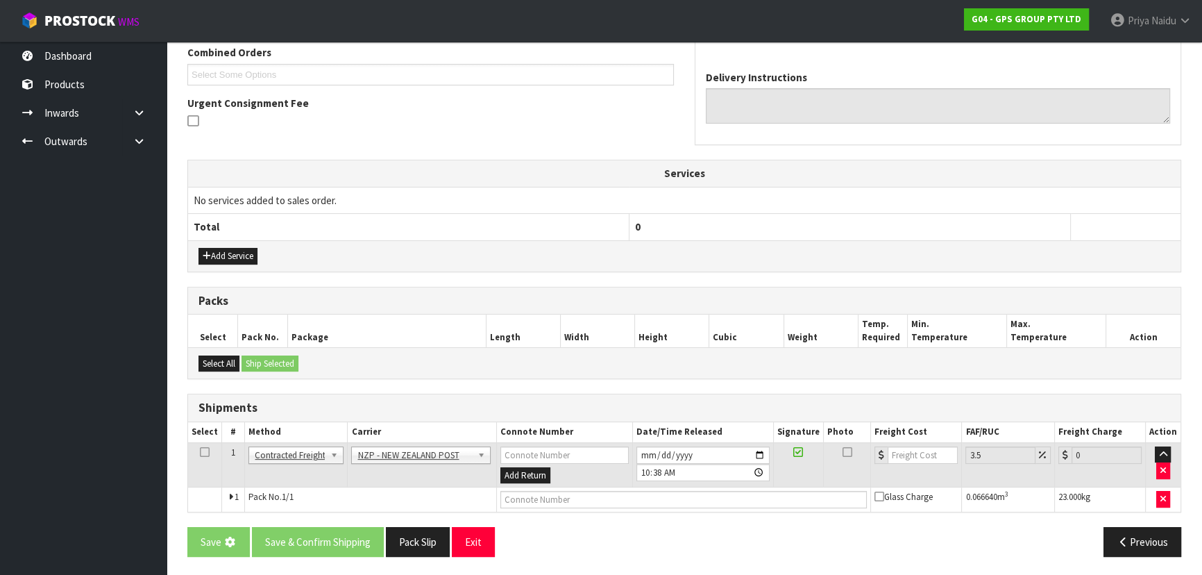
scroll to position [0, 0]
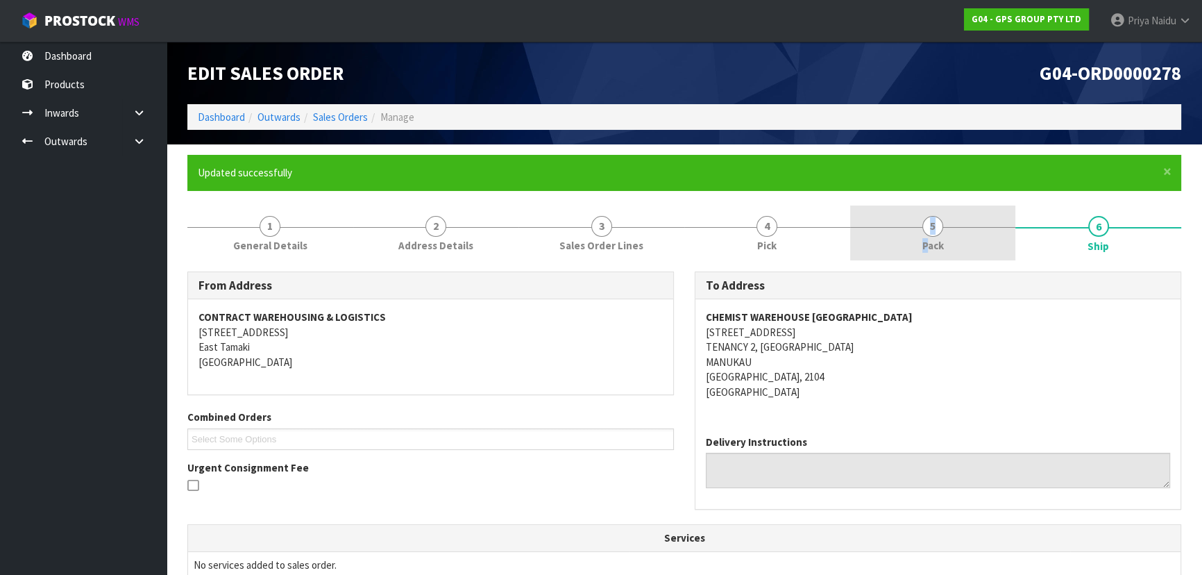
click at [927, 243] on link "5 Pack" at bounding box center [933, 232] width 166 height 55
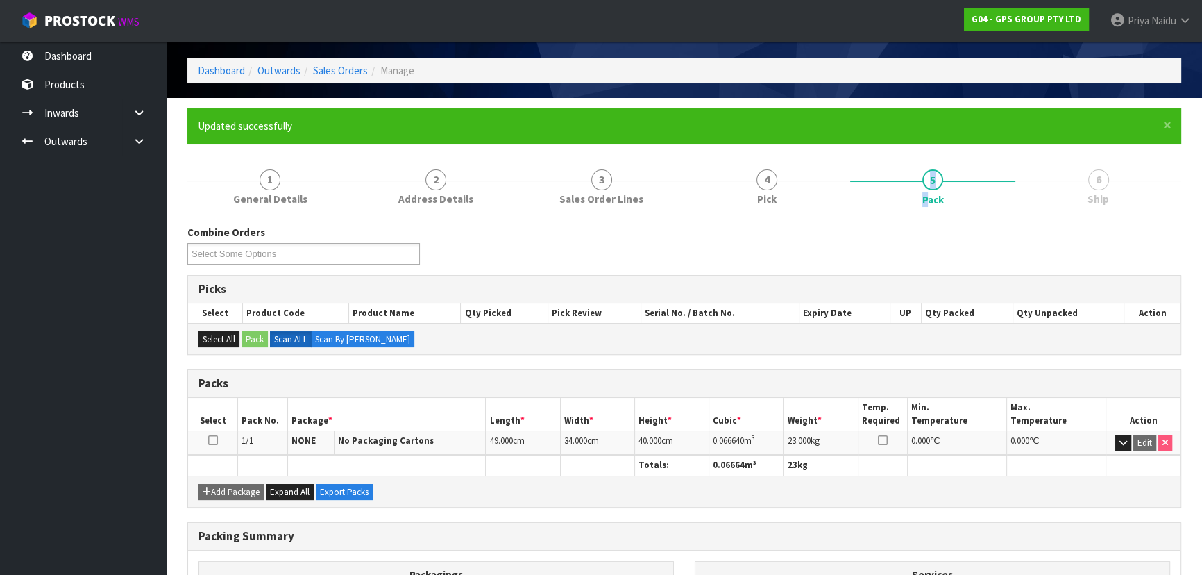
scroll to position [208, 0]
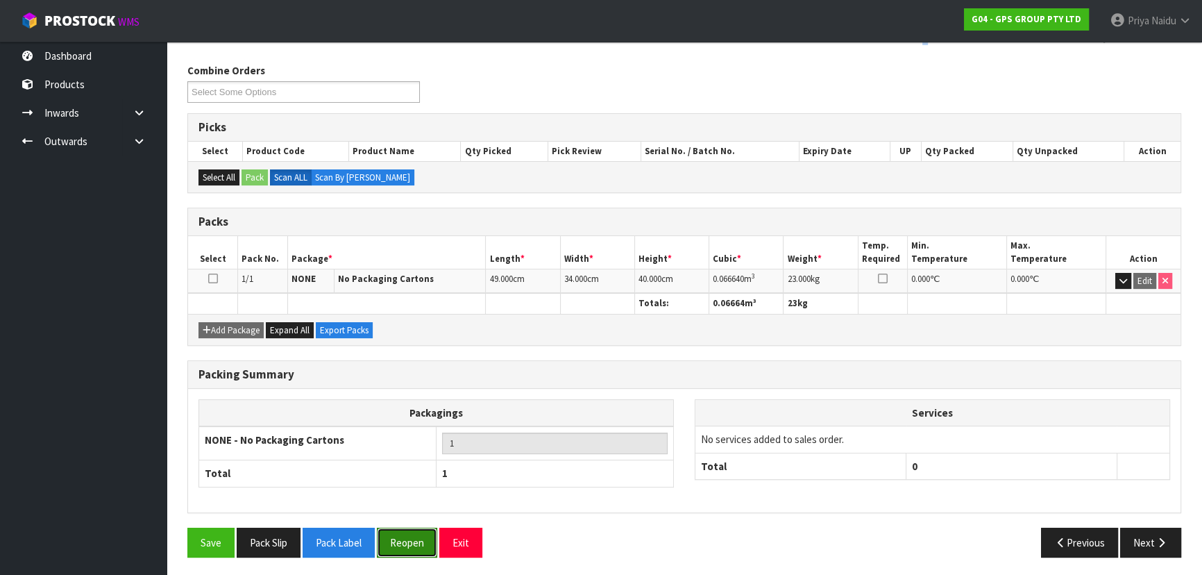
click at [417, 536] on button "Reopen" at bounding box center [407, 543] width 60 height 30
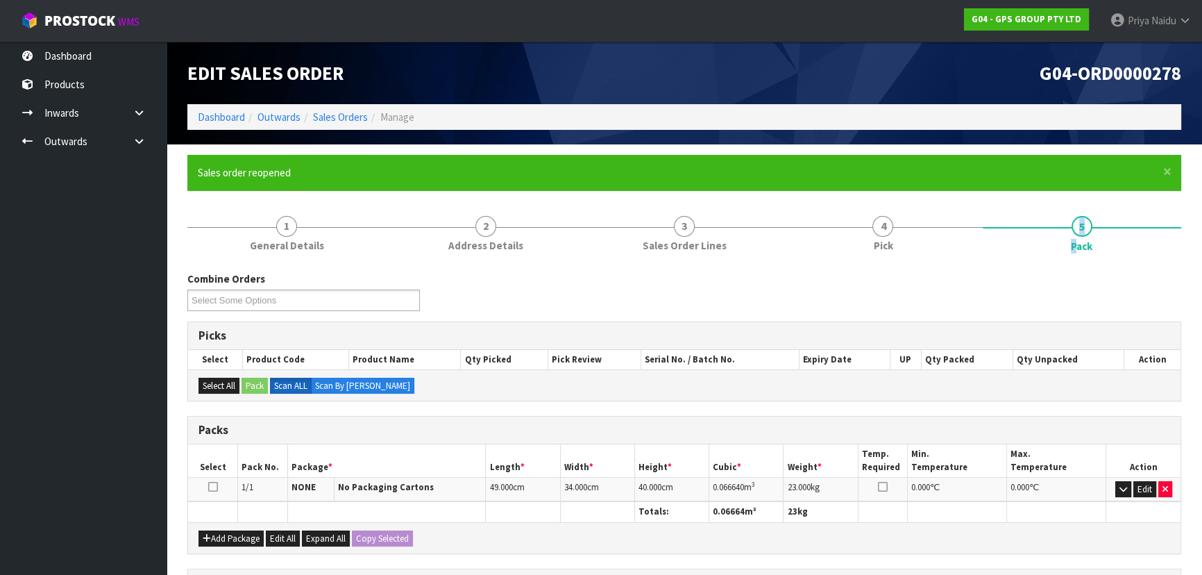
scroll to position [239, 0]
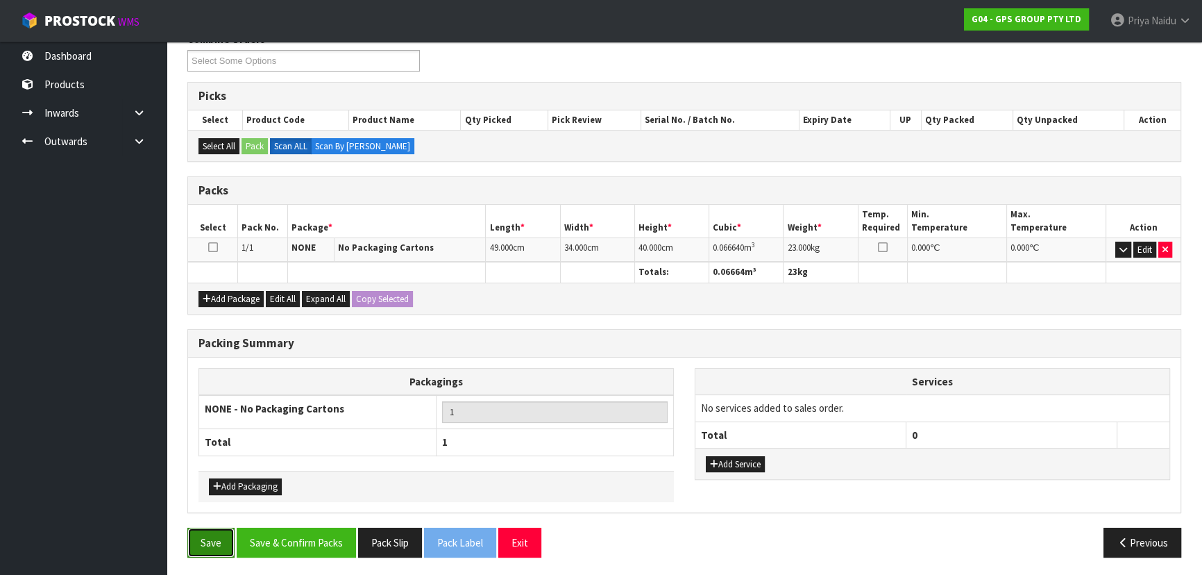
click at [212, 537] on button "Save" at bounding box center [210, 543] width 47 height 30
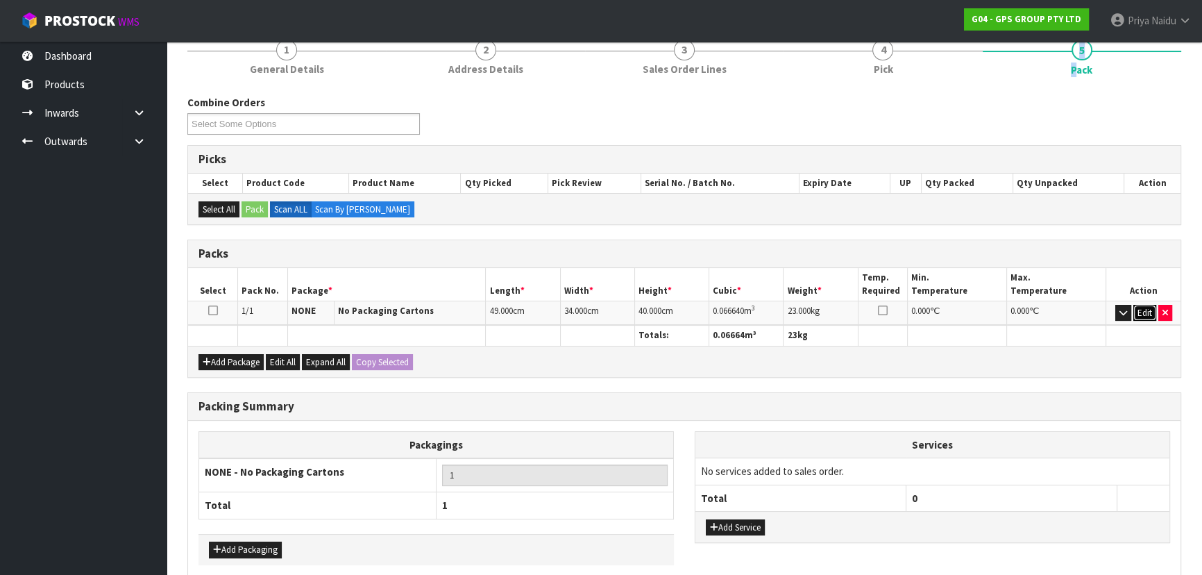
click at [1141, 313] on button "Edit" at bounding box center [1145, 313] width 23 height 17
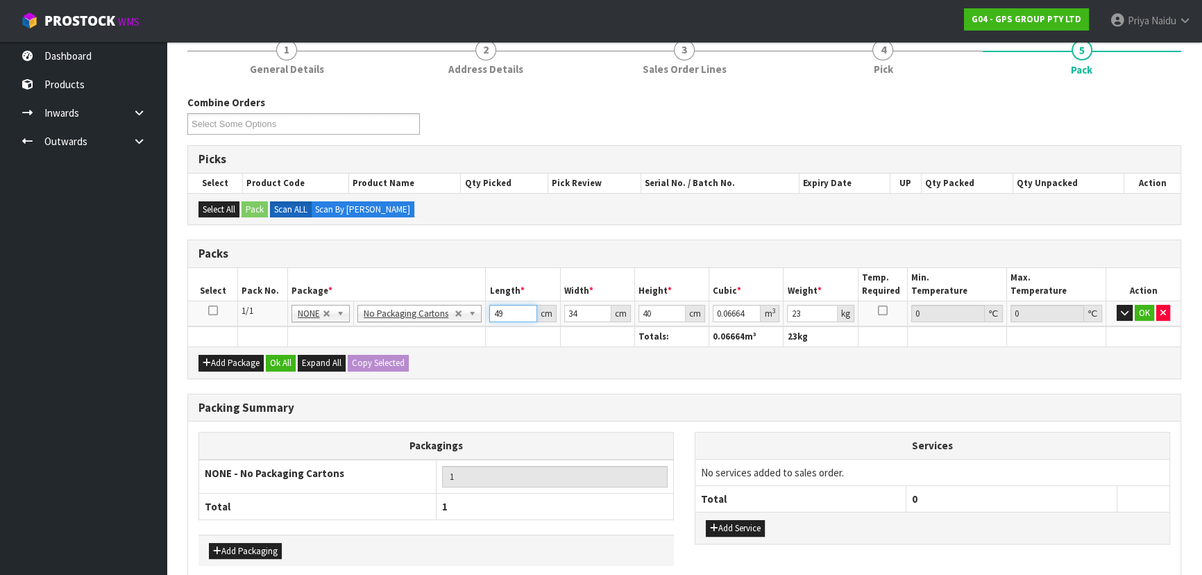
click at [507, 318] on input "49" at bounding box center [512, 313] width 47 height 17
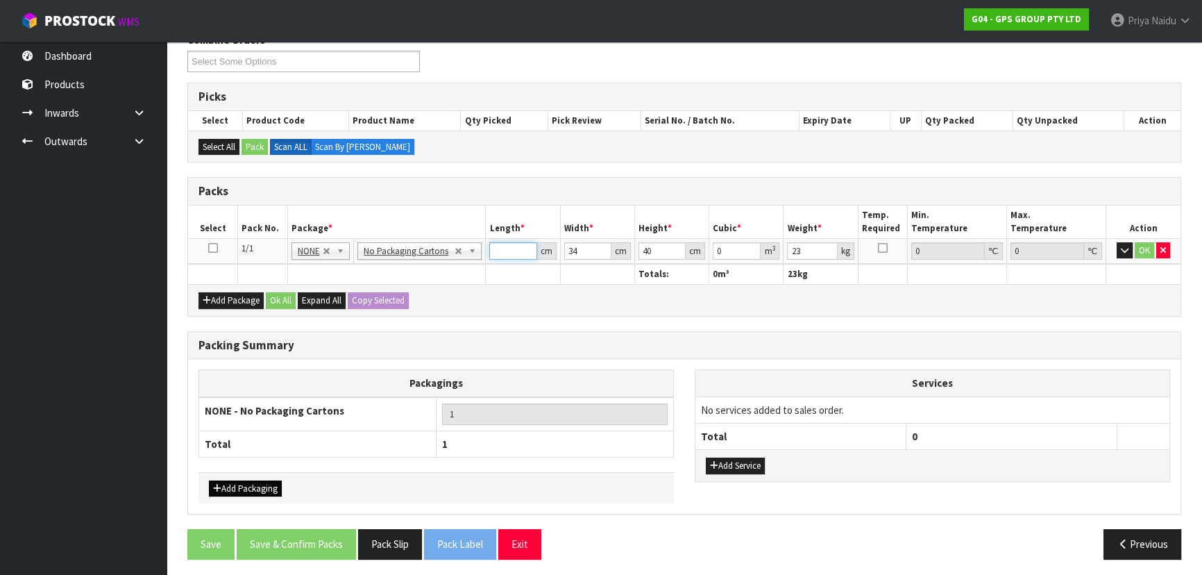
scroll to position [241, 0]
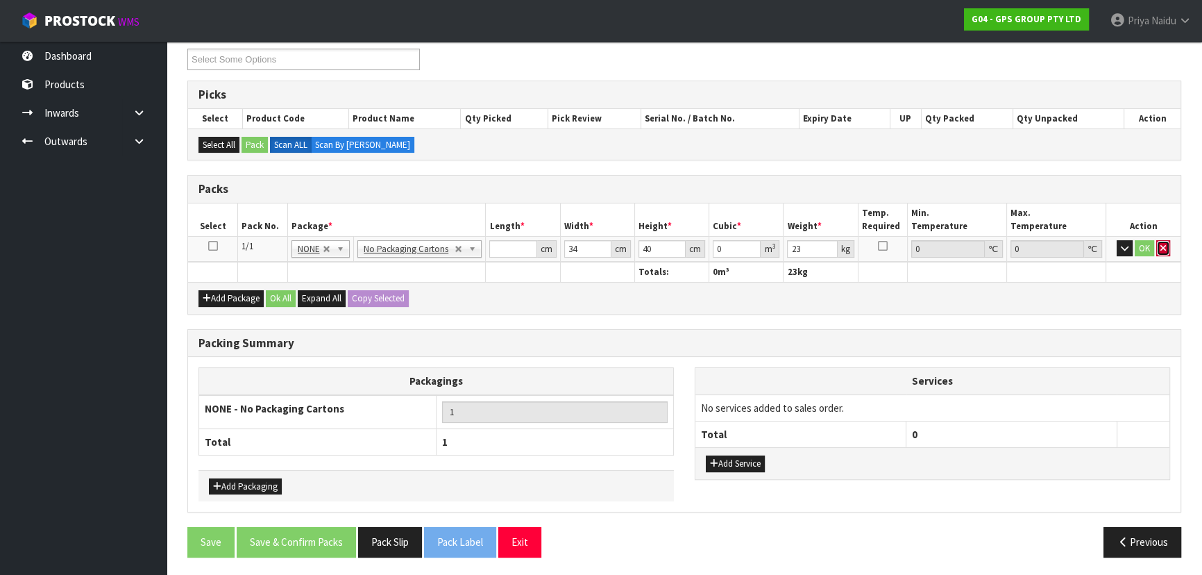
click at [1165, 244] on icon "button" at bounding box center [1164, 248] width 6 height 9
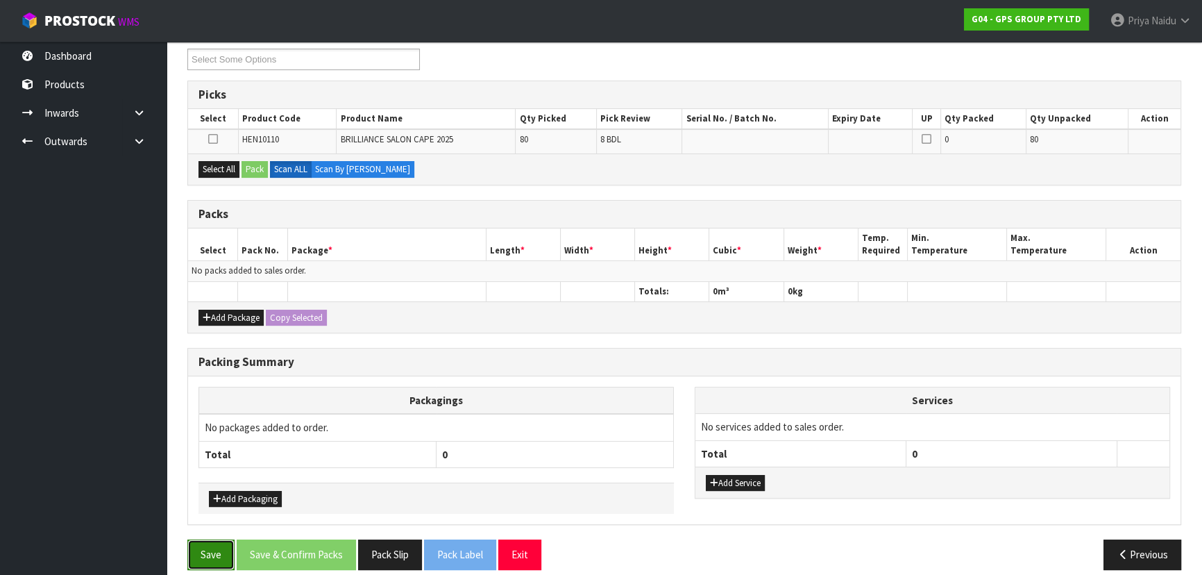
click at [208, 551] on button "Save" at bounding box center [210, 554] width 47 height 30
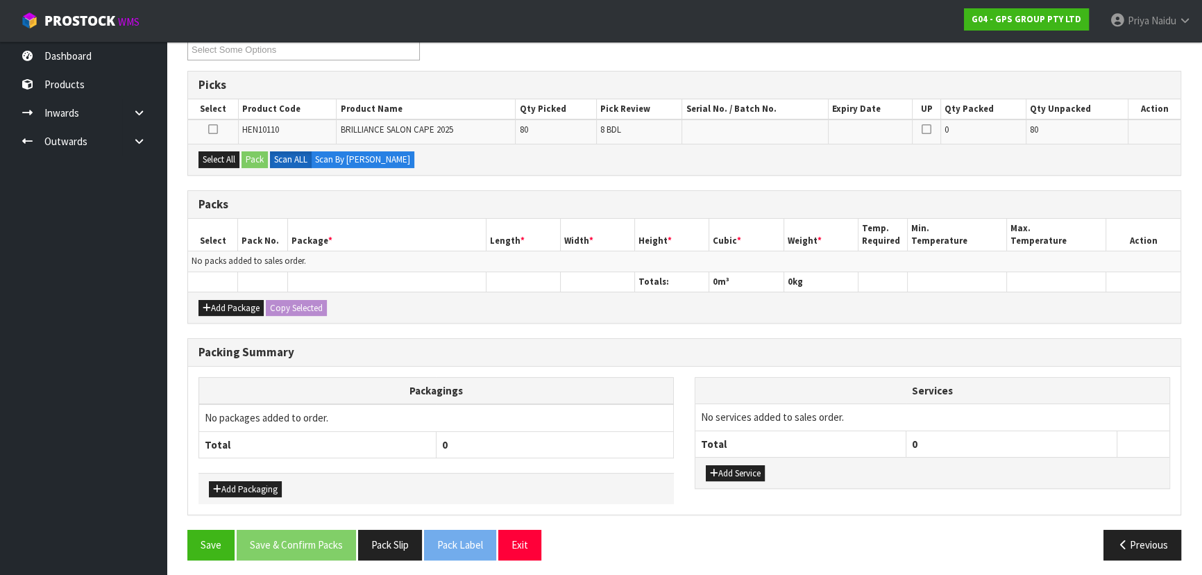
scroll to position [253, 0]
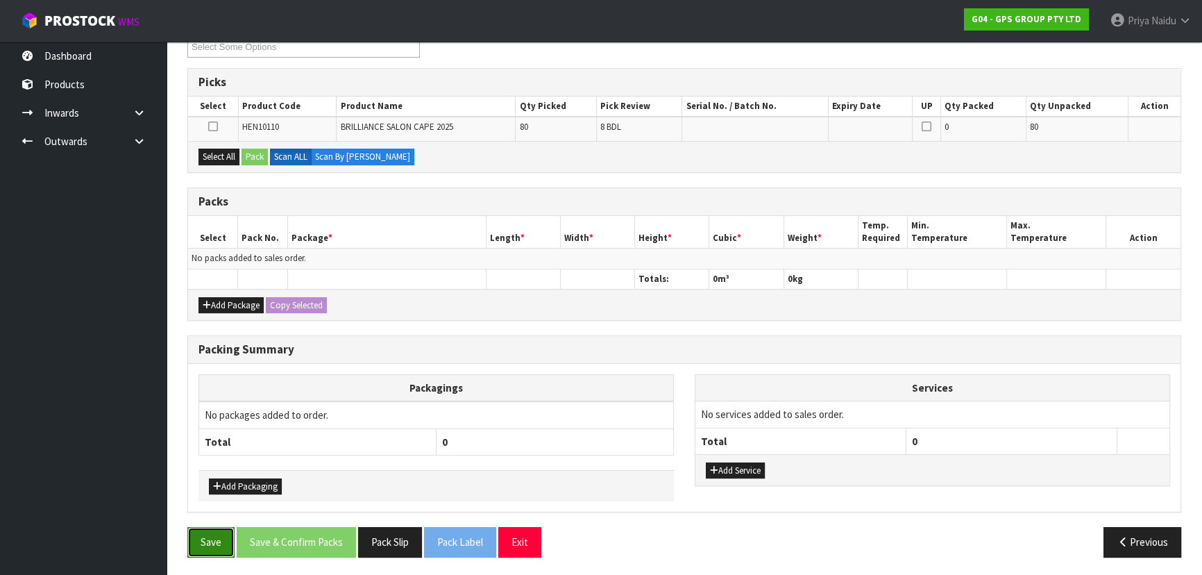
click at [223, 551] on button "Save" at bounding box center [210, 542] width 47 height 30
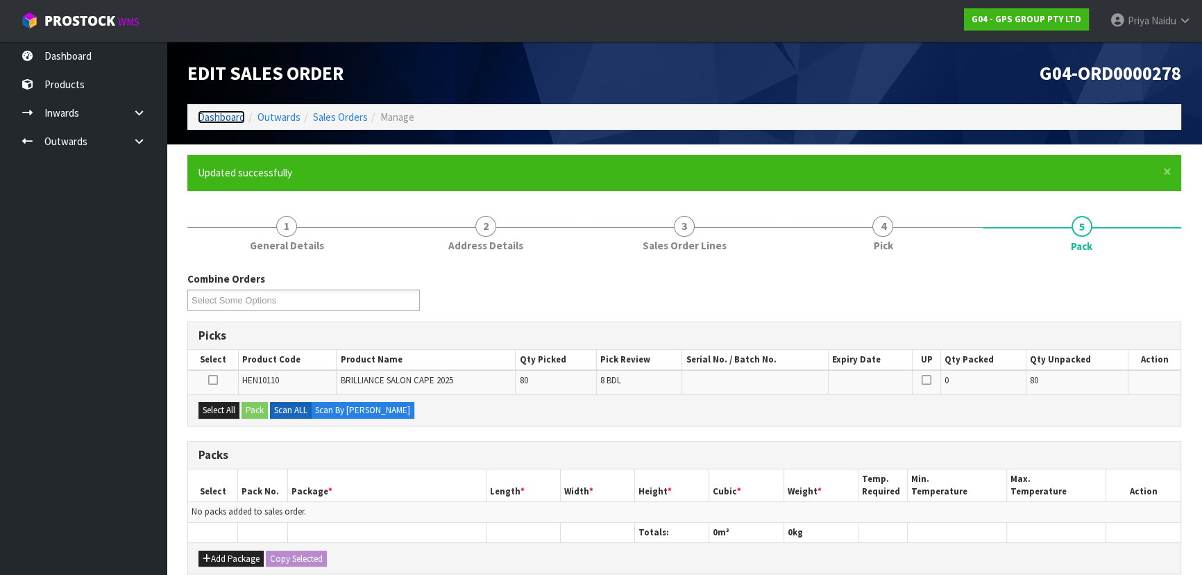
click at [222, 121] on link "Dashboard" at bounding box center [221, 116] width 47 height 13
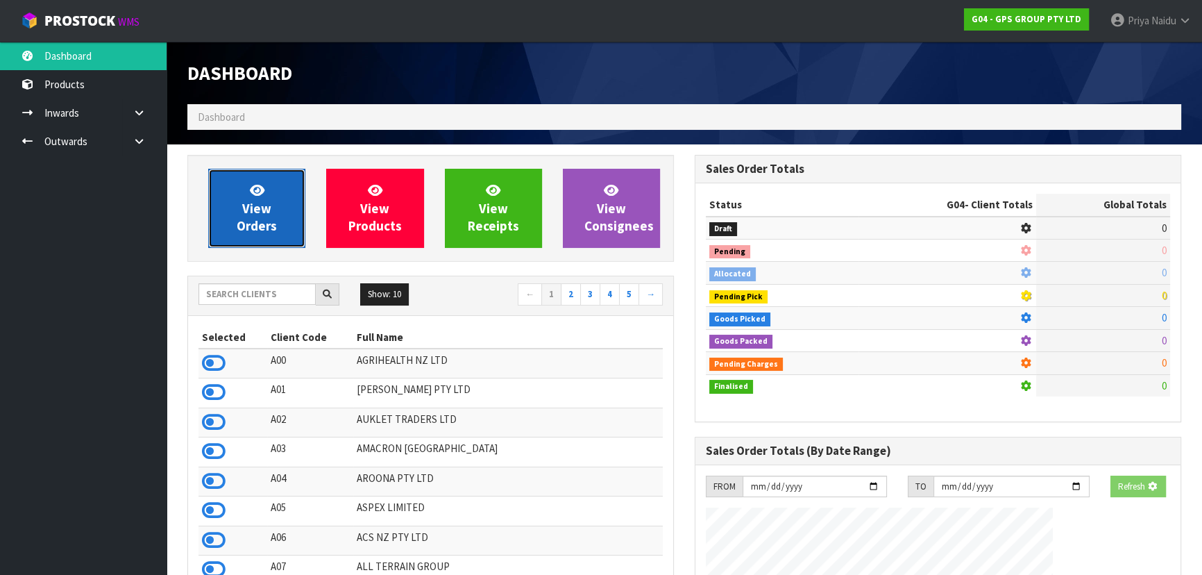
click at [244, 203] on span "View Orders" at bounding box center [257, 208] width 40 height 52
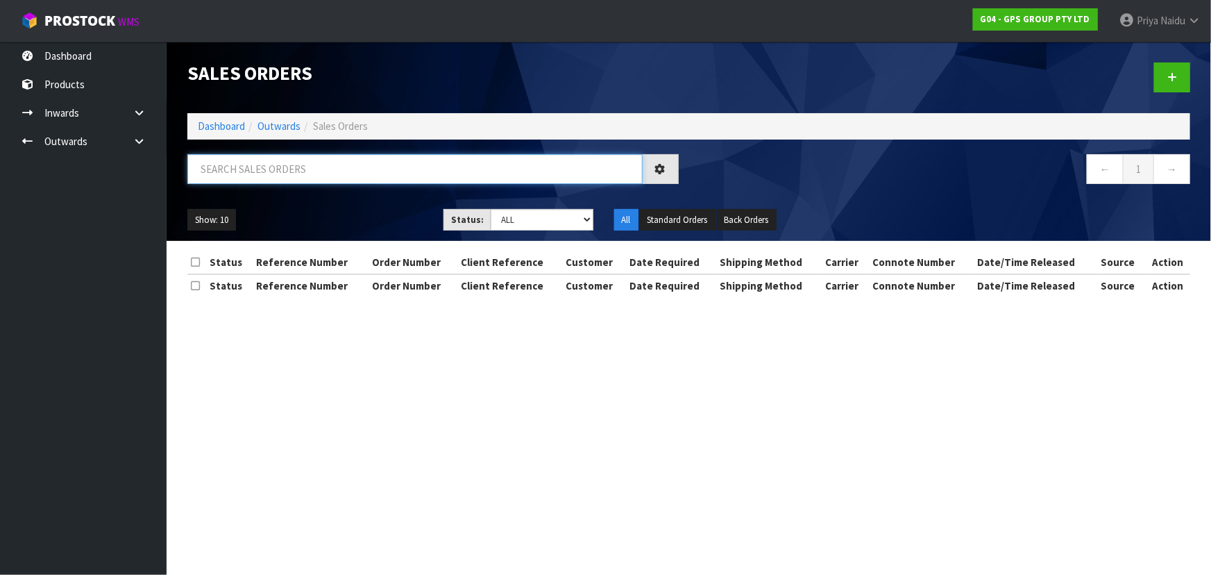
click at [282, 166] on input "text" at bounding box center [414, 169] width 455 height 30
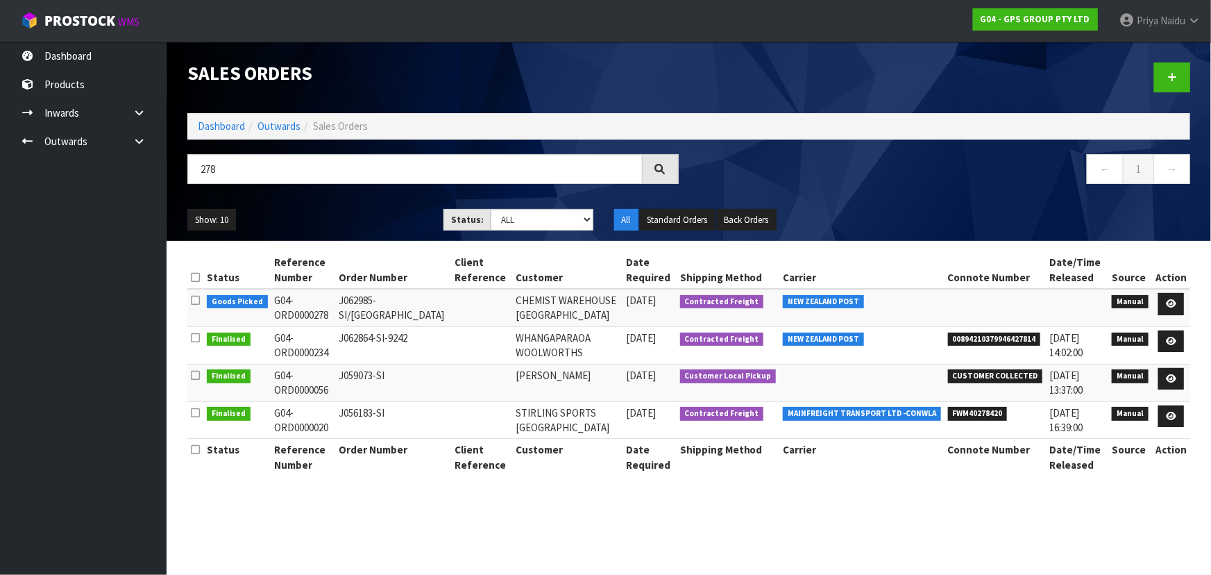
click at [362, 217] on ul "Show: 10 5 10 25 50" at bounding box center [304, 220] width 235 height 22
click at [229, 122] on link "Dashboard" at bounding box center [221, 125] width 47 height 13
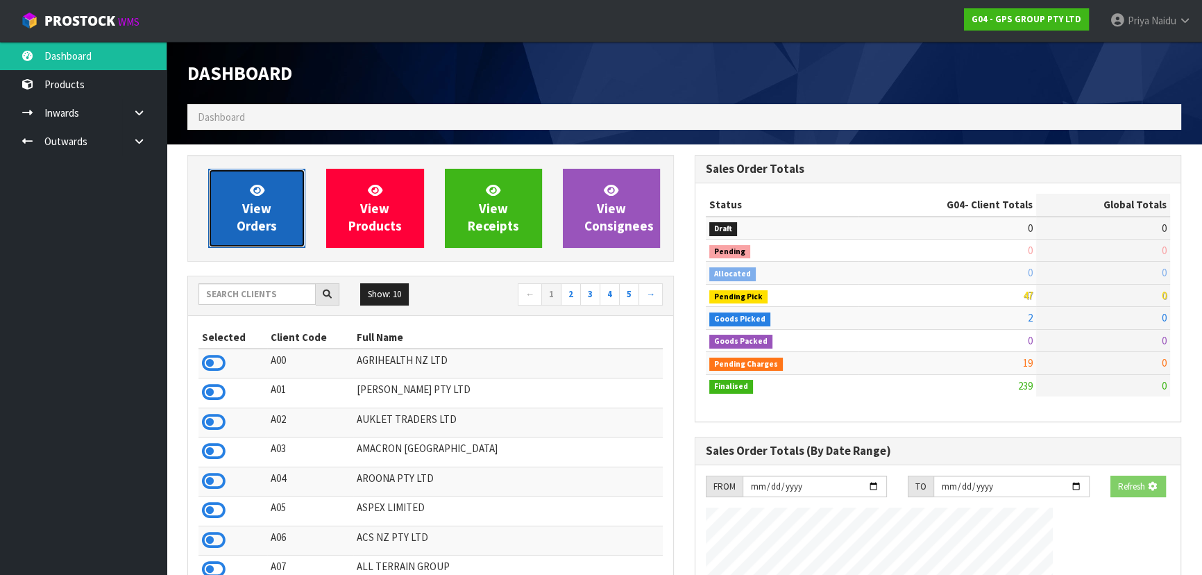
click at [244, 203] on span "View Orders" at bounding box center [257, 208] width 40 height 52
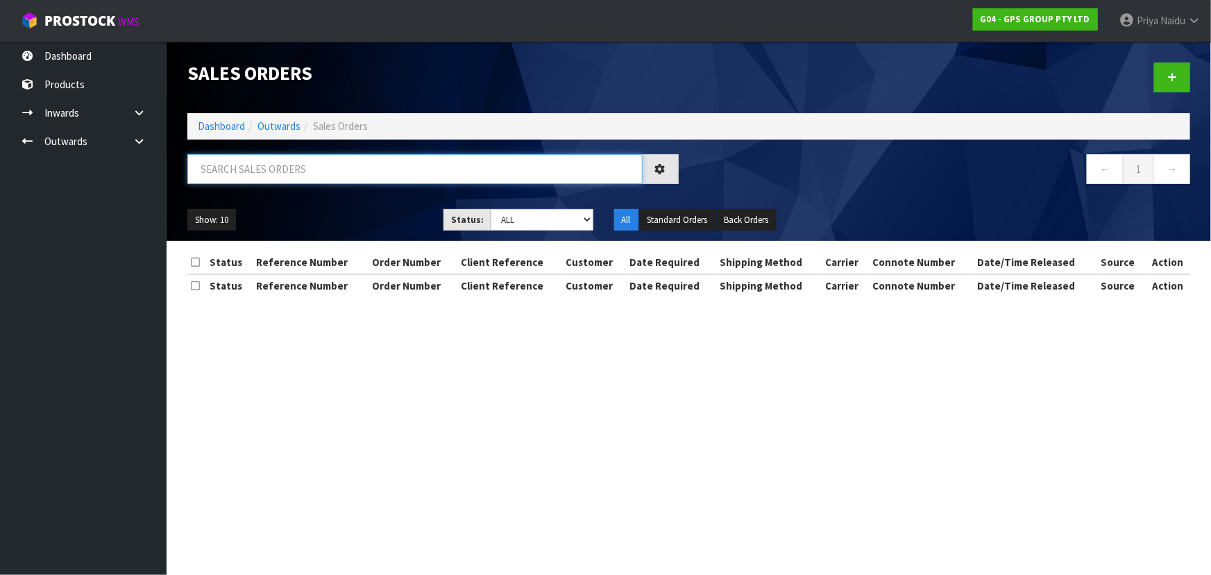
click at [282, 167] on input "text" at bounding box center [414, 169] width 455 height 30
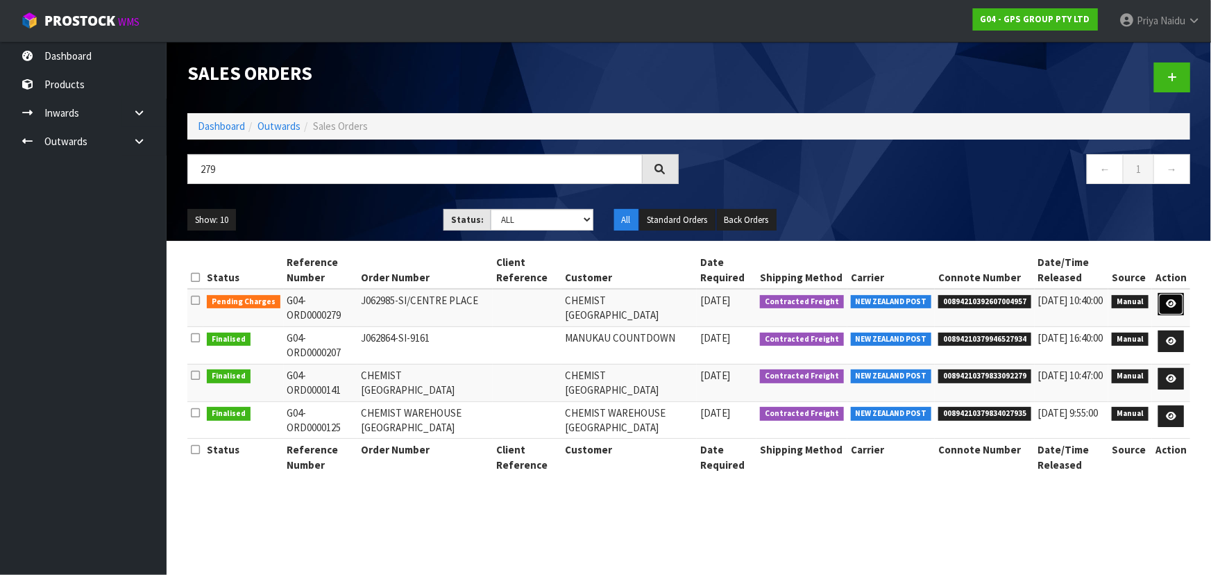
click at [1172, 297] on link at bounding box center [1172, 304] width 26 height 22
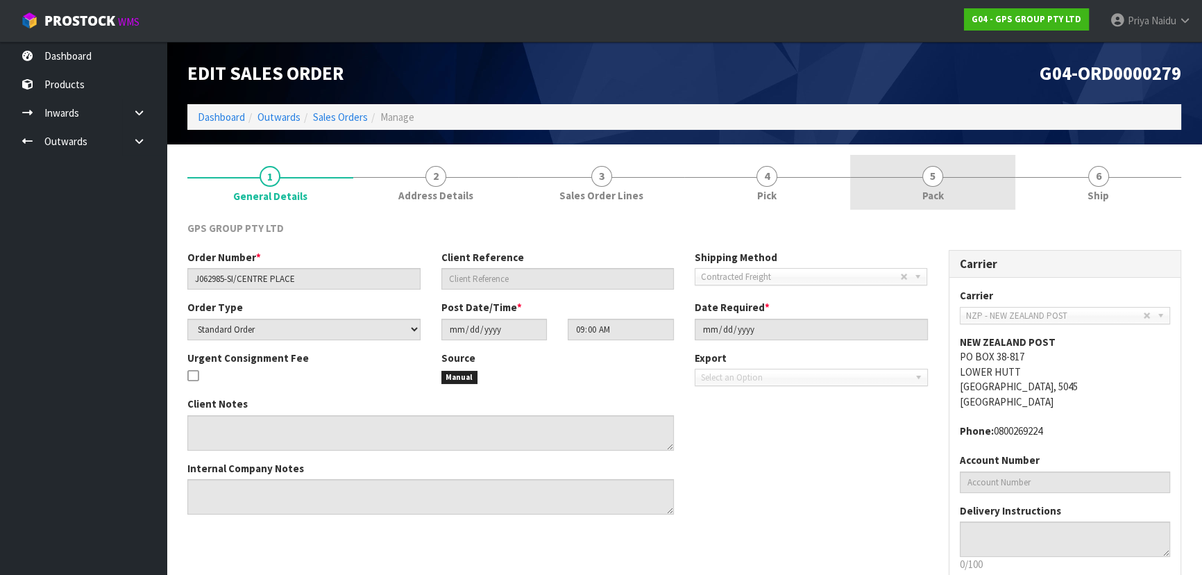
click at [912, 164] on link "5 Pack" at bounding box center [933, 182] width 166 height 55
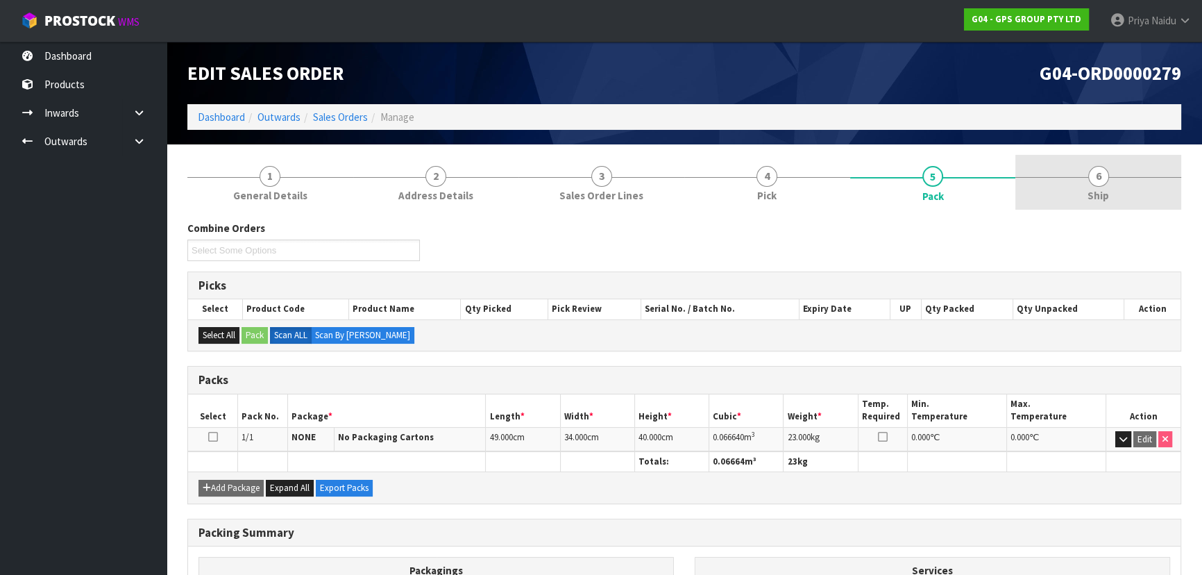
click at [1050, 200] on link "6 Ship" at bounding box center [1099, 182] width 166 height 55
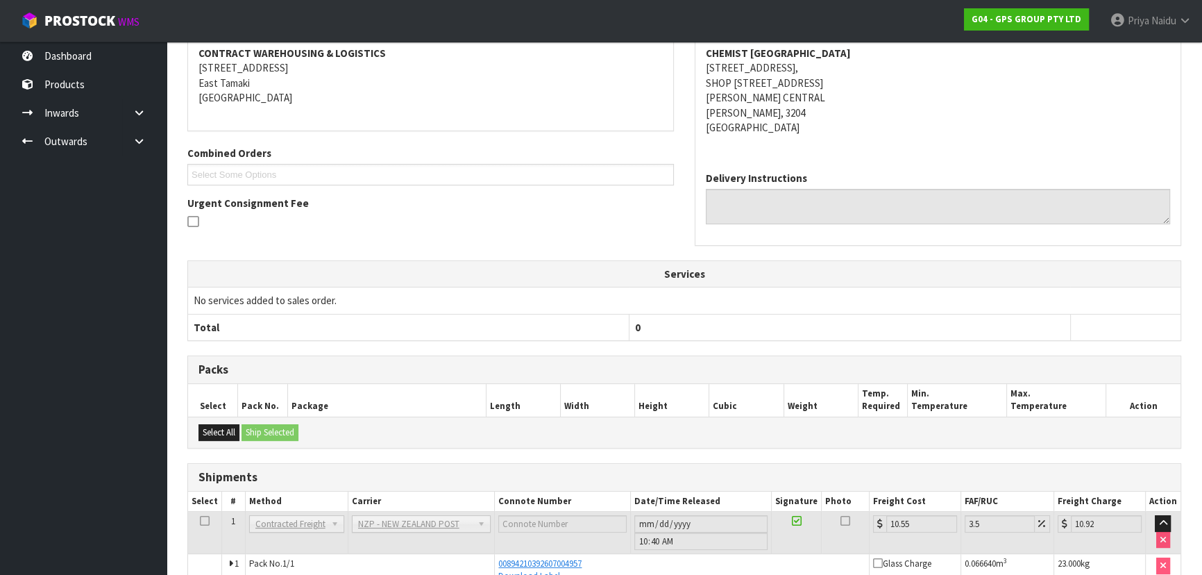
scroll to position [289, 0]
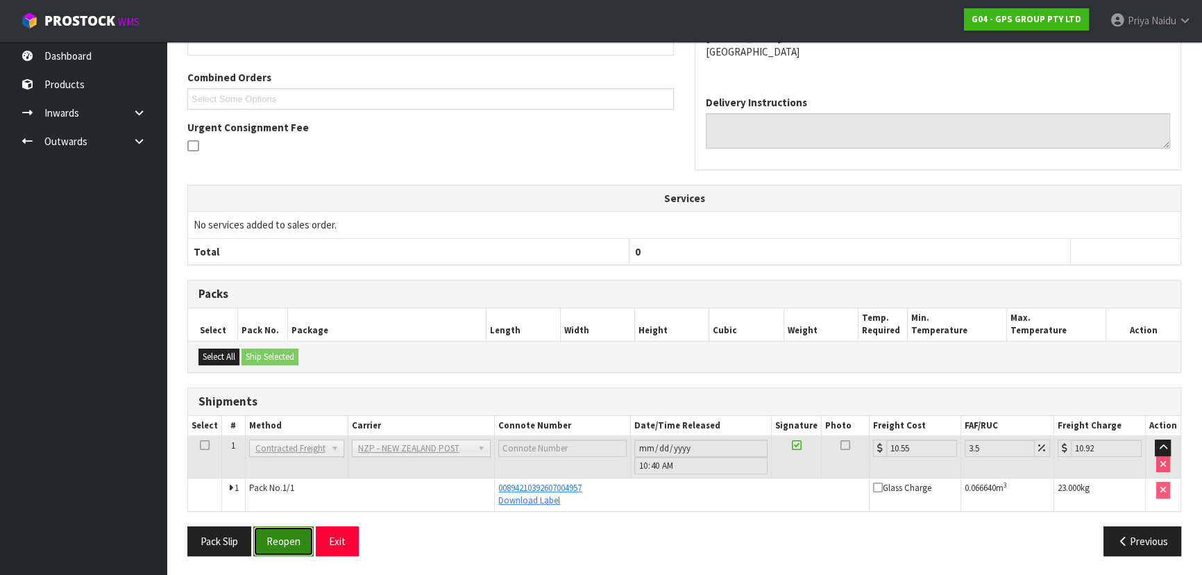
click at [278, 535] on button "Reopen" at bounding box center [283, 541] width 60 height 30
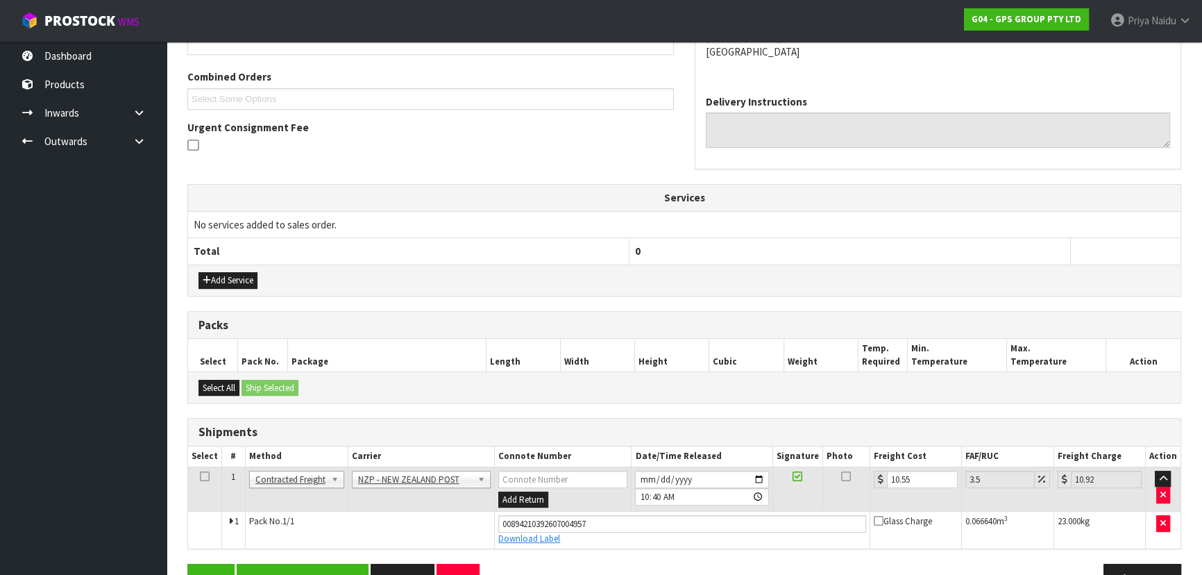
scroll to position [377, 0]
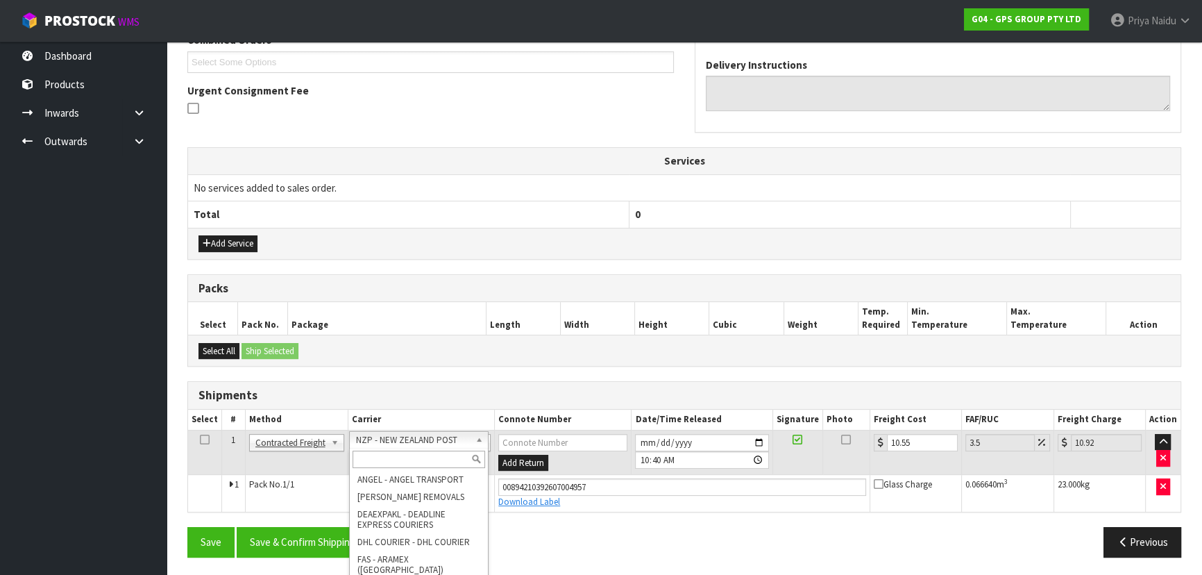
click at [421, 454] on input "text" at bounding box center [419, 459] width 133 height 17
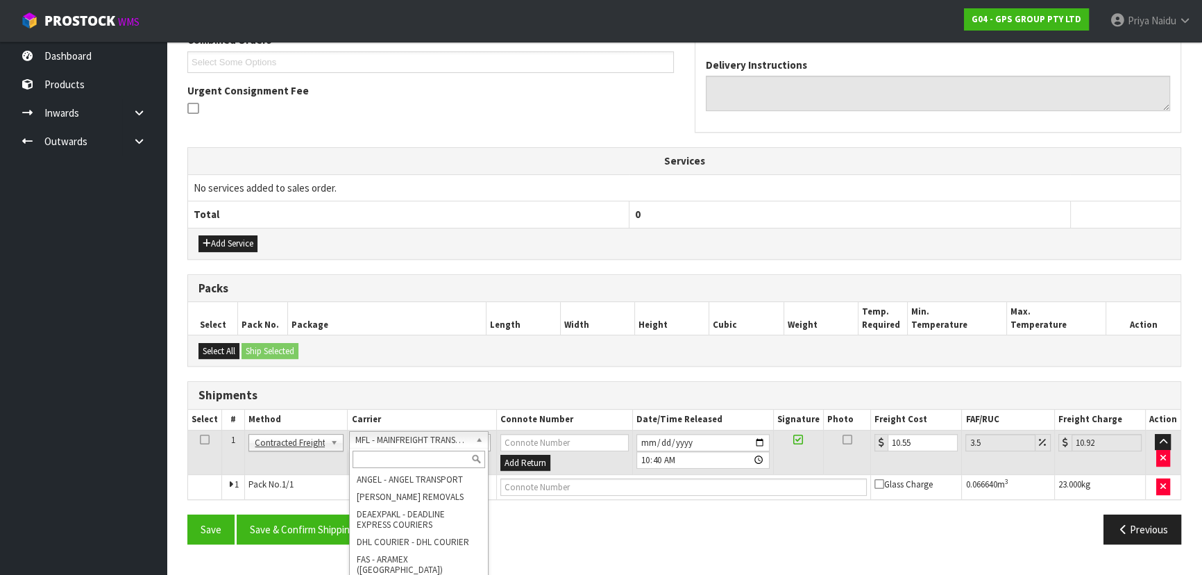
click at [429, 467] on div at bounding box center [419, 459] width 138 height 23
click at [426, 462] on input "text" at bounding box center [419, 459] width 133 height 17
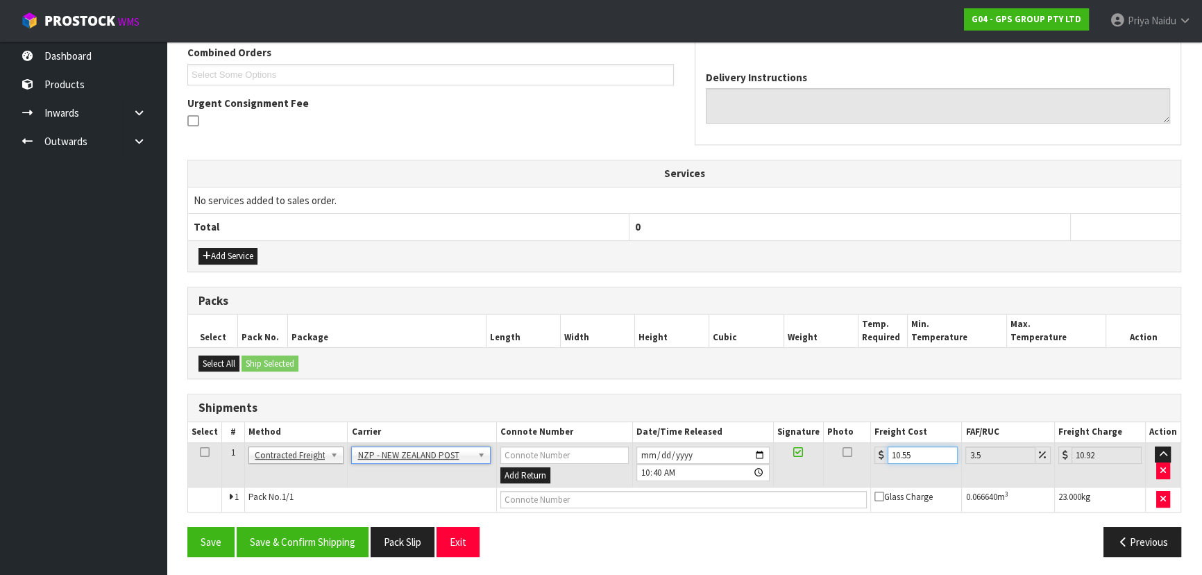
click at [919, 448] on input "10.55" at bounding box center [923, 454] width 70 height 17
click at [198, 544] on button "Save" at bounding box center [210, 542] width 47 height 30
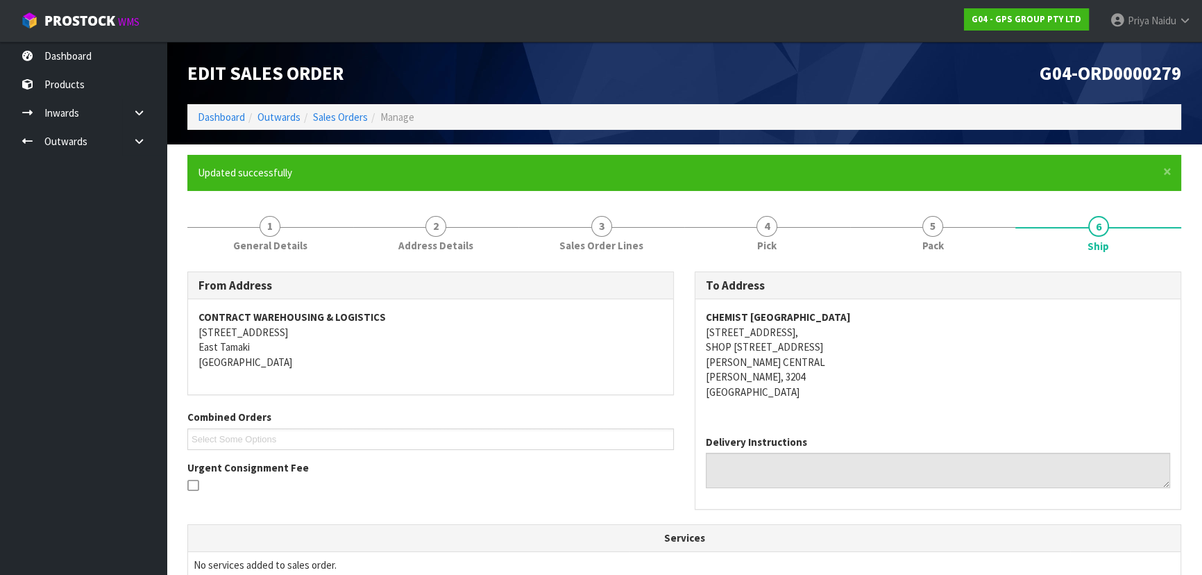
drag, startPoint x: 970, startPoint y: 273, endPoint x: 962, endPoint y: 268, distance: 10.0
click at [970, 272] on div "To Address" at bounding box center [938, 286] width 485 height 28
click at [927, 250] on span "Pack" at bounding box center [934, 245] width 22 height 15
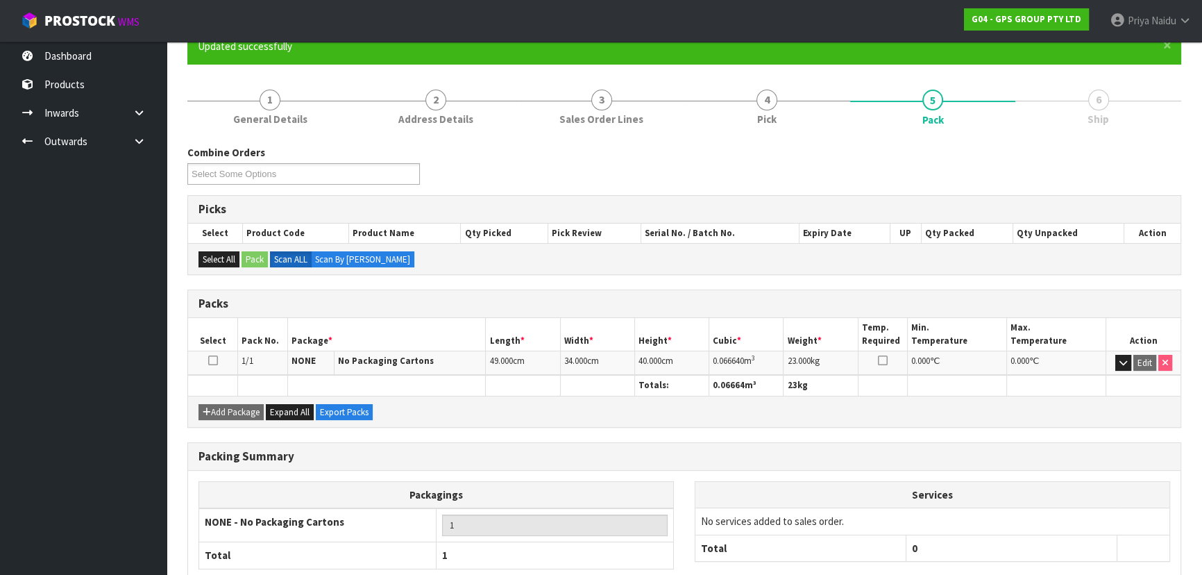
scroll to position [208, 0]
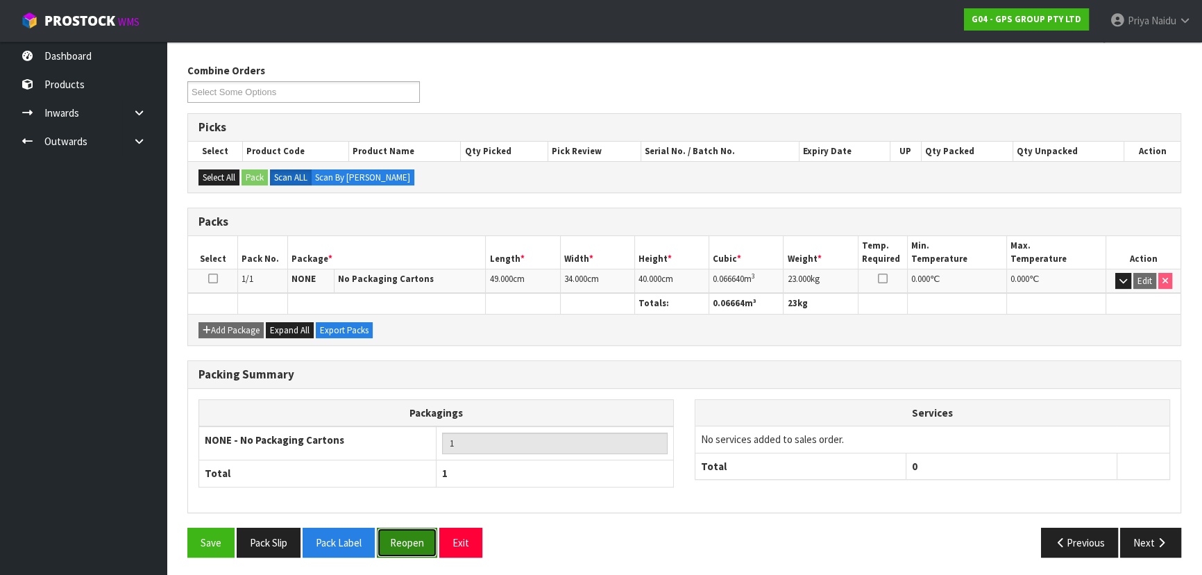
click at [396, 541] on button "Reopen" at bounding box center [407, 543] width 60 height 30
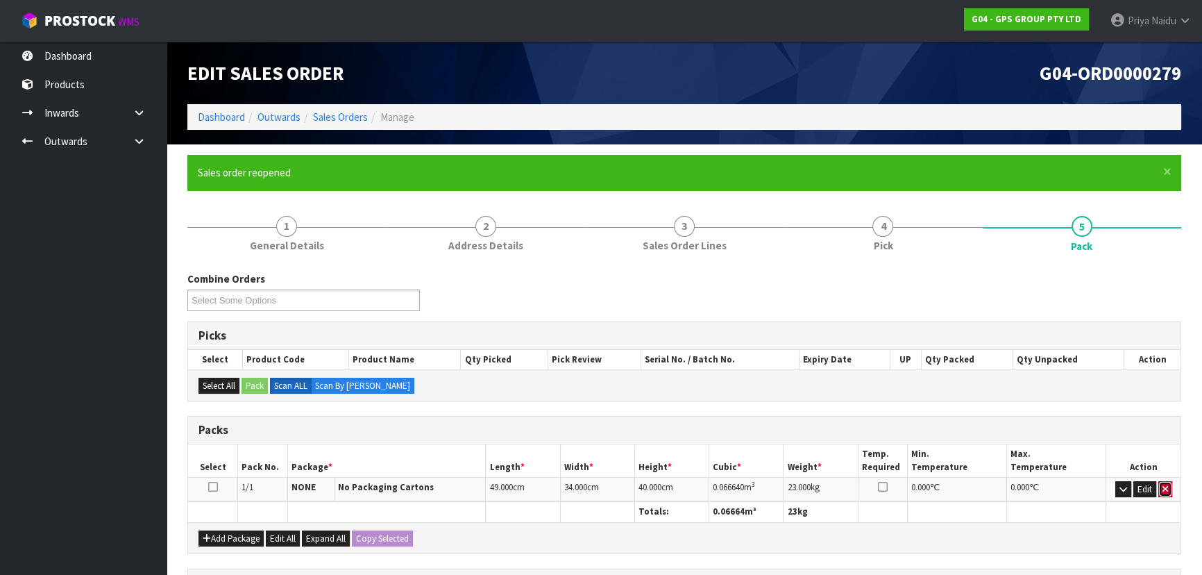
click at [1168, 487] on button "button" at bounding box center [1166, 489] width 14 height 17
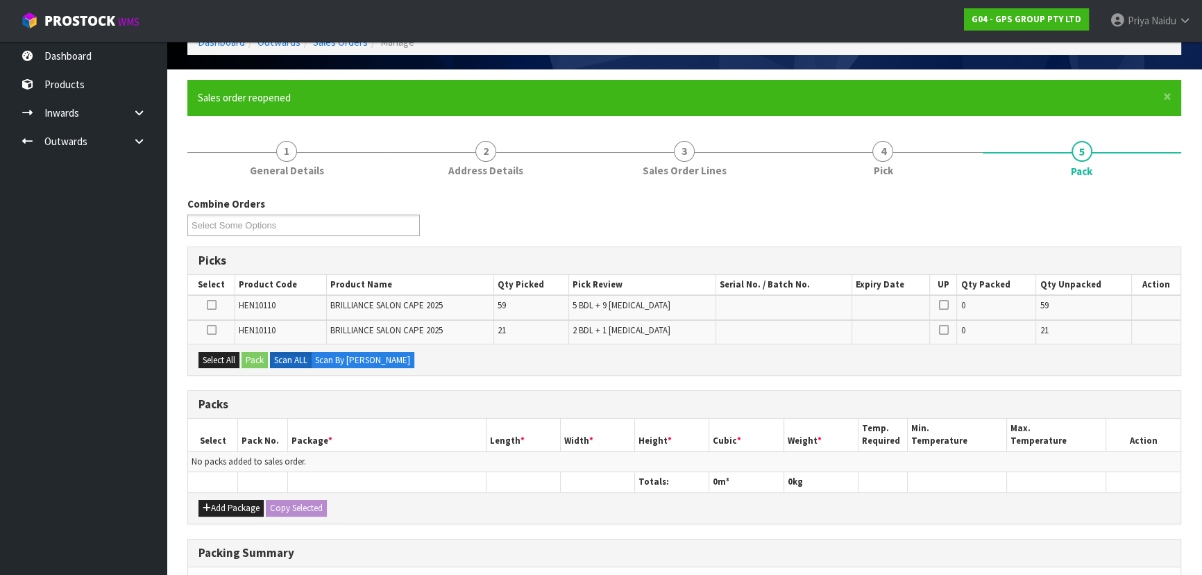
scroll to position [278, 0]
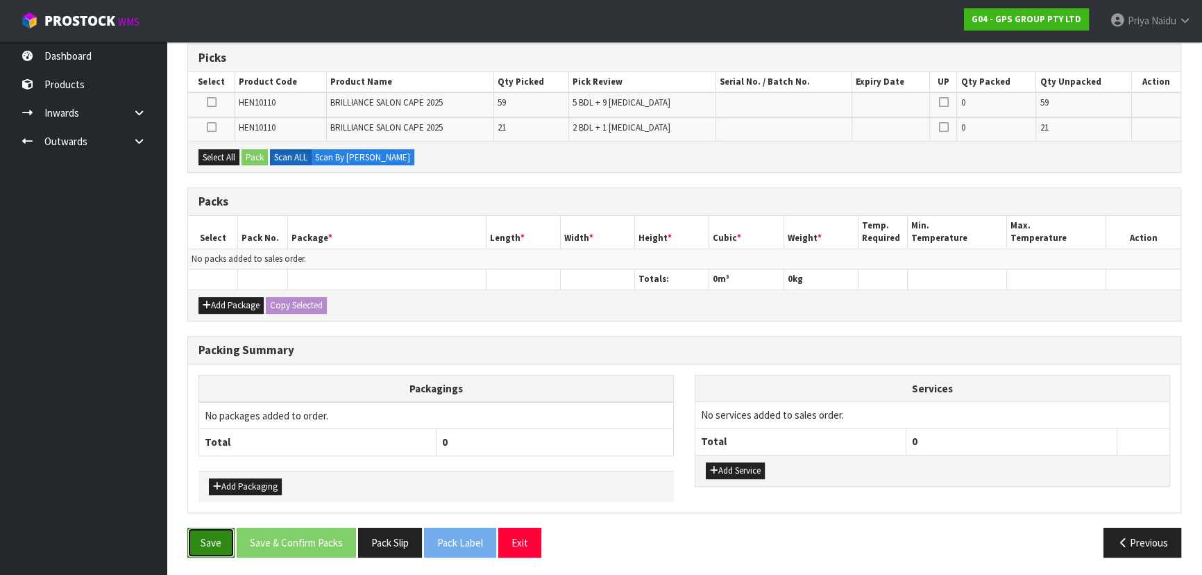
click at [204, 540] on button "Save" at bounding box center [210, 543] width 47 height 30
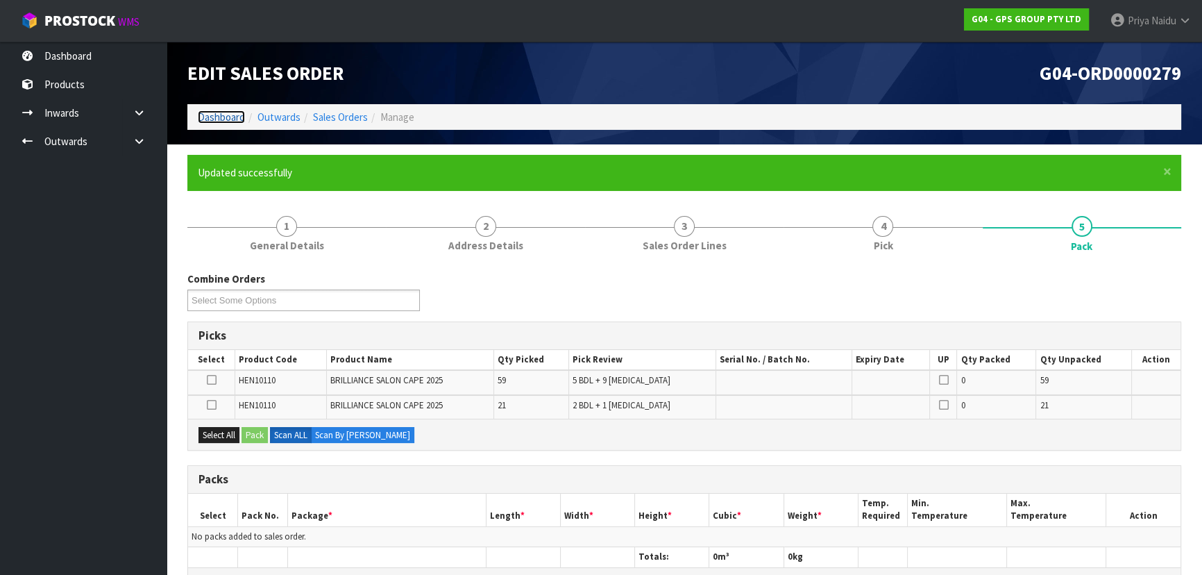
click at [224, 123] on link "Dashboard" at bounding box center [221, 116] width 47 height 13
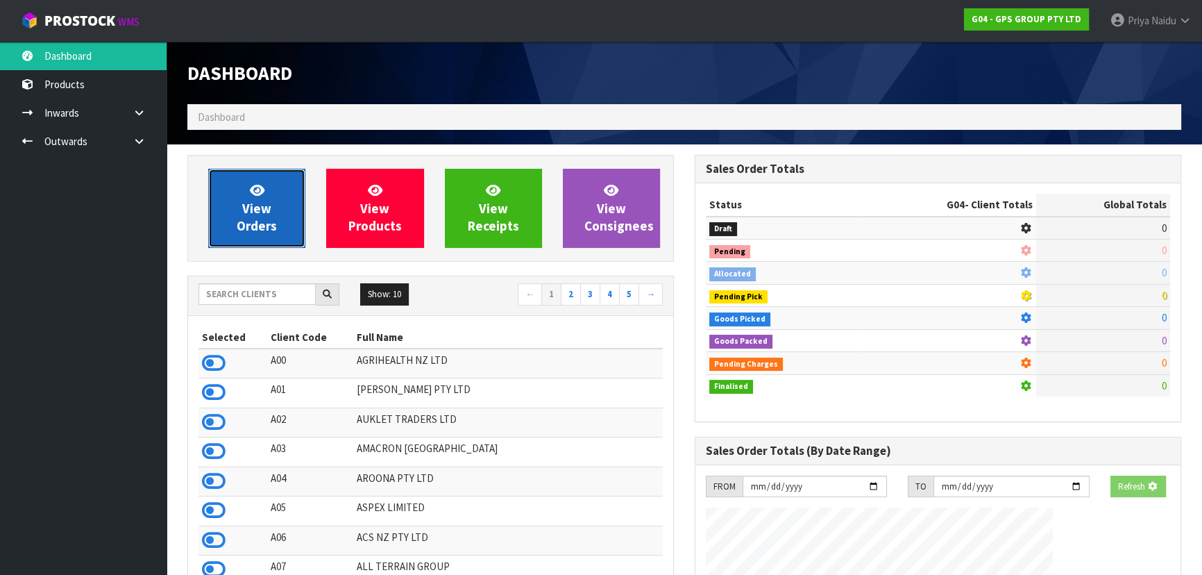
click at [240, 199] on link "View Orders" at bounding box center [256, 208] width 97 height 79
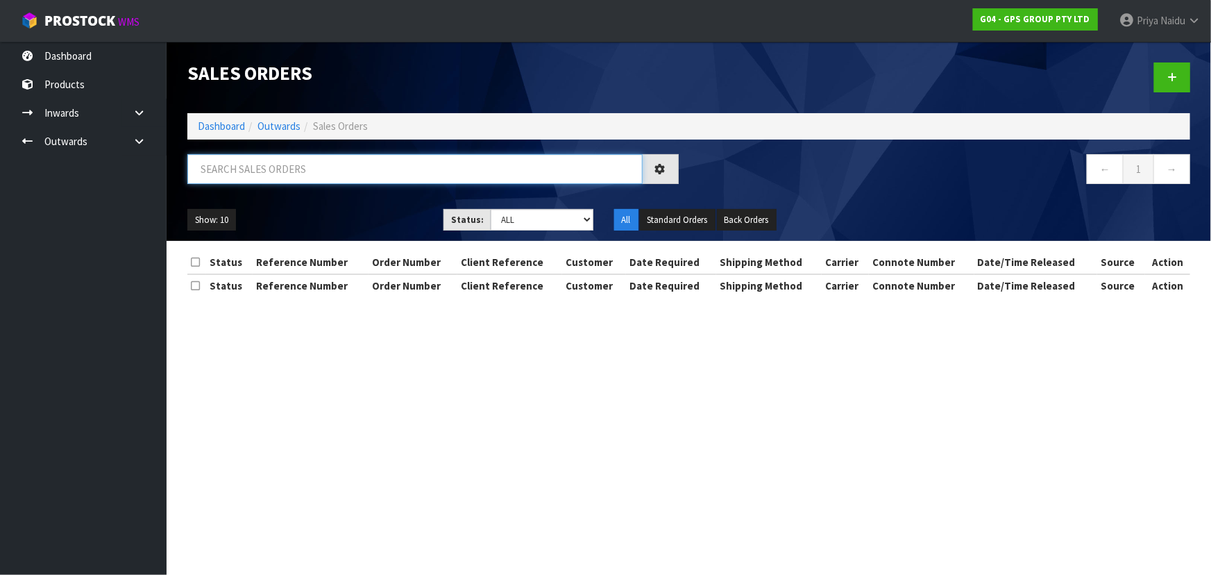
click at [289, 158] on input "text" at bounding box center [414, 169] width 455 height 30
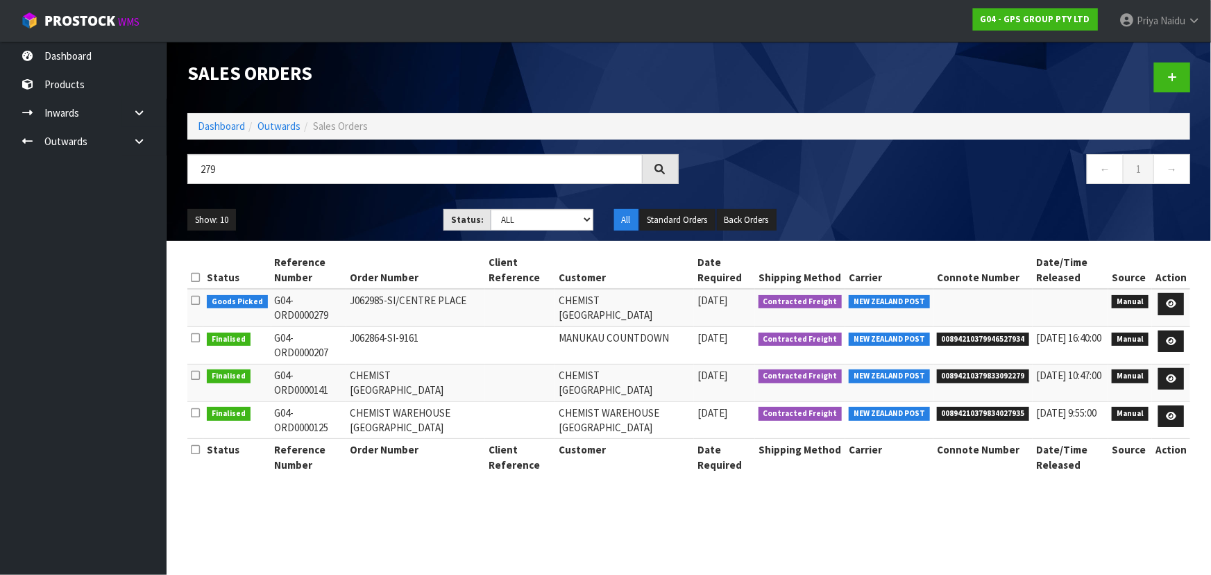
click at [312, 215] on ul "Show: 10 5 10 25 50" at bounding box center [304, 220] width 235 height 22
click at [221, 129] on link "Dashboard" at bounding box center [221, 125] width 47 height 13
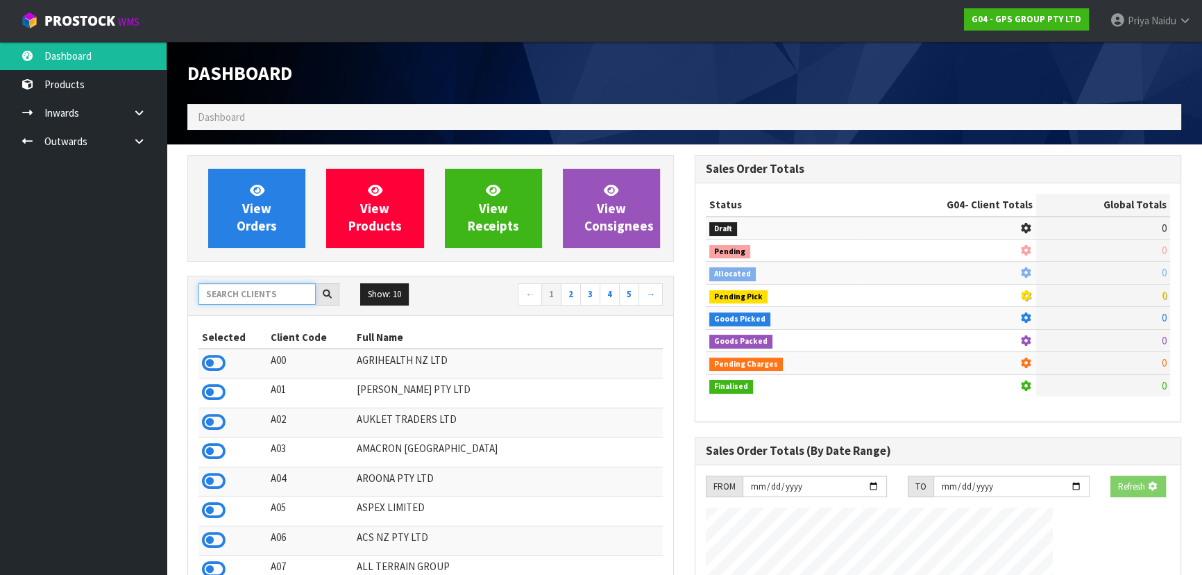
click at [257, 298] on input "text" at bounding box center [257, 294] width 117 height 22
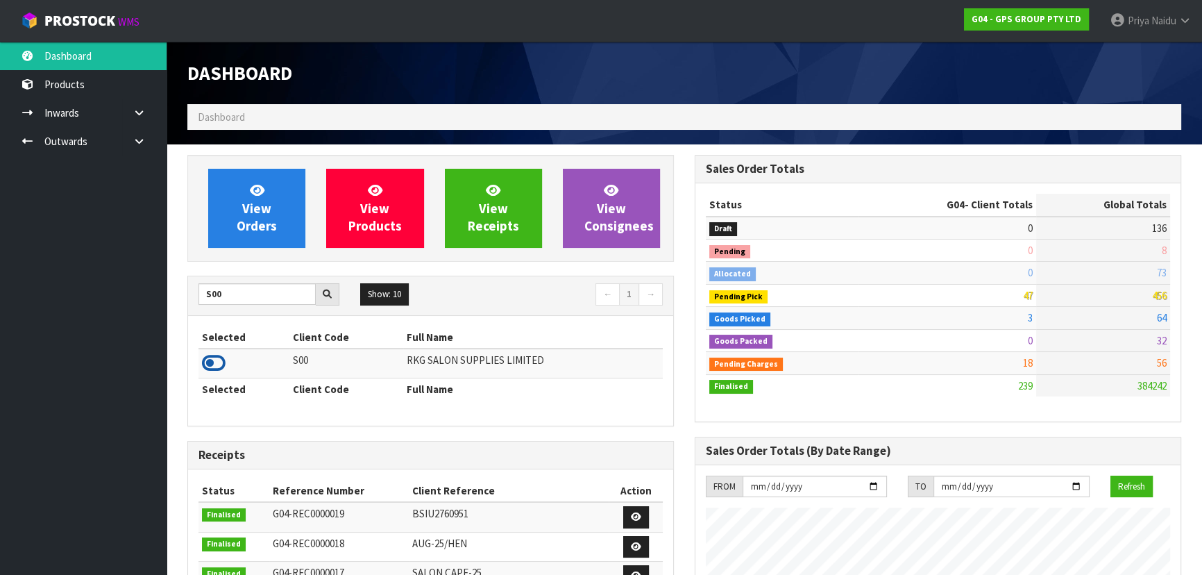
click at [217, 364] on icon at bounding box center [214, 363] width 24 height 21
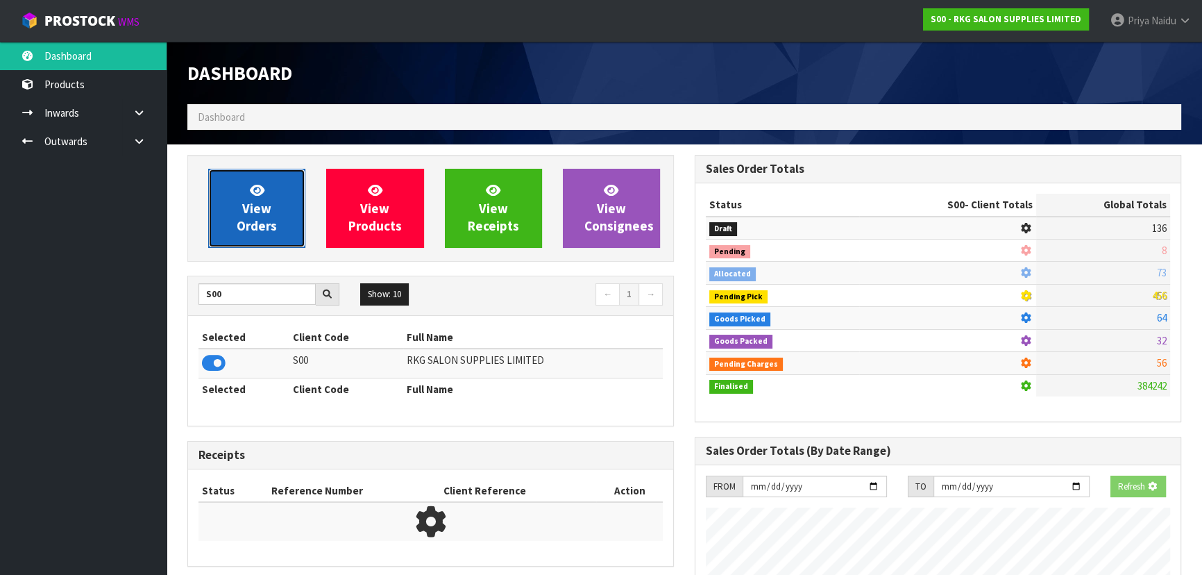
click at [237, 196] on link "View Orders" at bounding box center [256, 208] width 97 height 79
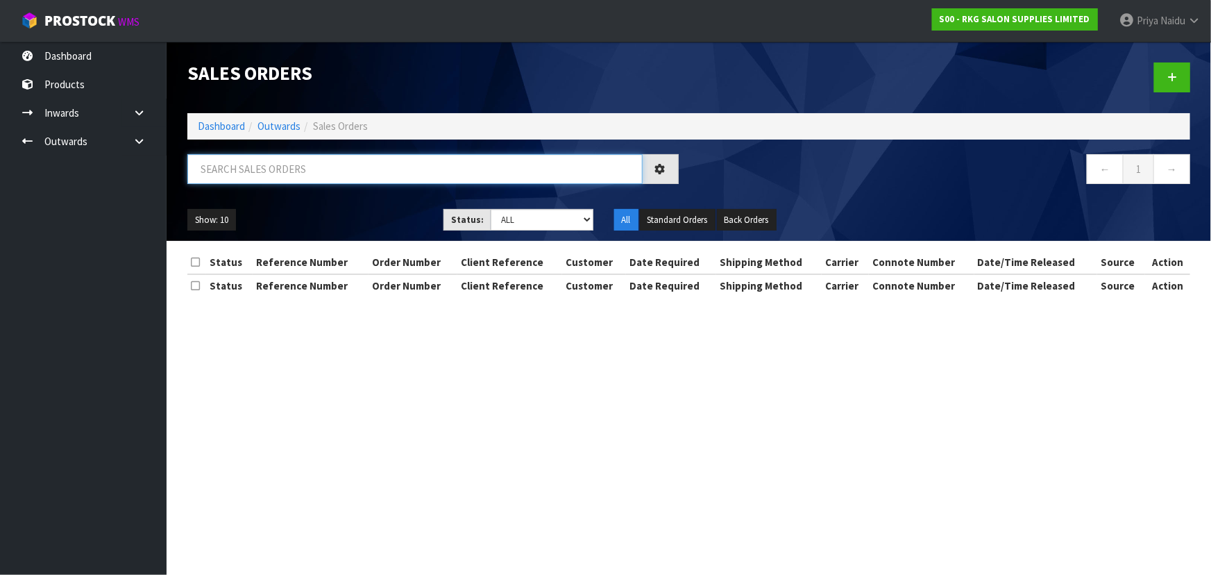
click at [294, 178] on input "text" at bounding box center [414, 169] width 455 height 30
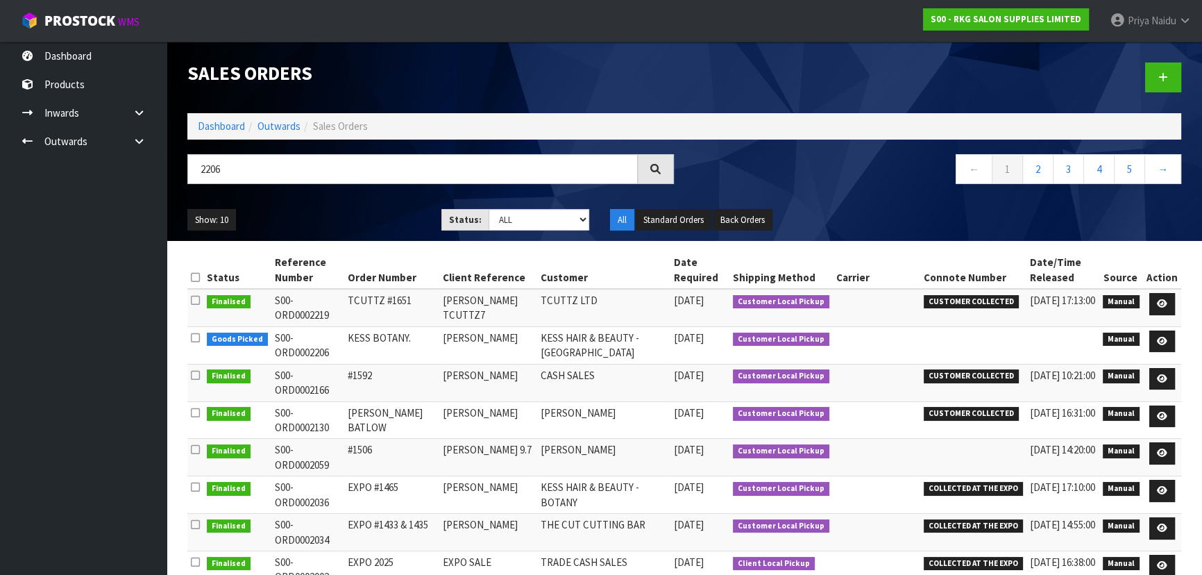
click at [333, 217] on ul "Show: 10 5 10 25 50" at bounding box center [303, 220] width 233 height 22
click at [339, 218] on ul "Show: 10 5 10 25 50" at bounding box center [303, 220] width 233 height 22
click at [966, 341] on td at bounding box center [973, 344] width 106 height 37
click at [237, 167] on input "2206" at bounding box center [412, 169] width 451 height 30
drag, startPoint x: 289, startPoint y: 169, endPoint x: 276, endPoint y: 185, distance: 20.8
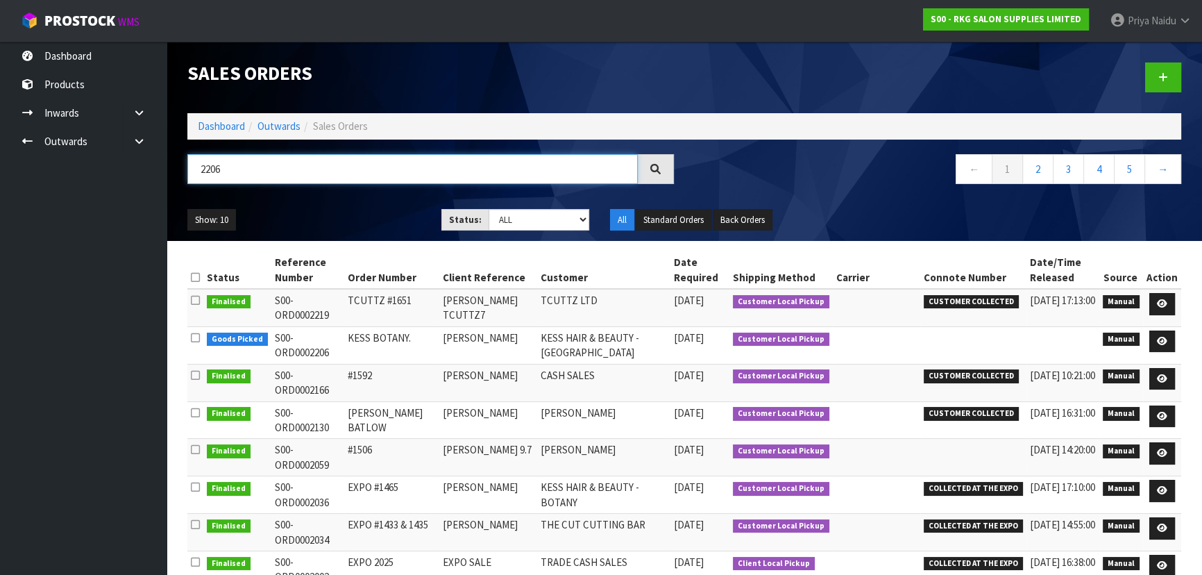
click at [289, 169] on input "2206" at bounding box center [412, 169] width 451 height 30
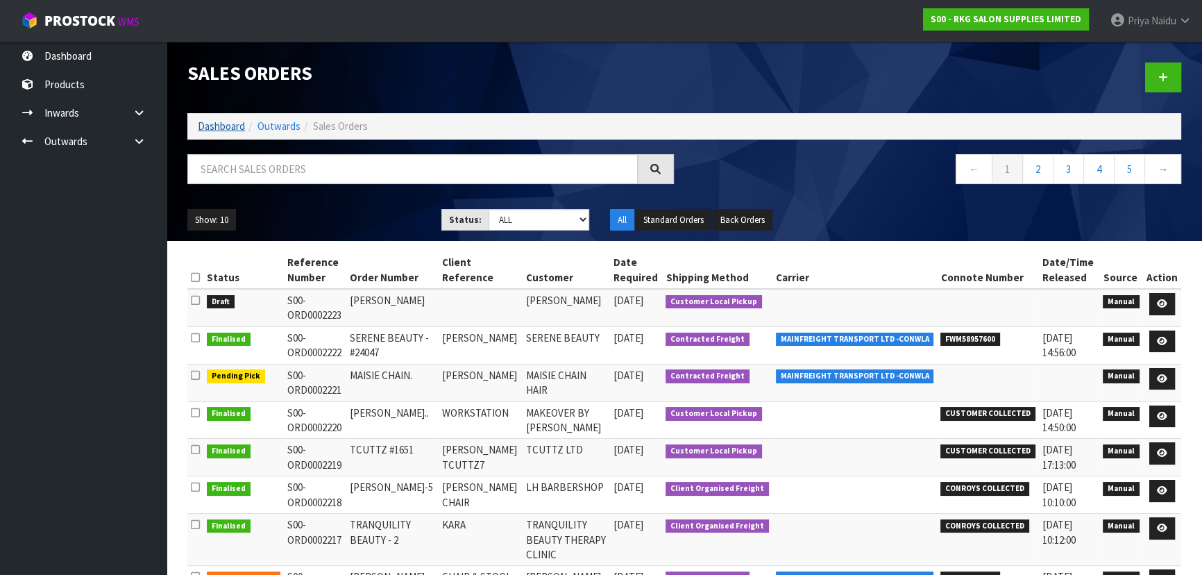
click at [214, 118] on ol "Dashboard Outwards Sales Orders" at bounding box center [684, 126] width 994 height 26
click at [219, 127] on link "Dashboard" at bounding box center [221, 125] width 47 height 13
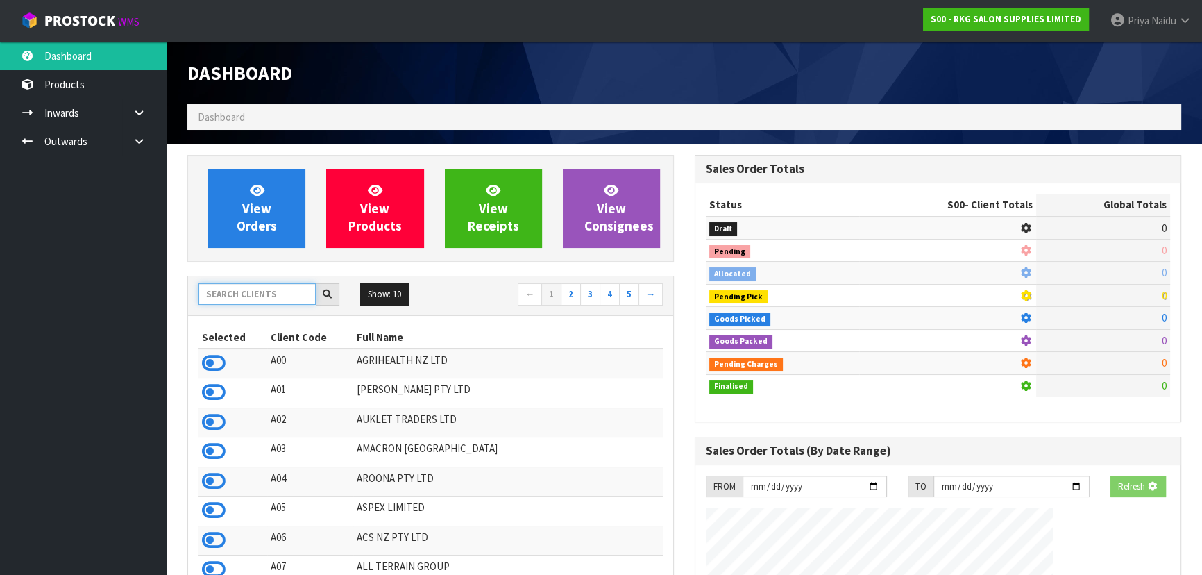
click at [233, 292] on input "text" at bounding box center [257, 294] width 117 height 22
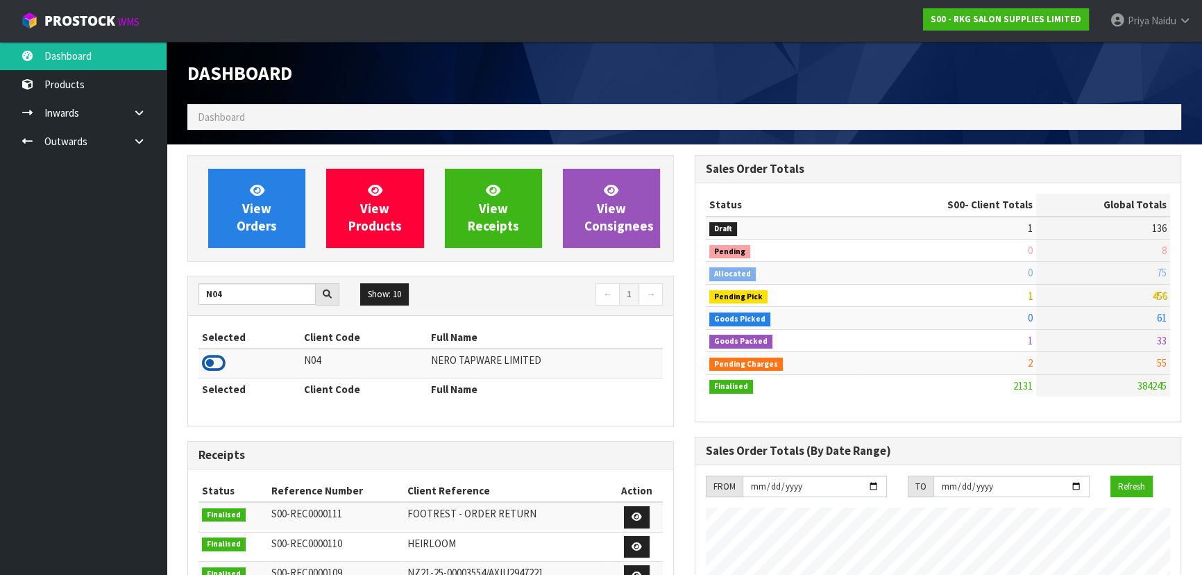
click at [219, 362] on icon at bounding box center [214, 363] width 24 height 21
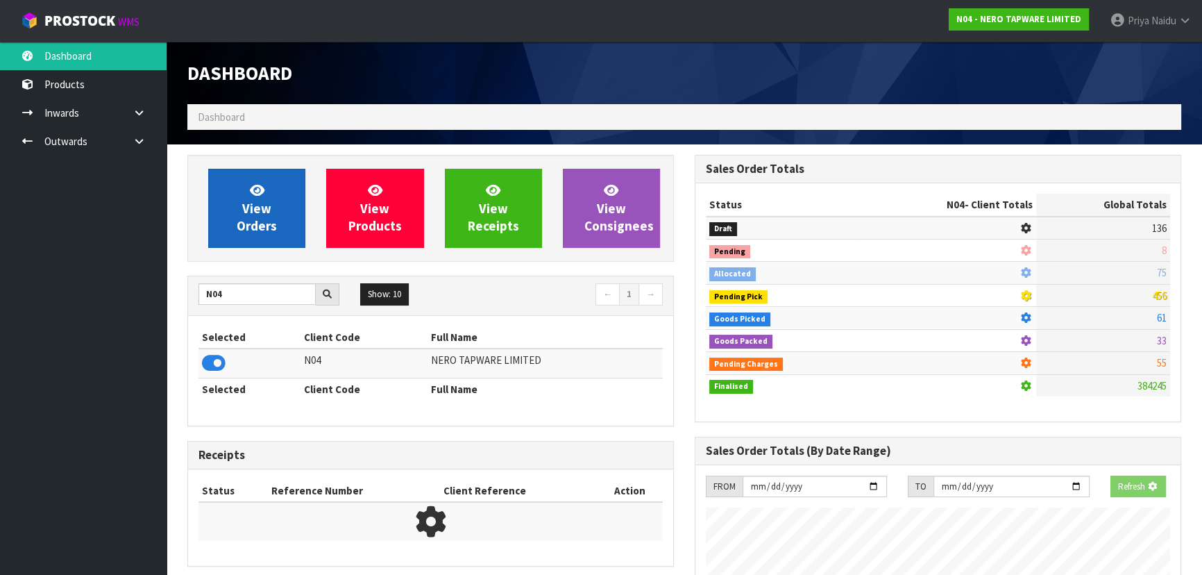
scroll to position [693296, 693653]
click at [257, 224] on span "View Orders" at bounding box center [257, 208] width 40 height 52
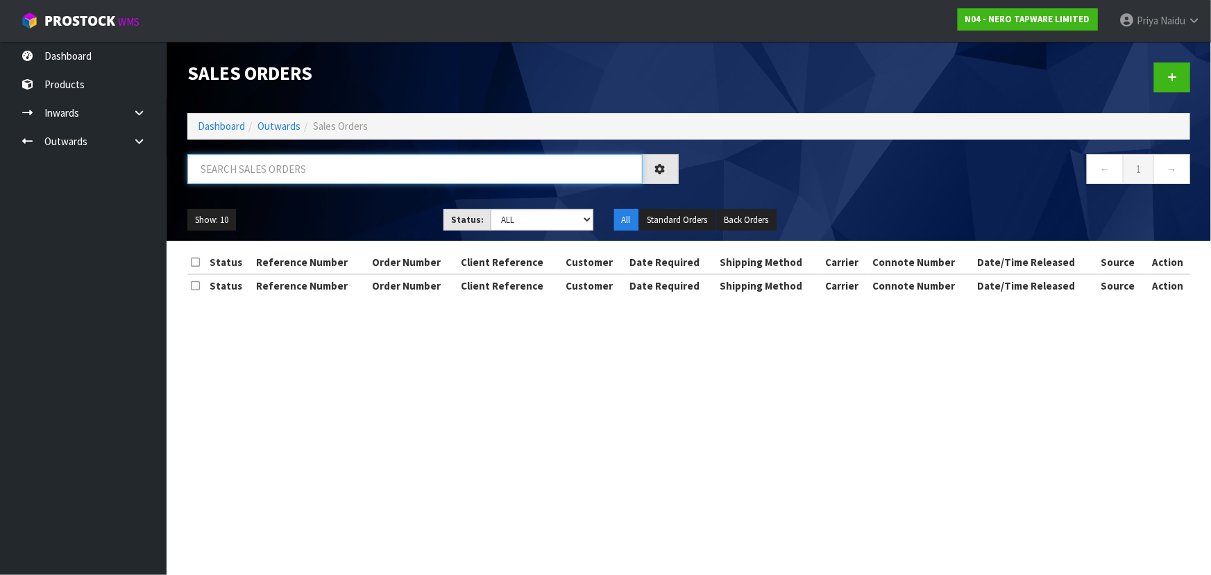
click at [281, 174] on input "text" at bounding box center [414, 169] width 455 height 30
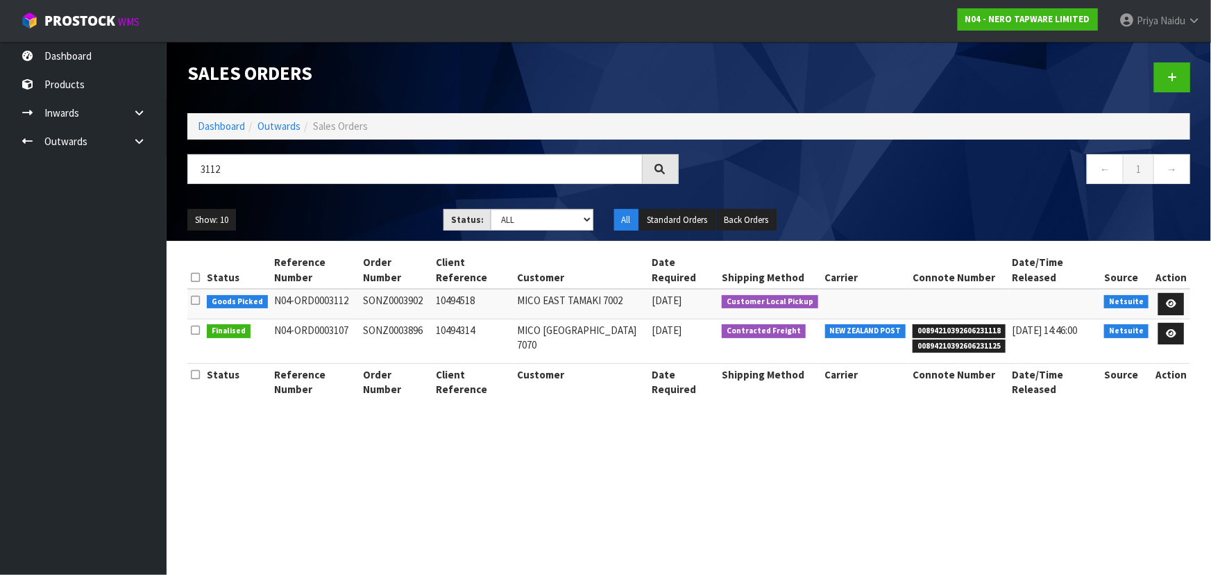
click at [348, 209] on ul "Show: 10 5 10 25 50" at bounding box center [304, 220] width 235 height 22
click at [1173, 299] on icon at bounding box center [1171, 303] width 10 height 9
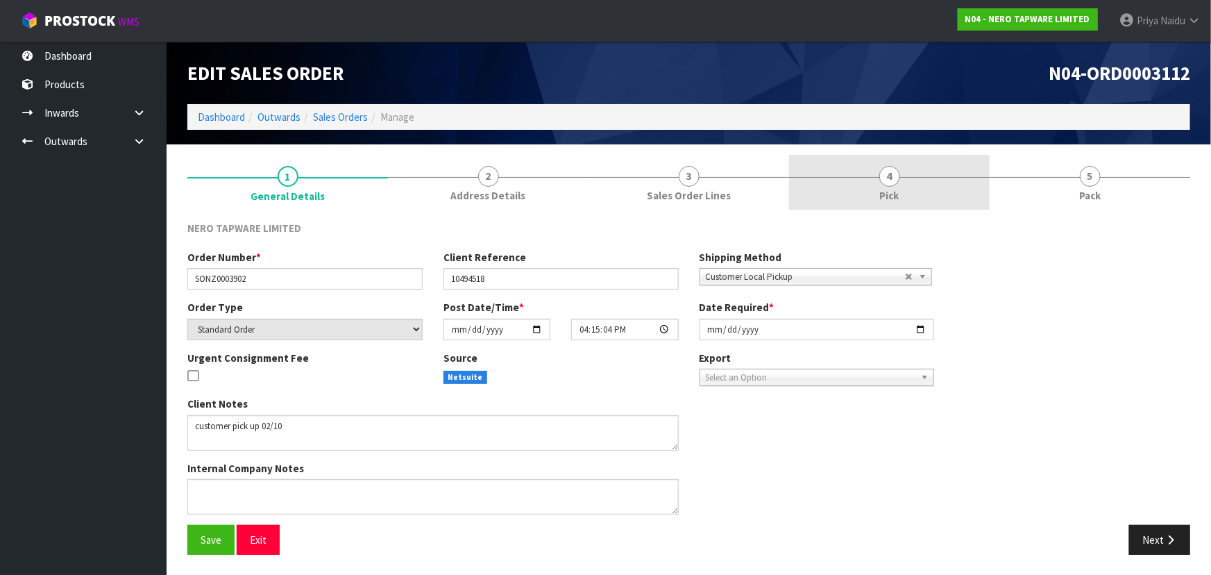
click at [895, 198] on span "Pick" at bounding box center [889, 195] width 19 height 15
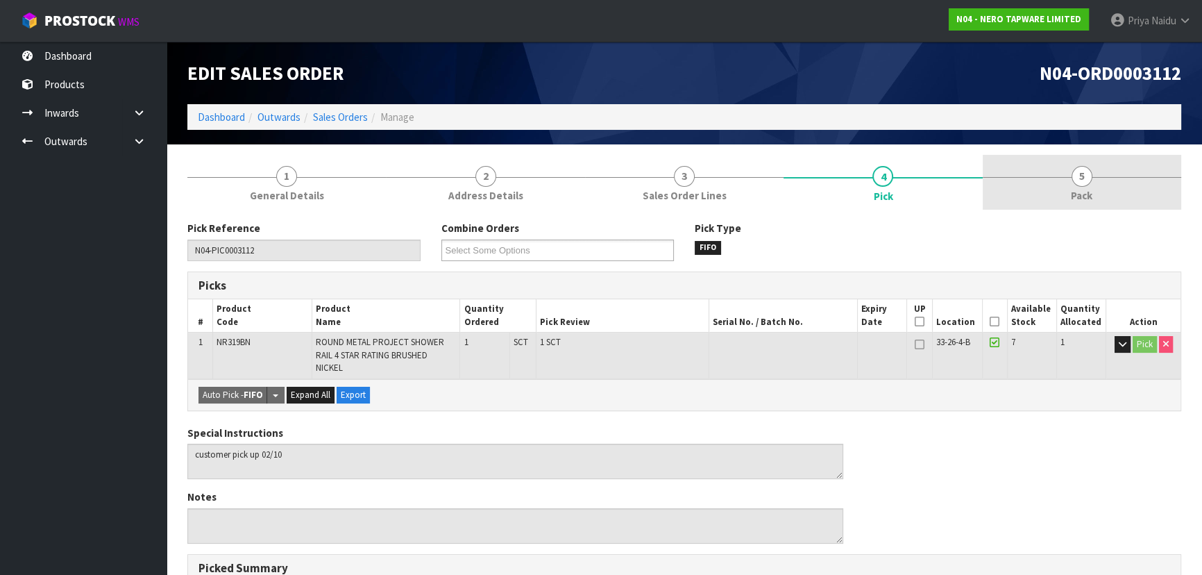
click at [1071, 185] on link "5 Pack" at bounding box center [1082, 182] width 199 height 55
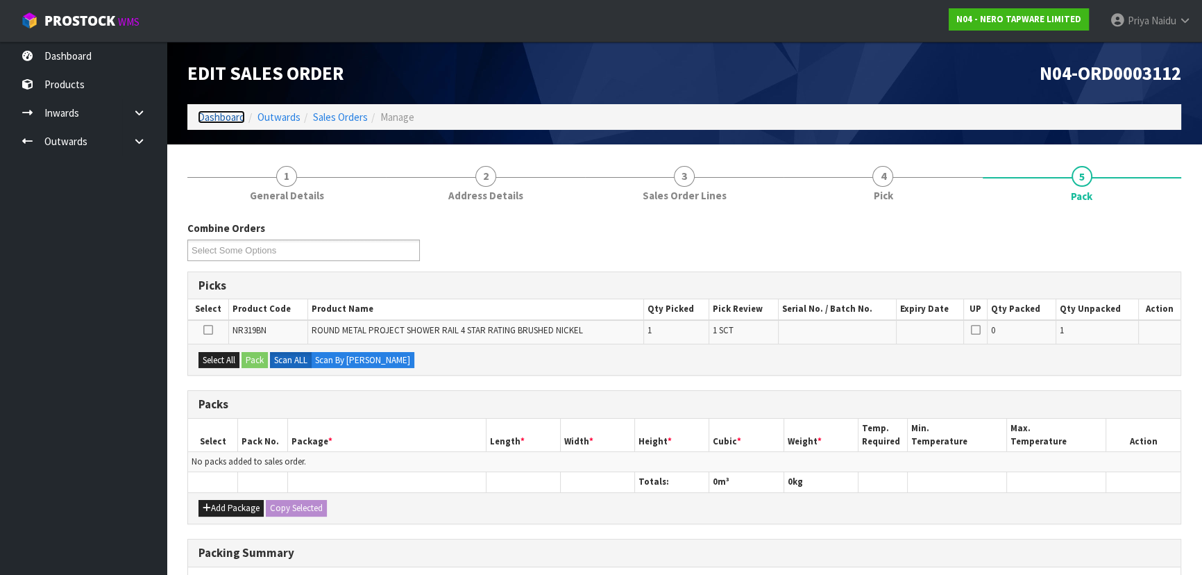
click at [219, 114] on link "Dashboard" at bounding box center [221, 116] width 47 height 13
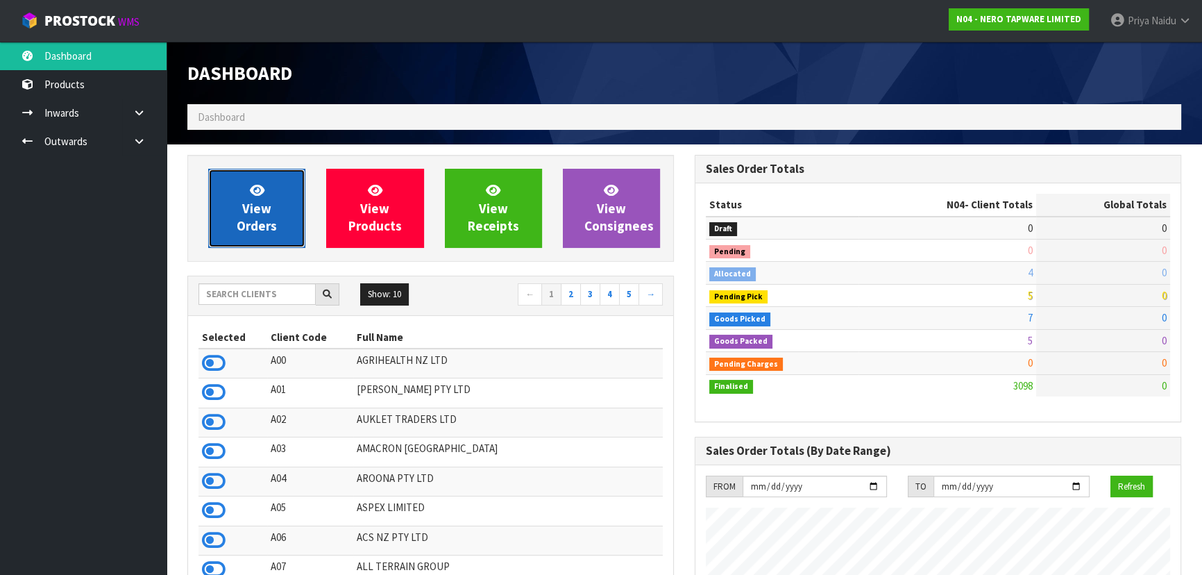
click at [255, 205] on span "View Orders" at bounding box center [257, 208] width 40 height 52
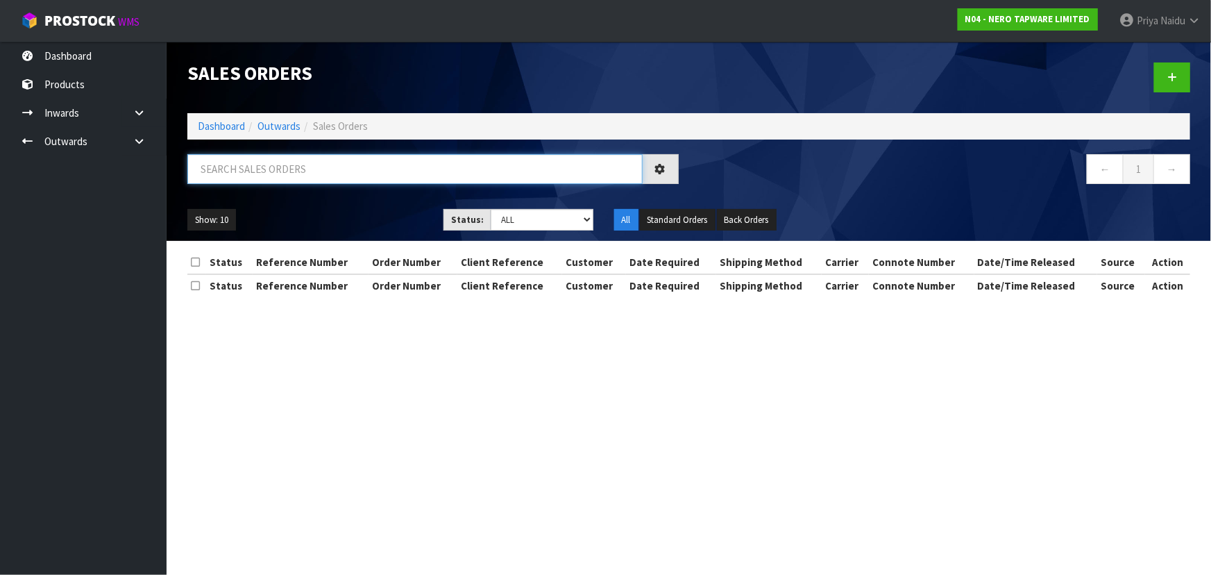
click at [284, 174] on input "text" at bounding box center [414, 169] width 455 height 30
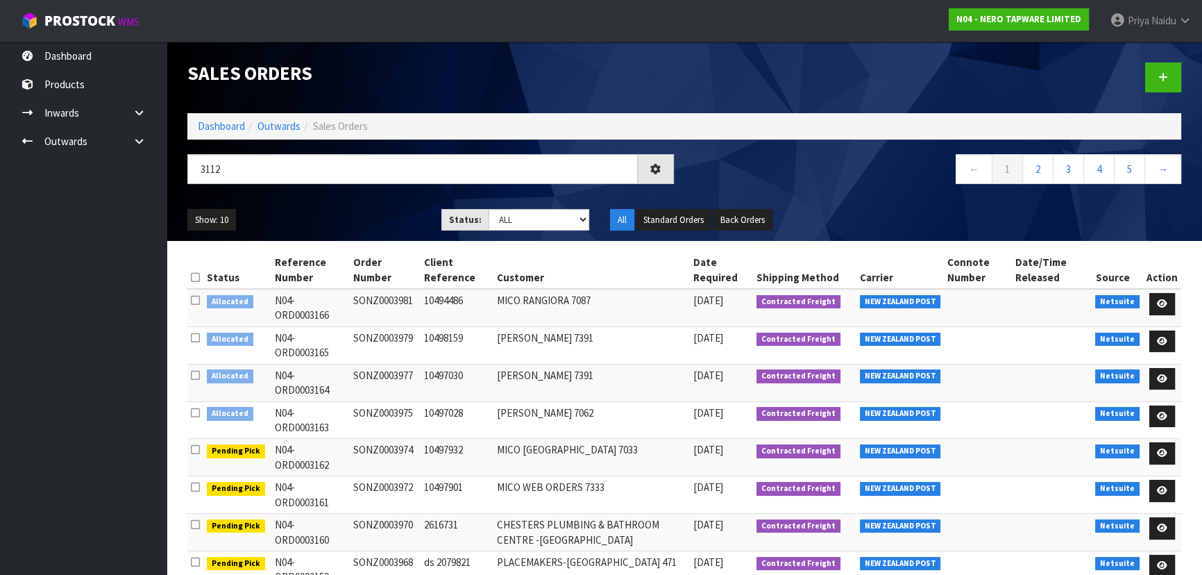
click at [323, 215] on ul "Show: 10 5 10 25 50" at bounding box center [303, 220] width 233 height 22
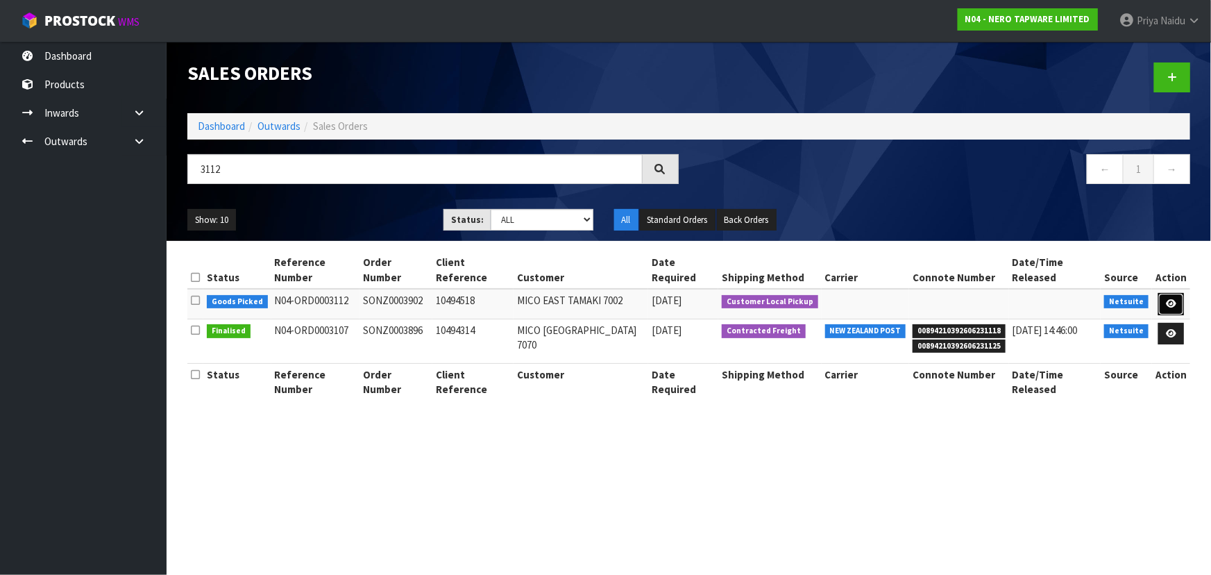
click at [1173, 299] on icon at bounding box center [1171, 303] width 10 height 9
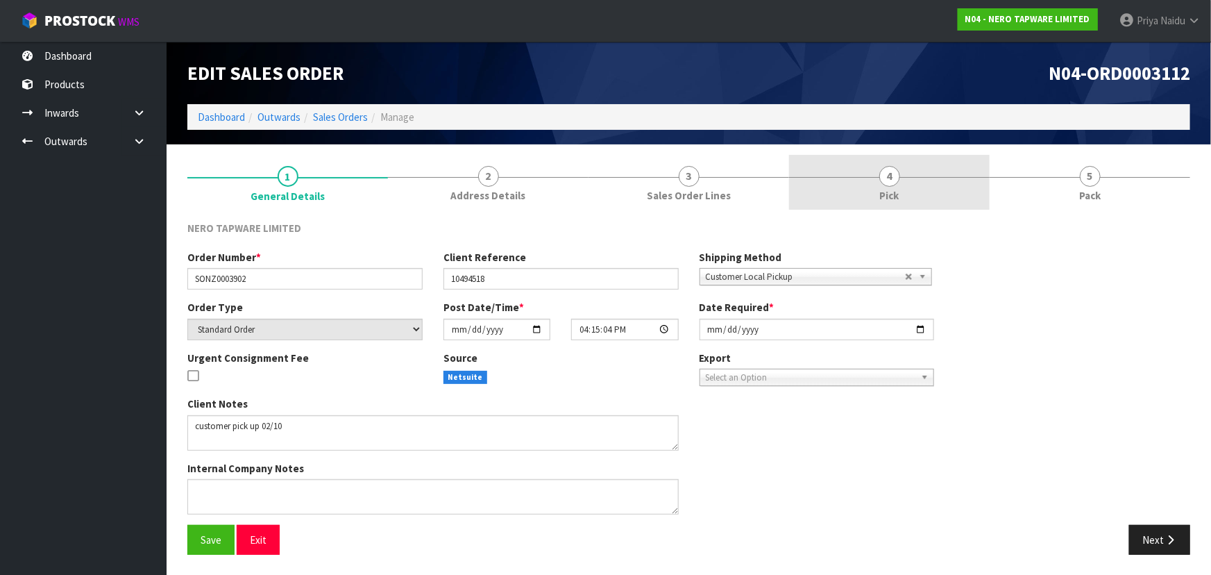
click at [895, 196] on span "Pick" at bounding box center [889, 195] width 19 height 15
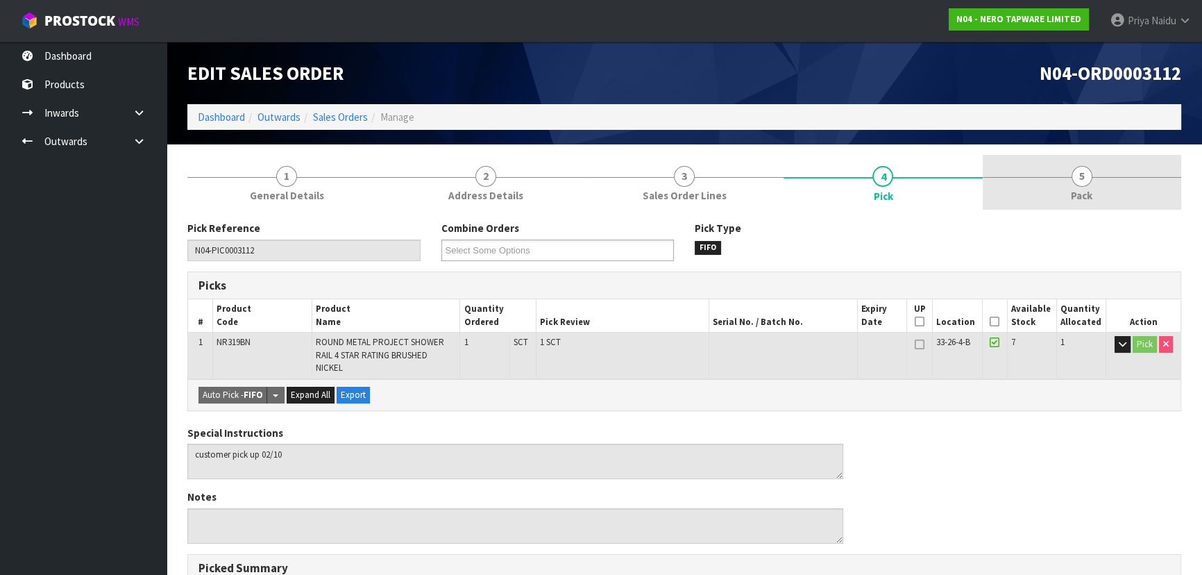
click at [1075, 201] on span "Pack" at bounding box center [1082, 195] width 22 height 15
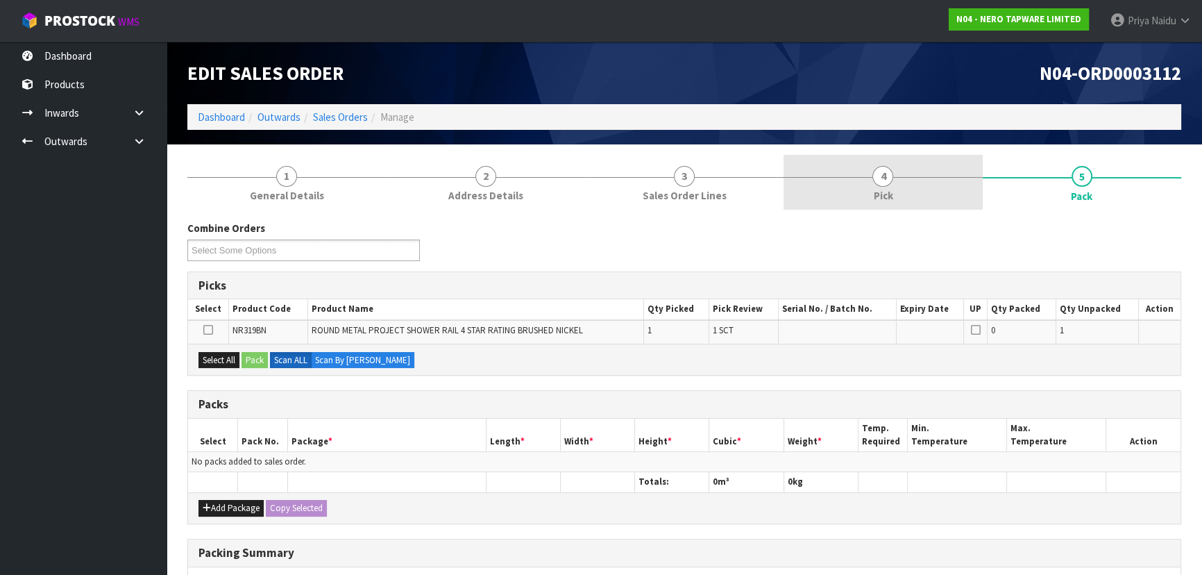
click at [904, 203] on link "4 Pick" at bounding box center [883, 182] width 199 height 55
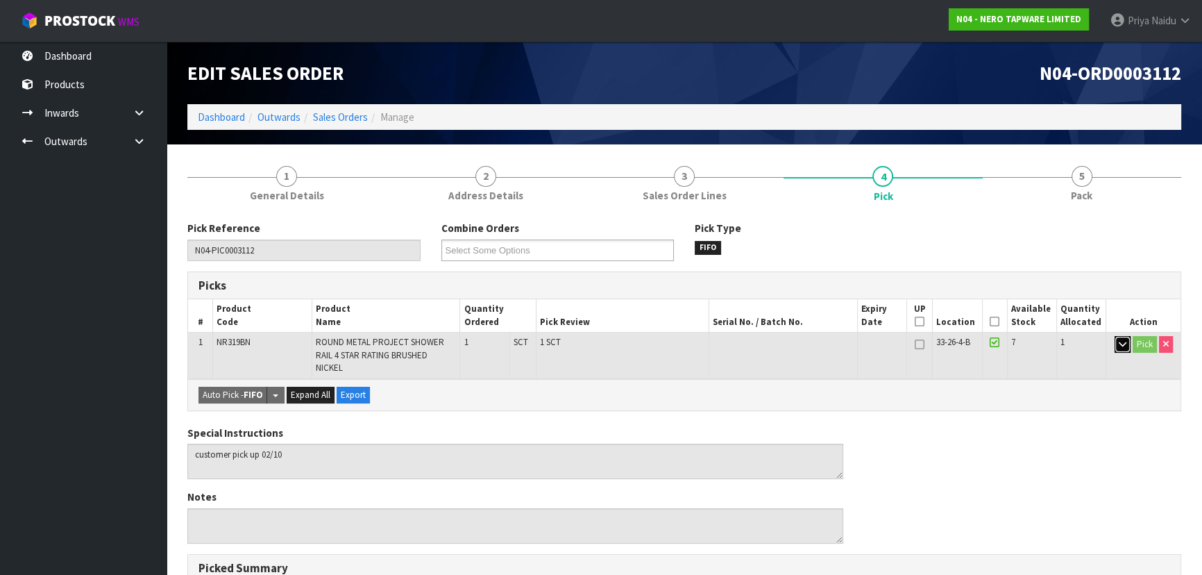
click at [1125, 346] on icon "button" at bounding box center [1123, 343] width 8 height 9
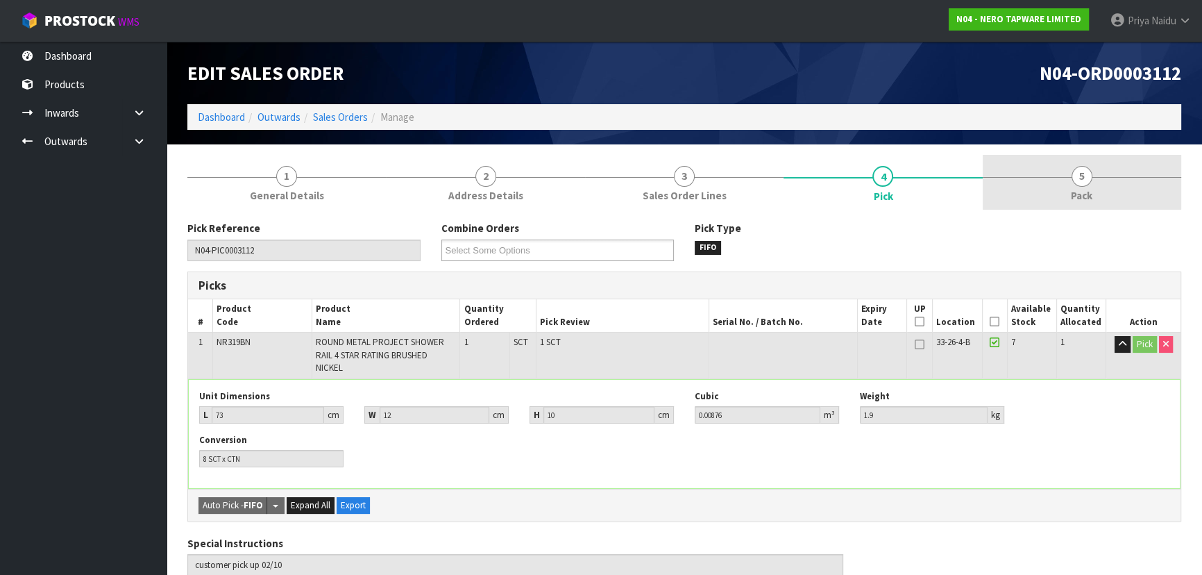
click at [1075, 194] on span "Pack" at bounding box center [1082, 195] width 22 height 15
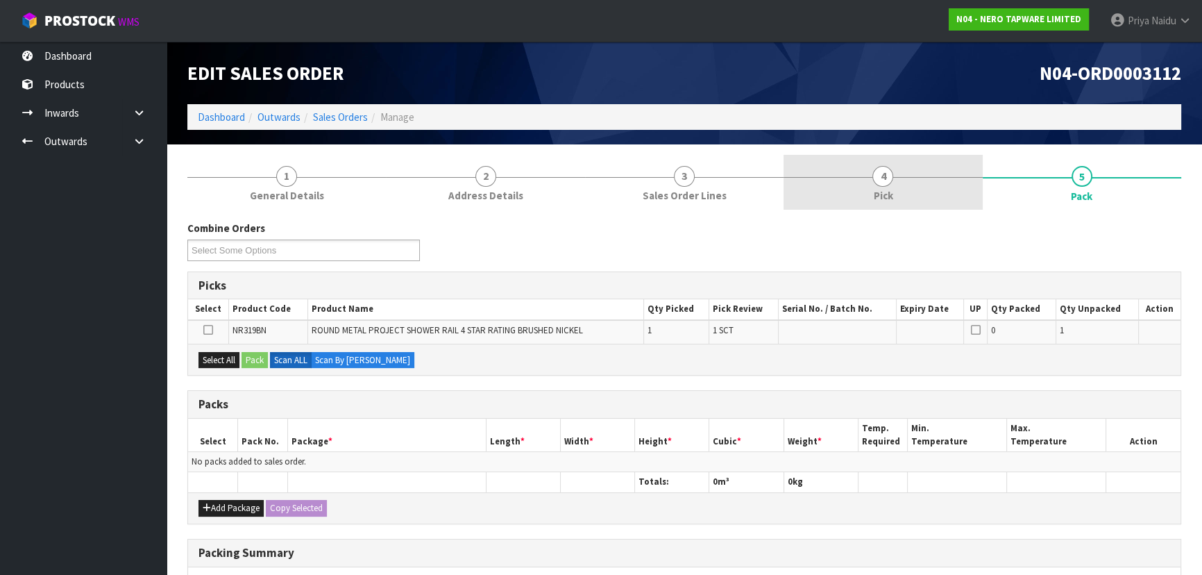
click at [902, 194] on link "4 Pick" at bounding box center [883, 182] width 199 height 55
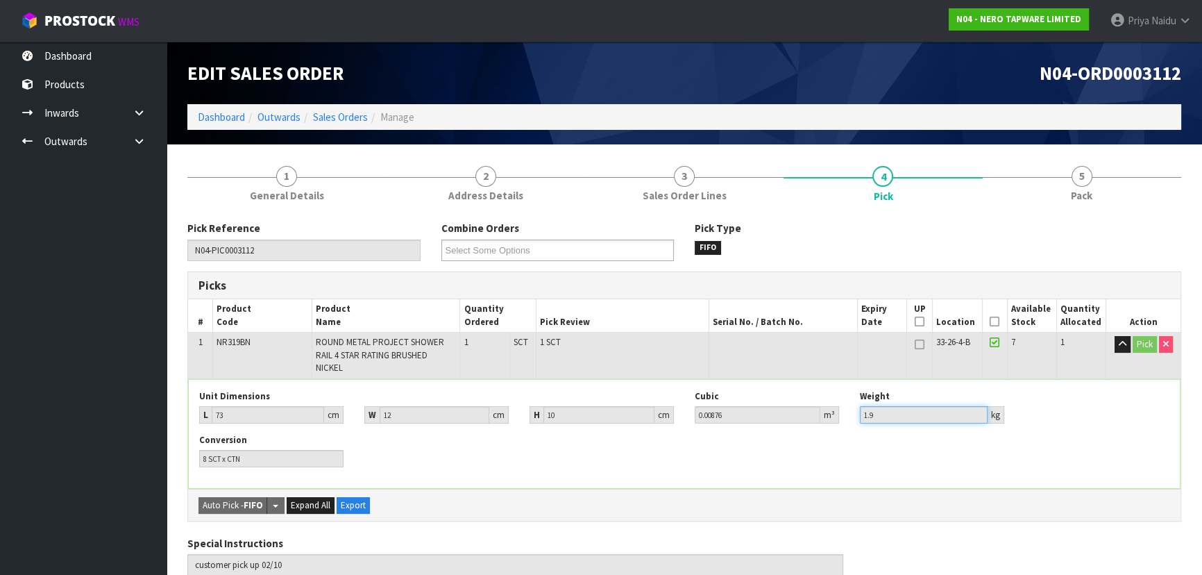
drag, startPoint x: 880, startPoint y: 419, endPoint x: 850, endPoint y: 413, distance: 31.0
click at [844, 420] on div "Unit Dimensions L 73 cm W 12 cm H 10 cm Cubic 0.00876 m³ Weight 1.9 kg" at bounding box center [684, 412] width 991 height 44
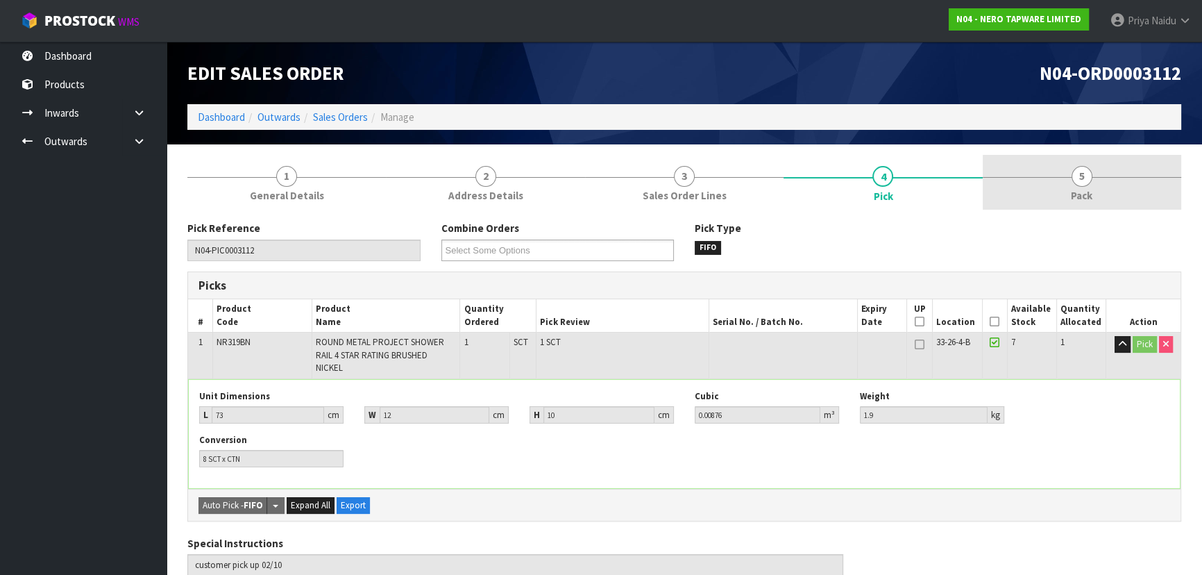
click at [1111, 193] on link "5 Pack" at bounding box center [1082, 182] width 199 height 55
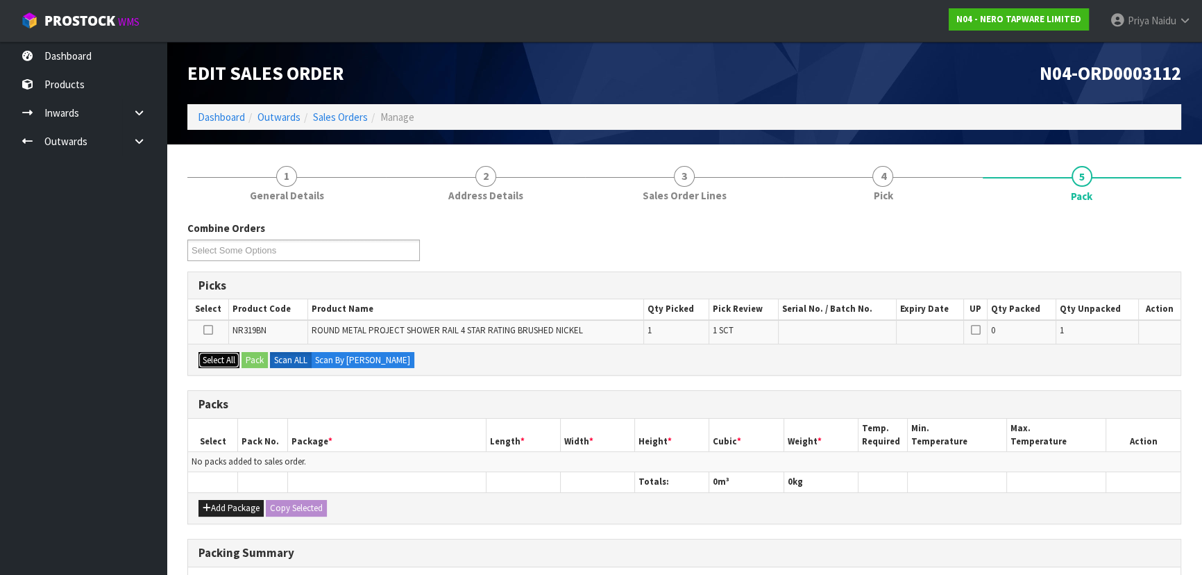
click at [225, 356] on button "Select All" at bounding box center [219, 360] width 41 height 17
click at [258, 367] on button "Pack" at bounding box center [255, 360] width 26 height 17
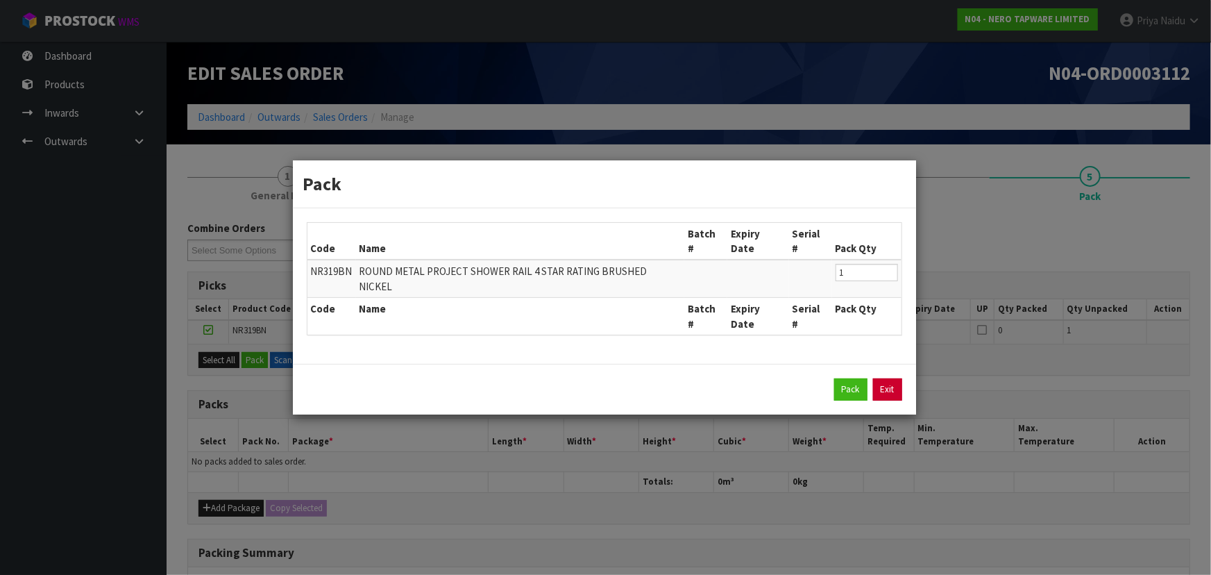
click at [891, 378] on link "Exit" at bounding box center [887, 389] width 29 height 22
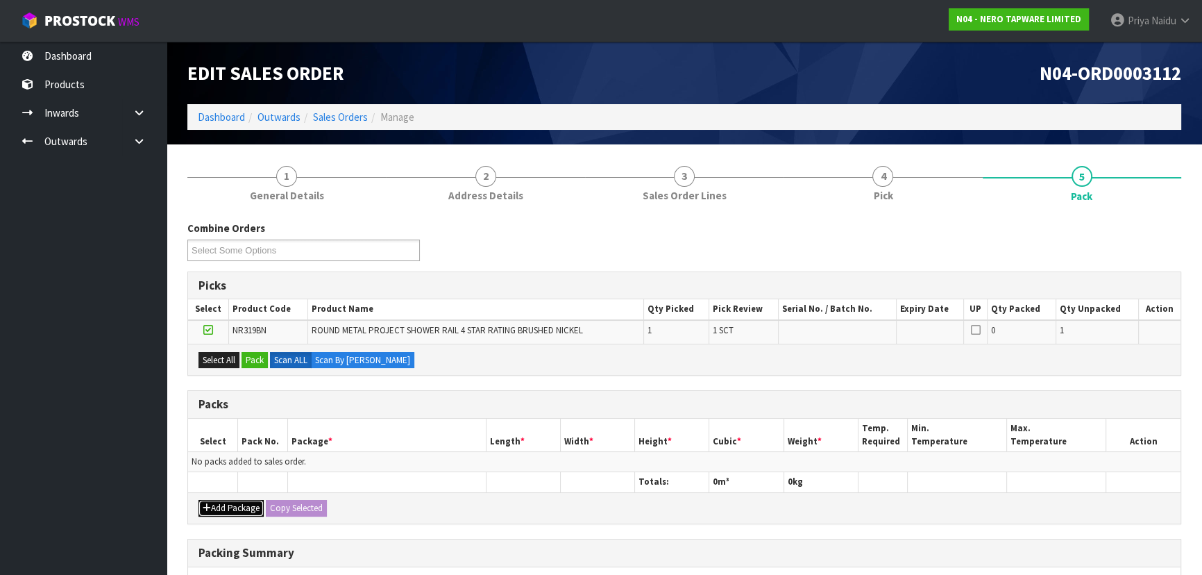
click at [243, 510] on button "Add Package" at bounding box center [231, 508] width 65 height 17
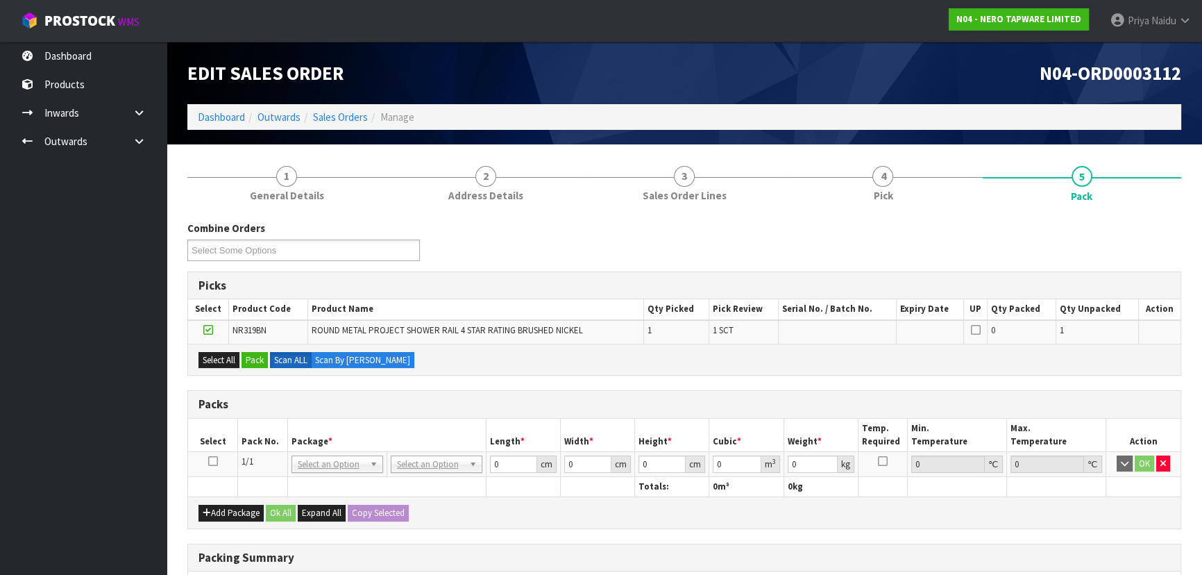
click at [210, 461] on icon at bounding box center [213, 461] width 10 height 1
click at [217, 356] on button "Select All" at bounding box center [219, 360] width 41 height 17
click at [250, 356] on button "Pack" at bounding box center [255, 360] width 26 height 17
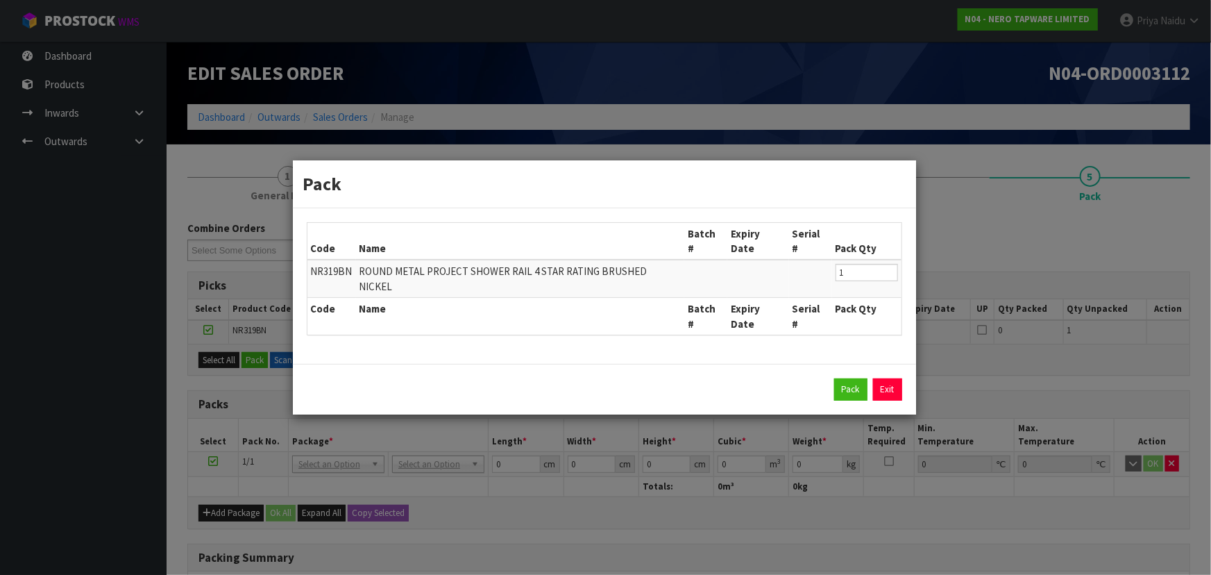
click at [830, 378] on div "Pack Exit" at bounding box center [605, 389] width 596 height 22
click at [852, 378] on button "Pack" at bounding box center [850, 389] width 33 height 22
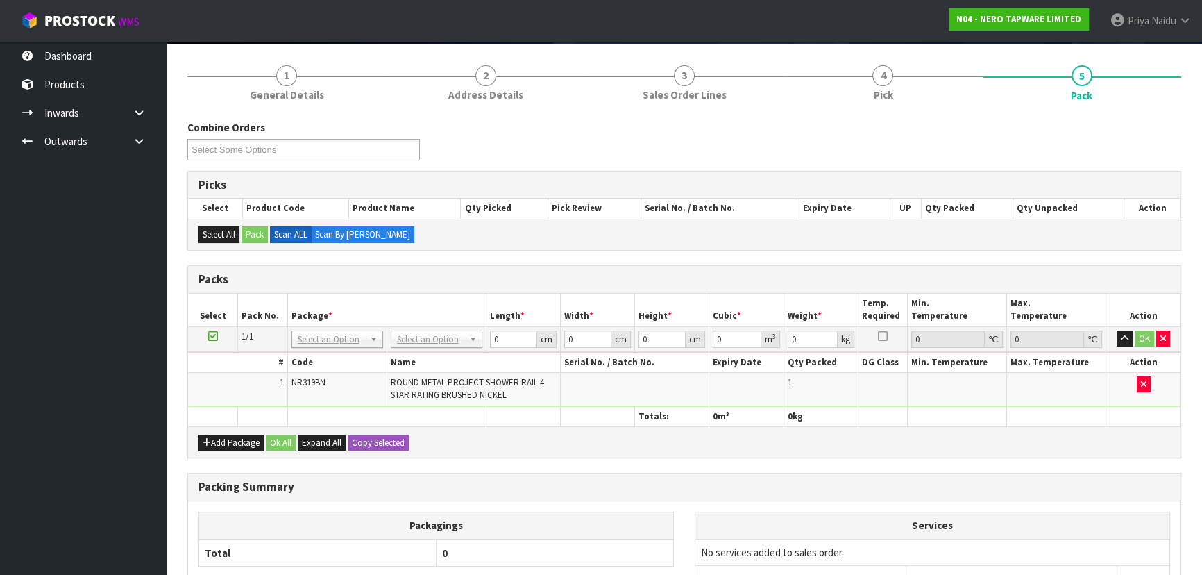
scroll to position [62, 0]
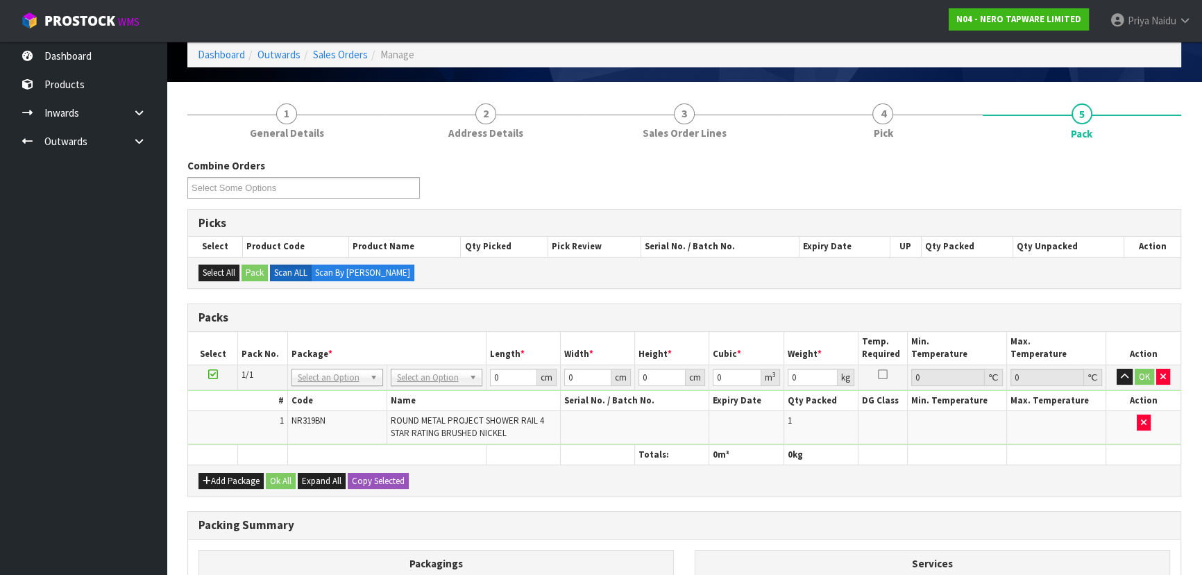
click at [444, 384] on td "No Packaging Cartons PLT GEN120 (1200 X 1000) PLT ONE WAY SKID CHEP HIRE PALLET…" at bounding box center [436, 376] width 99 height 25
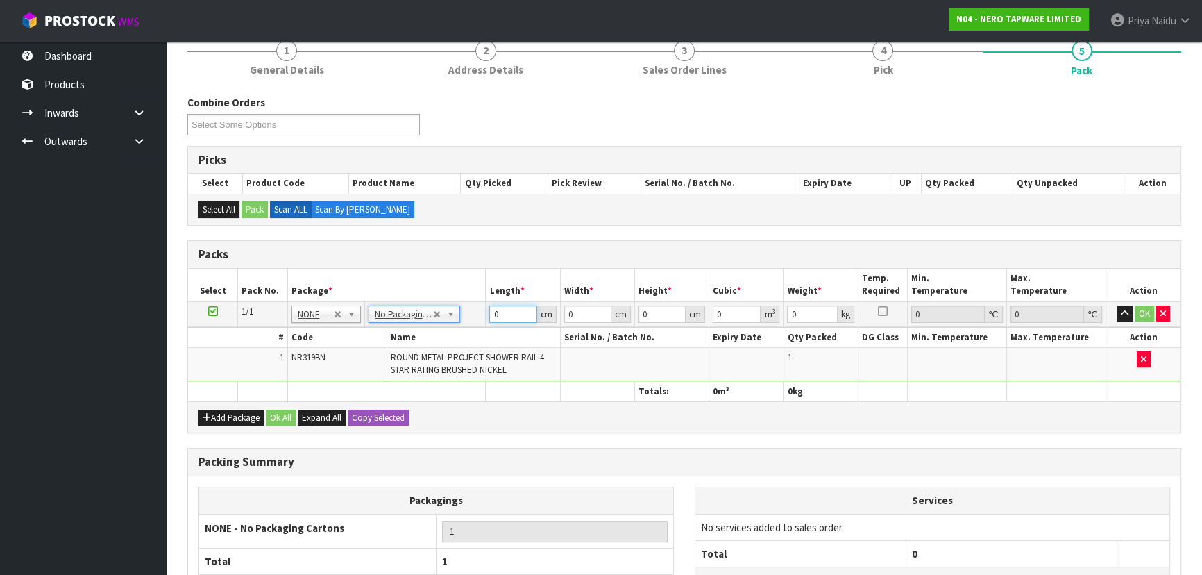
click at [507, 314] on input "0" at bounding box center [512, 313] width 47 height 17
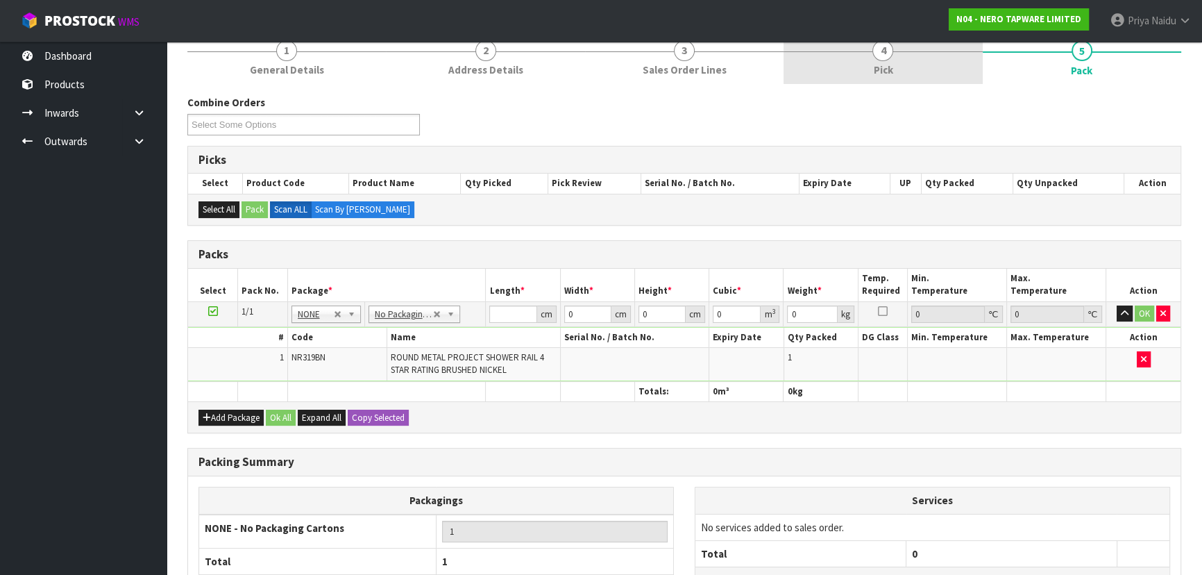
click at [875, 56] on span "4" at bounding box center [883, 50] width 21 height 21
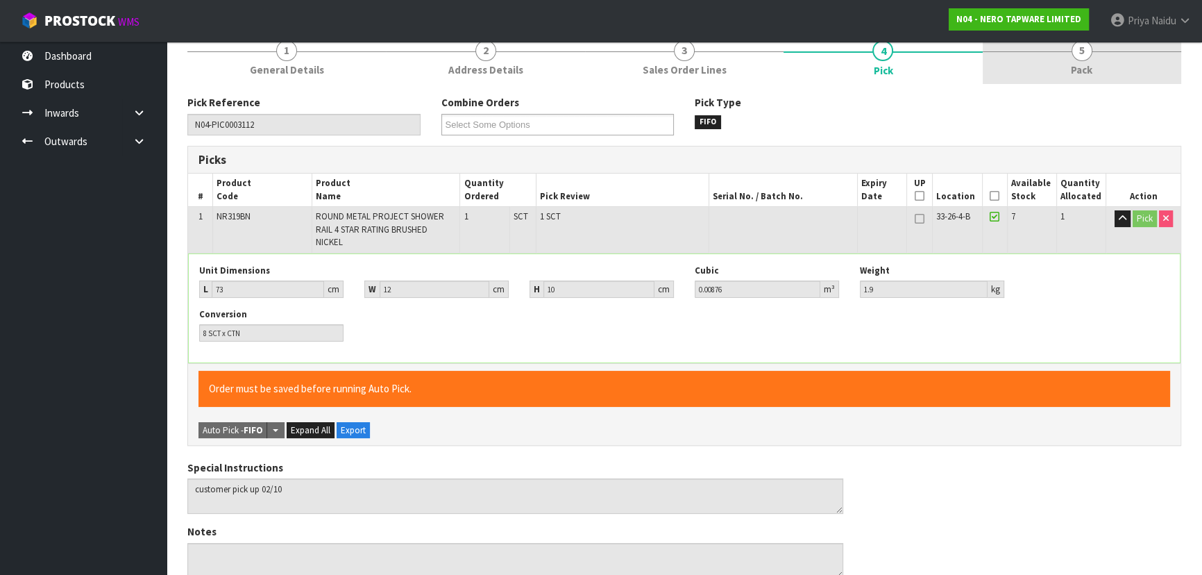
click at [1020, 68] on link "5 Pack" at bounding box center [1082, 56] width 199 height 55
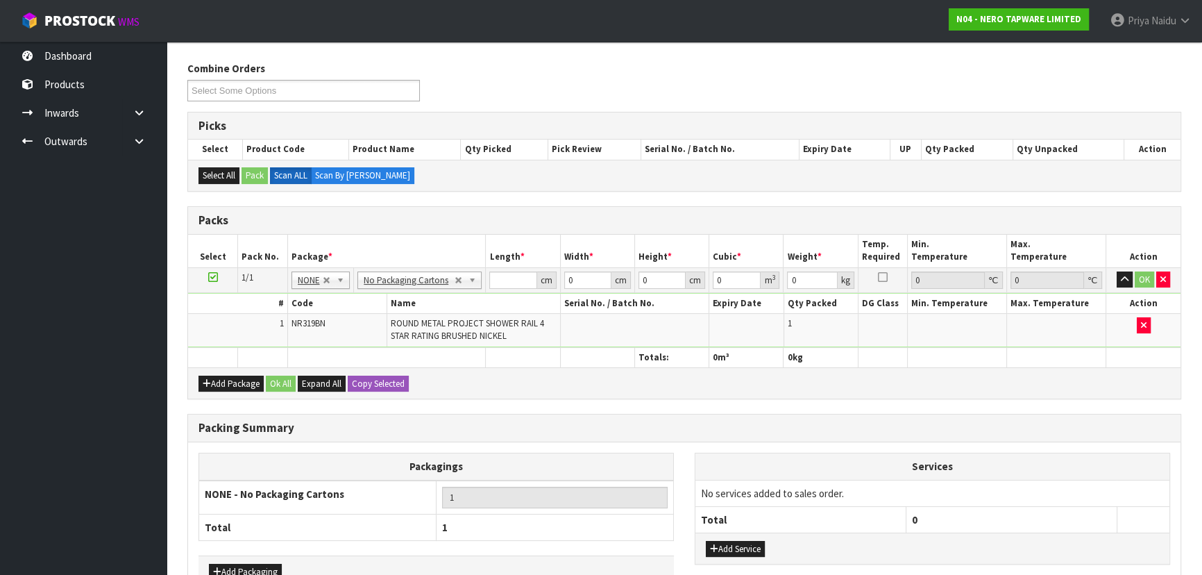
scroll to position [189, 0]
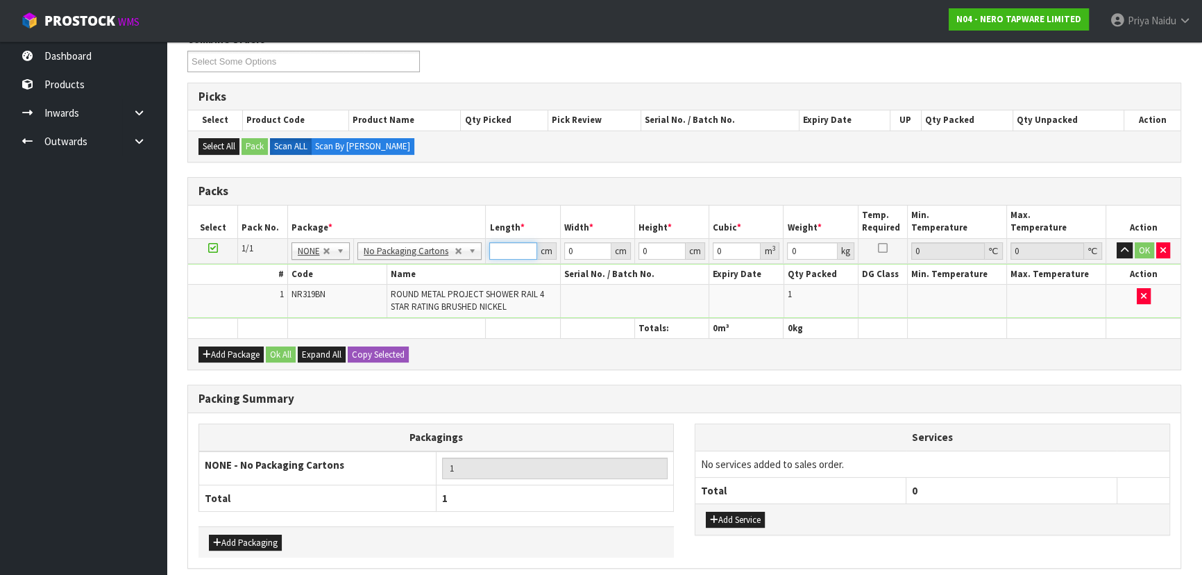
click at [515, 250] on input "number" at bounding box center [512, 250] width 47 height 17
click at [1146, 249] on button "OK" at bounding box center [1144, 250] width 19 height 17
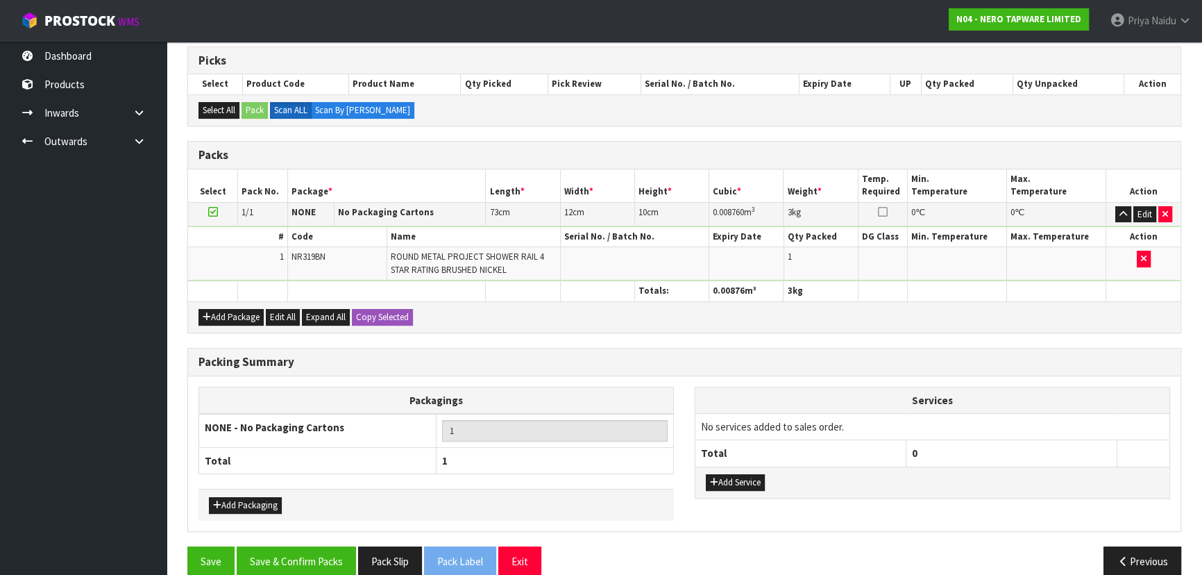
scroll to position [243, 0]
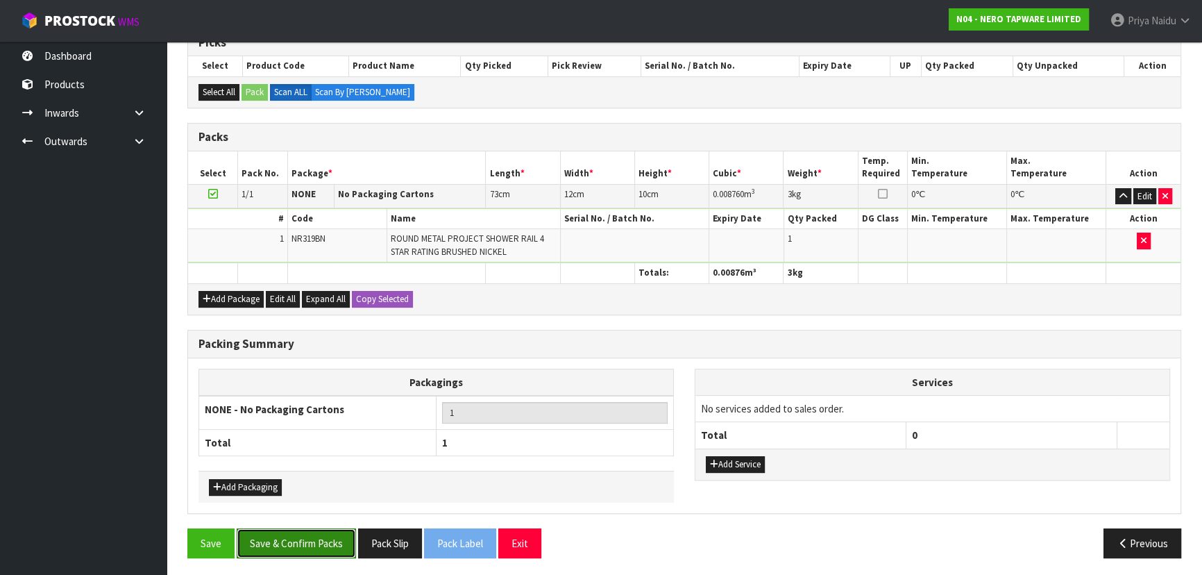
click at [303, 553] on button "Save & Confirm Packs" at bounding box center [296, 543] width 119 height 30
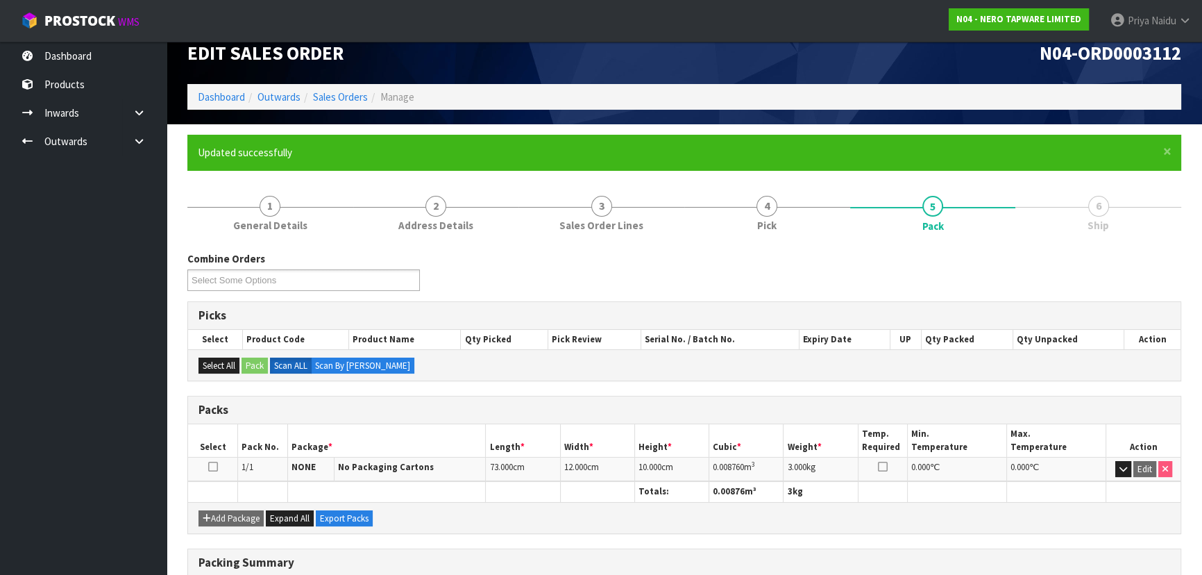
scroll to position [0, 0]
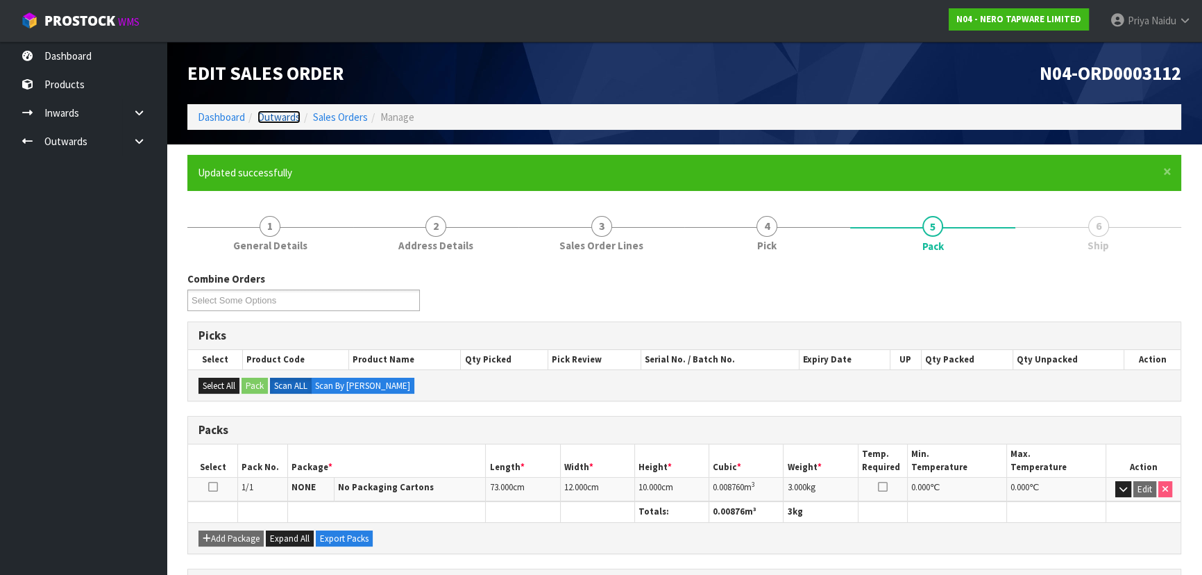
click at [273, 114] on link "Outwards" at bounding box center [279, 116] width 43 height 13
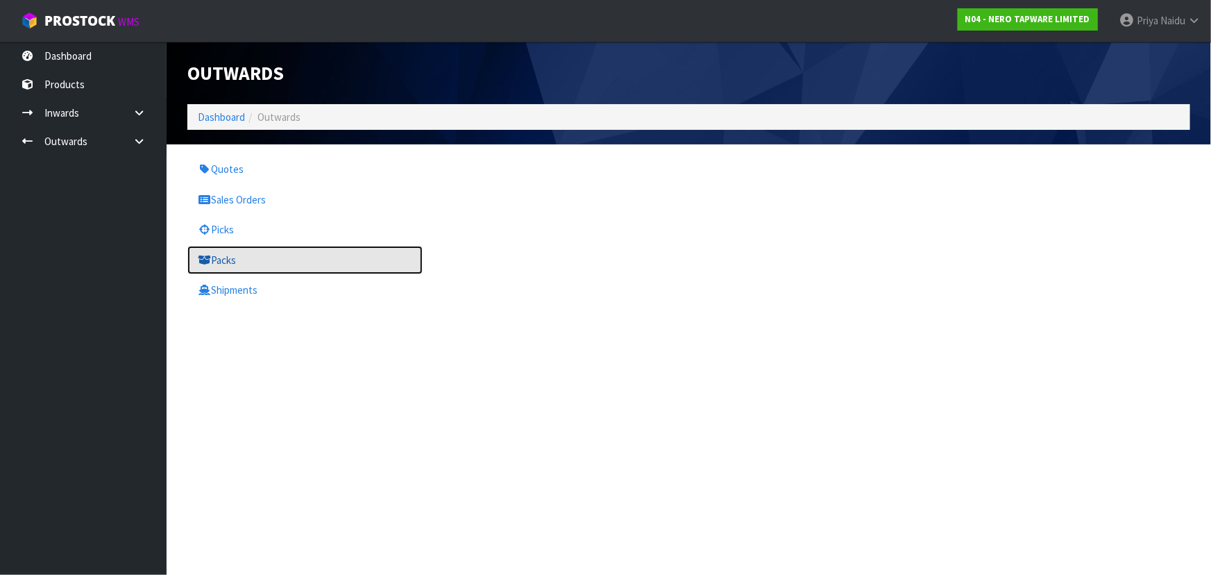
click at [248, 256] on link "Packs" at bounding box center [304, 260] width 235 height 28
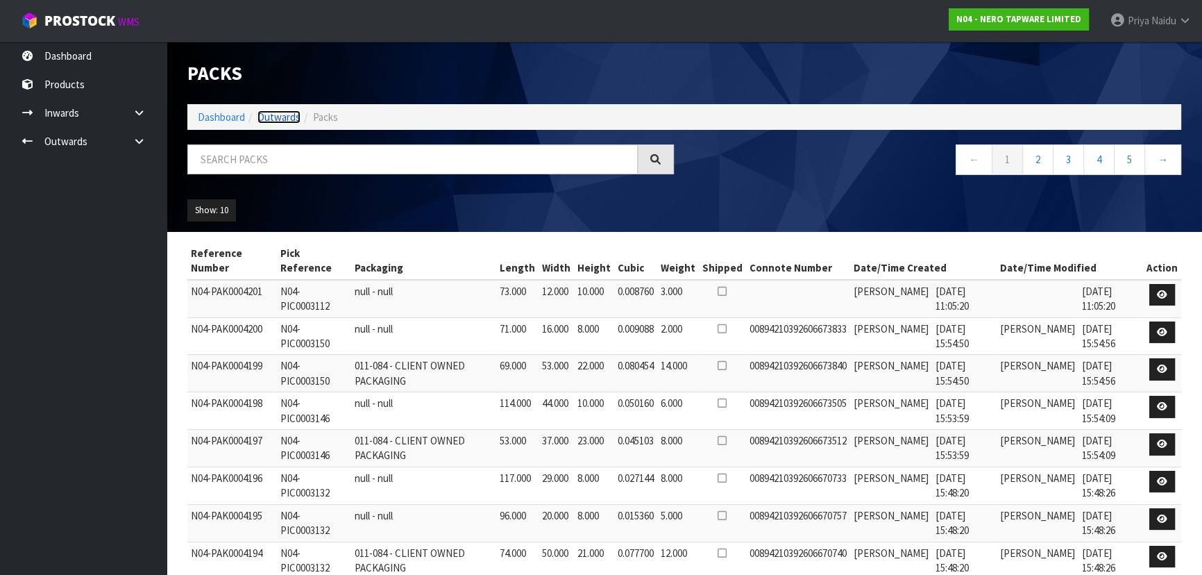
click at [285, 117] on link "Outwards" at bounding box center [279, 116] width 43 height 13
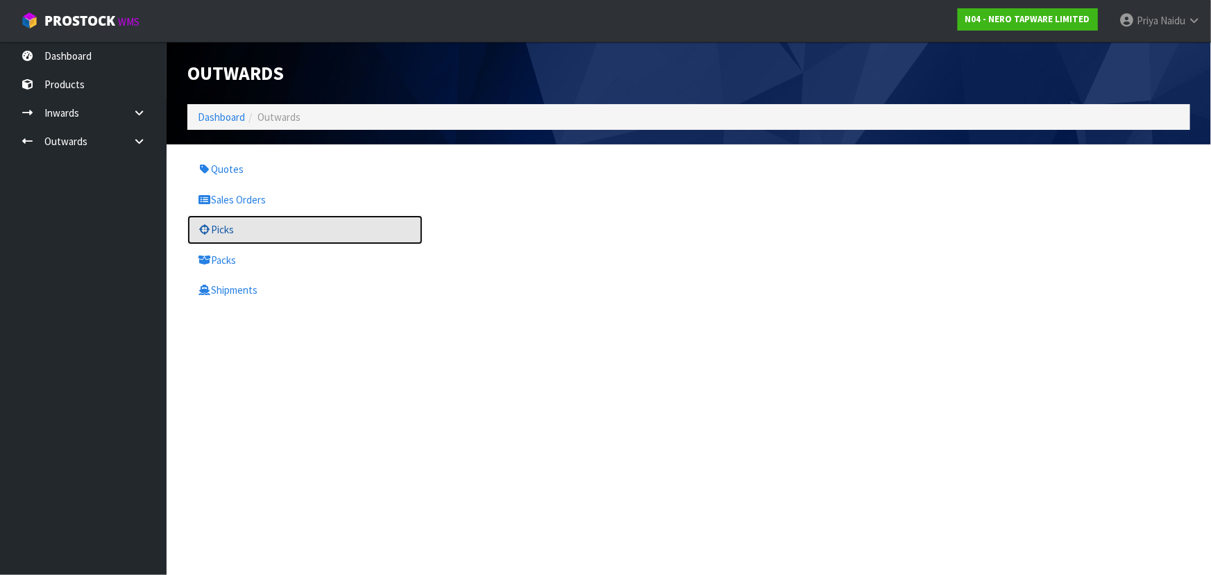
click at [256, 235] on link "Picks" at bounding box center [304, 229] width 235 height 28
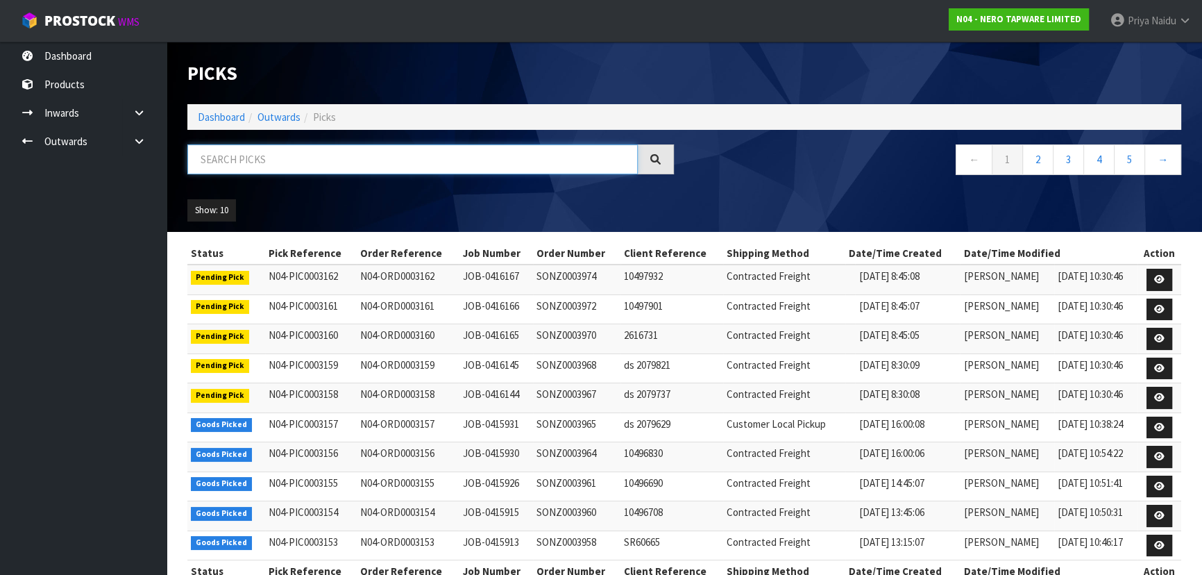
click at [315, 159] on input "text" at bounding box center [412, 159] width 451 height 30
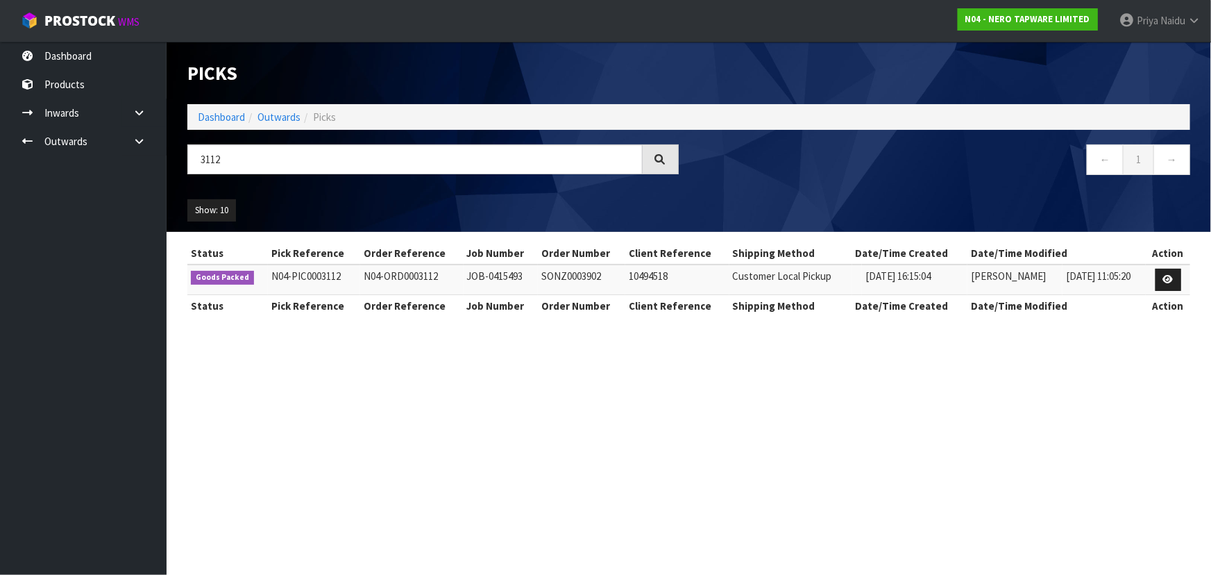
click at [342, 201] on ul "Show: 10 5 10 25 50" at bounding box center [304, 210] width 235 height 22
click at [278, 115] on link "Outwards" at bounding box center [279, 116] width 43 height 13
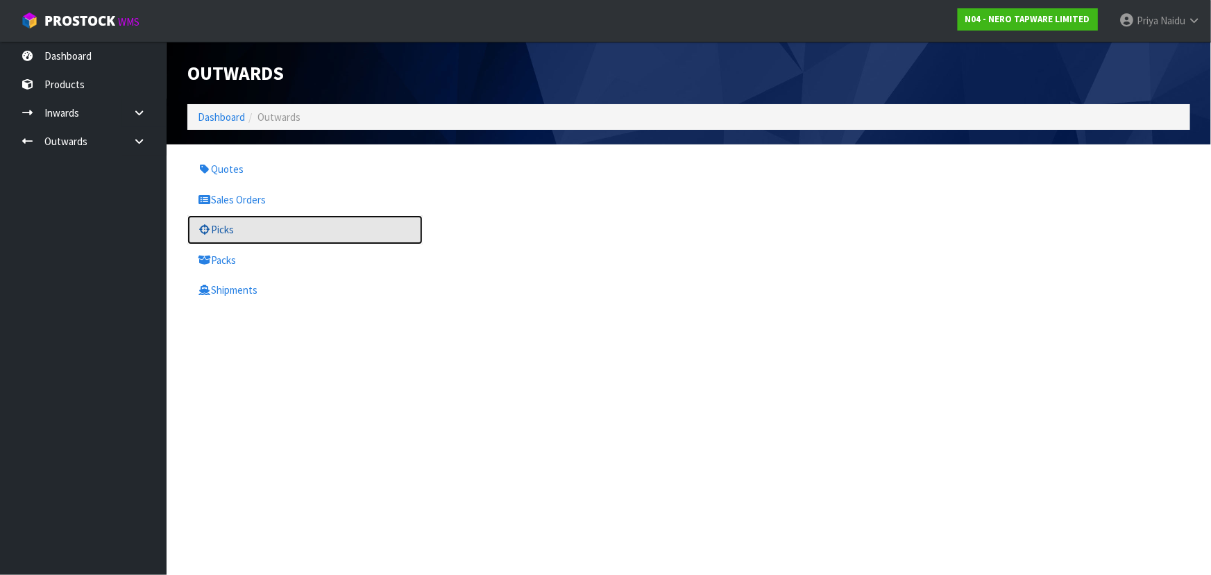
click at [231, 233] on link "Picks" at bounding box center [304, 229] width 235 height 28
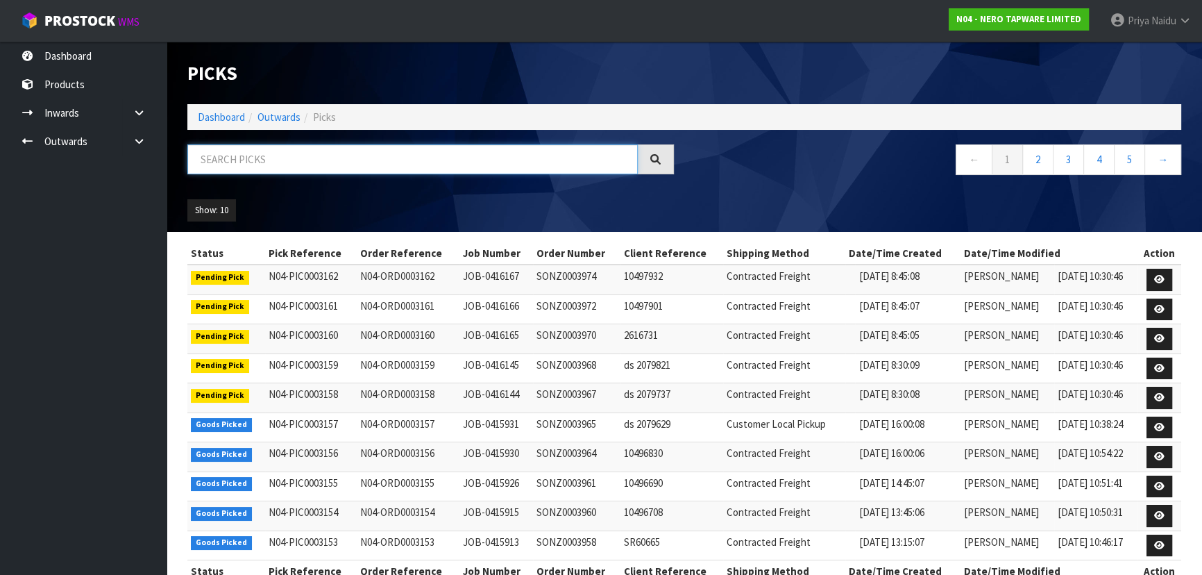
click at [290, 159] on input "text" at bounding box center [412, 159] width 451 height 30
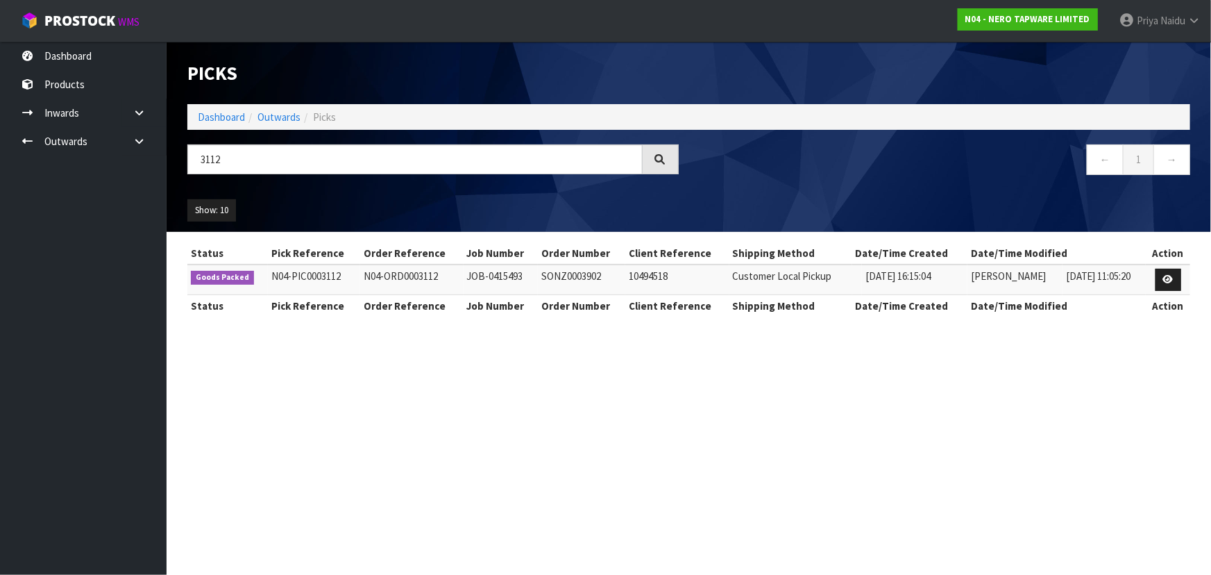
click at [353, 196] on div "Show: 10 5 10 25 50" at bounding box center [689, 210] width 1024 height 43
click at [278, 115] on link "Outwards" at bounding box center [279, 116] width 43 height 13
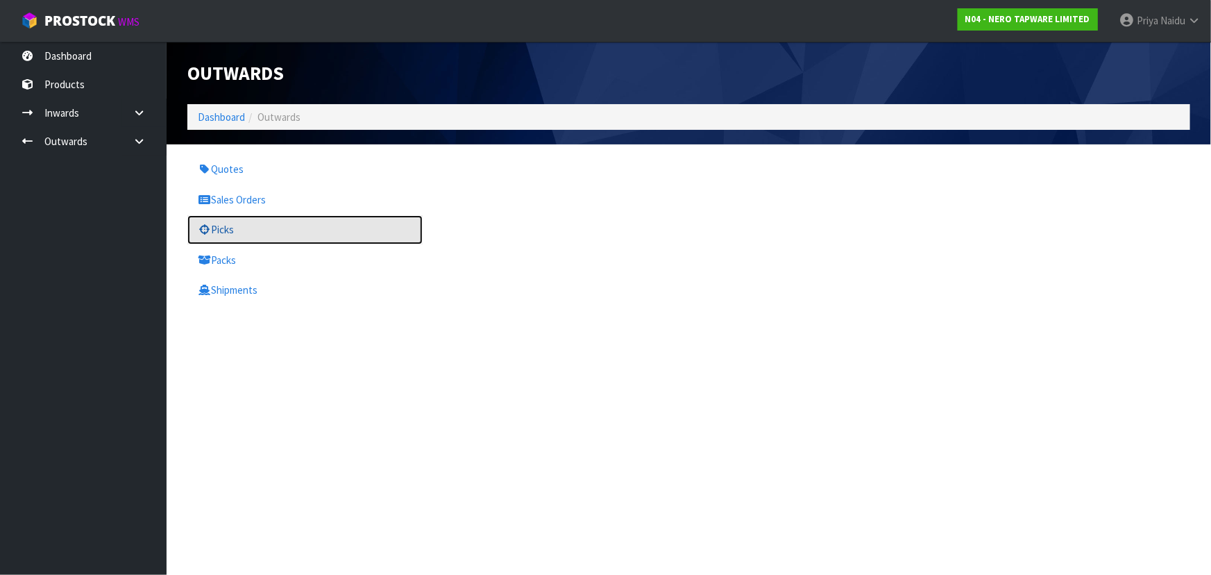
click at [224, 228] on link "Picks" at bounding box center [304, 229] width 235 height 28
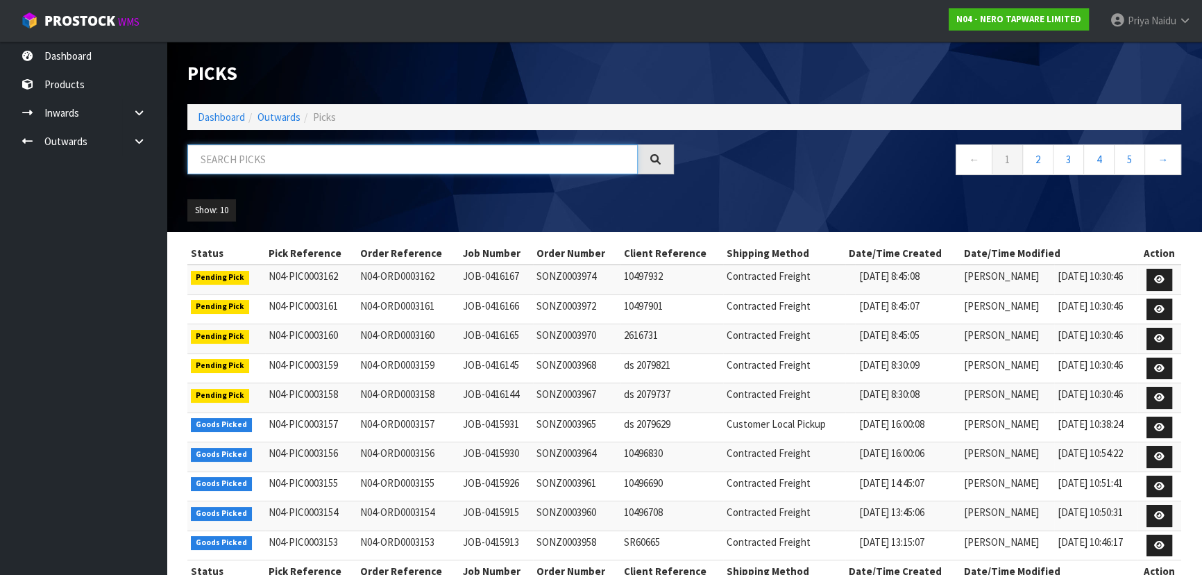
click at [233, 161] on input "text" at bounding box center [412, 159] width 451 height 30
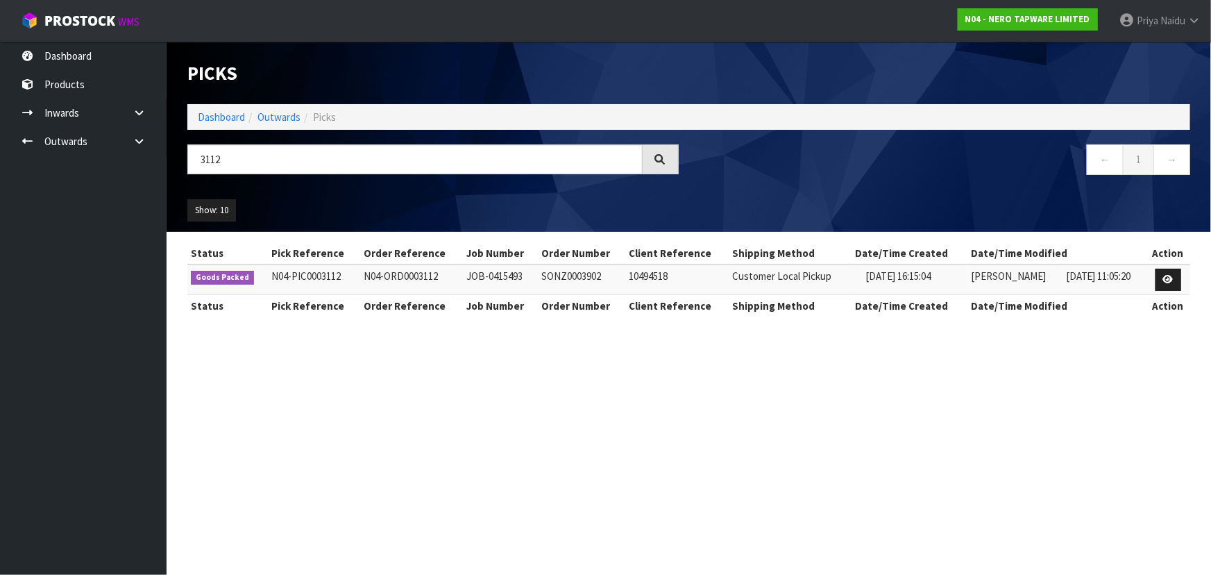
click at [349, 199] on ul "Show: 10 5 10 25 50" at bounding box center [304, 210] width 235 height 22
click at [235, 117] on link "Dashboard" at bounding box center [221, 116] width 47 height 13
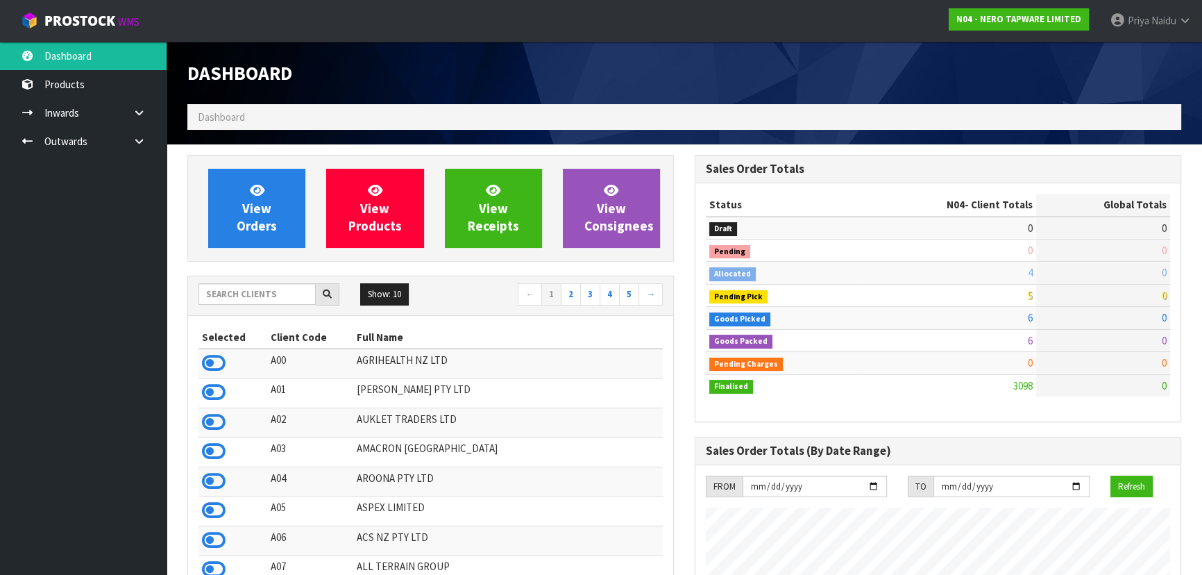
scroll to position [1079, 507]
click at [253, 290] on input "text" at bounding box center [257, 294] width 117 height 22
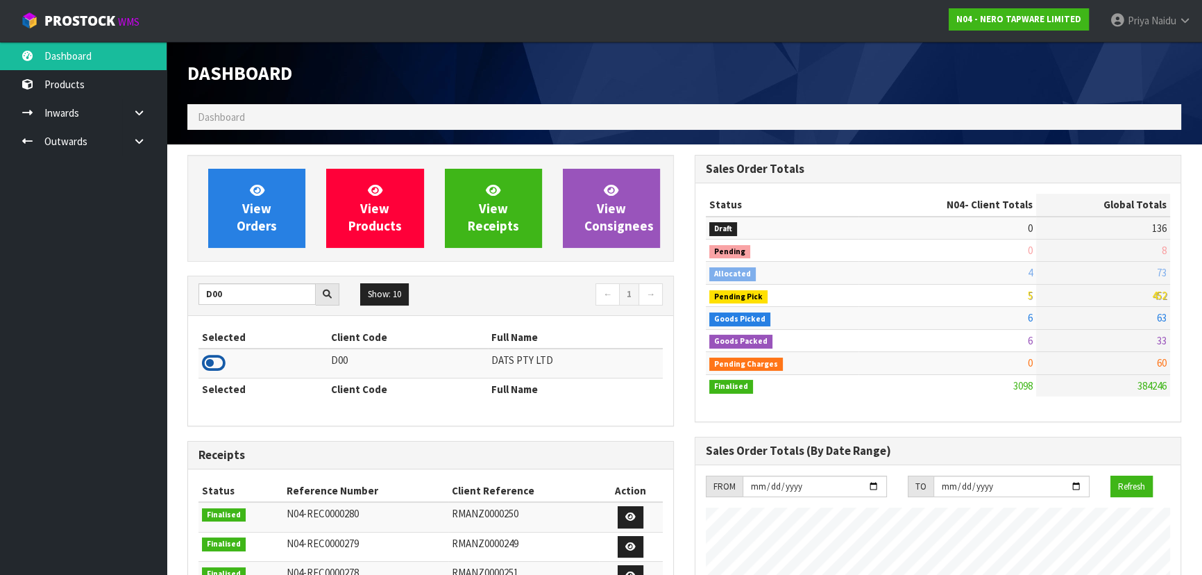
click at [219, 360] on icon at bounding box center [214, 363] width 24 height 21
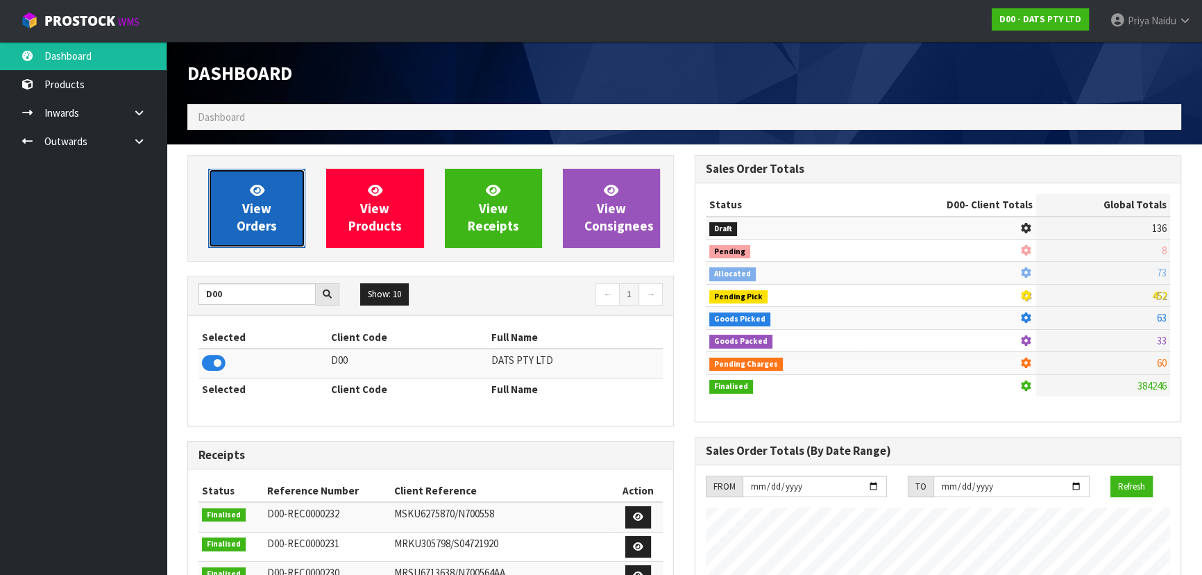
click at [267, 190] on link "View Orders" at bounding box center [256, 208] width 97 height 79
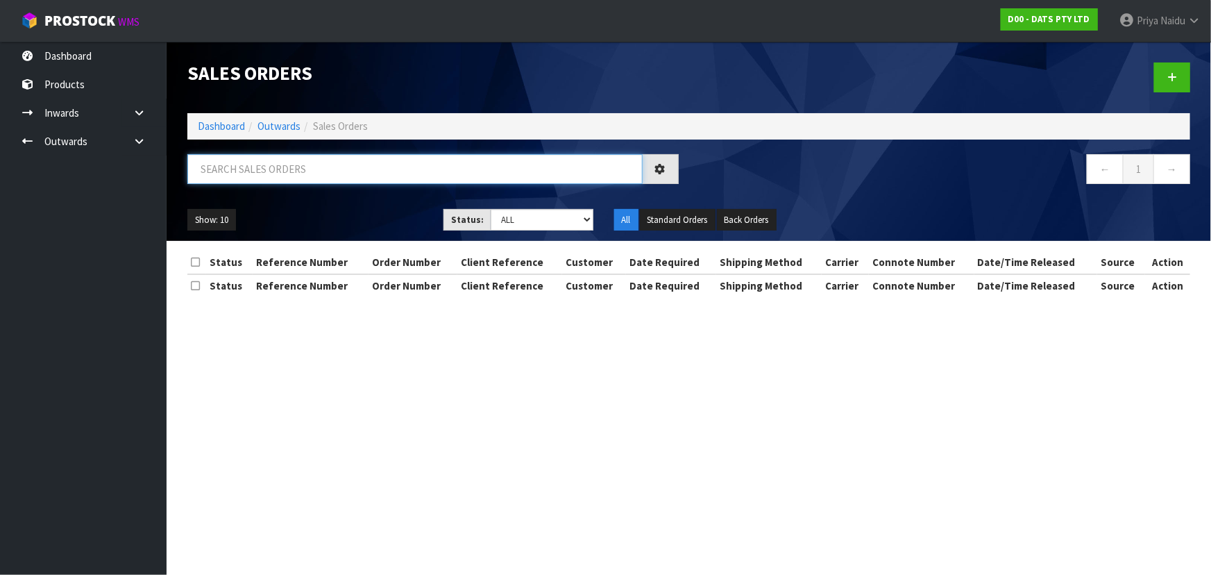
click at [294, 171] on input "text" at bounding box center [414, 169] width 455 height 30
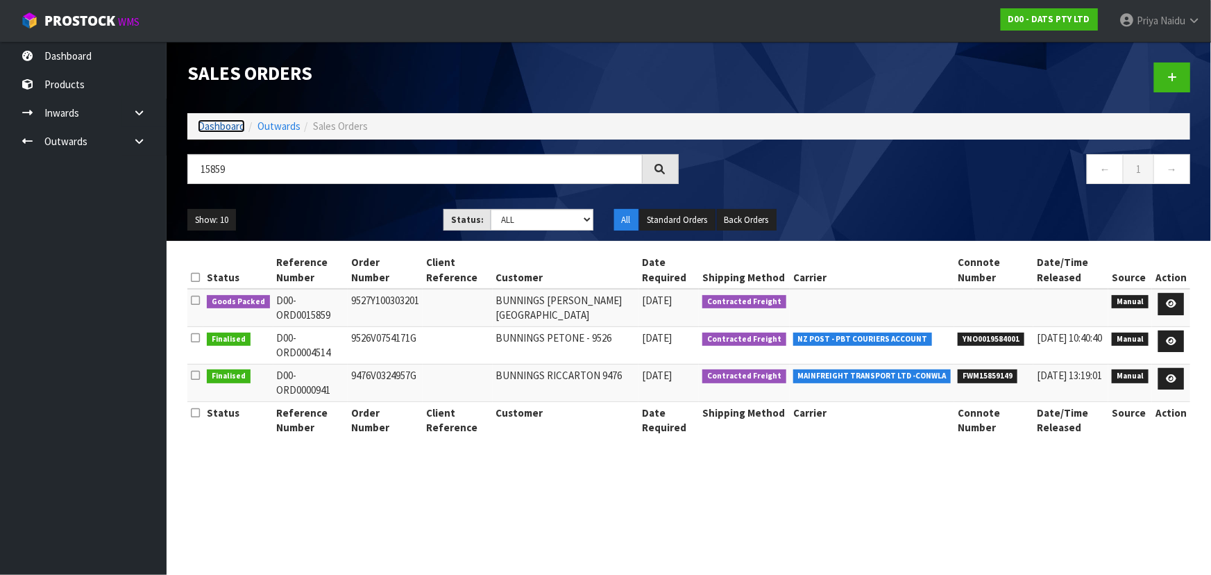
click at [231, 126] on link "Dashboard" at bounding box center [221, 125] width 47 height 13
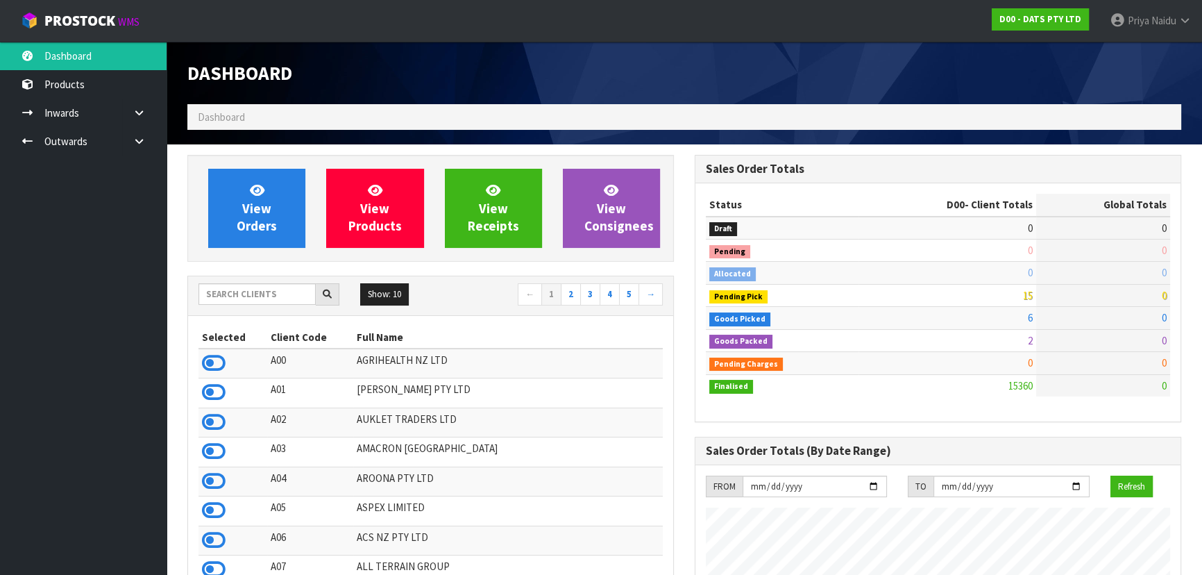
scroll to position [1094, 507]
click at [289, 288] on input "text" at bounding box center [257, 294] width 117 height 22
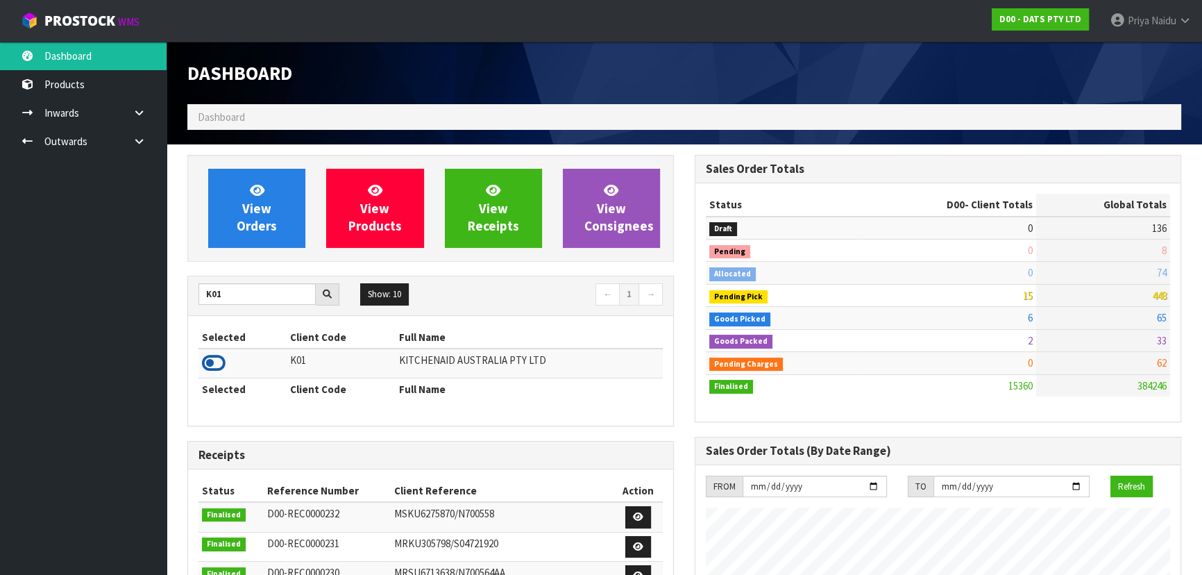
click at [212, 365] on icon at bounding box center [214, 363] width 24 height 21
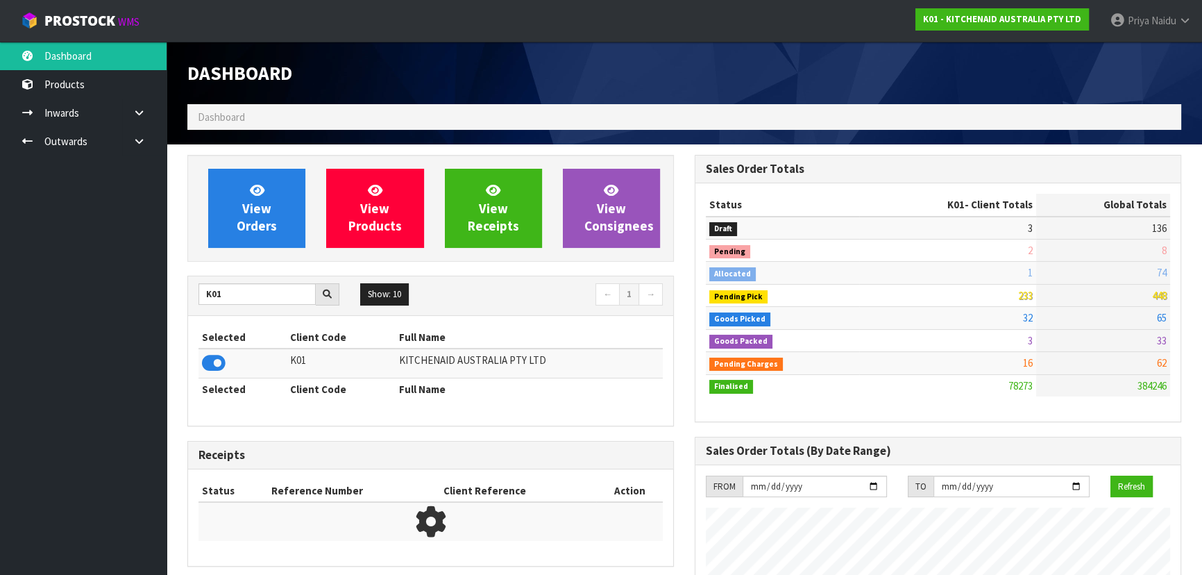
scroll to position [1050, 507]
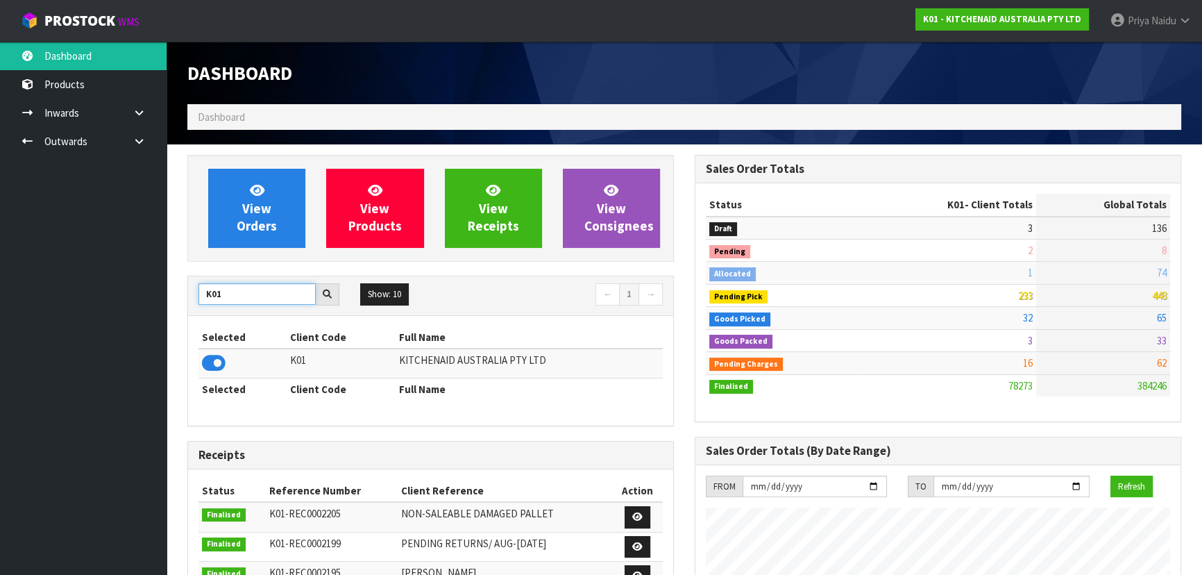
click at [244, 296] on input "K01" at bounding box center [257, 294] width 117 height 22
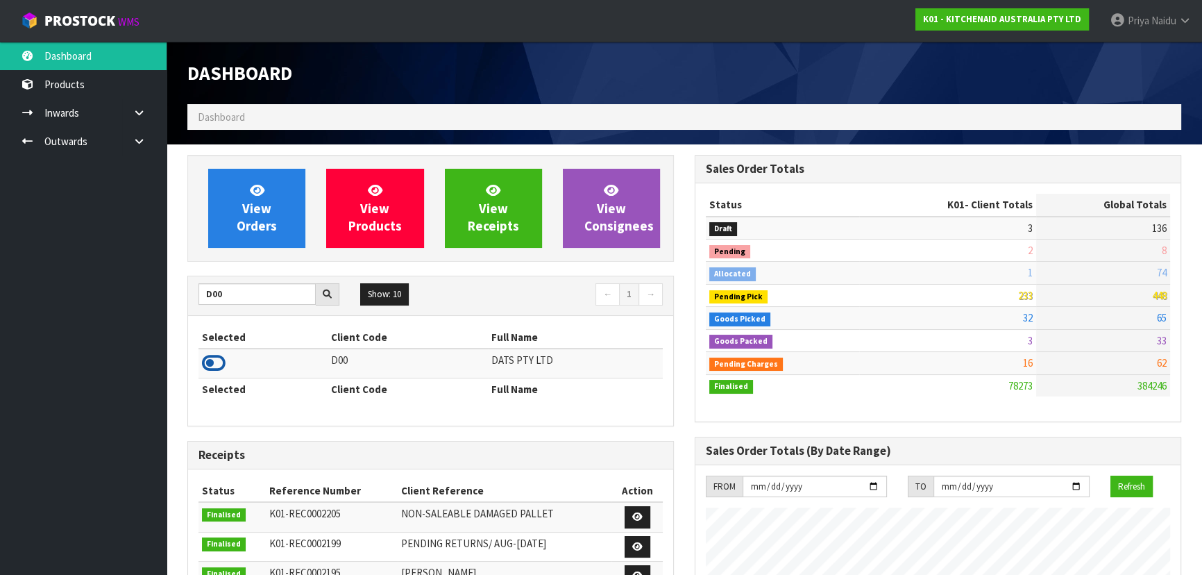
click at [214, 353] on icon at bounding box center [214, 363] width 24 height 21
click at [249, 291] on input "D00" at bounding box center [257, 294] width 117 height 22
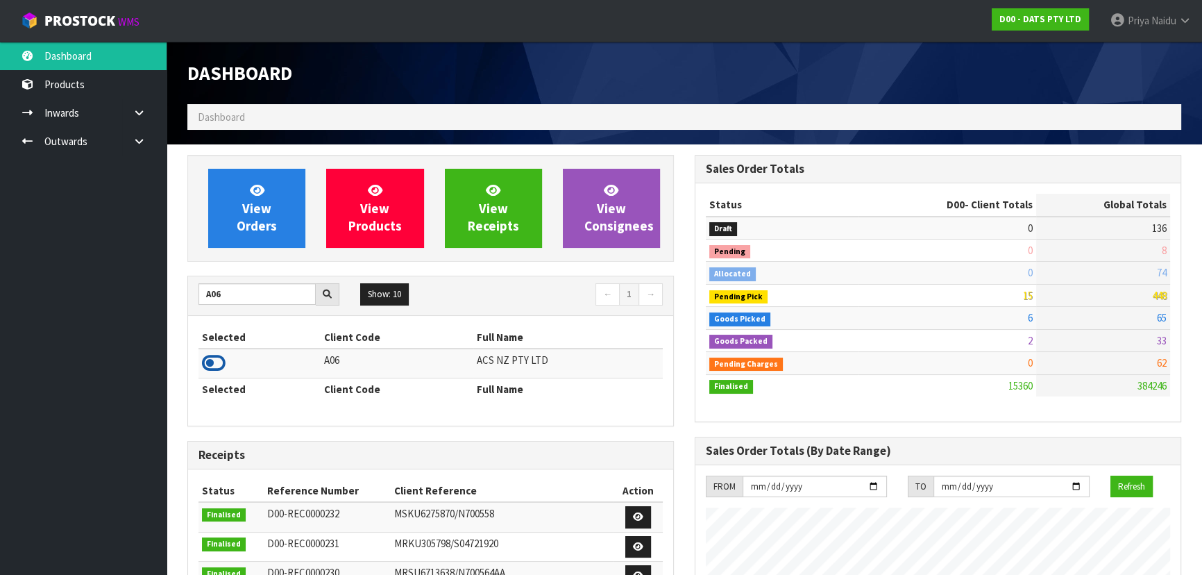
click at [215, 362] on icon at bounding box center [214, 363] width 24 height 21
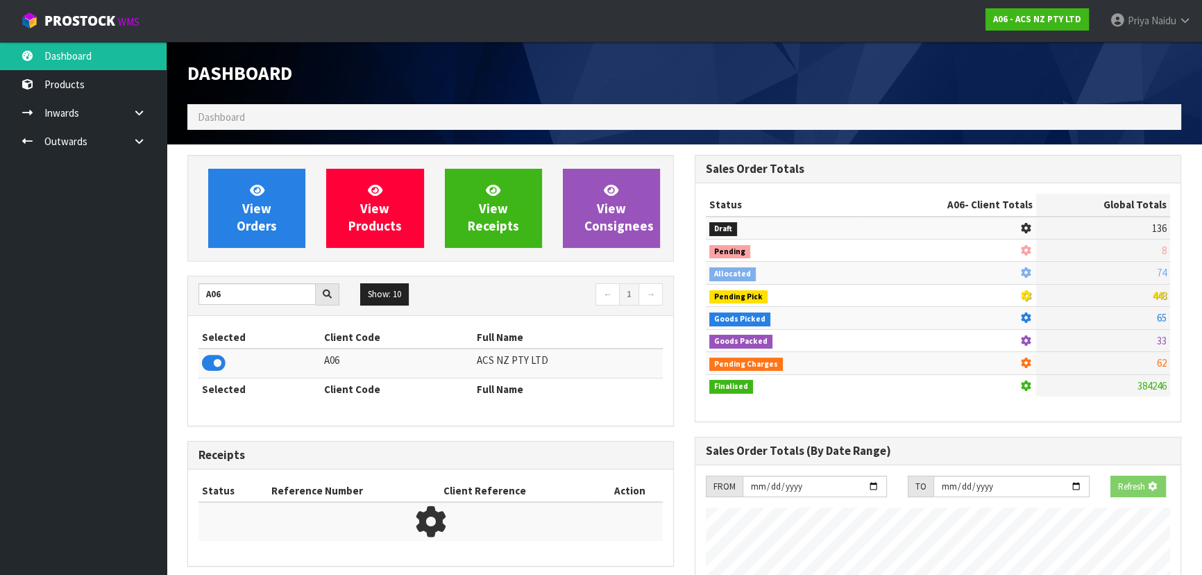
scroll to position [1050, 507]
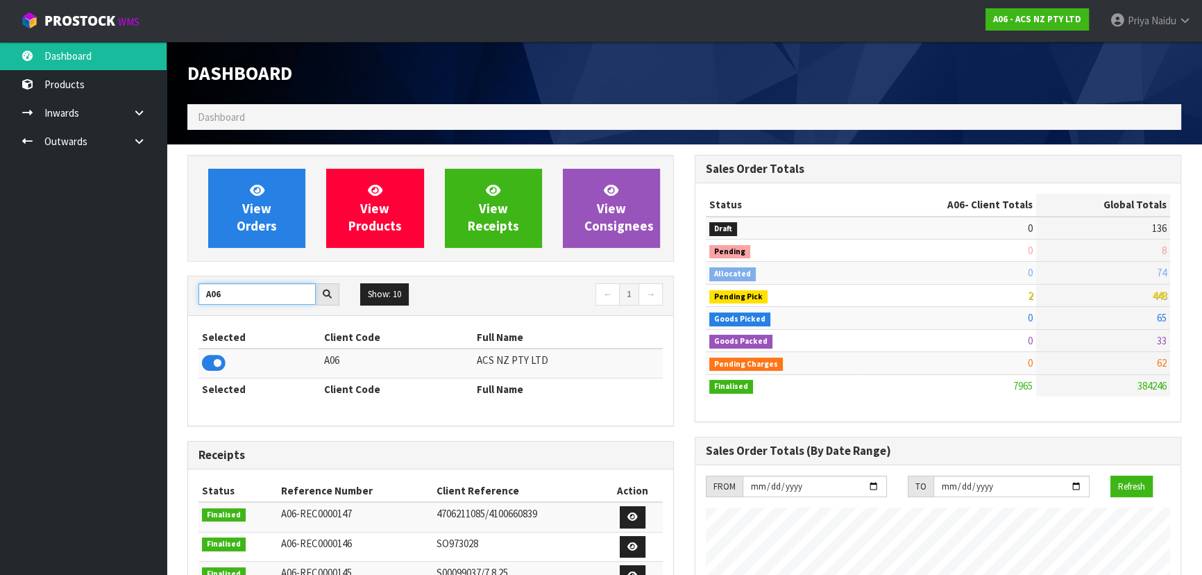
click at [243, 297] on input "A06" at bounding box center [257, 294] width 117 height 22
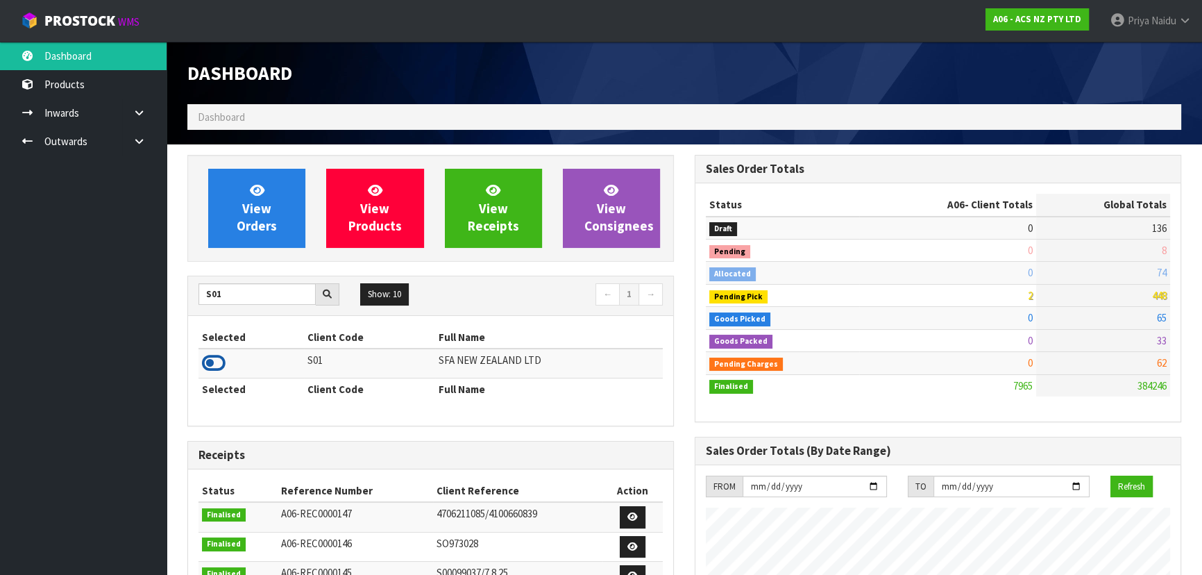
click at [217, 361] on icon at bounding box center [214, 363] width 24 height 21
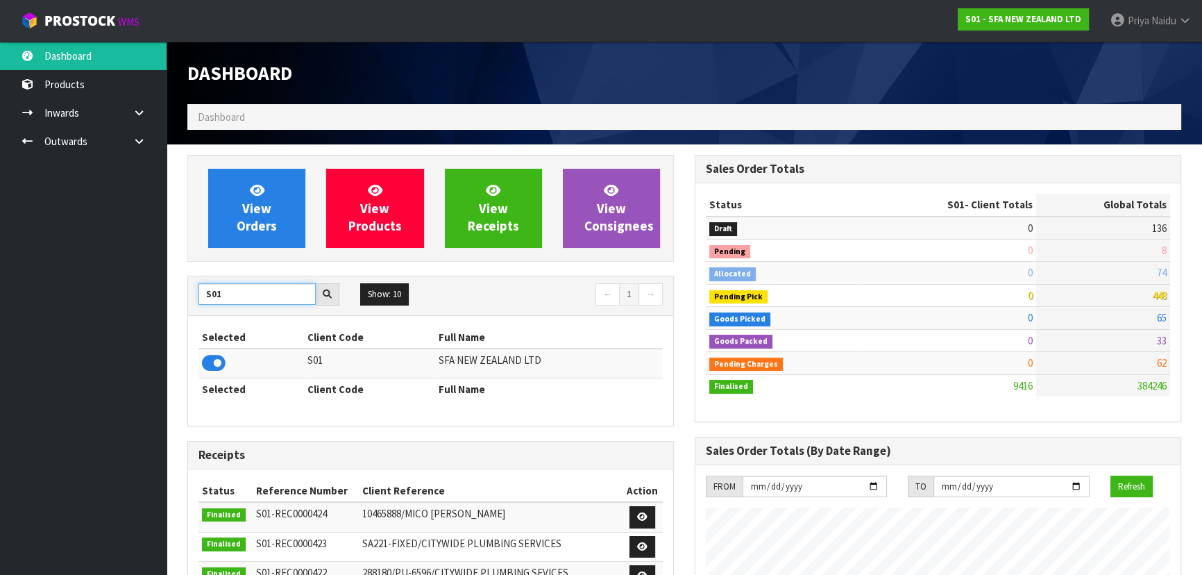
click at [255, 290] on input "S01" at bounding box center [257, 294] width 117 height 22
click at [217, 359] on icon at bounding box center [214, 363] width 24 height 21
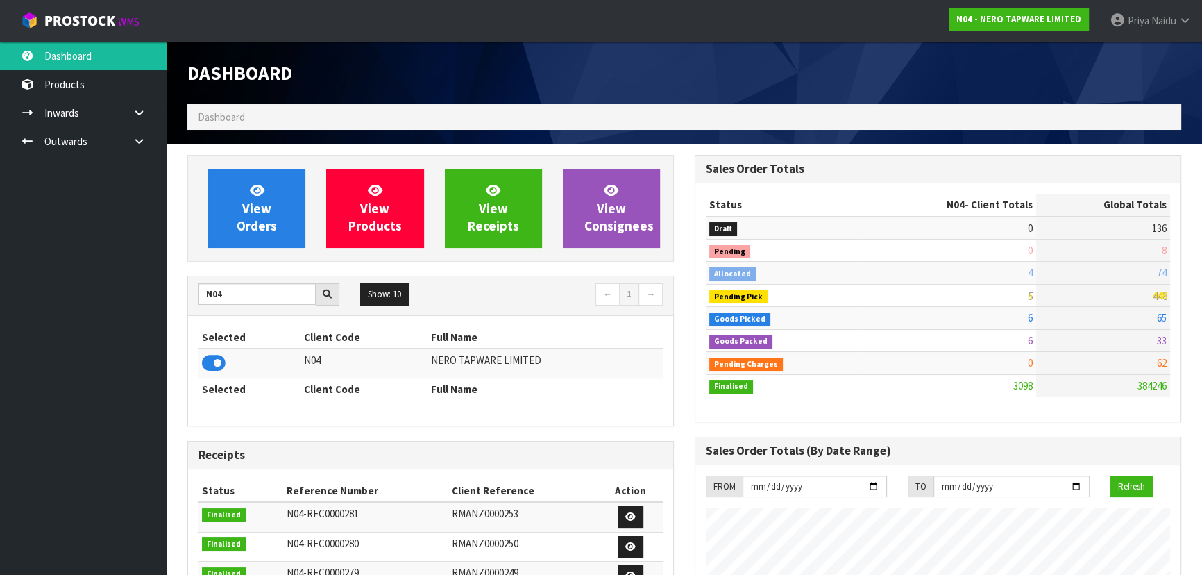
scroll to position [1079, 507]
click at [246, 296] on input "N04" at bounding box center [257, 294] width 117 height 22
click at [216, 366] on icon at bounding box center [214, 363] width 24 height 21
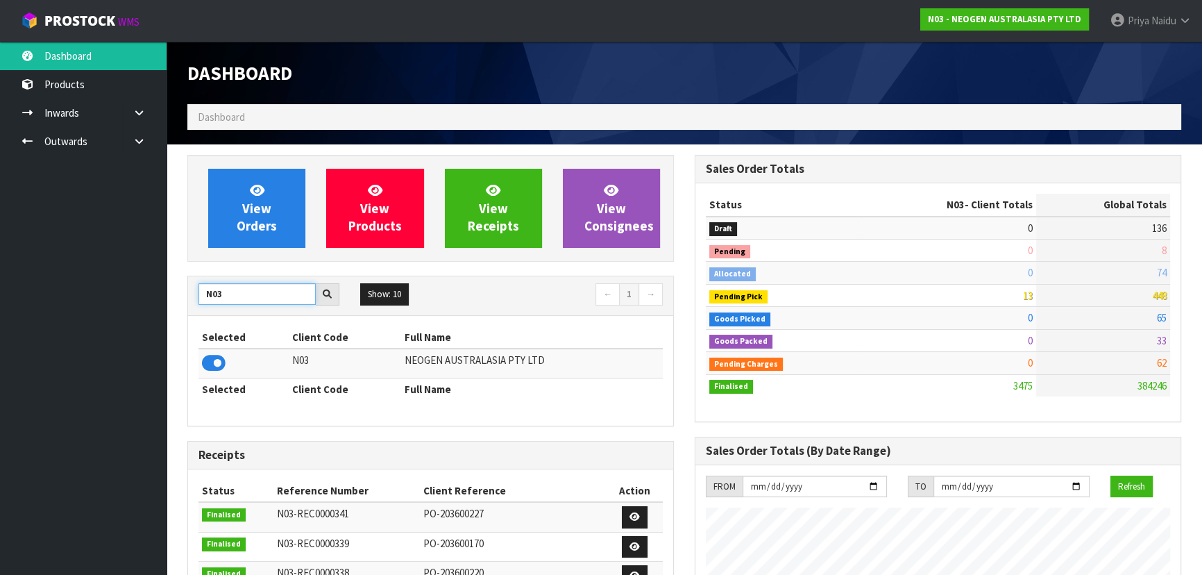
click at [253, 294] on input "N03" at bounding box center [257, 294] width 117 height 22
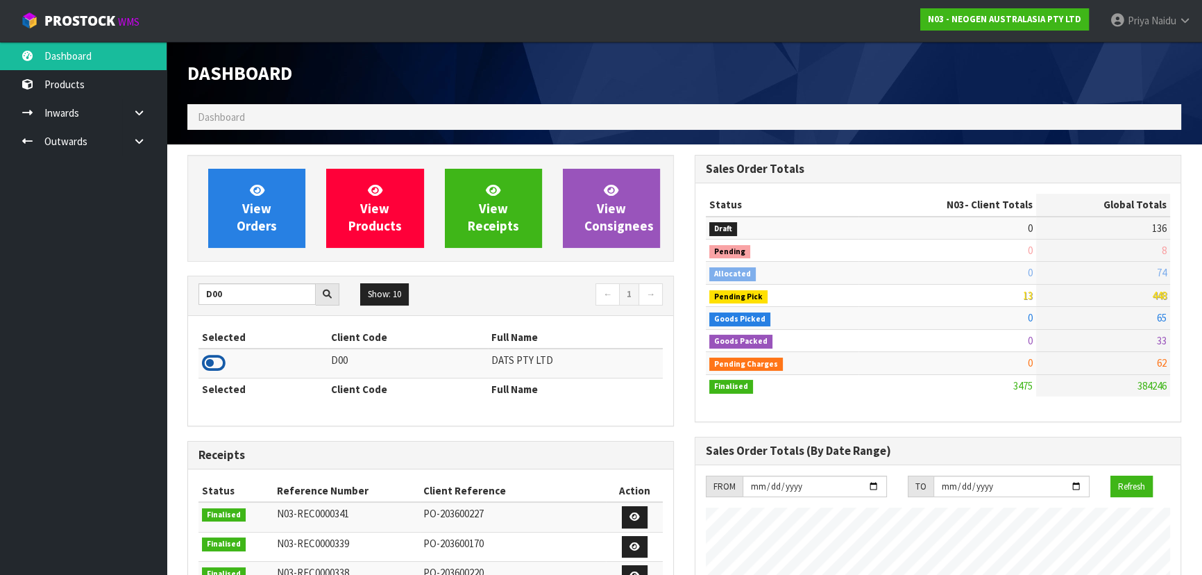
click at [219, 363] on icon at bounding box center [214, 363] width 24 height 21
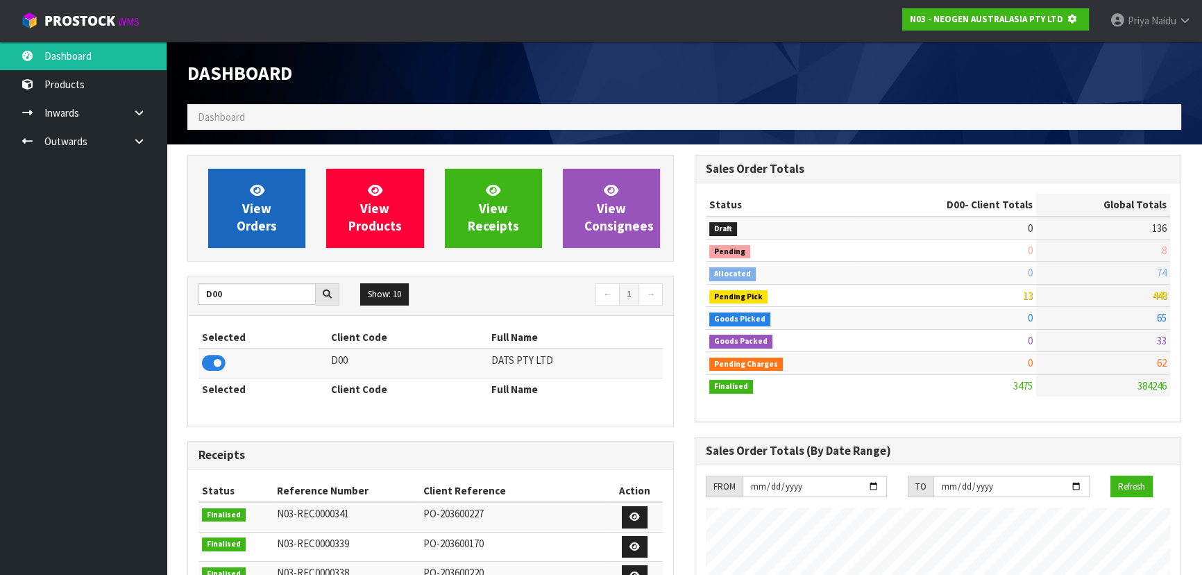
scroll to position [864, 507]
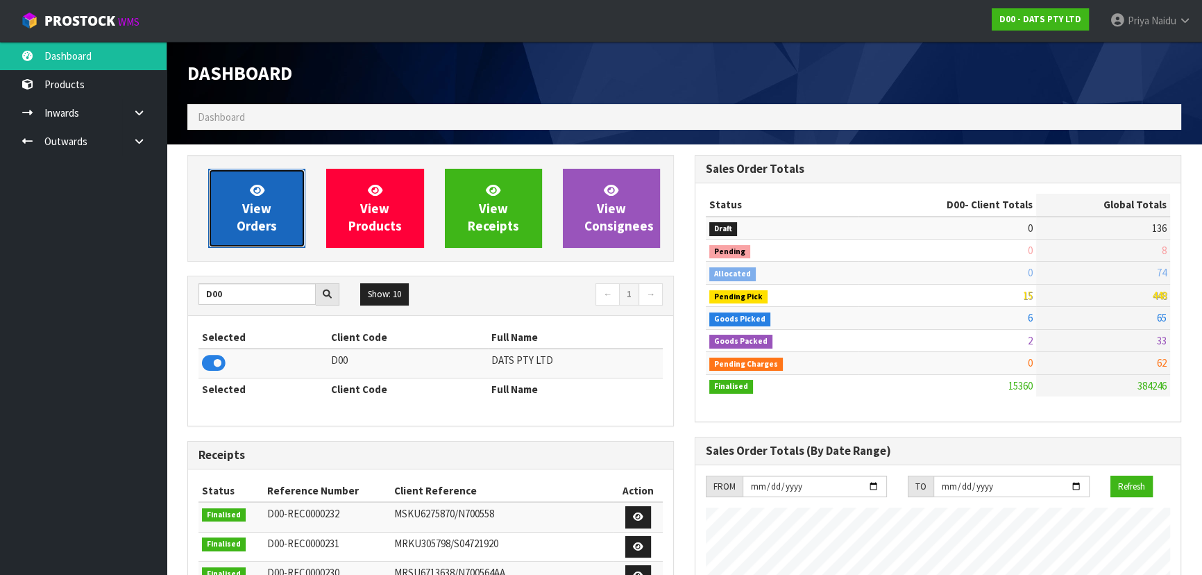
click at [275, 205] on link "View Orders" at bounding box center [256, 208] width 97 height 79
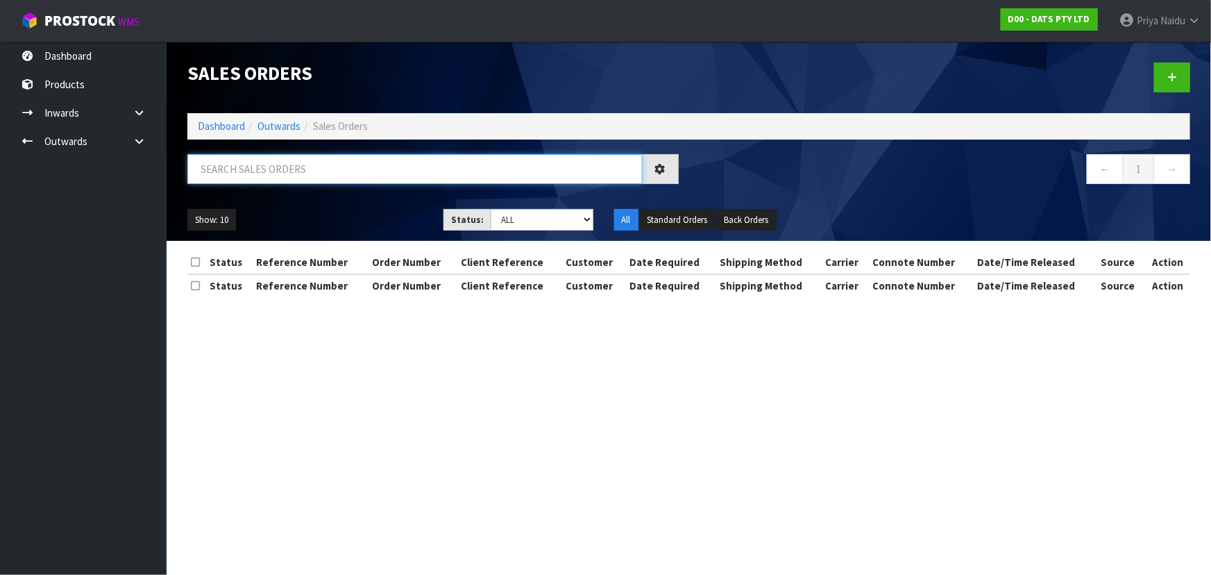
click at [313, 172] on input "text" at bounding box center [414, 169] width 455 height 30
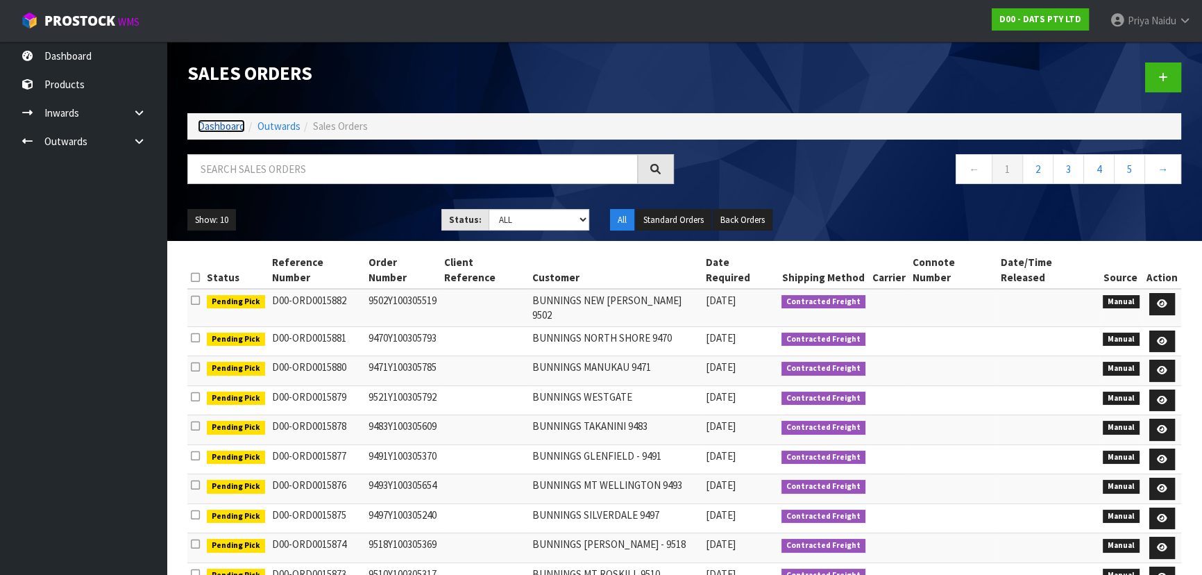
click at [231, 125] on link "Dashboard" at bounding box center [221, 125] width 47 height 13
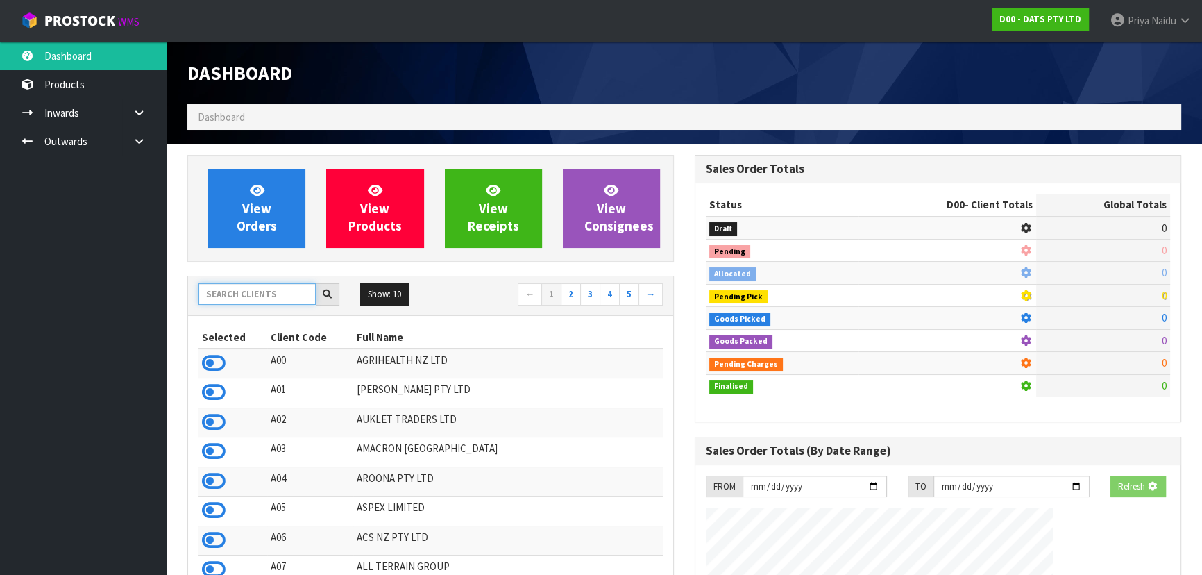
click at [244, 287] on input "text" at bounding box center [257, 294] width 117 height 22
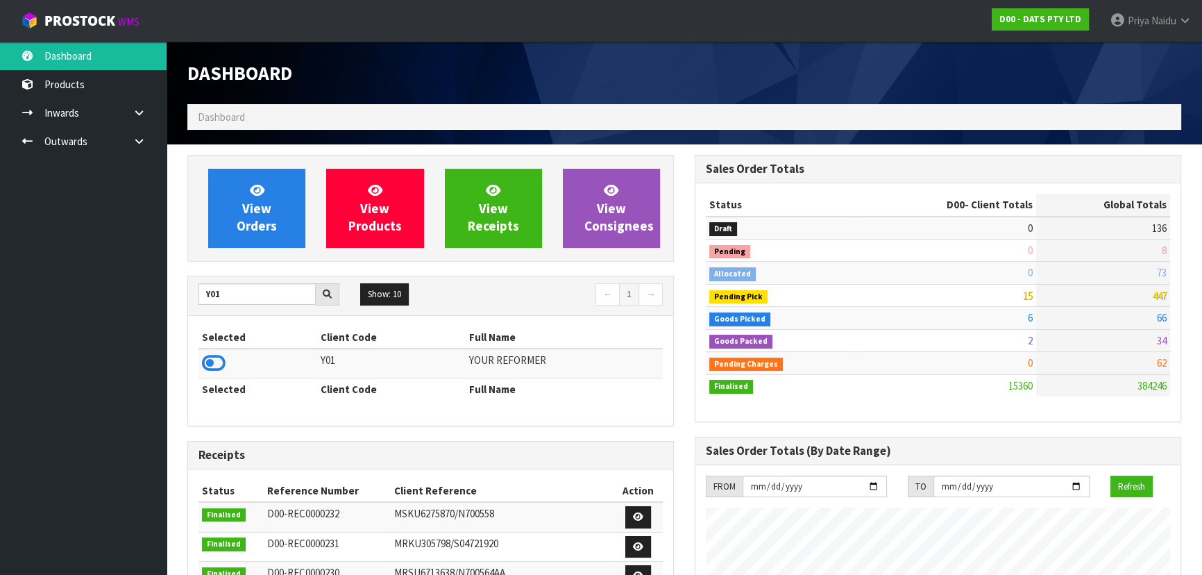
drag, startPoint x: 221, startPoint y: 360, endPoint x: 243, endPoint y: 321, distance: 45.4
click at [220, 359] on icon at bounding box center [214, 363] width 24 height 21
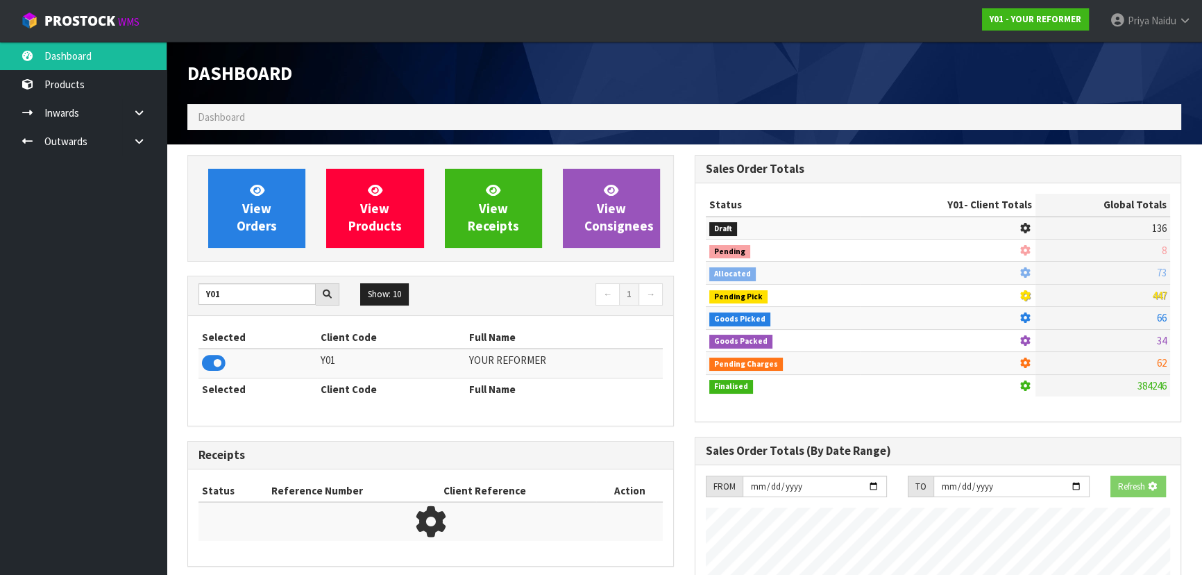
scroll to position [693296, 693653]
click at [261, 243] on link "View Orders" at bounding box center [256, 208] width 97 height 79
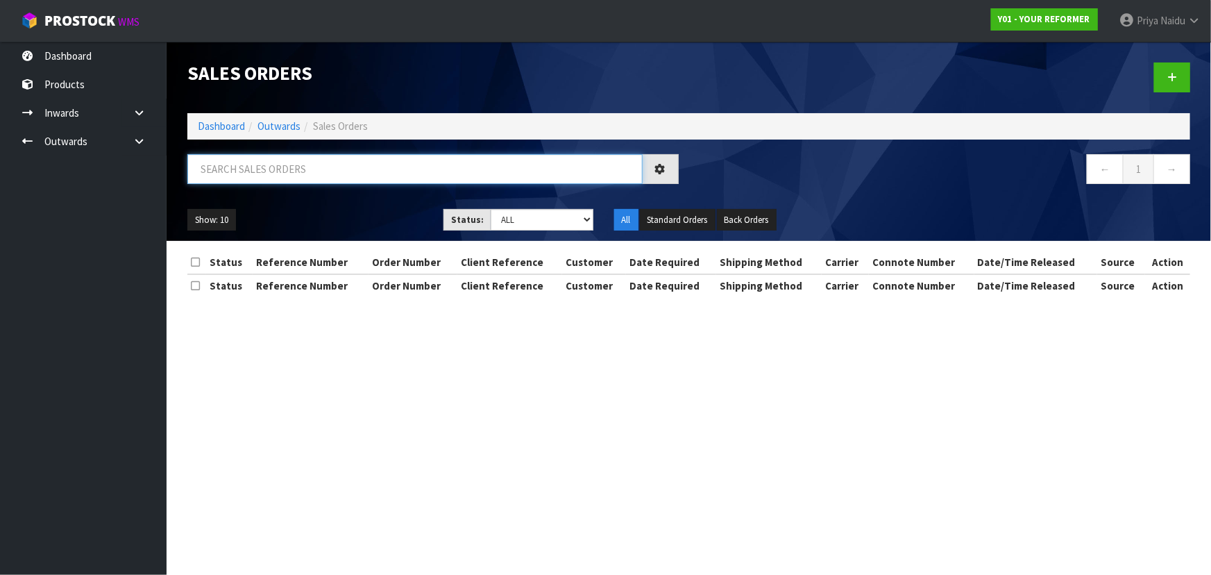
click at [282, 180] on input "text" at bounding box center [414, 169] width 455 height 30
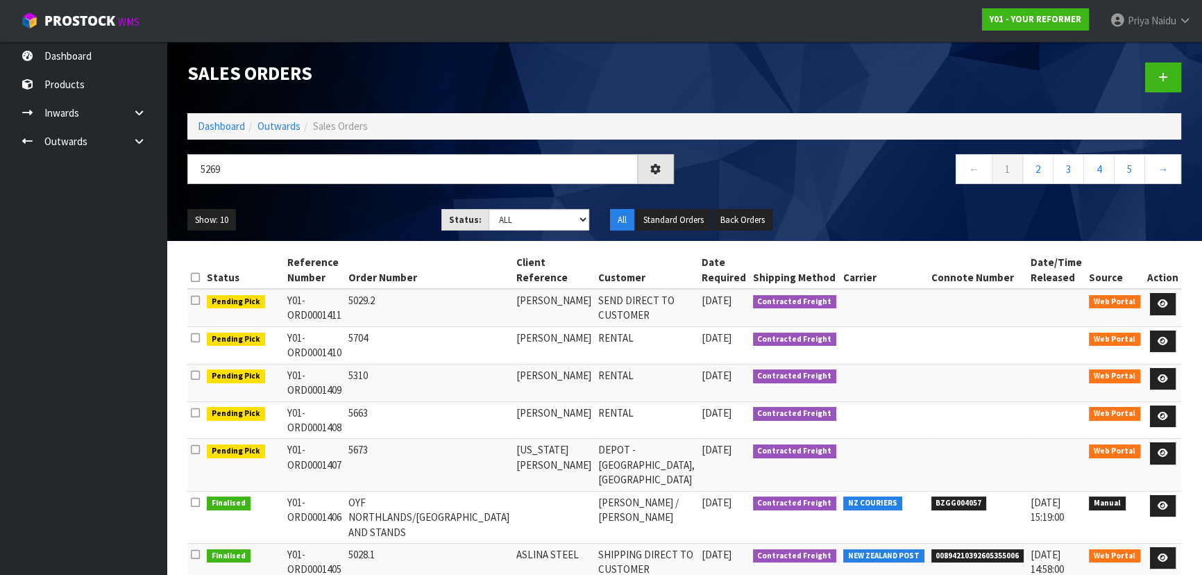
click at [310, 201] on div "Show: 10 5 10 25 50 Status: Draft Pending Allocated Pending Pick Goods Picked G…" at bounding box center [684, 220] width 1015 height 43
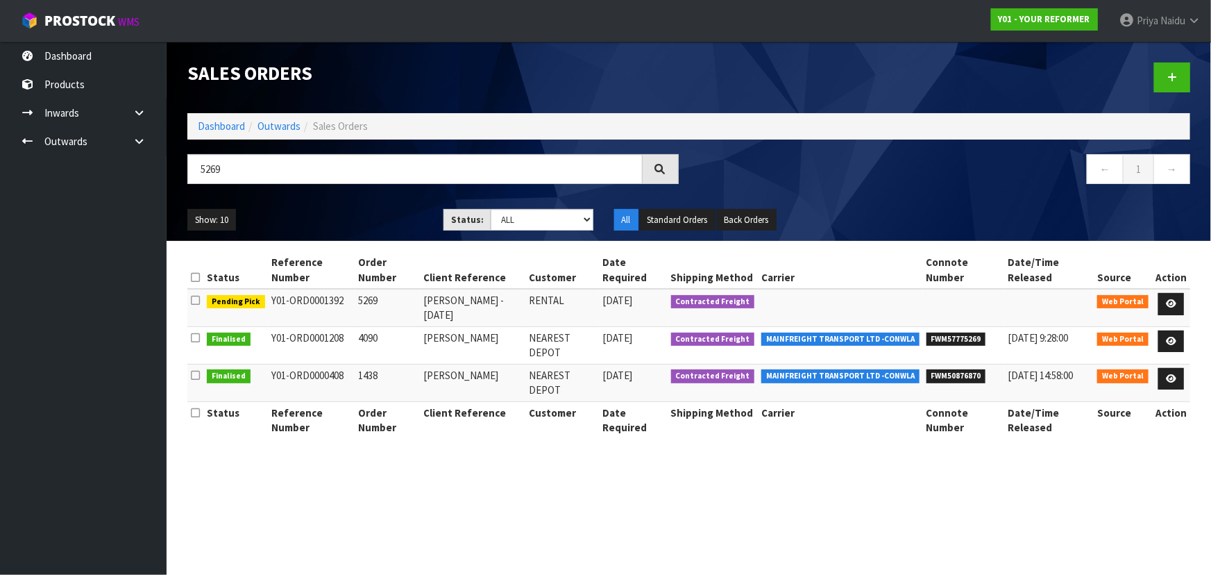
click at [355, 210] on ul "Show: 10 5 10 25 50" at bounding box center [304, 220] width 235 height 22
click at [231, 126] on link "Dashboard" at bounding box center [221, 125] width 47 height 13
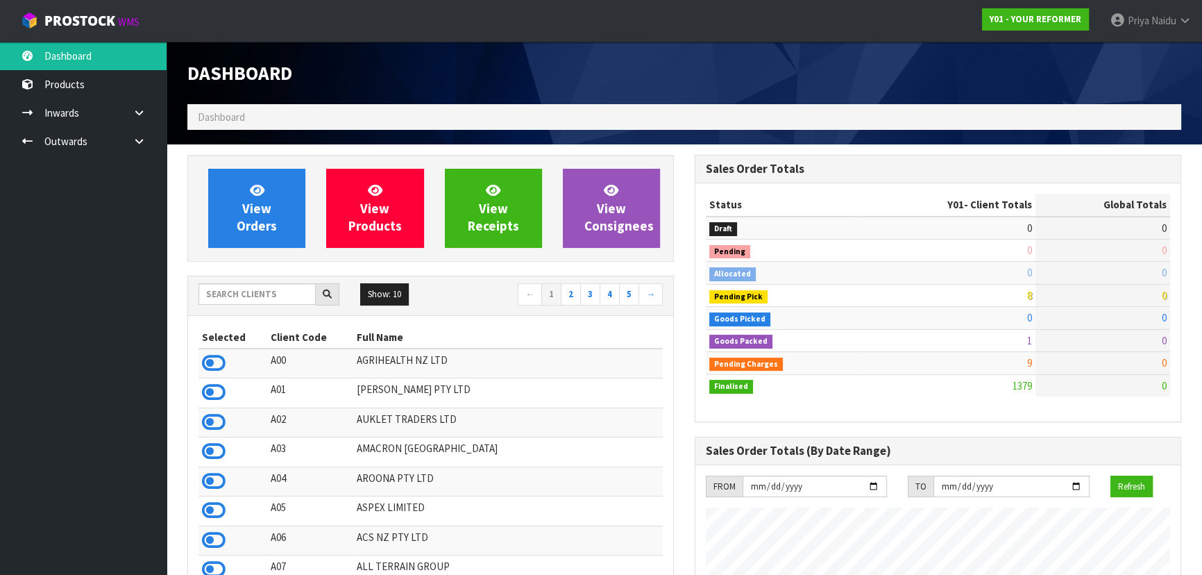
scroll to position [1004, 507]
click at [265, 285] on input "text" at bounding box center [257, 294] width 117 height 22
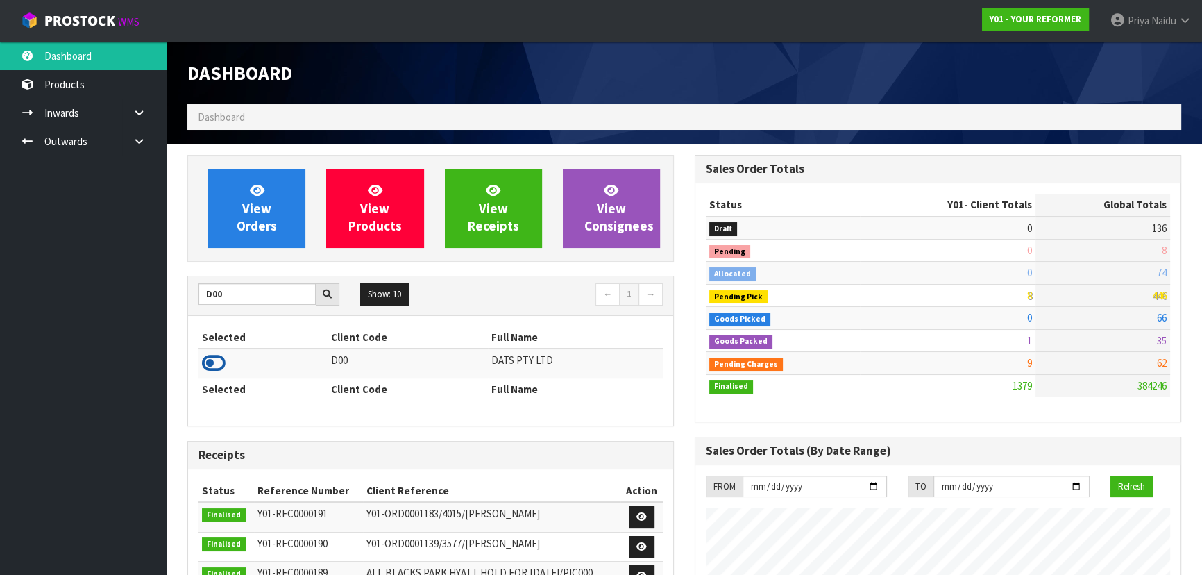
click at [214, 358] on icon at bounding box center [214, 363] width 24 height 21
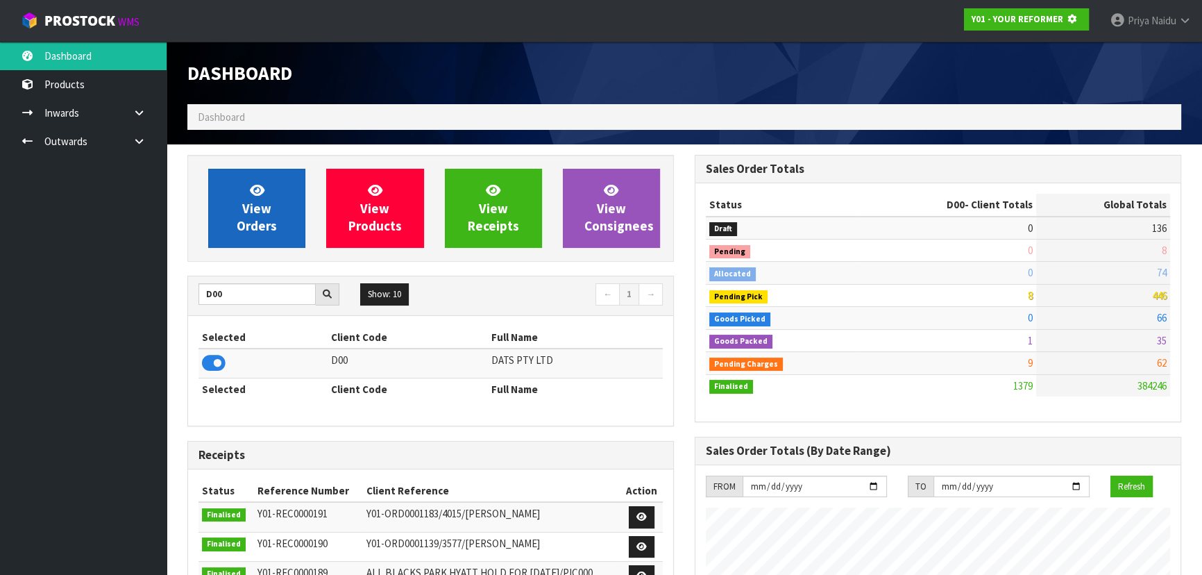
scroll to position [693296, 693653]
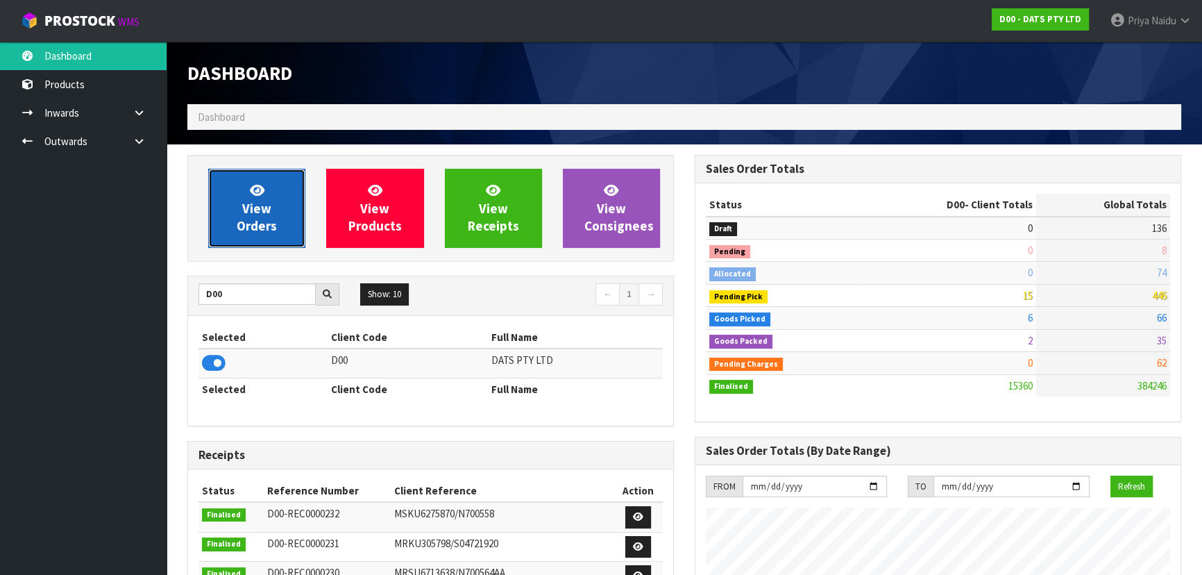
click at [267, 214] on span "View Orders" at bounding box center [257, 208] width 40 height 52
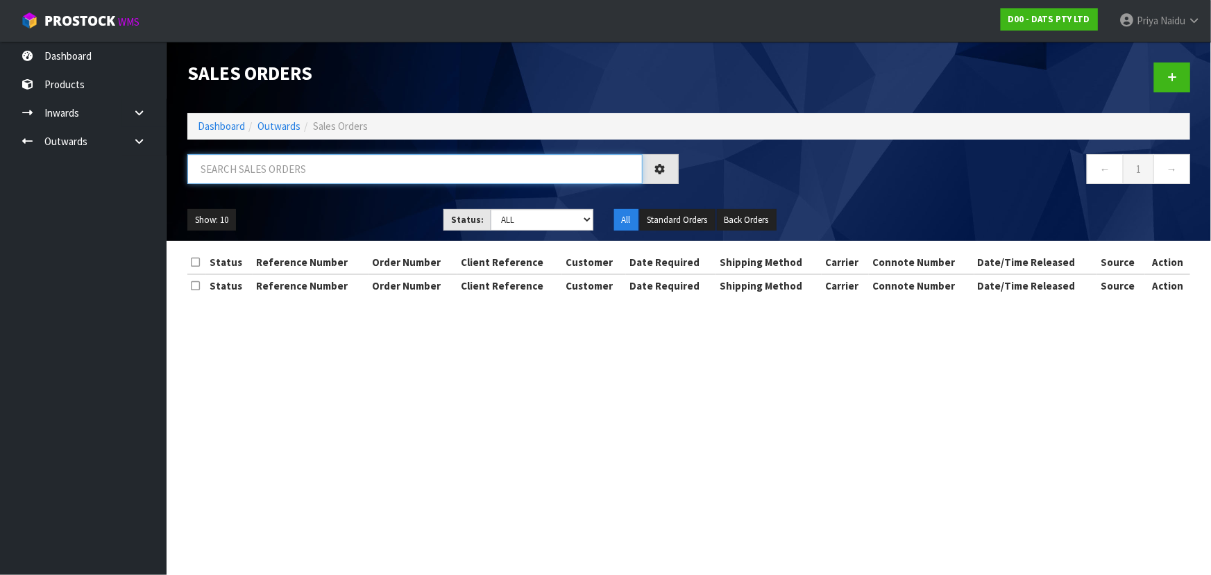
click at [298, 168] on input "text" at bounding box center [414, 169] width 455 height 30
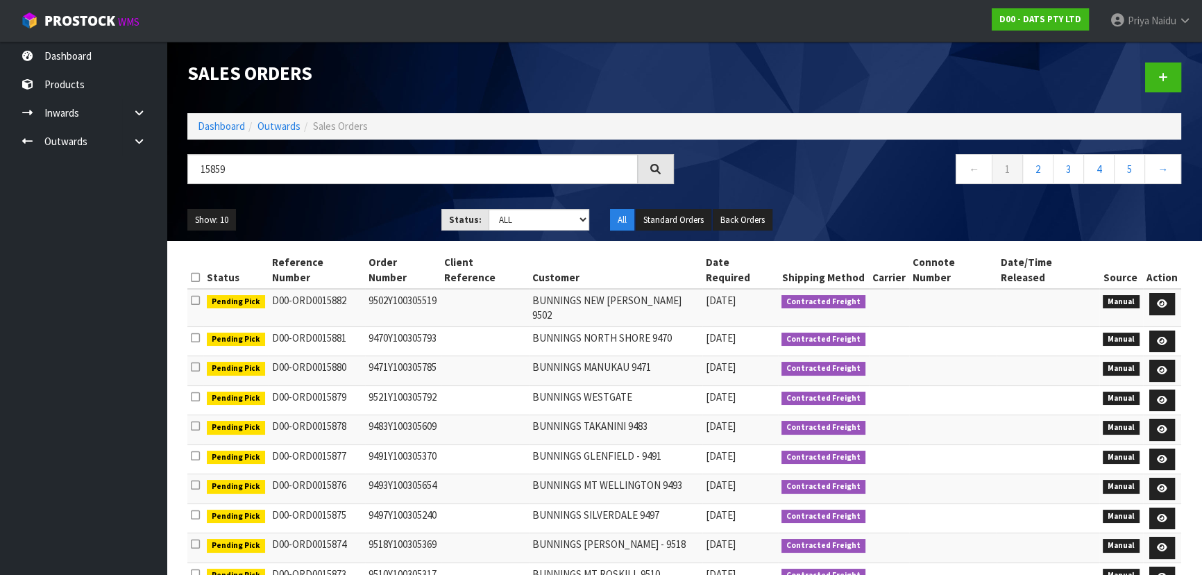
click at [502, 203] on div "Show: 10 5 10 25 50 Status: Draft Pending Allocated Pending Pick Goods Picked G…" at bounding box center [684, 220] width 1015 height 43
click at [503, 230] on div "Show: 10 5 10 25 50 Status: Draft Pending Allocated Pending Pick Goods Picked G…" at bounding box center [684, 220] width 1015 height 43
click at [489, 209] on select "Draft Pending Allocated Pending Pick Goods Picked Goods Packed Pending Charges …" at bounding box center [539, 220] width 101 height 22
click at [350, 195] on div "15859 ← 1 2 3 4 5 →" at bounding box center [684, 176] width 1015 height 44
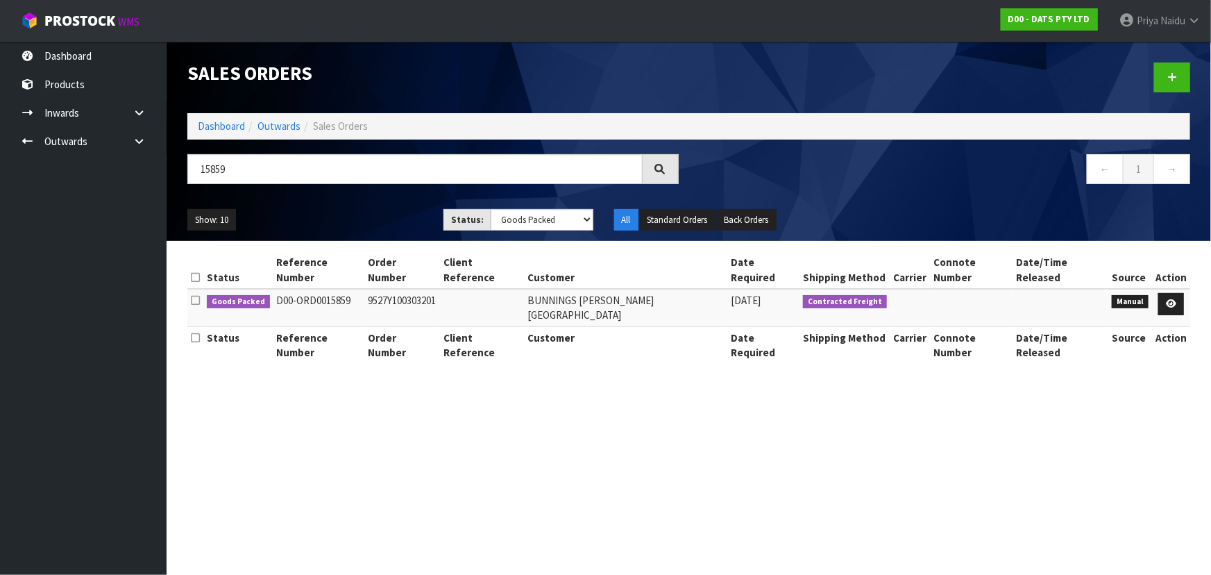
click at [342, 212] on ul "Show: 10 5 10 25 50" at bounding box center [304, 220] width 235 height 22
click at [342, 215] on ul "Show: 10 5 10 25 50" at bounding box center [304, 220] width 235 height 22
click at [367, 219] on ul "Show: 10 5 10 25 50" at bounding box center [304, 220] width 235 height 22
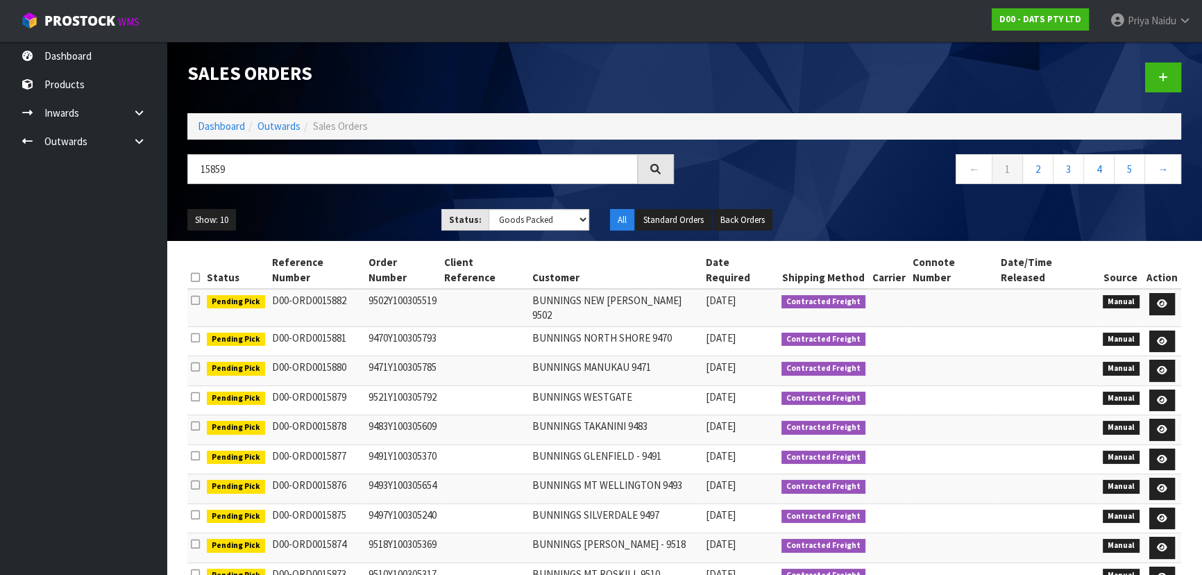
click at [362, 221] on ul "Show: 10 5 10 25 50" at bounding box center [303, 220] width 233 height 22
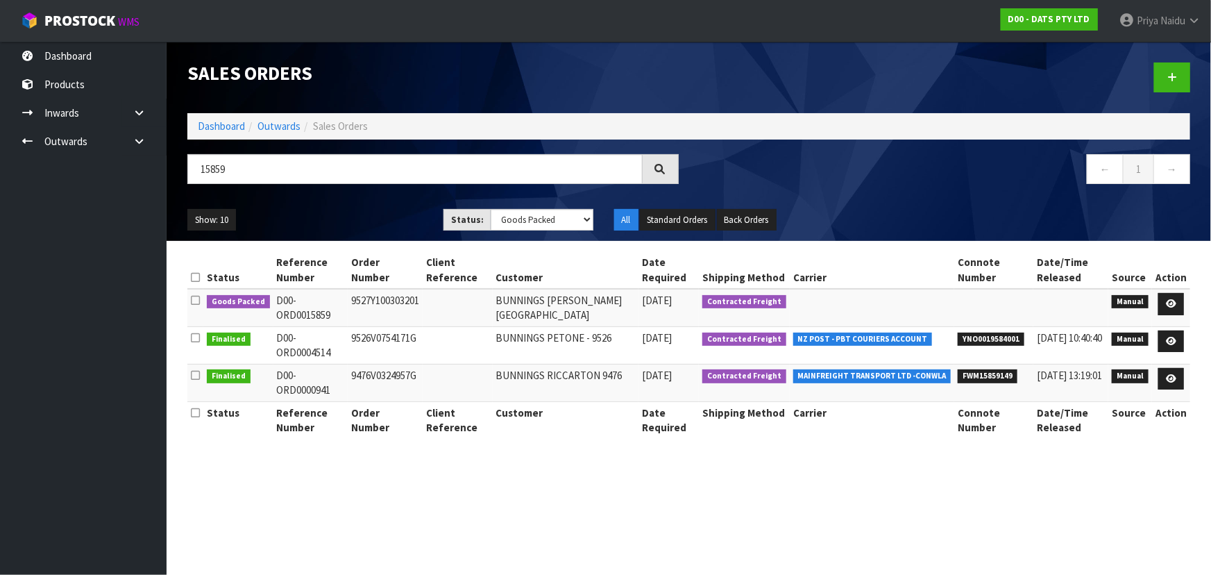
click at [371, 221] on ul "Show: 10 5 10 25 50" at bounding box center [304, 220] width 235 height 22
click at [1175, 303] on icon at bounding box center [1171, 303] width 10 height 9
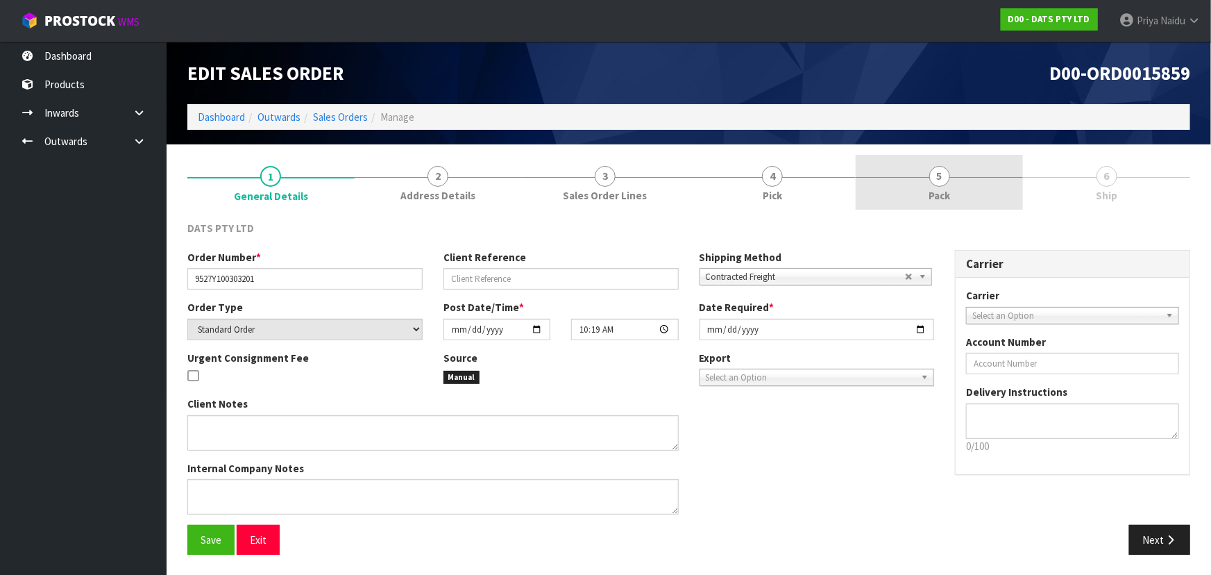
click at [936, 178] on span "5" at bounding box center [939, 176] width 21 height 21
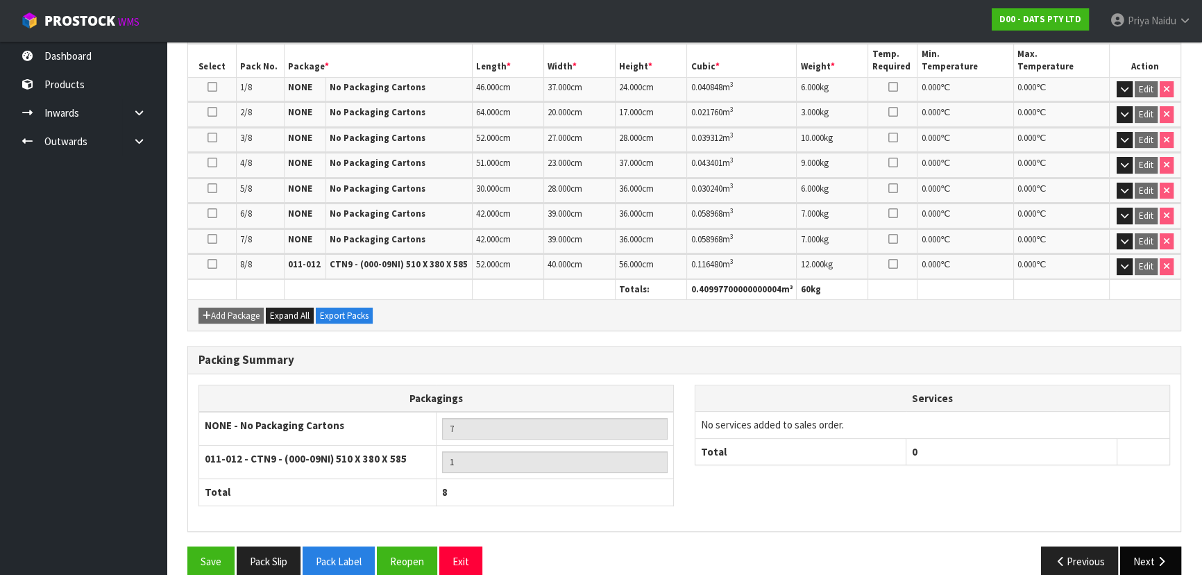
scroll to position [367, 0]
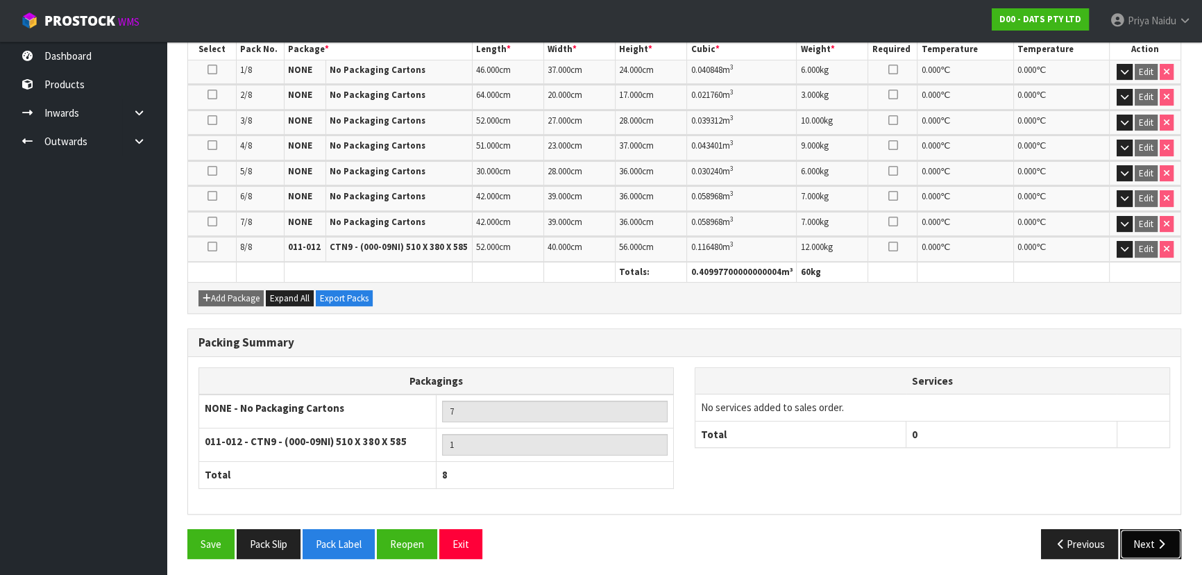
click at [1163, 541] on icon "button" at bounding box center [1161, 544] width 13 height 10
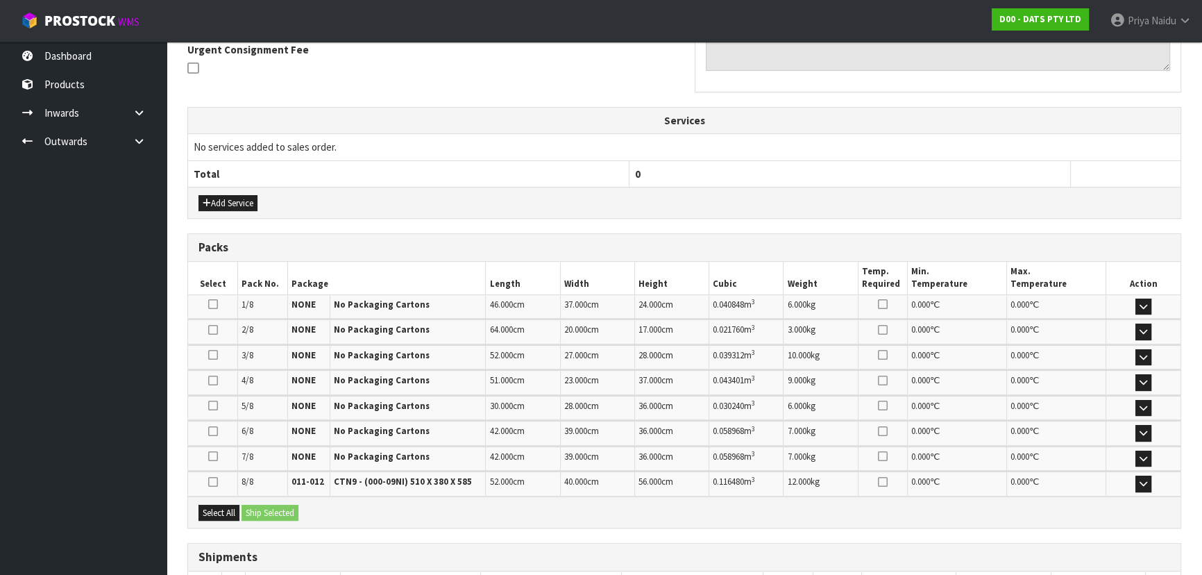
scroll to position [0, 0]
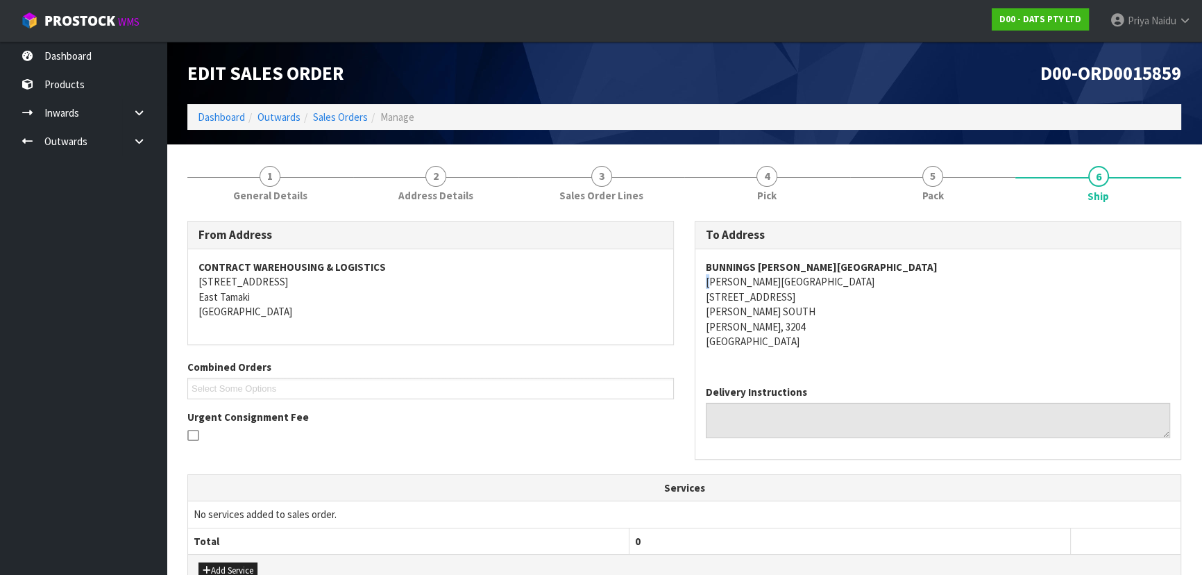
drag, startPoint x: 693, startPoint y: 278, endPoint x: 713, endPoint y: 281, distance: 19.6
click at [713, 281] on div "To Address BUNNINGS [PERSON_NAME][GEOGRAPHIC_DATA][PERSON_NAME] [STREET_ADDRESS…" at bounding box center [937, 347] width 507 height 253
copy address "[STREET_ADDRESS][PERSON_NAME][PERSON_NAME]"
drag, startPoint x: 695, startPoint y: 298, endPoint x: 818, endPoint y: 337, distance: 129.7
click at [828, 335] on div "BUNNINGS [PERSON_NAME] [GEOGRAPHIC_DATA][PERSON_NAME] [STREET_ADDRESS][PERSON_N…" at bounding box center [938, 311] width 485 height 125
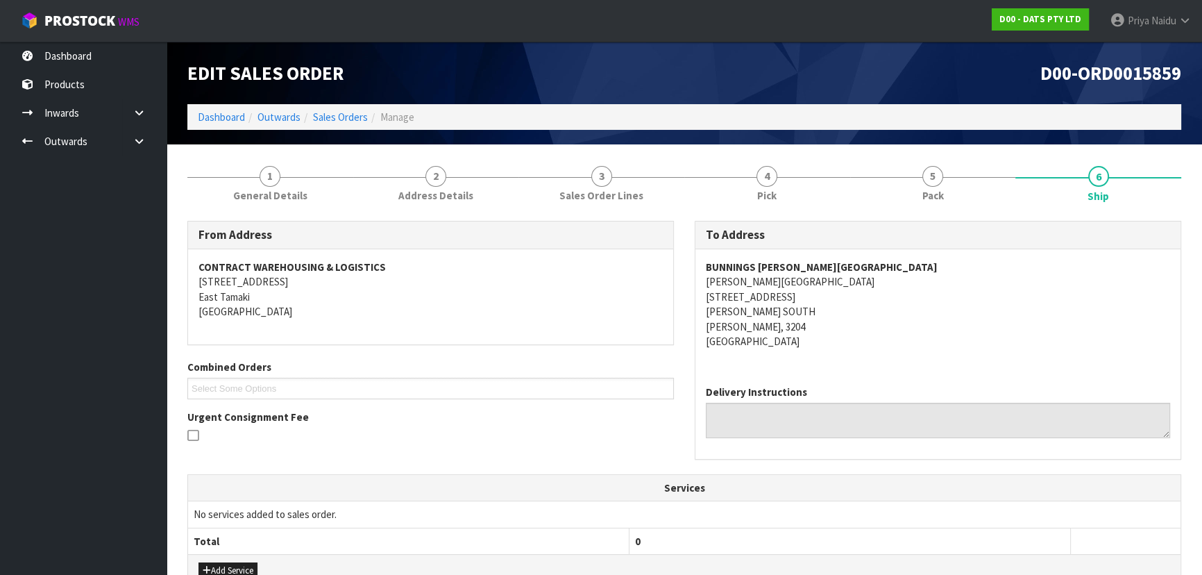
click at [697, 279] on div "BUNNINGS [PERSON_NAME] [GEOGRAPHIC_DATA][PERSON_NAME] [STREET_ADDRESS][PERSON_N…" at bounding box center [938, 311] width 485 height 125
copy address "[PERSON_NAME][GEOGRAPHIC_DATA]"
drag, startPoint x: 697, startPoint y: 279, endPoint x: 414, endPoint y: 287, distance: 282.6
click at [844, 277] on div "BUNNINGS [PERSON_NAME] [GEOGRAPHIC_DATA][PERSON_NAME] [STREET_ADDRESS][PERSON_N…" at bounding box center [938, 311] width 485 height 125
copy strong "BUNNINGS [PERSON_NAME][GEOGRAPHIC_DATA]"
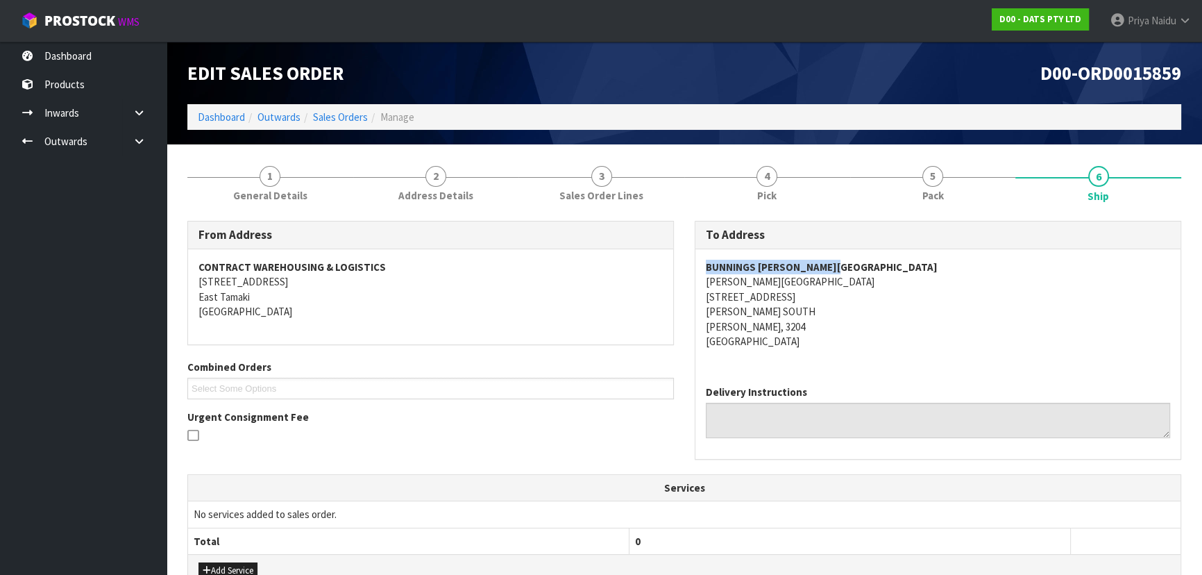
drag, startPoint x: 696, startPoint y: 265, endPoint x: 632, endPoint y: 302, distance: 73.7
click at [877, 257] on div "BUNNINGS [PERSON_NAME] [GEOGRAPHIC_DATA][PERSON_NAME] [STREET_ADDRESS][PERSON_N…" at bounding box center [938, 311] width 485 height 125
click at [707, 260] on strong "BUNNINGS [PERSON_NAME][GEOGRAPHIC_DATA]" at bounding box center [822, 266] width 232 height 13
click at [702, 263] on div "BUNNINGS [PERSON_NAME] [GEOGRAPHIC_DATA][PERSON_NAME] [STREET_ADDRESS][PERSON_N…" at bounding box center [938, 311] width 485 height 125
copy address "[PERSON_NAME][GEOGRAPHIC_DATA]"
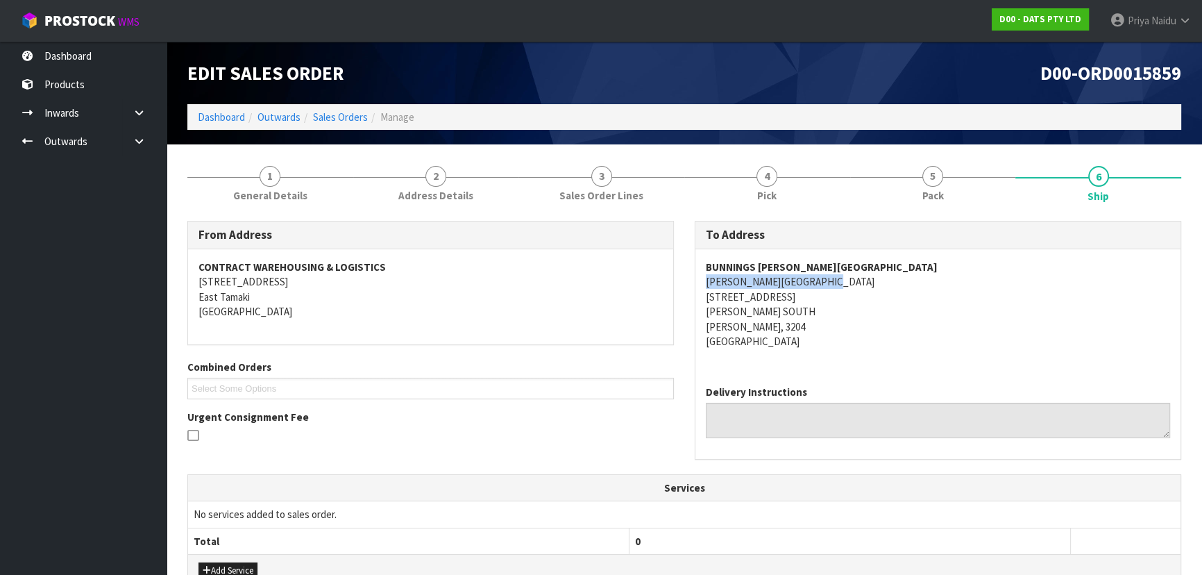
drag, startPoint x: 700, startPoint y: 283, endPoint x: 637, endPoint y: 286, distance: 63.3
click at [859, 282] on div "BUNNINGS [PERSON_NAME] [GEOGRAPHIC_DATA][PERSON_NAME] [STREET_ADDRESS][PERSON_N…" at bounding box center [938, 311] width 485 height 125
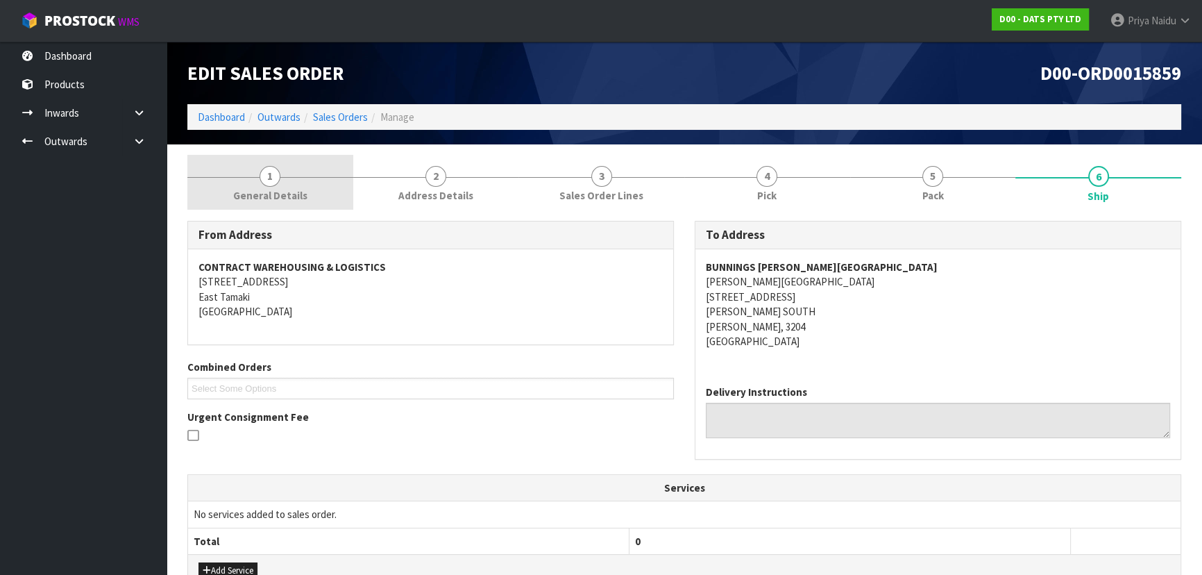
click at [254, 188] on span "General Details" at bounding box center [270, 195] width 74 height 15
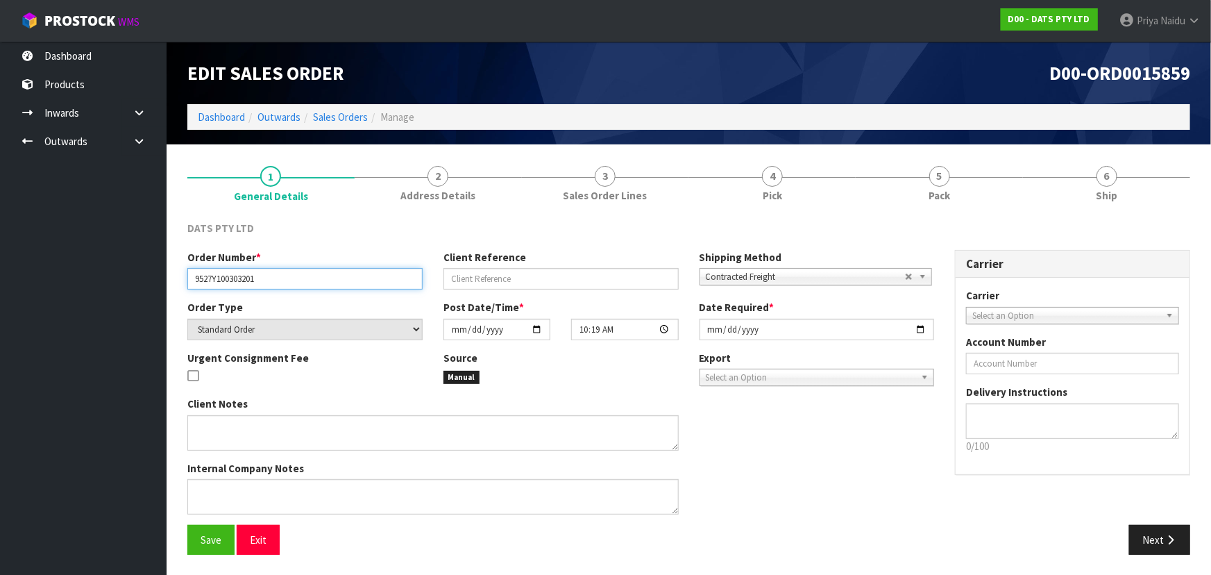
drag, startPoint x: 189, startPoint y: 278, endPoint x: 68, endPoint y: 271, distance: 120.9
click at [290, 278] on input "9527Y100303201" at bounding box center [304, 279] width 235 height 22
drag, startPoint x: 923, startPoint y: 194, endPoint x: 869, endPoint y: 237, distance: 69.1
click at [923, 193] on link "5 Pack" at bounding box center [939, 182] width 167 height 55
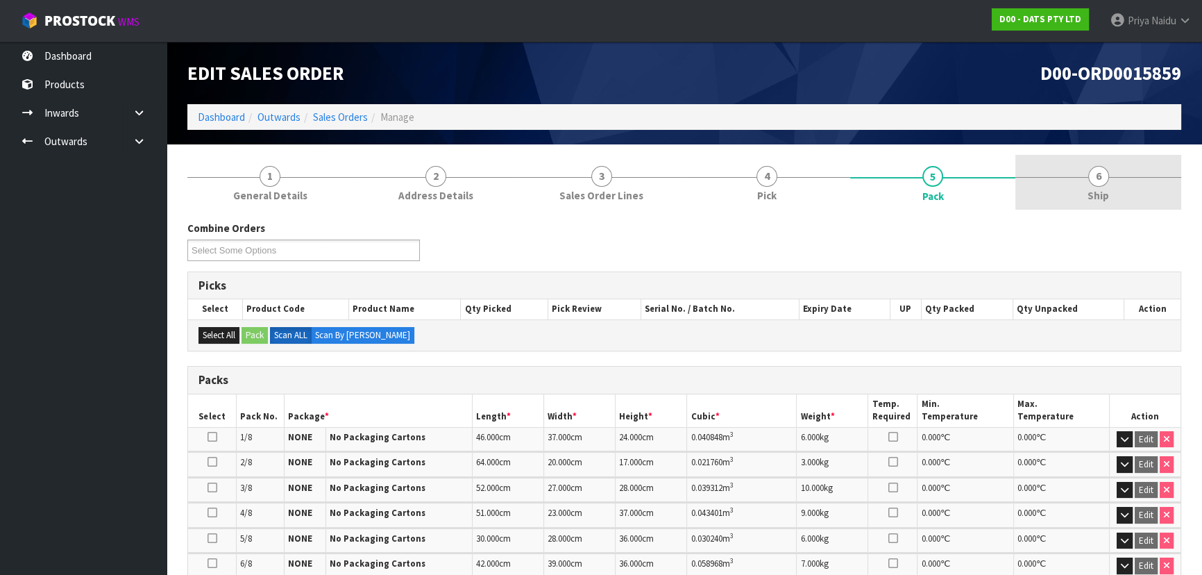
click at [1103, 182] on span "6" at bounding box center [1098, 176] width 21 height 21
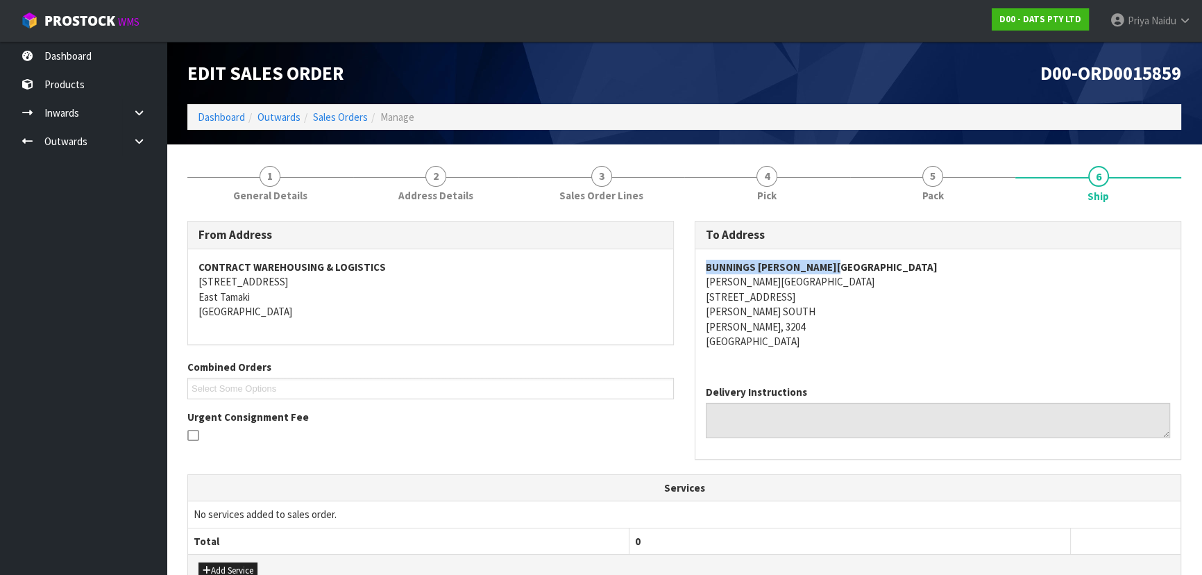
drag, startPoint x: 702, startPoint y: 268, endPoint x: 893, endPoint y: 265, distance: 190.9
click at [895, 265] on div "BUNNINGS [PERSON_NAME] [GEOGRAPHIC_DATA][PERSON_NAME] [STREET_ADDRESS][PERSON_N…" at bounding box center [938, 311] width 485 height 125
copy strong "BUNNINGS [PERSON_NAME][GEOGRAPHIC_DATA]"
copy address "[STREET_ADDRESS][PERSON_NAME][PERSON_NAME]"
drag, startPoint x: 703, startPoint y: 296, endPoint x: 811, endPoint y: 320, distance: 111.0
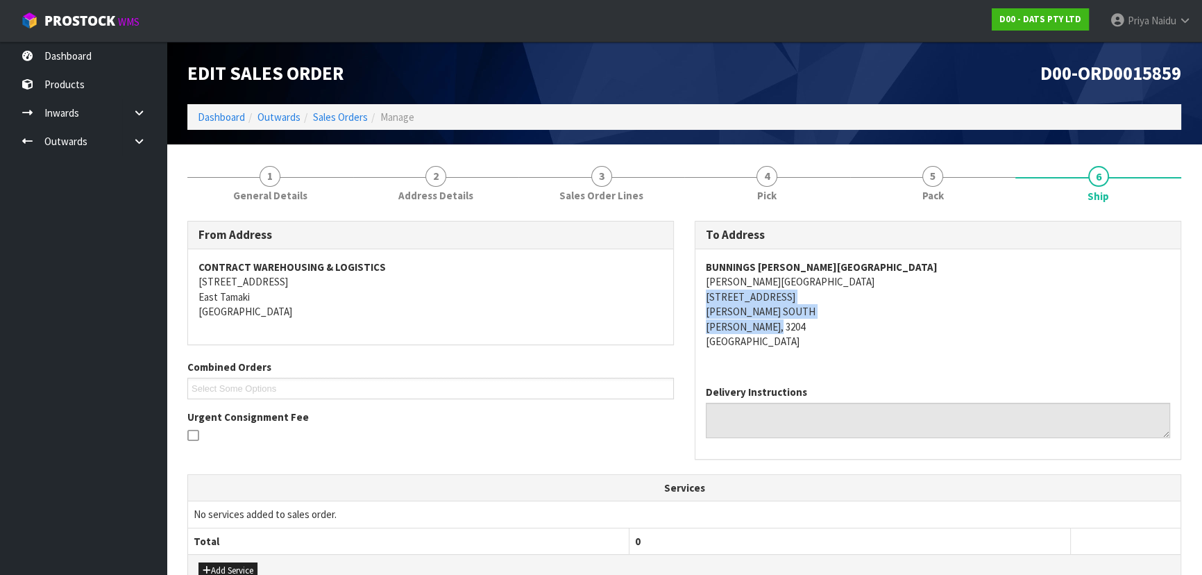
click at [811, 320] on div "BUNNINGS [PERSON_NAME] [GEOGRAPHIC_DATA][PERSON_NAME] [STREET_ADDRESS][PERSON_N…" at bounding box center [938, 311] width 485 height 125
click at [915, 264] on address "BUNNINGS [PERSON_NAME] [GEOGRAPHIC_DATA][PERSON_NAME] [STREET_ADDRESS][PERSON_N…" at bounding box center [938, 305] width 464 height 90
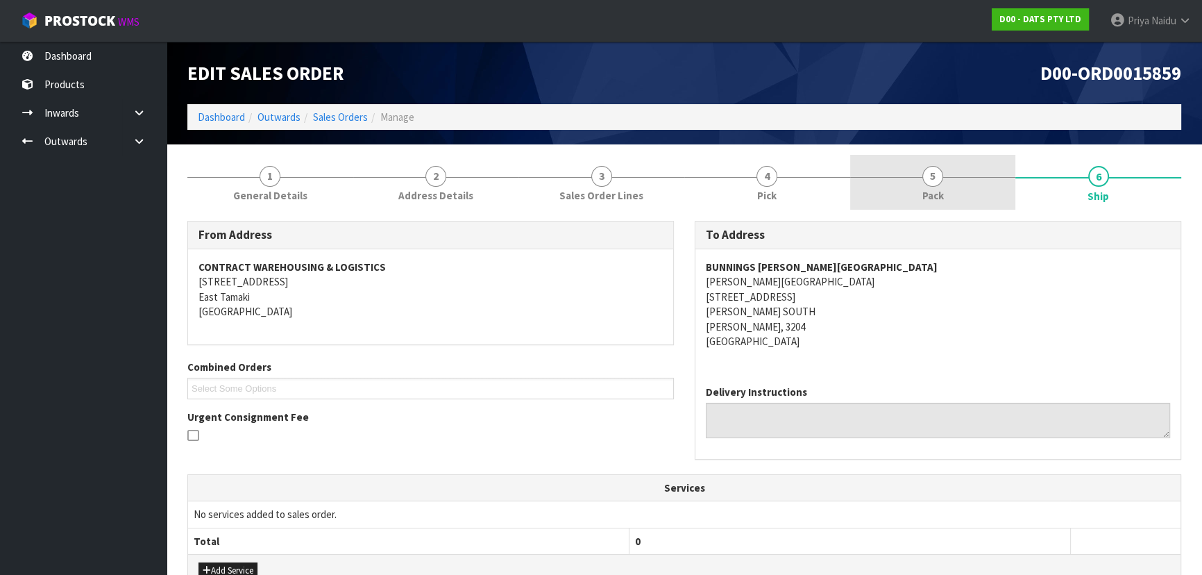
click at [948, 183] on link "5 Pack" at bounding box center [933, 182] width 166 height 55
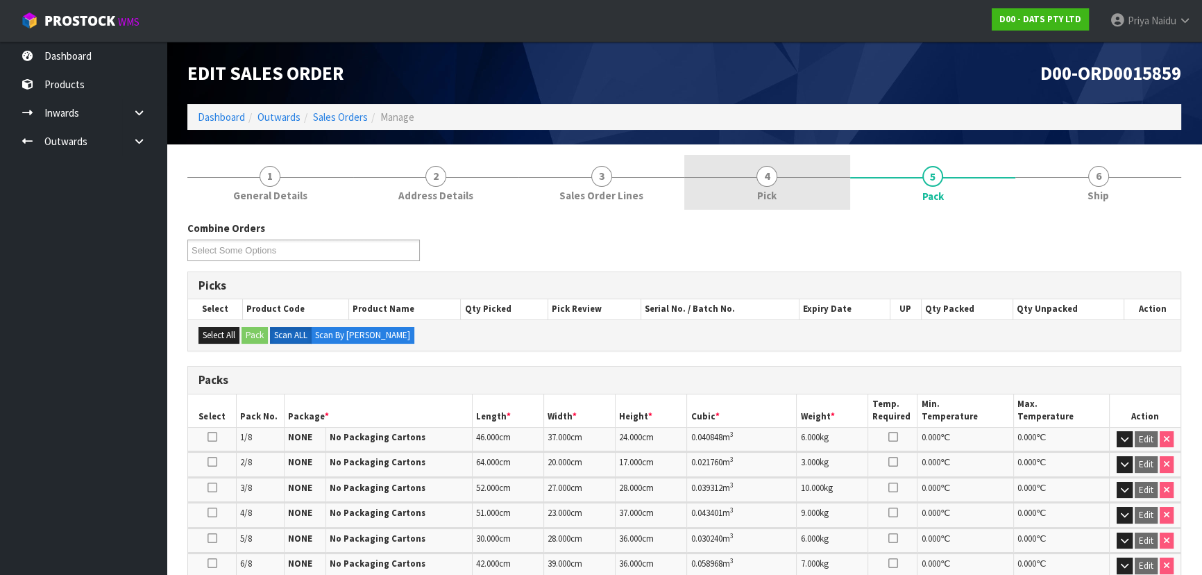
drag, startPoint x: 1092, startPoint y: 180, endPoint x: 816, endPoint y: 200, distance: 276.3
click at [1091, 180] on span "6" at bounding box center [1098, 176] width 21 height 21
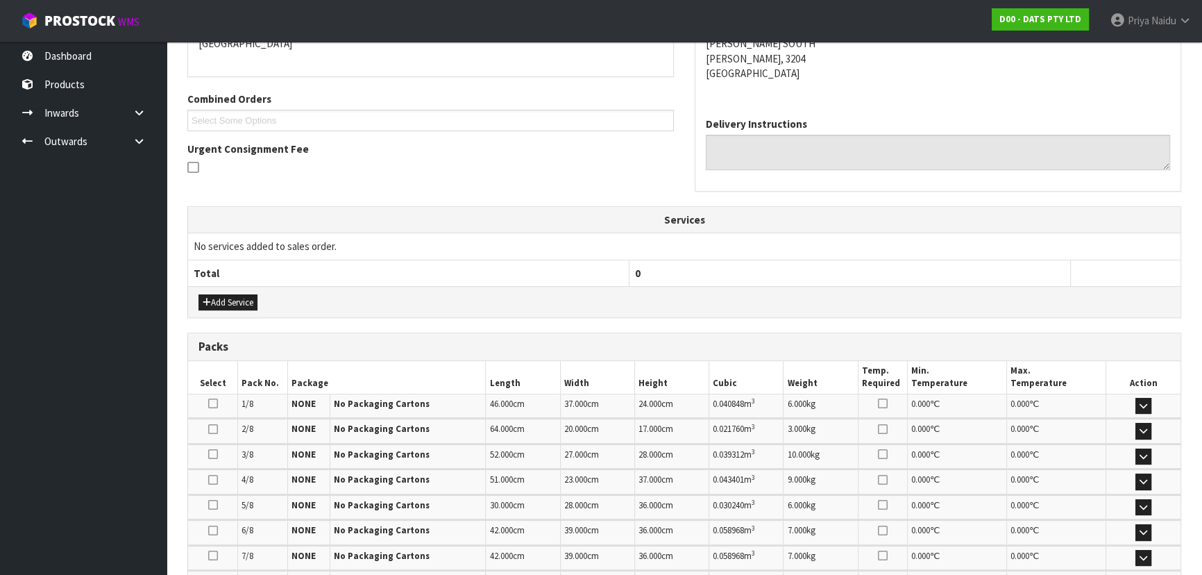
scroll to position [441, 0]
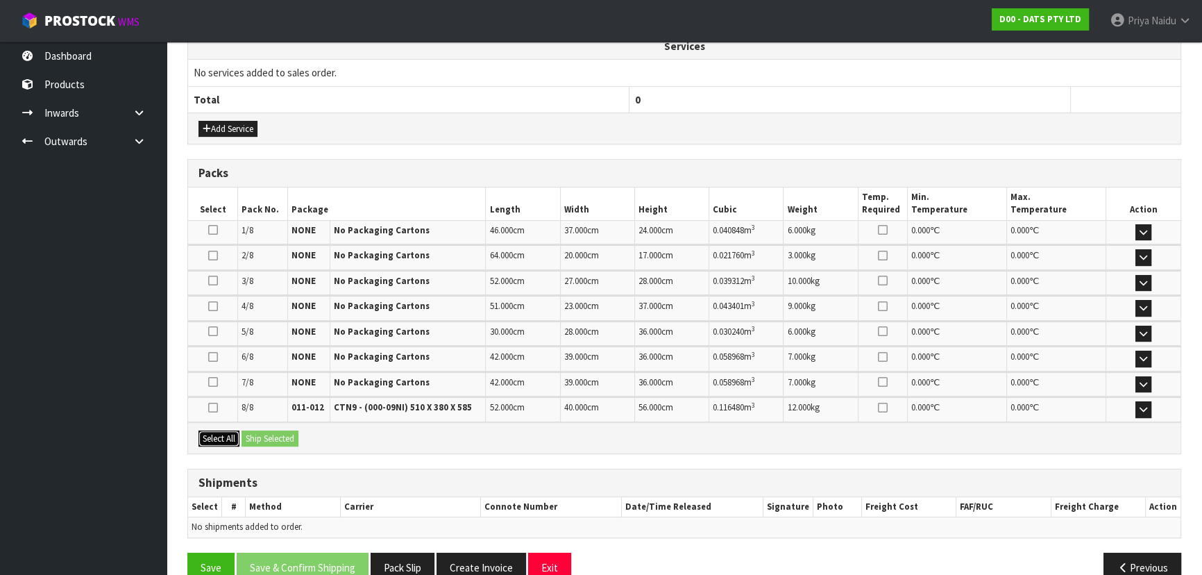
drag, startPoint x: 240, startPoint y: 437, endPoint x: 302, endPoint y: 441, distance: 61.9
click at [242, 437] on div "Select All Ship Selected" at bounding box center [684, 437] width 993 height 31
click at [208, 430] on button "Select All" at bounding box center [219, 438] width 41 height 17
click at [262, 430] on button "Ship Selected" at bounding box center [270, 438] width 57 height 17
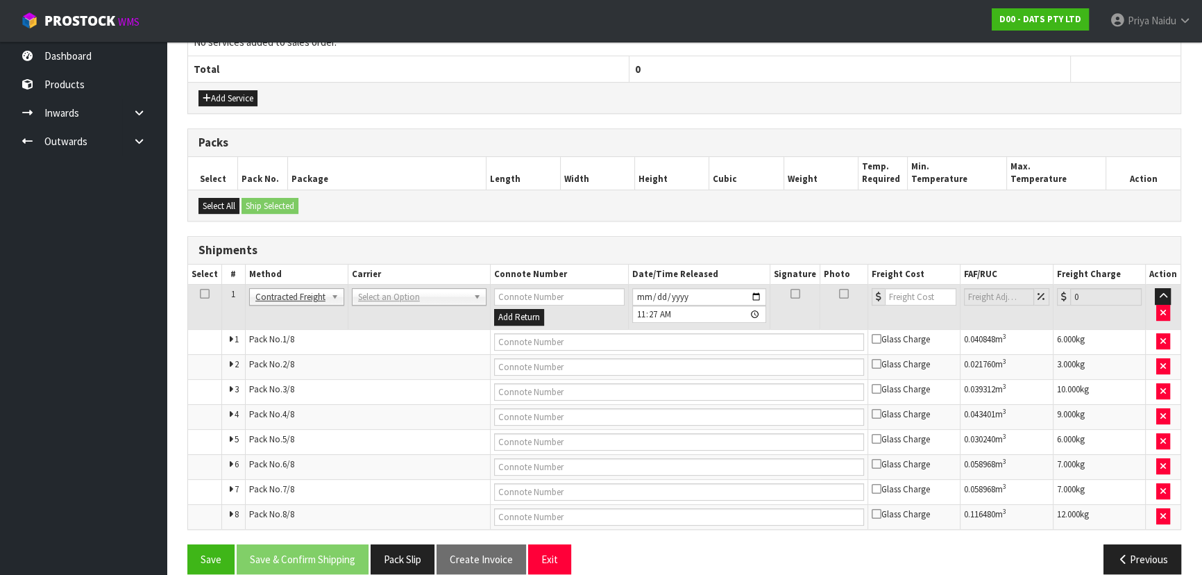
scroll to position [489, 0]
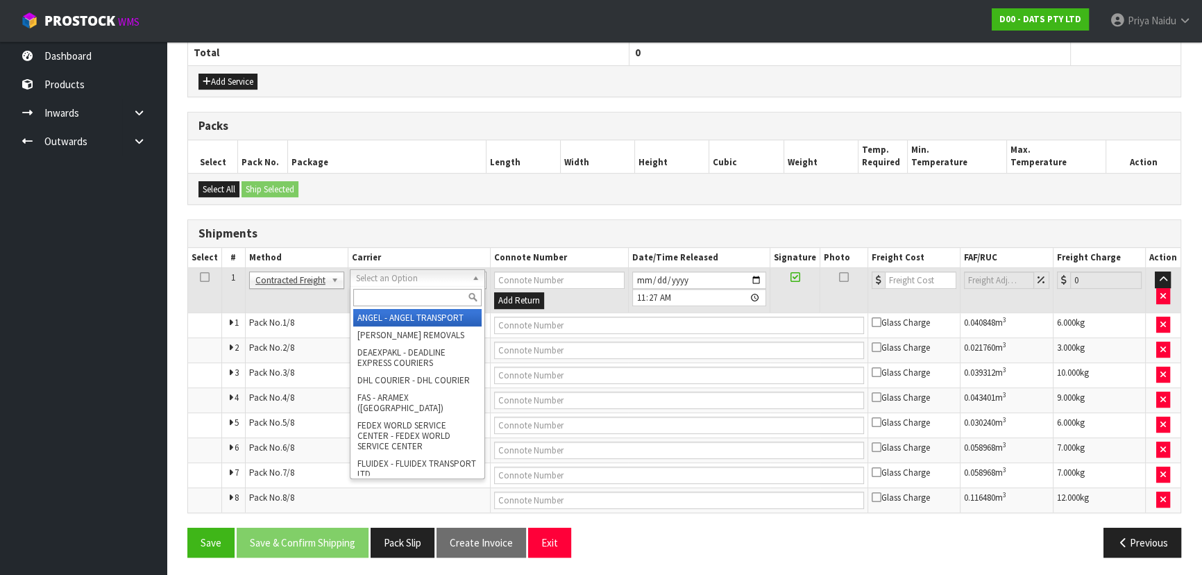
click at [370, 301] on input "text" at bounding box center [417, 297] width 128 height 17
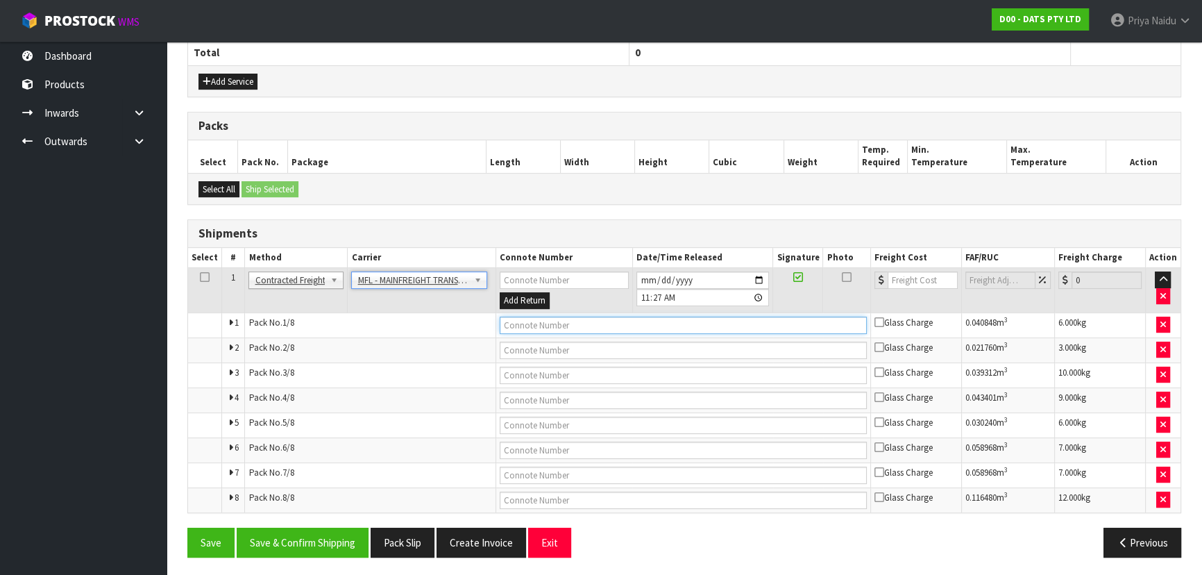
click at [528, 321] on input "text" at bounding box center [683, 325] width 367 height 17
paste input "FWM58969611"
click at [909, 280] on input "number" at bounding box center [923, 279] width 70 height 17
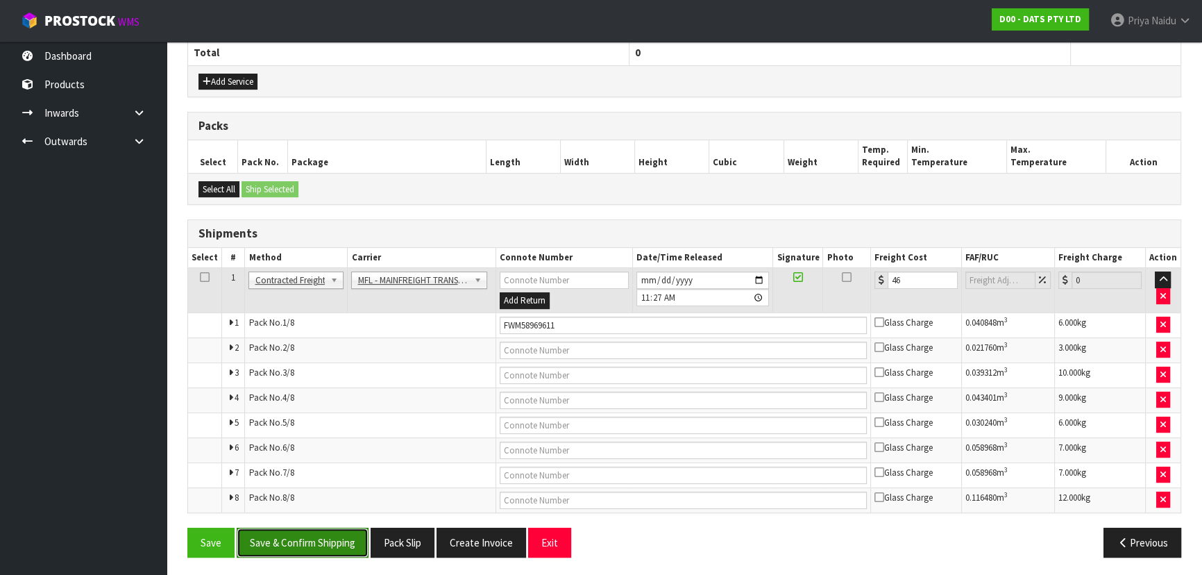
click at [341, 538] on button "Save & Confirm Shipping" at bounding box center [303, 543] width 132 height 30
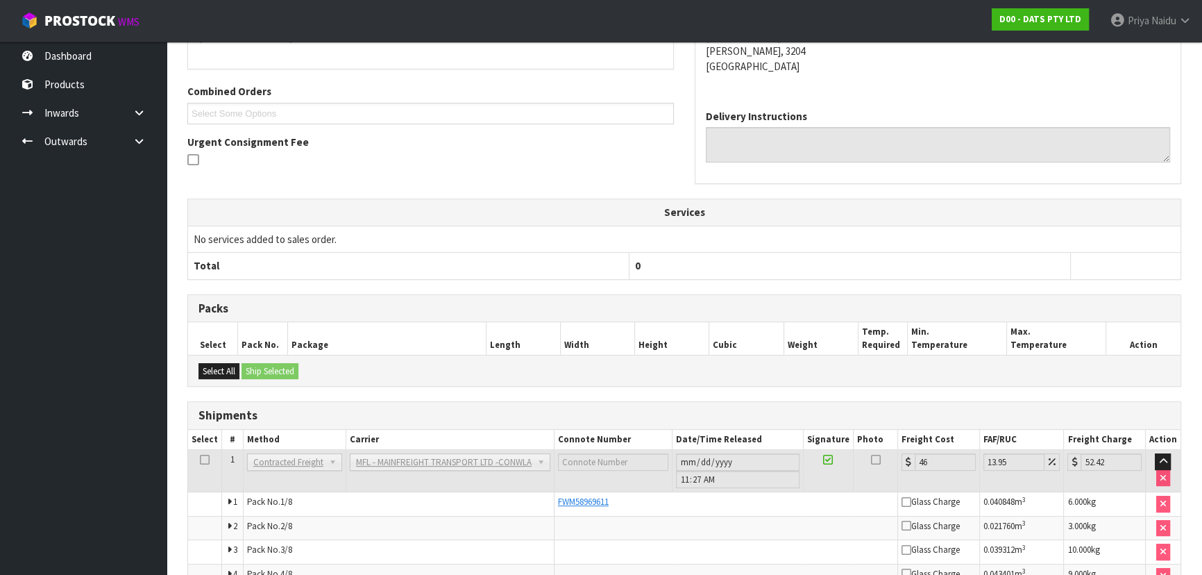
scroll to position [0, 0]
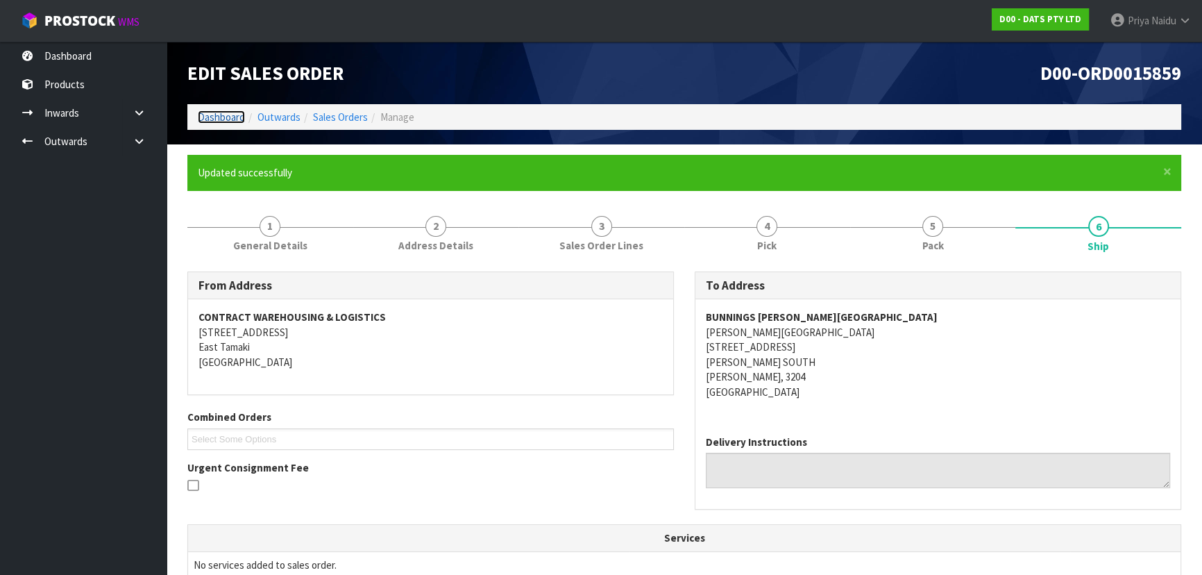
click at [231, 112] on link "Dashboard" at bounding box center [221, 116] width 47 height 13
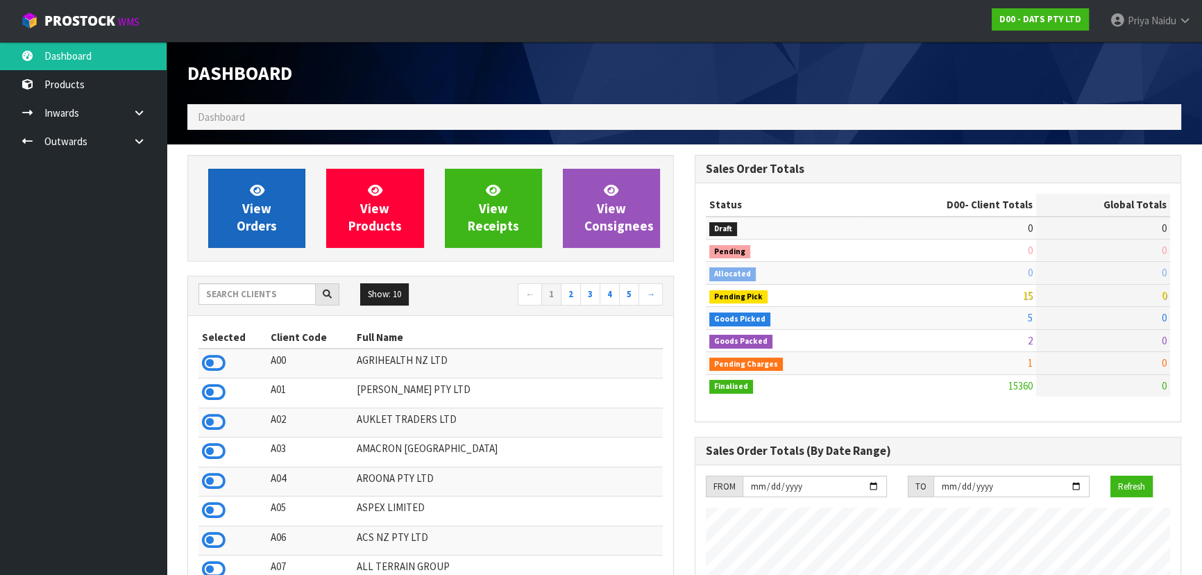
scroll to position [864, 507]
click at [267, 217] on span "View Orders" at bounding box center [257, 208] width 40 height 52
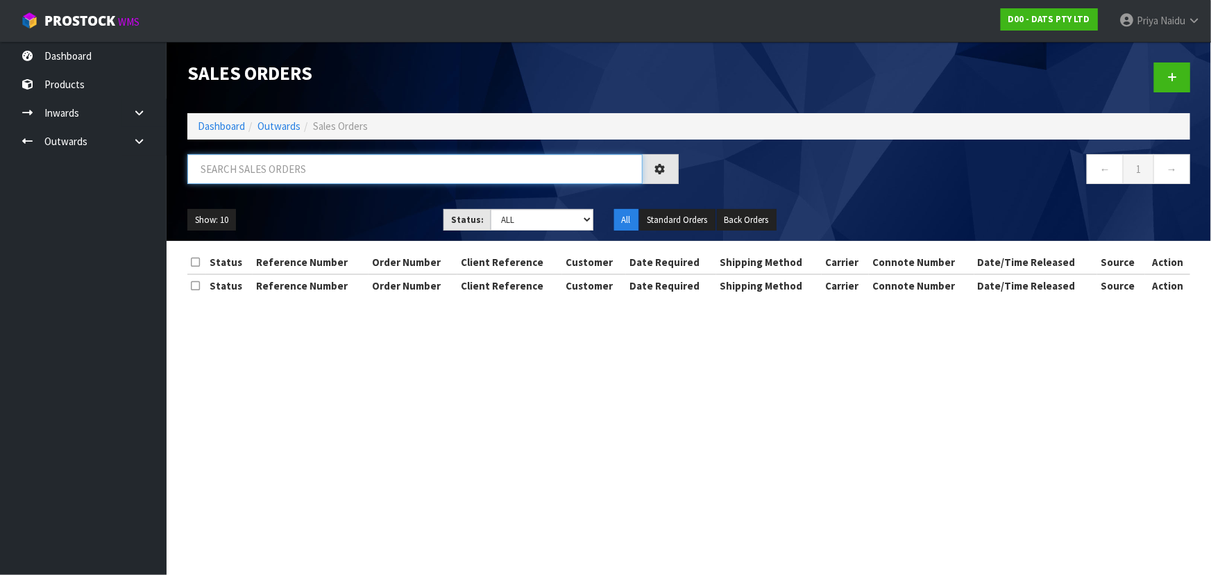
click at [285, 161] on input "text" at bounding box center [414, 169] width 455 height 30
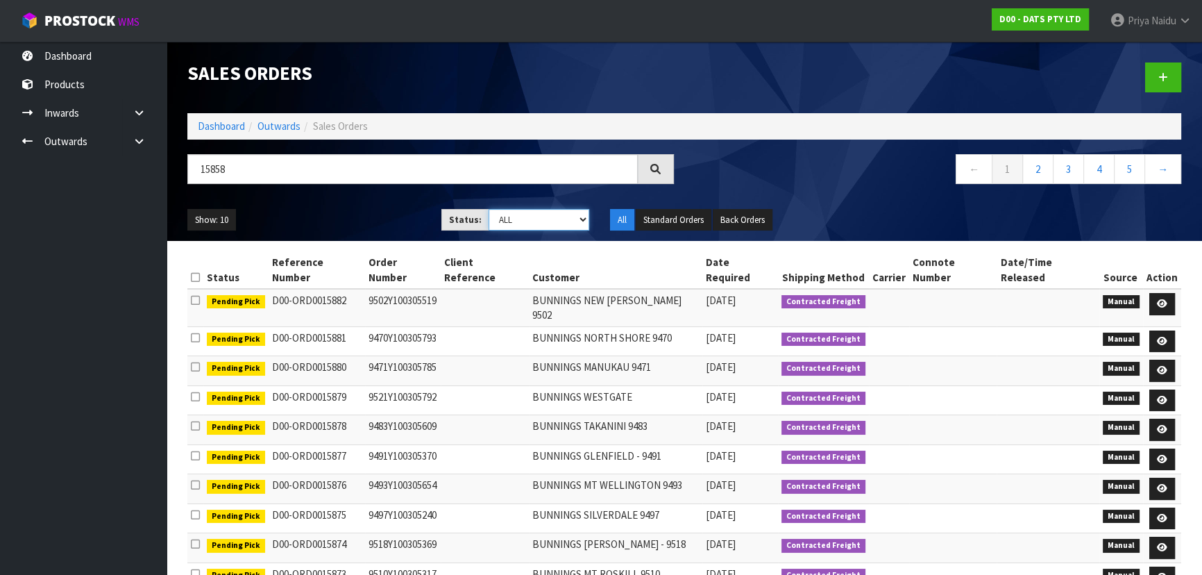
drag, startPoint x: 518, startPoint y: 219, endPoint x: 519, endPoint y: 229, distance: 10.5
click at [518, 219] on select "Draft Pending Allocated Pending Pick Goods Picked Goods Packed Pending Charges …" at bounding box center [539, 220] width 101 height 22
click at [489, 209] on select "Draft Pending Allocated Pending Pick Goods Picked Goods Packed Pending Charges …" at bounding box center [539, 220] width 101 height 22
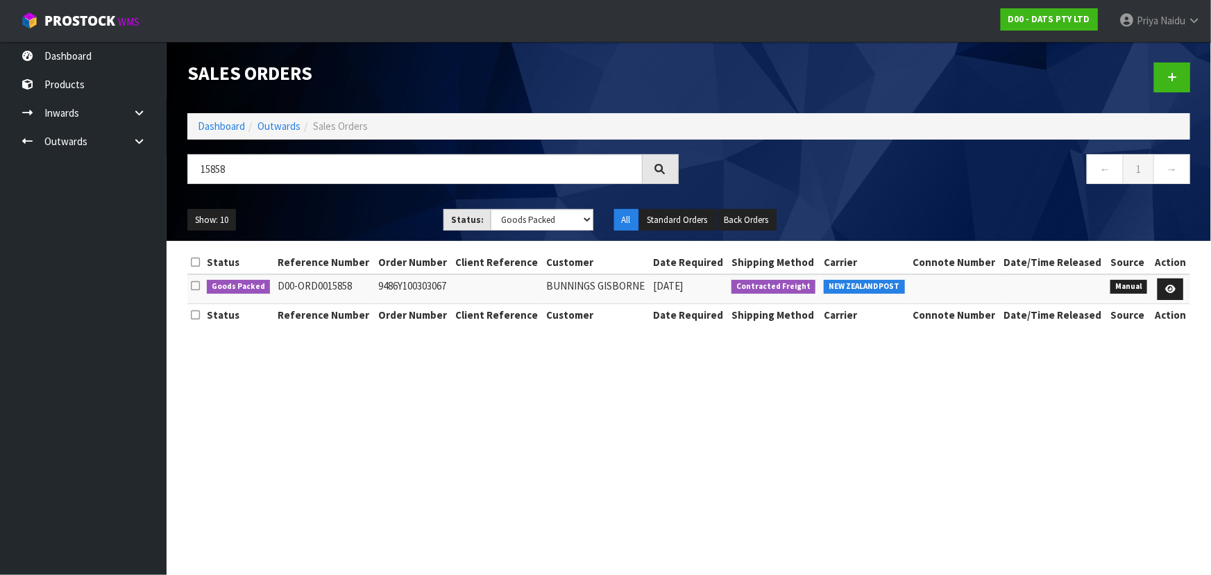
click at [368, 209] on ul "Show: 10 5 10 25 50" at bounding box center [304, 220] width 235 height 22
click at [369, 209] on ul "Show: 10 5 10 25 50" at bounding box center [304, 220] width 235 height 22
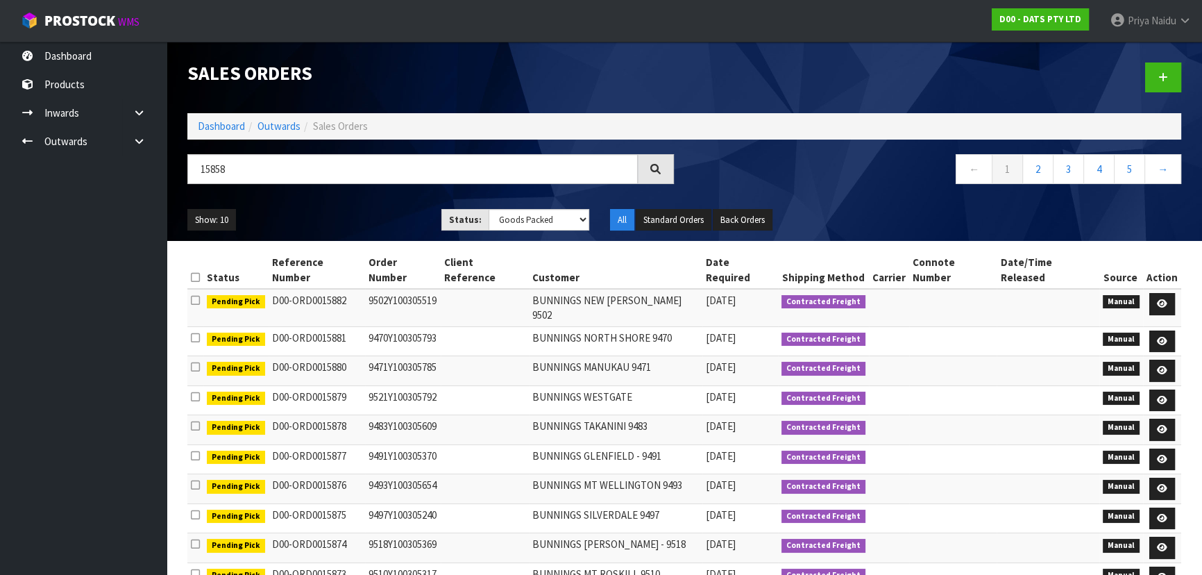
click at [369, 211] on ul "Show: 10 5 10 25 50" at bounding box center [303, 220] width 233 height 22
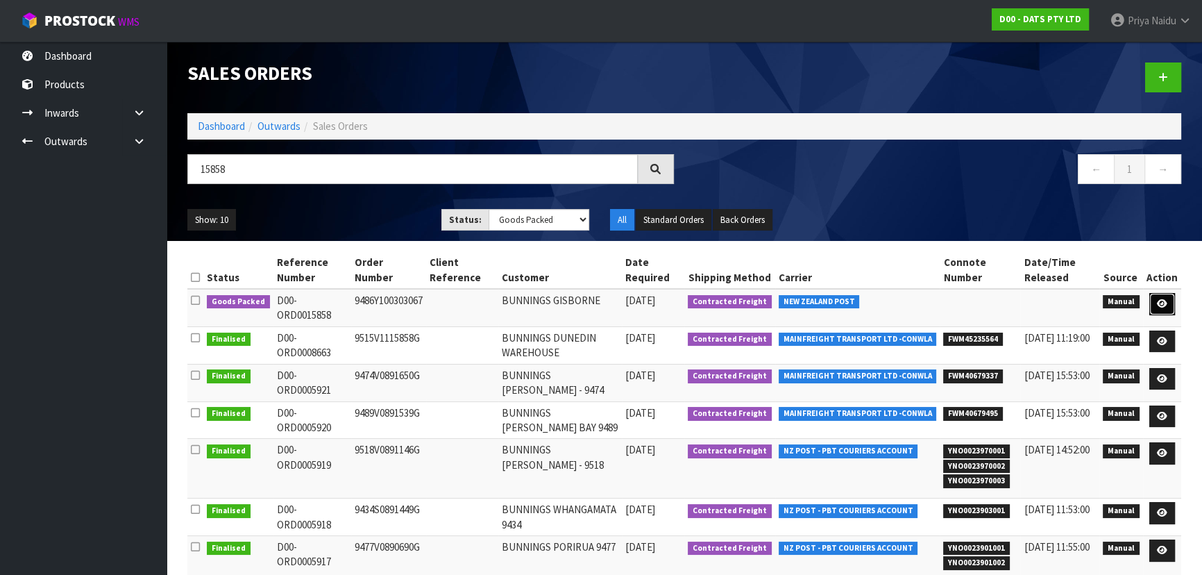
click at [1165, 301] on icon at bounding box center [1162, 303] width 10 height 9
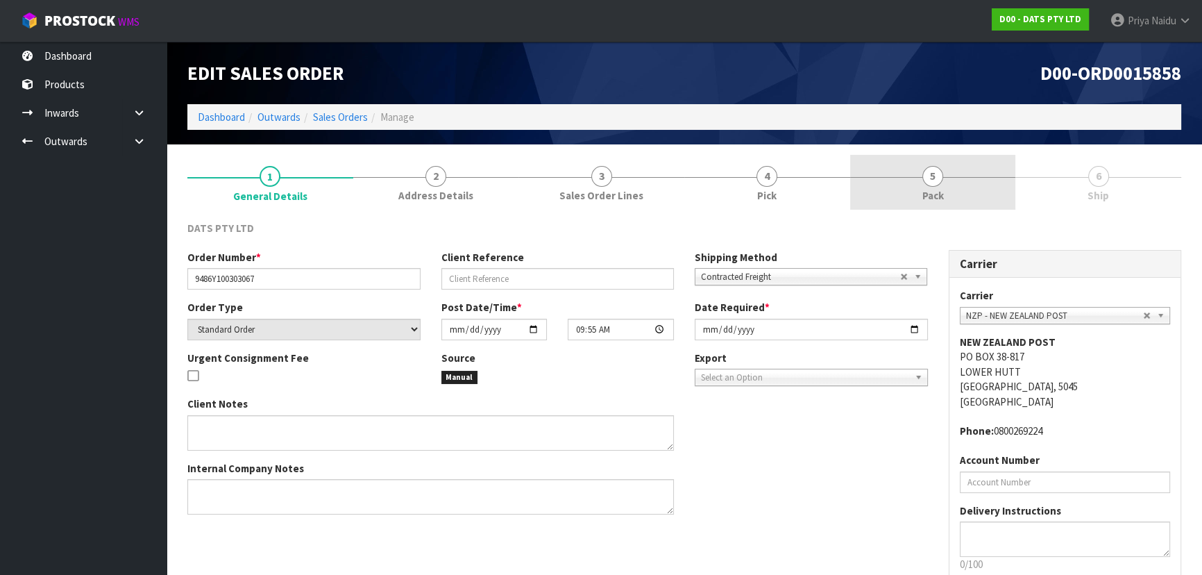
click at [934, 187] on link "5 Pack" at bounding box center [933, 182] width 166 height 55
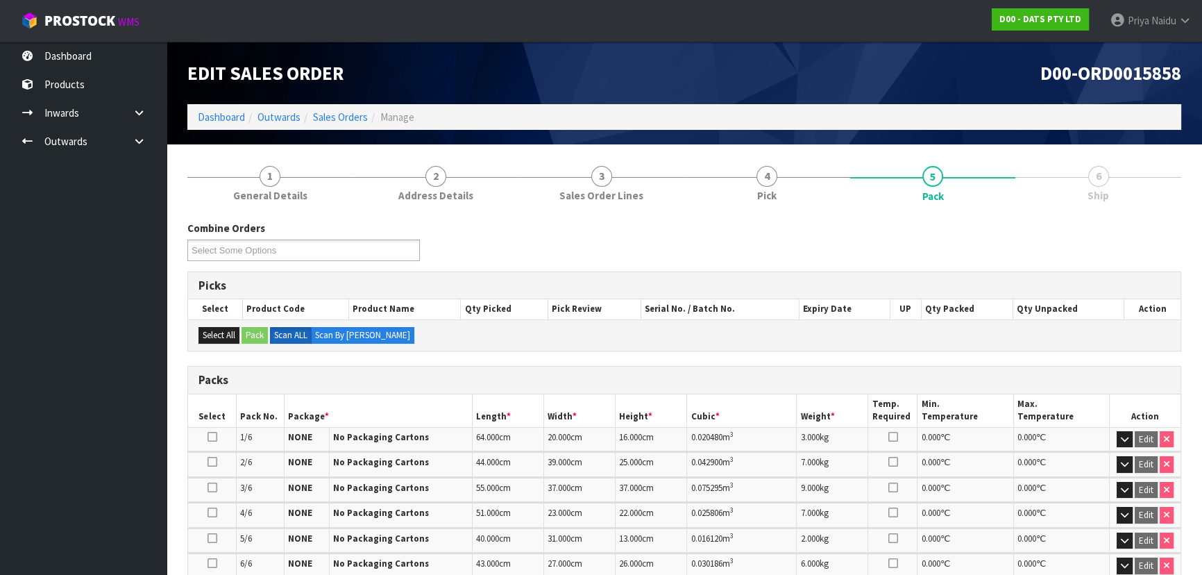
scroll to position [284, 0]
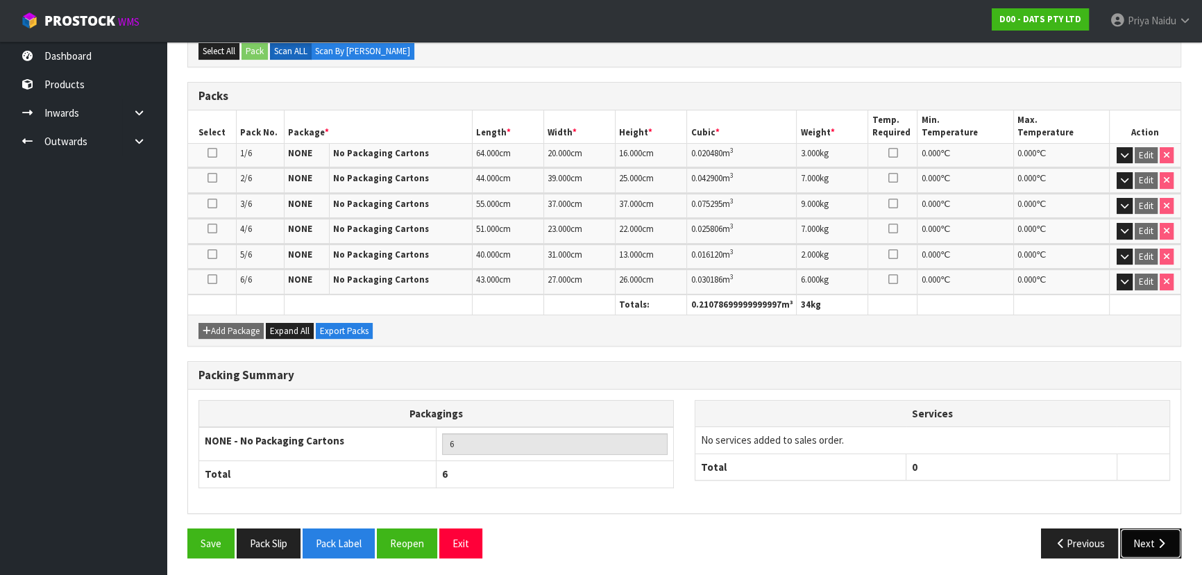
click at [1136, 533] on button "Next" at bounding box center [1150, 543] width 61 height 30
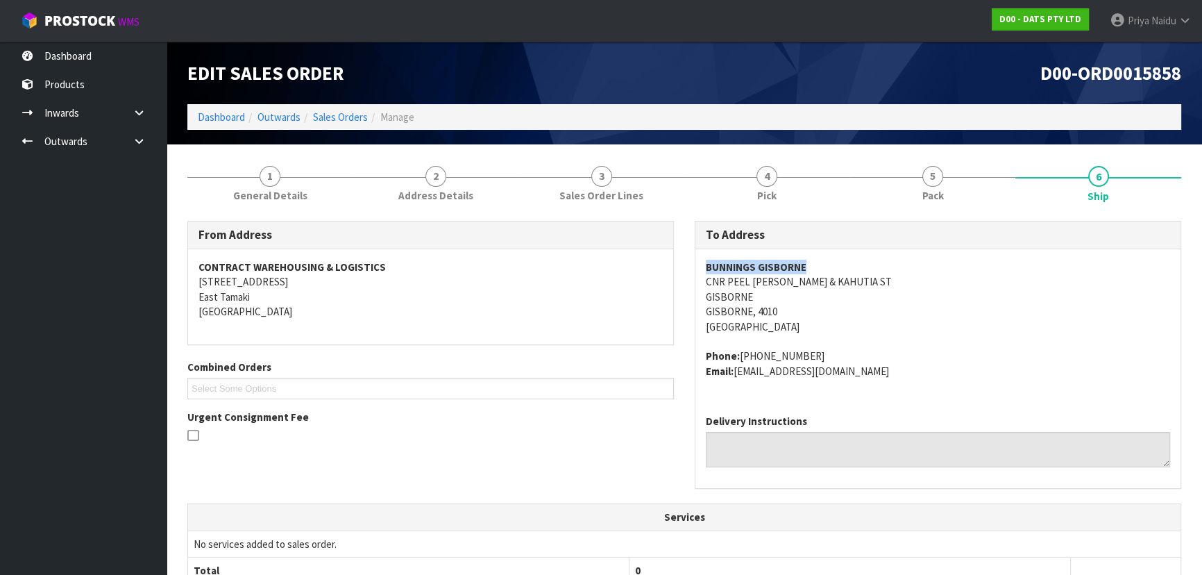
drag, startPoint x: 697, startPoint y: 262, endPoint x: 823, endPoint y: 258, distance: 125.7
click at [823, 258] on div "BUNNINGS GISBORNE CNR PEEL [PERSON_NAME] & KAHUTIA ST GISBORNE [GEOGRAPHIC_DATA…" at bounding box center [938, 326] width 485 height 154
drag, startPoint x: 700, startPoint y: 280, endPoint x: 856, endPoint y: 287, distance: 155.6
click at [856, 287] on div "BUNNINGS GISBORNE CNR PEEL [PERSON_NAME] & KAHUTIA ST GISBORNE [GEOGRAPHIC_DATA…" at bounding box center [938, 326] width 485 height 154
drag, startPoint x: 750, startPoint y: 356, endPoint x: 784, endPoint y: 356, distance: 34.7
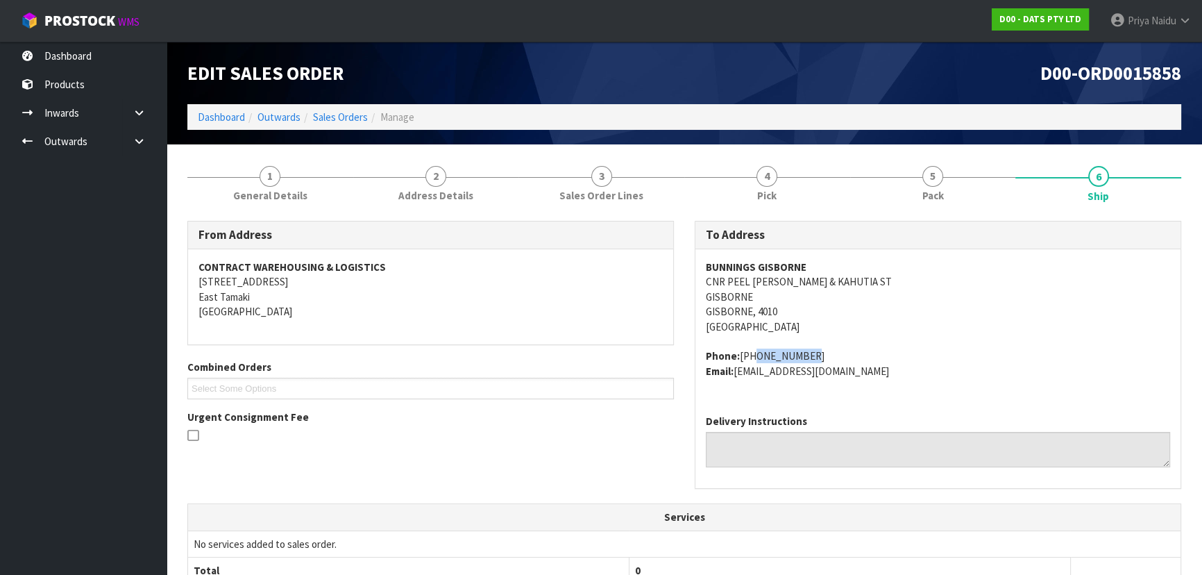
click at [790, 356] on address "Phone: [PHONE_NUMBER] Email: [EMAIL_ADDRESS][DOMAIN_NAME]" at bounding box center [938, 363] width 464 height 30
drag, startPoint x: 739, startPoint y: 354, endPoint x: 831, endPoint y: 346, distance: 91.9
click at [831, 346] on span "BUNNINGS GISBORNE CNR PEEL [PERSON_NAME] & KAHUTIA ST GISBORNE [GEOGRAPHIC_DATA…" at bounding box center [938, 319] width 464 height 119
drag, startPoint x: 736, startPoint y: 373, endPoint x: 871, endPoint y: 373, distance: 135.4
click at [871, 373] on address "Phone: [PHONE_NUMBER] Email: [EMAIL_ADDRESS][DOMAIN_NAME]" at bounding box center [938, 363] width 464 height 30
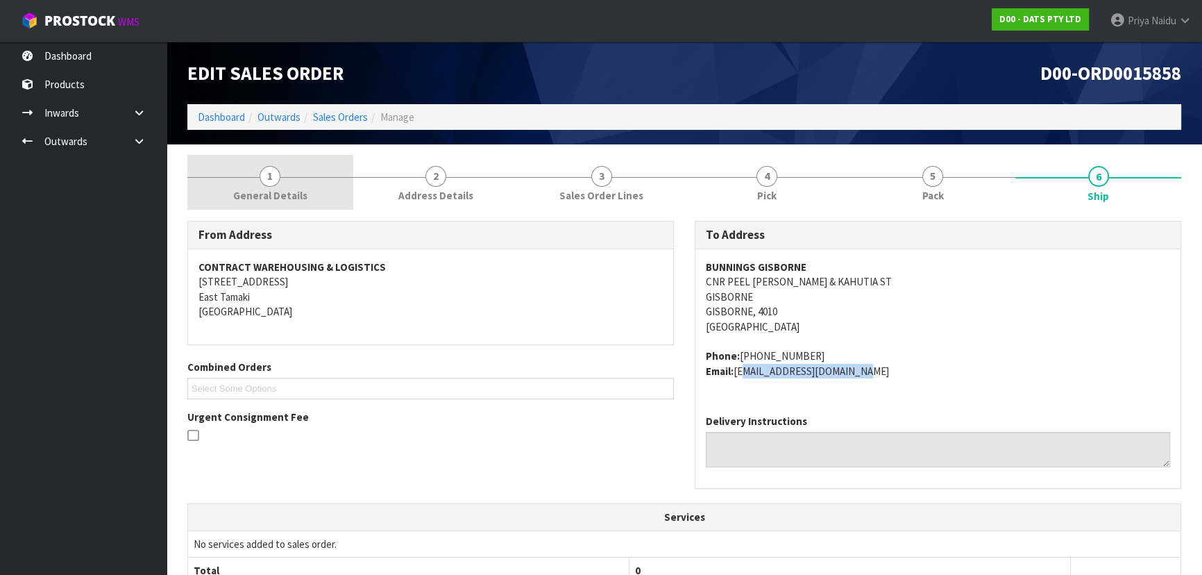
drag, startPoint x: 290, startPoint y: 195, endPoint x: 280, endPoint y: 208, distance: 16.8
click at [290, 195] on span "General Details" at bounding box center [270, 195] width 74 height 15
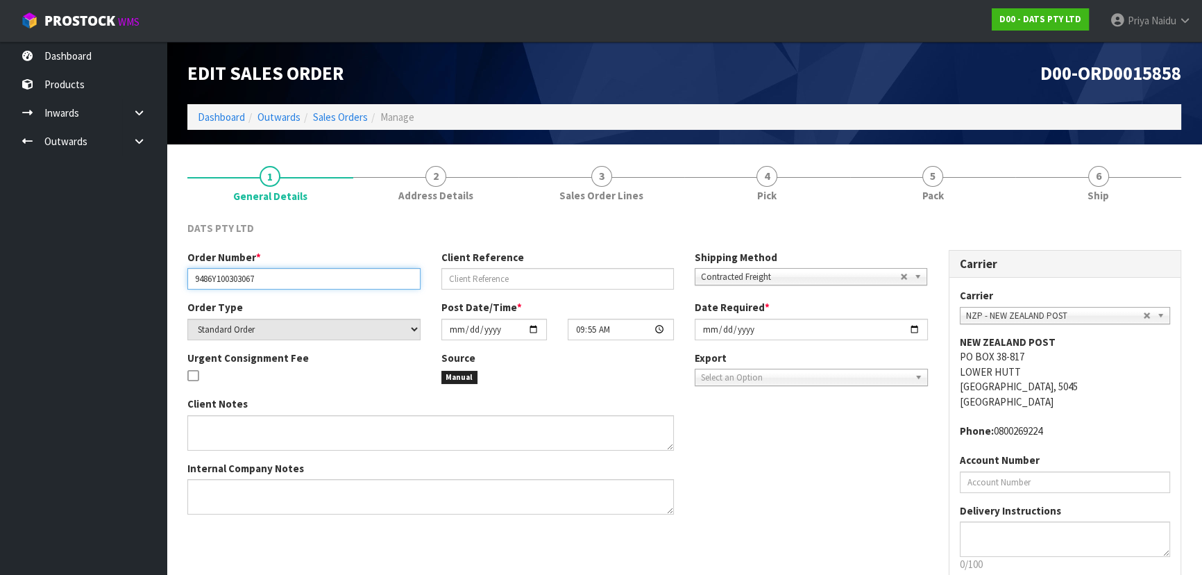
drag, startPoint x: 191, startPoint y: 282, endPoint x: 244, endPoint y: 281, distance: 52.8
click at [210, 281] on input "9486Y100303067" at bounding box center [303, 279] width 233 height 22
click at [288, 285] on input "9486Y100303067" at bounding box center [303, 279] width 233 height 22
drag, startPoint x: 193, startPoint y: 278, endPoint x: 298, endPoint y: 276, distance: 104.8
click at [298, 276] on input "9486Y100303067" at bounding box center [303, 279] width 233 height 22
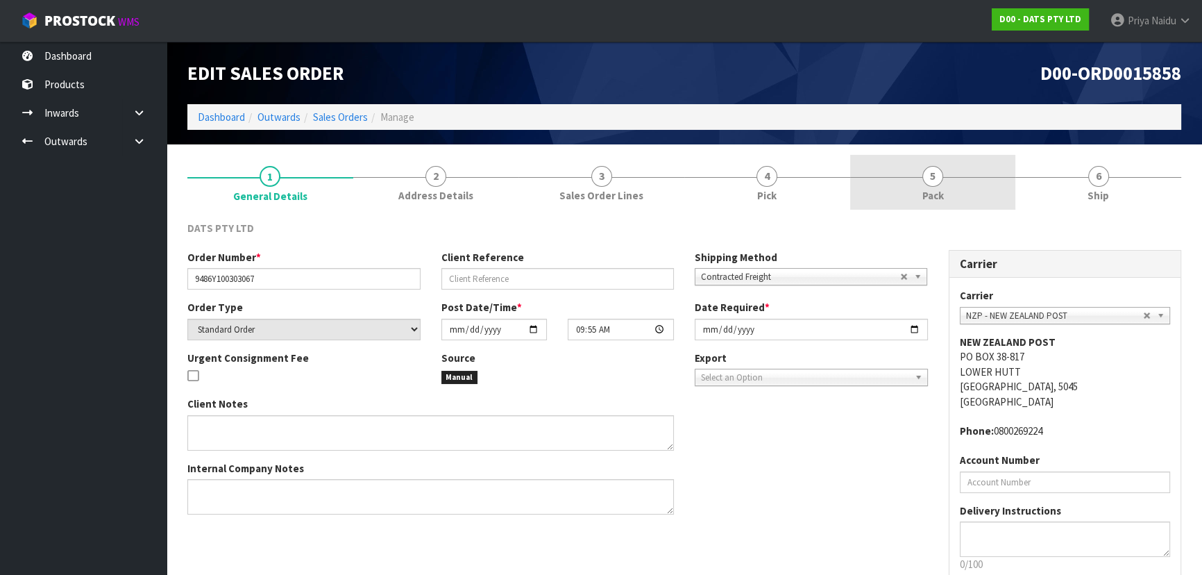
click at [889, 192] on link "5 Pack" at bounding box center [933, 182] width 166 height 55
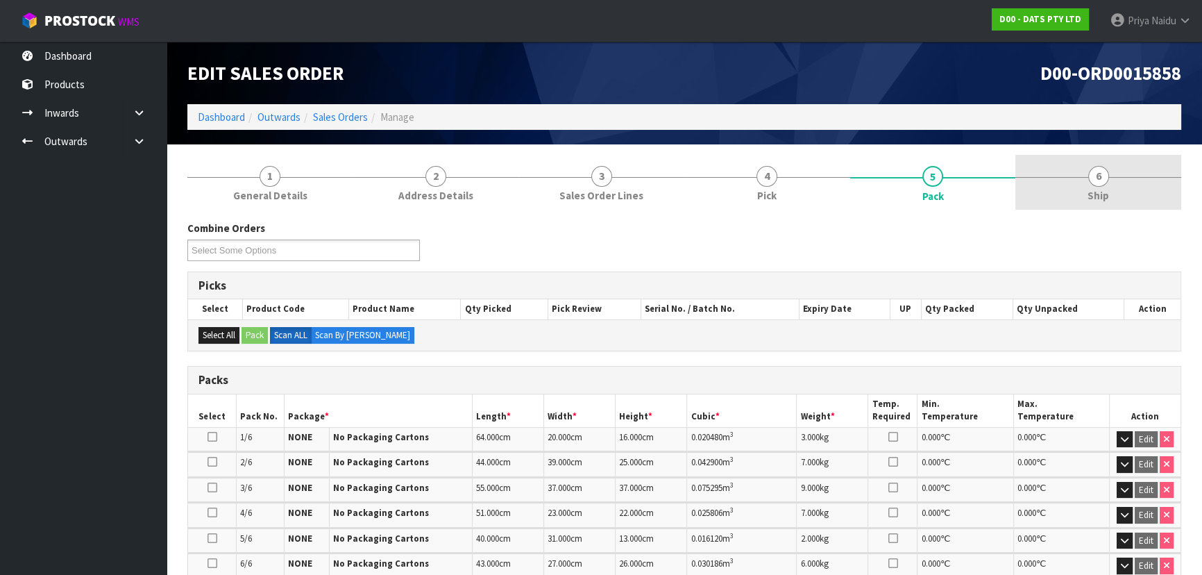
drag, startPoint x: 1109, startPoint y: 201, endPoint x: 1102, endPoint y: 206, distance: 8.5
click at [1109, 201] on span "Ship" at bounding box center [1099, 195] width 22 height 15
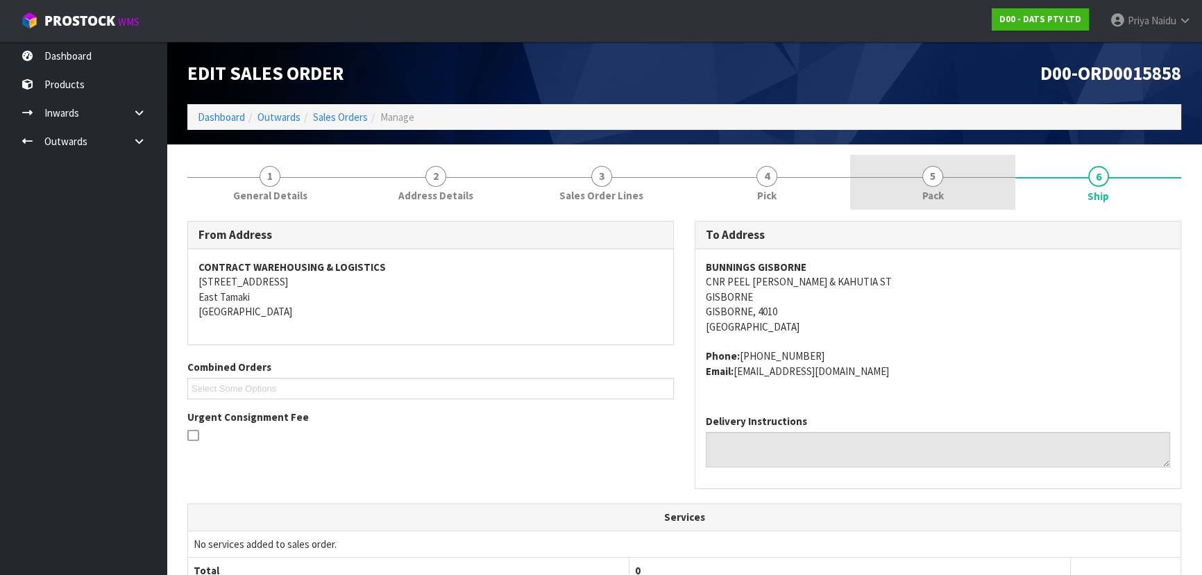
click at [905, 183] on link "5 Pack" at bounding box center [933, 182] width 166 height 55
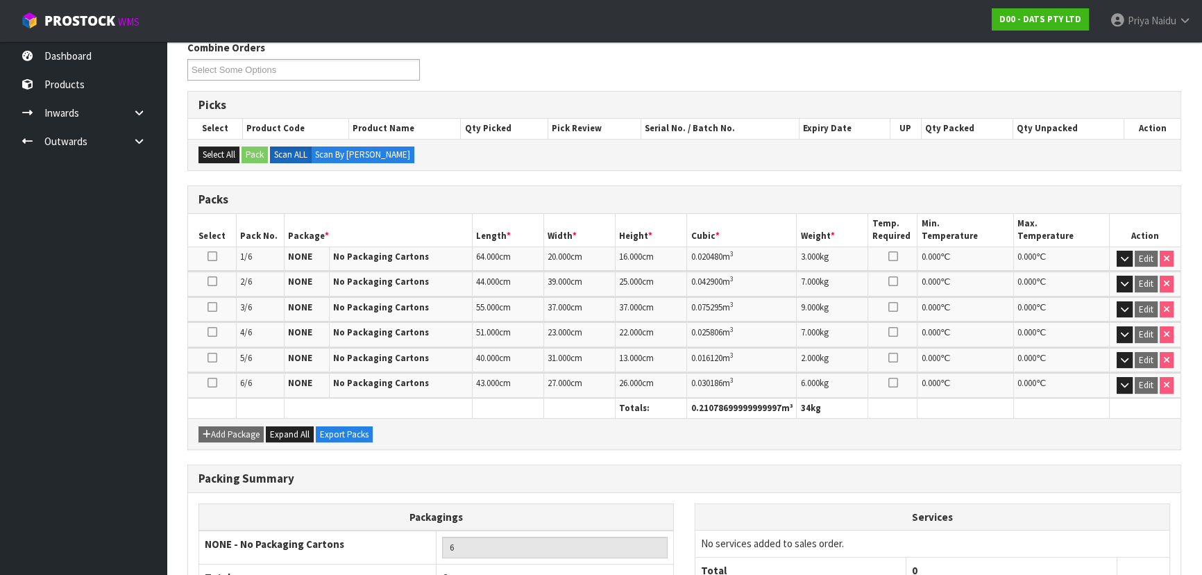
scroll to position [189, 0]
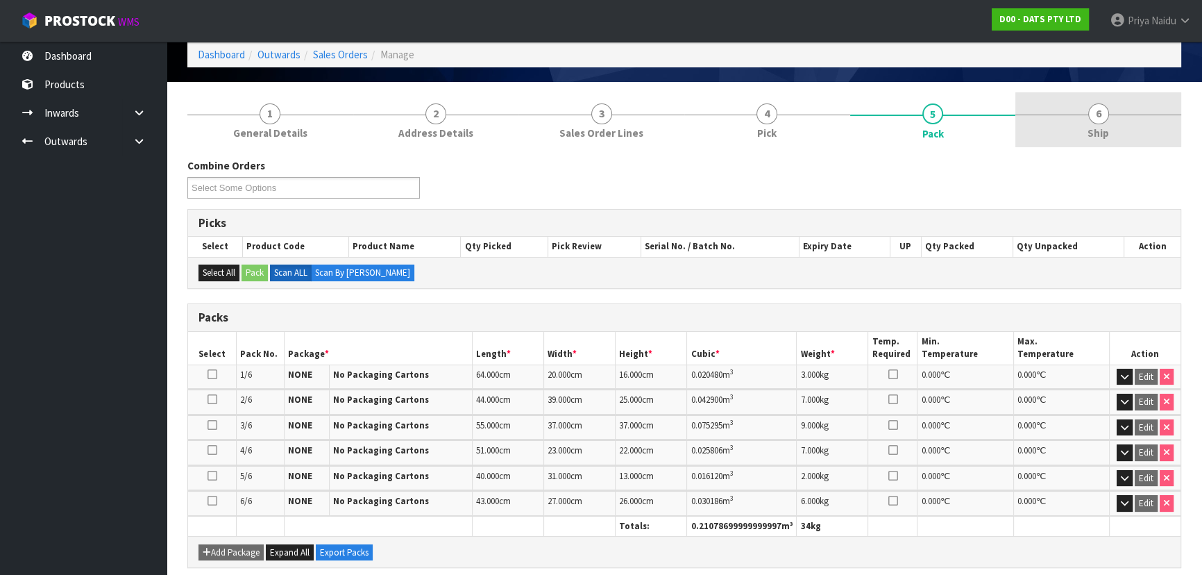
click at [1118, 127] on link "6 Ship" at bounding box center [1099, 119] width 166 height 55
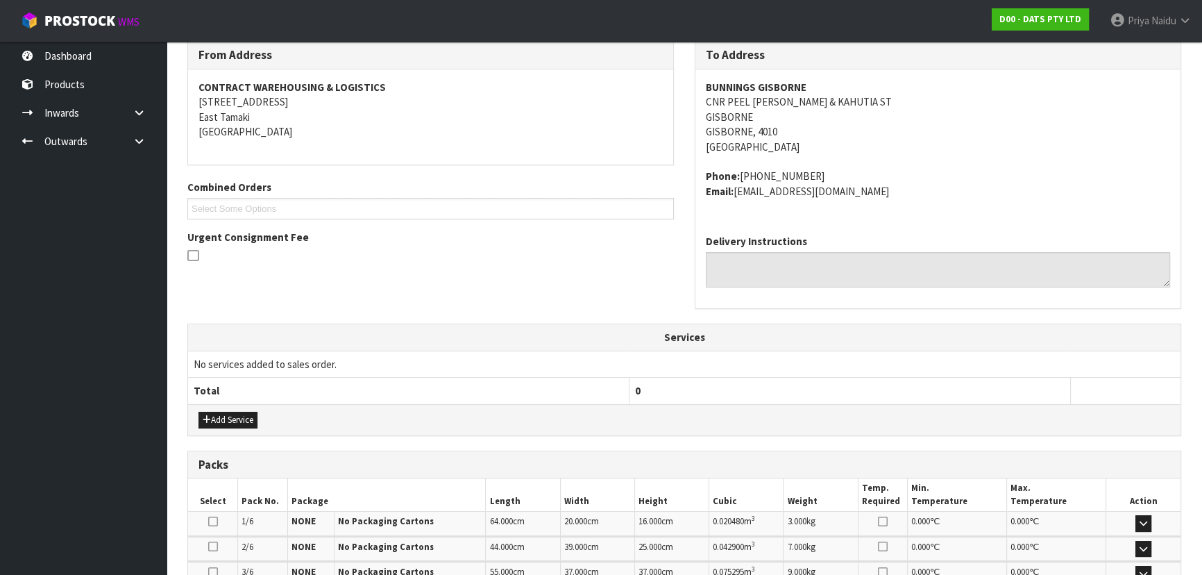
scroll to position [444, 0]
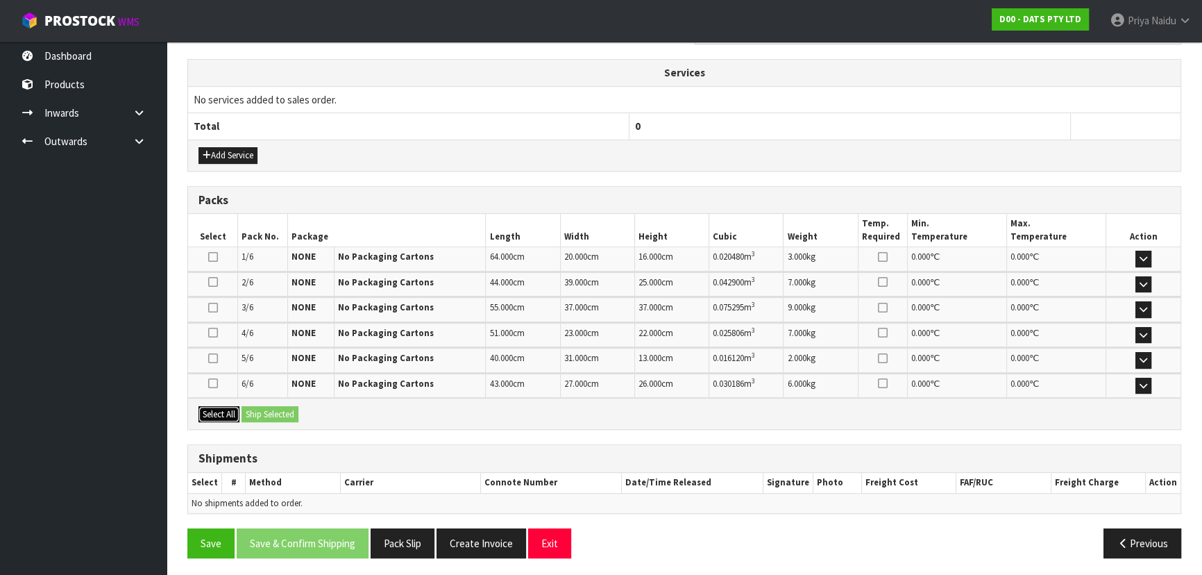
click at [211, 406] on button "Select All" at bounding box center [219, 414] width 41 height 17
click at [255, 406] on button "Ship Selected" at bounding box center [270, 414] width 57 height 17
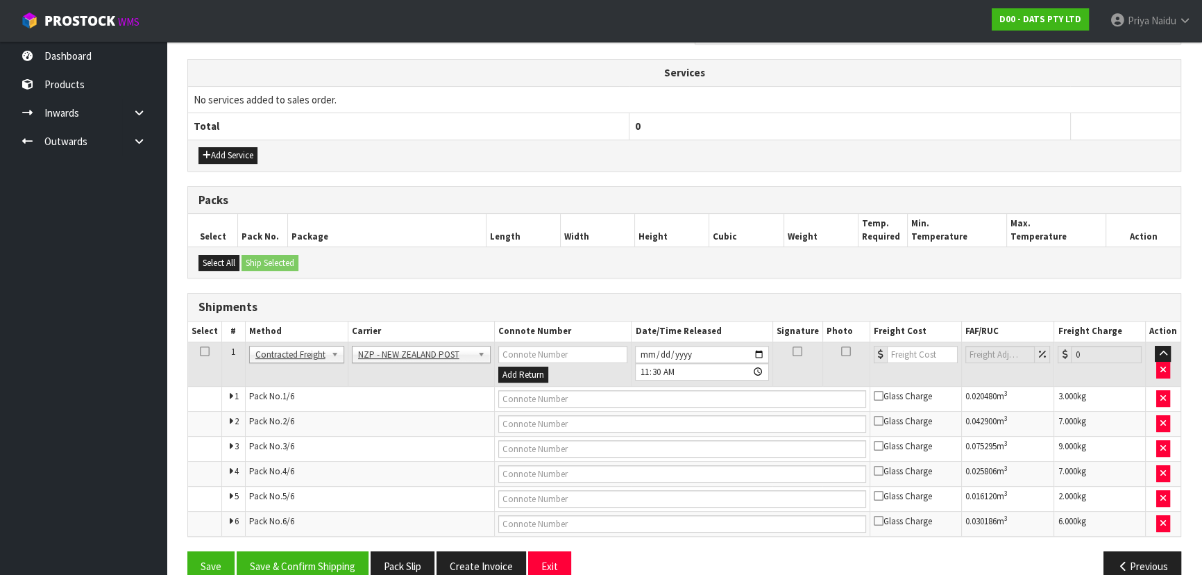
scroll to position [469, 0]
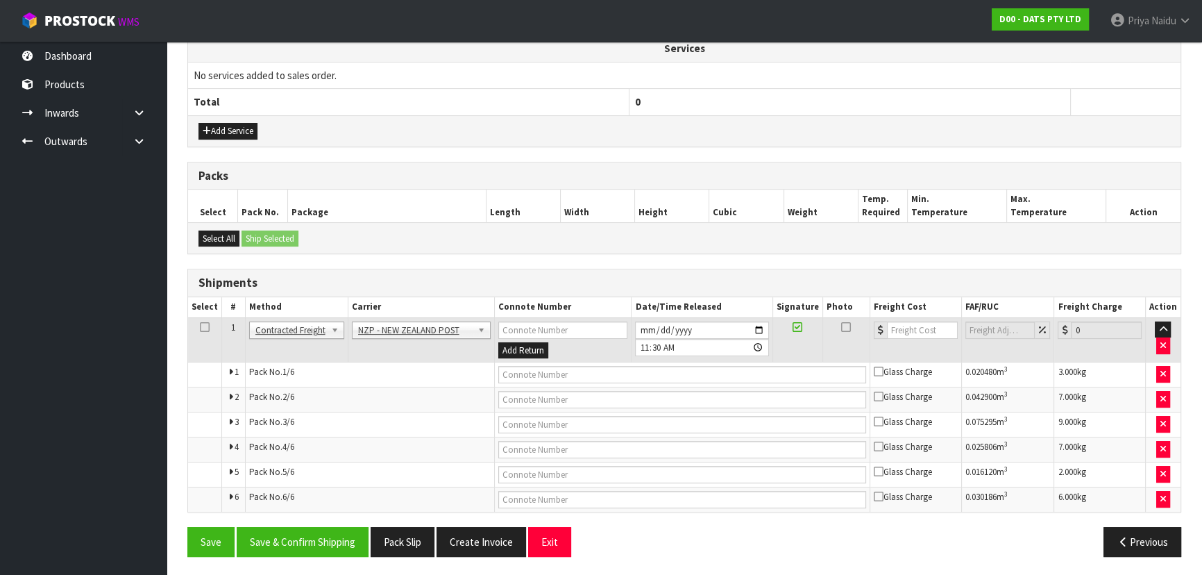
drag, startPoint x: 410, startPoint y: 326, endPoint x: 407, endPoint y: 334, distance: 8.8
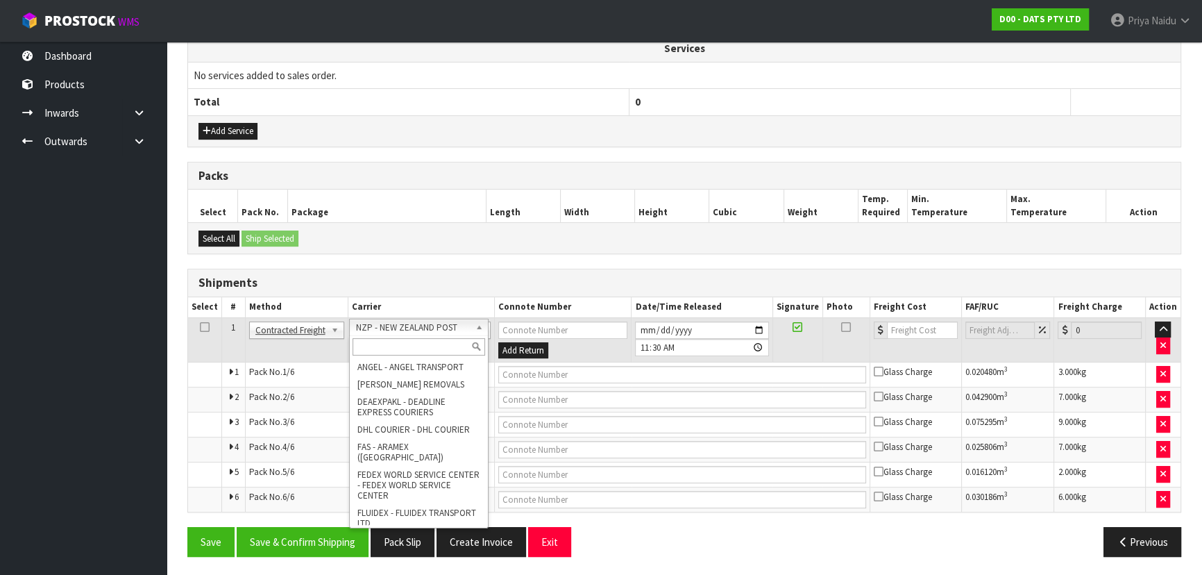
click at [399, 353] on input "text" at bounding box center [419, 346] width 133 height 17
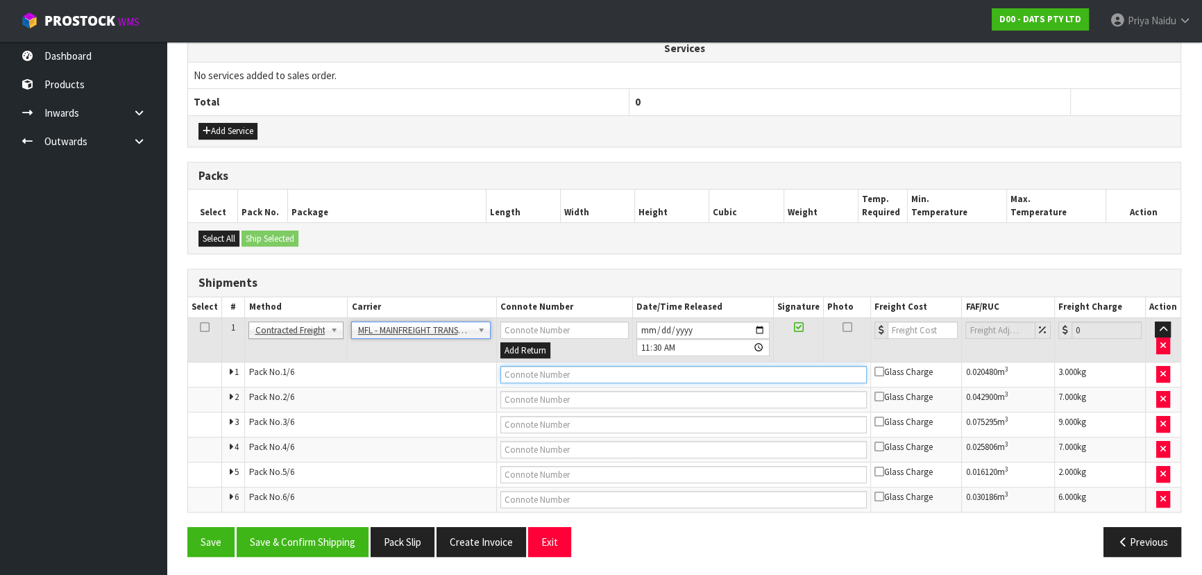
click at [555, 368] on input "text" at bounding box center [683, 374] width 367 height 17
paste input "FWM58969736"
click at [903, 326] on input "number" at bounding box center [923, 329] width 70 height 17
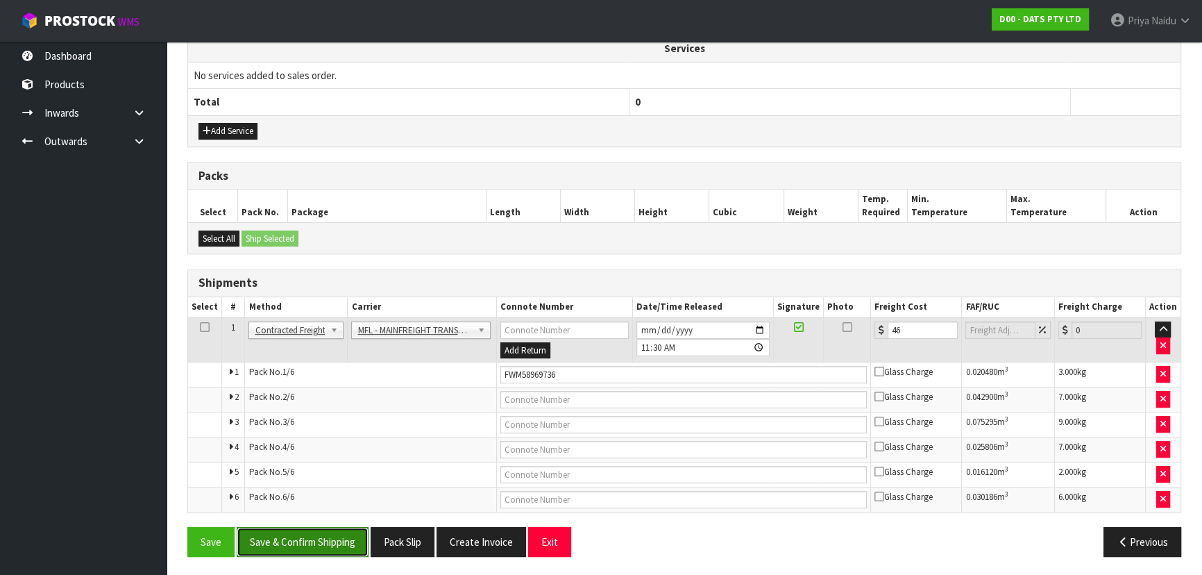
click at [333, 539] on button "Save & Confirm Shipping" at bounding box center [303, 542] width 132 height 30
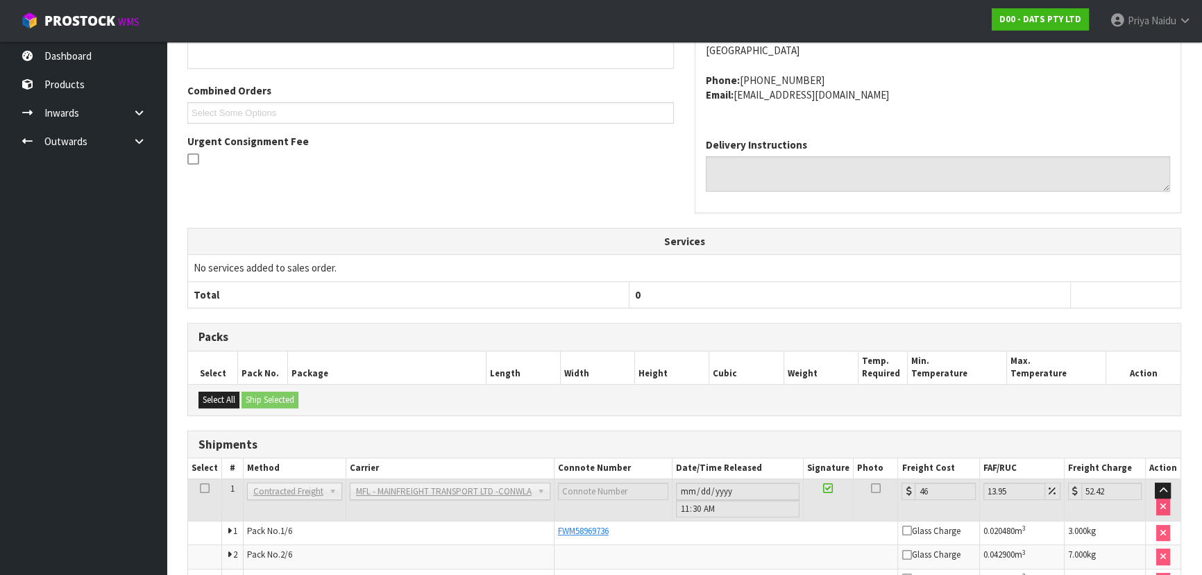
scroll to position [0, 0]
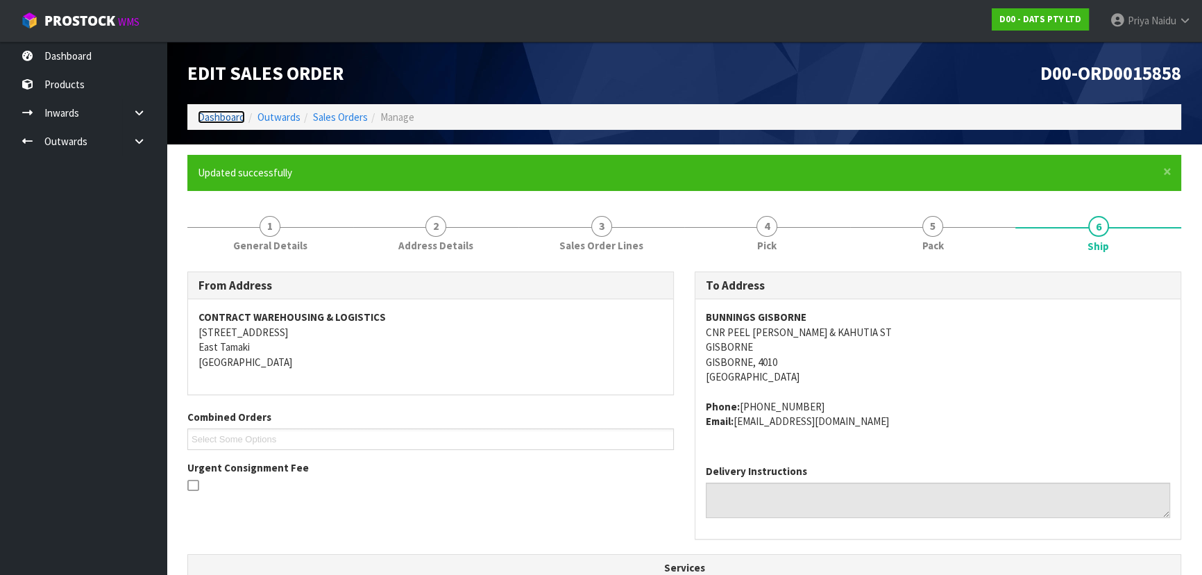
click at [228, 120] on link "Dashboard" at bounding box center [221, 116] width 47 height 13
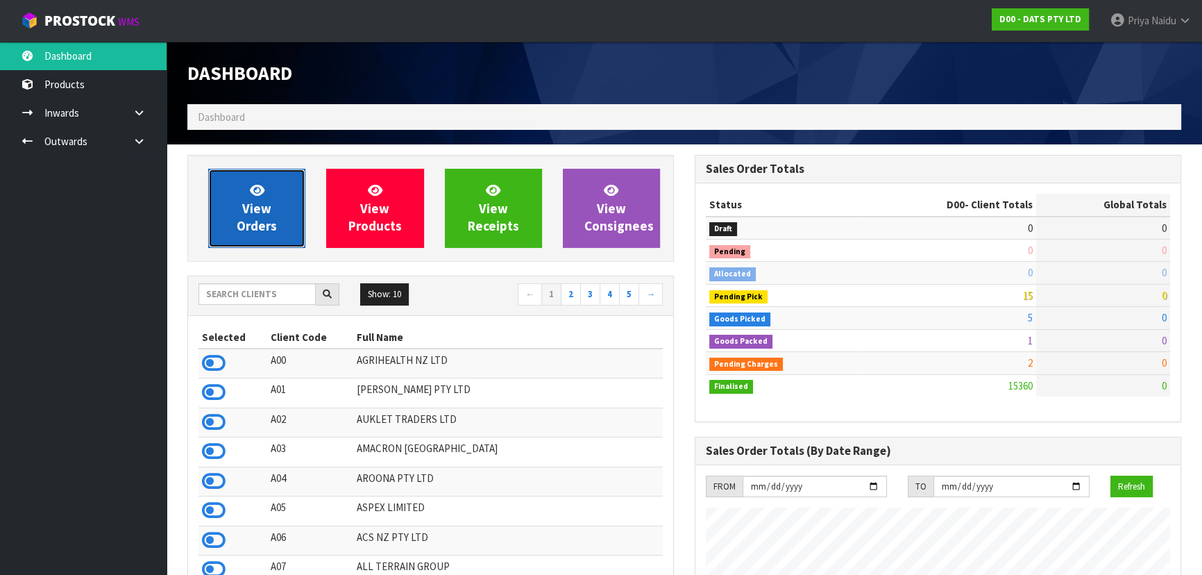
click at [276, 216] on link "View Orders" at bounding box center [256, 208] width 97 height 79
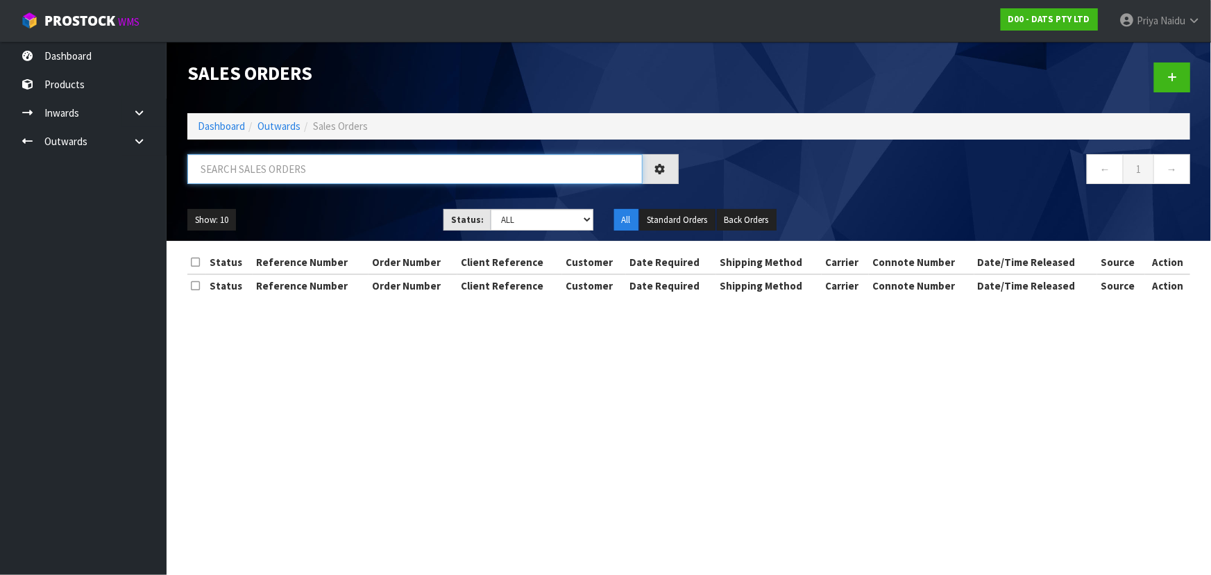
click at [279, 172] on input "text" at bounding box center [414, 169] width 455 height 30
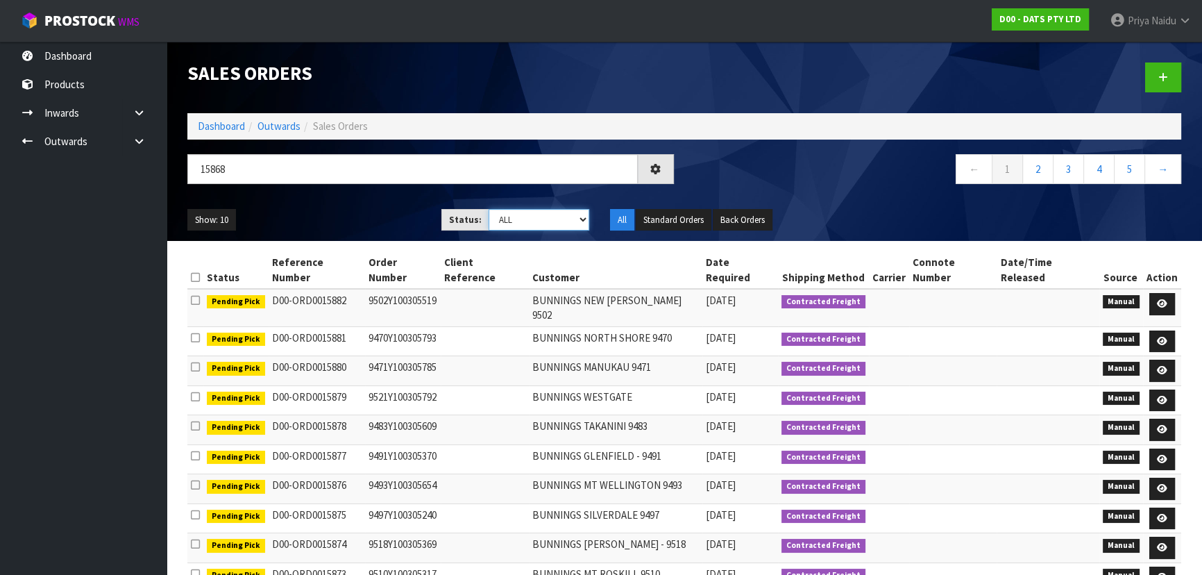
drag, startPoint x: 496, startPoint y: 215, endPoint x: 500, endPoint y: 226, distance: 11.0
click at [496, 215] on select "Draft Pending Allocated Pending Pick Goods Picked Goods Packed Pending Charges …" at bounding box center [539, 220] width 101 height 22
click at [489, 209] on select "Draft Pending Allocated Pending Pick Goods Picked Goods Packed Pending Charges …" at bounding box center [539, 220] width 101 height 22
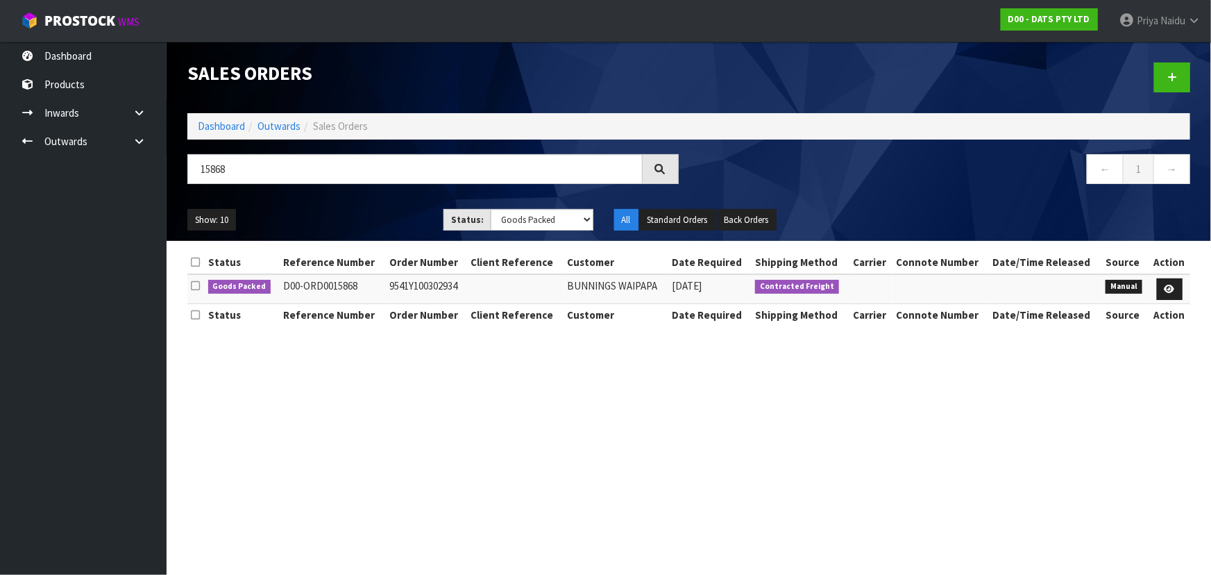
click at [384, 220] on ul "Show: 10 5 10 25 50" at bounding box center [304, 220] width 235 height 22
click at [385, 218] on ul "Show: 10 5 10 25 50" at bounding box center [304, 220] width 235 height 22
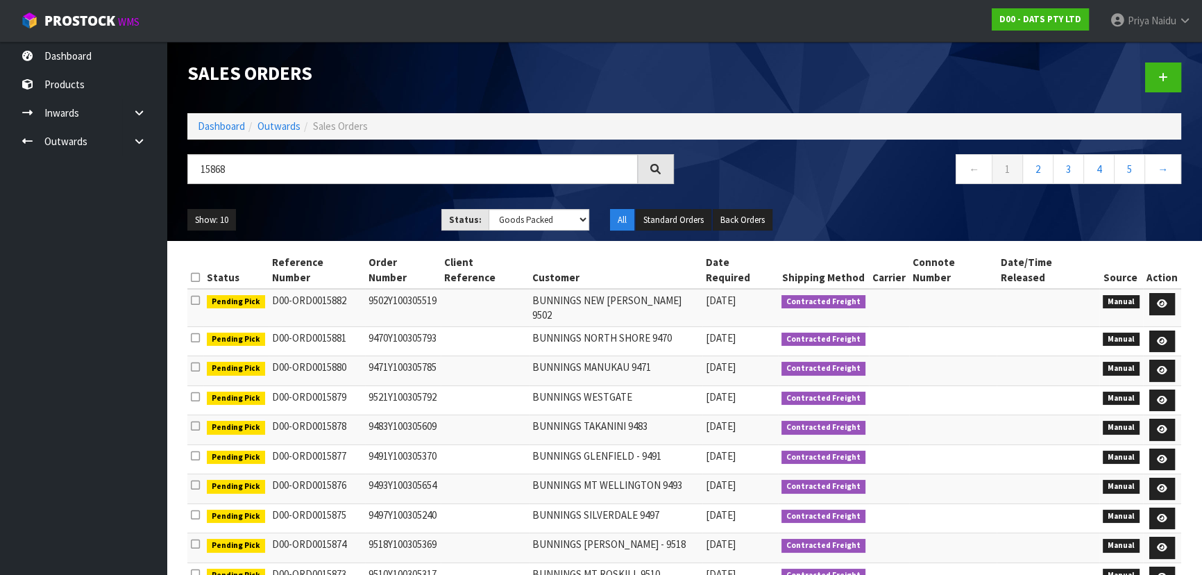
click at [353, 213] on ul "Show: 10 5 10 25 50" at bounding box center [303, 220] width 233 height 22
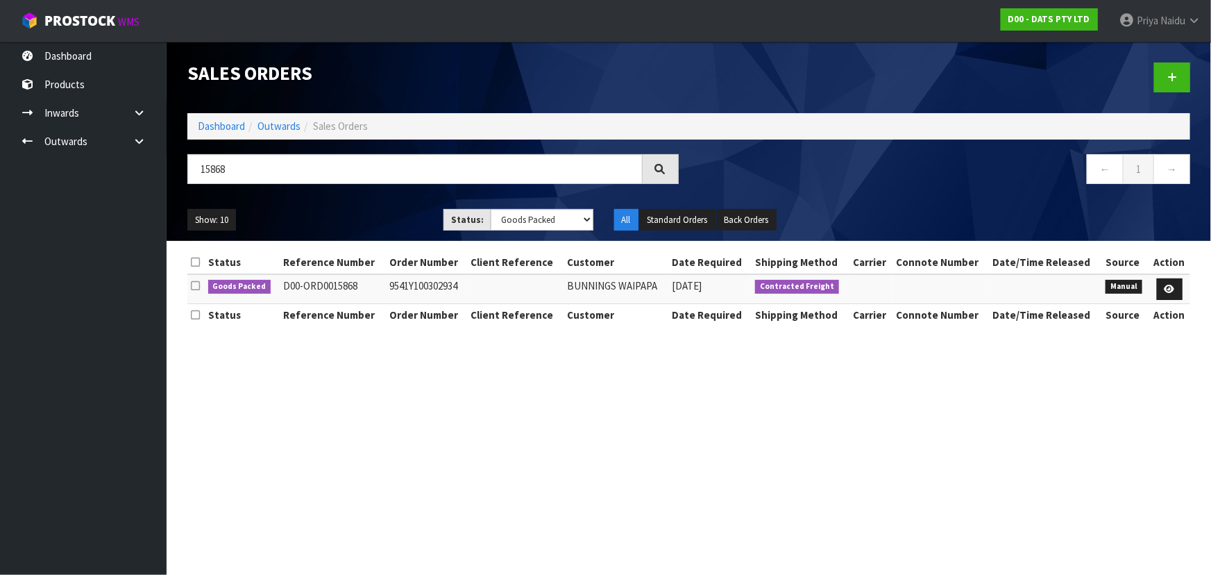
click at [351, 215] on ul "Show: 10 5 10 25 50" at bounding box center [304, 220] width 235 height 22
click at [1172, 287] on icon at bounding box center [1170, 289] width 10 height 9
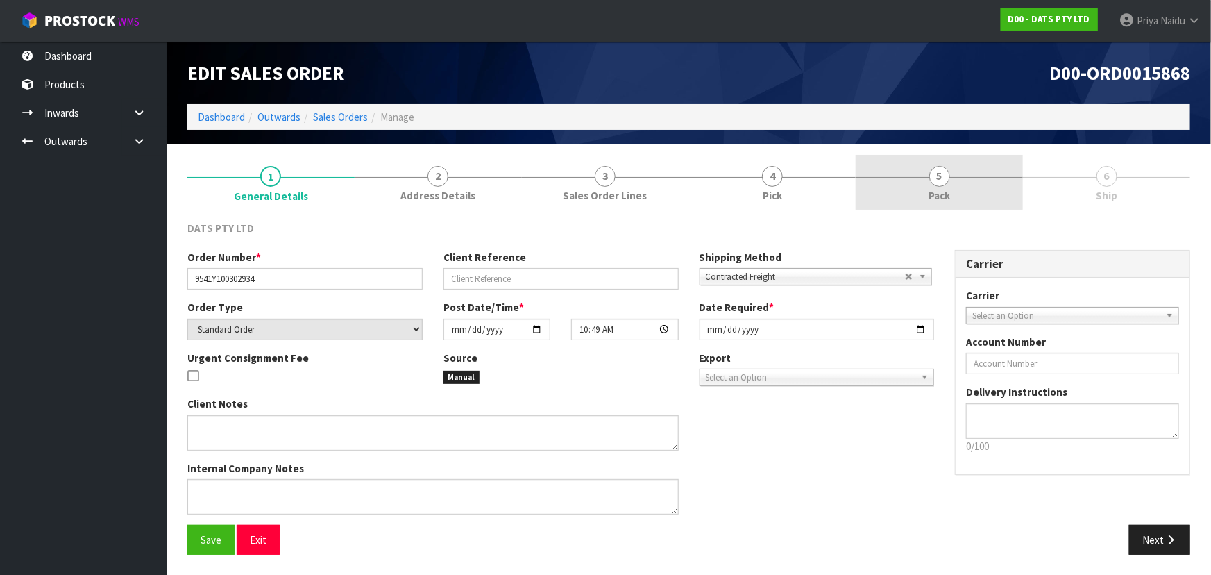
click at [951, 190] on link "5 Pack" at bounding box center [939, 182] width 167 height 55
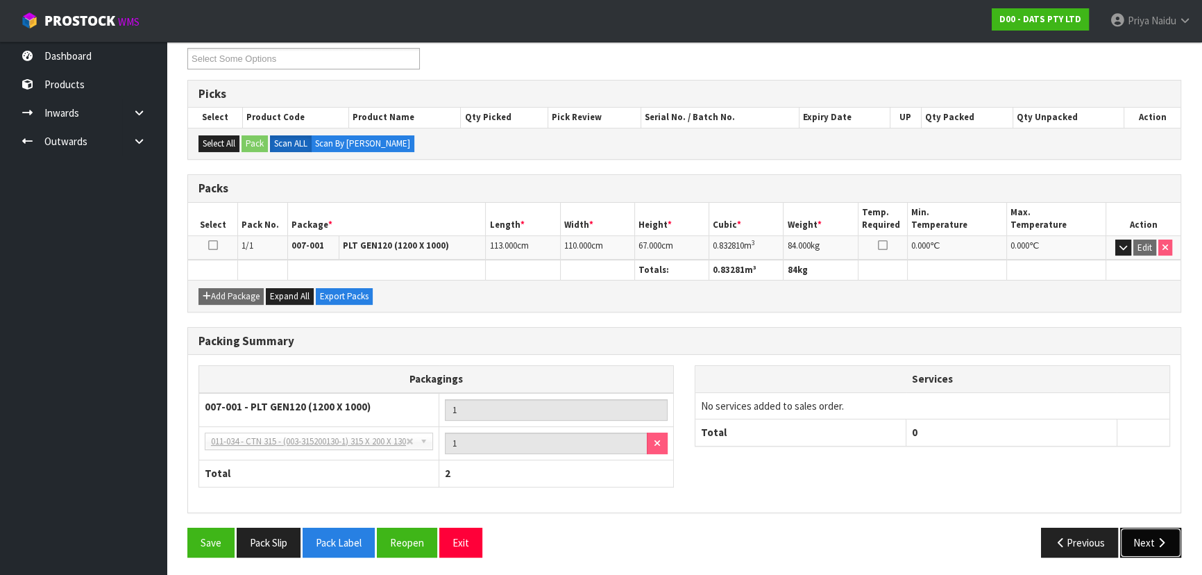
click at [1152, 535] on button "Next" at bounding box center [1150, 543] width 61 height 30
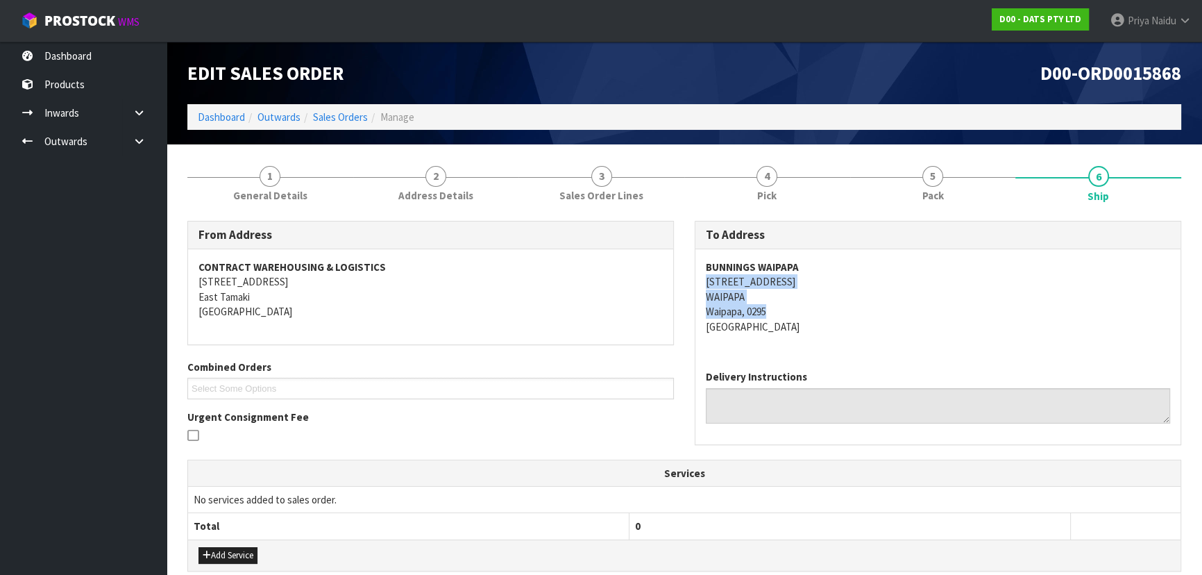
drag, startPoint x: 705, startPoint y: 287, endPoint x: 695, endPoint y: 315, distance: 30.1
click at [793, 314] on div "BUNNINGS WAIPAPA [STREET_ADDRESS]" at bounding box center [938, 304] width 485 height 110
drag, startPoint x: 693, startPoint y: 262, endPoint x: 838, endPoint y: 258, distance: 144.4
click at [841, 258] on div "To Address [GEOGRAPHIC_DATA] [STREET_ADDRESS] Delivery Instructions" at bounding box center [937, 340] width 507 height 238
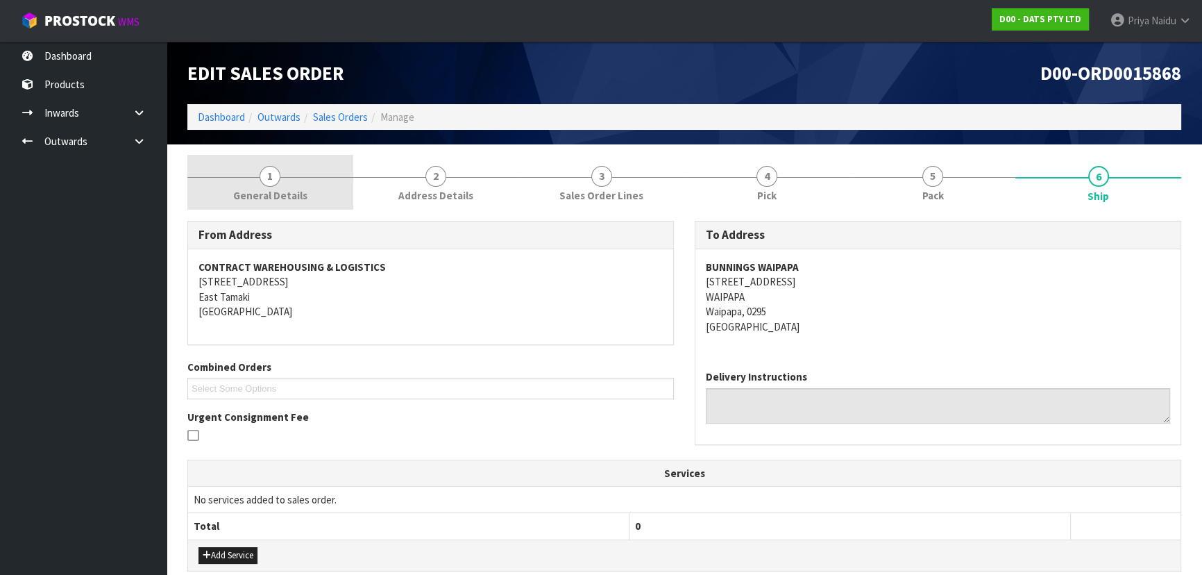
click at [261, 170] on span "1" at bounding box center [270, 176] width 21 height 21
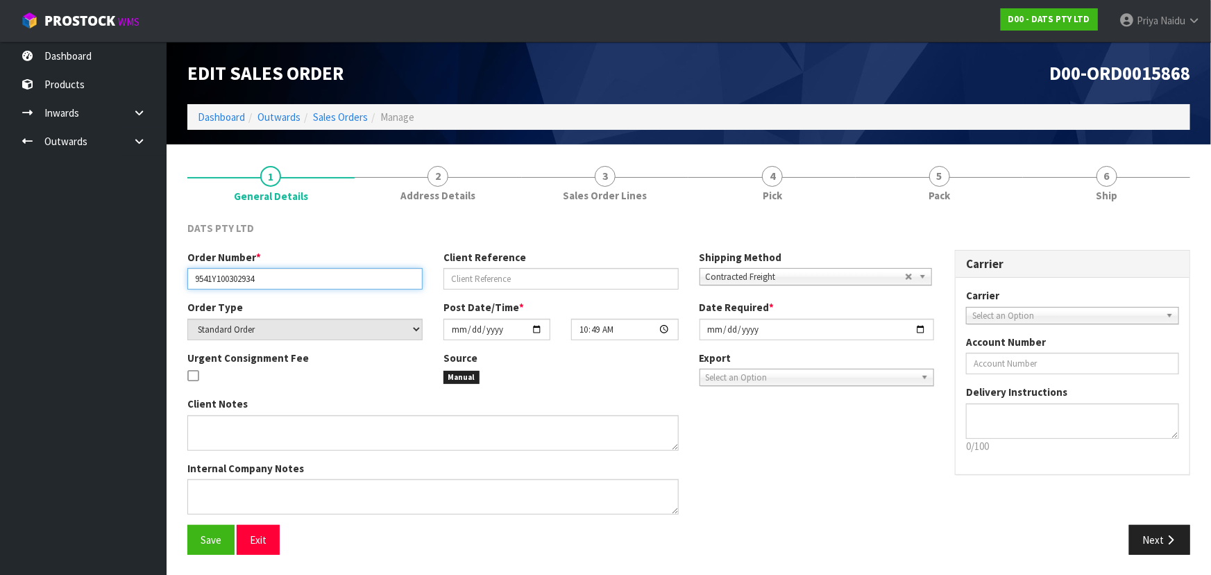
click at [196, 279] on input "9541Y100302934" at bounding box center [304, 279] width 235 height 22
drag, startPoint x: 191, startPoint y: 278, endPoint x: 271, endPoint y: 276, distance: 80.5
click at [271, 276] on input "9541Y100302934" at bounding box center [304, 279] width 235 height 22
click at [957, 216] on div "DATS PTY LTD Order Number * 9541Y100302934 Client Reference Shipping Method Cli…" at bounding box center [688, 387] width 1003 height 355
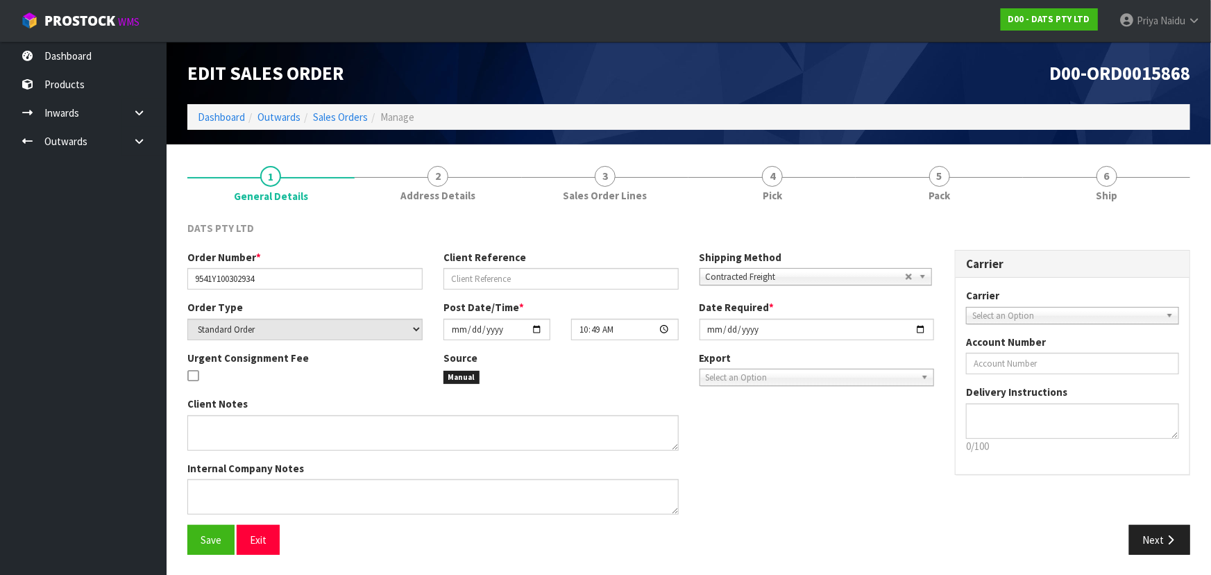
click at [916, 211] on div "DATS PTY LTD Order Number * 9541Y100302934 Client Reference Shipping Method Cli…" at bounding box center [688, 387] width 1003 height 355
click at [929, 194] on span "Pack" at bounding box center [940, 195] width 22 height 15
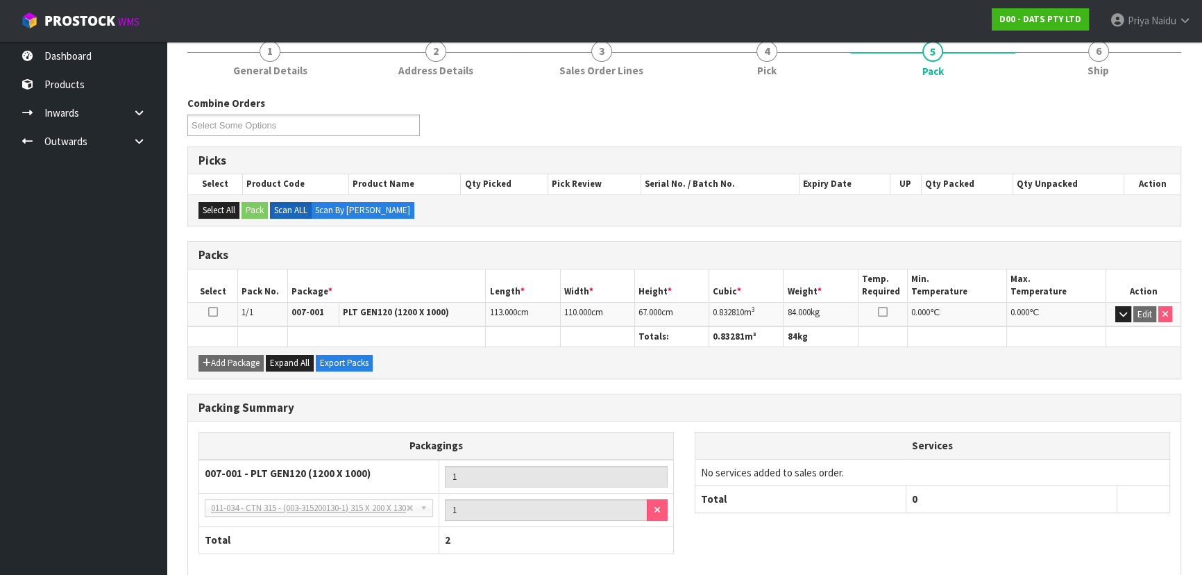
scroll to position [126, 0]
drag, startPoint x: 707, startPoint y: 310, endPoint x: 281, endPoint y: 312, distance: 426.2
click at [773, 308] on tr "1/1 007-001 PLT GEN120 (1200 X 1000) 113.000 cm 110.000 cm 67.000 cm 0.832810 m…" at bounding box center [684, 313] width 993 height 24
drag, startPoint x: 1126, startPoint y: 63, endPoint x: 1114, endPoint y: 76, distance: 17.2
click at [1126, 63] on link "6 Ship" at bounding box center [1099, 56] width 166 height 55
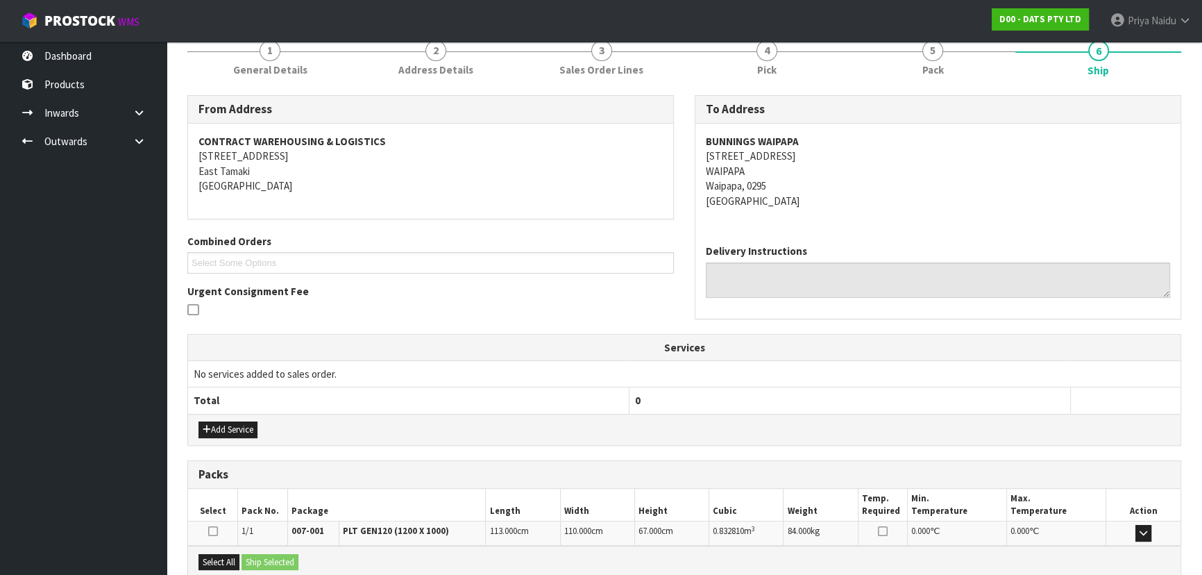
scroll to position [0, 0]
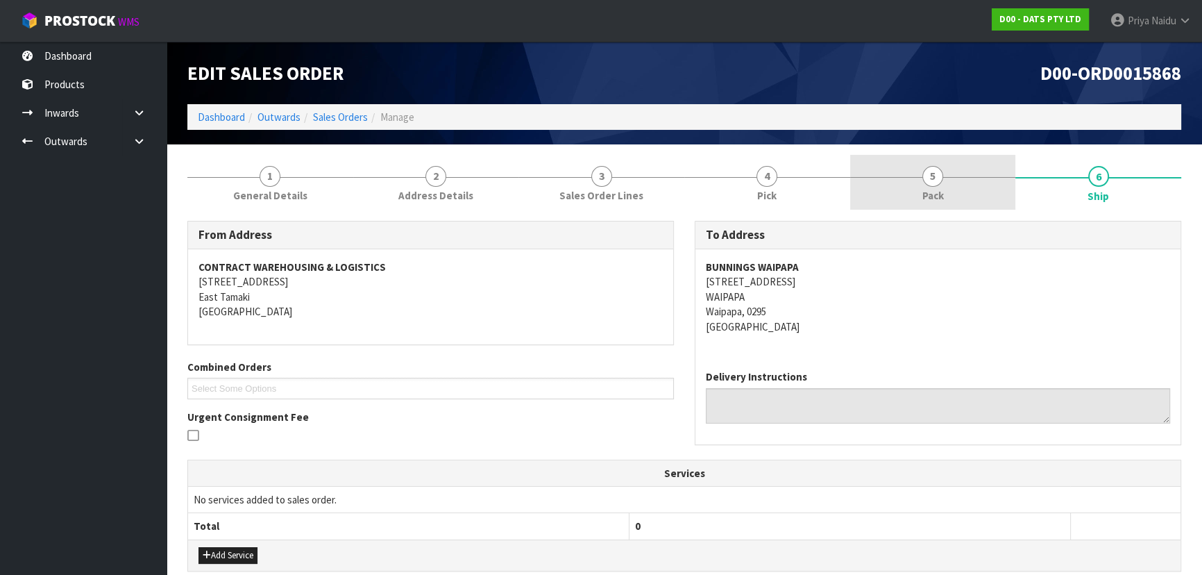
click at [964, 195] on link "5 Pack" at bounding box center [933, 182] width 166 height 55
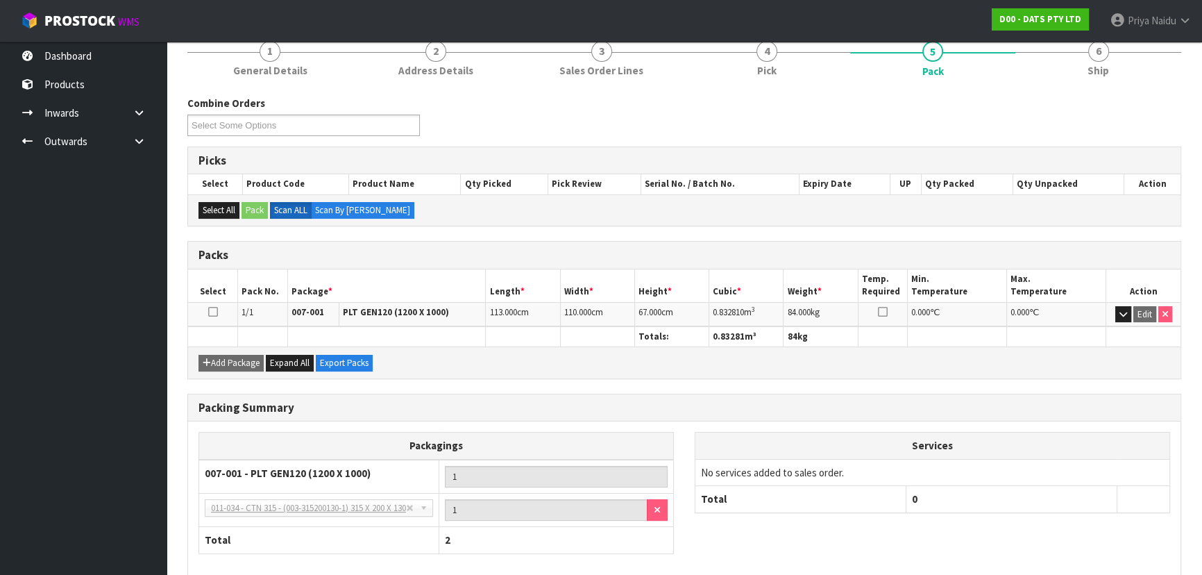
scroll to position [126, 0]
click at [1106, 75] on span "Ship" at bounding box center [1099, 69] width 22 height 15
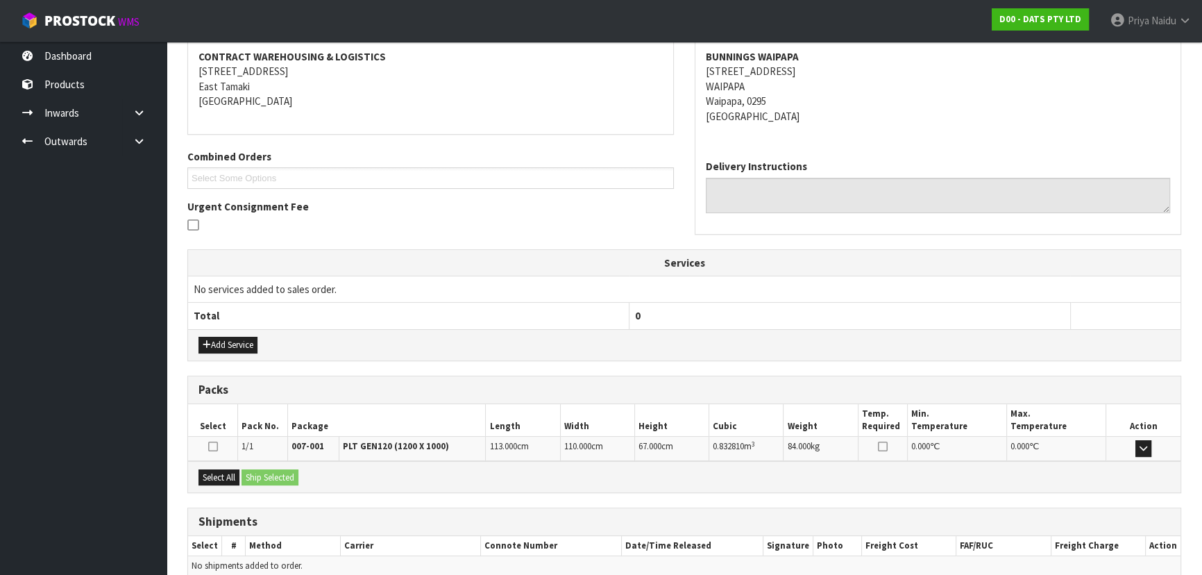
scroll to position [275, 0]
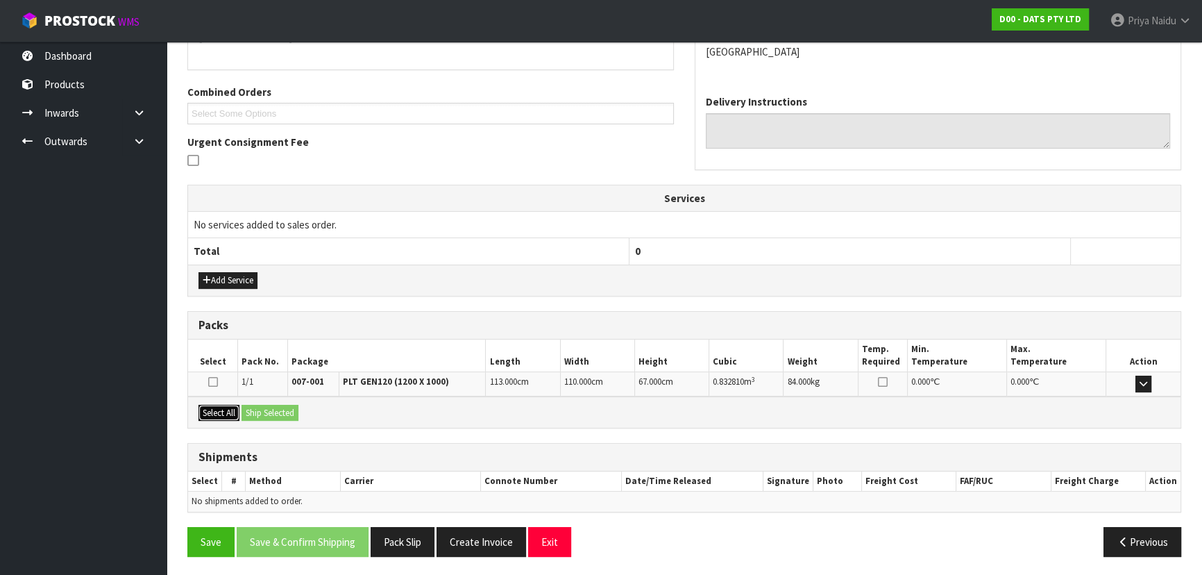
click at [229, 413] on button "Select All" at bounding box center [219, 413] width 41 height 17
drag, startPoint x: 259, startPoint y: 412, endPoint x: 269, endPoint y: 418, distance: 11.2
click at [260, 412] on button "Ship Selected" at bounding box center [270, 413] width 57 height 17
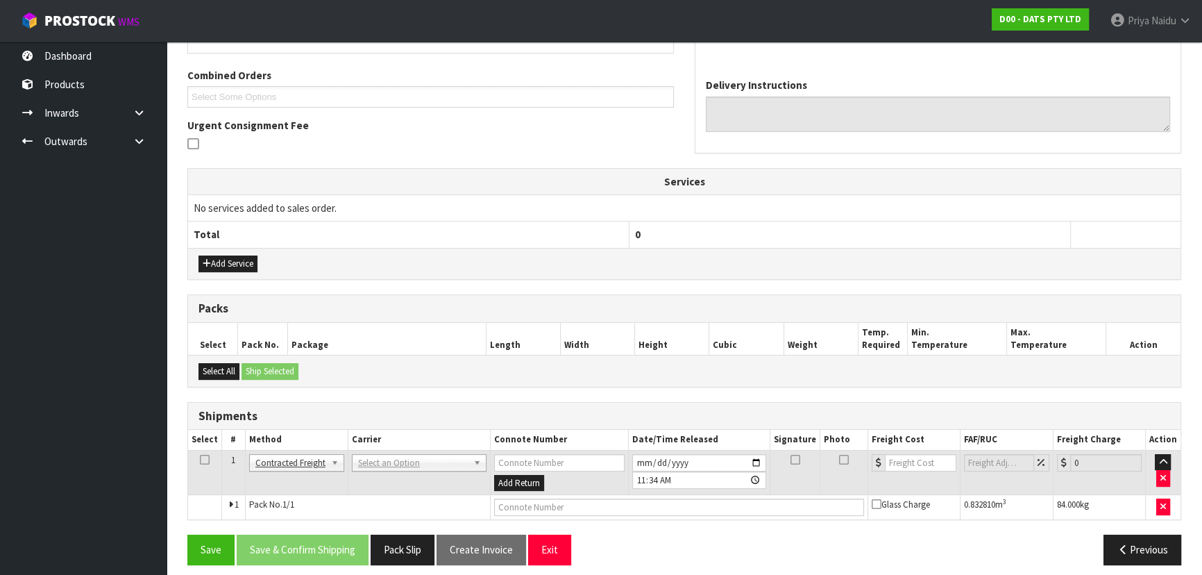
scroll to position [299, 0]
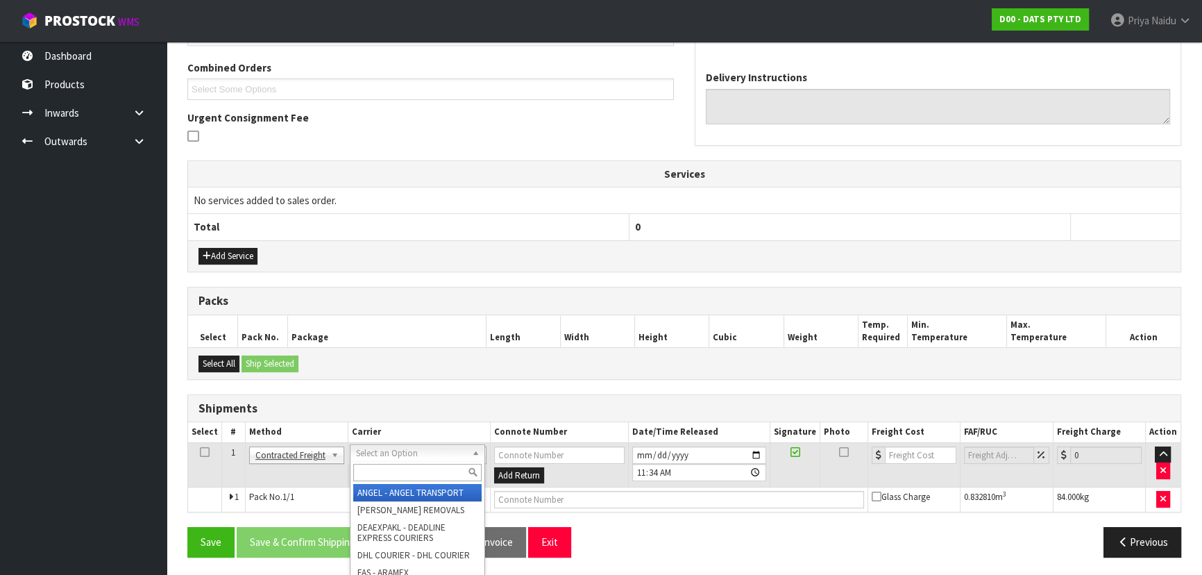
click at [385, 471] on input "text" at bounding box center [417, 472] width 128 height 17
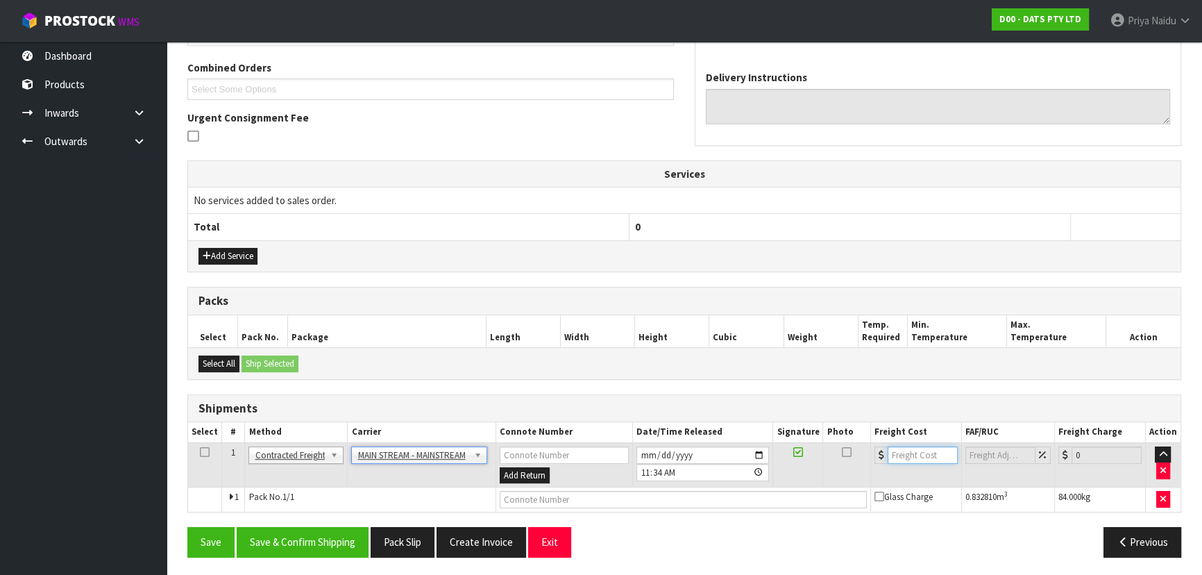
click at [916, 454] on input "number" at bounding box center [923, 454] width 70 height 17
click at [915, 455] on input "number" at bounding box center [923, 454] width 70 height 17
click at [583, 504] on input "text" at bounding box center [683, 499] width 367 height 17
paste input "CWL7730705"
drag, startPoint x: 346, startPoint y: 559, endPoint x: 352, endPoint y: 546, distance: 14.3
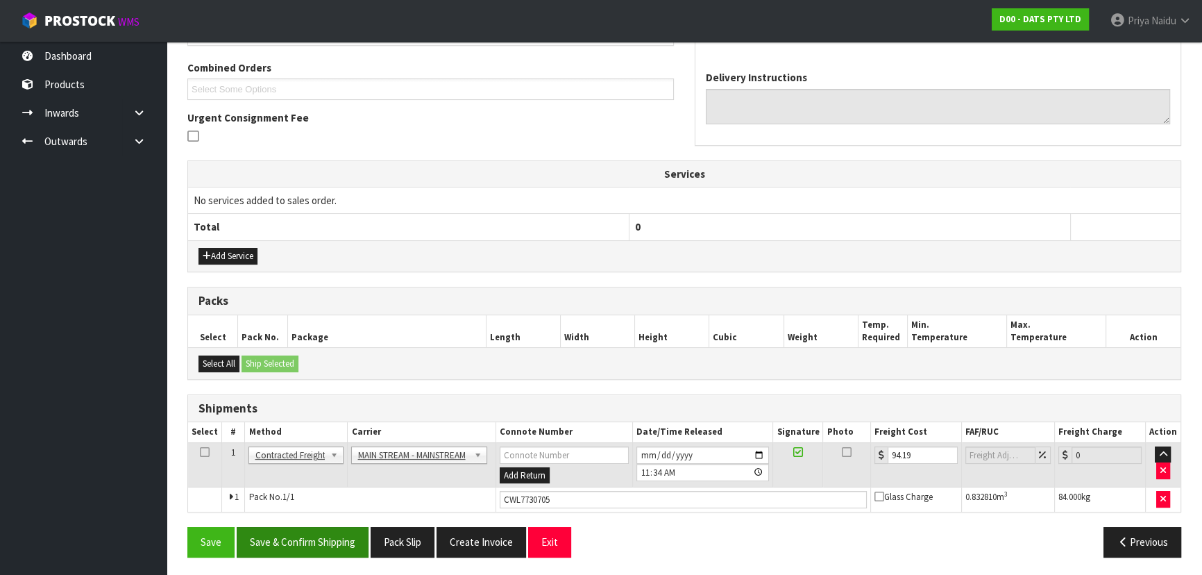
click at [346, 559] on div "Save Save & Confirm Shipping Pack Slip Create Invoice Exit Previous" at bounding box center [684, 547] width 1015 height 40
click at [352, 541] on button "Save & Confirm Shipping" at bounding box center [303, 542] width 132 height 30
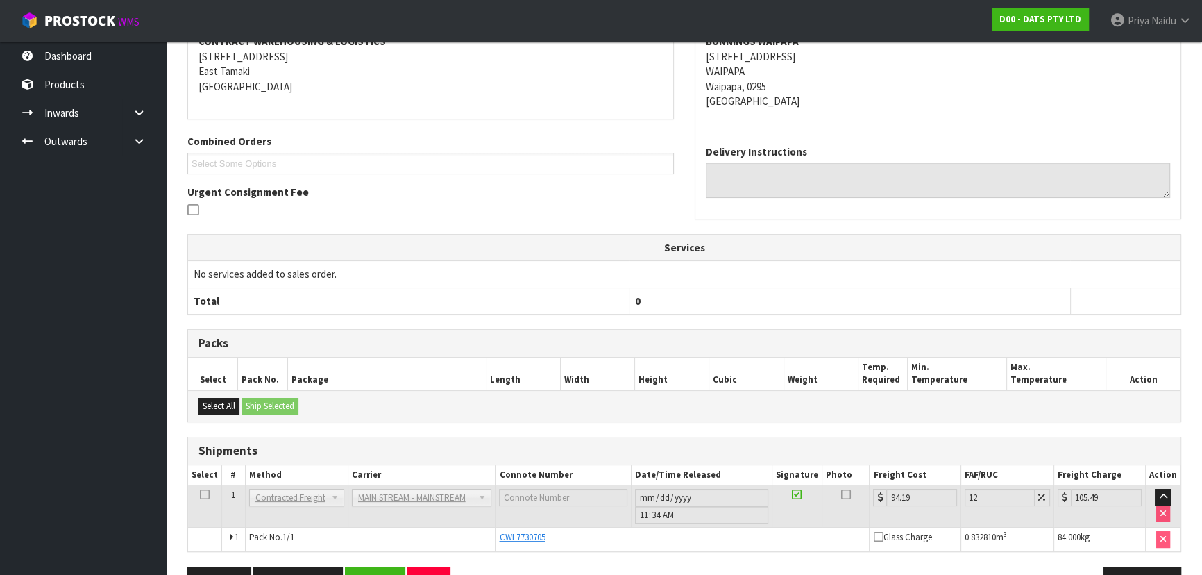
scroll to position [315, 0]
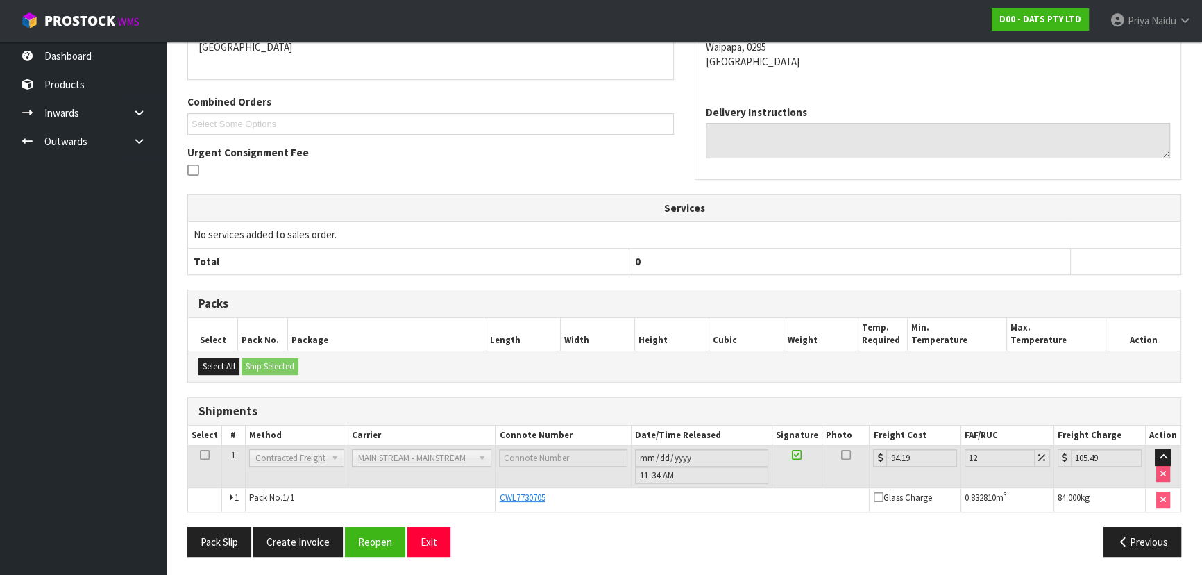
drag, startPoint x: 303, startPoint y: 475, endPoint x: 325, endPoint y: 466, distance: 23.7
click at [305, 473] on td "Client Local Pickup Customer Local Pickup Company Freight Contracted Freight Cl…" at bounding box center [296, 467] width 103 height 42
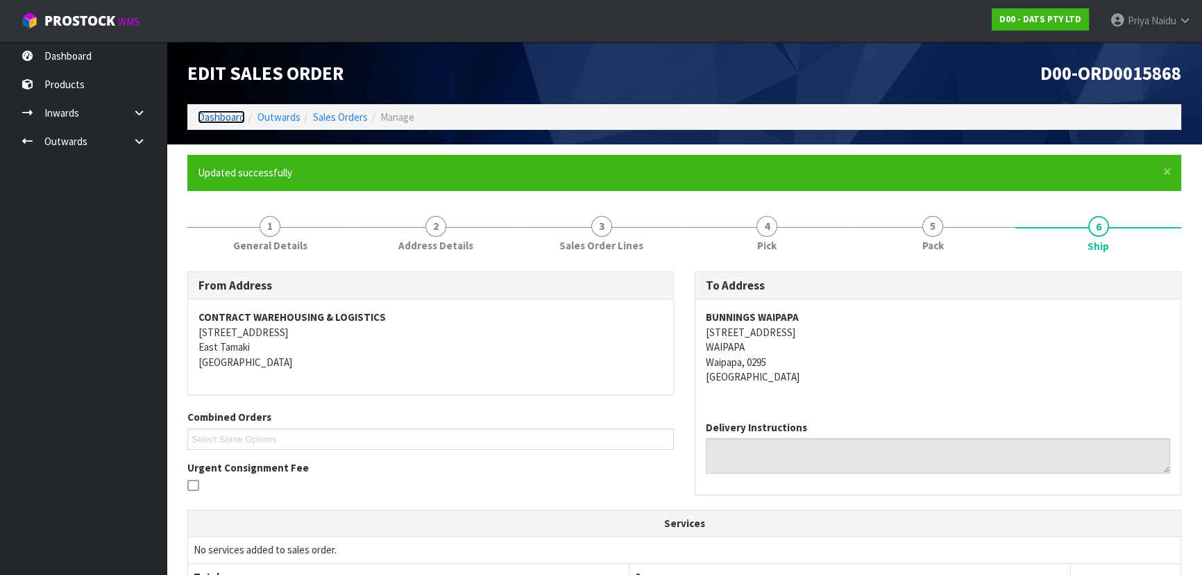
click at [208, 111] on link "Dashboard" at bounding box center [221, 116] width 47 height 13
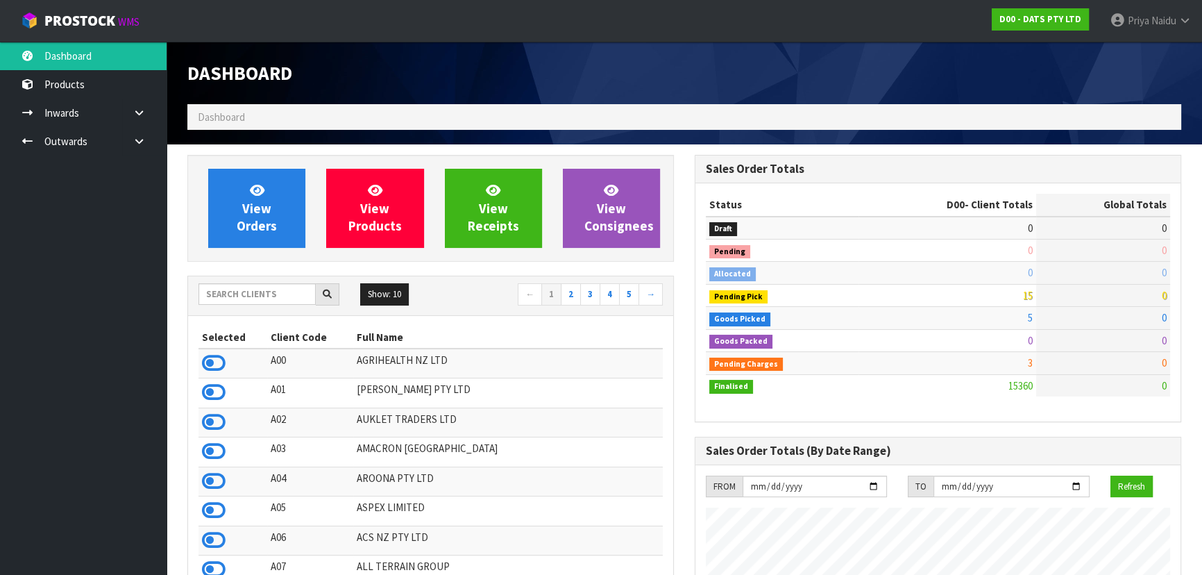
scroll to position [1094, 507]
click at [259, 296] on input "text" at bounding box center [257, 294] width 117 height 22
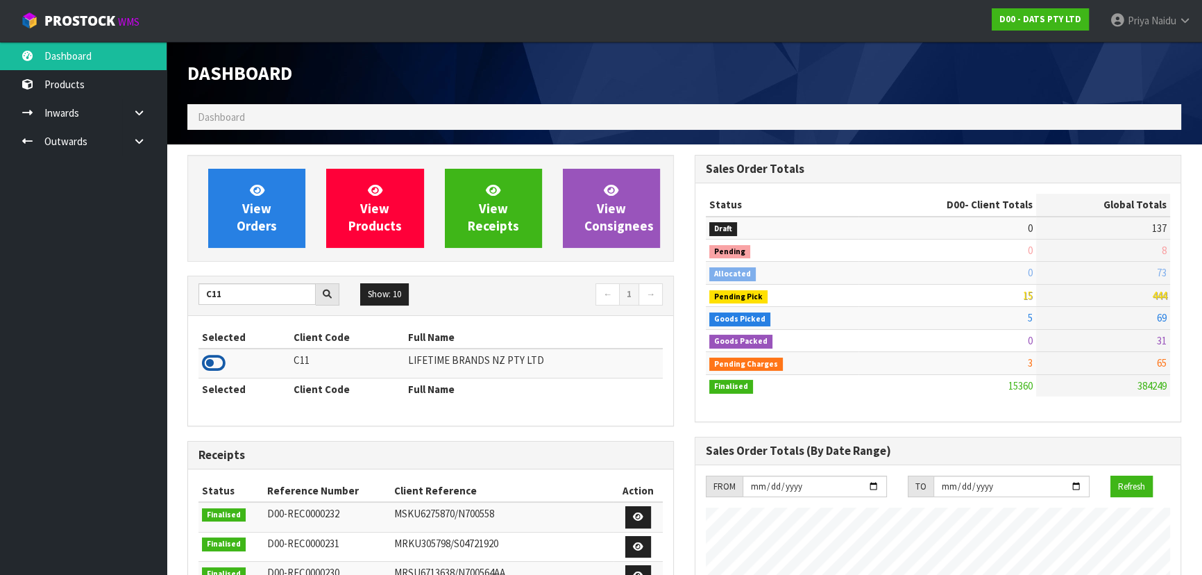
click at [215, 367] on icon at bounding box center [214, 363] width 24 height 21
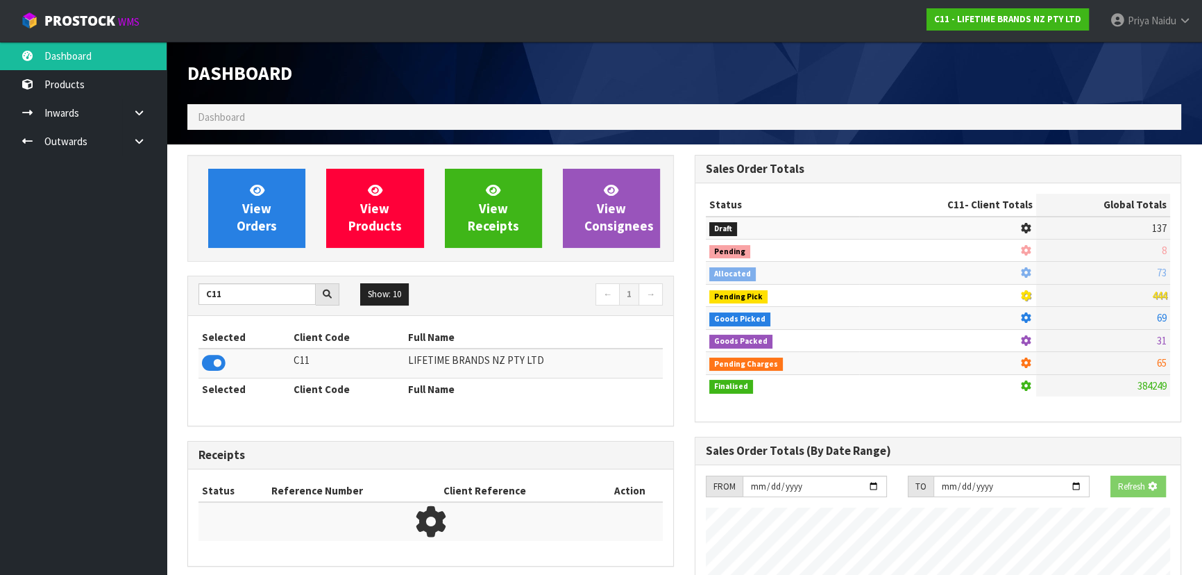
scroll to position [864, 507]
click at [271, 221] on span "View Orders" at bounding box center [257, 208] width 40 height 52
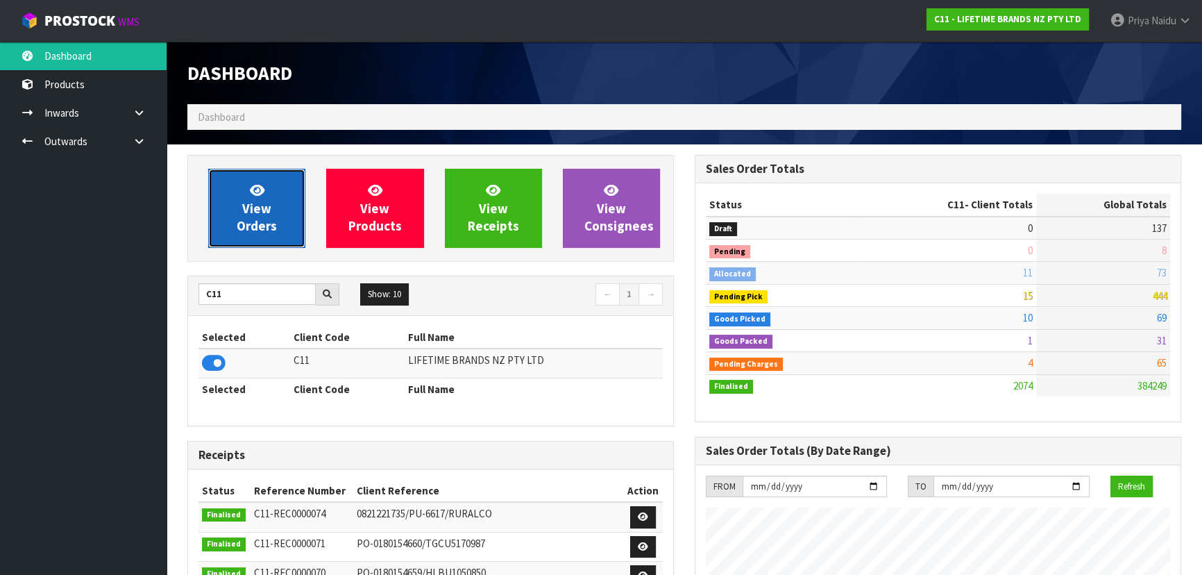
scroll to position [1050, 507]
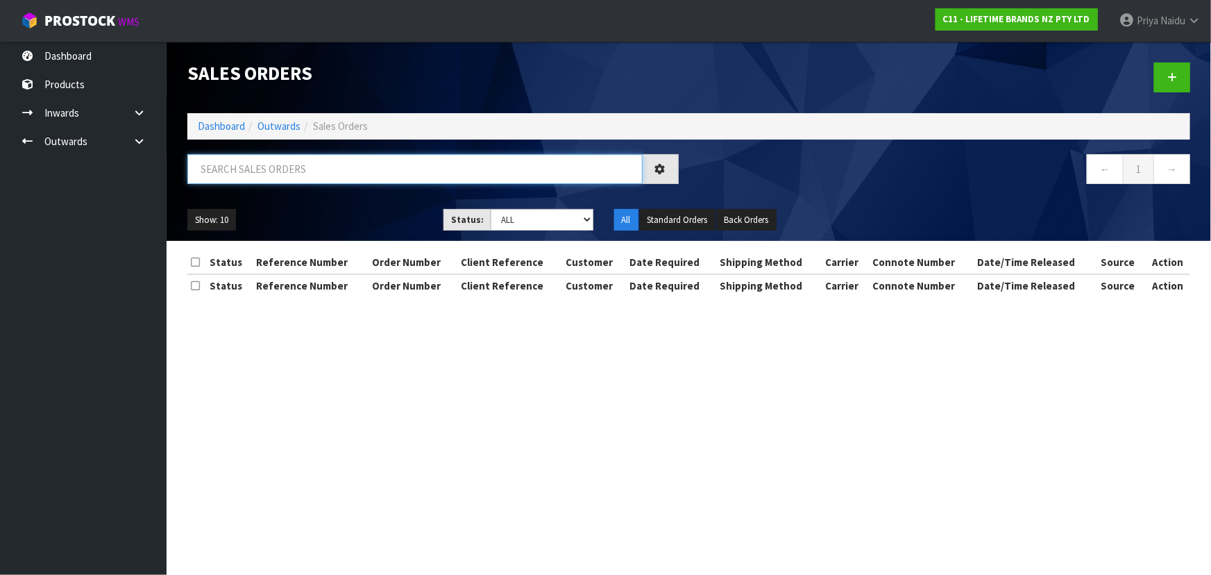
click at [287, 178] on input "text" at bounding box center [414, 169] width 455 height 30
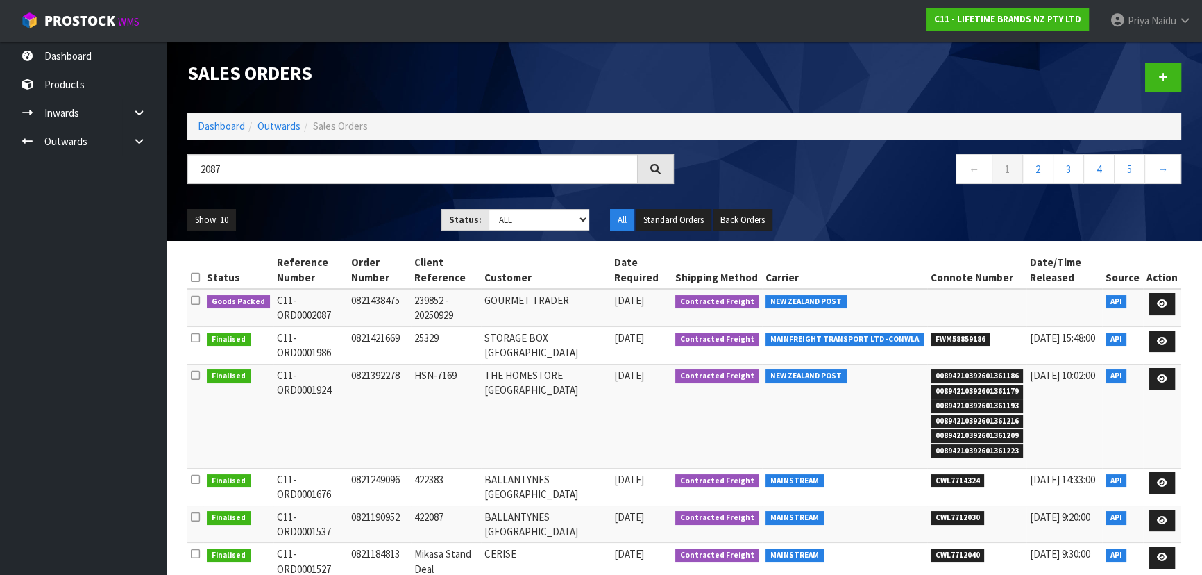
click at [333, 310] on td "C11-ORD0002087" at bounding box center [310, 307] width 75 height 37
click at [1159, 302] on icon at bounding box center [1162, 303] width 10 height 9
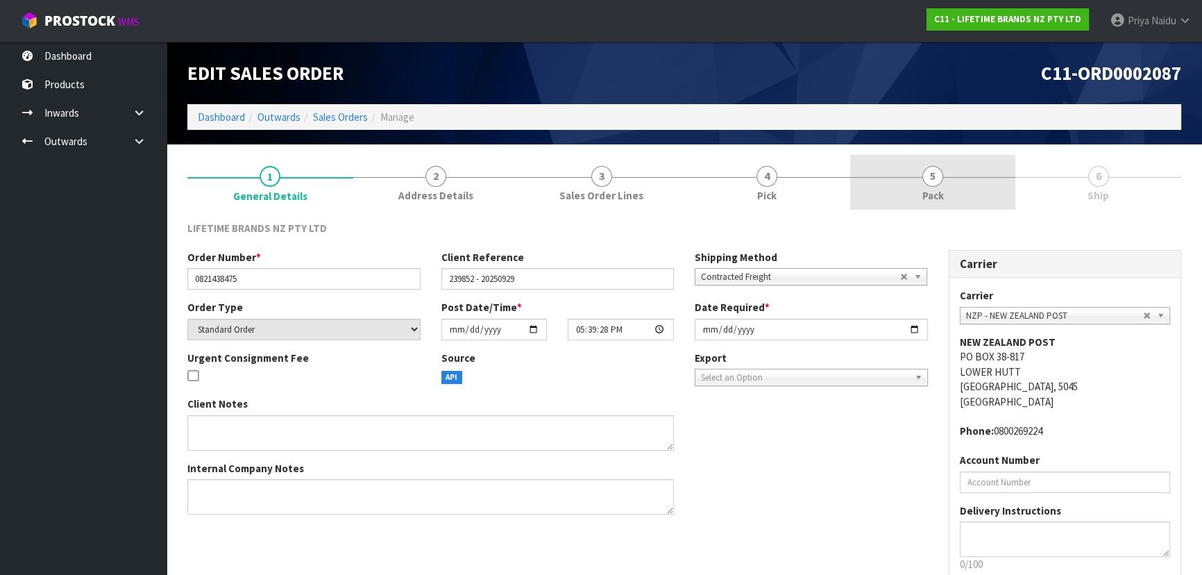
drag, startPoint x: 951, startPoint y: 187, endPoint x: 940, endPoint y: 192, distance: 11.9
click at [944, 189] on link "5 Pack" at bounding box center [933, 182] width 166 height 55
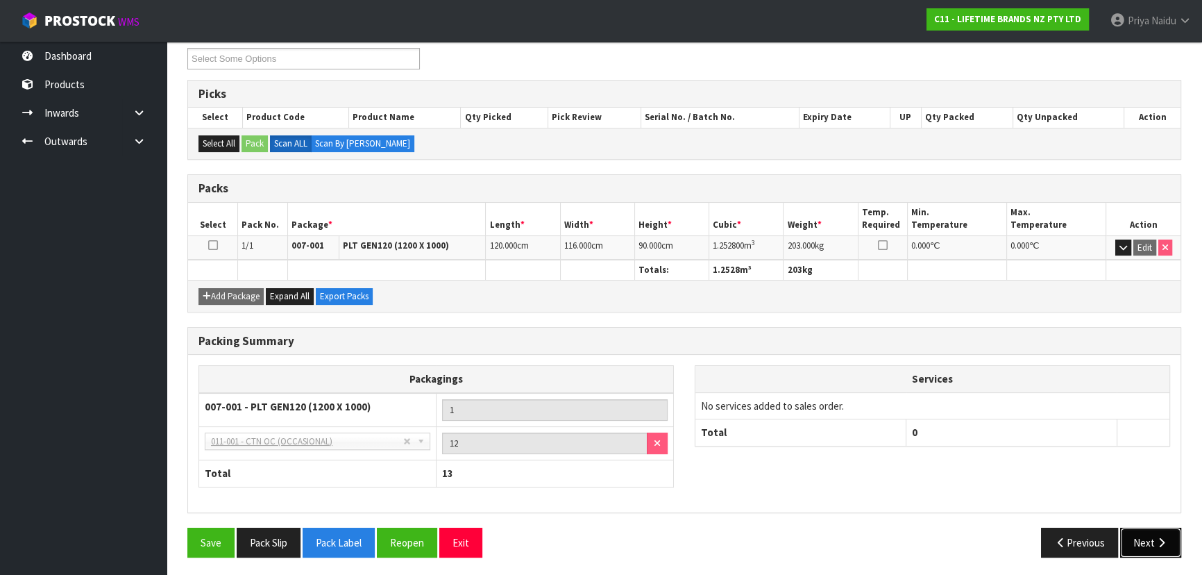
click at [1150, 533] on button "Next" at bounding box center [1150, 543] width 61 height 30
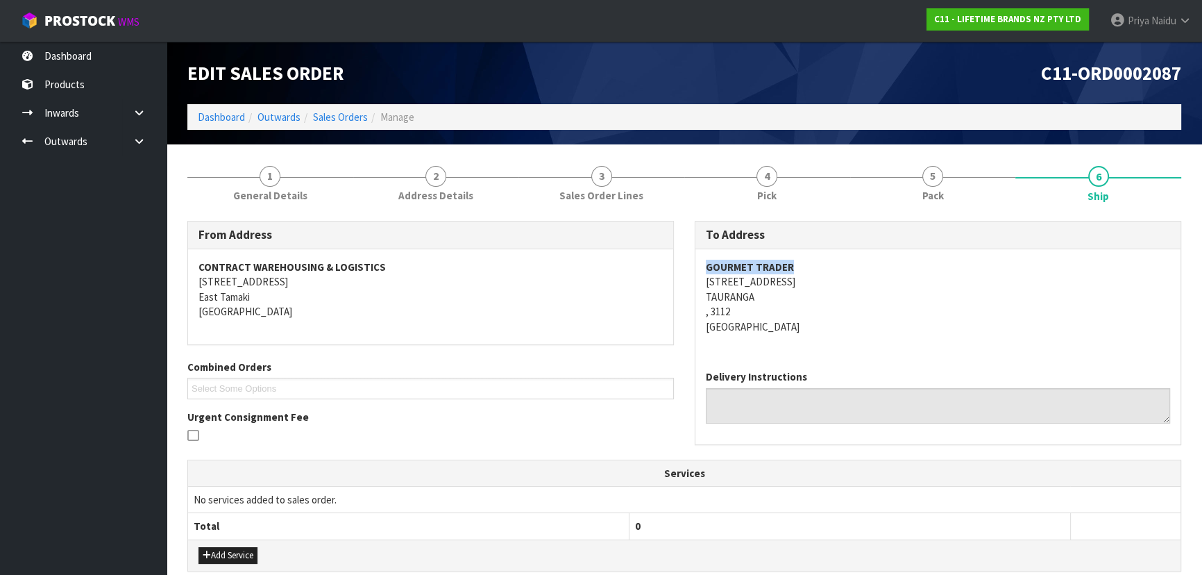
drag, startPoint x: 705, startPoint y: 271, endPoint x: 809, endPoint y: 268, distance: 103.5
click at [809, 268] on address "GOURMET TRADER [STREET_ADDRESS]" at bounding box center [938, 297] width 464 height 74
click at [845, 292] on address "GOURMET TRADER [STREET_ADDRESS]" at bounding box center [938, 297] width 464 height 74
drag, startPoint x: 716, startPoint y: 285, endPoint x: 610, endPoint y: 283, distance: 106.2
click at [807, 283] on div "GOURMET TRADER [STREET_ADDRESS]" at bounding box center [938, 304] width 485 height 110
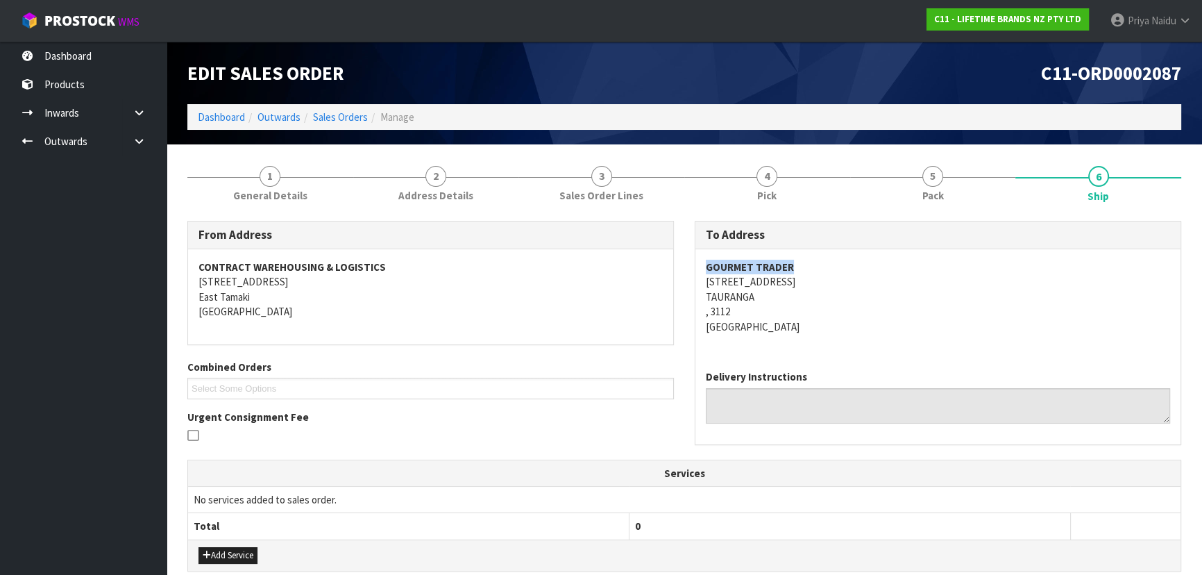
drag, startPoint x: 700, startPoint y: 271, endPoint x: 833, endPoint y: 257, distance: 133.3
click at [833, 257] on div "GOURMET TRADER [STREET_ADDRESS]" at bounding box center [938, 304] width 485 height 110
drag, startPoint x: 687, startPoint y: 280, endPoint x: 820, endPoint y: 298, distance: 133.9
click at [830, 298] on div "To Address GOURMET TRADER [STREET_ADDRESS] Delivery Instructions" at bounding box center [937, 340] width 507 height 238
click at [877, 320] on address "GOURMET TRADER [STREET_ADDRESS]" at bounding box center [938, 297] width 464 height 74
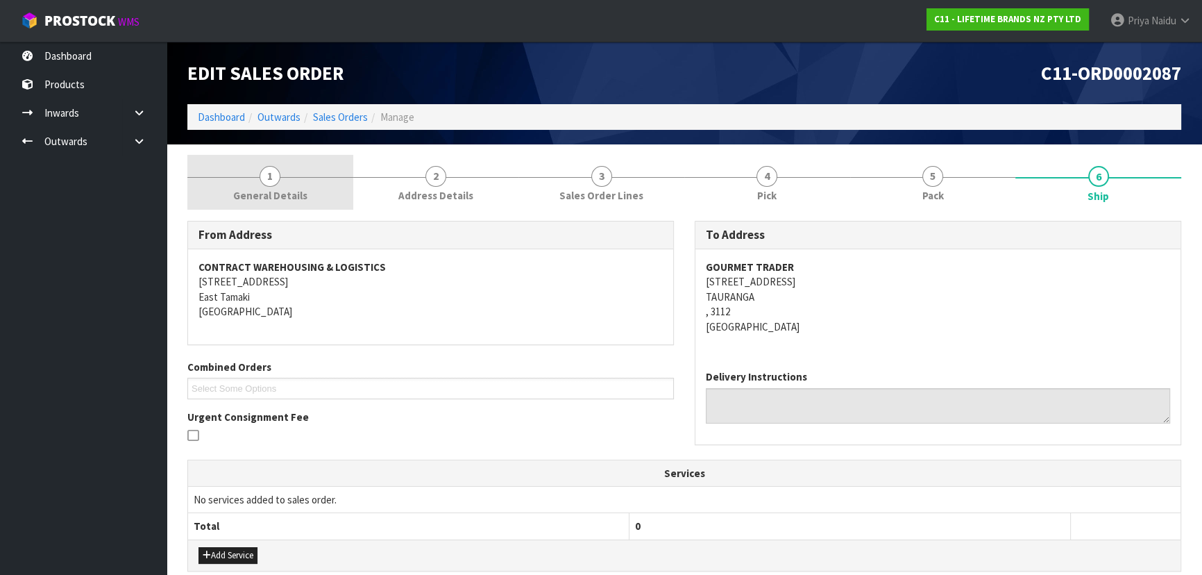
click at [326, 175] on link "1 General Details" at bounding box center [270, 182] width 166 height 55
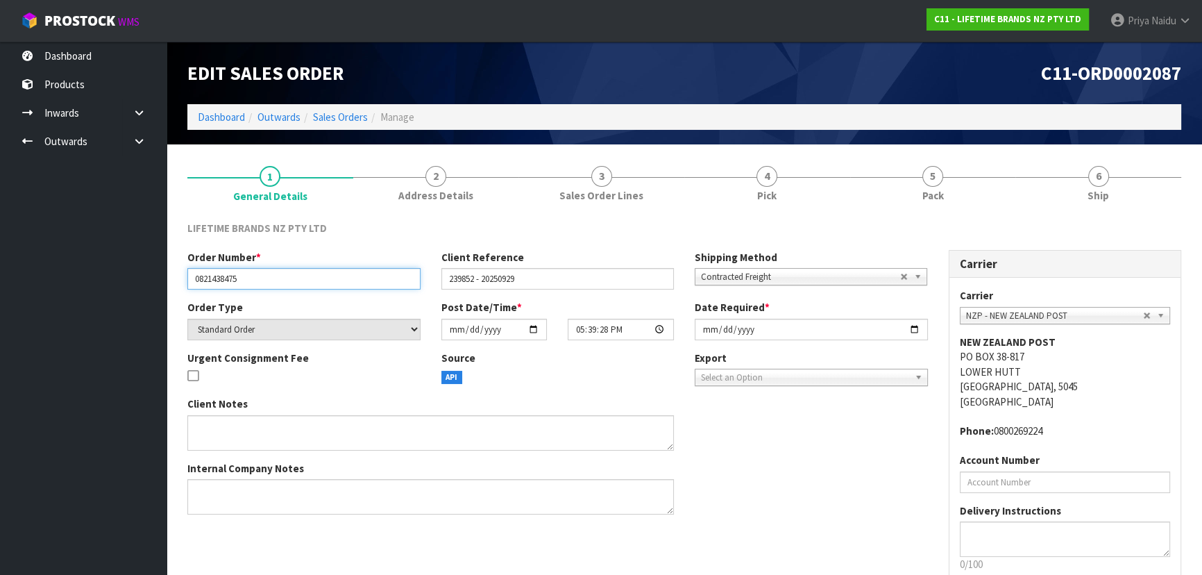
drag, startPoint x: 192, startPoint y: 283, endPoint x: 58, endPoint y: 288, distance: 134.8
click at [260, 290] on div "Order Number * 0821438475 Client Reference 239852 - 20250929 Shipping Method Cl…" at bounding box center [557, 275] width 761 height 50
drag, startPoint x: 444, startPoint y: 273, endPoint x: 498, endPoint y: 279, distance: 53.8
click at [498, 279] on div "Client Reference 239852 - 20250929" at bounding box center [558, 270] width 254 height 40
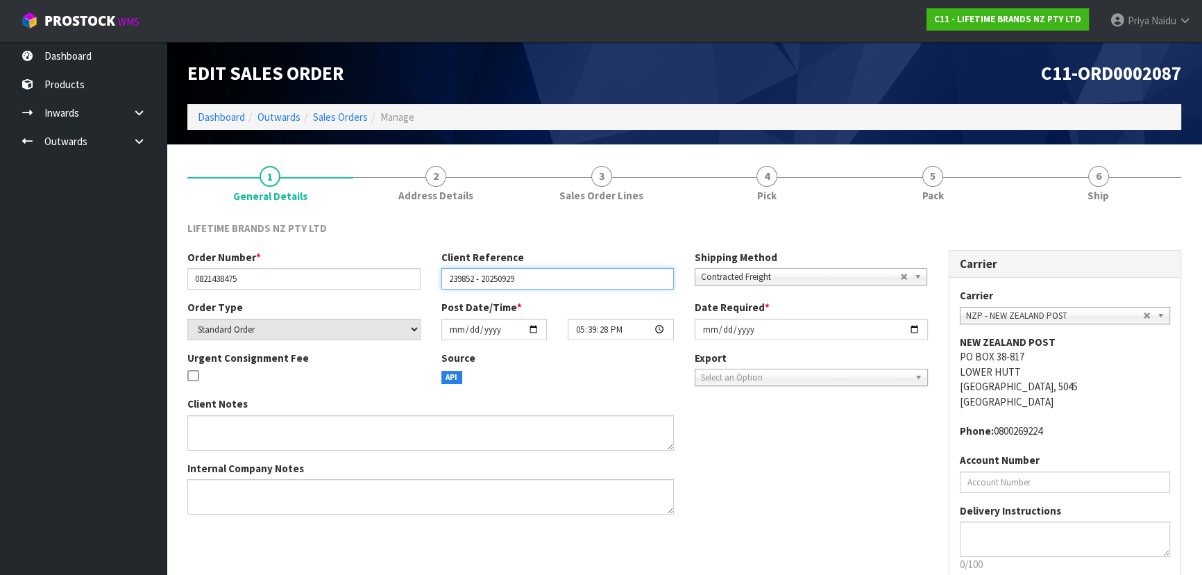
drag, startPoint x: 445, startPoint y: 280, endPoint x: 541, endPoint y: 283, distance: 96.5
click at [541, 283] on input "239852 - 20250929" at bounding box center [557, 279] width 233 height 22
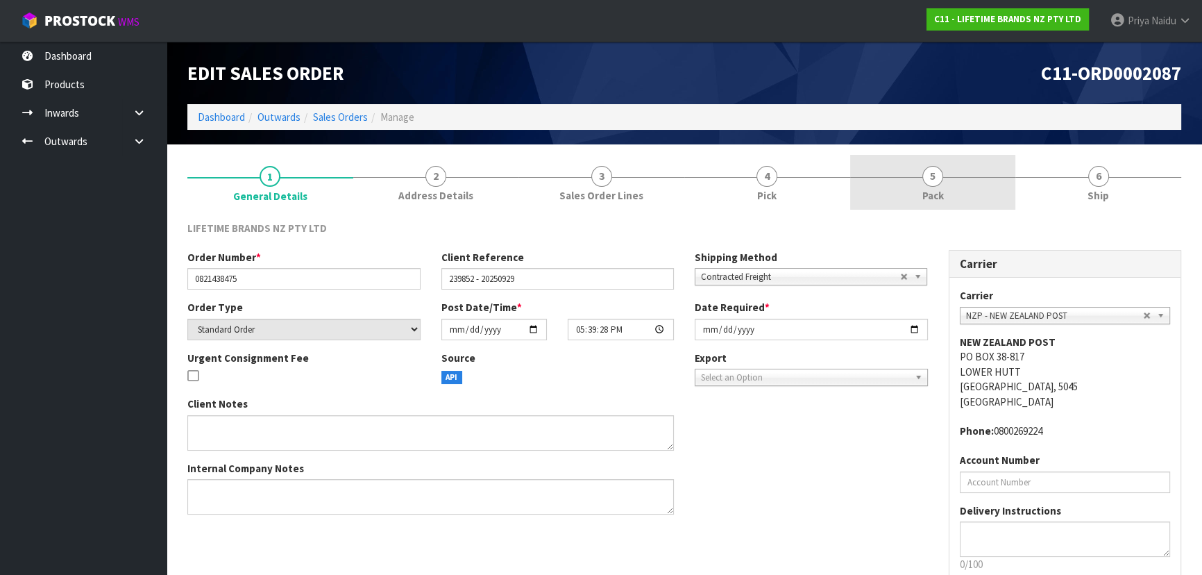
drag, startPoint x: 993, startPoint y: 203, endPoint x: 972, endPoint y: 198, distance: 21.4
click at [986, 200] on link "5 Pack" at bounding box center [933, 182] width 166 height 55
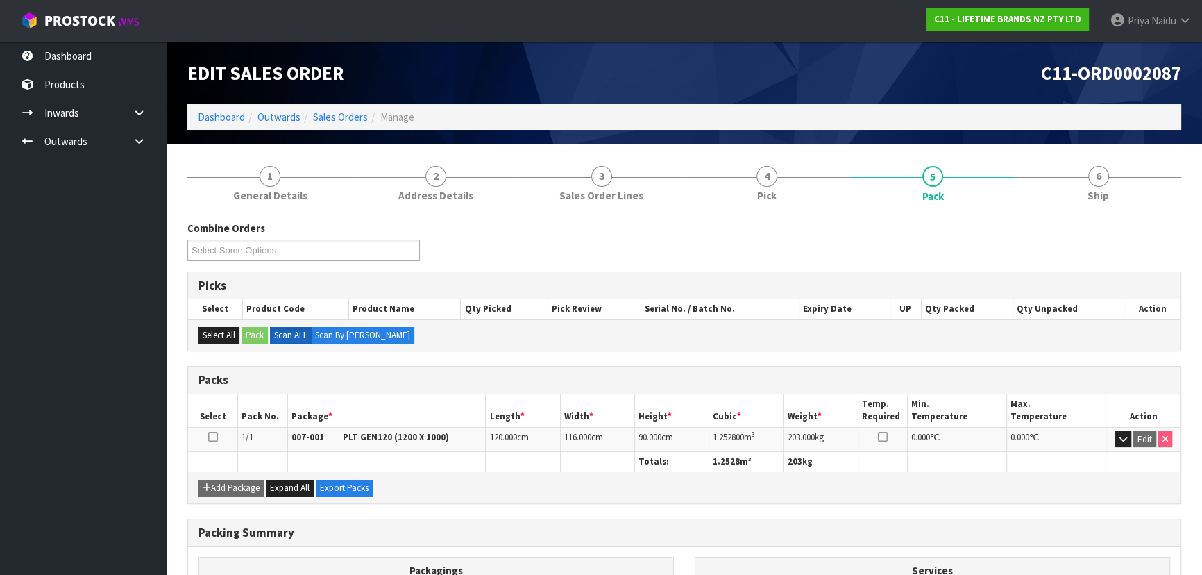
scroll to position [62, 0]
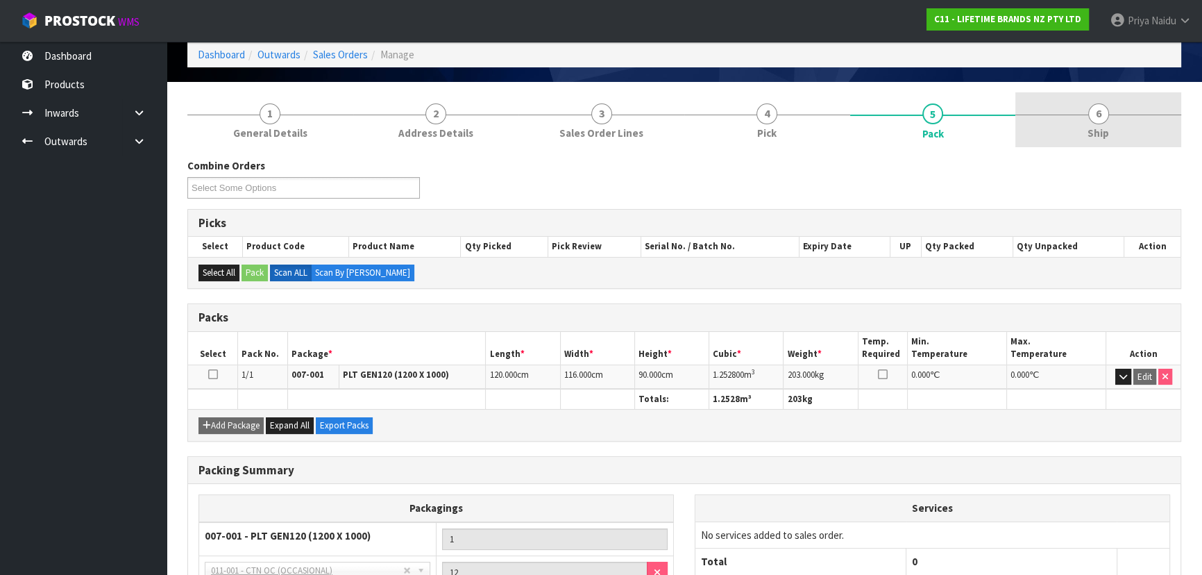
click at [1075, 139] on link "6 Ship" at bounding box center [1099, 119] width 166 height 55
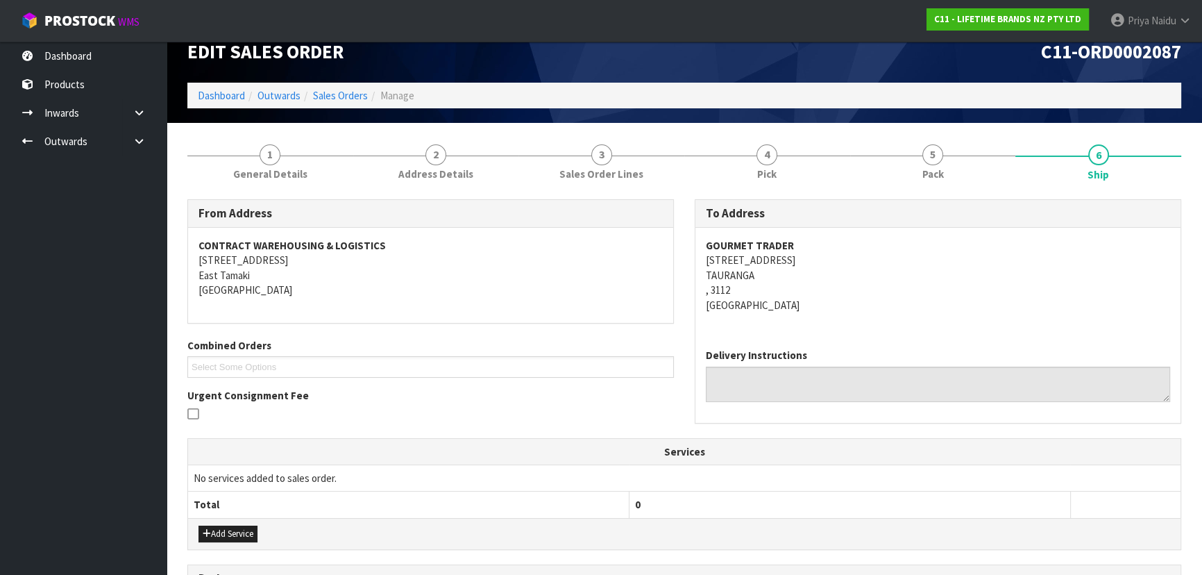
scroll to position [0, 0]
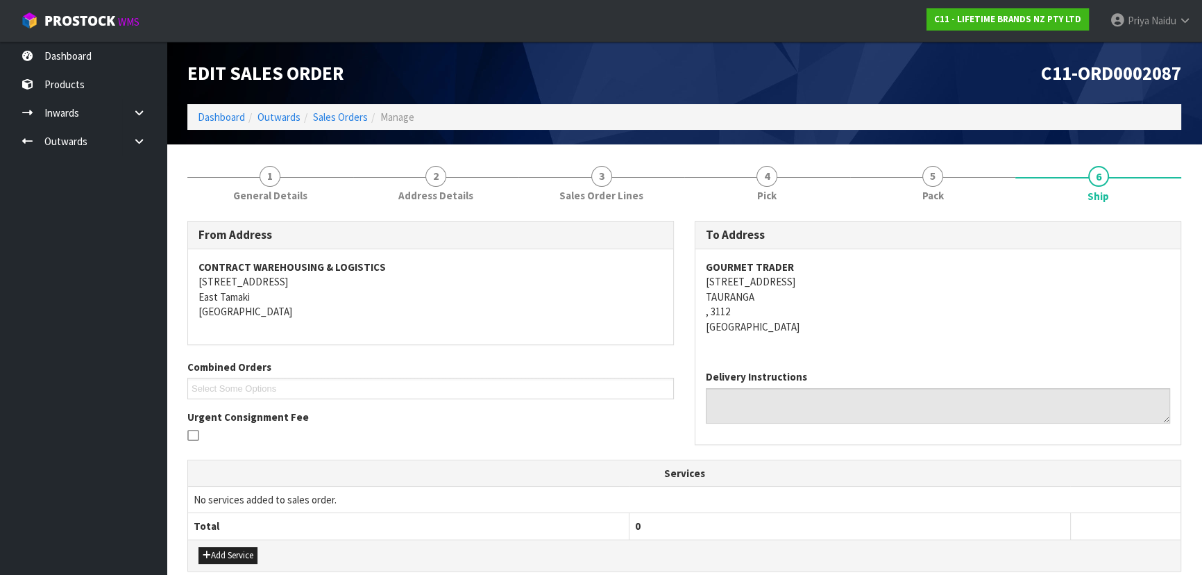
click at [908, 348] on div "GOURMET TRADER [STREET_ADDRESS]" at bounding box center [938, 304] width 485 height 110
click at [957, 168] on link "5 Pack" at bounding box center [933, 182] width 166 height 55
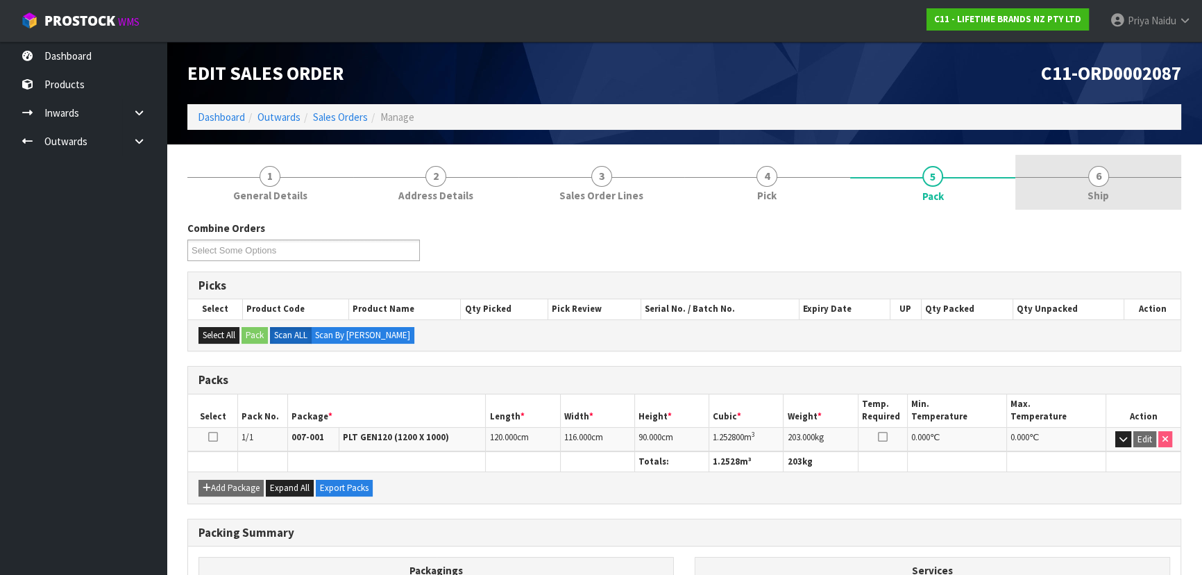
drag, startPoint x: 1086, startPoint y: 199, endPoint x: 1018, endPoint y: 208, distance: 68.0
click at [1086, 196] on link "6 Ship" at bounding box center [1099, 182] width 166 height 55
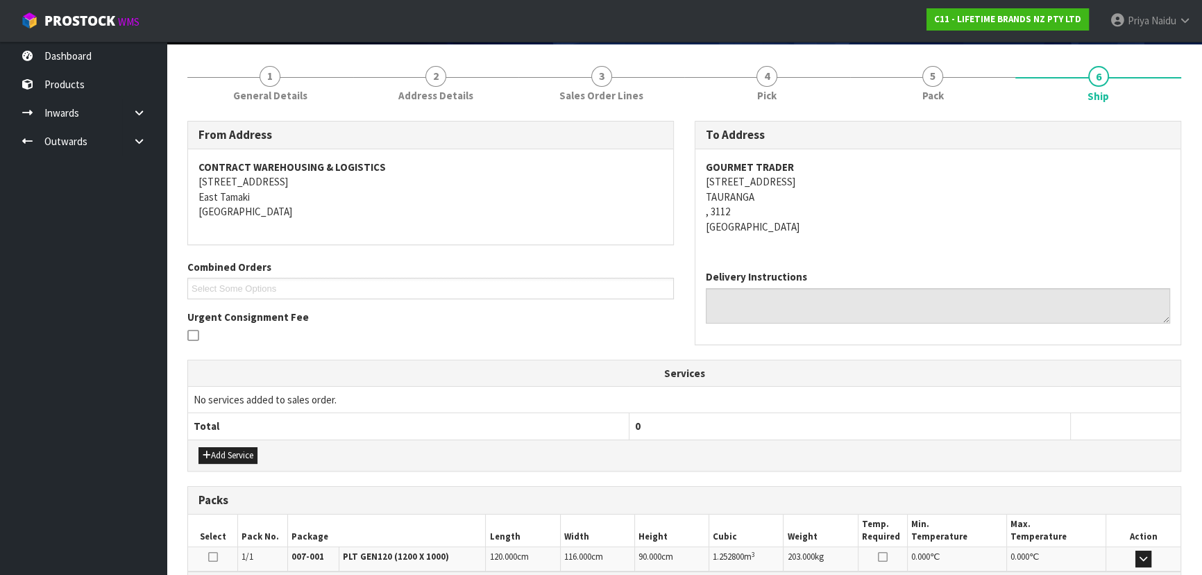
scroll to position [275, 0]
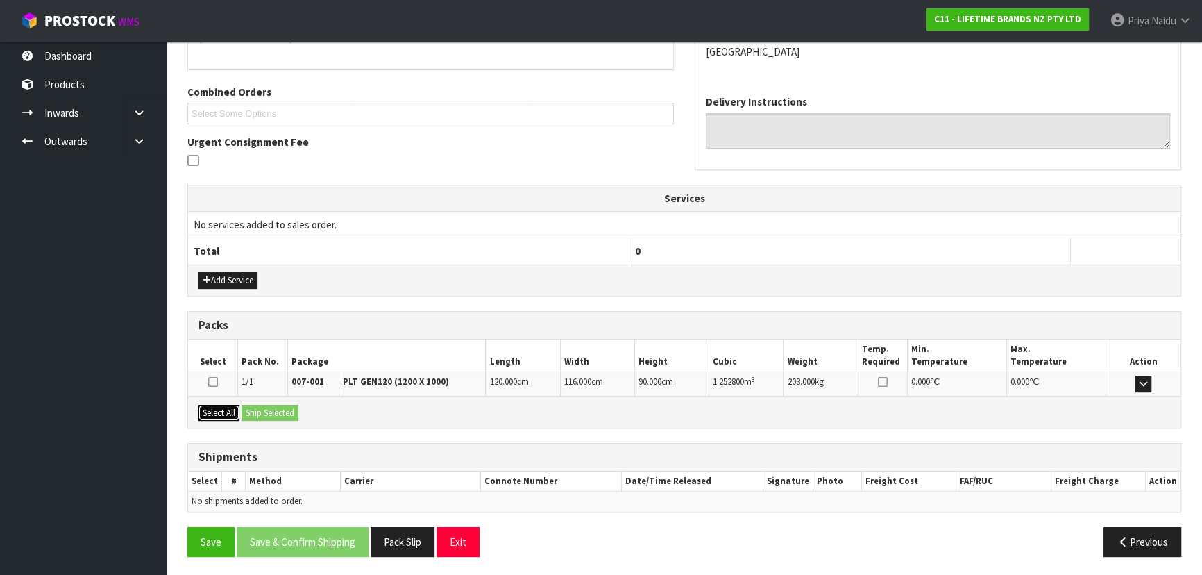
click at [233, 412] on button "Select All" at bounding box center [219, 413] width 41 height 17
drag, startPoint x: 263, startPoint y: 411, endPoint x: 280, endPoint y: 411, distance: 16.7
click at [264, 411] on button "Ship Selected" at bounding box center [270, 413] width 57 height 17
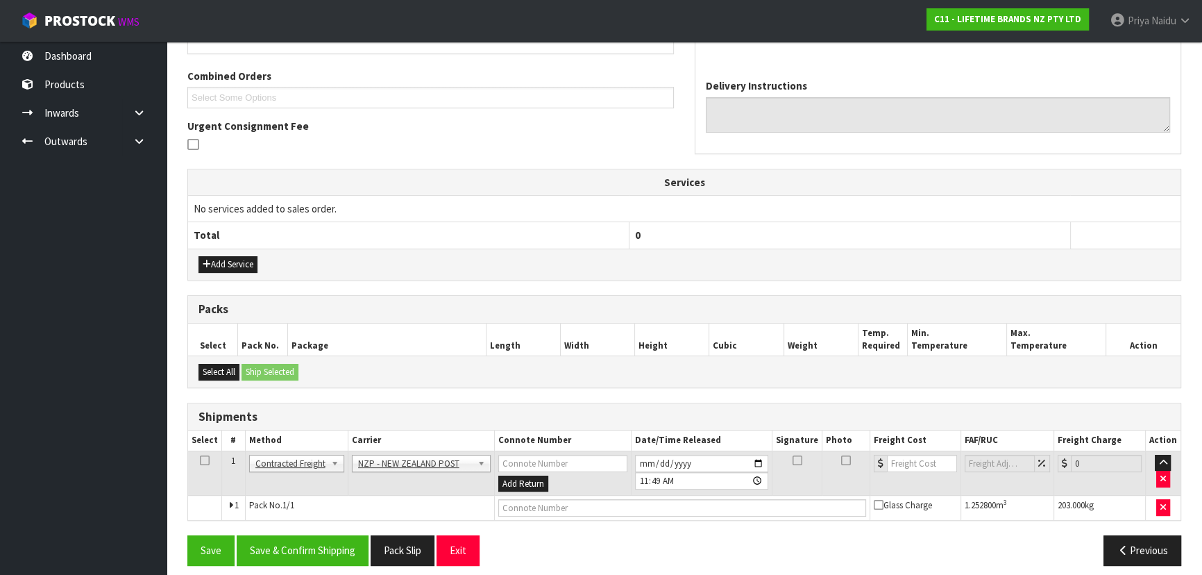
scroll to position [299, 0]
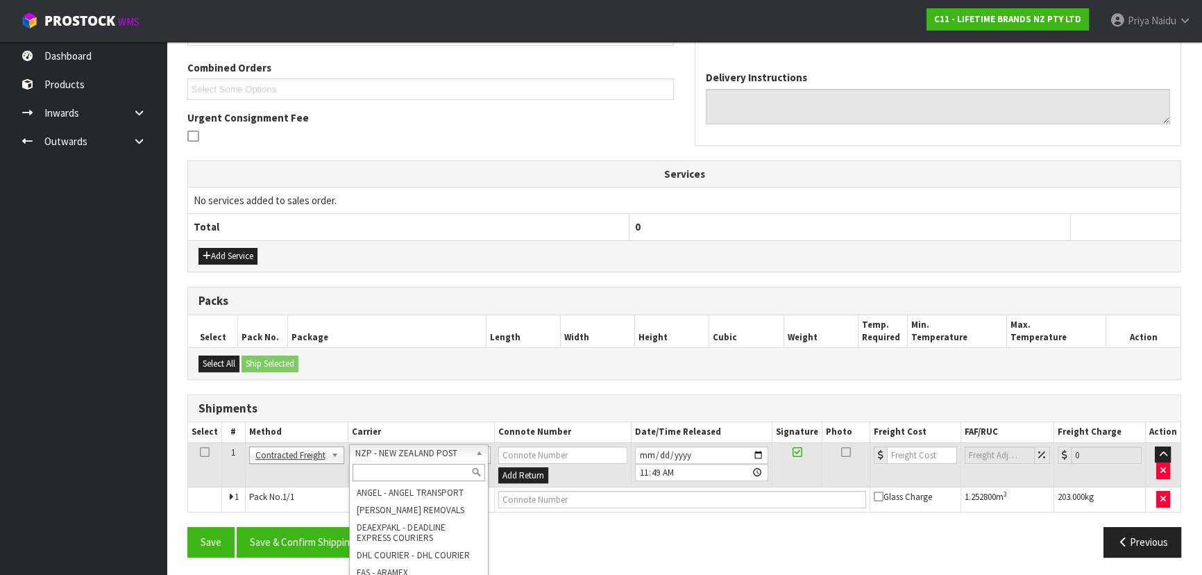
click at [401, 469] on input "text" at bounding box center [419, 472] width 133 height 17
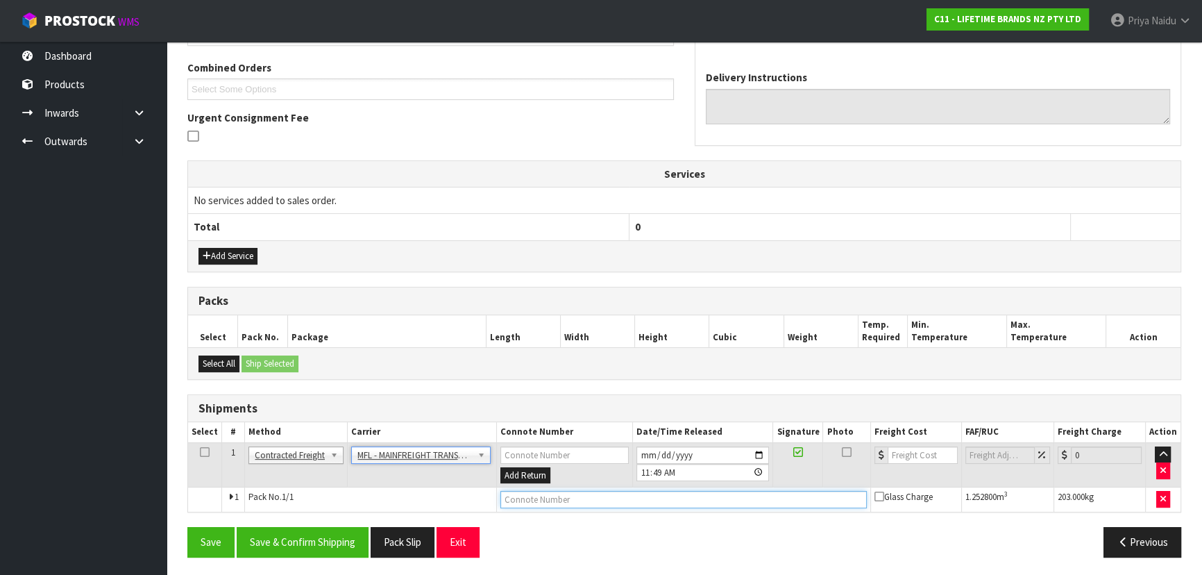
click at [521, 498] on input "text" at bounding box center [683, 499] width 367 height 17
paste input "FWM58970430"
click at [909, 453] on input "number" at bounding box center [923, 454] width 70 height 17
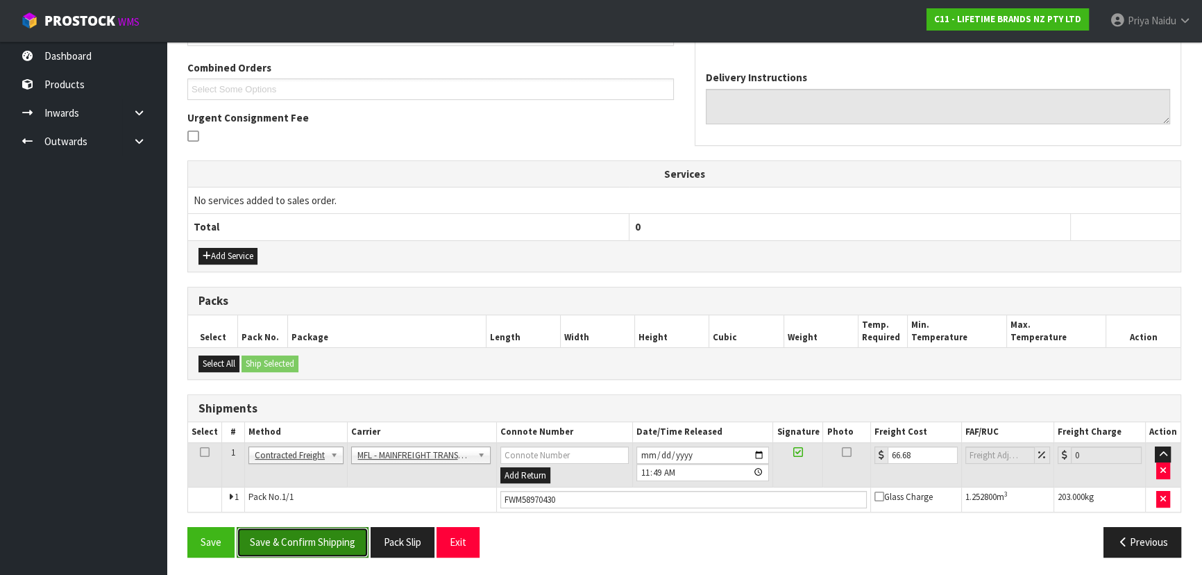
click at [303, 535] on button "Save & Confirm Shipping" at bounding box center [303, 542] width 132 height 30
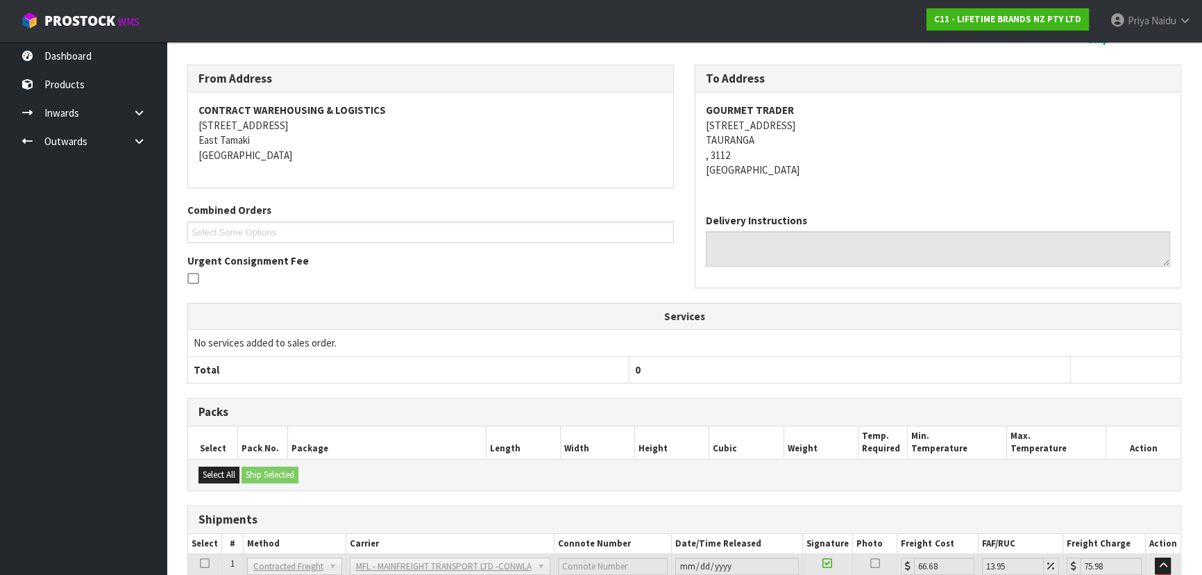
scroll to position [0, 0]
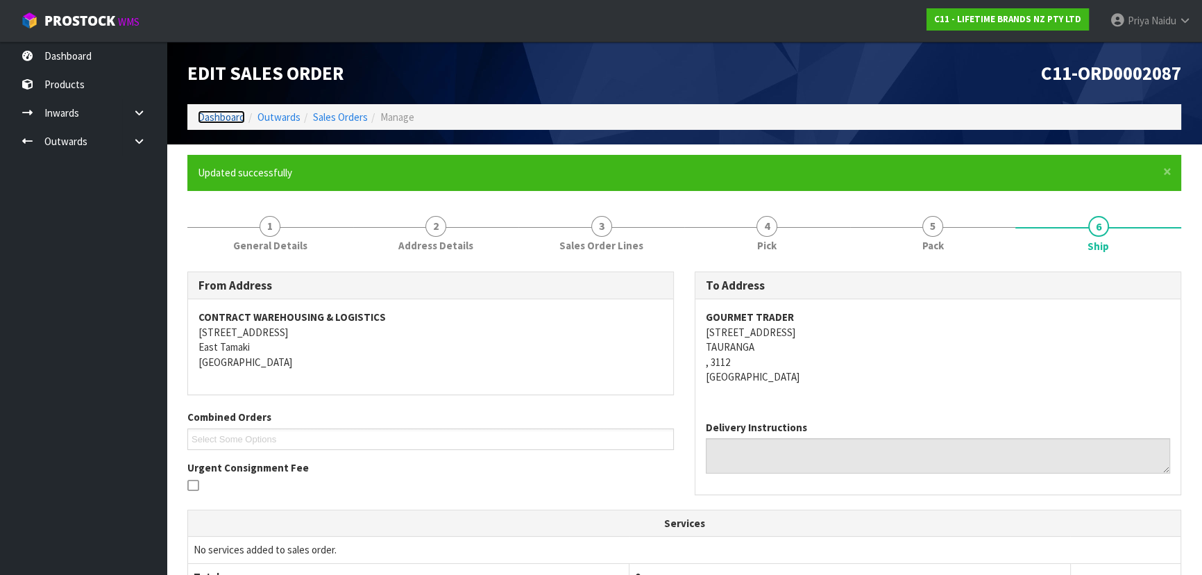
click at [219, 114] on link "Dashboard" at bounding box center [221, 116] width 47 height 13
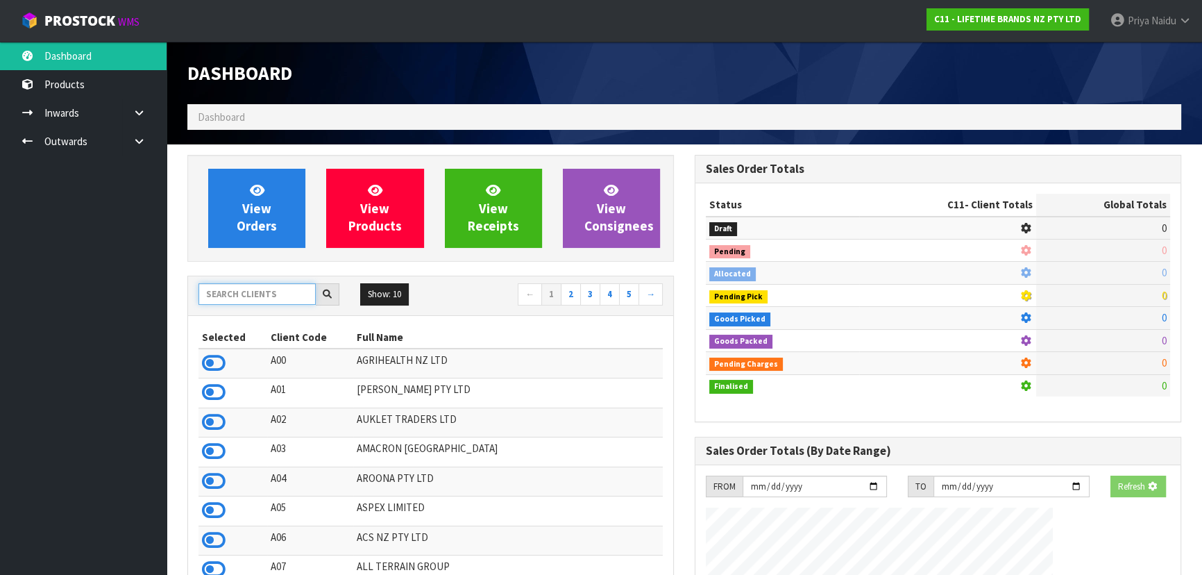
click at [240, 287] on input "text" at bounding box center [257, 294] width 117 height 22
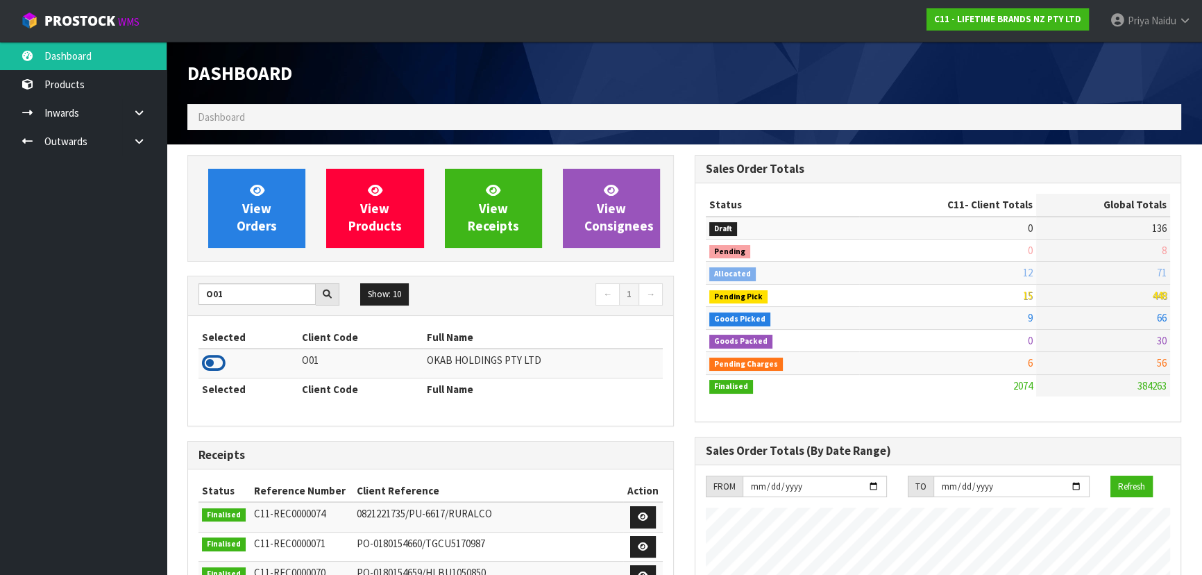
click at [212, 364] on icon at bounding box center [214, 363] width 24 height 21
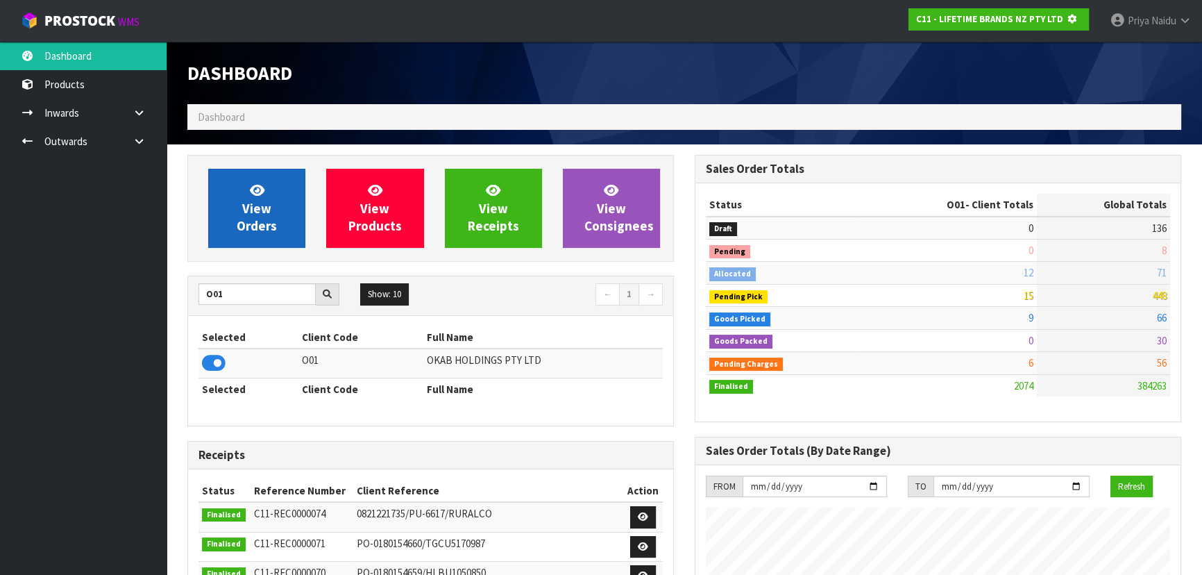
scroll to position [693296, 693653]
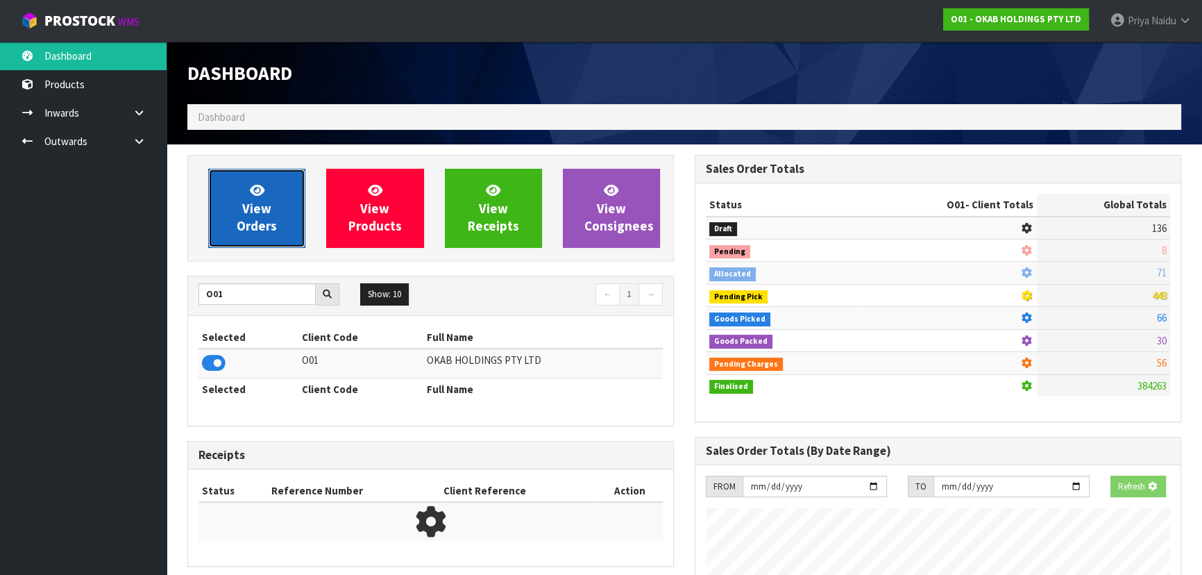
click at [245, 219] on span "View Orders" at bounding box center [257, 208] width 40 height 52
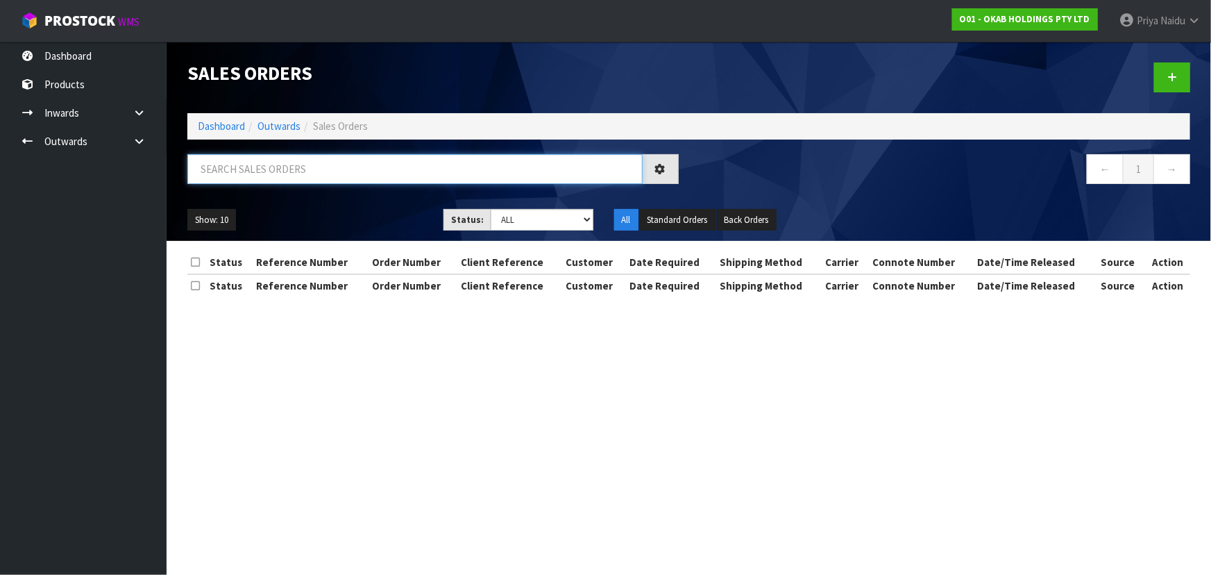
click at [312, 176] on input "text" at bounding box center [414, 169] width 455 height 30
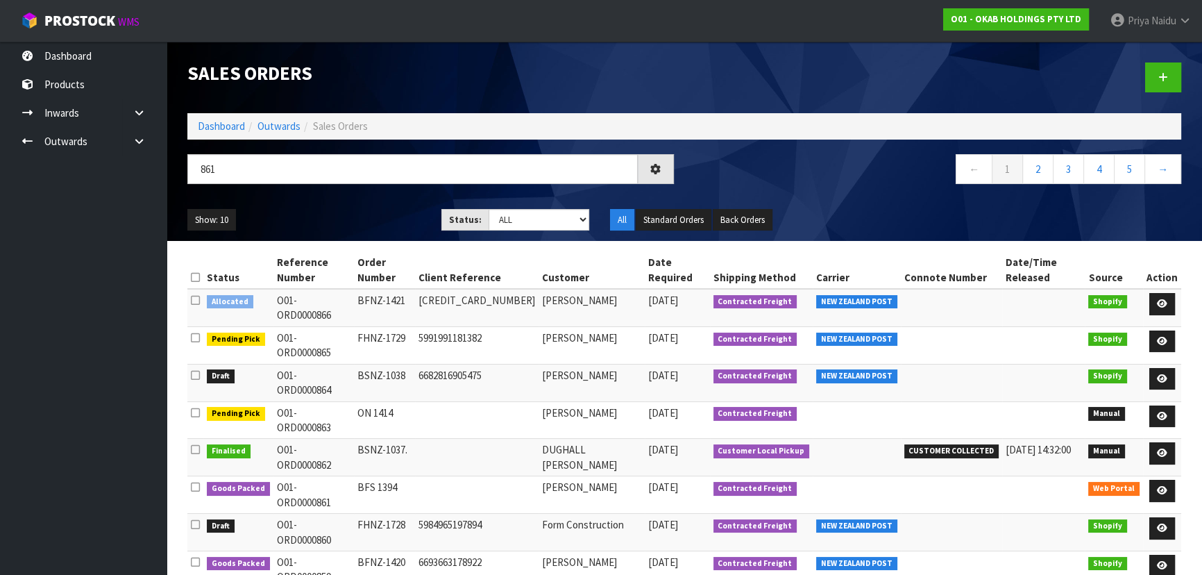
click at [310, 196] on div "861 ← 1 2 3 4 5 →" at bounding box center [684, 176] width 1015 height 44
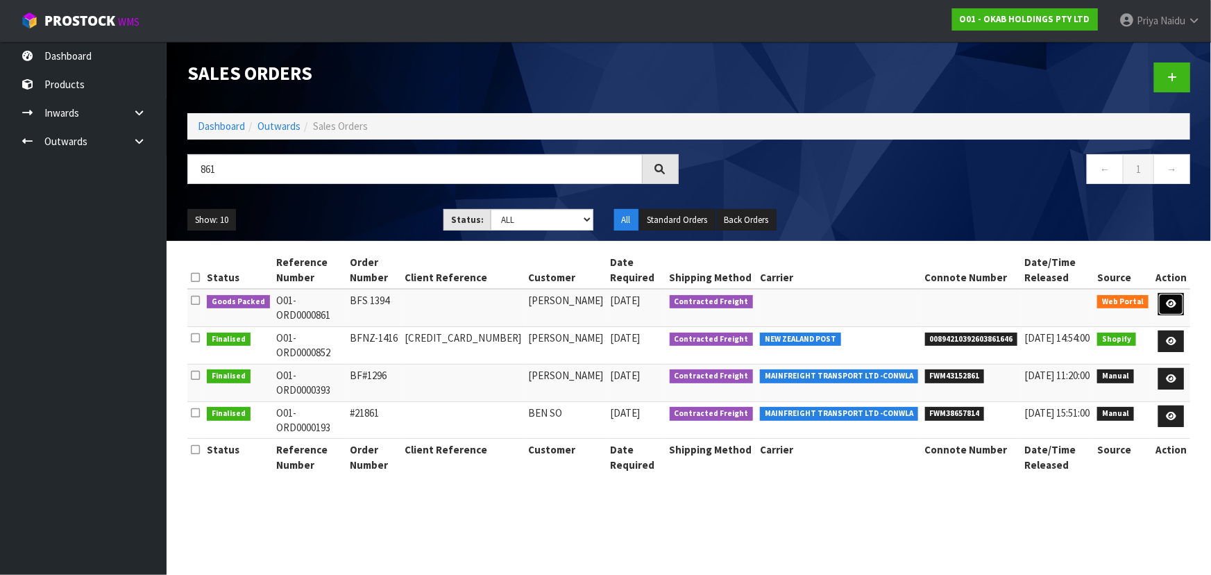
click at [1172, 299] on icon at bounding box center [1171, 303] width 10 height 9
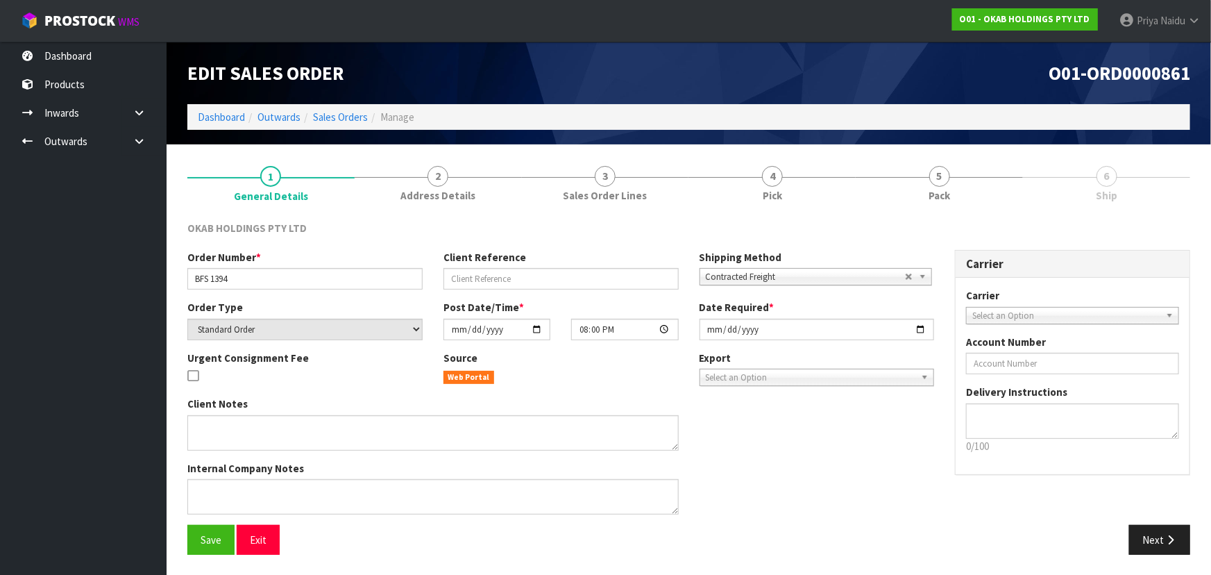
drag, startPoint x: 803, startPoint y: 423, endPoint x: 803, endPoint y: 415, distance: 8.3
click at [803, 423] on div "Client Notes Internal Company Notes" at bounding box center [561, 460] width 768 height 128
click at [911, 187] on link "5 Pack" at bounding box center [939, 182] width 167 height 55
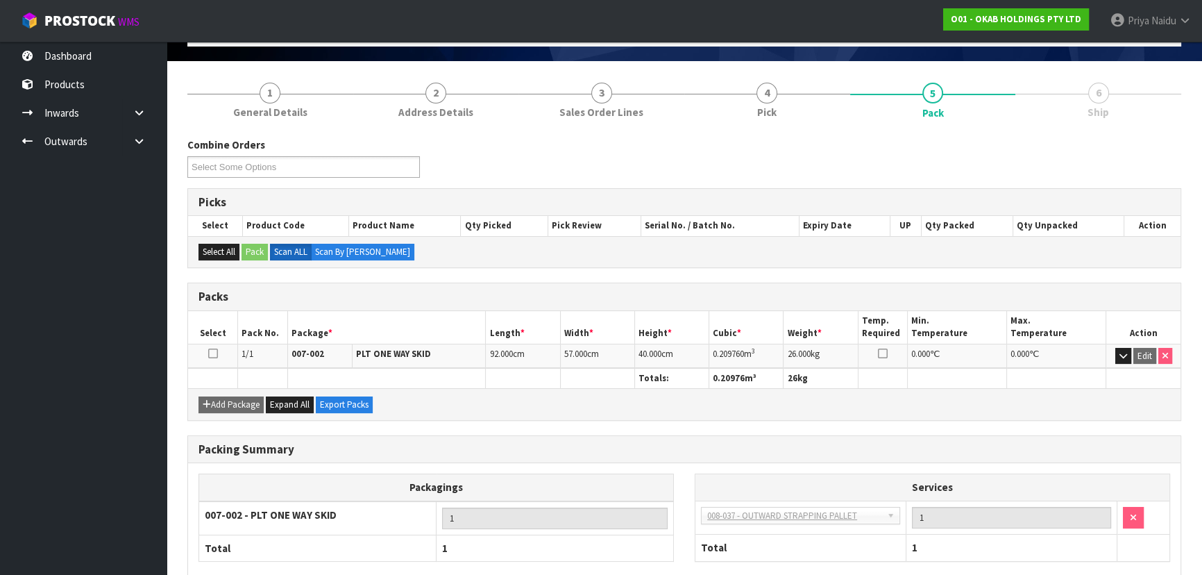
scroll to position [158, 0]
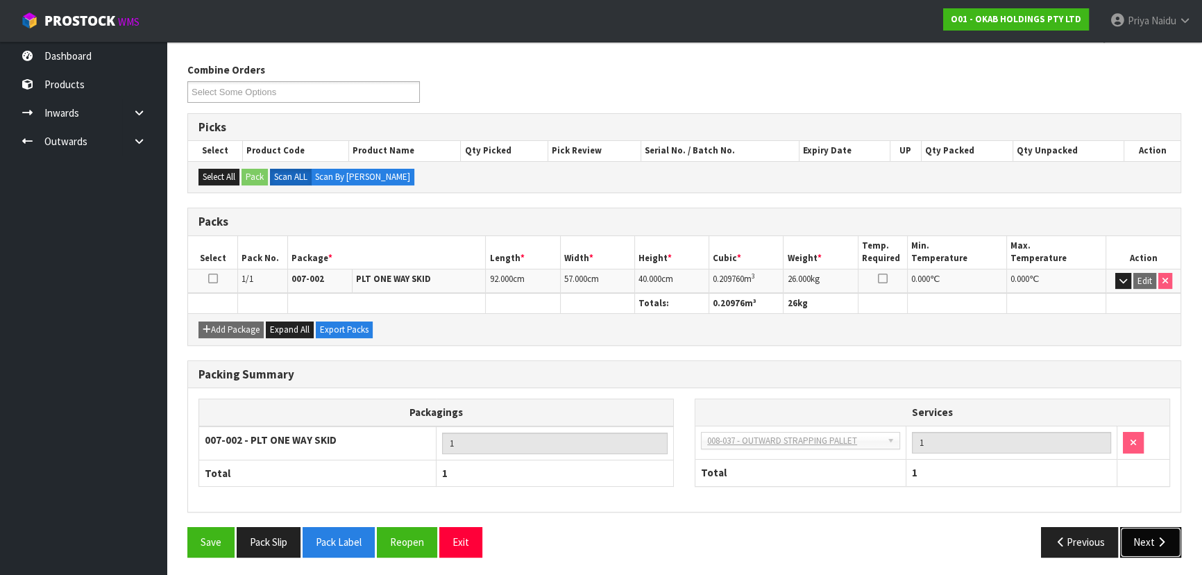
click at [1145, 542] on button "Next" at bounding box center [1150, 542] width 61 height 30
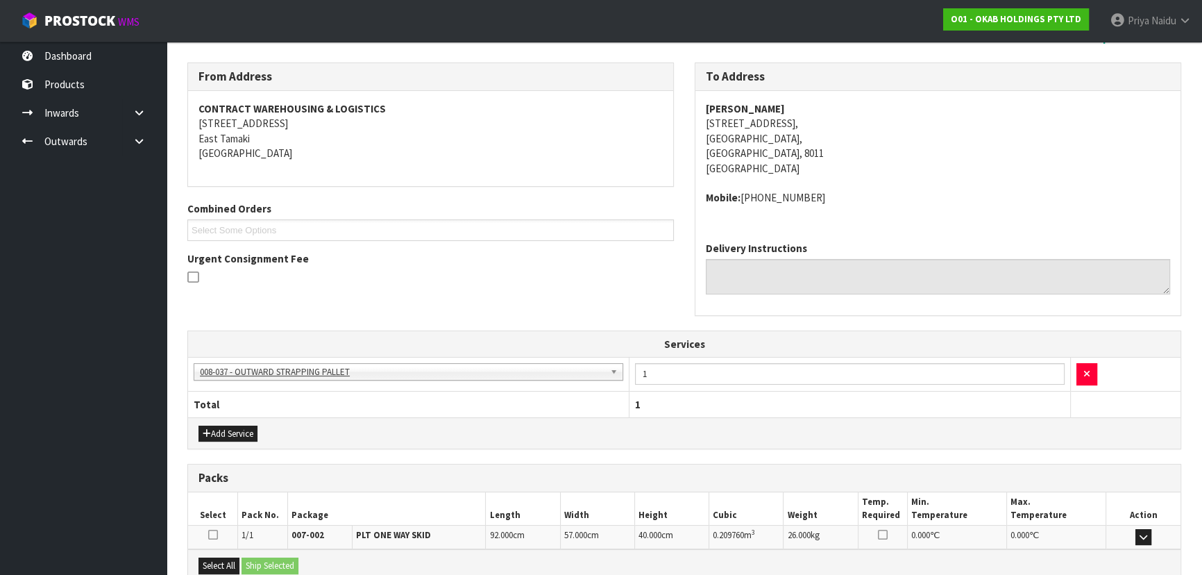
scroll to position [0, 0]
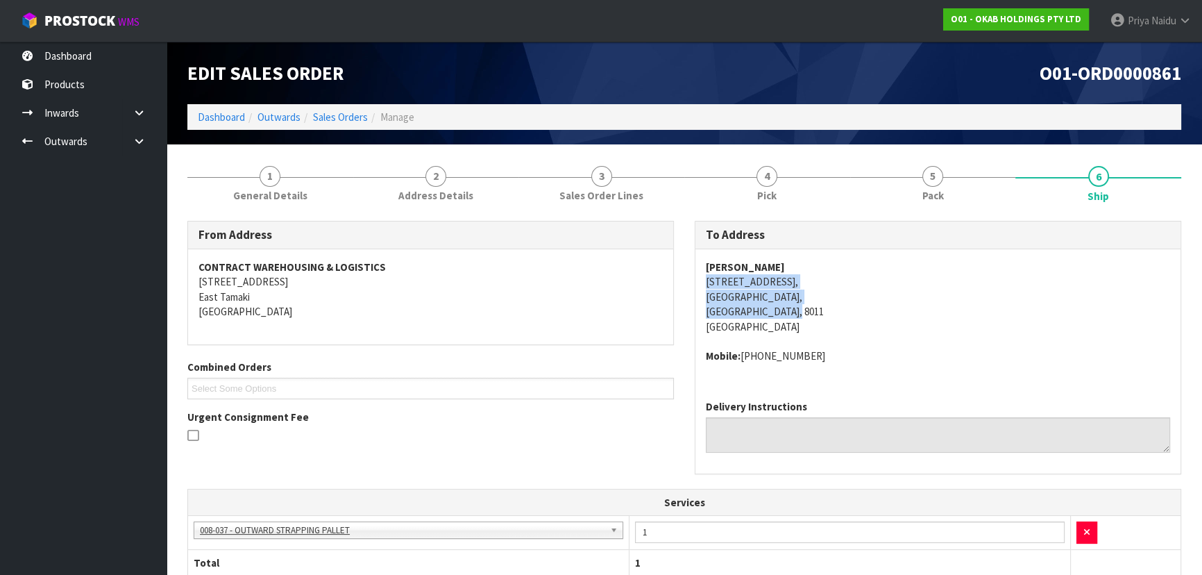
drag, startPoint x: 694, startPoint y: 276, endPoint x: 583, endPoint y: 305, distance: 115.0
click at [859, 312] on div "To Address [PERSON_NAME] [STREET_ADDRESS] Mobile: [PHONE_NUMBER] Delivery Instr…" at bounding box center [938, 347] width 487 height 253
click at [892, 330] on address "[PERSON_NAME] [STREET_ADDRESS]" at bounding box center [938, 297] width 464 height 74
drag, startPoint x: 698, startPoint y: 280, endPoint x: 759, endPoint y: 292, distance: 62.2
click at [836, 287] on div "[PERSON_NAME] [STREET_ADDRESS] Mobile: [PHONE_NUMBER]" at bounding box center [938, 319] width 485 height 140
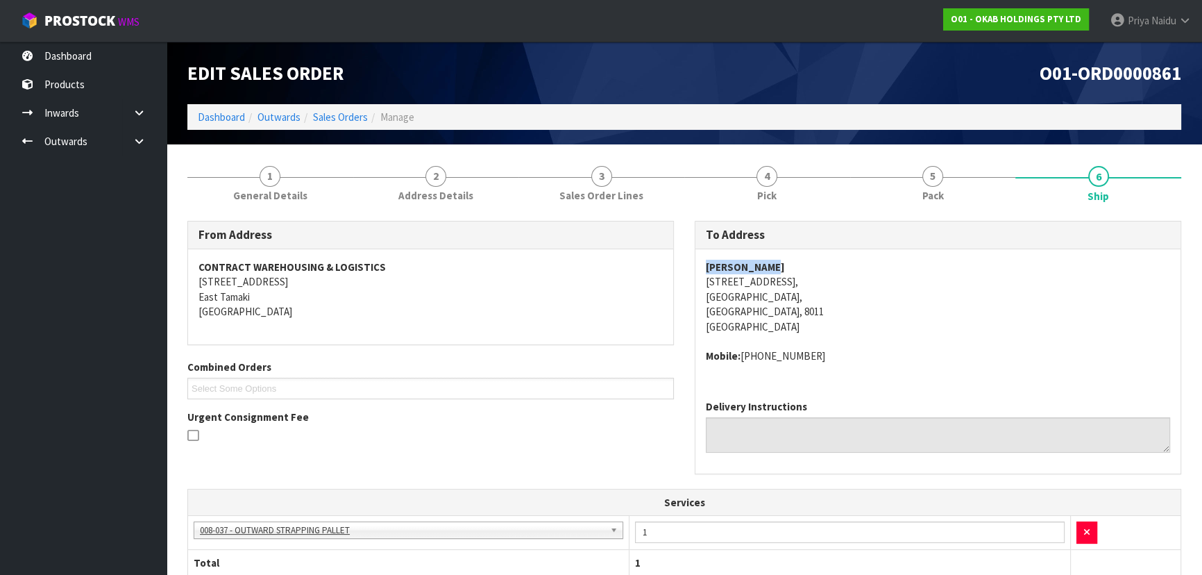
drag, startPoint x: 700, startPoint y: 264, endPoint x: 780, endPoint y: 262, distance: 79.2
click at [787, 260] on div "[PERSON_NAME] [STREET_ADDRESS] Mobile: [PHONE_NUMBER]" at bounding box center [938, 319] width 485 height 140
drag, startPoint x: 743, startPoint y: 355, endPoint x: 736, endPoint y: 385, distance: 30.0
click at [826, 366] on div "[PERSON_NAME] [STREET_ADDRESS] Mobile: [PHONE_NUMBER]" at bounding box center [938, 319] width 485 height 140
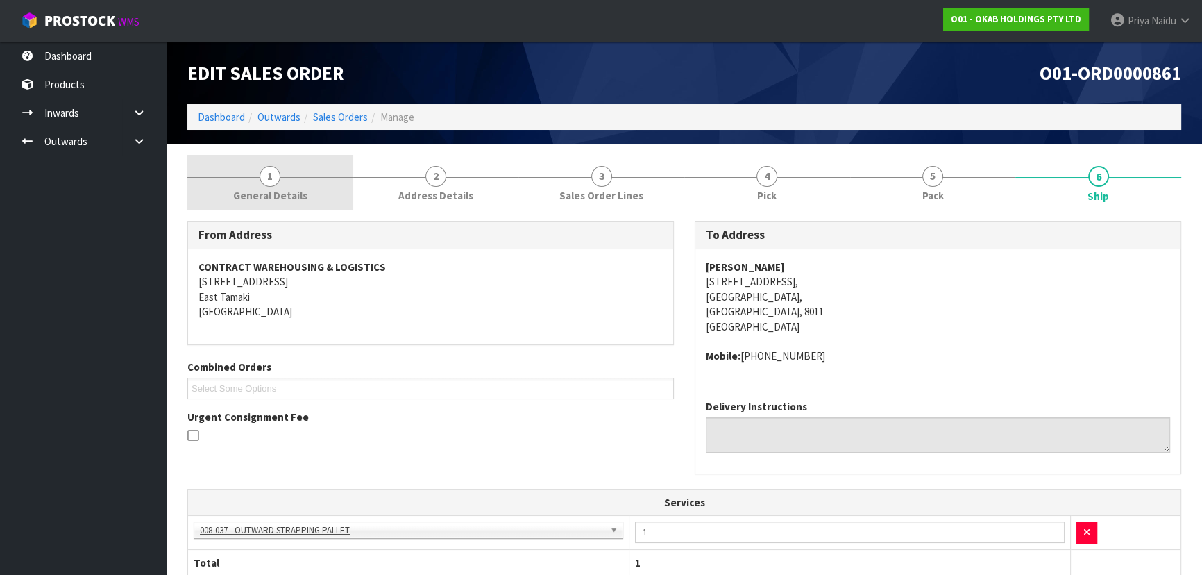
drag, startPoint x: 295, startPoint y: 207, endPoint x: 288, endPoint y: 206, distance: 7.0
click at [293, 207] on link "1 General Details" at bounding box center [270, 182] width 166 height 55
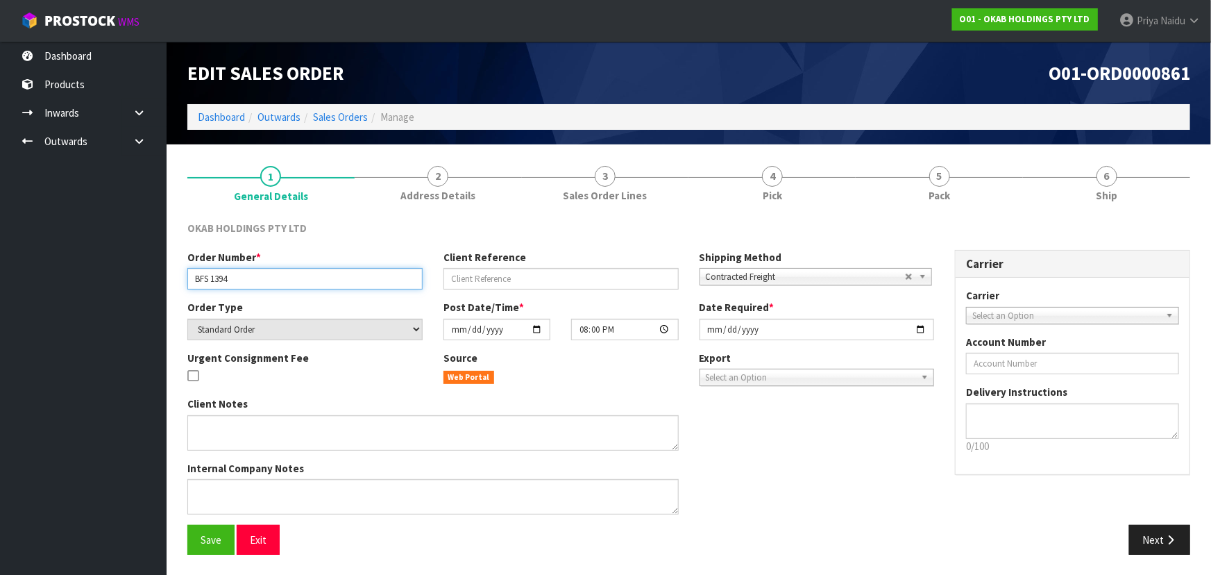
drag, startPoint x: 187, startPoint y: 281, endPoint x: 243, endPoint y: 281, distance: 55.5
click at [243, 281] on input "BFS 1394" at bounding box center [304, 279] width 235 height 22
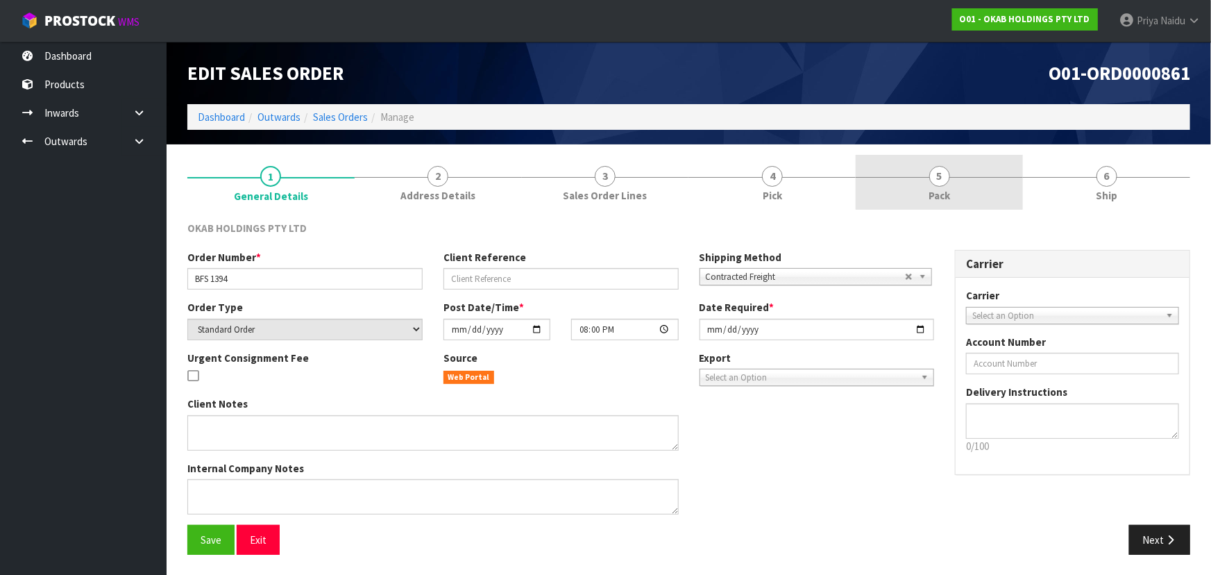
drag, startPoint x: 929, startPoint y: 193, endPoint x: 921, endPoint y: 199, distance: 9.9
click at [926, 196] on link "5 Pack" at bounding box center [939, 182] width 167 height 55
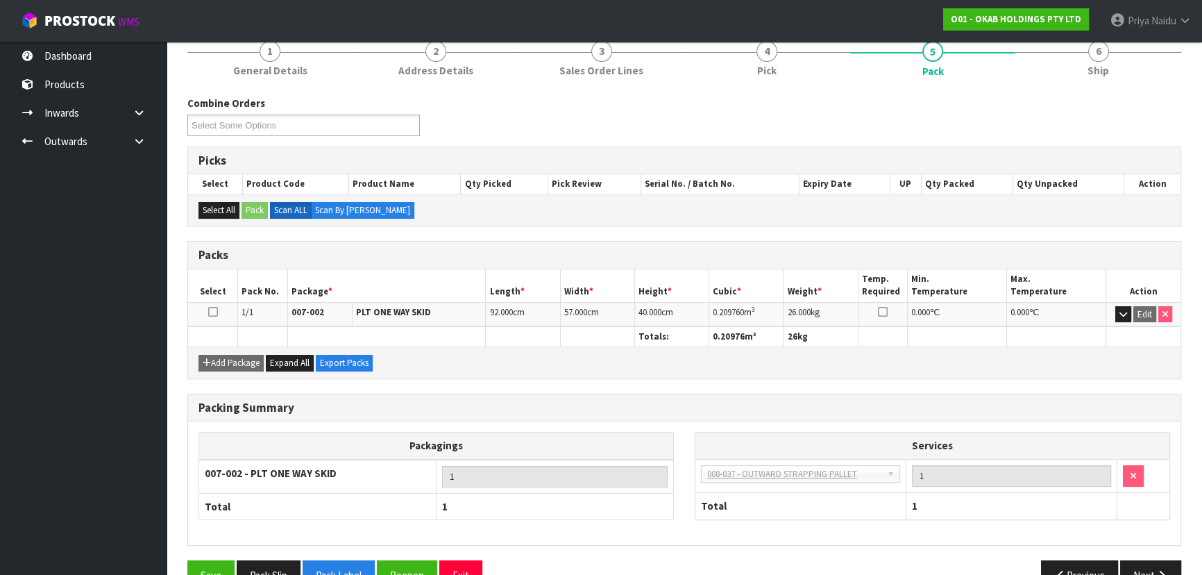
scroll to position [126, 0]
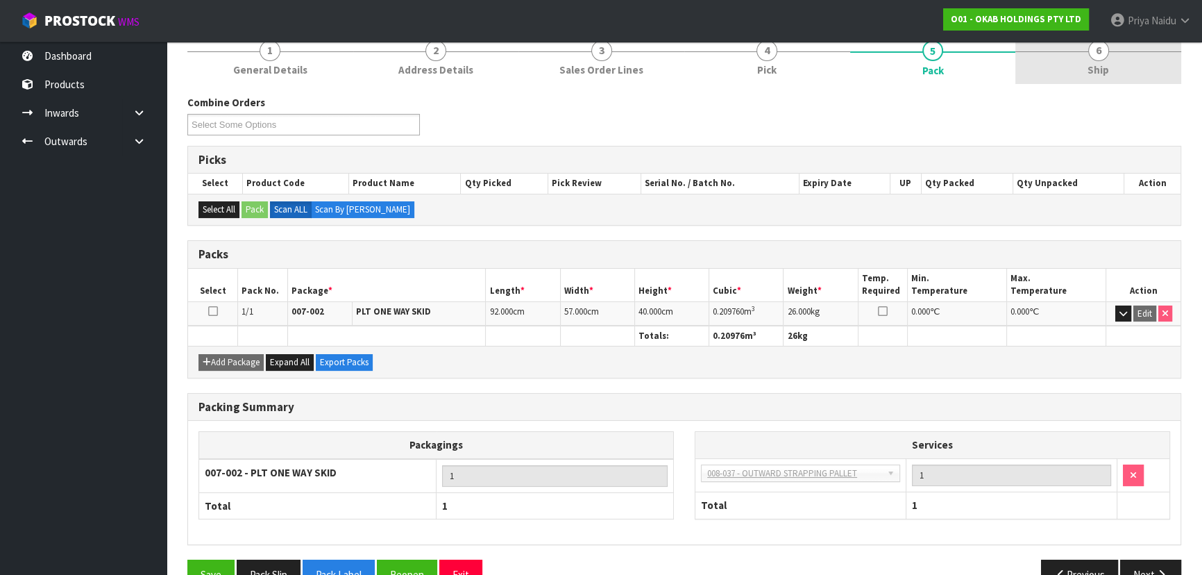
click at [1100, 74] on span "Ship" at bounding box center [1099, 69] width 22 height 15
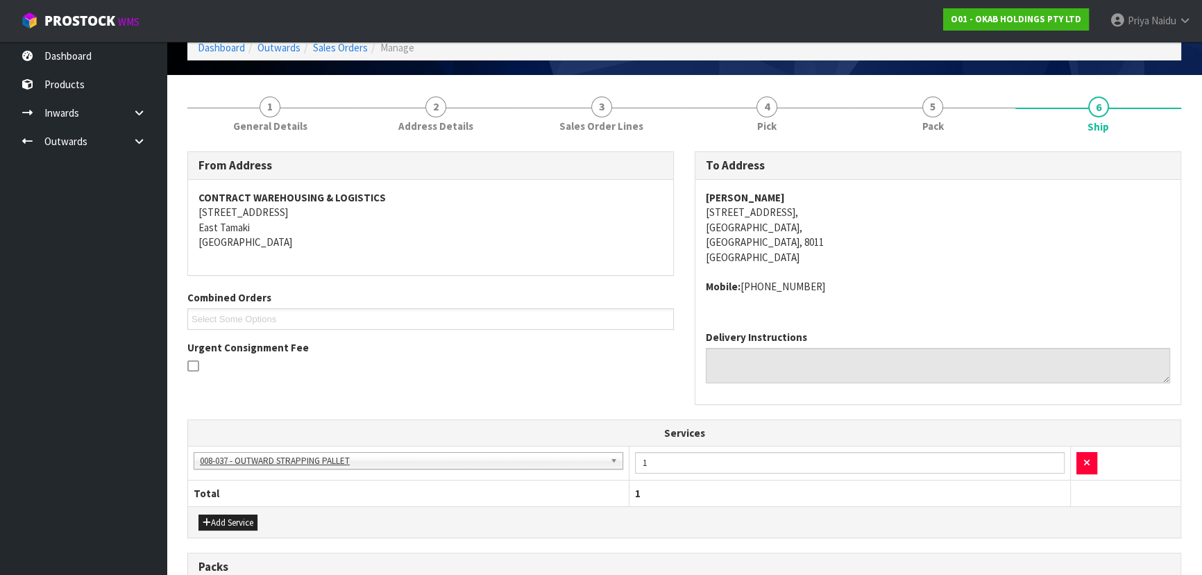
scroll to position [0, 0]
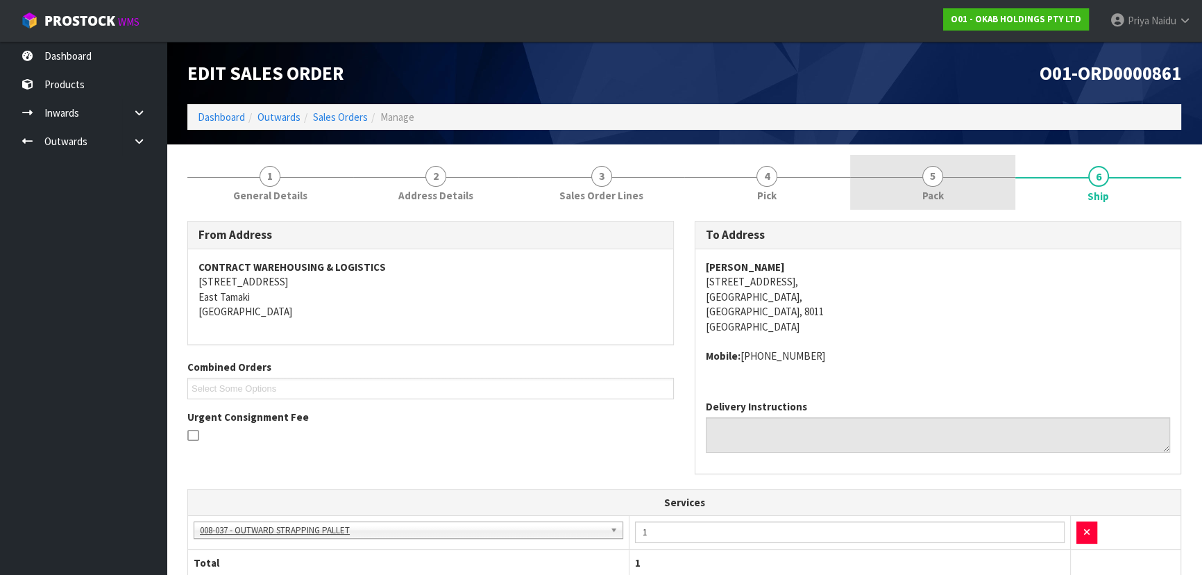
click at [932, 175] on span "5" at bounding box center [933, 176] width 21 height 21
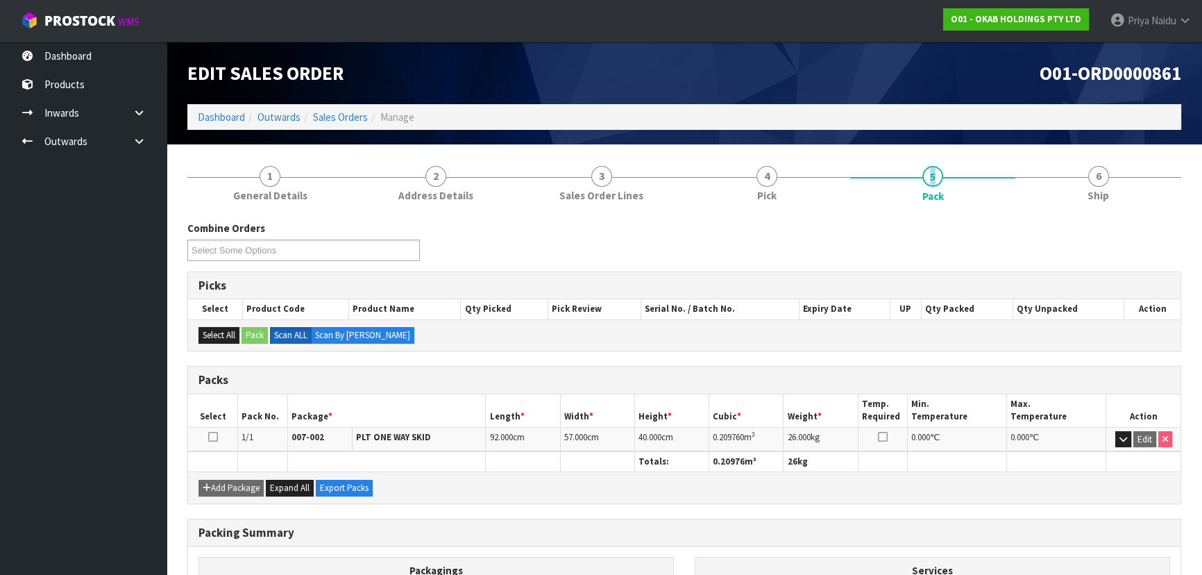
click at [1059, 219] on div "Combine Orders O01-ORD0000859 O01-ORD0000861 O01-ORD0000863 O01-ORD0000865 O01-…" at bounding box center [684, 467] width 994 height 515
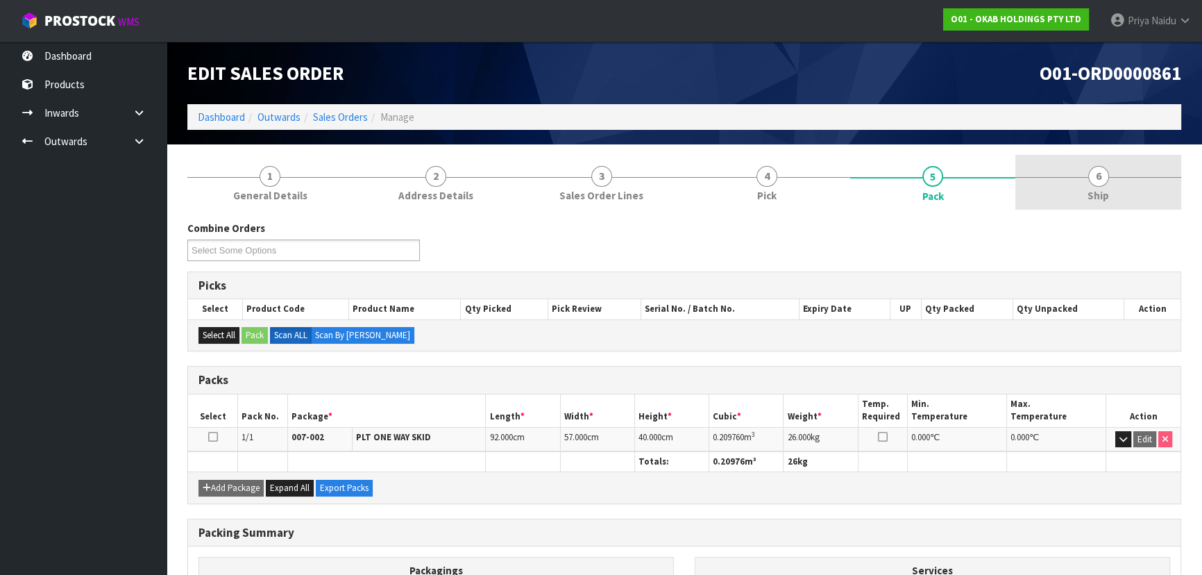
click at [1070, 203] on link "6 Ship" at bounding box center [1099, 182] width 166 height 55
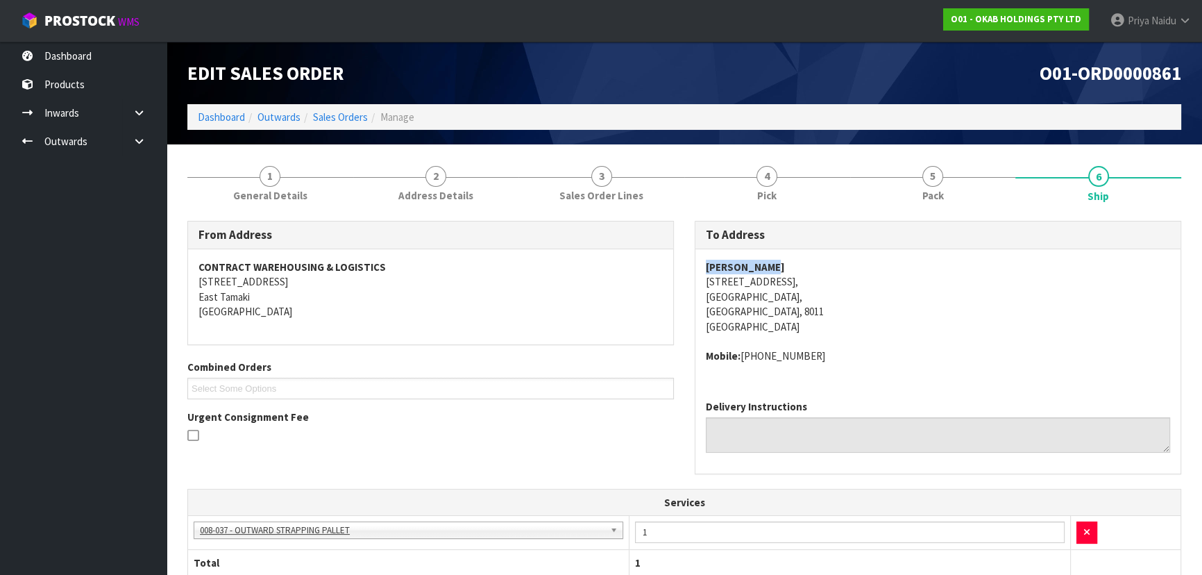
drag, startPoint x: 694, startPoint y: 264, endPoint x: 782, endPoint y: 272, distance: 88.6
click at [824, 264] on div "To Address [PERSON_NAME] [STREET_ADDRESS] Mobile: [PHONE_NUMBER] Delivery Instr…" at bounding box center [938, 347] width 487 height 253
drag, startPoint x: 707, startPoint y: 357, endPoint x: 680, endPoint y: 378, distance: 34.2
click at [845, 355] on address "Mobile: [PHONE_NUMBER]" at bounding box center [938, 355] width 464 height 15
drag, startPoint x: 700, startPoint y: 277, endPoint x: 857, endPoint y: 312, distance: 161.4
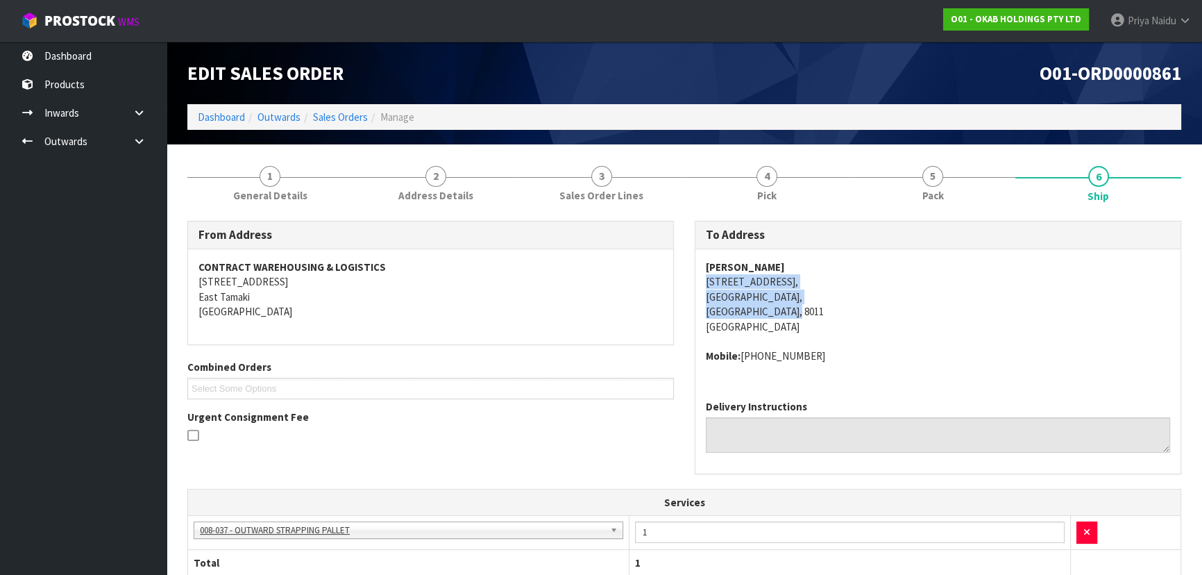
click at [857, 312] on div "[PERSON_NAME] [STREET_ADDRESS] Mobile: [PHONE_NUMBER]" at bounding box center [938, 319] width 485 height 140
click at [706, 283] on address "[PERSON_NAME] [STREET_ADDRESS]" at bounding box center [938, 297] width 464 height 74
drag, startPoint x: 705, startPoint y: 283, endPoint x: 805, endPoint y: 279, distance: 100.0
click at [805, 279] on address "[PERSON_NAME] [STREET_ADDRESS]" at bounding box center [938, 297] width 464 height 74
click at [880, 339] on span "[PERSON_NAME] [STREET_ADDRESS] Mobile: [PHONE_NUMBER]" at bounding box center [938, 312] width 464 height 104
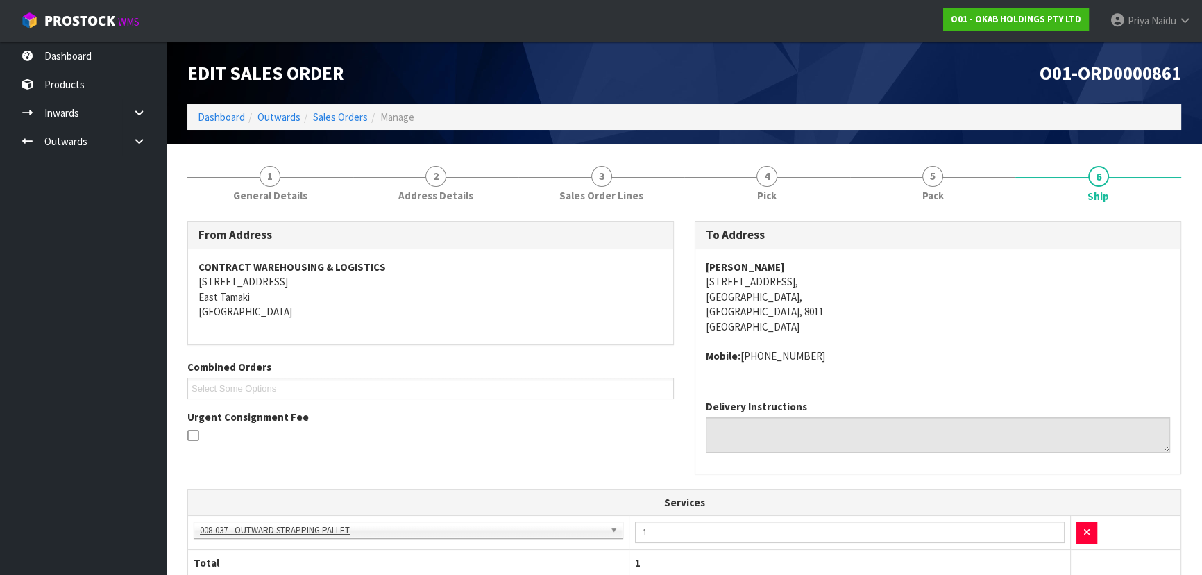
click at [1069, 376] on div "[PERSON_NAME] [STREET_ADDRESS] Mobile: [PHONE_NUMBER]" at bounding box center [938, 319] width 485 height 140
drag, startPoint x: 705, startPoint y: 264, endPoint x: 779, endPoint y: 264, distance: 74.3
click at [779, 264] on div "[PERSON_NAME] [STREET_ADDRESS] Mobile: [PHONE_NUMBER]" at bounding box center [938, 319] width 485 height 140
click at [881, 214] on div "From Address CONTRACT WAREHOUSING & LOGISTICS [STREET_ADDRESS] Combined Orders …" at bounding box center [684, 544] width 994 height 668
click at [905, 189] on link "5 Pack" at bounding box center [933, 182] width 166 height 55
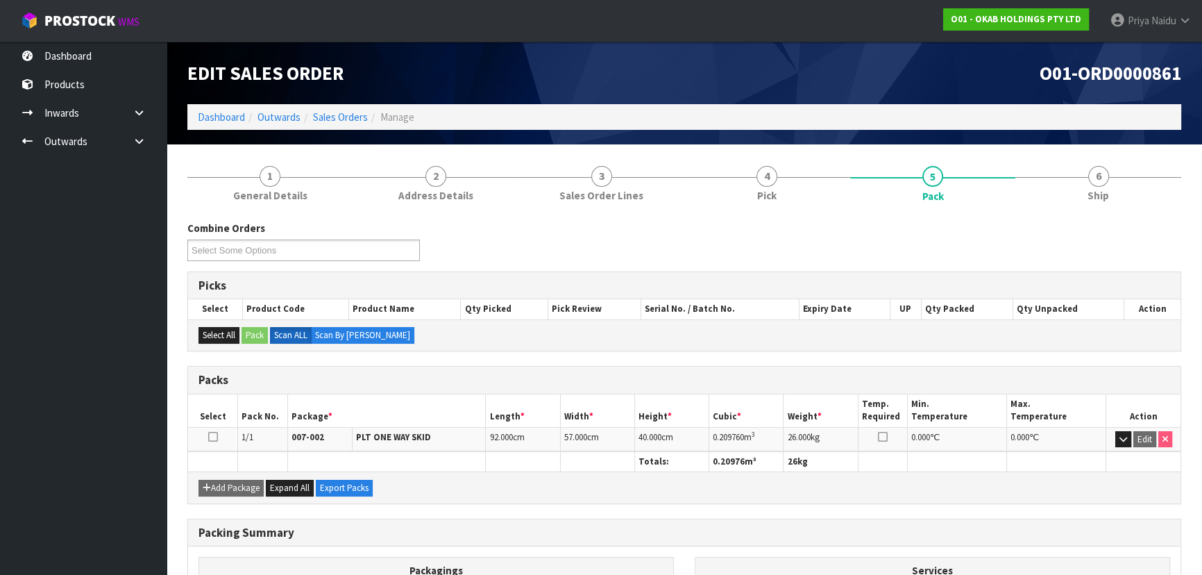
scroll to position [62, 0]
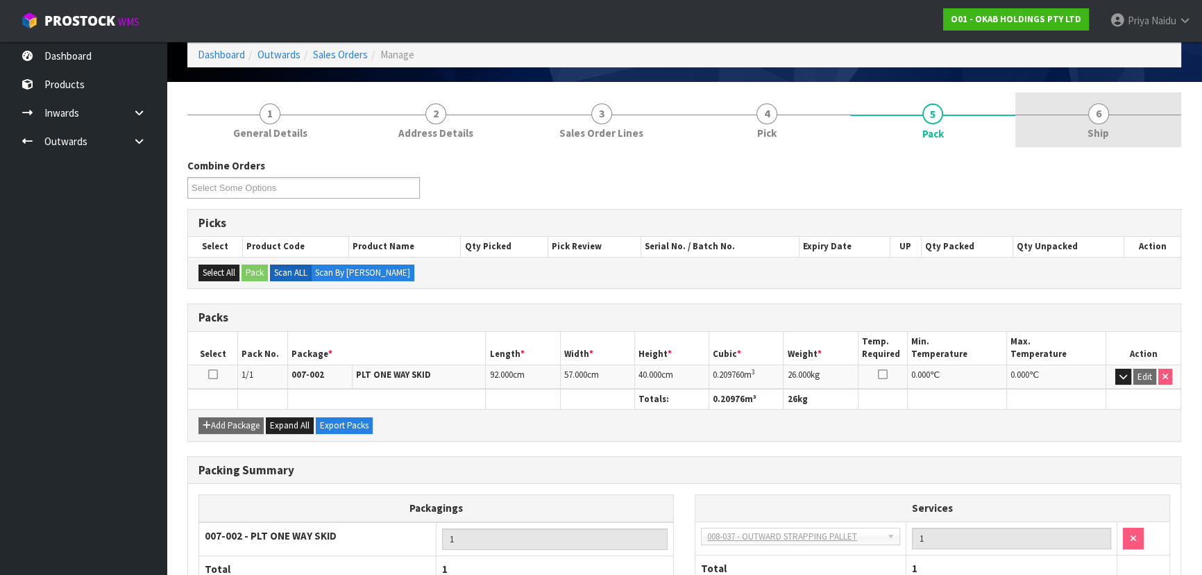
drag, startPoint x: 1125, startPoint y: 125, endPoint x: 1101, endPoint y: 139, distance: 27.4
click at [1120, 126] on link "6 Ship" at bounding box center [1099, 119] width 166 height 55
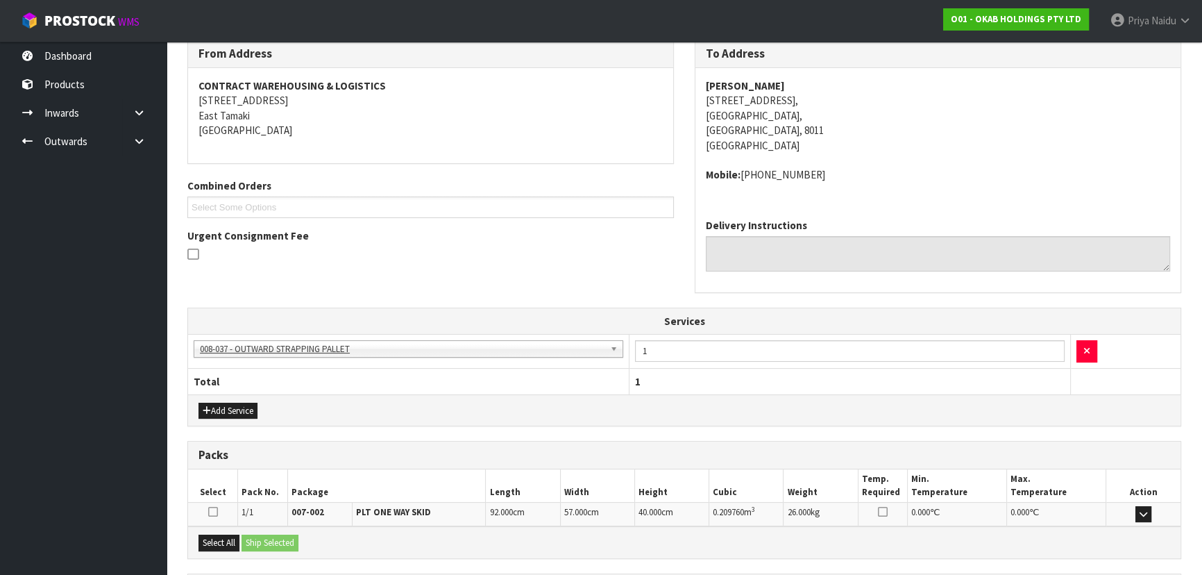
scroll to position [311, 0]
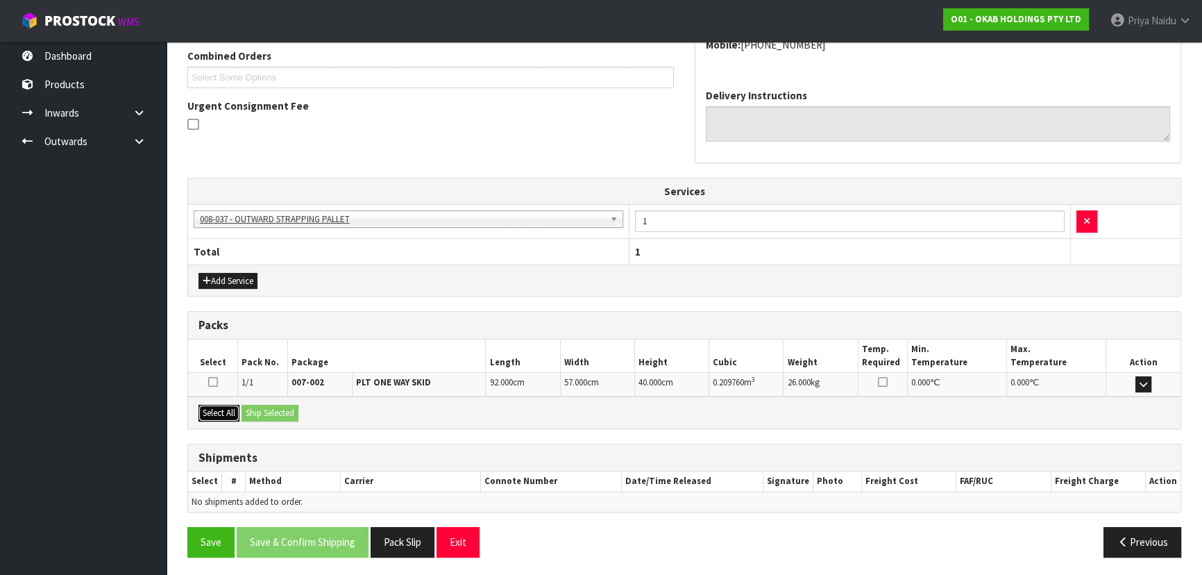
click at [228, 410] on button "Select All" at bounding box center [219, 413] width 41 height 17
drag, startPoint x: 281, startPoint y: 416, endPoint x: 295, endPoint y: 423, distance: 15.5
click at [282, 416] on button "Ship Selected" at bounding box center [270, 413] width 57 height 17
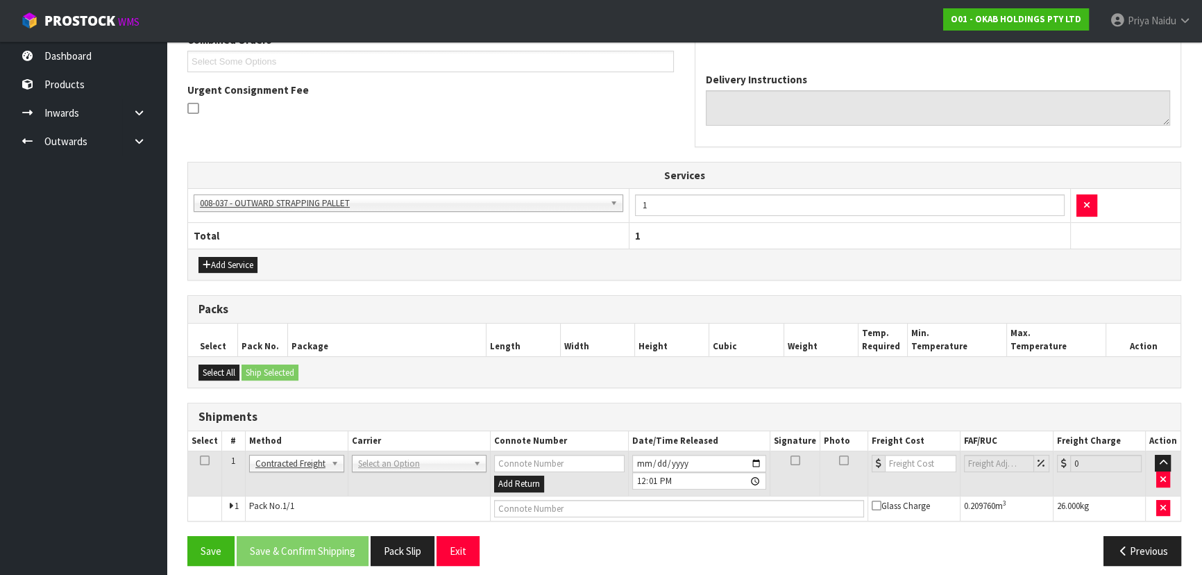
scroll to position [335, 0]
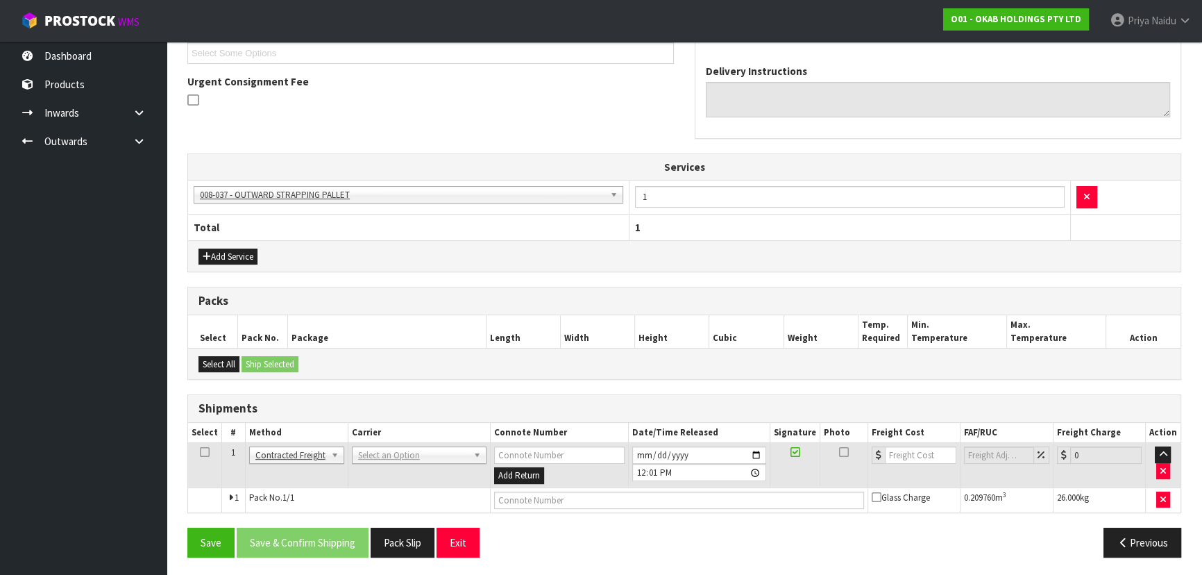
drag, startPoint x: 386, startPoint y: 452, endPoint x: 386, endPoint y: 470, distance: 18.0
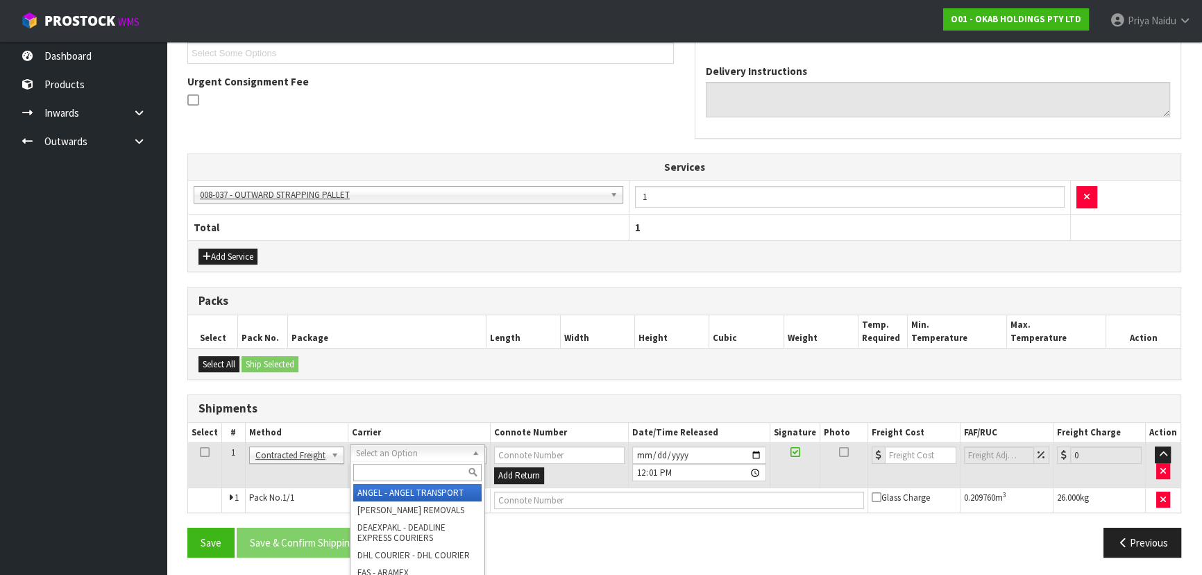
click at [386, 474] on input "text" at bounding box center [417, 472] width 128 height 17
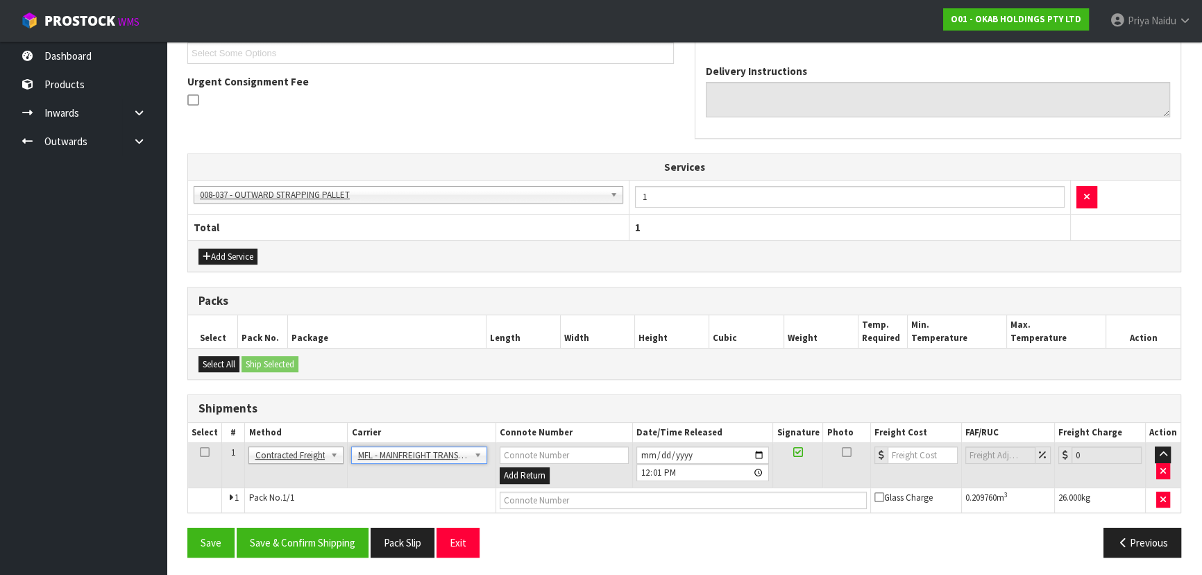
drag, startPoint x: 495, startPoint y: 487, endPoint x: 502, endPoint y: 491, distance: 7.8
click at [496, 489] on td at bounding box center [683, 499] width 375 height 25
click at [519, 496] on input "text" at bounding box center [683, 499] width 367 height 17
paste input "FWM58970975"
click at [902, 444] on td at bounding box center [915, 465] width 91 height 45
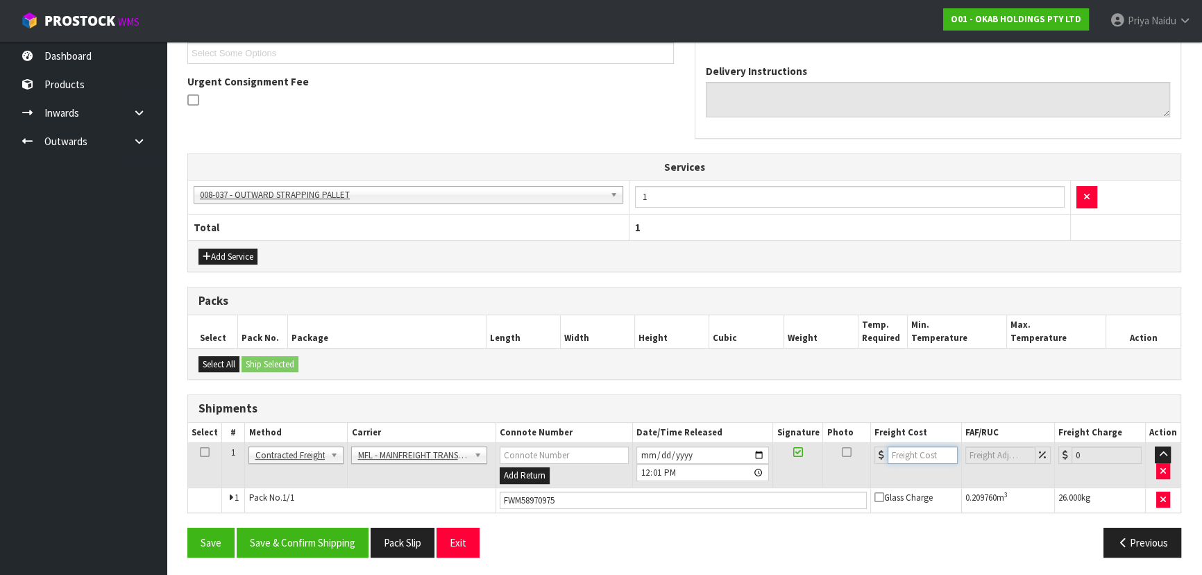
click at [919, 453] on input "number" at bounding box center [923, 454] width 70 height 17
click at [924, 438] on th "Freight Cost" at bounding box center [915, 433] width 91 height 20
click at [919, 451] on input "number" at bounding box center [923, 454] width 70 height 17
click at [330, 538] on button "Save & Confirm Shipping" at bounding box center [303, 543] width 132 height 30
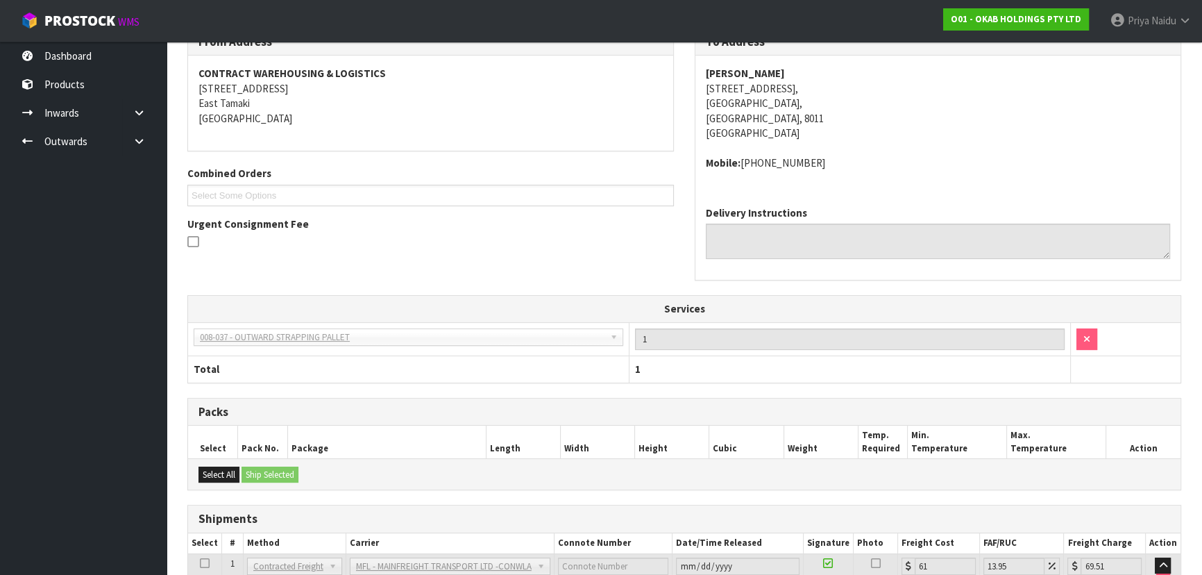
scroll to position [0, 0]
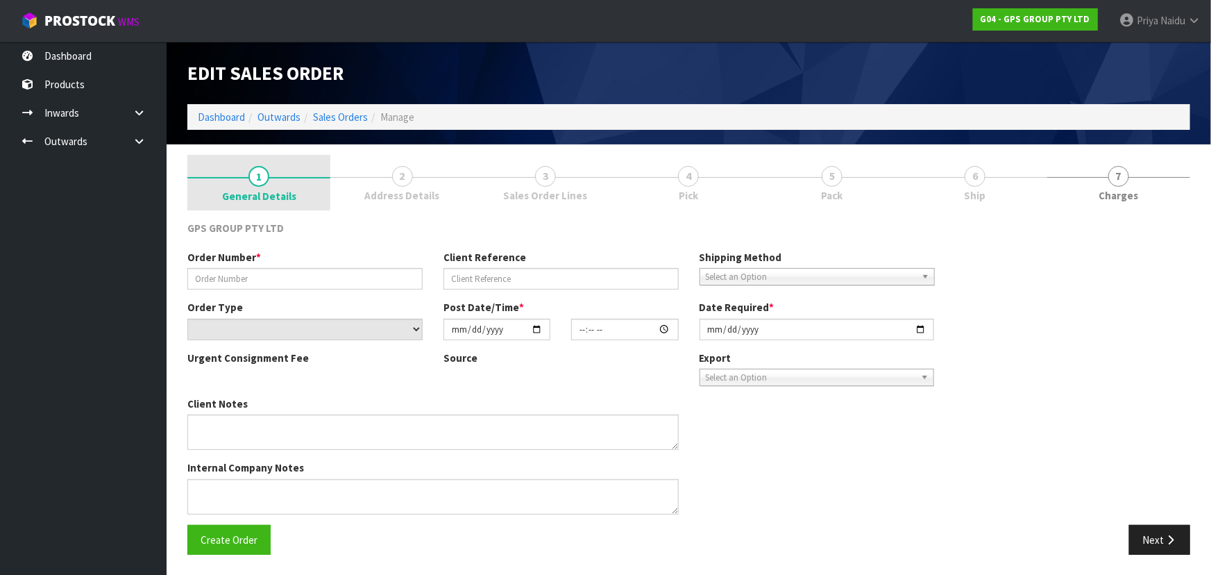
type input "J062985-SI/[GEOGRAPHIC_DATA]"
select select "number:0"
type input "[DATE]"
type input "16:45:00.000"
type input "[DATE]"
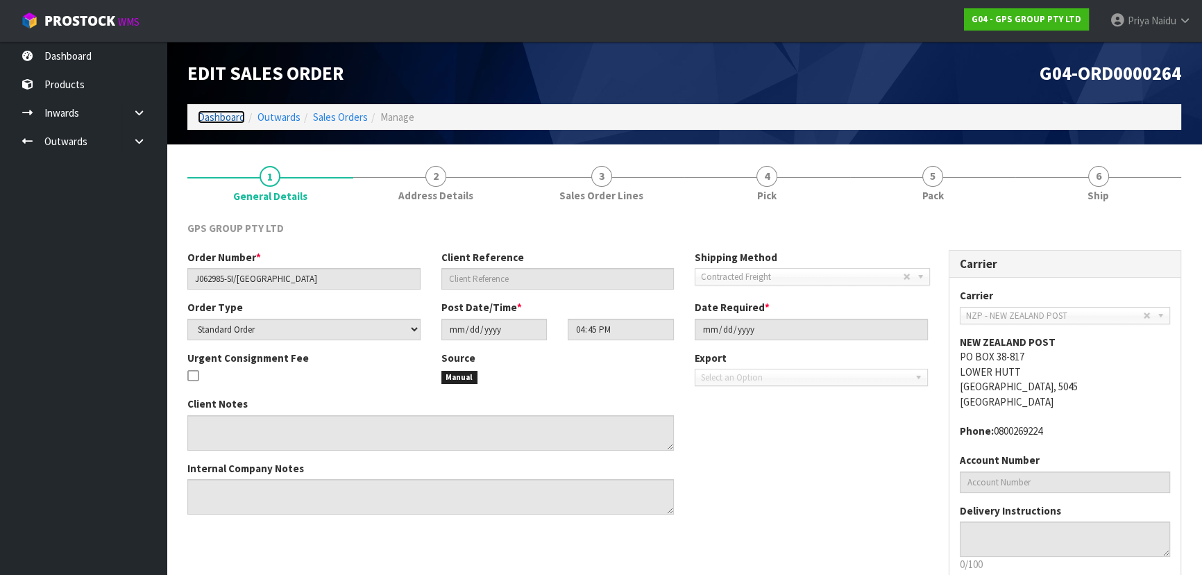
click at [228, 120] on link "Dashboard" at bounding box center [221, 116] width 47 height 13
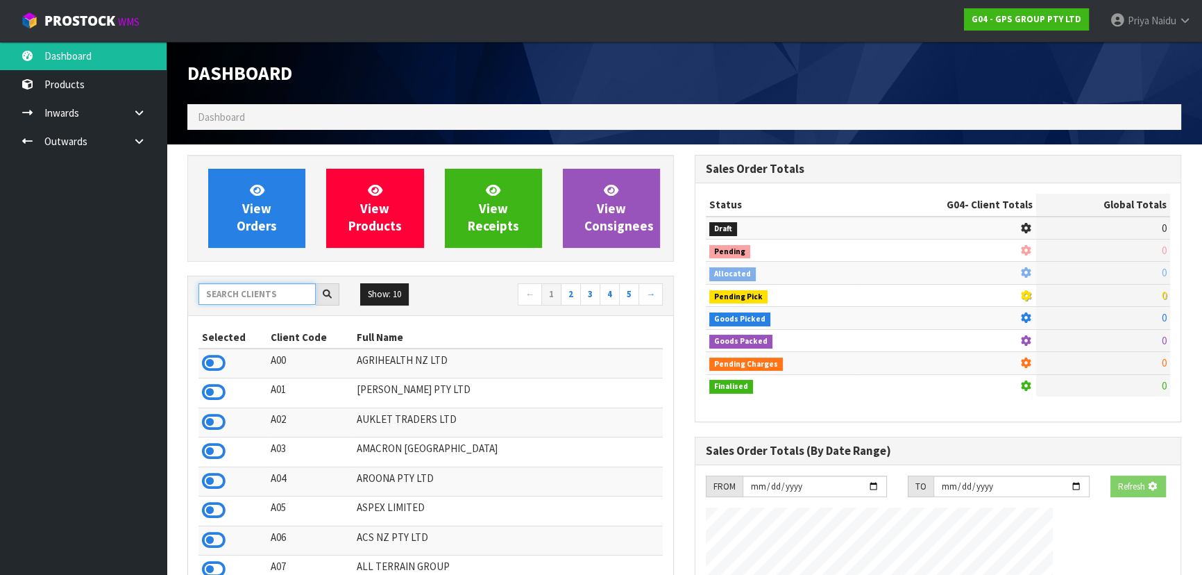
click at [238, 292] on input "text" at bounding box center [257, 294] width 117 height 22
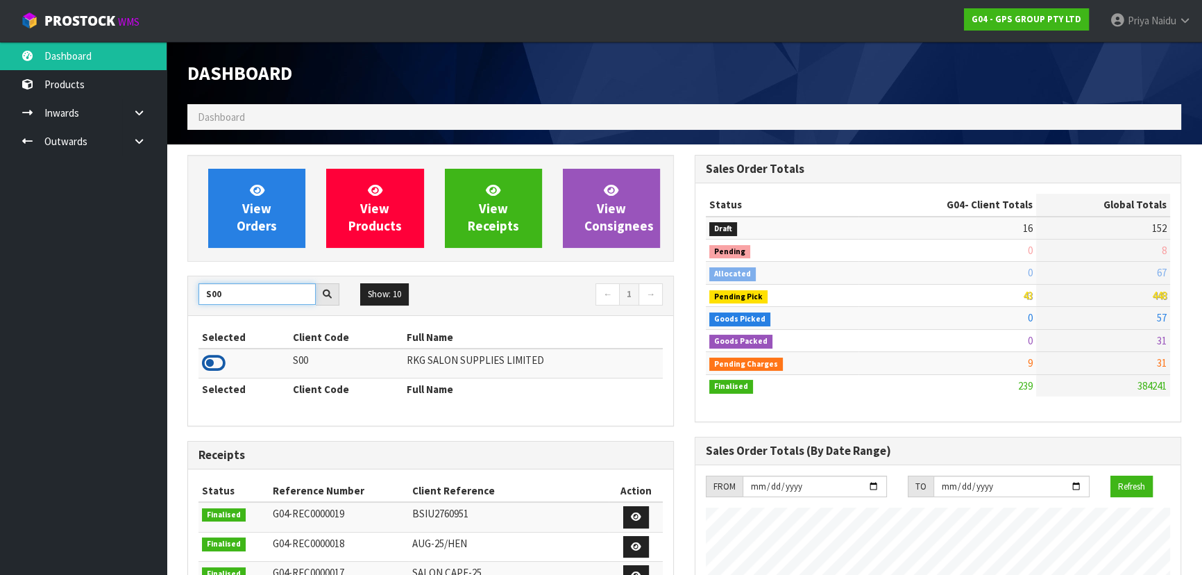
type input "S00"
click at [218, 367] on icon at bounding box center [214, 363] width 24 height 21
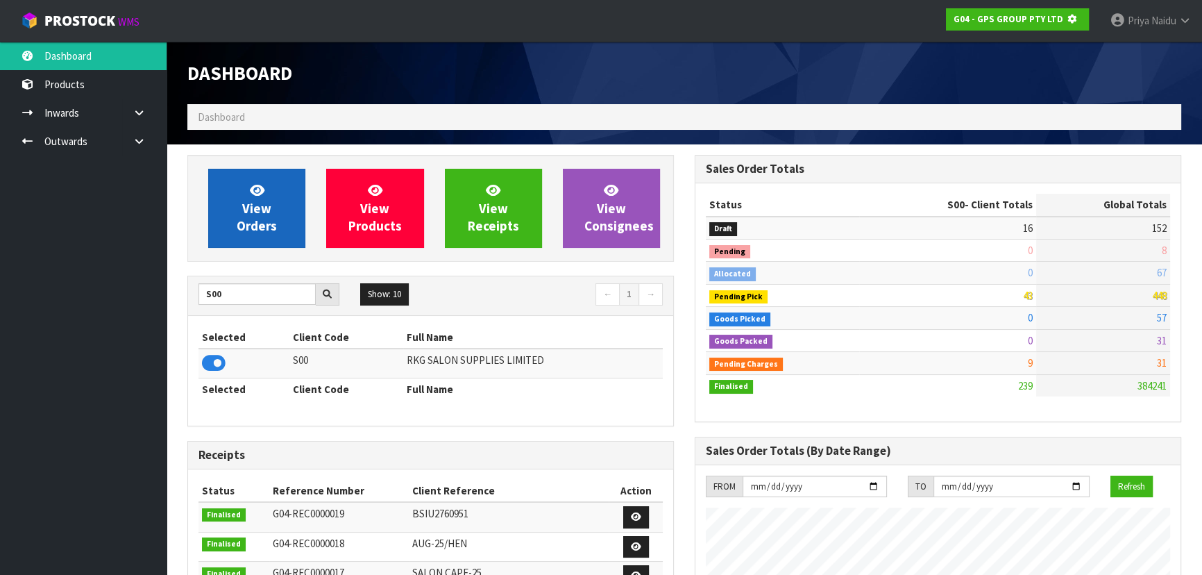
scroll to position [864, 507]
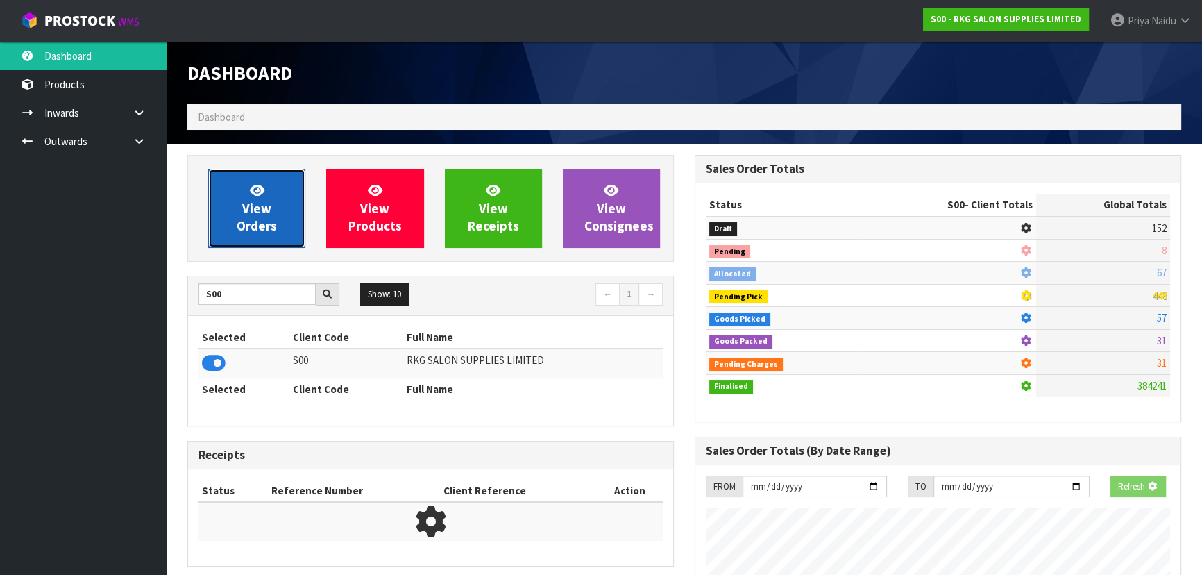
click at [280, 195] on link "View Orders" at bounding box center [256, 208] width 97 height 79
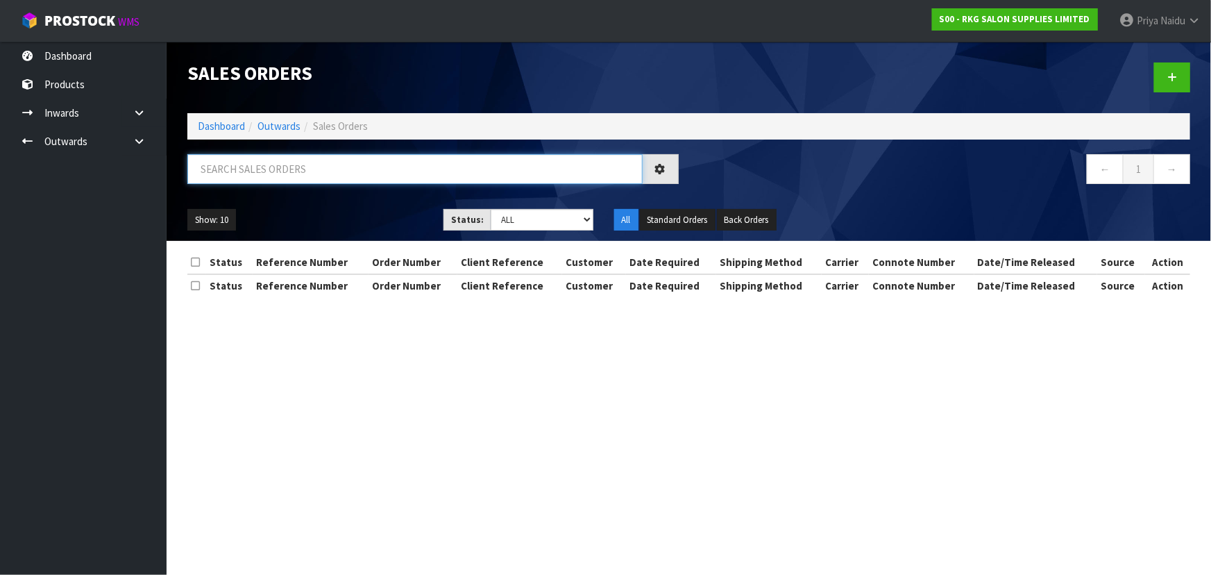
click at [292, 159] on input "text" at bounding box center [414, 169] width 455 height 30
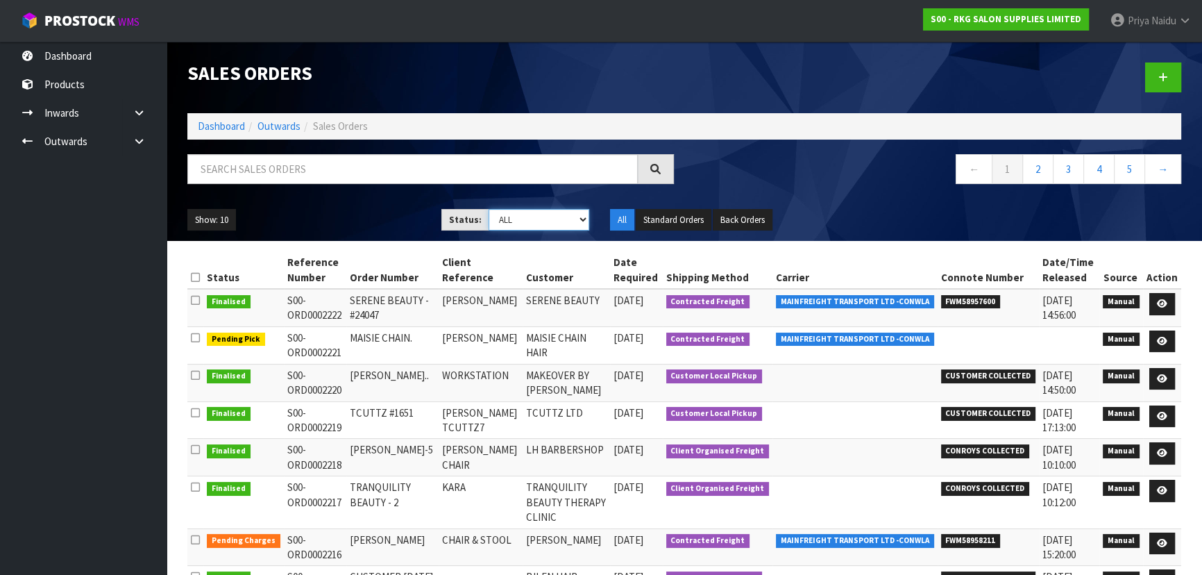
drag, startPoint x: 507, startPoint y: 218, endPoint x: 509, endPoint y: 229, distance: 11.2
click at [507, 218] on select "Draft Pending Allocated Pending Pick Goods Picked Goods Packed Pending Charges …" at bounding box center [539, 220] width 101 height 22
select select "string:4"
click at [489, 209] on select "Draft Pending Allocated Pending Pick Goods Picked Goods Packed Pending Charges …" at bounding box center [539, 220] width 101 height 22
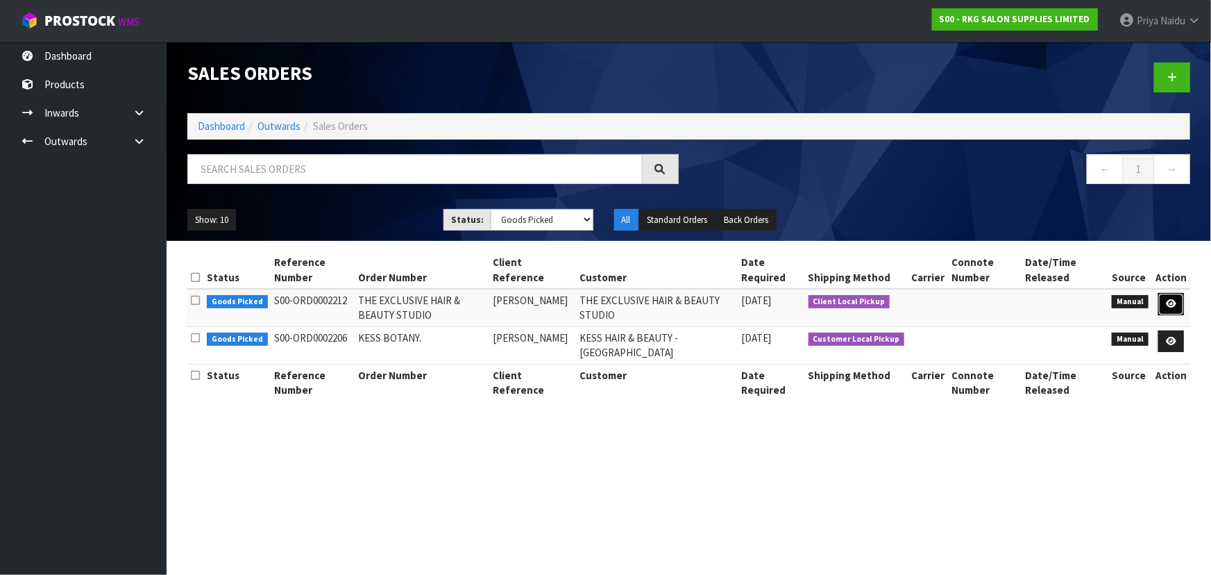
click at [1167, 302] on icon at bounding box center [1171, 303] width 10 height 9
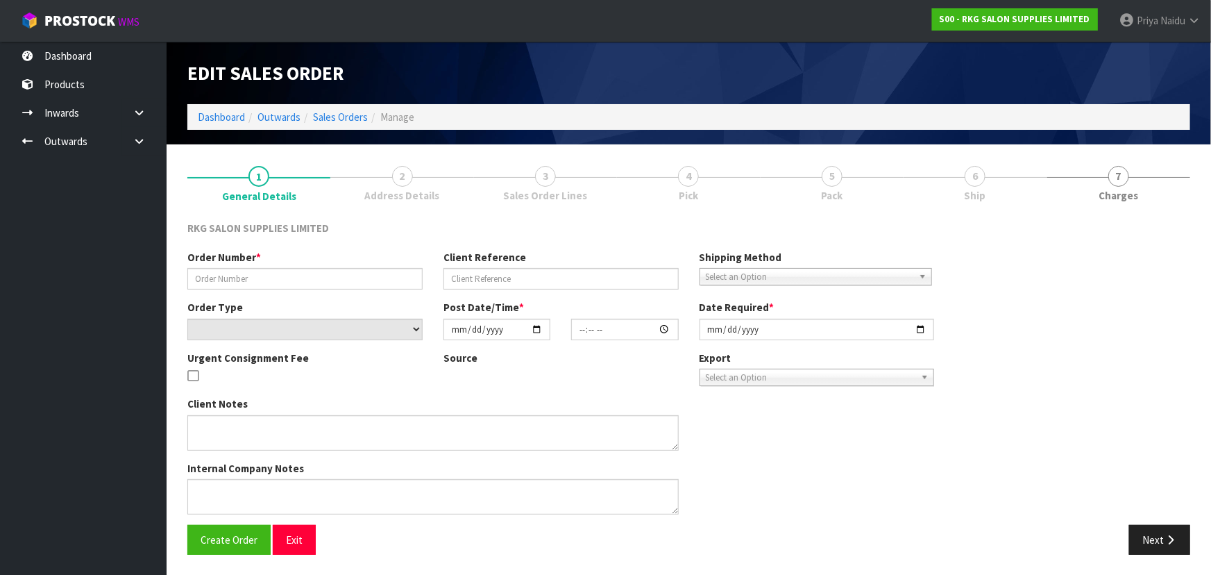
type input "THE EXCLUSIVE HAIR & BEAUTY STUDIO"
type input "BIANCA PRENTICE"
select select "number:0"
type input "[DATE]"
type input "10:00:00.000"
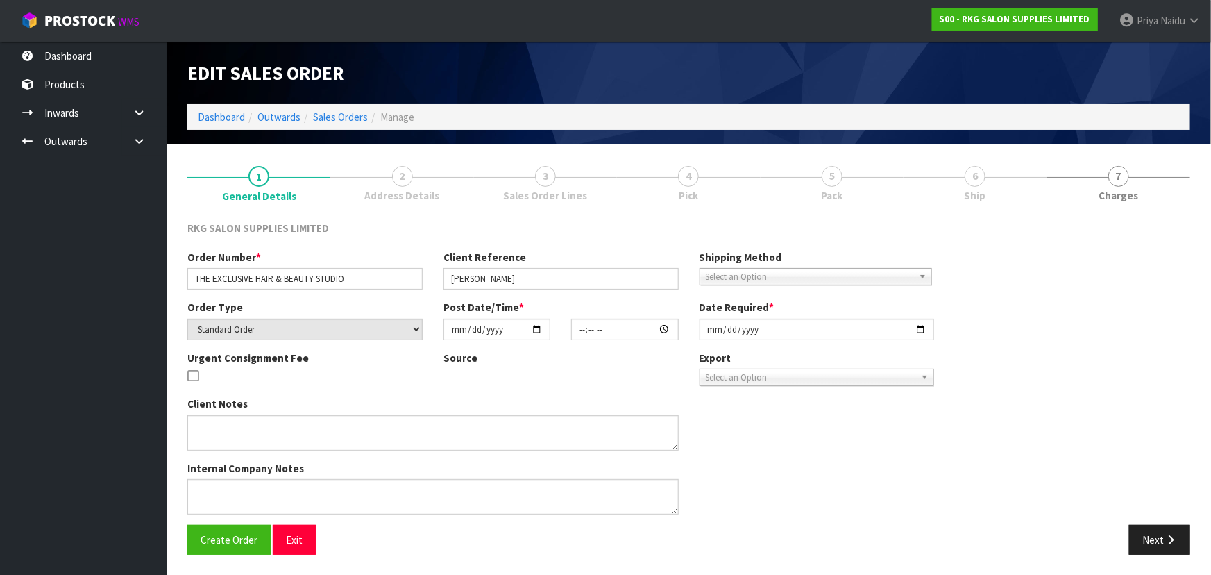
type input "[DATE]"
type textarea "FOR PICK UP MONDAY 6TH OCT - TO PAY AT SHOWROOM FIRST"
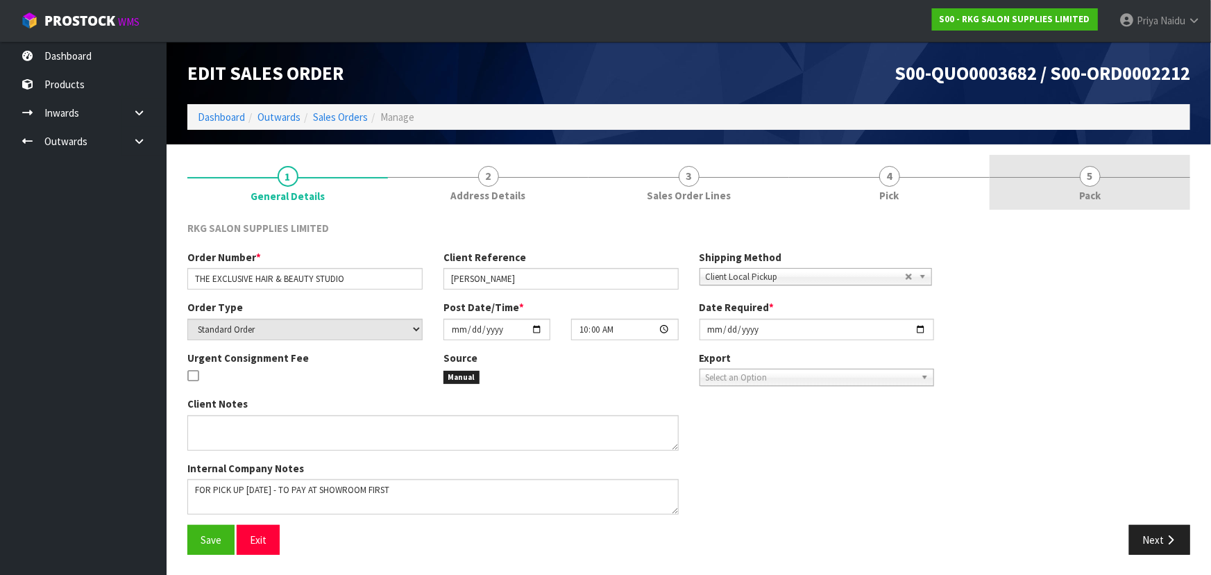
click at [1063, 180] on link "5 Pack" at bounding box center [1090, 182] width 201 height 55
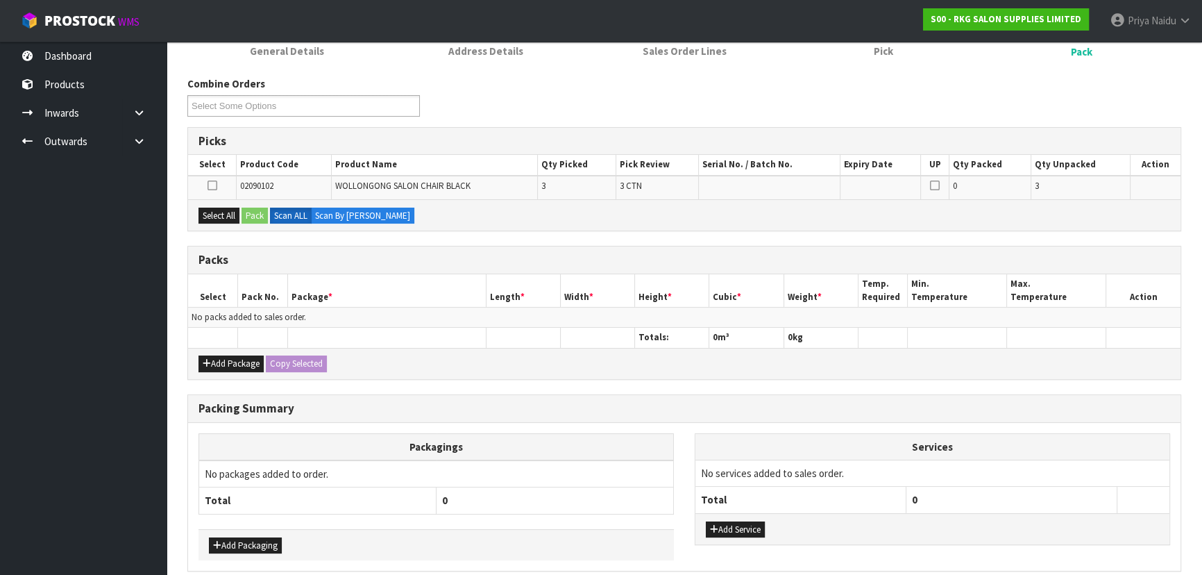
scroll to position [203, 0]
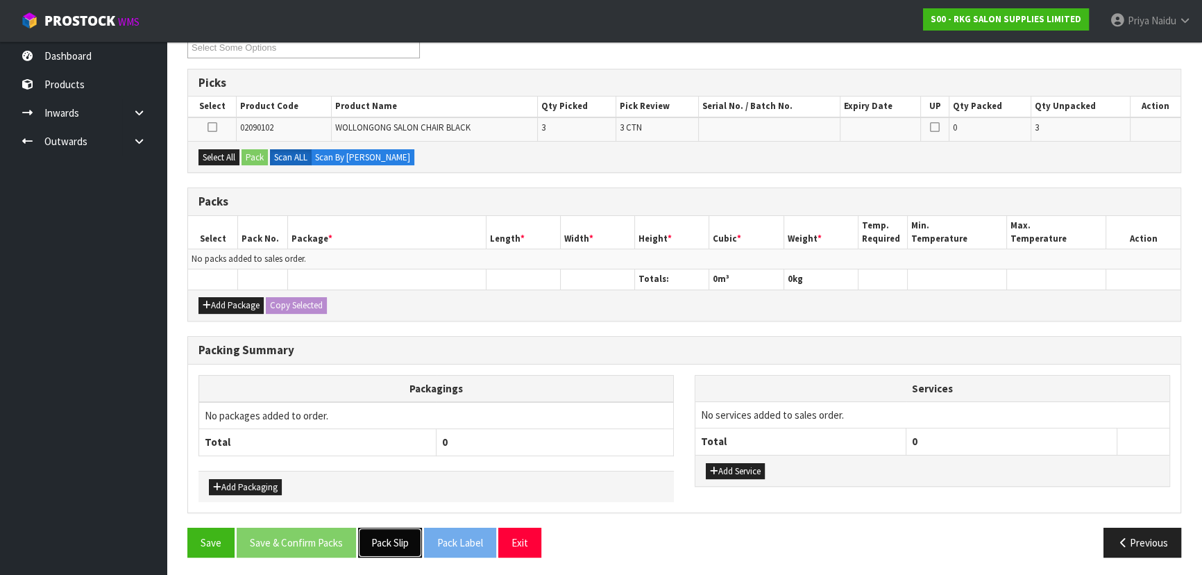
click at [398, 539] on button "Pack Slip" at bounding box center [390, 543] width 64 height 30
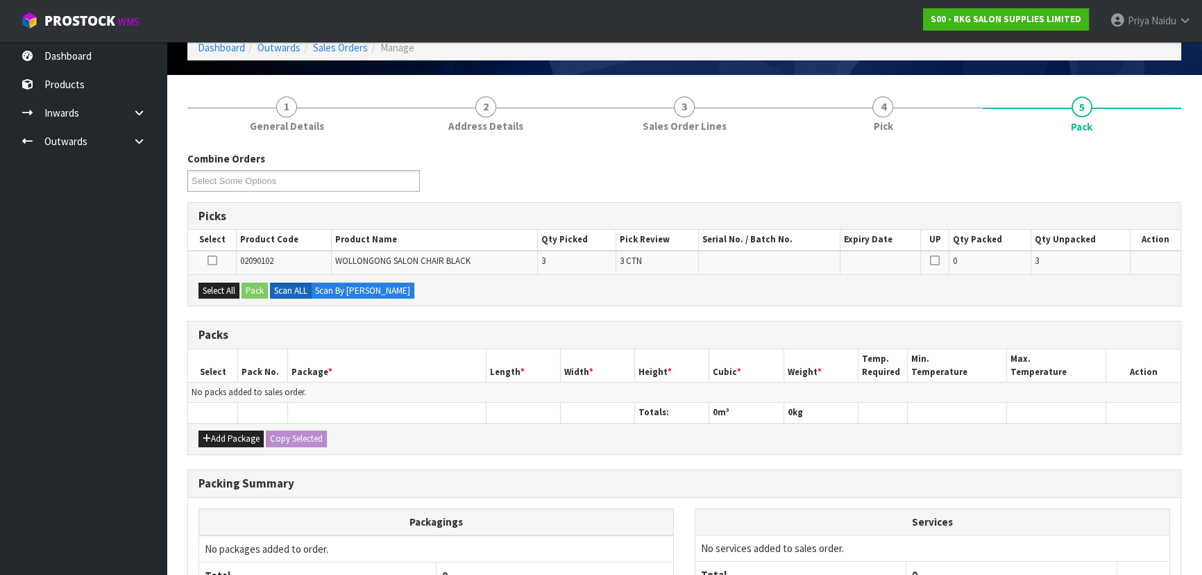
scroll to position [0, 0]
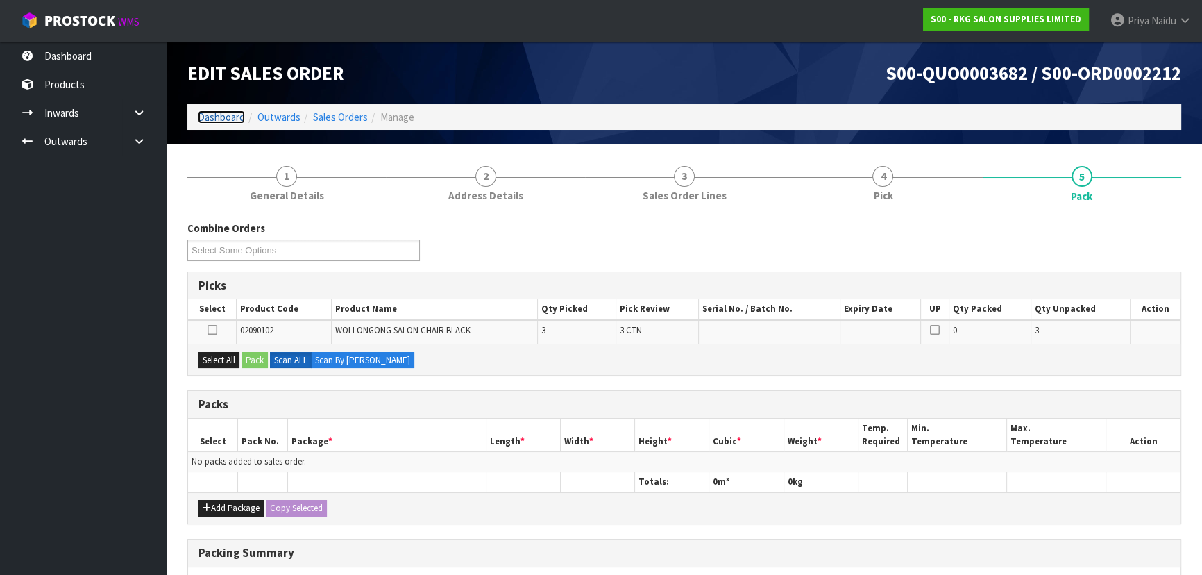
click at [224, 119] on link "Dashboard" at bounding box center [221, 116] width 47 height 13
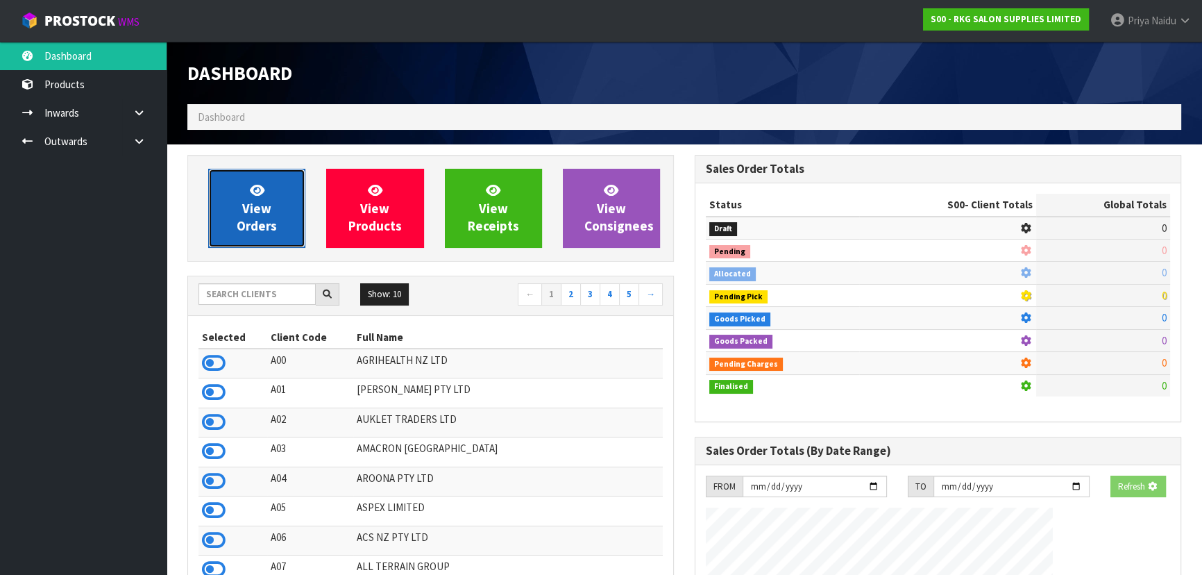
click at [263, 222] on span "View Orders" at bounding box center [257, 208] width 40 height 52
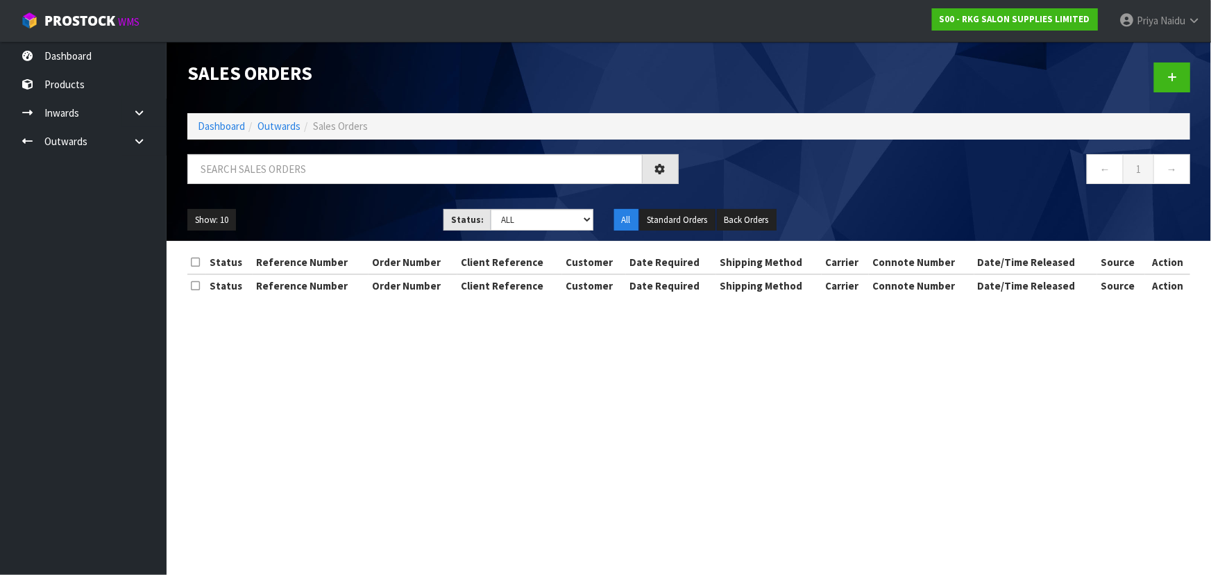
click at [280, 144] on div "Sales Orders Dashboard Outwards Sales Orders ← 1 → Show: 10 5 10 25 50 Status: …" at bounding box center [689, 141] width 1024 height 199
click at [287, 160] on input "text" at bounding box center [414, 169] width 455 height 30
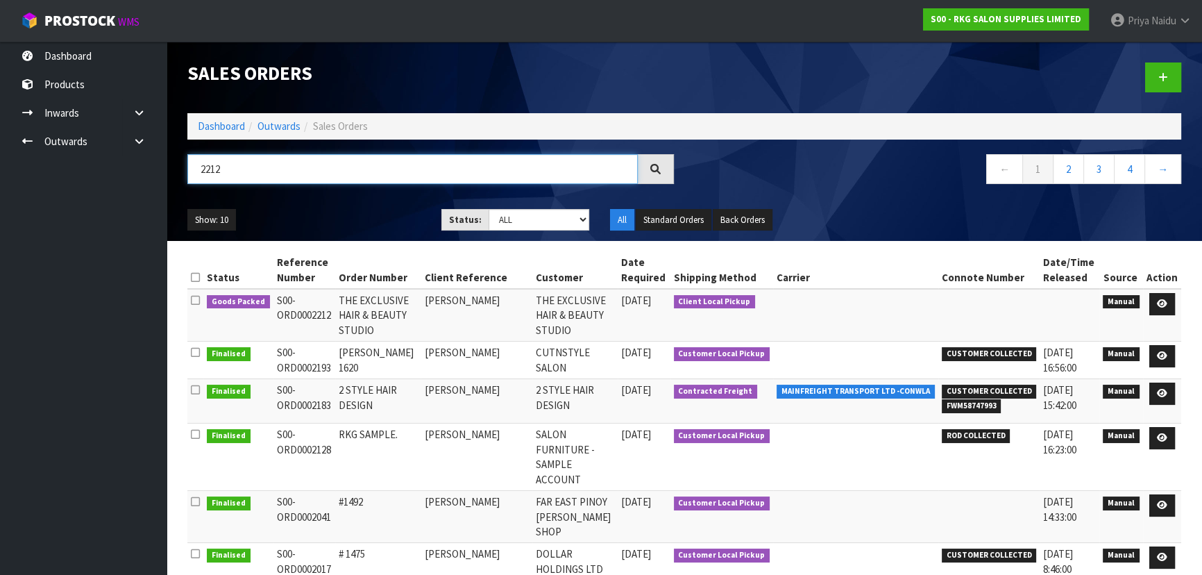
type input "2212"
click at [360, 212] on ul "Show: 10 5 10 25 50" at bounding box center [303, 220] width 233 height 22
click at [1160, 296] on link at bounding box center [1163, 304] width 26 height 22
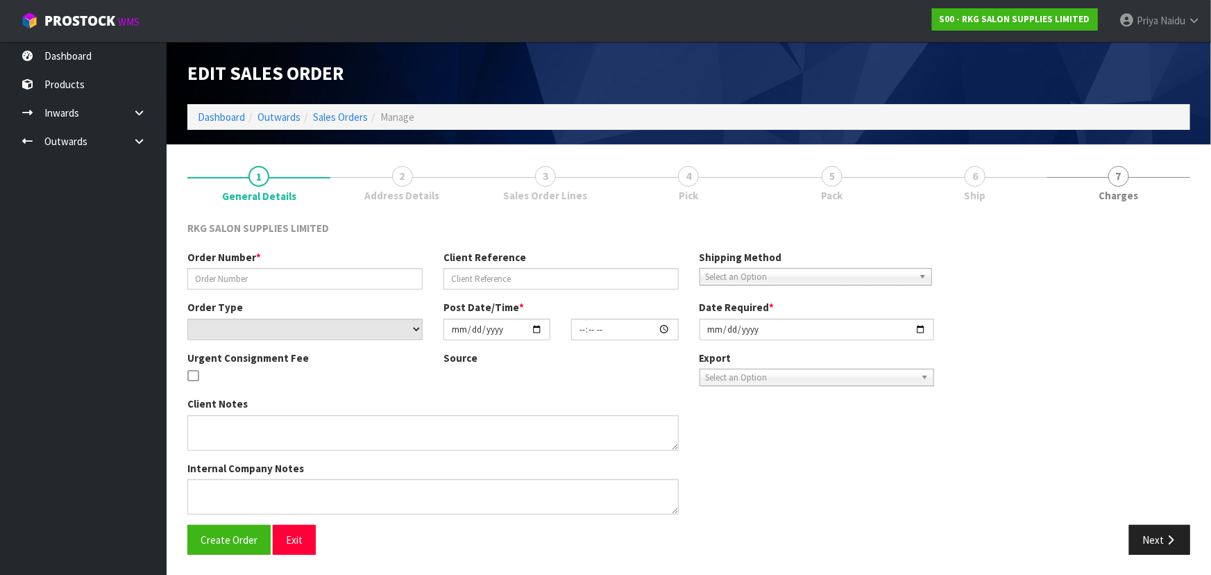
type input "THE EXCLUSIVE HAIR & BEAUTY STUDIO"
type input "BIANCA PRENTICE"
select select "number:0"
type input "[DATE]"
type input "10:00:00.000"
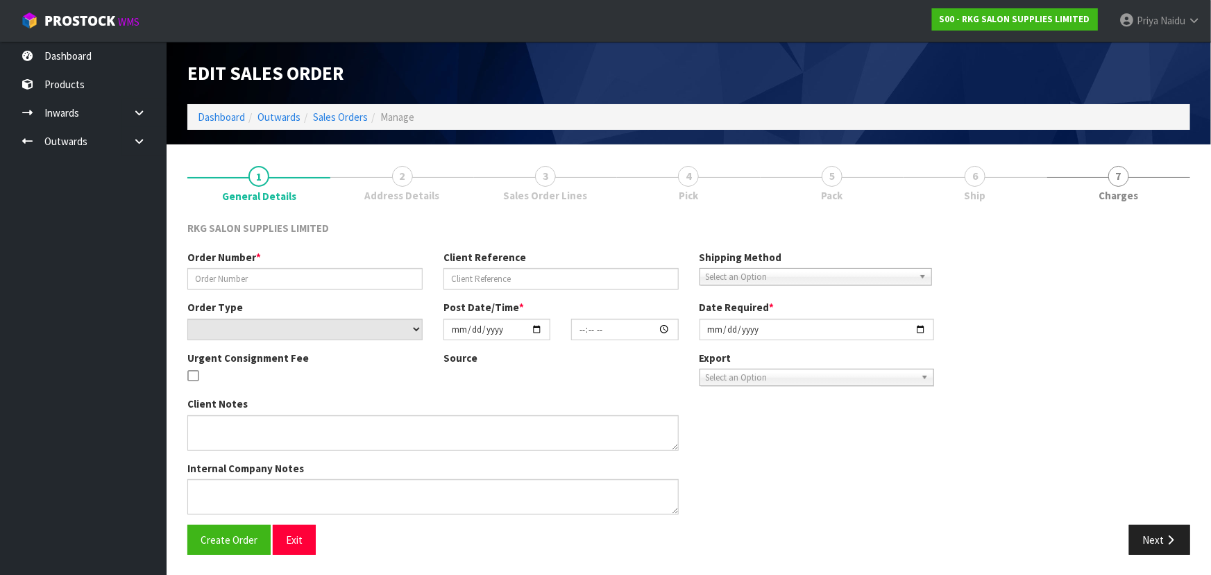
type input "[DATE]"
type textarea "FOR PICK UP MONDAY 6TH OCT - TO PAY AT SHOWROOM FIRST"
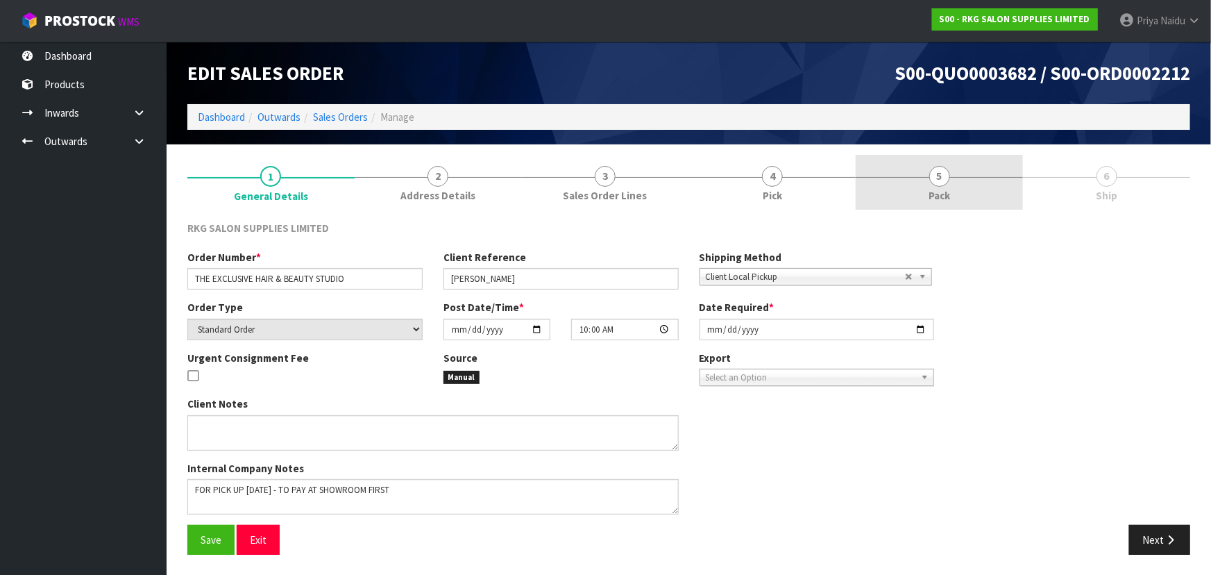
click at [934, 180] on span "5" at bounding box center [939, 176] width 21 height 21
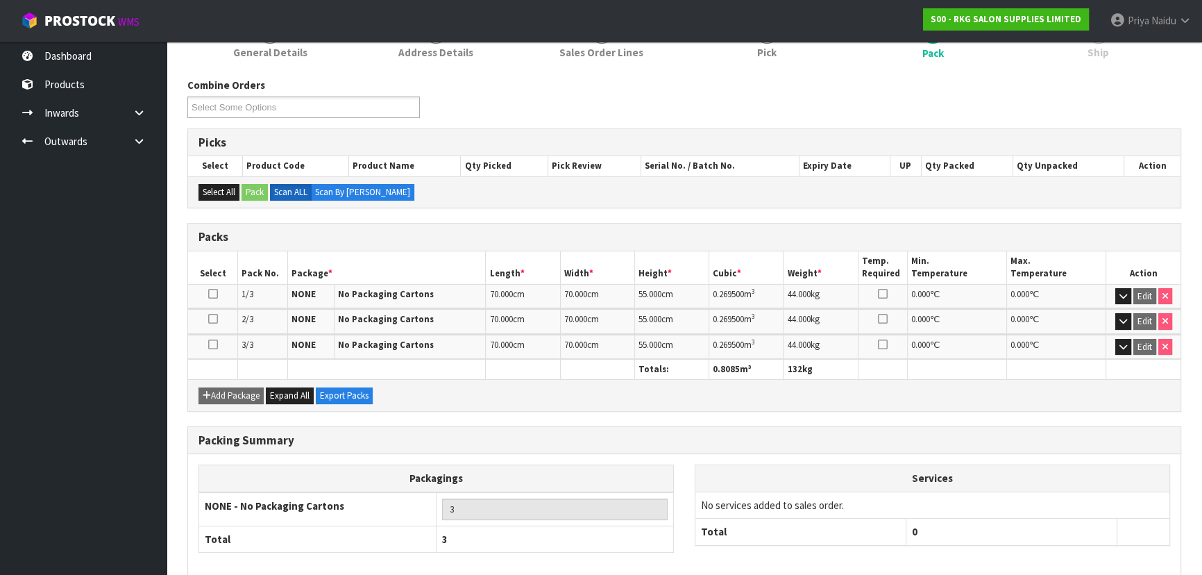
scroll to position [208, 0]
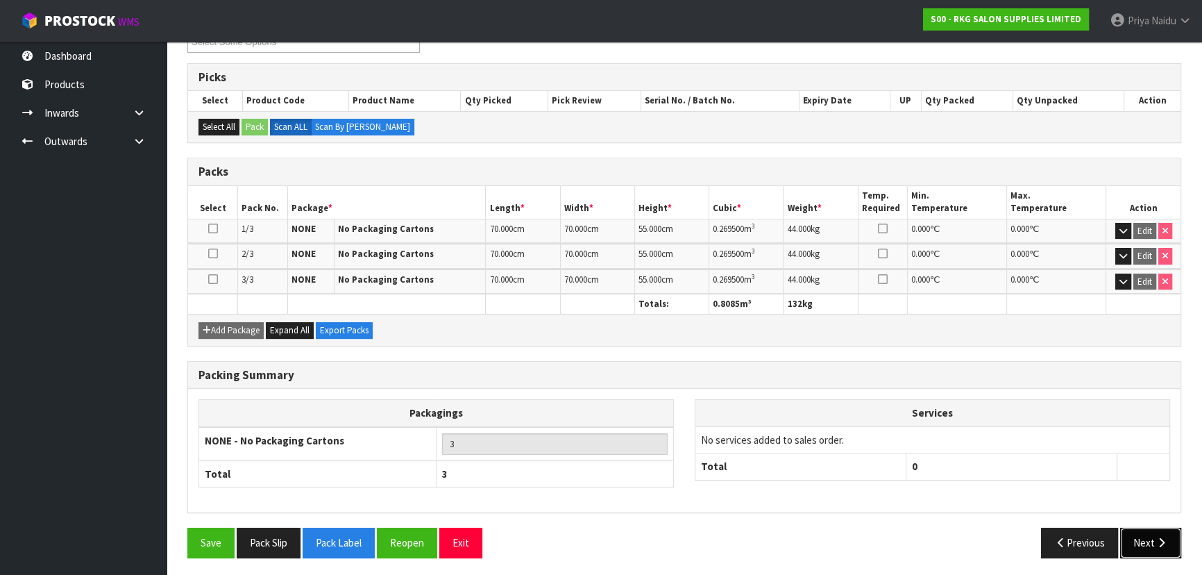
click at [1146, 532] on button "Next" at bounding box center [1150, 543] width 61 height 30
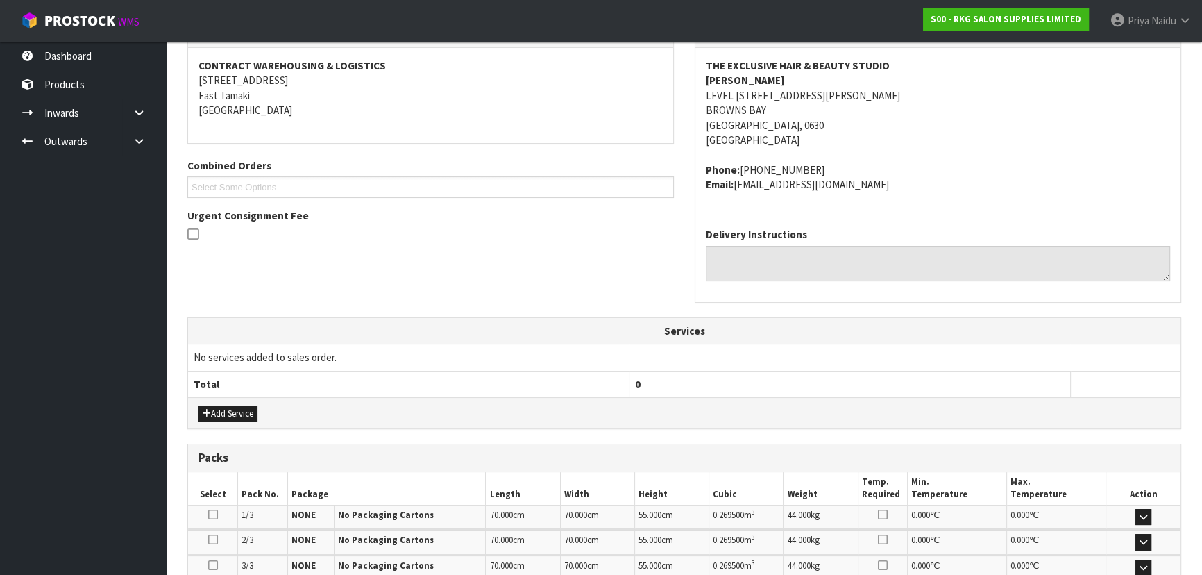
scroll to position [384, 0]
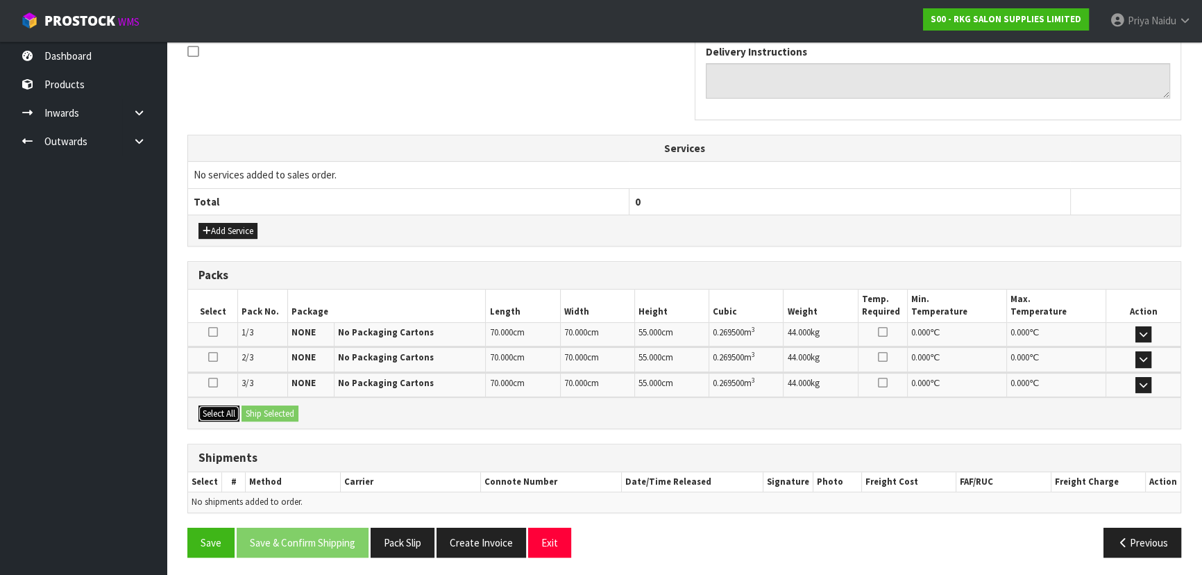
drag, startPoint x: 223, startPoint y: 410, endPoint x: 230, endPoint y: 410, distance: 7.6
click at [224, 410] on button "Select All" at bounding box center [219, 413] width 41 height 17
drag, startPoint x: 273, startPoint y: 403, endPoint x: 291, endPoint y: 407, distance: 18.4
click at [273, 405] on button "Ship Selected" at bounding box center [270, 413] width 57 height 17
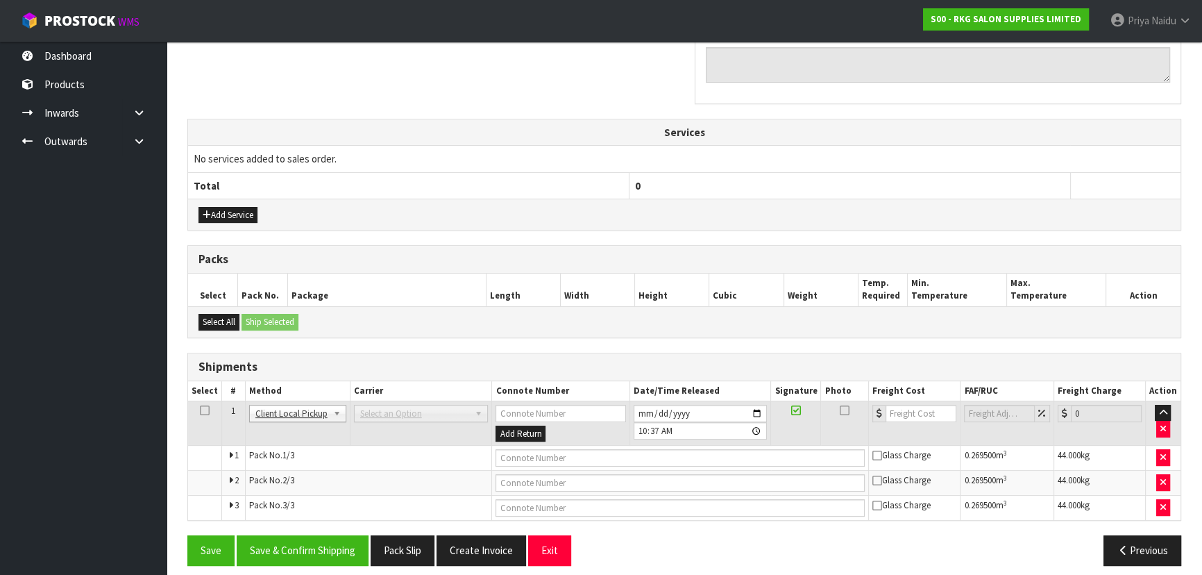
scroll to position [409, 0]
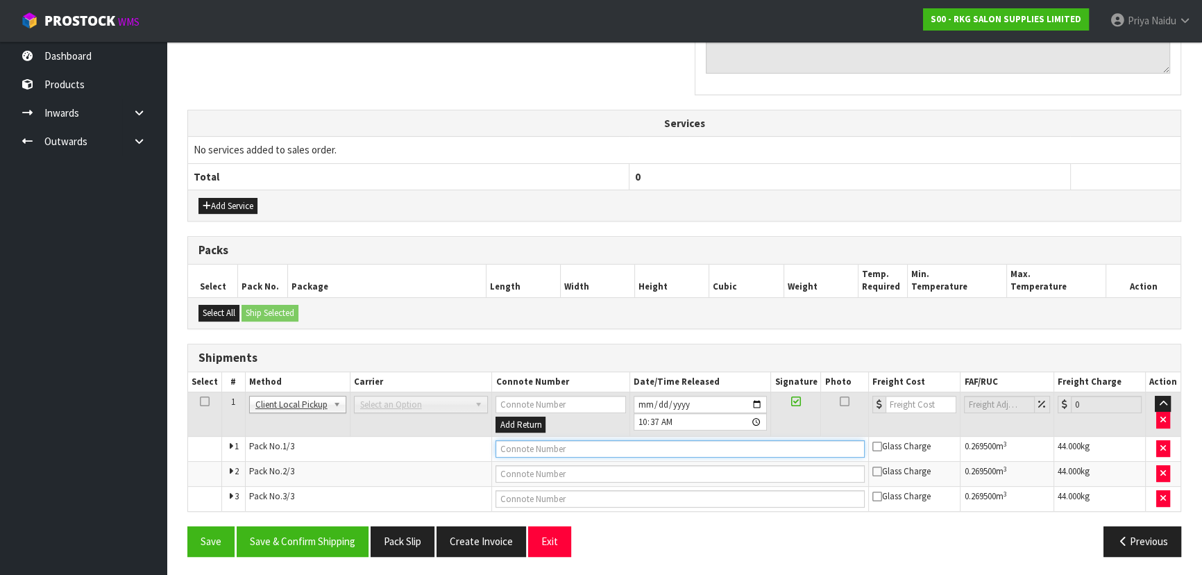
click at [545, 448] on input "text" at bounding box center [680, 448] width 369 height 17
type input "CUSTOMER COLLECTED"
click at [314, 530] on button "Save & Confirm Shipping" at bounding box center [303, 541] width 132 height 30
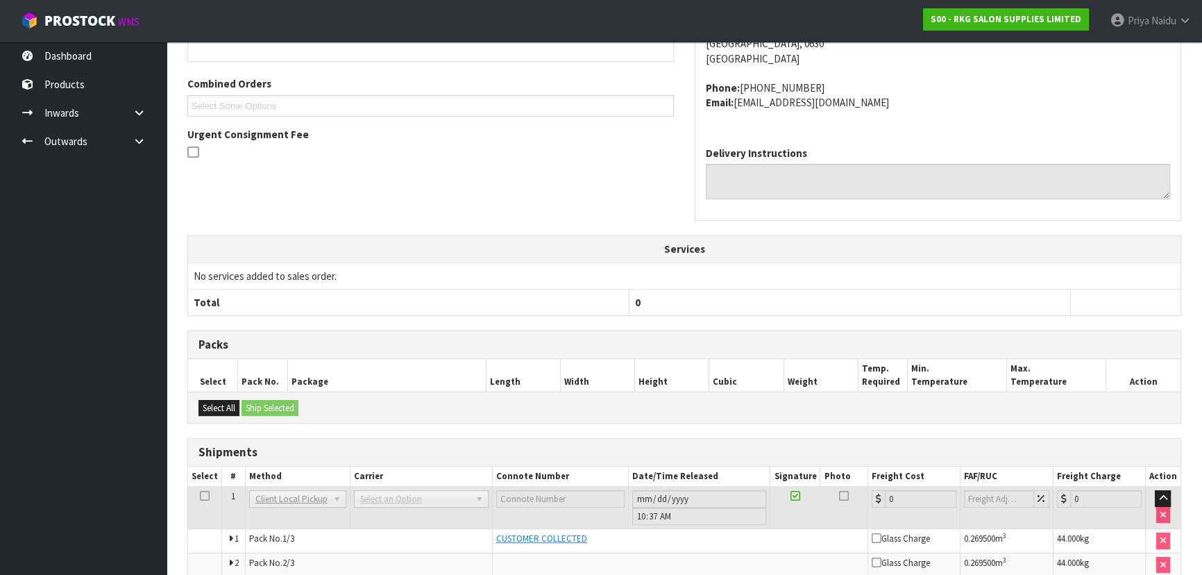
scroll to position [0, 0]
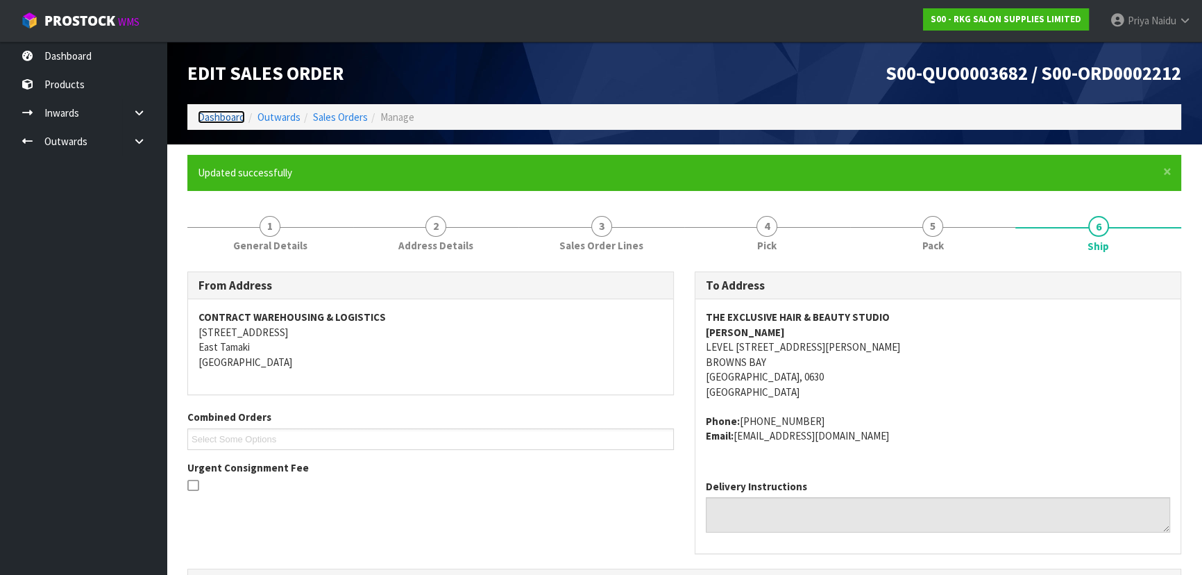
drag, startPoint x: 216, startPoint y: 116, endPoint x: 219, endPoint y: 124, distance: 9.0
click at [216, 117] on link "Dashboard" at bounding box center [221, 116] width 47 height 13
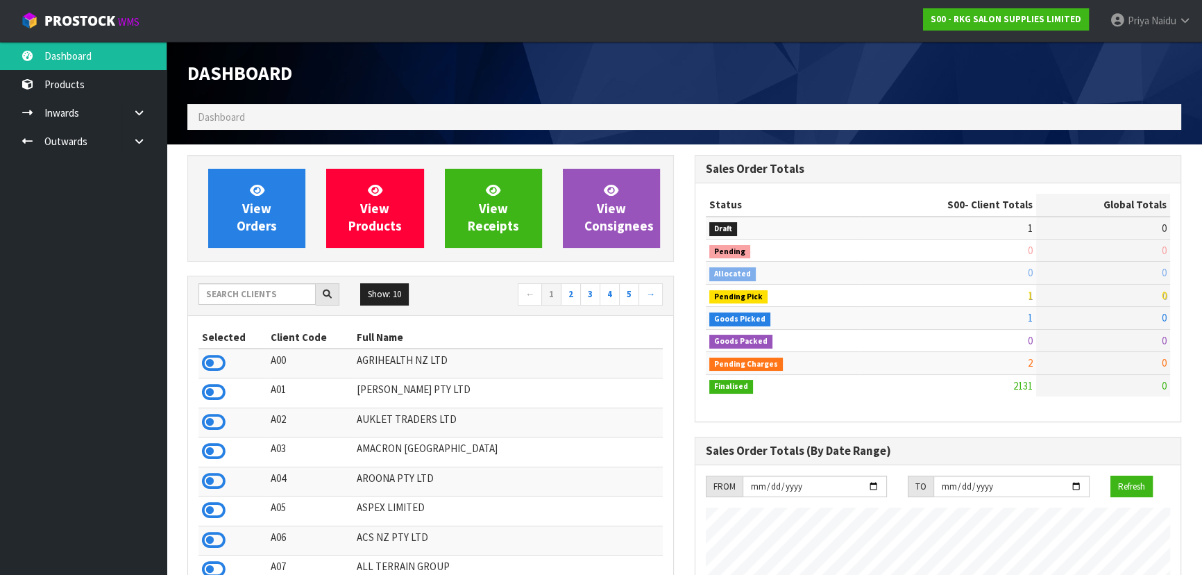
scroll to position [1050, 507]
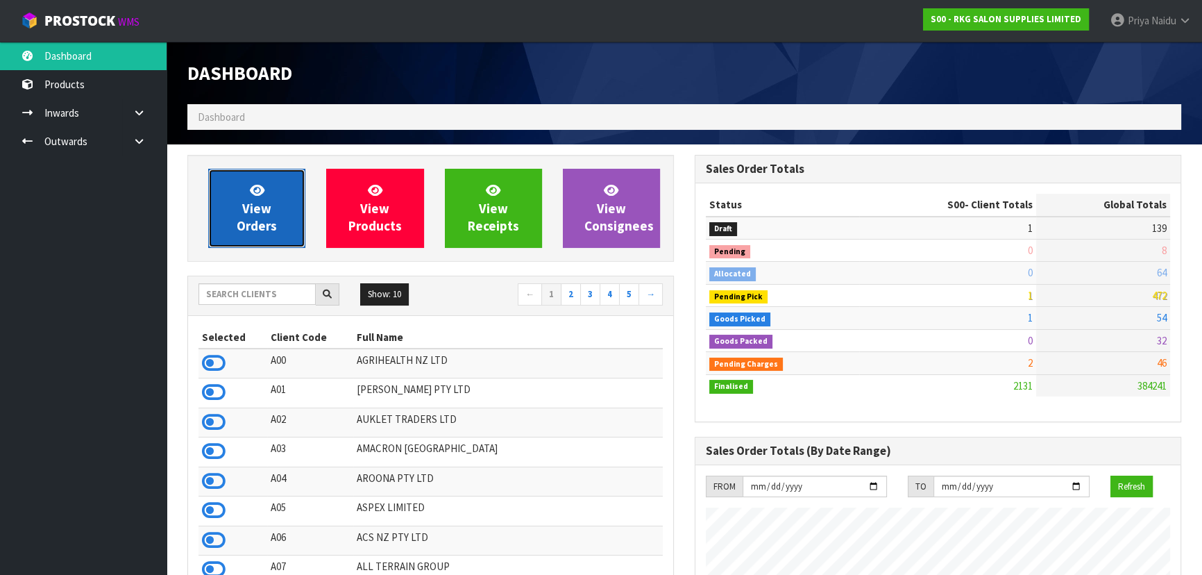
click at [260, 208] on span "View Orders" at bounding box center [257, 208] width 40 height 52
